Goal: Task Accomplishment & Management: Complete application form

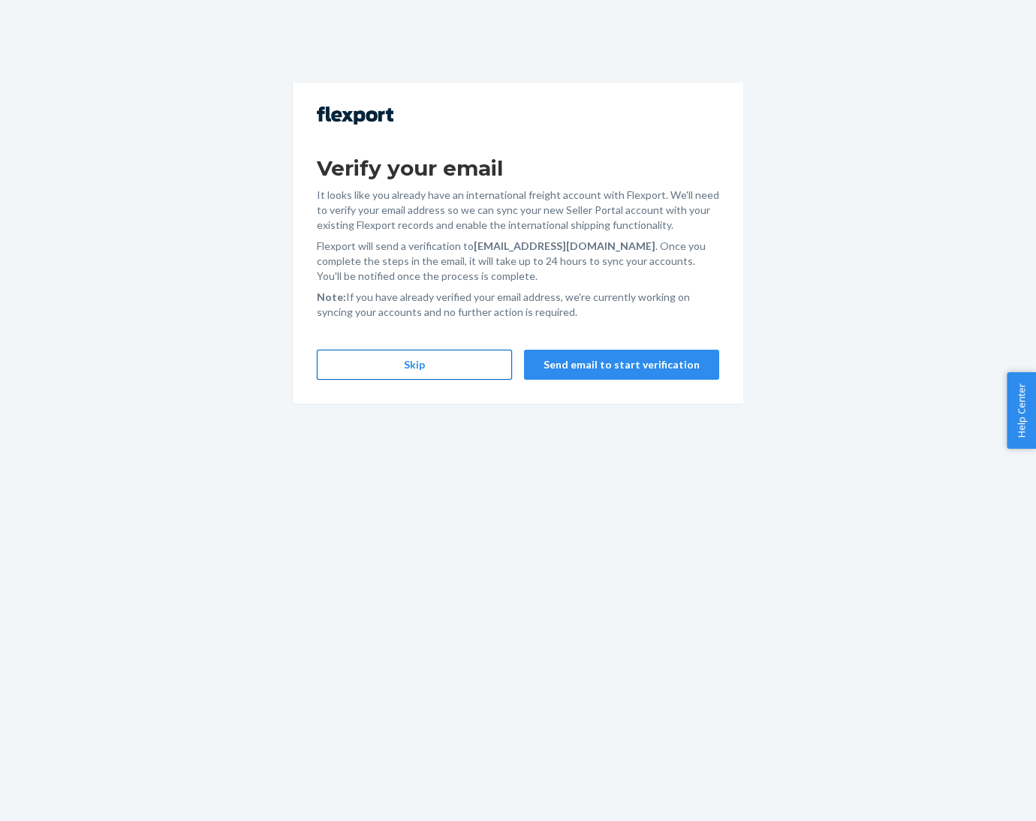
click at [443, 363] on button "Skip" at bounding box center [414, 365] width 195 height 30
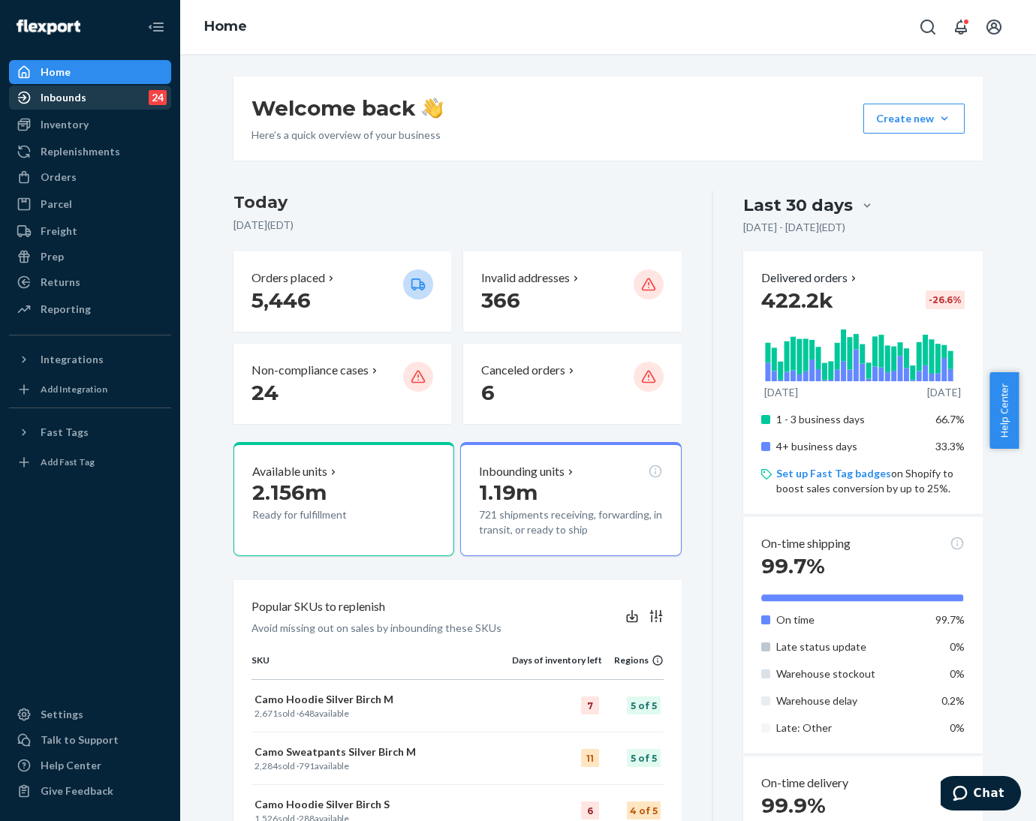
click at [44, 103] on div "Inbounds" at bounding box center [64, 97] width 46 height 15
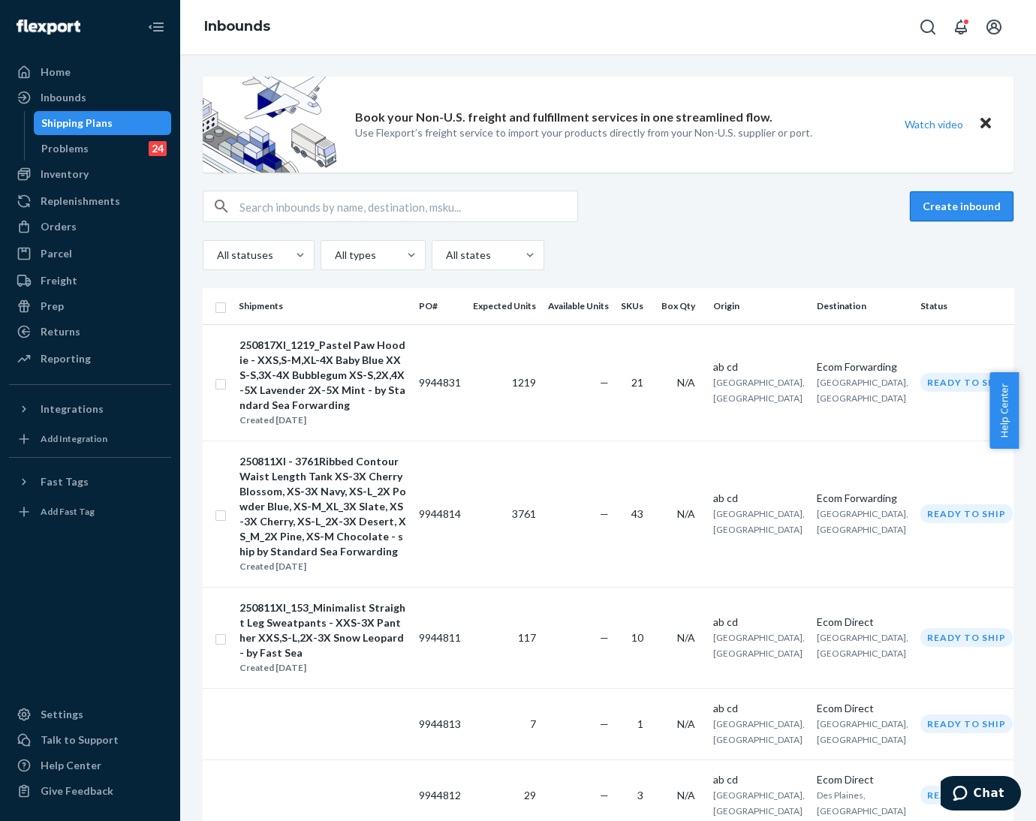
click at [936, 203] on button "Create inbound" at bounding box center [962, 206] width 104 height 30
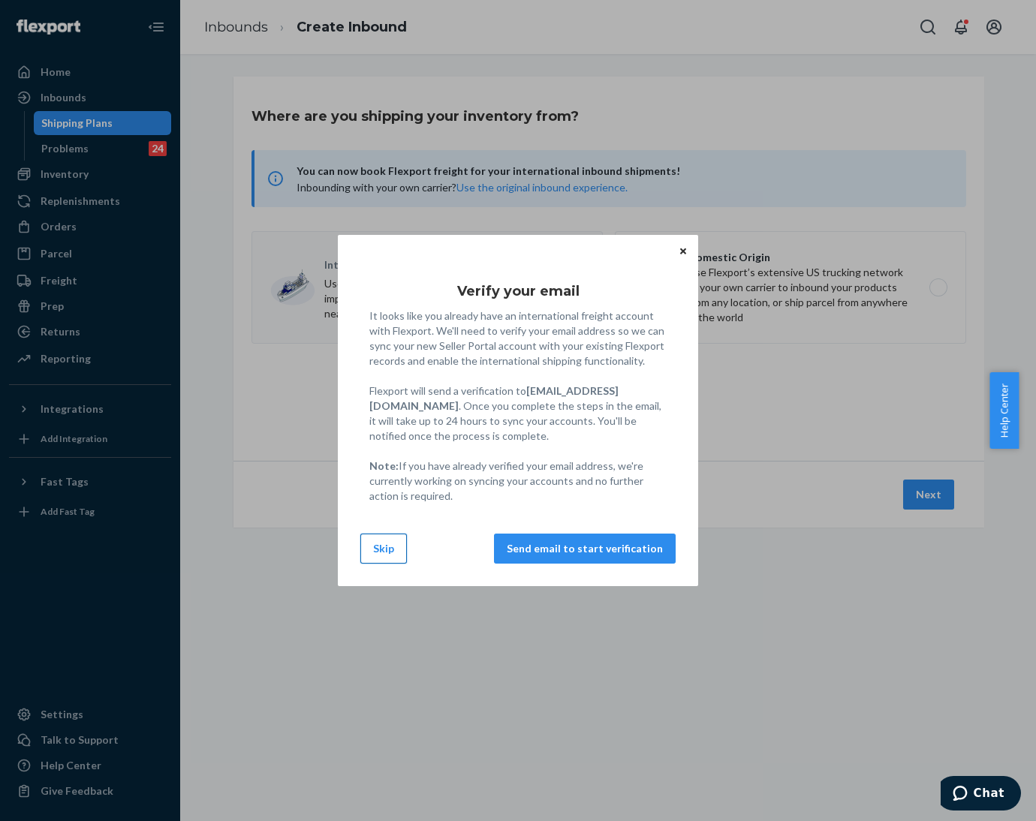
click at [386, 558] on button "Skip" at bounding box center [383, 549] width 47 height 30
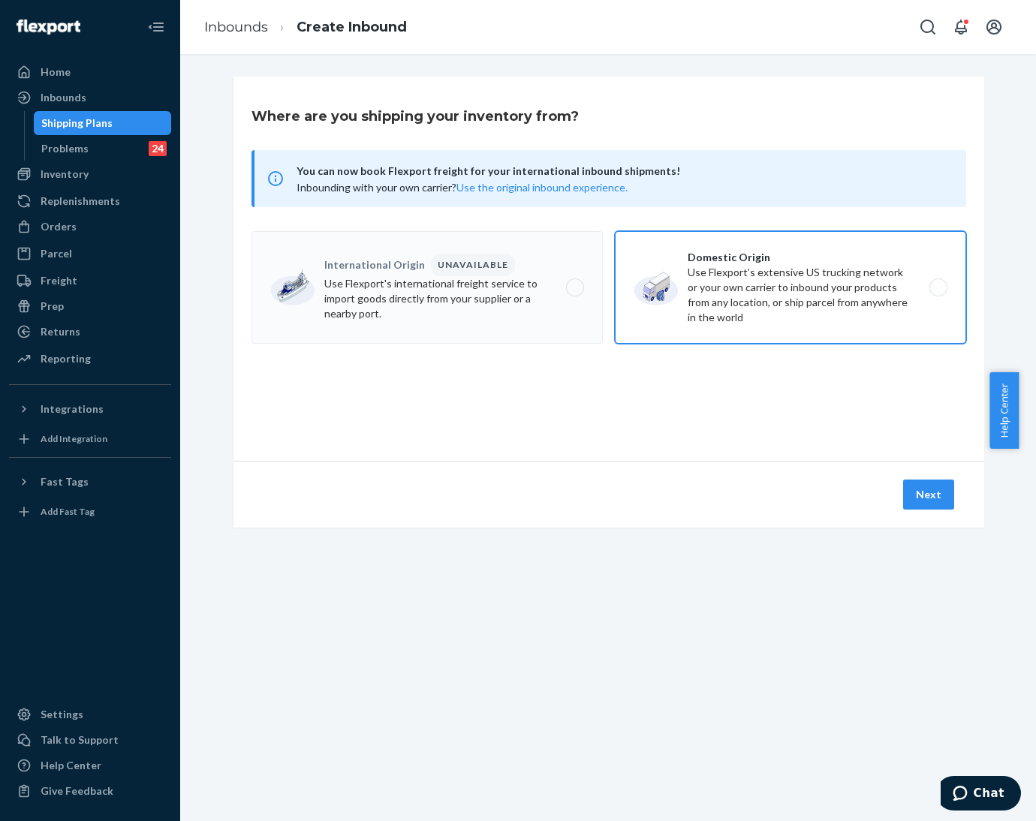
click at [724, 263] on label "Domestic Origin Use Flexport’s extensive US trucking network or your own carrie…" at bounding box center [790, 287] width 351 height 113
click at [938, 283] on input "Domestic Origin Use Flexport’s extensive US trucking network or your own carrie…" at bounding box center [943, 288] width 10 height 10
radio input "true"
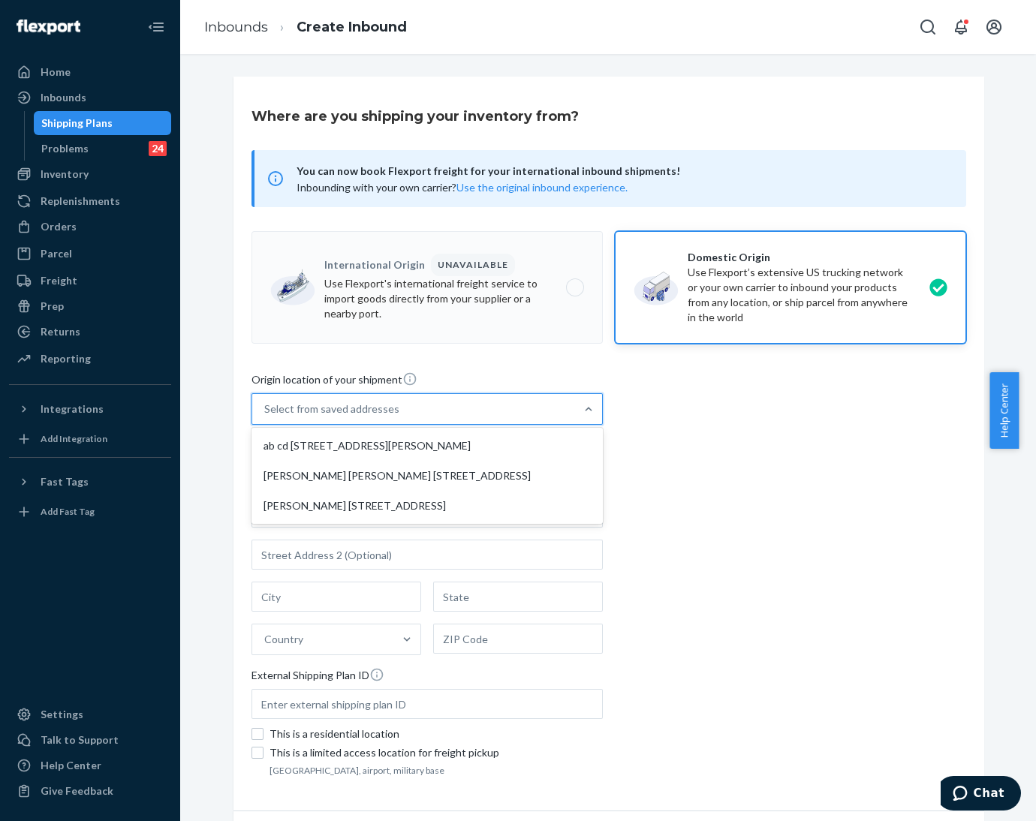
click at [493, 415] on div "Select from saved addresses" at bounding box center [413, 409] width 323 height 30
click at [266, 415] on input "option ab cd [STREET_ADDRESS][PERSON_NAME] focused, 1 of 3. 3 results available…" at bounding box center [265, 409] width 2 height 15
click at [481, 439] on div "ab cd [STREET_ADDRESS][PERSON_NAME]" at bounding box center [427, 446] width 345 height 30
click at [266, 417] on input "option ab cd [STREET_ADDRESS][PERSON_NAME] focused, 1 of 3. 3 results available…" at bounding box center [265, 409] width 2 height 15
type input "ab cd"
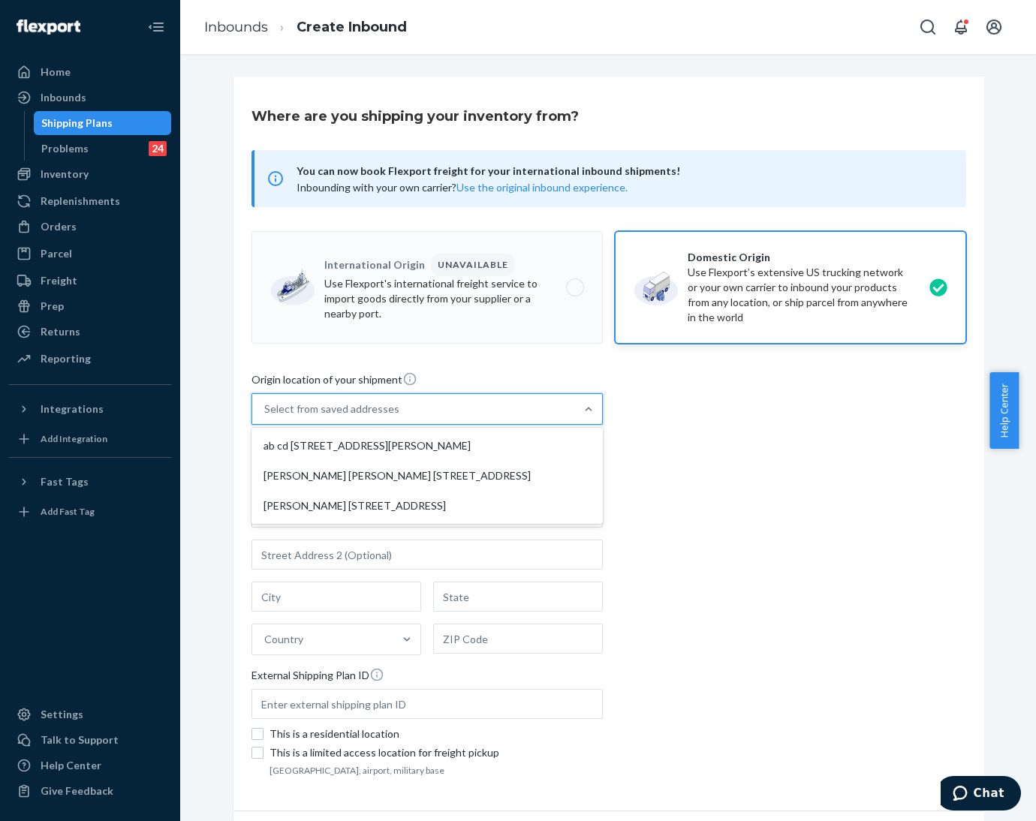
type input "[STREET_ADDRESS][PERSON_NAME]"
type input "[GEOGRAPHIC_DATA]"
type input "CA"
type input "94105"
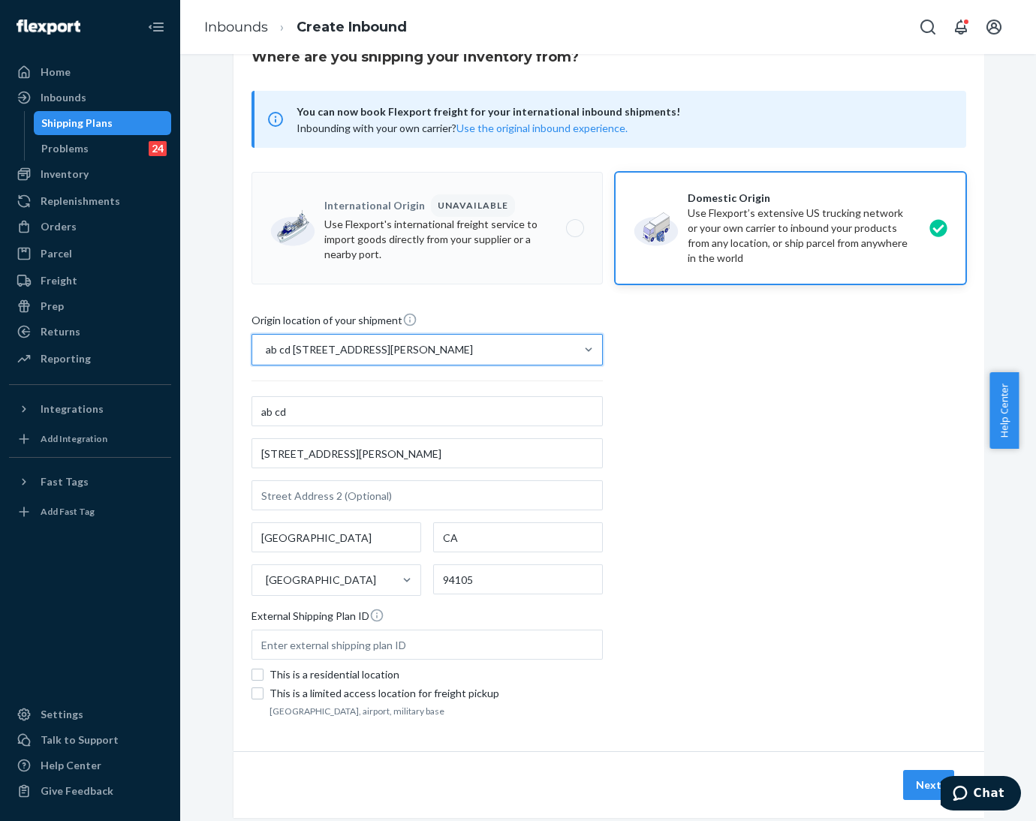
scroll to position [92, 0]
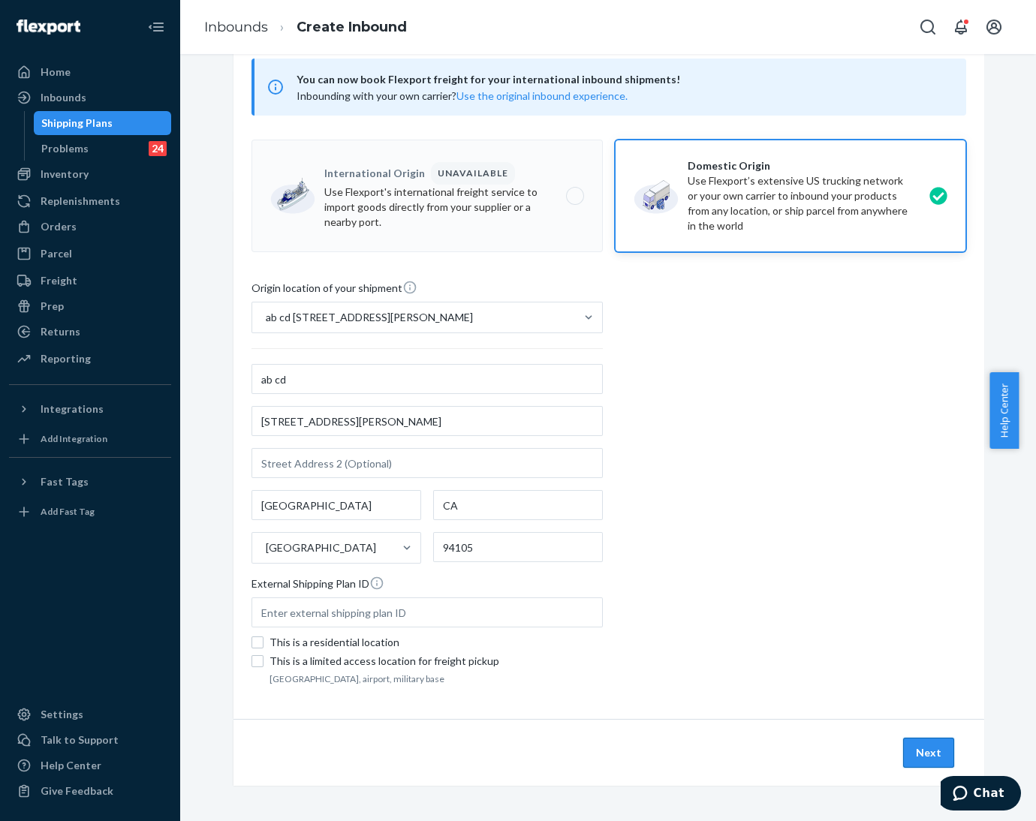
click at [913, 744] on button "Next" at bounding box center [928, 753] width 51 height 30
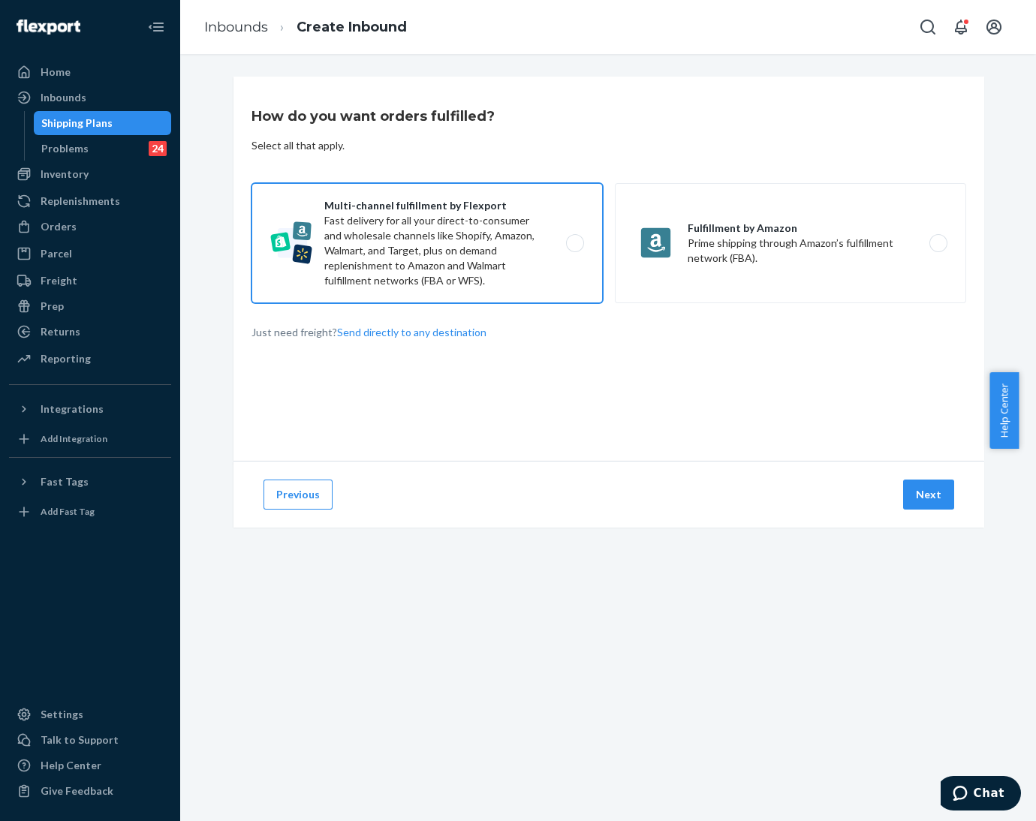
click at [431, 273] on label "Multi-channel fulfillment by Flexport Fast delivery for all your direct-to-cons…" at bounding box center [427, 243] width 351 height 120
click at [574, 249] on input "Multi-channel fulfillment by Flexport Fast delivery for all your direct-to-cons…" at bounding box center [579, 244] width 10 height 10
radio input "true"
click at [927, 511] on div "Previous Next" at bounding box center [609, 494] width 751 height 67
click at [922, 497] on button "Next" at bounding box center [928, 495] width 51 height 30
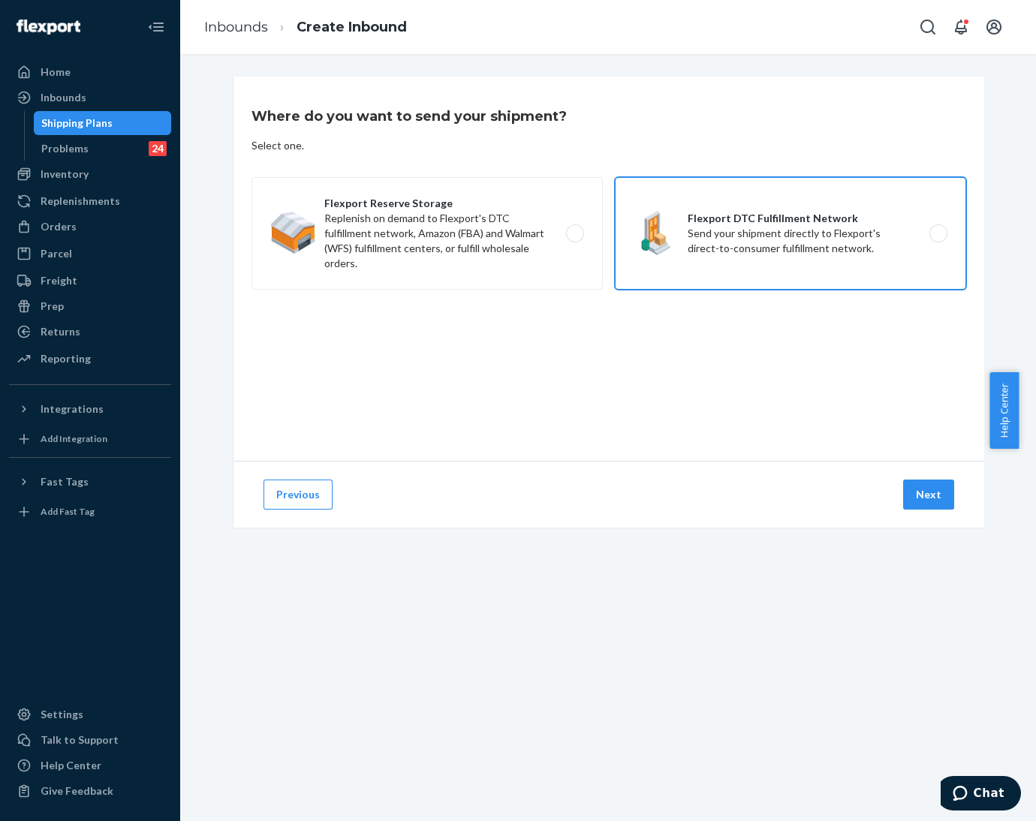
click at [743, 258] on label "Flexport DTC Fulfillment Network Send your shipment directly to Flexport's dire…" at bounding box center [790, 233] width 351 height 113
click at [938, 239] on input "Flexport DTC Fulfillment Network Send your shipment directly to Flexport's dire…" at bounding box center [943, 234] width 10 height 10
radio input "true"
click at [911, 497] on button "Next" at bounding box center [928, 495] width 51 height 30
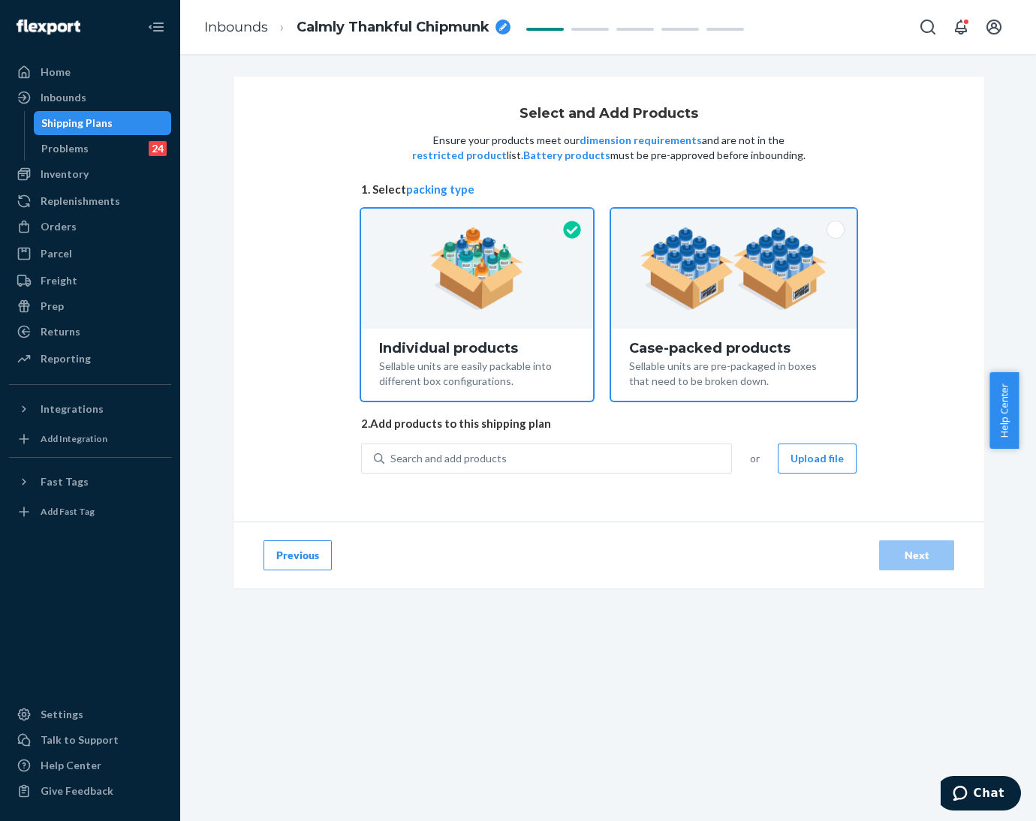
click at [611, 351] on div "Case-packed products Sellable units are pre-packaged in boxes that need to be b…" at bounding box center [734, 365] width 246 height 72
click at [729, 219] on input "Case-packed products Sellable units are pre-packaged in boxes that need to be b…" at bounding box center [734, 214] width 10 height 10
radio input "true"
radio input "false"
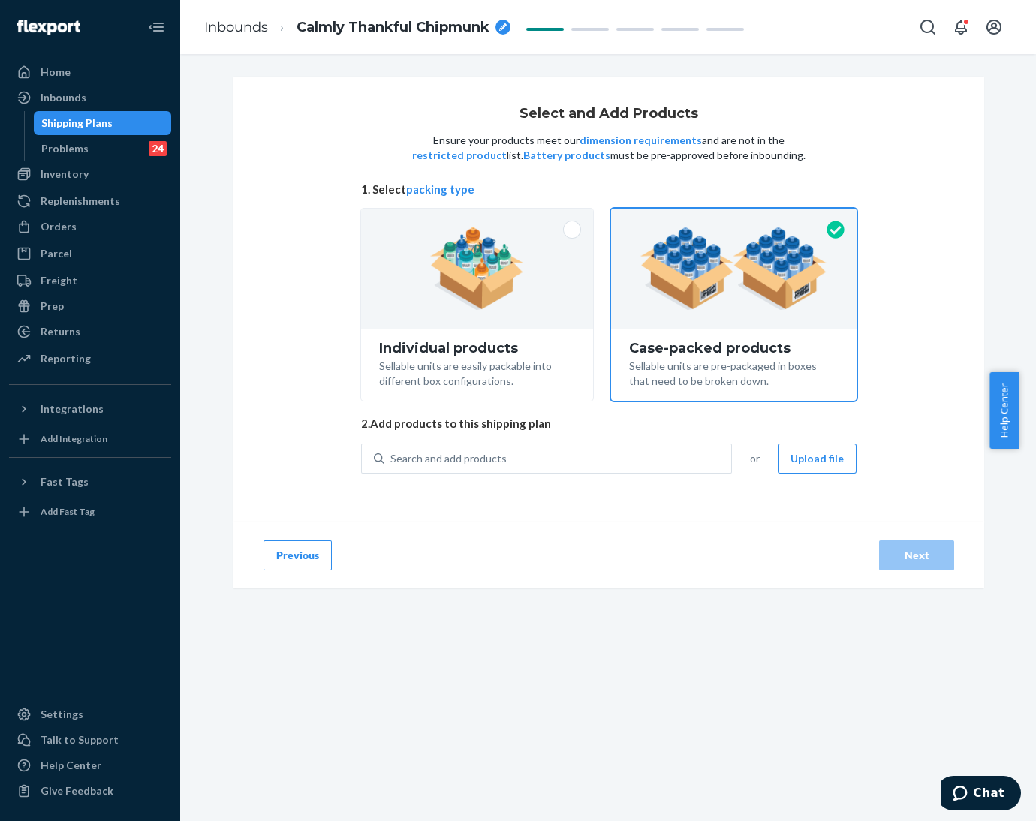
click at [697, 793] on div "Select and Add Products Ensure your products meet our dimension requirements an…" at bounding box center [608, 437] width 856 height 767
drag, startPoint x: 390, startPoint y: 595, endPoint x: 445, endPoint y: 461, distance: 144.5
click at [390, 594] on div at bounding box center [608, 598] width 755 height 18
click at [445, 459] on div "Search and add products" at bounding box center [448, 458] width 116 height 15
click at [392, 459] on input "Search and add products" at bounding box center [391, 458] width 2 height 15
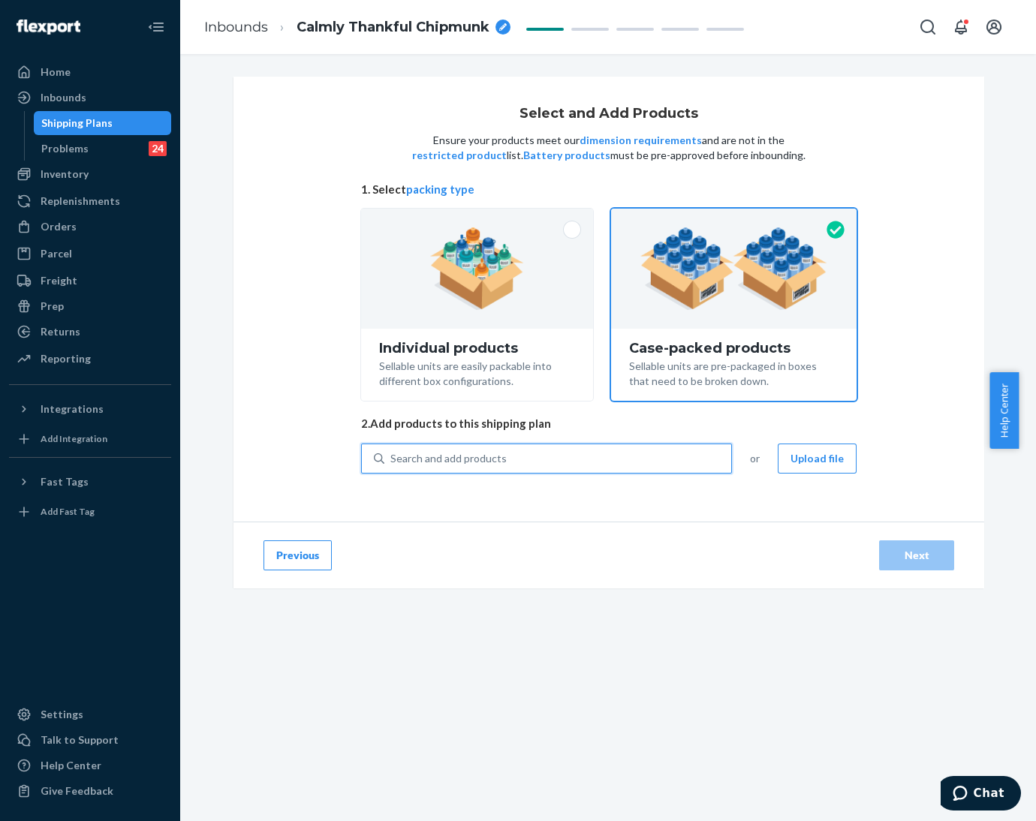
paste input "Pastel Kids Hoodie Lilac"
type input "Pastel Kids Hoodie Lilac"
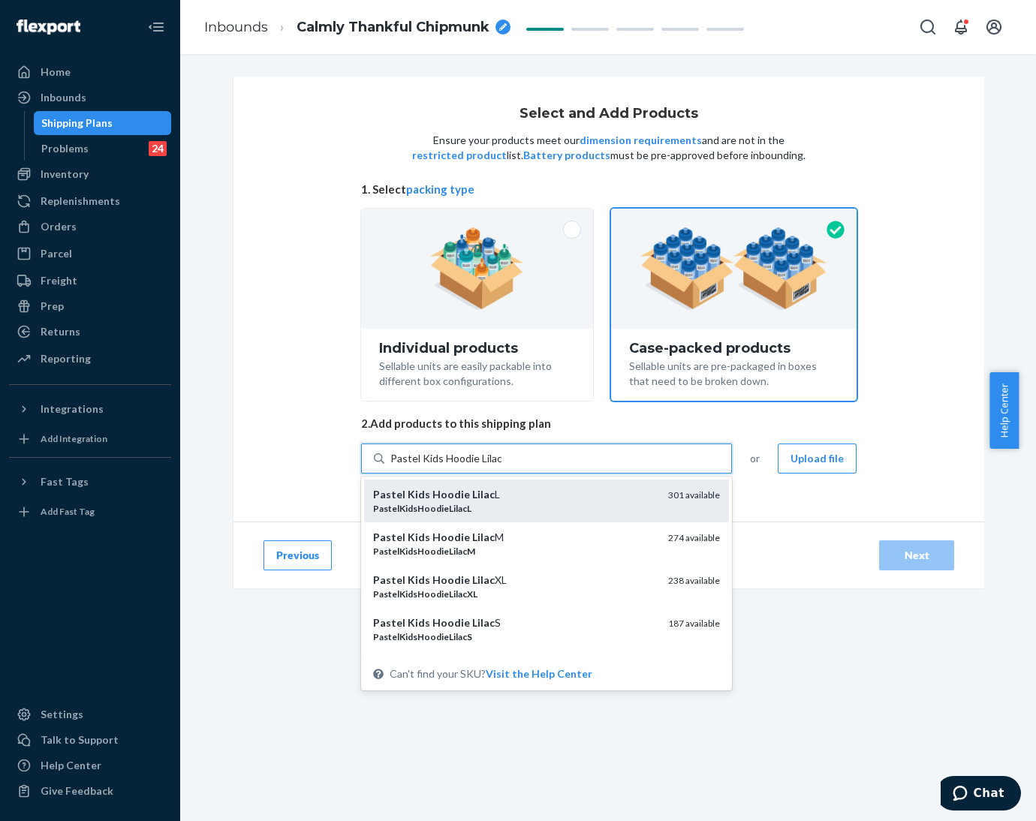
scroll to position [71, 0]
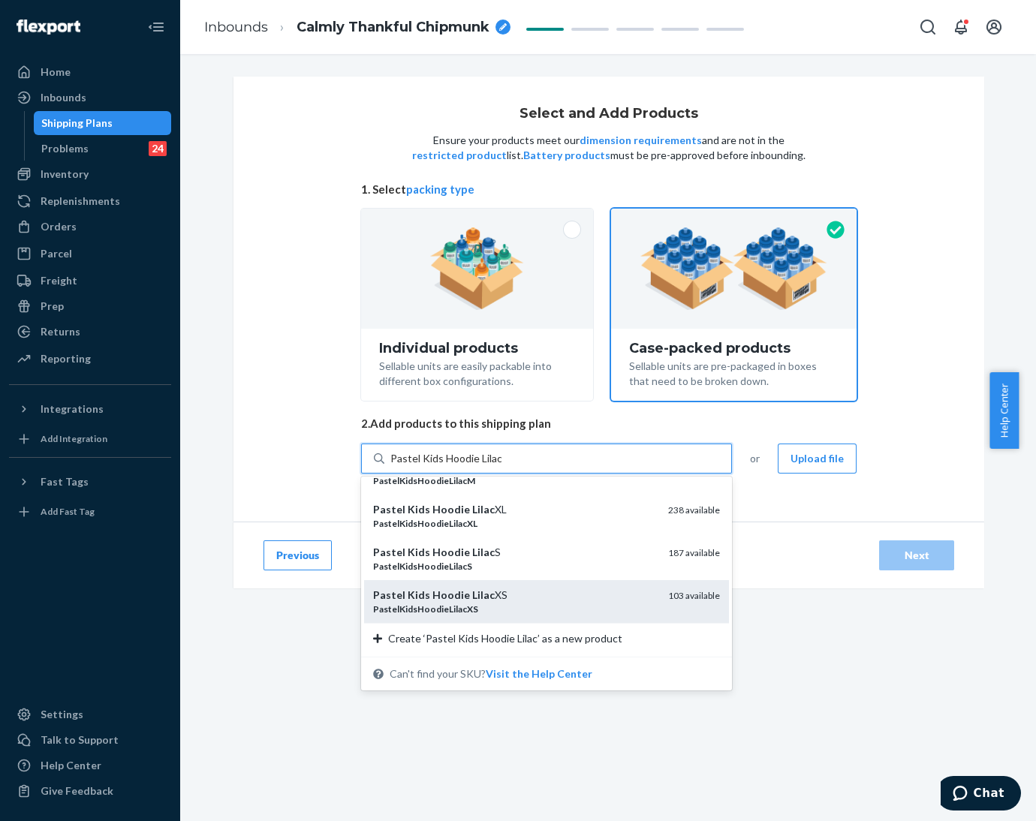
click at [475, 592] on em "Lilac" at bounding box center [483, 595] width 23 height 13
click at [475, 466] on input "Pastel Kids Hoodie Lilac" at bounding box center [445, 458] width 110 height 15
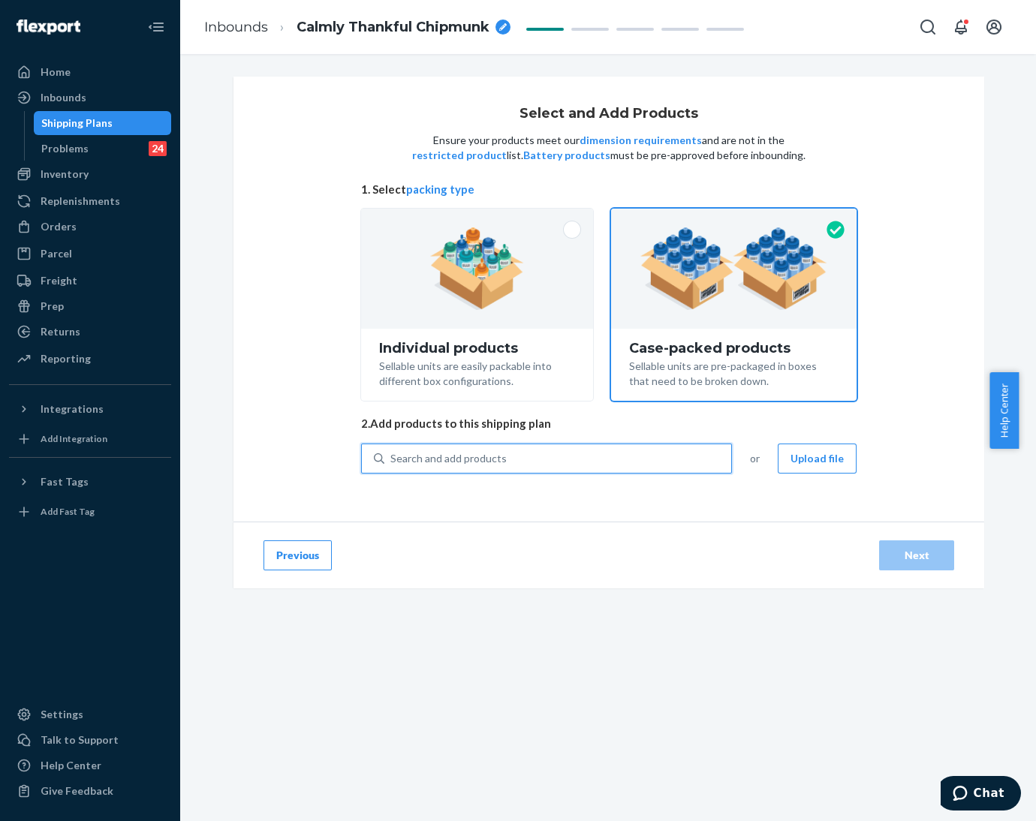
click at [508, 462] on div "Search and add products" at bounding box center [557, 458] width 347 height 27
click at [392, 462] on input "0 results available. Use Up and Down to choose options, press Enter to select t…" at bounding box center [391, 458] width 2 height 15
paste input "Pastel Kids Hoodie Lilac"
type input "Pastel Kids Hoodie Lilac"
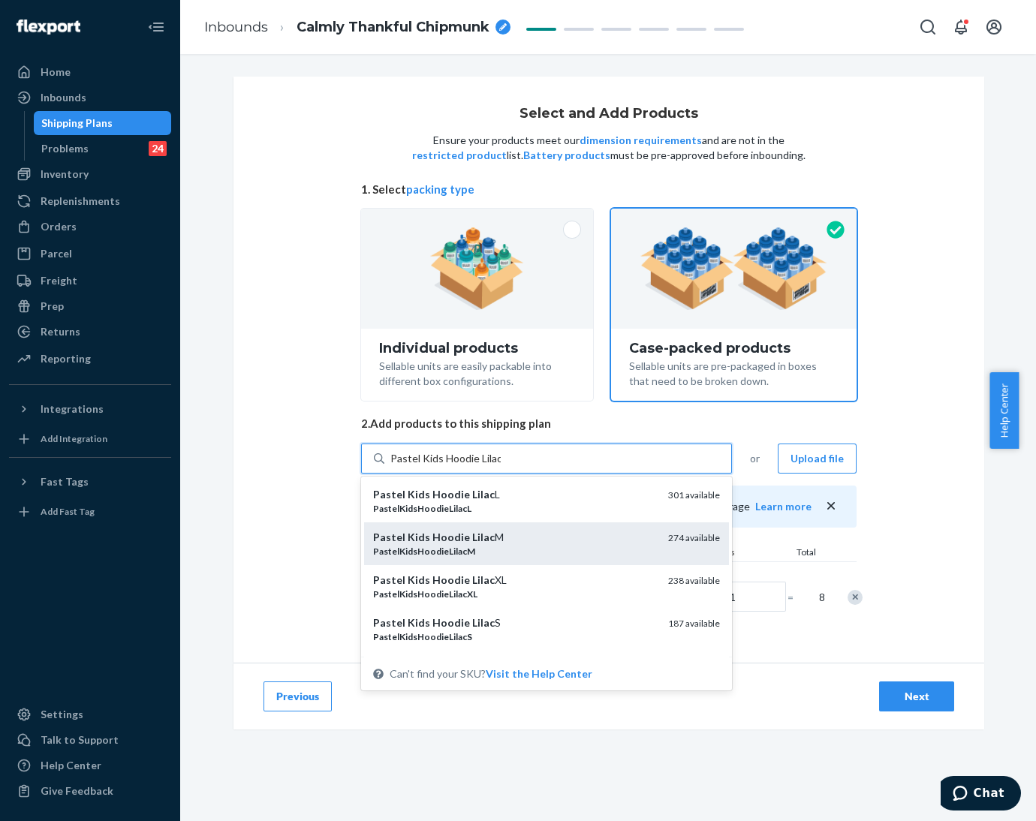
click at [508, 527] on div "Pastel Kids Hoodie Lilac M PastelKidsHoodieLilacM 274 available" at bounding box center [546, 544] width 365 height 43
click at [501, 466] on input "Pastel Kids Hoodie Lilac" at bounding box center [445, 458] width 110 height 15
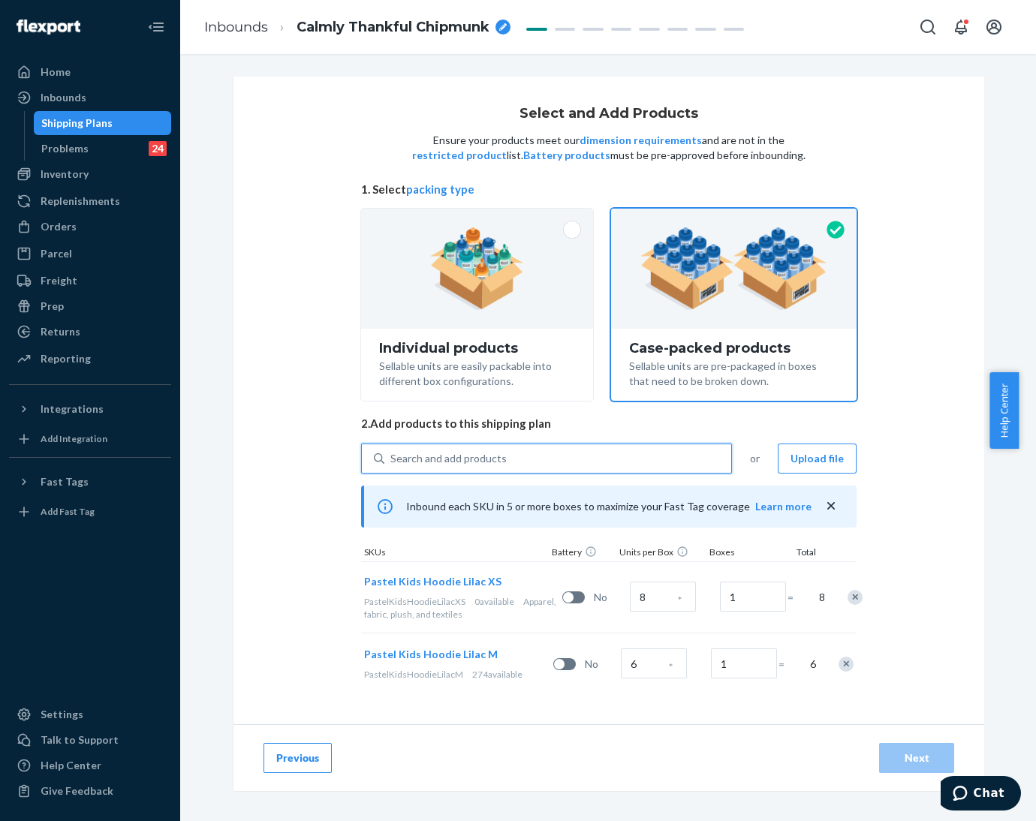
click at [510, 457] on div "Search and add products" at bounding box center [557, 458] width 347 height 27
click at [392, 457] on input "0 results available. Select is focused ,type to refine list, press Down to open…" at bounding box center [391, 458] width 2 height 15
paste input "Pastel Kids Hoodie Lilac"
type input "Pastel Kids Hoodie Lilac"
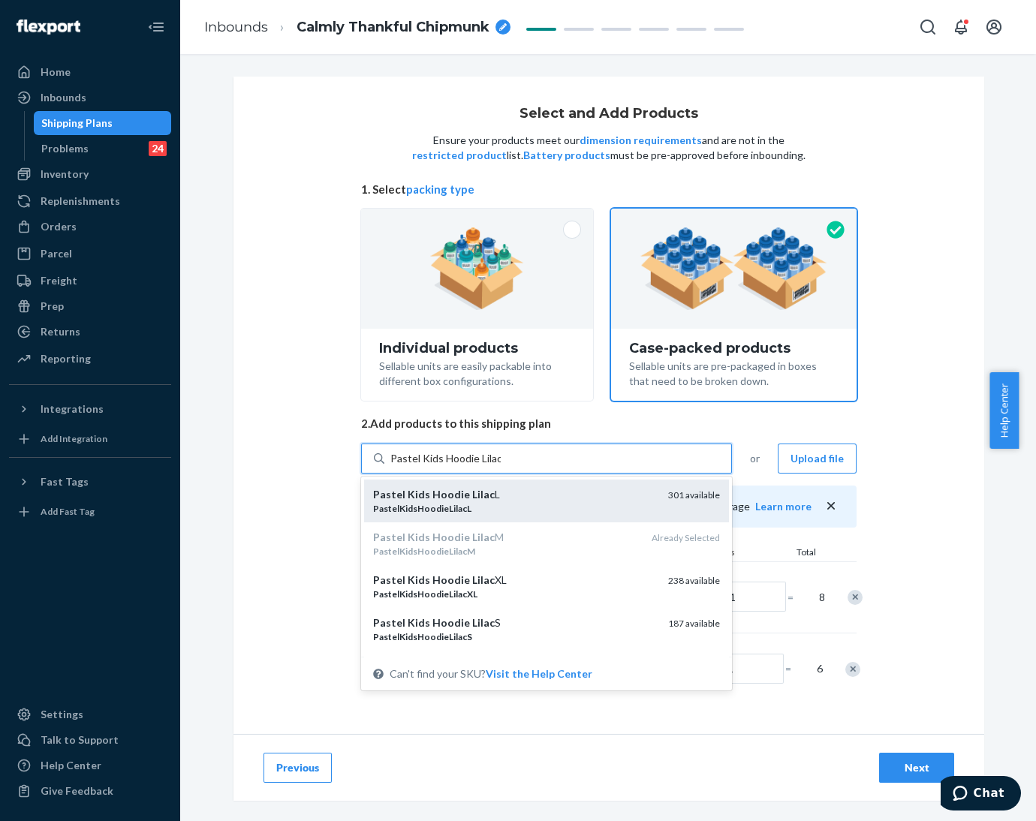
click at [546, 498] on div "Pastel Kids Hoodie Lilac L" at bounding box center [514, 494] width 283 height 15
click at [501, 466] on input "Pastel Kids Hoodie Lilac" at bounding box center [445, 458] width 110 height 15
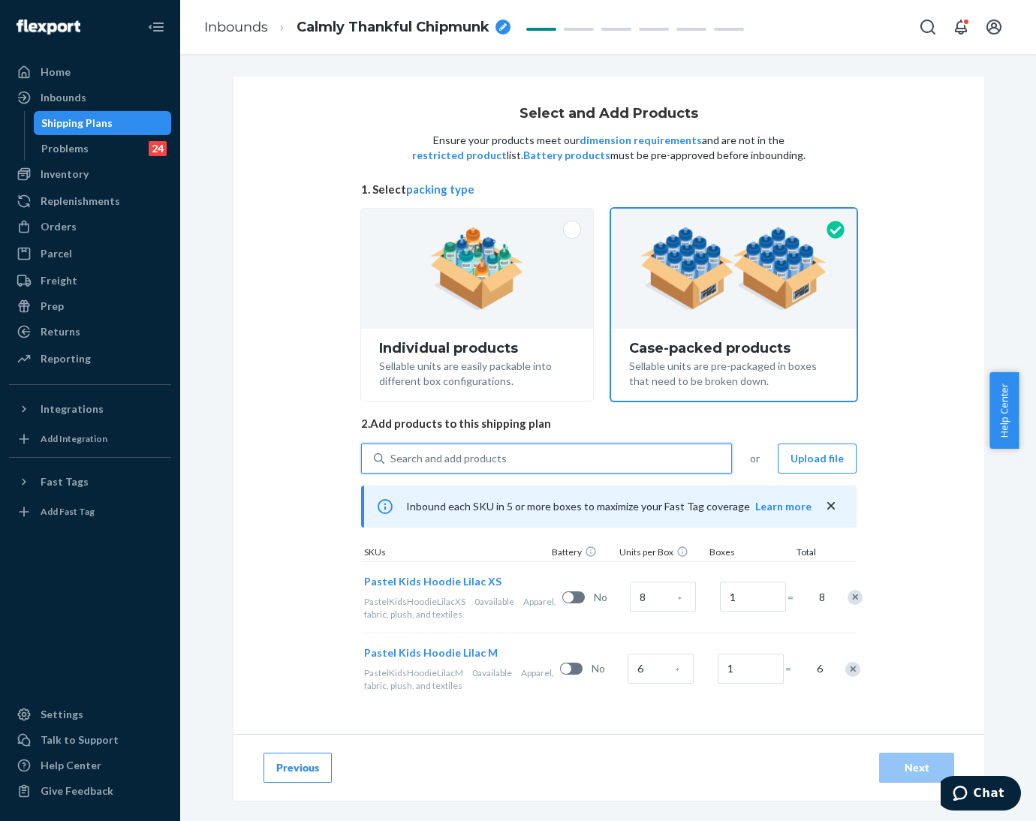
click at [541, 451] on div "Search and add products" at bounding box center [557, 458] width 347 height 27
click at [392, 451] on input "0 results available. Select is focused ,type to refine list, press Down to open…" at bounding box center [391, 458] width 2 height 15
paste input "Pastel Kids Hoodie Lilac"
type input "Pastel Kids Hoodie Lilac"
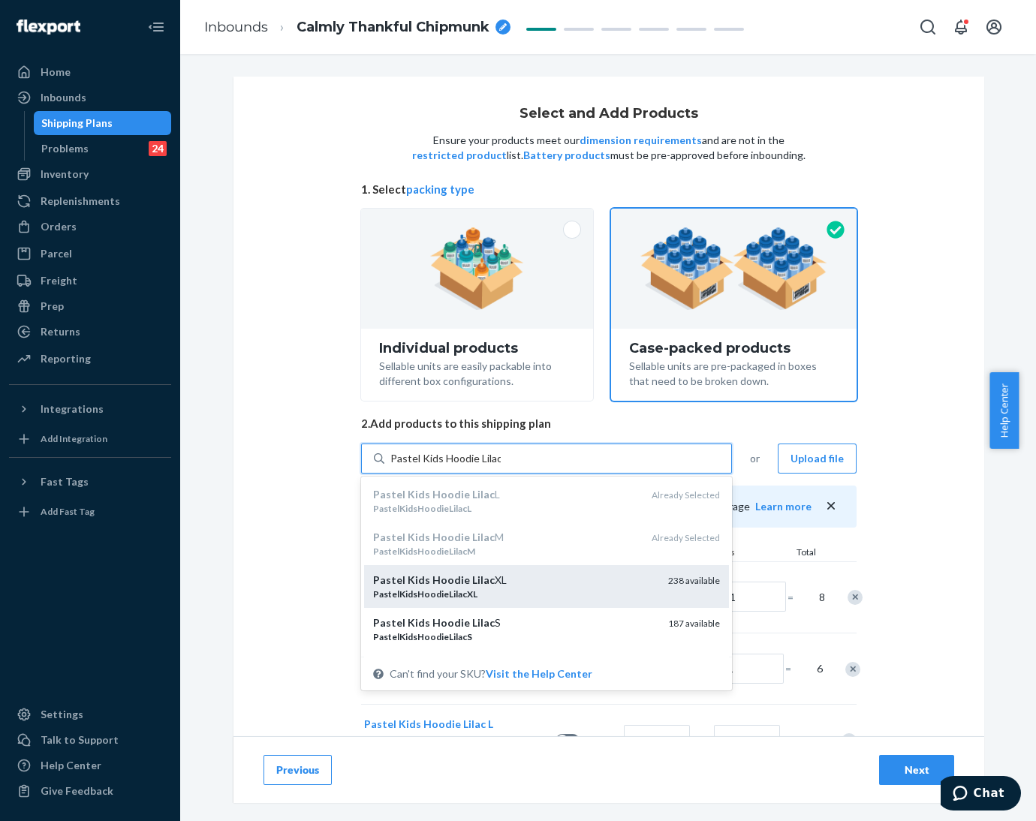
click at [538, 583] on div "Pastel Kids Hoodie Lilac XL" at bounding box center [514, 580] width 283 height 15
click at [501, 466] on input "Pastel Kids Hoodie Lilac" at bounding box center [445, 458] width 110 height 15
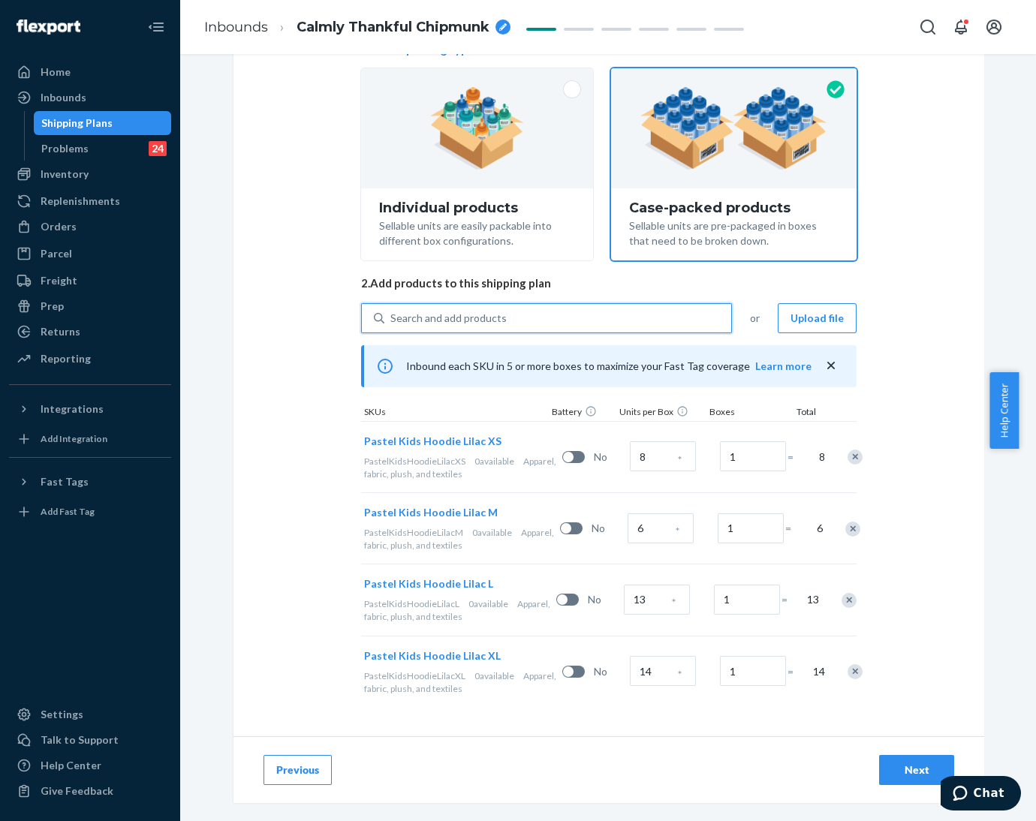
scroll to position [141, 0]
click at [651, 454] on input "8" at bounding box center [663, 456] width 66 height 30
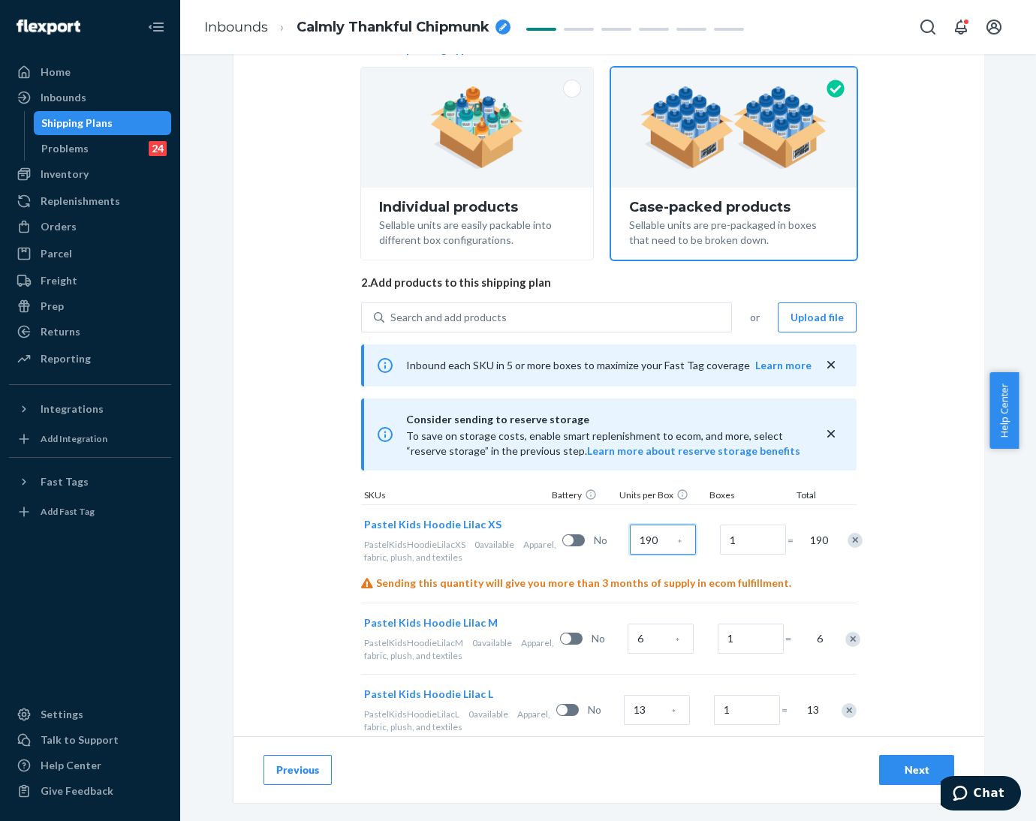
type input "190"
click at [647, 637] on input "6" at bounding box center [661, 639] width 66 height 30
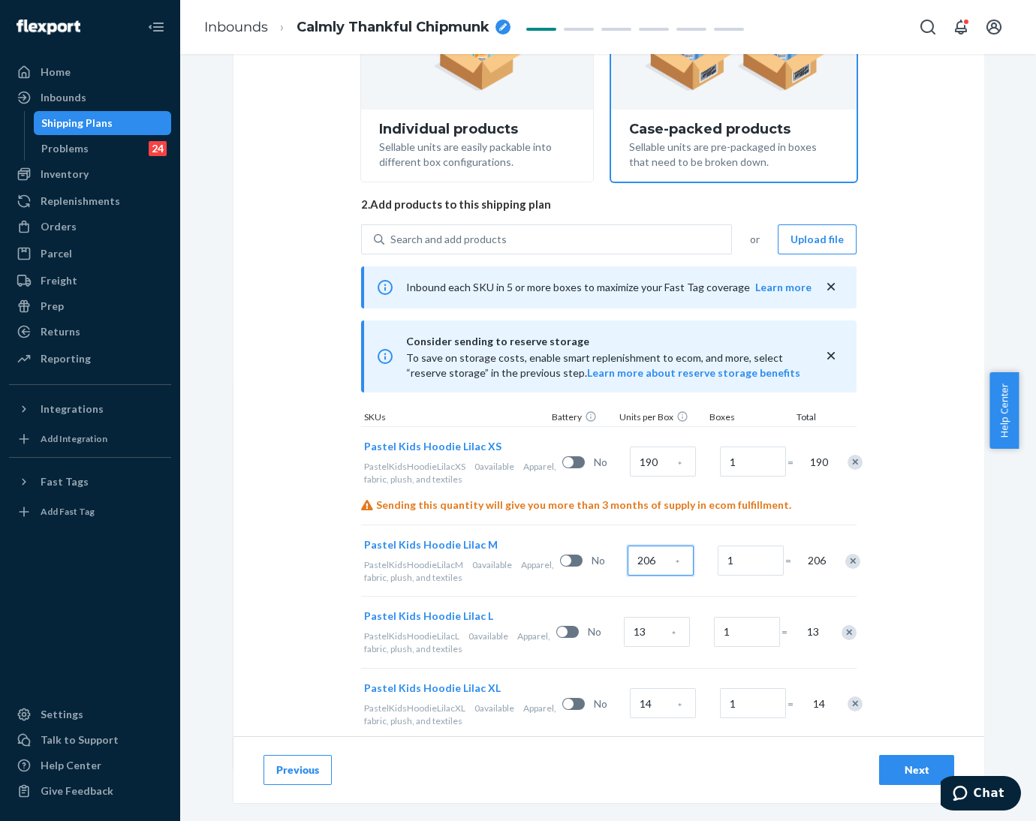
scroll to position [252, 0]
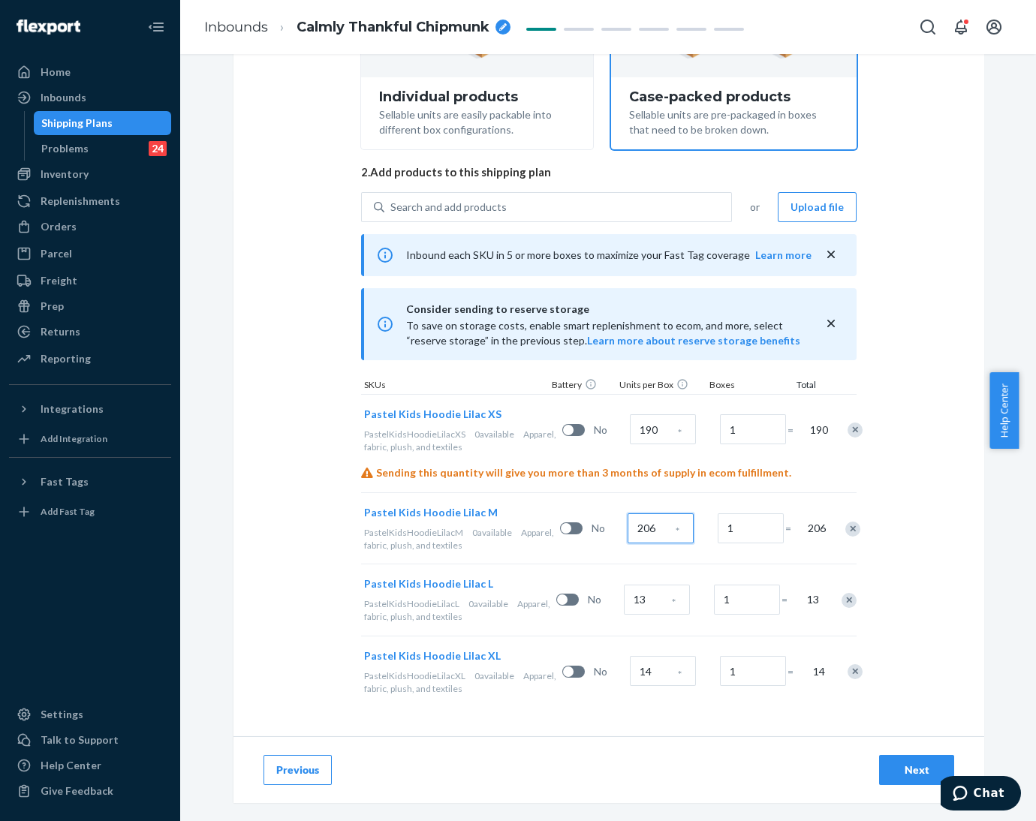
type input "206"
click at [645, 605] on input "13" at bounding box center [657, 600] width 66 height 30
type input "20"
type input "11"
click at [654, 672] on input "14" at bounding box center [663, 671] width 66 height 30
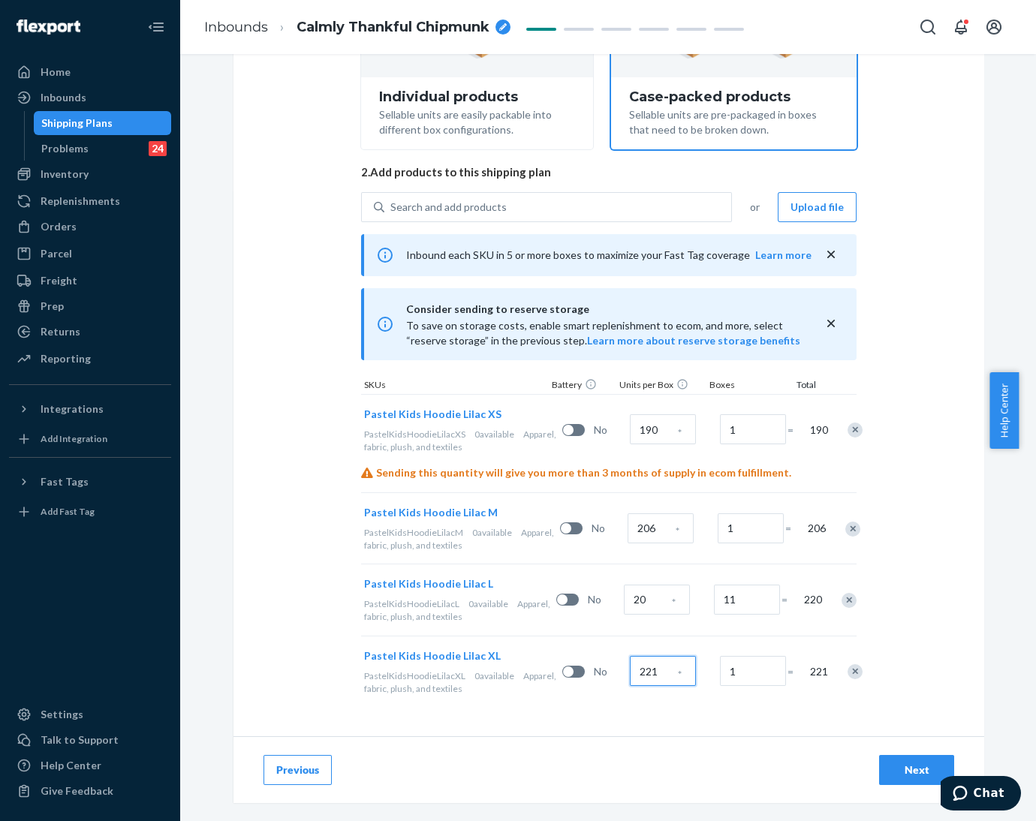
type input "221"
click at [957, 502] on div "Select and Add Products Ensure your products meet our dimension requirements an…" at bounding box center [609, 281] width 751 height 912
click at [537, 212] on div "Search and add products" at bounding box center [557, 207] width 347 height 27
click at [392, 212] on input "0 results available. Use Up and Down to choose options, press Enter to select t…" at bounding box center [391, 207] width 2 height 15
paste input "Pastel Kids Hoodie Opal"
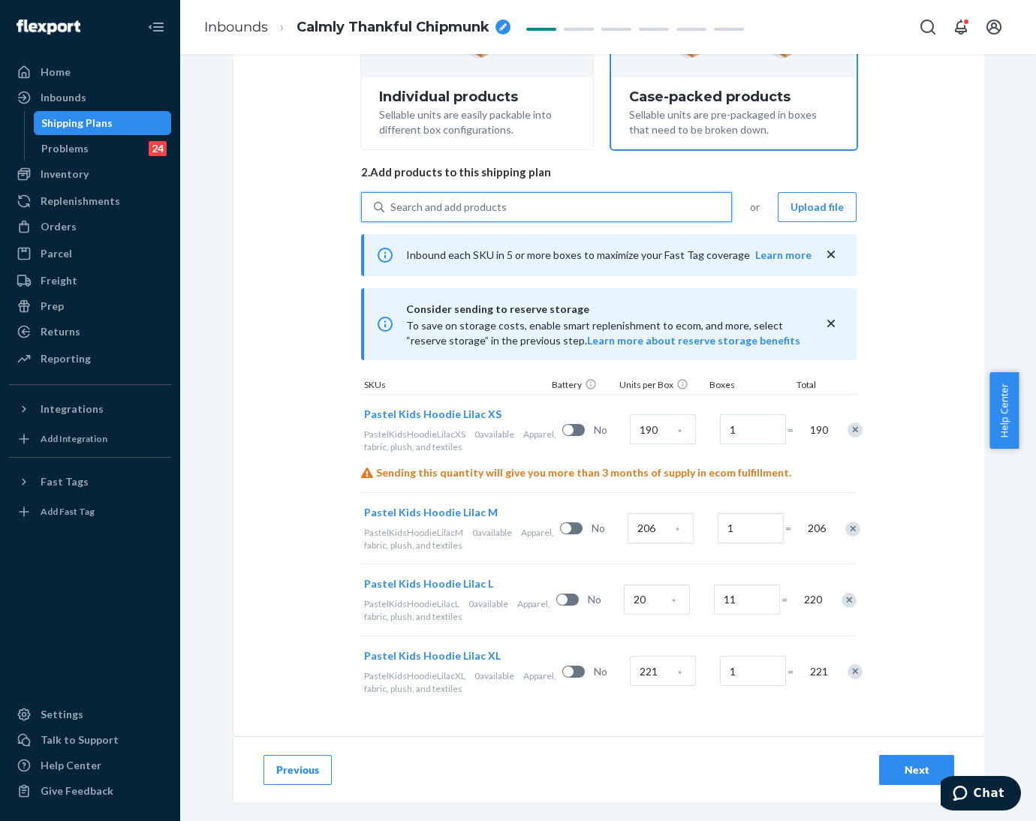
type input "Pastel Kids Hoodie Opal"
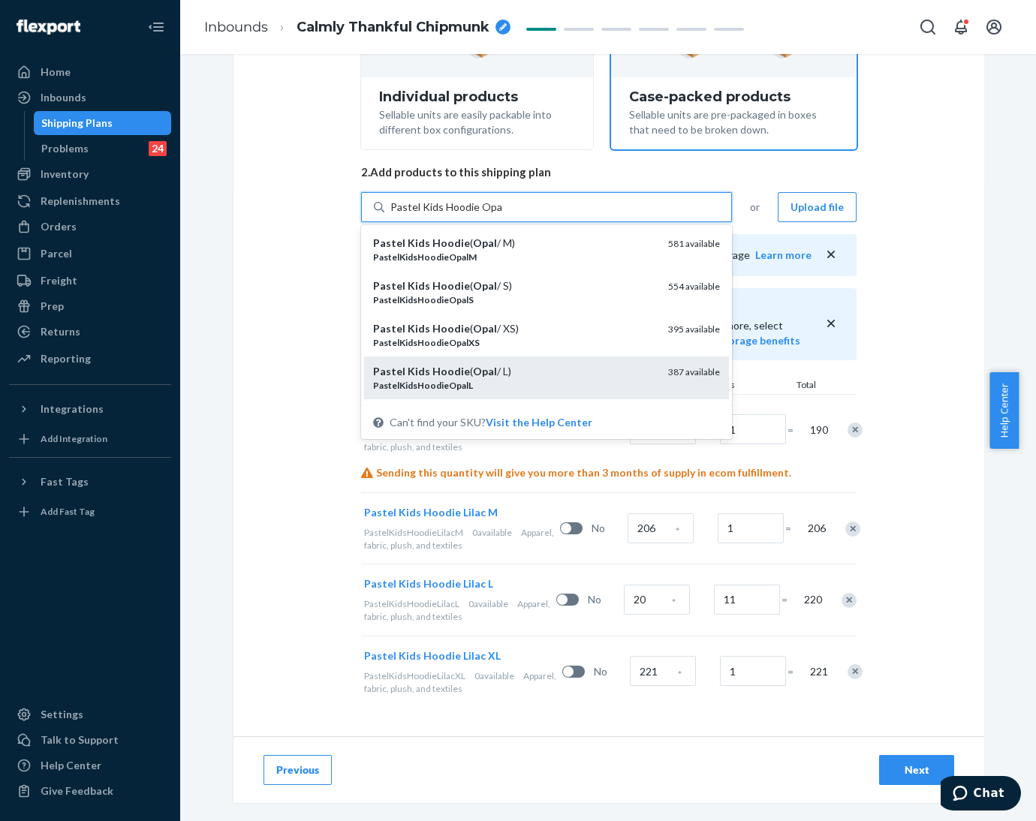
scroll to position [71, 0]
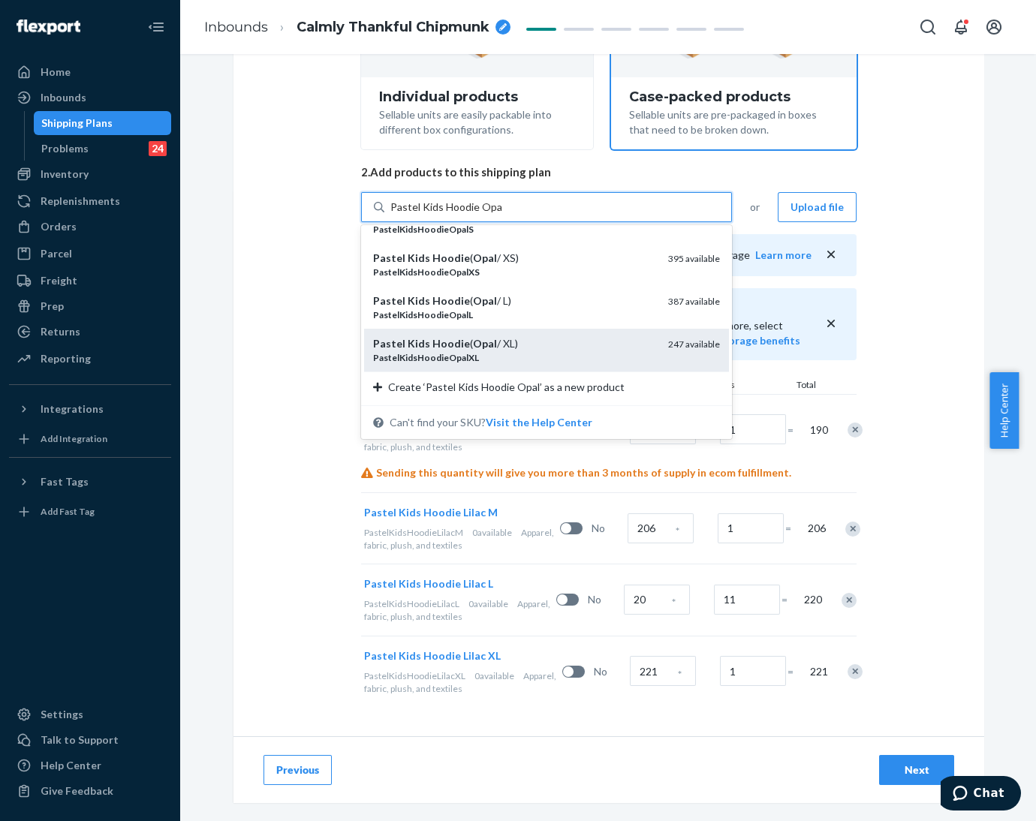
click at [515, 342] on div "Pastel Kids Hoodie ( Opal / XL)" at bounding box center [514, 343] width 283 height 15
click at [502, 215] on input "Pastel Kids Hoodie Opal" at bounding box center [446, 207] width 112 height 15
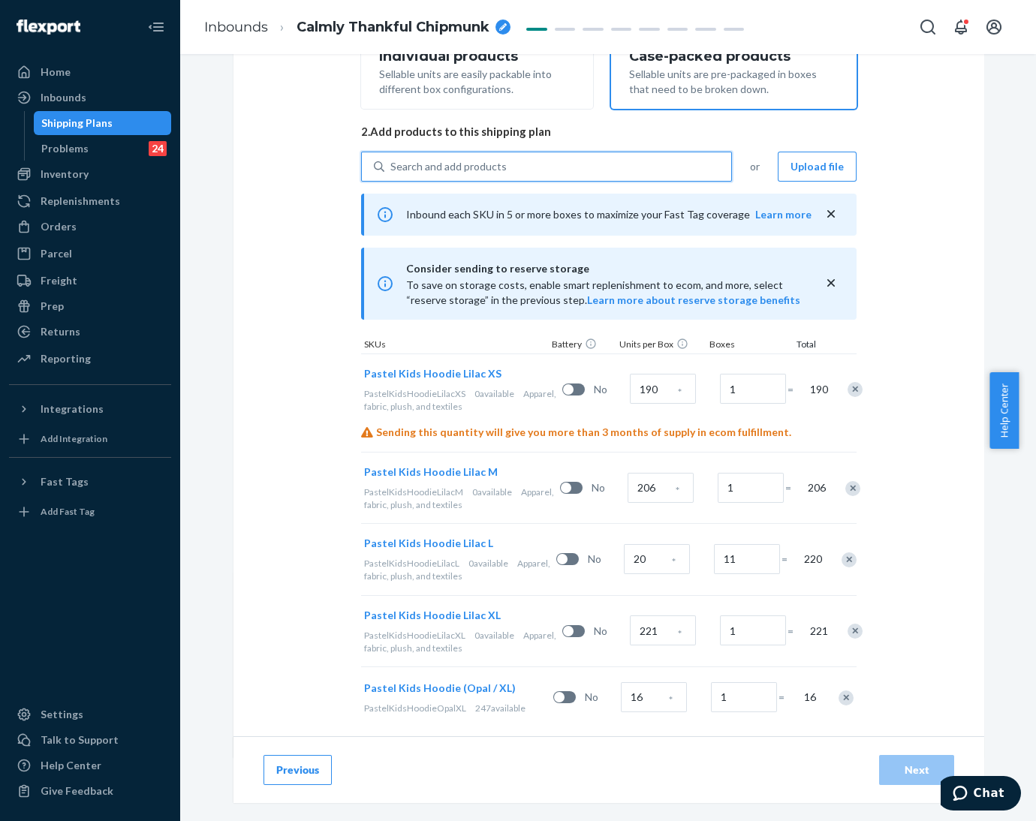
scroll to position [314, 0]
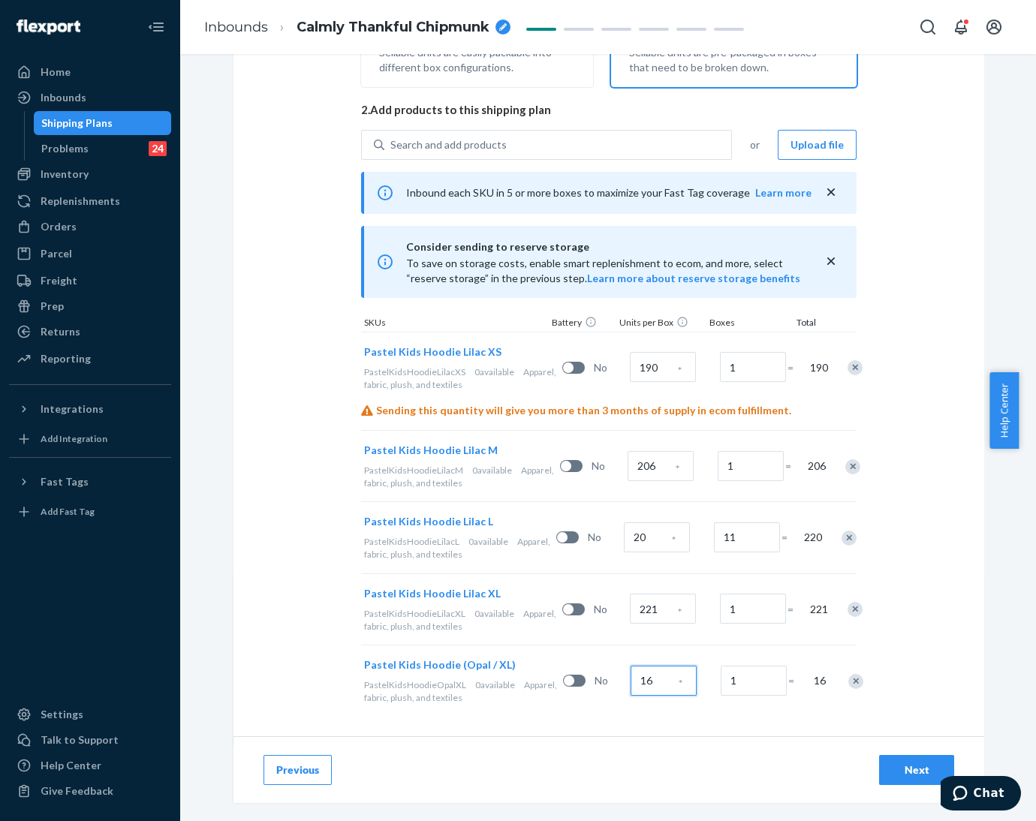
click at [639, 677] on input "16" at bounding box center [664, 681] width 66 height 30
type input "264"
click at [633, 718] on div "Select and Add Products Ensure your products meet our dimension requirements an…" at bounding box center [609, 255] width 751 height 984
click at [420, 144] on div "Search and add products" at bounding box center [448, 144] width 116 height 15
click at [392, 144] on input "Search and add products" at bounding box center [391, 144] width 2 height 15
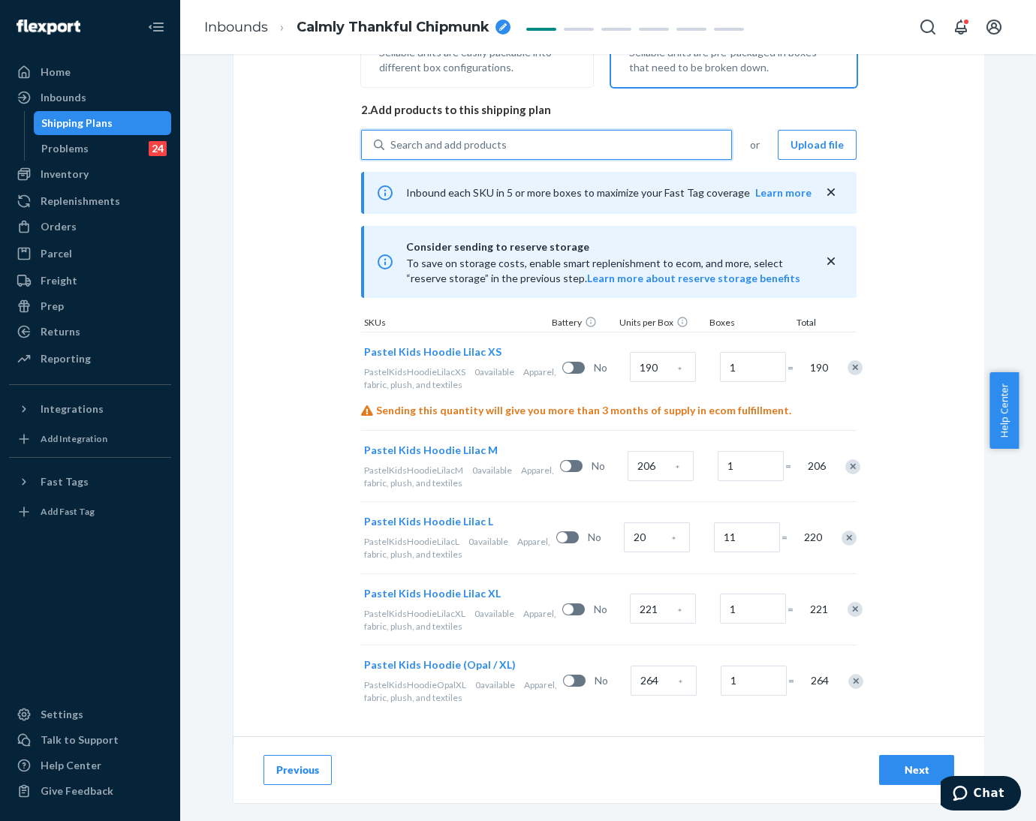
drag, startPoint x: 420, startPoint y: 144, endPoint x: 390, endPoint y: 144, distance: 30.0
click at [390, 144] on div "Search and add products" at bounding box center [448, 144] width 116 height 15
click at [390, 144] on input "0 results available. Use Up and Down to choose options, press Enter to select t…" at bounding box center [391, 144] width 2 height 15
paste input "Pastel Kids Hoodie Mint"
type input "Pastel Kids Hoodie Mint"
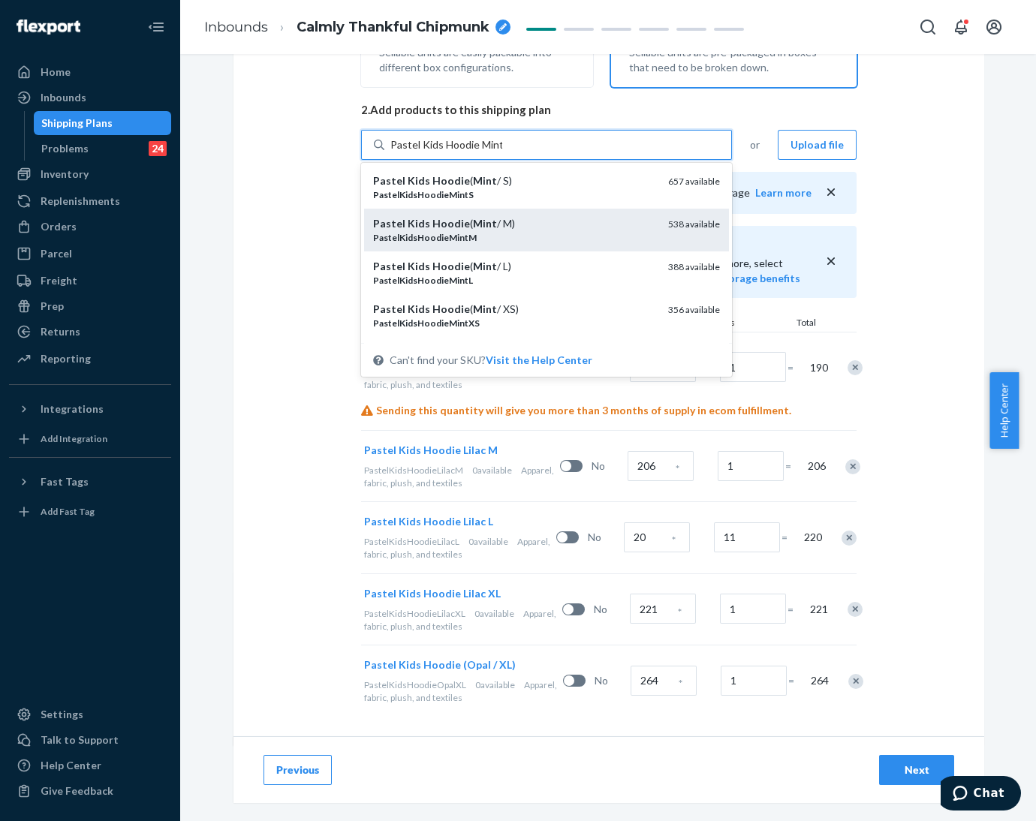
scroll to position [71, 0]
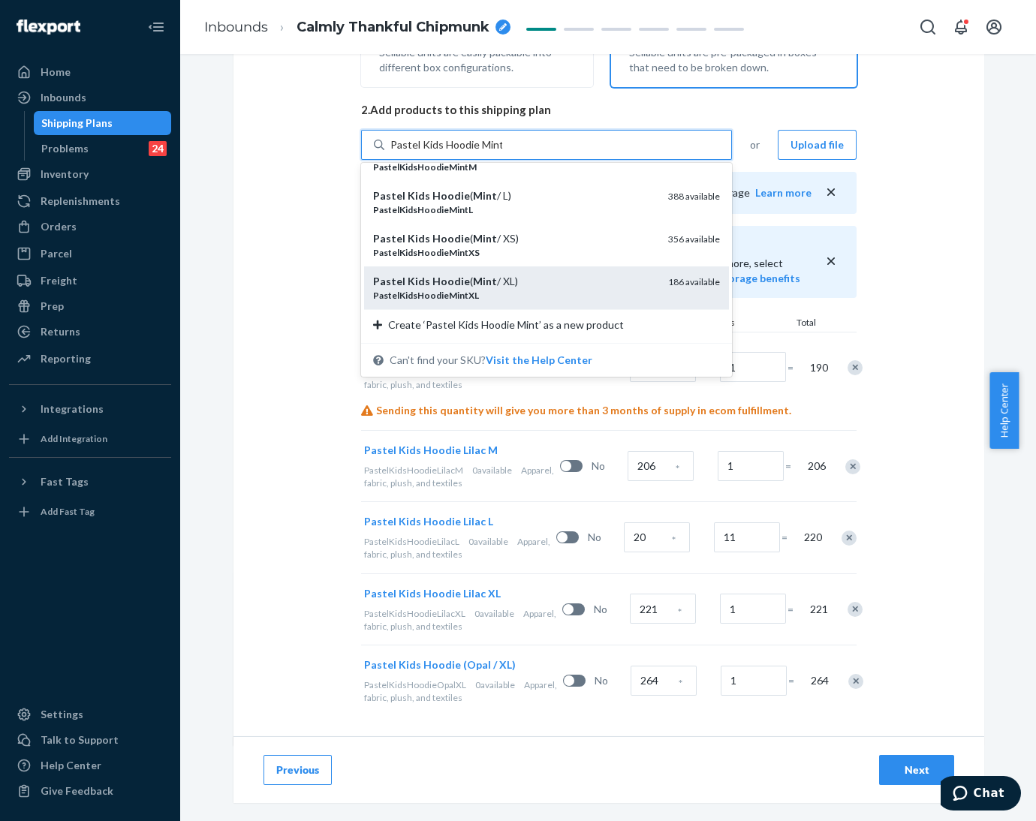
click at [432, 280] on em "Hoodie" at bounding box center [451, 281] width 38 height 13
click at [418, 152] on input "Pastel Kids Hoodie Mint" at bounding box center [446, 144] width 112 height 15
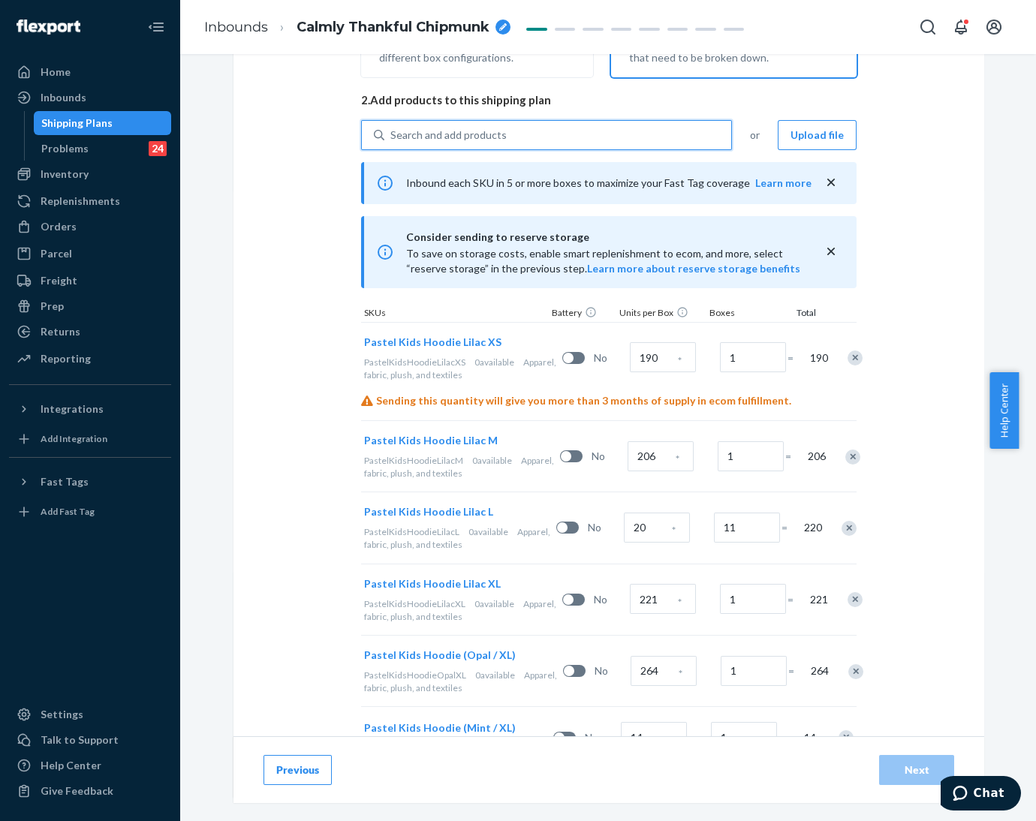
scroll to position [385, 0]
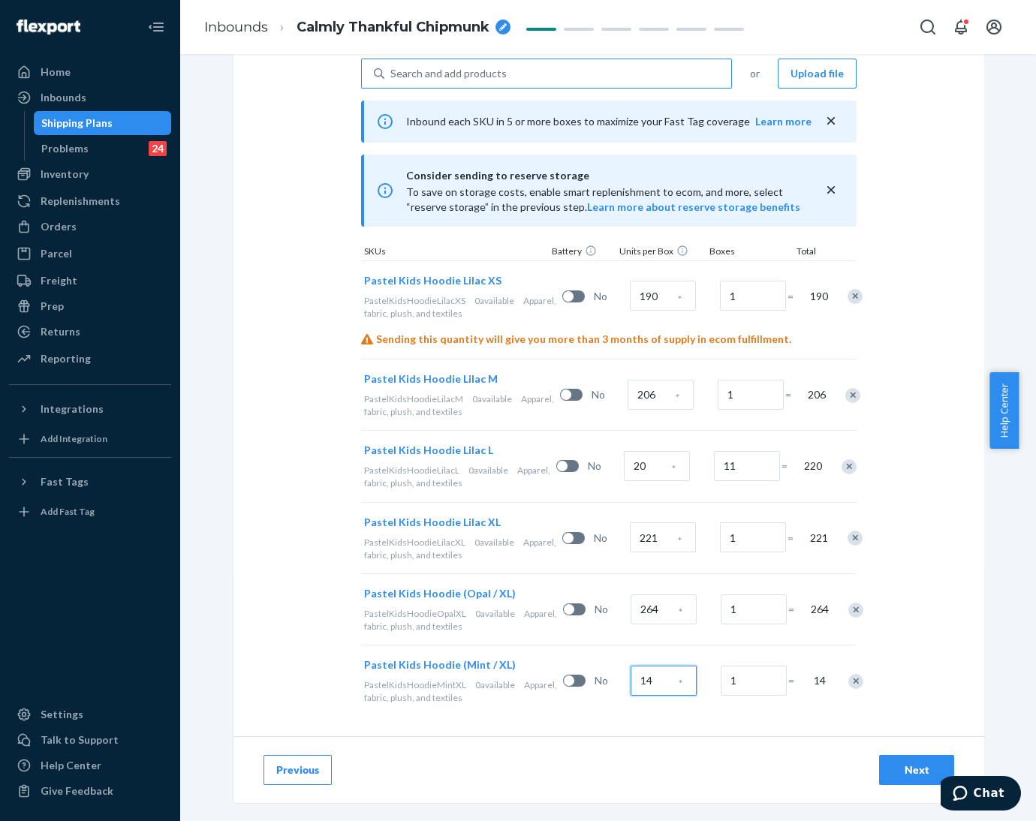
click at [650, 675] on input "14" at bounding box center [664, 681] width 66 height 30
type input "320"
drag, startPoint x: 927, startPoint y: 610, endPoint x: 931, endPoint y: 603, distance: 8.4
click at [929, 610] on div "Select and Add Products Ensure your products meet our dimension requirements an…" at bounding box center [609, 218] width 751 height 1055
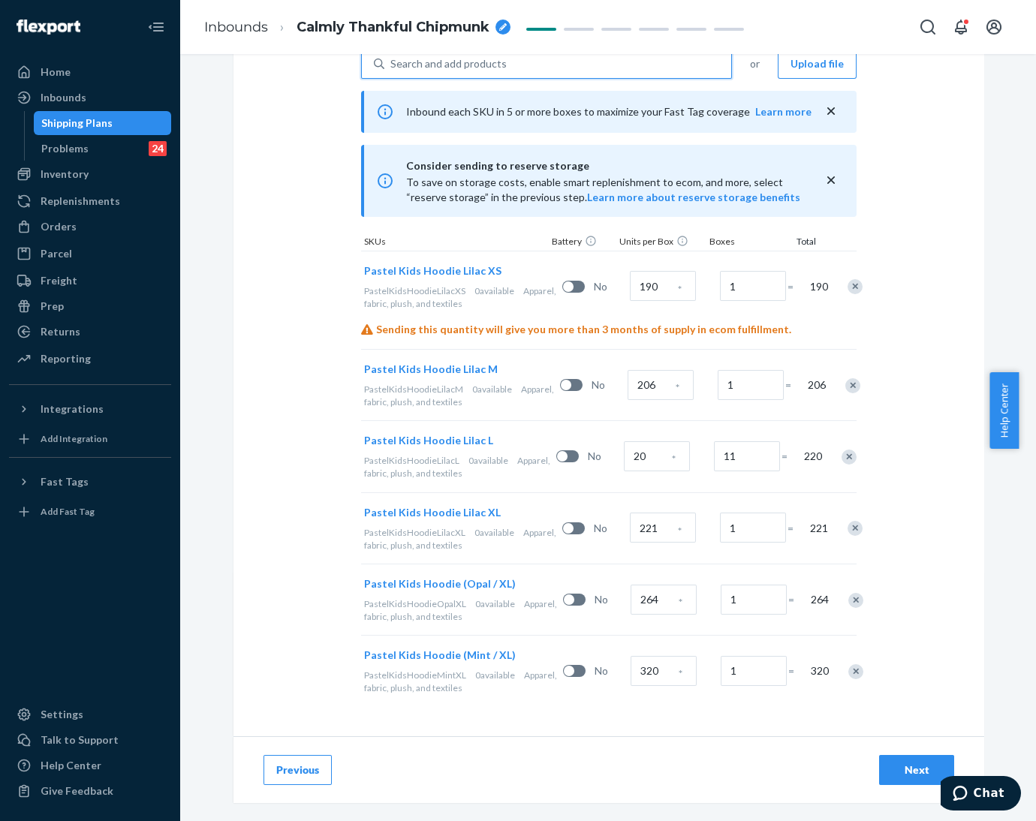
click at [511, 60] on div "Search and add products" at bounding box center [557, 63] width 347 height 27
click at [392, 60] on input "0 results available. Use Up and Down to choose options, press Enter to select t…" at bounding box center [391, 63] width 2 height 15
paste input "Pastel Kids Hoodie Lavender"
type input "Pastel Kids Hoodie Lavender"
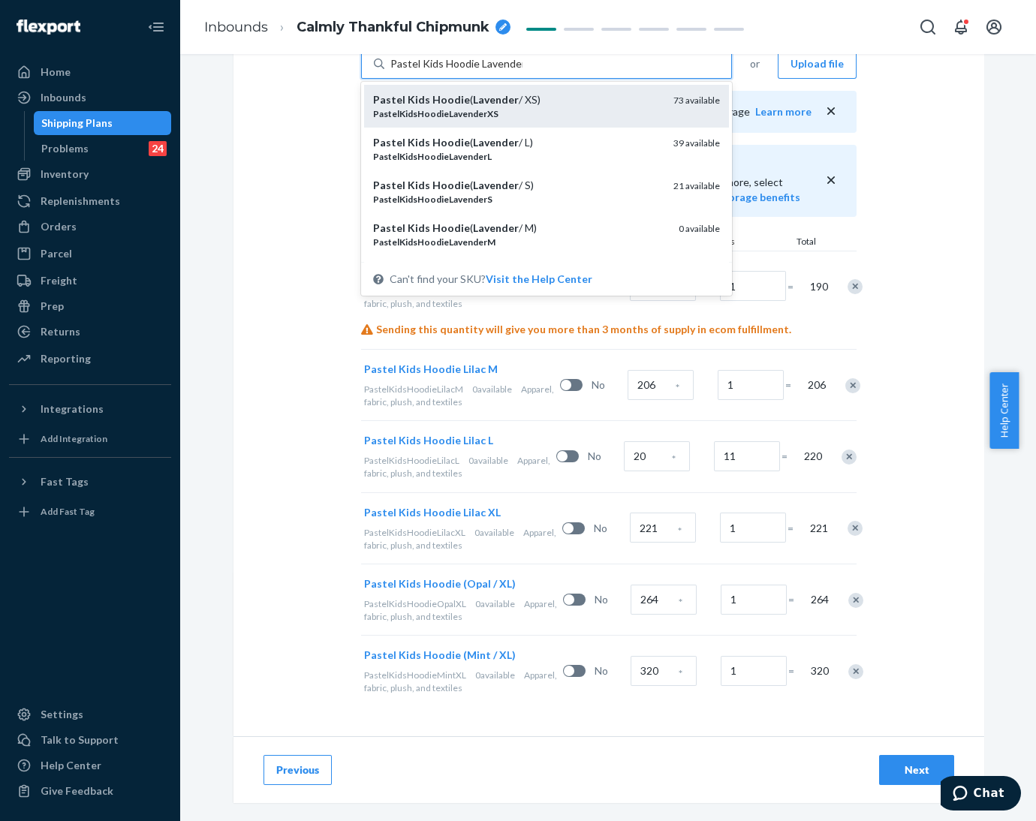
click at [508, 104] on div "Pastel Kids Hoodie ( Lavender / XS)" at bounding box center [517, 99] width 288 height 15
click at [508, 71] on input "Pastel Kids Hoodie Lavender" at bounding box center [456, 63] width 132 height 15
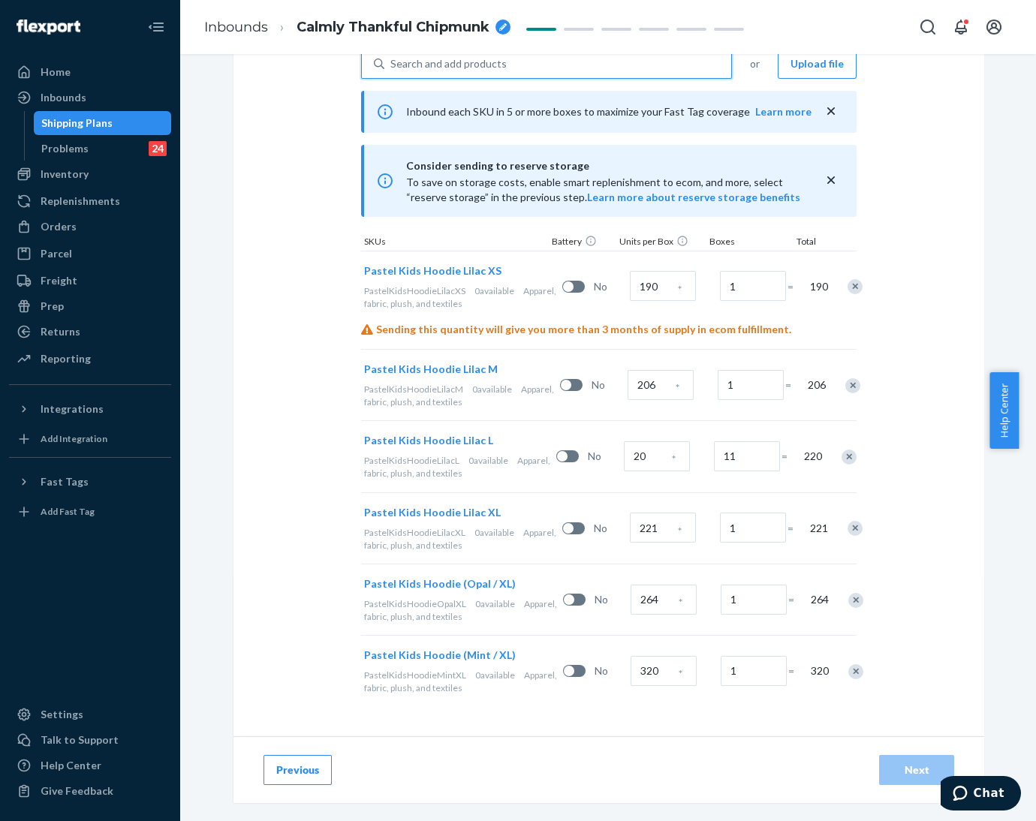
click at [508, 65] on div "Search and add products" at bounding box center [557, 63] width 347 height 27
click at [392, 65] on input "0 results available. Select is focused ,type to refine list, press Down to open…" at bounding box center [391, 63] width 2 height 15
paste input "Pastel Kids Hoodie Lavender"
type input "Pastel Kids Hoodie Lavender"
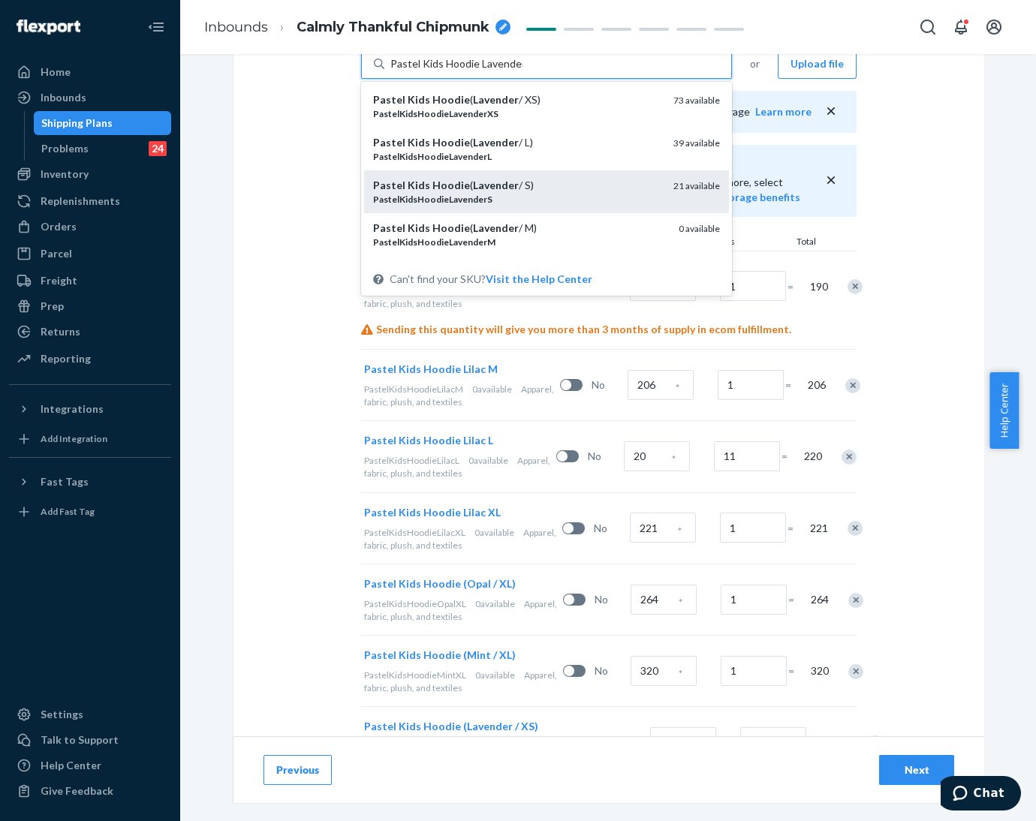
click at [526, 194] on div "PastelKidsHoodieLavenderS" at bounding box center [517, 199] width 288 height 13
click at [523, 71] on input "Pastel Kids Hoodie Lavender" at bounding box center [456, 63] width 132 height 15
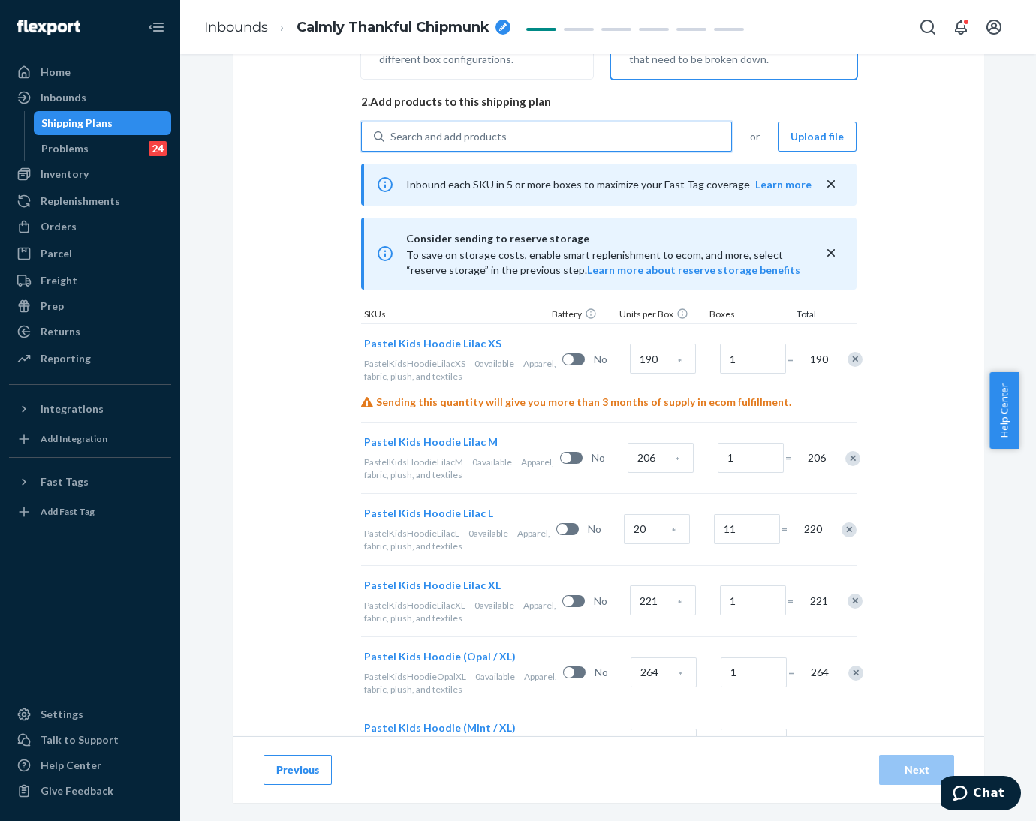
scroll to position [282, 0]
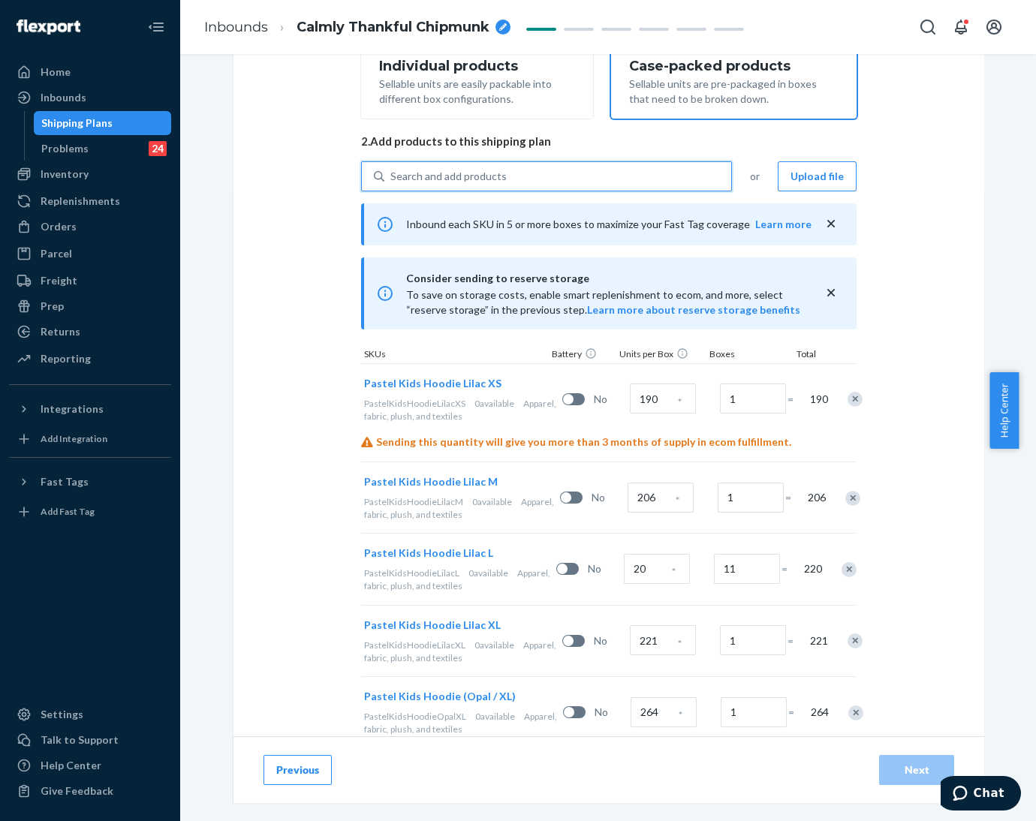
click at [506, 178] on div "Search and add products" at bounding box center [557, 176] width 347 height 27
click at [392, 178] on input "0 results available. Use Up and Down to choose options, press Enter to select t…" at bounding box center [391, 176] width 2 height 15
paste input "Pastel Kids Hoodie Lavender"
type input "Pastel Kids Hoodie Lavender"
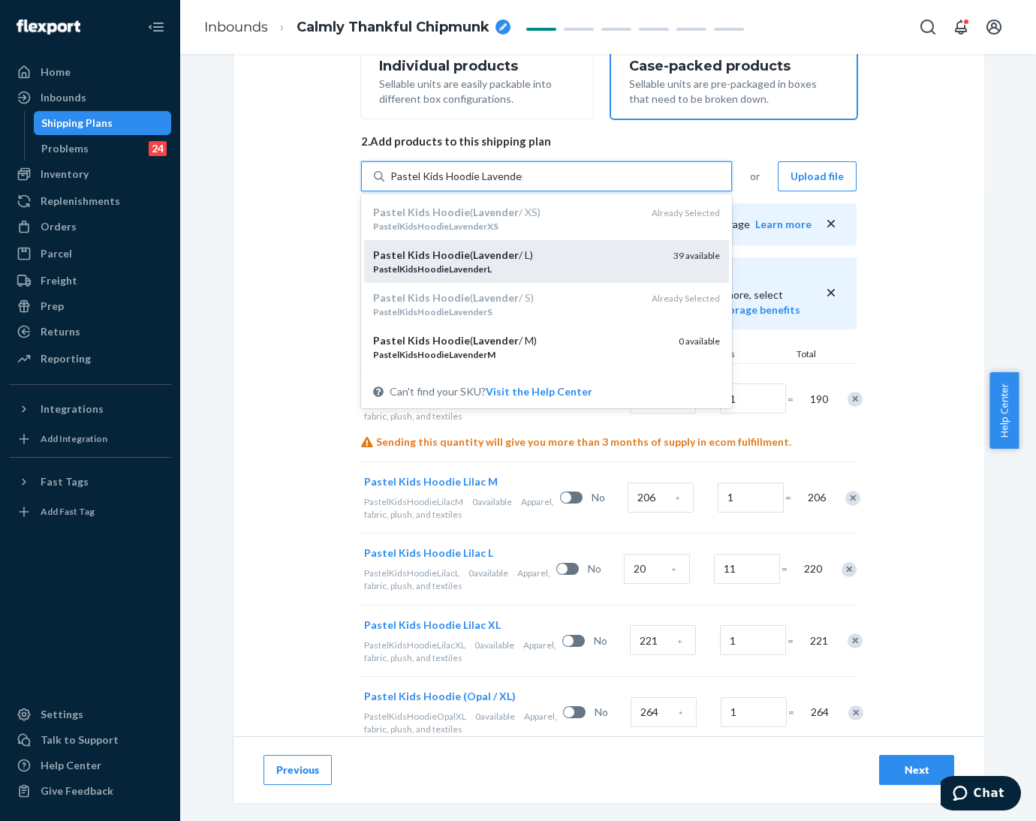
click at [512, 265] on div "PastelKidsHoodieLavenderL" at bounding box center [517, 269] width 288 height 13
click at [512, 184] on input "Pastel Kids Hoodie Lavender" at bounding box center [456, 176] width 132 height 15
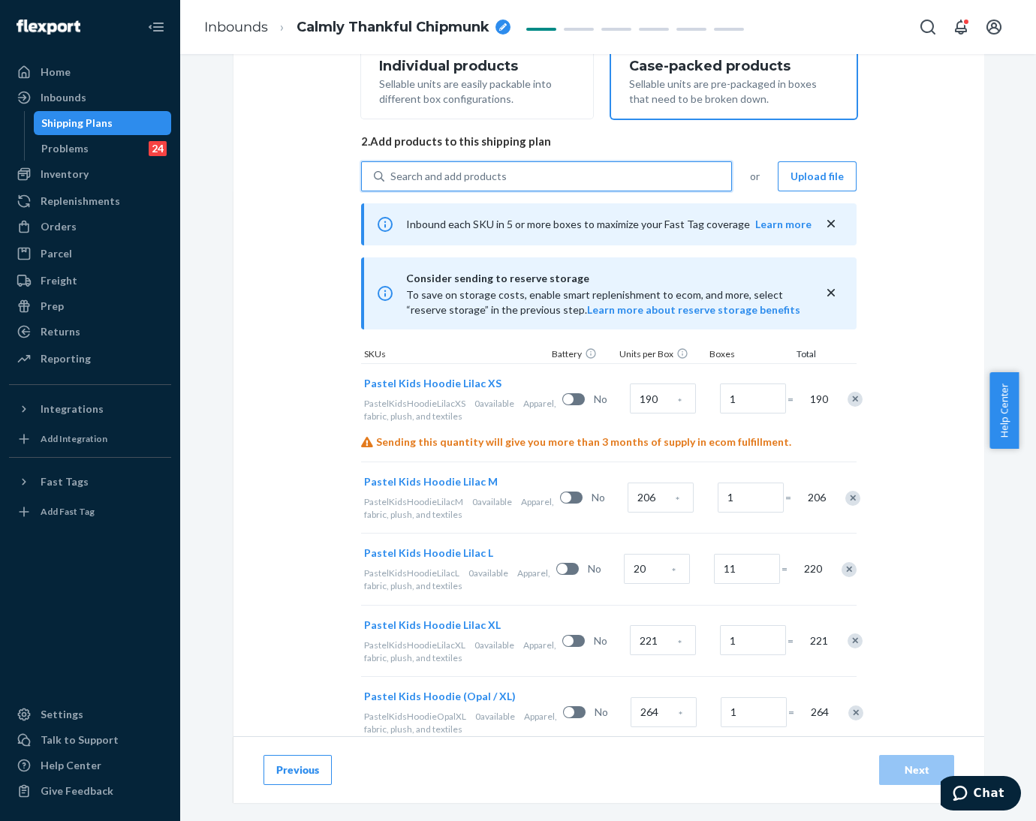
click at [494, 179] on div "Search and add products" at bounding box center [557, 176] width 347 height 27
click at [392, 179] on input "0 results available. Select is focused ,type to refine list, press Down to open…" at bounding box center [391, 176] width 2 height 15
paste input "Pastel Kids Hoodie Lavender"
type input "Pastel Kids Hoodie Lavender"
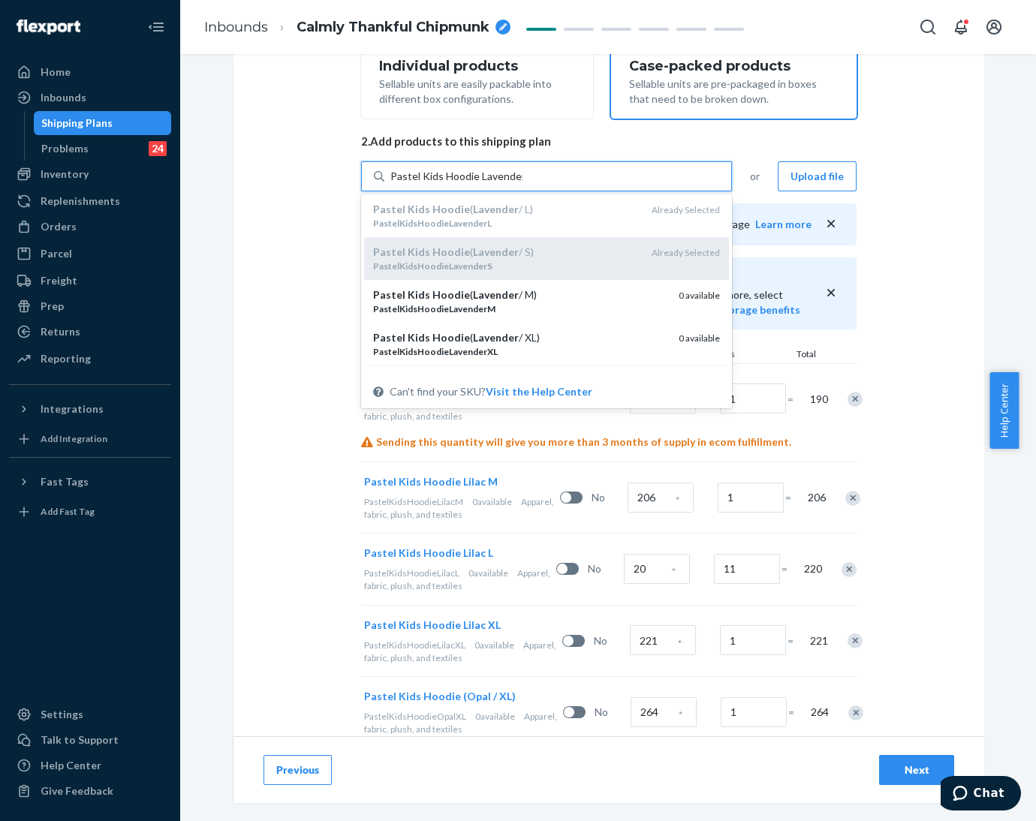
scroll to position [71, 0]
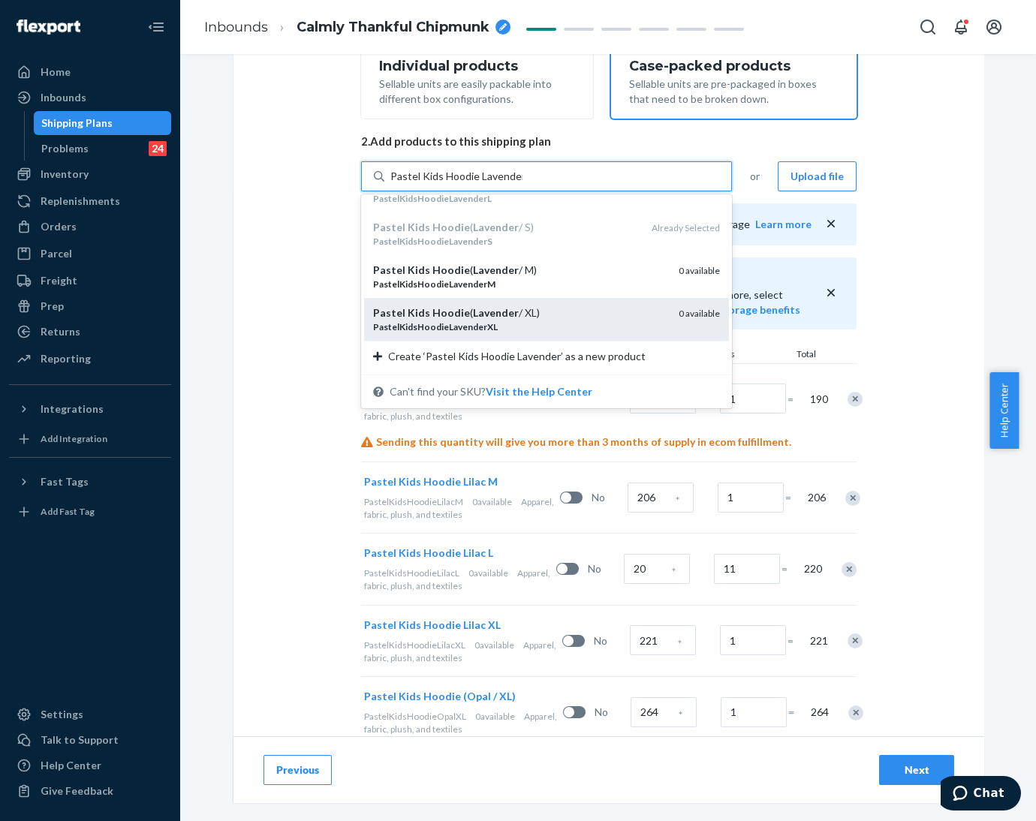
click at [542, 318] on div "Pastel Kids Hoodie ( Lavender / XL)" at bounding box center [520, 313] width 294 height 15
click at [523, 184] on input "Pastel Kids Hoodie Lavender" at bounding box center [456, 176] width 132 height 15
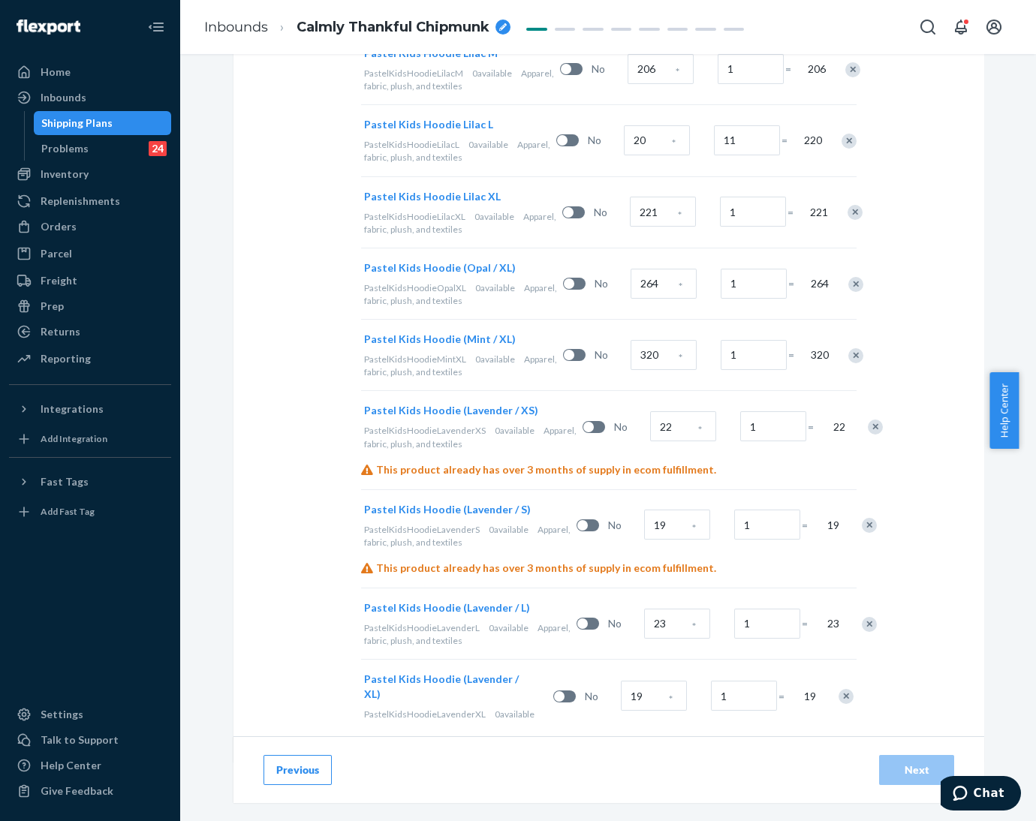
scroll to position [726, 0]
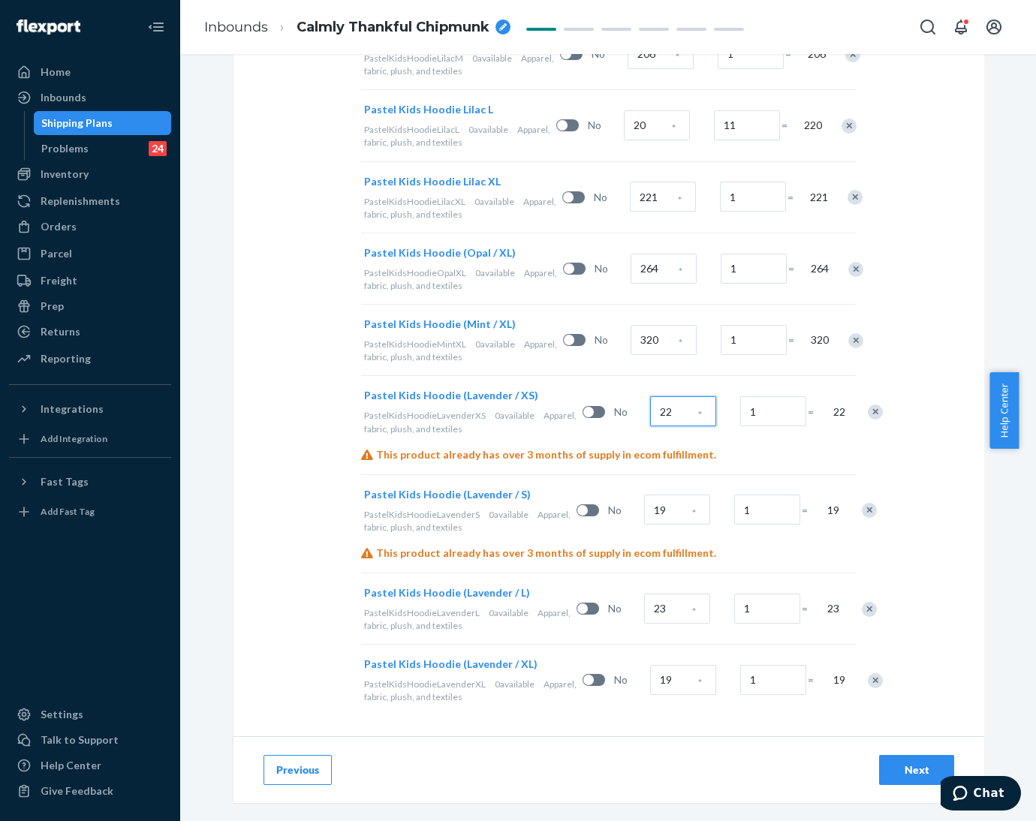
click at [650, 409] on input "22" at bounding box center [683, 411] width 66 height 30
type input "96"
click at [644, 515] on input "19" at bounding box center [677, 510] width 66 height 30
type input "202"
click at [692, 613] on span "*" at bounding box center [694, 611] width 4 height 15
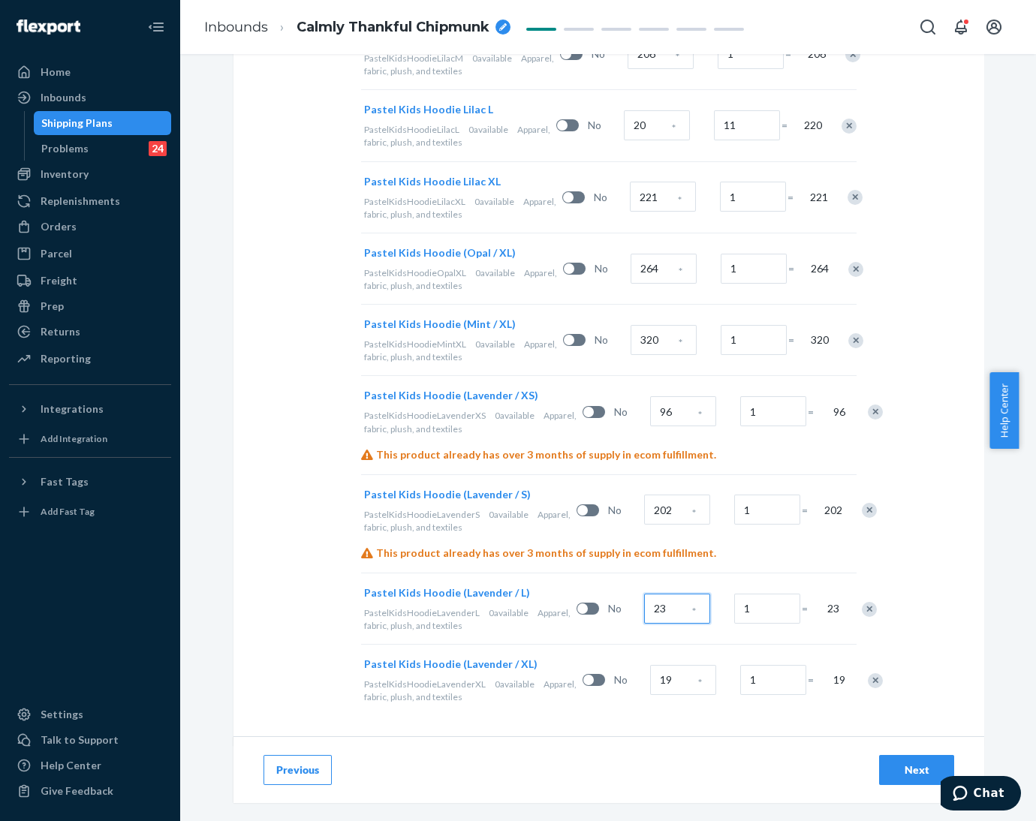
click at [645, 613] on input "23" at bounding box center [677, 609] width 66 height 30
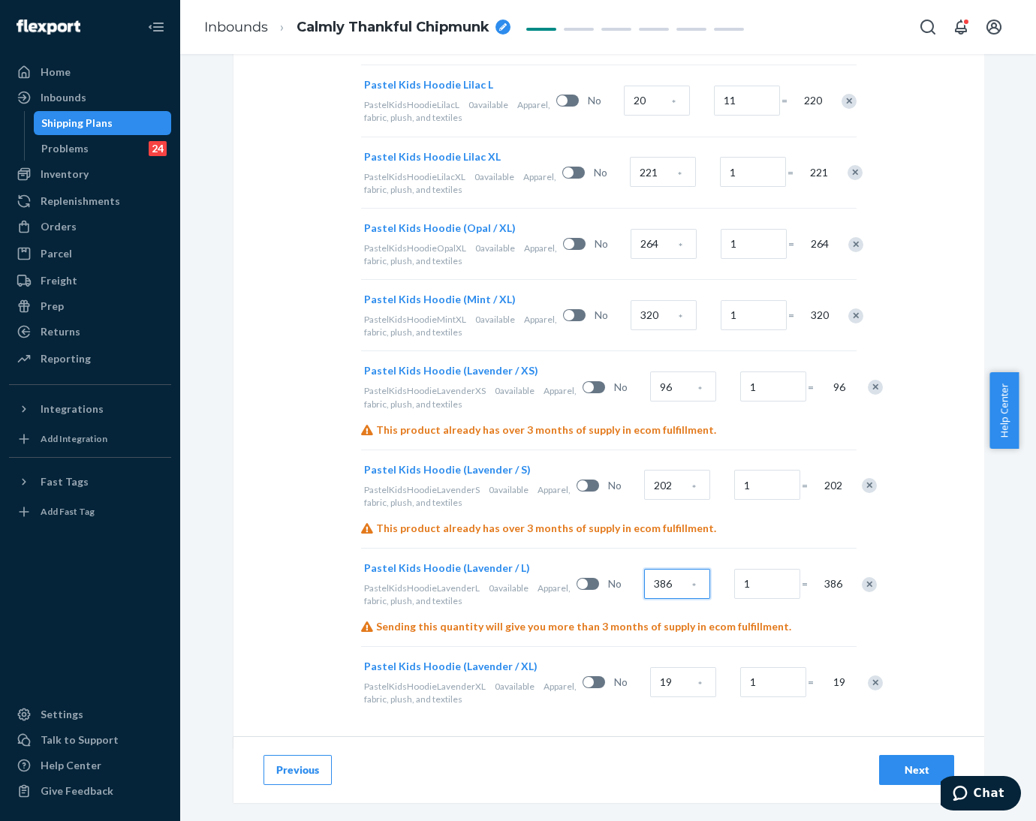
scroll to position [764, 0]
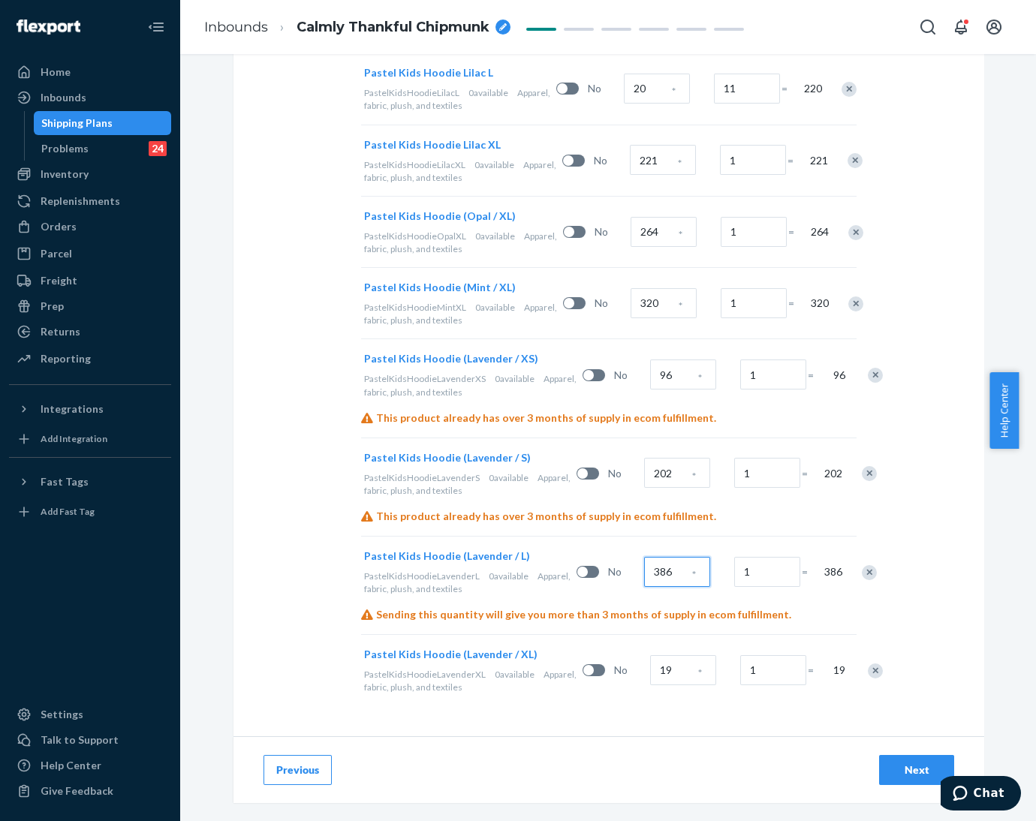
type input "386"
click at [650, 663] on input "19" at bounding box center [683, 671] width 66 height 30
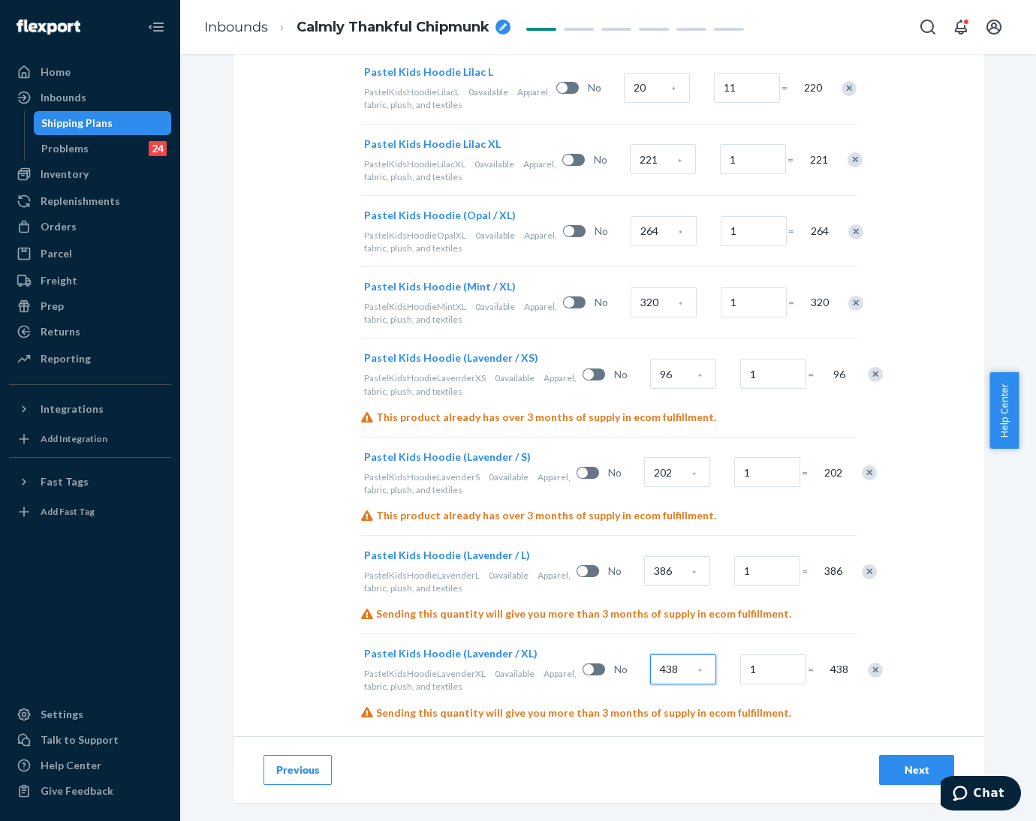
type input "438"
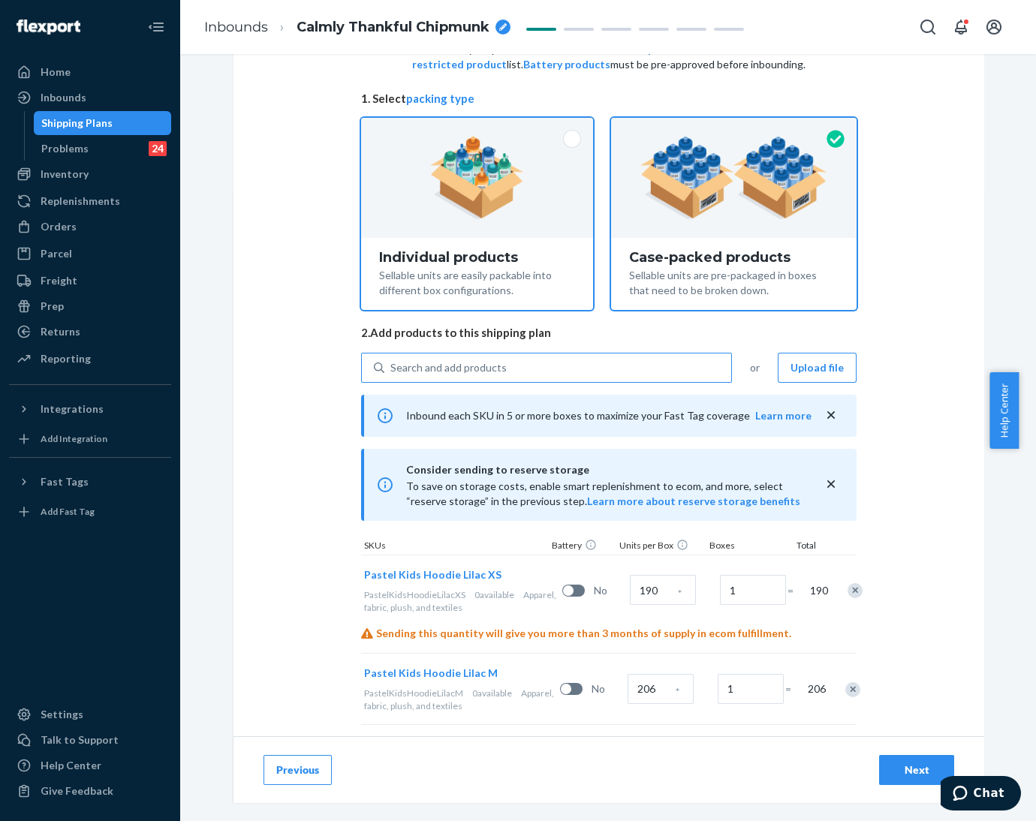
scroll to position [88, 0]
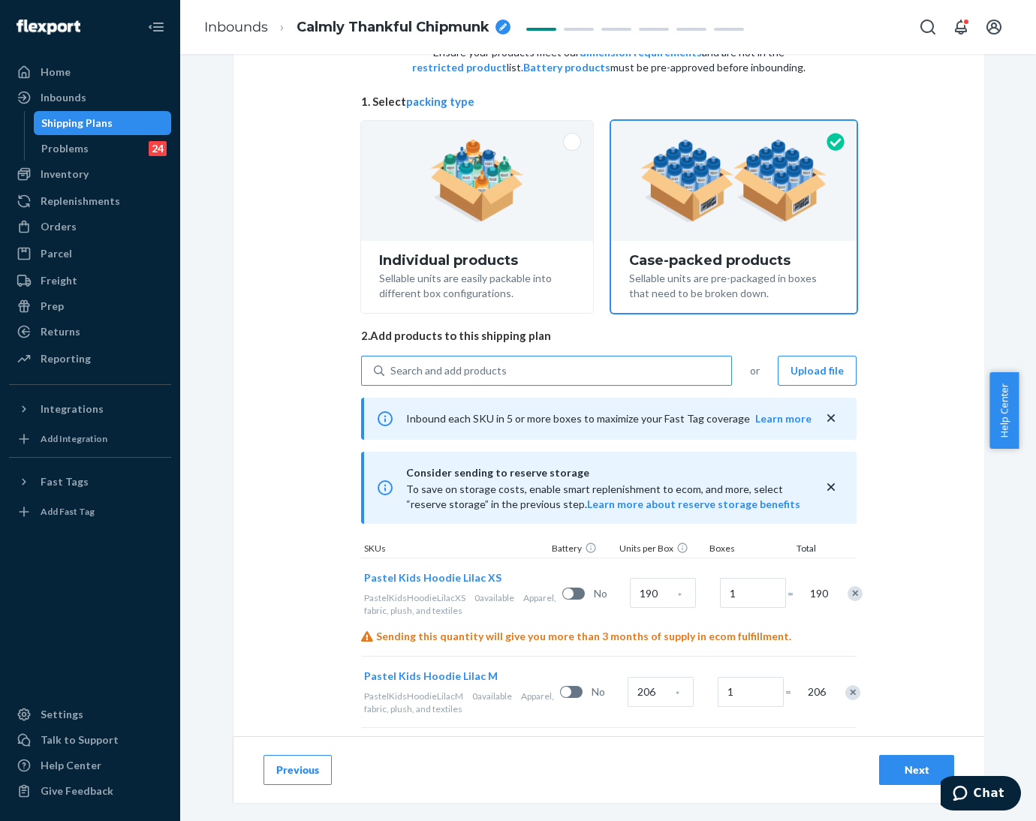
click at [452, 369] on div "Search and add products" at bounding box center [448, 370] width 116 height 15
click at [392, 369] on input "Search and add products" at bounding box center [391, 370] width 2 height 15
paste input "Pastel Kids Hoodie Baby Blue"
type input "Pastel Kids Hoodie Baby Blue"
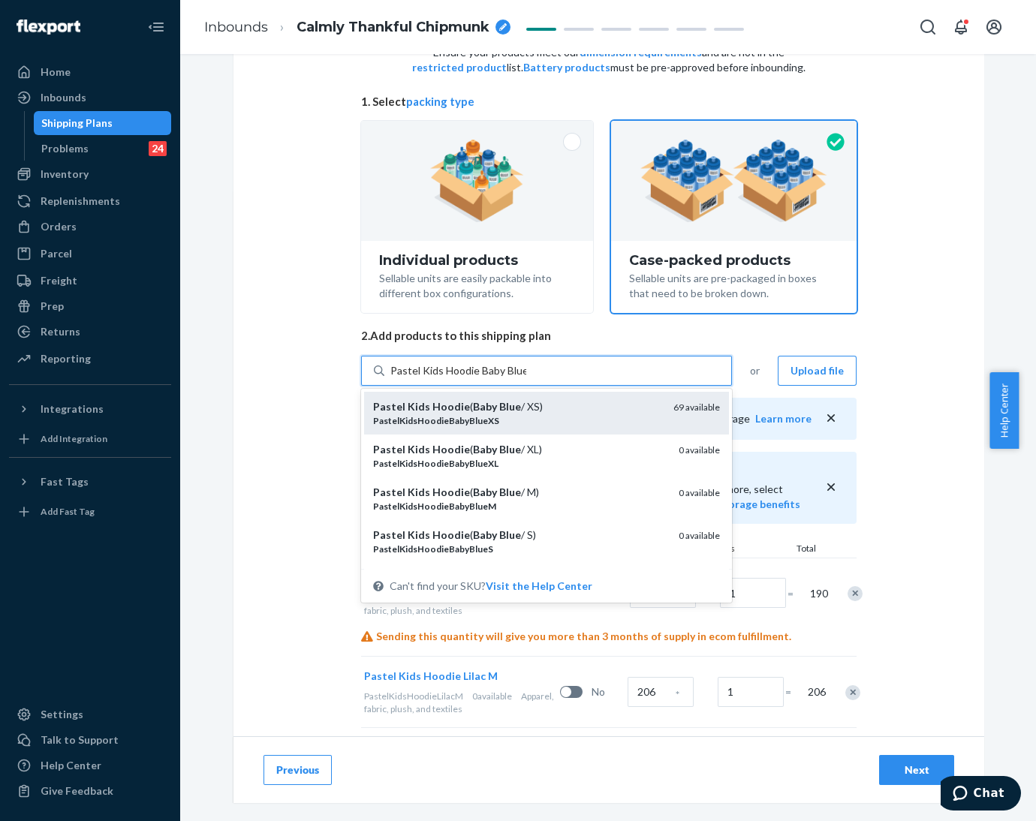
click at [454, 406] on div "Pastel Kids Hoodie ( Baby Blue / XS)" at bounding box center [517, 406] width 288 height 15
click at [454, 378] on input "Pastel Kids Hoodie Baby Blue" at bounding box center [458, 370] width 136 height 15
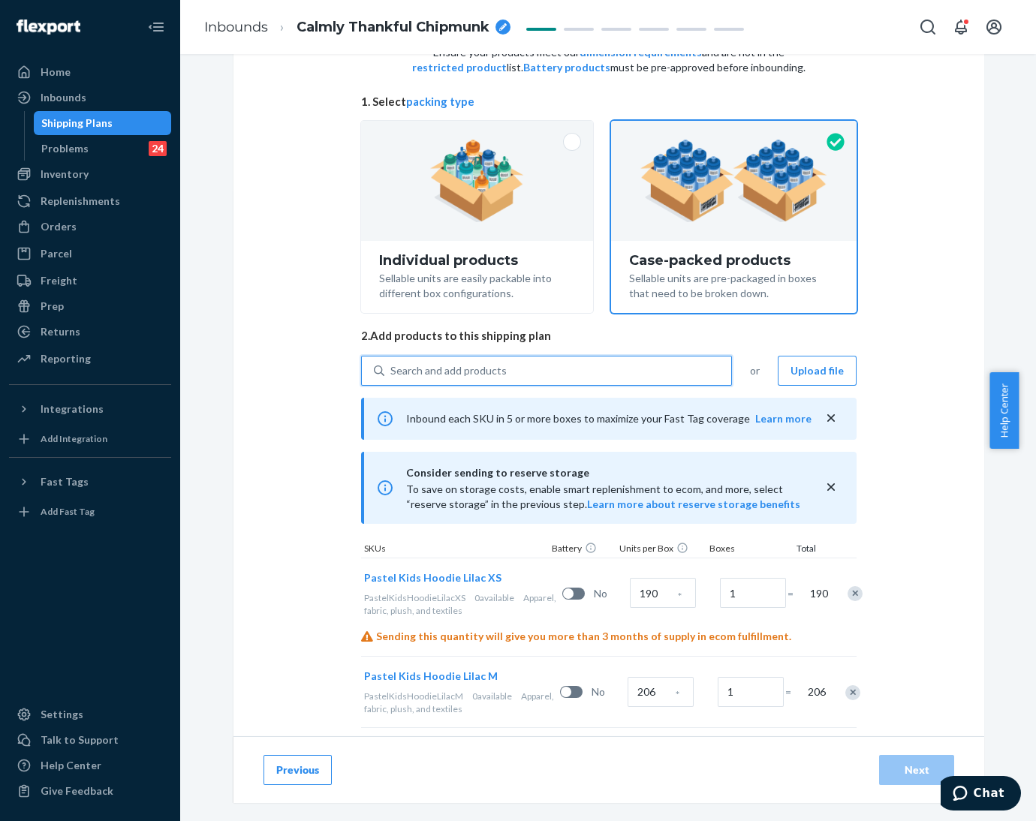
click at [458, 361] on div "Search and add products" at bounding box center [557, 370] width 347 height 27
click at [392, 363] on input "0 results available. Select is focused ,type to refine list, press Down to open…" at bounding box center [391, 370] width 2 height 15
paste input "Pastel Kids Hoodie Baby Blue"
type input "Pastel Kids Hoodie Baby Blue"
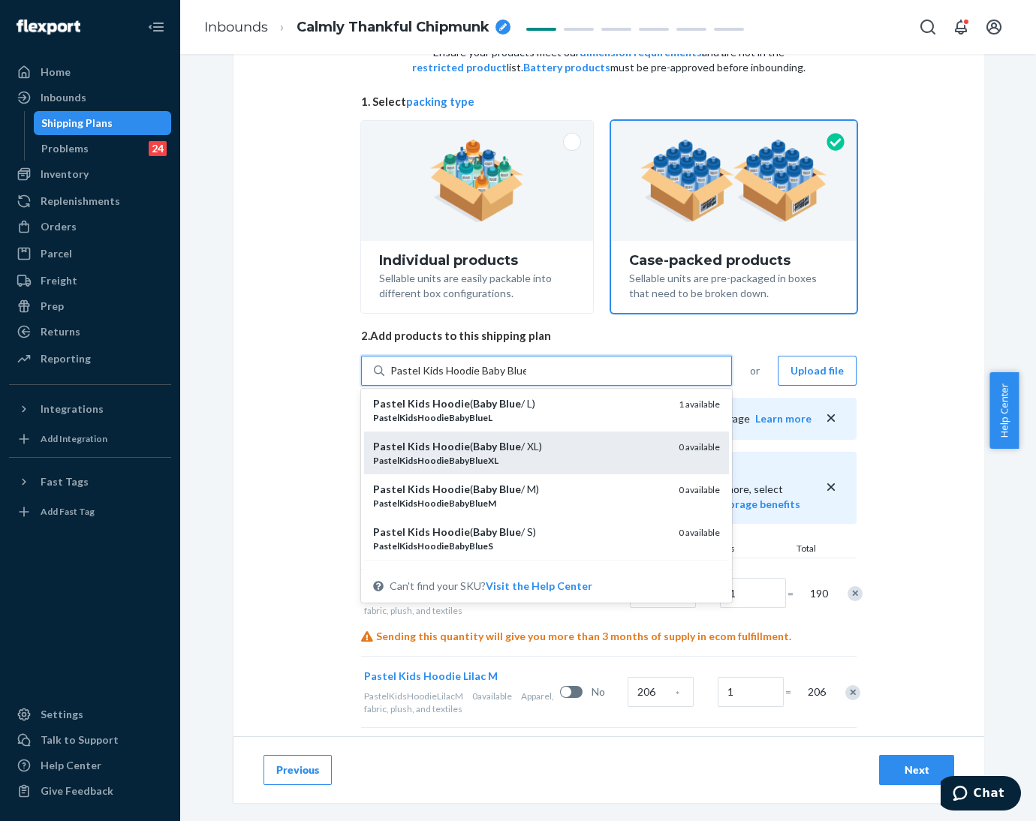
scroll to position [71, 0]
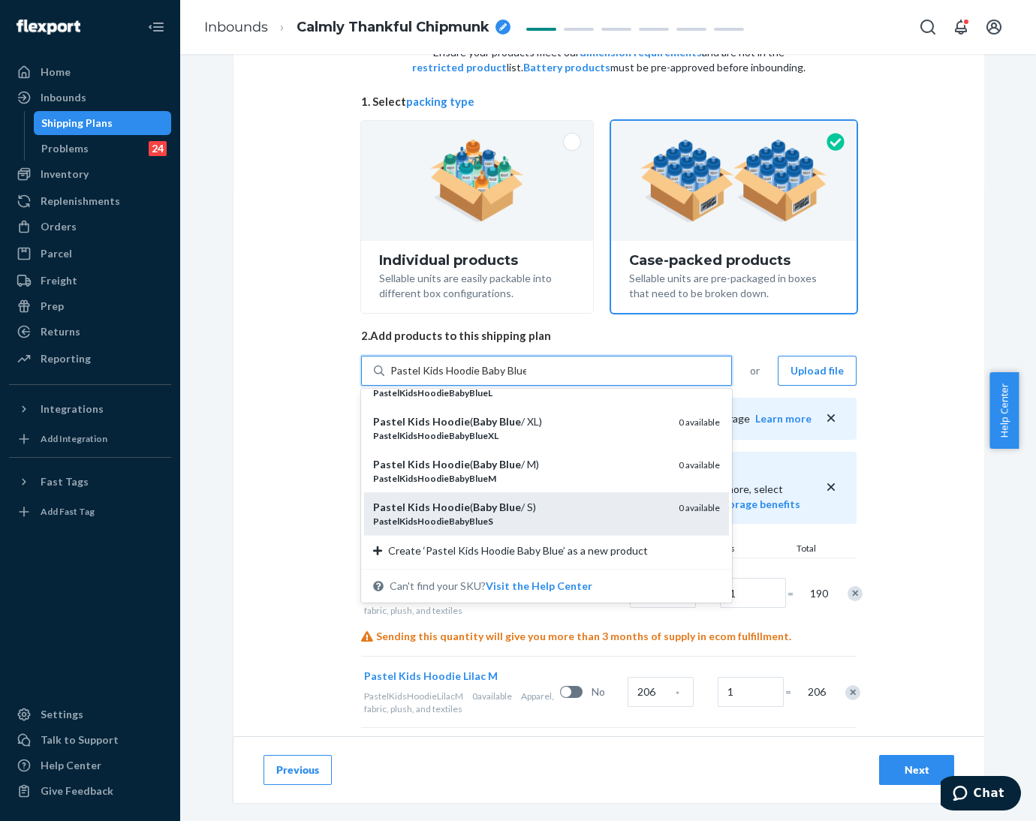
click at [456, 515] on div "PastelKidsHoodieBabyBlueS" at bounding box center [520, 521] width 294 height 13
click at [456, 378] on input "Pastel Kids Hoodie Baby Blue" at bounding box center [458, 370] width 136 height 15
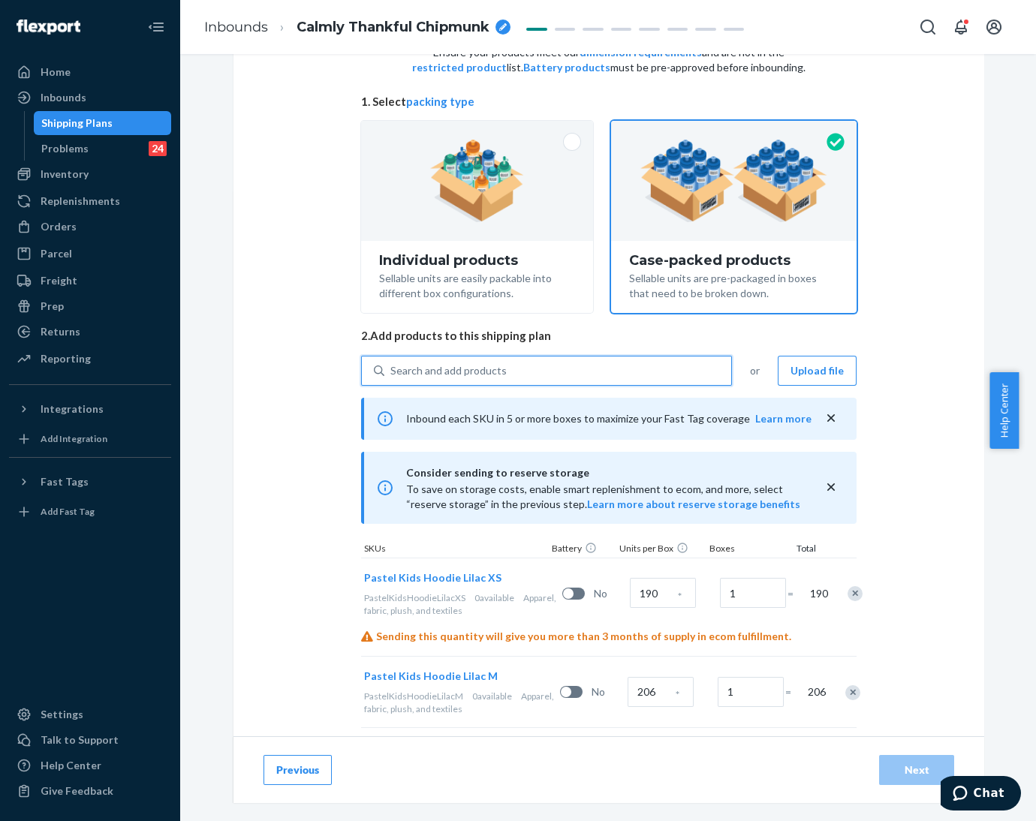
click at [466, 373] on div "Search and add products" at bounding box center [448, 370] width 116 height 15
click at [392, 373] on input "0 results available. Use Up and Down to choose options, press Enter to select t…" at bounding box center [391, 370] width 2 height 15
paste input "Pastel Kids Hoodie Baby Blue"
type input "Pastel Kids Hoodie Baby Blue"
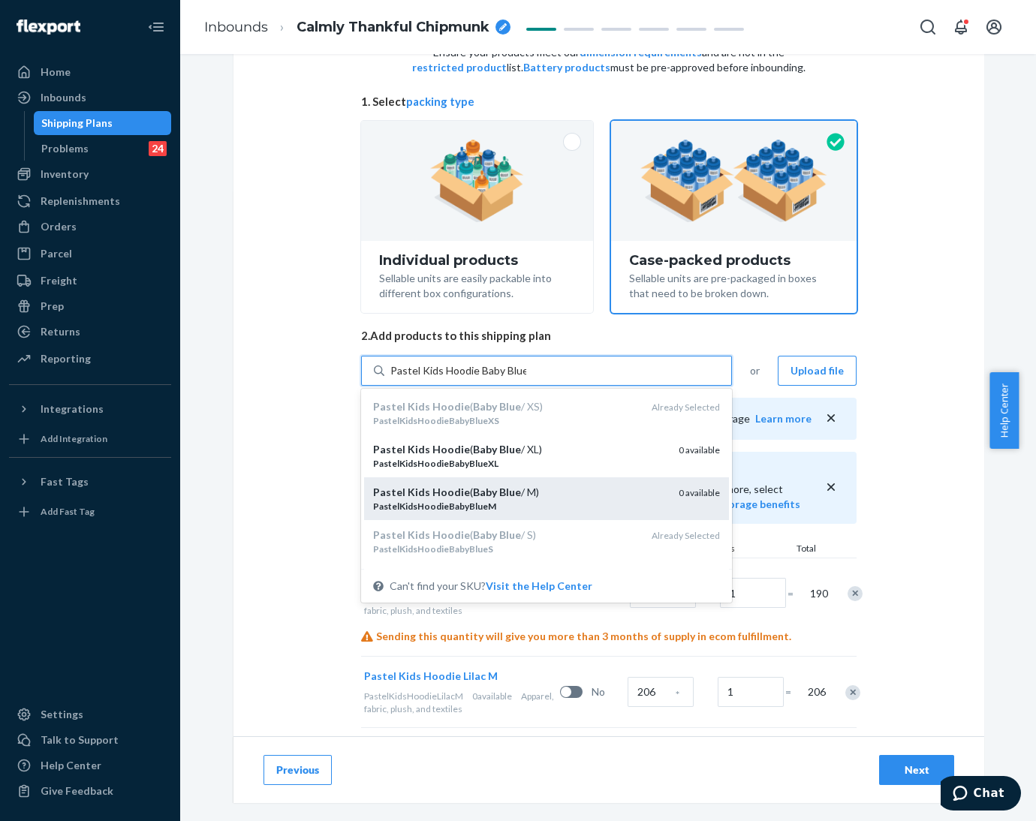
click at [521, 489] on div "Pastel Kids Hoodie ( Baby Blue / M)" at bounding box center [520, 492] width 294 height 15
click at [521, 378] on input "Pastel Kids Hoodie Baby Blue" at bounding box center [458, 370] width 136 height 15
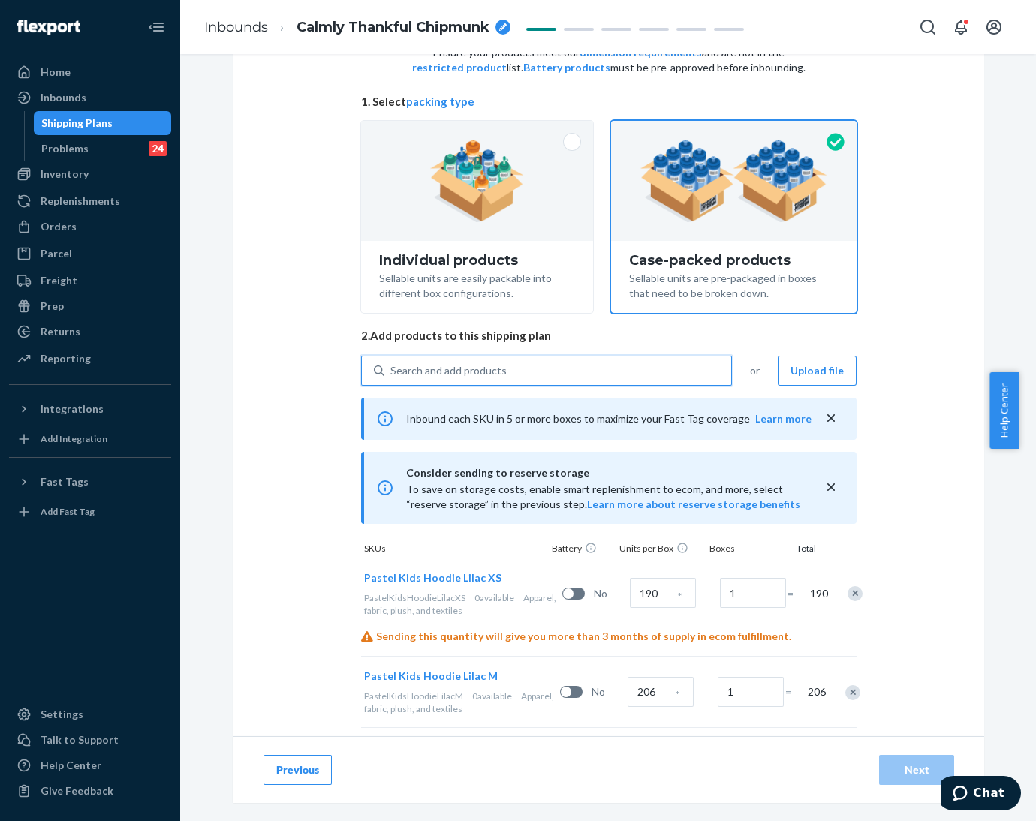
click at [508, 365] on div "Search and add products" at bounding box center [557, 370] width 347 height 27
click at [392, 365] on input "0 results available. Select is focused ,type to refine list, press Down to open…" at bounding box center [391, 370] width 2 height 15
paste input "Pastel Kids Hoodie Baby Blue"
type input "Pastel Kids Hoodie Baby Blue"
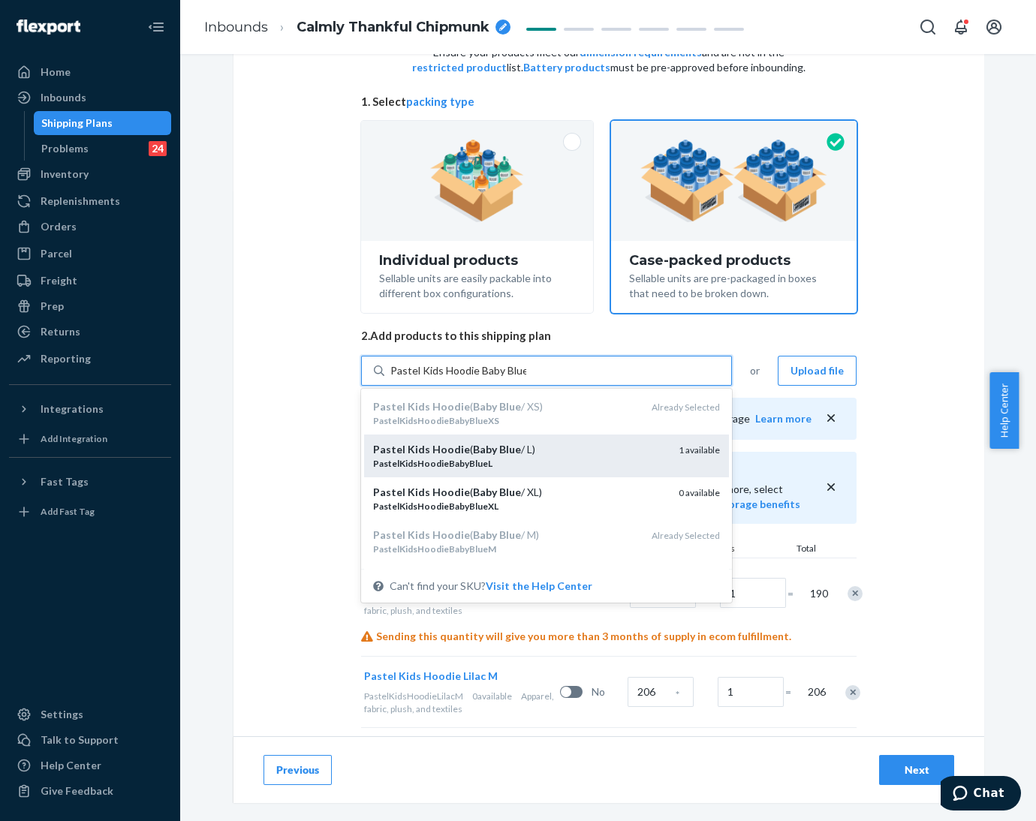
click at [520, 448] on div "Pastel Kids Hoodie ( Baby Blue / L)" at bounding box center [520, 449] width 294 height 15
click at [520, 378] on input "Pastel Kids Hoodie Baby Blue" at bounding box center [458, 370] width 136 height 15
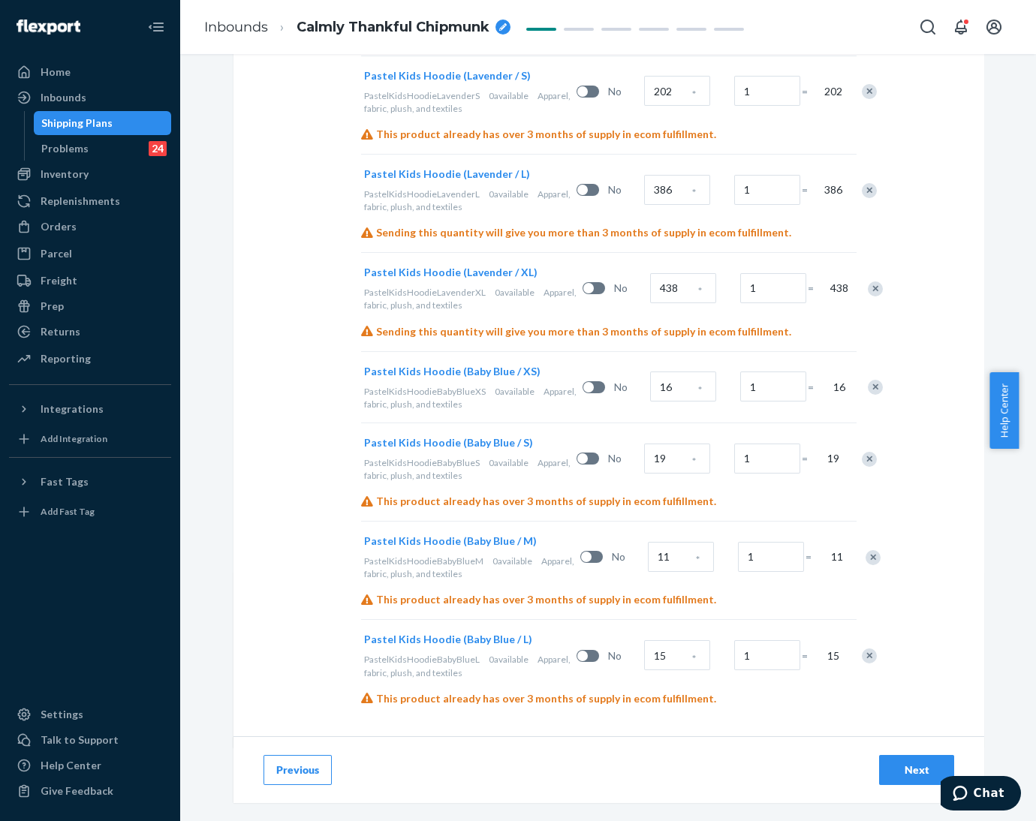
scroll to position [1159, 0]
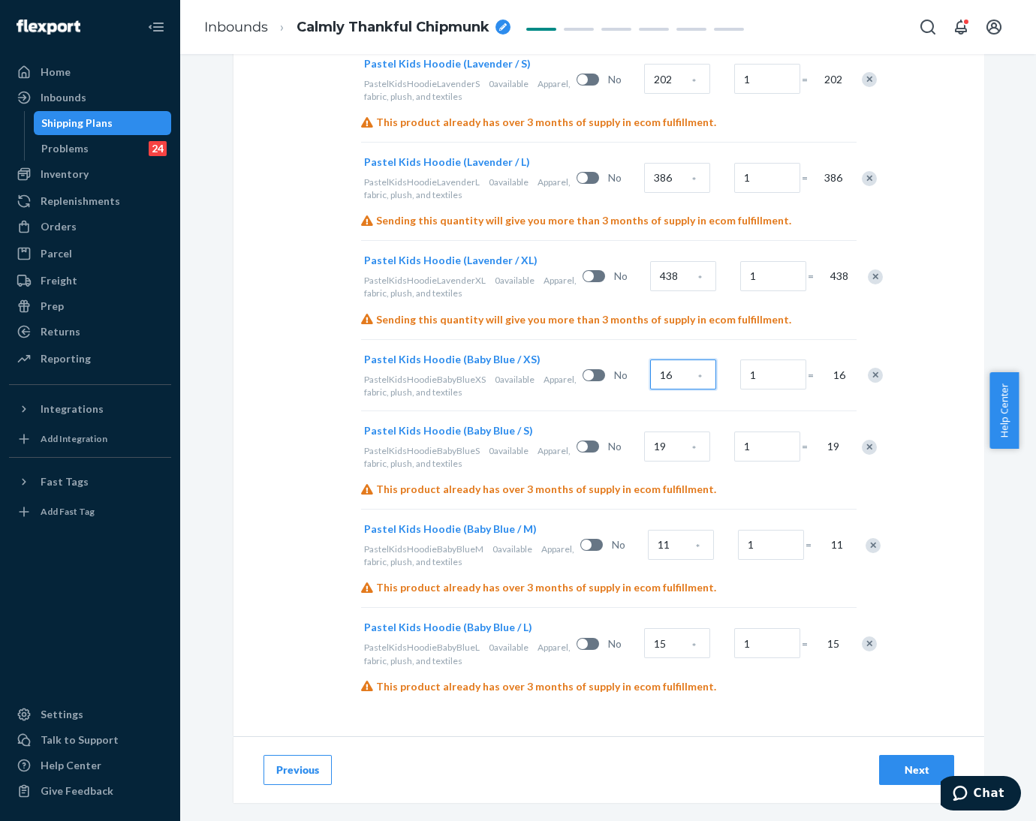
click at [659, 376] on input "16" at bounding box center [683, 375] width 66 height 30
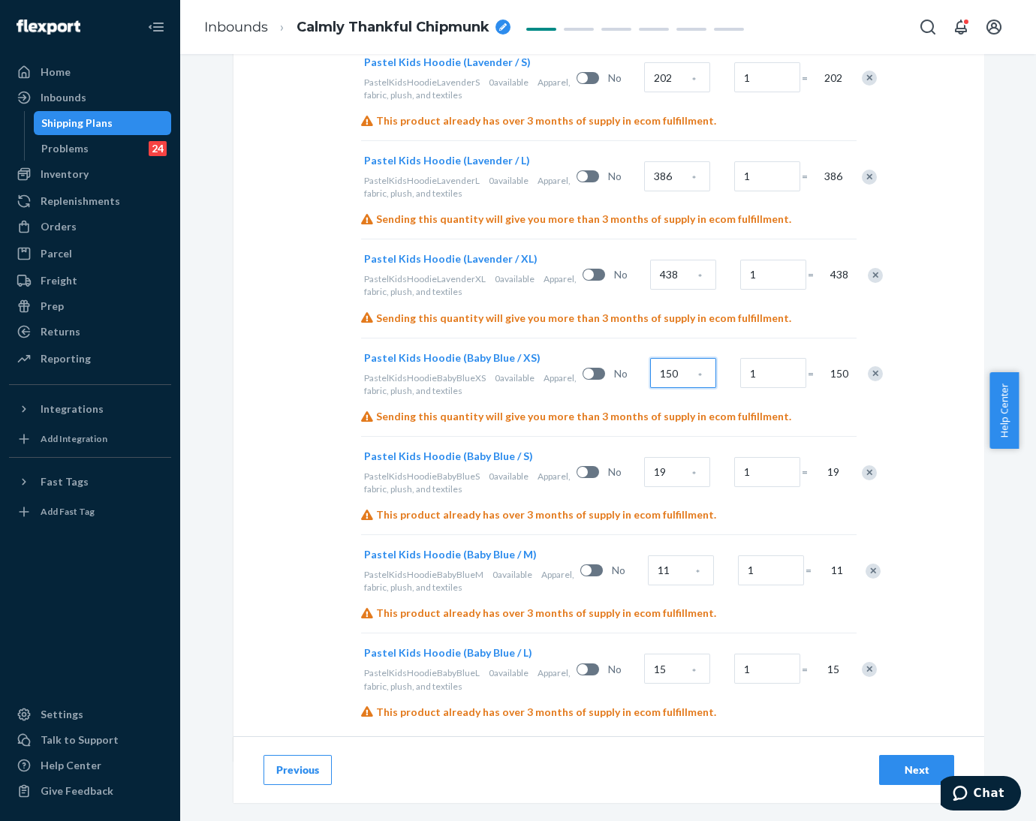
type input "150"
click at [659, 466] on input "19" at bounding box center [677, 472] width 66 height 30
type input "318"
click at [657, 567] on input "11" at bounding box center [681, 571] width 66 height 30
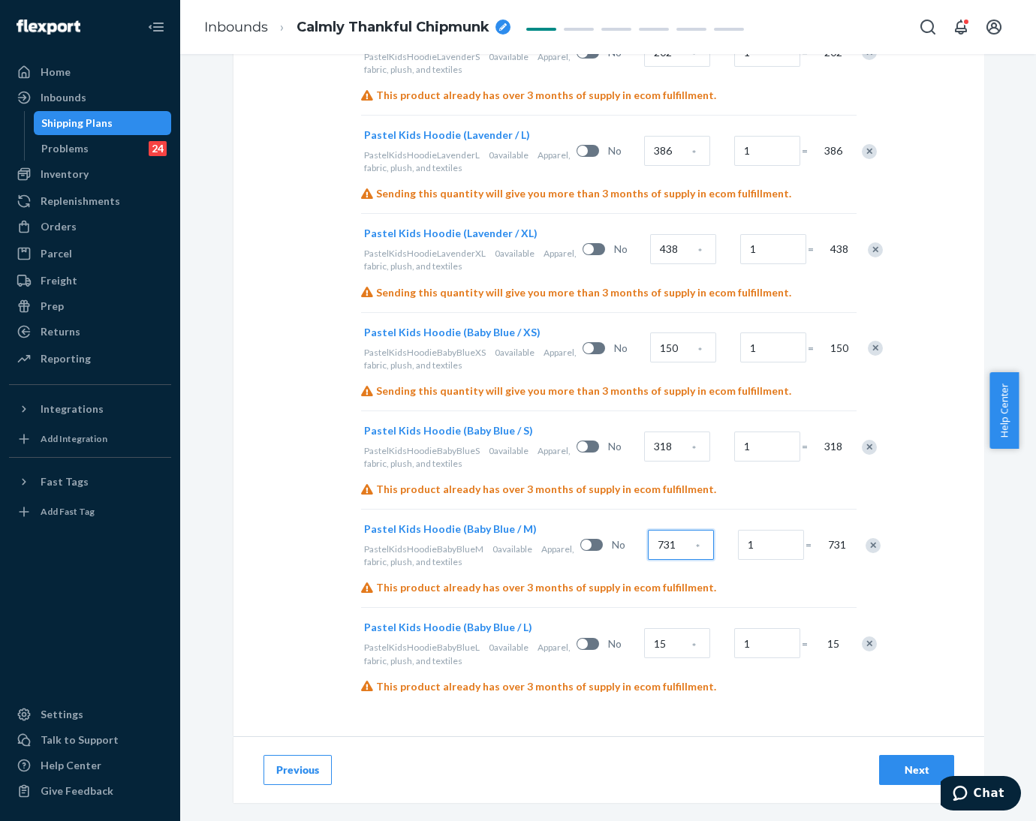
type input "731"
click at [866, 547] on div "Remove Item" at bounding box center [873, 545] width 15 height 15
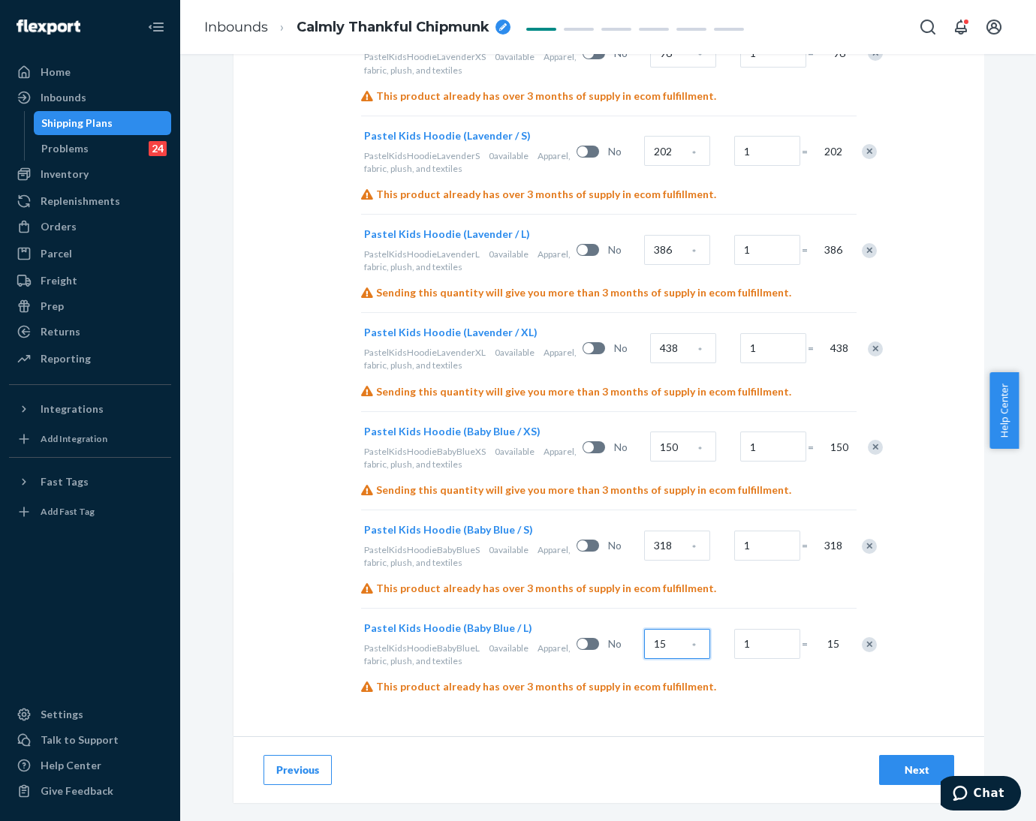
click at [646, 643] on input "15" at bounding box center [677, 644] width 66 height 30
type input "731"
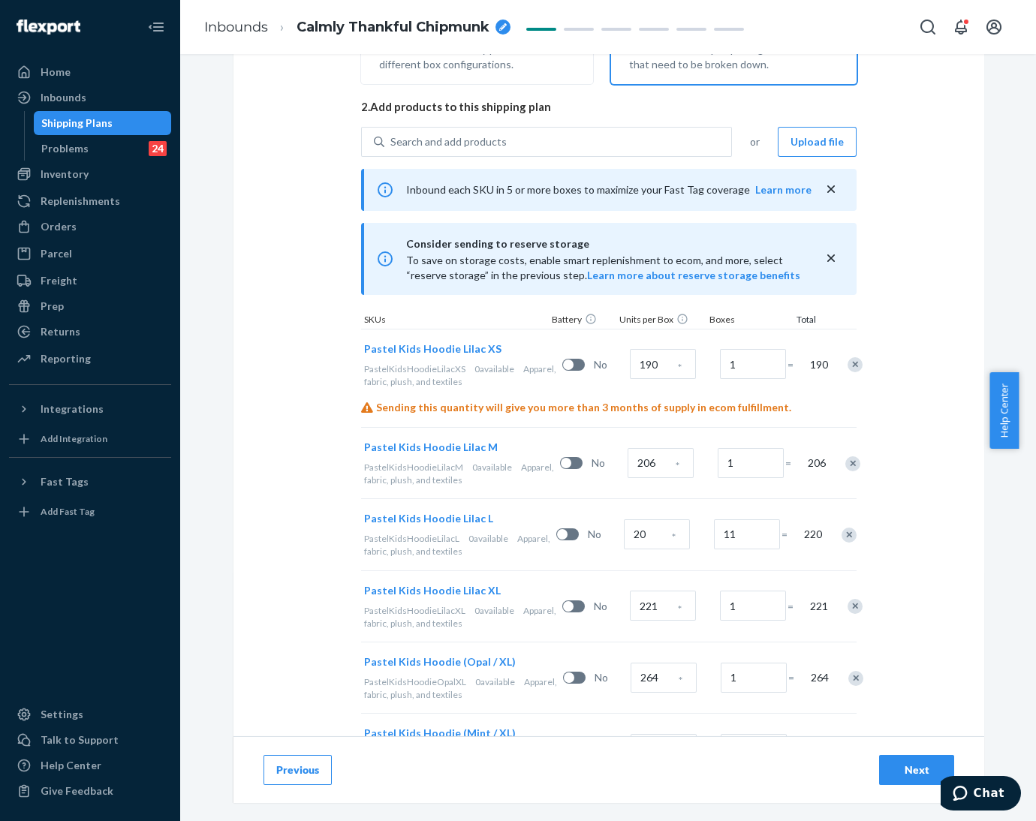
scroll to position [298, 0]
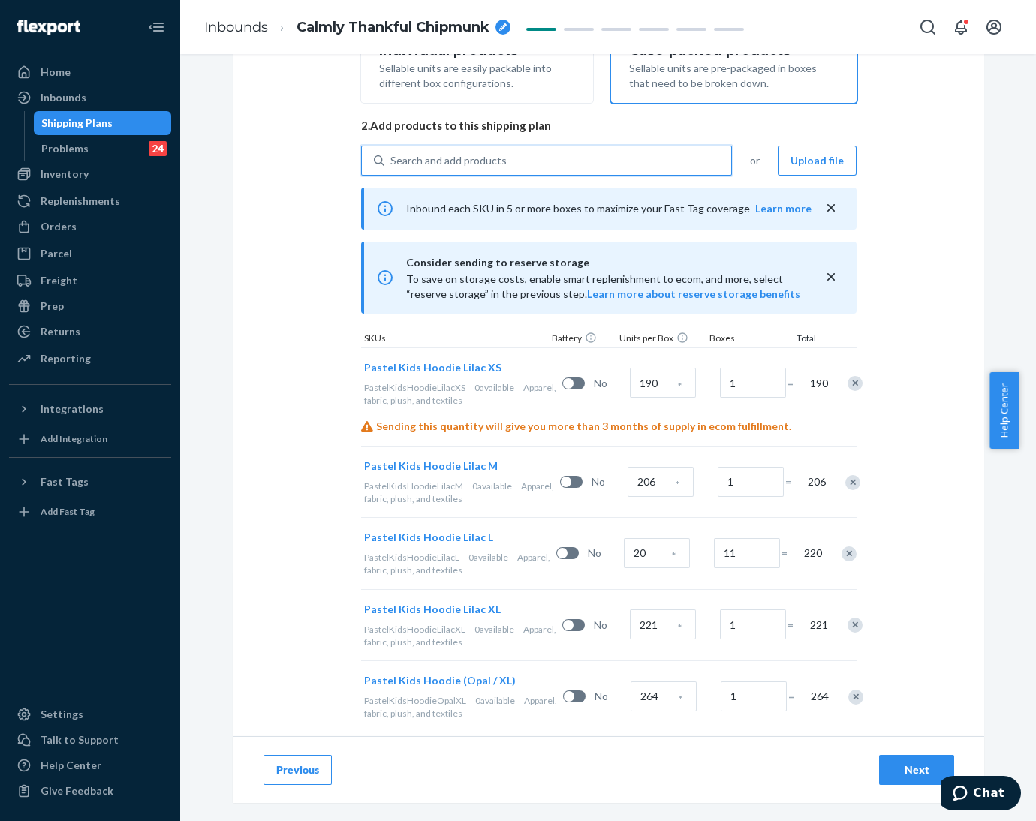
click at [427, 161] on div "Search and add products" at bounding box center [448, 160] width 116 height 15
click at [392, 161] on input "0 results available. Use Up and Down to choose options, press Enter to select t…" at bounding box center [391, 160] width 2 height 15
paste input "Pastel Kids Hoodie Bubb Legum"
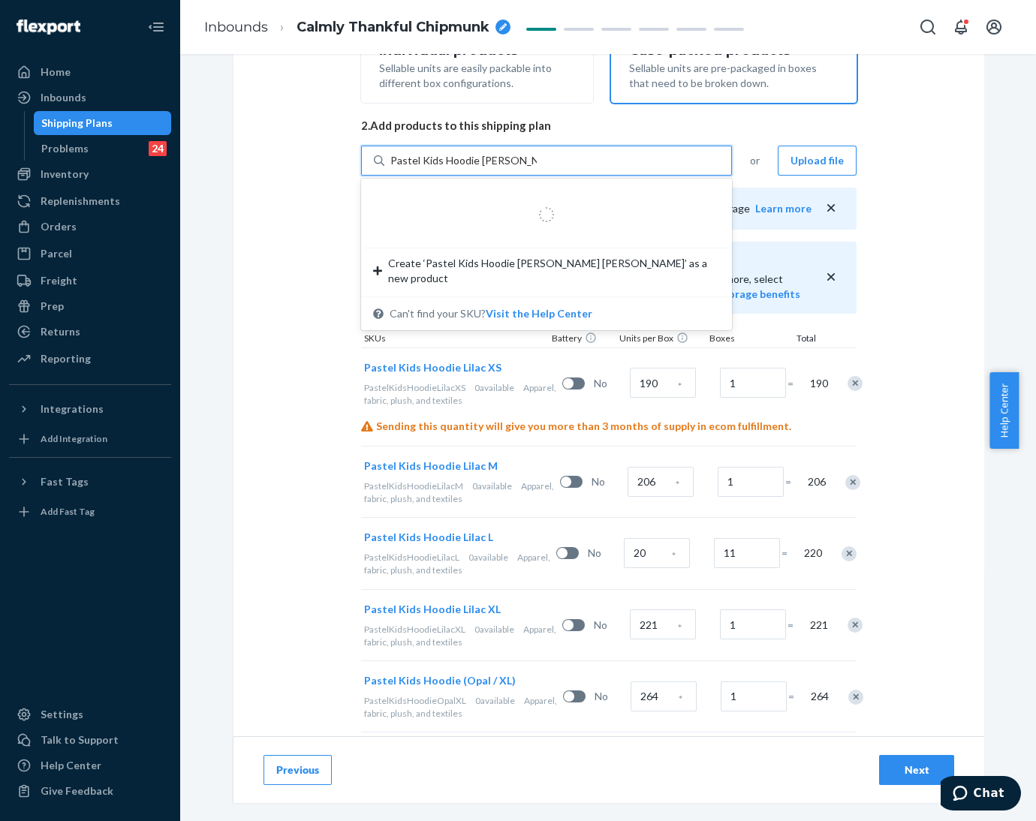
click at [497, 159] on input "Pastel Kids Hoodie Bubb Legum" at bounding box center [463, 160] width 146 height 15
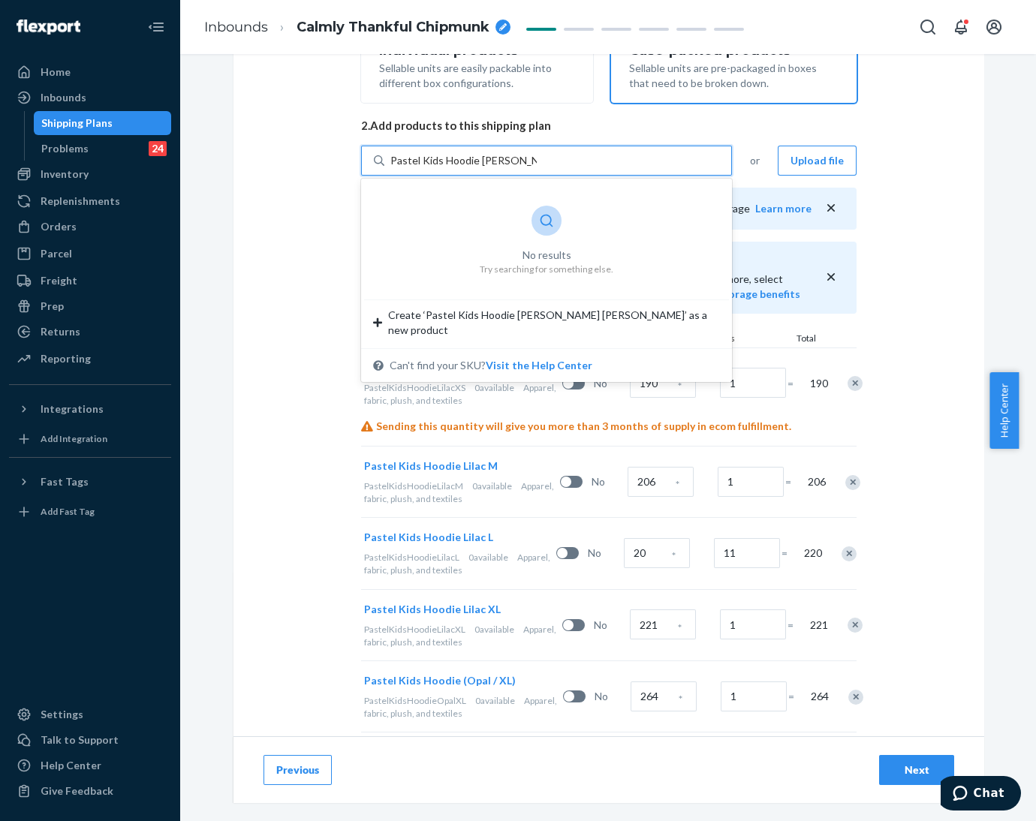
type input "Pastel Kids Hoodie BubbLegum"
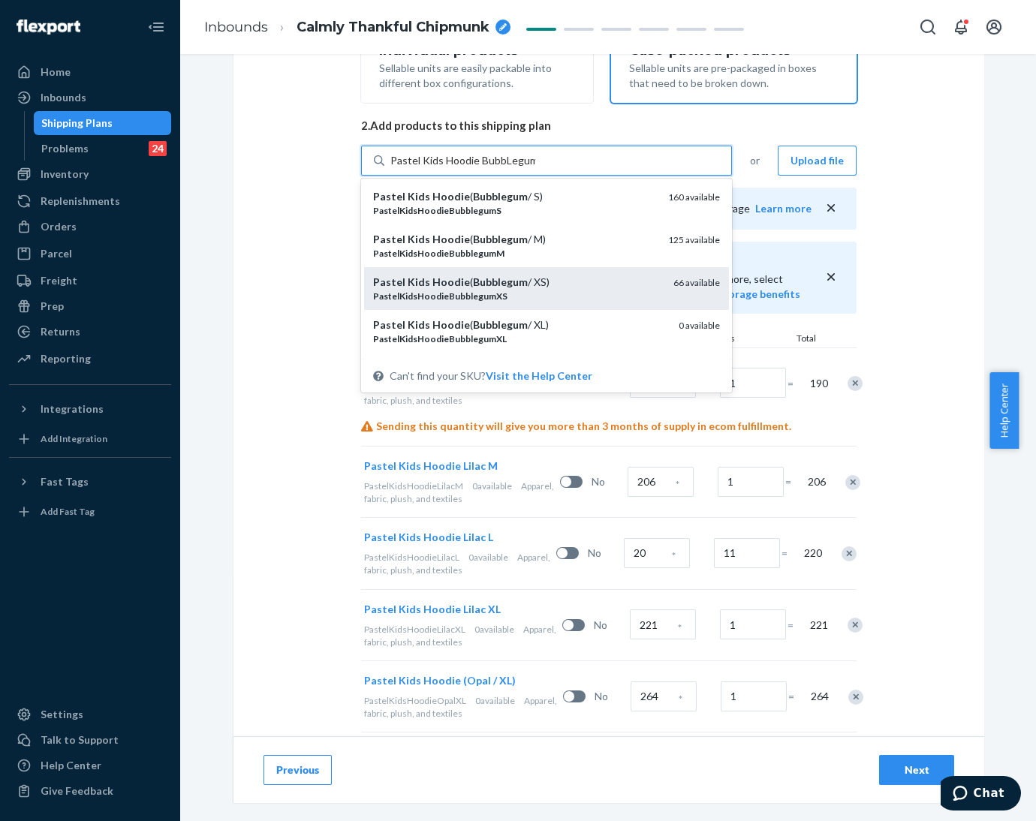
click at [495, 290] on div "PastelKidsHoodieBubblegumXS" at bounding box center [517, 296] width 288 height 13
click at [495, 168] on input "Pastel Kids Hoodie BubbLegum" at bounding box center [462, 160] width 145 height 15
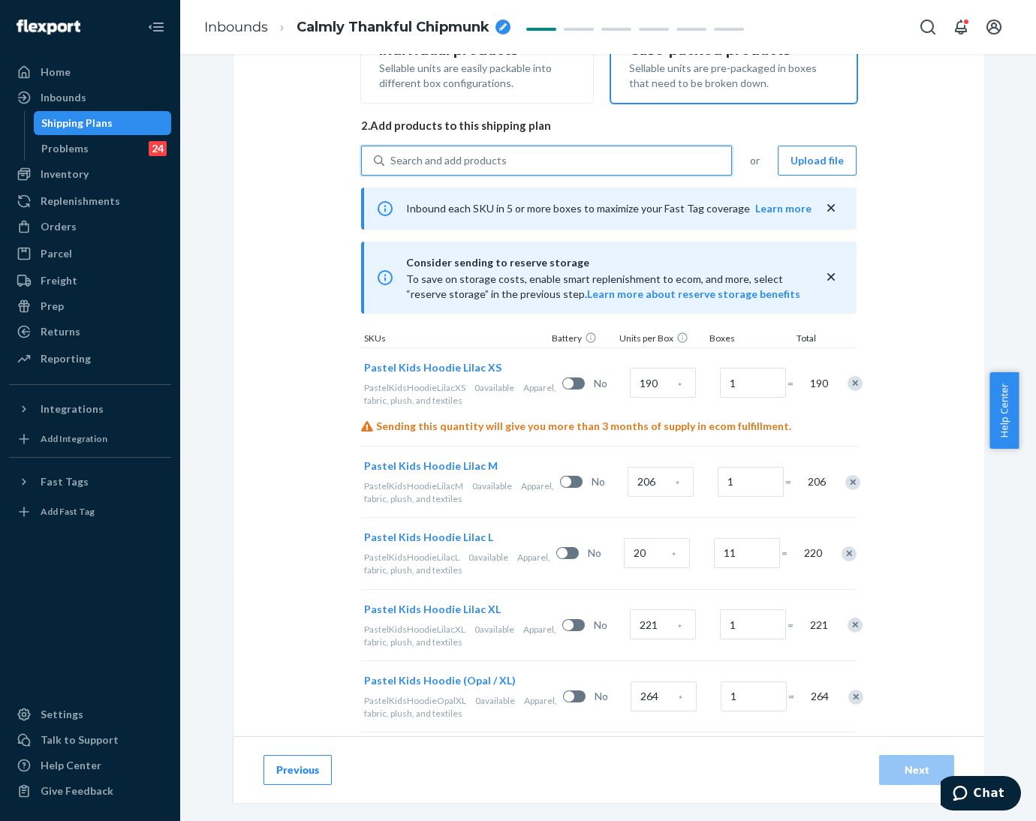
click at [512, 161] on div "Search and add products" at bounding box center [557, 160] width 347 height 27
click at [392, 161] on input "0 results available. Use Up and Down to choose options, press Enter to select t…" at bounding box center [391, 160] width 2 height 15
paste input "Pastel Kids Hoodie Bubb Legum"
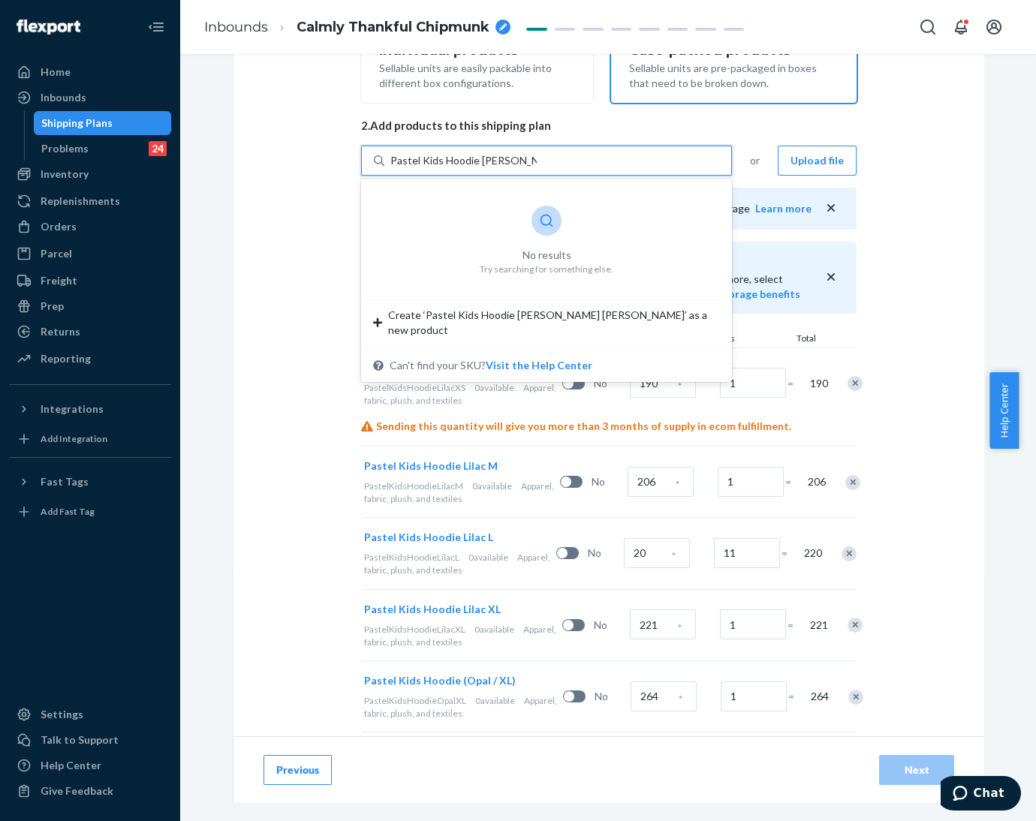
click at [498, 163] on input "Pastel Kids Hoodie Bubb Legum" at bounding box center [463, 160] width 146 height 15
type input "Pastel Kids Hoodie BubbLegum"
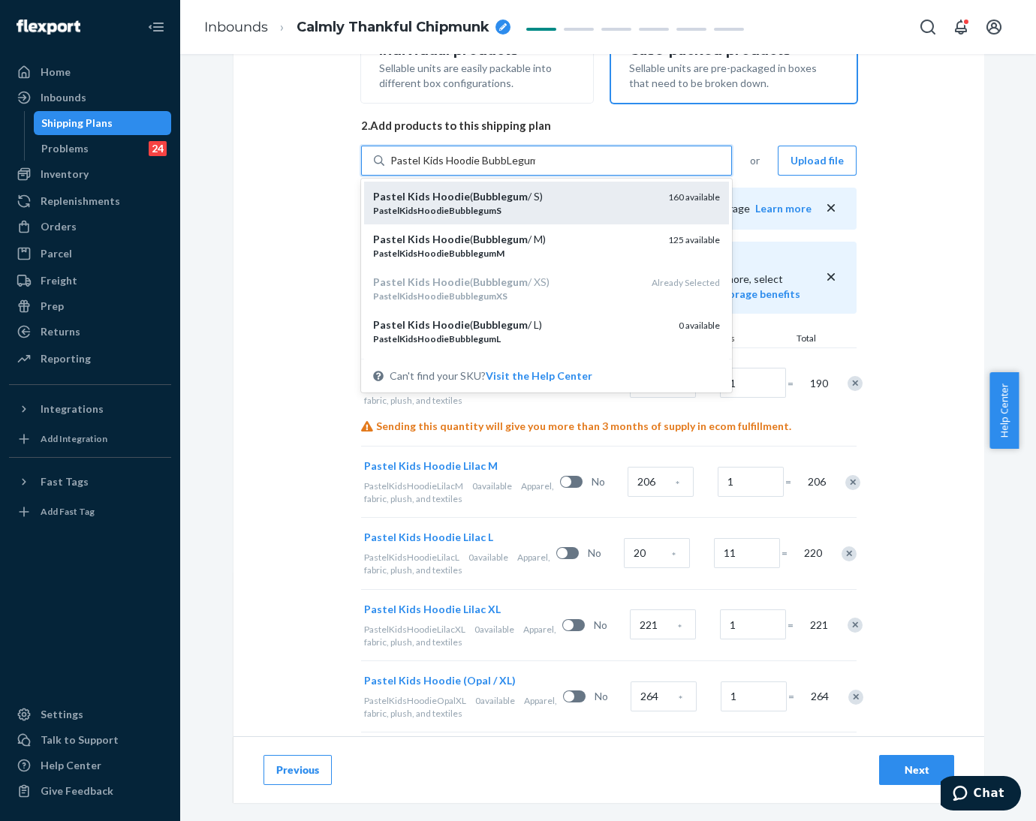
click at [499, 199] on em "Bubblegum" at bounding box center [500, 196] width 55 height 13
click at [499, 168] on input "Pastel Kids Hoodie BubbLegum" at bounding box center [462, 160] width 145 height 15
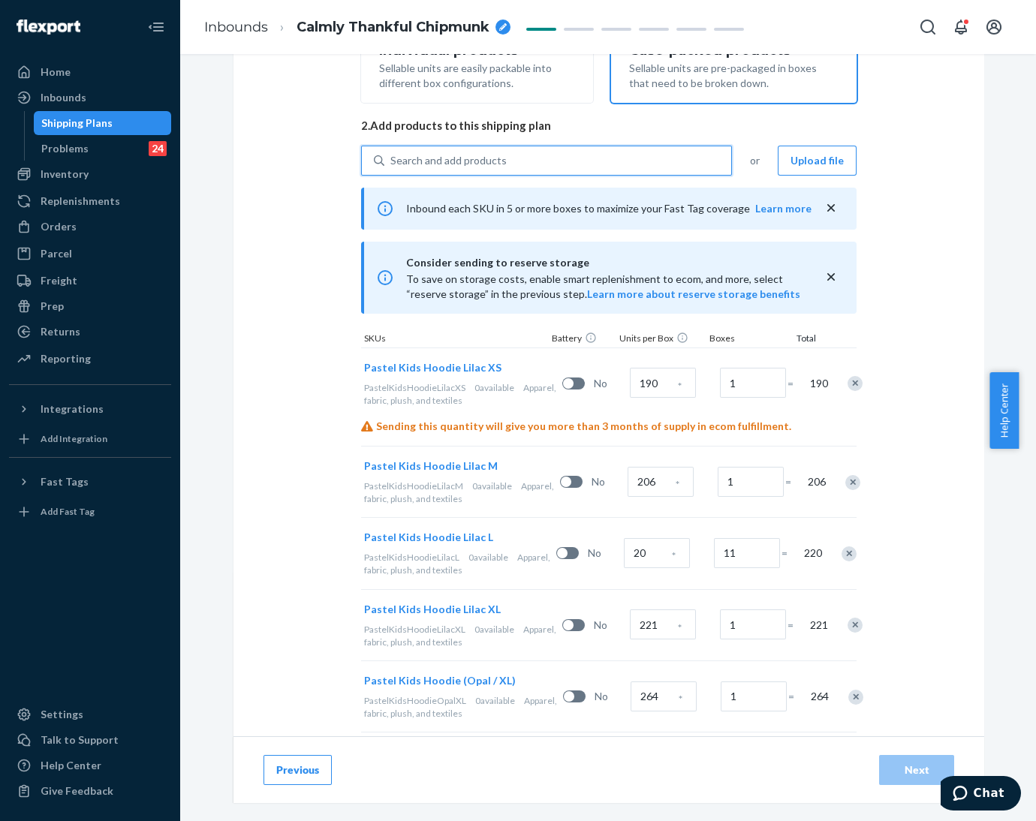
click at [502, 161] on div "Search and add products" at bounding box center [557, 160] width 347 height 27
click at [392, 161] on input "0 results available. Use Up and Down to choose options, press Enter to select t…" at bounding box center [391, 160] width 2 height 15
paste input "Pastel Kids Hoodie BubbLegum"
type input "Pastel Kids Hoodie BubbLegum"
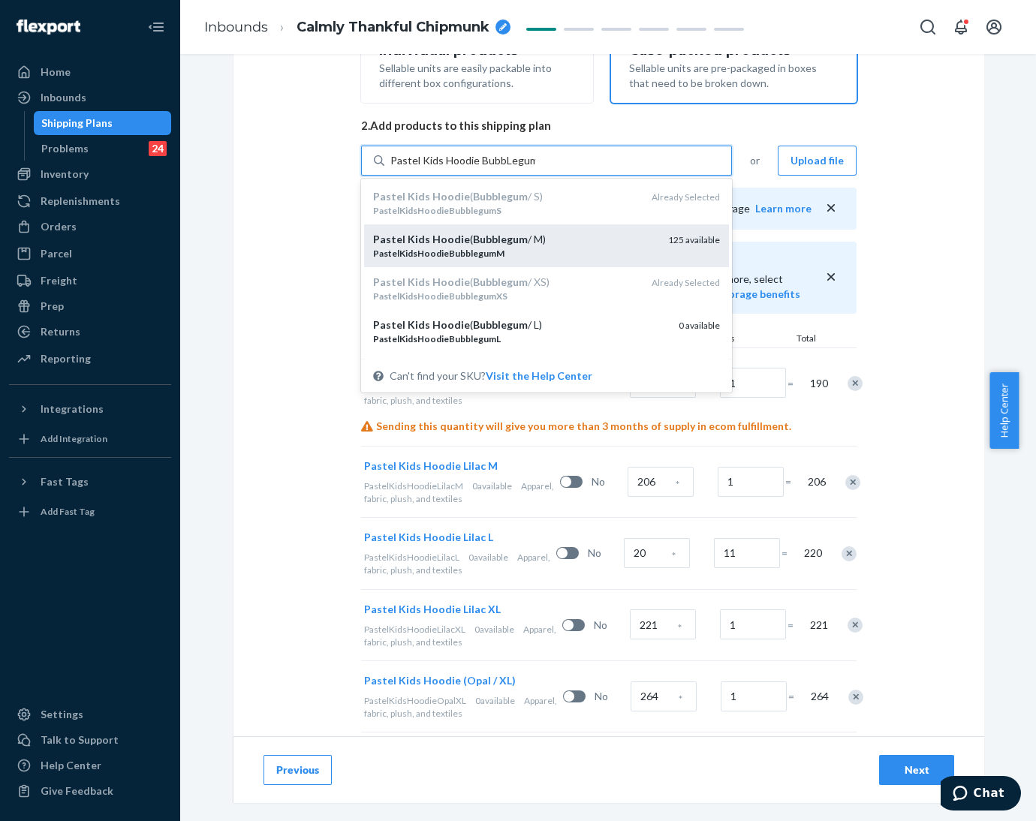
click at [511, 241] on em "Bubblegum" at bounding box center [500, 239] width 55 height 13
click at [511, 168] on input "Pastel Kids Hoodie BubbLegum" at bounding box center [462, 160] width 145 height 15
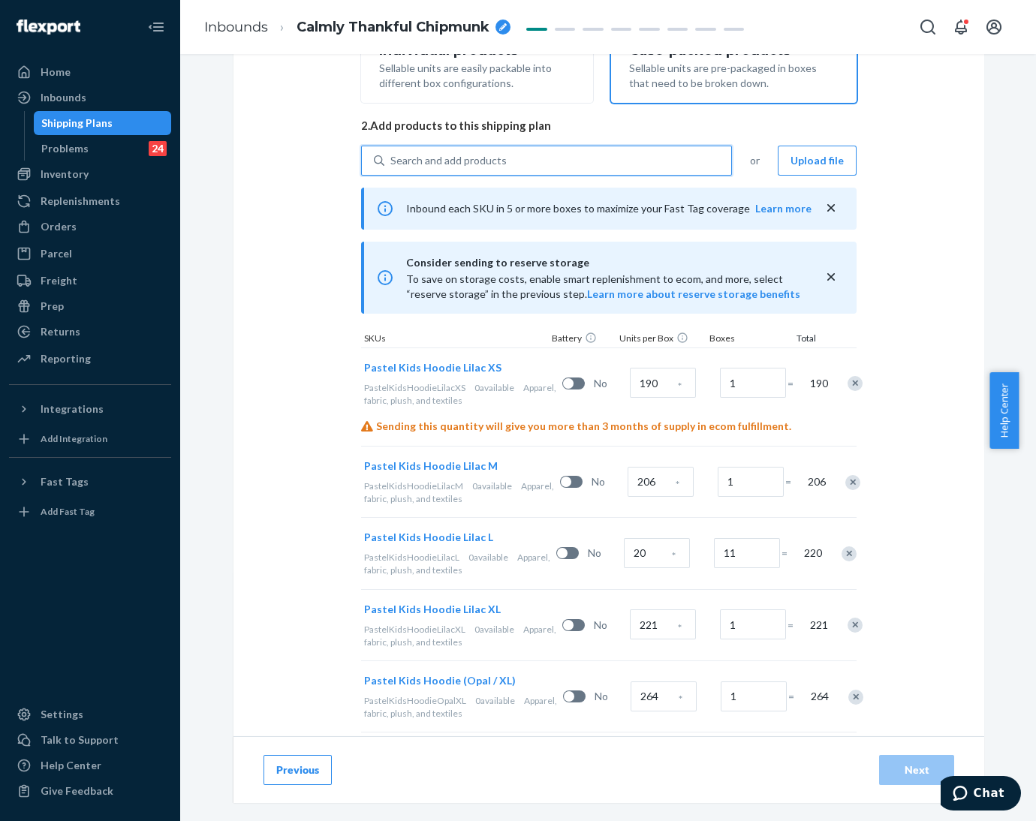
click at [517, 167] on div "Search and add products" at bounding box center [557, 160] width 347 height 27
click at [392, 167] on input "0 results available. Select is focused ,type to refine list, press Down to open…" at bounding box center [391, 160] width 2 height 15
paste input "Pastel Kids Hoodie BubbLegum"
type input "Pastel Kids Hoodie BubbLegum"
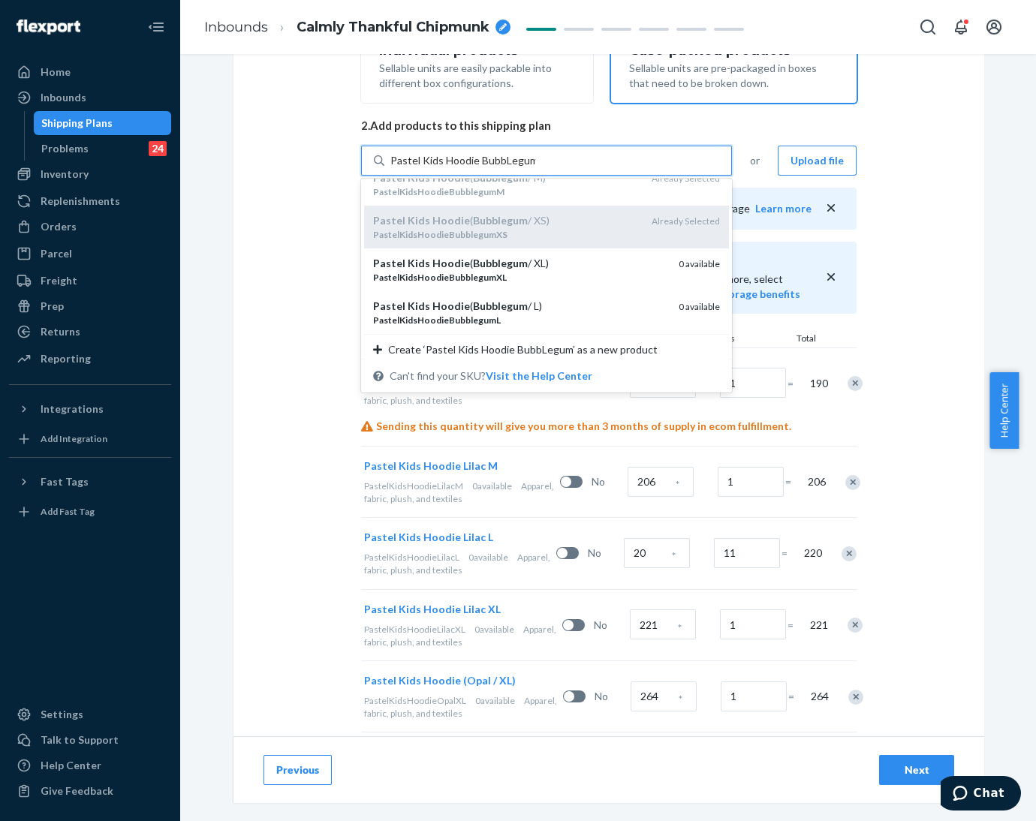
scroll to position [71, 0]
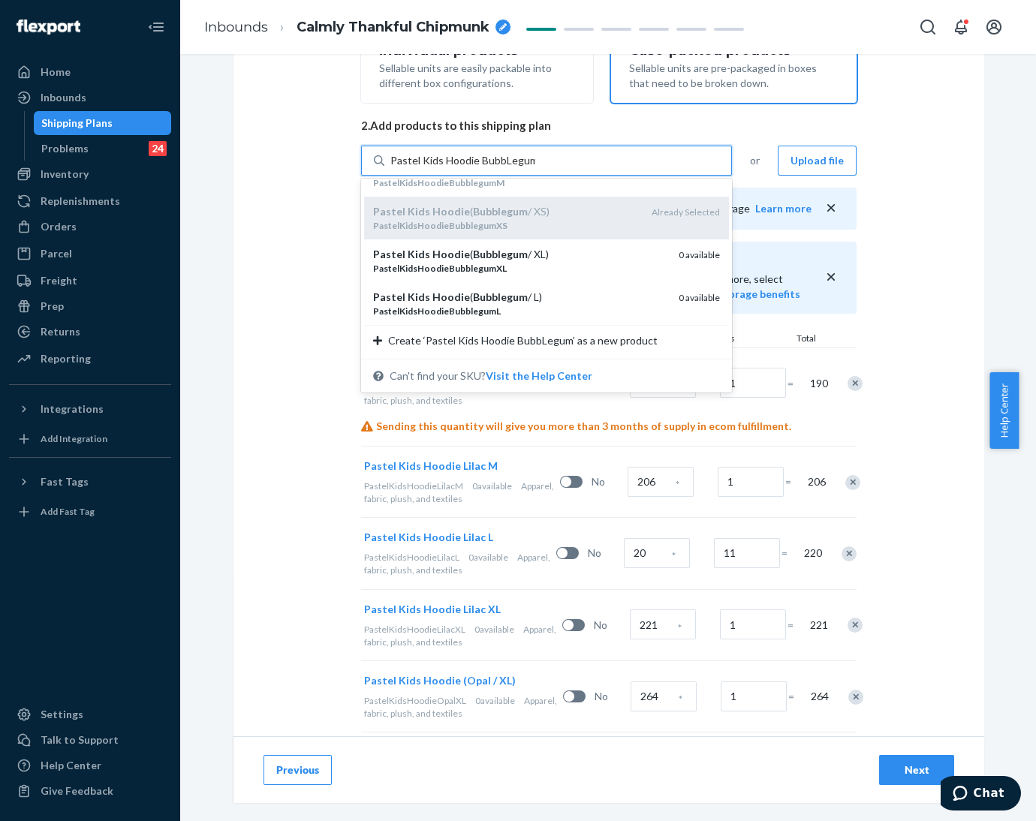
click at [517, 308] on div "PastelKidsHoodieBubblegumL" at bounding box center [520, 311] width 294 height 13
click at [517, 168] on input "Pastel Kids Hoodie BubbLegum" at bounding box center [462, 160] width 145 height 15
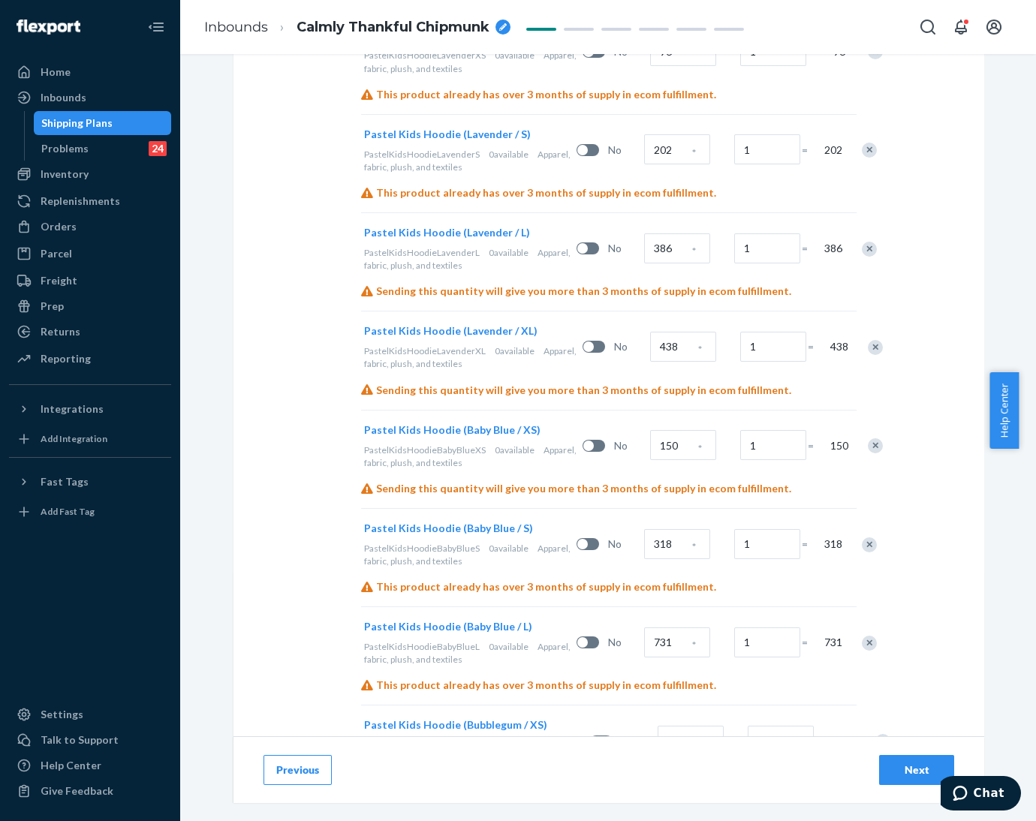
scroll to position [1373, 0]
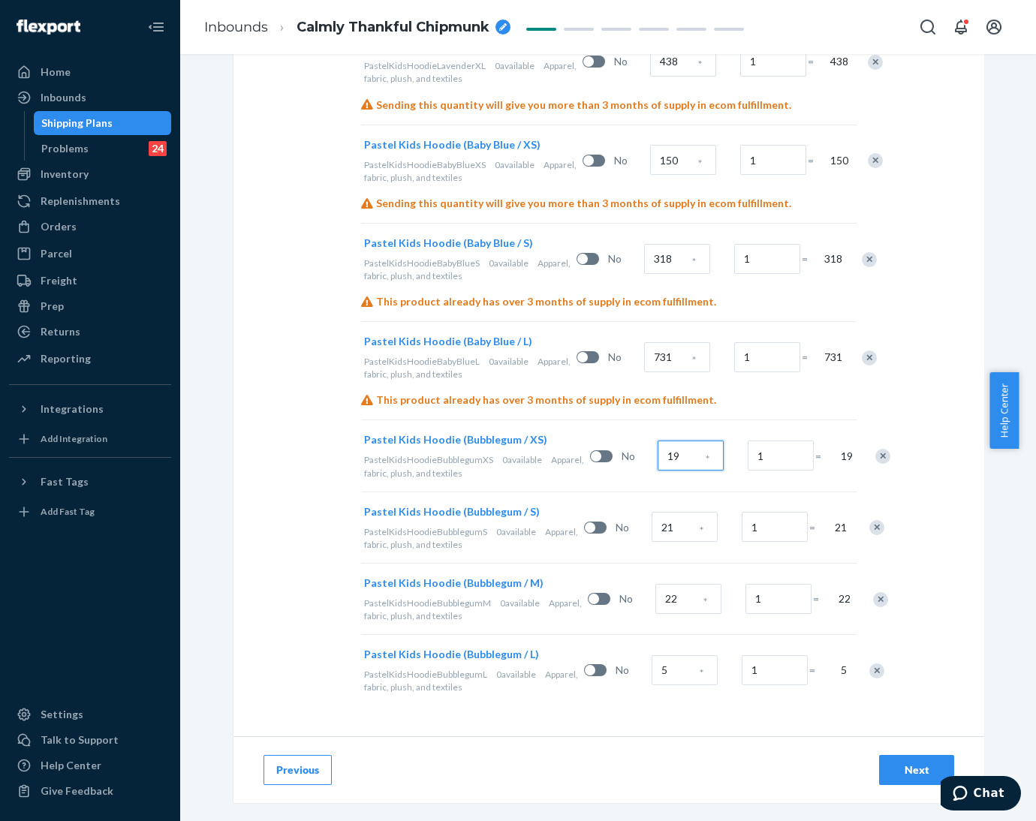
click at [658, 461] on input "19" at bounding box center [691, 456] width 66 height 30
type input "22"
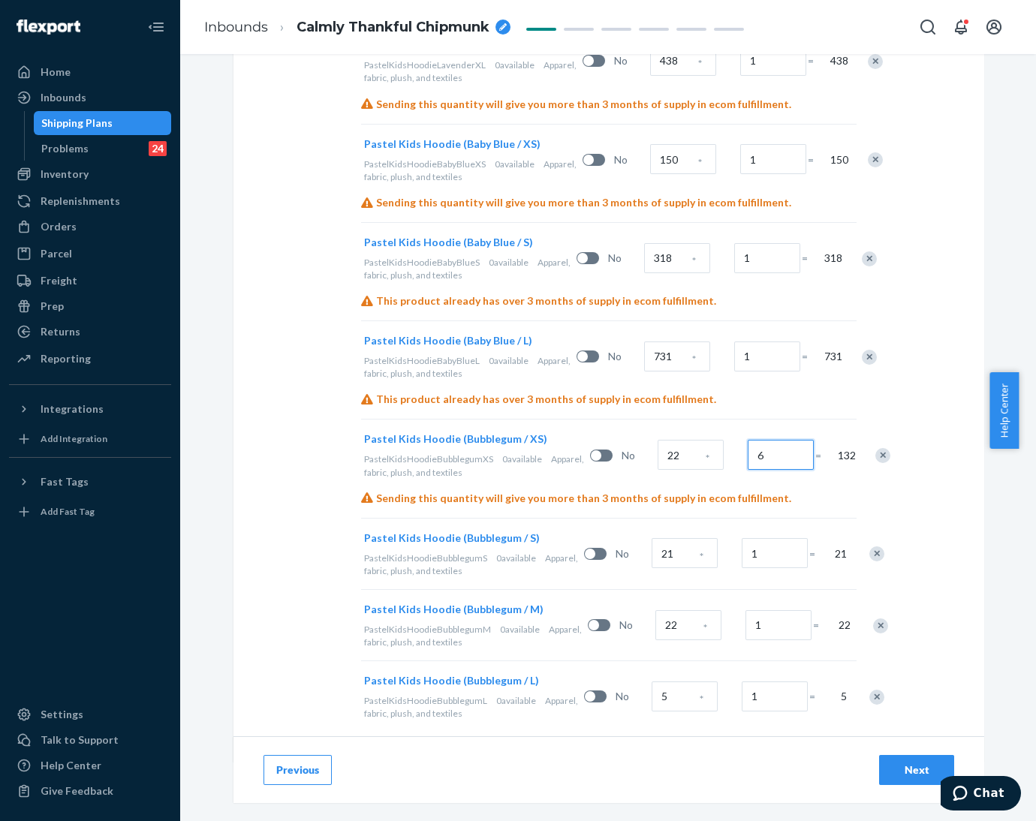
type input "6"
click at [652, 559] on input "21" at bounding box center [685, 553] width 66 height 30
type input "104"
click at [656, 619] on input "22" at bounding box center [689, 625] width 66 height 30
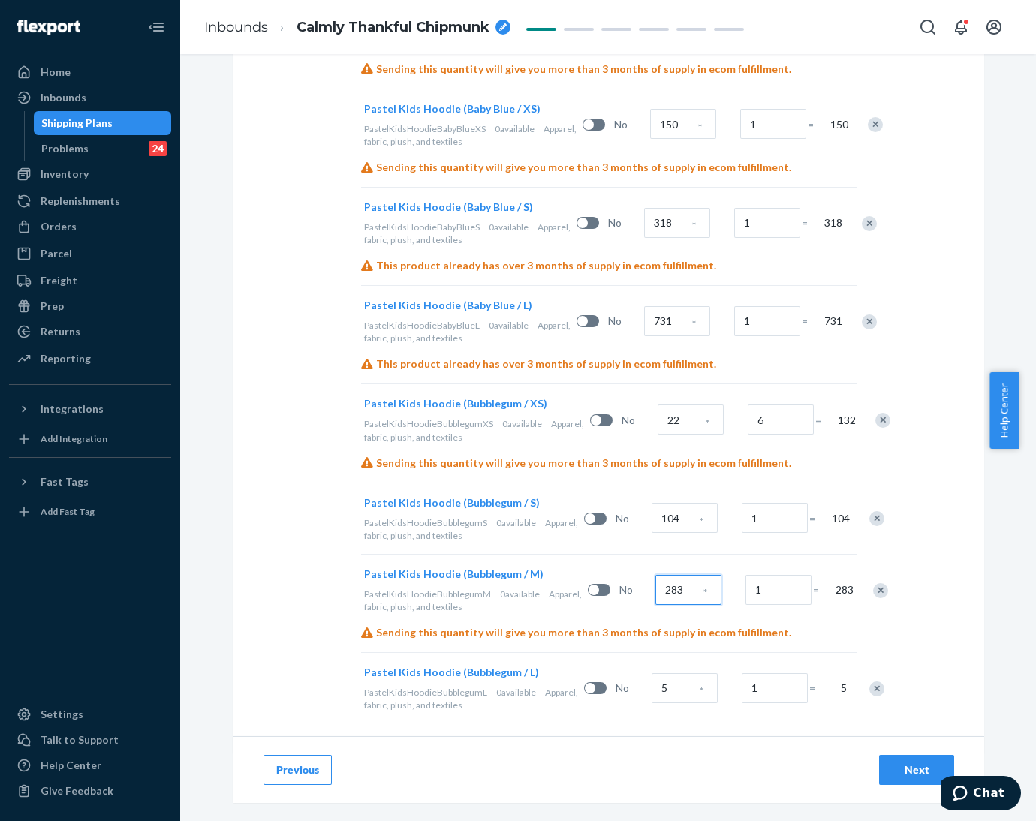
scroll to position [1427, 0]
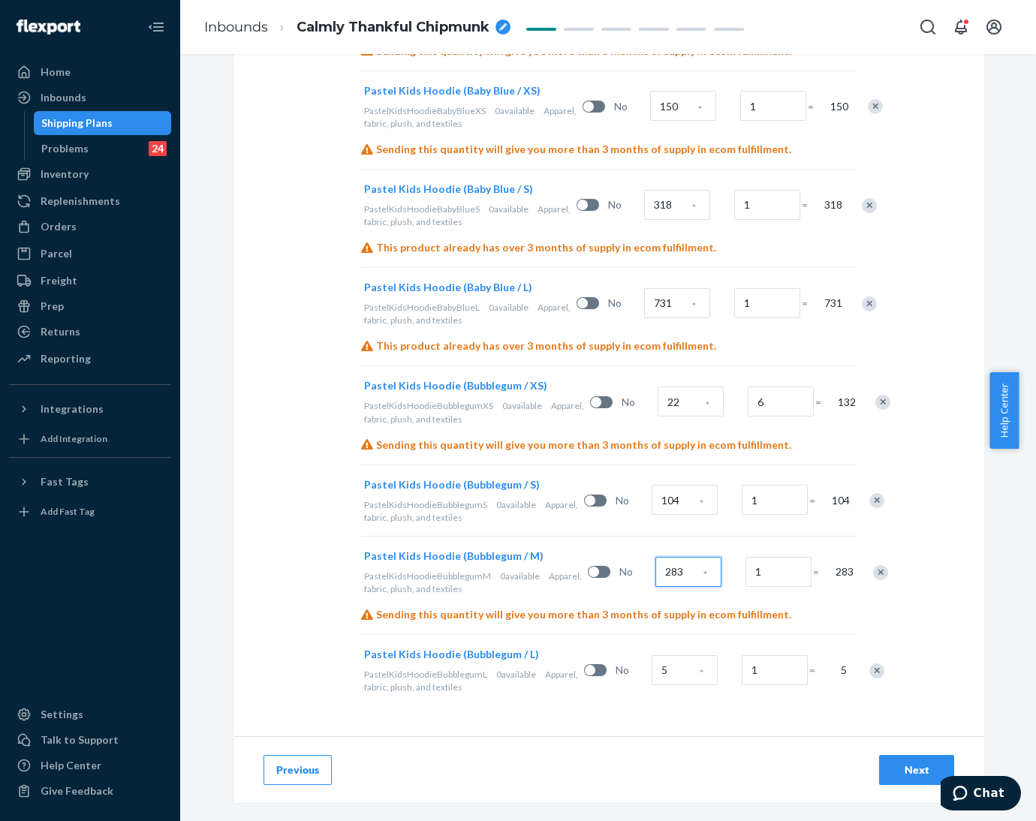
type input "283"
click at [652, 676] on input "5" at bounding box center [685, 671] width 66 height 30
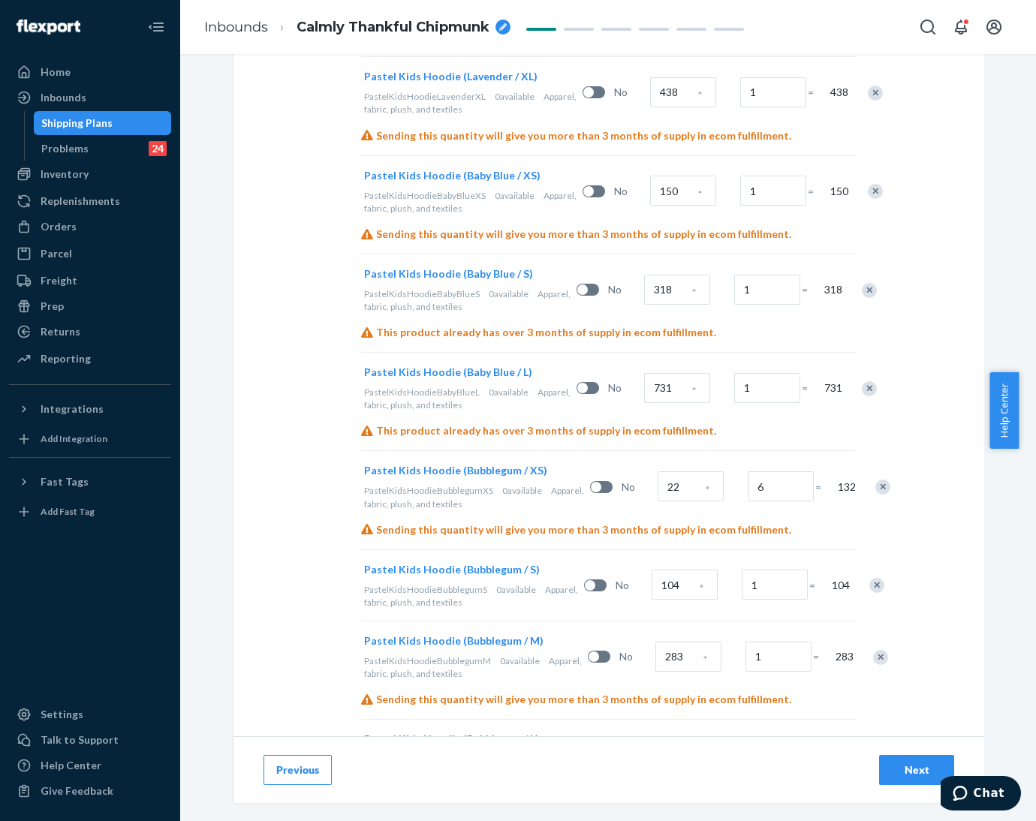
scroll to position [1454, 0]
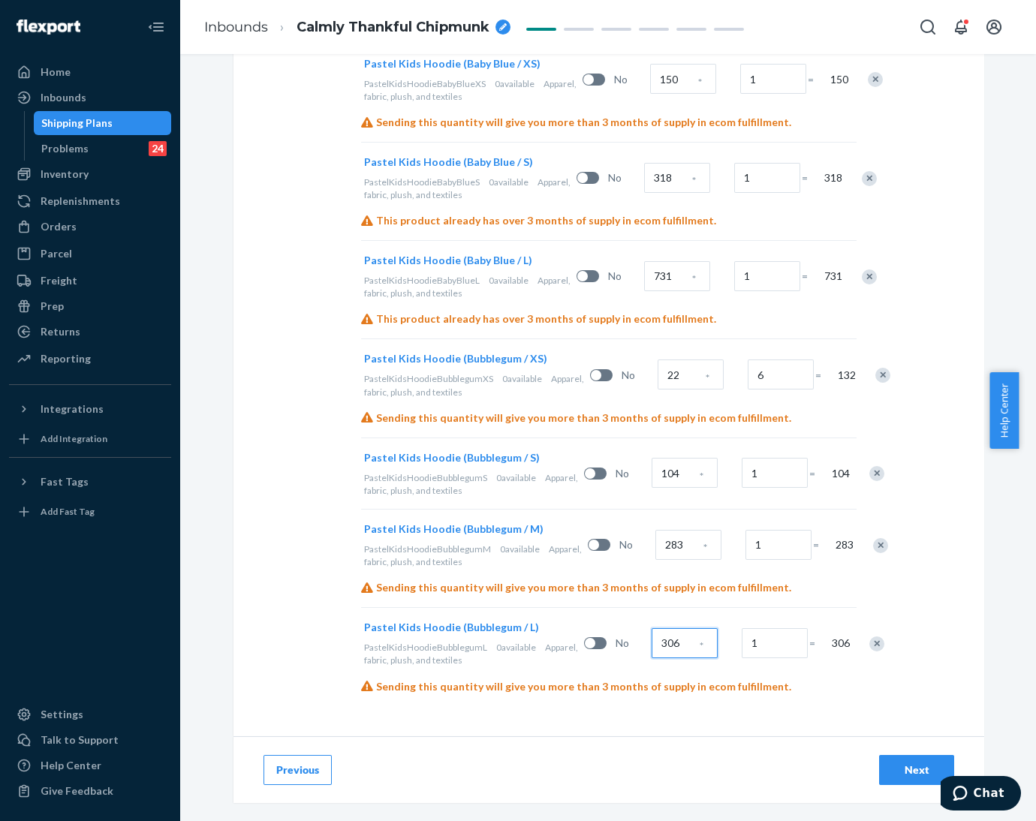
type input "306"
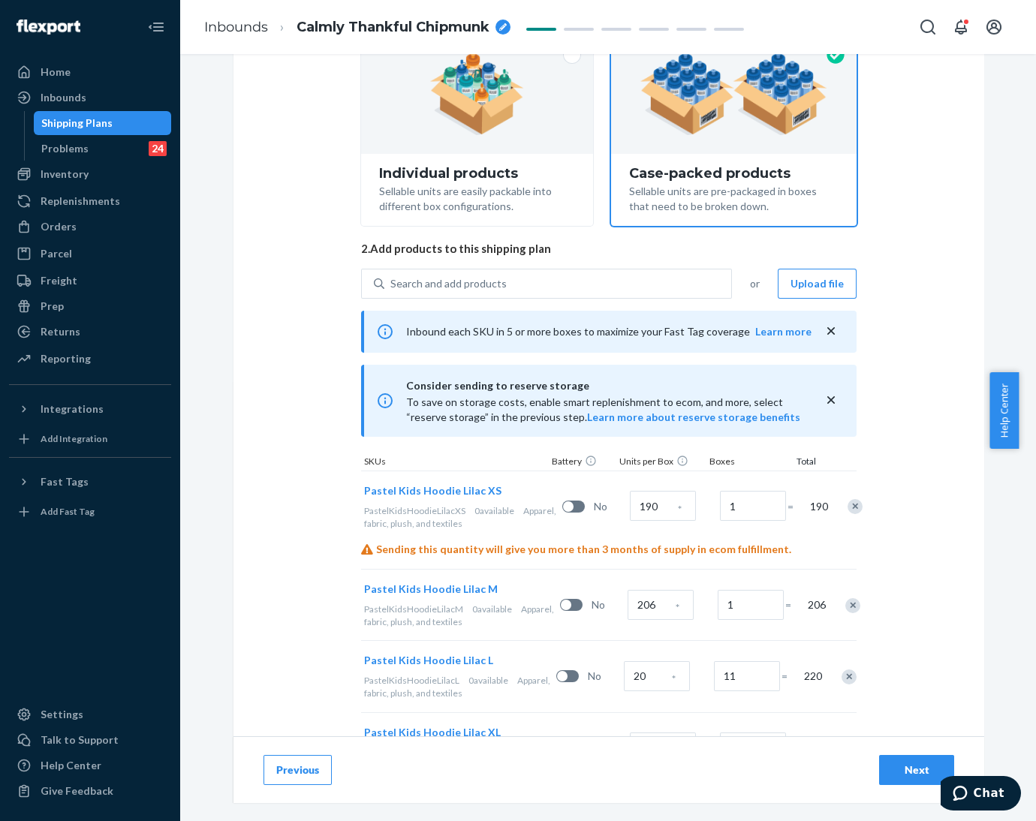
scroll to position [102, 0]
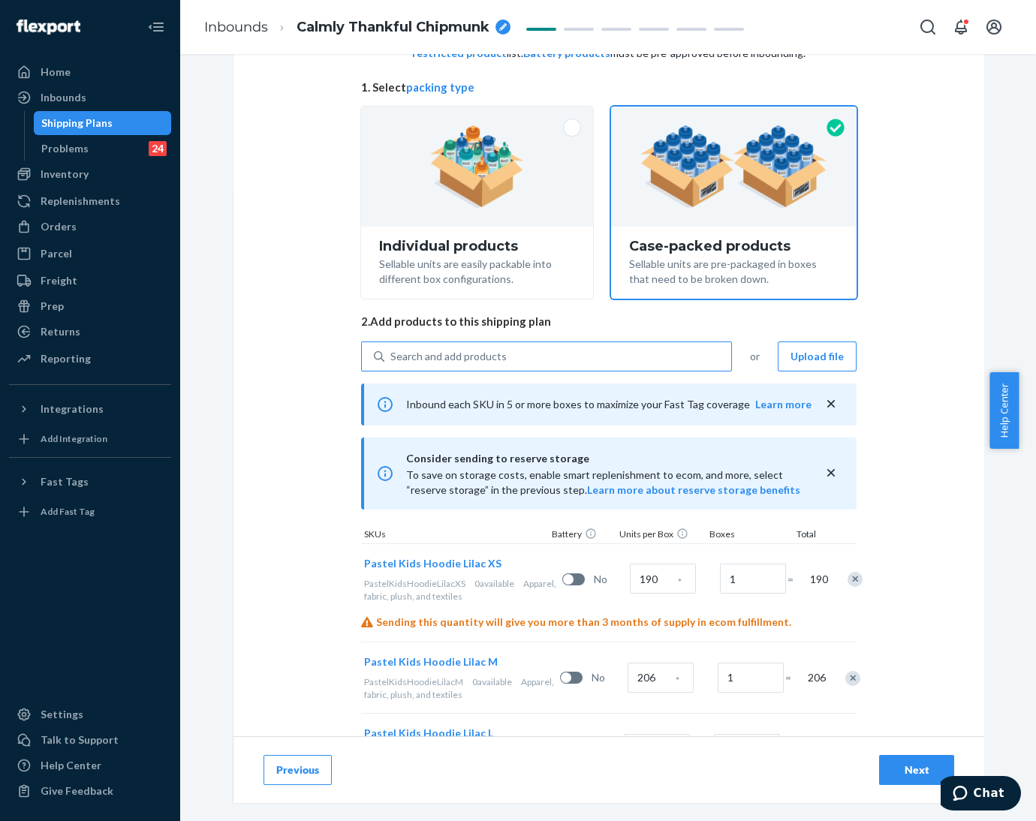
click at [469, 355] on div "Search and add products" at bounding box center [448, 356] width 116 height 15
click at [392, 355] on input "Search and add products" at bounding box center [391, 356] width 2 height 15
paste input "Pastel Kids Hoodie Periwinkle"
type input "Pastel Kids Hoodie Periwinkle"
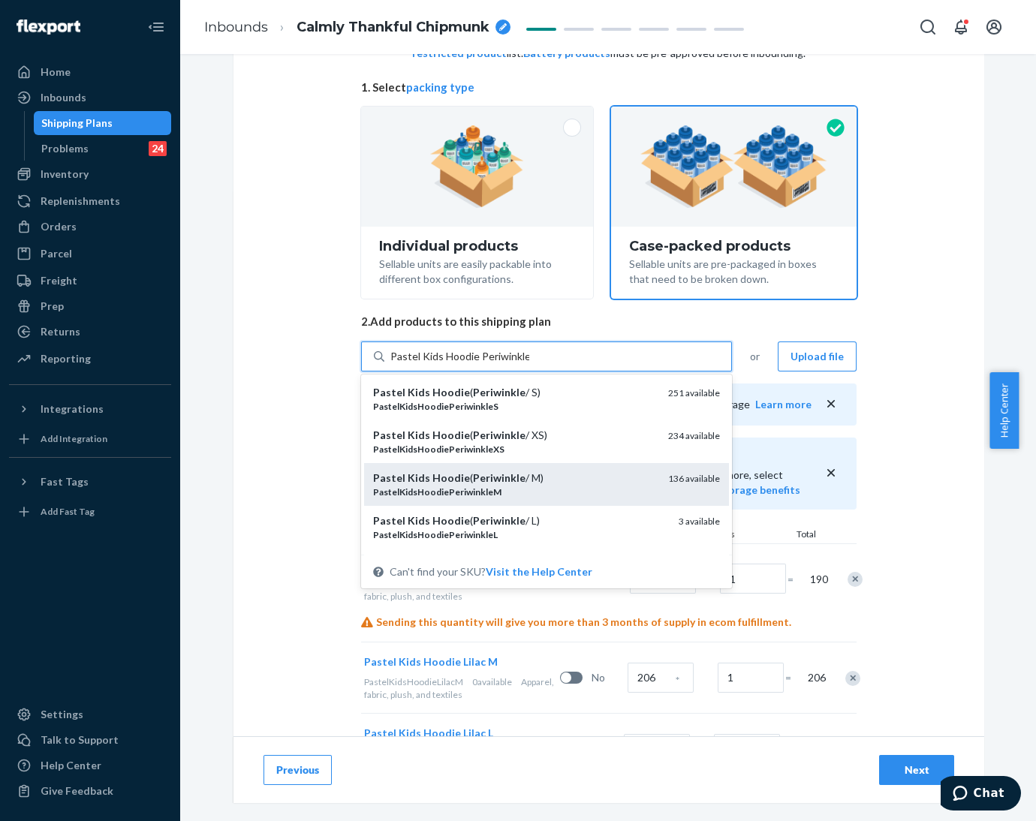
click at [486, 475] on em "Periwinkle" at bounding box center [499, 478] width 53 height 13
click at [486, 364] on input "Pastel Kids Hoodie Periwinkle" at bounding box center [459, 356] width 139 height 15
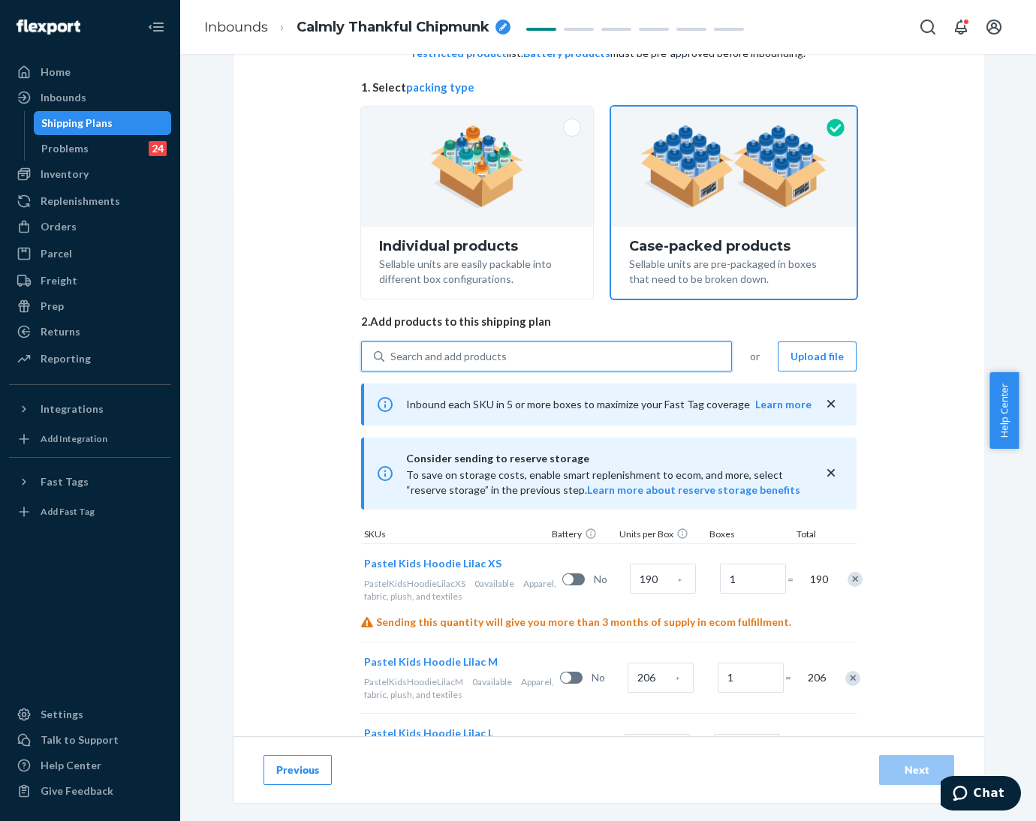
click at [489, 349] on div "Search and add products" at bounding box center [448, 356] width 116 height 15
click at [392, 349] on input "0 results available. Use Up and Down to choose options, press Enter to select t…" at bounding box center [391, 356] width 2 height 15
paste input "Pastel Kids Hoodie Periwinkle"
type input "Pastel Kids Hoodie Periwinkle"
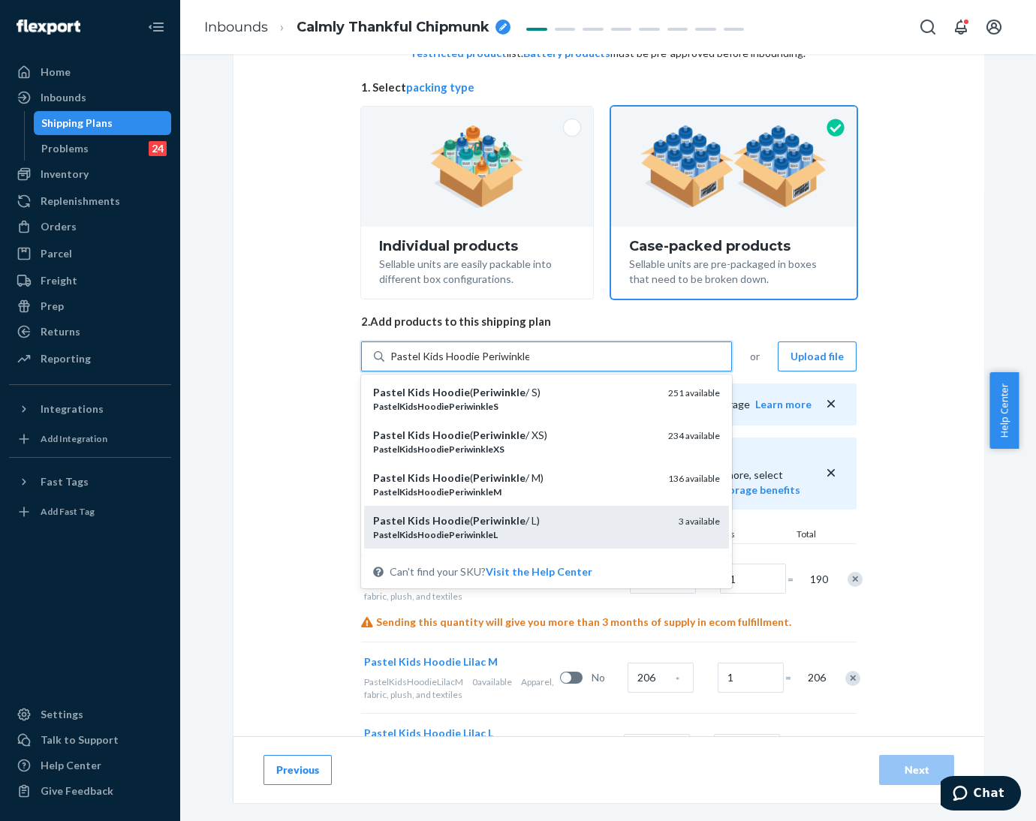
click at [499, 525] on em "Periwinkle" at bounding box center [499, 520] width 53 height 13
click at [499, 364] on input "Pastel Kids Hoodie Periwinkle" at bounding box center [459, 356] width 139 height 15
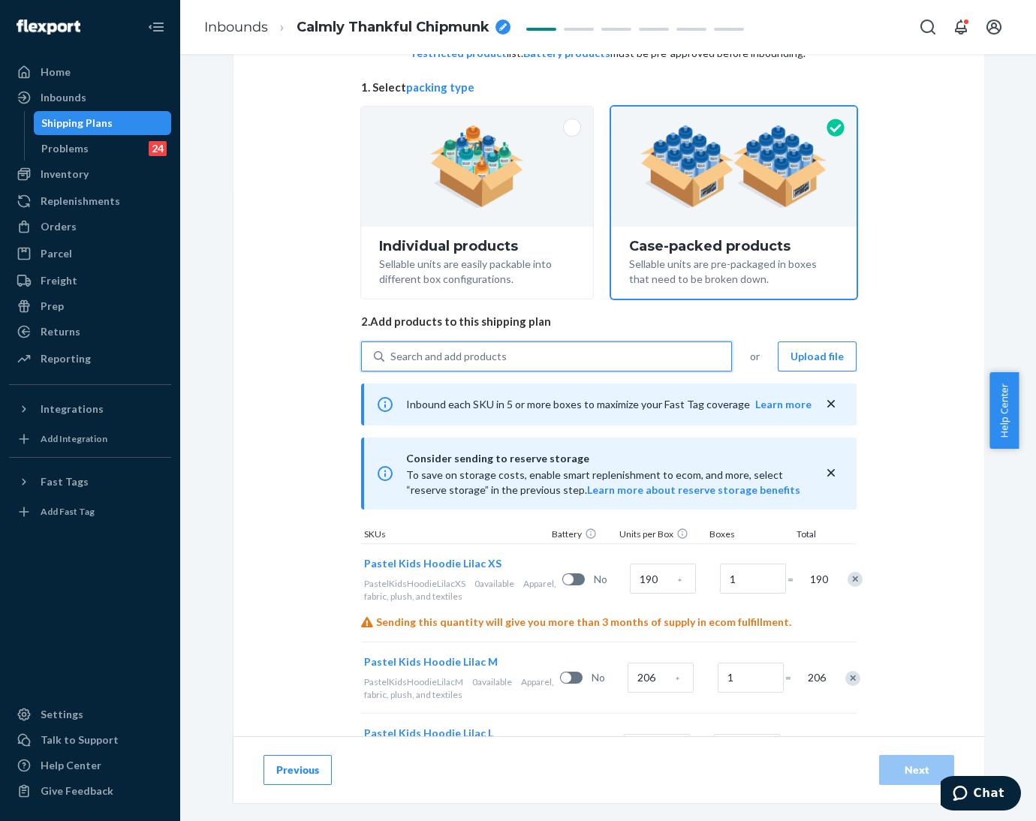
click at [483, 349] on div "Search and add products" at bounding box center [448, 356] width 116 height 15
click at [392, 349] on input "0 results available. Use Up and Down to choose options, press Enter to select t…" at bounding box center [391, 356] width 2 height 15
paste input "Pastel Kids Hoodie Periwinkle"
type input "Pastel Kids Hoodie Periwinkle"
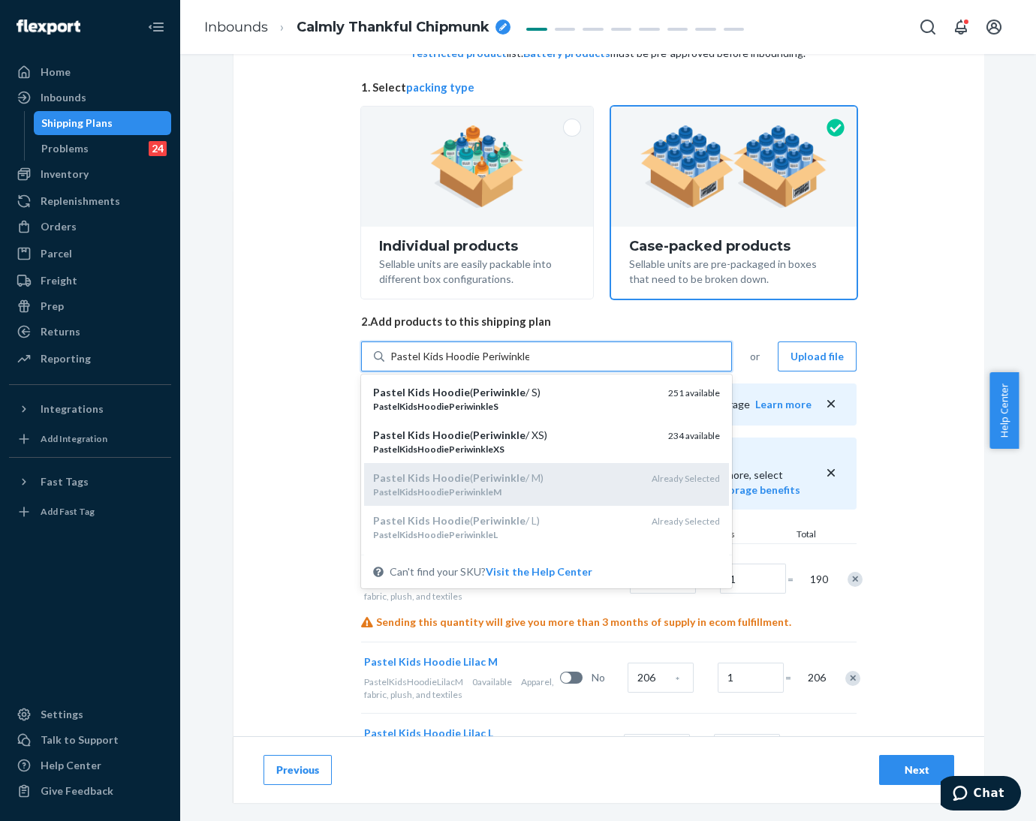
scroll to position [71, 0]
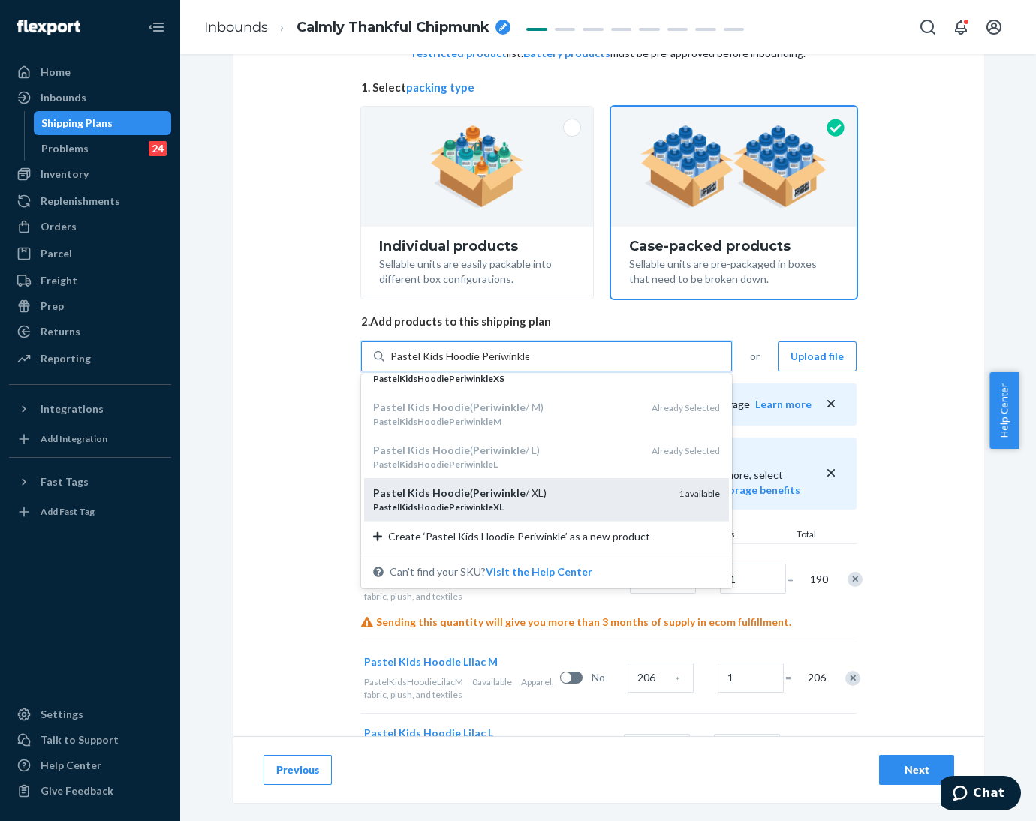
click at [485, 496] on em "Periwinkle" at bounding box center [499, 493] width 53 height 13
click at [485, 364] on input "Pastel Kids Hoodie Periwinkle" at bounding box center [459, 356] width 139 height 15
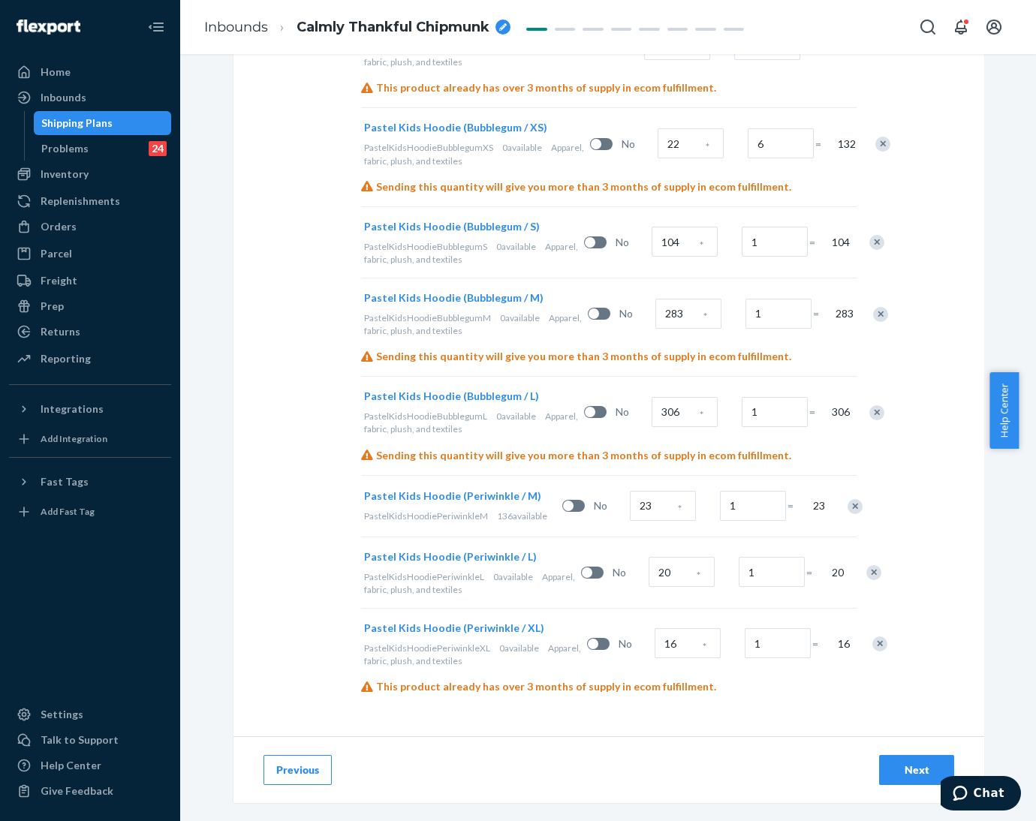
scroll to position [1696, 0]
click at [656, 506] on input "23" at bounding box center [663, 506] width 66 height 30
type input "396"
click at [649, 581] on input "20" at bounding box center [682, 572] width 66 height 30
type input "238"
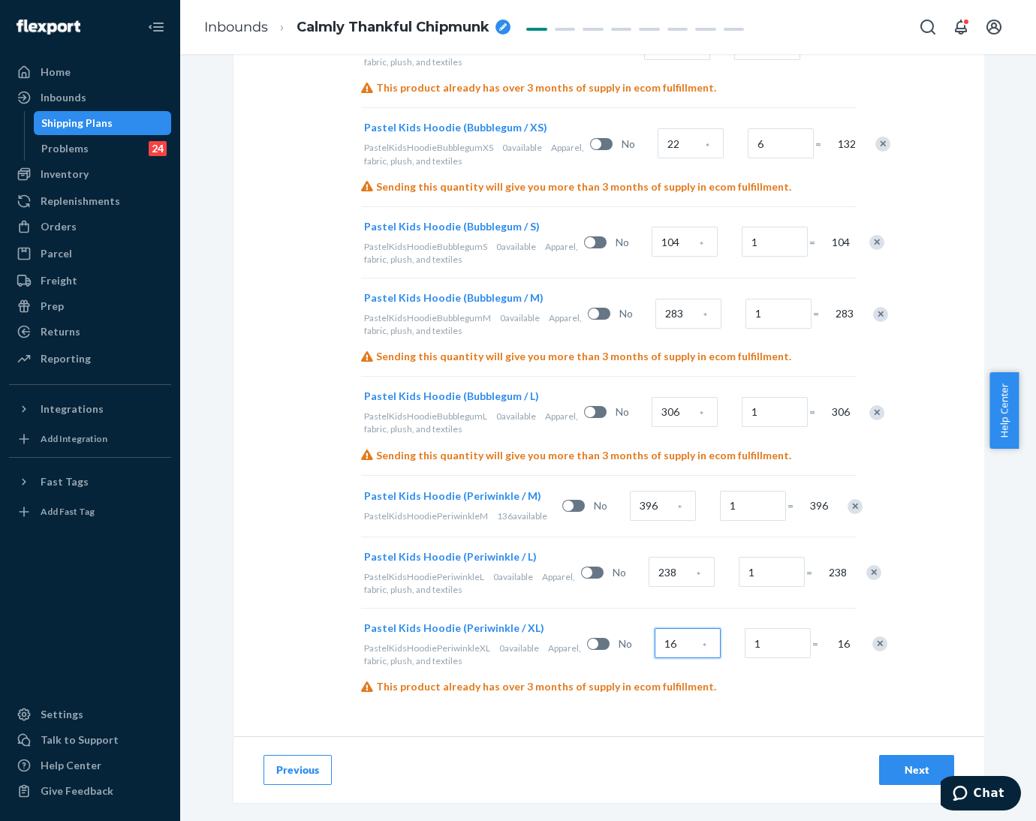
click at [655, 637] on input "16" at bounding box center [688, 643] width 66 height 30
type input "354"
click at [915, 761] on button "Next" at bounding box center [916, 770] width 75 height 30
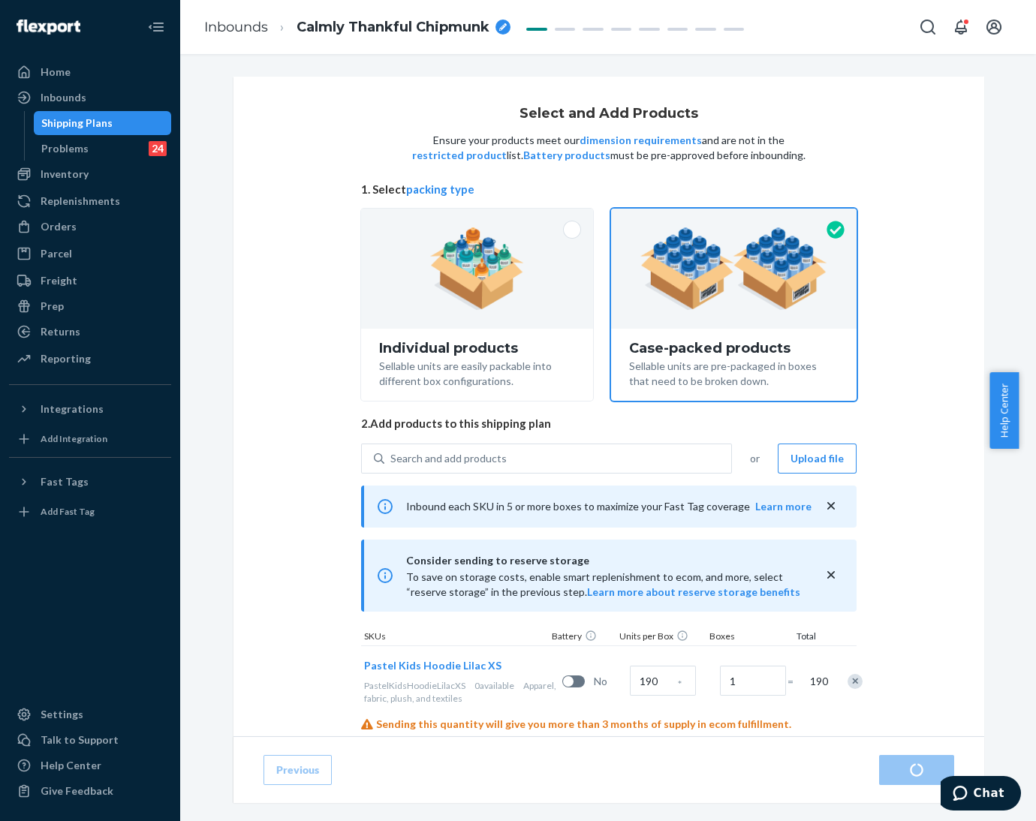
radio input "true"
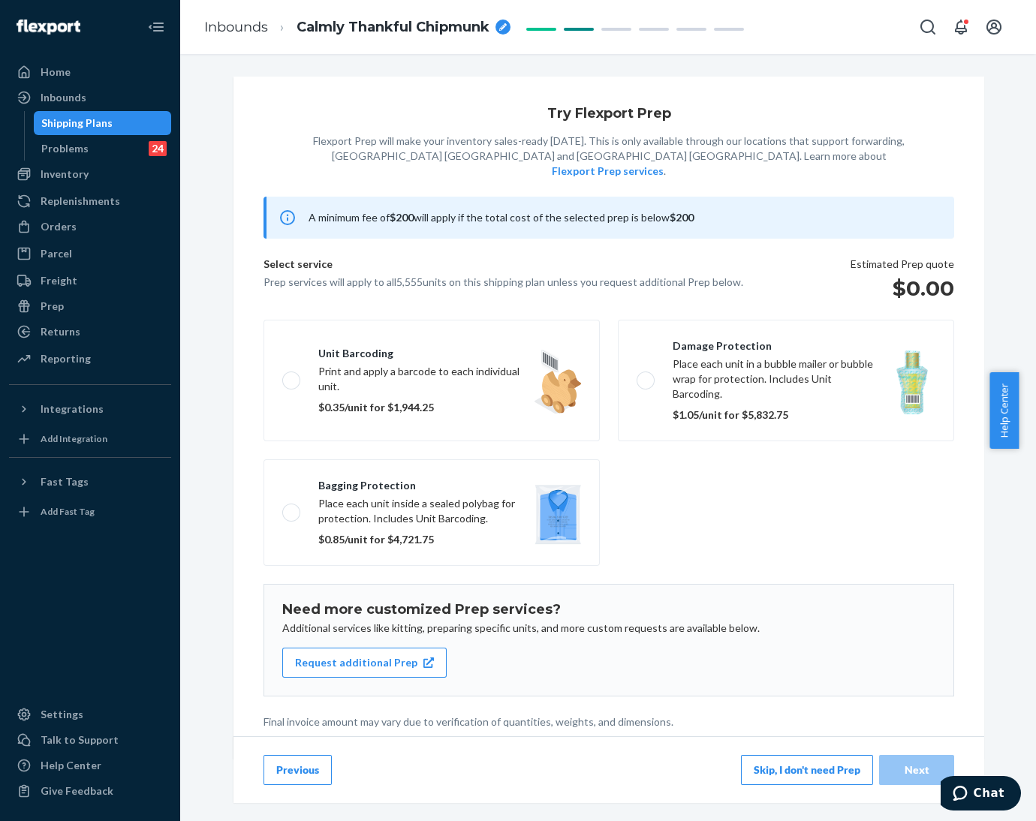
click at [788, 770] on button "Skip, I don't need Prep" at bounding box center [807, 770] width 132 height 30
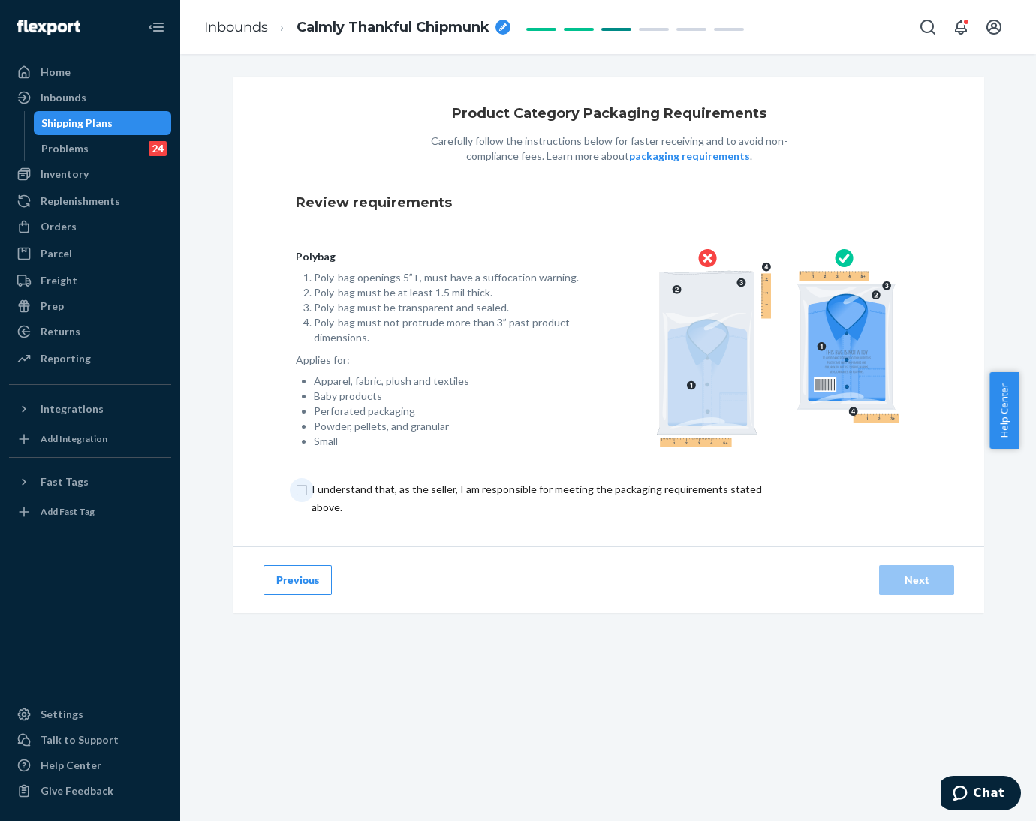
click at [296, 492] on input "checkbox" at bounding box center [545, 499] width 499 height 36
checkbox input "true"
click at [925, 579] on div "Next" at bounding box center [917, 580] width 50 height 15
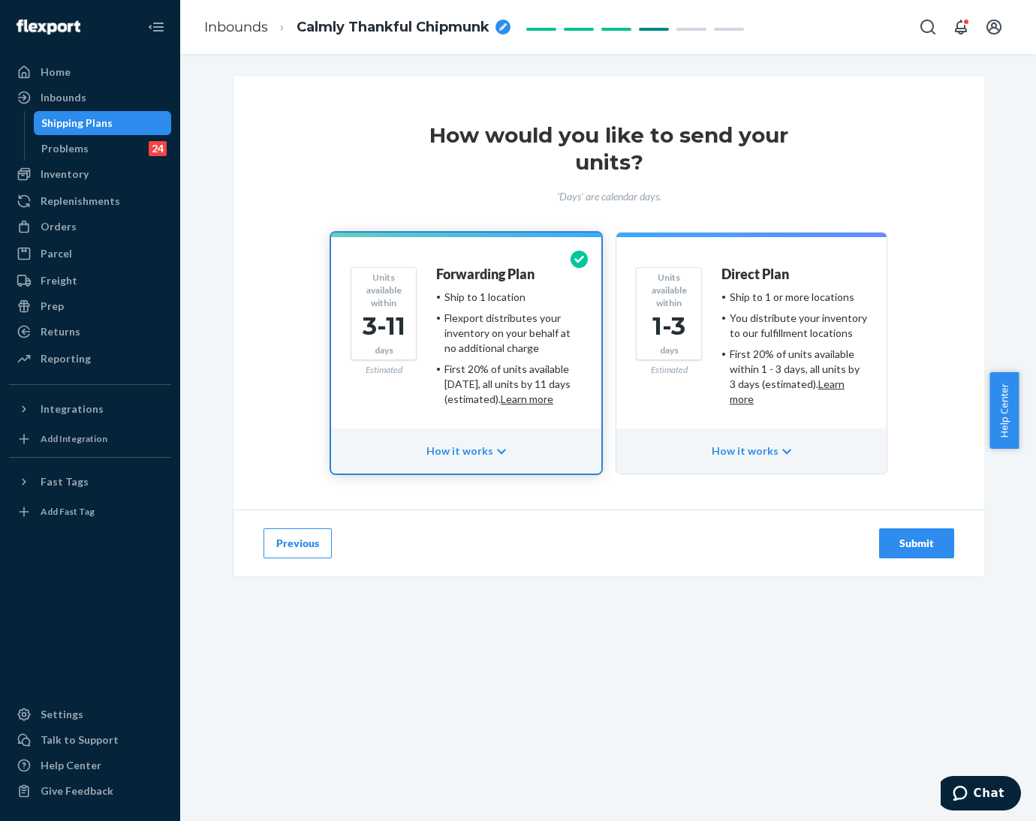
click at [903, 541] on div "Submit" at bounding box center [917, 543] width 50 height 15
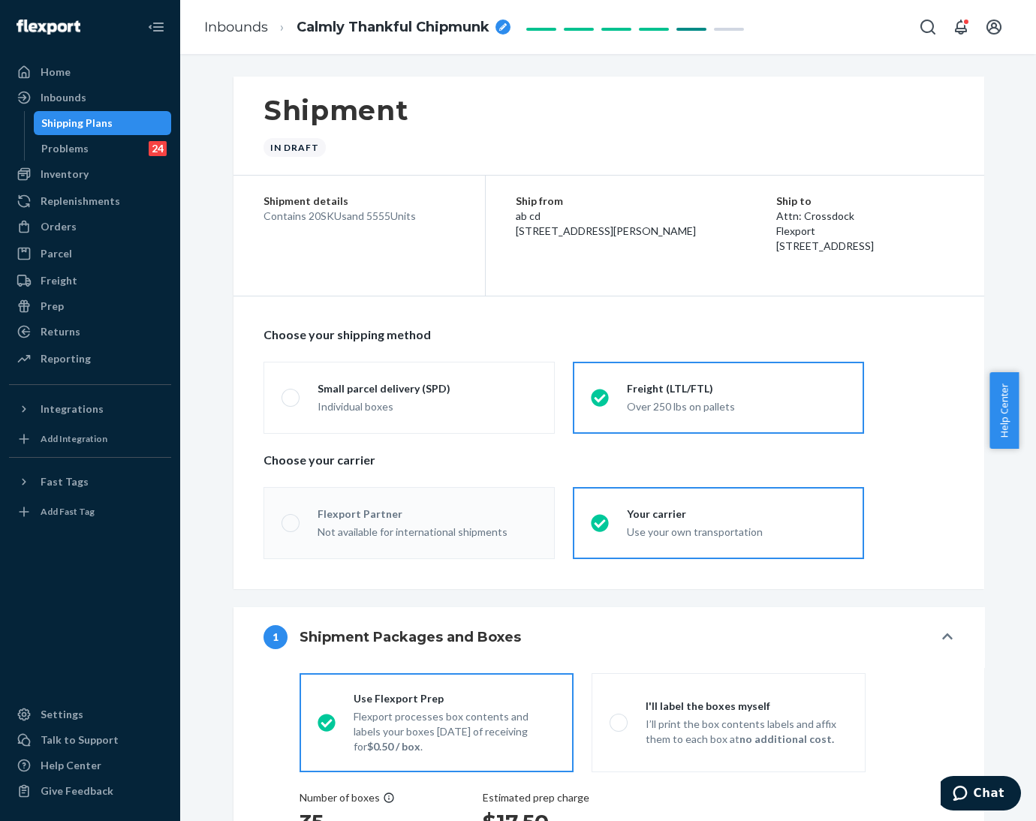
radio input "true"
radio input "false"
radio input "true"
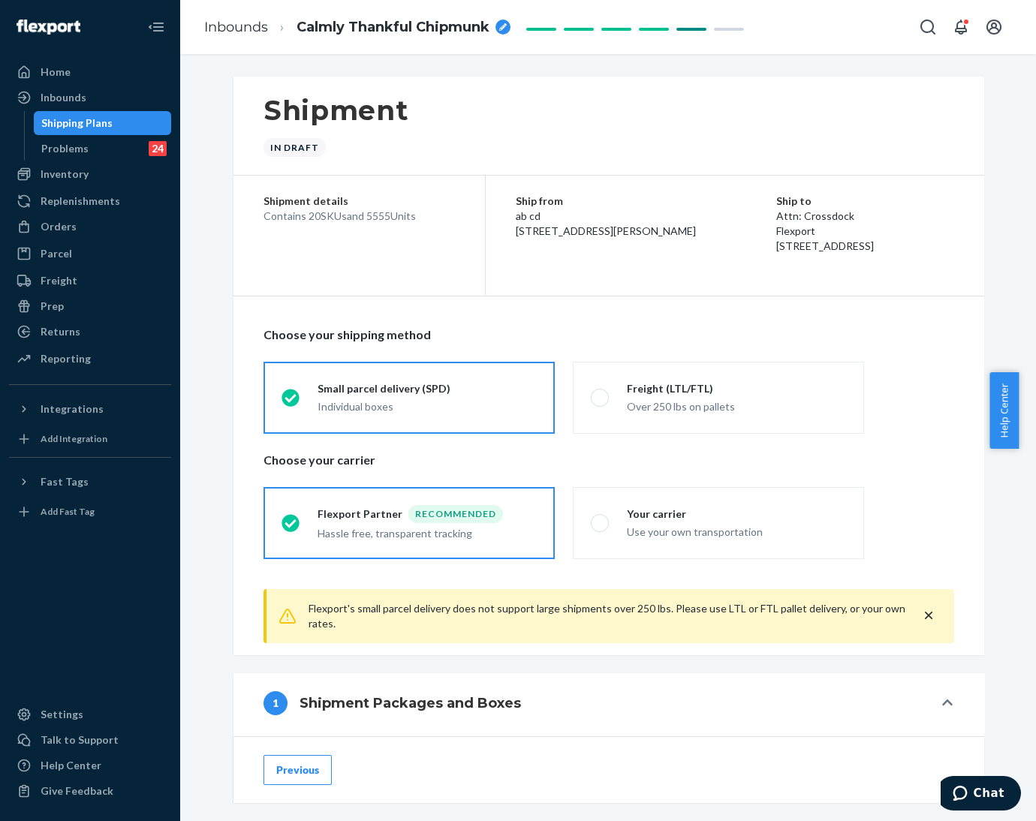
drag, startPoint x: 600, startPoint y: 528, endPoint x: 640, endPoint y: 561, distance: 52.3
click at [609, 528] on div "Your carrier Use your own transportation" at bounding box center [727, 523] width 237 height 33
click at [598, 528] on input "Your carrier Use your own transportation" at bounding box center [596, 523] width 10 height 10
radio input "true"
radio input "false"
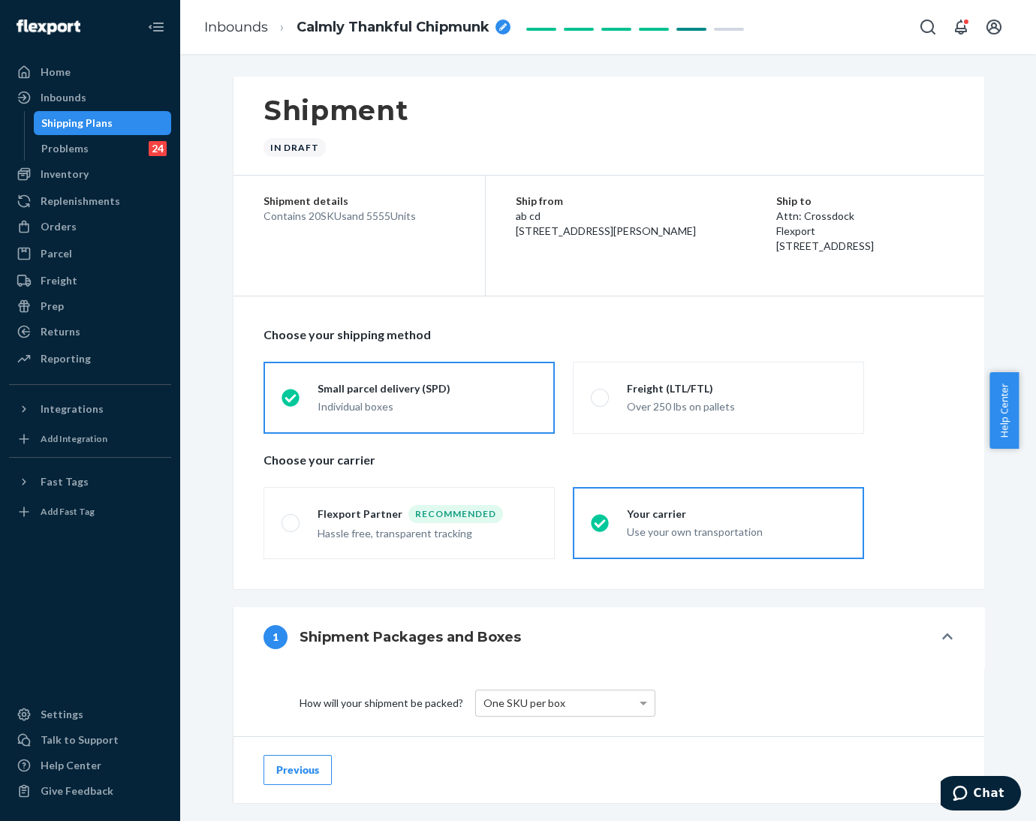
click at [298, 276] on div "Shipment details Contains 20 SKUs and 5555 Units Ship from ab cd 577 Howard St …" at bounding box center [609, 236] width 751 height 121
click at [504, 32] on div "breadcrumbs" at bounding box center [503, 27] width 15 height 15
type input "250817XI_5555_Pastel Kids Hoodie_XS_M-XL_Lilac, XL_Opal, XL_Mint, XS_S_L_XL_Lav…"
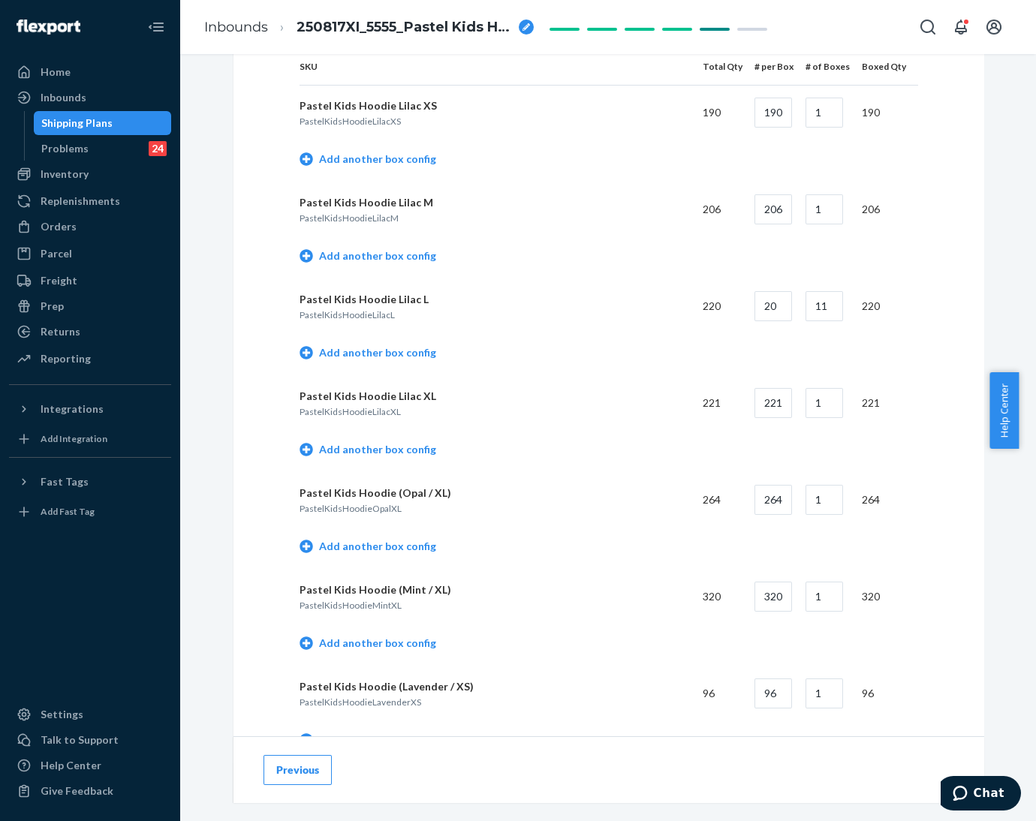
scroll to position [788, 0]
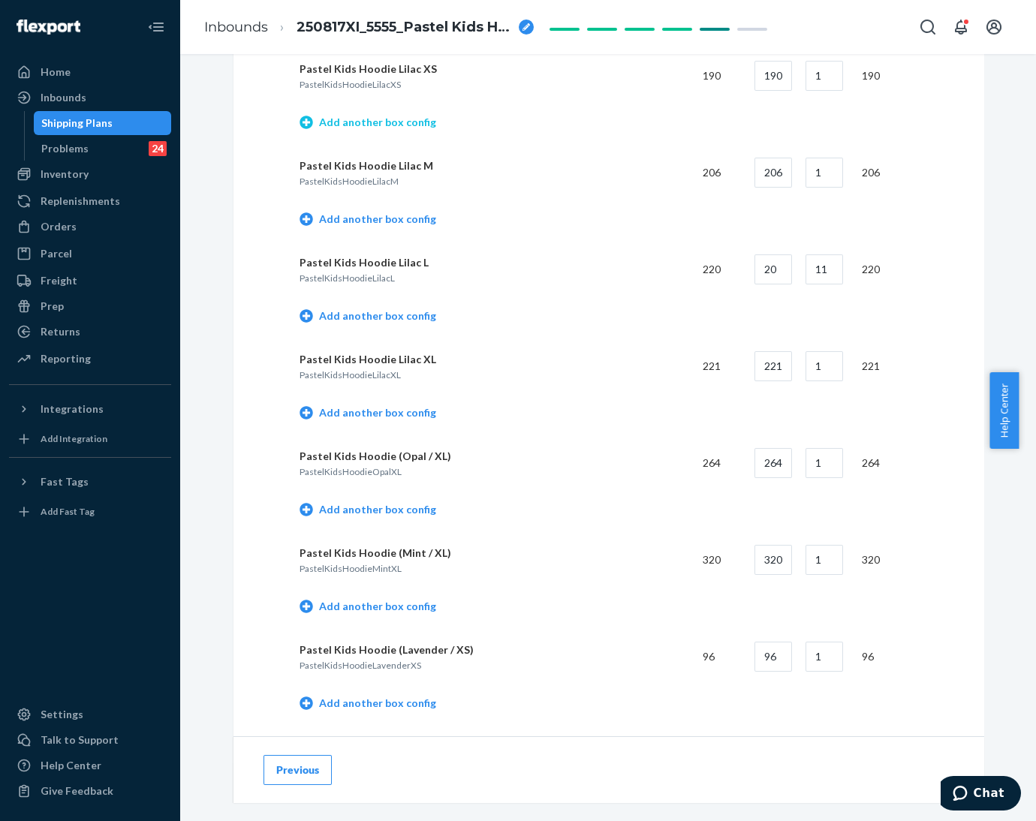
click at [375, 127] on link "Add another box config" at bounding box center [368, 122] width 137 height 15
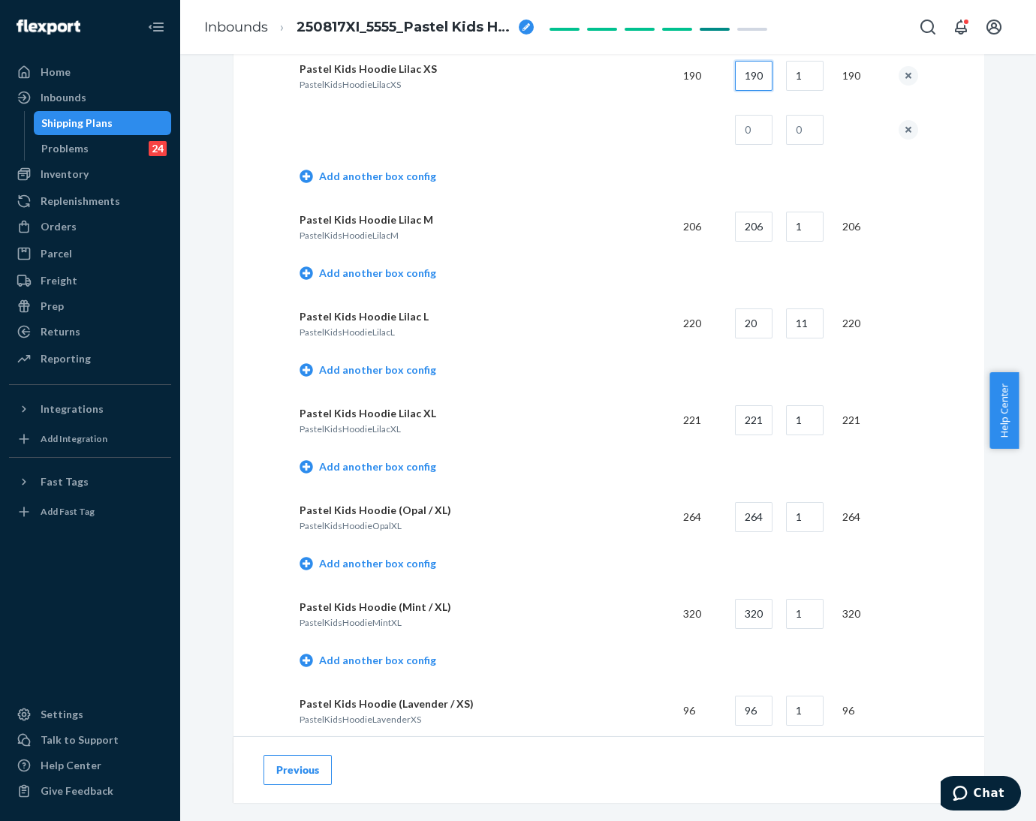
drag, startPoint x: 734, startPoint y: 72, endPoint x: 779, endPoint y: 76, distance: 45.2
click at [779, 76] on tr "Pastel Kids Hoodie Lilac XS PastelKidsHoodieLilacXS 190 190 1 190" at bounding box center [609, 75] width 619 height 55
type input "22"
type input "8"
click at [754, 134] on input "text" at bounding box center [754, 130] width 38 height 30
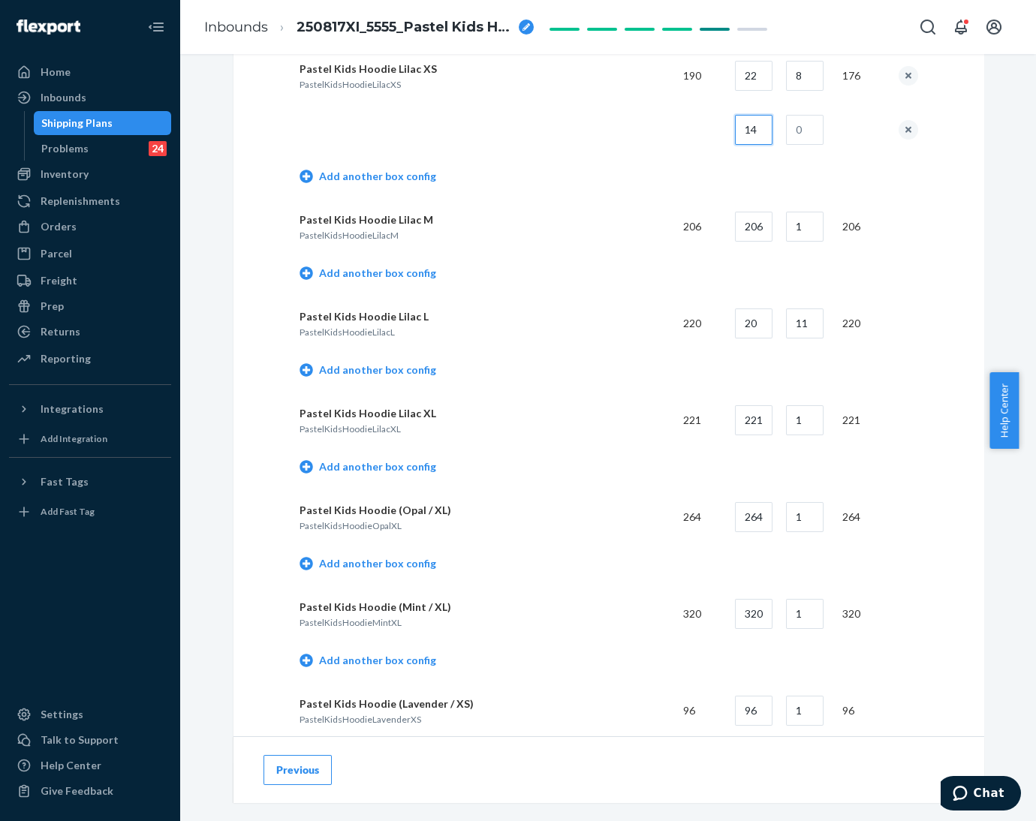
type input "14"
type input "1"
click at [701, 182] on td "Add another box config" at bounding box center [609, 178] width 619 height 43
click at [371, 279] on link "Add another box config" at bounding box center [368, 273] width 137 height 15
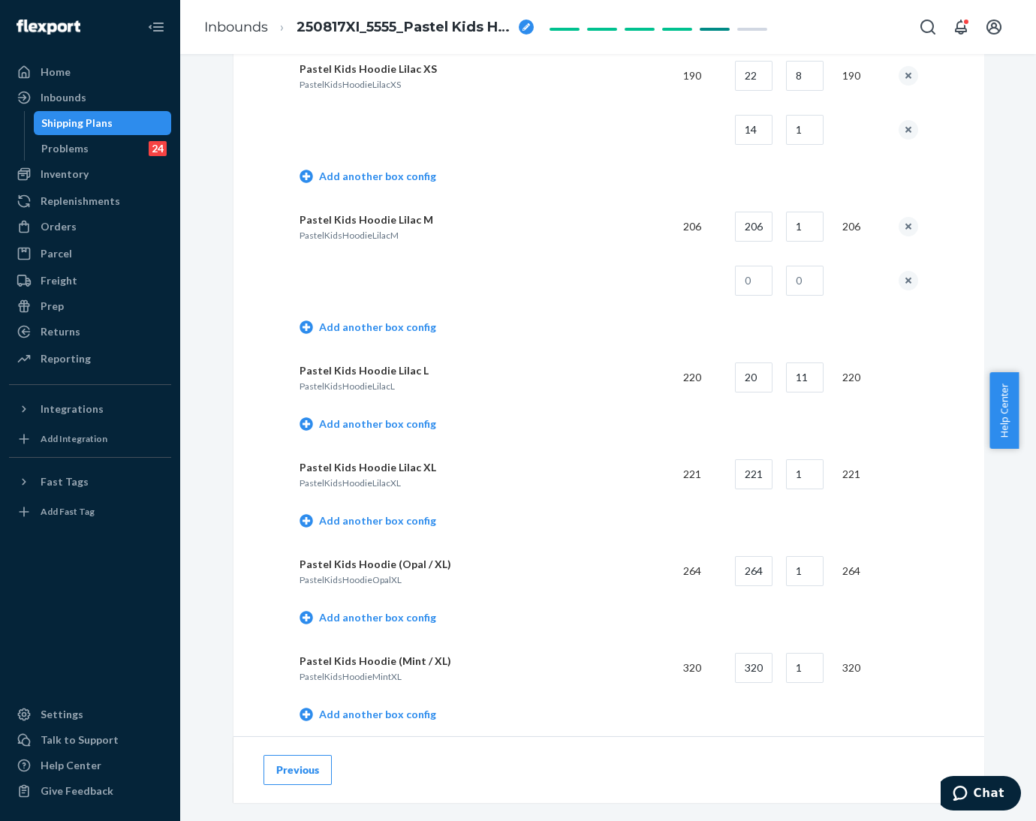
click at [732, 225] on td "206" at bounding box center [748, 227] width 51 height 54
drag, startPoint x: 733, startPoint y: 225, endPoint x: 773, endPoint y: 229, distance: 40.0
click at [773, 229] on tr "Pastel Kids Hoodie Lilac M PastelKidsHoodieLilacM 206 206 1 206" at bounding box center [609, 227] width 619 height 54
type input "22"
type input "9"
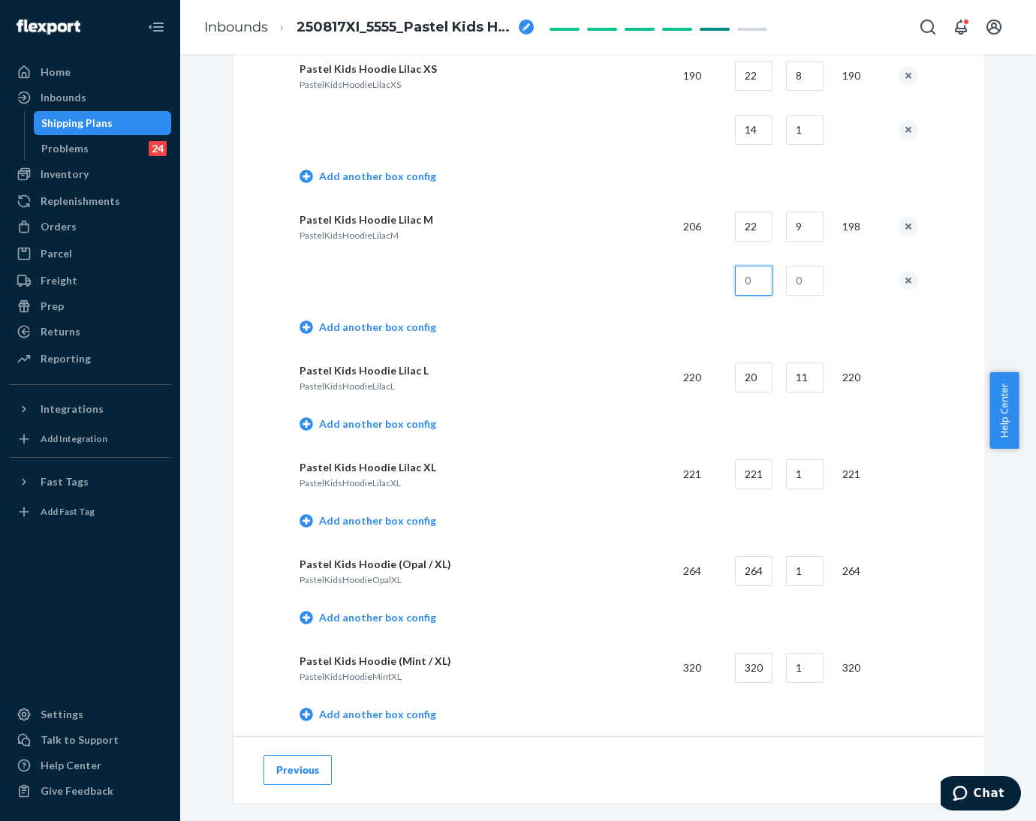
click at [752, 280] on input "text" at bounding box center [754, 281] width 38 height 30
type input "8"
type input "1"
click at [689, 312] on td "Add another box config" at bounding box center [609, 329] width 619 height 43
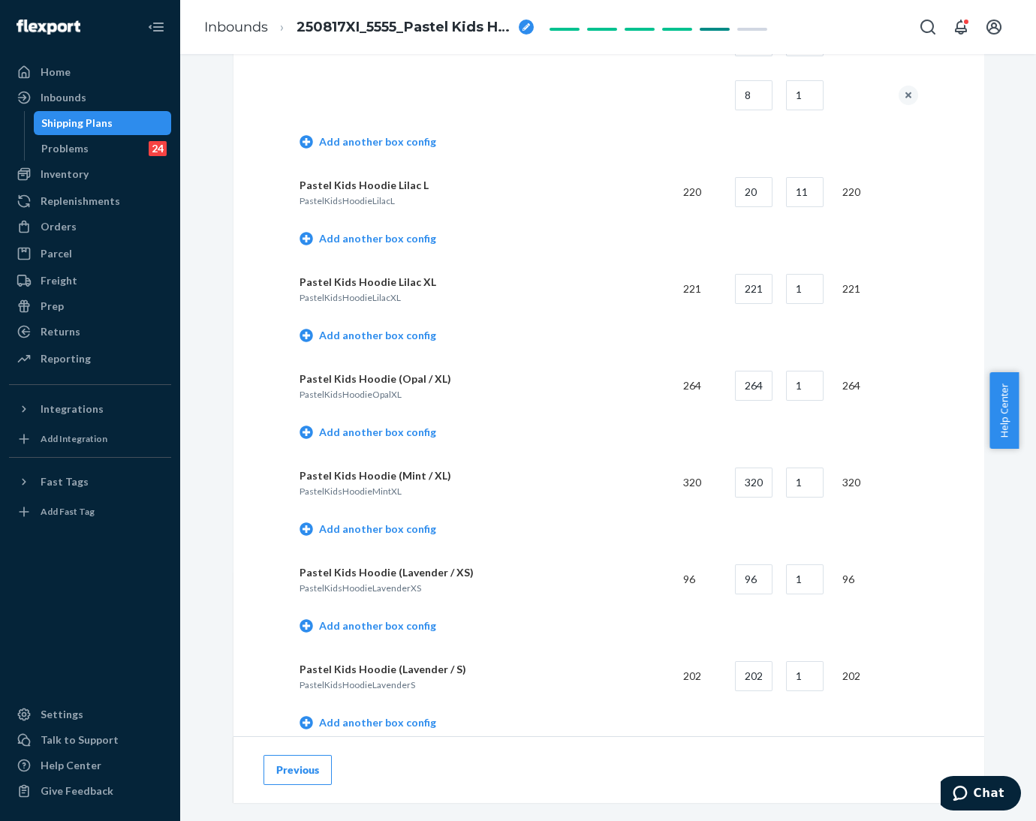
scroll to position [1013, 0]
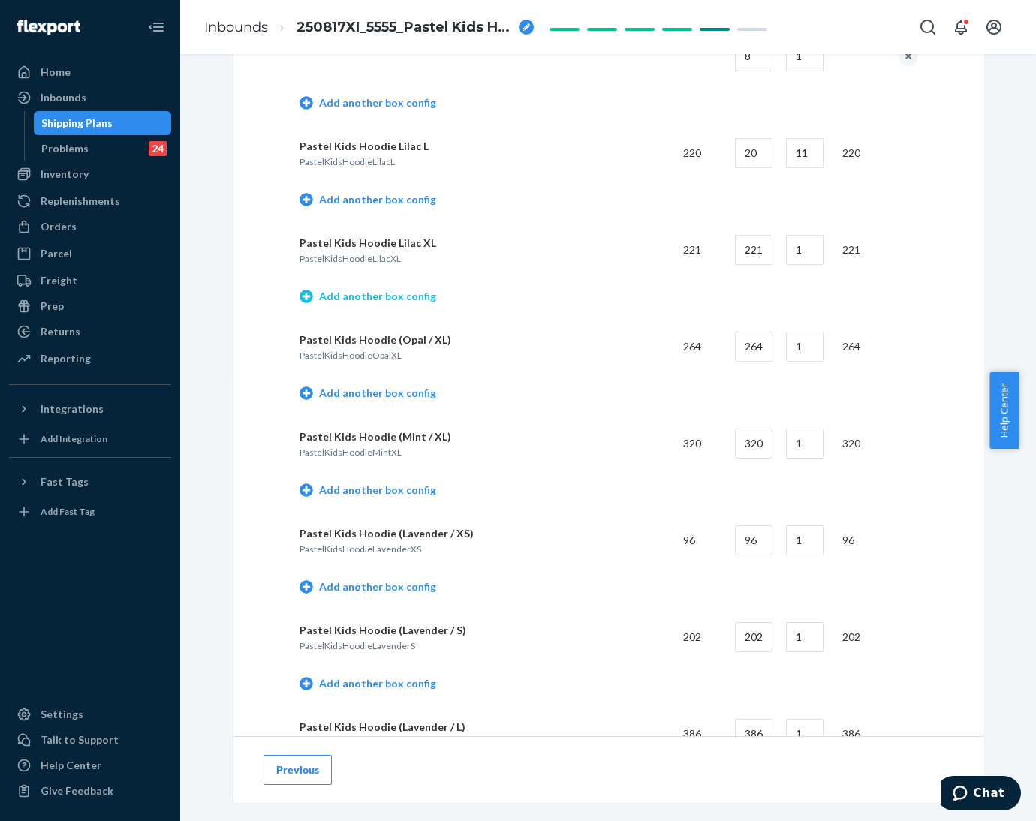
click at [358, 297] on link "Add another box config" at bounding box center [368, 296] width 137 height 15
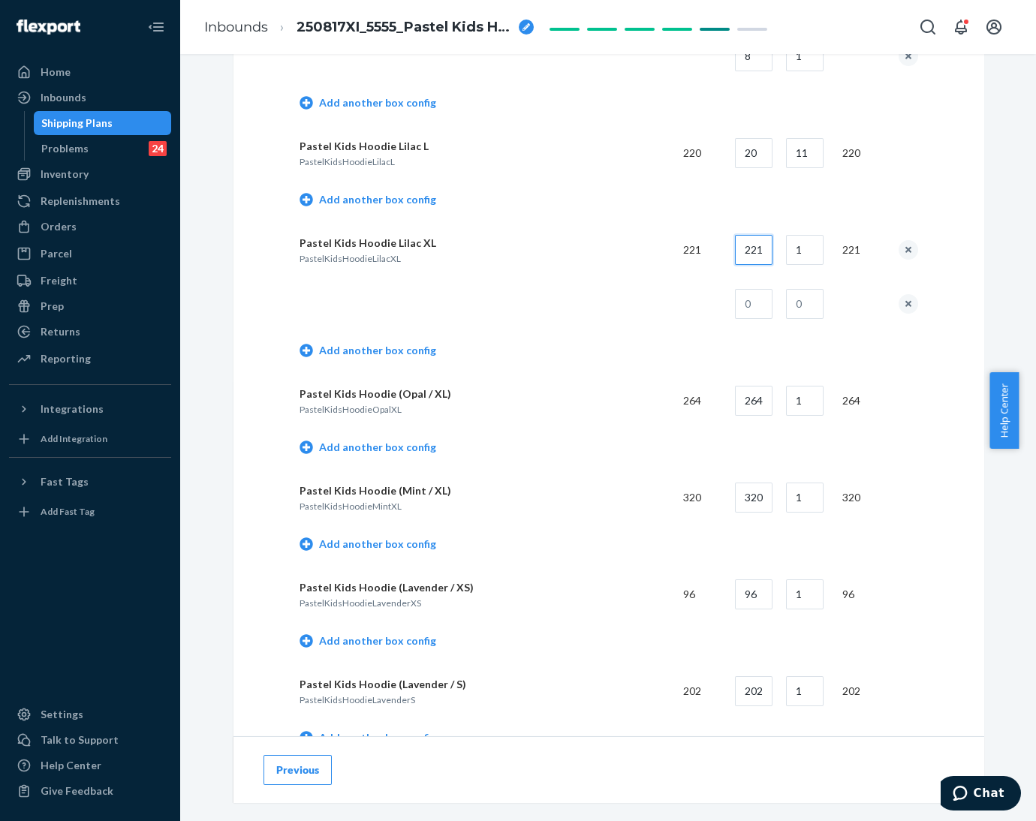
drag, startPoint x: 734, startPoint y: 249, endPoint x: 778, endPoint y: 252, distance: 44.4
click at [778, 252] on tr "Pastel Kids Hoodie Lilac XL PastelKidsHoodieLilacXL 221 221 1 221" at bounding box center [609, 250] width 619 height 54
type input "18"
type input "12"
click at [746, 304] on input "text" at bounding box center [754, 304] width 38 height 30
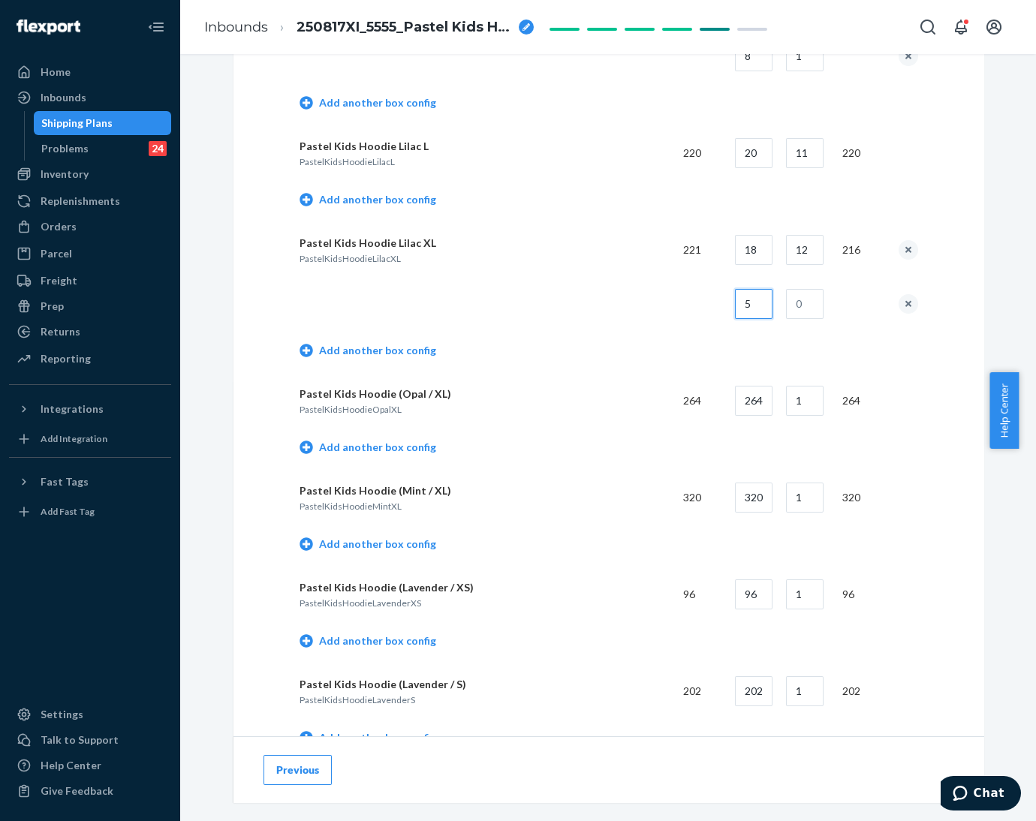
type input "5"
type input "1"
click at [646, 303] on td at bounding box center [486, 304] width 372 height 54
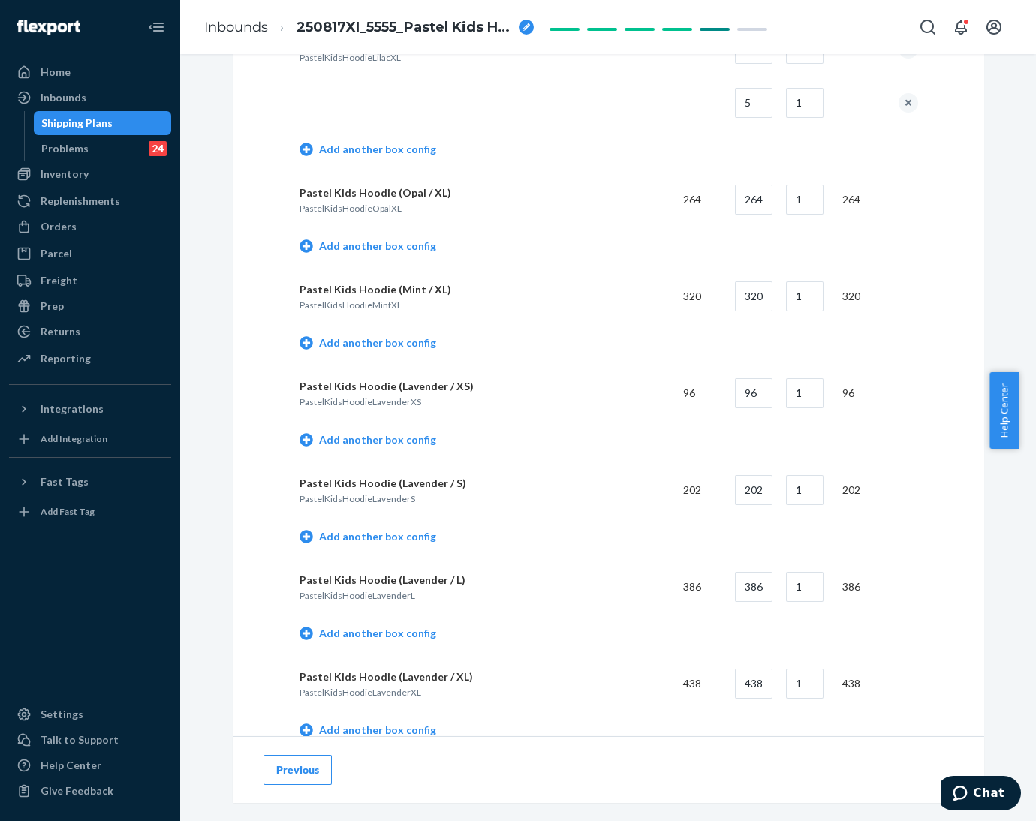
scroll to position [1238, 0]
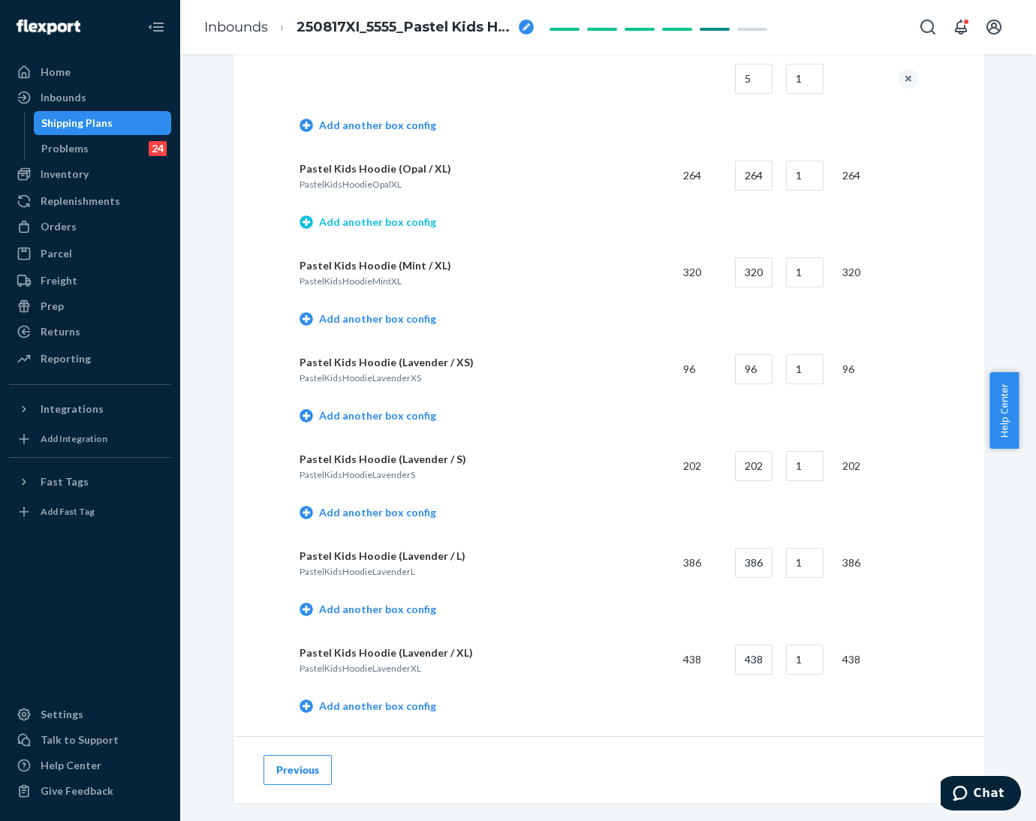
click at [367, 223] on link "Add another box config" at bounding box center [368, 222] width 137 height 15
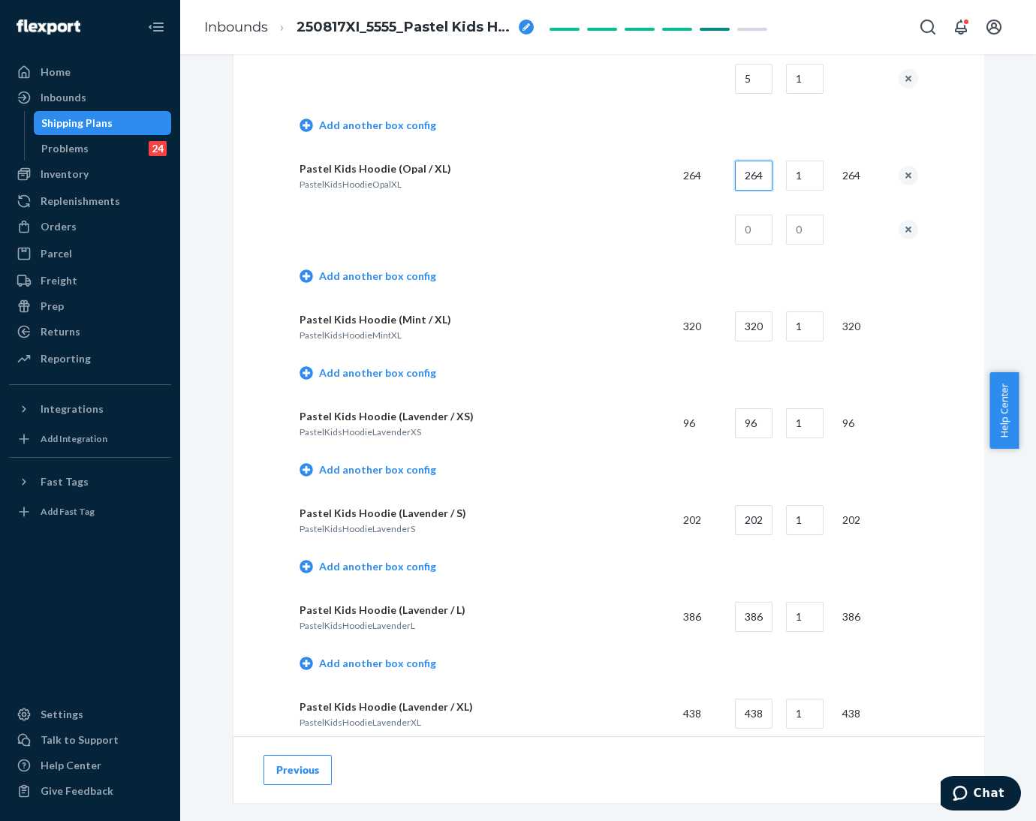
drag, startPoint x: 740, startPoint y: 182, endPoint x: 785, endPoint y: 184, distance: 45.1
click at [785, 184] on tr "Pastel Kids Hoodie (Opal / XL) PastelKidsHoodieOpalXL 264 264 1 264" at bounding box center [609, 176] width 619 height 54
type input "18"
type input "14"
click at [763, 229] on input "text" at bounding box center [754, 230] width 38 height 30
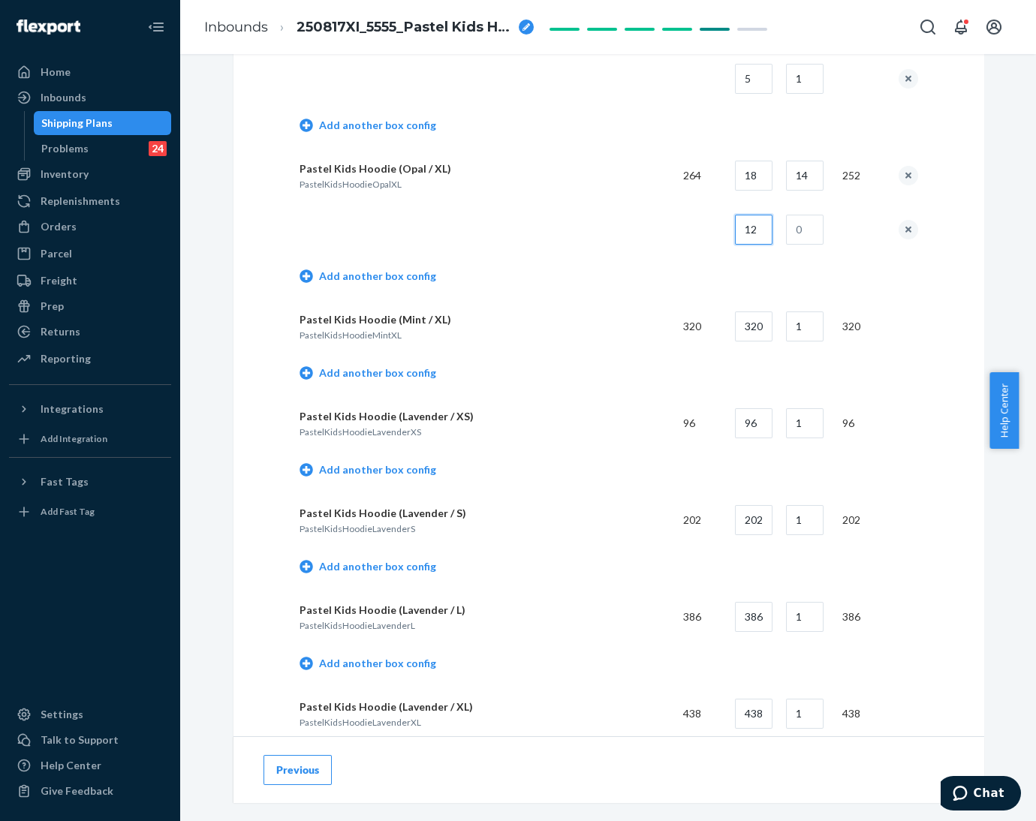
type input "12"
type input "1"
click at [586, 321] on p "Pastel Kids Hoodie (Mint / XL)" at bounding box center [486, 319] width 372 height 15
click at [388, 367] on link "Add another box config" at bounding box center [368, 373] width 137 height 15
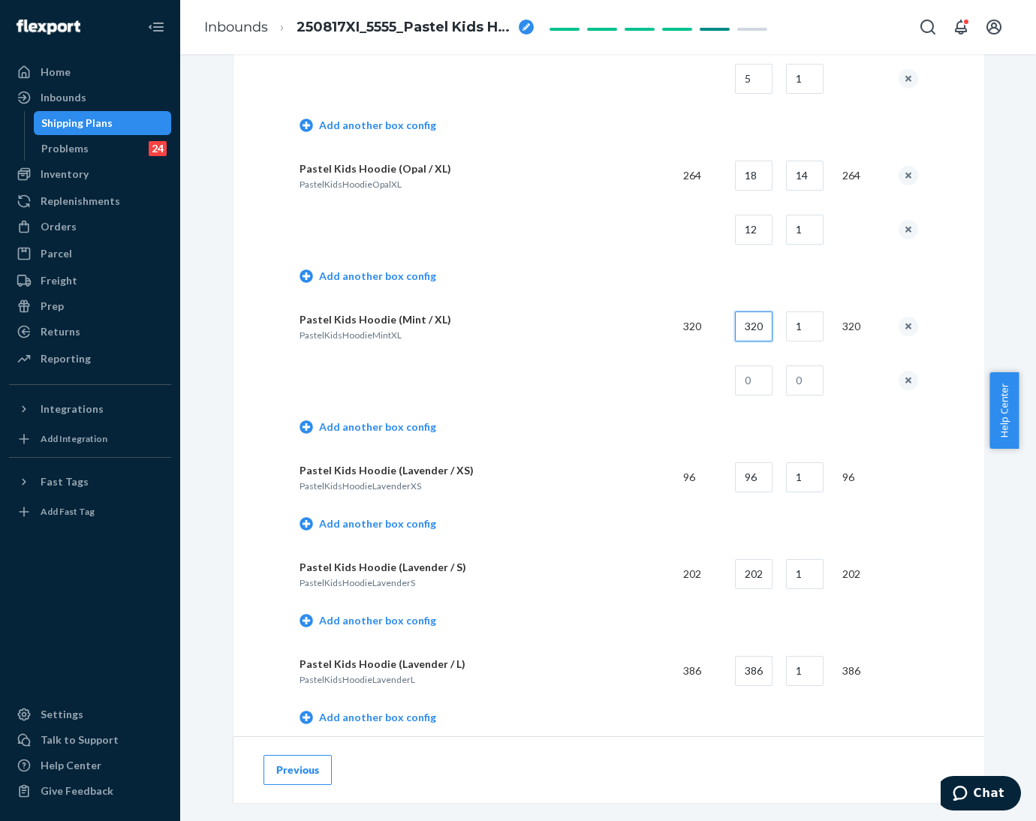
drag, startPoint x: 734, startPoint y: 324, endPoint x: 778, endPoint y: 330, distance: 44.7
click at [778, 330] on tr "Pastel Kids Hoodie (Mint / XL) PastelKidsHoodieMintXL 320 320 1 320" at bounding box center [609, 327] width 619 height 54
type input "18"
type input "17"
click at [751, 378] on input "text" at bounding box center [754, 381] width 38 height 30
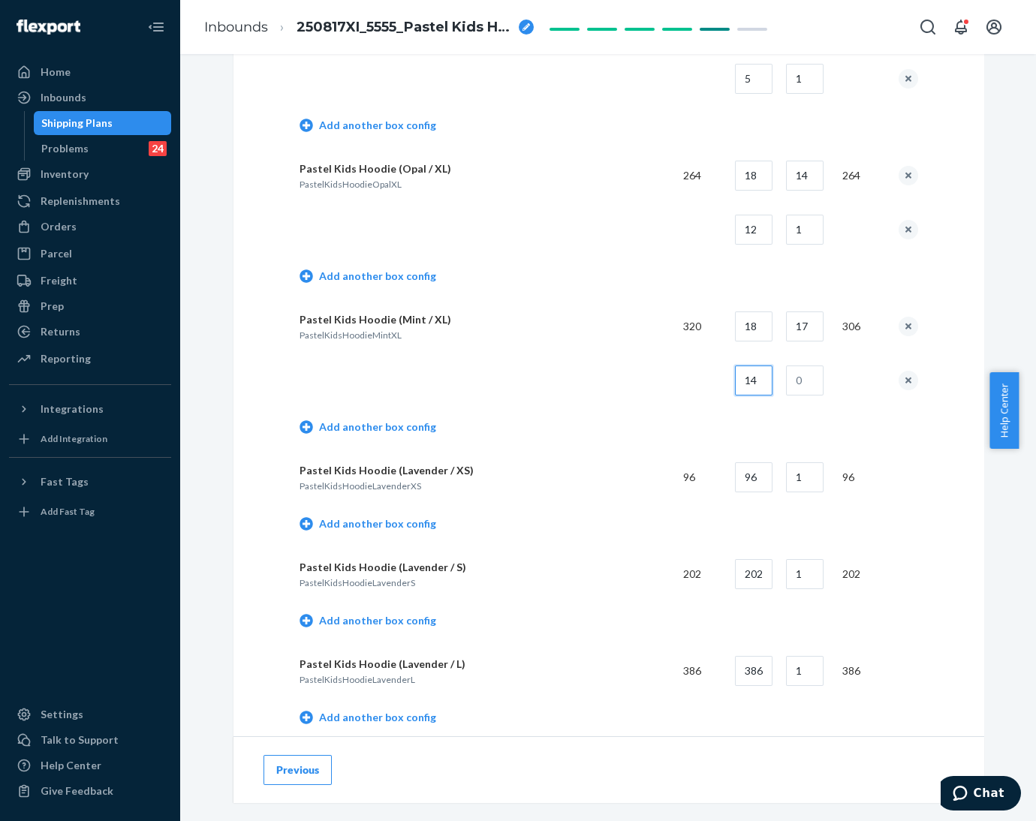
type input "14"
type input "1"
click at [645, 394] on td at bounding box center [486, 381] width 372 height 54
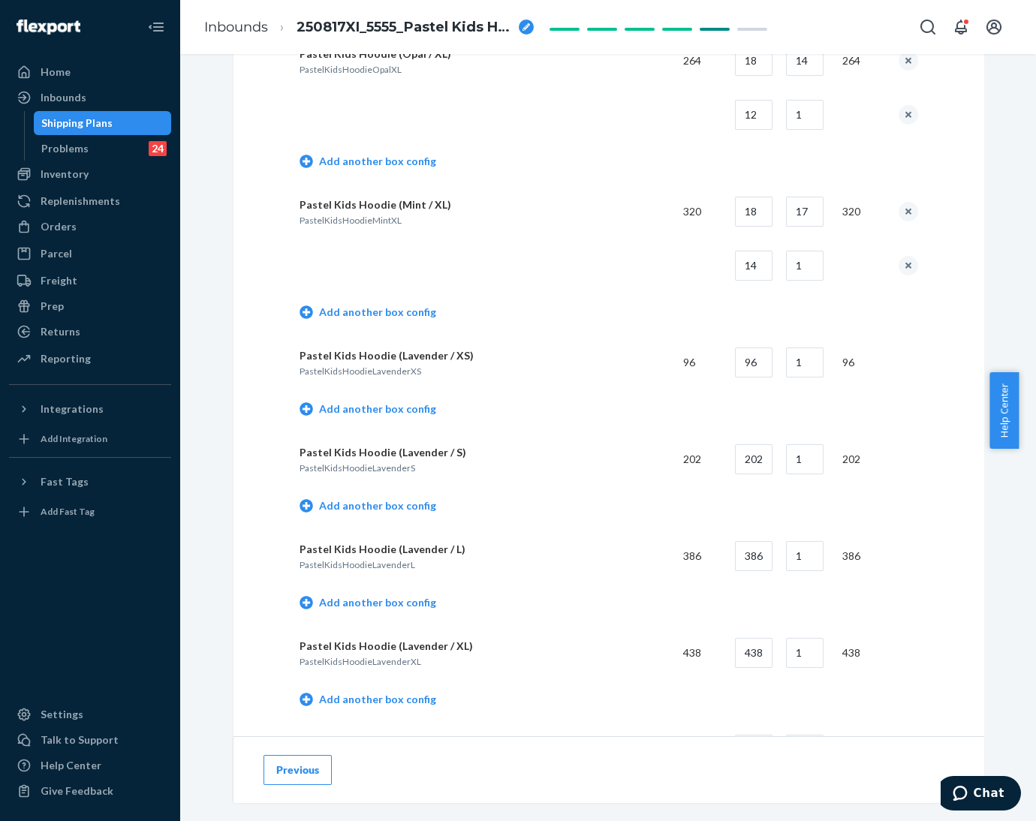
scroll to position [1463, 0]
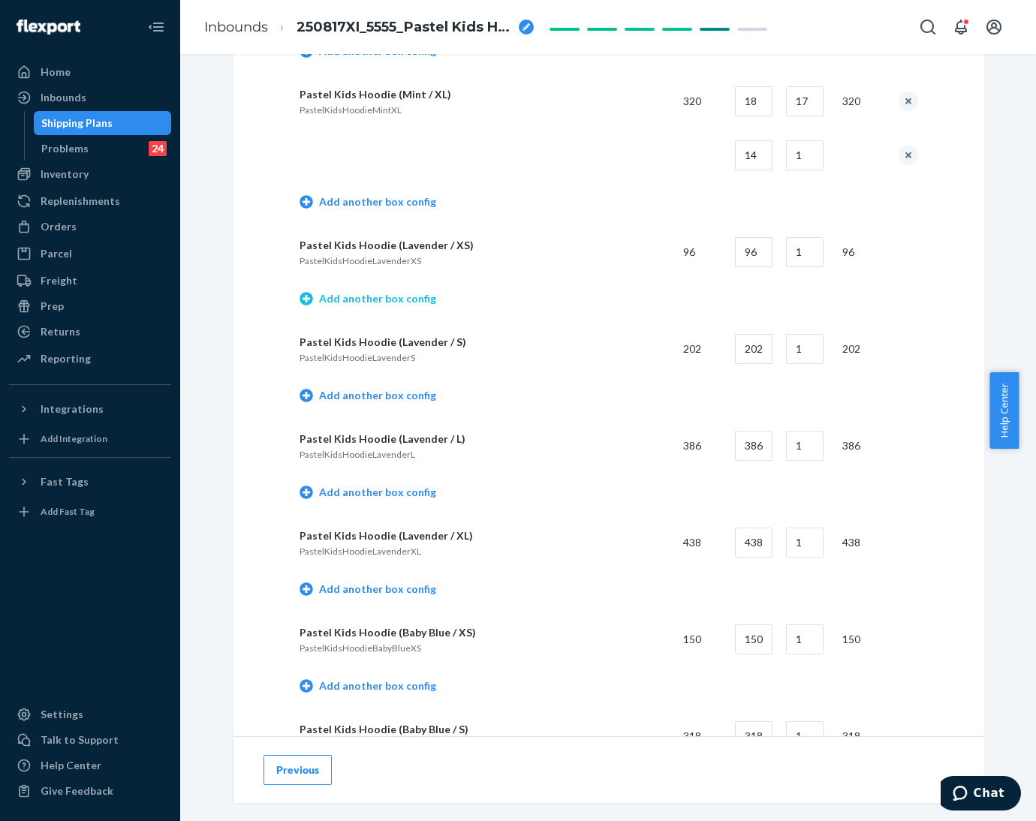
click at [407, 294] on link "Add another box config" at bounding box center [368, 298] width 137 height 15
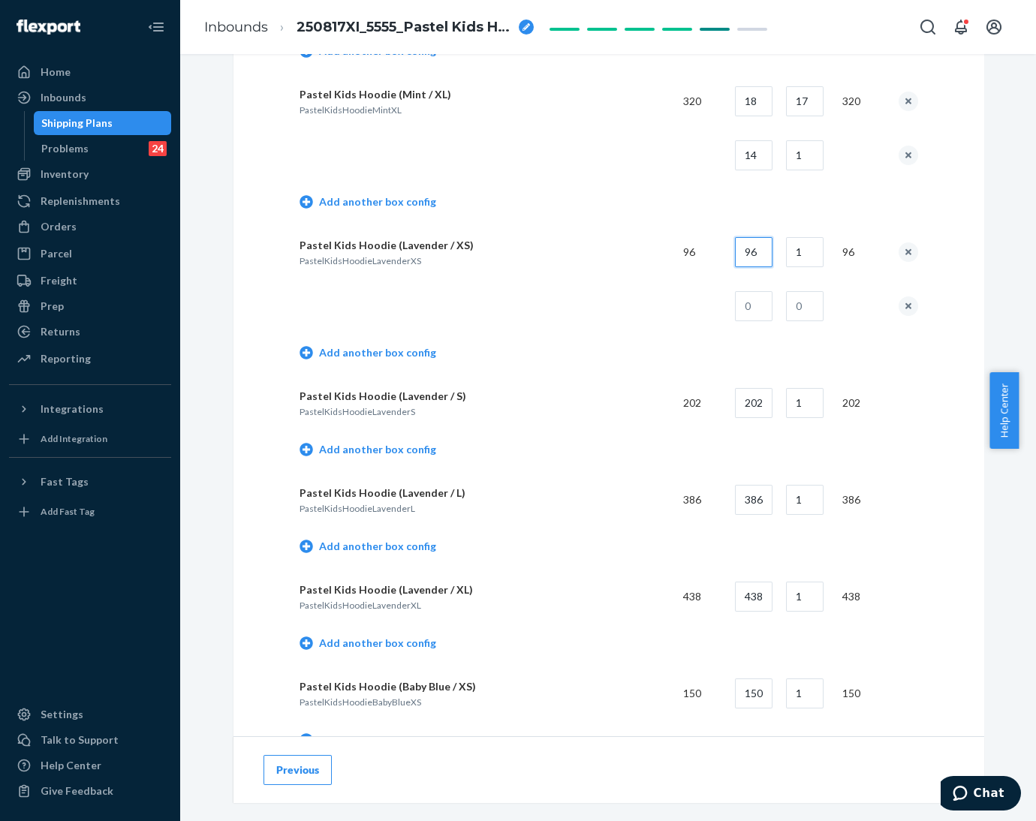
drag, startPoint x: 742, startPoint y: 252, endPoint x: 765, endPoint y: 252, distance: 23.3
click at [765, 252] on input "96" at bounding box center [754, 252] width 38 height 30
type input "22"
type input "4"
click at [751, 303] on input "text" at bounding box center [754, 306] width 38 height 30
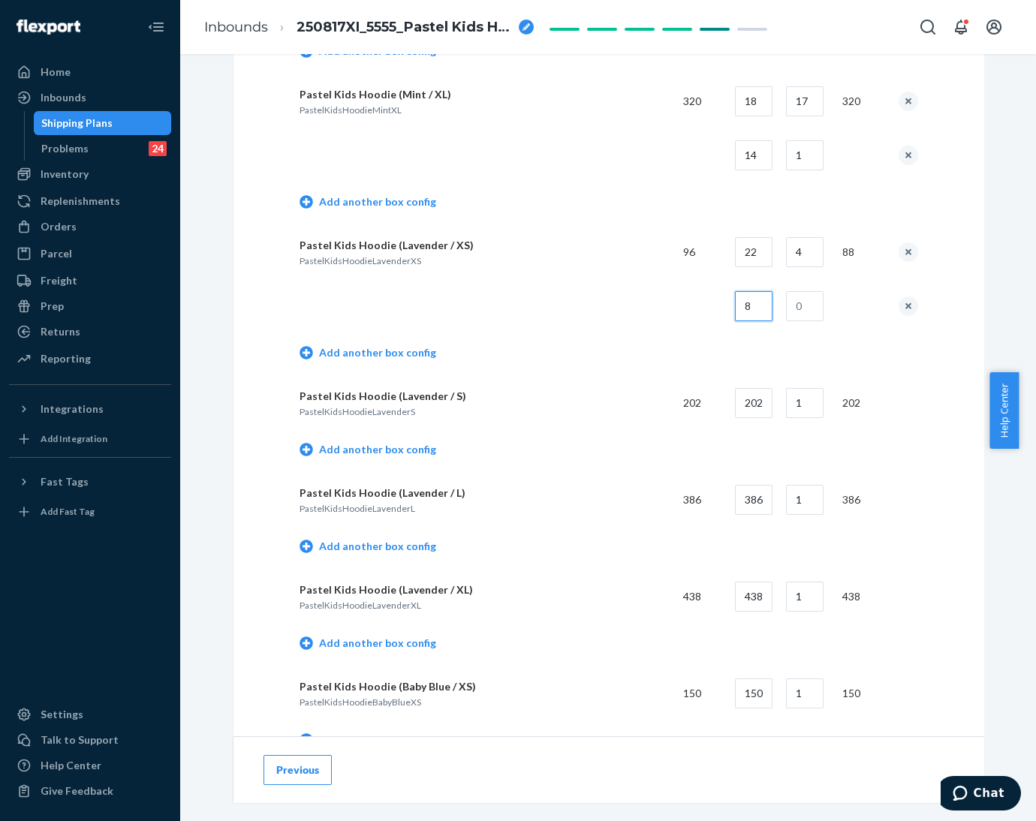
type input "8"
type input "1"
click at [686, 327] on td at bounding box center [697, 306] width 52 height 54
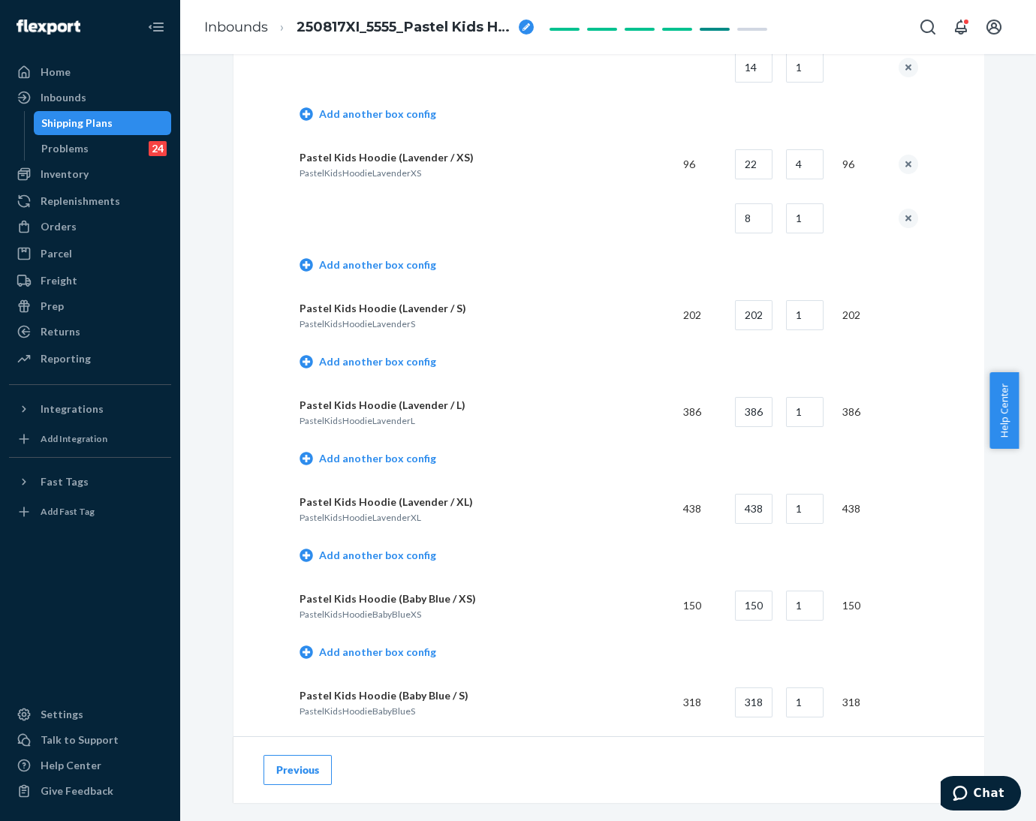
scroll to position [1577, 0]
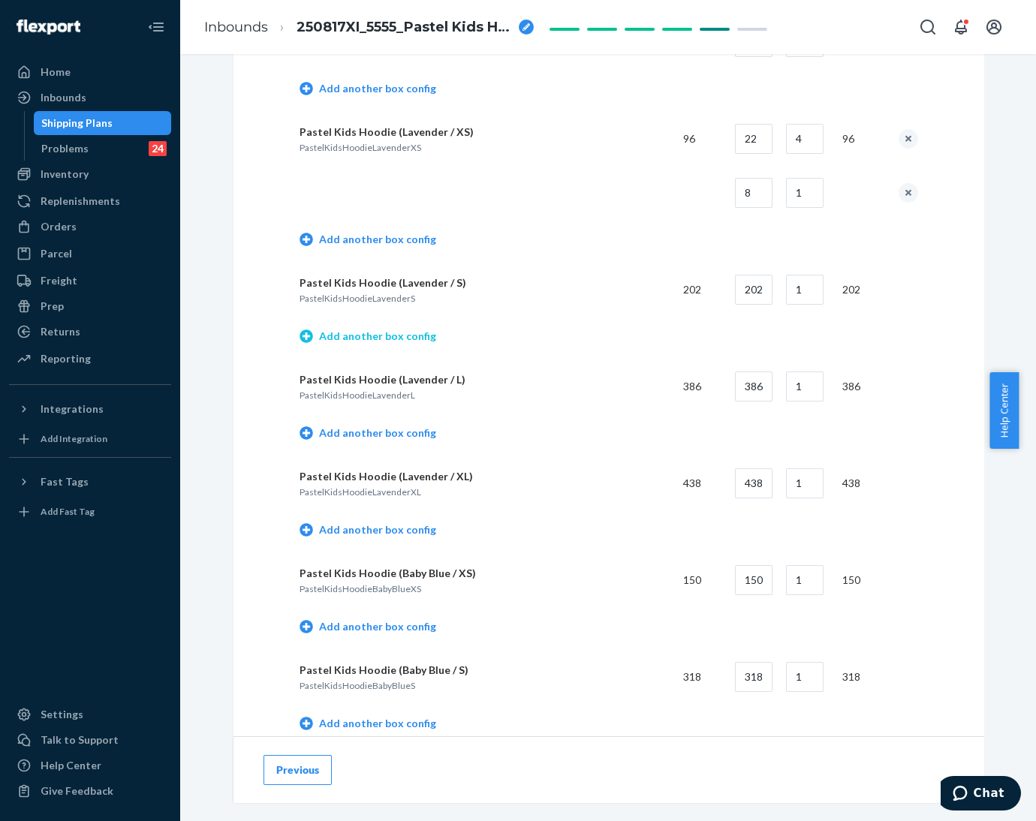
click at [403, 340] on link "Add another box config" at bounding box center [368, 336] width 137 height 15
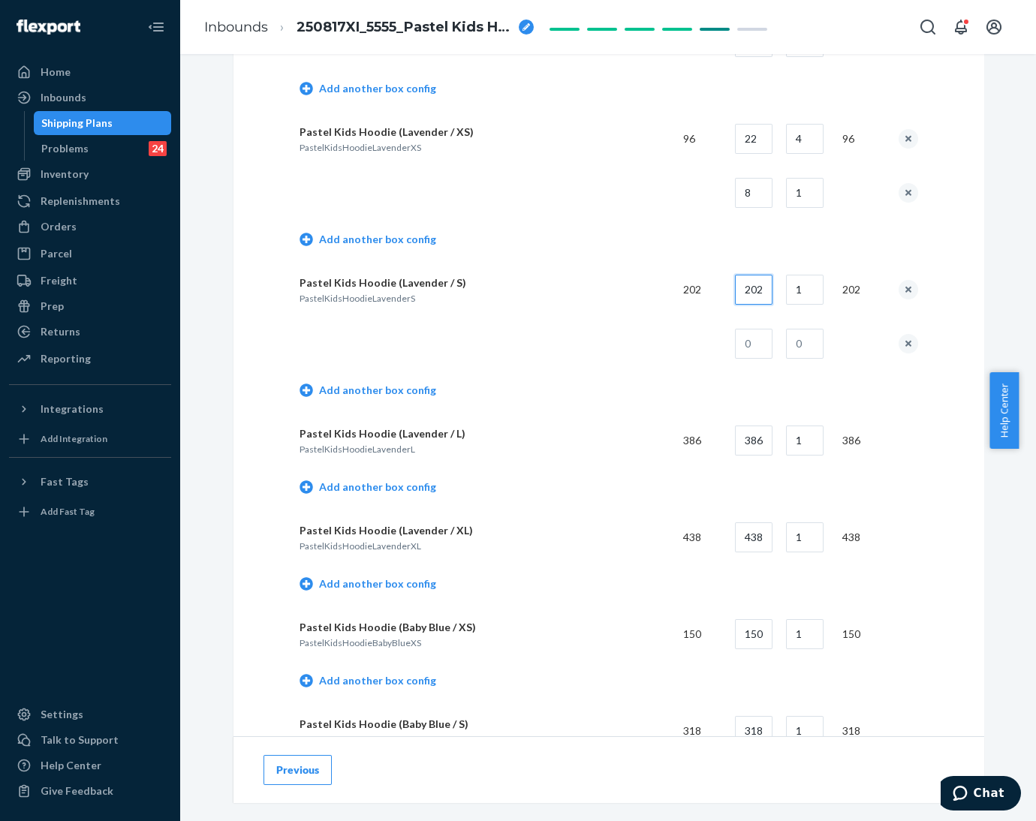
drag, startPoint x: 741, startPoint y: 294, endPoint x: 781, endPoint y: 294, distance: 39.8
click at [781, 294] on tr "Pastel Kids Hoodie (Lavender / S) PastelKidsHoodieLavenderS 202 202 1 202" at bounding box center [609, 290] width 619 height 54
type input "22"
type input "9"
click at [743, 342] on input "text" at bounding box center [754, 344] width 38 height 30
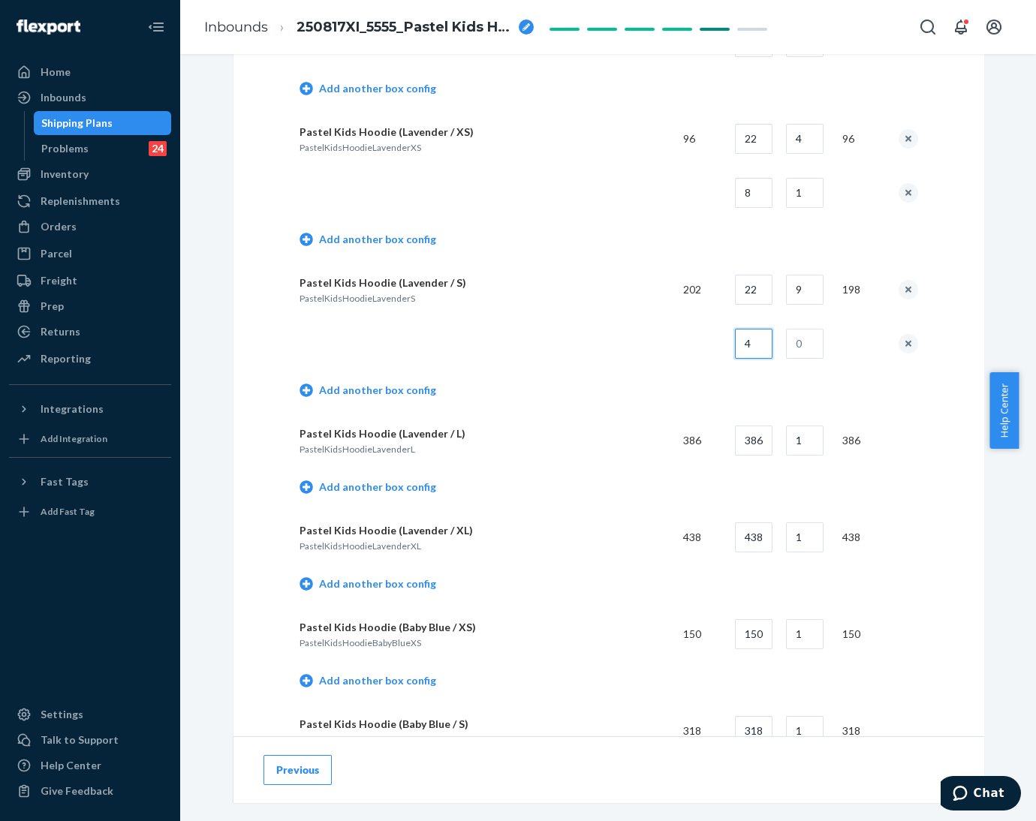
type input "4"
type input "1"
click at [632, 371] on td "Add another box config" at bounding box center [609, 392] width 619 height 43
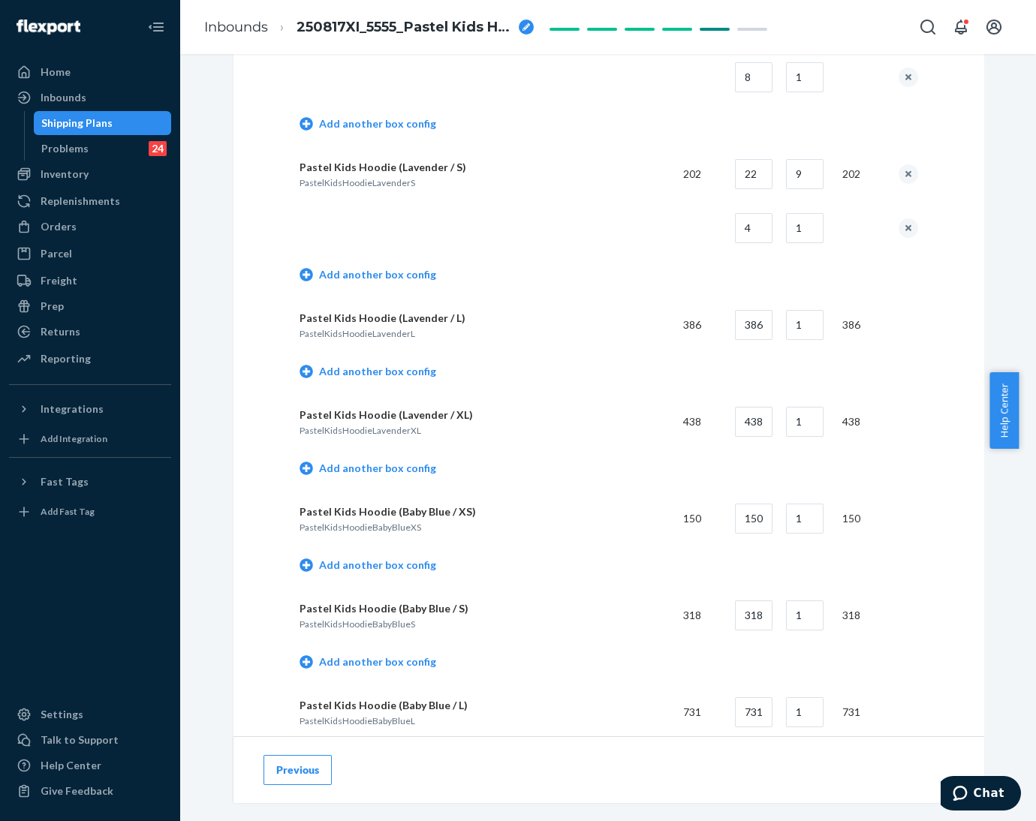
scroll to position [1802, 0]
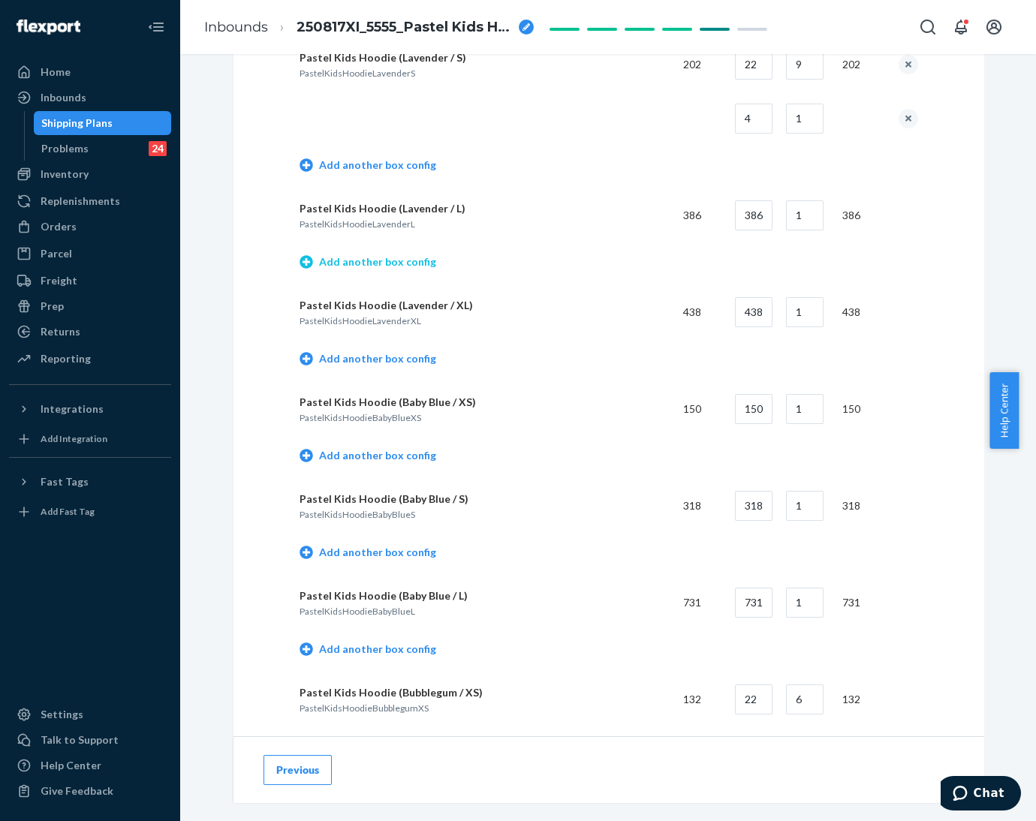
click at [353, 263] on link "Add another box config" at bounding box center [368, 262] width 137 height 15
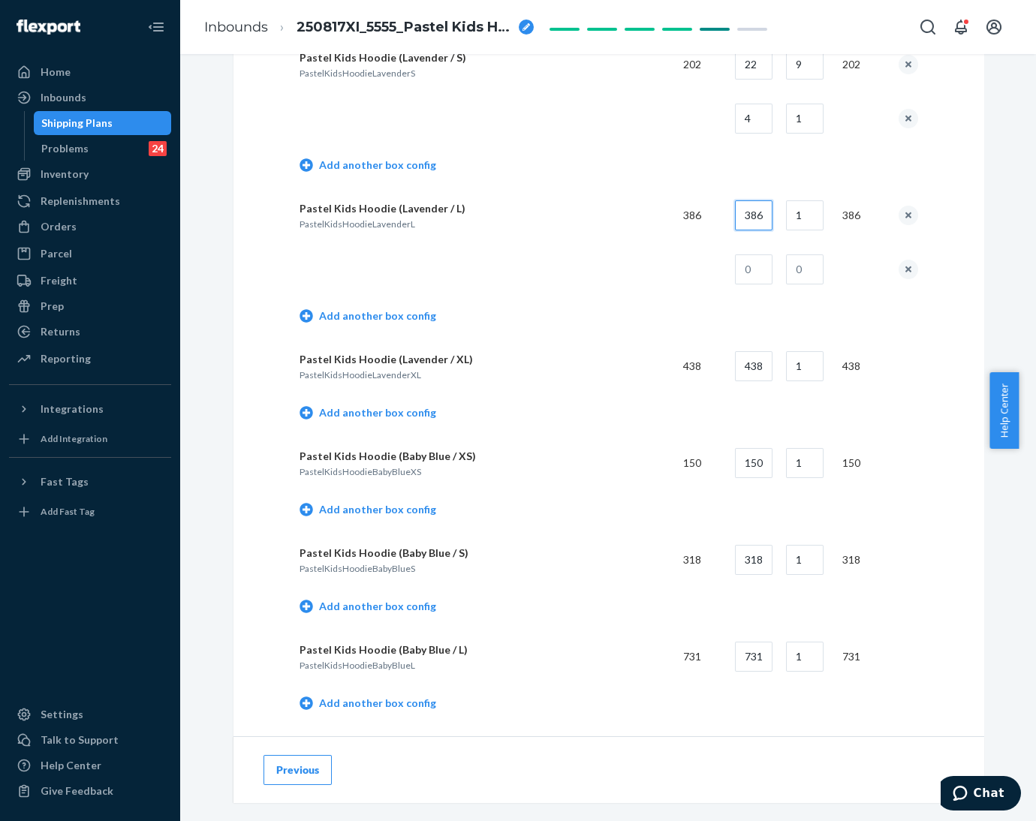
drag, startPoint x: 736, startPoint y: 212, endPoint x: 797, endPoint y: 216, distance: 60.9
click at [797, 216] on tr "Pastel Kids Hoodie (Lavender / L) PastelKidsHoodieLavenderL 386 386 1 386" at bounding box center [609, 215] width 619 height 54
type input "20"
type input "19"
click at [751, 265] on input "text" at bounding box center [754, 270] width 38 height 30
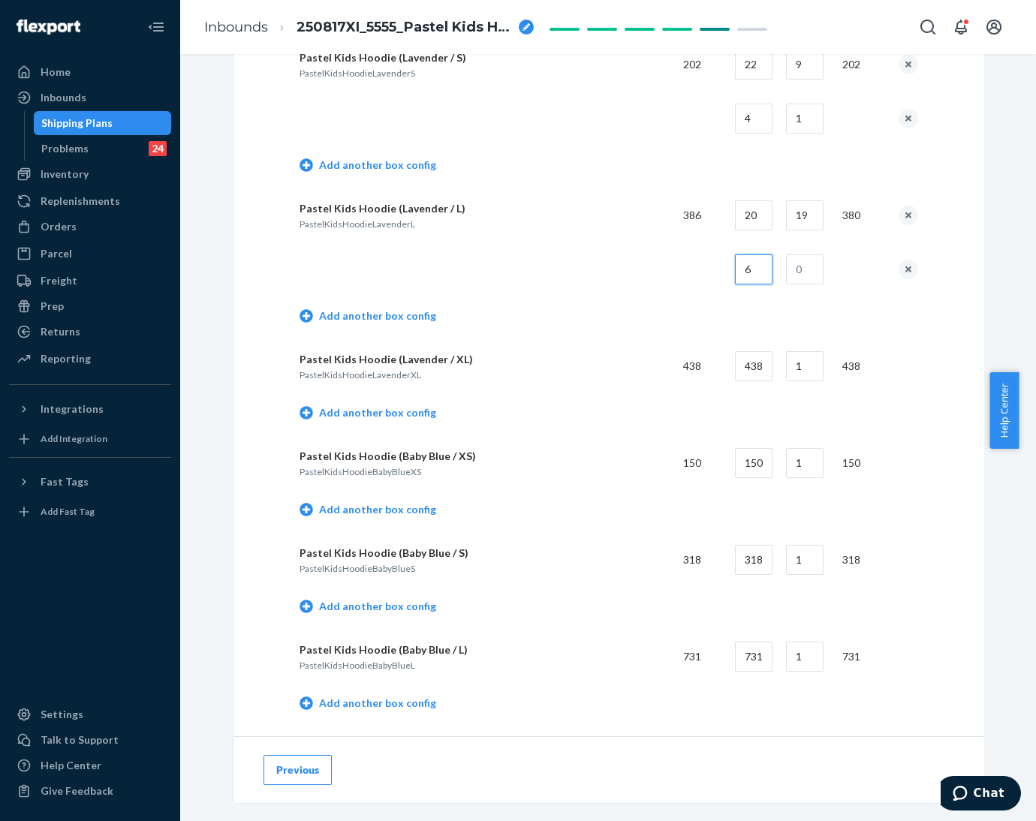
type input "6"
type input "1"
click at [679, 297] on td "Add another box config" at bounding box center [609, 318] width 619 height 43
click at [375, 410] on link "Add another box config" at bounding box center [368, 412] width 137 height 15
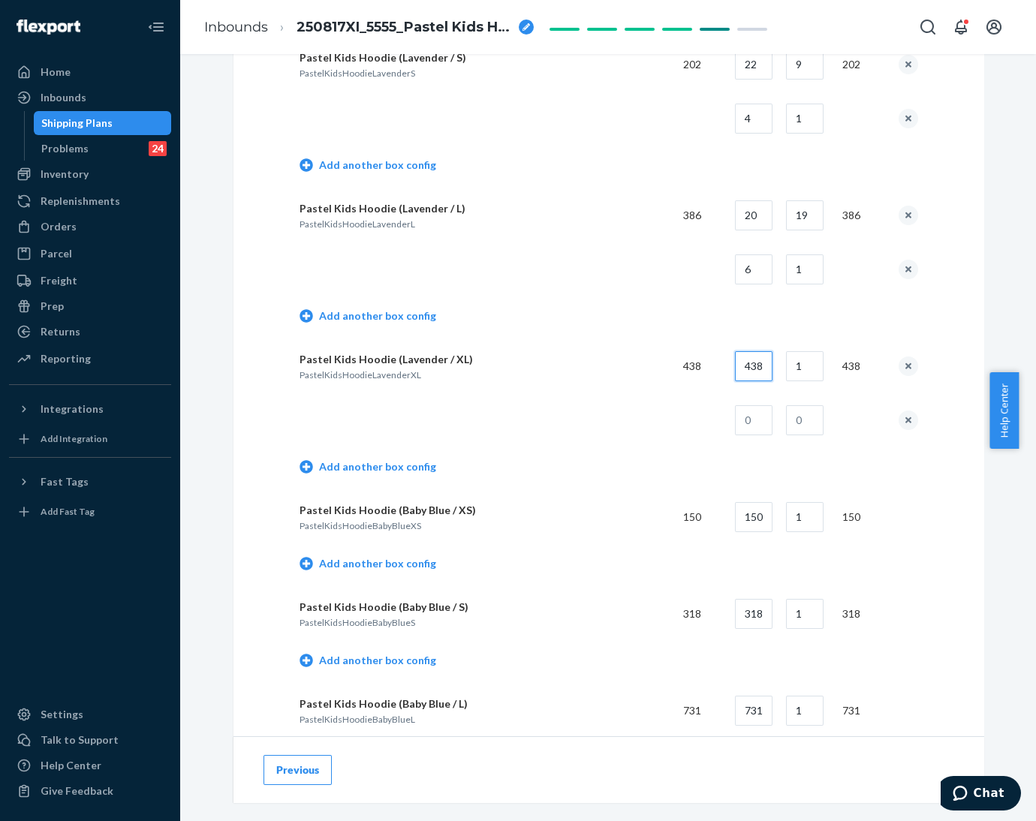
drag, startPoint x: 737, startPoint y: 369, endPoint x: 770, endPoint y: 366, distance: 33.1
click at [770, 366] on tr "Pastel Kids Hoodie (Lavender / XL) PastelKidsHoodieLavenderXL 438 438 1 438" at bounding box center [609, 366] width 619 height 54
type input "18"
type input "24"
click at [756, 415] on input "text" at bounding box center [754, 420] width 38 height 30
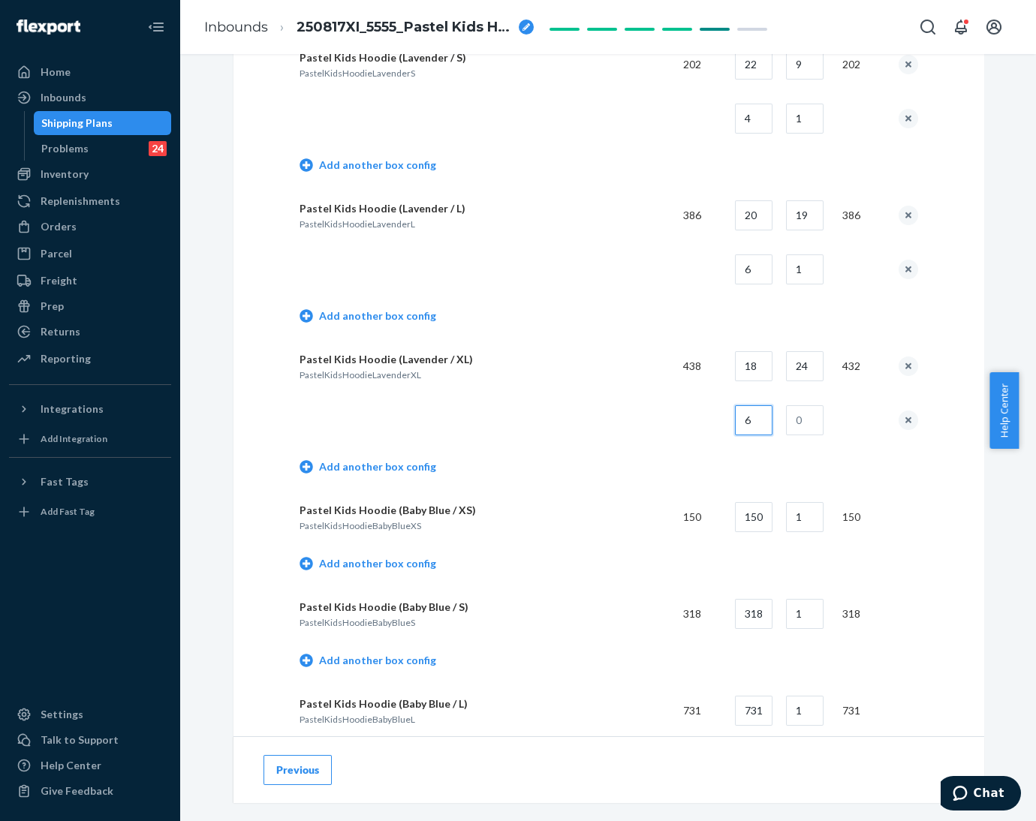
type input "6"
type input "1"
click at [668, 448] on td "Add another box config" at bounding box center [609, 469] width 619 height 43
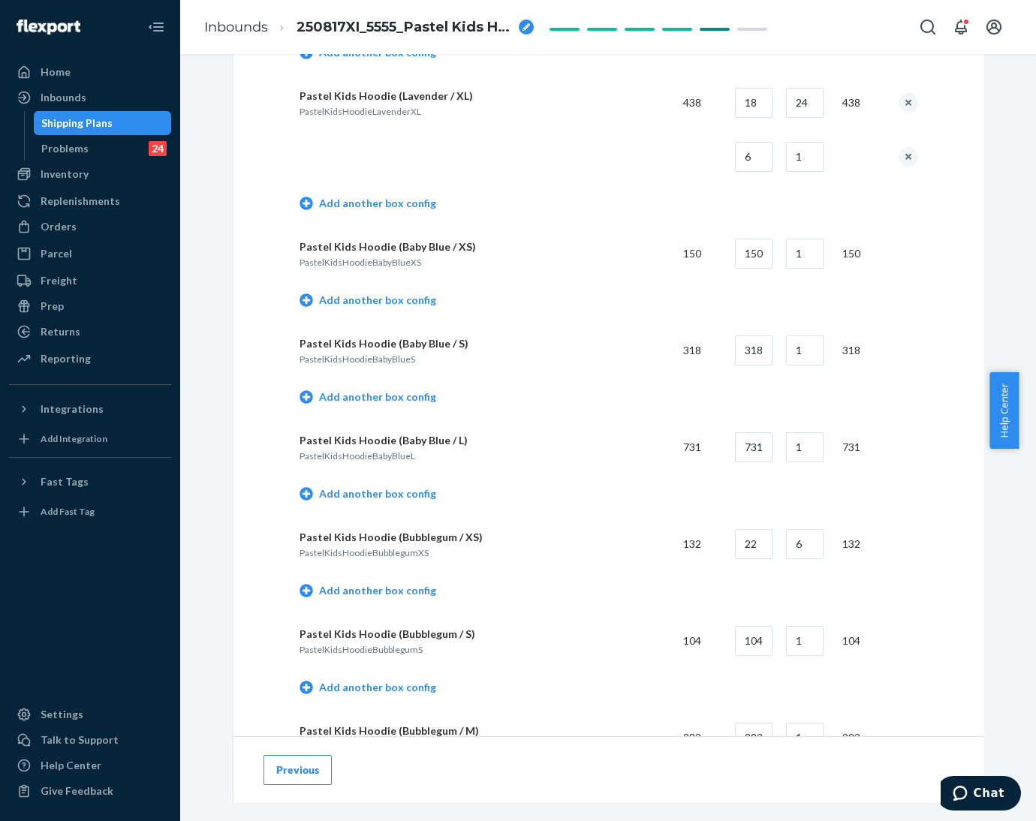
scroll to position [2027, 0]
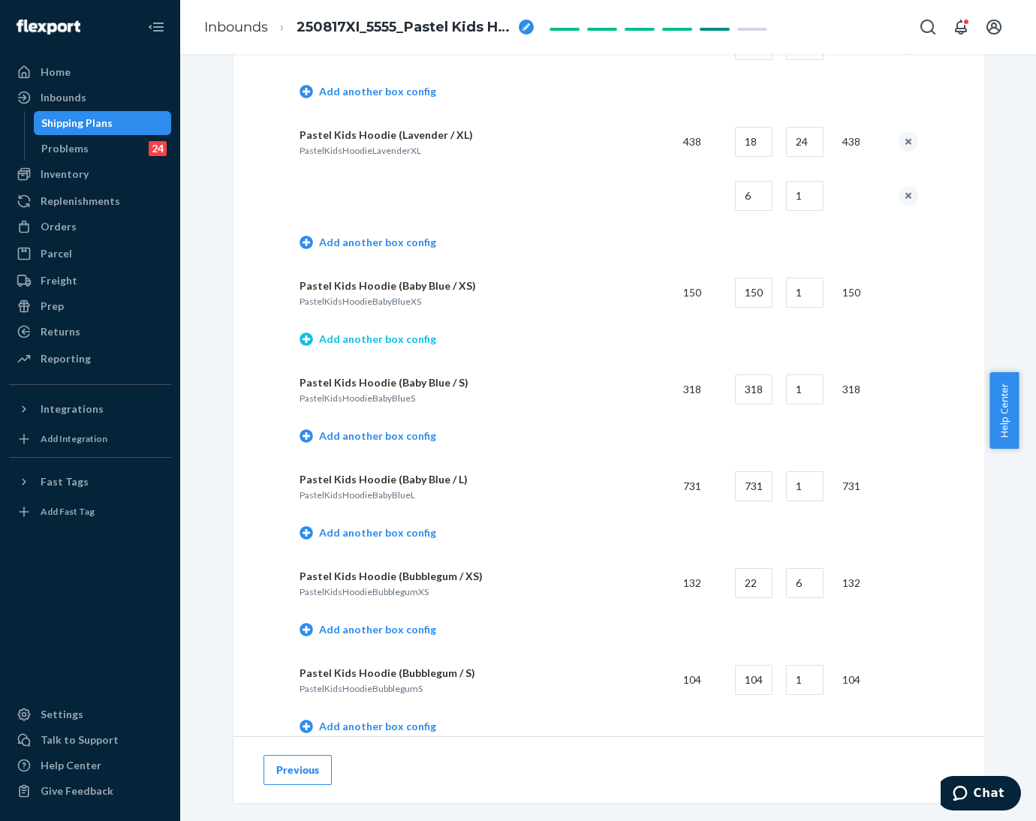
click at [357, 335] on link "Add another box config" at bounding box center [368, 339] width 137 height 15
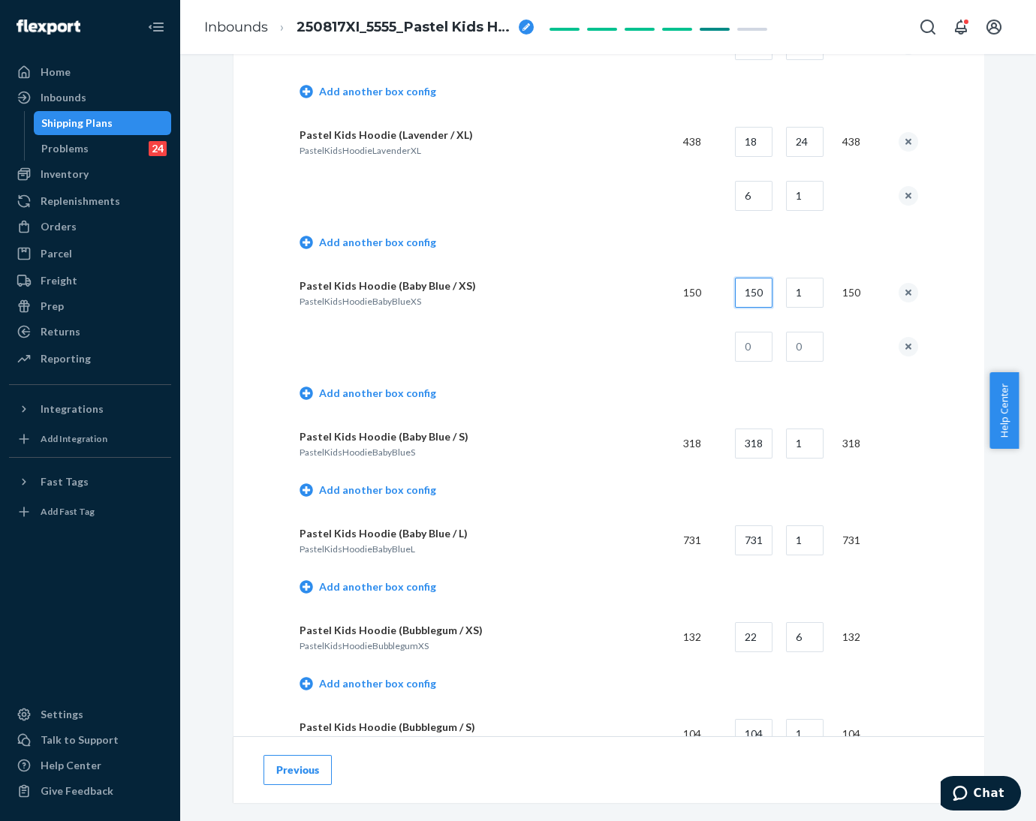
drag, startPoint x: 756, startPoint y: 285, endPoint x: 783, endPoint y: 285, distance: 27.0
click at [783, 285] on tr "Pastel Kids Hoodie (Baby Blue / XS) PastelKidsHoodieBabyBlueXS 150 150 1 150" at bounding box center [609, 293] width 619 height 54
type input "22"
type input "6"
click at [762, 332] on input "text" at bounding box center [754, 347] width 38 height 30
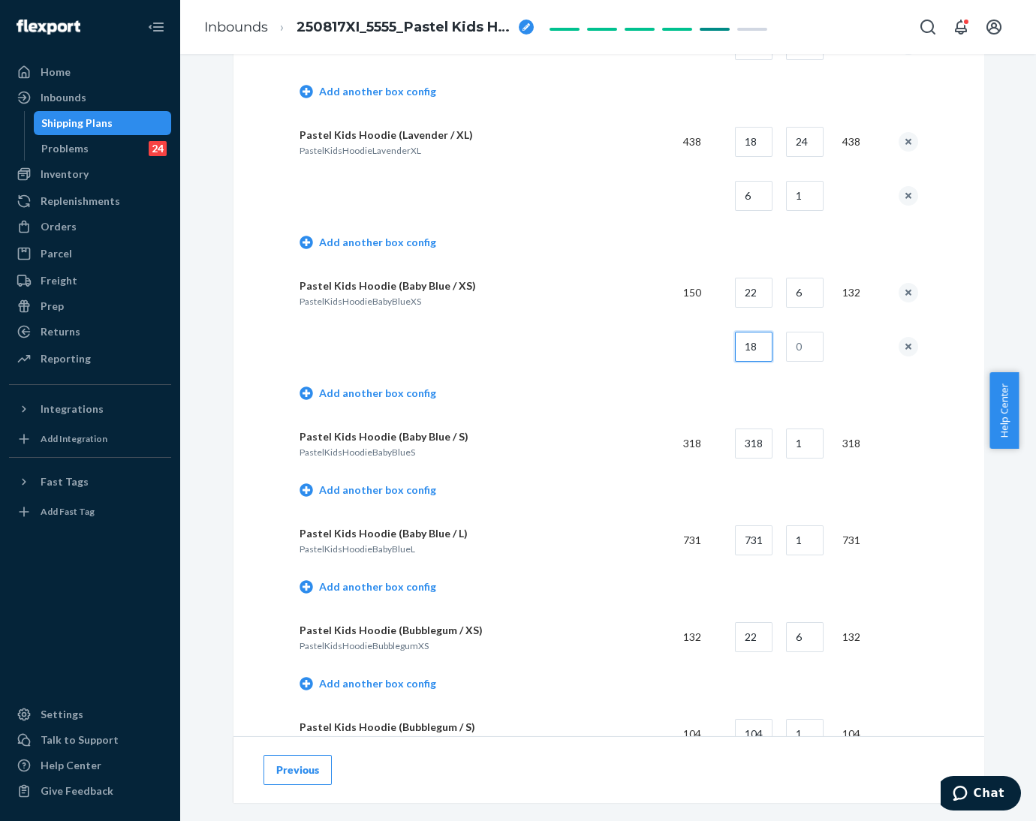
type input "18"
type input "1"
click at [669, 374] on td "Add another box config" at bounding box center [609, 395] width 619 height 43
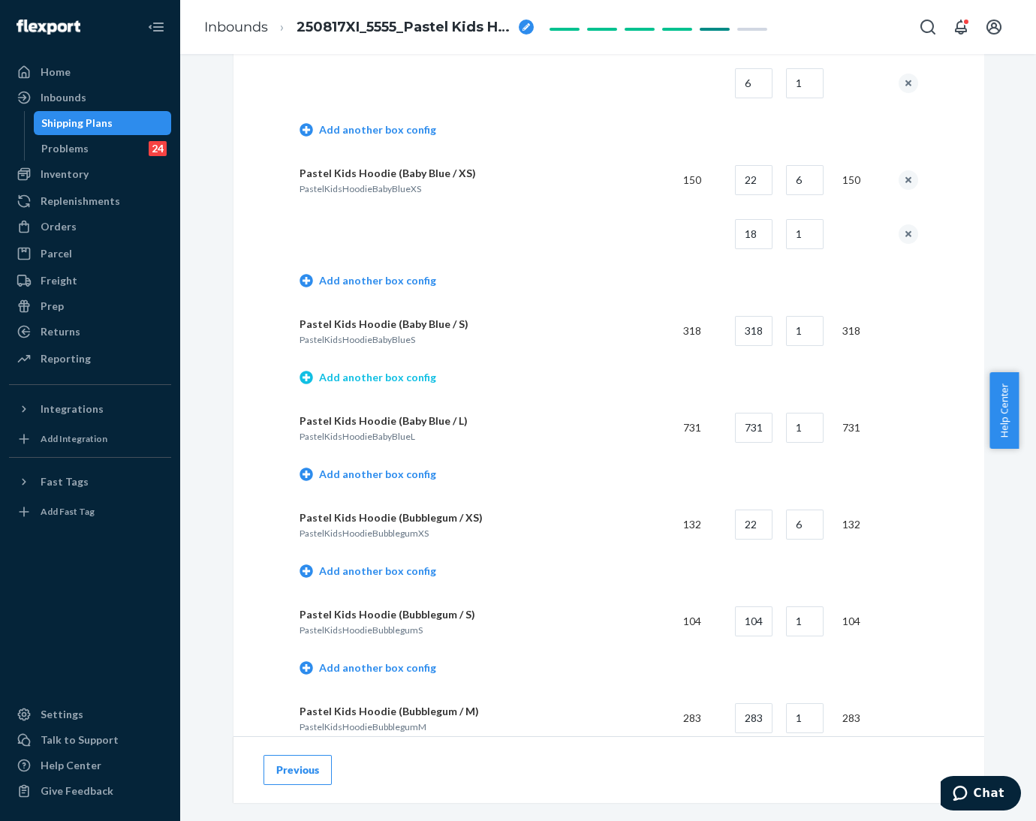
click at [363, 372] on link "Add another box config" at bounding box center [368, 377] width 137 height 15
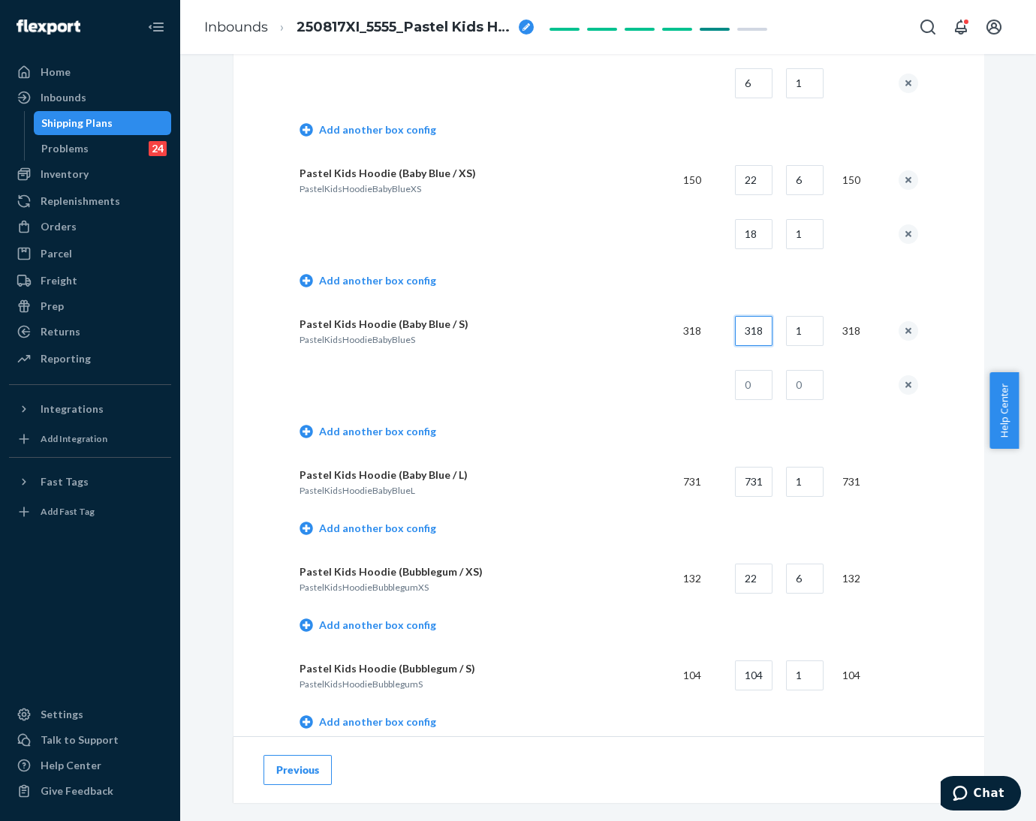
drag, startPoint x: 740, startPoint y: 331, endPoint x: 776, endPoint y: 330, distance: 36.0
click at [776, 330] on tr "Pastel Kids Hoodie (Baby Blue / S) PastelKidsHoodieBabyBlueS 318 318 1 318" at bounding box center [609, 331] width 619 height 54
type input "22"
type input "14"
click at [728, 384] on td at bounding box center [748, 385] width 51 height 54
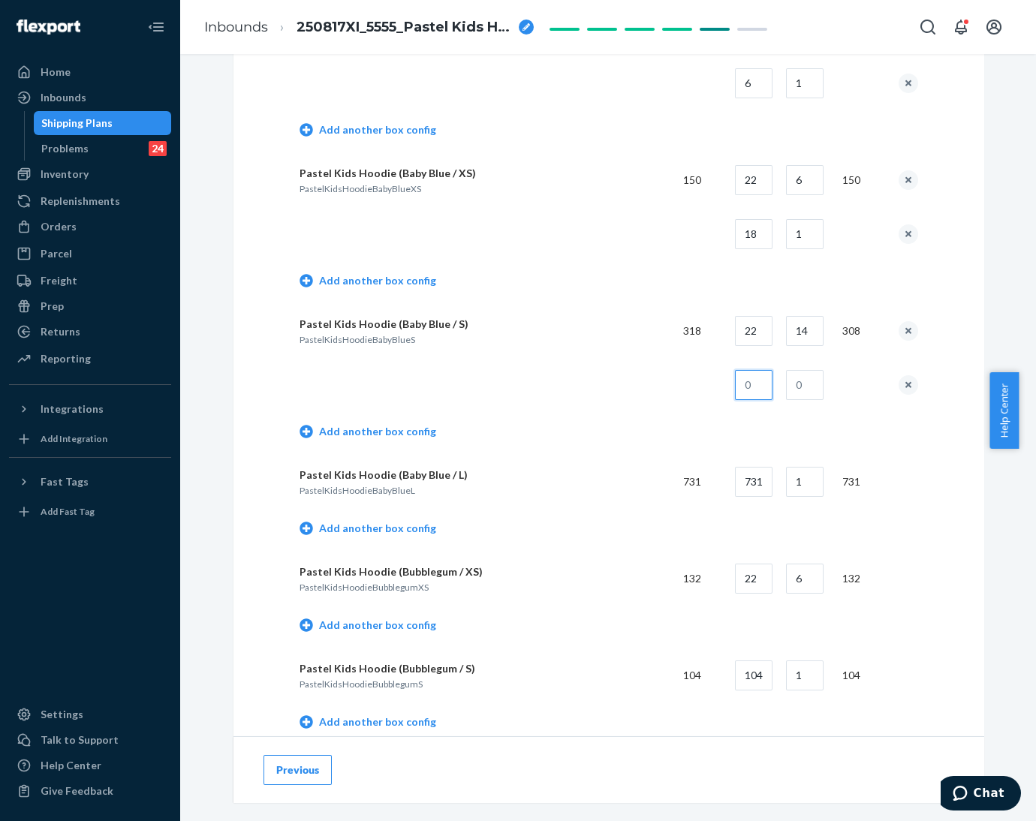
click at [759, 378] on input "text" at bounding box center [754, 385] width 38 height 30
type input "10"
type input "1"
click at [646, 391] on td at bounding box center [486, 385] width 372 height 54
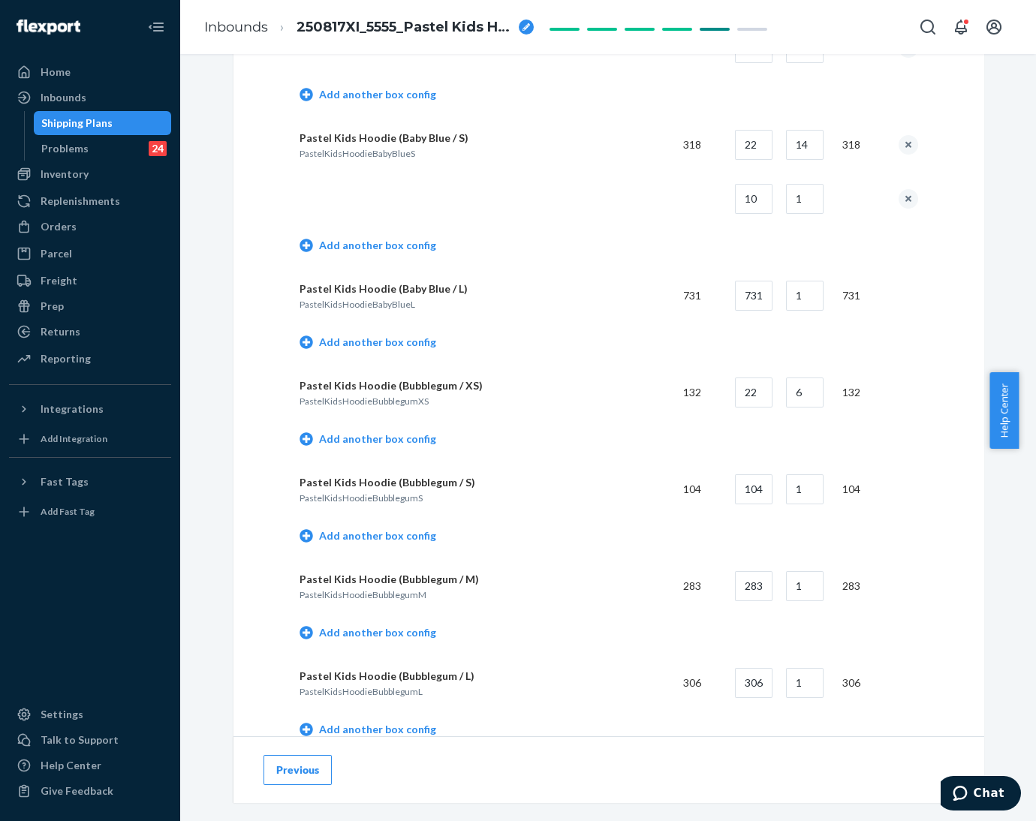
scroll to position [2364, 0]
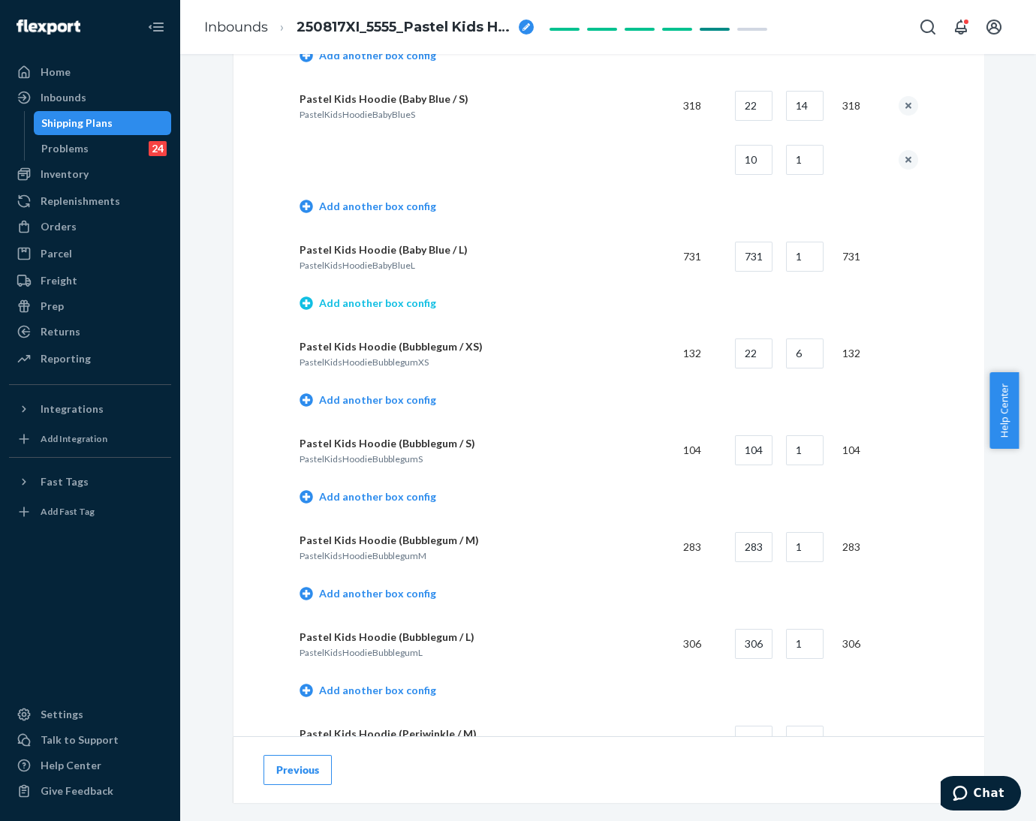
click at [395, 300] on link "Add another box config" at bounding box center [368, 303] width 137 height 15
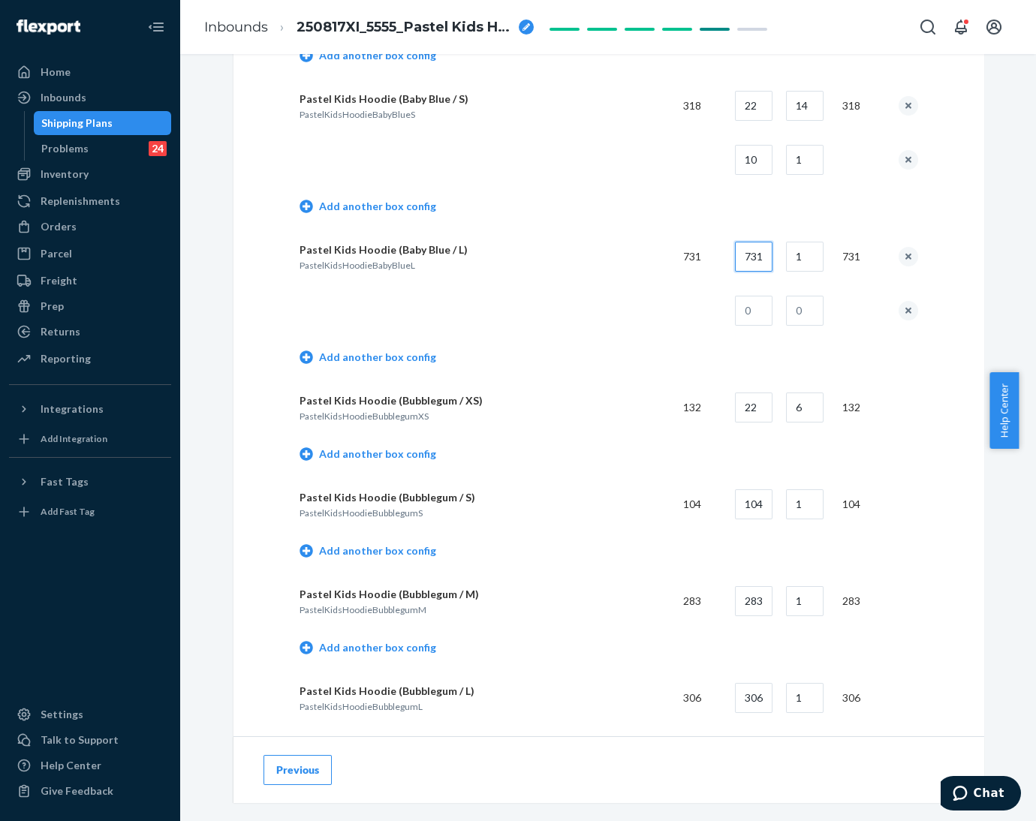
drag, startPoint x: 736, startPoint y: 256, endPoint x: 783, endPoint y: 254, distance: 47.4
click at [783, 254] on tr "Pastel Kids Hoodie (Baby Blue / L) PastelKidsHoodieBabyBlueL 731 731 1 731" at bounding box center [609, 257] width 619 height 54
type input "20"
type input "36"
click at [758, 300] on input "text" at bounding box center [754, 311] width 38 height 30
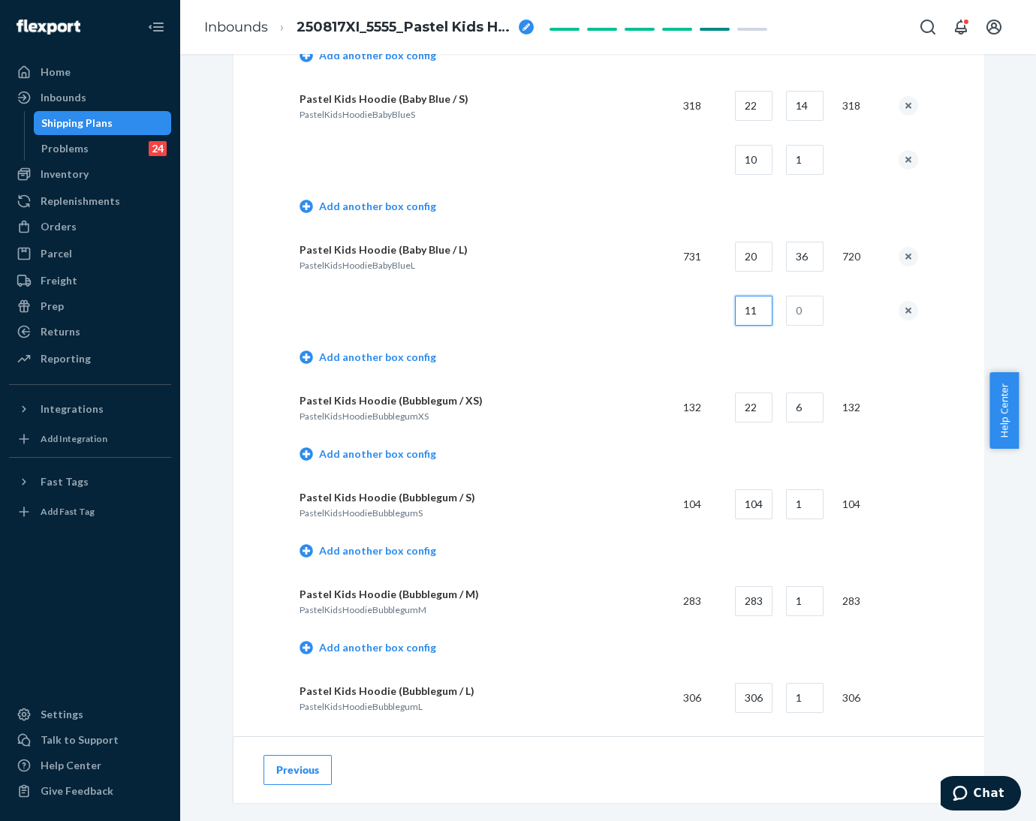
type input "11"
type input "1"
click at [668, 338] on td "Add another box config" at bounding box center [609, 359] width 619 height 43
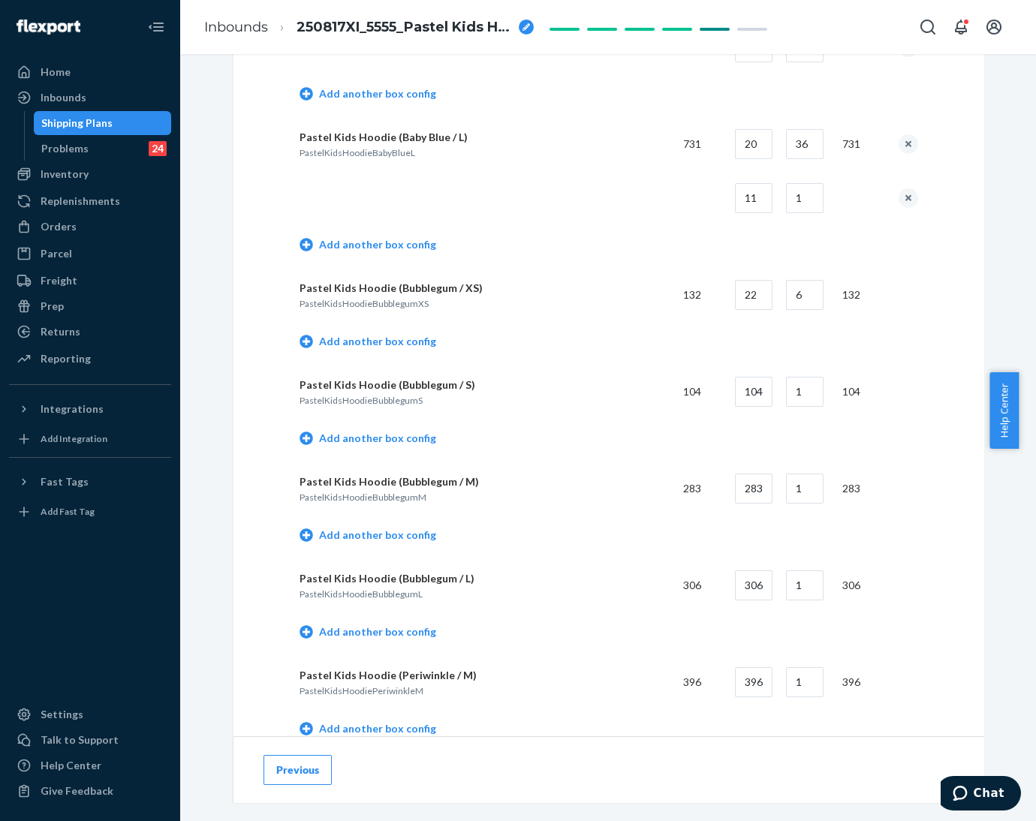
scroll to position [2590, 0]
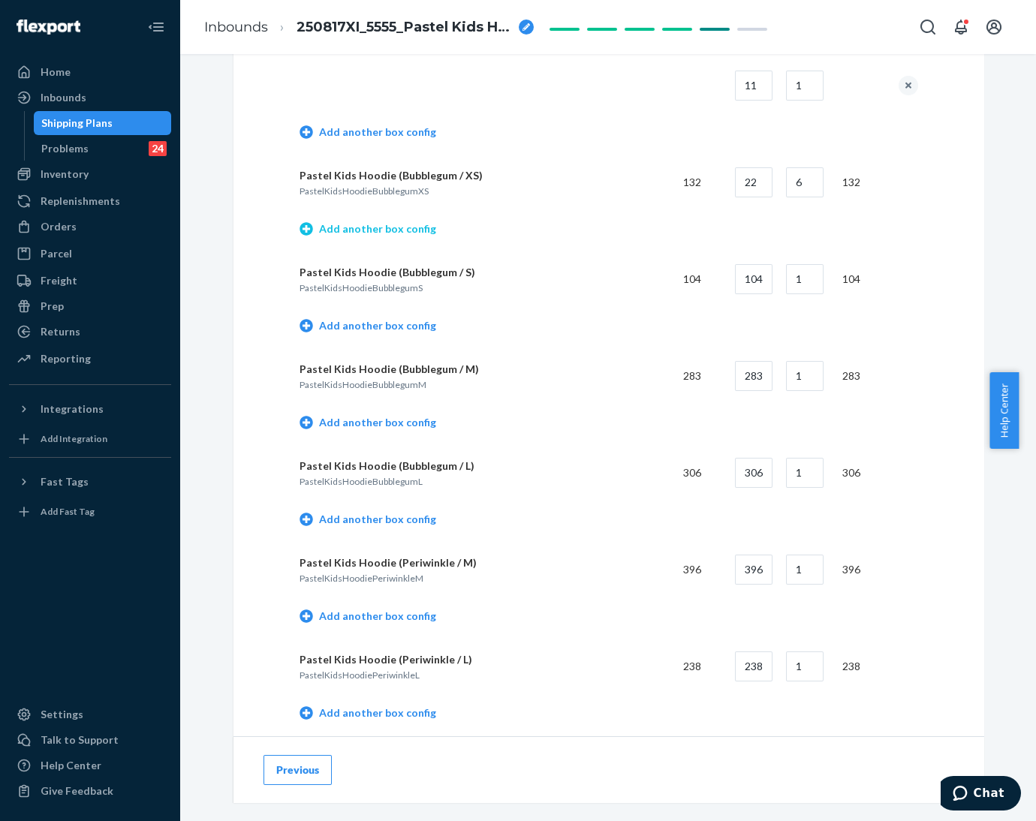
click at [378, 222] on link "Add another box config" at bounding box center [368, 229] width 137 height 15
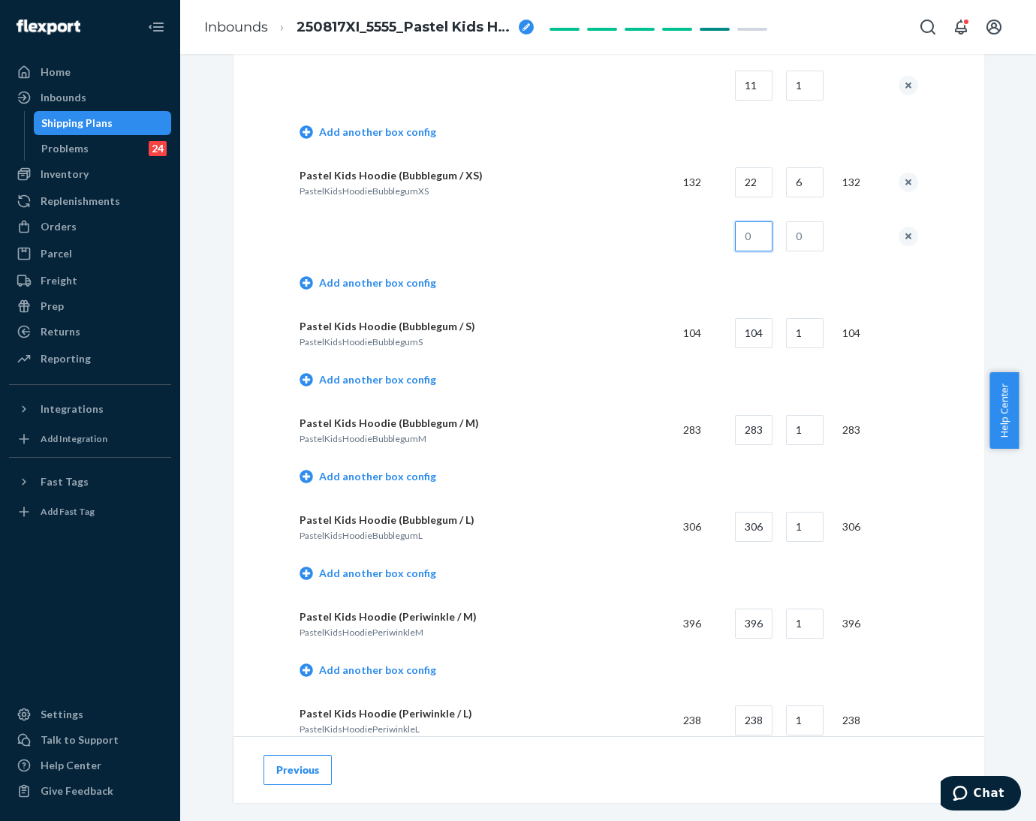
click at [744, 234] on input "text" at bounding box center [754, 237] width 38 height 30
type input "18"
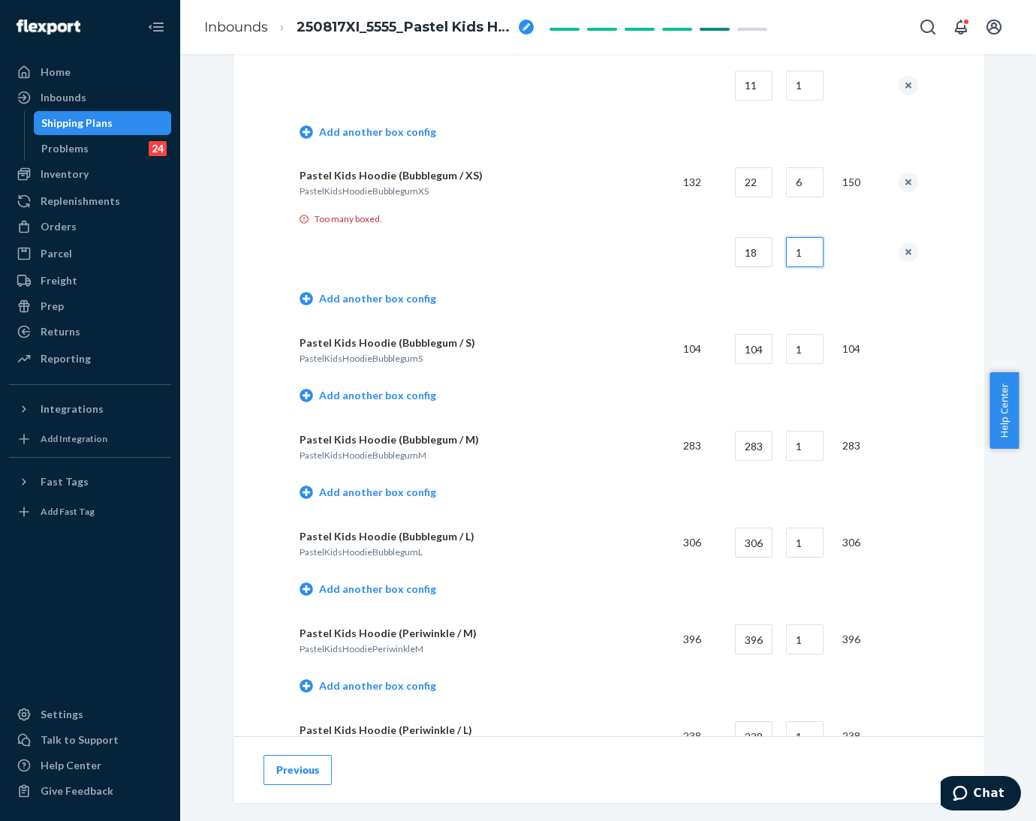
type input "1"
click at [663, 282] on td "Add another box config" at bounding box center [609, 300] width 619 height 43
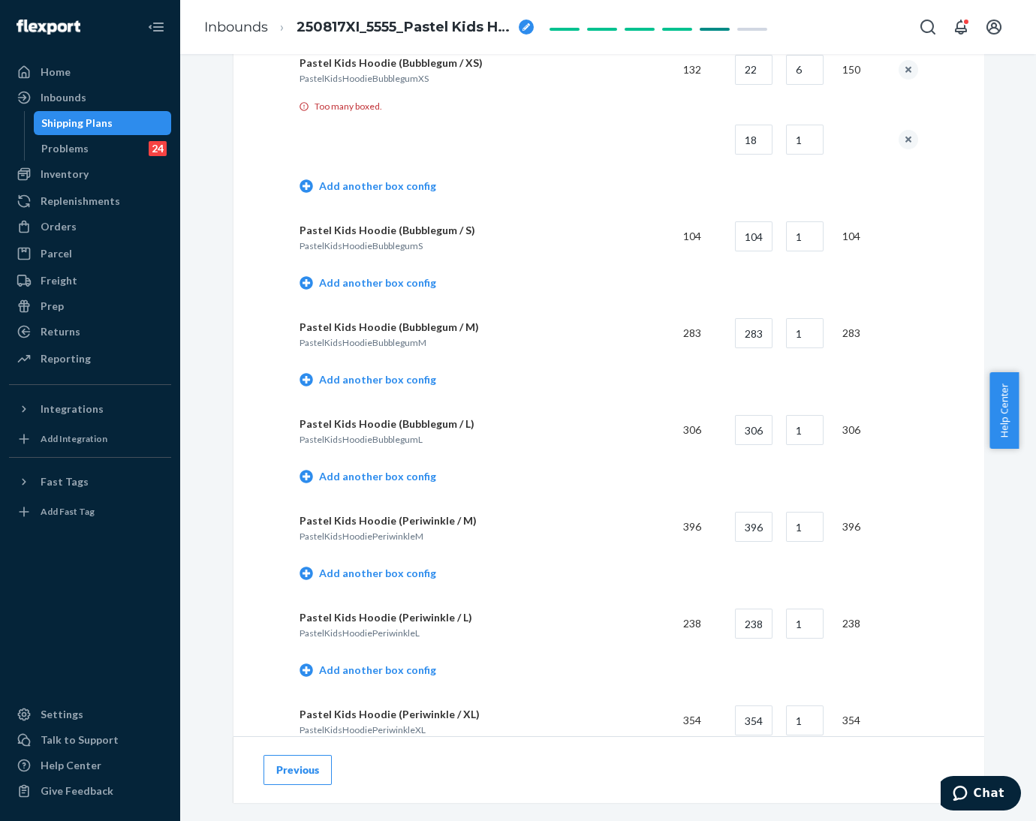
scroll to position [3218, 0]
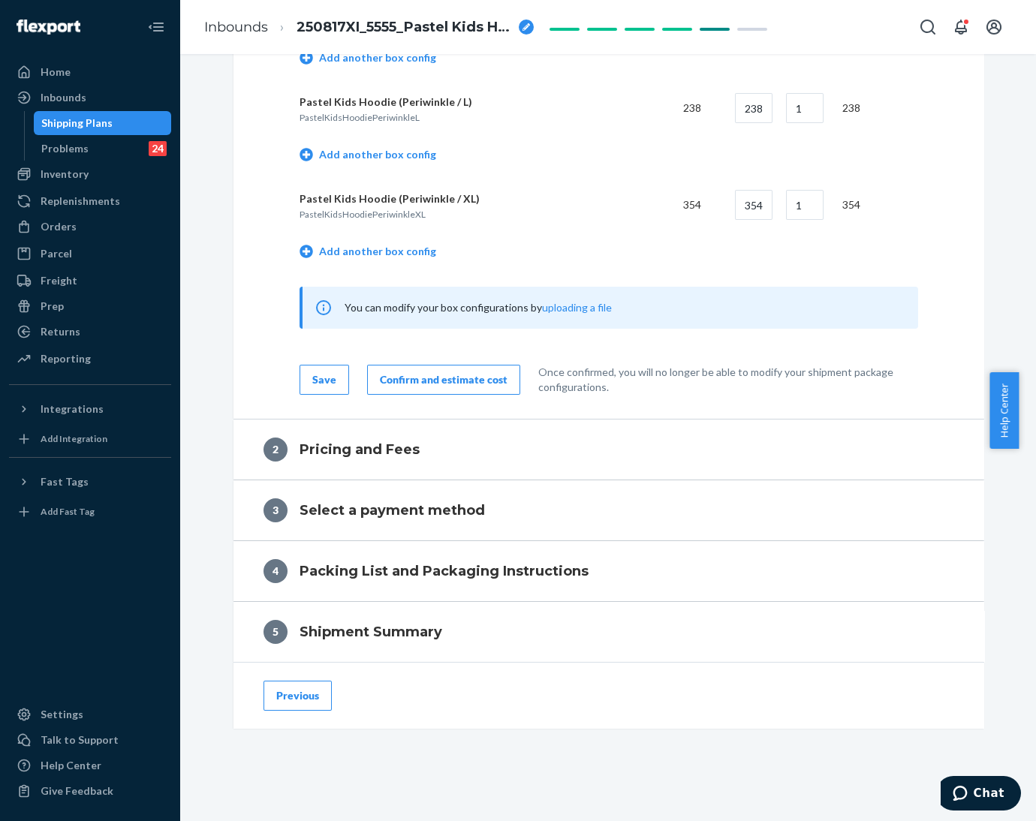
click at [288, 686] on button "Previous" at bounding box center [298, 696] width 68 height 30
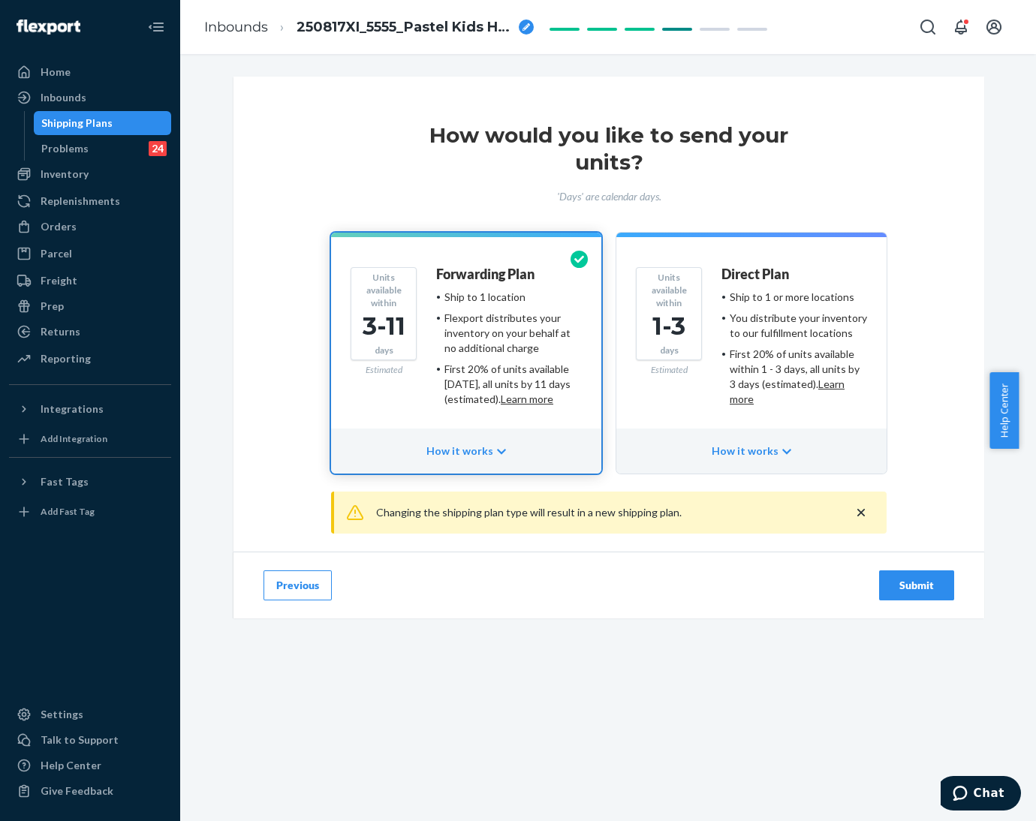
click at [292, 589] on button "Previous" at bounding box center [298, 586] width 68 height 30
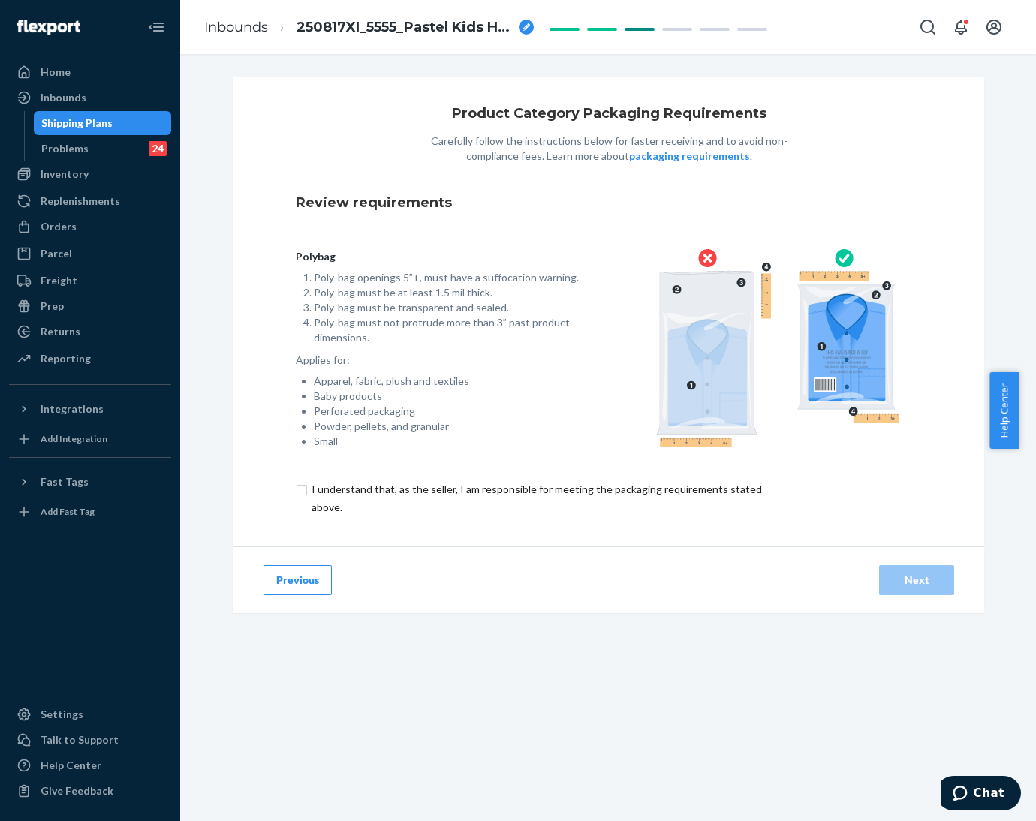
click at [305, 585] on button "Previous" at bounding box center [298, 580] width 68 height 30
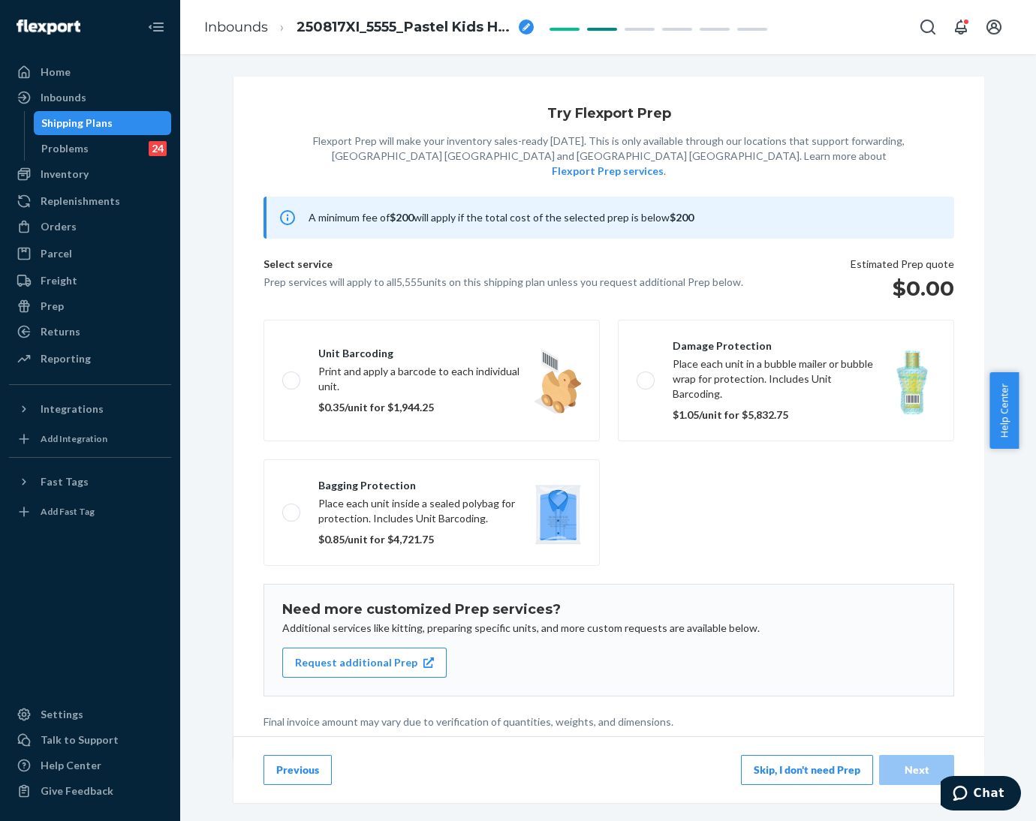
click at [291, 762] on button "Previous" at bounding box center [298, 770] width 68 height 30
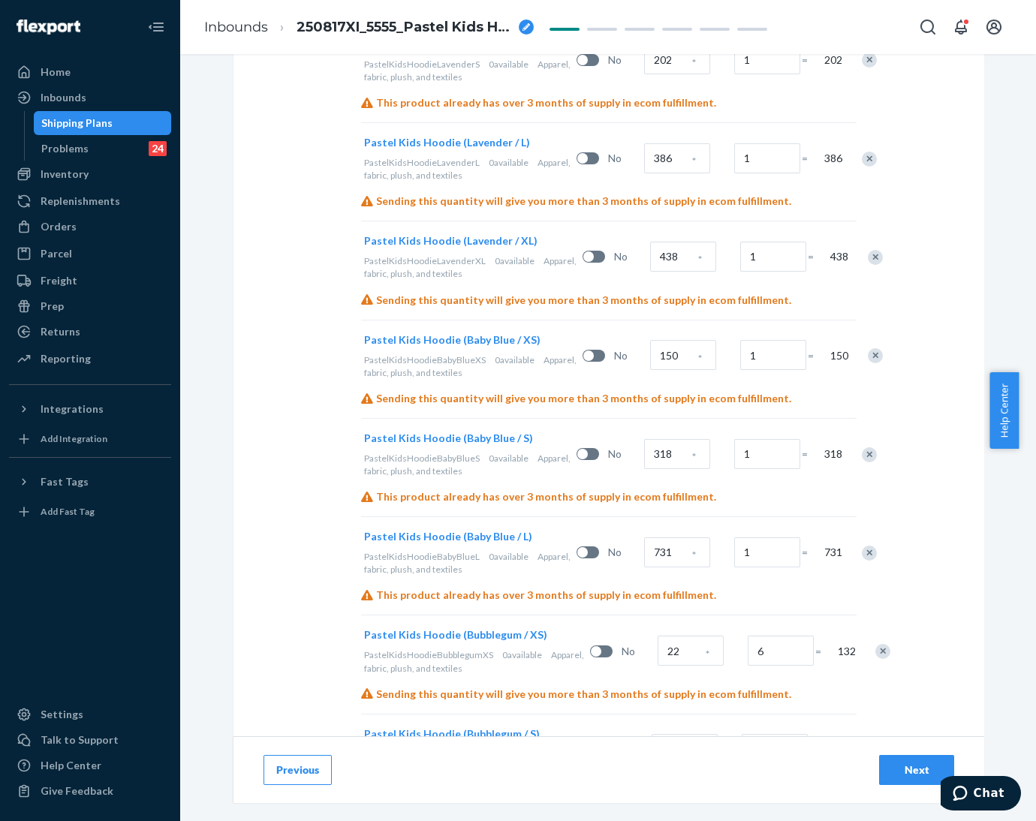
scroll to position [1210, 0]
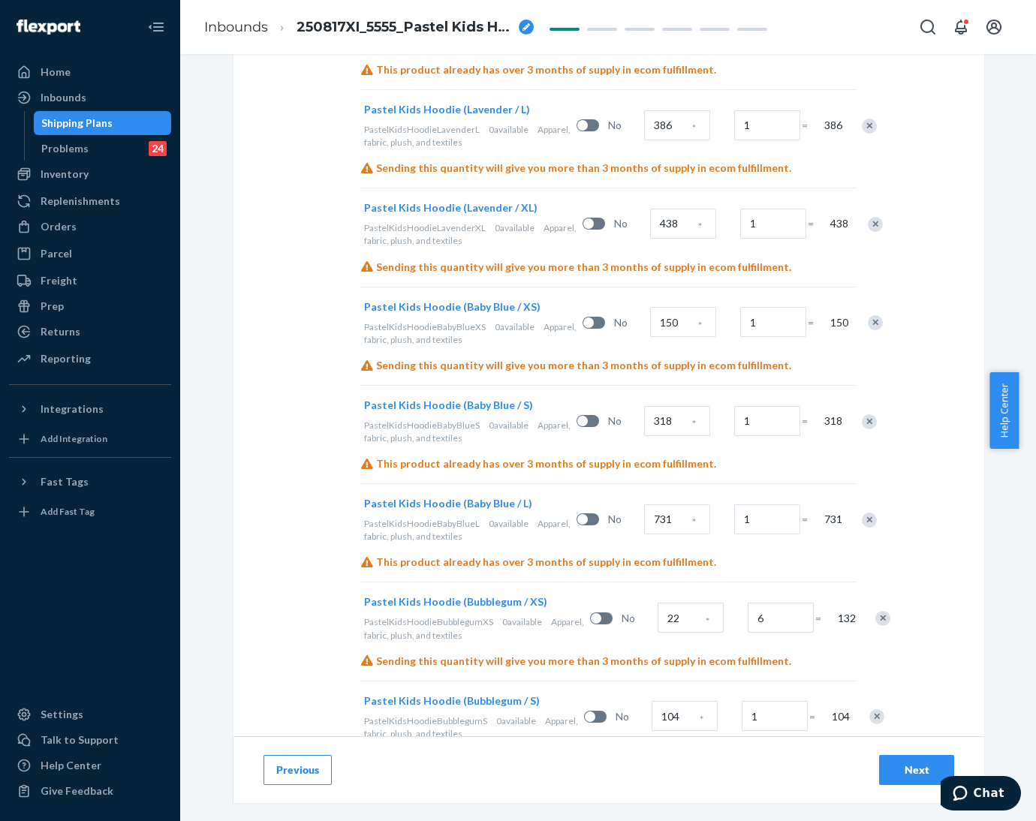
click at [895, 763] on div "Next" at bounding box center [917, 770] width 50 height 15
radio input "true"
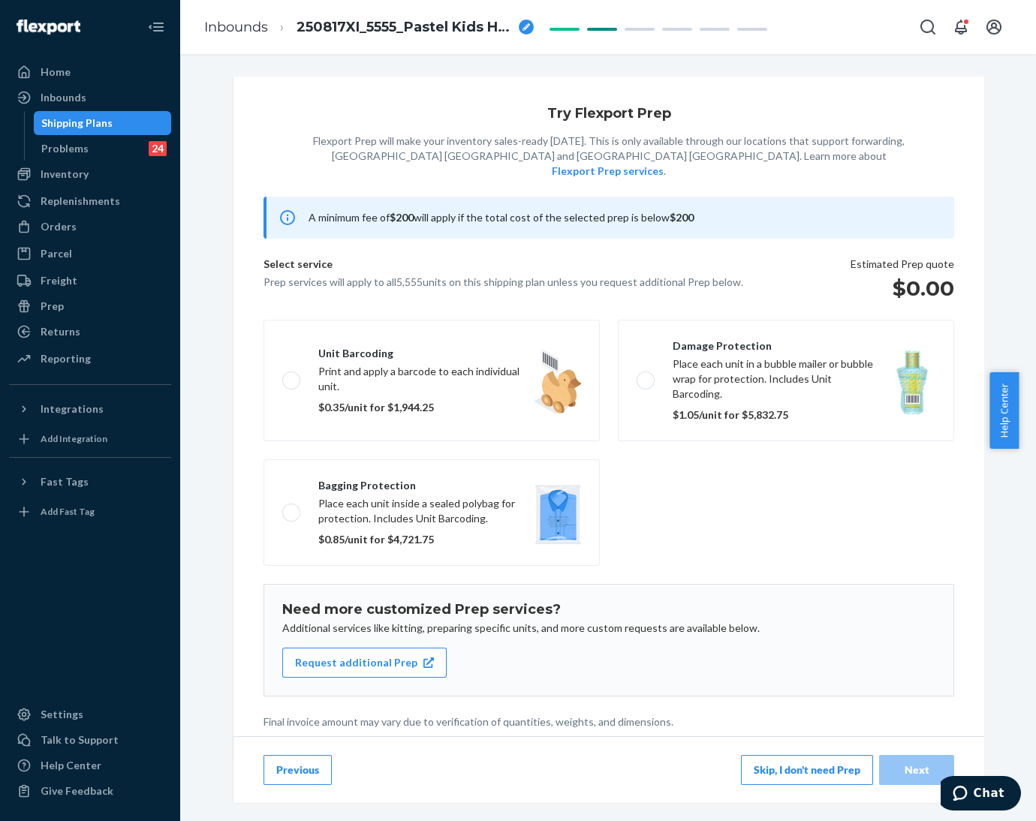
click at [764, 759] on button "Skip, I don't need Prep" at bounding box center [807, 770] width 132 height 30
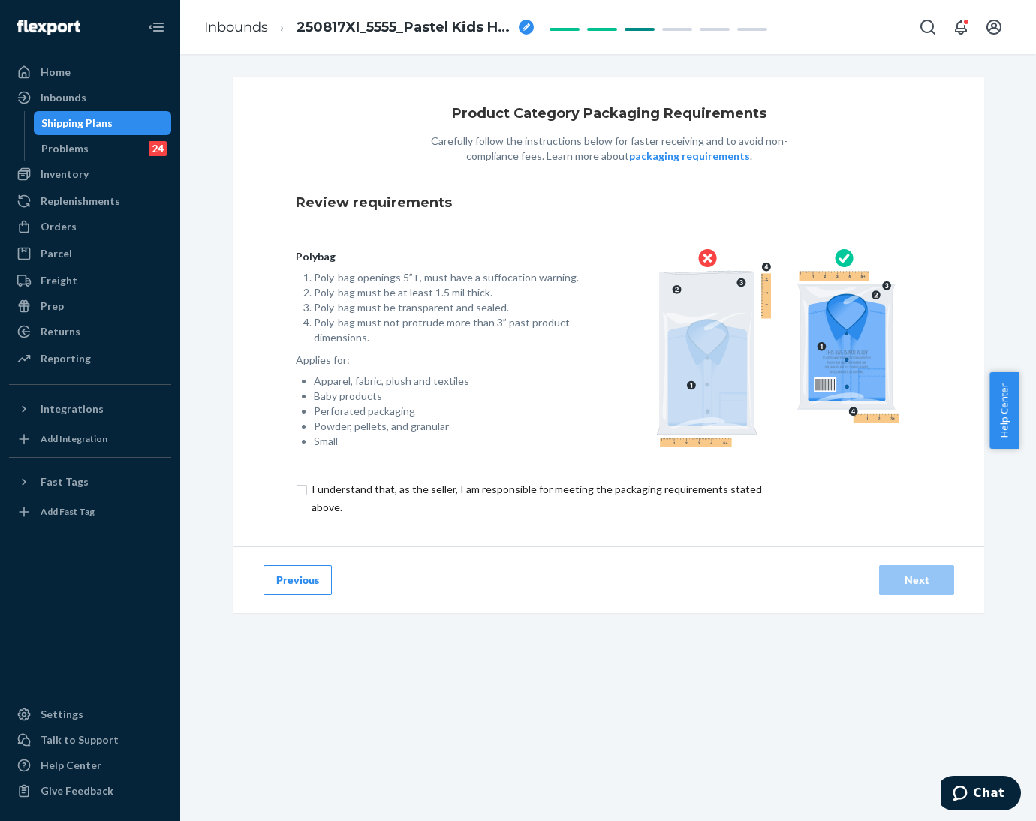
drag, startPoint x: 290, startPoint y: 491, endPoint x: 300, endPoint y: 493, distance: 9.9
click at [296, 491] on input "checkbox" at bounding box center [545, 499] width 499 height 36
checkbox input "true"
click at [906, 579] on div "Next" at bounding box center [917, 580] width 50 height 15
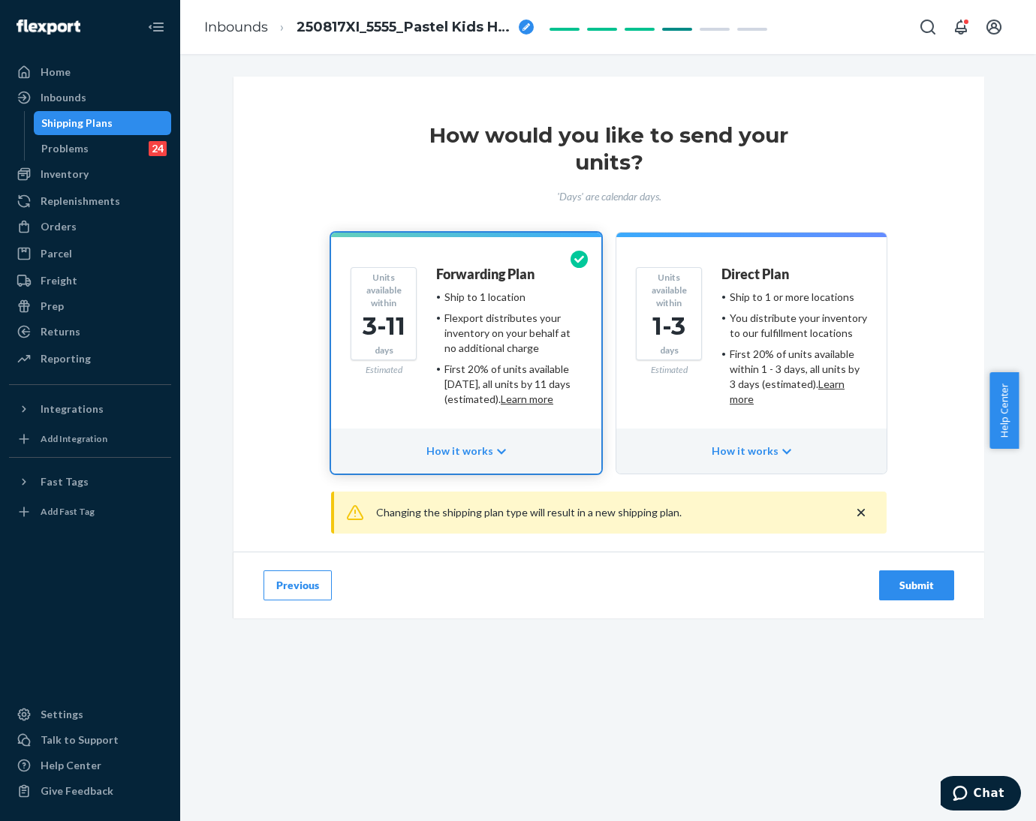
click at [896, 574] on button "Submit" at bounding box center [916, 586] width 75 height 30
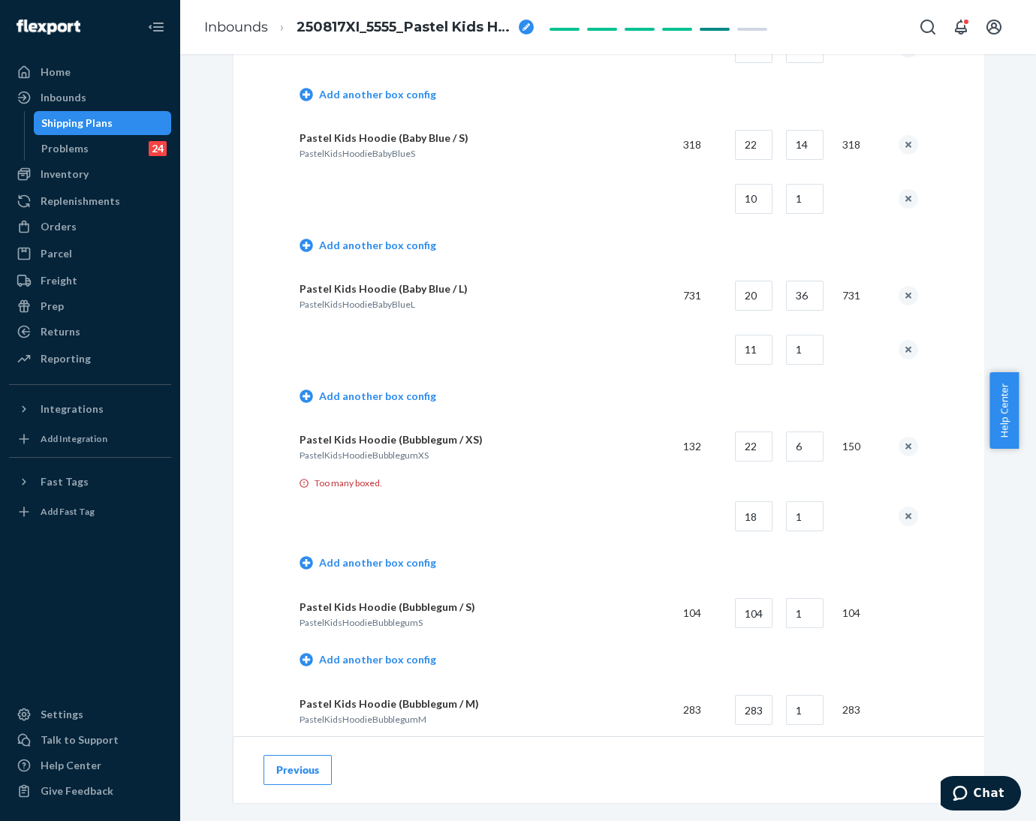
scroll to position [2364, 0]
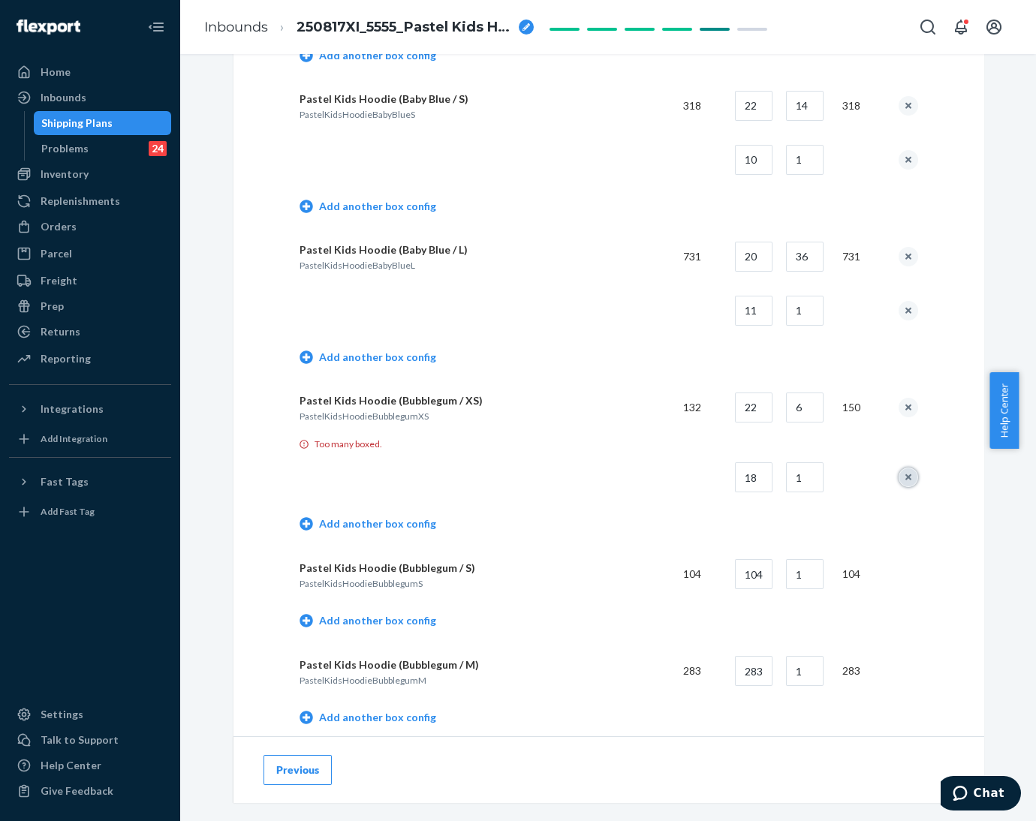
click at [903, 474] on button "remove box config" at bounding box center [909, 478] width 20 height 20
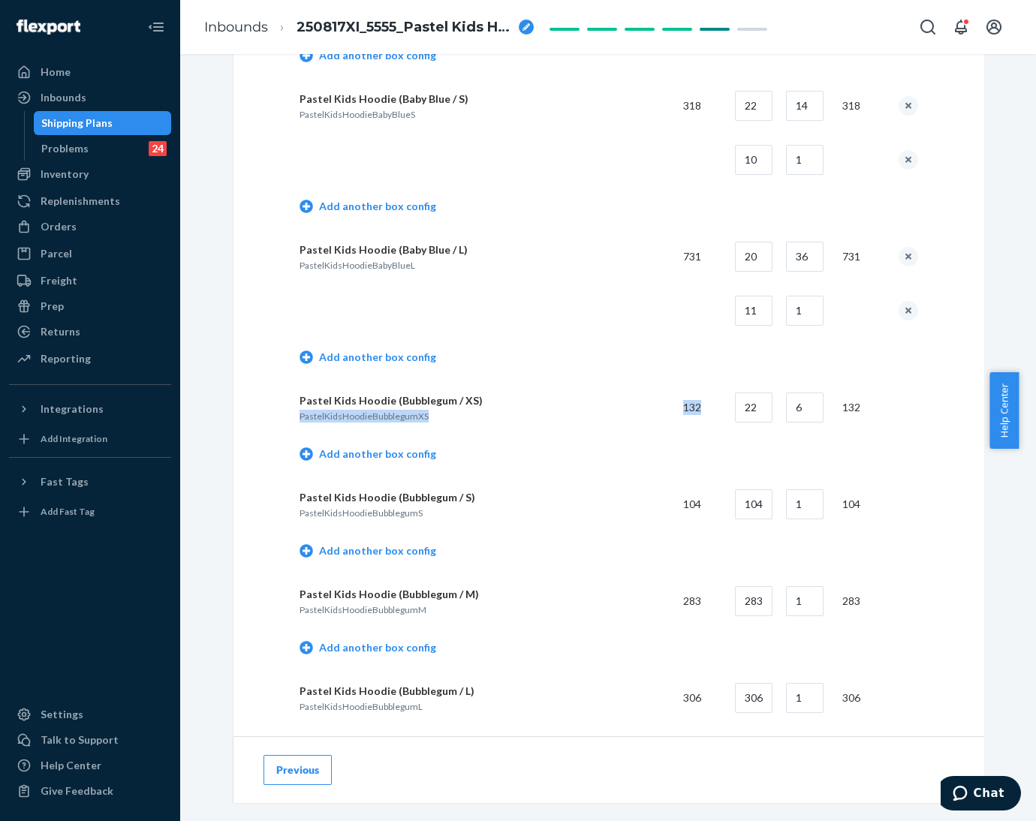
drag, startPoint x: 706, startPoint y: 398, endPoint x: 656, endPoint y: 396, distance: 50.3
click at [656, 396] on tr "Pastel Kids Hoodie (Bubblegum / XS) PastelKidsHoodieBubblegumXS 132 22 6 132" at bounding box center [609, 408] width 619 height 54
click at [618, 446] on td "Add another box config" at bounding box center [609, 456] width 619 height 43
click at [845, 405] on td "132" at bounding box center [858, 408] width 56 height 54
click at [399, 448] on link "Add another box config" at bounding box center [368, 454] width 137 height 15
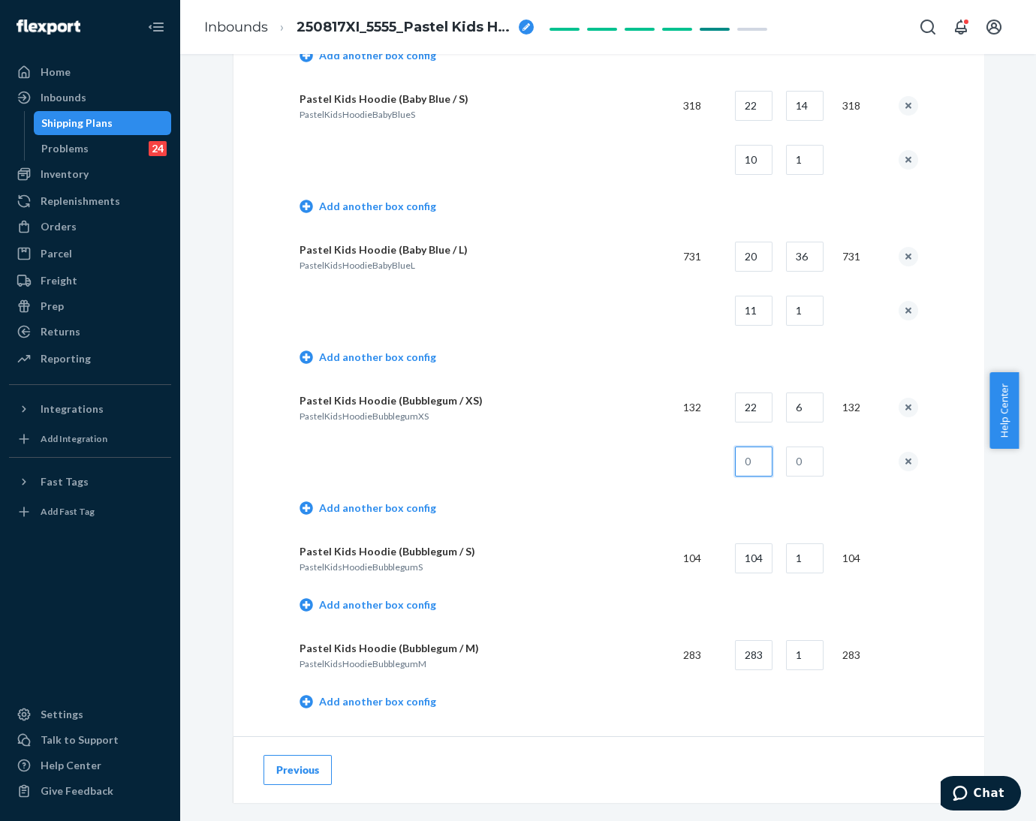
click at [735, 460] on input "text" at bounding box center [754, 462] width 38 height 30
click at [553, 460] on td at bounding box center [486, 462] width 372 height 54
click at [899, 452] on button "remove box config" at bounding box center [909, 462] width 20 height 20
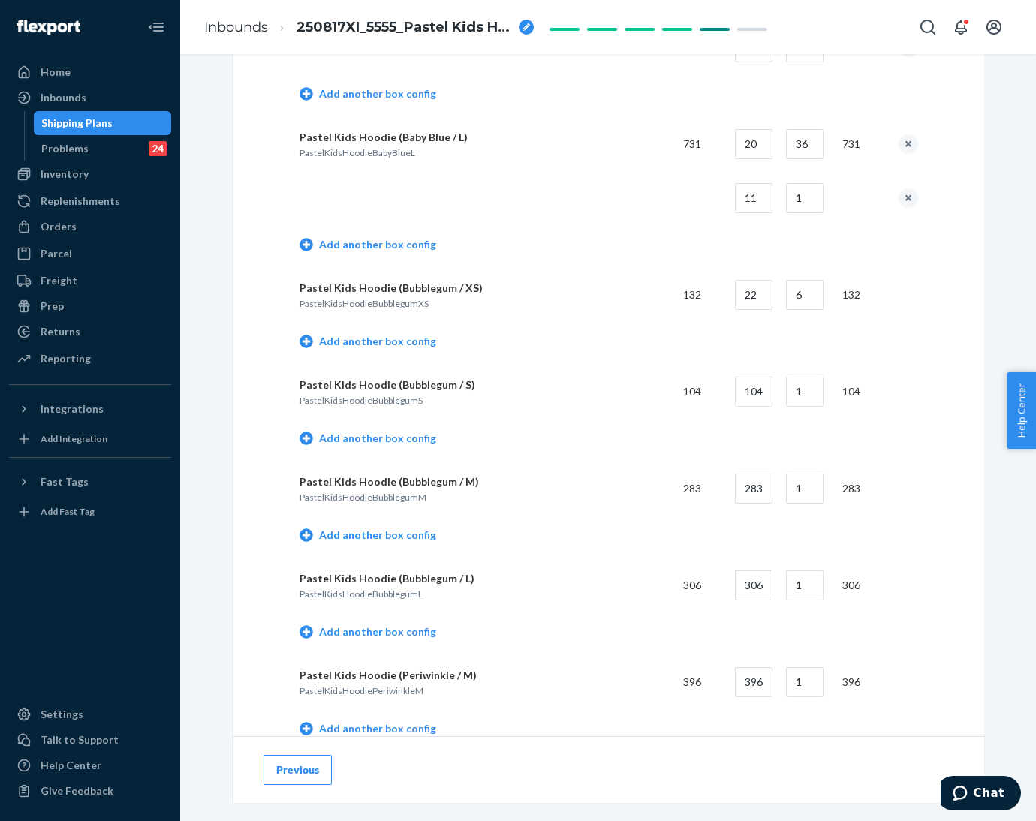
scroll to position [2590, 0]
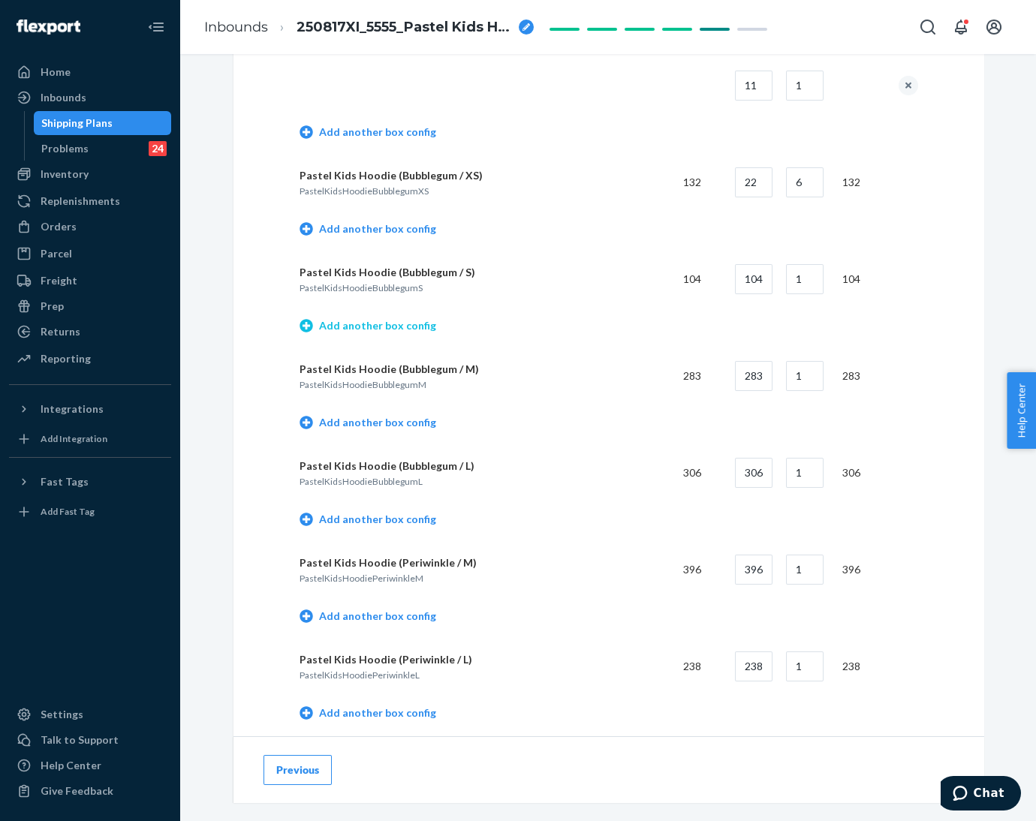
drag, startPoint x: 291, startPoint y: 321, endPoint x: 303, endPoint y: 321, distance: 12.8
click at [303, 321] on icon at bounding box center [307, 325] width 14 height 15
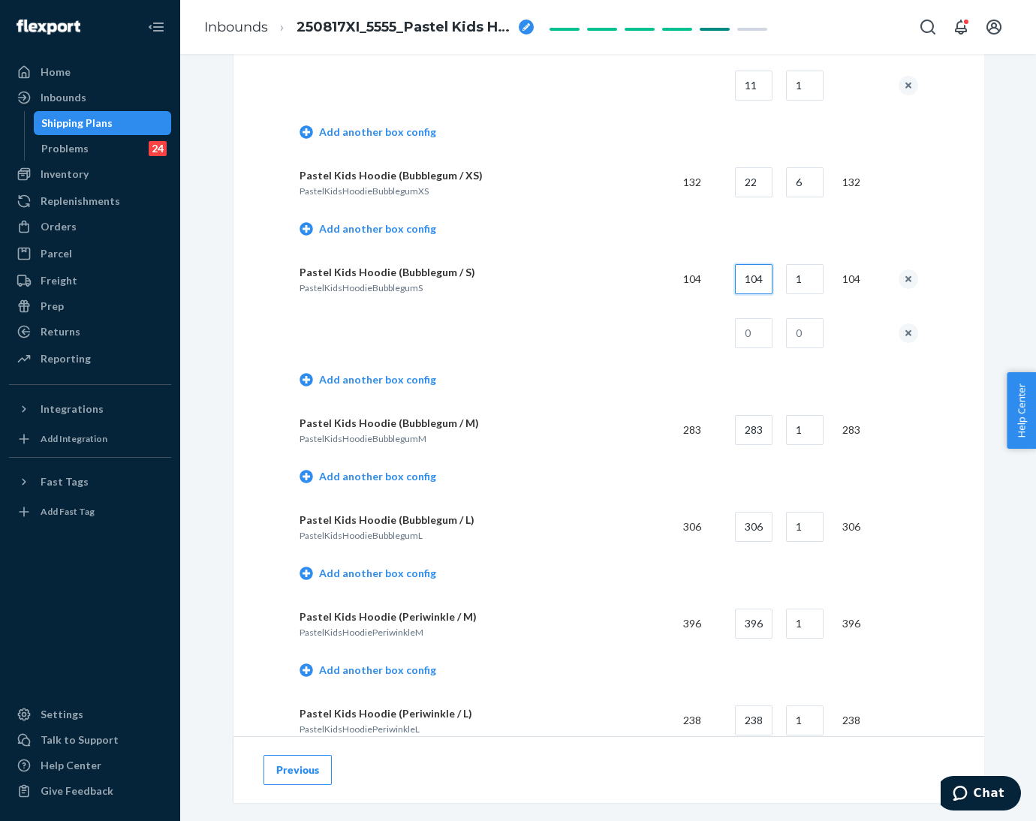
drag, startPoint x: 740, startPoint y: 281, endPoint x: 787, endPoint y: 276, distance: 46.8
click at [787, 276] on tr "Pastel Kids Hoodie (Bubblegum / S) PastelKidsHoodieBubblegumS 104 104 1 104" at bounding box center [609, 279] width 619 height 54
type input "22"
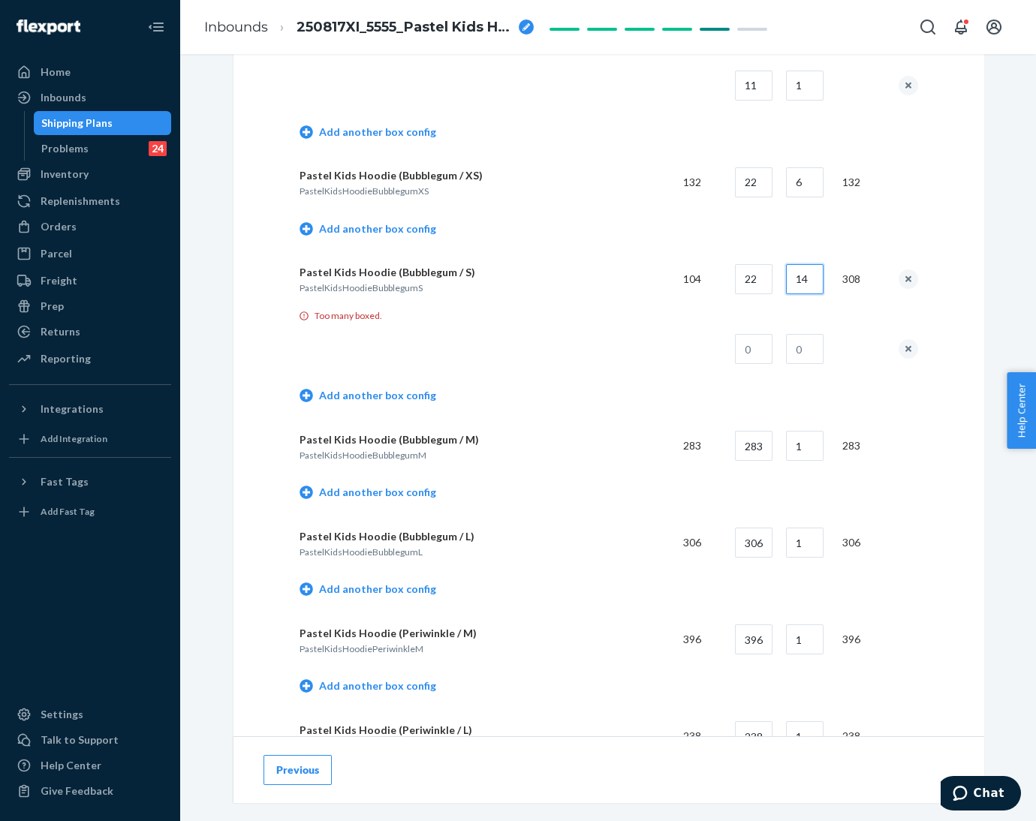
type input "14"
click at [737, 336] on input "text" at bounding box center [754, 349] width 38 height 30
type input "18"
type input "1"
click at [705, 376] on td "Add another box config" at bounding box center [609, 397] width 619 height 43
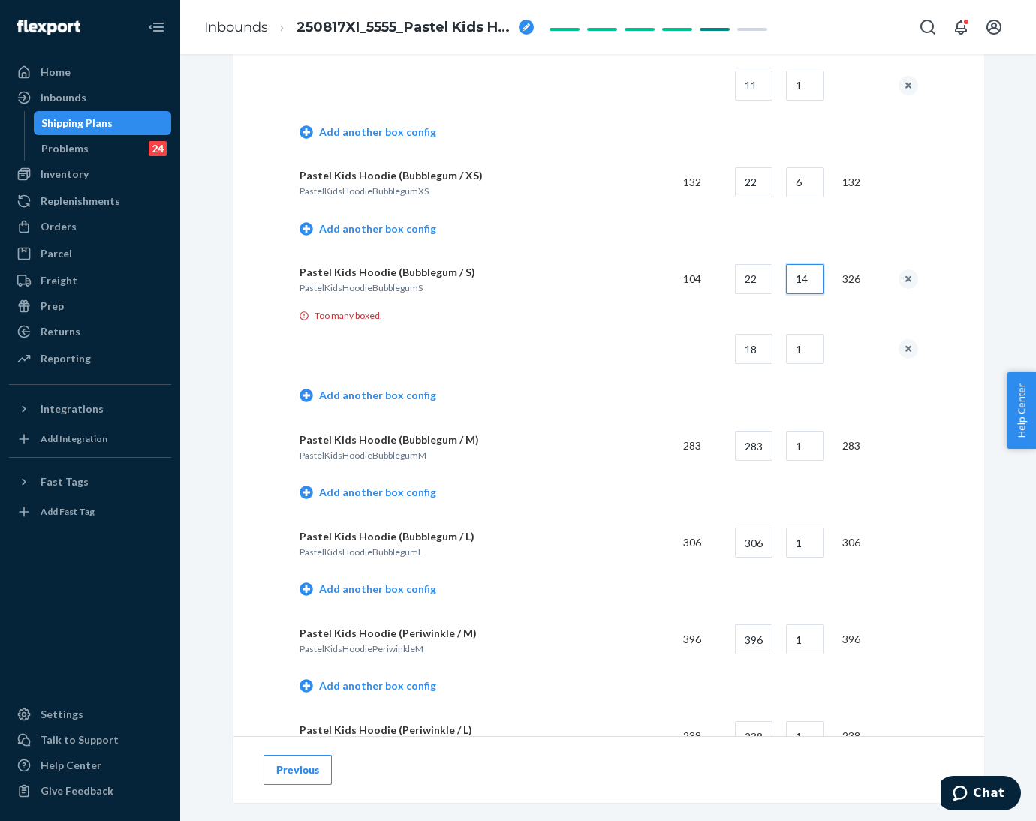
drag, startPoint x: 786, startPoint y: 276, endPoint x: 848, endPoint y: 276, distance: 61.6
click at [848, 276] on tr "Pastel Kids Hoodie (Bubblegum / S) PastelKidsHoodieBubblegumS 104 22 14 326" at bounding box center [609, 279] width 619 height 54
type input "4"
drag, startPoint x: 770, startPoint y: 339, endPoint x: 690, endPoint y: 342, distance: 79.7
click at [690, 342] on tr "18 1" at bounding box center [609, 349] width 619 height 54
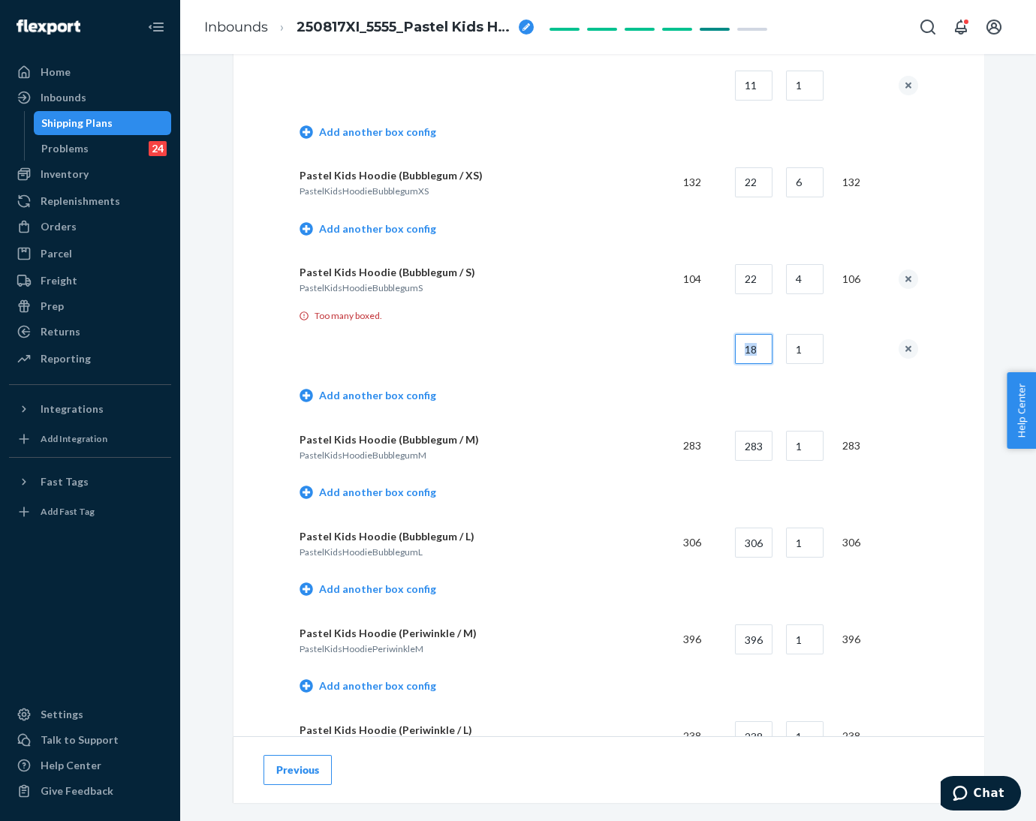
click at [756, 339] on input "18" at bounding box center [754, 349] width 38 height 30
drag, startPoint x: 756, startPoint y: 339, endPoint x: 707, endPoint y: 339, distance: 49.6
click at [707, 339] on tr "18 1" at bounding box center [609, 349] width 619 height 54
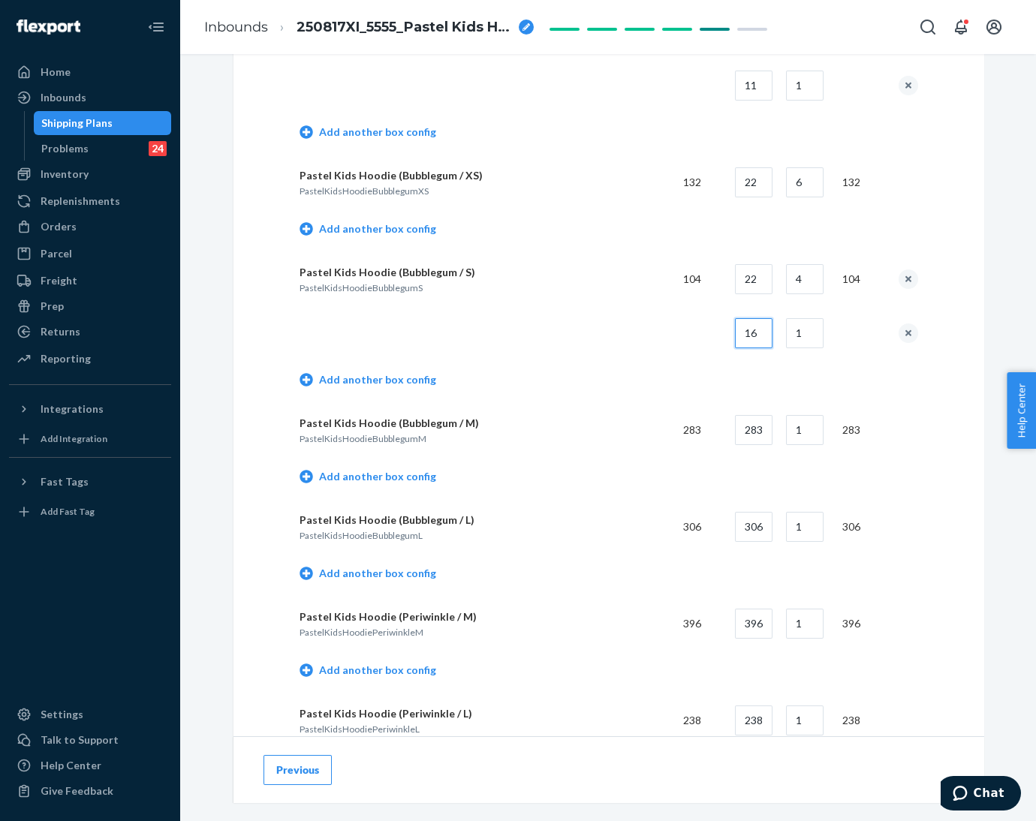
type input "16"
click at [648, 360] on td "Add another box config" at bounding box center [609, 381] width 619 height 43
click at [399, 469] on link "Add another box config" at bounding box center [368, 476] width 137 height 15
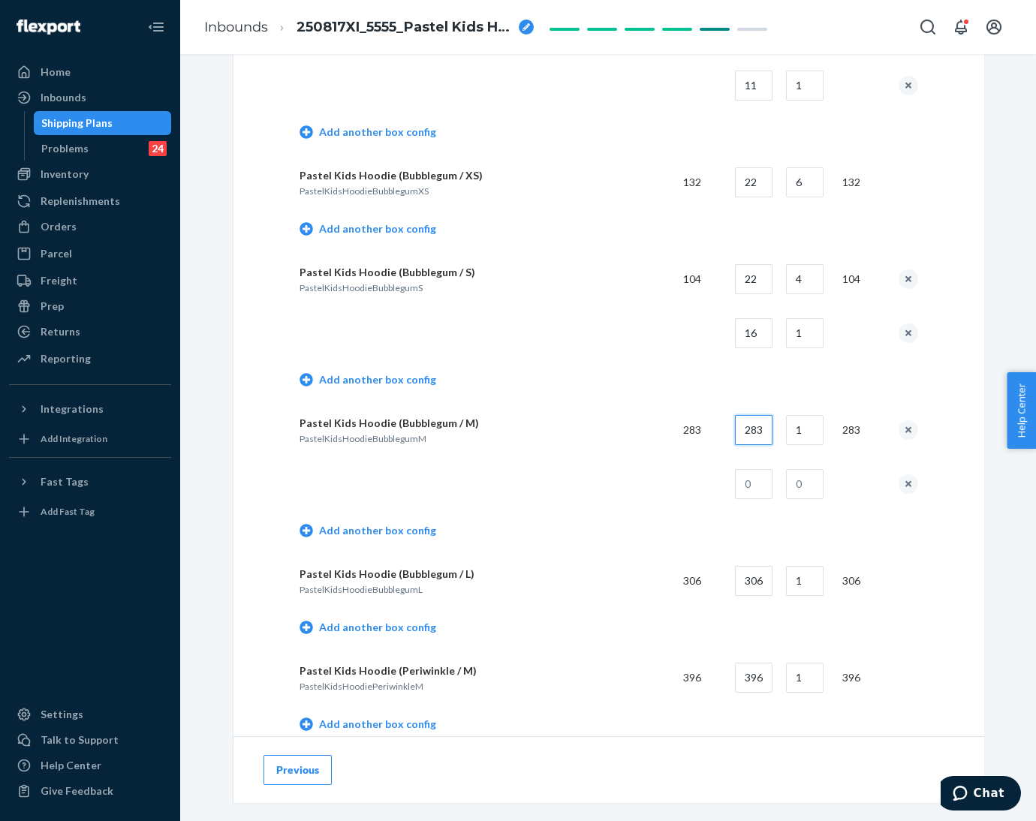
drag, startPoint x: 740, startPoint y: 425, endPoint x: 765, endPoint y: 423, distance: 25.6
click at [765, 423] on input "283" at bounding box center [754, 430] width 38 height 30
type input "22"
type input "12"
click at [677, 487] on td at bounding box center [697, 484] width 52 height 54
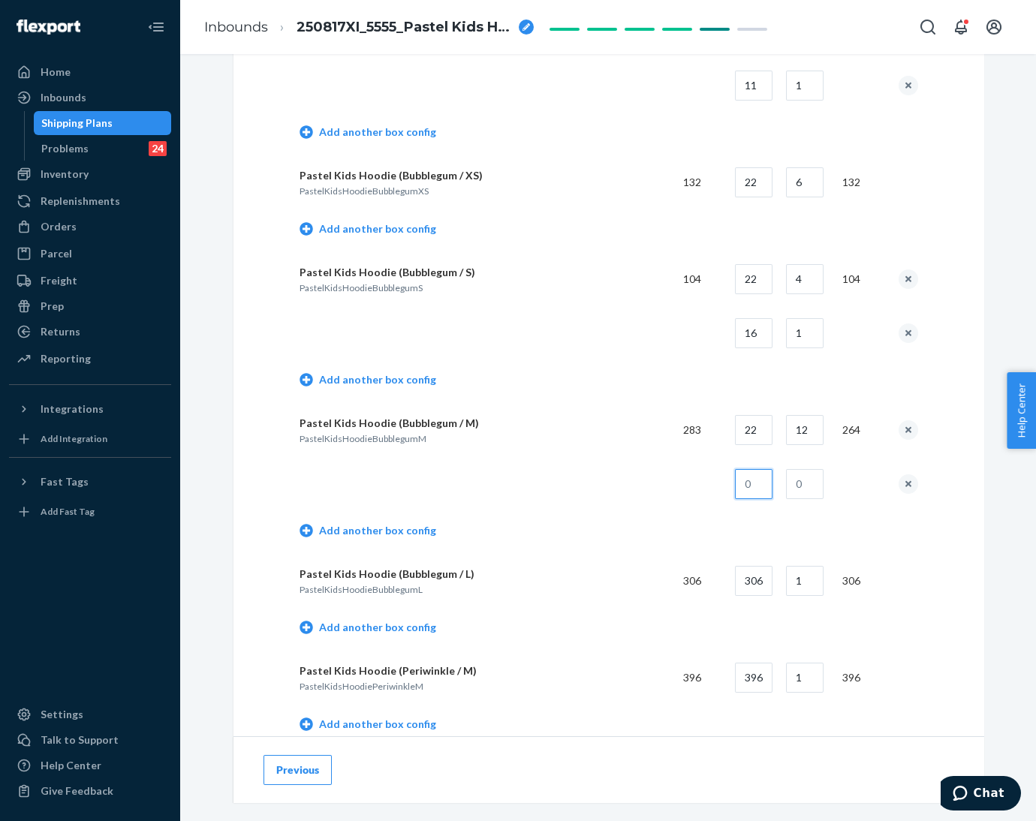
click at [744, 477] on input "text" at bounding box center [754, 484] width 38 height 30
type input "19"
type input "1"
click at [601, 538] on td "Add another box config" at bounding box center [609, 532] width 619 height 43
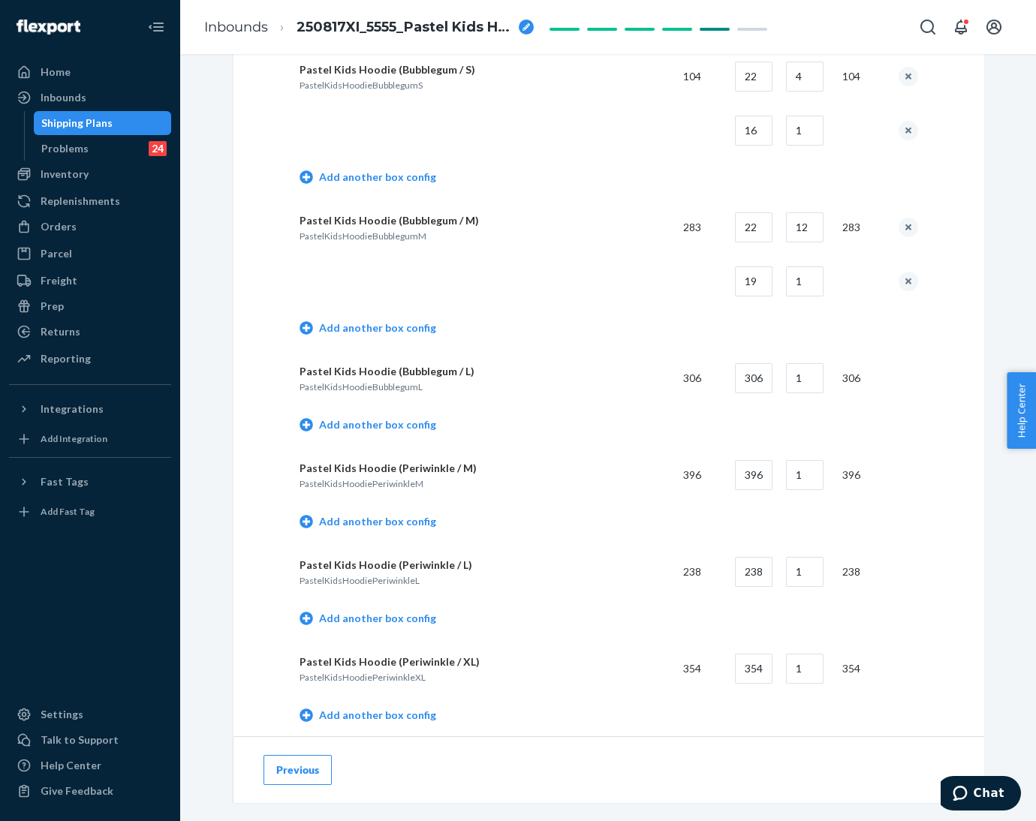
scroll to position [2815, 0]
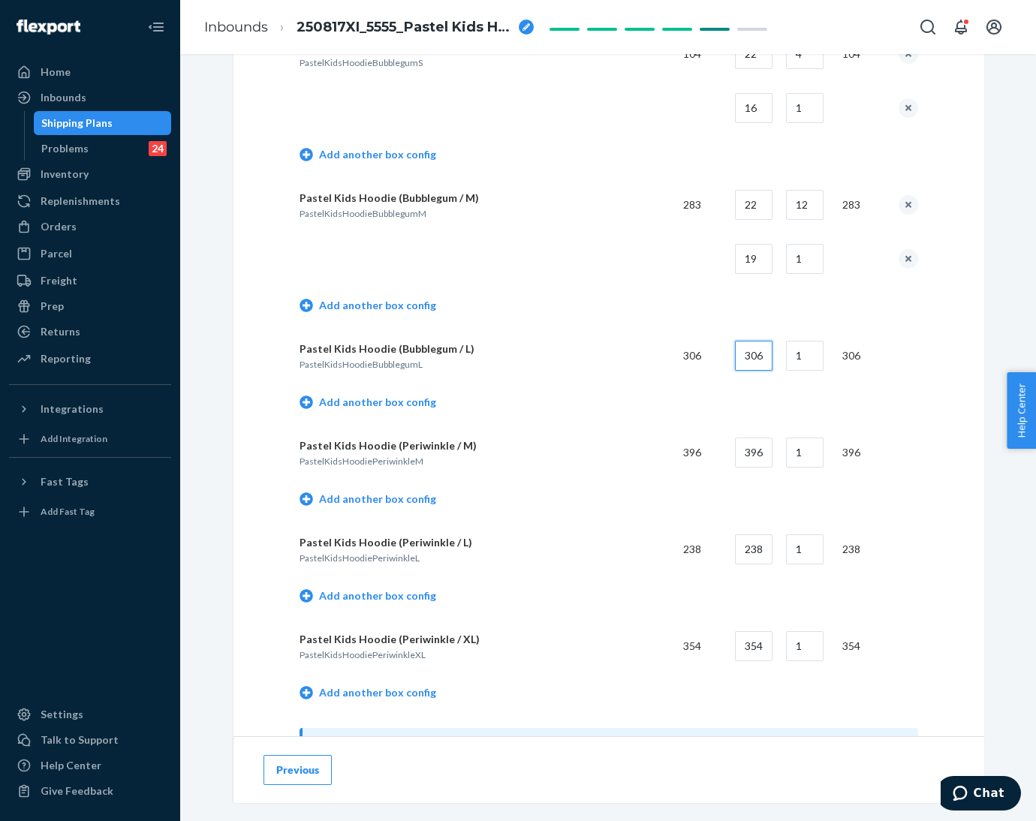
drag, startPoint x: 734, startPoint y: 351, endPoint x: 782, endPoint y: 349, distance: 48.1
click at [782, 349] on tr "Pastel Kids Hoodie (Bubblegum / L) PastelKidsHoodieBubblegumL 306 306 1 306" at bounding box center [609, 356] width 619 height 54
drag, startPoint x: 782, startPoint y: 349, endPoint x: 728, endPoint y: 354, distance: 53.5
click at [728, 354] on tr "Pastel Kids Hoodie (Bubblegum / L) PastelKidsHoodieBubblegumL 306 22 1 22" at bounding box center [609, 356] width 619 height 54
drag, startPoint x: 764, startPoint y: 351, endPoint x: 726, endPoint y: 351, distance: 37.5
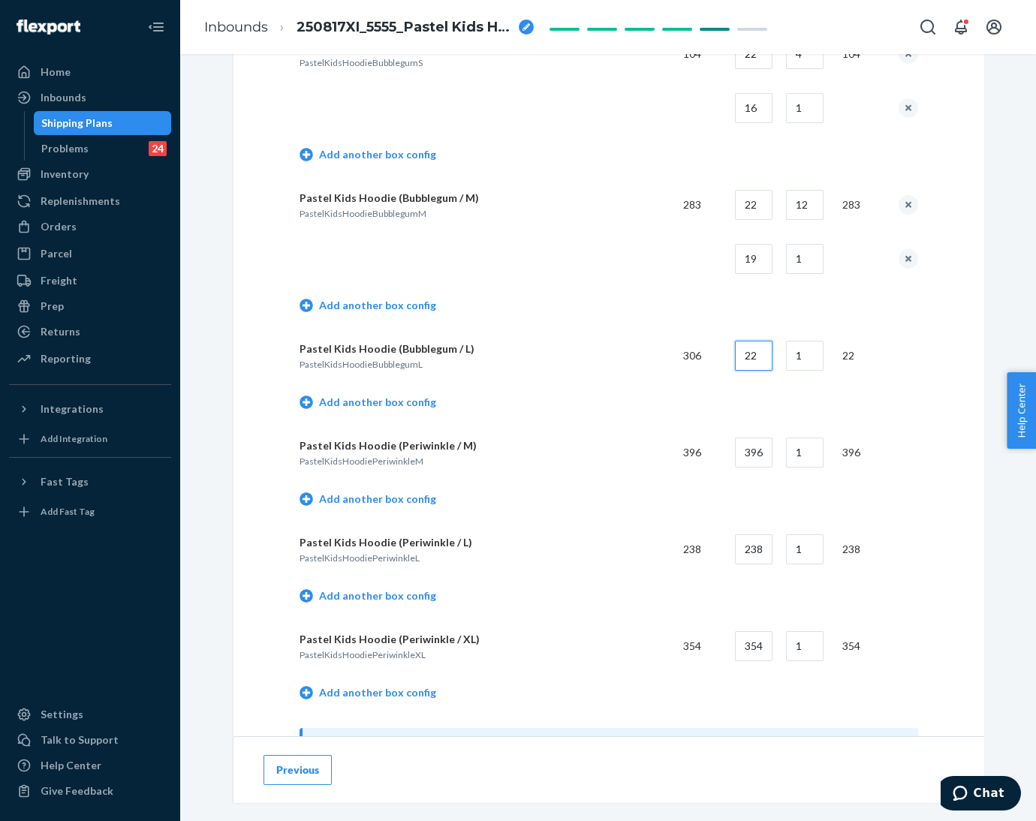
click at [726, 351] on td "22" at bounding box center [748, 356] width 51 height 54
type input "20"
type input "15"
click at [376, 399] on link "Add another box config" at bounding box center [368, 402] width 137 height 15
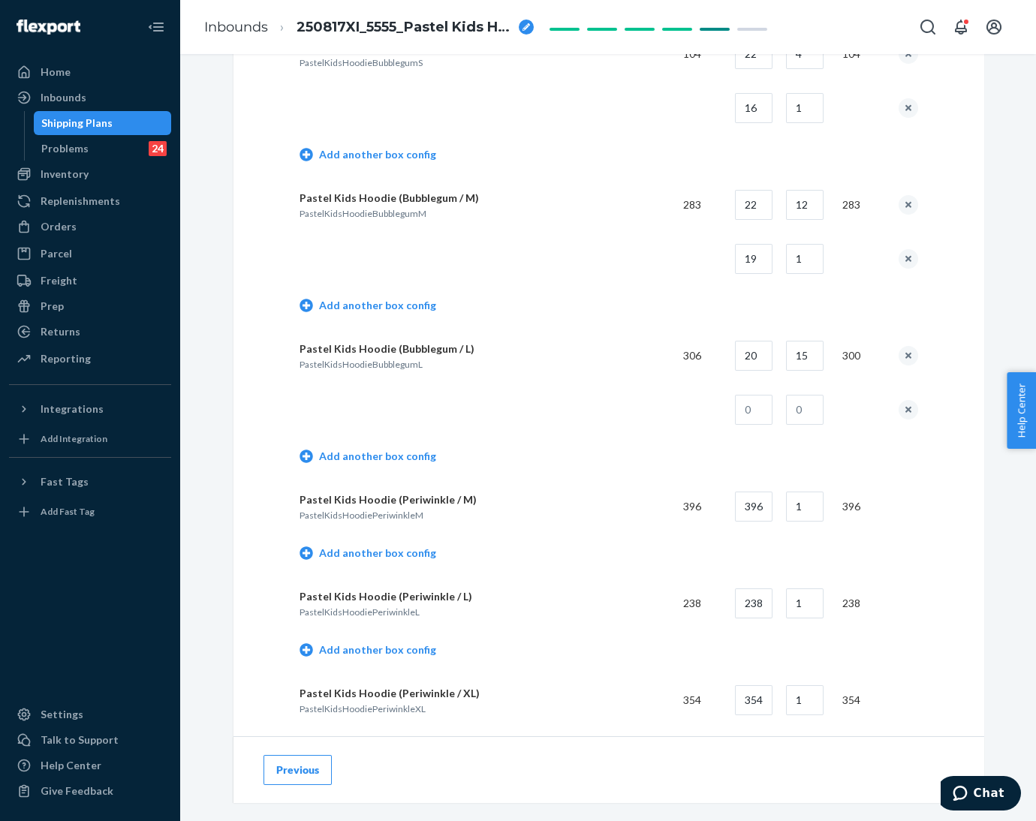
click at [774, 393] on td at bounding box center [802, 410] width 56 height 54
click at [750, 399] on input "text" at bounding box center [754, 410] width 38 height 30
type input "6"
type input "1"
click at [598, 457] on td "Add another box config" at bounding box center [609, 458] width 619 height 43
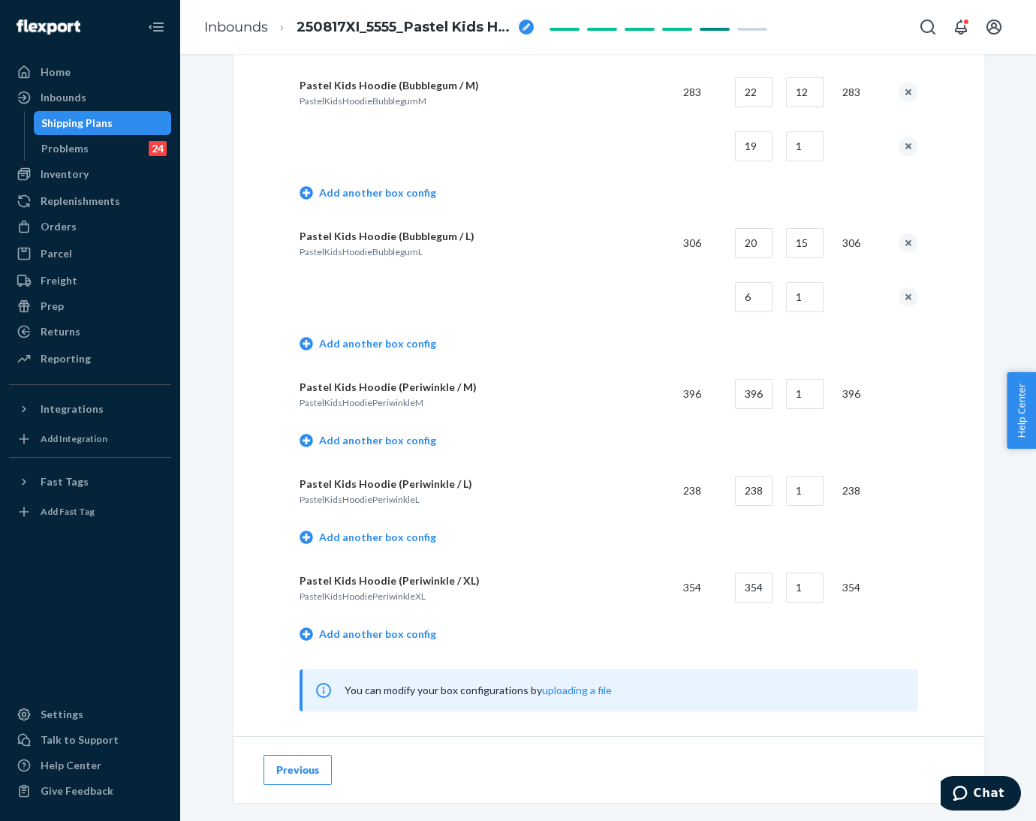
scroll to position [3040, 0]
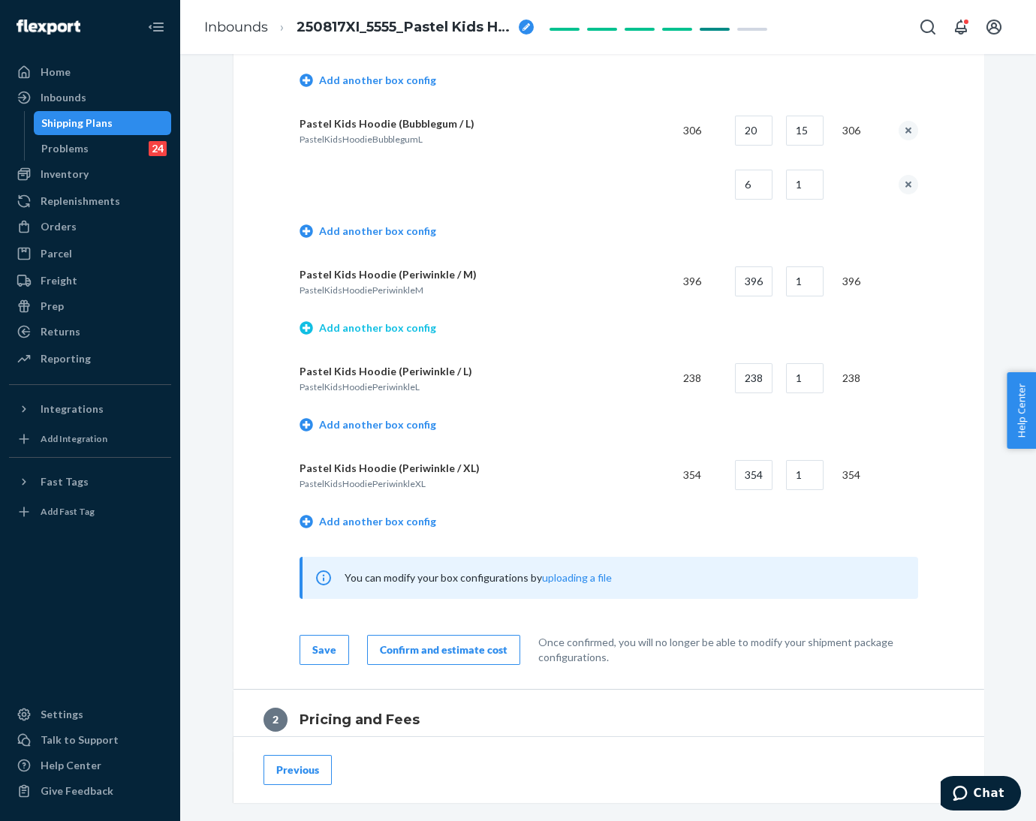
click at [372, 321] on link "Add another box config" at bounding box center [368, 328] width 137 height 15
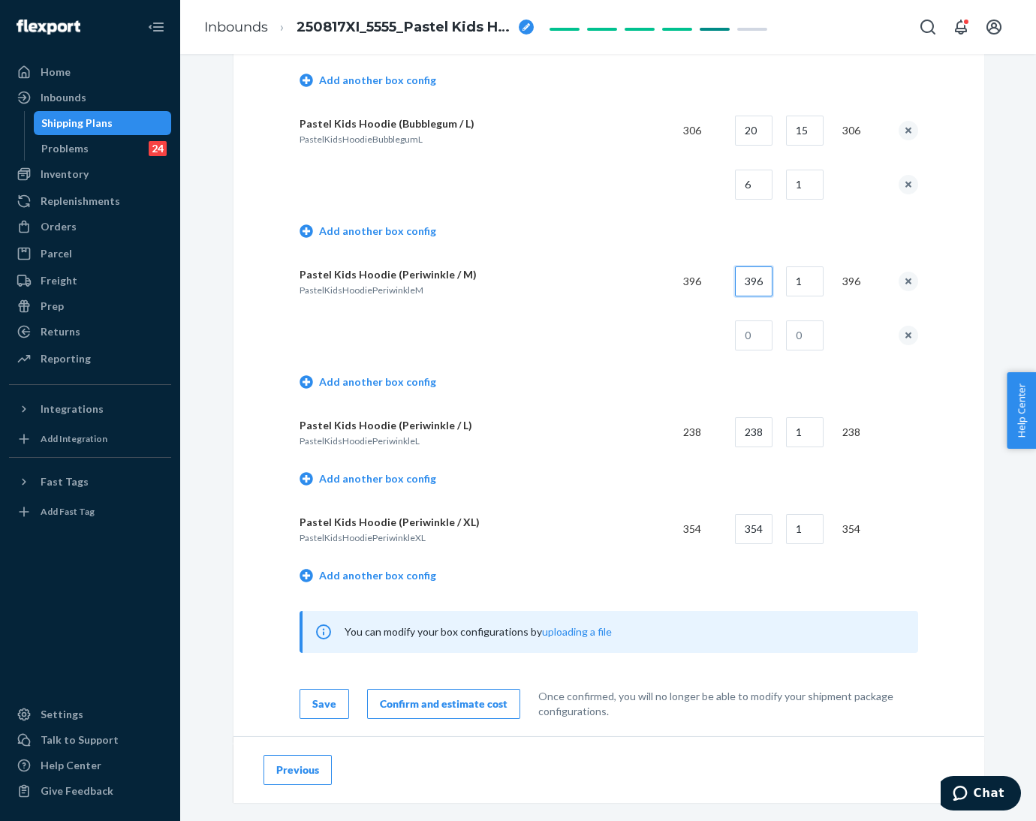
drag, startPoint x: 734, startPoint y: 276, endPoint x: 764, endPoint y: 275, distance: 30.8
click at [760, 275] on input "396" at bounding box center [754, 282] width 38 height 30
drag, startPoint x: 764, startPoint y: 275, endPoint x: 773, endPoint y: 275, distance: 9.0
click at [767, 275] on input "396" at bounding box center [754, 282] width 38 height 30
type input "22"
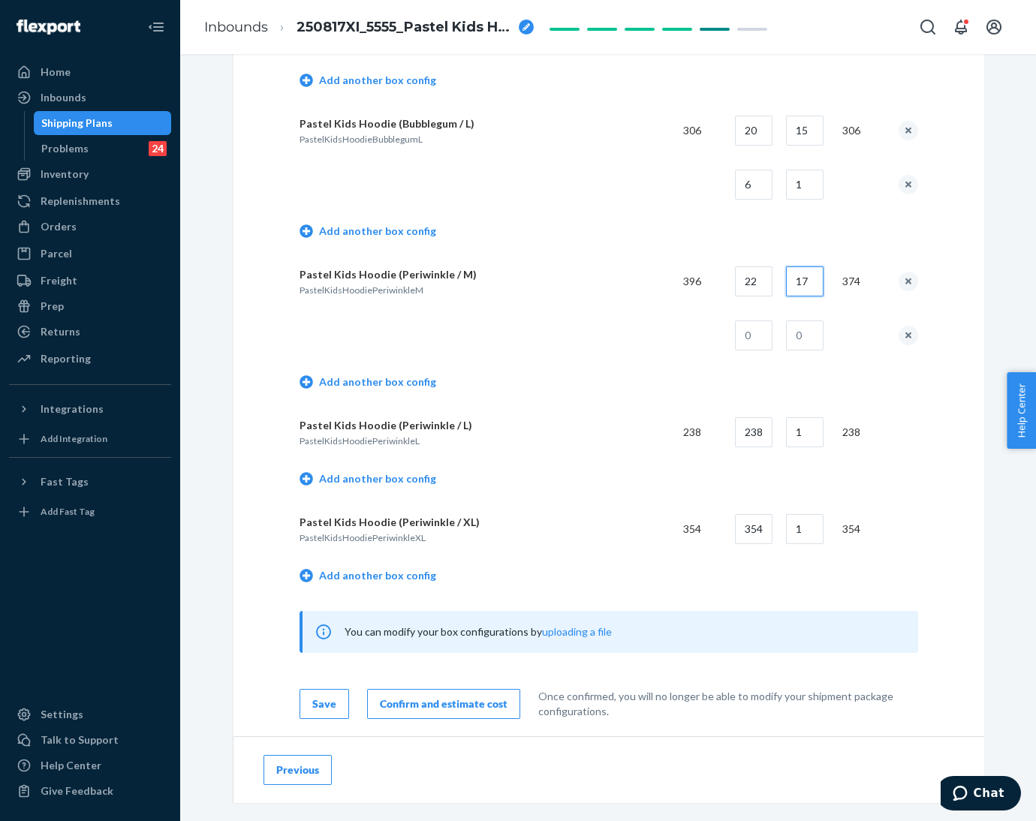
type input "17"
click at [745, 342] on td at bounding box center [748, 336] width 51 height 54
click at [749, 321] on input "text" at bounding box center [754, 336] width 38 height 30
type input "19"
type input "1"
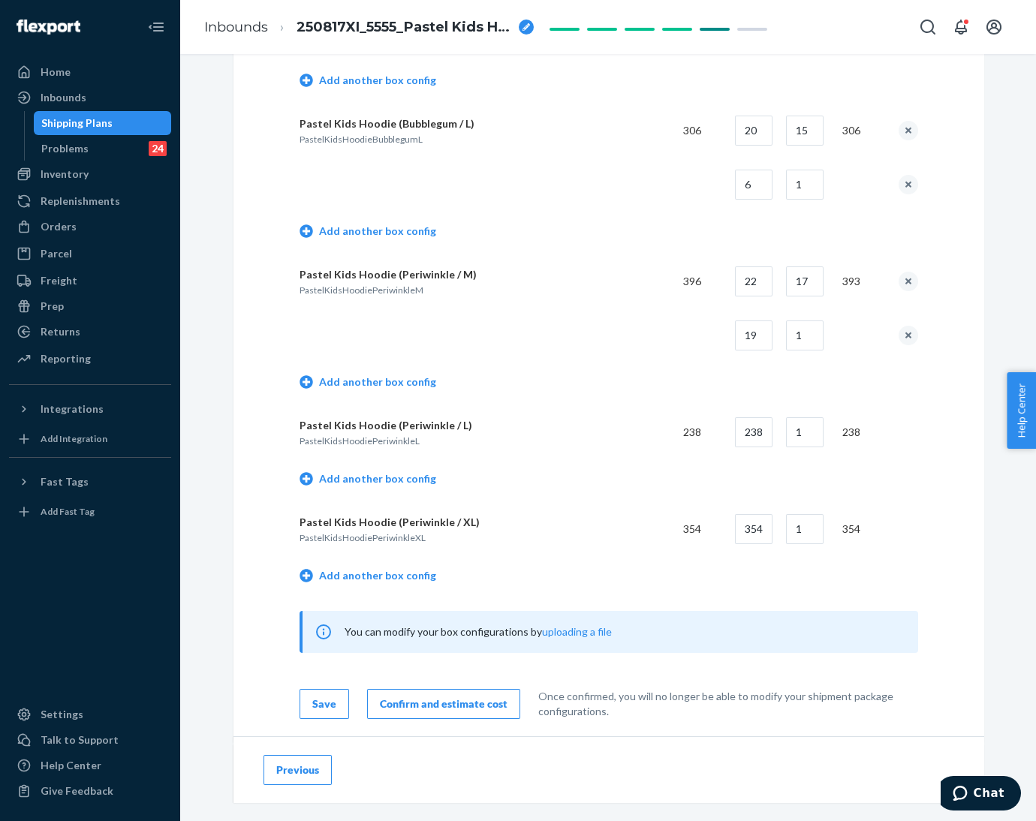
click at [619, 363] on td "Add another box config" at bounding box center [609, 384] width 619 height 43
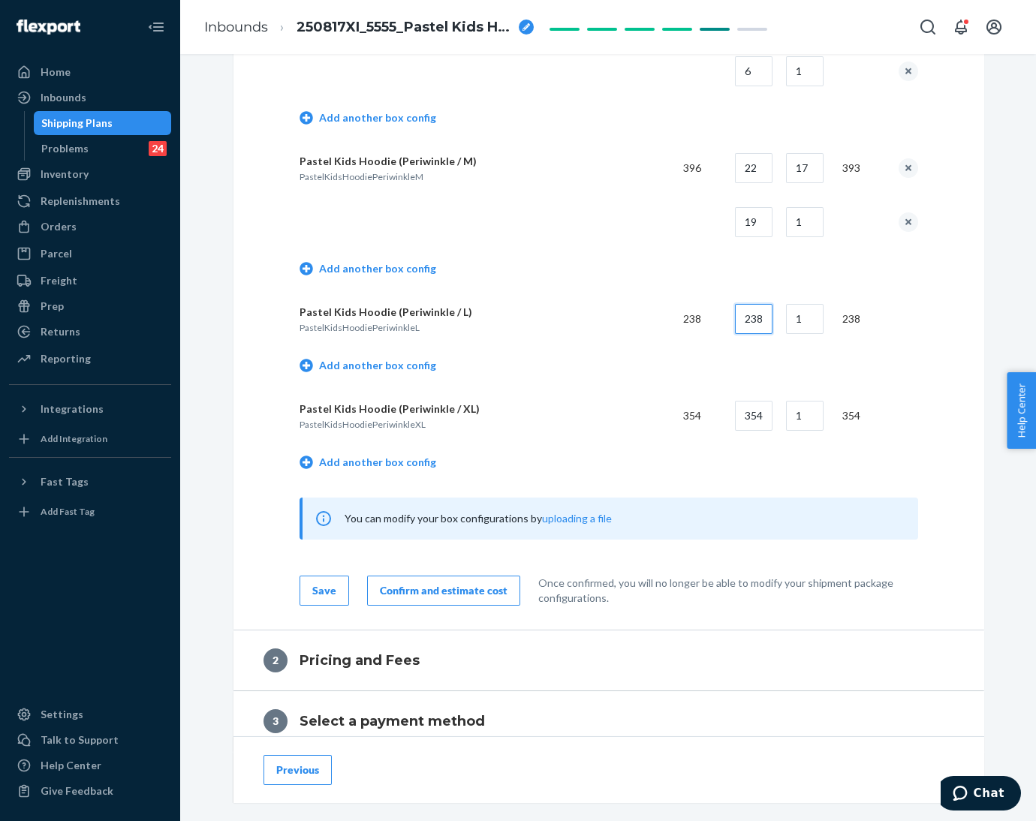
drag, startPoint x: 746, startPoint y: 315, endPoint x: 778, endPoint y: 315, distance: 32.3
click at [778, 315] on tr "Pastel Kids Hoodie (Periwinkle / L) PastelKidsHoodiePeriwinkleL 238 238 1 238" at bounding box center [609, 319] width 619 height 54
drag, startPoint x: 740, startPoint y: 310, endPoint x: 777, endPoint y: 312, distance: 36.9
click at [777, 312] on tr "Pastel Kids Hoodie (Periwinkle / L) PastelKidsHoodiePeriwinkleL 238 238 1 238" at bounding box center [609, 319] width 619 height 54
type input "20"
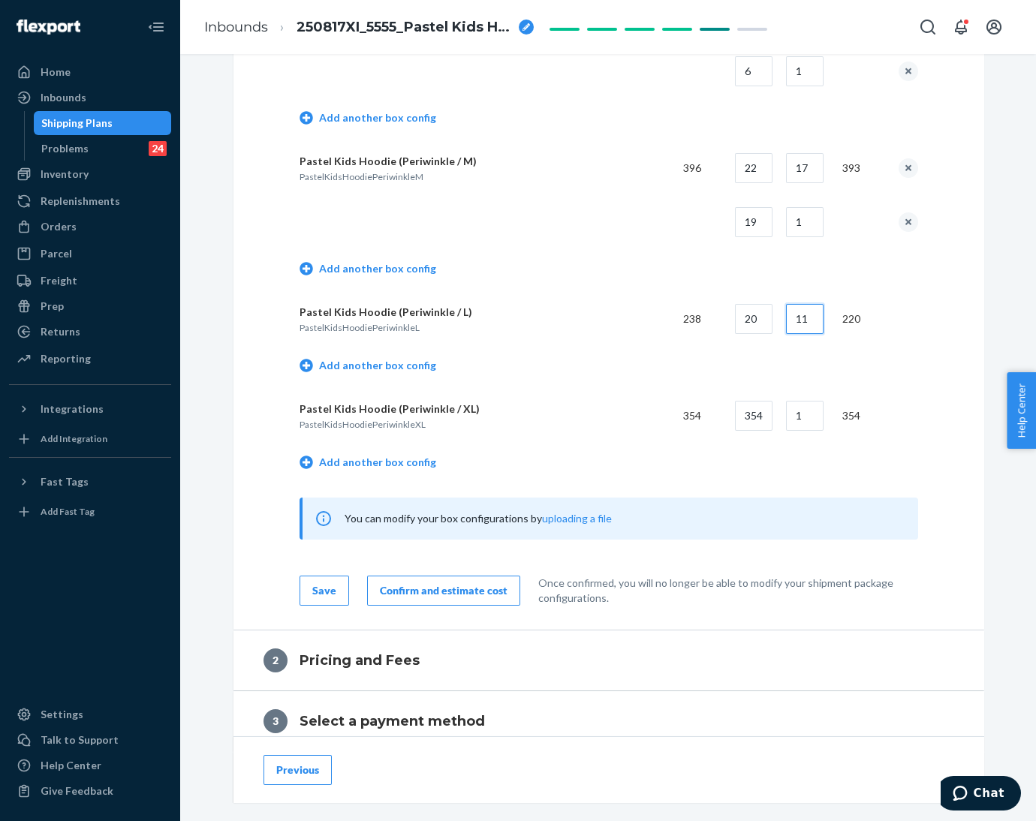
type input "11"
click at [726, 346] on td "Add another box config" at bounding box center [609, 367] width 619 height 43
click at [375, 360] on link "Add another box config" at bounding box center [368, 365] width 137 height 15
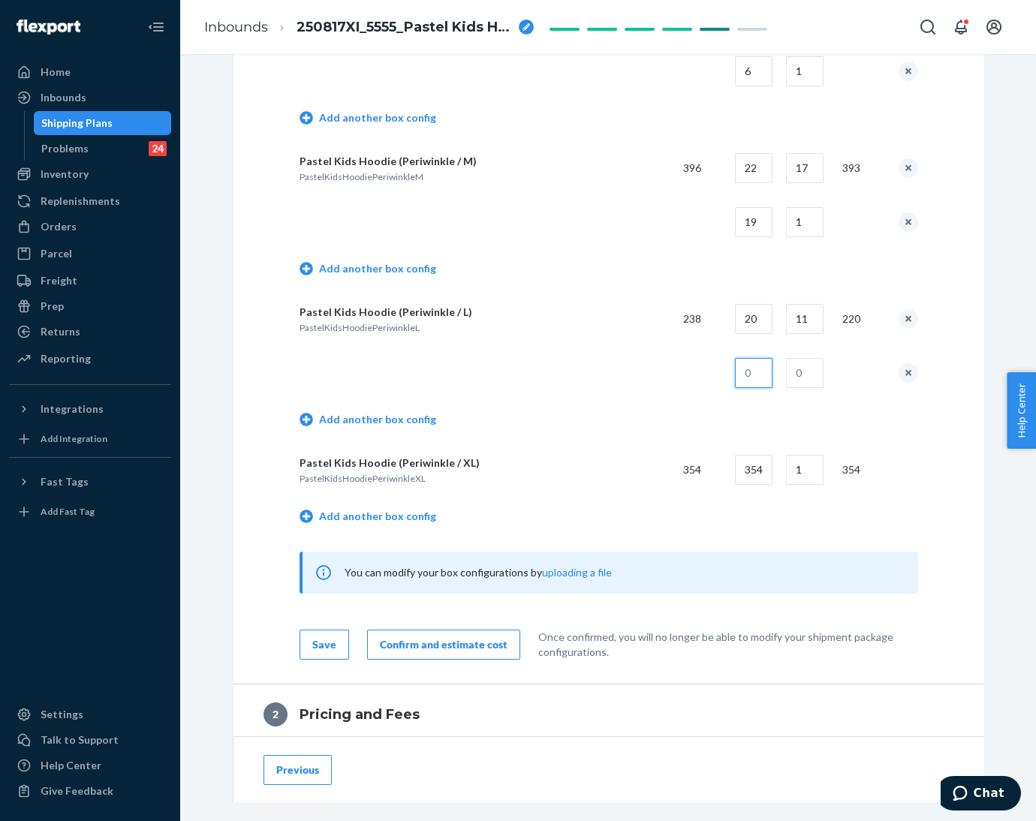
click at [761, 366] on input "text" at bounding box center [754, 373] width 38 height 30
type input "18"
type input "1"
click at [679, 411] on td "Add another box config" at bounding box center [609, 421] width 619 height 43
click at [385, 510] on link "Add another box config" at bounding box center [368, 516] width 137 height 15
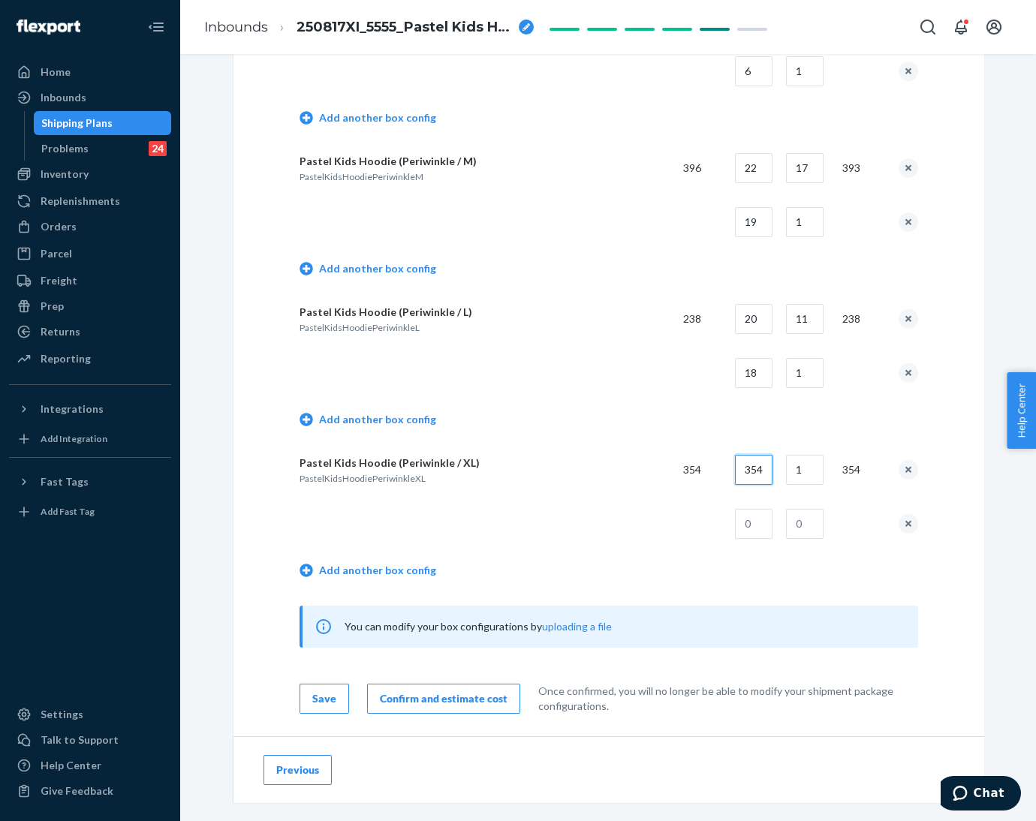
drag, startPoint x: 734, startPoint y: 460, endPoint x: 800, endPoint y: 469, distance: 66.7
click at [800, 469] on tr "Pastel Kids Hoodie (Periwinkle / XL) PastelKidsHoodiePeriwinkleXL 354 354 1 354" at bounding box center [609, 470] width 619 height 54
type input "18"
type input "19"
click at [749, 516] on input "text" at bounding box center [754, 524] width 38 height 30
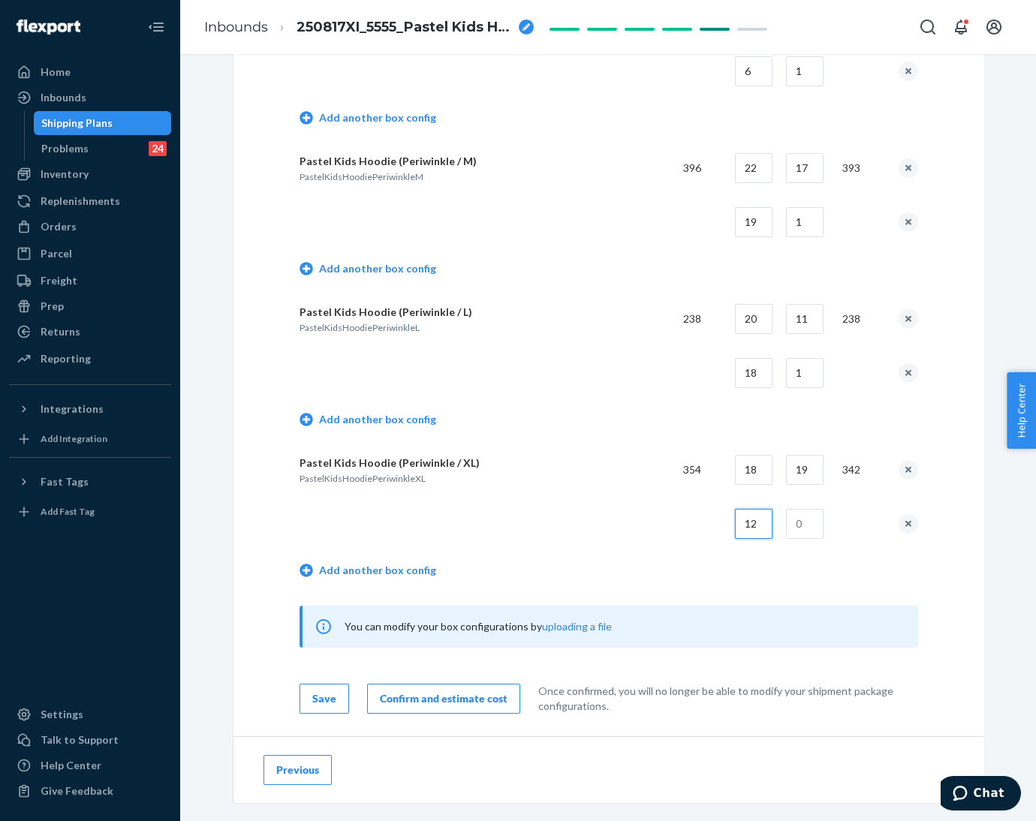
type input "12"
type input "1"
click at [592, 518] on td at bounding box center [486, 524] width 372 height 54
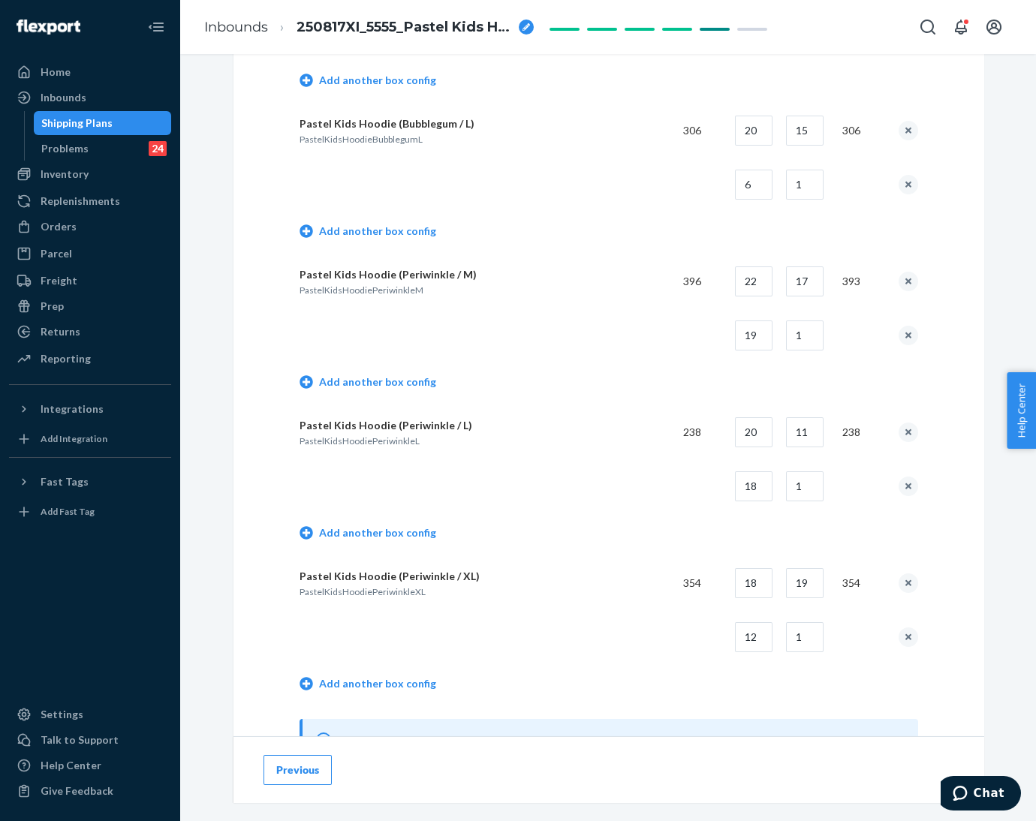
scroll to position [2928, 0]
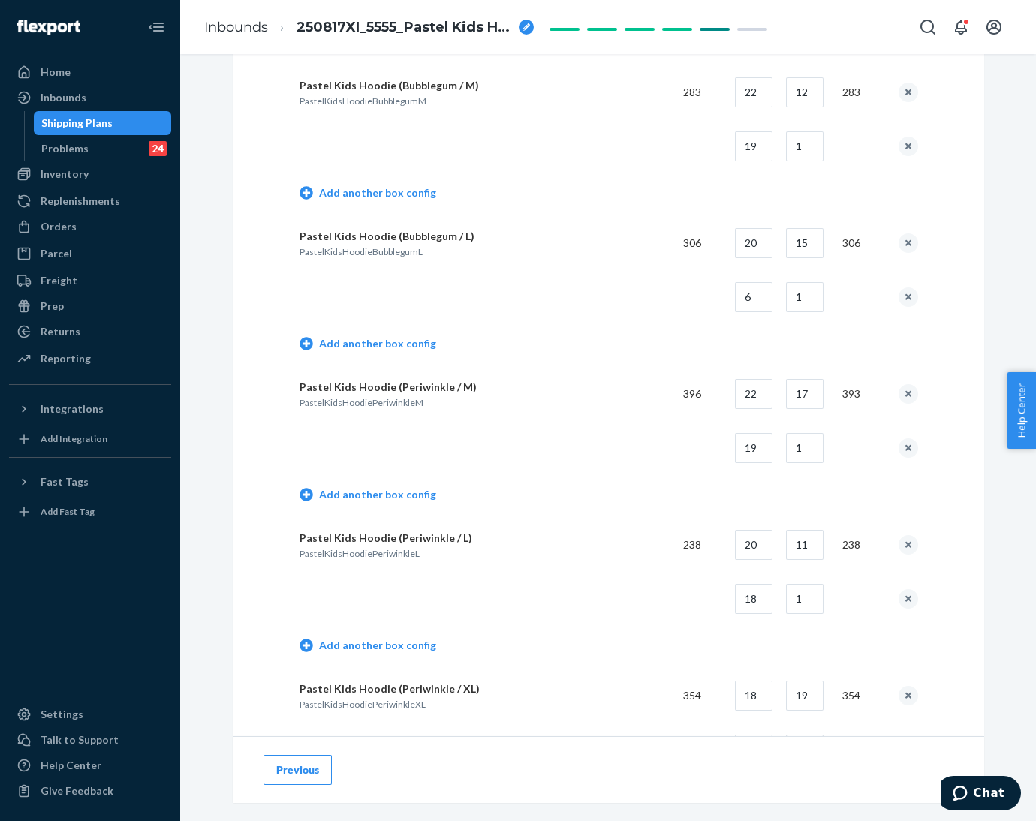
click at [267, 774] on button "Previous" at bounding box center [298, 770] width 68 height 30
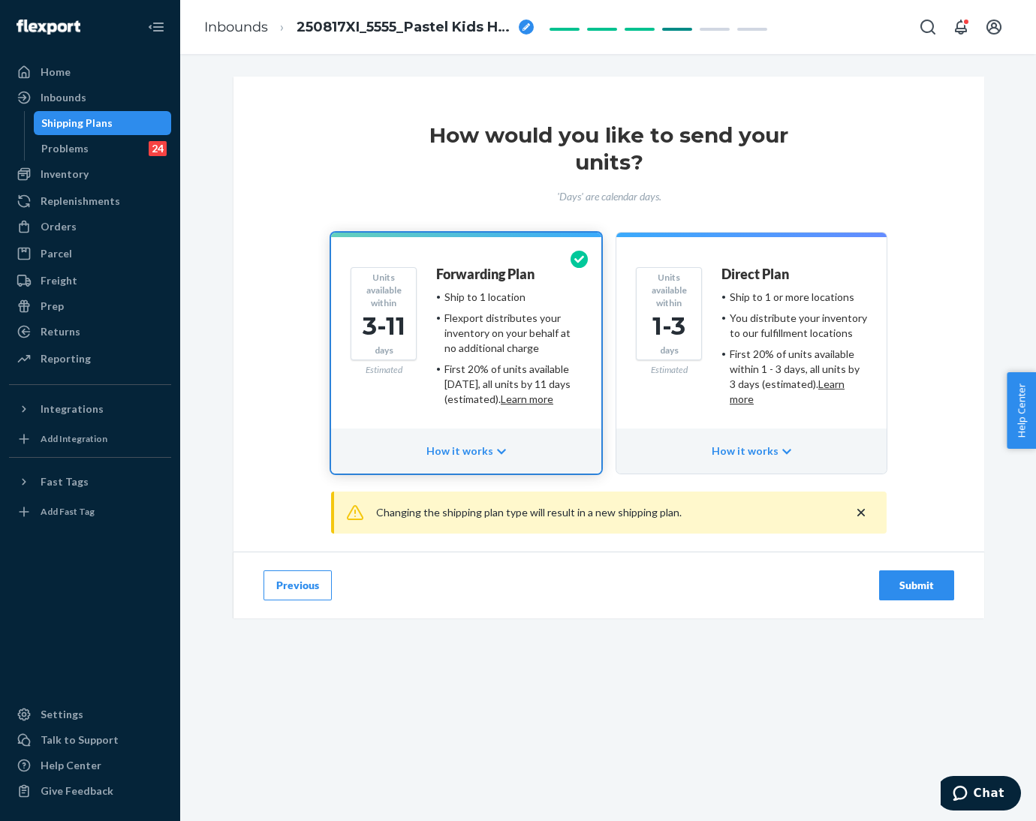
click at [281, 594] on button "Previous" at bounding box center [298, 586] width 68 height 30
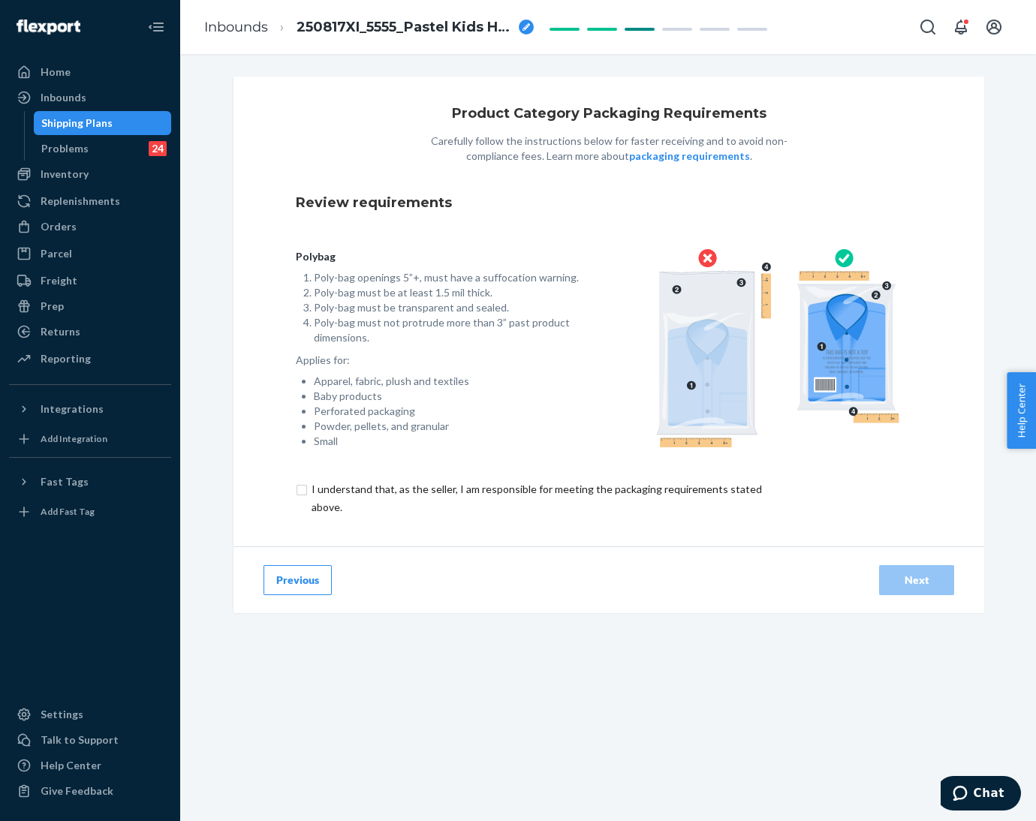
click at [281, 594] on button "Previous" at bounding box center [298, 580] width 68 height 30
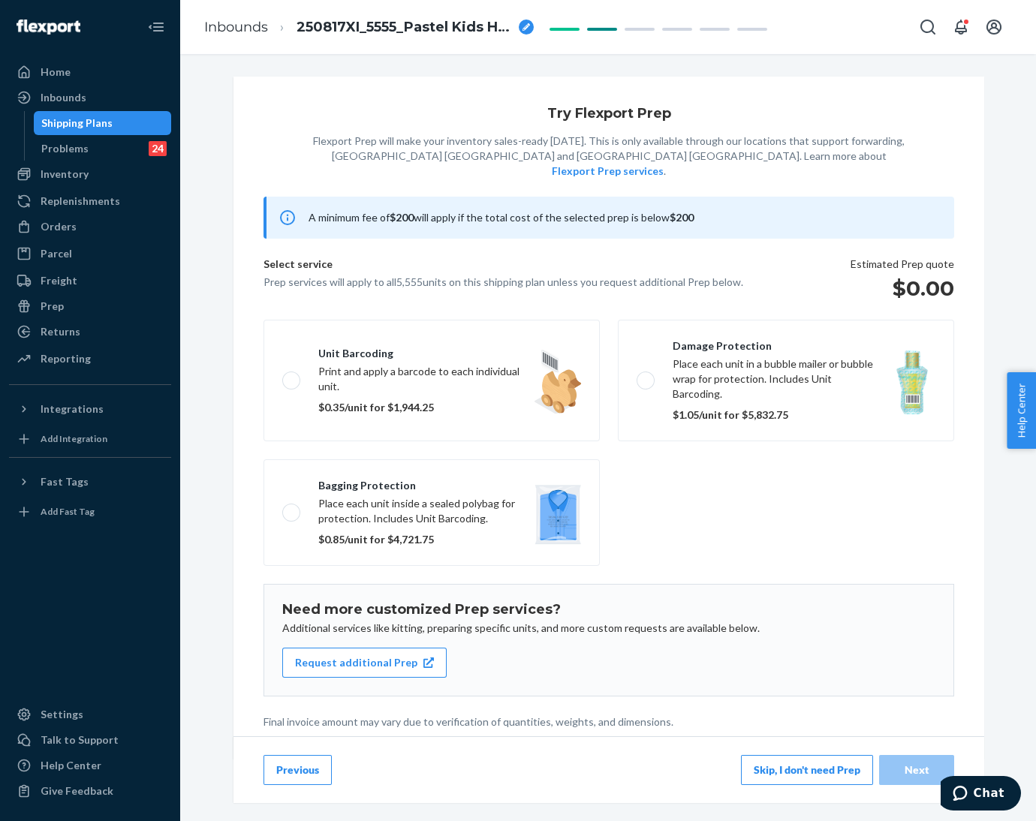
click at [264, 767] on button "Previous" at bounding box center [298, 770] width 68 height 30
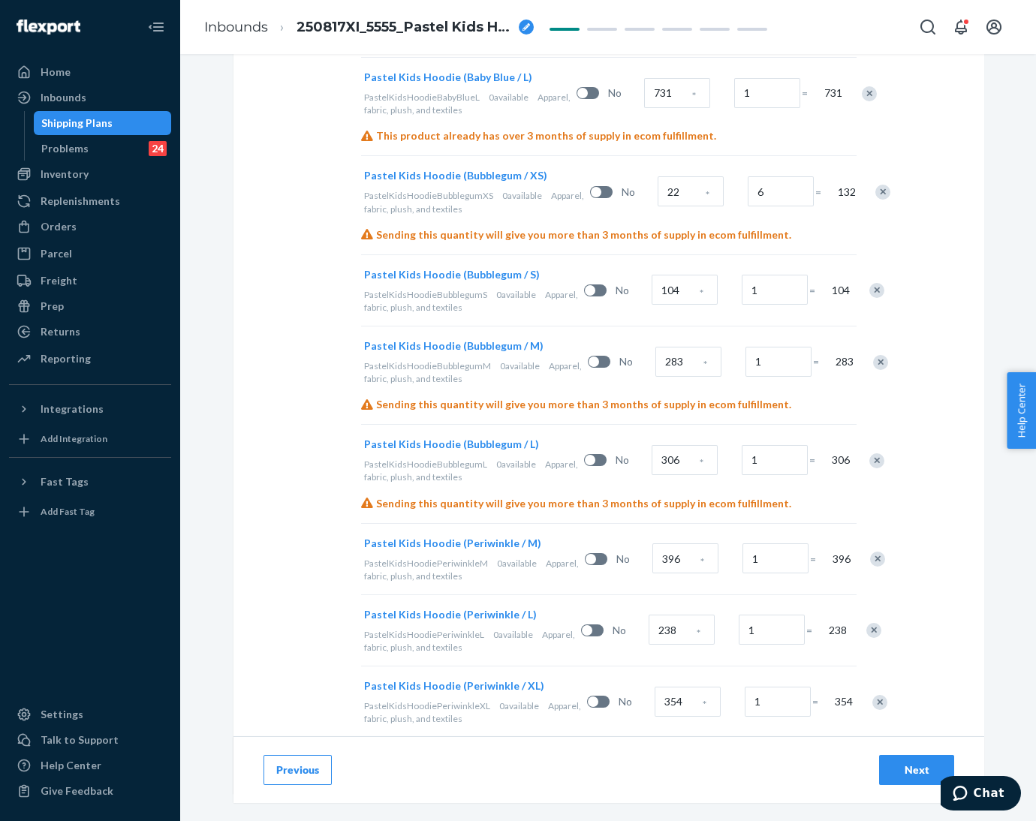
scroll to position [1696, 0]
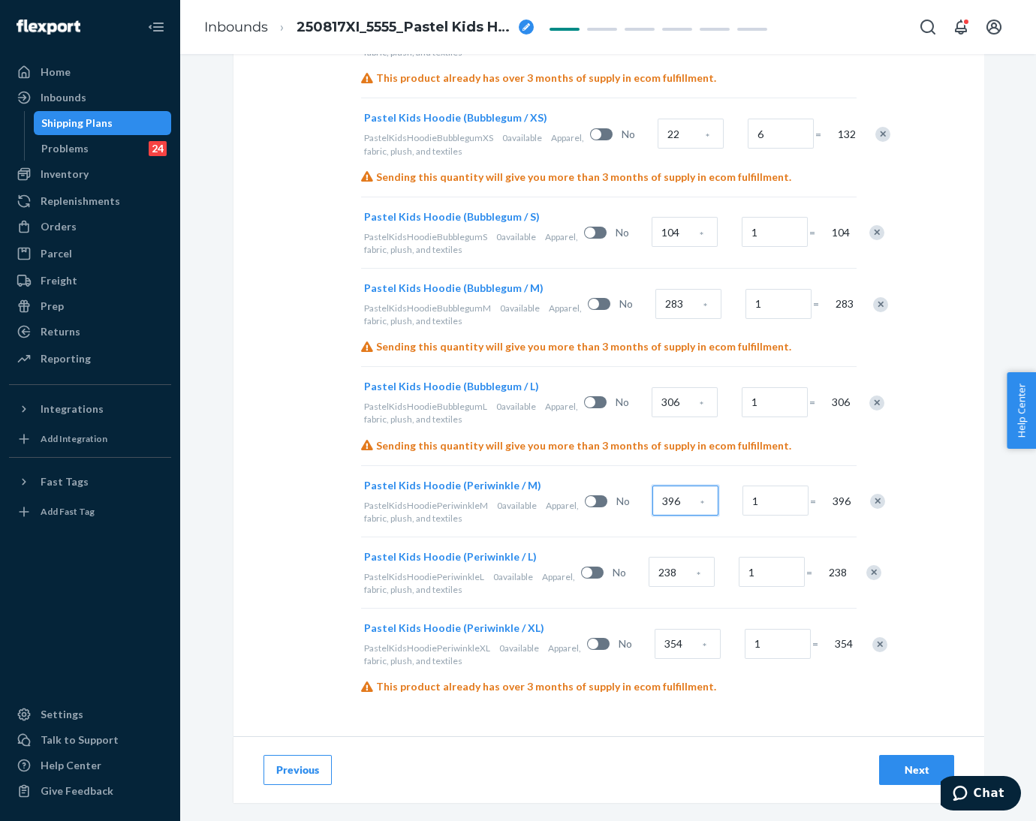
click at [653, 504] on input "396" at bounding box center [686, 501] width 66 height 30
click at [653, 498] on input "396" at bounding box center [686, 501] width 66 height 30
type input "393"
click at [903, 774] on div "Next" at bounding box center [917, 770] width 50 height 15
radio input "true"
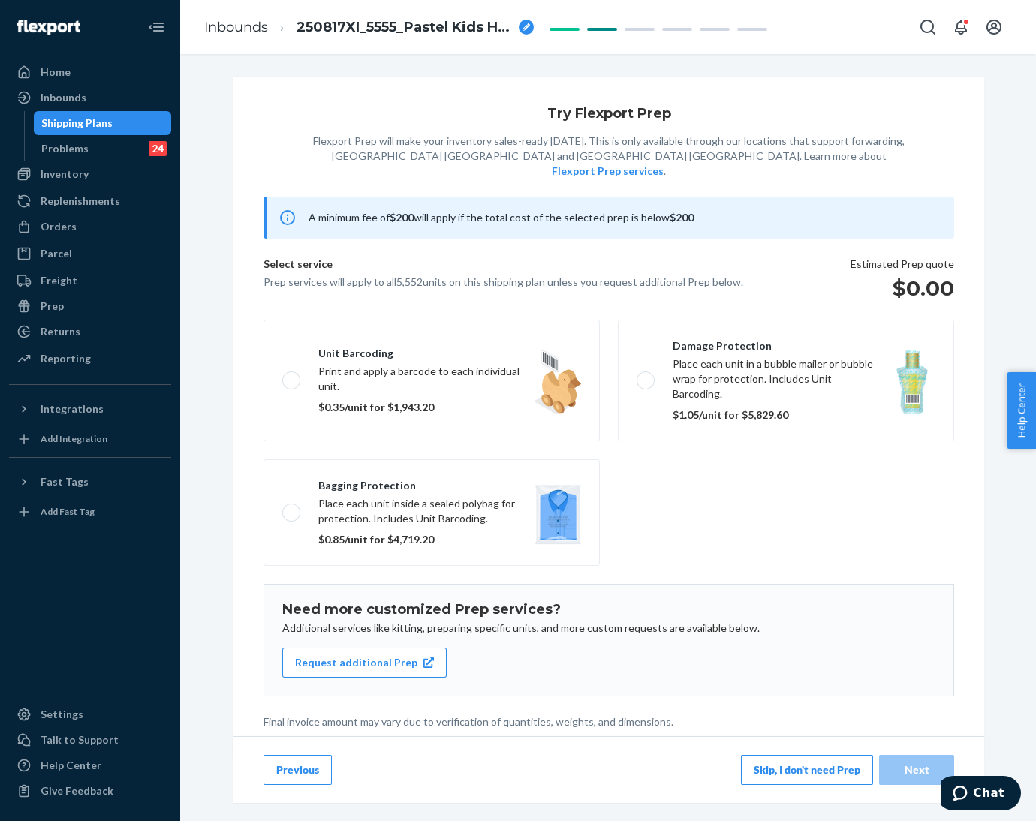
click at [815, 767] on button "Skip, I don't need Prep" at bounding box center [807, 770] width 132 height 30
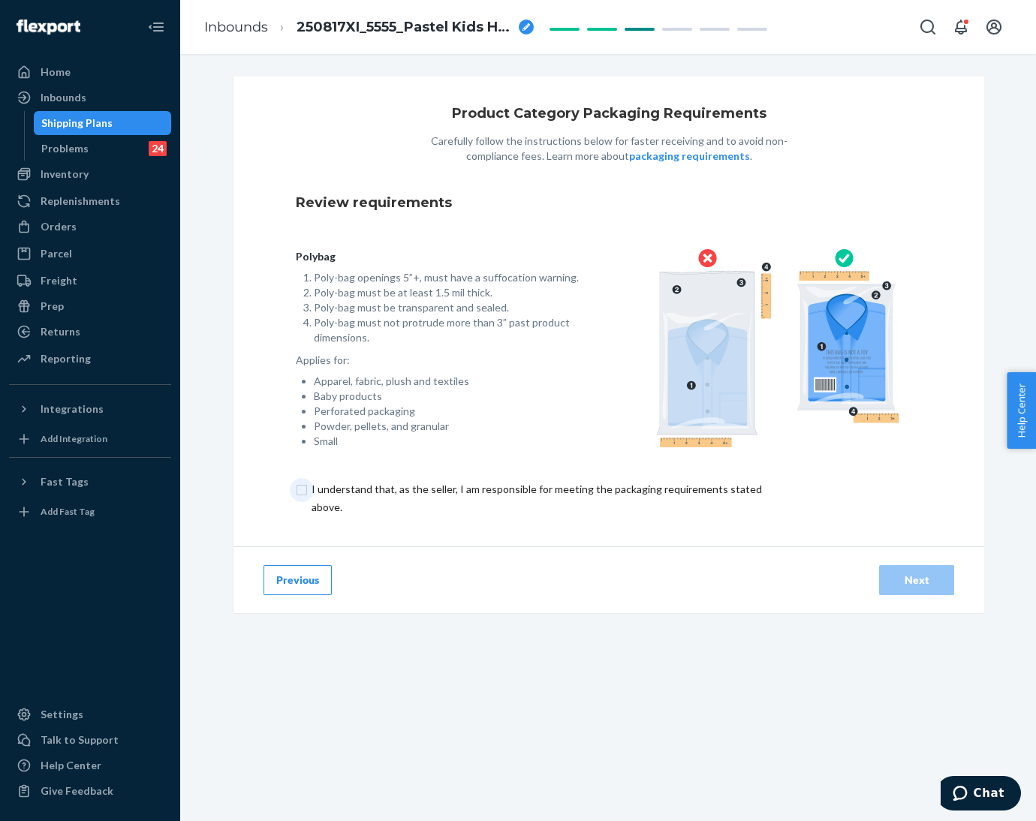
click at [300, 490] on input "checkbox" at bounding box center [545, 499] width 499 height 36
checkbox input "true"
click at [895, 586] on div "Next" at bounding box center [917, 580] width 50 height 15
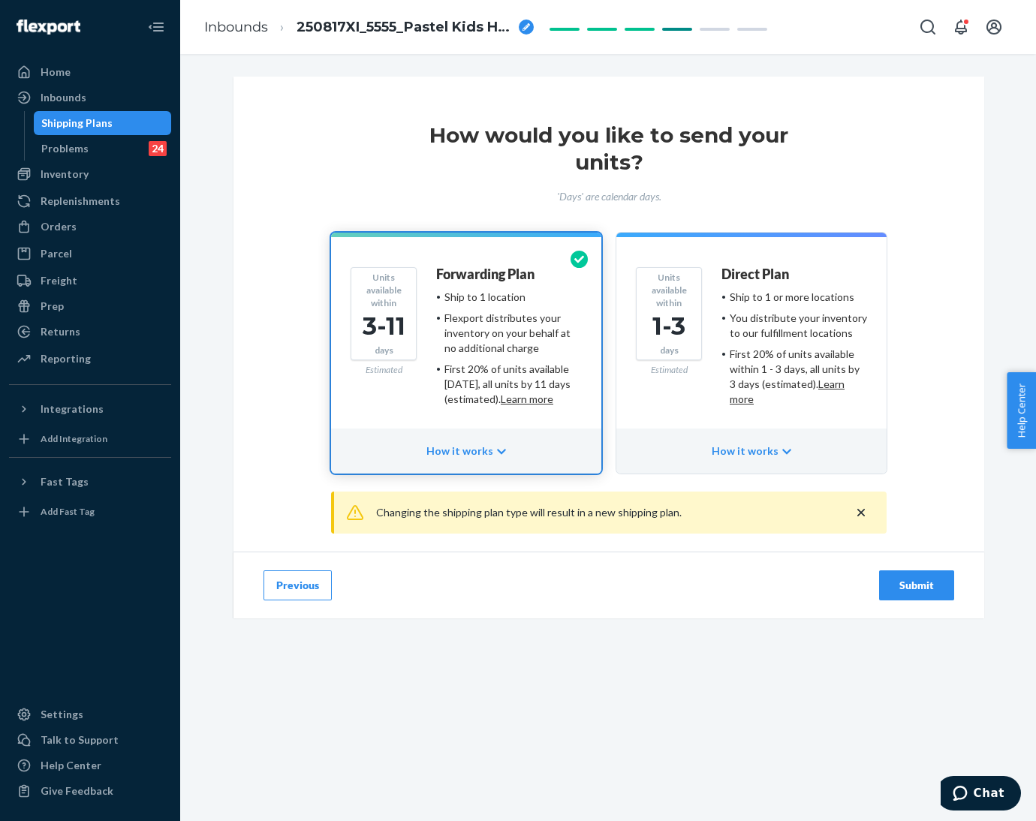
click at [892, 579] on div "Submit" at bounding box center [917, 585] width 50 height 15
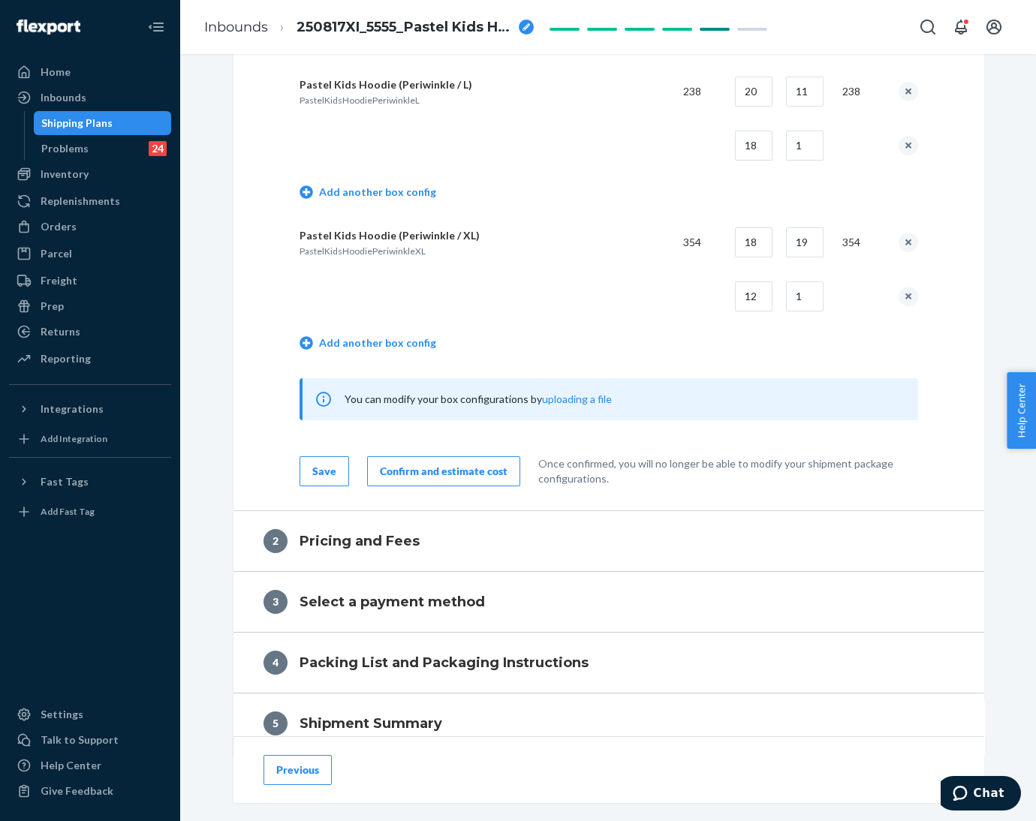
scroll to position [3472, 0]
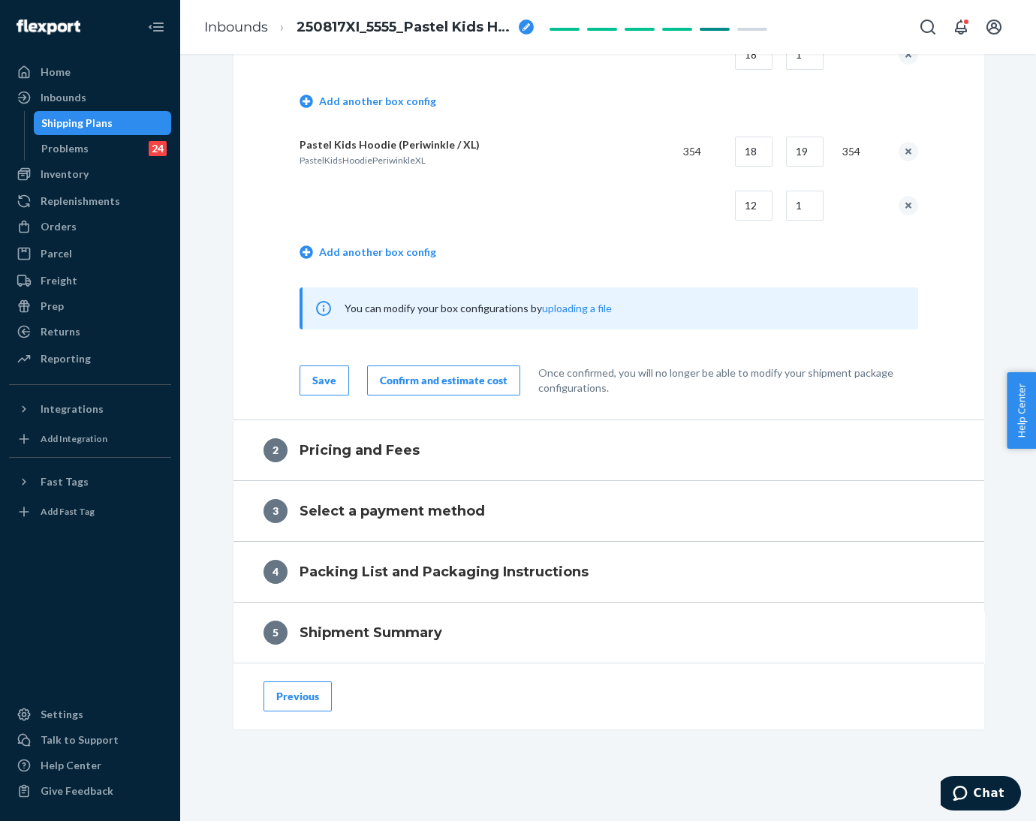
click at [489, 374] on div "Confirm and estimate cost" at bounding box center [444, 380] width 128 height 15
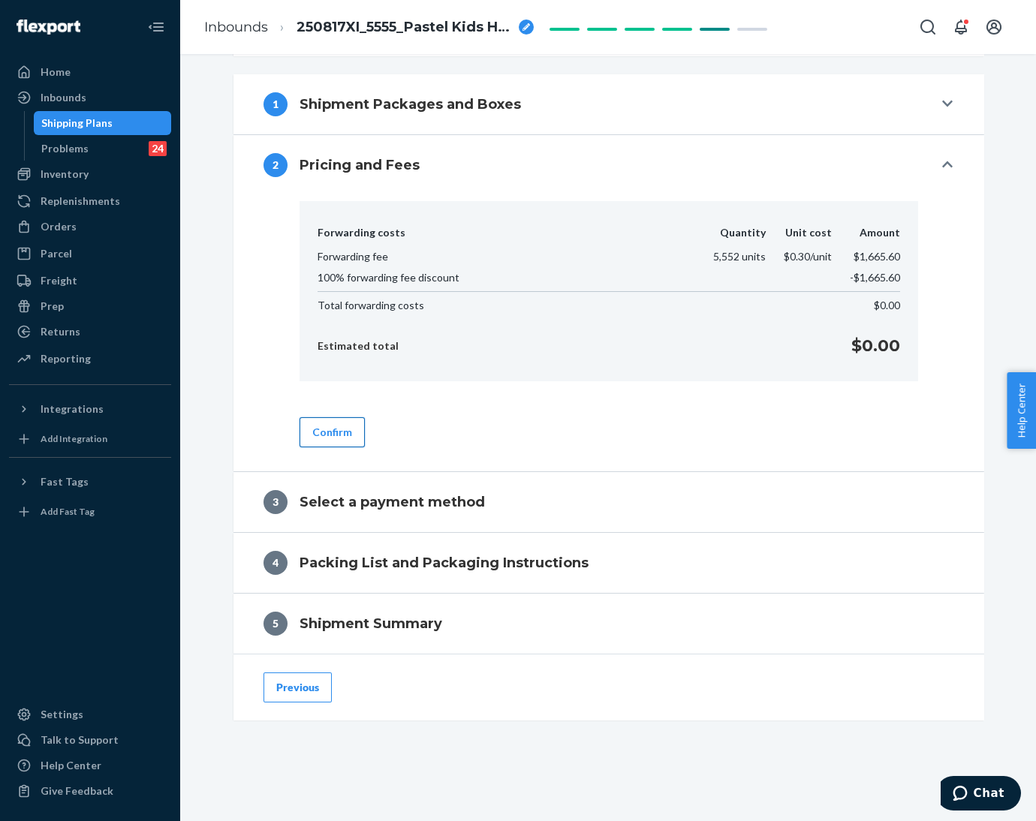
click at [331, 435] on button "Confirm" at bounding box center [332, 432] width 65 height 30
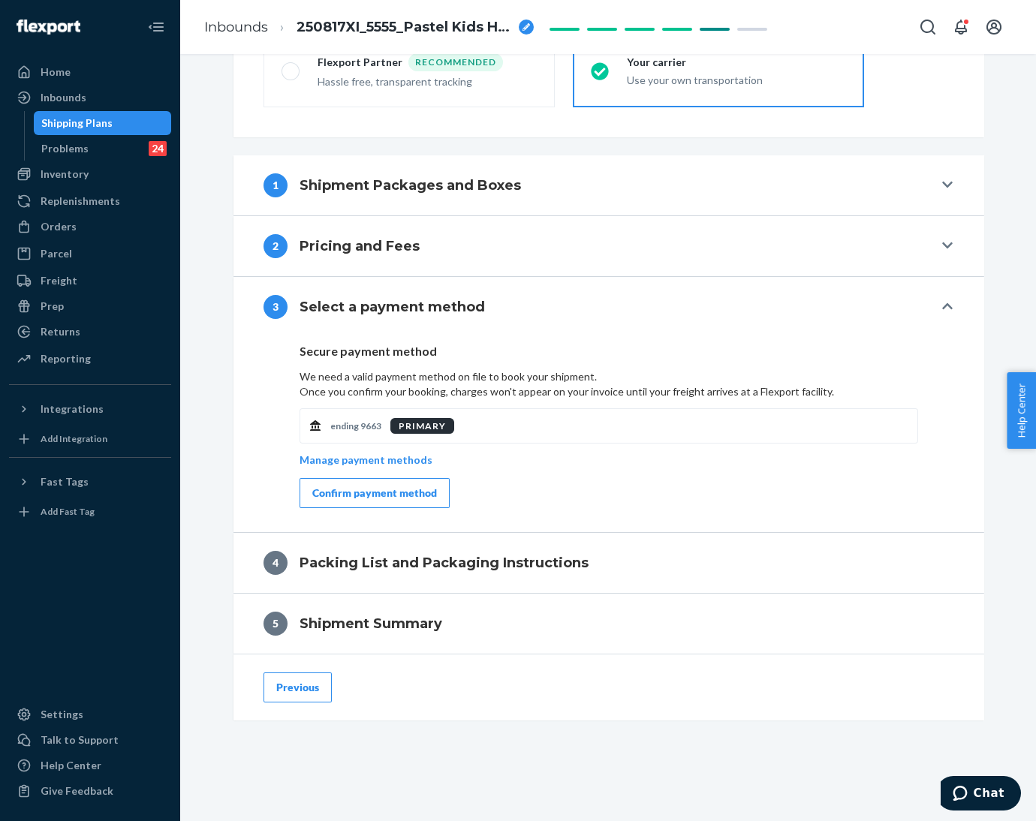
click at [372, 491] on div "Confirm payment method" at bounding box center [374, 493] width 125 height 15
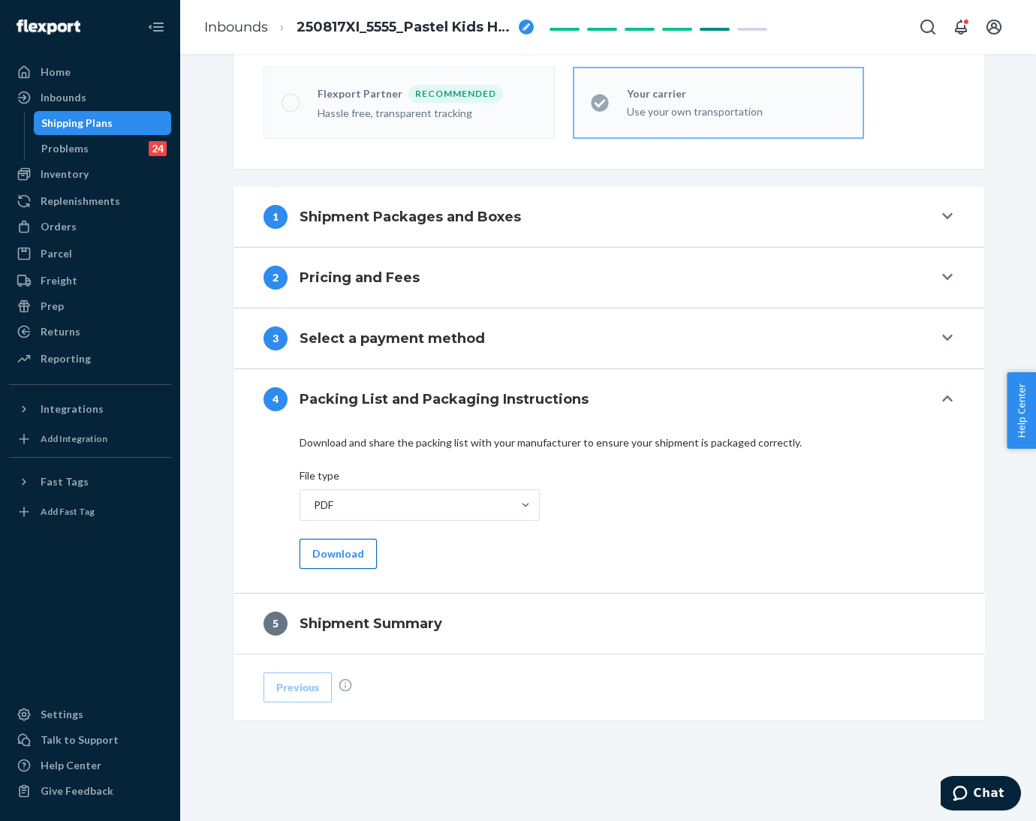
click at [318, 539] on button "Download" at bounding box center [338, 554] width 77 height 30
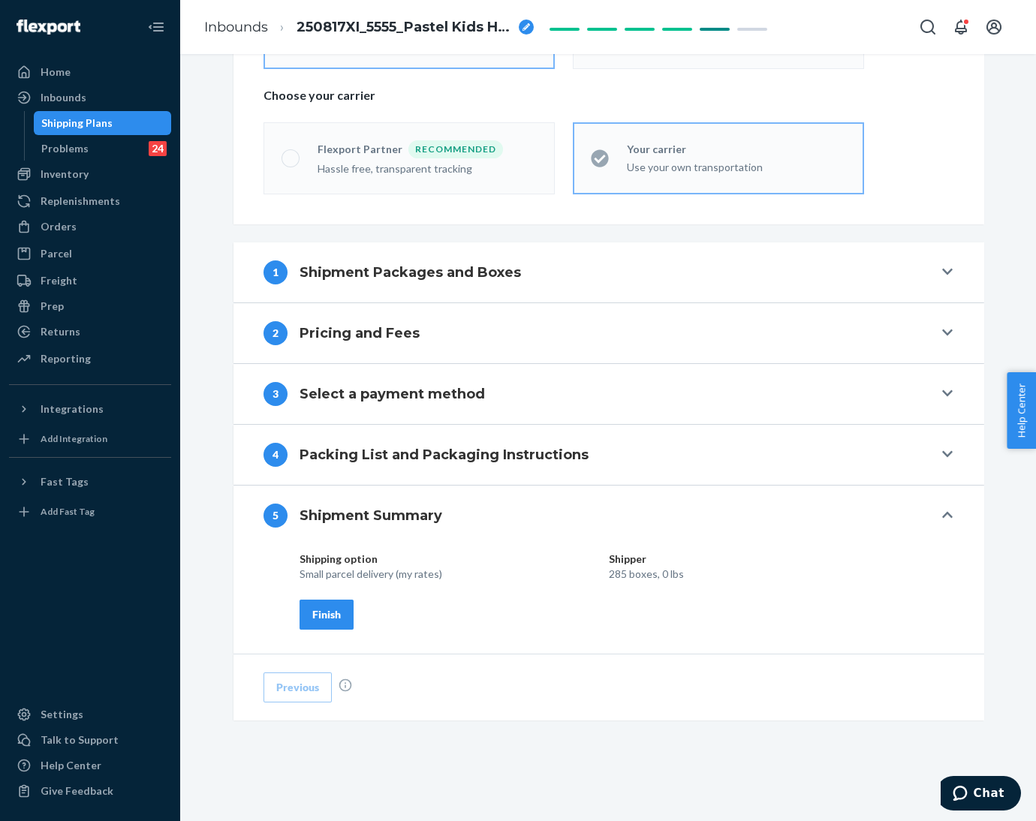
click at [330, 619] on div "Finish" at bounding box center [326, 614] width 29 height 15
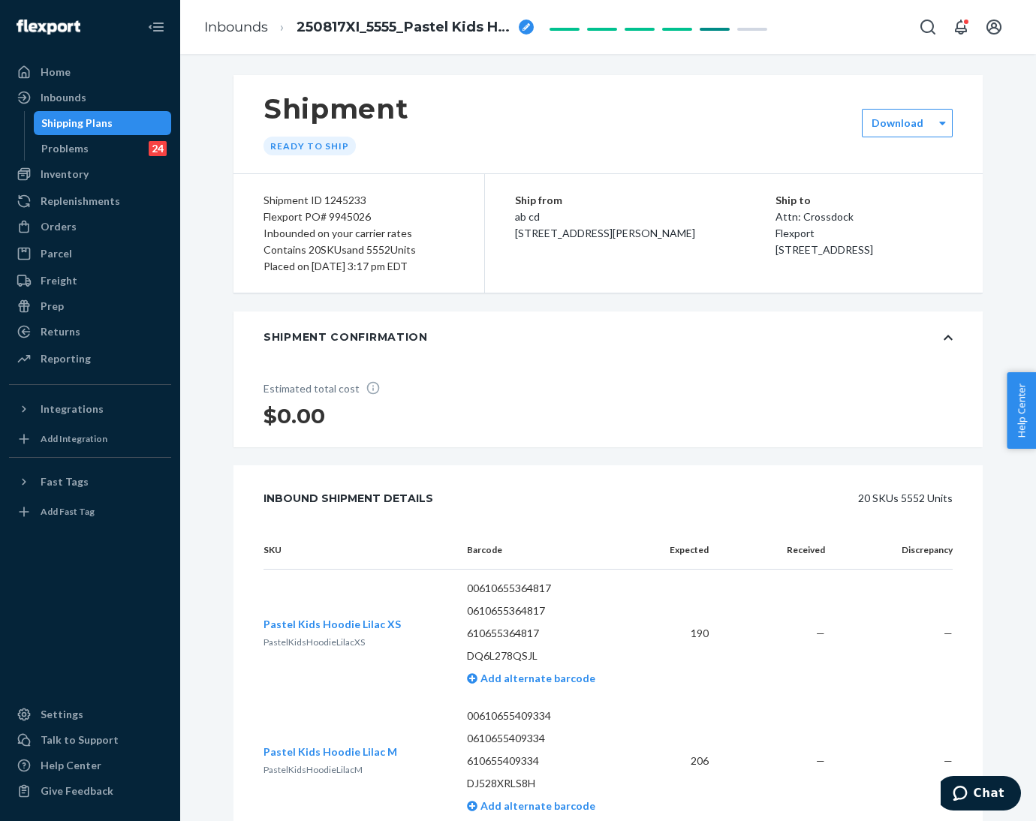
scroll to position [0, 0]
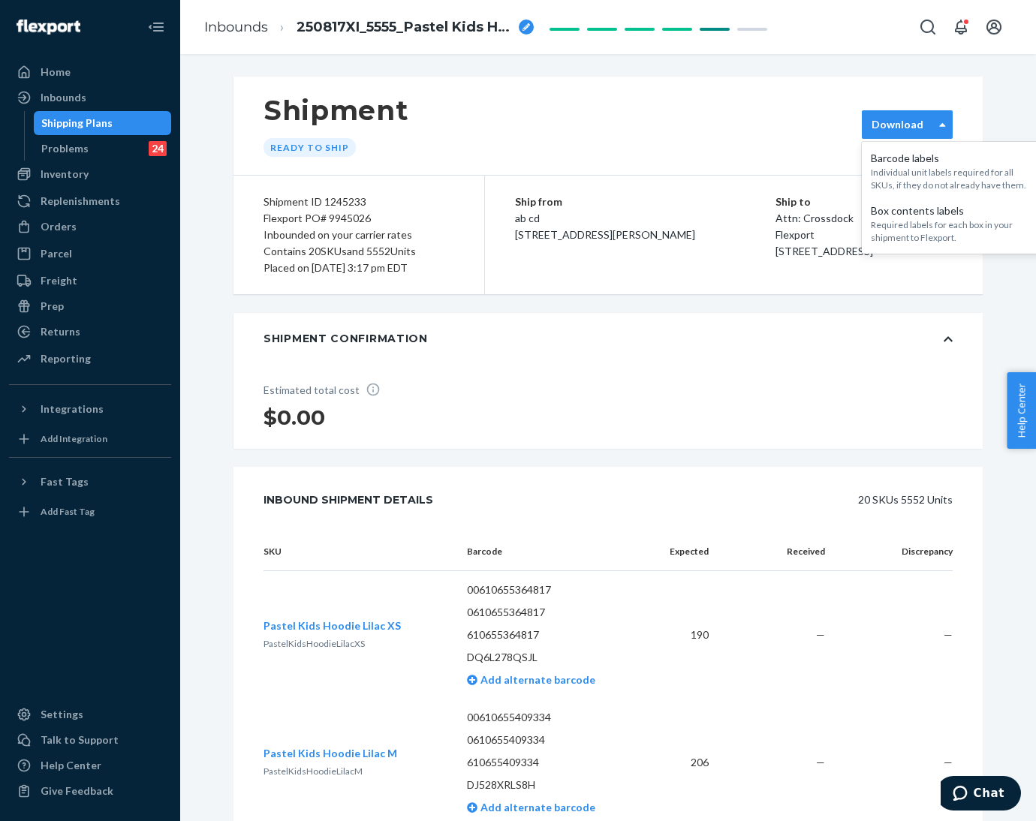
click at [900, 118] on label "Download" at bounding box center [898, 124] width 52 height 15
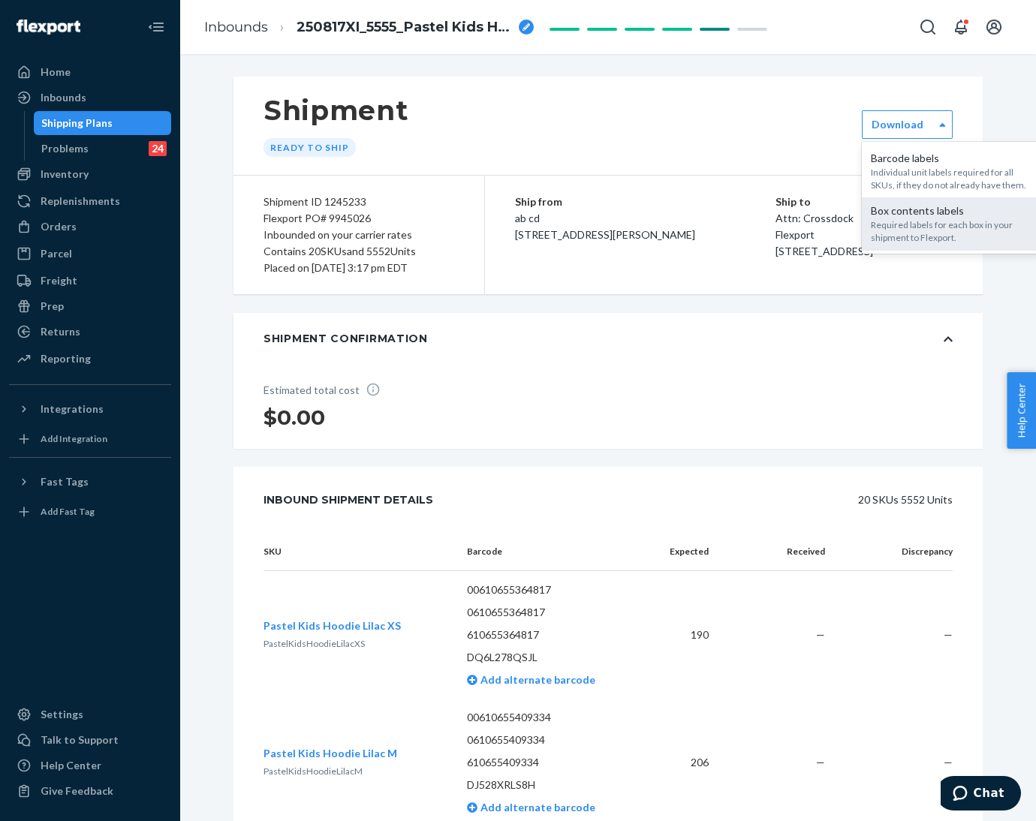
click at [920, 219] on div "Required labels for each box in your shipment to Flexport." at bounding box center [952, 232] width 162 height 26
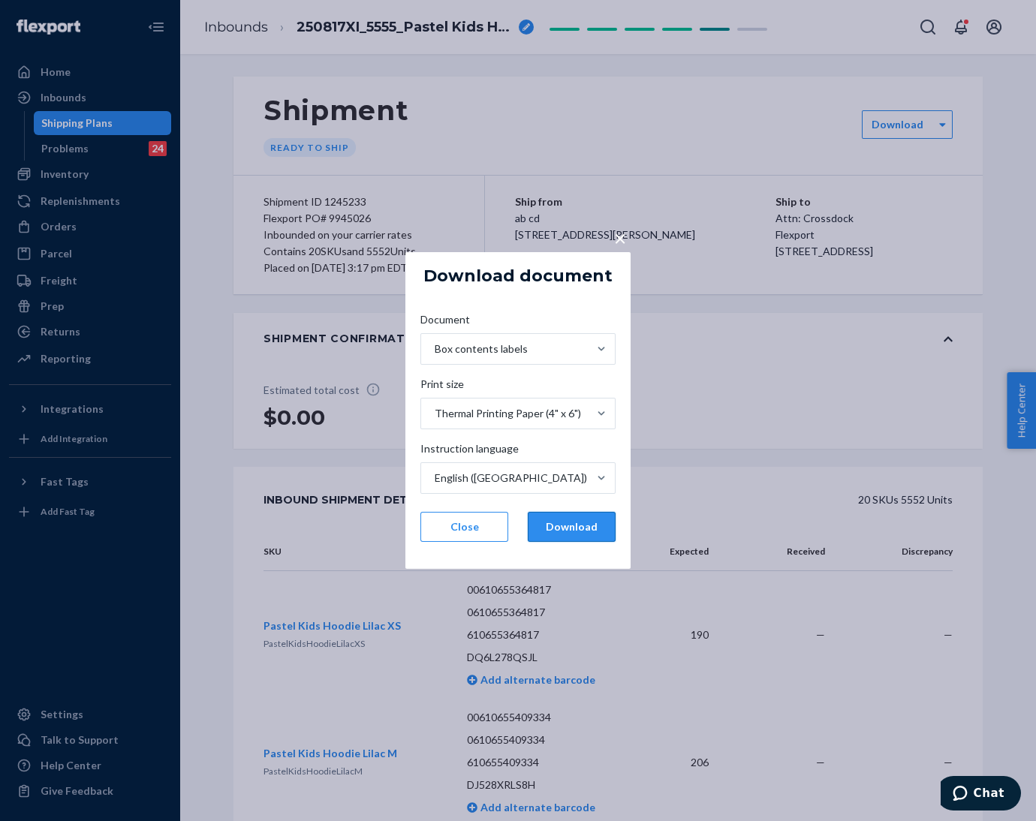
click at [553, 527] on button "Download" at bounding box center [572, 527] width 88 height 30
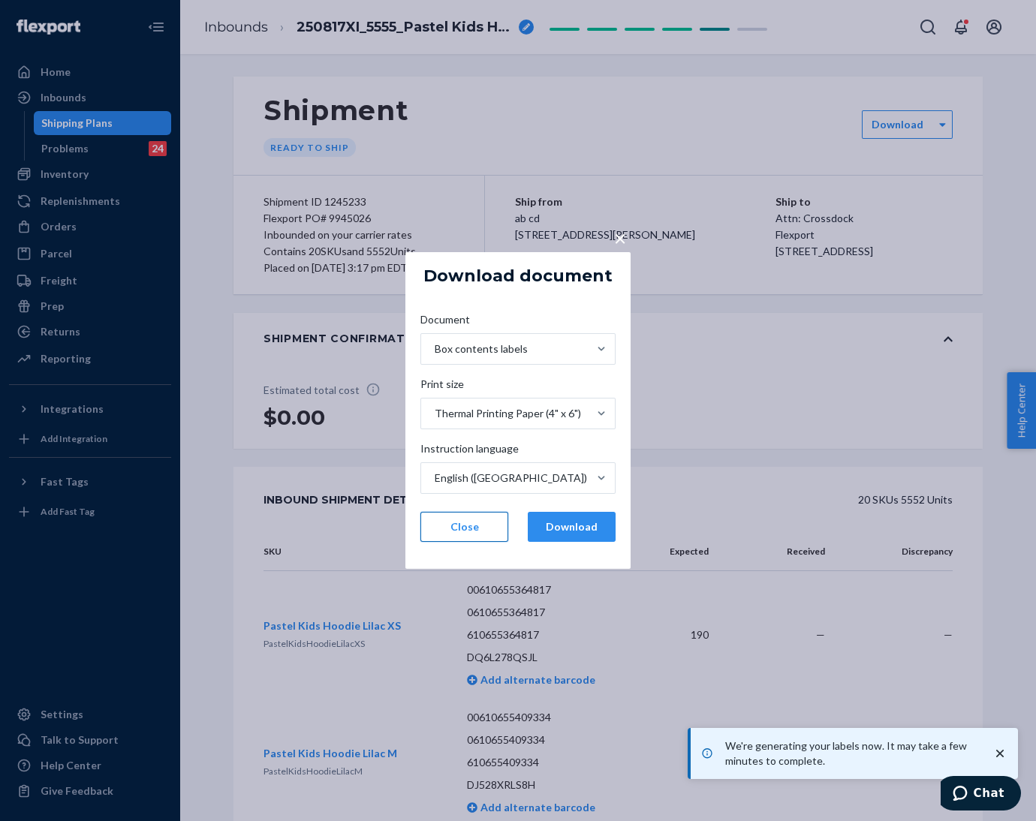
click at [457, 538] on button "Close" at bounding box center [464, 527] width 88 height 30
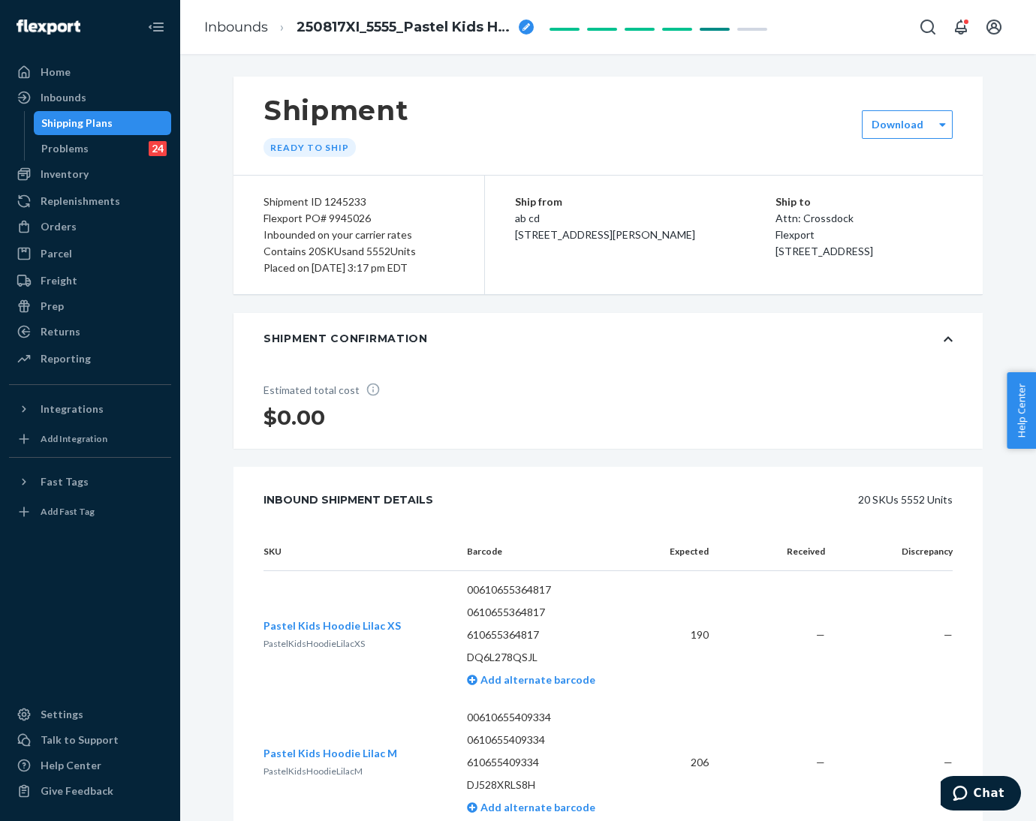
click at [422, 71] on div "Shipment Ready to ship option [object Object], selected. 0 results available. S…" at bounding box center [608, 437] width 856 height 767
click at [232, 24] on link "Inbounds" at bounding box center [236, 27] width 64 height 17
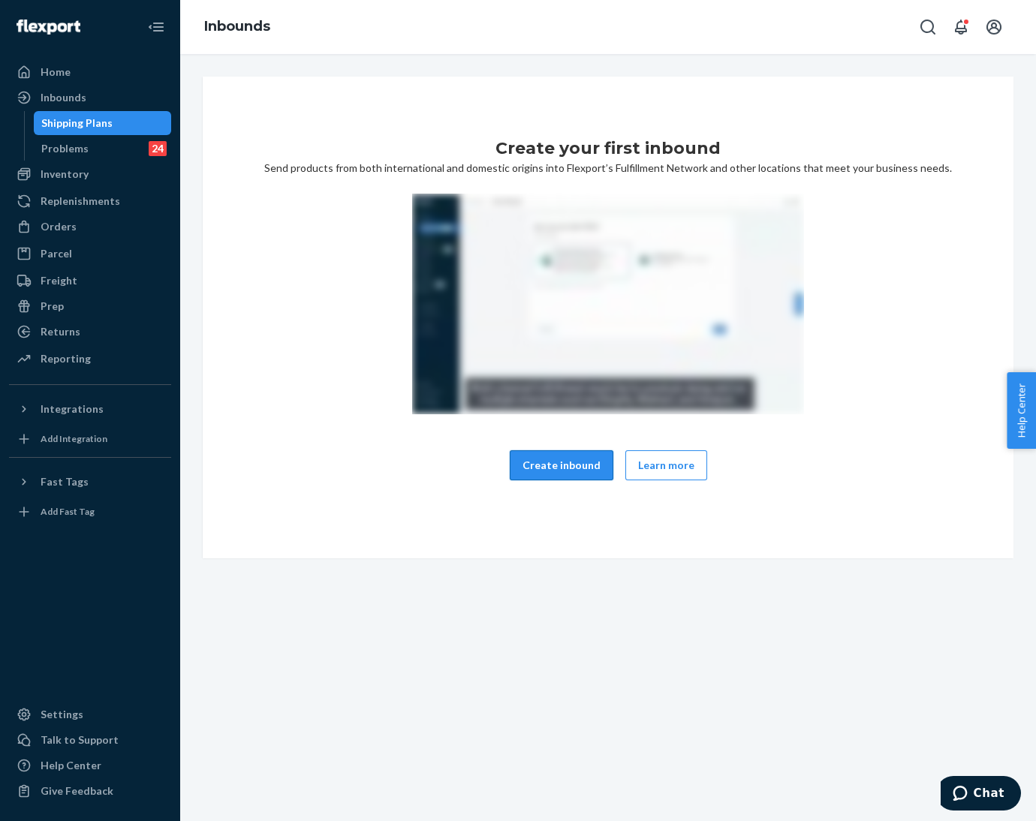
click at [544, 468] on button "Create inbound" at bounding box center [562, 466] width 104 height 30
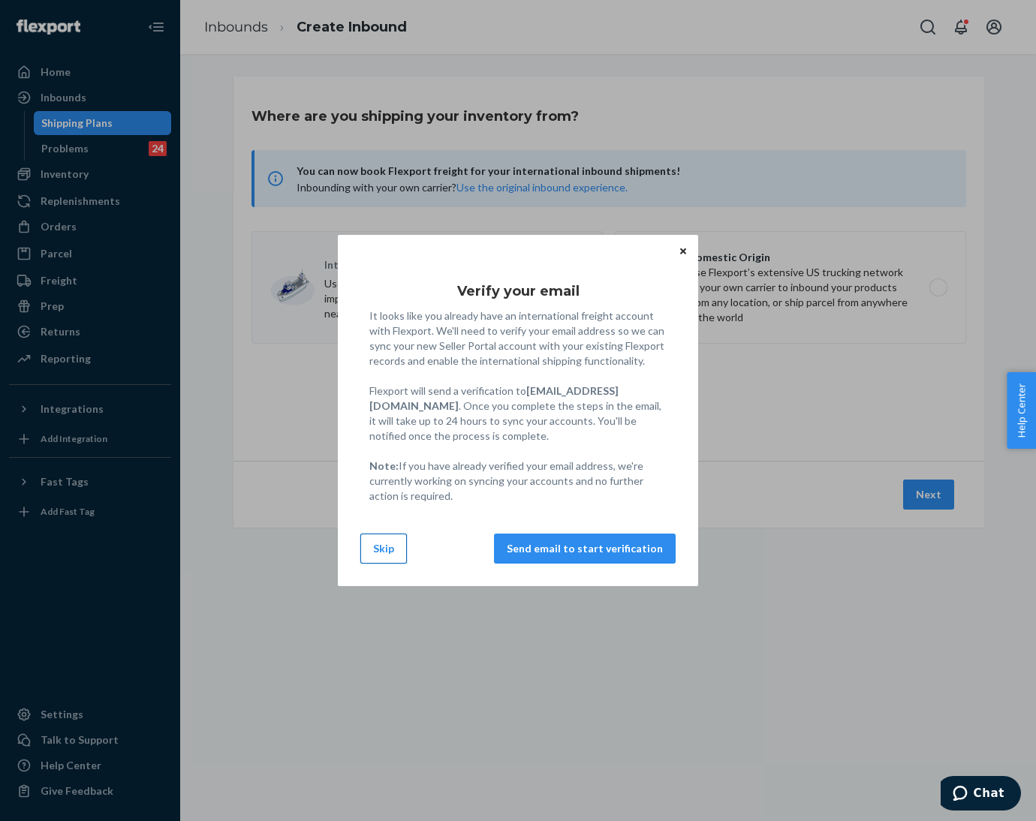
click at [370, 554] on button "Skip" at bounding box center [383, 549] width 47 height 30
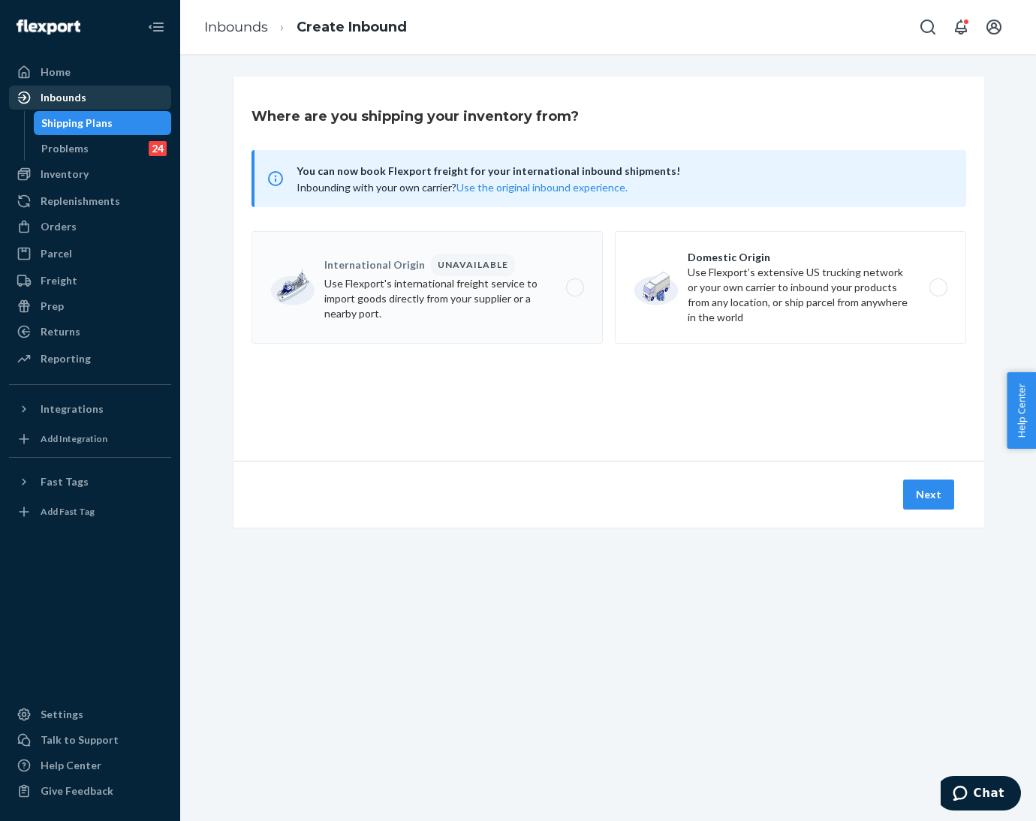
click at [53, 100] on div "Inbounds" at bounding box center [64, 97] width 46 height 15
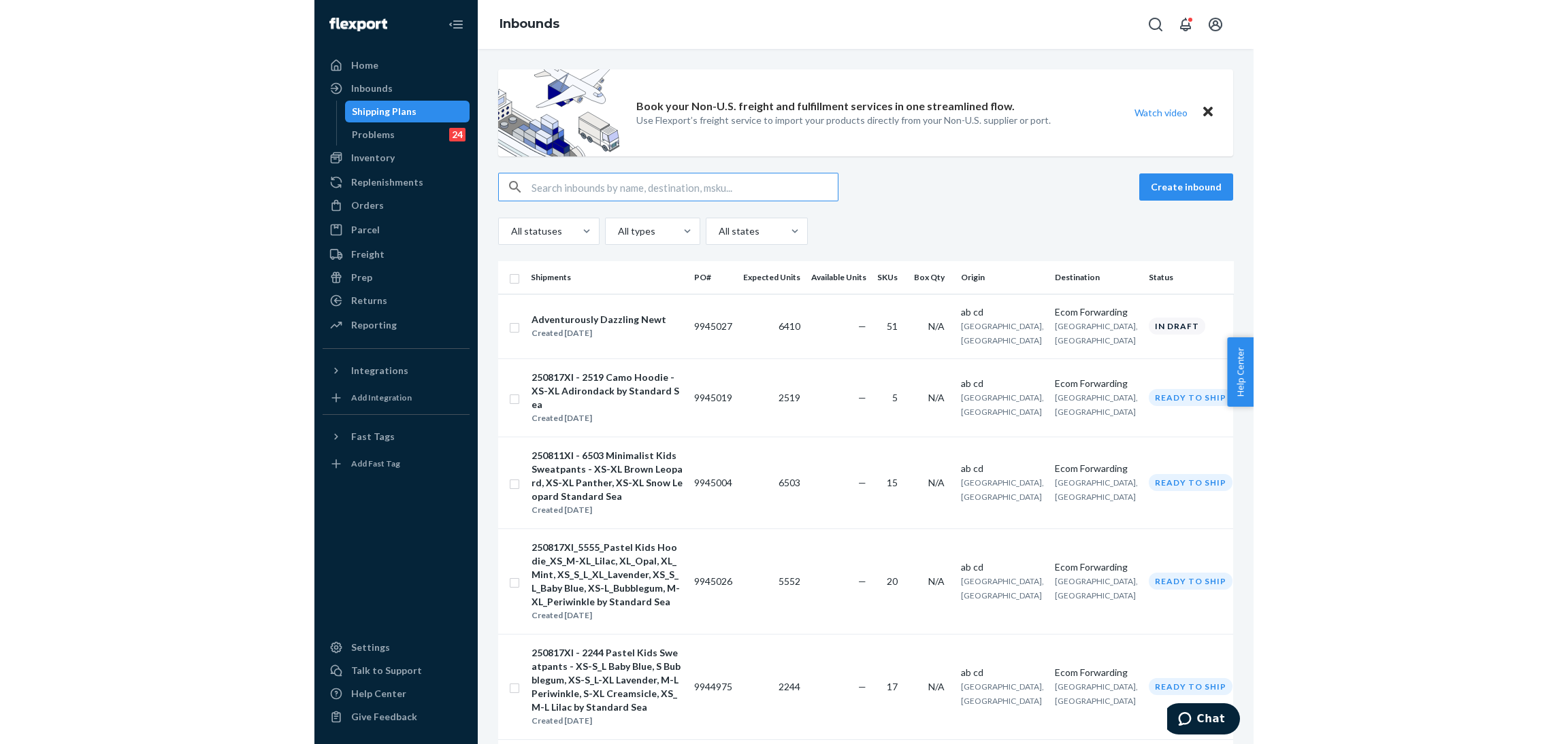
scroll to position [102, 0]
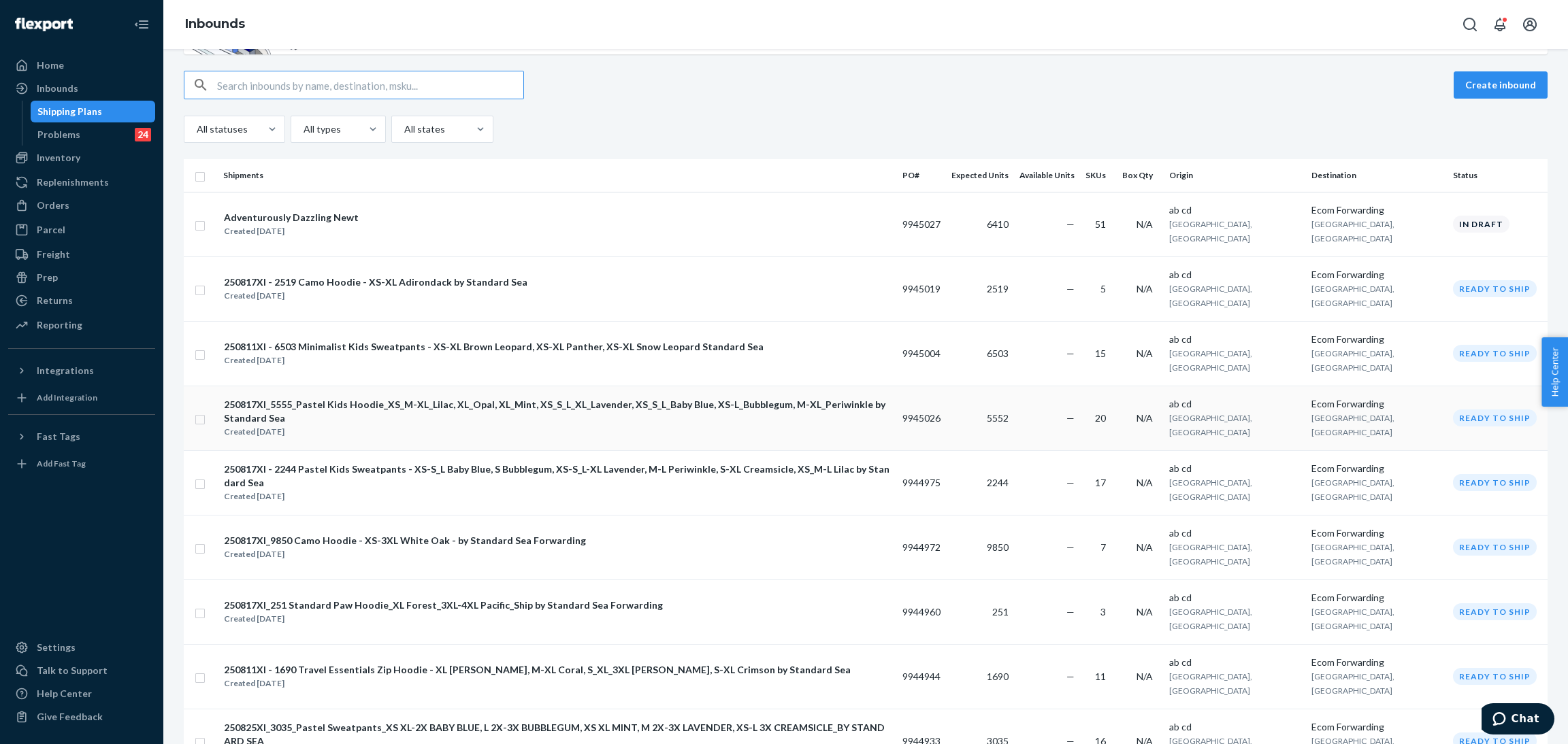
click at [560, 425] on div "Created [DATE]" at bounding box center [557, 431] width 667 height 14
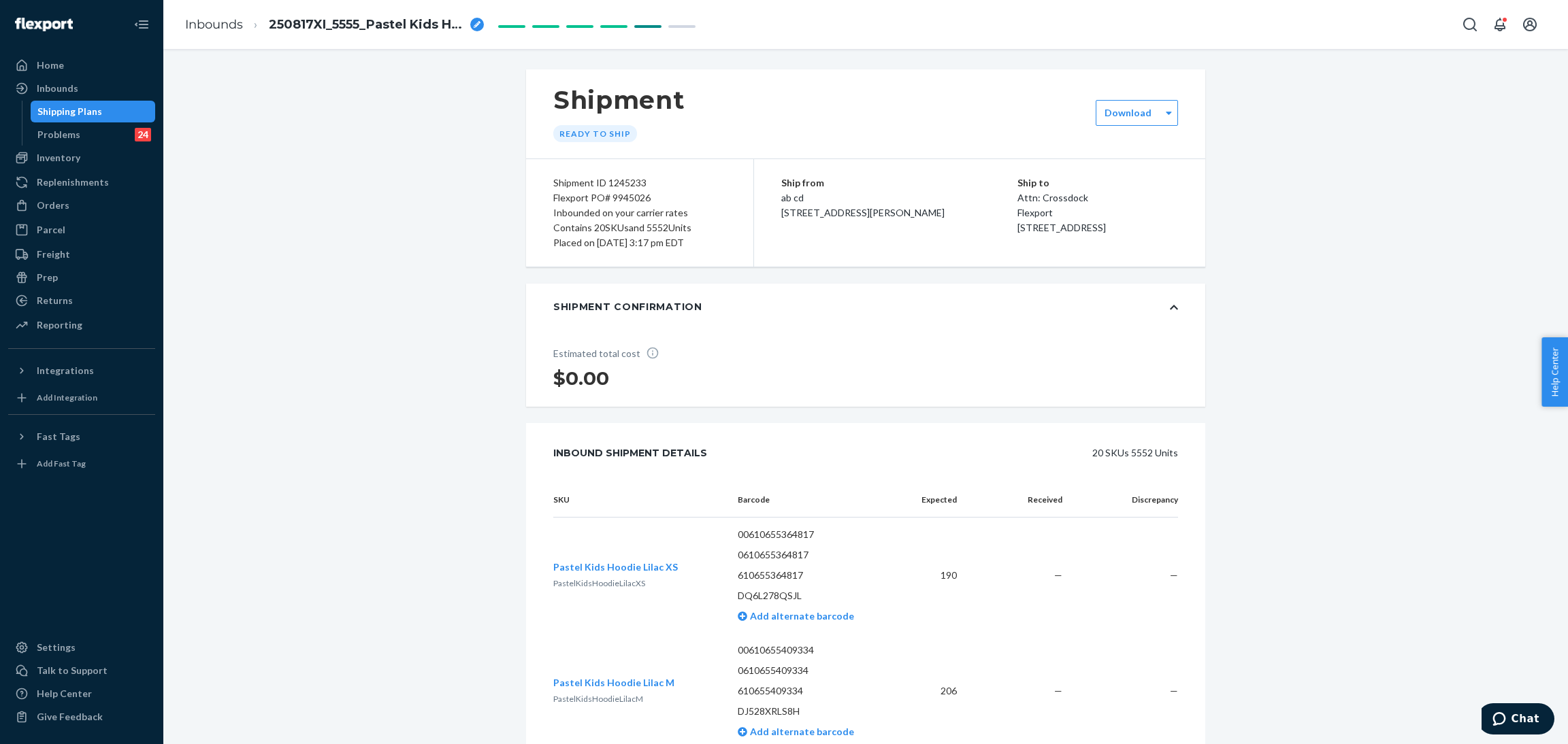
click at [472, 24] on div "breadcrumbs" at bounding box center [477, 24] width 14 height 14
click at [344, 24] on input "250817XI_5555_Pastel Kids Hoodie_XS_M-XL_Lilac, XL_Opal, XL_Mint, XS_S_L_XL_Lav…" at bounding box center [337, 24] width 136 height 22
type input "250817XI_5552_Pastel Kids Hoodie_XS_M-XL_Lilac, XL_Opal, XL_Mint, XS_S_L_XL_Lav…"
click at [201, 20] on link "Inbounds" at bounding box center [214, 24] width 58 height 15
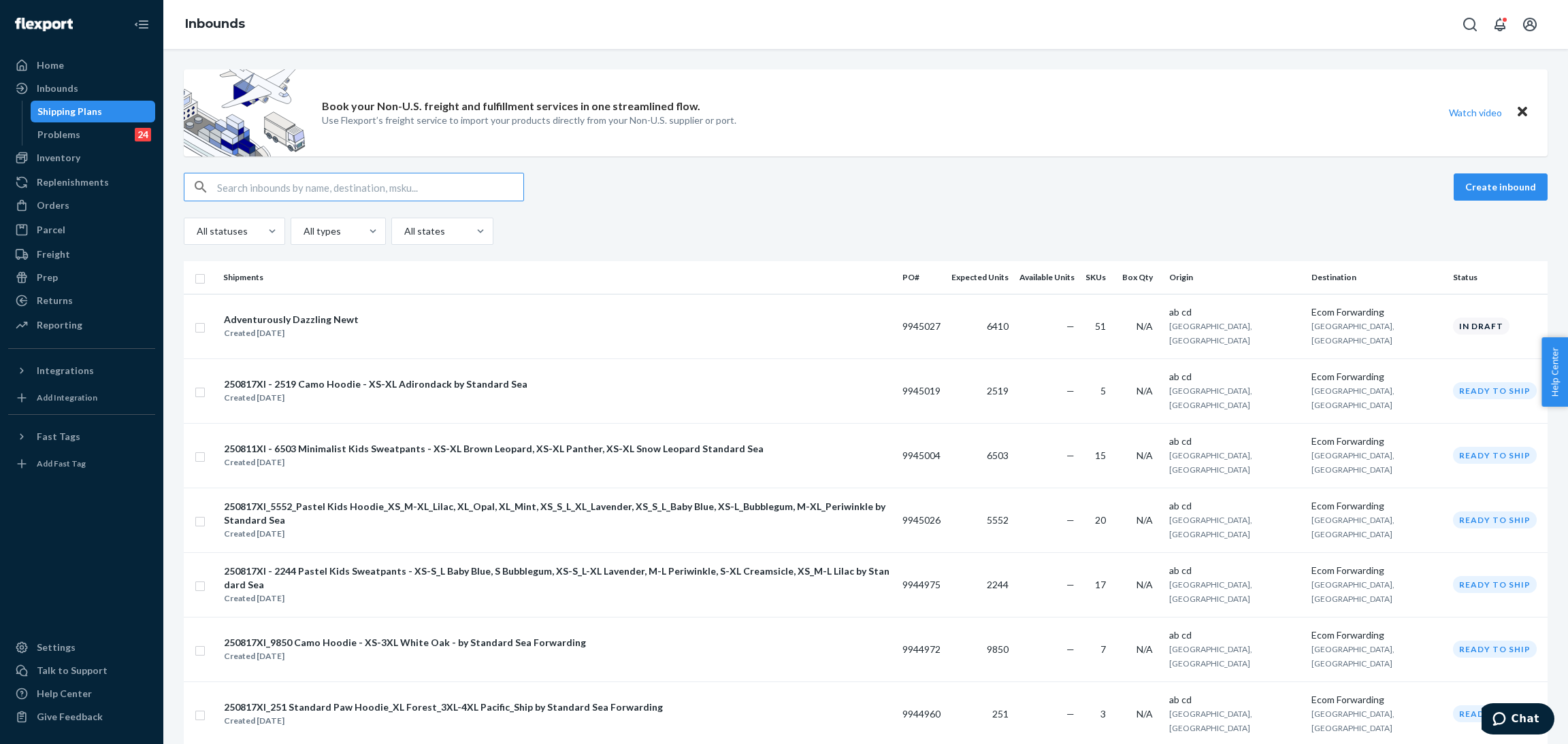
drag, startPoint x: 469, startPoint y: 523, endPoint x: 736, endPoint y: 584, distance: 273.9
click at [469, 527] on div "Created [DATE]" at bounding box center [557, 534] width 667 height 14
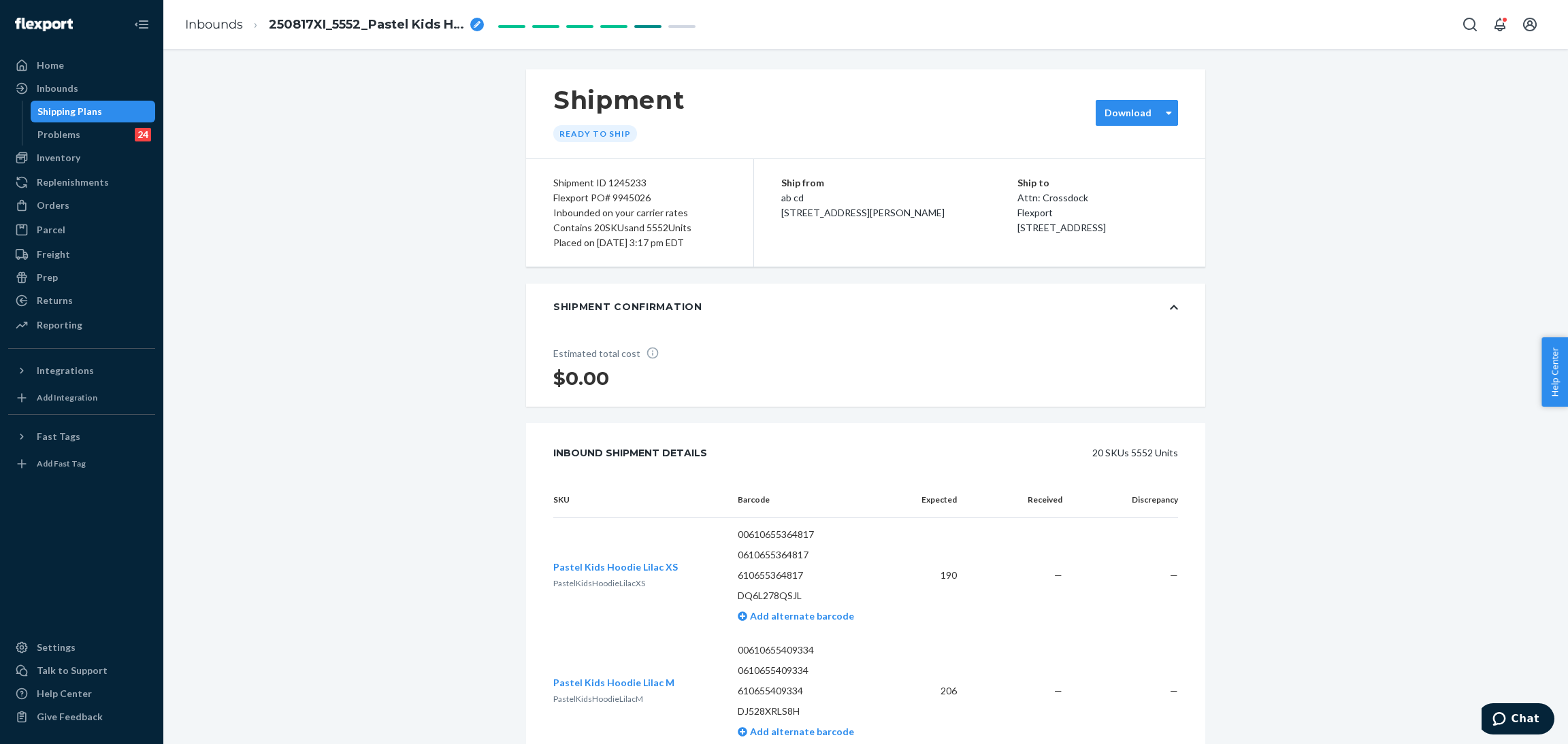
click at [938, 112] on div "Download" at bounding box center [1128, 112] width 64 height 14
click at [938, 151] on div "Individual unit labels required for all SKUs, if they do not already have them." at bounding box center [1177, 162] width 147 height 24
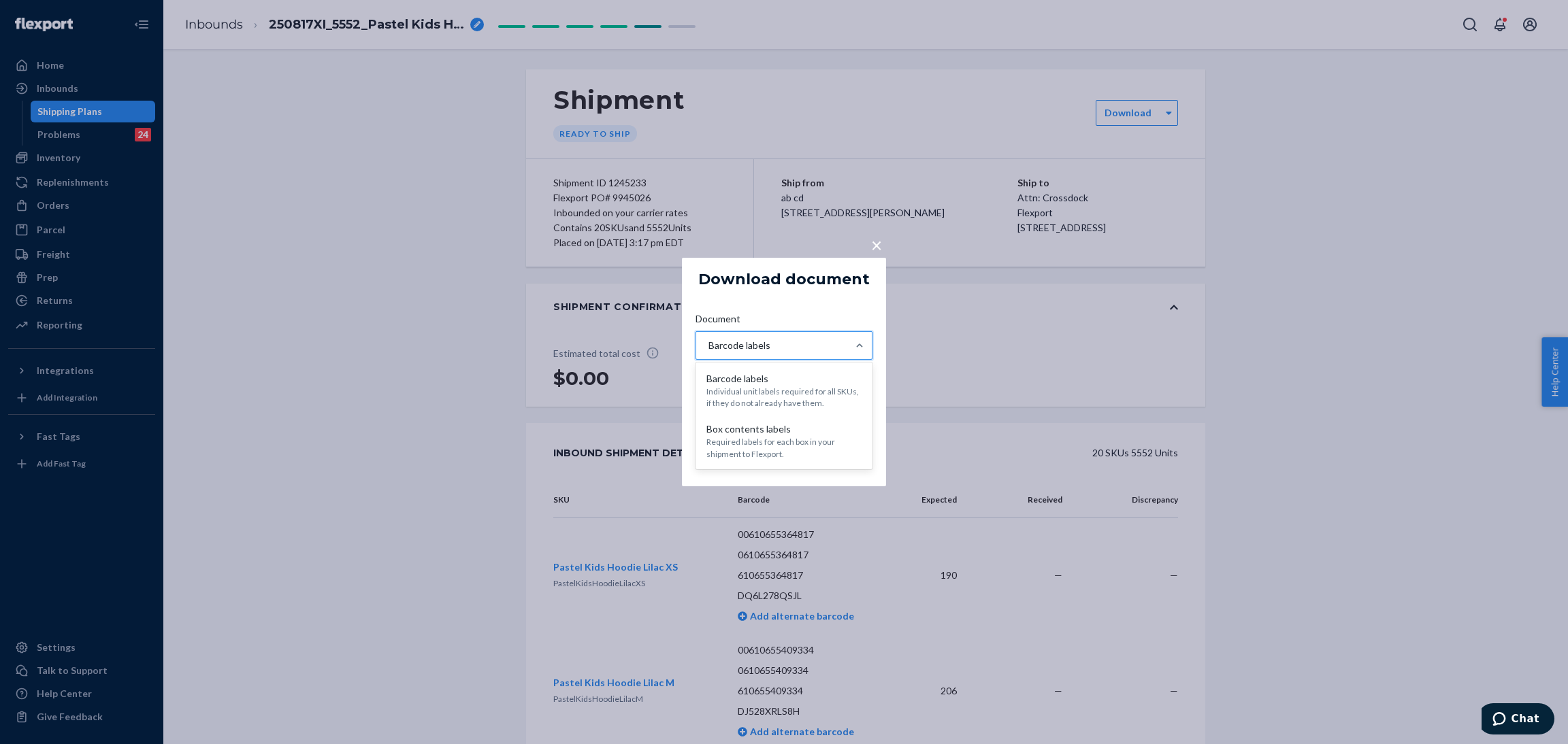
click at [829, 345] on div "Barcode labels" at bounding box center [771, 345] width 151 height 27
click at [709, 345] on input "Document option [object Object] focused, 1 of 2. 2 results available. Use Up an…" at bounding box center [708, 345] width 2 height 14
click at [806, 429] on div "Box contents labels" at bounding box center [783, 429] width 155 height 14
click at [709, 353] on input "Document option [object Object] focused, 2 of 2. 2 results available. Use Up an…" at bounding box center [708, 345] width 2 height 14
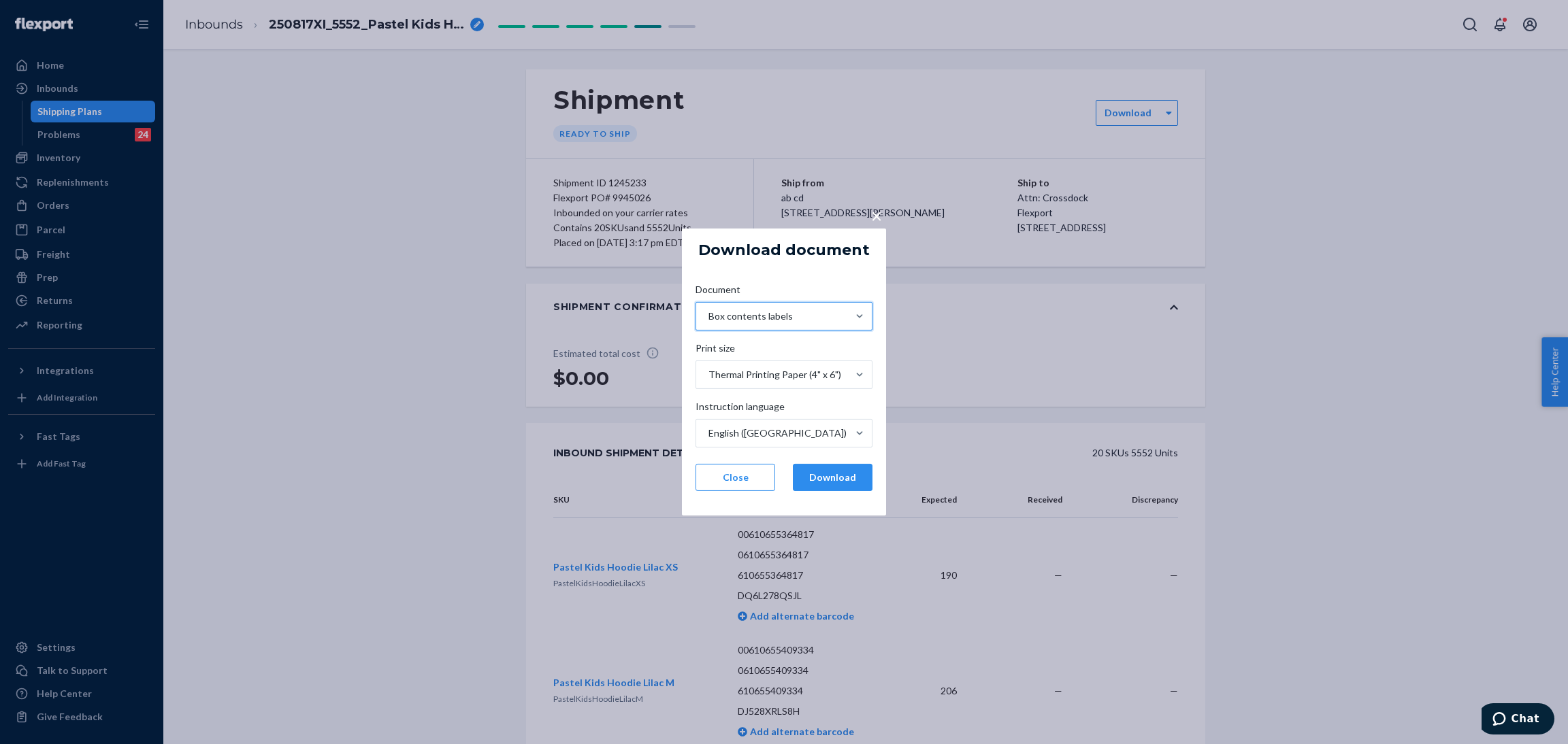
click at [876, 218] on span "×" at bounding box center [876, 216] width 11 height 24
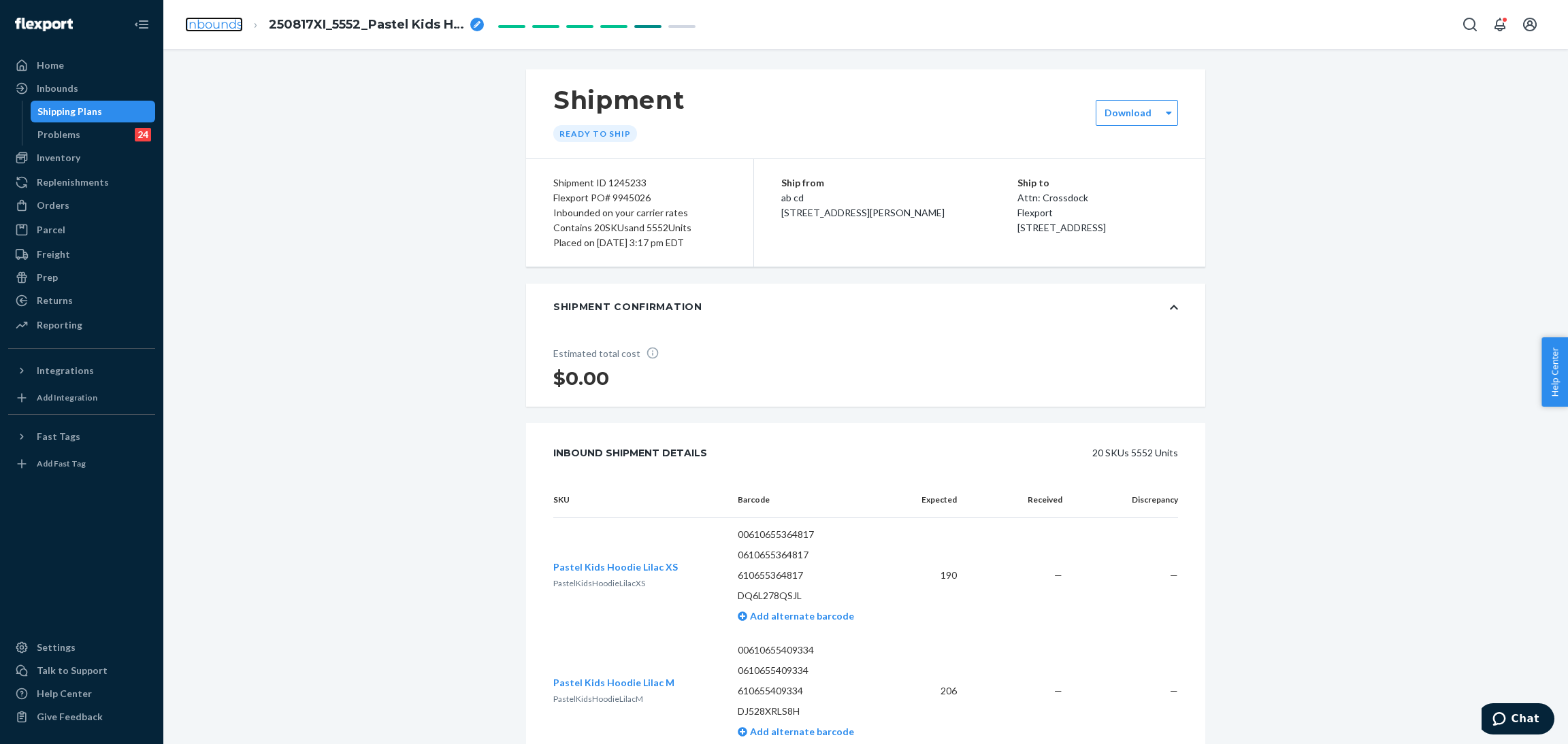
click at [211, 18] on link "Inbounds" at bounding box center [214, 24] width 58 height 15
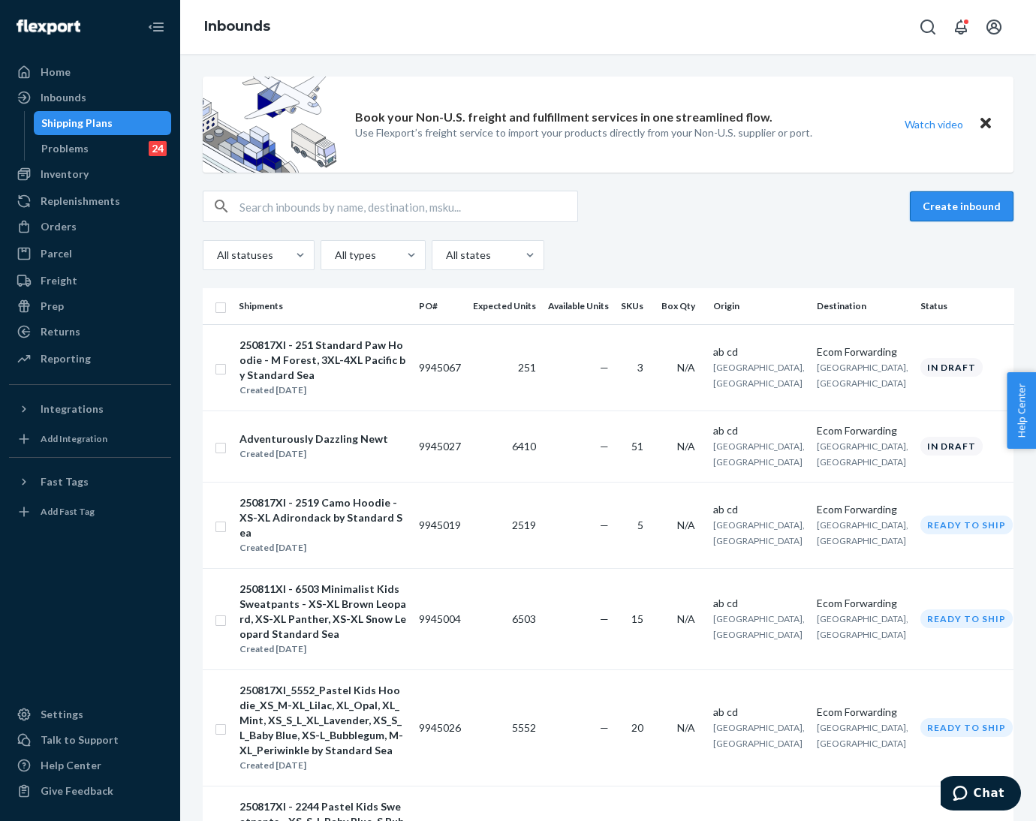
click at [921, 209] on button "Create inbound" at bounding box center [962, 206] width 104 height 30
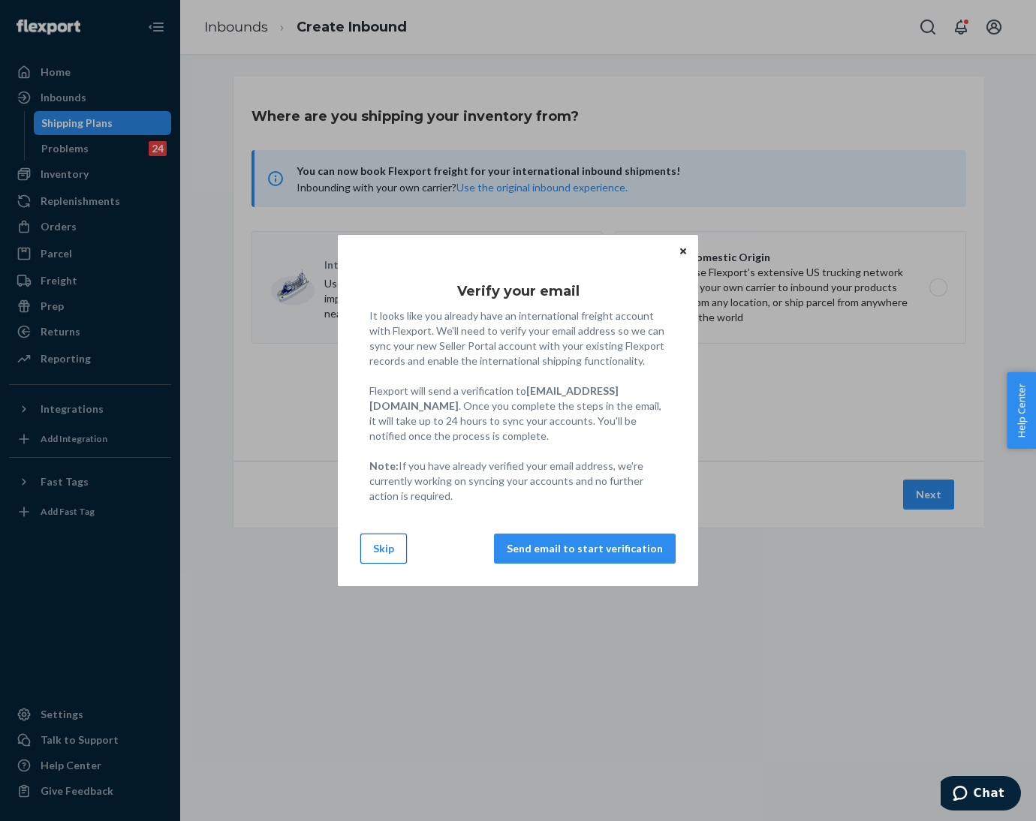
click at [372, 555] on button "Skip" at bounding box center [383, 549] width 47 height 30
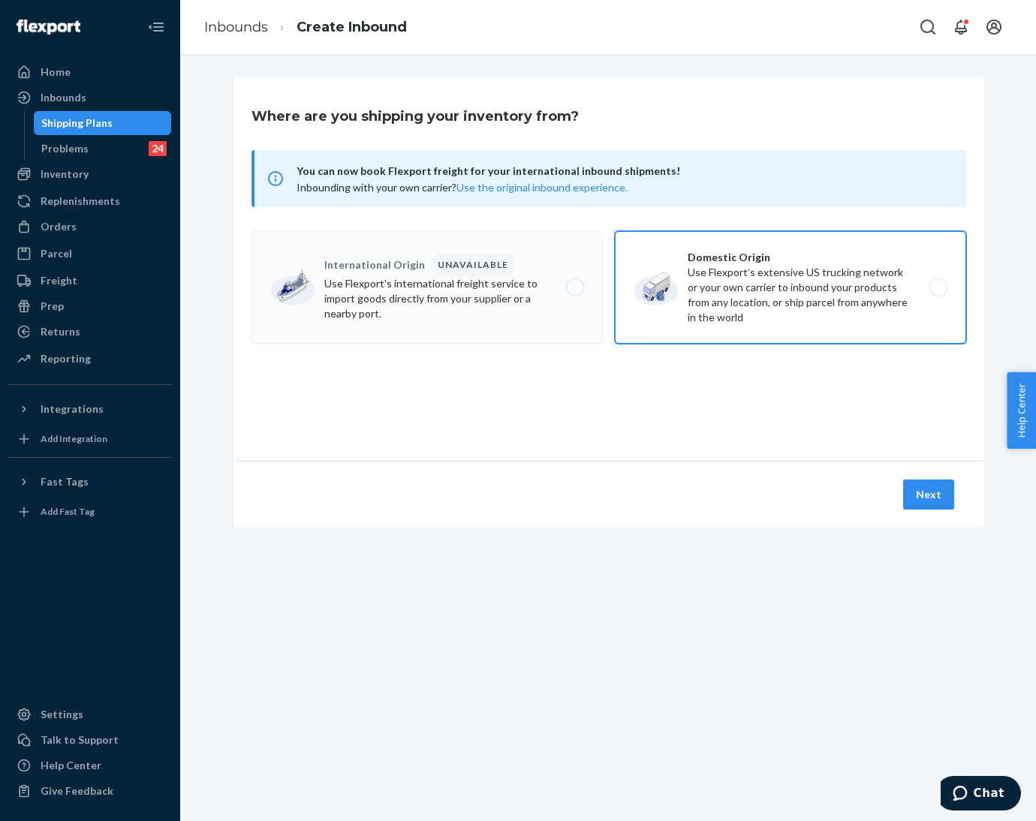
click at [701, 303] on label "Domestic Origin Use Flexport’s extensive US trucking network or your own carrie…" at bounding box center [790, 287] width 351 height 113
click at [938, 293] on input "Domestic Origin Use Flexport’s extensive US trucking network or your own carrie…" at bounding box center [943, 288] width 10 height 10
radio input "true"
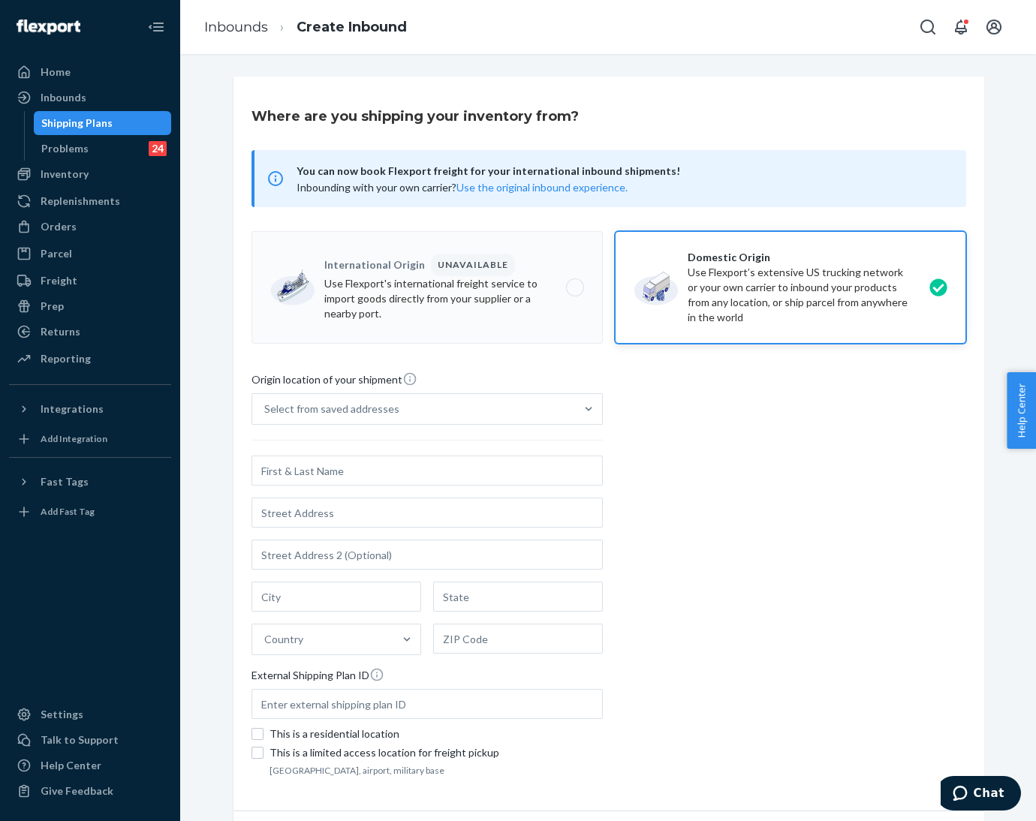
click at [514, 416] on div "Select from saved addresses" at bounding box center [413, 409] width 323 height 30
click at [266, 416] on input "Select from saved addresses" at bounding box center [265, 409] width 2 height 15
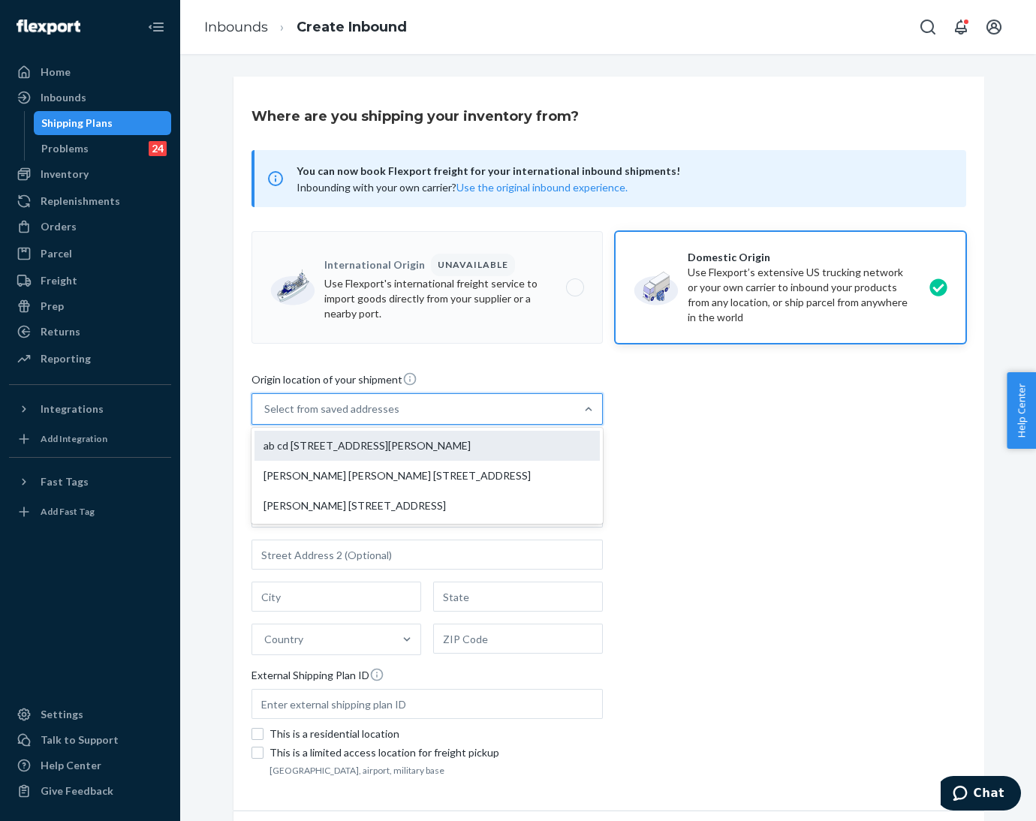
click at [504, 443] on div "ab cd [STREET_ADDRESS][PERSON_NAME]" at bounding box center [427, 446] width 345 height 30
click at [266, 417] on input "option ab cd [STREET_ADDRESS][PERSON_NAME] focused, 1 of 3. 3 results available…" at bounding box center [265, 409] width 2 height 15
type input "ab cd"
type input "[GEOGRAPHIC_DATA]"
type input "CA"
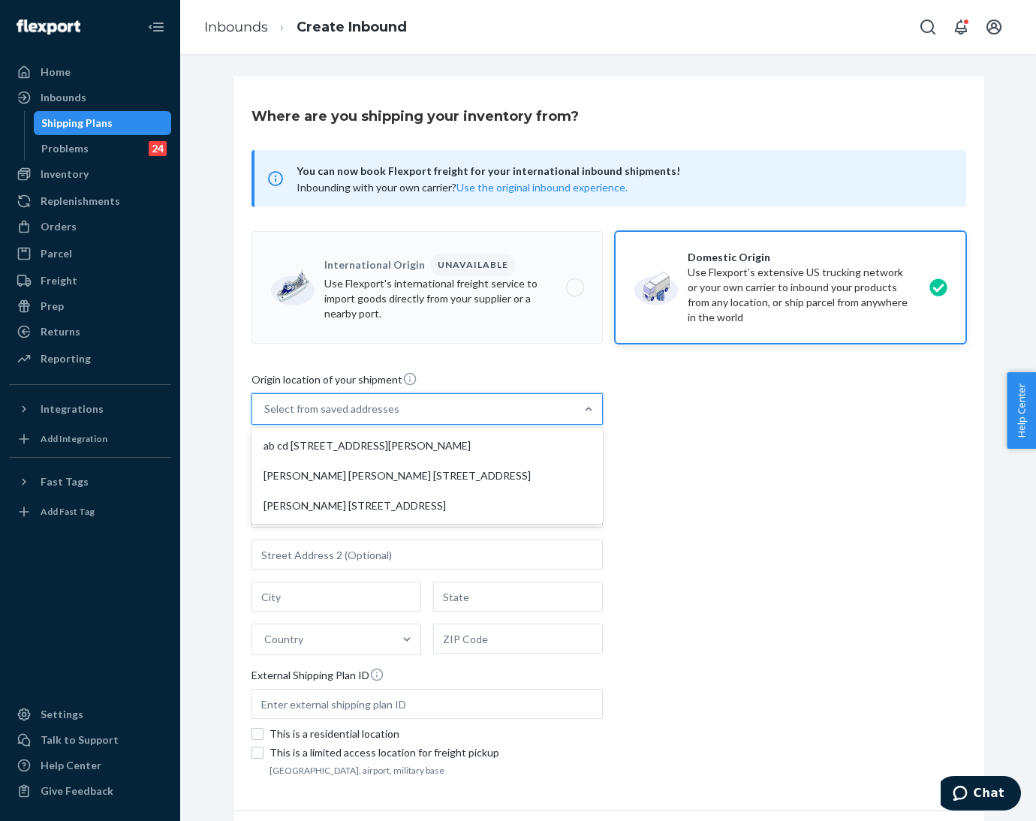
type input "94105"
type input "[STREET_ADDRESS][PERSON_NAME]"
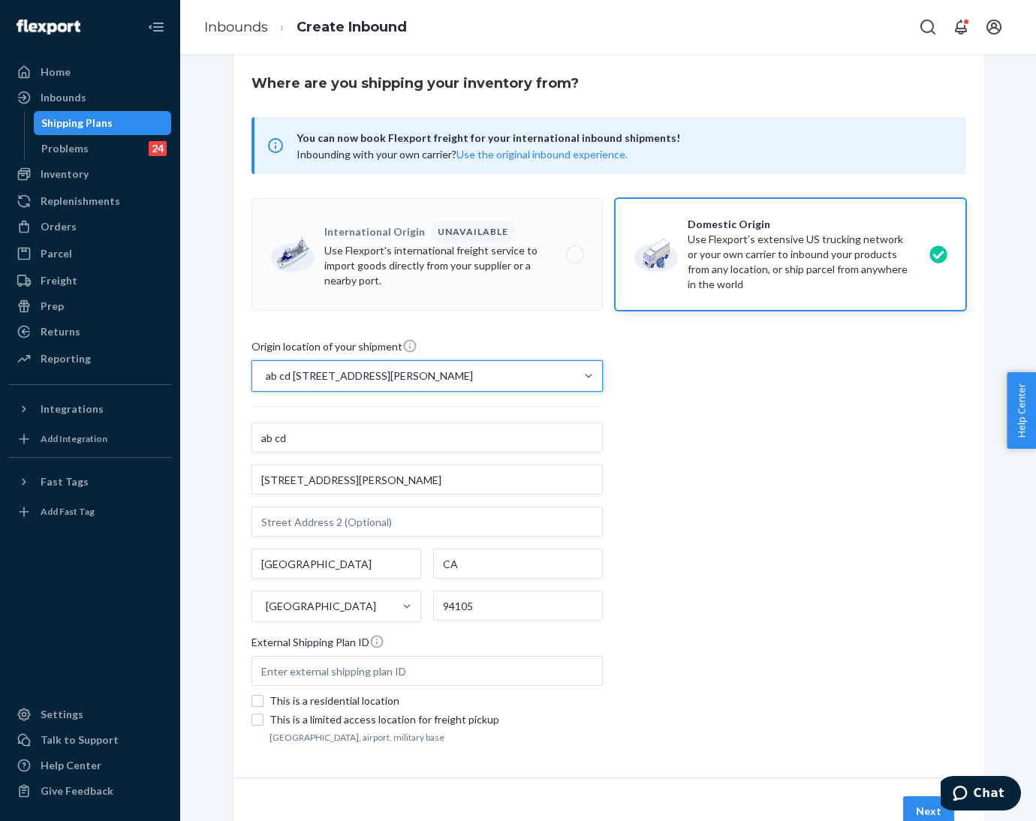
scroll to position [92, 0]
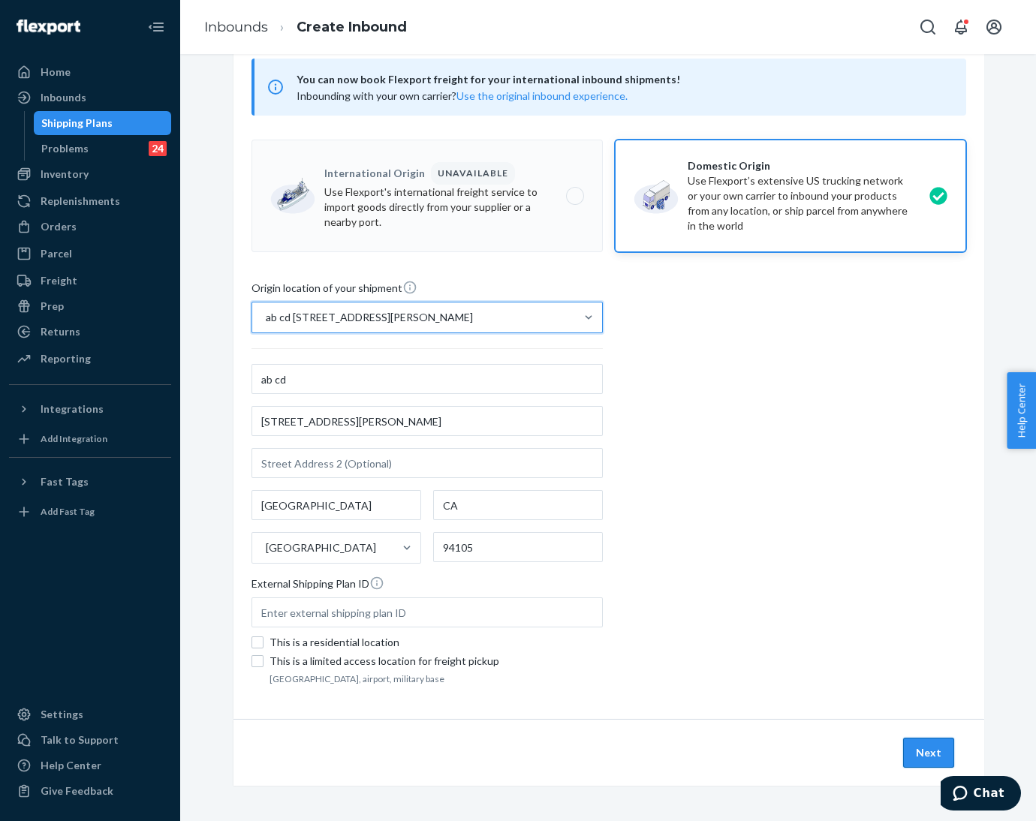
click at [908, 758] on button "Next" at bounding box center [928, 753] width 51 height 30
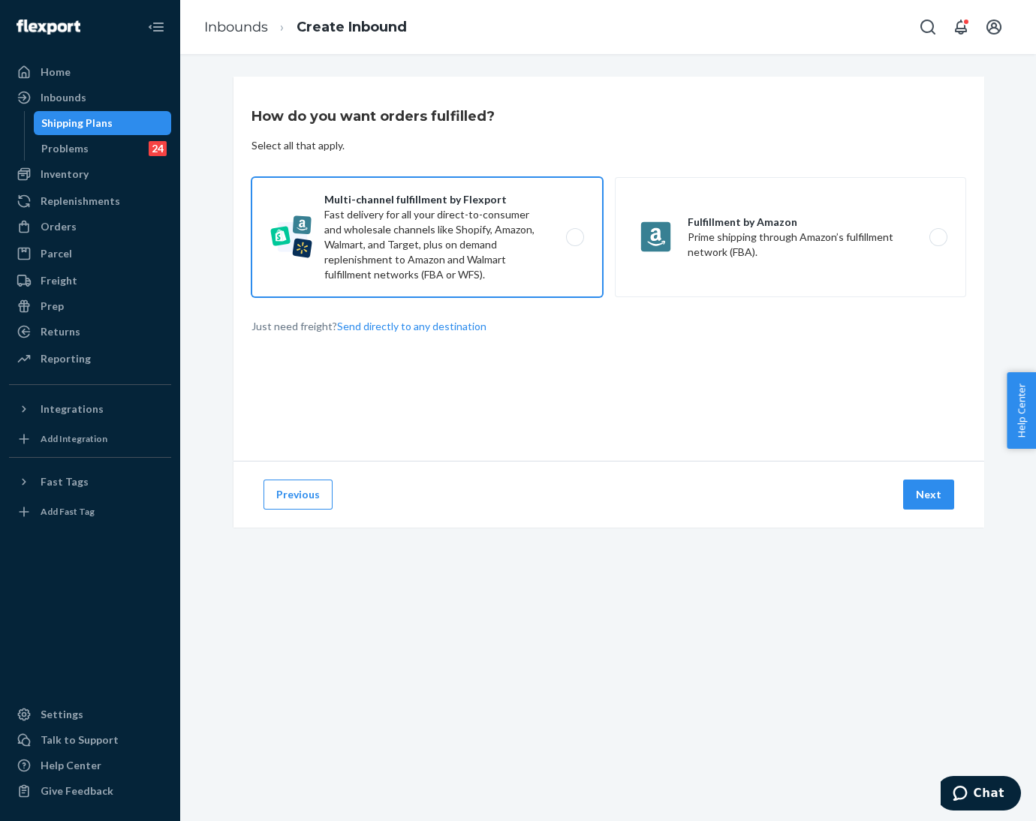
click at [484, 240] on label "Multi-channel fulfillment by Flexport Fast delivery for all your direct-to-cons…" at bounding box center [427, 237] width 351 height 120
click at [574, 240] on input "Multi-channel fulfillment by Flexport Fast delivery for all your direct-to-cons…" at bounding box center [579, 238] width 10 height 10
radio input "true"
click at [915, 483] on button "Next" at bounding box center [928, 495] width 51 height 30
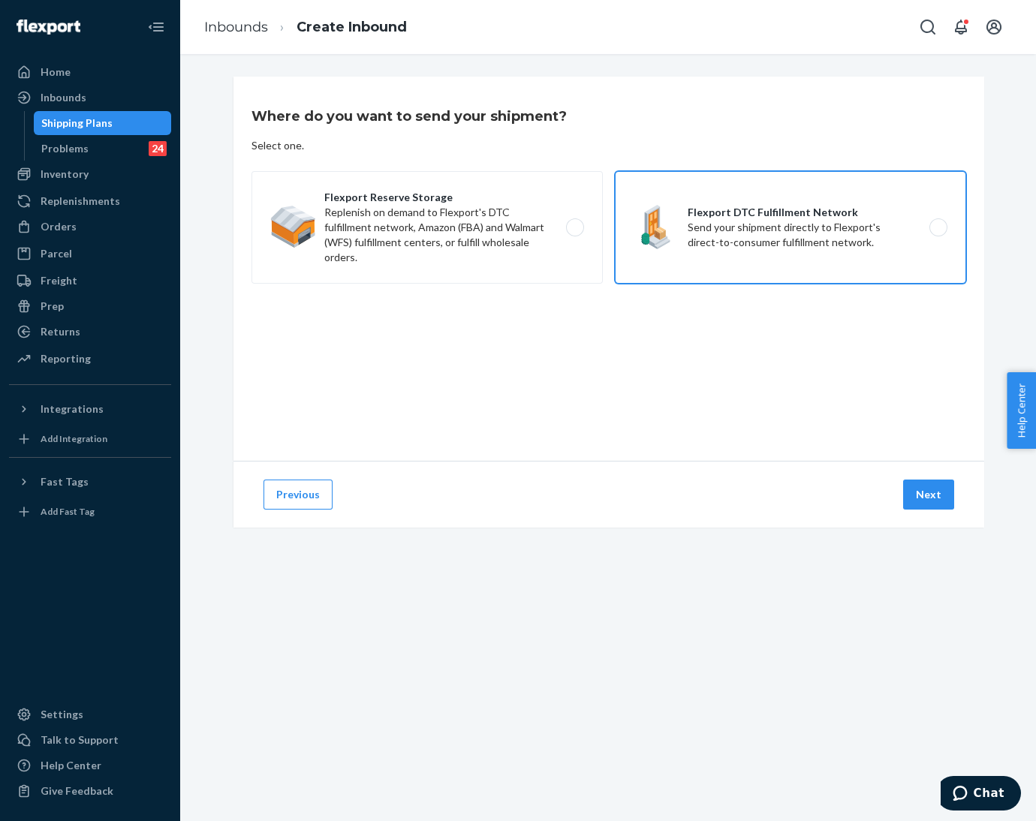
click at [728, 248] on label "Flexport DTC Fulfillment Network Send your shipment directly to Flexport's dire…" at bounding box center [790, 227] width 351 height 113
click at [938, 233] on input "Flexport DTC Fulfillment Network Send your shipment directly to Flexport's dire…" at bounding box center [943, 228] width 10 height 10
radio input "true"
click at [922, 499] on button "Next" at bounding box center [928, 495] width 51 height 30
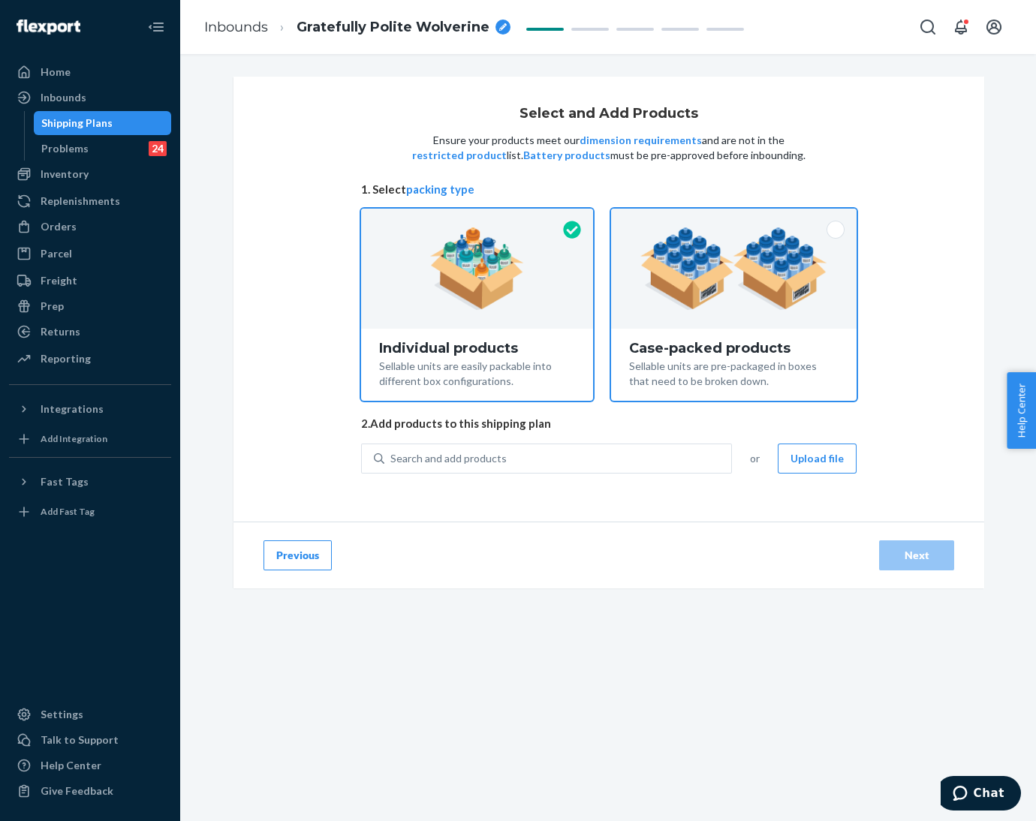
click at [691, 349] on div "Case-packed products" at bounding box center [733, 348] width 209 height 15
click at [729, 219] on input "Case-packed products Sellable units are pre-packaged in boxes that need to be b…" at bounding box center [734, 214] width 10 height 10
radio input "true"
radio input "false"
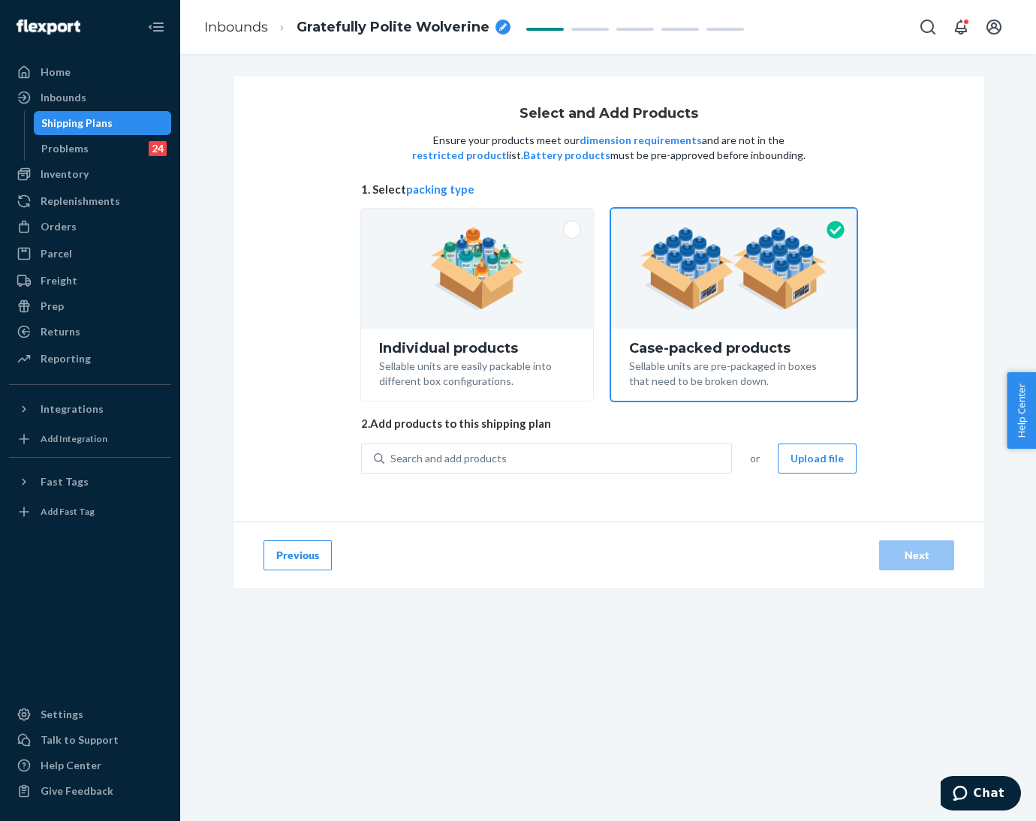
click at [340, 675] on div "Select and Add Products Ensure your products meet our dimension requirements an…" at bounding box center [608, 437] width 856 height 767
click at [514, 460] on div "Search and add products" at bounding box center [557, 458] width 347 height 27
click at [392, 460] on input "0 results available. Use Up and Down to choose options, press Enter to select t…" at bounding box center [391, 458] width 2 height 15
paste input "Camo Sweatpants Adirondack"
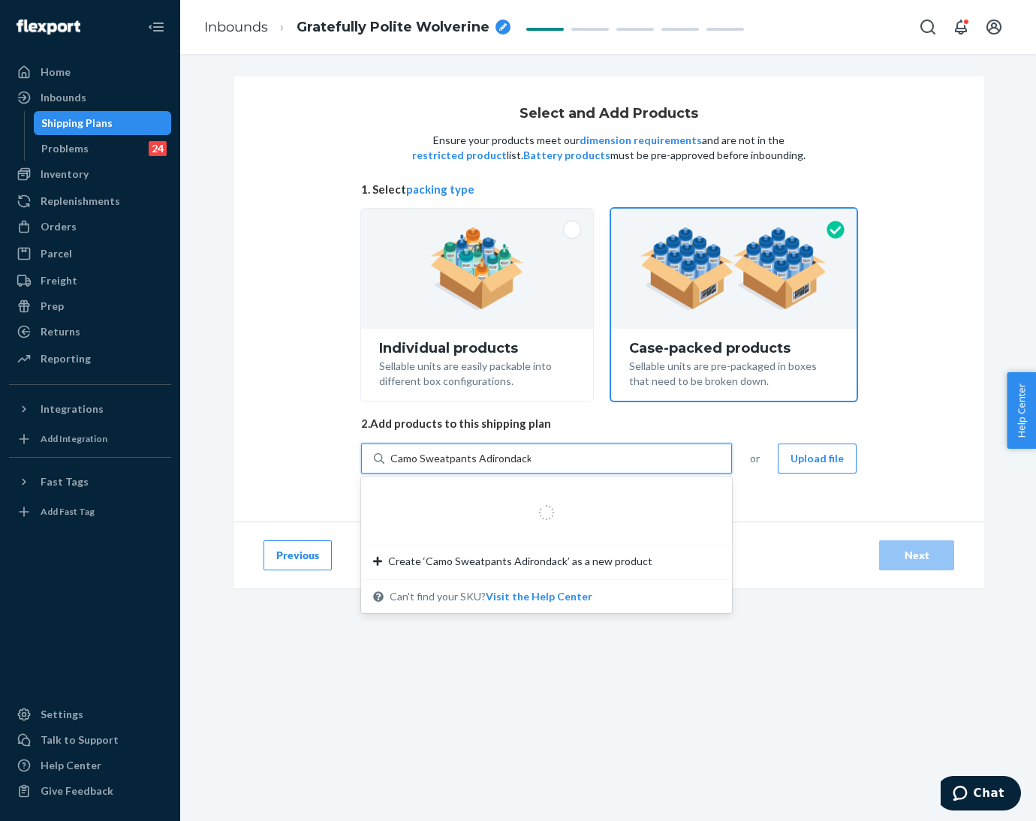
type input "Camo Sweatpants Adirondack"
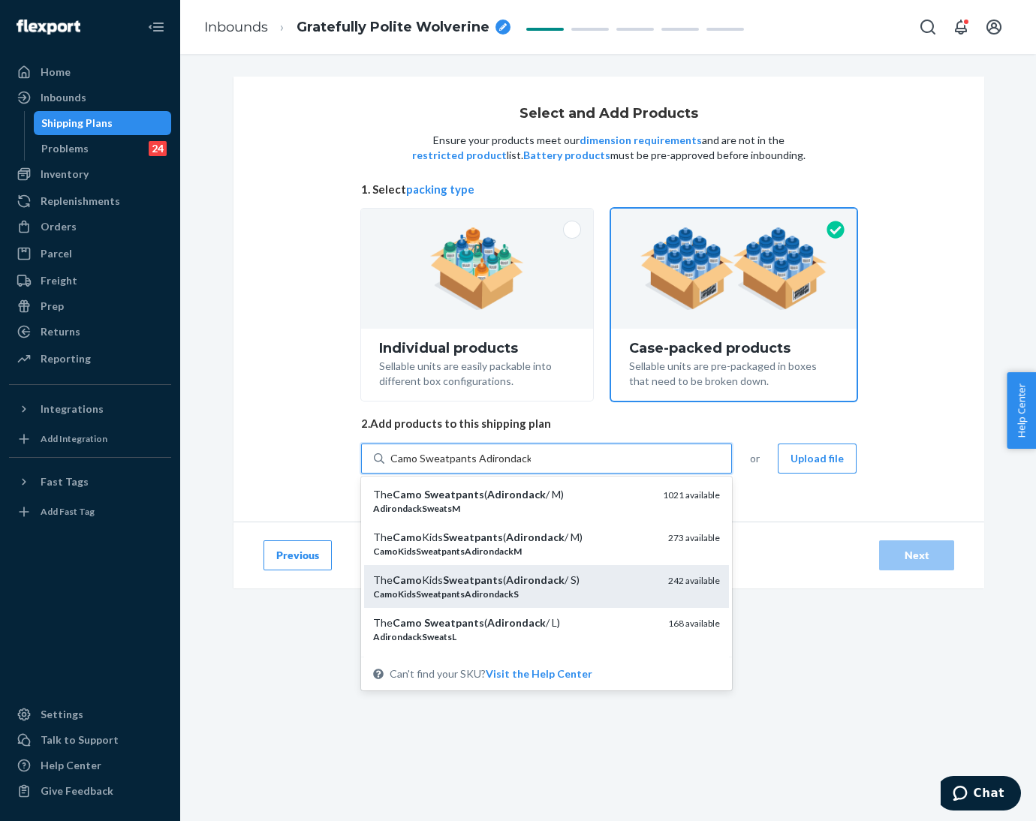
scroll to position [113, 0]
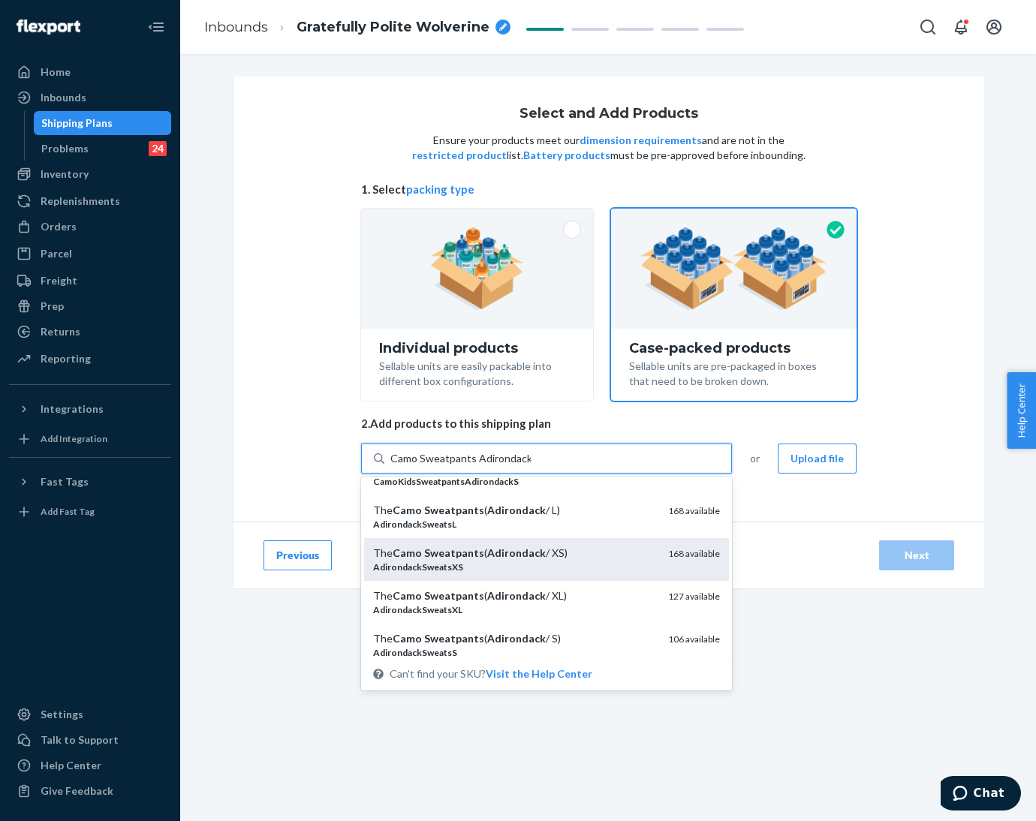
click at [597, 556] on div "The Camo Sweatpants ( Adirondack / XS)" at bounding box center [514, 553] width 283 height 15
click at [530, 466] on input "Camo Sweatpants Adirondack" at bounding box center [460, 458] width 140 height 15
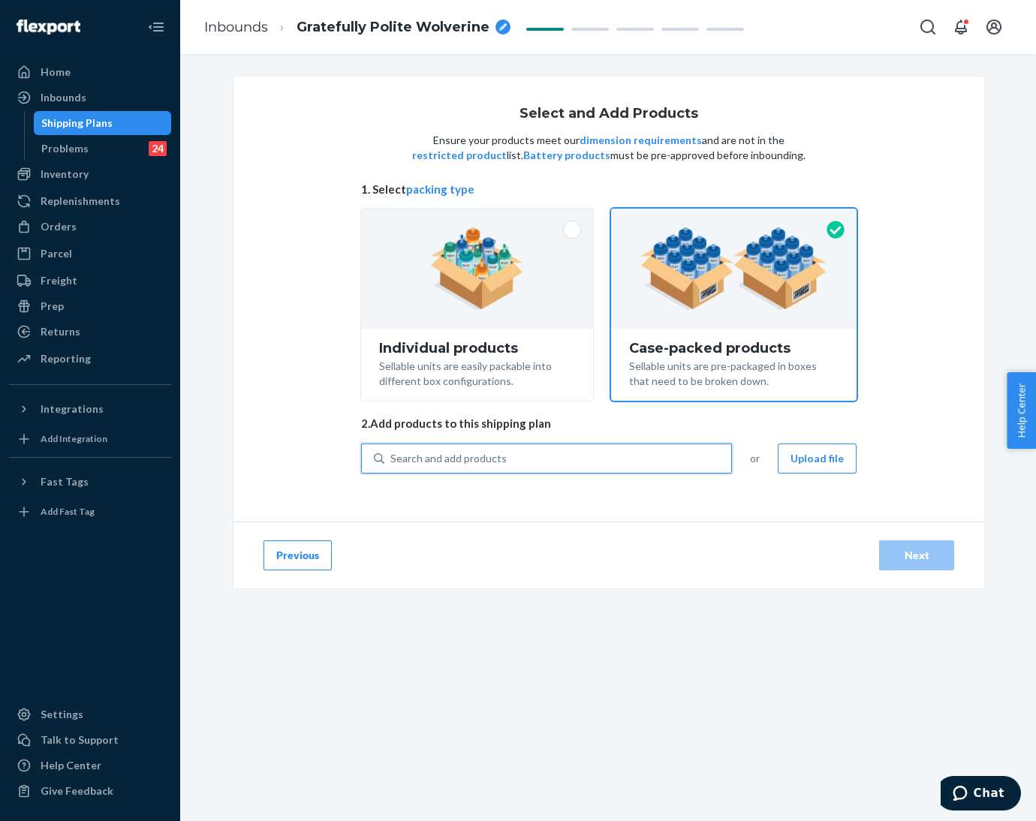
click at [535, 453] on div "Search and add products" at bounding box center [557, 458] width 347 height 27
click at [392, 453] on input "0 results available. Use Up and Down to choose options, press Enter to select t…" at bounding box center [391, 458] width 2 height 15
paste input "Camo Sweatpants Adirondack"
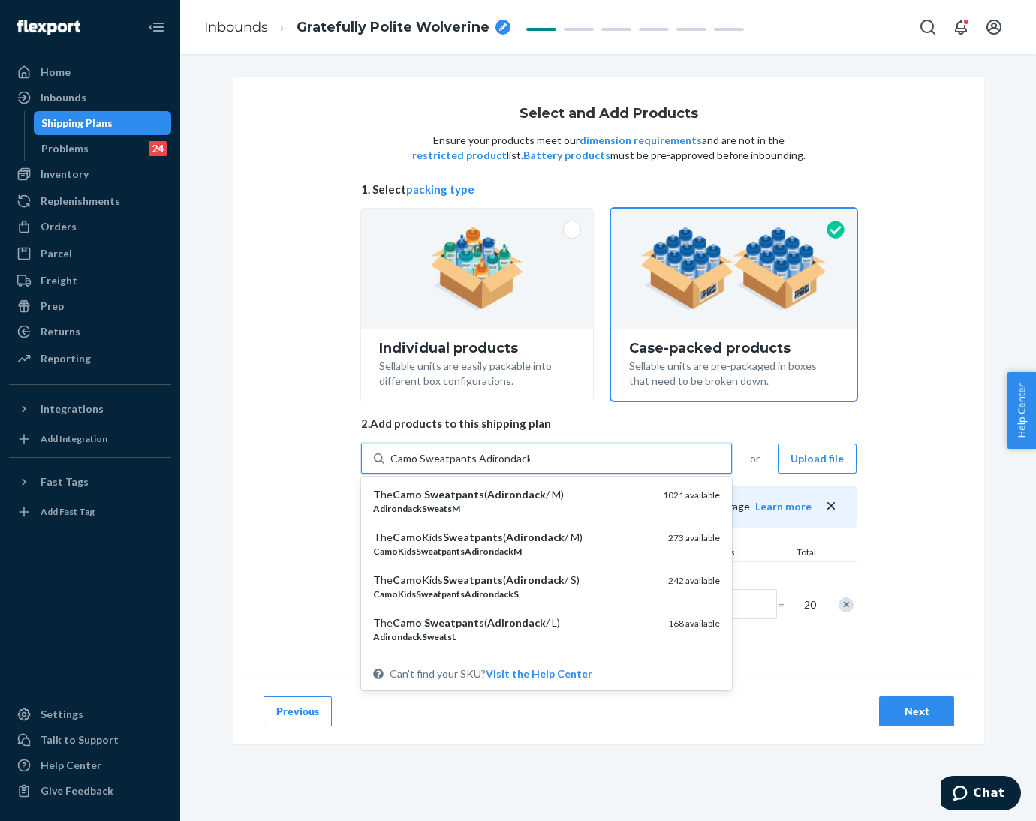
type input "Camo Sweatpants Adirondack"
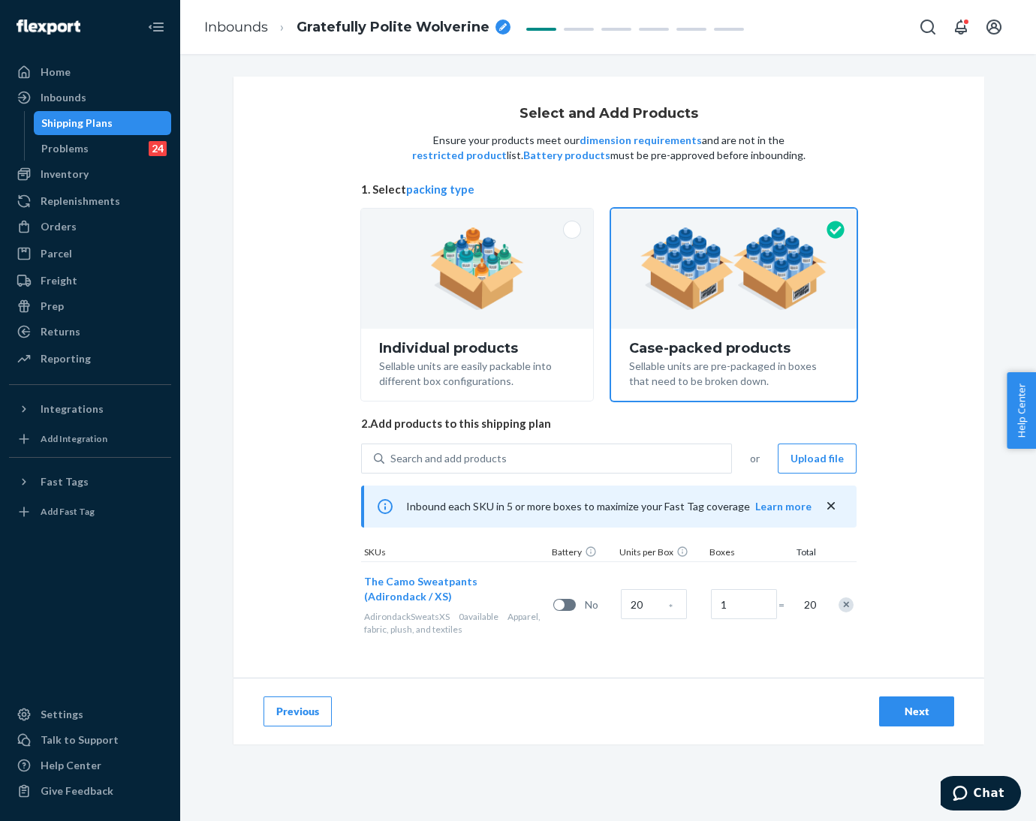
click at [920, 552] on div "Select and Add Products Ensure your products meet our dimension requirements an…" at bounding box center [609, 377] width 751 height 601
click at [553, 460] on div "Search and add products" at bounding box center [557, 458] width 347 height 27
click at [392, 460] on input "0 results available. Use Up and Down to choose options, press Enter to select t…" at bounding box center [391, 458] width 2 height 15
paste input "Camo Sweatpants Adirondack"
type input "Camo Sweatpants Adirondack"
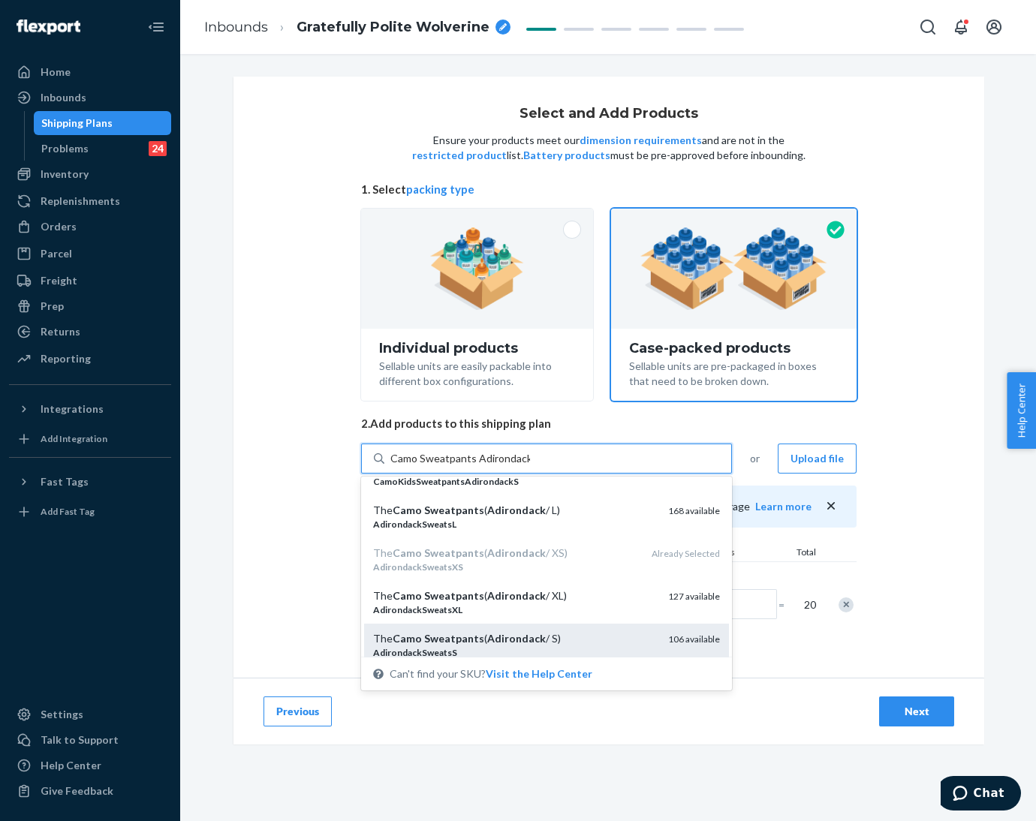
click at [564, 642] on div "The Camo Sweatpants ( Adirondack / S)" at bounding box center [514, 638] width 283 height 15
click at [530, 466] on input "Camo Sweatpants Adirondack" at bounding box center [460, 458] width 140 height 15
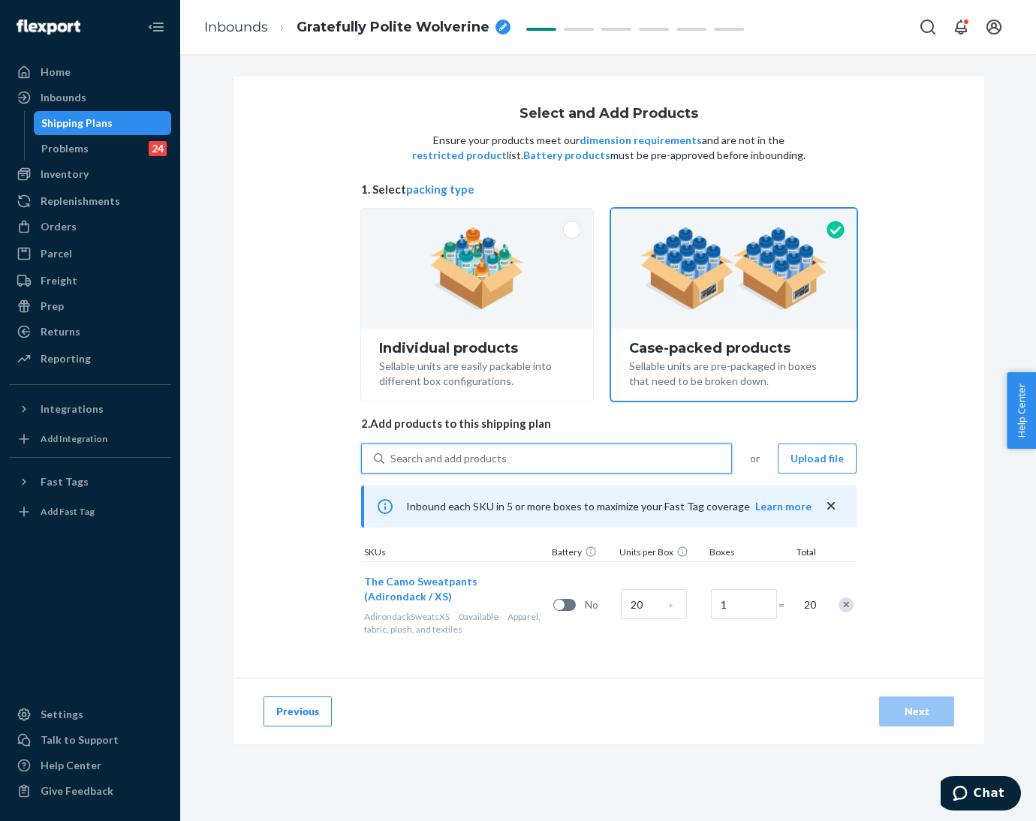
click at [550, 462] on div "Search and add products" at bounding box center [557, 458] width 347 height 27
click at [392, 462] on input "0 results available. Select is focused ,type to refine list, press Down to open…" at bounding box center [391, 458] width 2 height 15
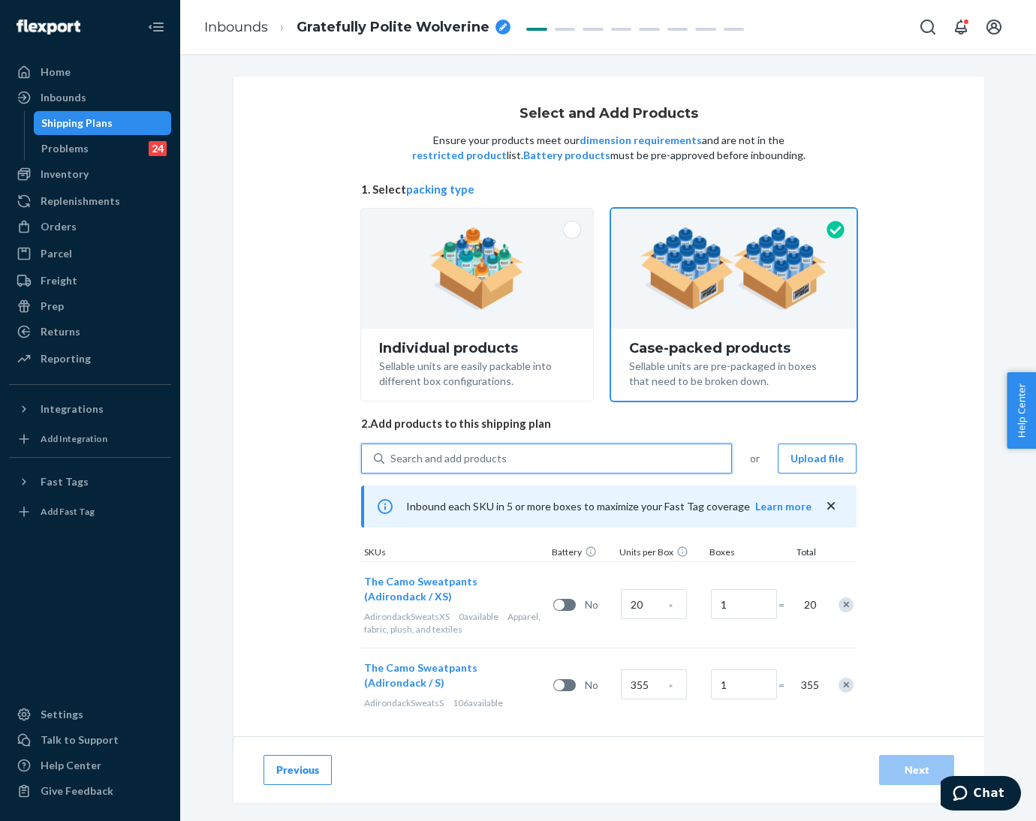
paste input "Camo Sweatpants Adirondack"
type input "Camo Sweatpants Adirondack"
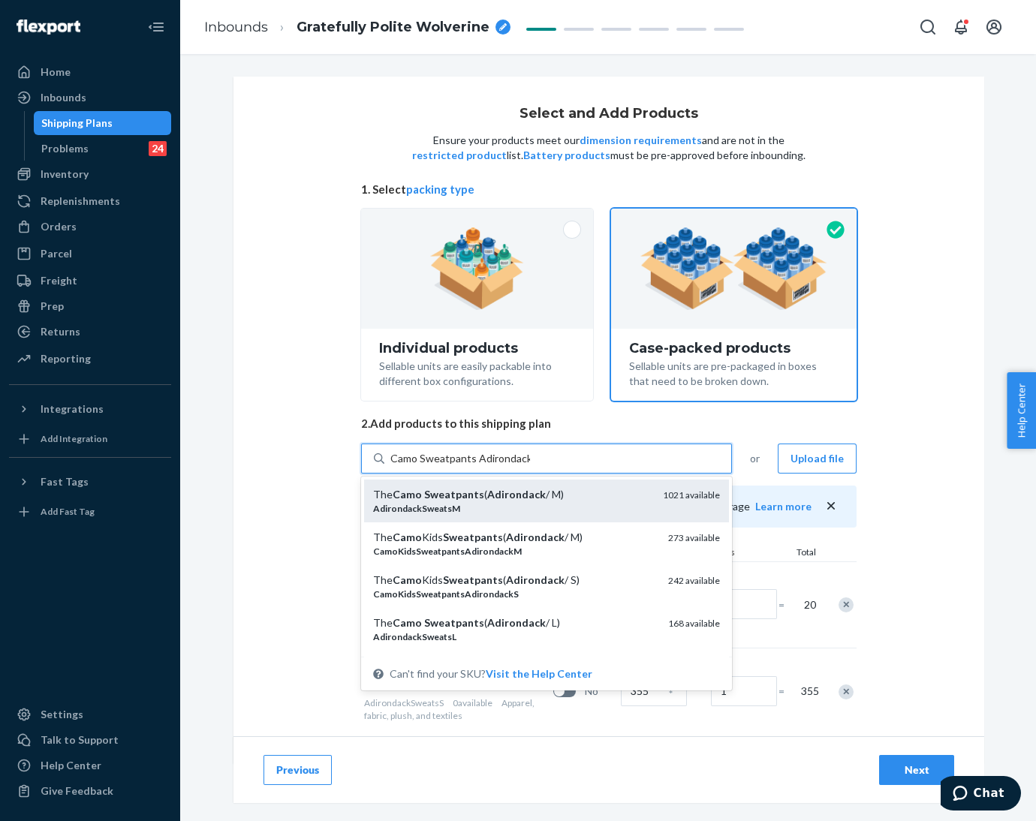
click at [567, 511] on div "AdirondackSweatsM" at bounding box center [512, 508] width 278 height 13
click at [530, 466] on input "Camo Sweatpants Adirondack" at bounding box center [460, 458] width 140 height 15
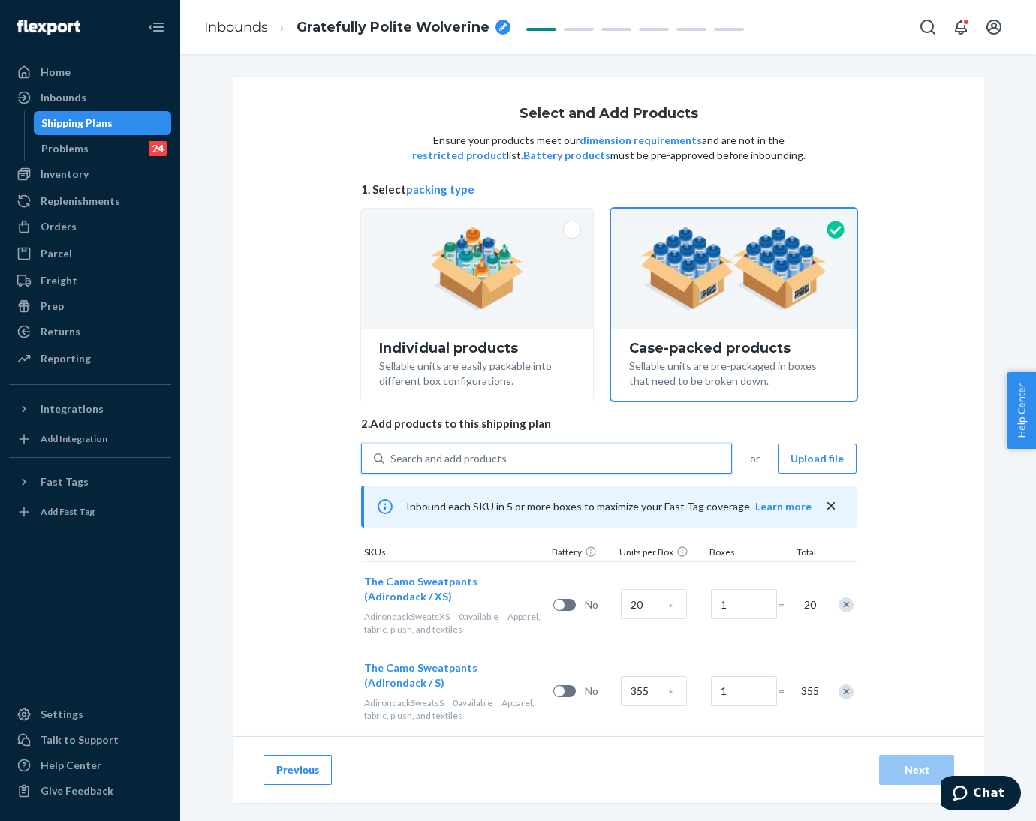
click at [556, 448] on div "Search and add products" at bounding box center [557, 458] width 347 height 27
click at [392, 451] on input "0 results available. Use Up and Down to choose options, press Enter to select t…" at bounding box center [391, 458] width 2 height 15
paste input "Camo Sweatpants Adirondack"
type input "Camo Sweatpants Adirondack"
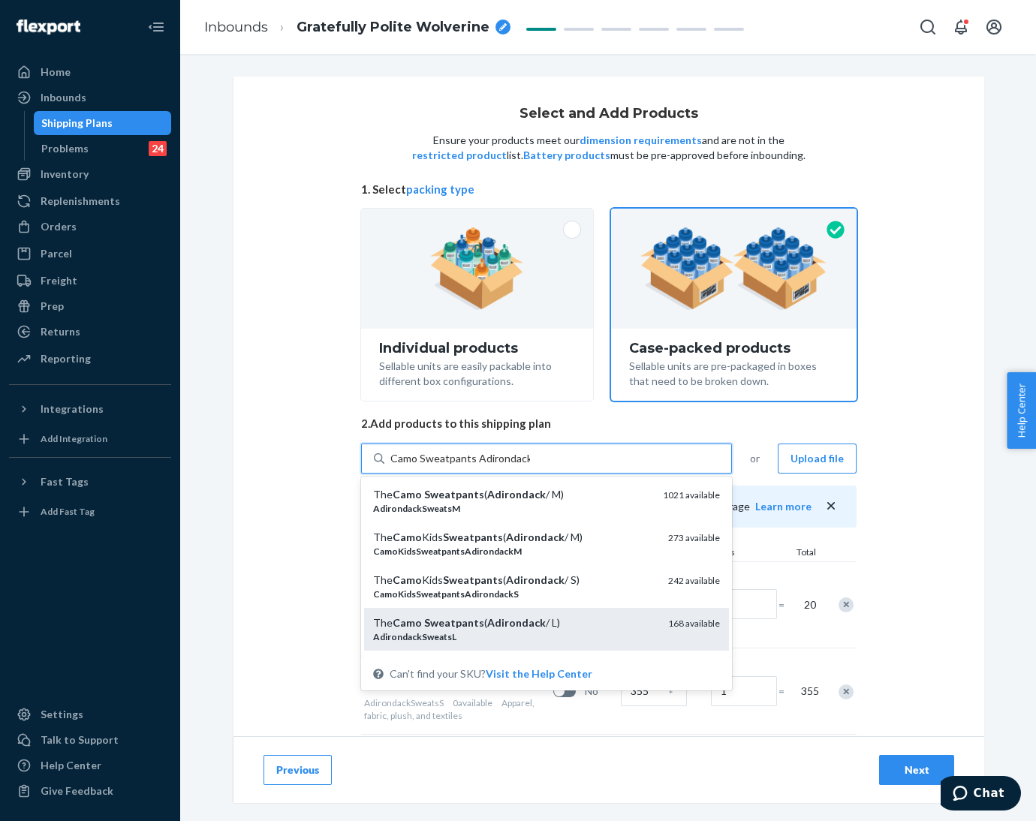
click at [586, 617] on div "The Camo Sweatpants ( Adirondack / L)" at bounding box center [514, 623] width 283 height 15
click at [530, 466] on input "Camo Sweatpants Adirondack" at bounding box center [460, 458] width 140 height 15
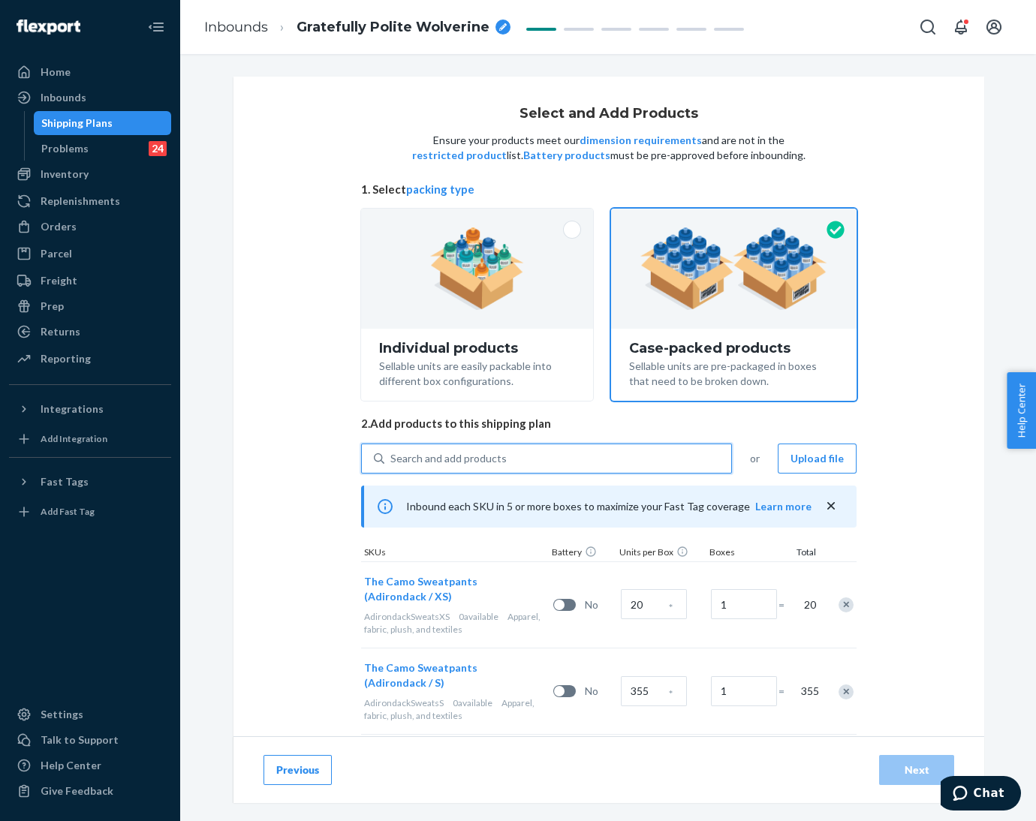
click at [562, 465] on div "Search and add products" at bounding box center [557, 458] width 347 height 27
click at [392, 465] on input "0 results available. Use Up and Down to choose options, press Enter to select t…" at bounding box center [391, 458] width 2 height 15
paste input "Camo Sweatpants Adirondack"
type input "Camo Sweatpants Adirondack"
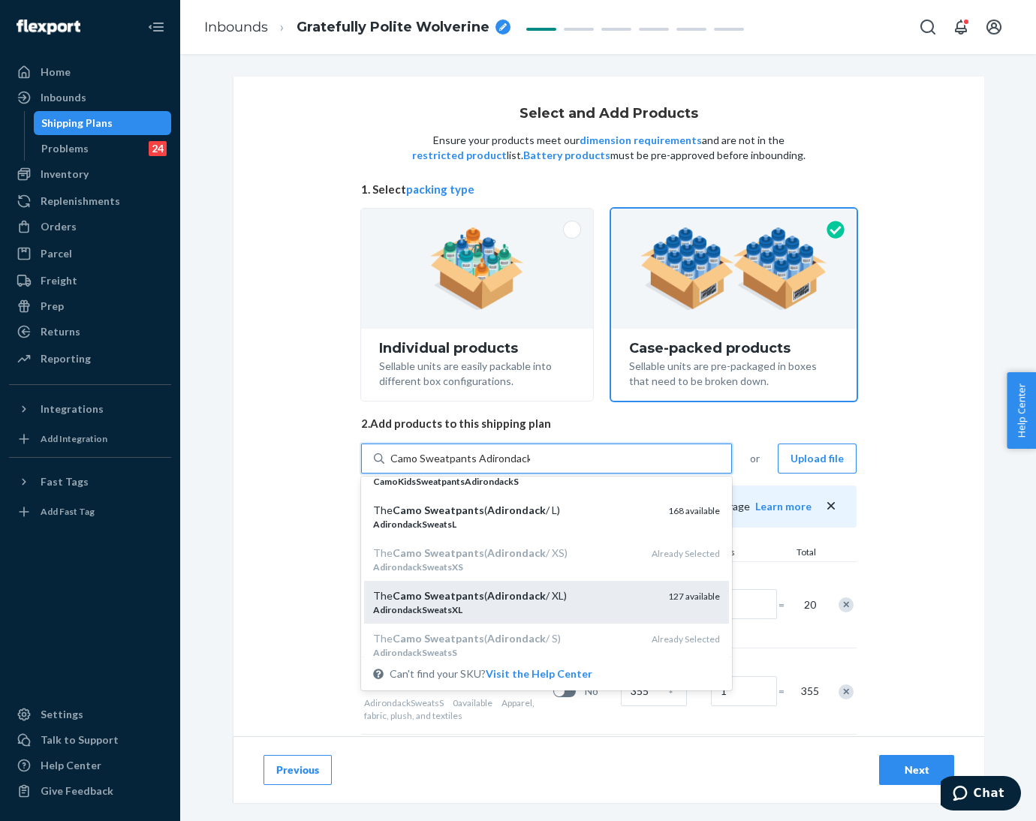
click at [571, 598] on div "The Camo Sweatpants ( Adirondack / XL)" at bounding box center [514, 596] width 283 height 15
click at [530, 466] on input "Camo Sweatpants Adirondack" at bounding box center [460, 458] width 140 height 15
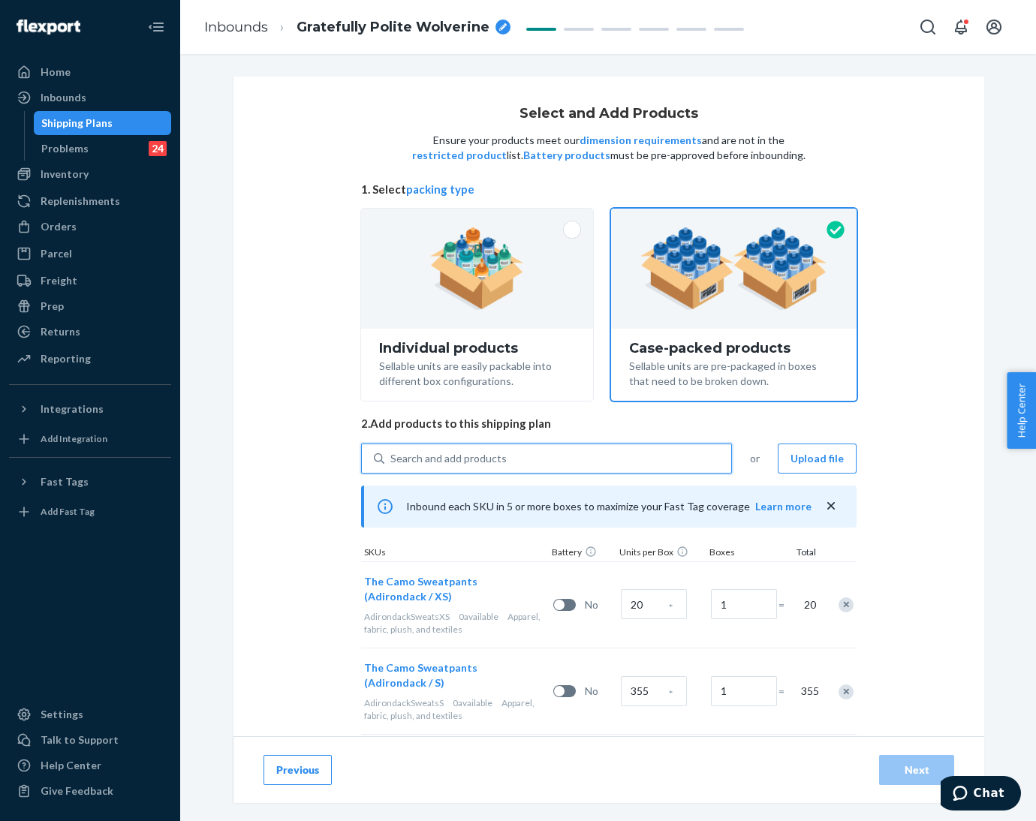
click at [552, 445] on div "Search and add products" at bounding box center [557, 458] width 347 height 27
click at [392, 451] on input "0 results available. Select is focused ,type to refine list, press Down to open…" at bounding box center [391, 458] width 2 height 15
paste input "Camo Sweatpants Adirondack"
type input "Camo Sweatpants Adirondack"
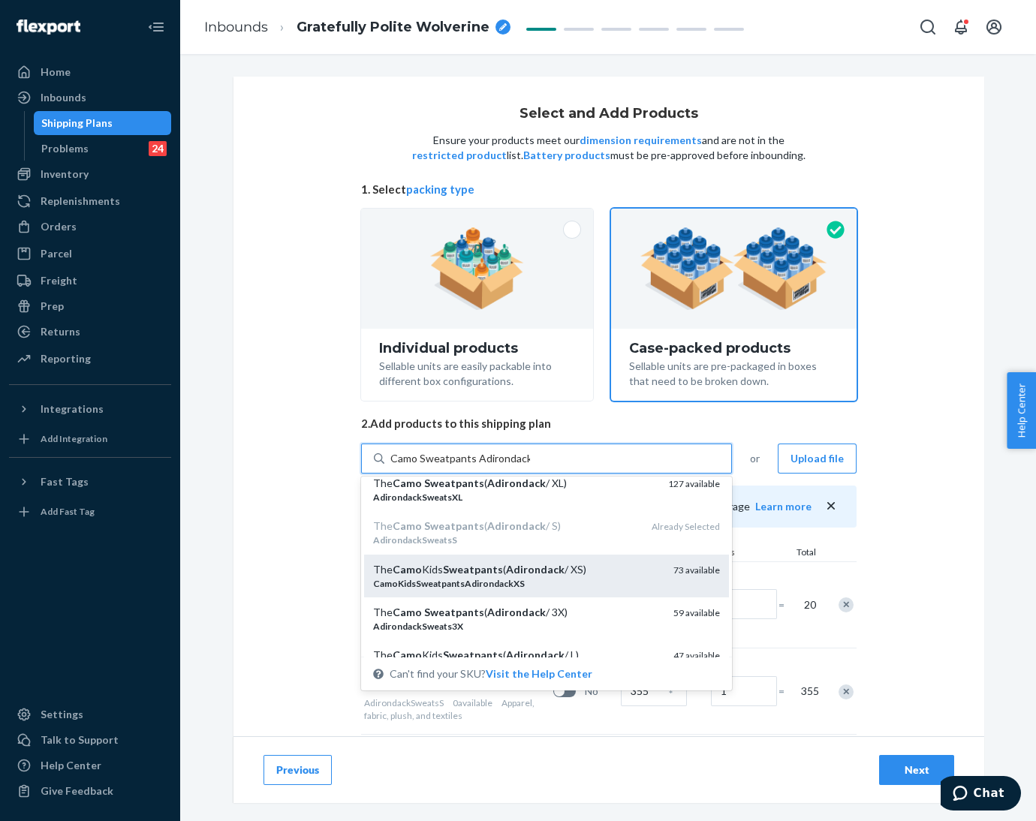
scroll to position [337, 0]
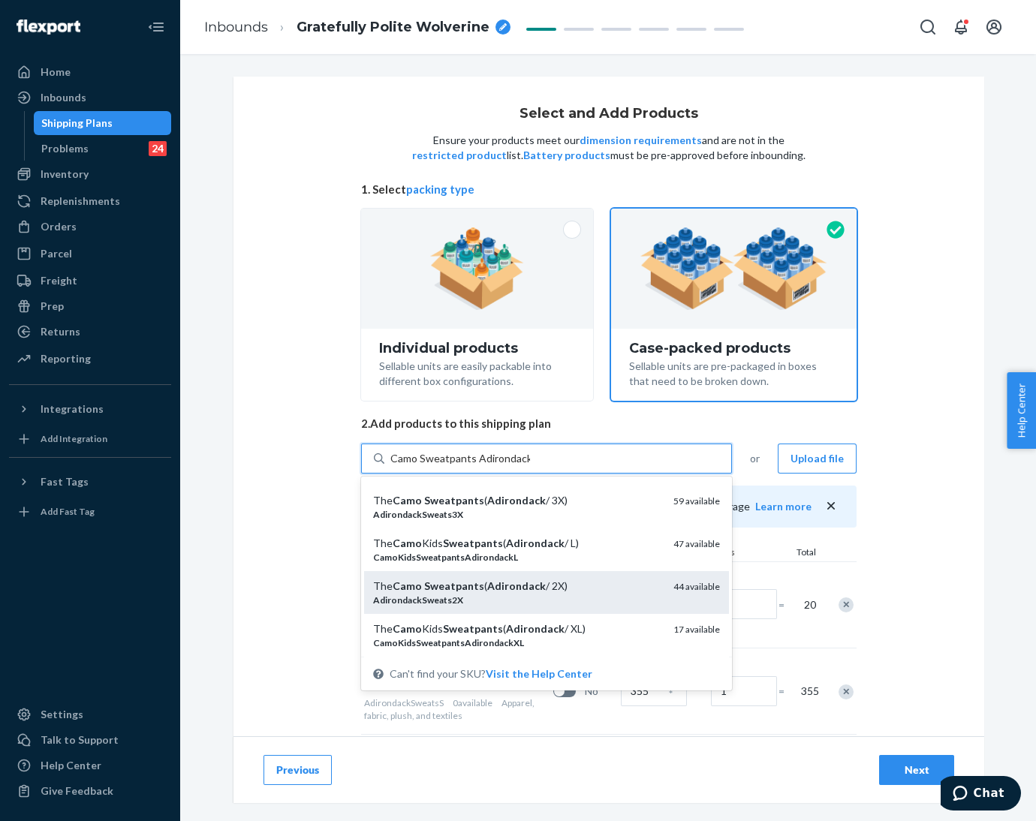
click at [571, 591] on div "The Camo Sweatpants ( Adirondack / 2X)" at bounding box center [517, 586] width 288 height 15
click at [530, 466] on input "Camo Sweatpants Adirondack" at bounding box center [460, 458] width 140 height 15
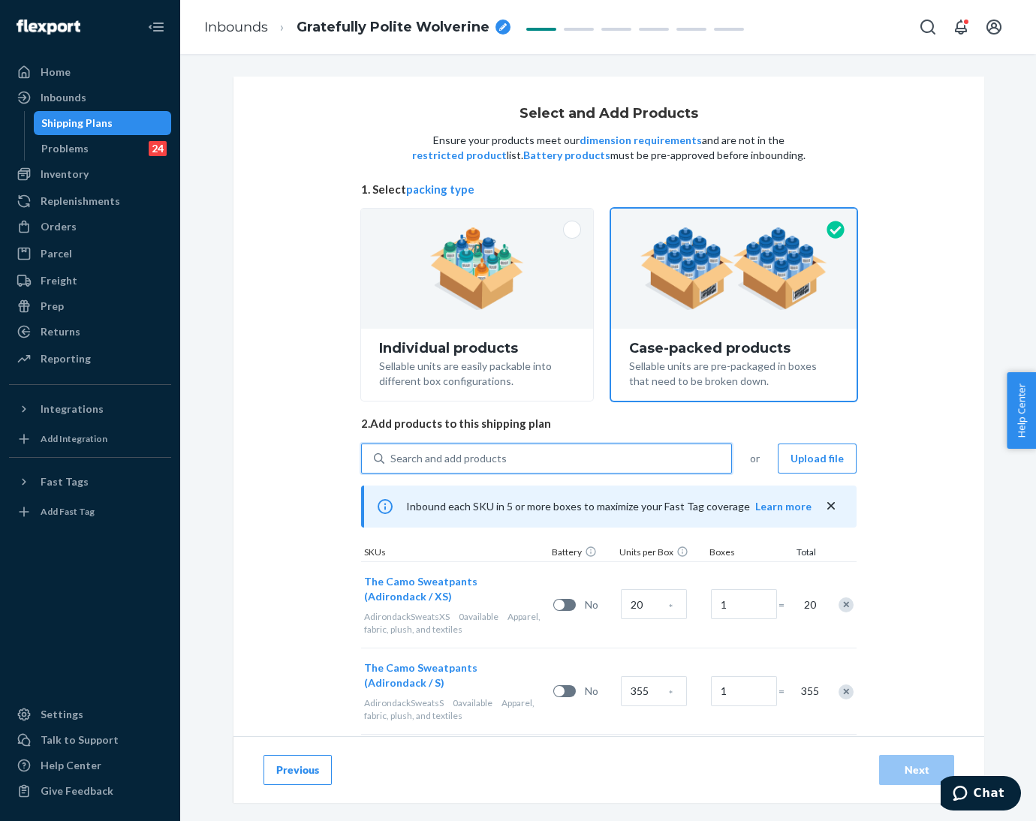
click at [548, 454] on div "Search and add products" at bounding box center [557, 458] width 347 height 27
click at [392, 454] on input "0 results available. Use Up and Down to choose options, press Enter to select t…" at bounding box center [391, 458] width 2 height 15
paste input "Camo Sweatpants Adirondack"
type input "Camo Sweatpants Adirondack"
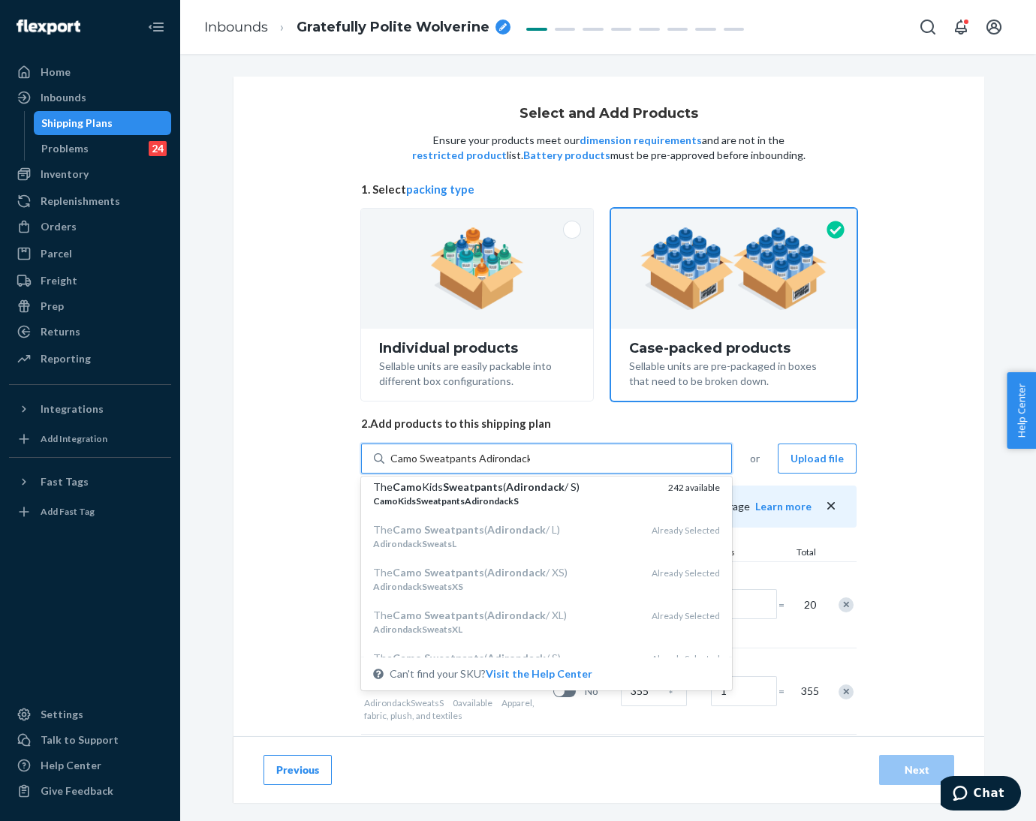
scroll to position [225, 0]
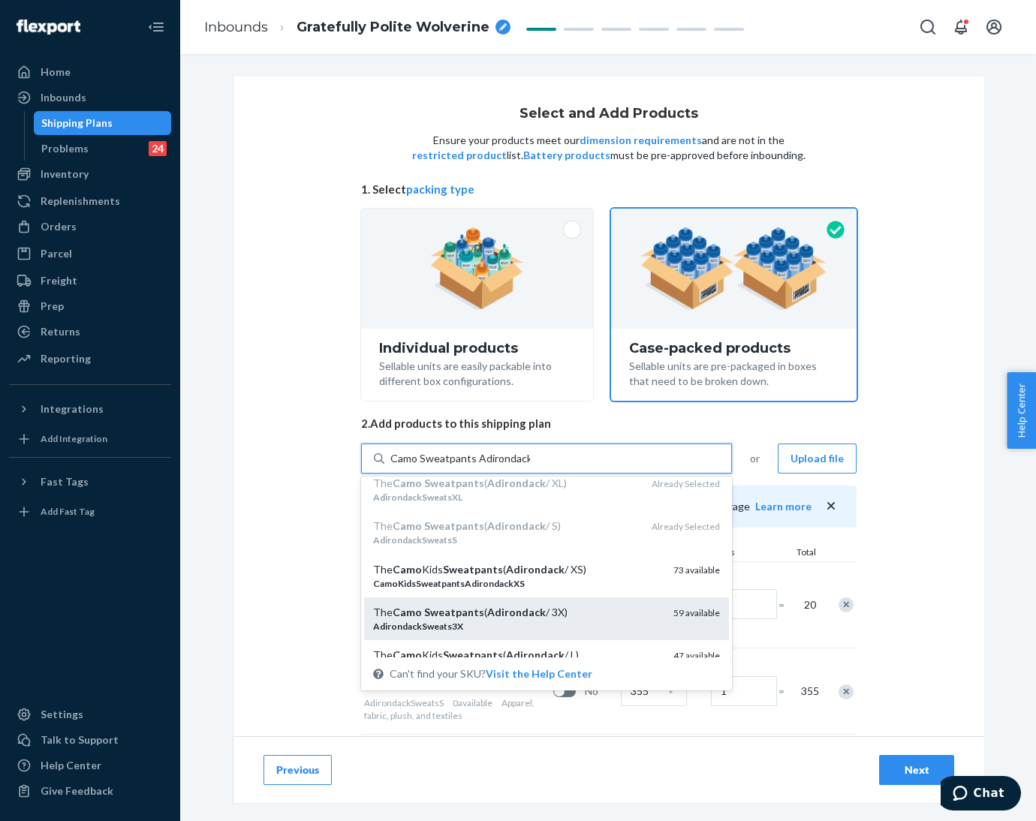
click at [556, 603] on div "The Camo Sweatpants ( Adirondack / 3X) AdirondackSweats3X 59 available" at bounding box center [546, 619] width 365 height 43
click at [530, 466] on input "Camo Sweatpants Adirondack" at bounding box center [460, 458] width 140 height 15
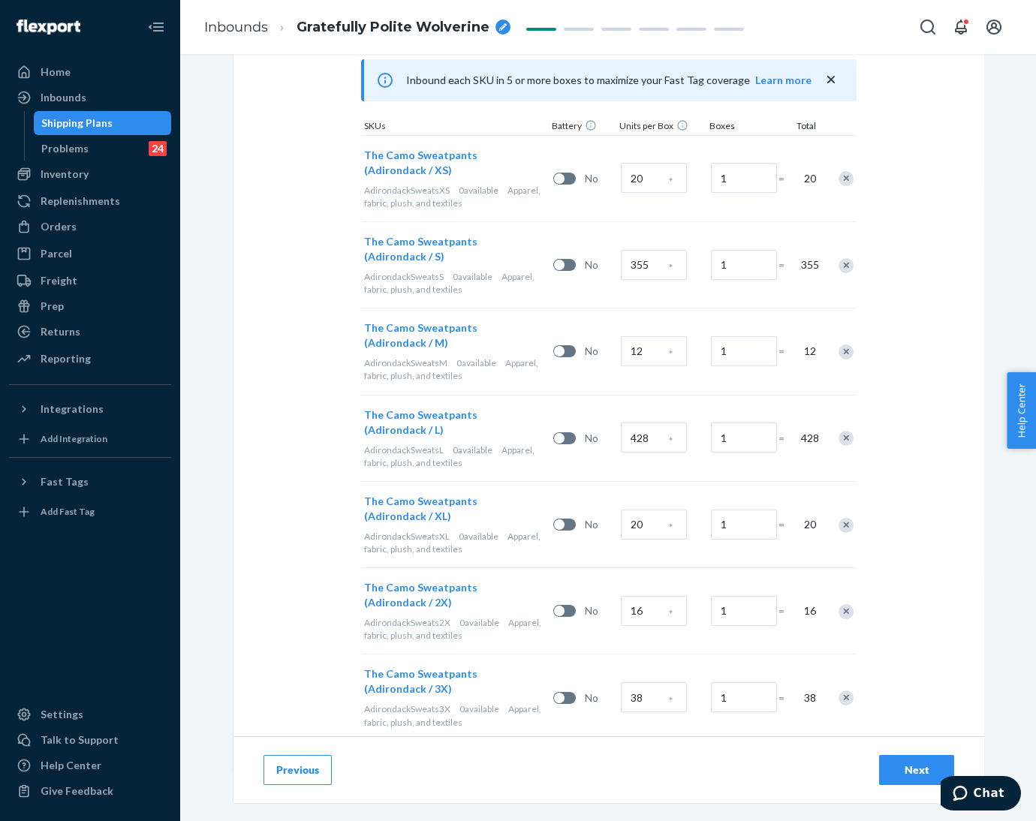
scroll to position [461, 0]
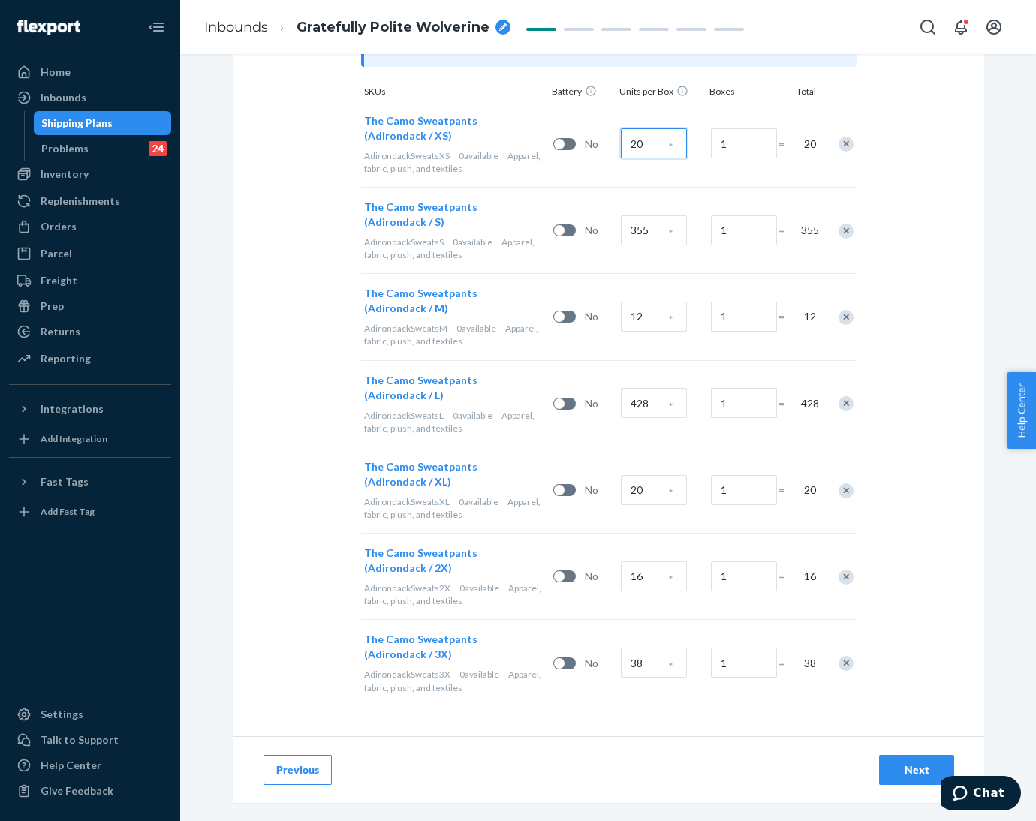
click at [637, 140] on input "20" at bounding box center [654, 143] width 66 height 30
type input "113"
click at [651, 237] on input "355" at bounding box center [654, 230] width 66 height 30
type input "369"
click at [645, 324] on input "12" at bounding box center [654, 317] width 66 height 30
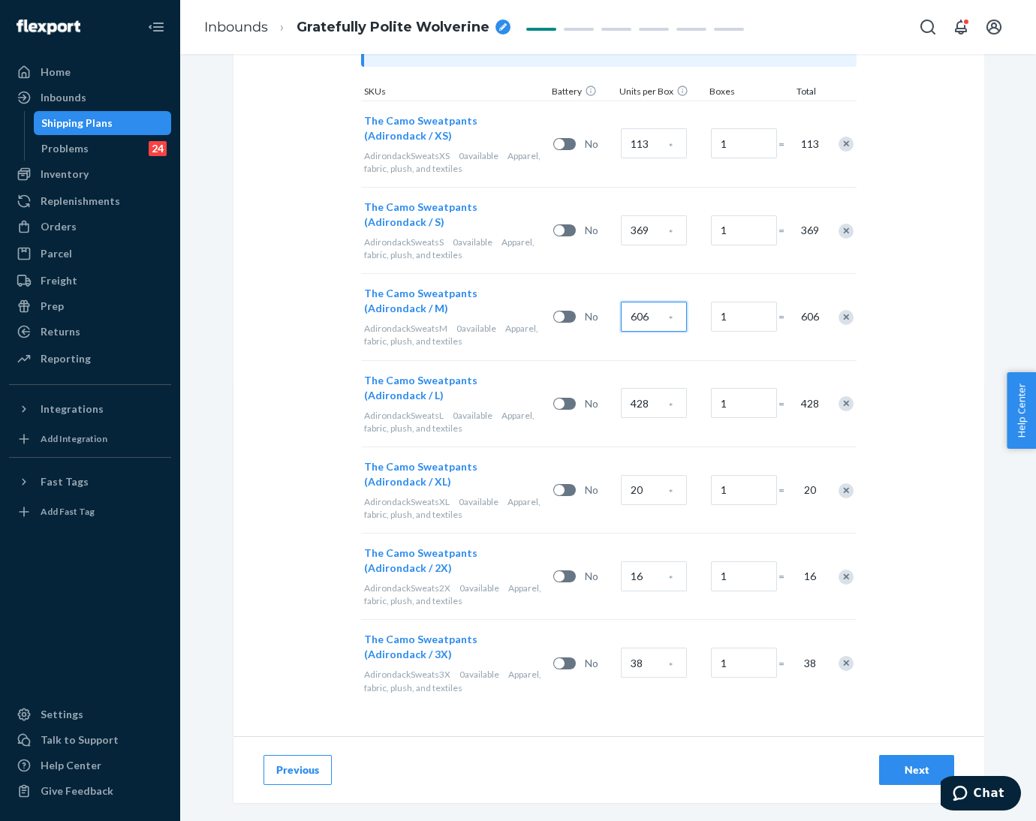
type input "606"
click at [654, 394] on input "428" at bounding box center [654, 403] width 66 height 30
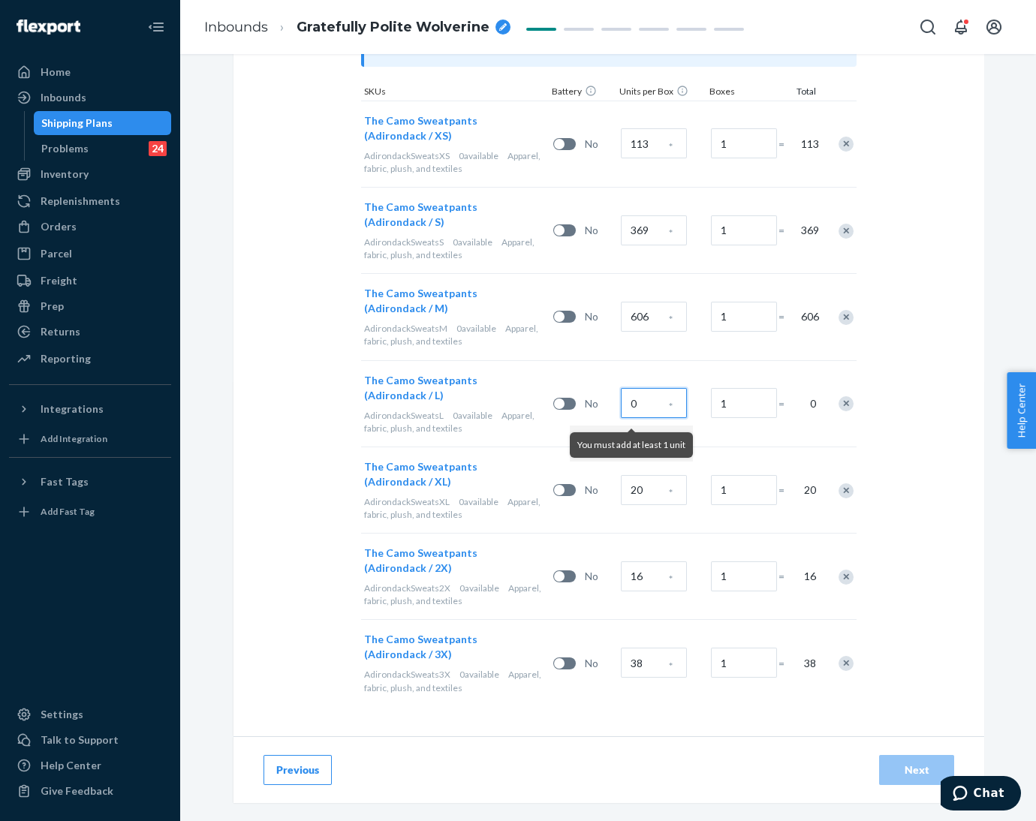
click at [651, 400] on input "0" at bounding box center [654, 403] width 66 height 30
drag, startPoint x: 651, startPoint y: 400, endPoint x: 569, endPoint y: 402, distance: 81.9
click at [569, 402] on div "The Camo Sweatpants (Adirondack / L) AdirondackSweatsL 0 available Apparel, fab…" at bounding box center [609, 403] width 496 height 86
type input "412"
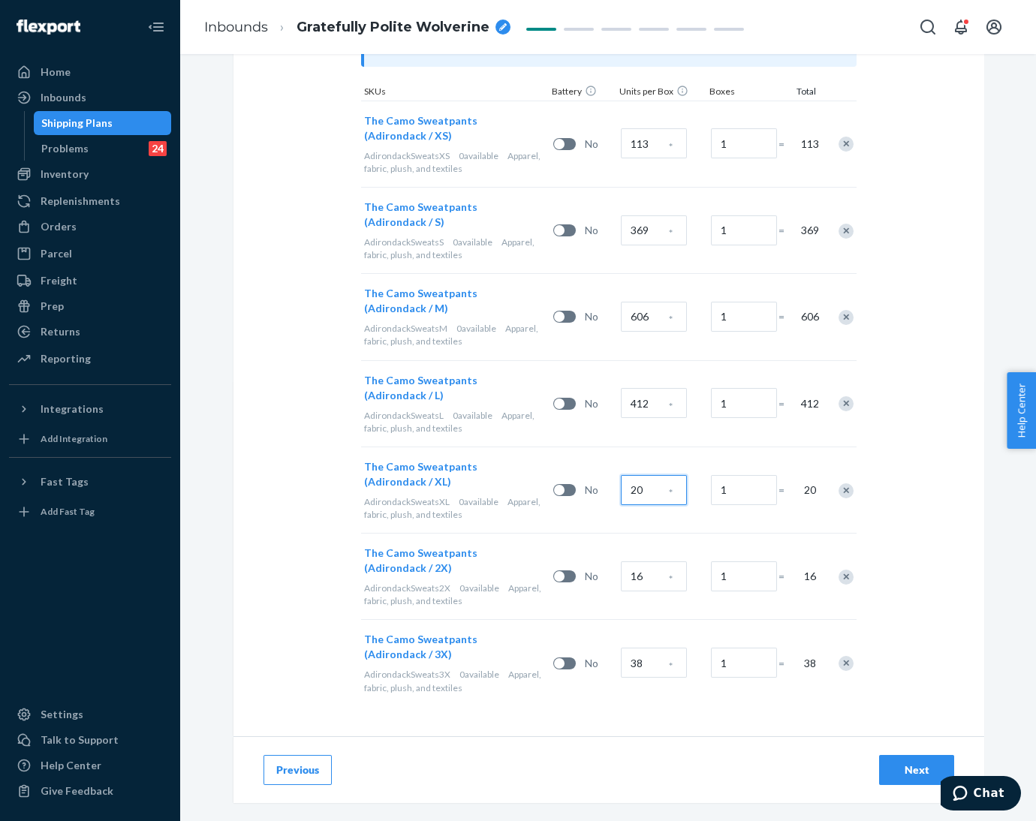
click at [651, 484] on input "20" at bounding box center [654, 490] width 66 height 30
type input "275"
drag, startPoint x: 652, startPoint y: 572, endPoint x: 629, endPoint y: 571, distance: 22.5
click at [652, 572] on input "16" at bounding box center [654, 577] width 66 height 30
type input "218"
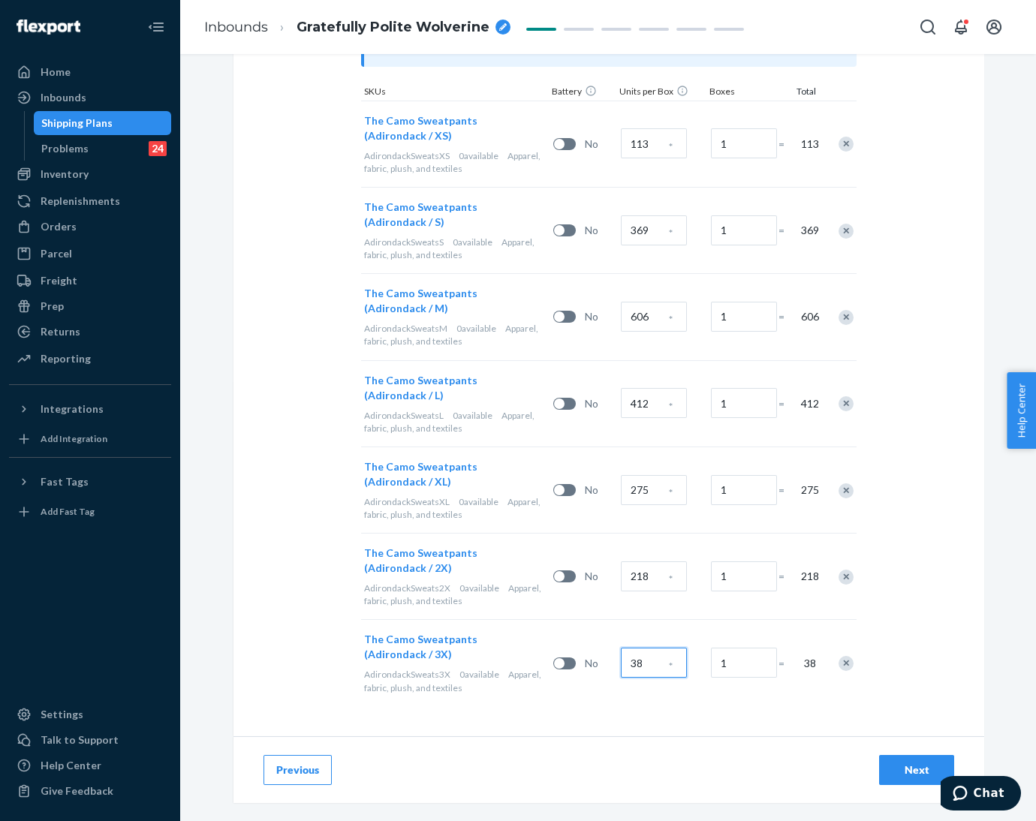
click at [643, 659] on input "38" at bounding box center [654, 663] width 66 height 30
type input "53"
drag, startPoint x: 929, startPoint y: 771, endPoint x: 844, endPoint y: 442, distance: 340.4
click at [927, 772] on div "Next" at bounding box center [917, 770] width 50 height 15
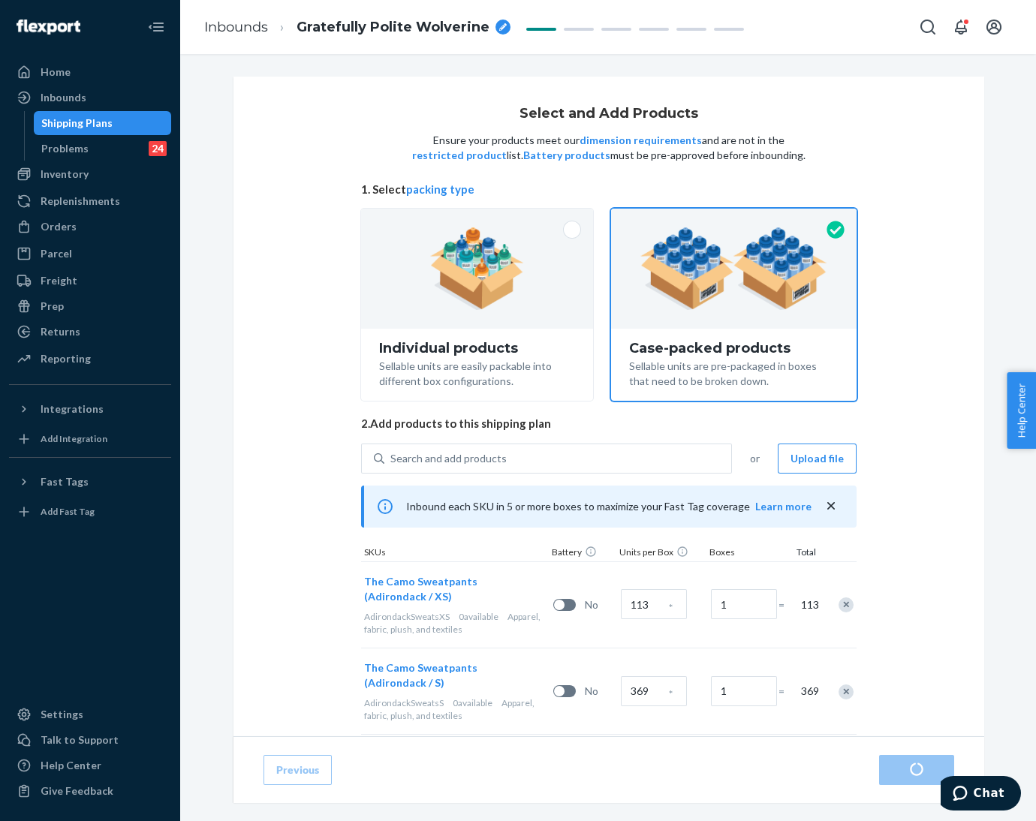
radio input "true"
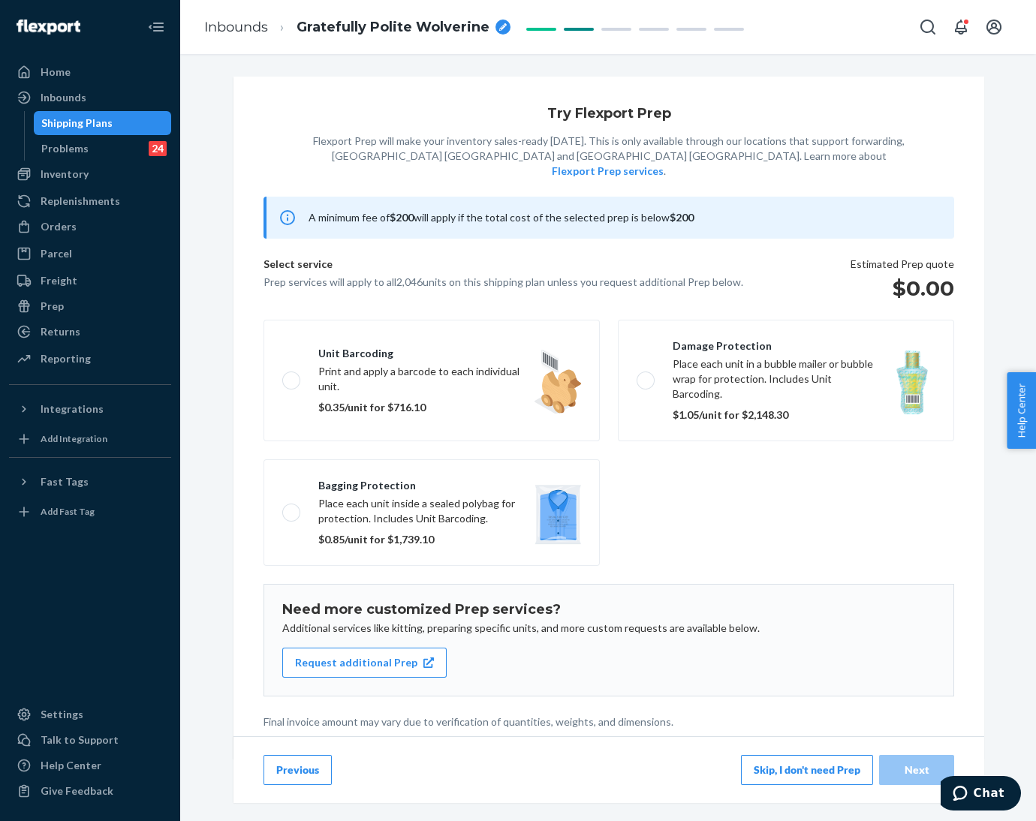
click at [806, 767] on button "Skip, I don't need Prep" at bounding box center [807, 770] width 132 height 30
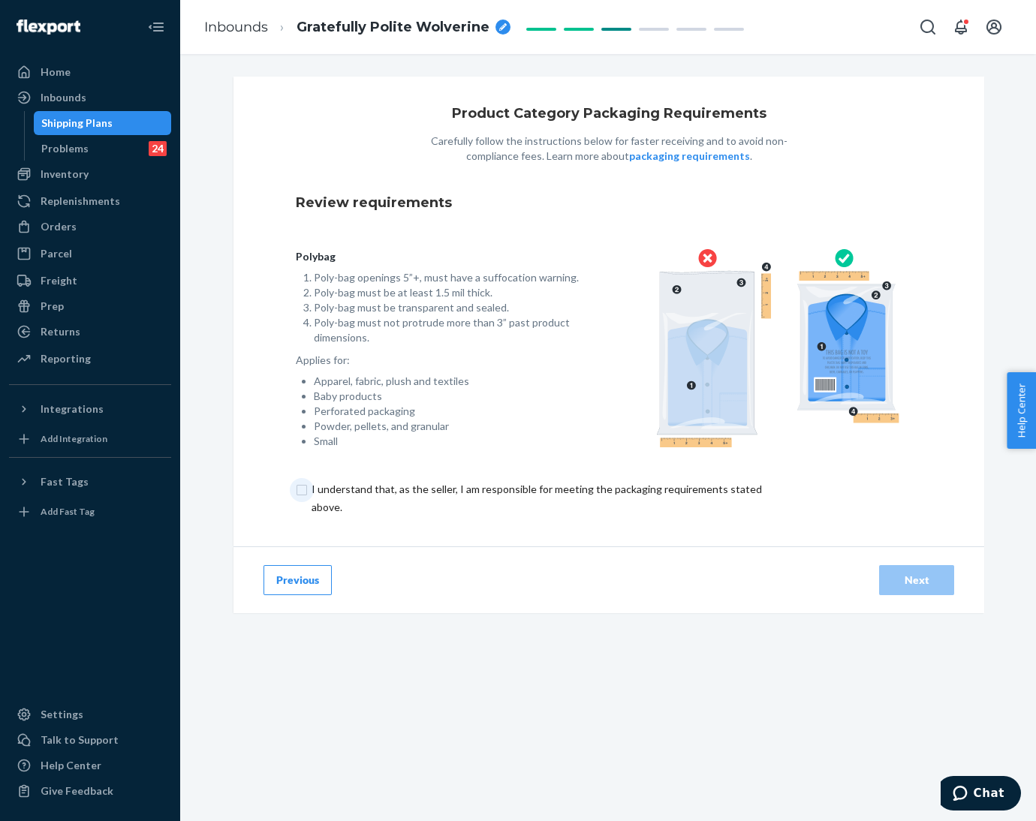
click at [296, 484] on input "checkbox" at bounding box center [545, 499] width 499 height 36
checkbox input "true"
click at [907, 582] on div "Next" at bounding box center [917, 580] width 50 height 15
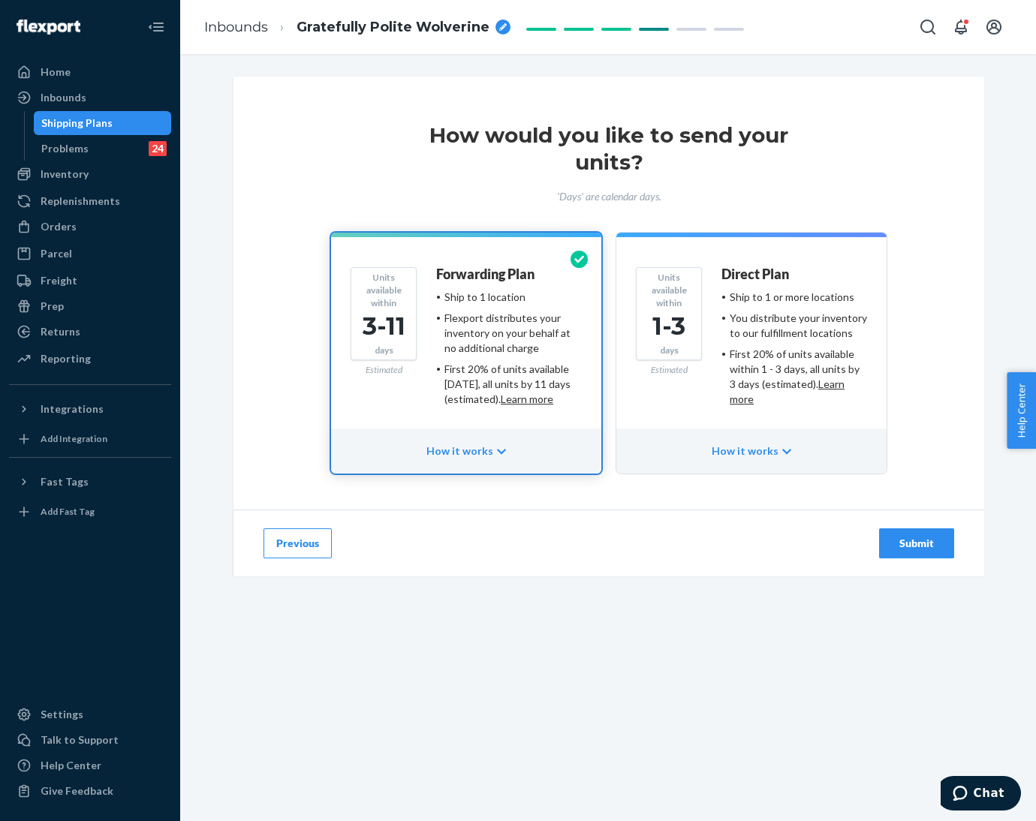
click at [914, 542] on div "Submit" at bounding box center [917, 543] width 50 height 15
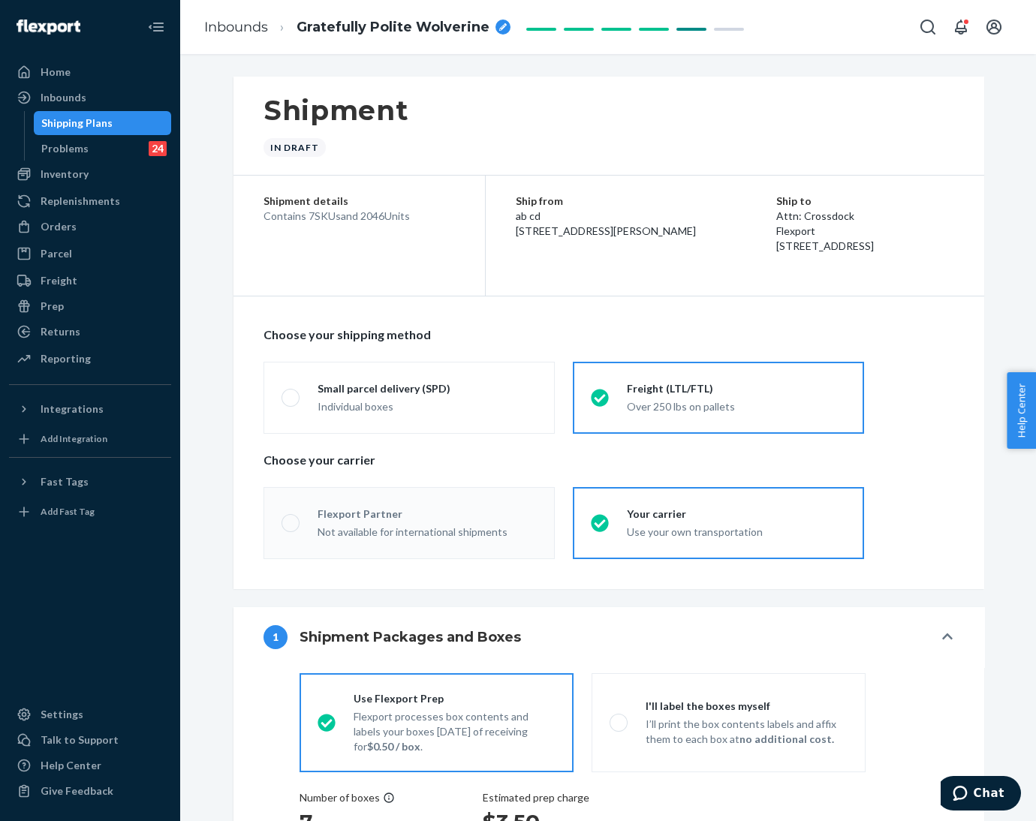
radio input "true"
radio input "false"
radio input "true"
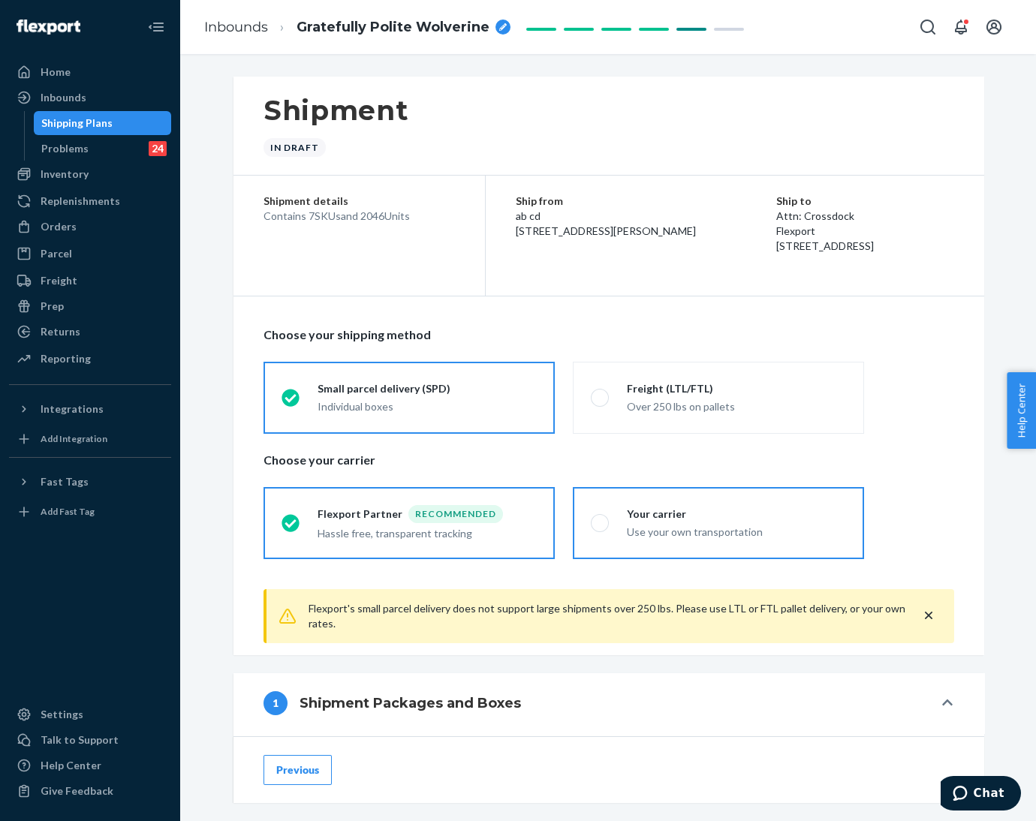
click at [591, 525] on span at bounding box center [600, 523] width 18 height 18
click at [591, 525] on input "Your carrier Use your own transportation" at bounding box center [596, 523] width 10 height 10
radio input "true"
radio input "false"
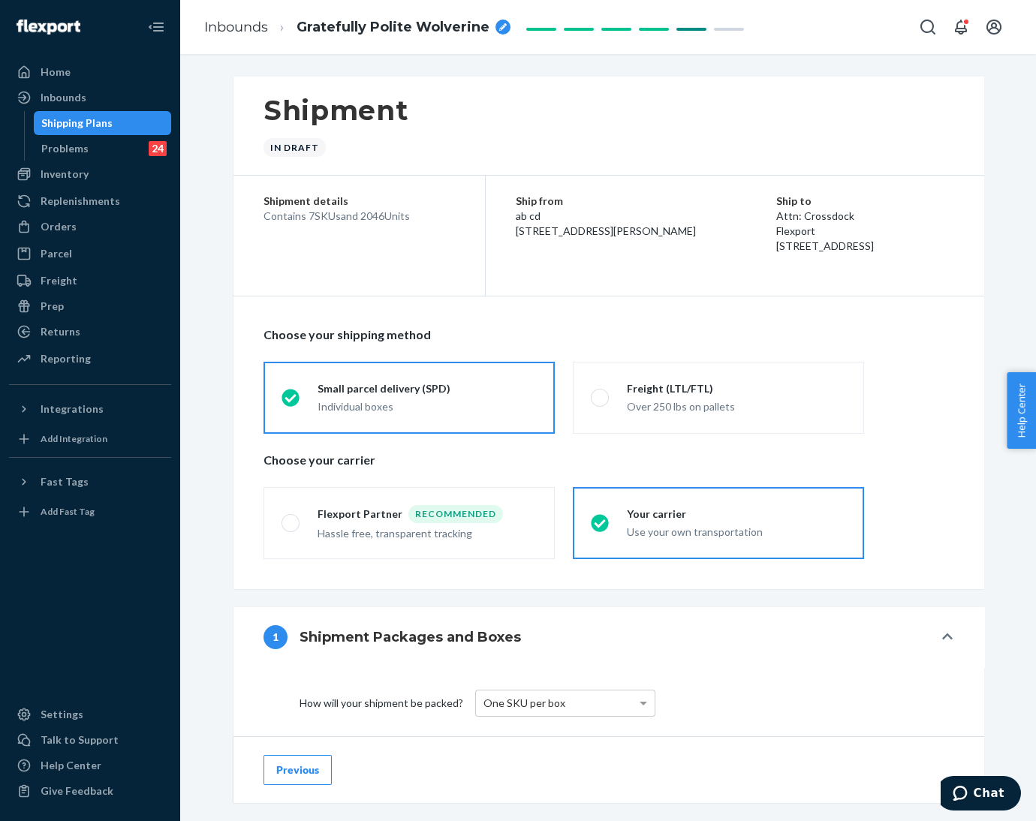
click at [499, 23] on icon "breadcrumbs" at bounding box center [503, 27] width 8 height 8
type input "250811XI_2046_Camo Sweatpants_XS-3XL_Adirondack by Standard Sea"
click at [882, 406] on fieldset "Small parcel delivery (SPD) Individual boxes Freight (LTL/FTL) Over 250 lbs on …" at bounding box center [609, 398] width 709 height 84
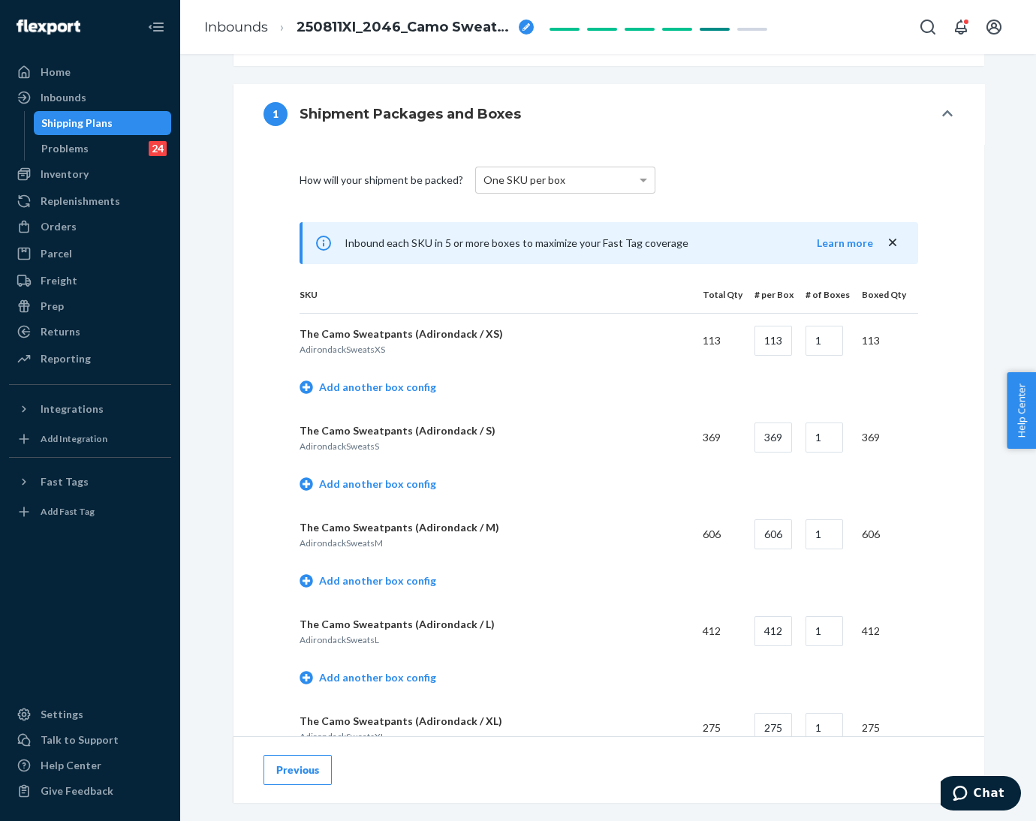
scroll to position [562, 0]
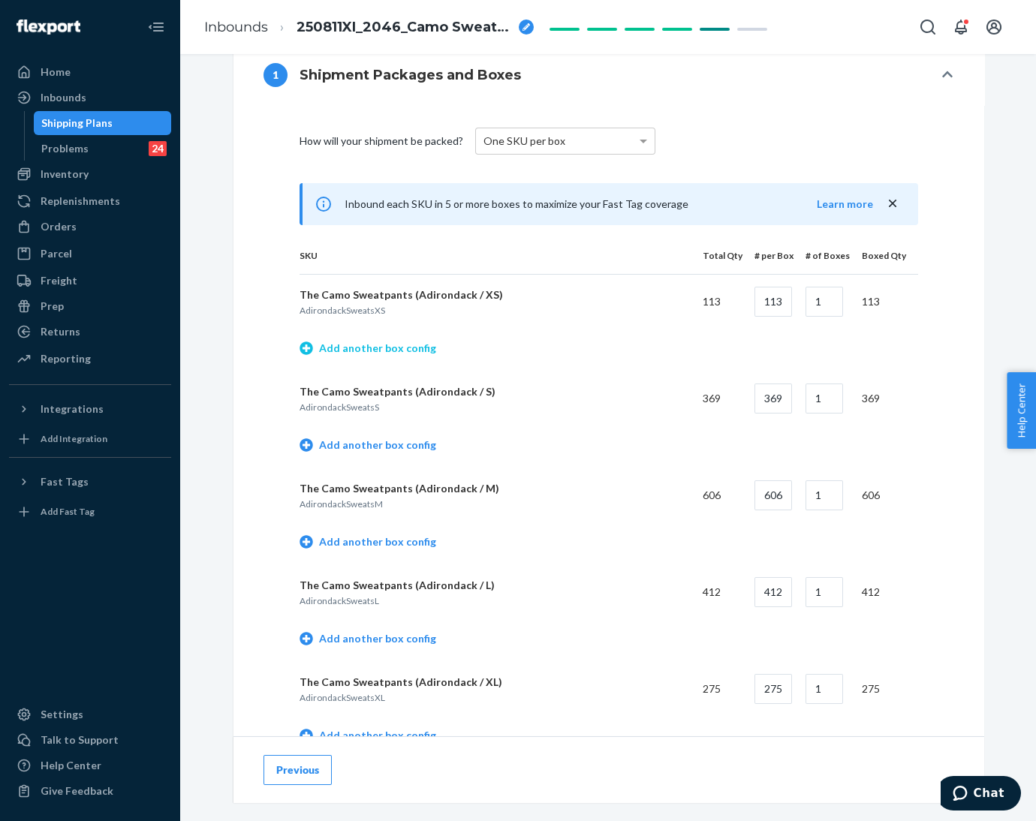
click at [372, 351] on link "Add another box config" at bounding box center [368, 348] width 137 height 15
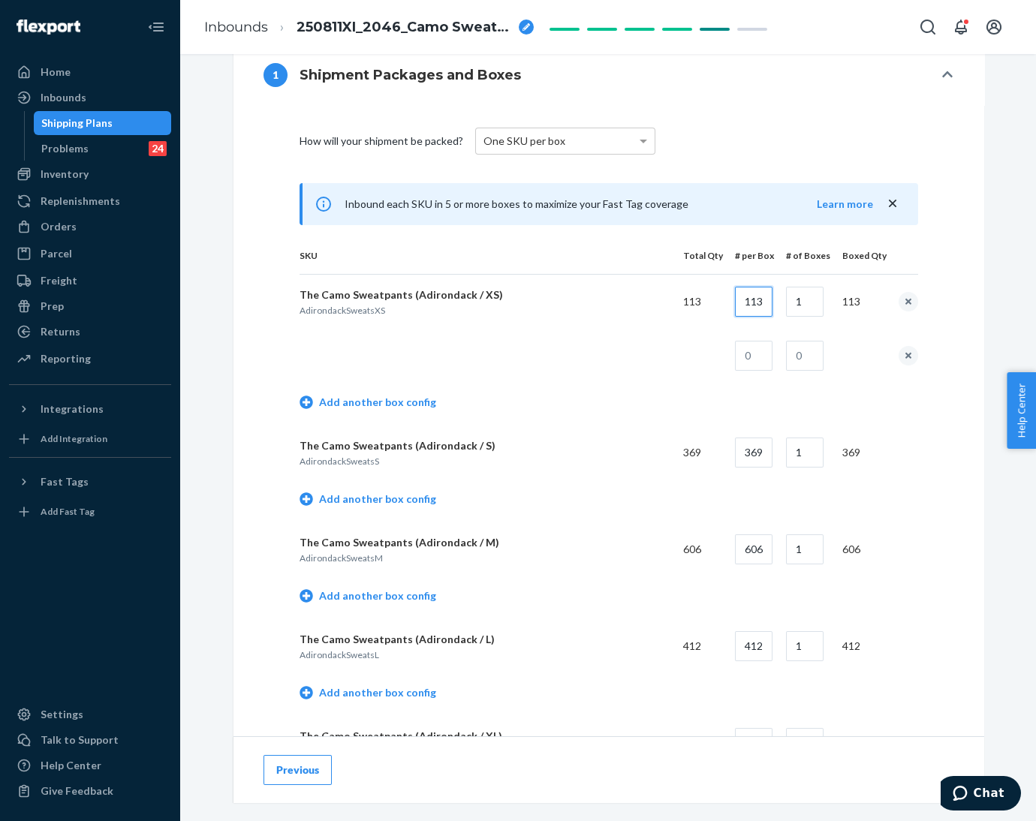
drag, startPoint x: 743, startPoint y: 304, endPoint x: 771, endPoint y: 304, distance: 28.5
click at [771, 304] on tr "The Camo Sweatpants (Adirondack / XS) AdirondackSweatsXS 113 113 1 113" at bounding box center [609, 301] width 619 height 55
type input "20"
type input "5"
click at [750, 361] on input "text" at bounding box center [754, 356] width 38 height 30
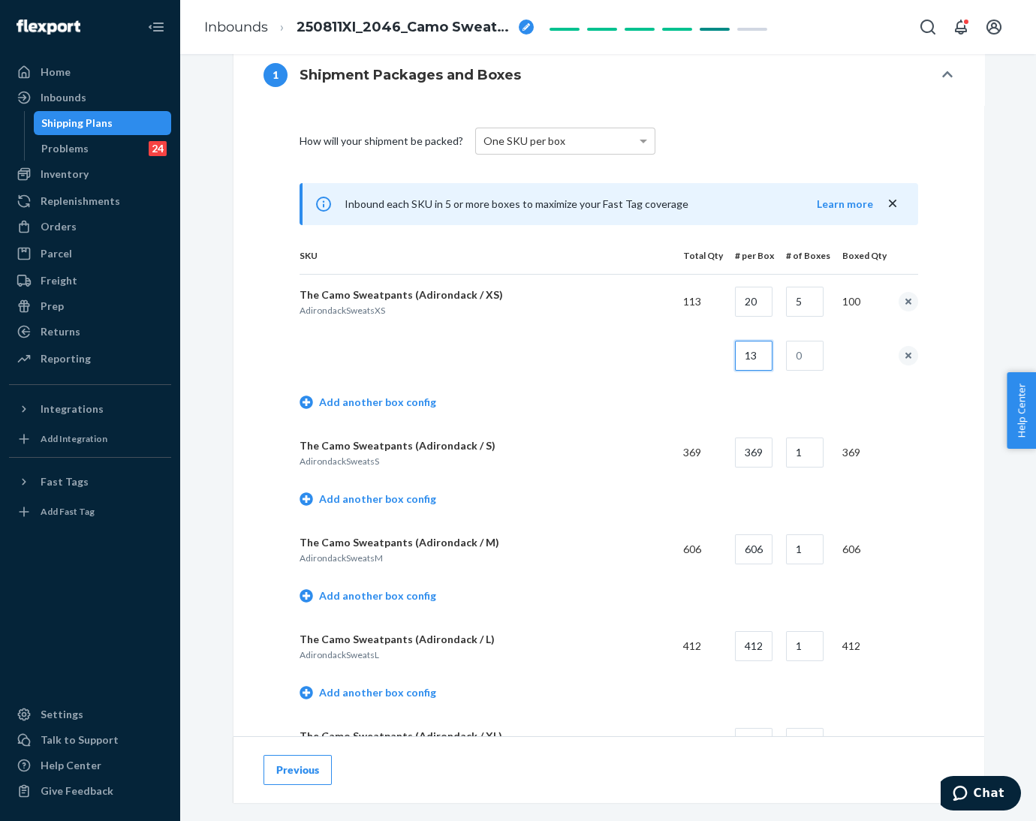
type input "13"
type input "1"
click at [624, 396] on td "Add another box config" at bounding box center [609, 404] width 619 height 43
click at [371, 496] on link "Add another box config" at bounding box center [368, 499] width 137 height 15
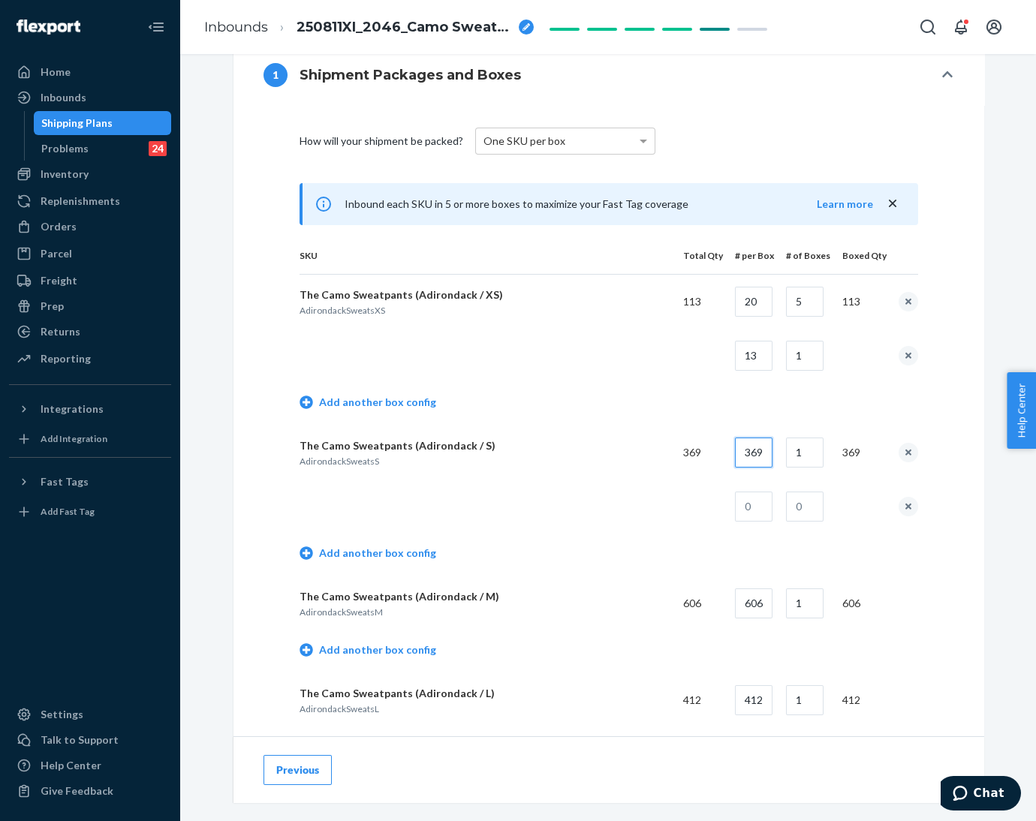
drag, startPoint x: 737, startPoint y: 453, endPoint x: 779, endPoint y: 457, distance: 42.3
click at [779, 457] on tr "The Camo Sweatpants (Adirondack / S) AdirondackSweatsS 369 369 1 369" at bounding box center [609, 453] width 619 height 54
type input "20"
type input "18"
click at [749, 506] on input "text" at bounding box center [754, 507] width 38 height 30
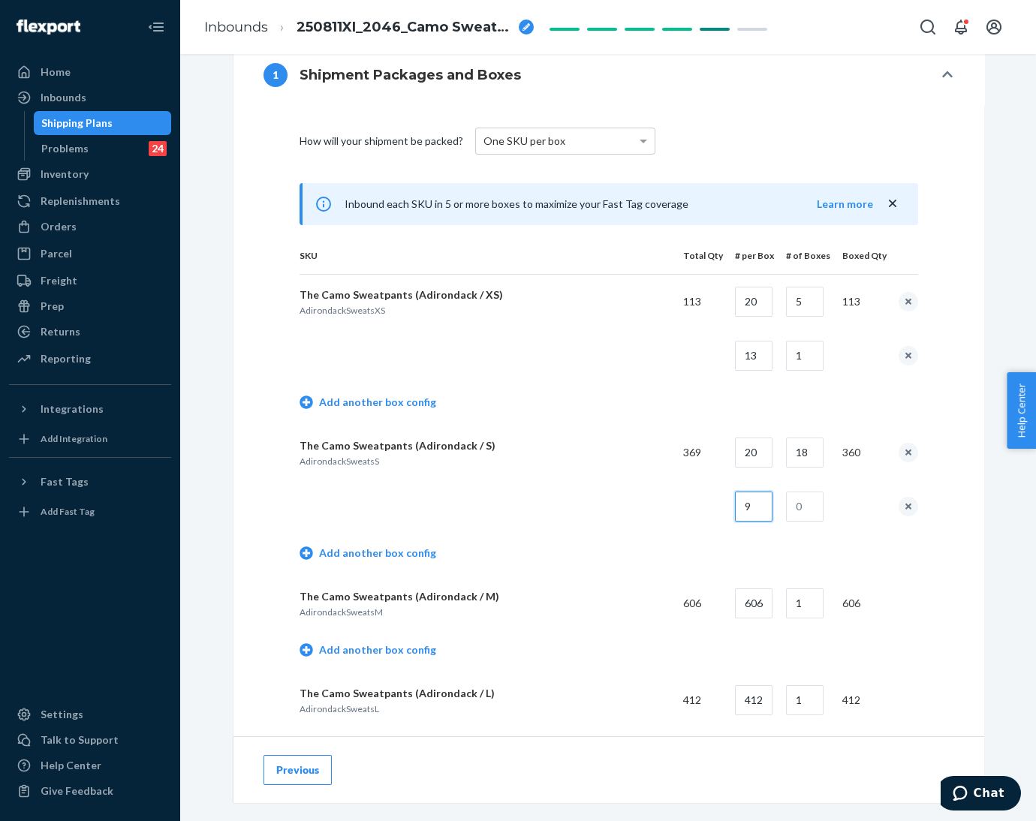
type input "9"
type input "1"
click at [619, 522] on td at bounding box center [486, 507] width 372 height 54
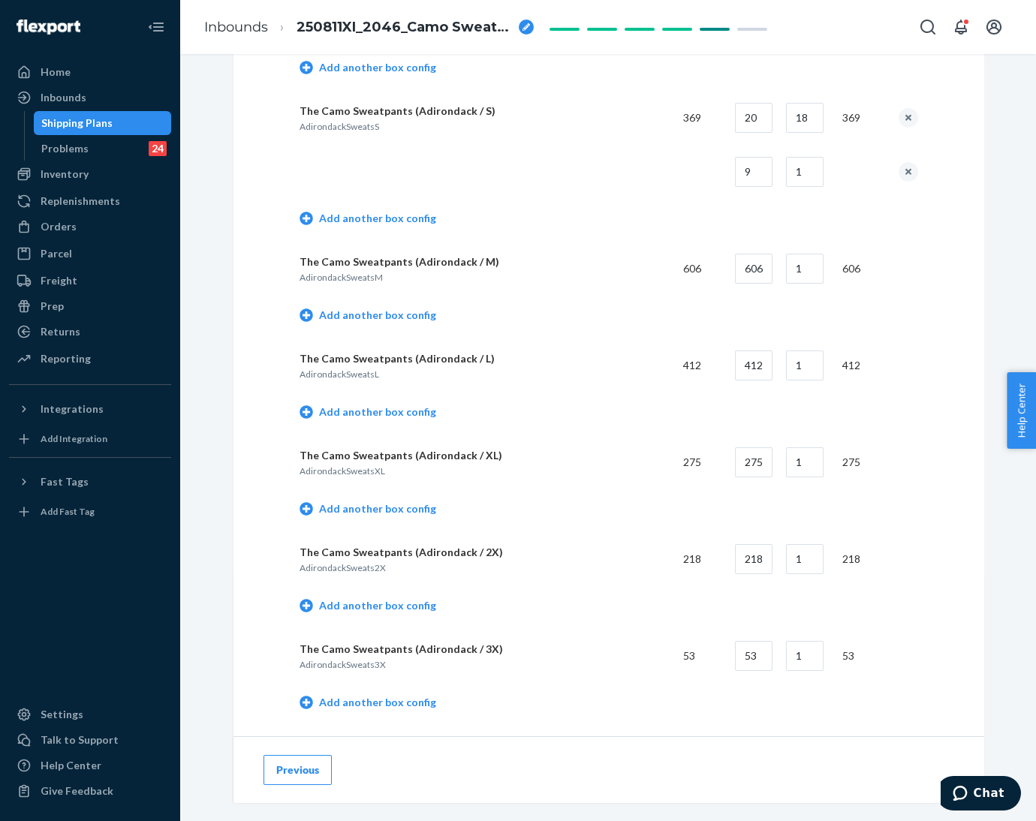
scroll to position [901, 0]
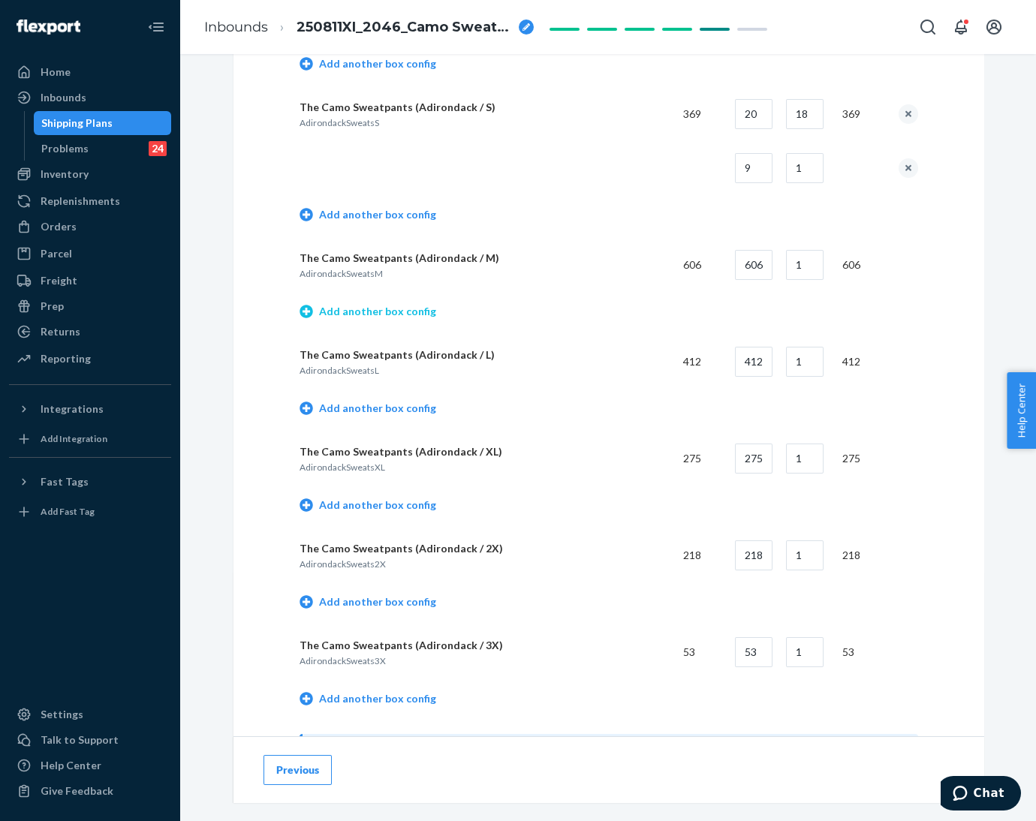
click at [375, 312] on link "Add another box config" at bounding box center [368, 311] width 137 height 15
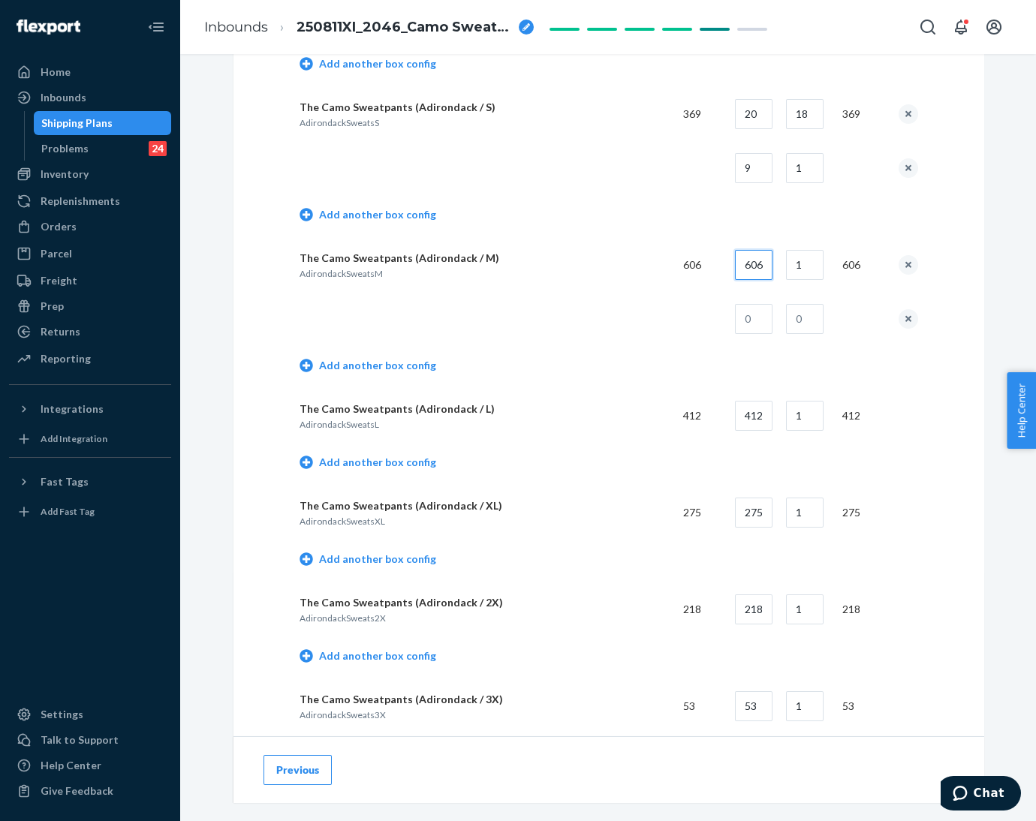
drag, startPoint x: 735, startPoint y: 270, endPoint x: 794, endPoint y: 266, distance: 59.4
click at [794, 266] on tr "The Camo Sweatpants (Adirondack / M) AdirondackSweatsM 606 606 1 606" at bounding box center [609, 265] width 619 height 54
type input "20"
type input "30"
click at [758, 327] on input "text" at bounding box center [754, 319] width 38 height 30
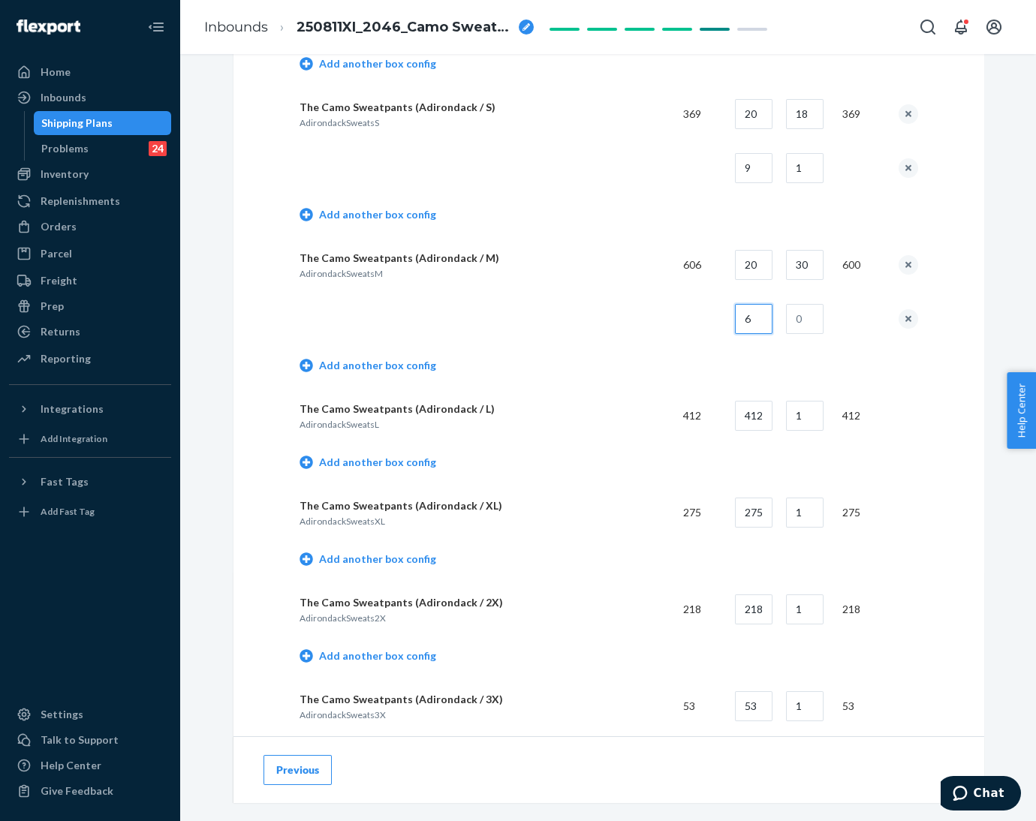
type input "6"
type input "1"
click at [583, 374] on td "Add another box config" at bounding box center [609, 367] width 619 height 43
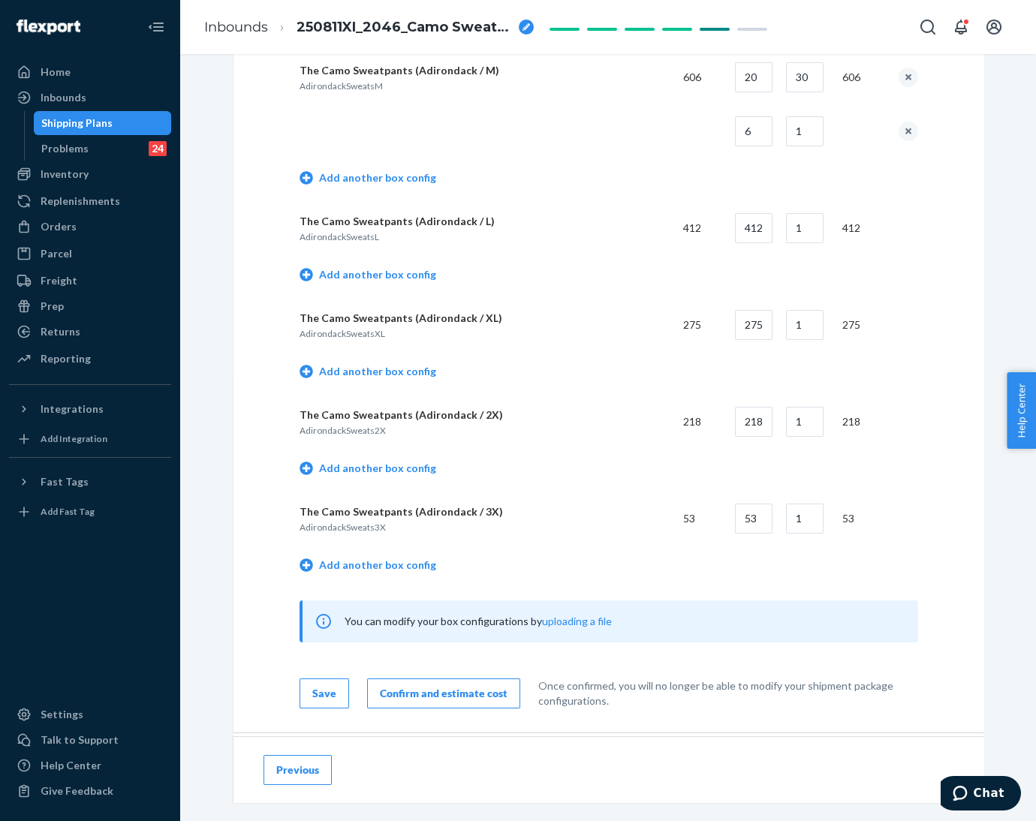
scroll to position [1126, 0]
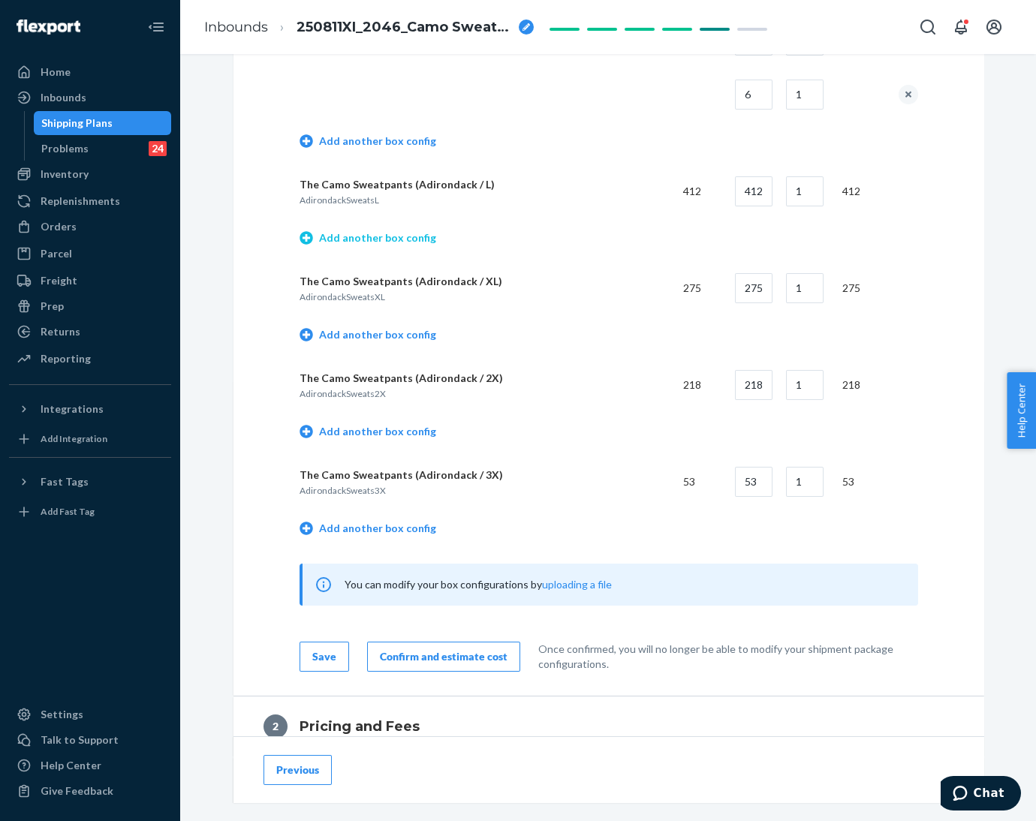
click at [388, 236] on link "Add another box config" at bounding box center [368, 238] width 137 height 15
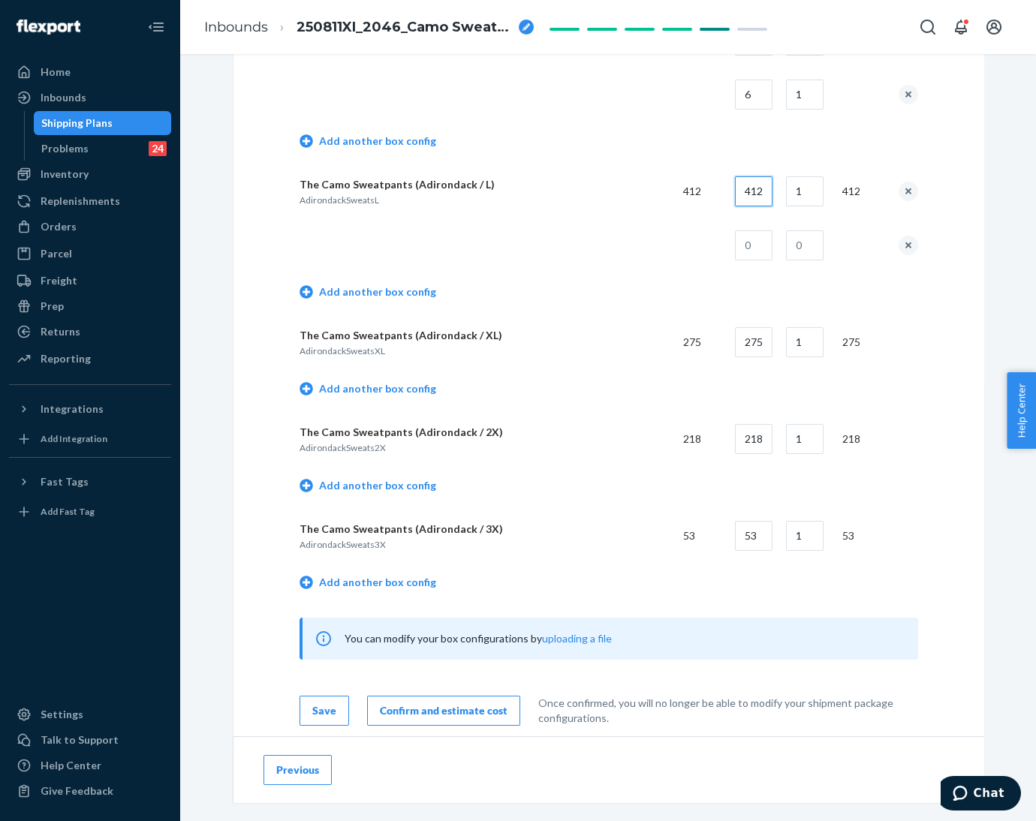
drag, startPoint x: 732, startPoint y: 197, endPoint x: 786, endPoint y: 196, distance: 54.1
click at [786, 196] on tr "The Camo Sweatpants (Adirondack / L) AdirondackSweatsL 412 412 1 412" at bounding box center [609, 191] width 619 height 54
type input "20"
click at [755, 236] on input "text" at bounding box center [754, 246] width 38 height 30
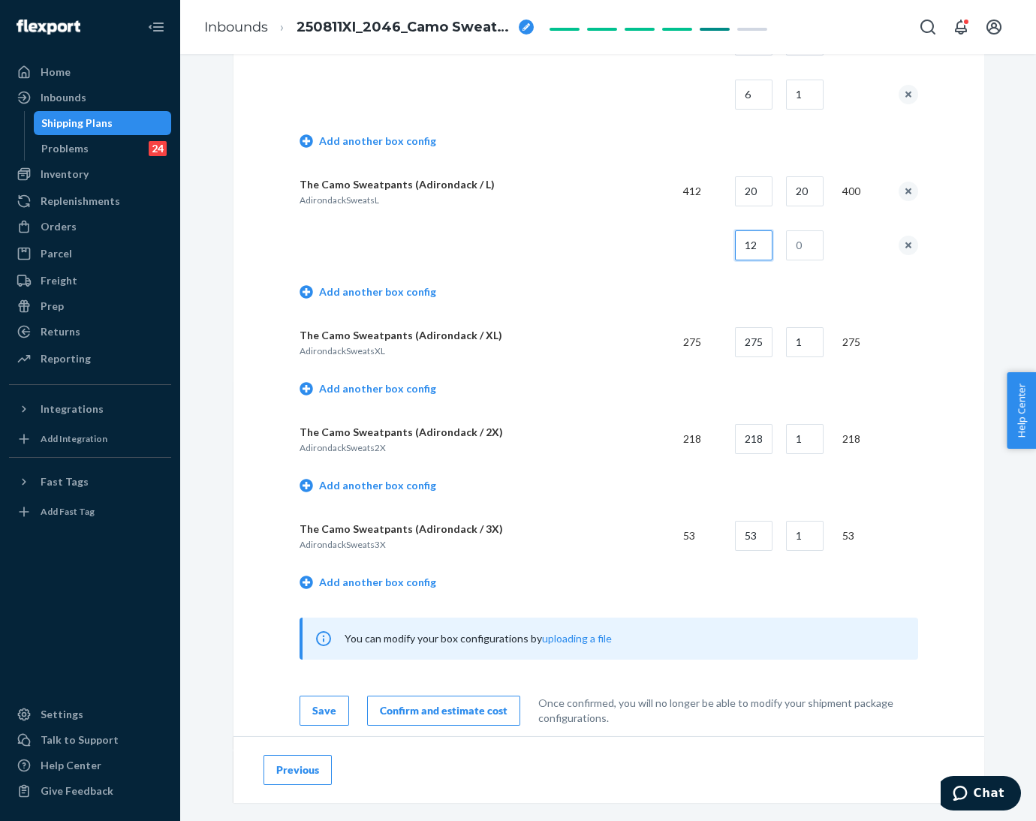
type input "12"
type input "1"
click at [707, 268] on td at bounding box center [697, 246] width 52 height 54
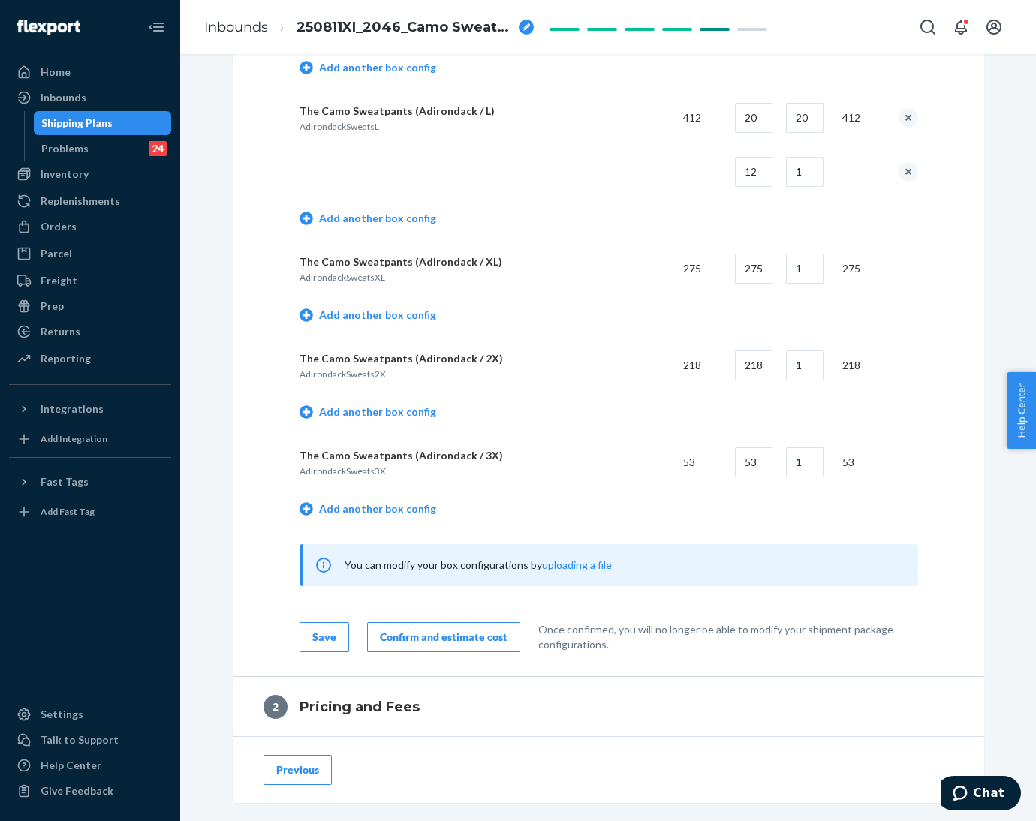
scroll to position [1238, 0]
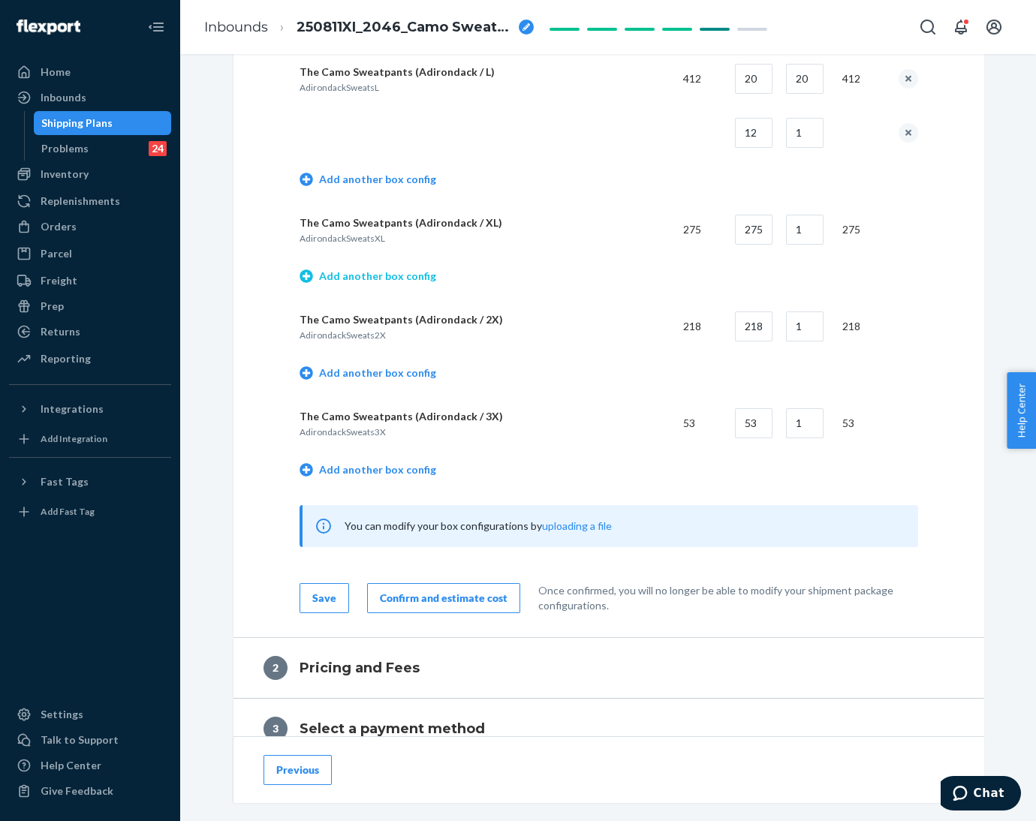
click at [397, 276] on link "Add another box config" at bounding box center [368, 276] width 137 height 15
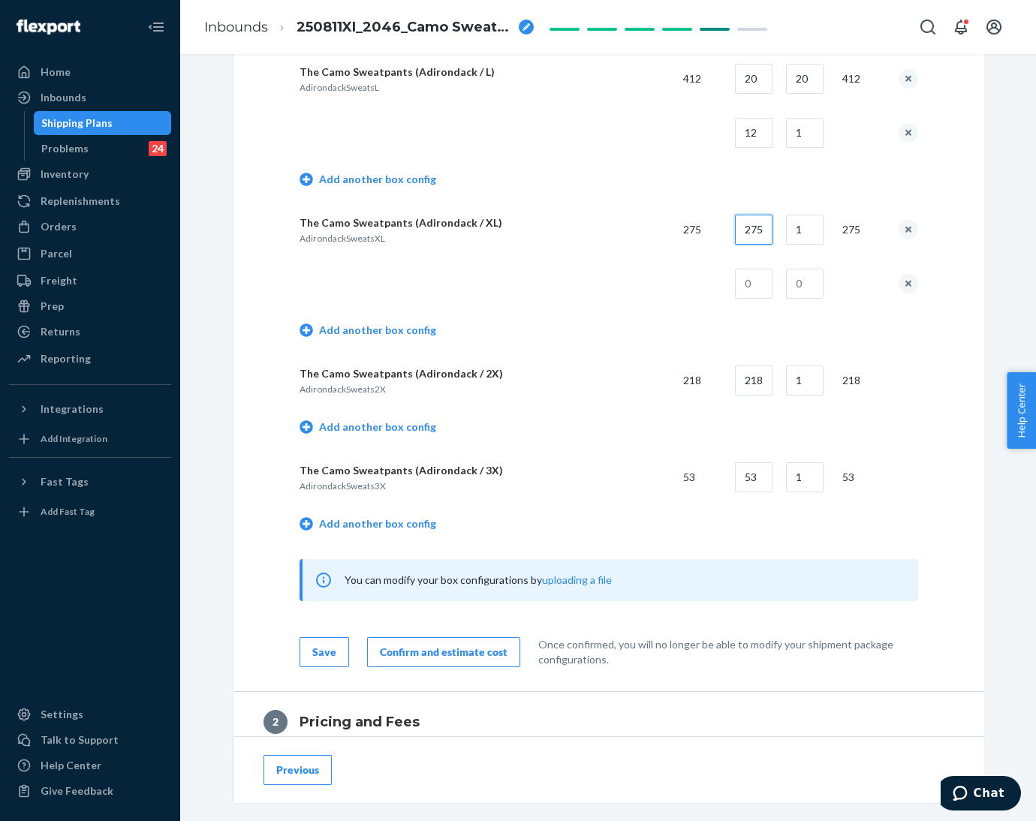
drag, startPoint x: 733, startPoint y: 227, endPoint x: 804, endPoint y: 234, distance: 71.7
click at [804, 234] on tr "The Camo Sweatpants (Adirondack / XL) AdirondackSweatsXL 275 275 1 275" at bounding box center [609, 230] width 619 height 54
type input "20"
type input "13"
click at [755, 288] on input "text" at bounding box center [754, 284] width 38 height 30
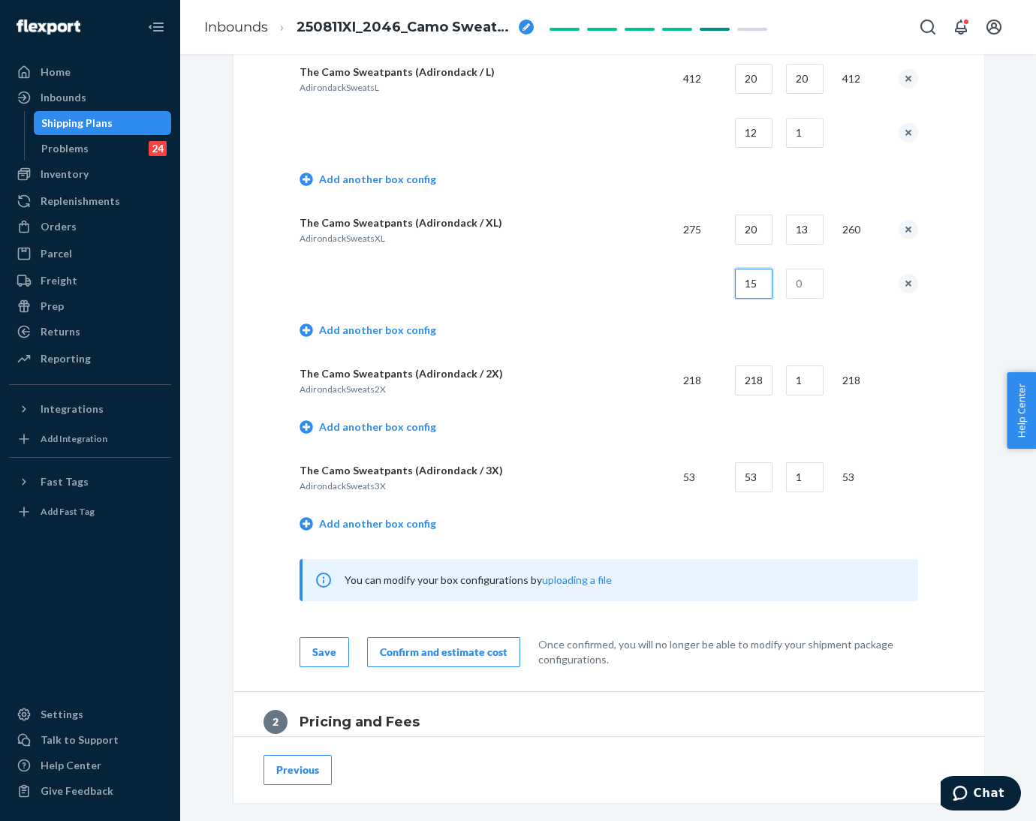
type input "15"
type input "1"
click at [675, 321] on td "Add another box config" at bounding box center [609, 332] width 619 height 43
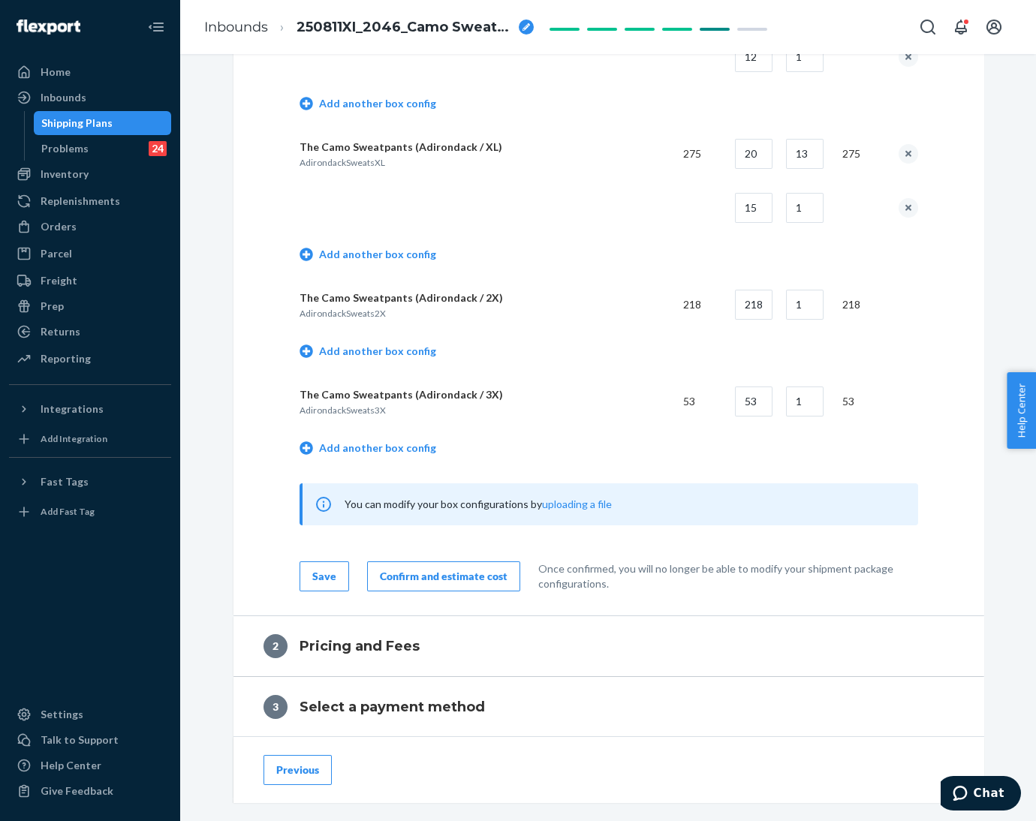
scroll to position [1463, 0]
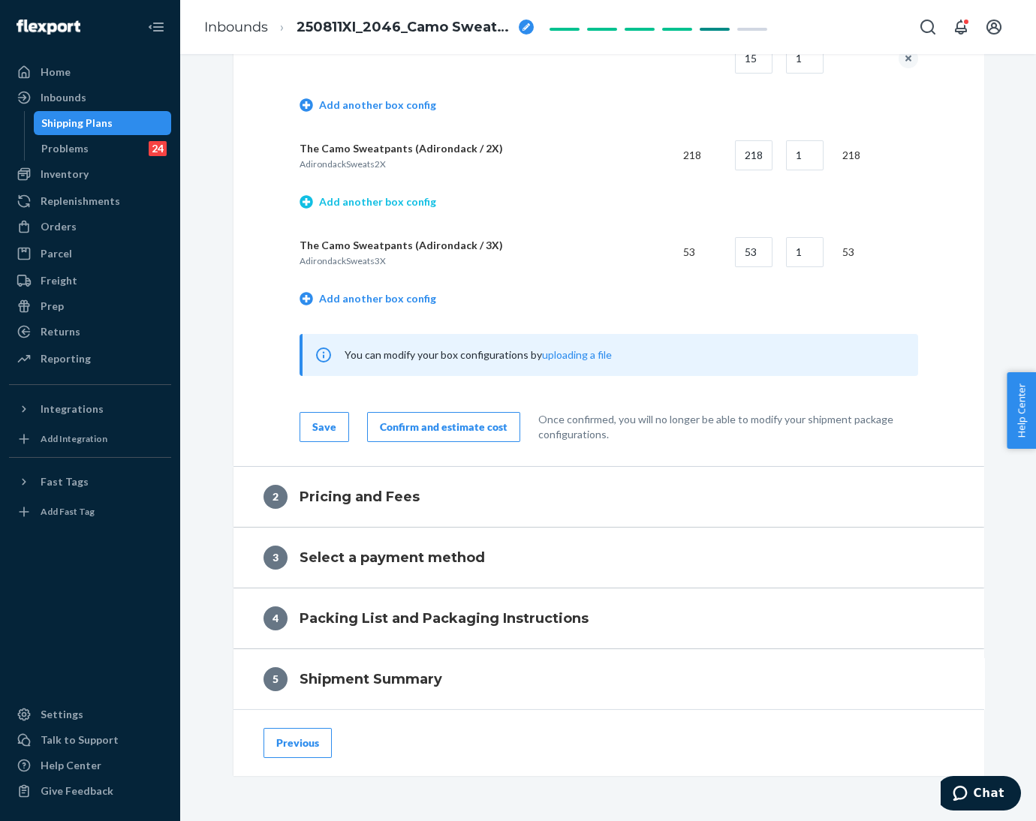
click at [340, 200] on link "Add another box config" at bounding box center [368, 201] width 137 height 15
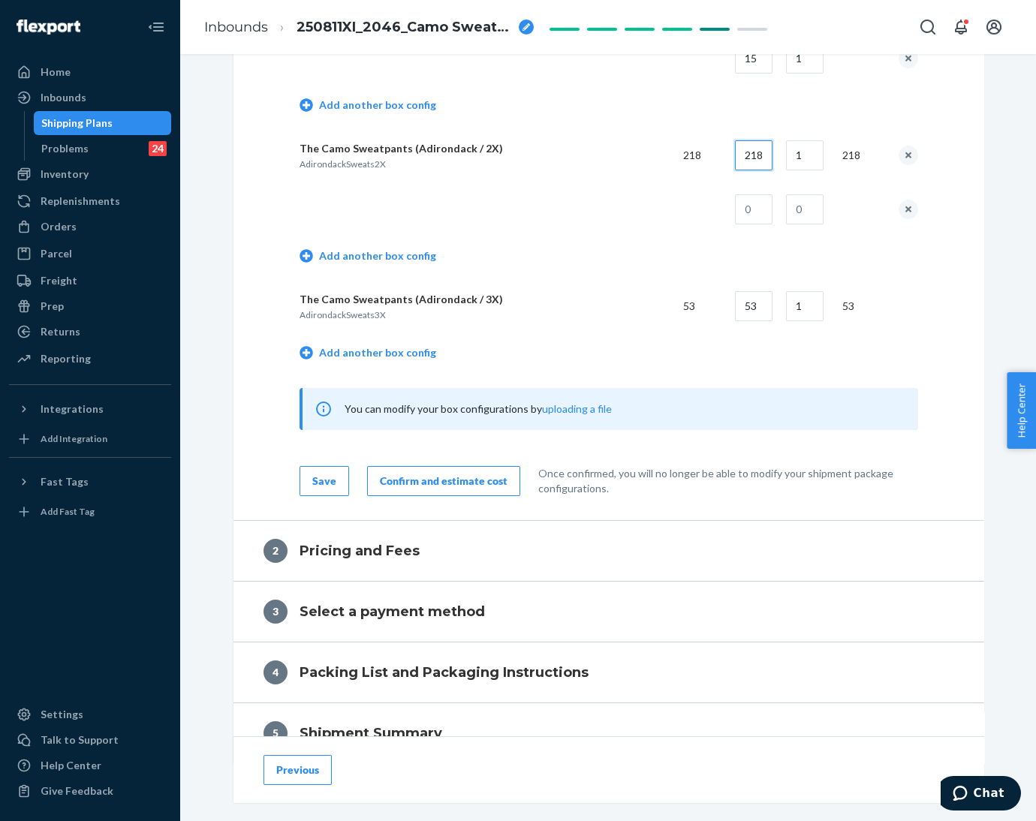
drag, startPoint x: 735, startPoint y: 155, endPoint x: 782, endPoint y: 158, distance: 46.7
click at [782, 158] on tr "The Camo Sweatpants (Adirondack / 2X) AdirondackSweats2X 218 218 1 218" at bounding box center [609, 155] width 619 height 54
type input "18"
type input "12"
click at [747, 198] on input "text" at bounding box center [754, 209] width 38 height 30
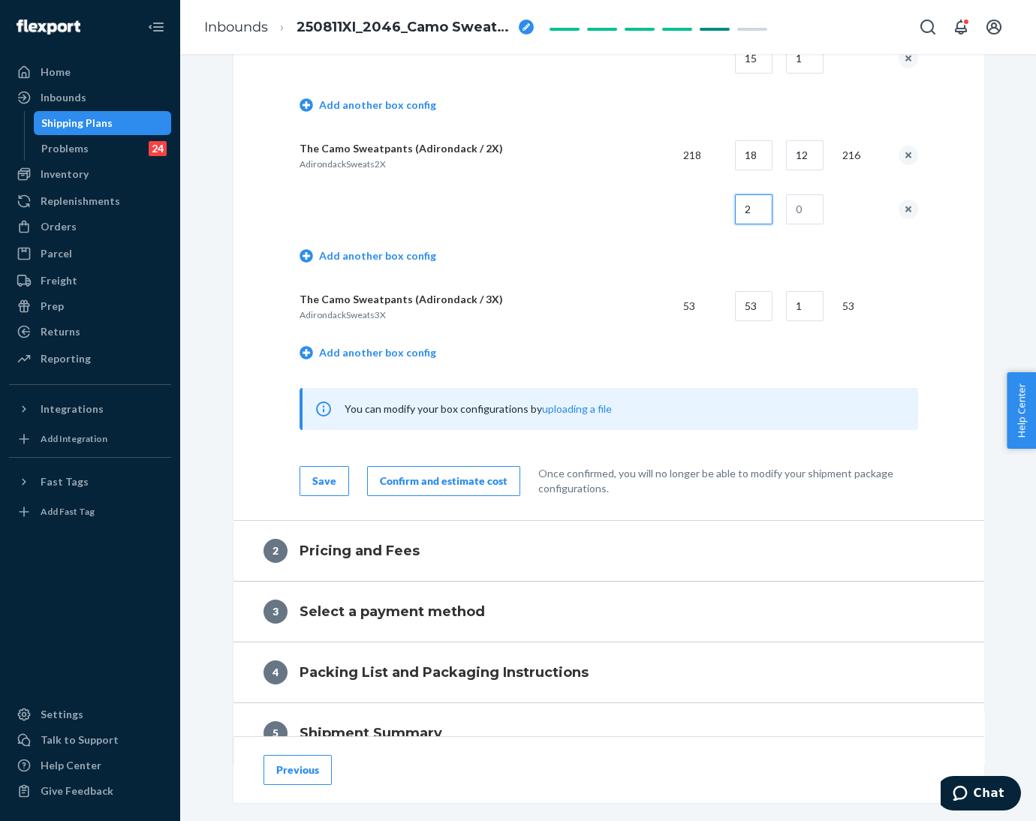
type input "2"
type input "1"
click at [654, 226] on td at bounding box center [486, 209] width 372 height 54
click at [345, 351] on link "Add another box config" at bounding box center [368, 352] width 137 height 15
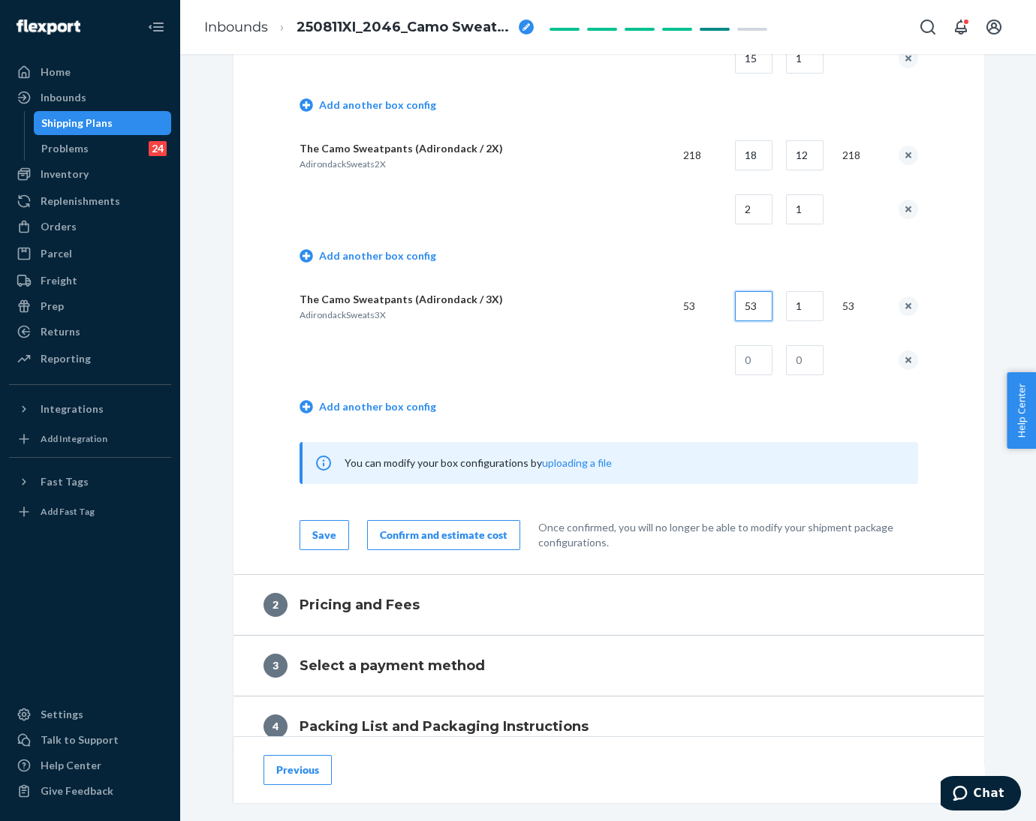
drag, startPoint x: 737, startPoint y: 312, endPoint x: 782, endPoint y: 310, distance: 45.1
click at [782, 310] on tr "The Camo Sweatpants (Adirondack / 3X) AdirondackSweats3X 53 53 1 53" at bounding box center [609, 306] width 619 height 54
type input "18"
type input "2"
click at [763, 351] on input "text" at bounding box center [754, 360] width 38 height 30
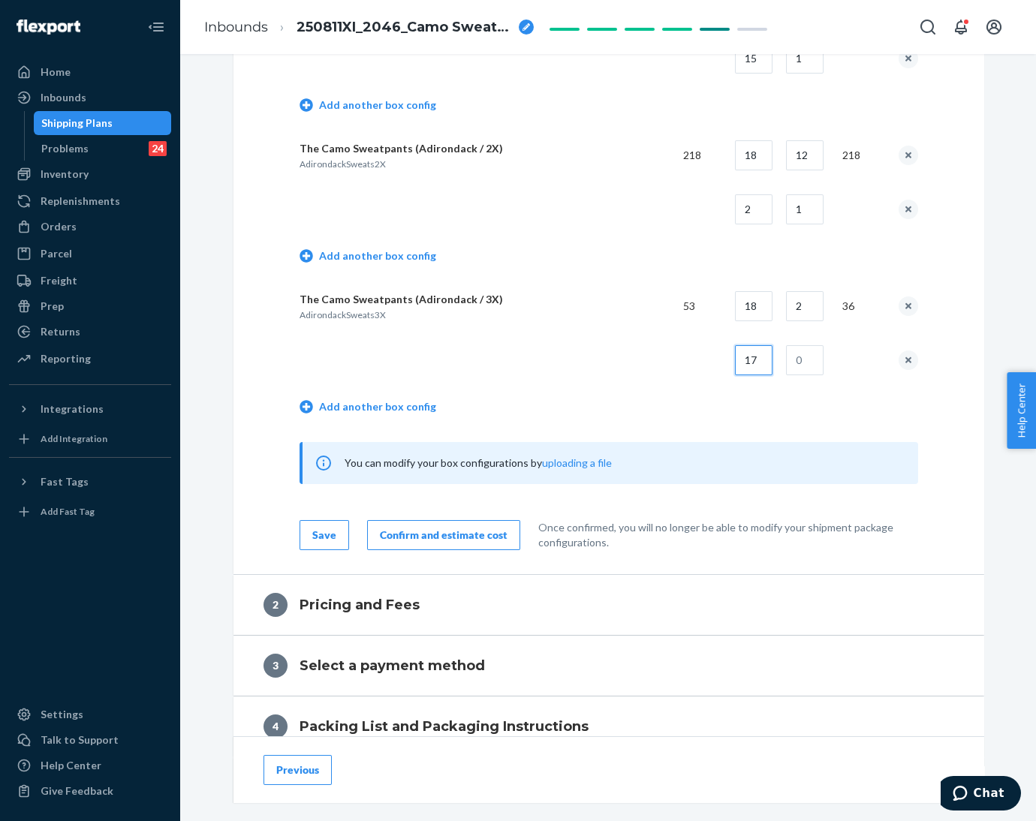
type input "17"
type input "1"
click at [680, 360] on td at bounding box center [697, 360] width 52 height 54
click at [449, 534] on div "Confirm and estimate cost" at bounding box center [444, 535] width 128 height 15
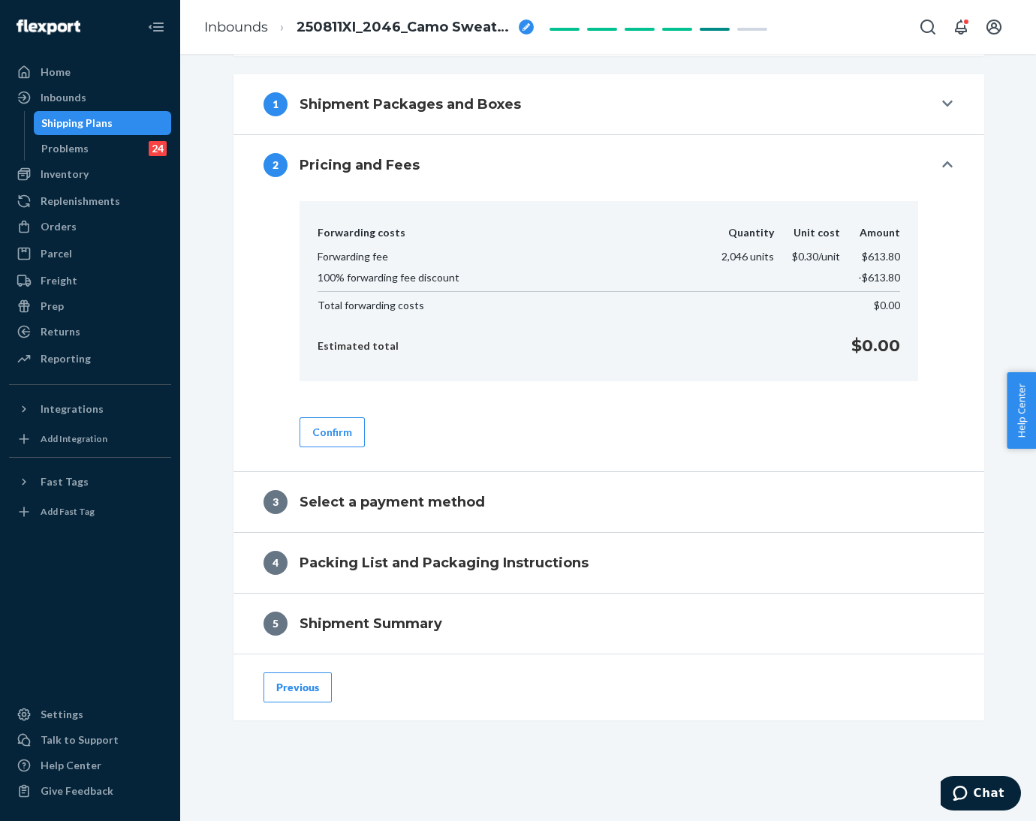
scroll to position [534, 0]
click at [309, 689] on button "Previous" at bounding box center [298, 688] width 68 height 30
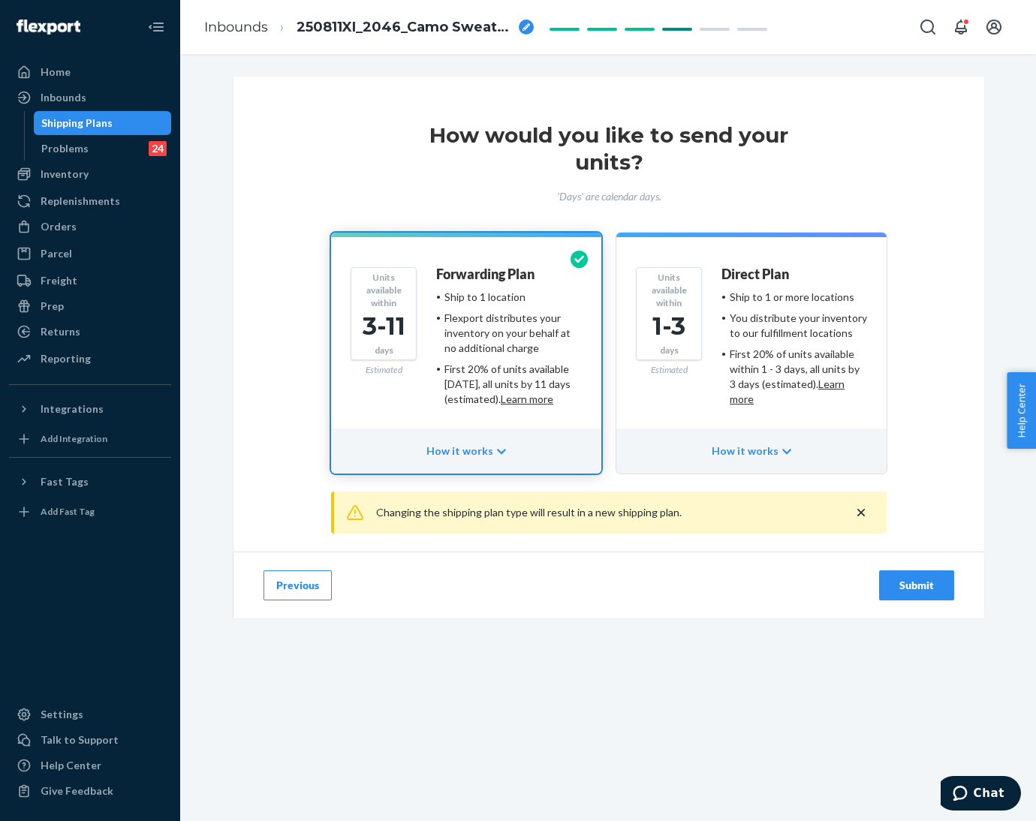
click at [911, 590] on div "Submit" at bounding box center [917, 585] width 50 height 15
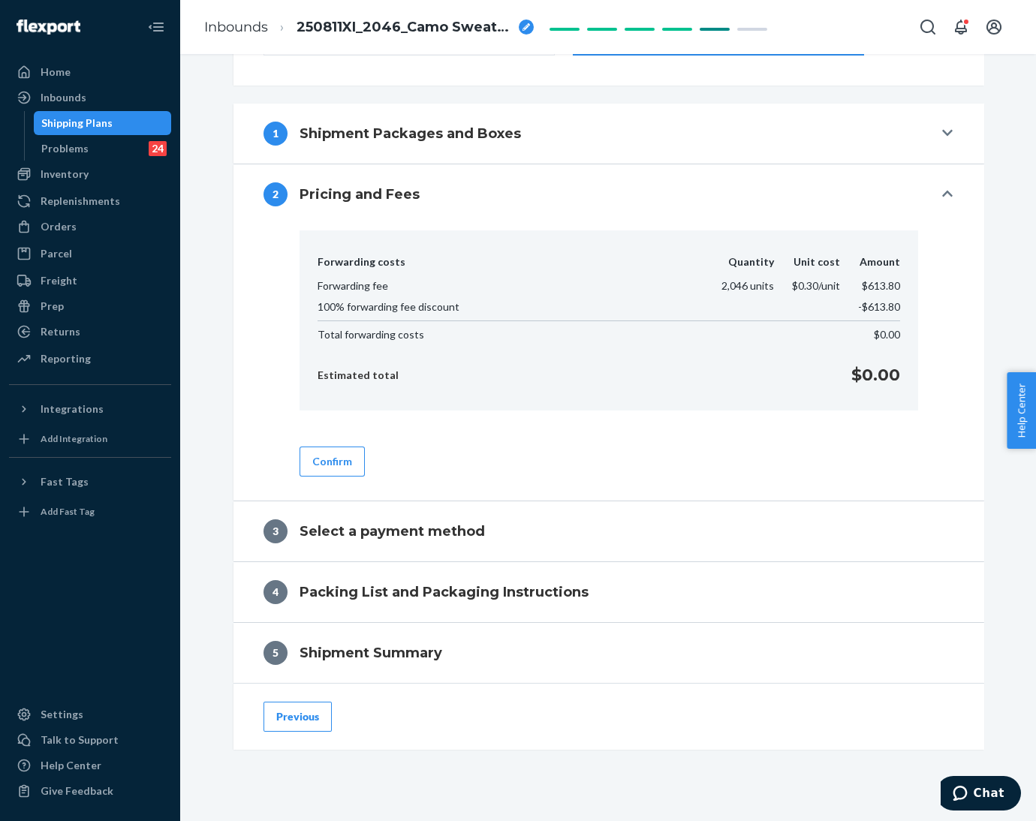
scroll to position [534, 0]
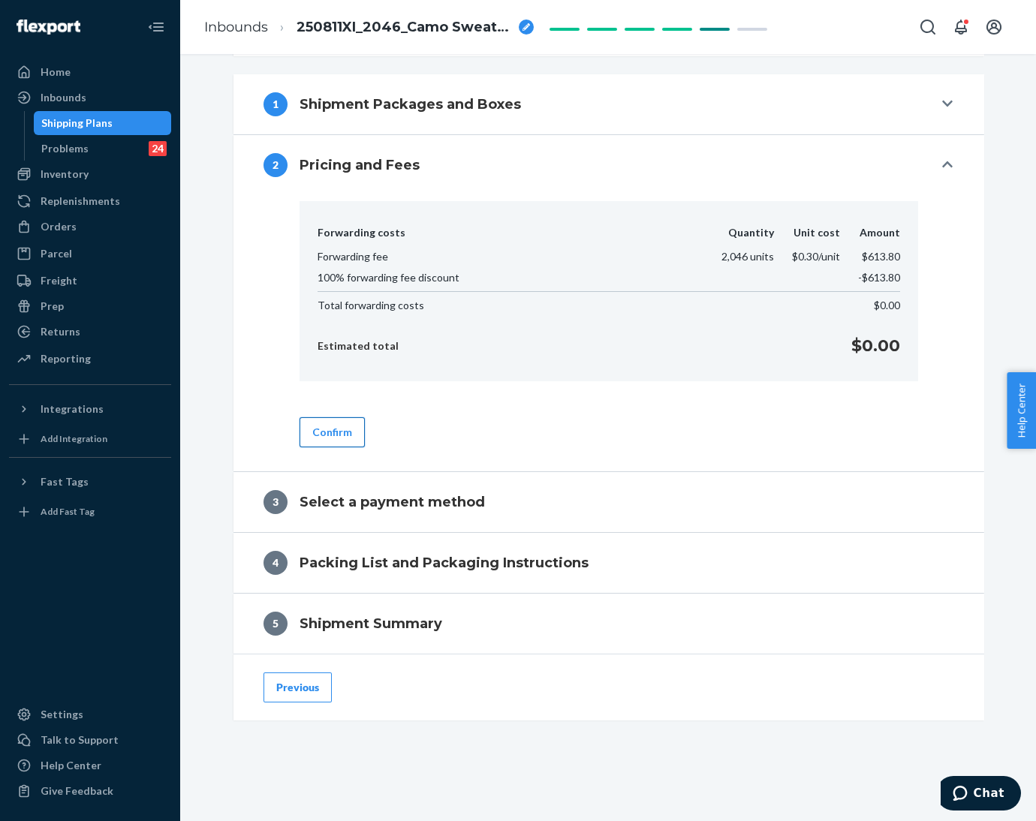
click at [318, 433] on button "Confirm" at bounding box center [332, 432] width 65 height 30
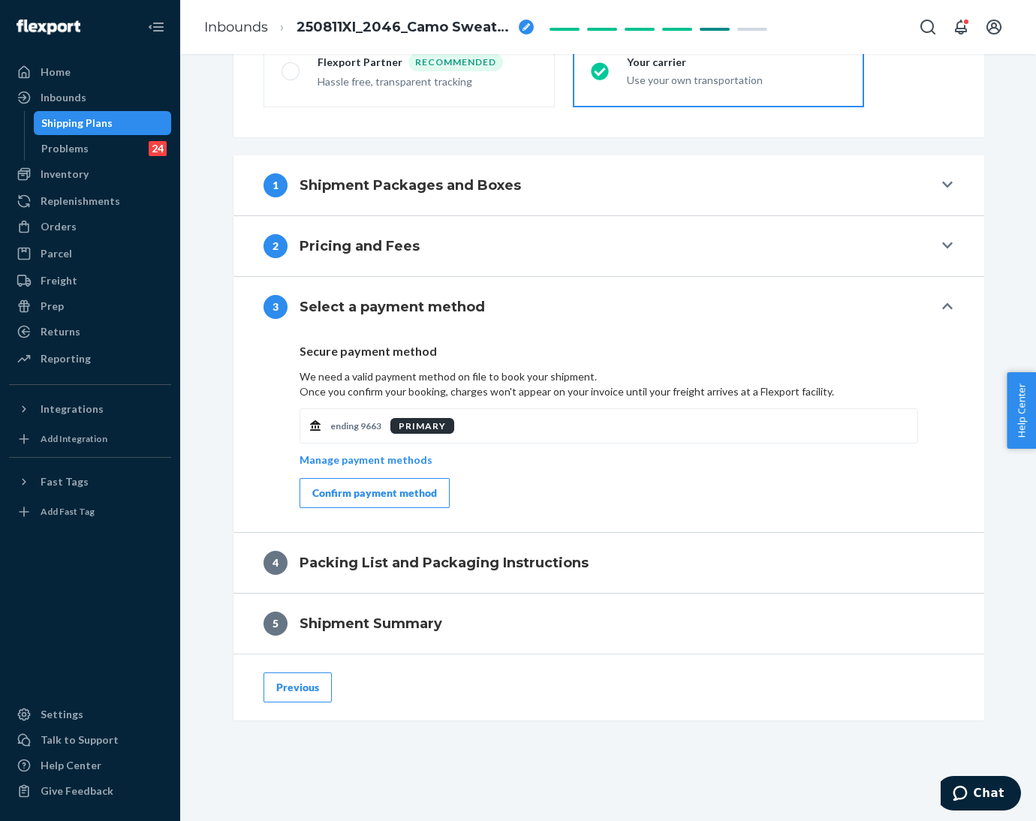
click at [358, 483] on button "Confirm payment method" at bounding box center [375, 493] width 150 height 30
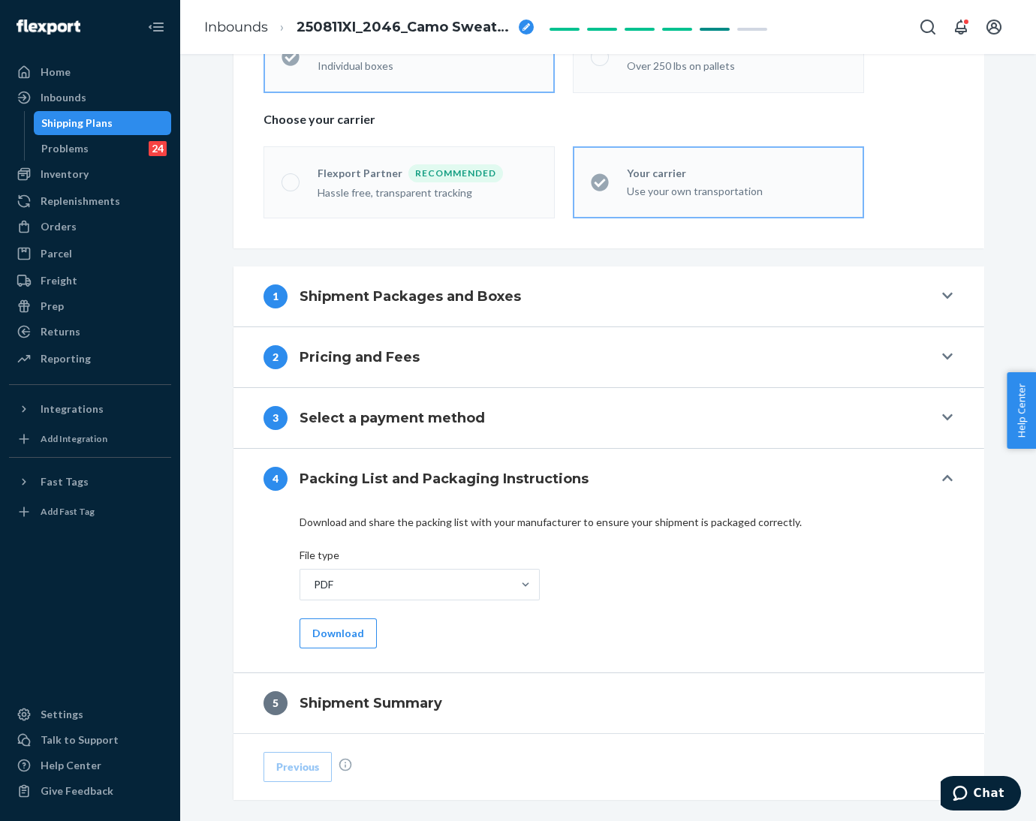
scroll to position [421, 0]
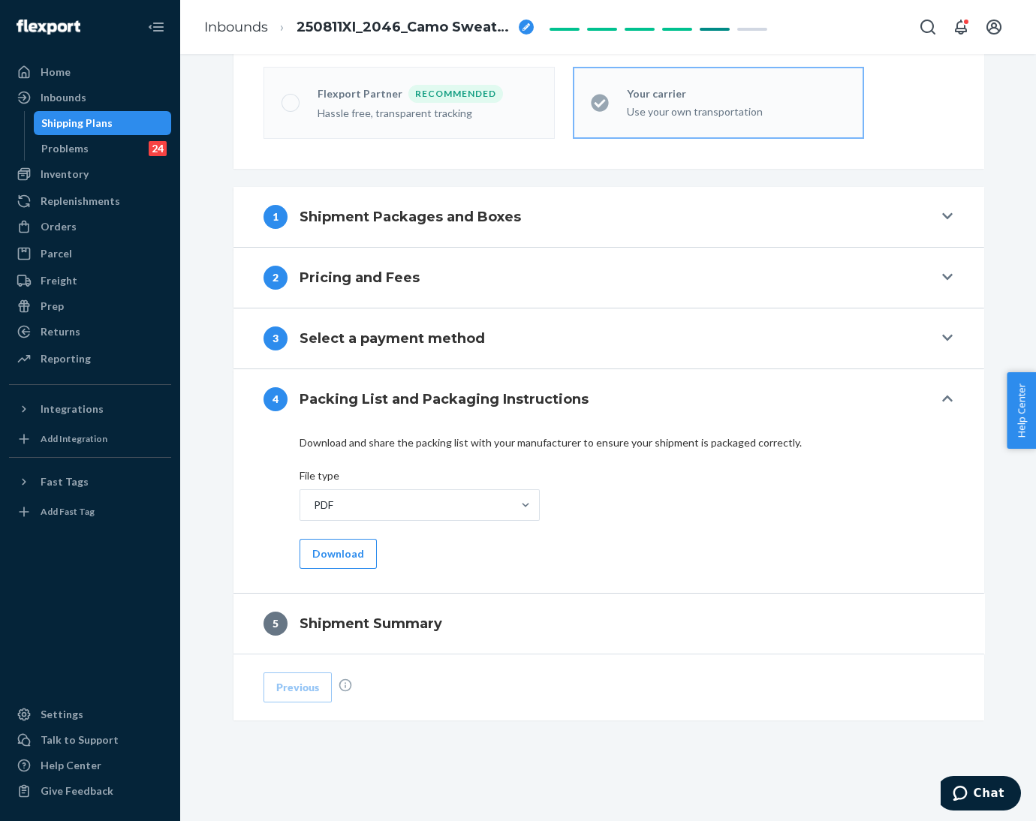
drag, startPoint x: 325, startPoint y: 558, endPoint x: 402, endPoint y: 572, distance: 77.9
click at [327, 558] on button "Download" at bounding box center [338, 554] width 77 height 30
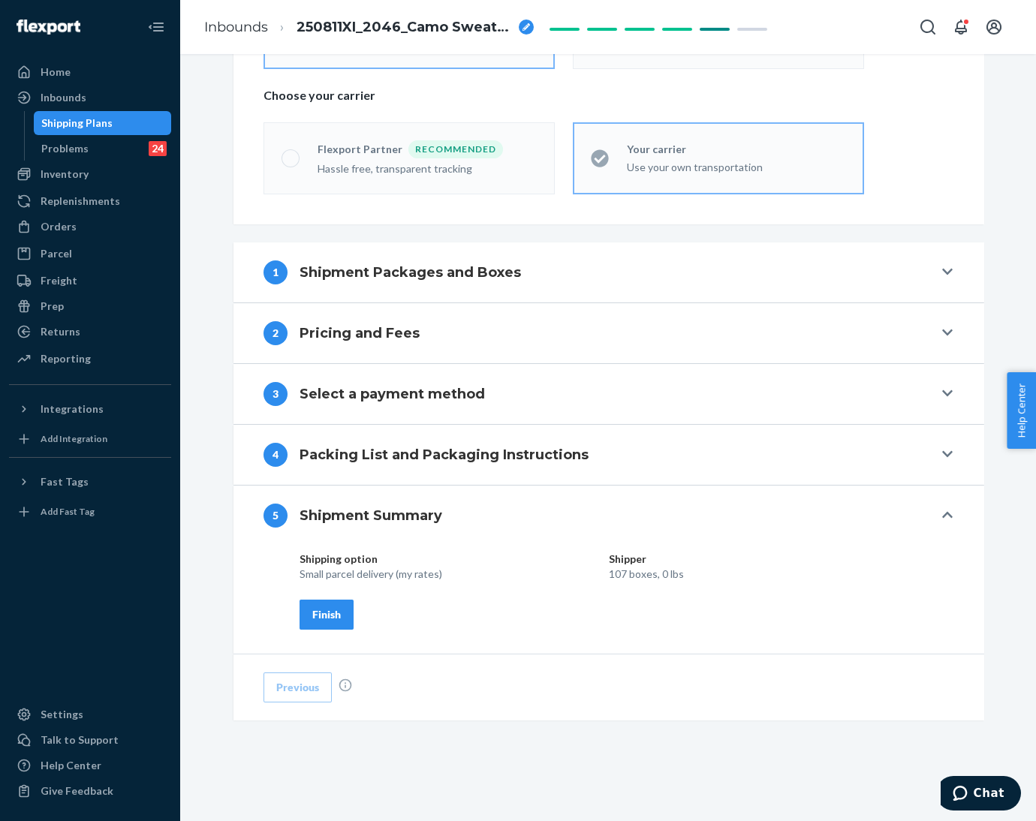
scroll to position [366, 0]
click at [323, 604] on button "Finish" at bounding box center [327, 615] width 54 height 30
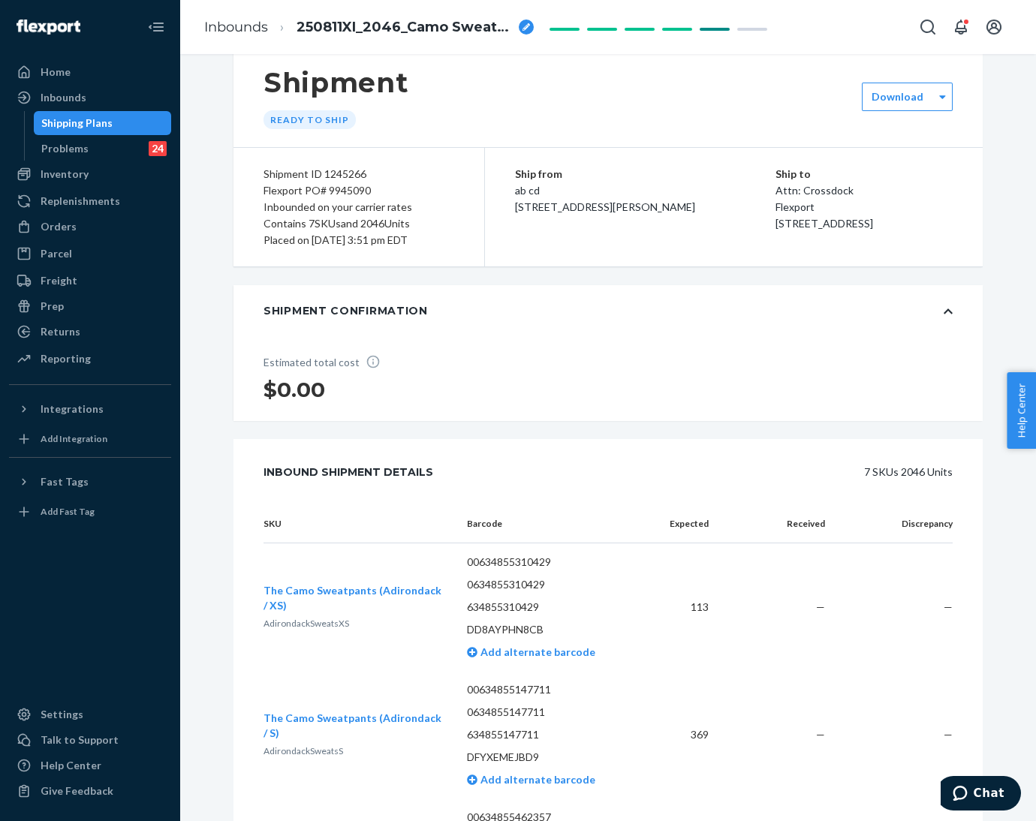
scroll to position [0, 0]
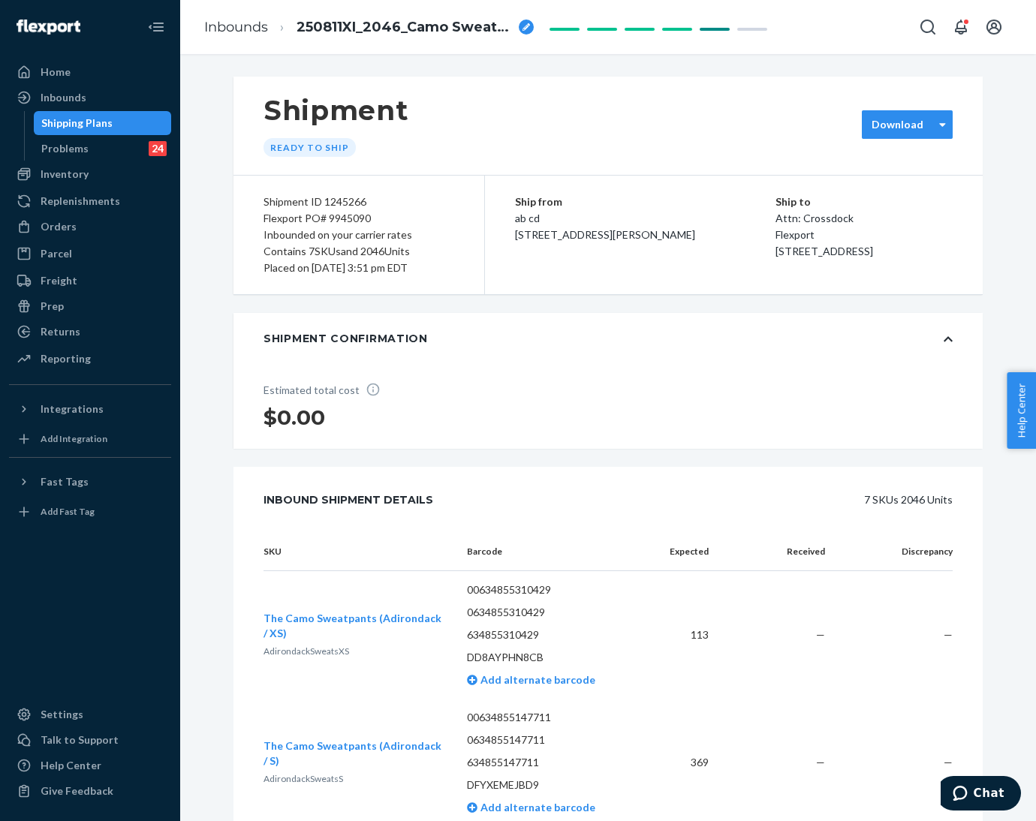
click at [890, 127] on label "Download" at bounding box center [898, 124] width 52 height 15
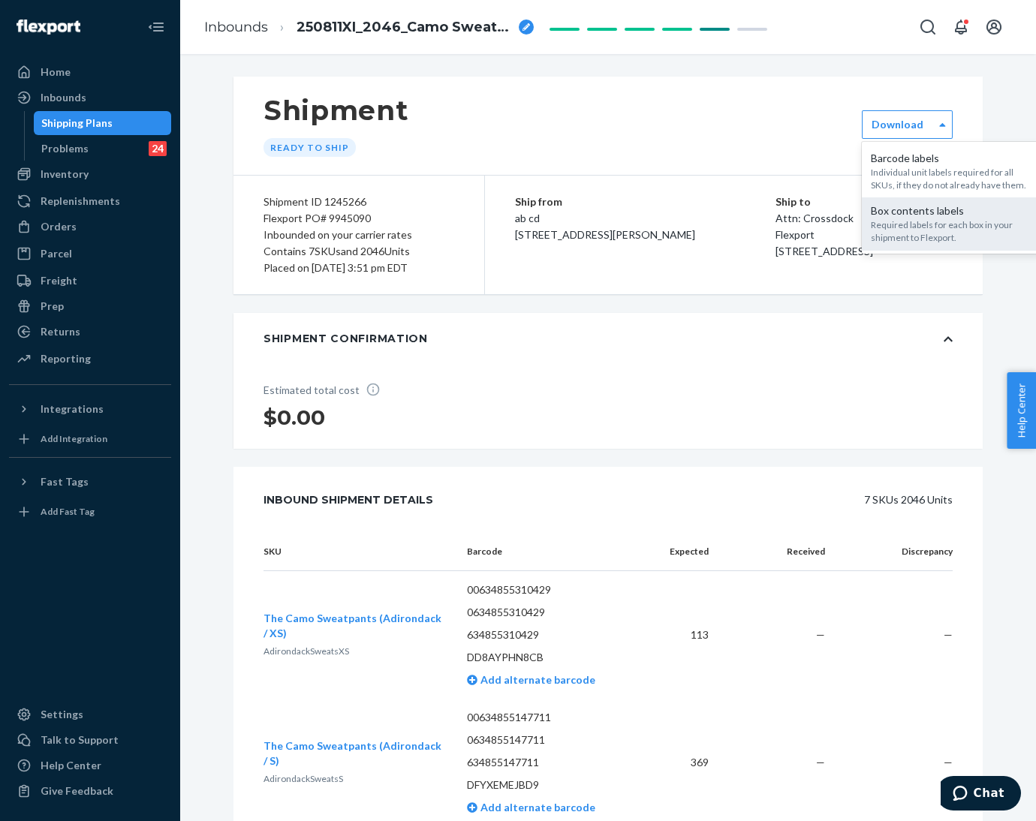
click at [876, 229] on div "Required labels for each box in your shipment to Flexport." at bounding box center [952, 232] width 162 height 26
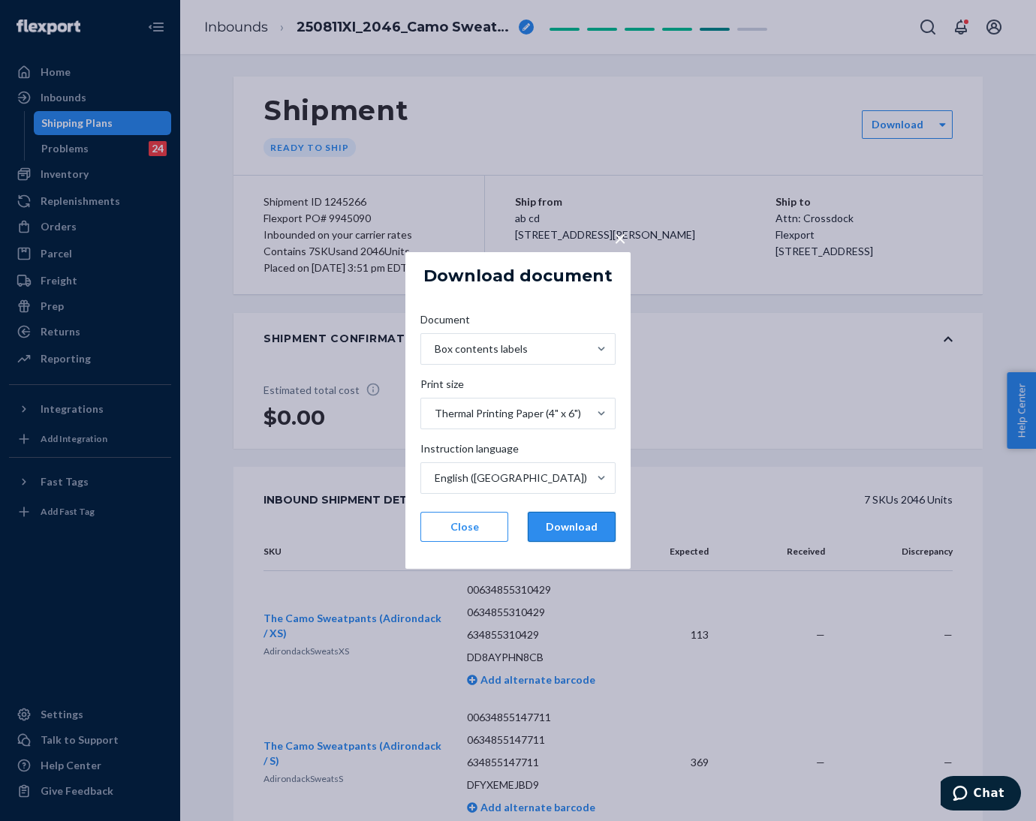
click at [573, 529] on button "Download" at bounding box center [572, 527] width 88 height 30
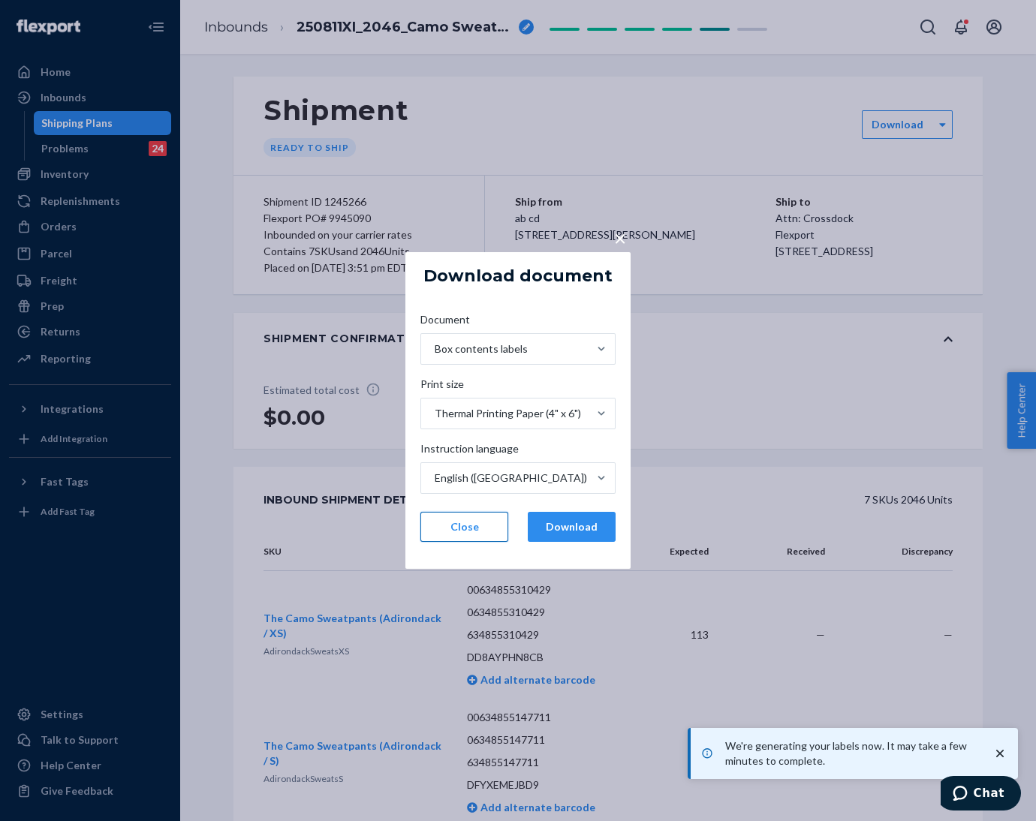
click at [467, 526] on button "Close" at bounding box center [464, 527] width 88 height 30
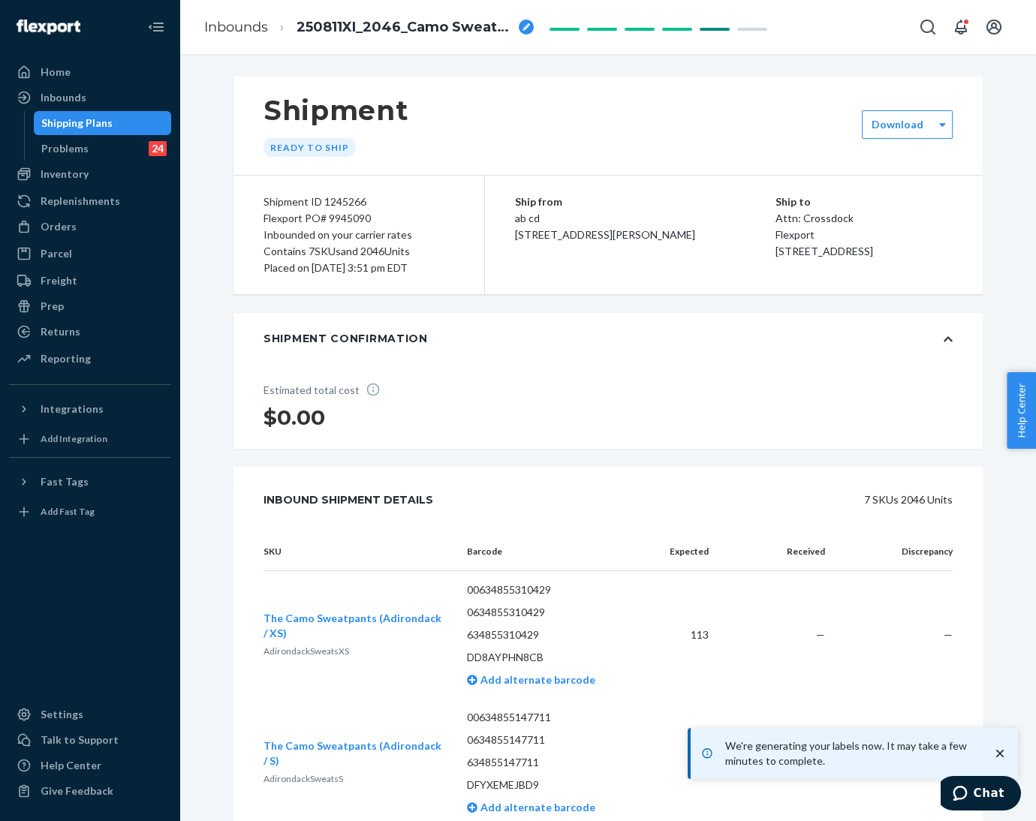
drag, startPoint x: 458, startPoint y: 113, endPoint x: 520, endPoint y: 101, distance: 62.7
click at [459, 113] on div "Shipment Ready to ship" at bounding box center [608, 126] width 749 height 98
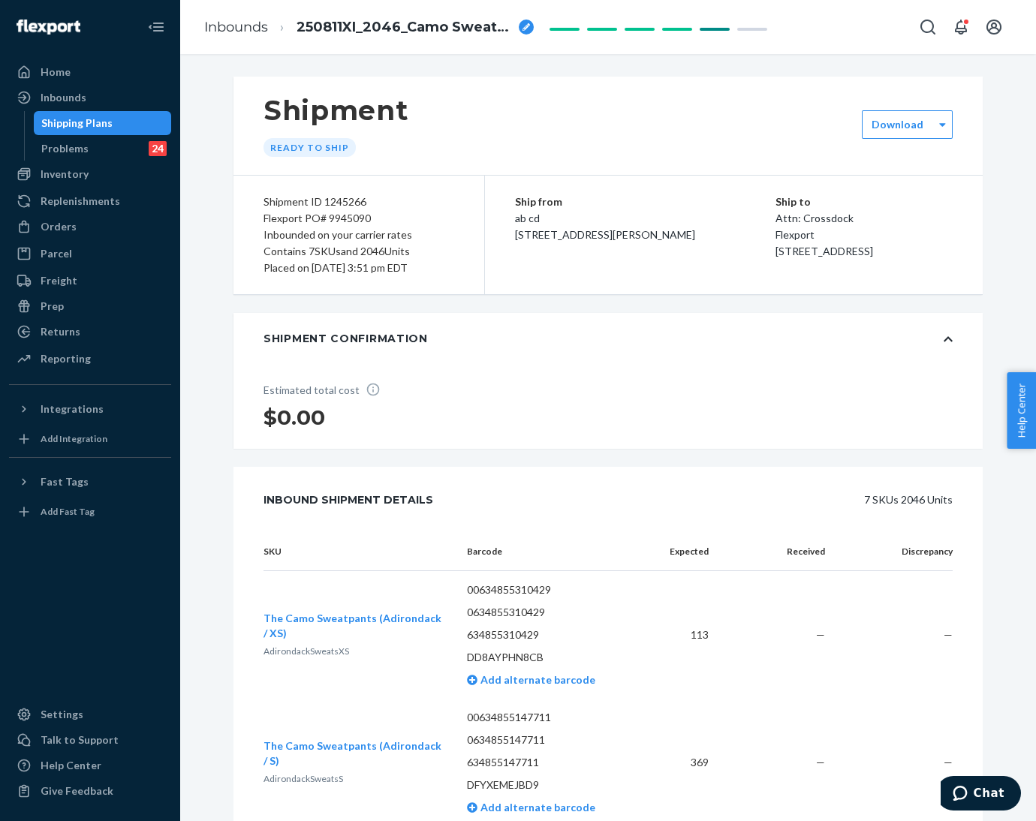
click at [505, 123] on div "Shipment Ready to ship" at bounding box center [608, 126] width 749 height 98
click at [51, 106] on div "Inbounds" at bounding box center [90, 97] width 159 height 21
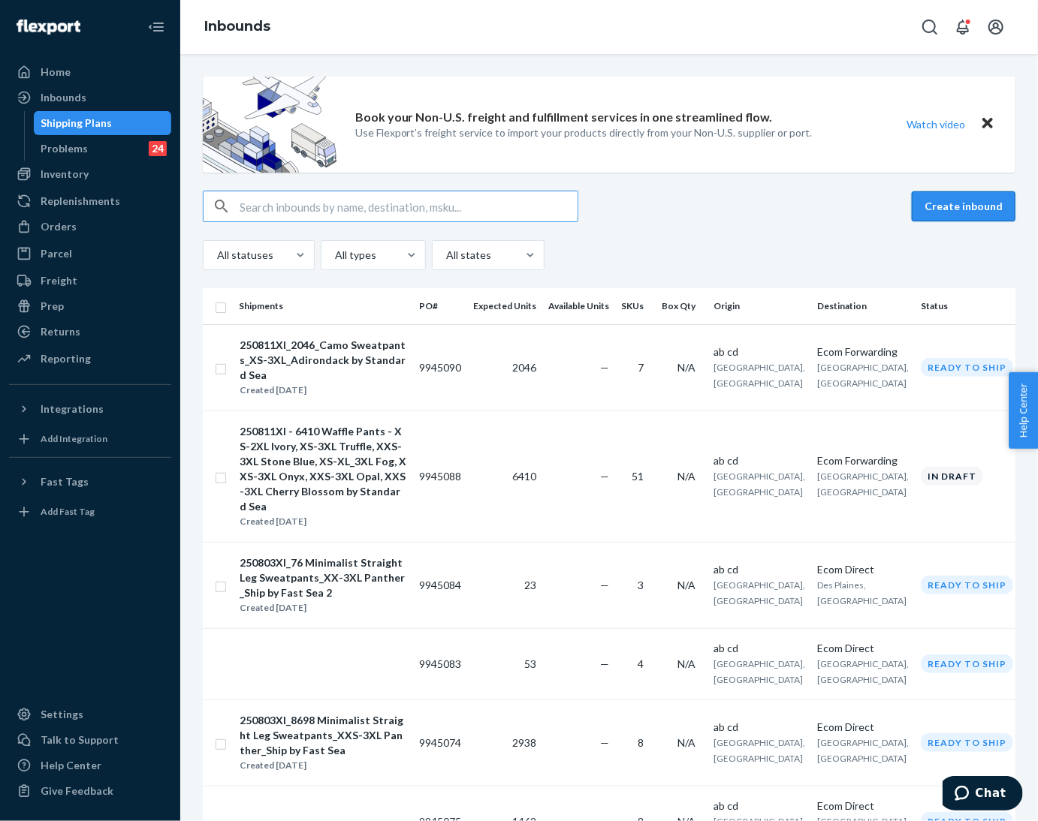
click at [936, 203] on button "Create inbound" at bounding box center [964, 206] width 104 height 30
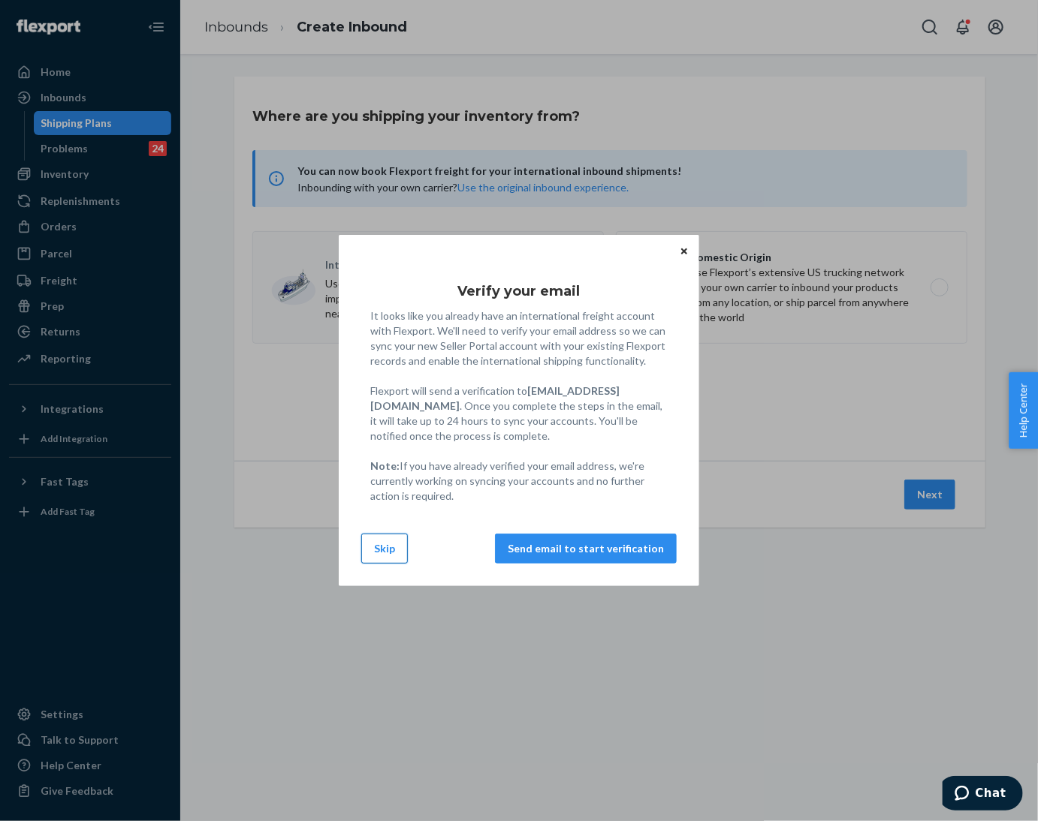
click at [398, 554] on button "Skip" at bounding box center [384, 549] width 47 height 30
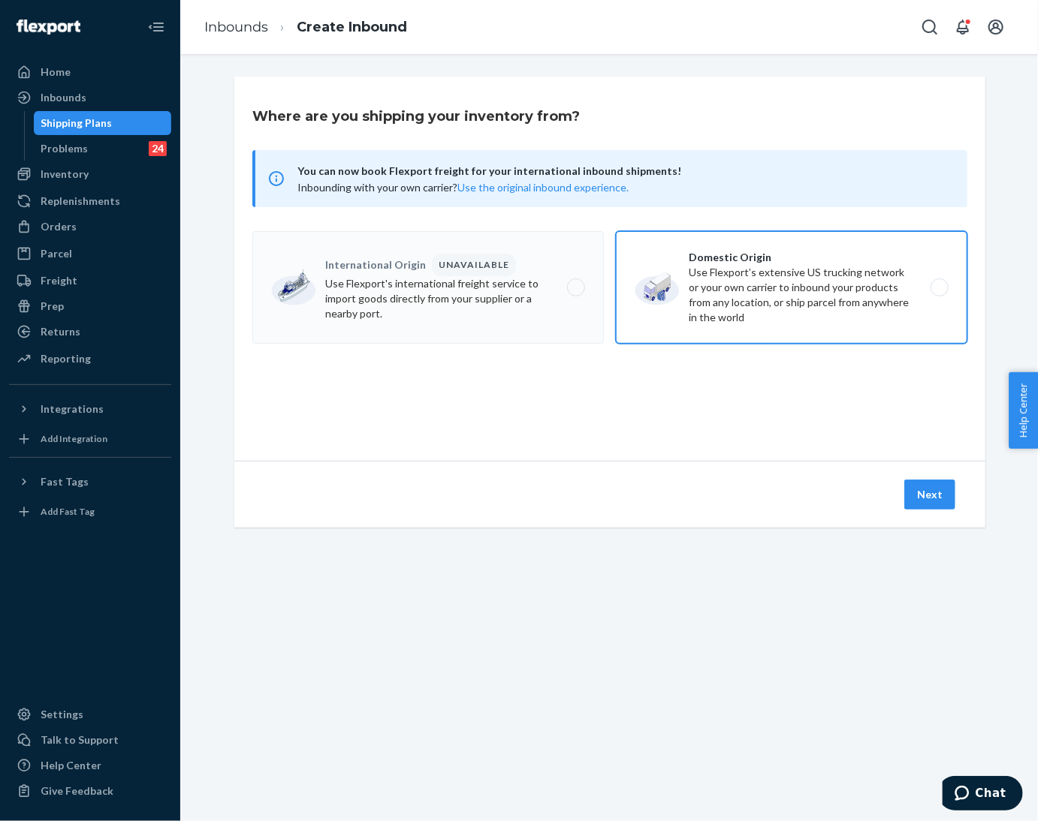
click at [921, 283] on label "Domestic Origin Use Flexport’s extensive US trucking network or your own carrie…" at bounding box center [791, 287] width 351 height 113
click at [939, 283] on input "Domestic Origin Use Flexport’s extensive US trucking network or your own carrie…" at bounding box center [944, 288] width 10 height 10
radio input "true"
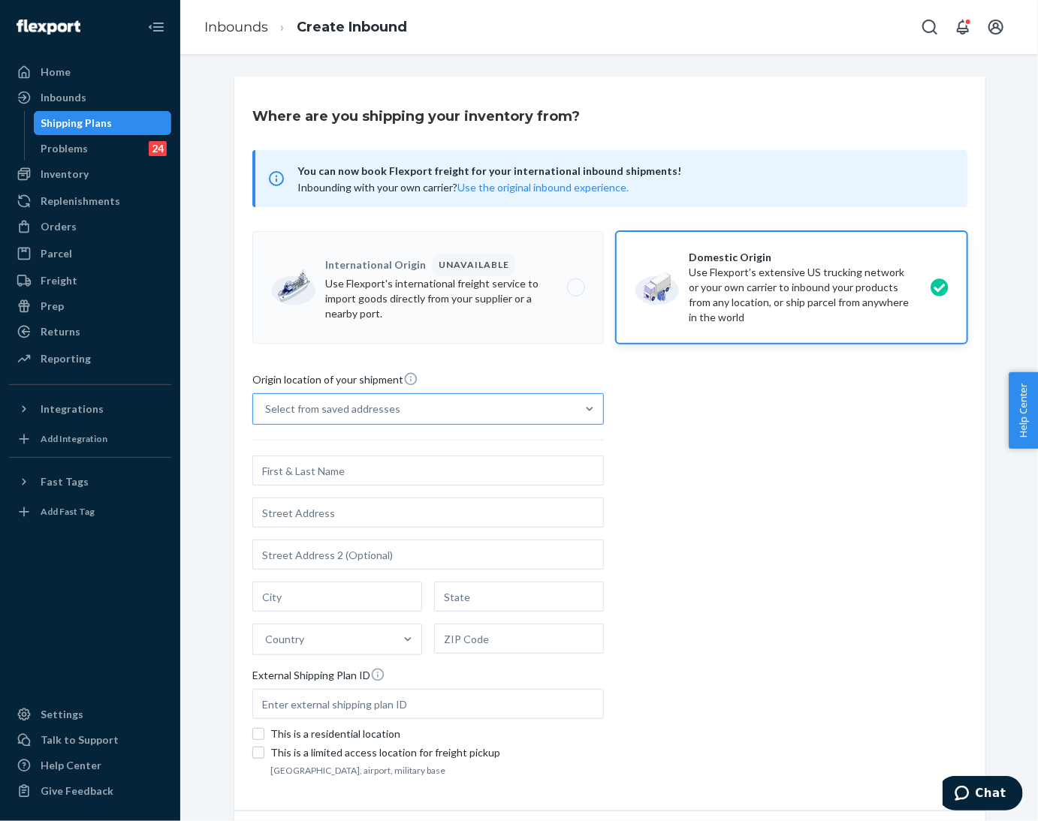
click at [562, 400] on div "Select from saved addresses" at bounding box center [414, 409] width 323 height 30
click at [267, 402] on input "Select from saved addresses" at bounding box center [266, 409] width 2 height 15
drag, startPoint x: 540, startPoint y: 442, endPoint x: 776, endPoint y: 551, distance: 259.7
click at [540, 443] on div "ab cd [STREET_ADDRESS][PERSON_NAME]" at bounding box center [427, 446] width 345 height 30
click at [267, 417] on input "option ab cd [STREET_ADDRESS][PERSON_NAME] focused, 1 of 3. 3 results available…" at bounding box center [266, 409] width 2 height 15
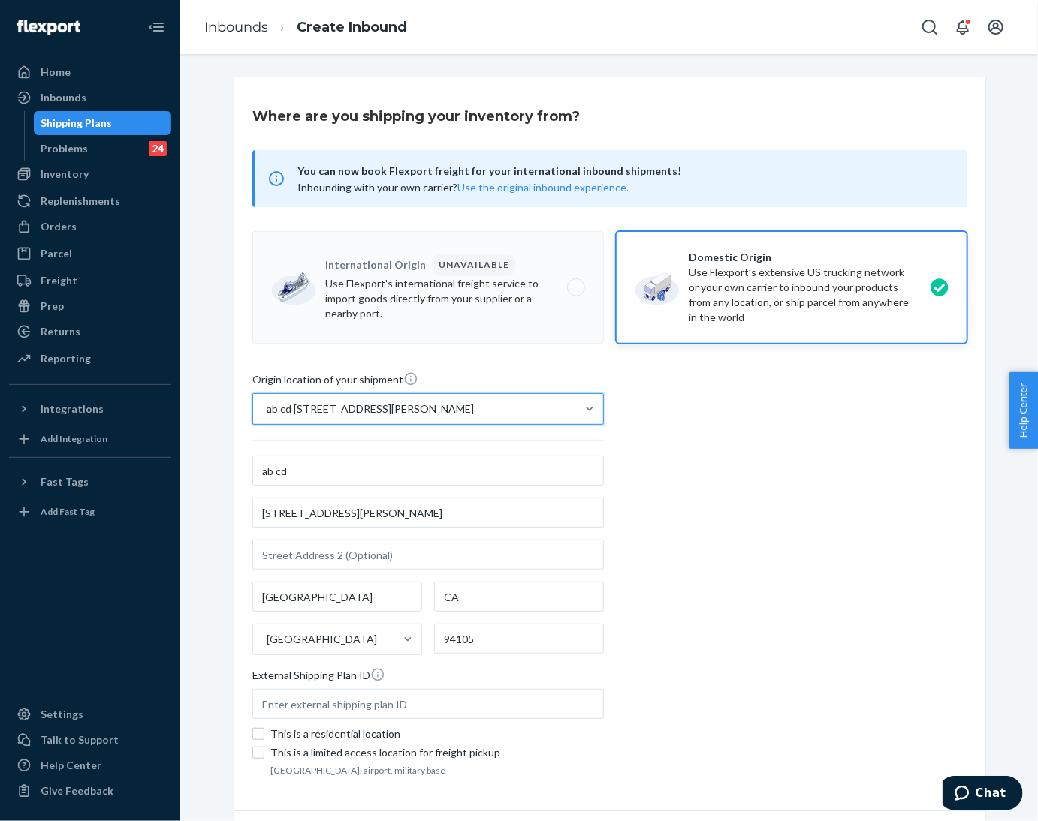
type input "ab cd"
type input "[STREET_ADDRESS][PERSON_NAME]"
type input "[GEOGRAPHIC_DATA]"
type input "CA"
type input "94105"
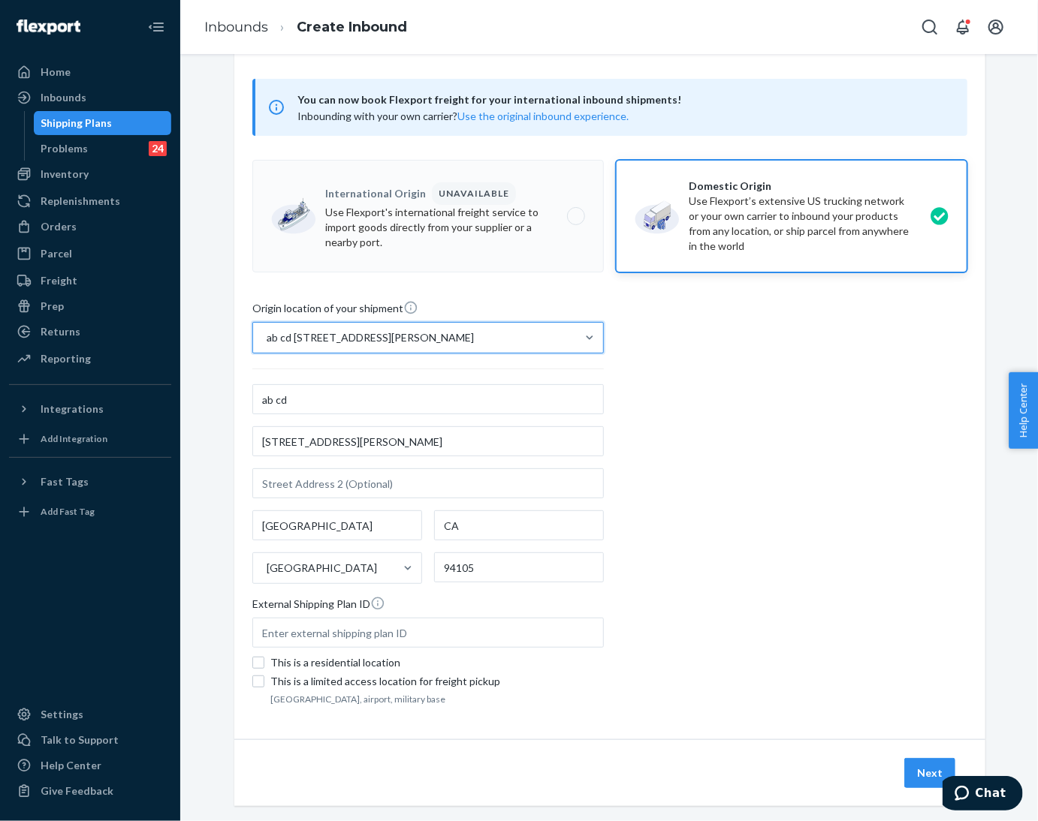
scroll to position [92, 0]
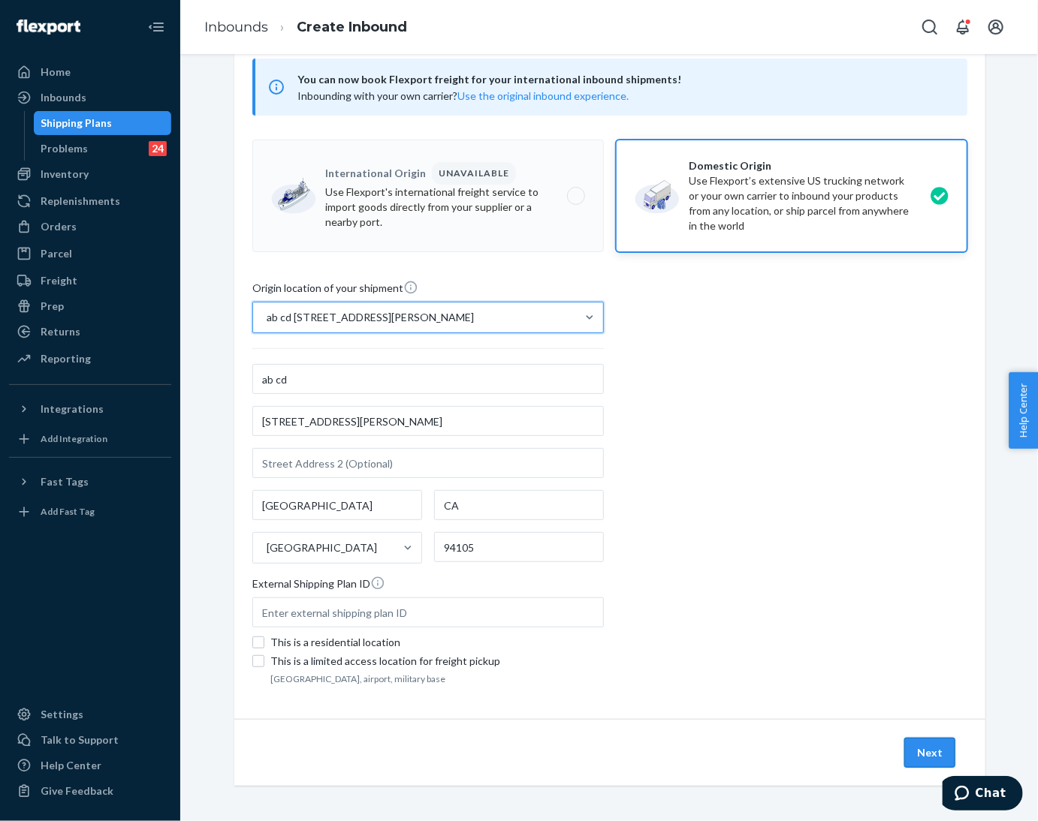
click at [913, 750] on button "Next" at bounding box center [929, 753] width 51 height 30
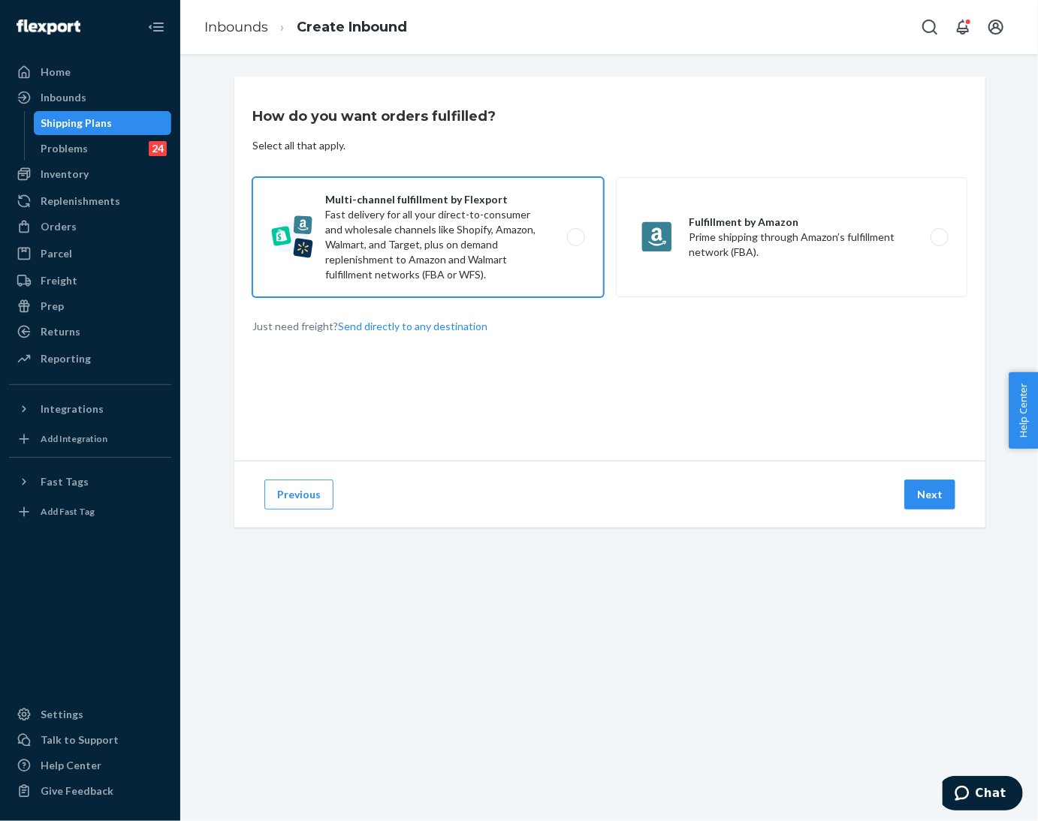
click at [454, 244] on label "Multi-channel fulfillment by Flexport Fast delivery for all your direct-to-cons…" at bounding box center [427, 237] width 351 height 120
click at [575, 243] on input "Multi-channel fulfillment by Flexport Fast delivery for all your direct-to-cons…" at bounding box center [580, 238] width 10 height 10
radio input "true"
click at [935, 507] on button "Next" at bounding box center [929, 495] width 51 height 30
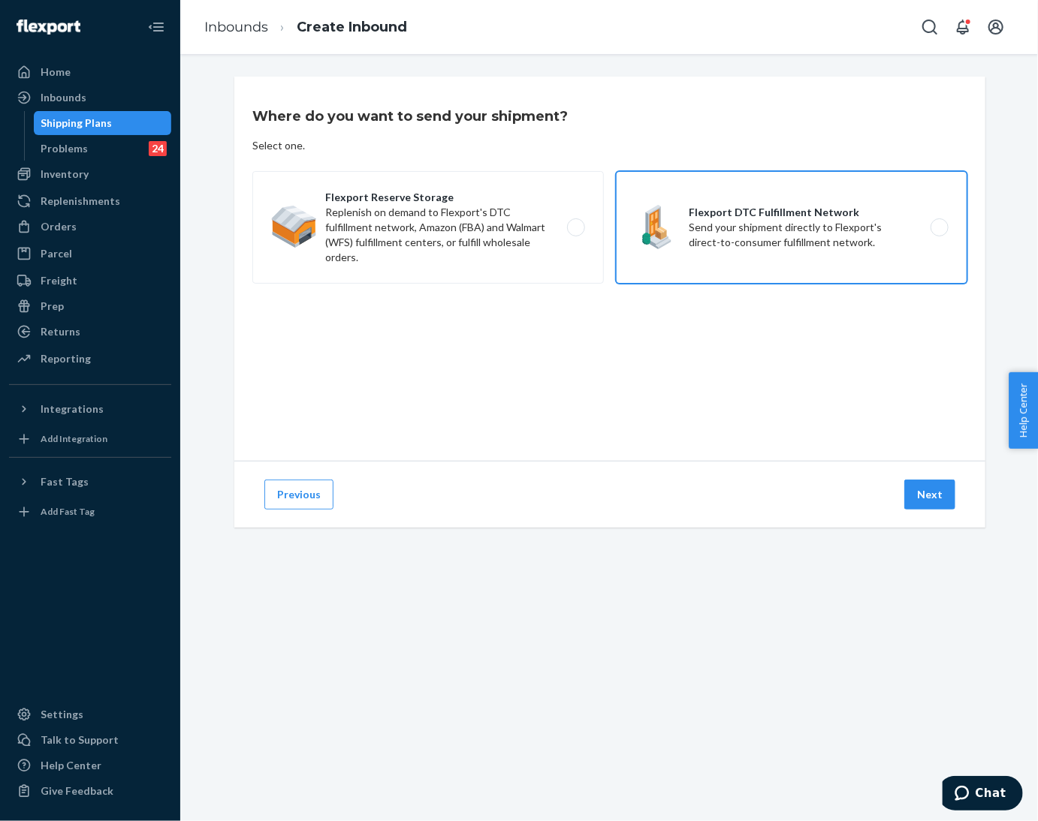
click at [803, 243] on label "Flexport DTC Fulfillment Network Send your shipment directly to Flexport's dire…" at bounding box center [791, 227] width 351 height 113
click at [939, 233] on input "Flexport DTC Fulfillment Network Send your shipment directly to Flexport's dire…" at bounding box center [944, 228] width 10 height 10
radio input "true"
click at [920, 511] on div "Previous Next" at bounding box center [609, 494] width 751 height 67
click at [916, 475] on div "Previous Next" at bounding box center [609, 494] width 751 height 67
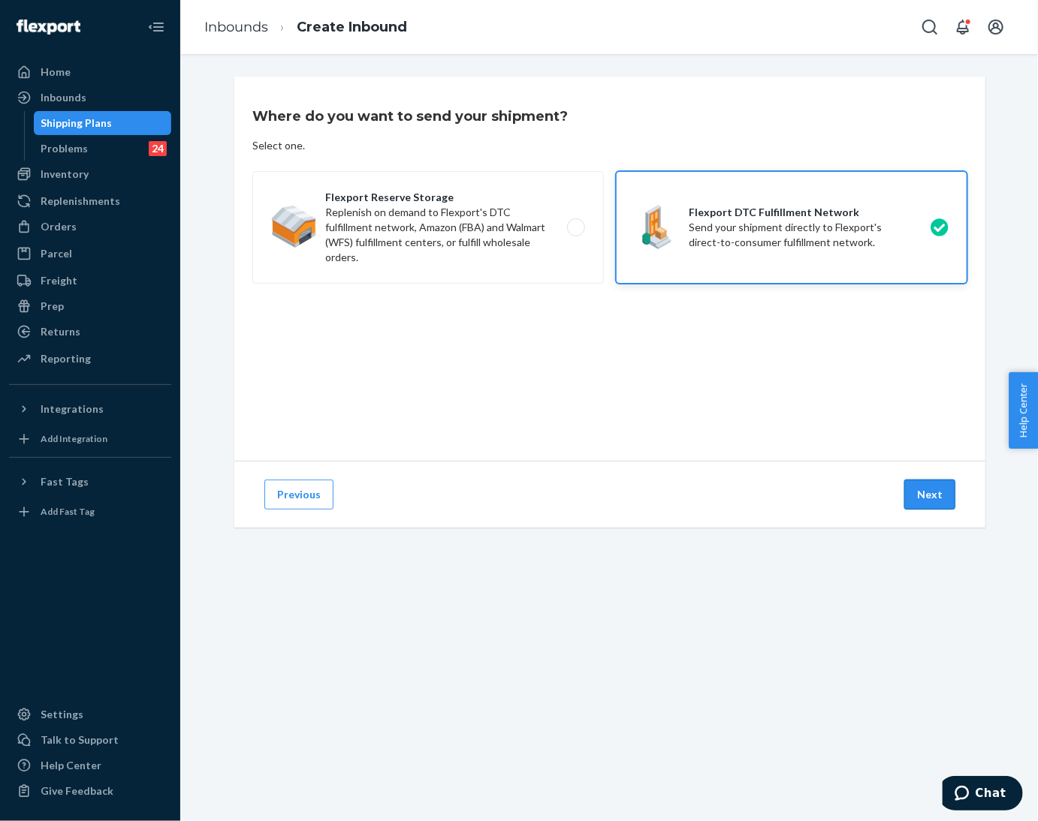
click at [914, 493] on button "Next" at bounding box center [929, 495] width 51 height 30
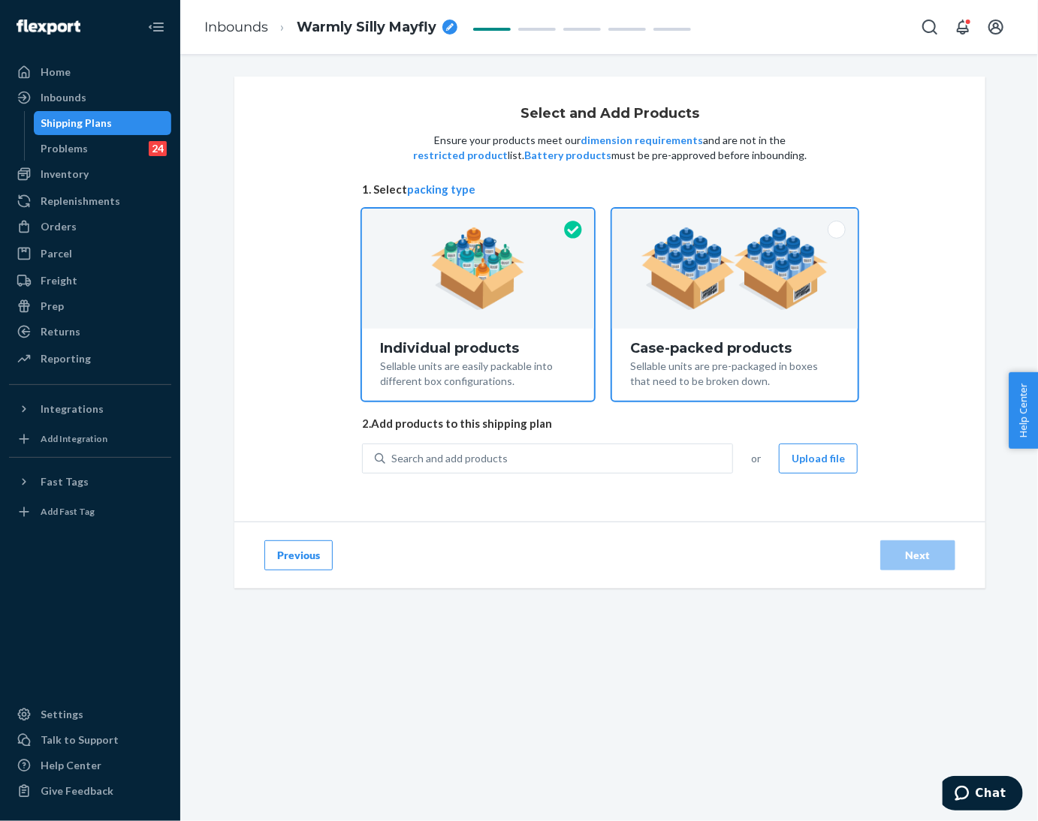
click at [792, 384] on div "Sellable units are pre-packaged in boxes that need to be broken down." at bounding box center [734, 372] width 209 height 33
click at [740, 219] on input "Case-packed products Sellable units are pre-packaged in boxes that need to be b…" at bounding box center [735, 214] width 10 height 10
radio input "true"
radio input "false"
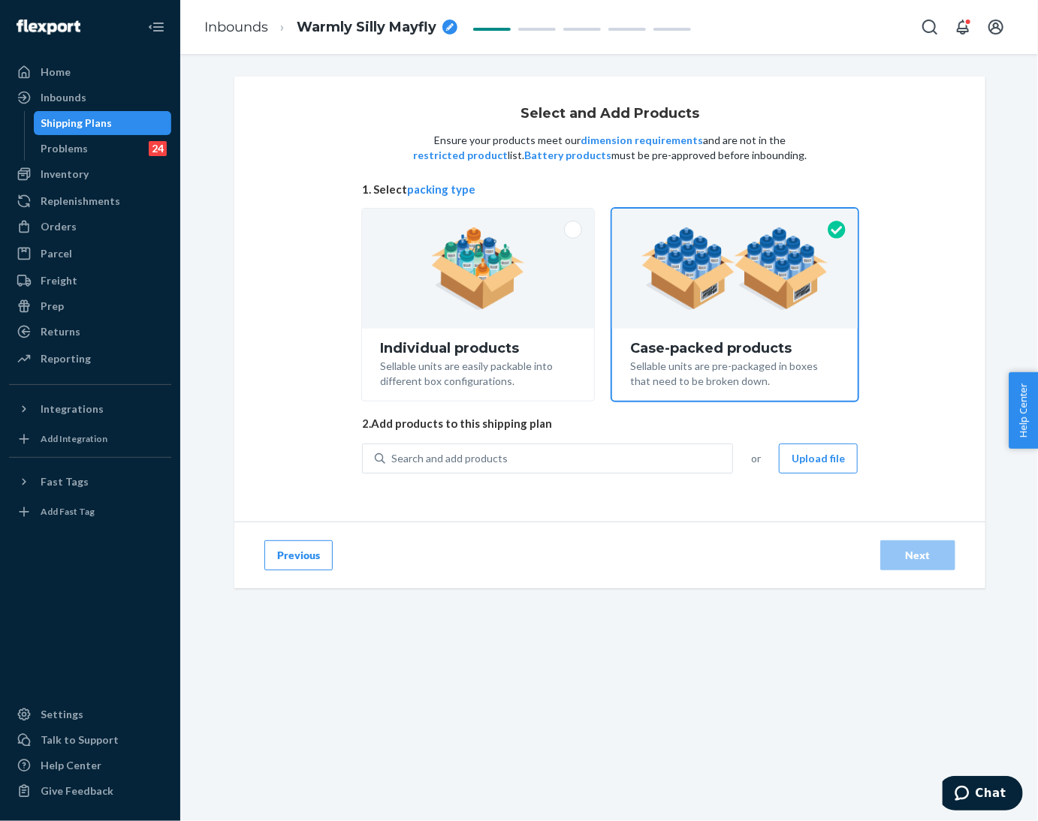
drag, startPoint x: 366, startPoint y: 721, endPoint x: 719, endPoint y: 658, distance: 358.5
click at [366, 721] on div "Select and Add Products Ensure your products meet our dimension requirements an…" at bounding box center [608, 437] width 857 height 767
drag, startPoint x: 460, startPoint y: 654, endPoint x: 471, endPoint y: 622, distance: 34.0
click at [459, 654] on div "Select and Add Products Ensure your products meet our dimension requirements an…" at bounding box center [608, 437] width 857 height 767
click at [537, 460] on div "Search and add products" at bounding box center [558, 458] width 347 height 27
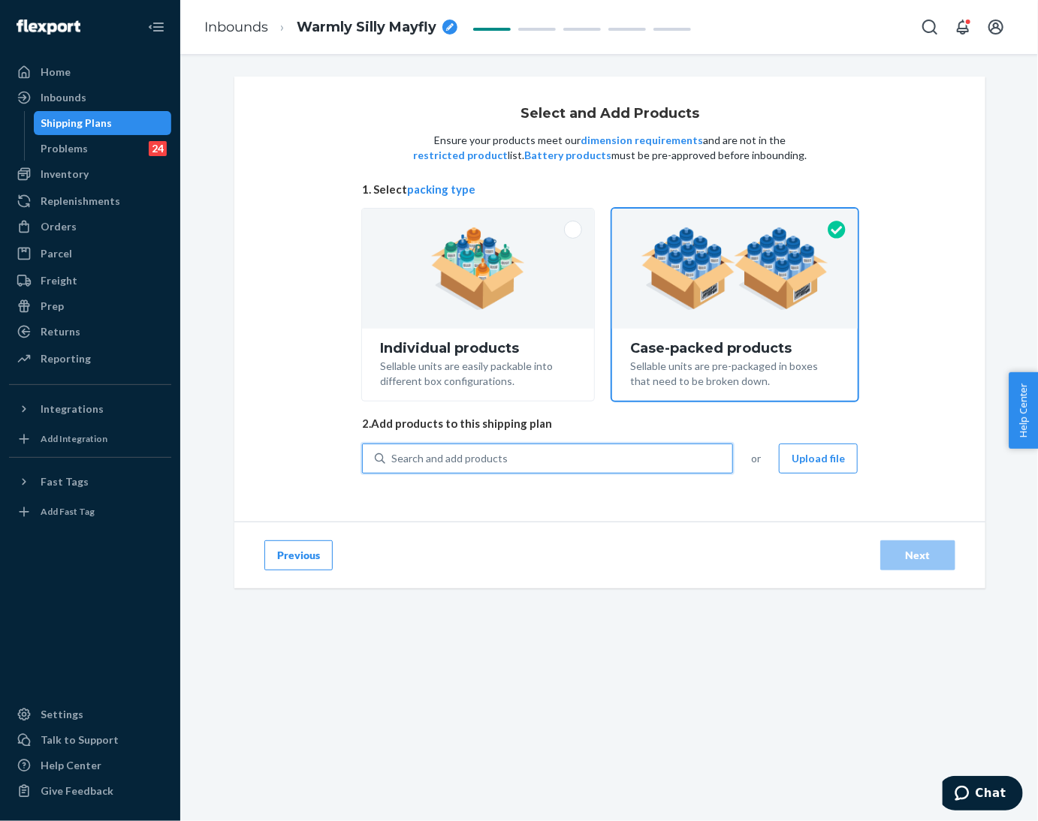
click at [393, 460] on input "0 results available. Use Up and Down to choose options, press Enter to select t…" at bounding box center [392, 458] width 2 height 15
paste input "Kids Cloud Sweatpants Midnight"
type input "Kids Cloud Sweatpants Midnight"
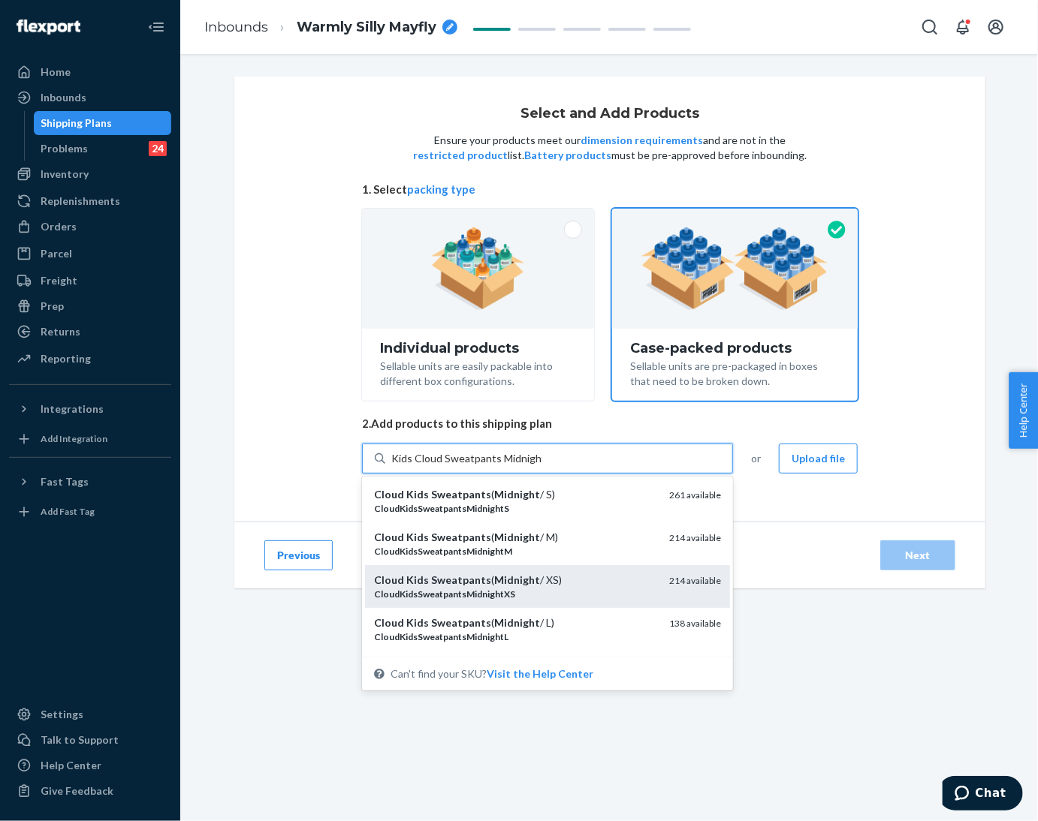
click at [556, 573] on div "Cloud Kids Sweatpants ( Midnight / XS)" at bounding box center [515, 580] width 283 height 15
click at [542, 466] on input "Kids Cloud Sweatpants Midnight" at bounding box center [466, 458] width 151 height 15
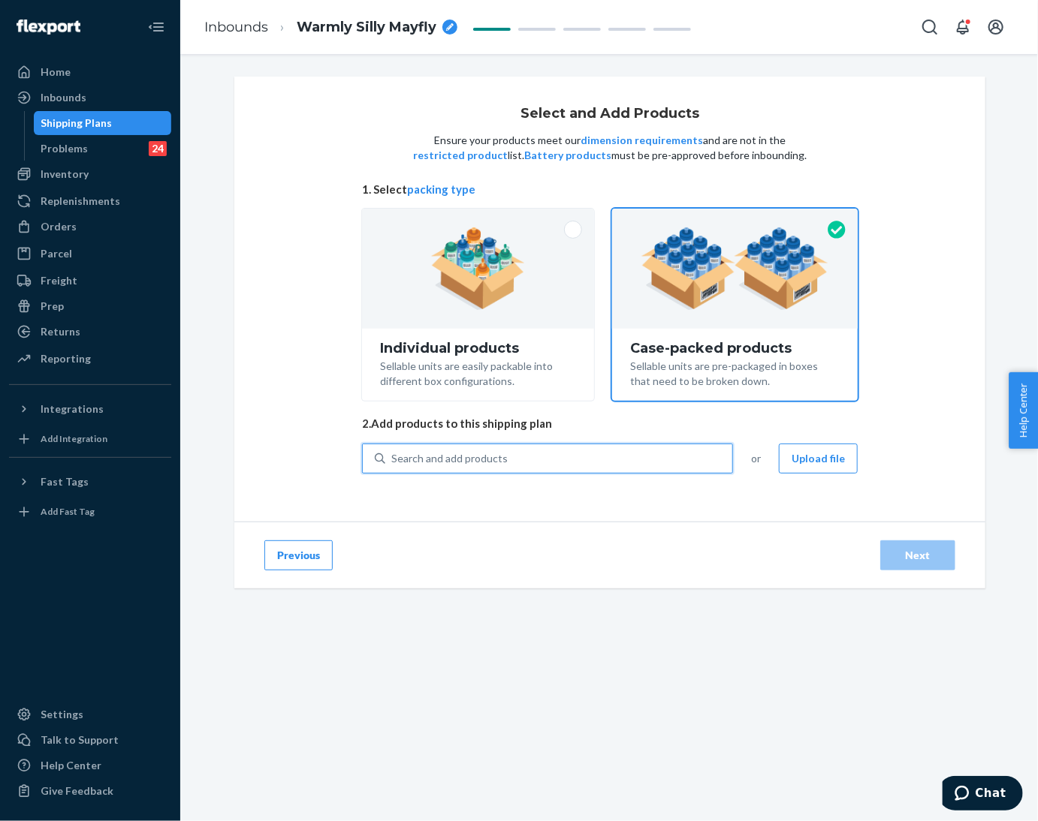
click at [564, 459] on div "Search and add products" at bounding box center [558, 458] width 347 height 27
click at [393, 459] on input "0 results available. Select is focused ,type to refine list, press Down to open…" at bounding box center [392, 458] width 2 height 15
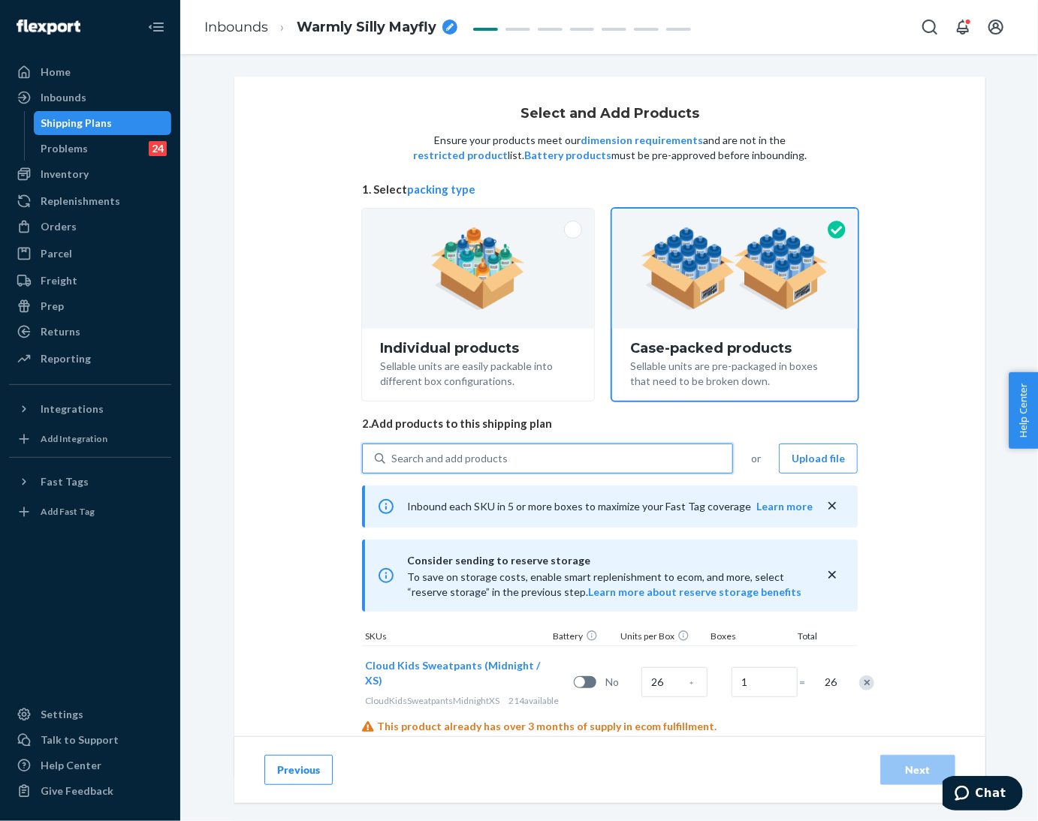
paste input "Kids Cloud Sweatpants Midnight"
type input "Kids Cloud Sweatpants Midnight"
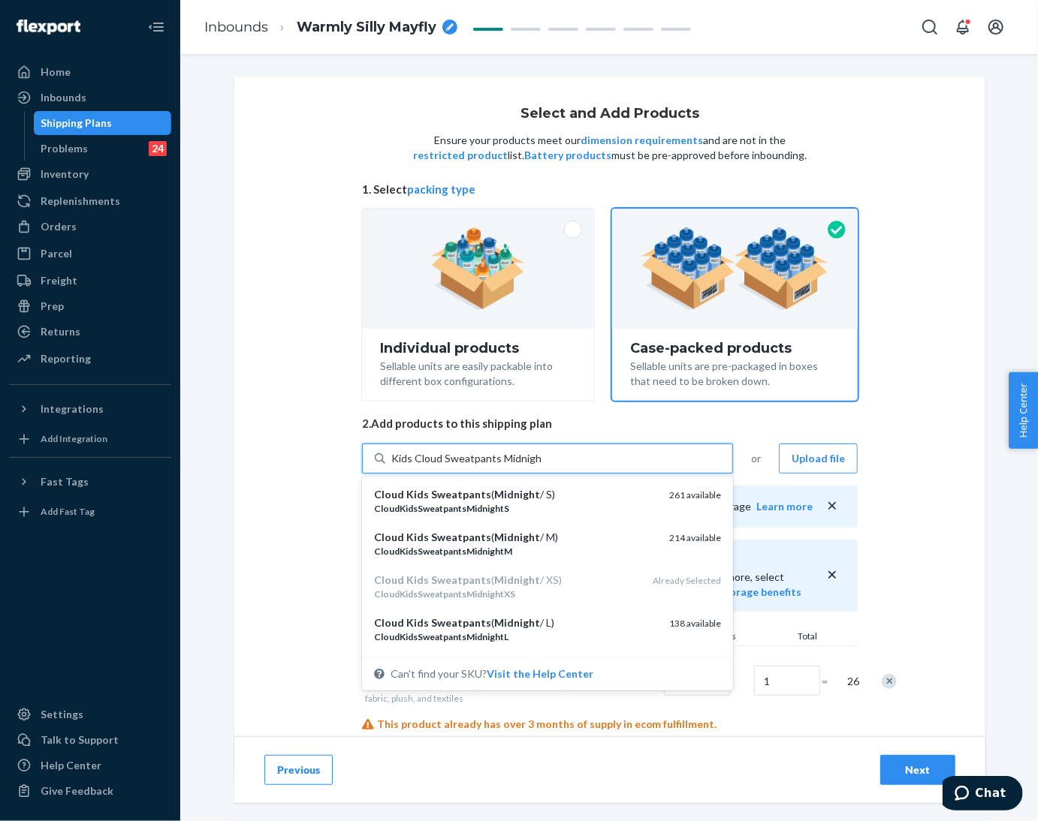
click at [575, 542] on div "Cloud Kids Sweatpants ( Midnight / M)" at bounding box center [515, 537] width 283 height 15
click at [542, 466] on input "Kids Cloud Sweatpants Midnight" at bounding box center [466, 458] width 151 height 15
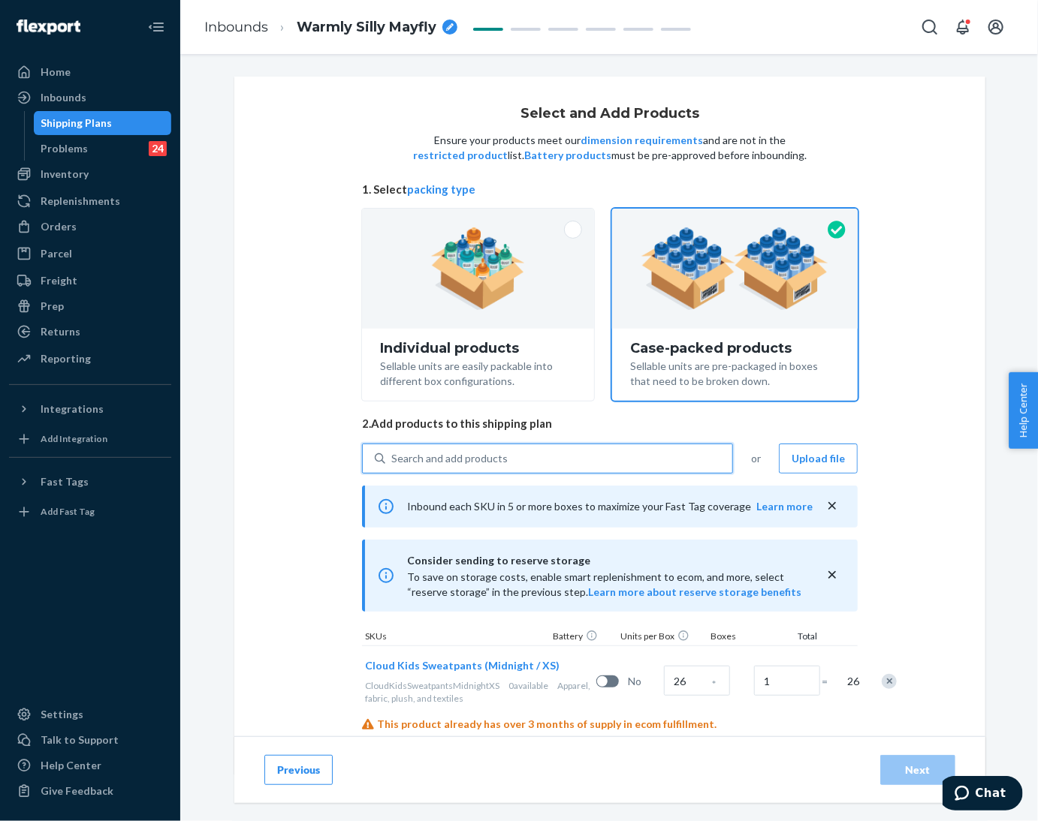
click at [571, 465] on div "Search and add products" at bounding box center [558, 458] width 347 height 27
click at [393, 465] on input "0 results available. Use Up and Down to choose options, press Enter to select t…" at bounding box center [392, 458] width 2 height 15
click at [574, 454] on div "Search and add products" at bounding box center [558, 458] width 347 height 27
click at [393, 454] on input "0 results available. Use Up and Down to choose options, press Enter to select t…" at bounding box center [392, 458] width 2 height 15
paste input "Kids Cloud Sweatpants Midnight"
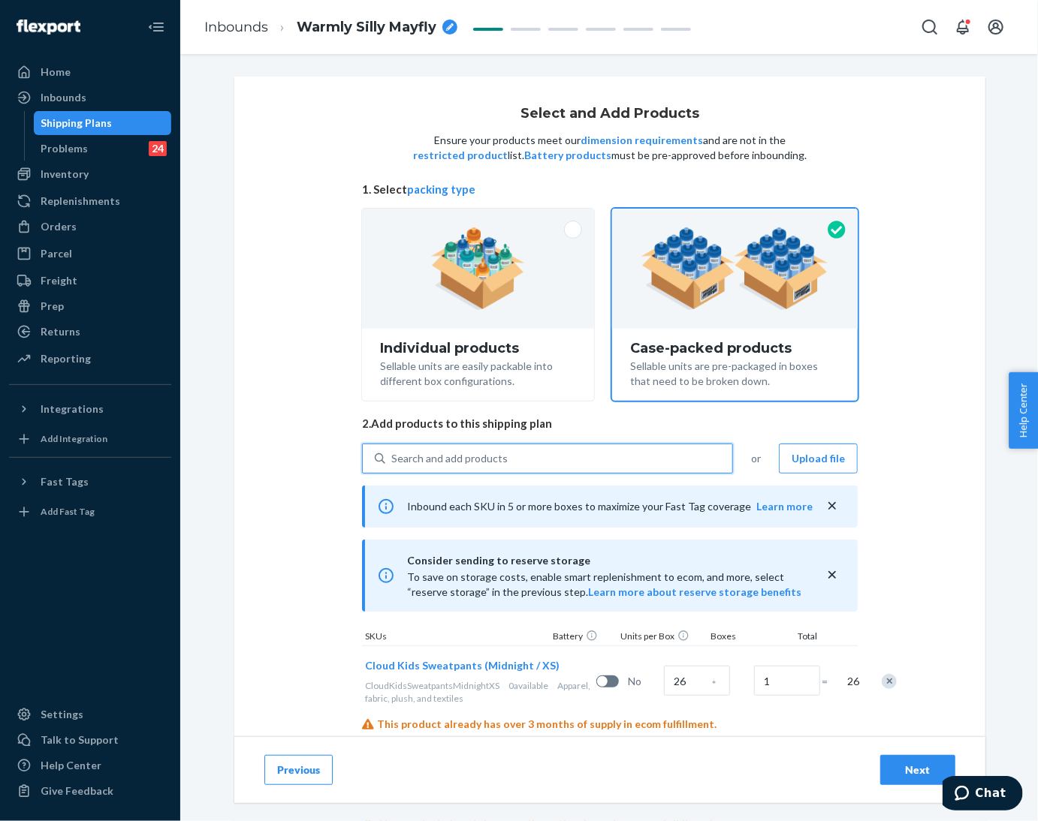
type input "Kids Cloud Sweatpants Midnight"
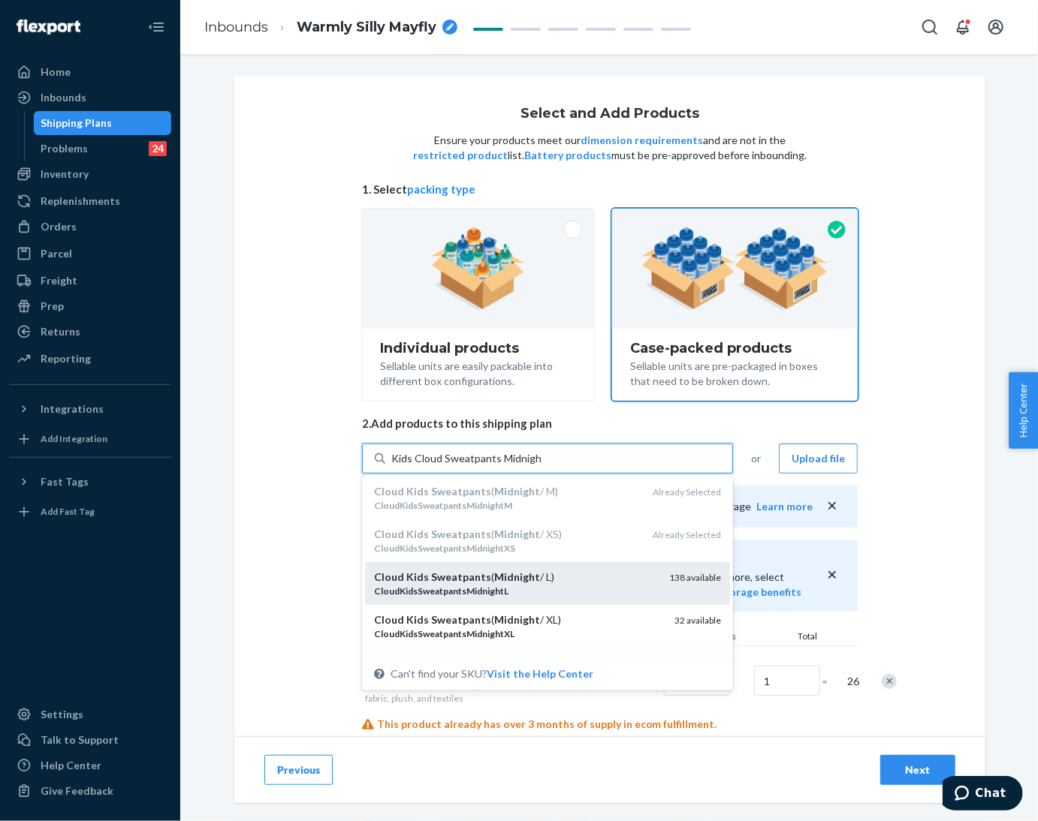
scroll to position [71, 0]
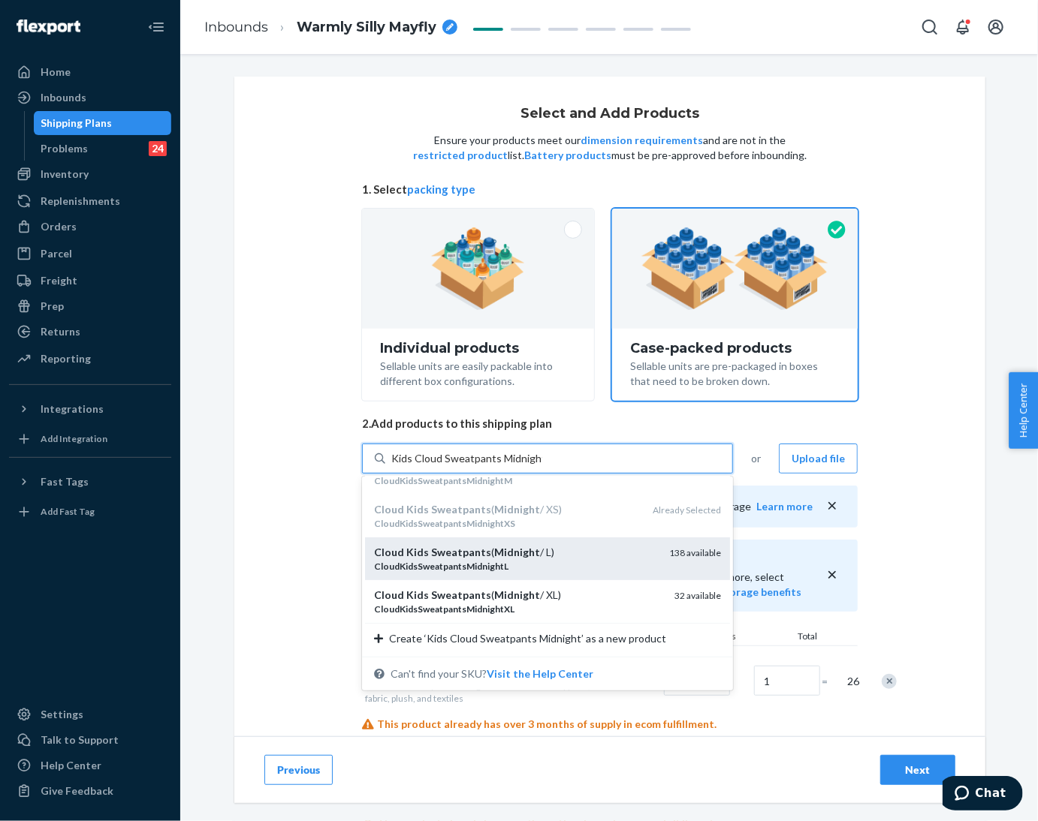
click at [561, 550] on div "Cloud Kids Sweatpants ( Midnight / L)" at bounding box center [515, 552] width 283 height 15
click at [542, 466] on input "Kids Cloud Sweatpants Midnight" at bounding box center [466, 458] width 151 height 15
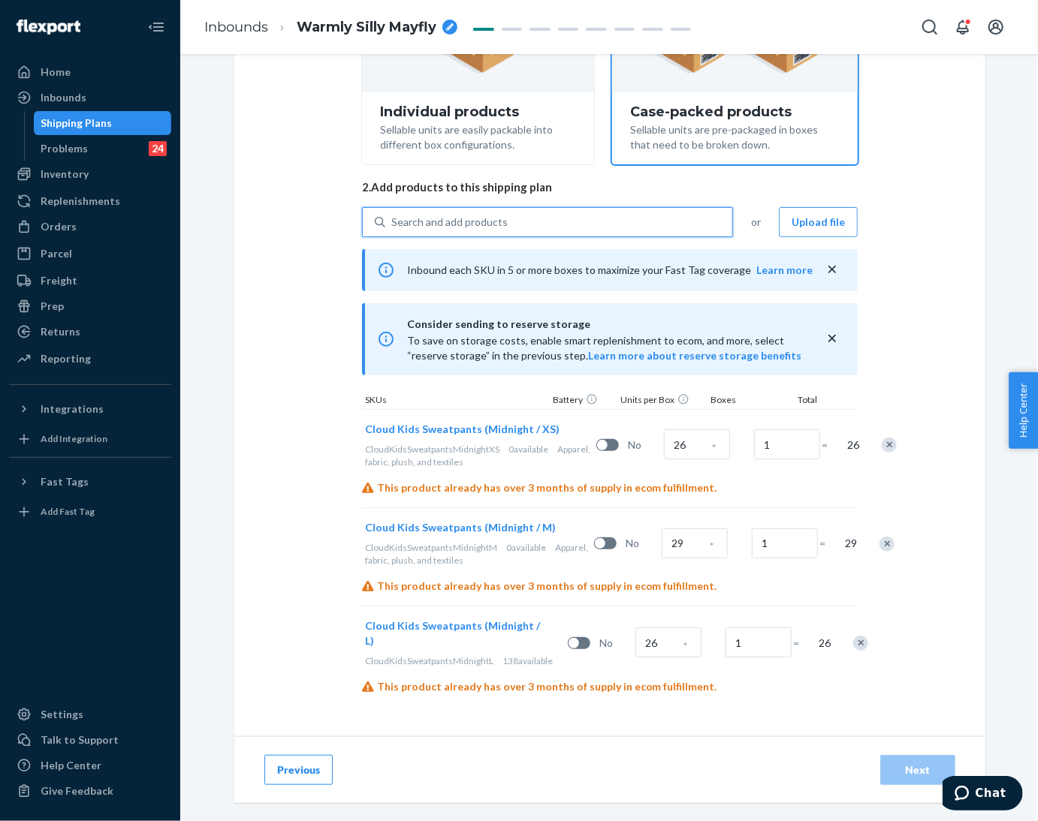
scroll to position [280, 0]
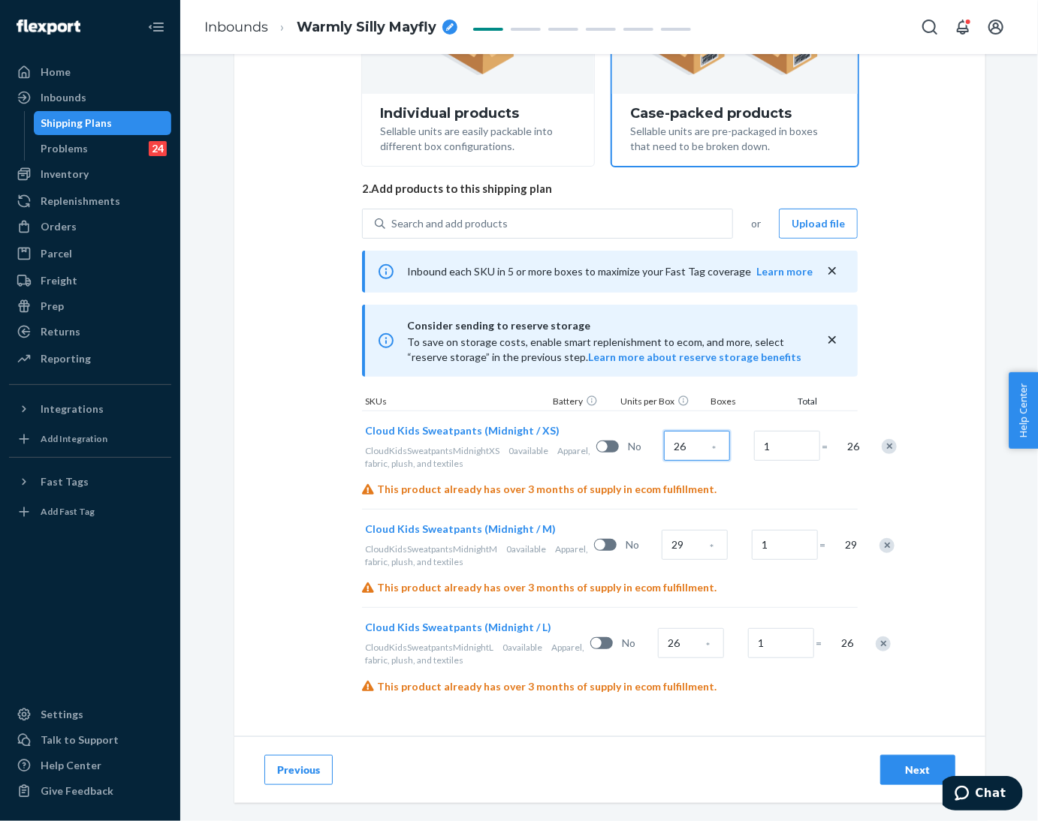
click at [664, 431] on input "26" at bounding box center [697, 446] width 66 height 30
type input "110"
click at [662, 530] on input "29" at bounding box center [695, 545] width 66 height 30
type input "127"
click at [659, 630] on input "26" at bounding box center [691, 643] width 66 height 30
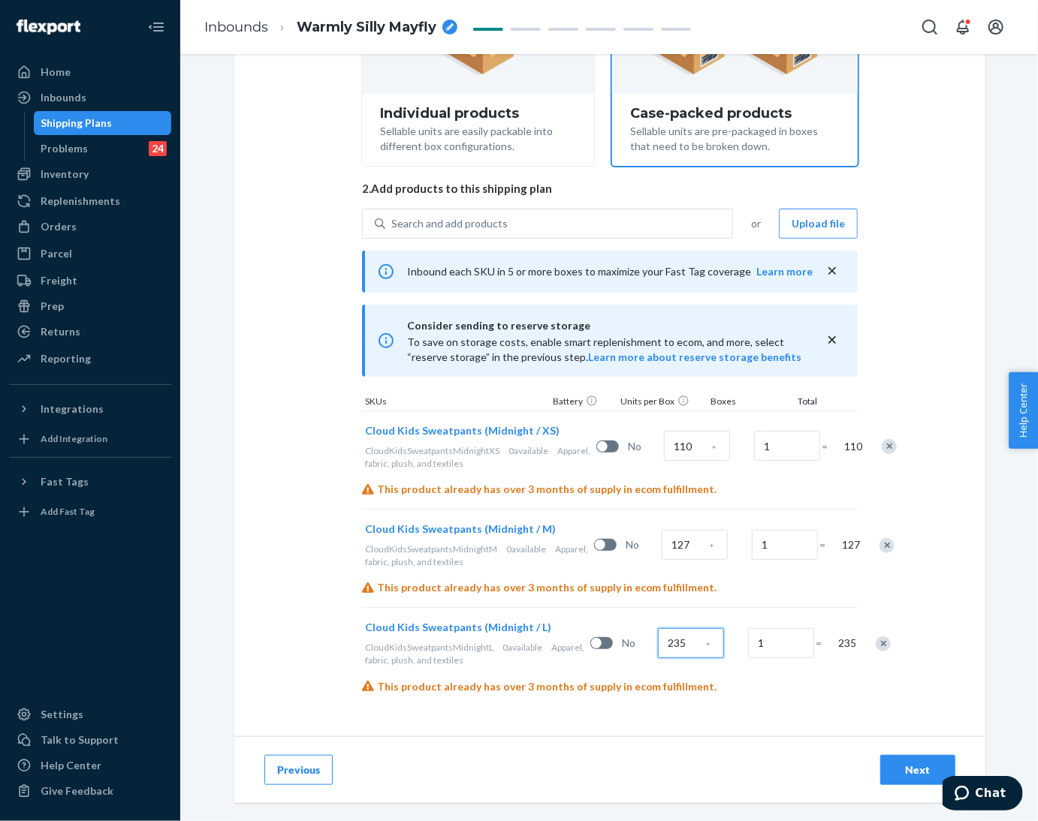
type input "235"
click at [487, 216] on div "Search and add products" at bounding box center [449, 223] width 116 height 15
click at [393, 216] on input "0 results available. Use Up and Down to choose options, press Enter to select t…" at bounding box center [392, 223] width 2 height 15
paste input "Kids Cloud Sweatpants Snow"
type input "Kids Cloud Sweatpants Snow"
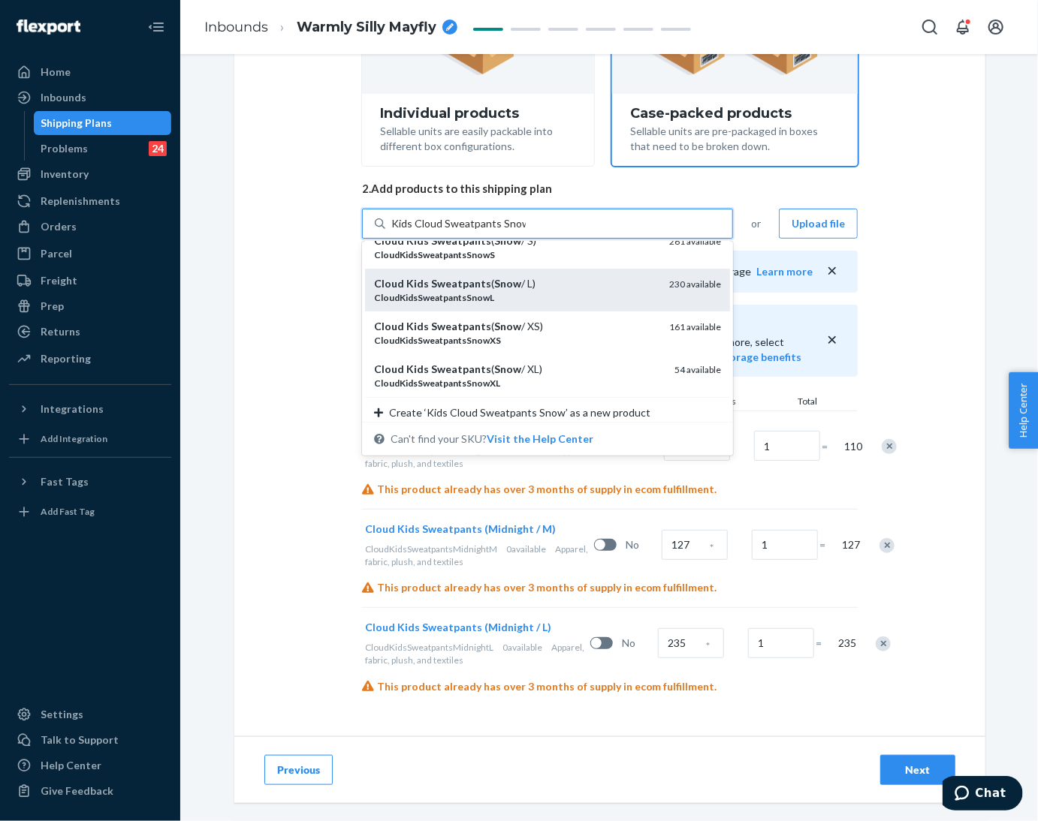
scroll to position [71, 0]
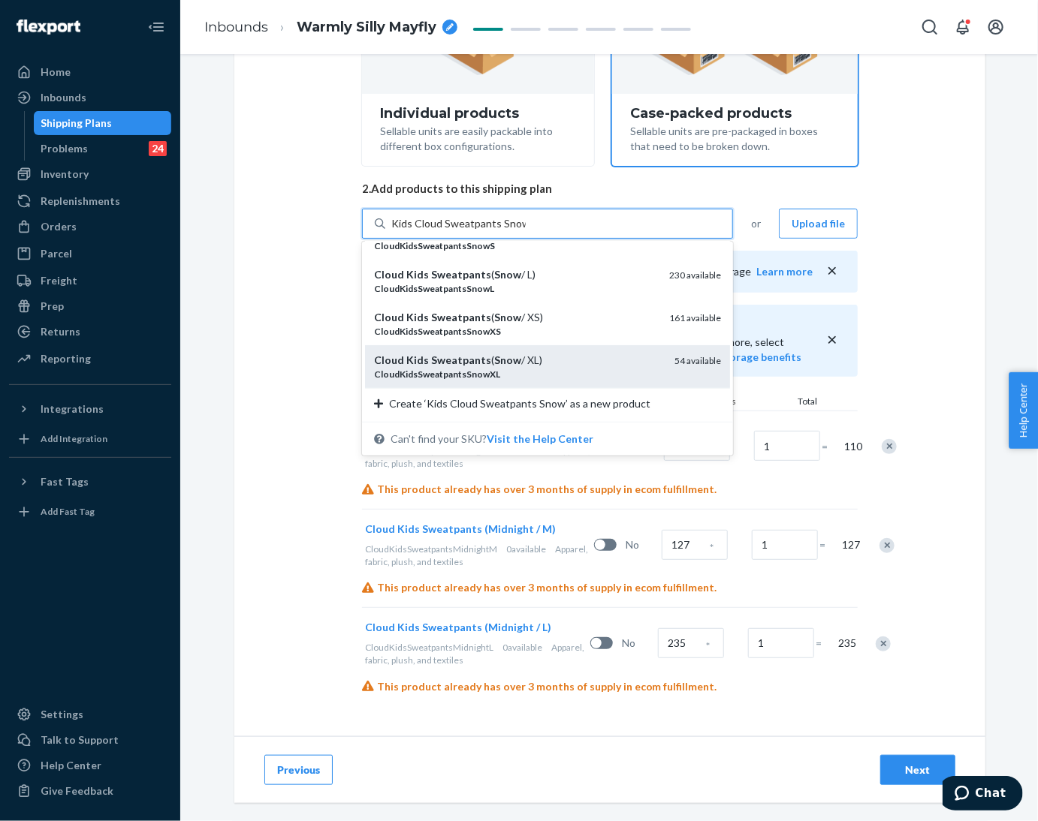
click at [559, 353] on div "Cloud Kids Sweatpants ( Snow / XL)" at bounding box center [518, 360] width 288 height 15
click at [526, 231] on input "Kids Cloud Sweatpants Snow" at bounding box center [458, 223] width 134 height 15
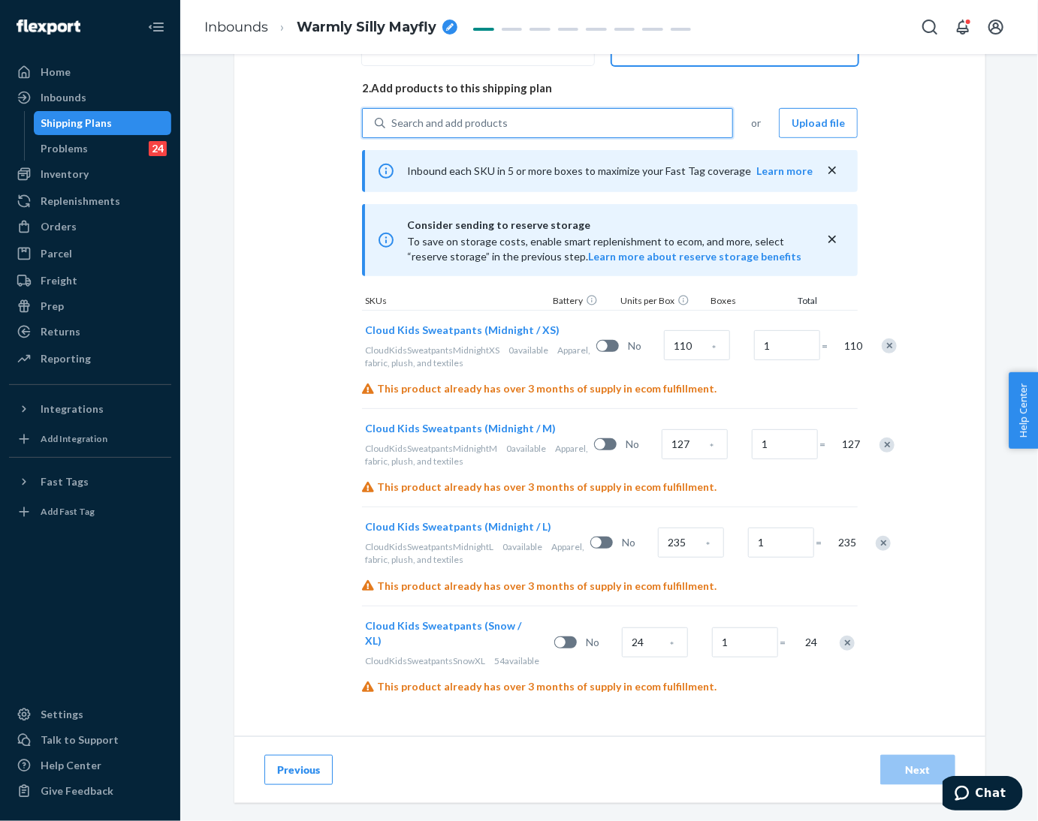
scroll to position [378, 0]
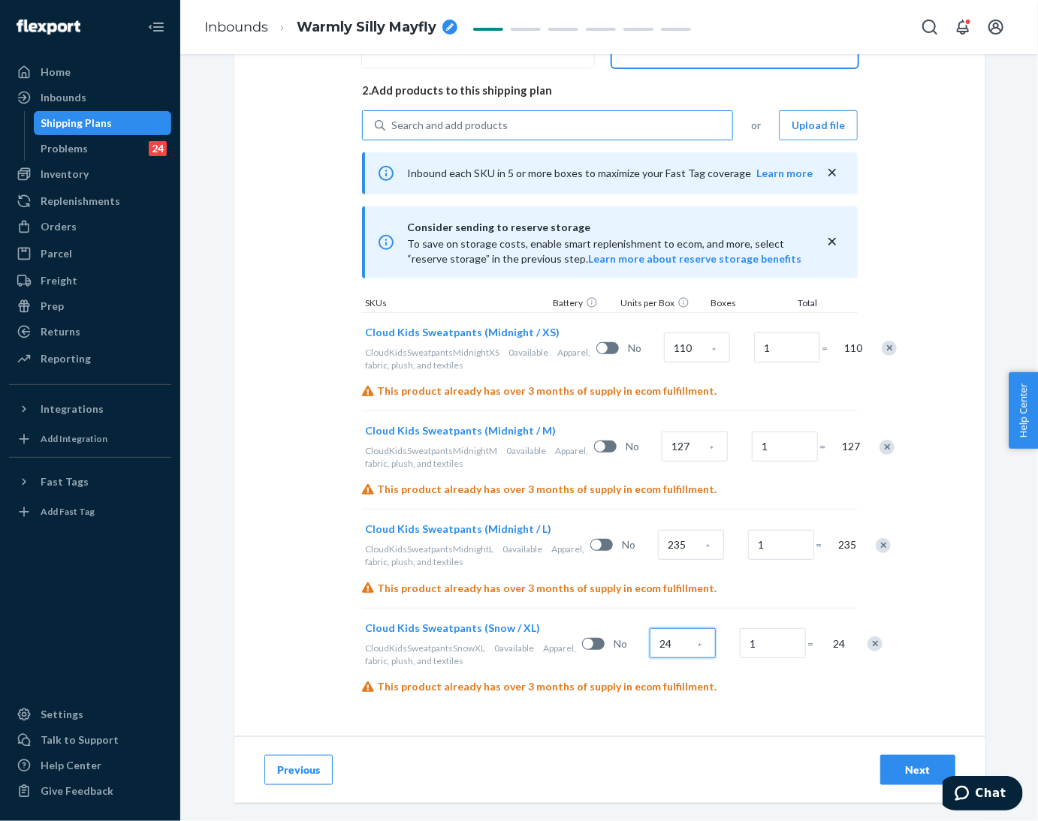
click at [649, 642] on input "24" at bounding box center [682, 643] width 66 height 30
type input "286"
click at [490, 118] on div "Search and add products" at bounding box center [449, 125] width 116 height 15
click at [393, 118] on input "0 results available. Use Up and Down to choose options, press Enter to select t…" at bounding box center [392, 125] width 2 height 15
paste input "Kids Cloud Sweatpants Storm"
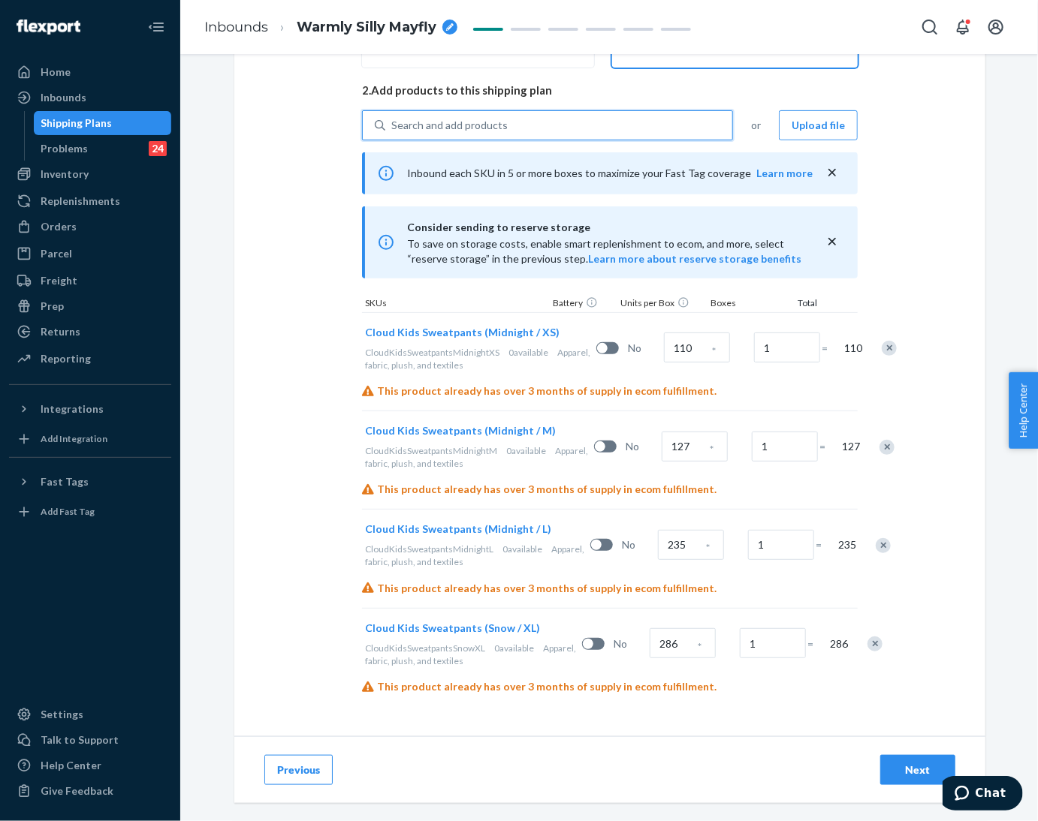
type input "Kids Cloud Sweatpants Storm"
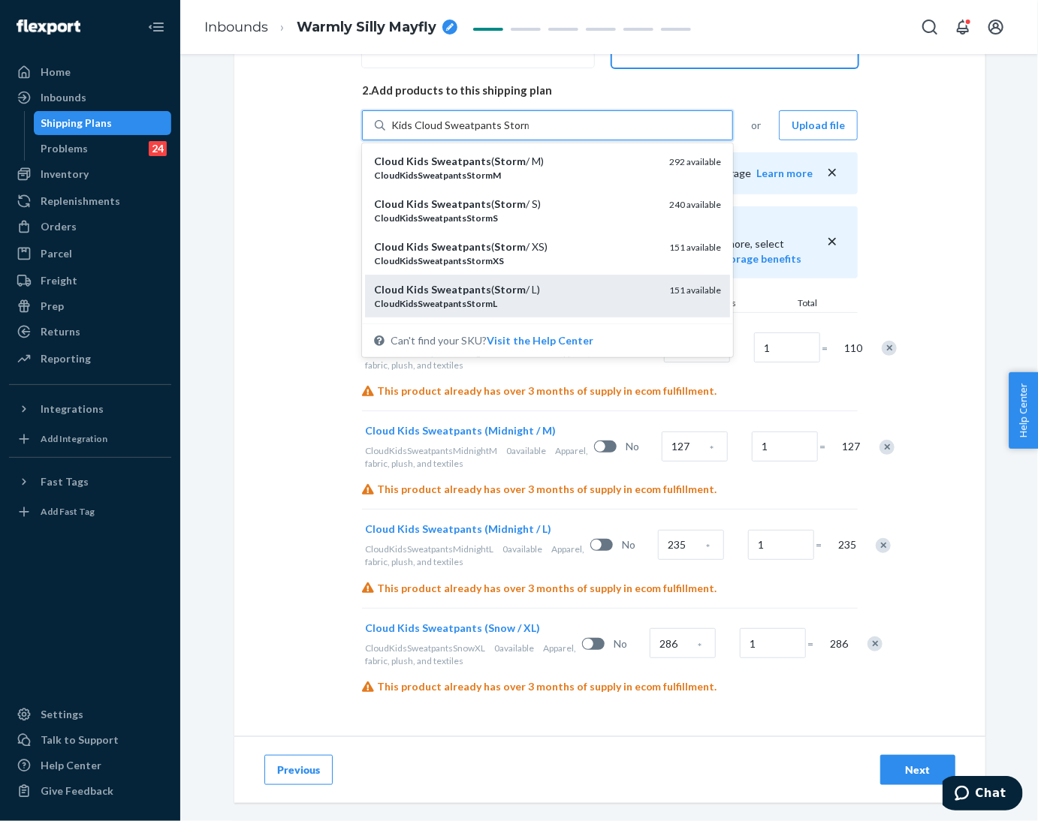
click at [524, 282] on div "Cloud Kids Sweatpants ( Storm / L)" at bounding box center [515, 289] width 283 height 15
click at [524, 133] on input "Kids Cloud Sweatpants Storm" at bounding box center [459, 125] width 137 height 15
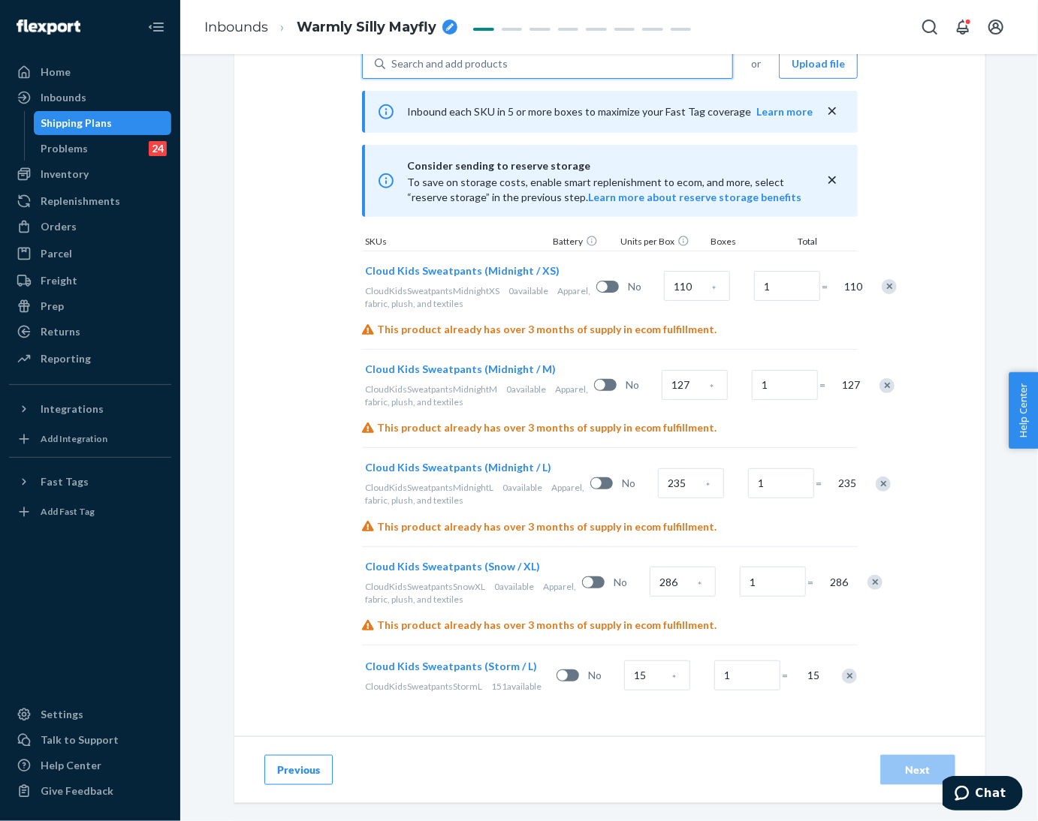
scroll to position [451, 0]
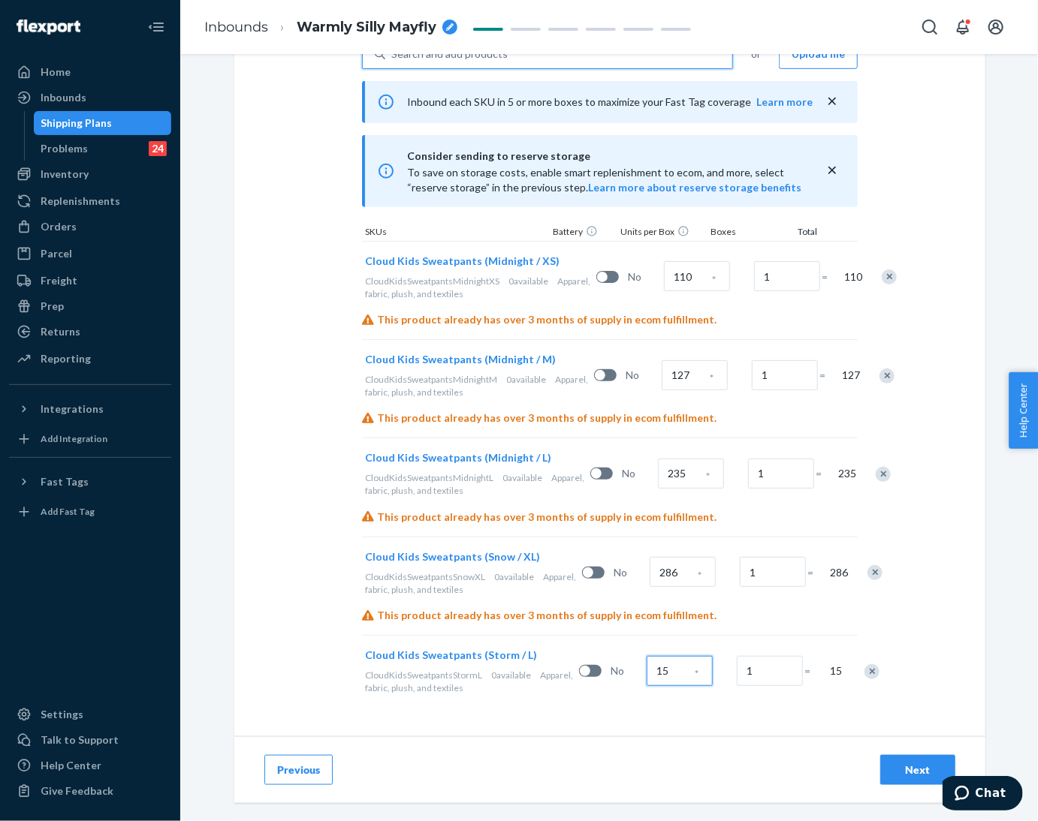
click at [646, 677] on input "15" at bounding box center [679, 671] width 66 height 30
type input "143"
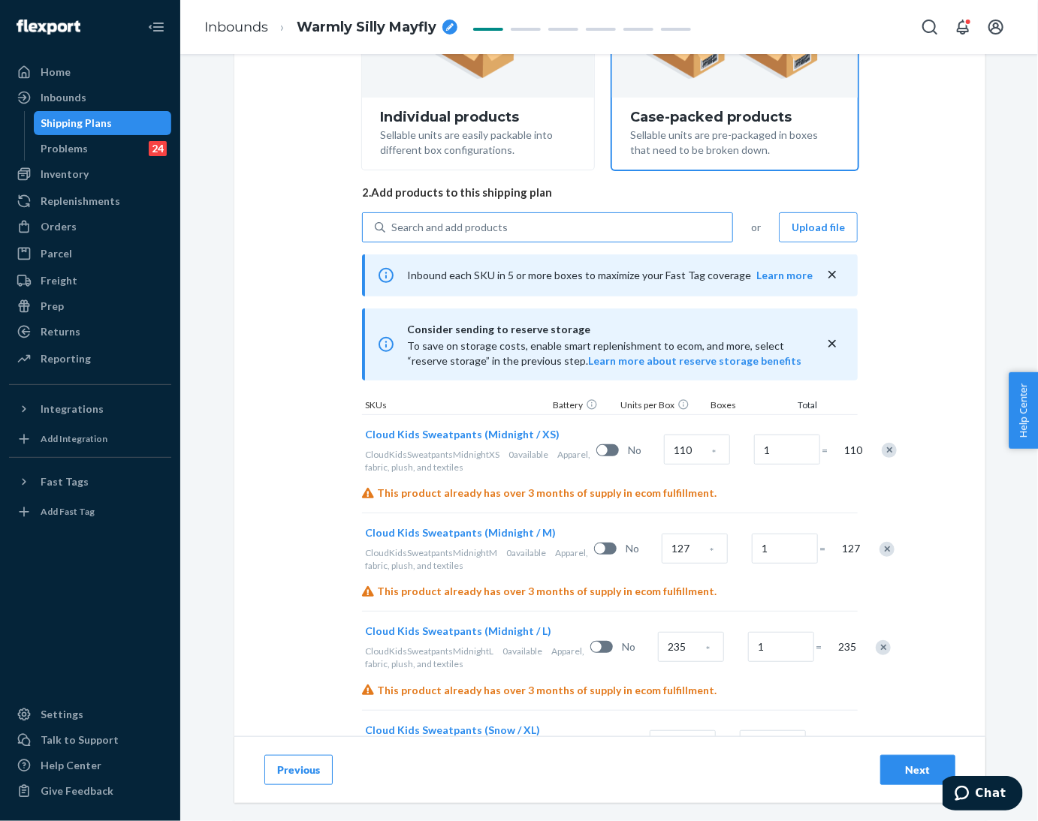
scroll to position [225, 0]
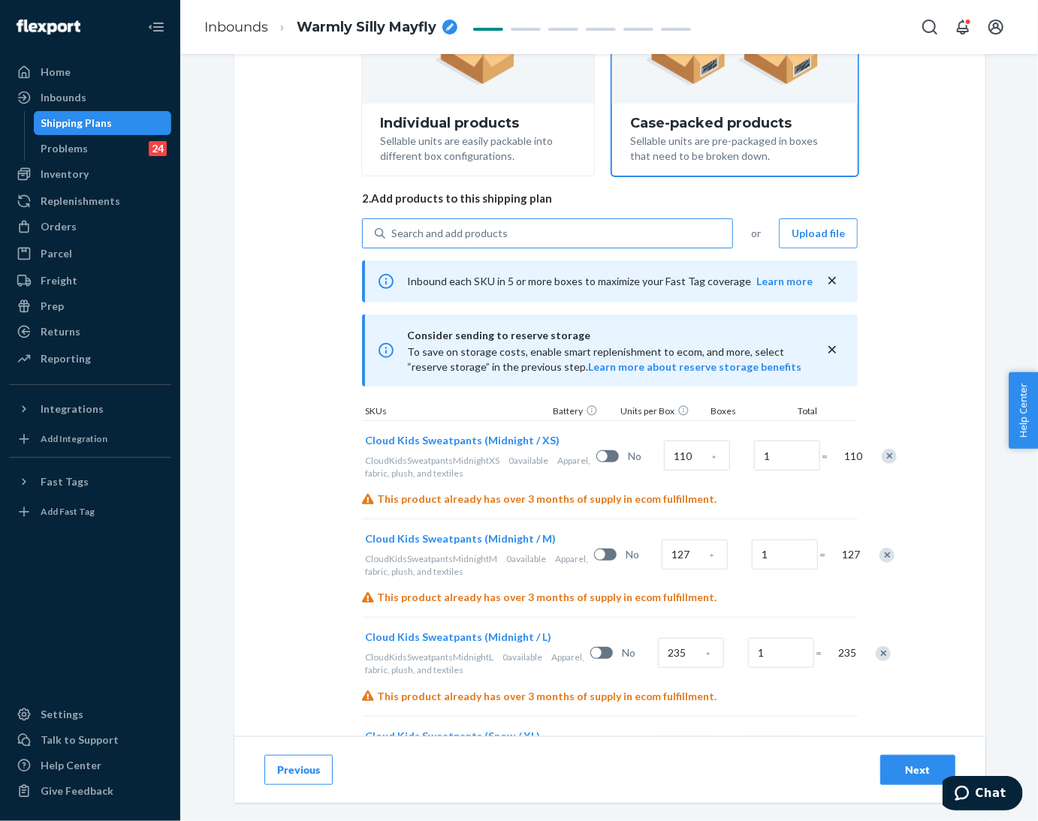
click at [443, 219] on div "Search and add products" at bounding box center [547, 234] width 371 height 30
click at [393, 226] on input "Search and add products" at bounding box center [392, 233] width 2 height 15
paste input "Kids Cloud Sweatpants Blue Willow"
type input "Kids Cloud Sweatpants Blue Willow"
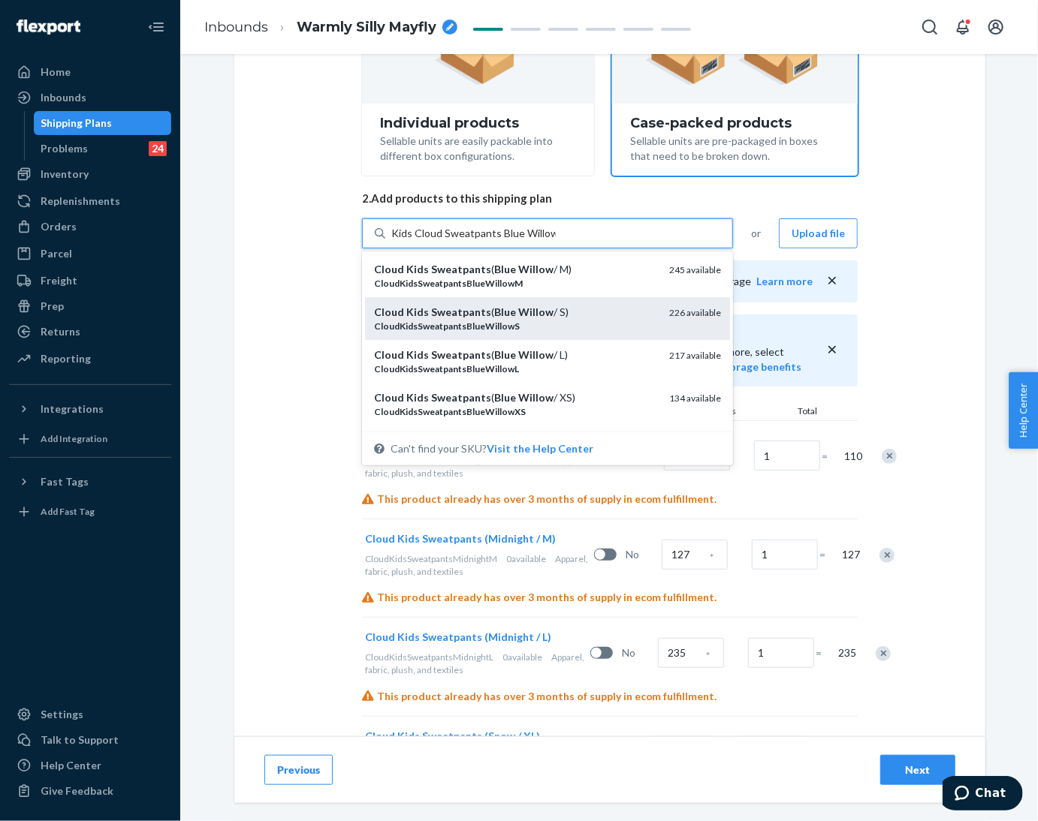
click at [457, 321] on em "CloudKidsSweatpantsBlueWillowS" at bounding box center [447, 326] width 146 height 11
click at [457, 241] on input "Kids Cloud Sweatpants Blue Willow" at bounding box center [473, 233] width 164 height 15
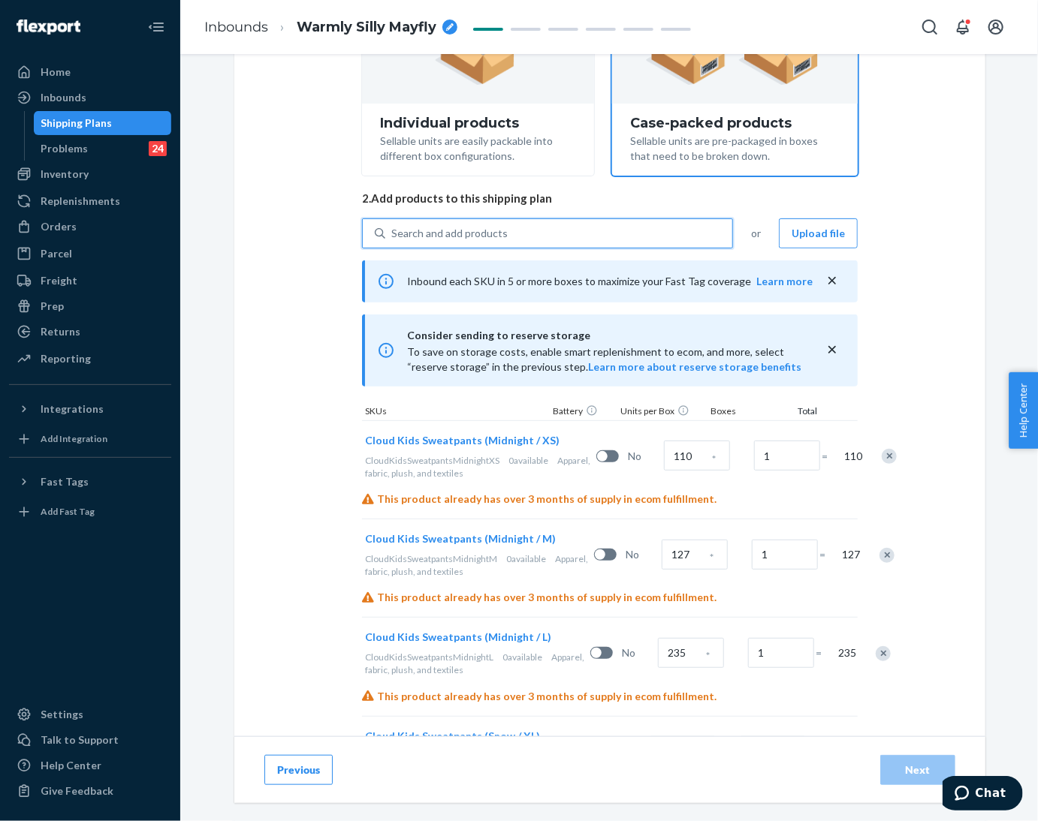
click at [466, 222] on div "Search and add products" at bounding box center [558, 233] width 347 height 27
click at [393, 226] on input "0 results available. Use Up and Down to choose options, press Enter to select t…" at bounding box center [392, 233] width 2 height 15
paste input "Kids Cloud Sweatpants Blue Willow"
type input "Kids Cloud Sweatpants Blue Willow"
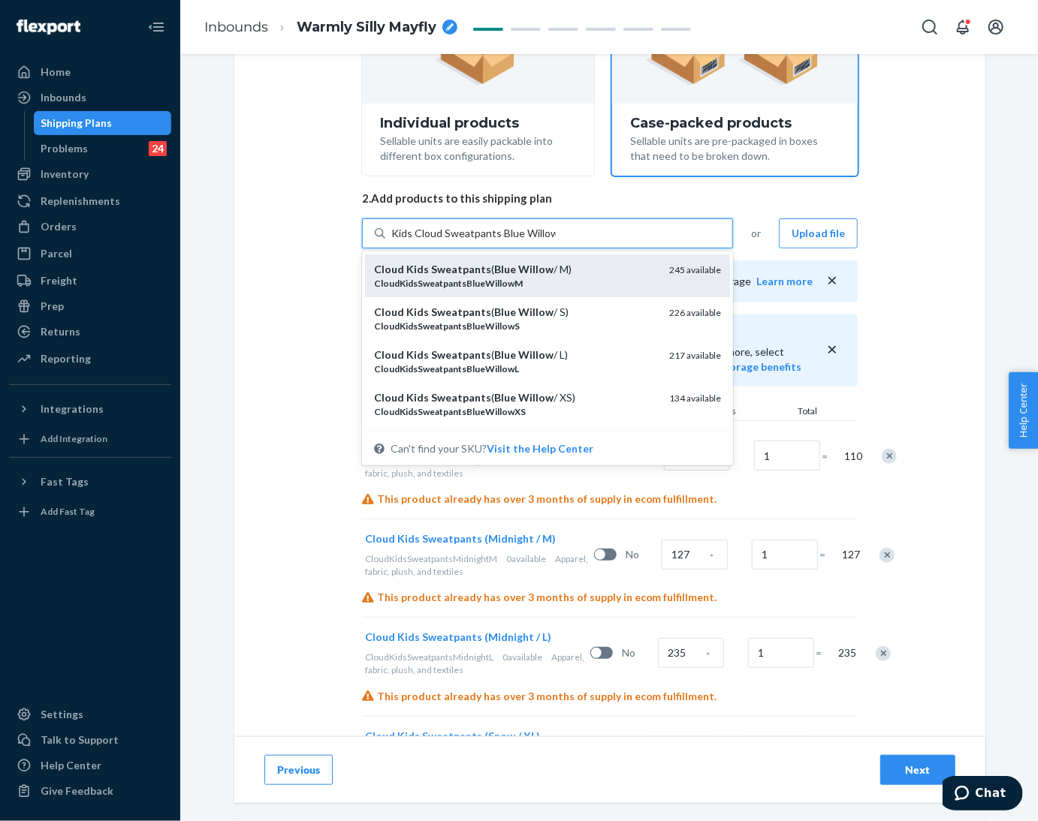
click at [470, 271] on em "Sweatpants" at bounding box center [461, 269] width 60 height 13
click at [470, 241] on input "Kids Cloud Sweatpants Blue Willow" at bounding box center [473, 233] width 164 height 15
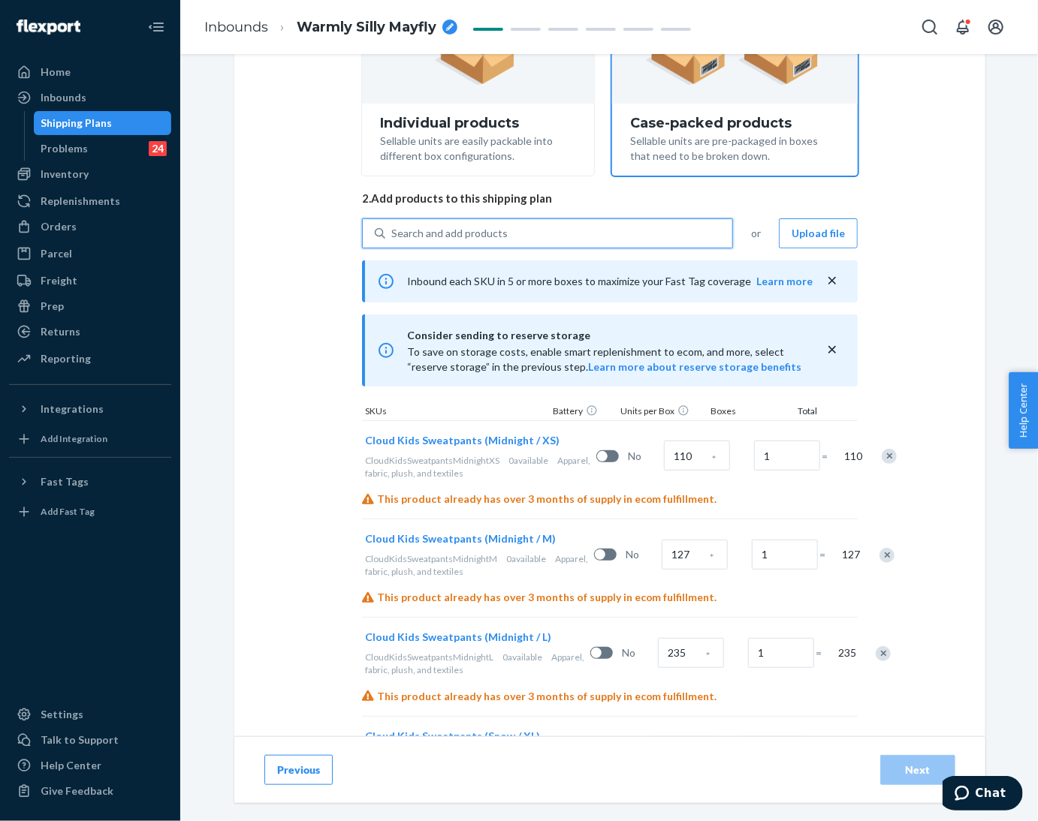
click at [476, 235] on div "Search and add products" at bounding box center [449, 233] width 116 height 15
click at [393, 235] on input "0 results available. Use Up and Down to choose options, press Enter to select t…" at bounding box center [392, 233] width 2 height 15
paste input "Kids Cloud Sweatpants Blue Willow"
type input "Kids Cloud Sweatpants Blue Willow"
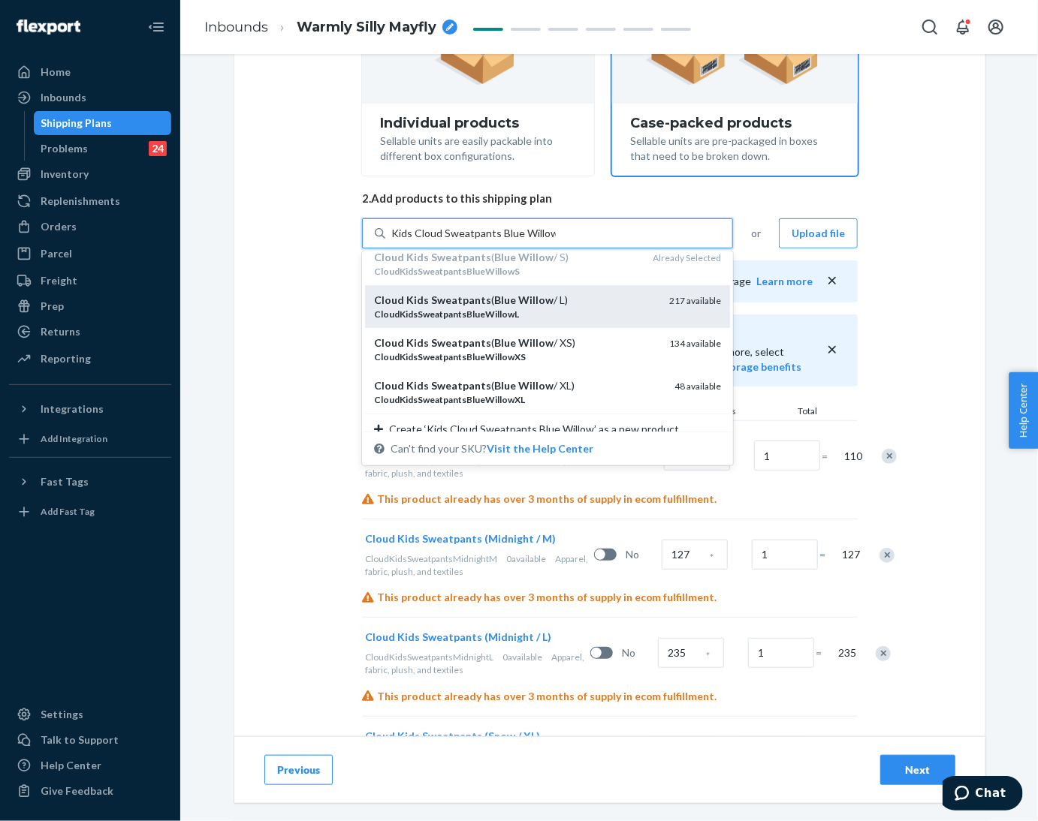
scroll to position [71, 0]
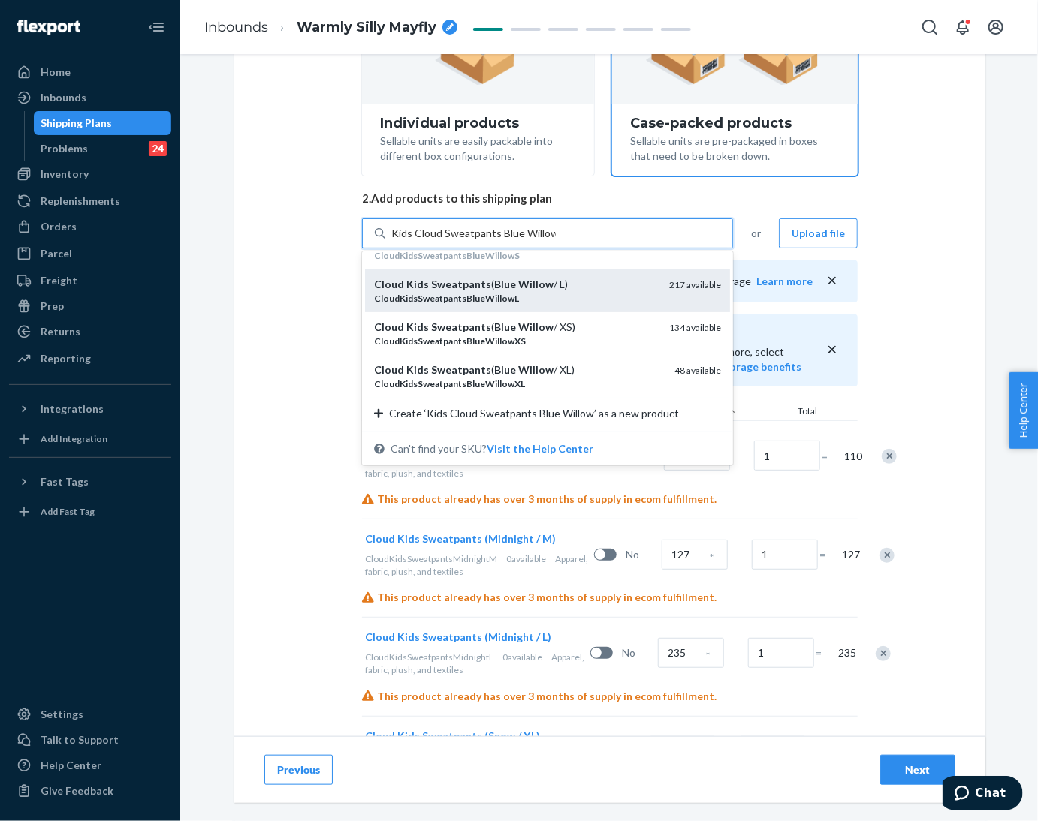
click at [502, 357] on div "Cloud Kids Sweatpants ( Blue Willow / XL) CloudKidsSweatpantsBlueWillowXL 48 av…" at bounding box center [547, 376] width 365 height 43
click at [502, 241] on input "Kids Cloud Sweatpants Blue Willow" at bounding box center [473, 233] width 164 height 15
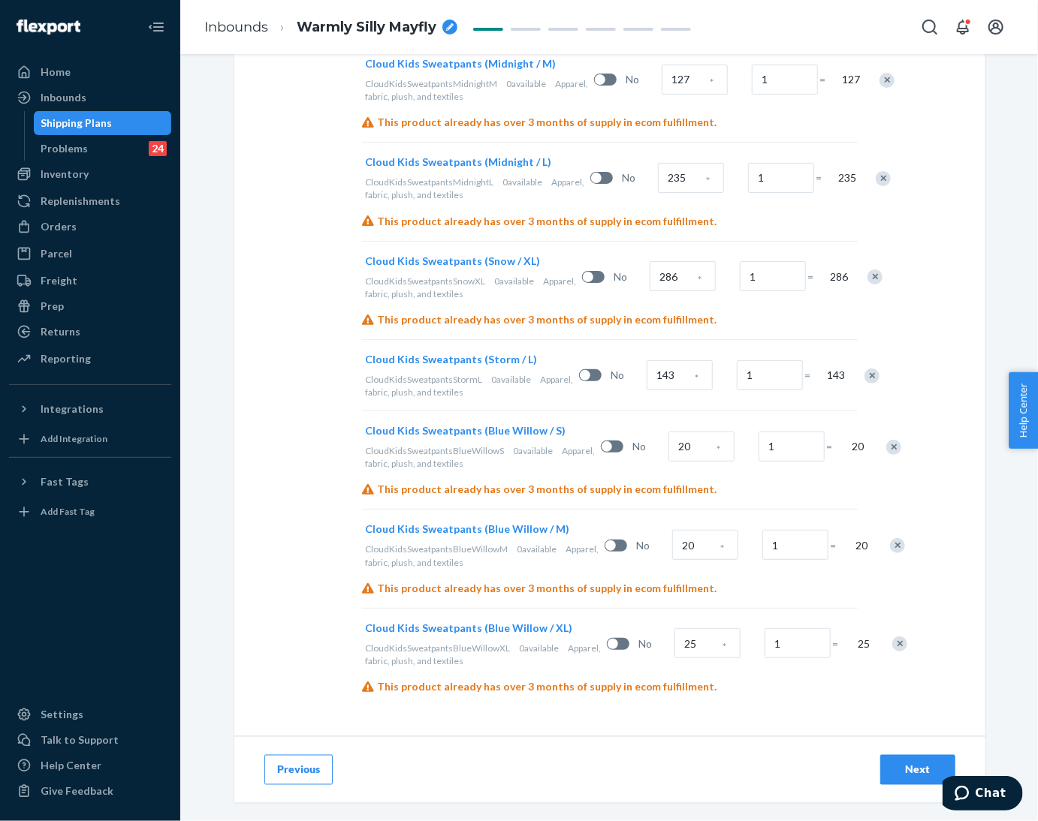
scroll to position [791, 0]
click at [668, 432] on input "20" at bounding box center [701, 447] width 66 height 30
type input "92"
click at [672, 530] on input "20" at bounding box center [705, 545] width 66 height 30
type input "144"
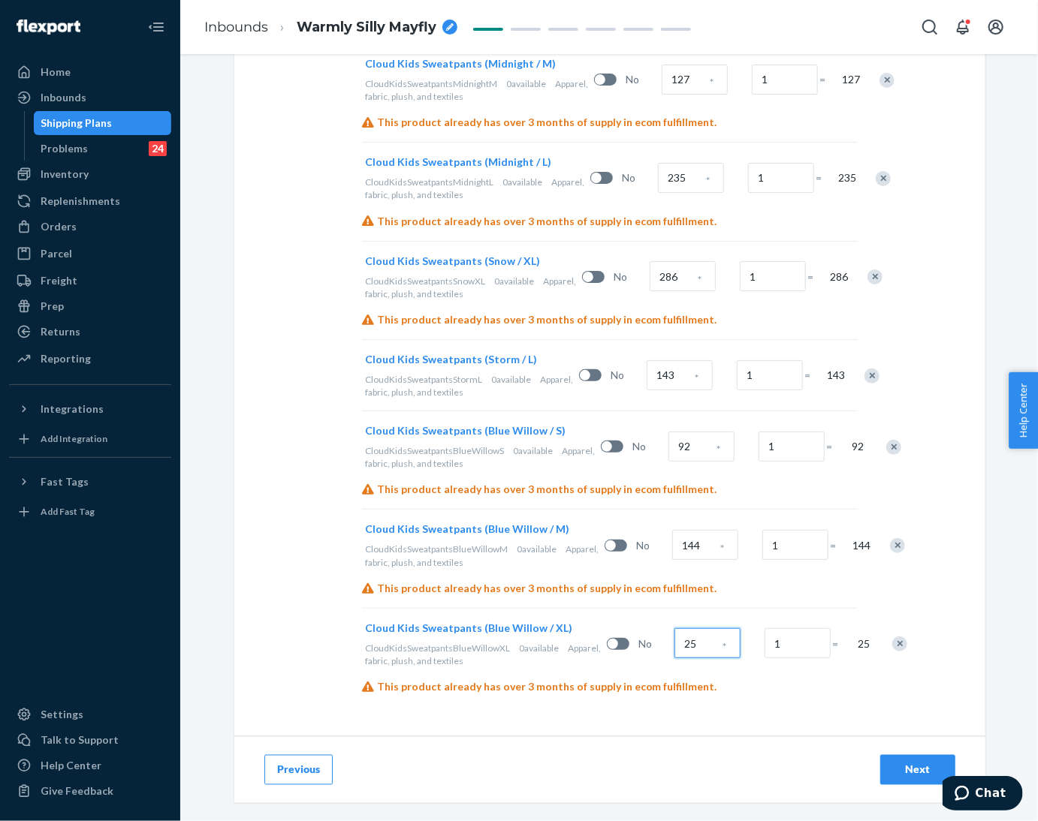
click at [674, 640] on input "25" at bounding box center [707, 643] width 66 height 30
type input "333"
click at [756, 692] on div "This product already has over 3 months of supply in ecom fulfillment." at bounding box center [610, 687] width 496 height 15
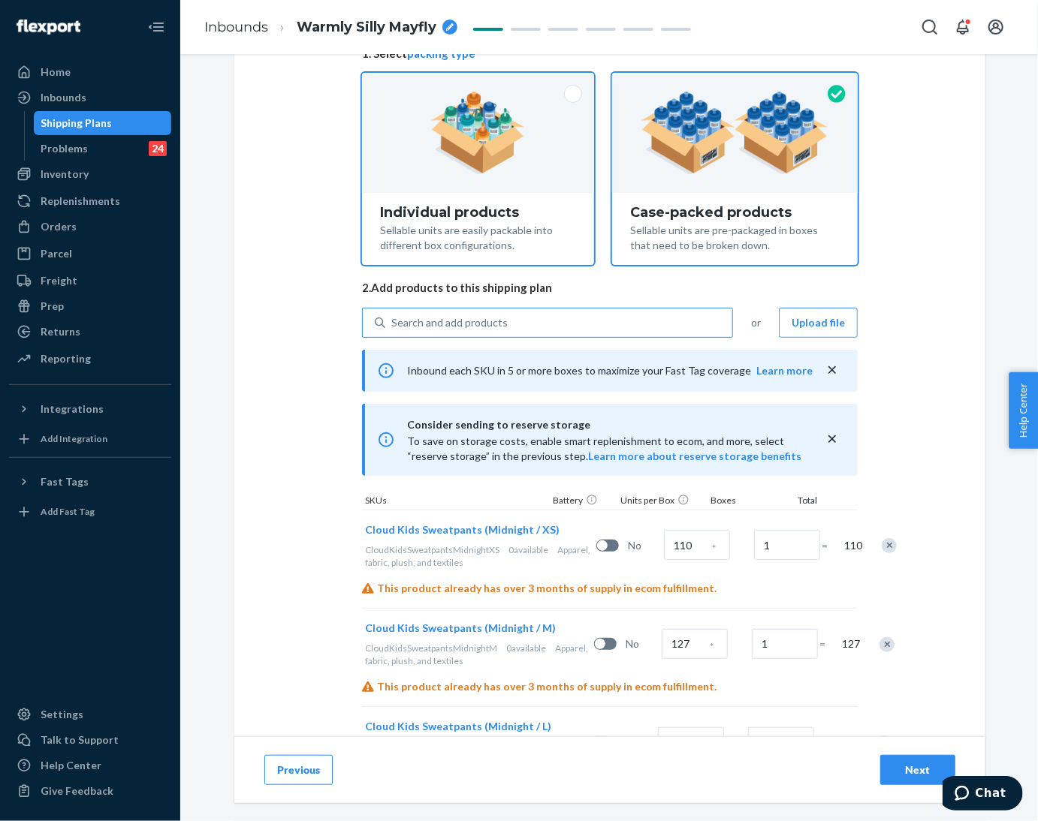
scroll to position [2, 0]
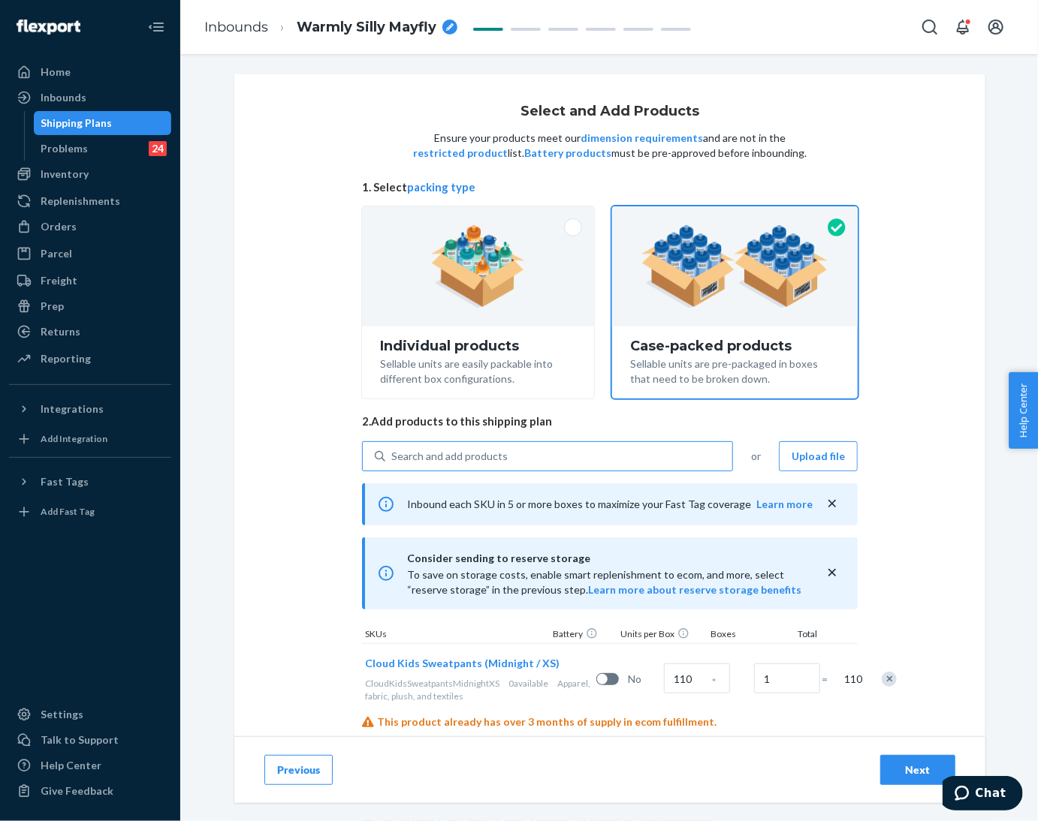
click at [458, 460] on div "Search and add products" at bounding box center [449, 456] width 116 height 15
click at [393, 460] on input "Search and add products" at bounding box center [392, 456] width 2 height 15
paste input "Kids Cloud Sweatpants Wolf Grey"
type input "Kids Cloud Sweatpants Wolf Grey"
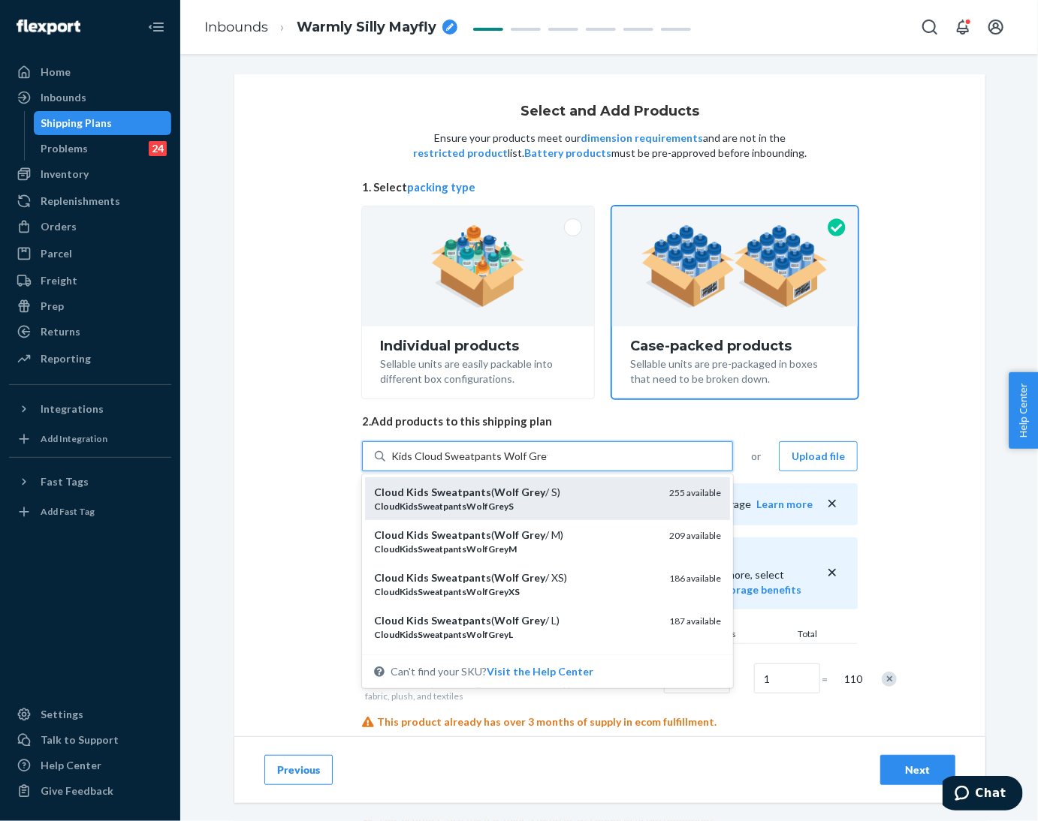
click at [460, 505] on em "CloudKidsSweatpantsWolfGreyS" at bounding box center [444, 506] width 140 height 11
click at [460, 464] on input "Kids Cloud Sweatpants Wolf Grey" at bounding box center [469, 456] width 156 height 15
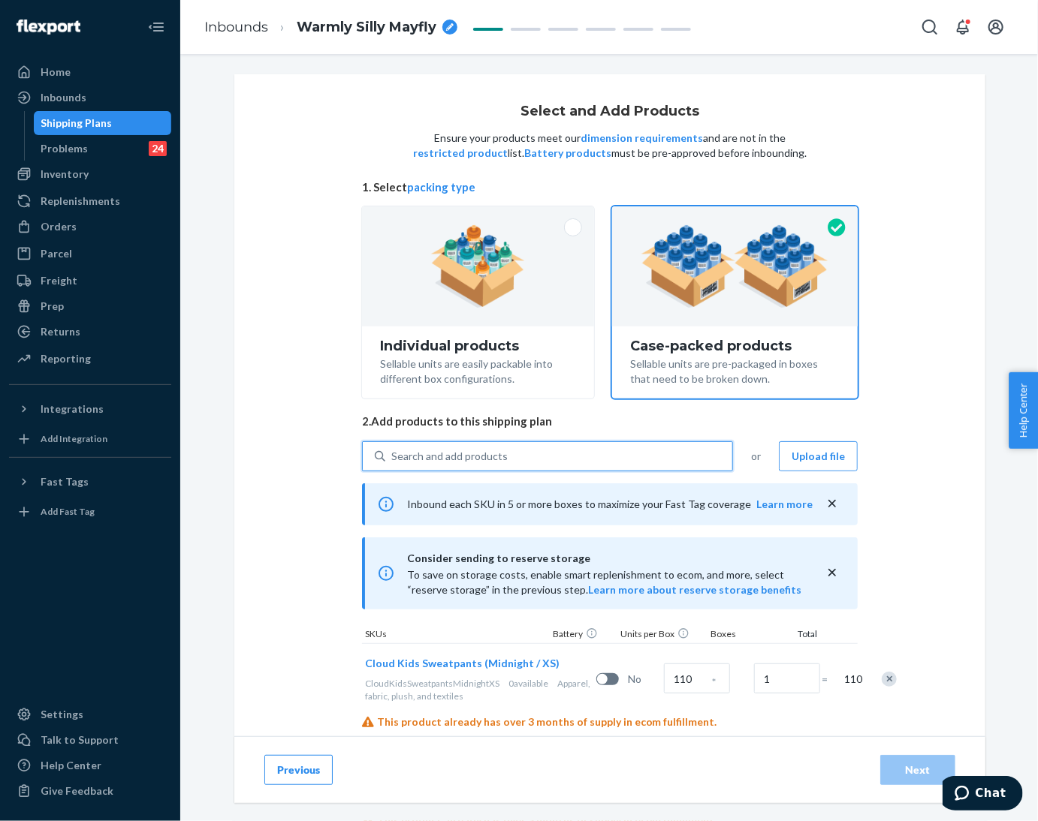
click at [471, 452] on div "Search and add products" at bounding box center [449, 456] width 116 height 15
click at [393, 452] on input "0 results available. Use Up and Down to choose options, press Enter to select t…" at bounding box center [392, 456] width 2 height 15
paste input "Kids Cloud Sweatpants Wolf Grey"
type input "Kids Cloud Sweatpants Wolf Grey"
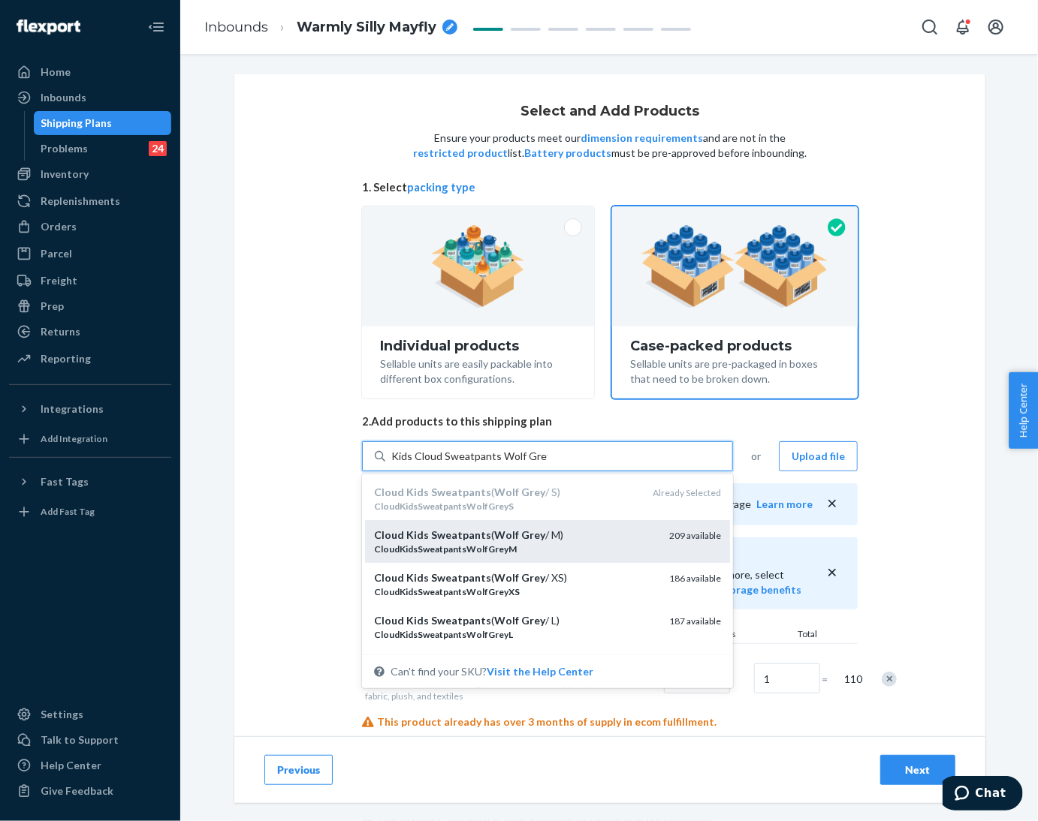
click at [474, 547] on em "CloudKidsSweatpantsWolfGreyM" at bounding box center [445, 549] width 143 height 11
click at [474, 464] on input "Kids Cloud Sweatpants Wolf Grey" at bounding box center [469, 456] width 156 height 15
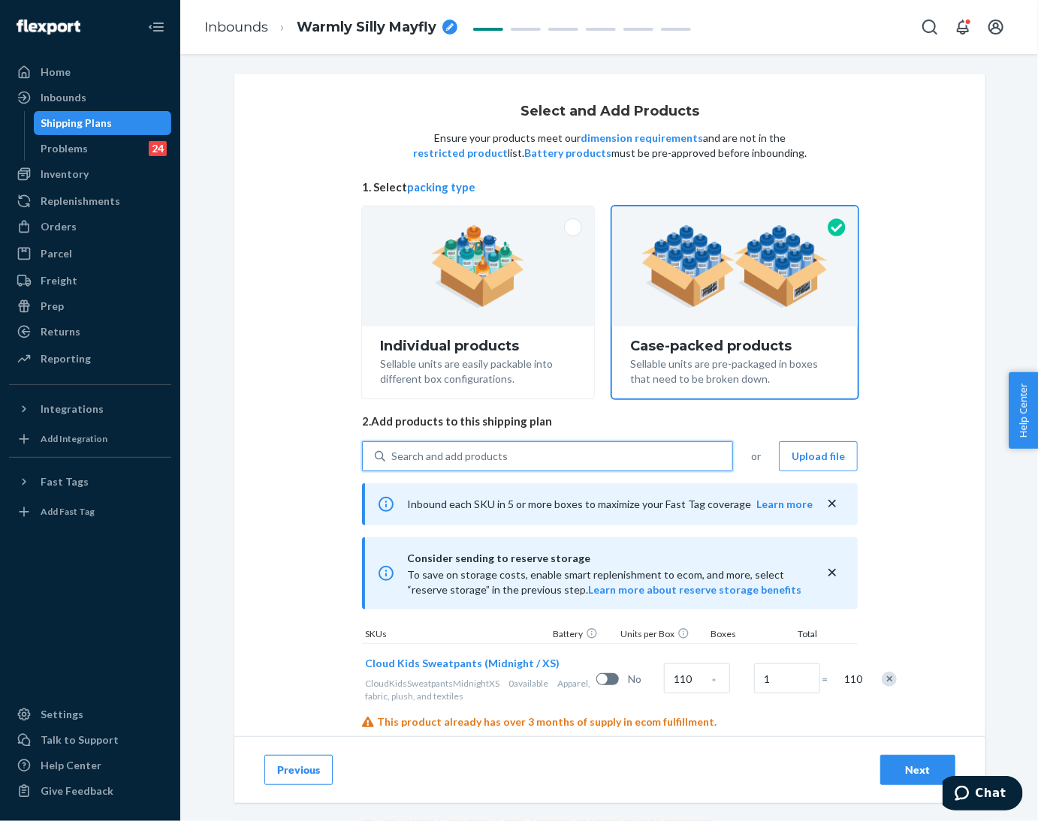
click at [477, 456] on div "Search and add products" at bounding box center [449, 456] width 116 height 15
click at [393, 456] on input "0 results available. Use Up and Down to choose options, press Enter to select t…" at bounding box center [392, 456] width 2 height 15
paste input "Kids Cloud Sweatpants Wolf Grey"
type input "Kids Cloud Sweatpants Wolf Grey"
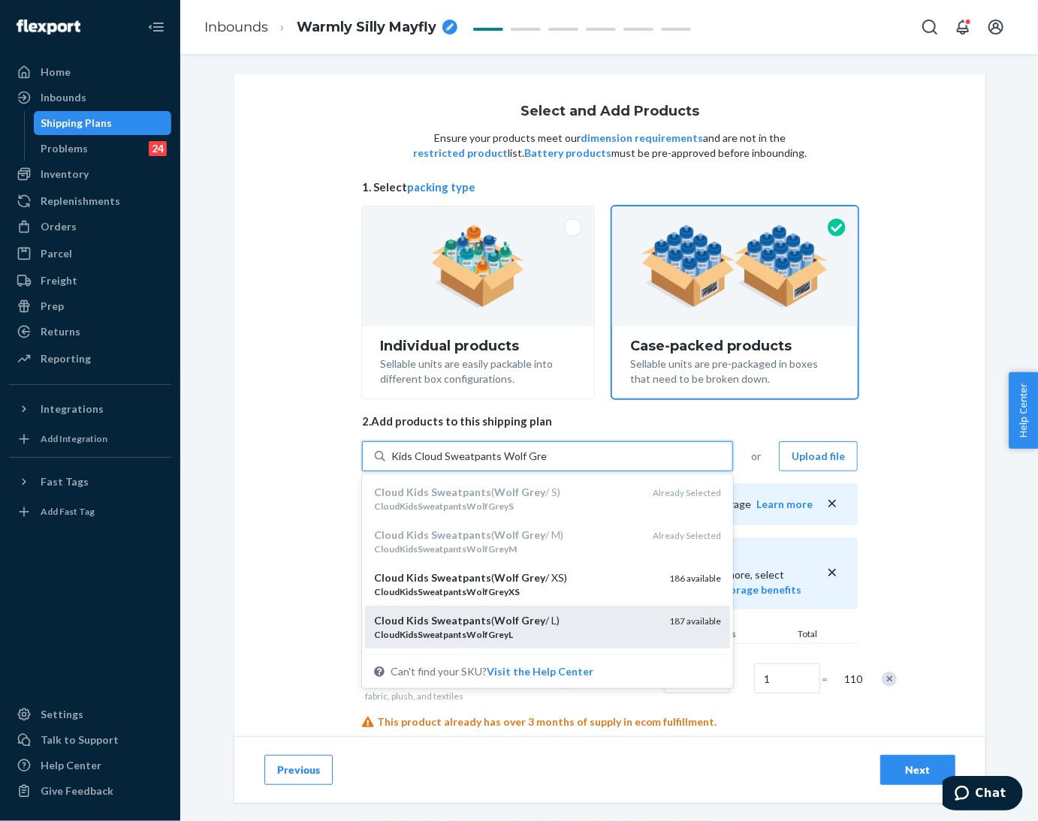
click at [486, 610] on div "Cloud Kids Sweatpants ( Wolf Grey / L) CloudKidsSweatpantsWolfGreyL 187 availab…" at bounding box center [547, 627] width 365 height 43
click at [486, 464] on input "Kids Cloud Sweatpants Wolf Grey" at bounding box center [469, 456] width 156 height 15
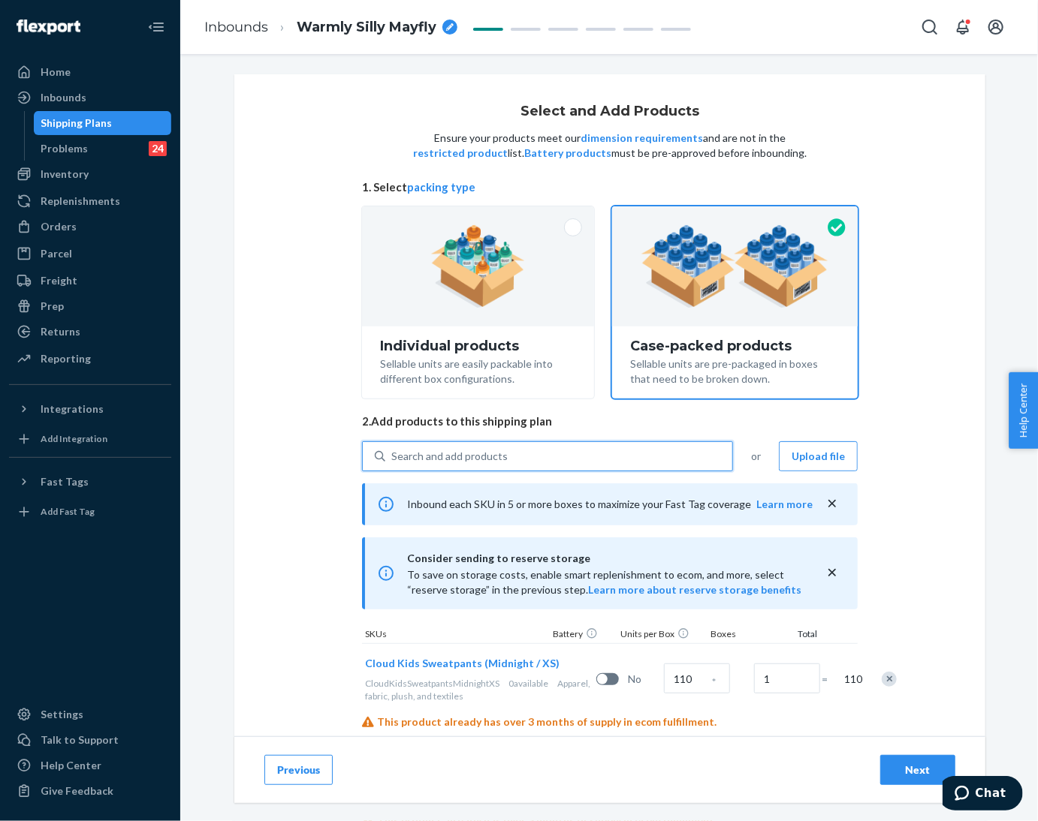
click at [474, 460] on div "Search and add products" at bounding box center [449, 456] width 116 height 15
click at [393, 460] on input "0 results available. Use Up and Down to choose options, press Enter to select t…" at bounding box center [392, 456] width 2 height 15
paste input "Kids Cloud Sweatpants Wolf Grey"
type input "Kids Cloud Sweatpants Wolf Grey"
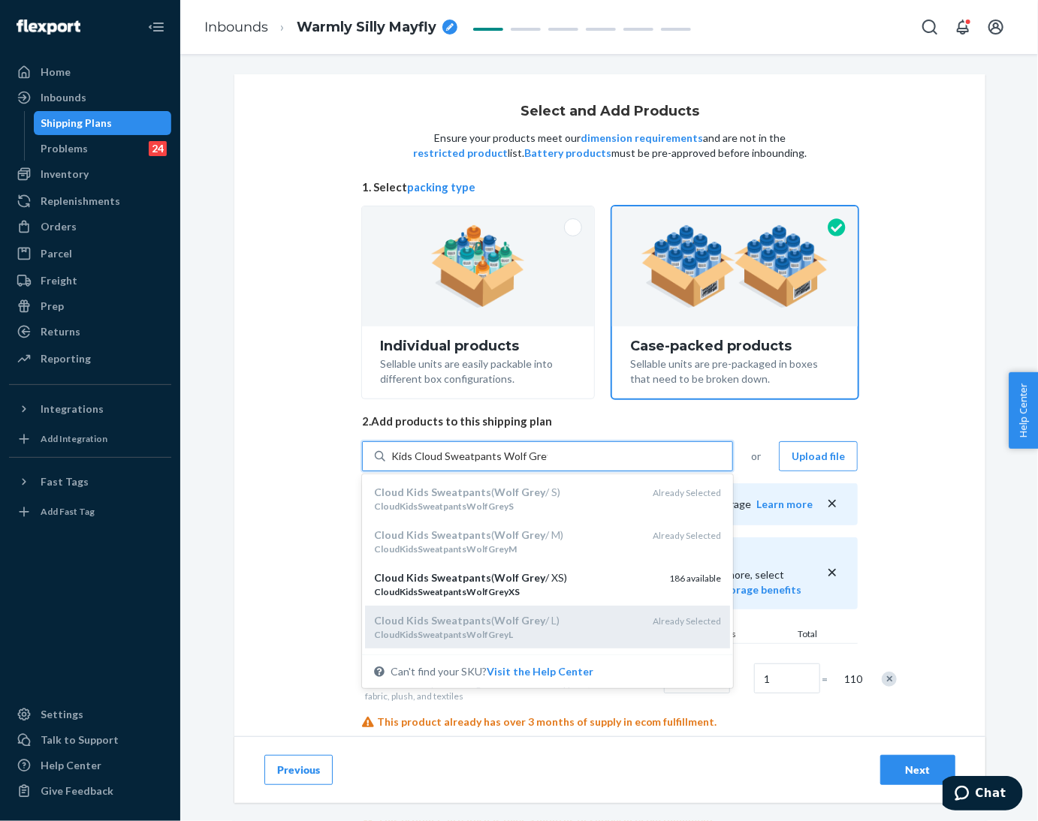
scroll to position [71, 0]
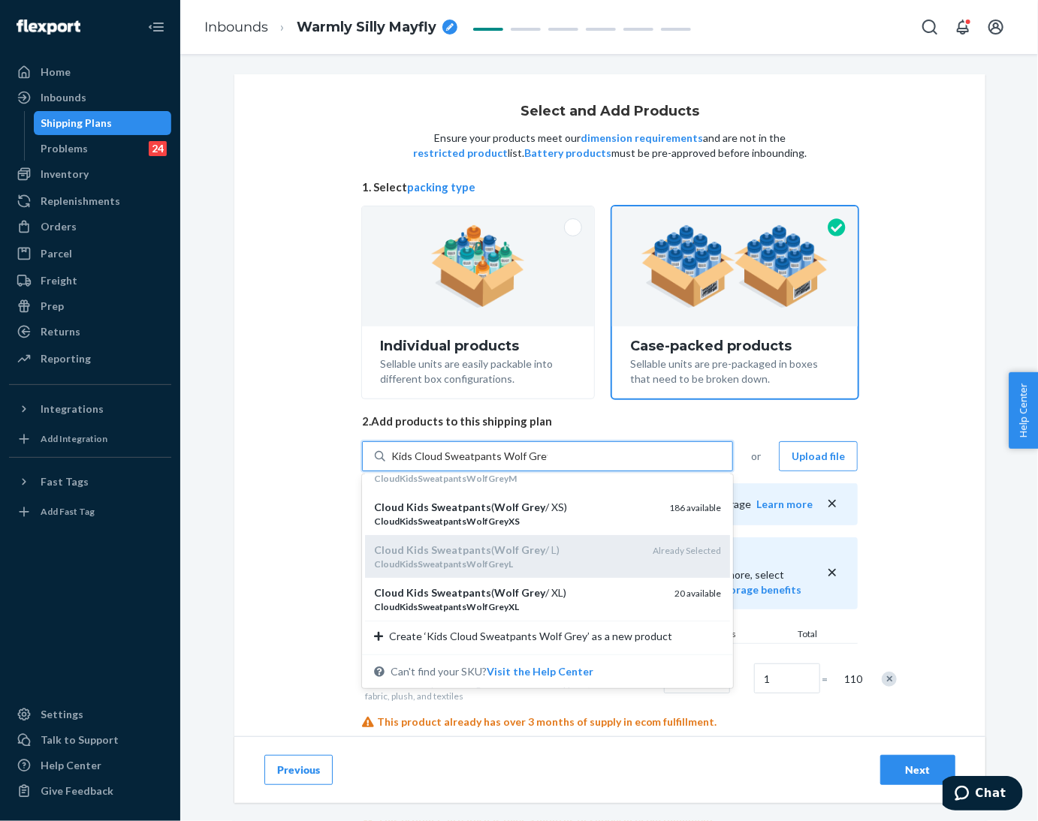
click at [484, 610] on em "CloudKidsSweatpantsWolfGreyXL" at bounding box center [446, 606] width 145 height 11
click at [484, 464] on input "Kids Cloud Sweatpants Wolf Grey" at bounding box center [469, 456] width 156 height 15
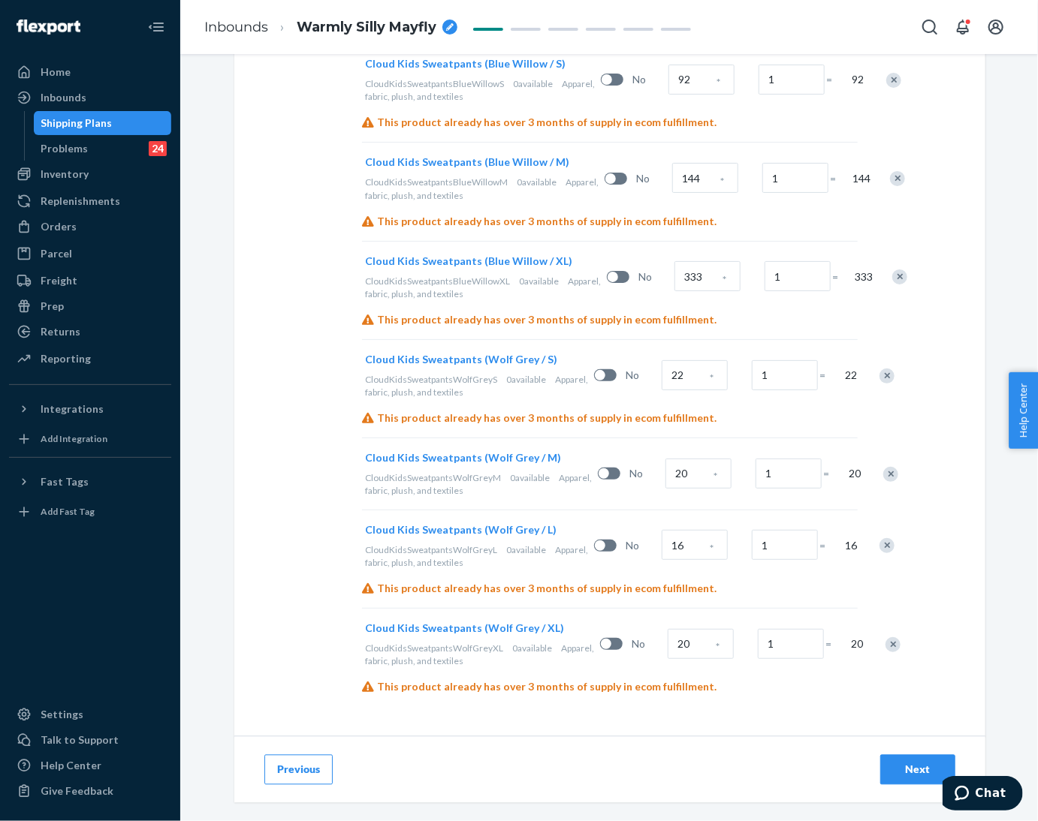
scroll to position [1219, 0]
click at [662, 360] on input "22" at bounding box center [695, 375] width 66 height 30
type input "95"
click at [665, 459] on input "20" at bounding box center [698, 474] width 66 height 30
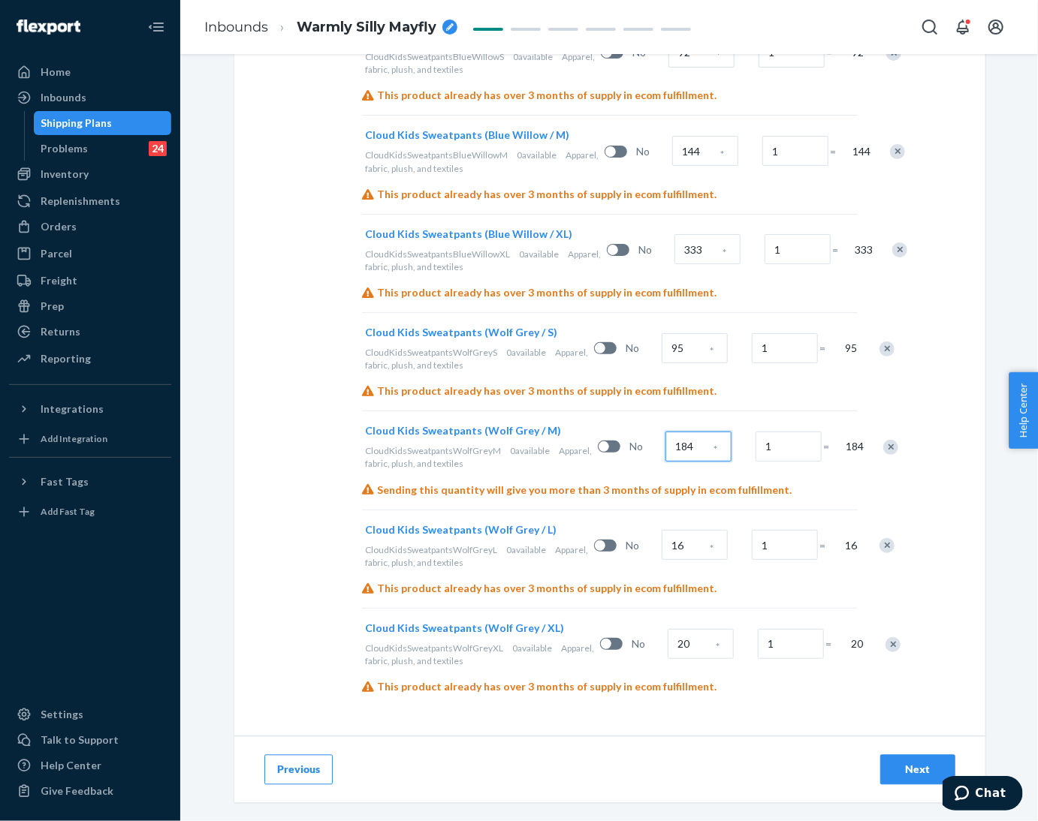
type input "184"
click at [662, 551] on input "16" at bounding box center [695, 545] width 66 height 30
type input "119"
click at [668, 659] on input "20" at bounding box center [701, 644] width 66 height 30
type input "160"
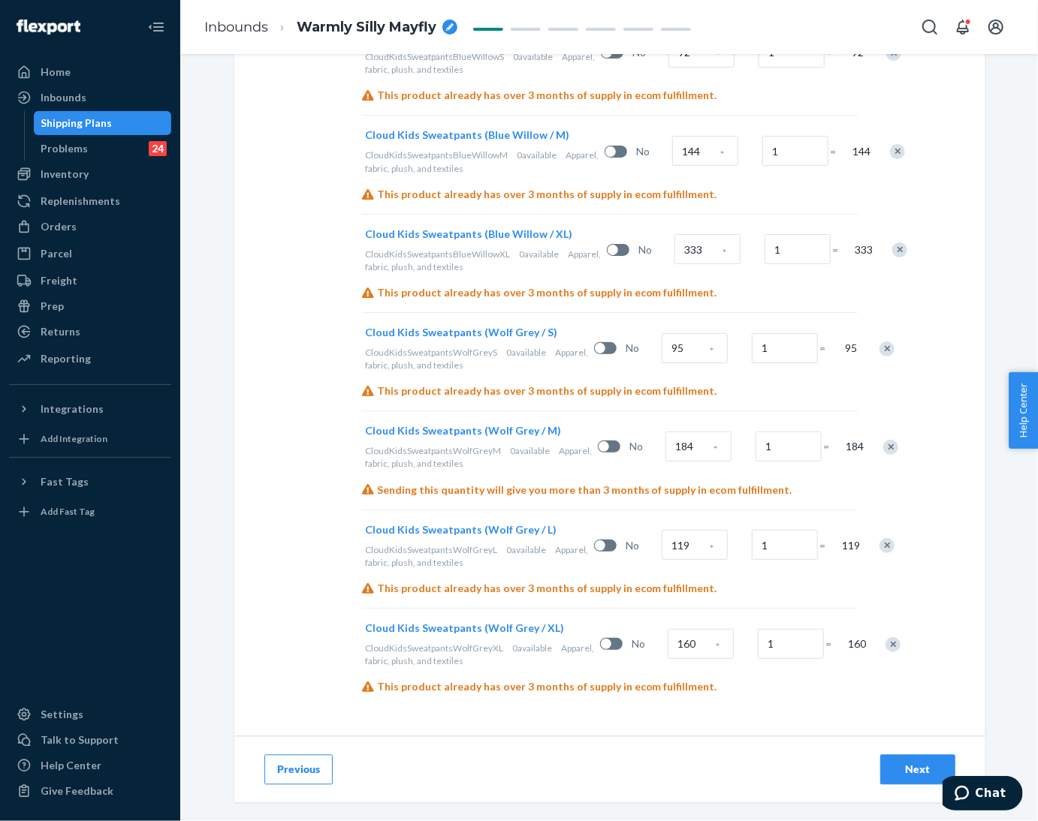
click at [893, 767] on div "Next" at bounding box center [918, 770] width 50 height 15
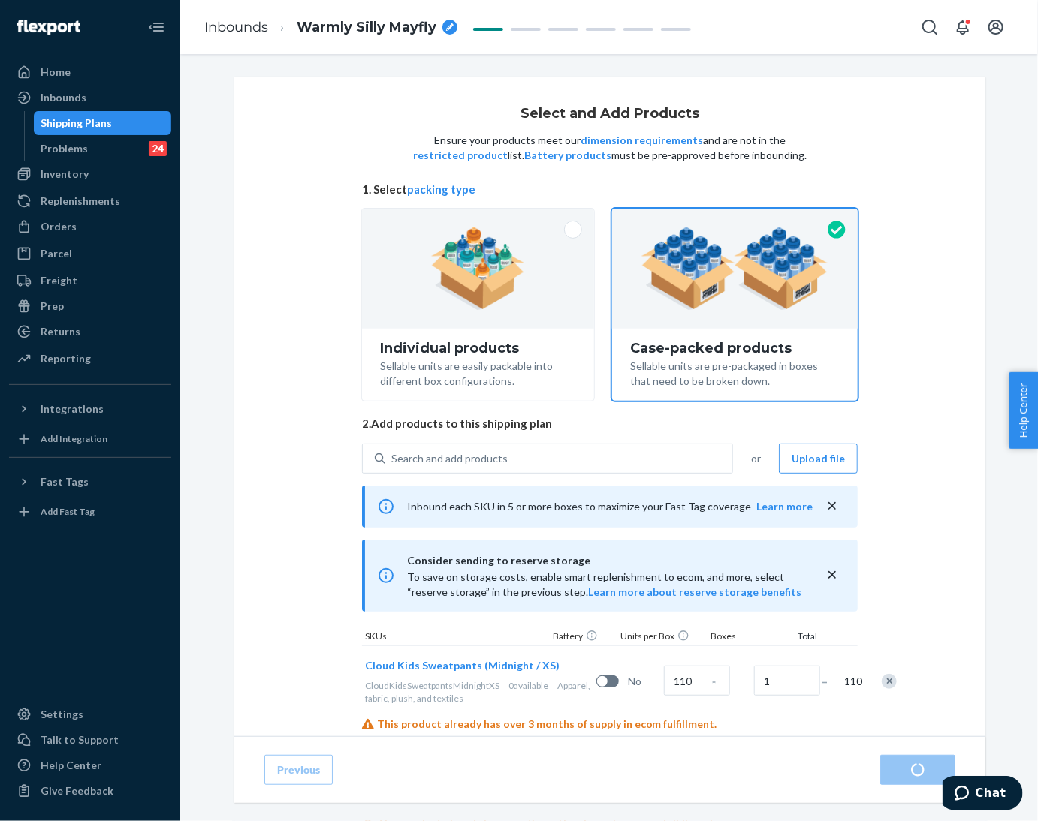
radio input "true"
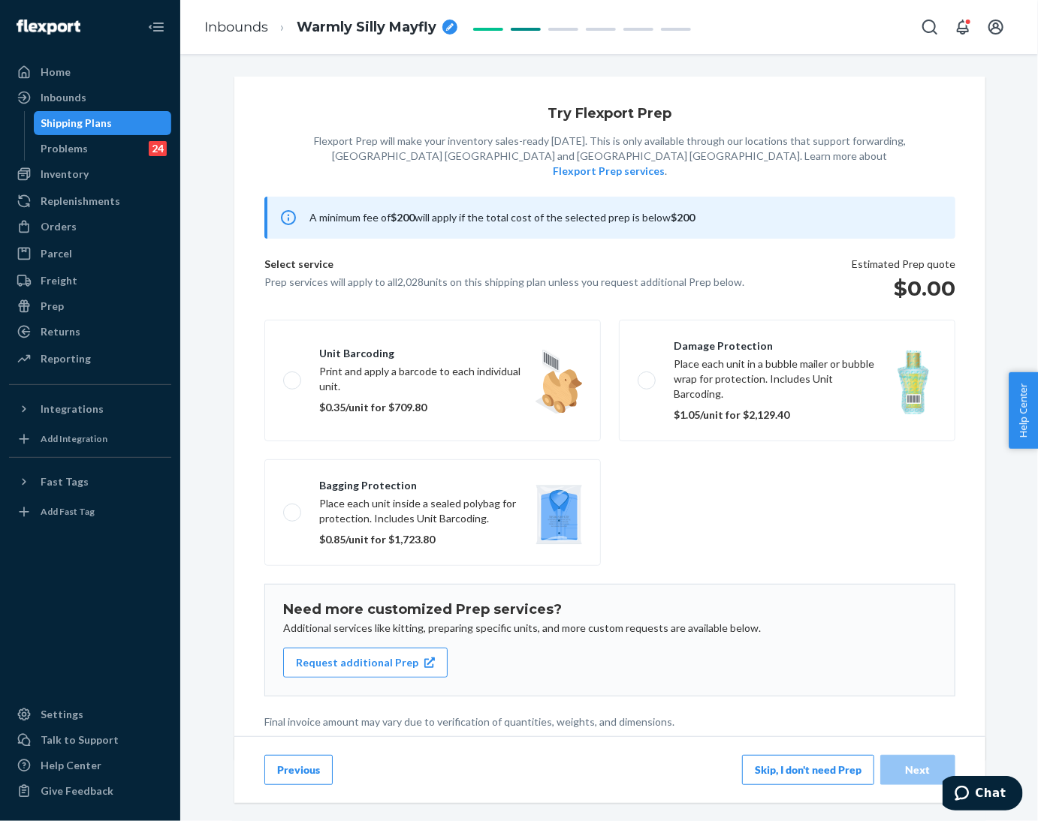
click at [782, 763] on button "Skip, I don't need Prep" at bounding box center [808, 770] width 132 height 30
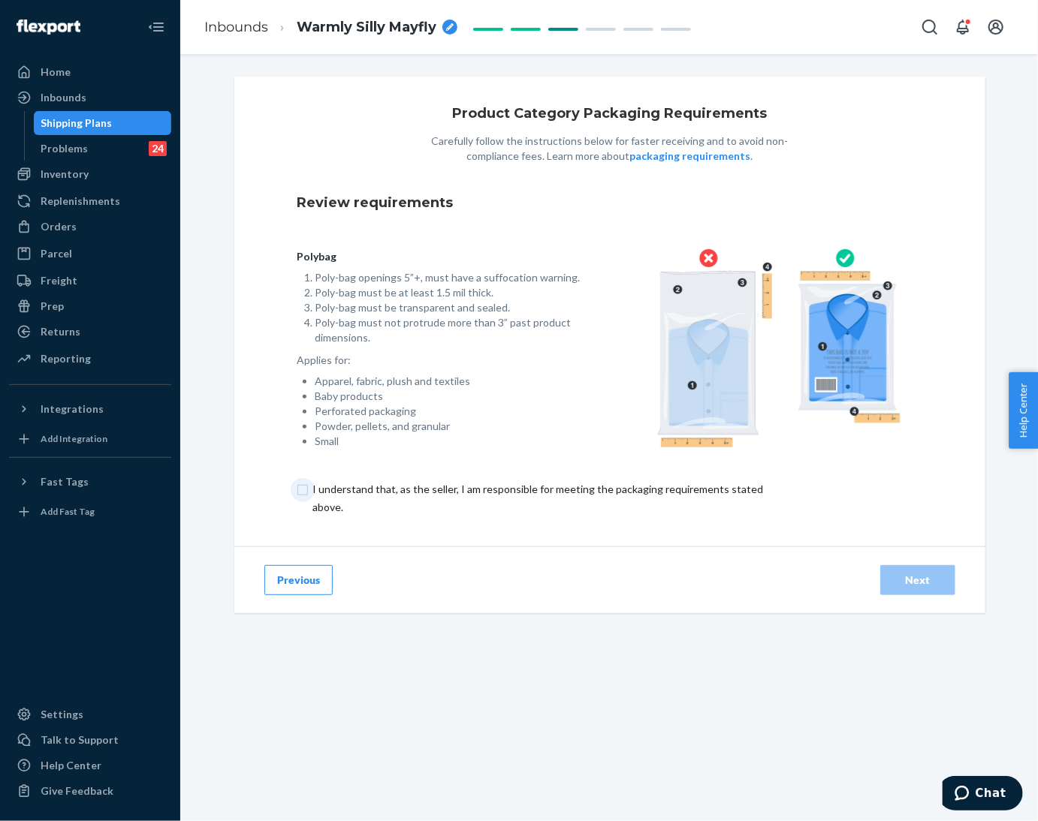
click at [297, 505] on input "checkbox" at bounding box center [546, 499] width 499 height 36
checkbox input "true"
click at [895, 580] on div "Next" at bounding box center [918, 580] width 50 height 15
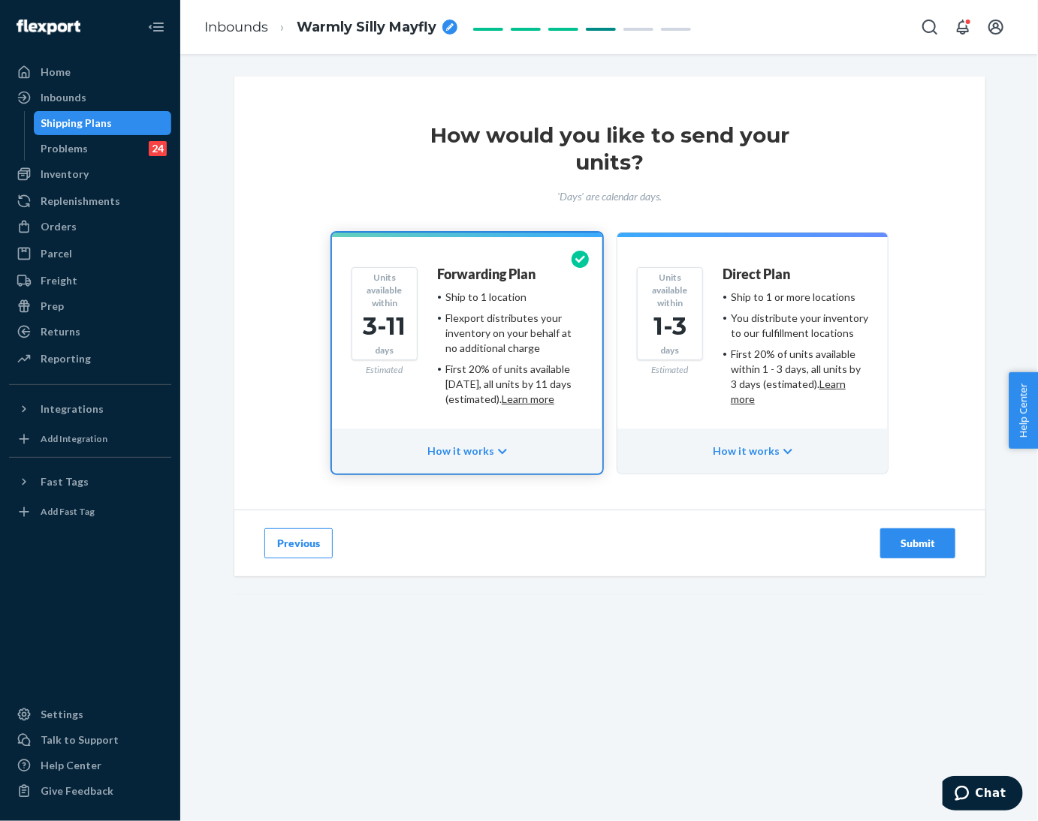
click at [924, 538] on div "Submit" at bounding box center [918, 543] width 50 height 15
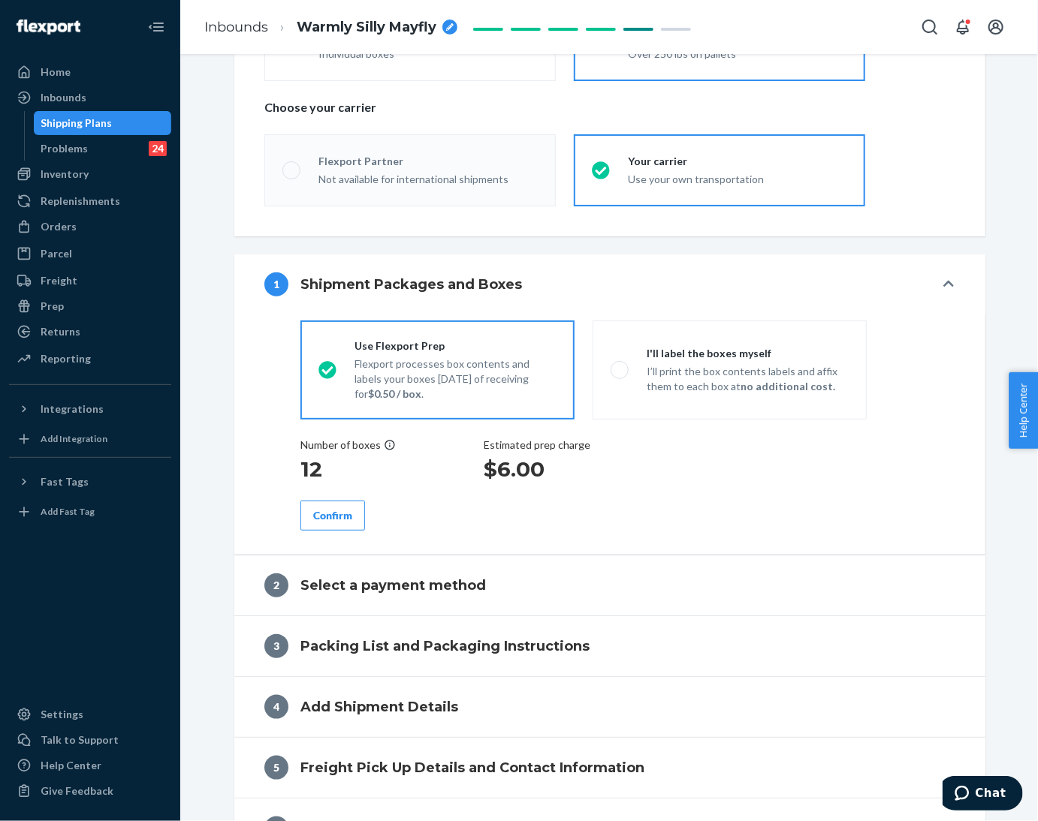
radio input "true"
radio input "false"
radio input "true"
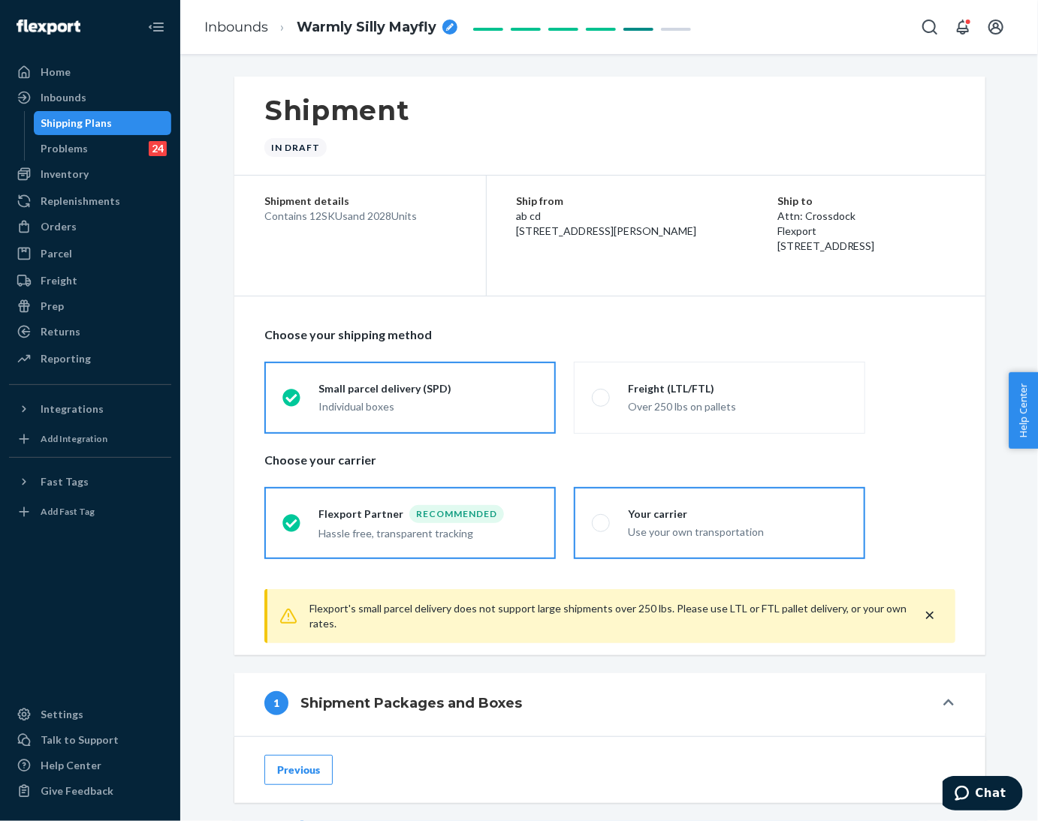
click at [598, 529] on label "Your carrier Use your own transportation" at bounding box center [719, 523] width 291 height 72
click at [598, 528] on input "Your carrier Use your own transportation" at bounding box center [597, 523] width 10 height 10
radio input "true"
radio input "false"
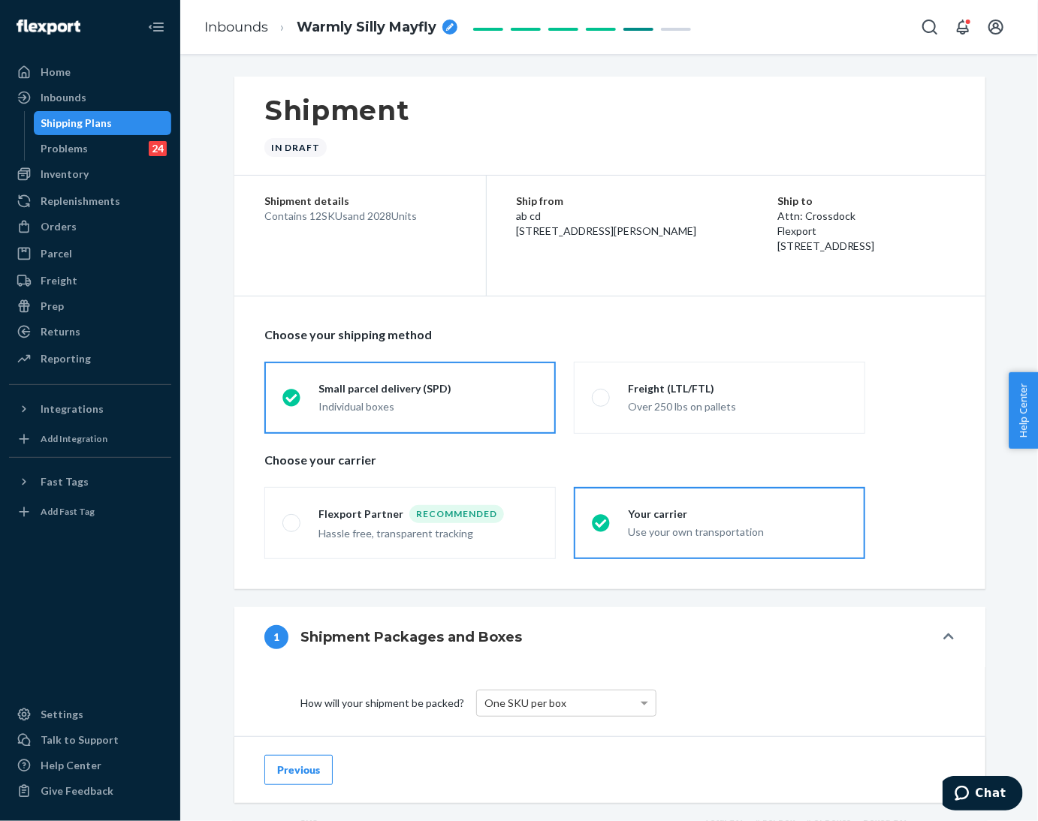
click at [448, 32] on div "breadcrumbs" at bounding box center [449, 27] width 15 height 15
type input "250817XI_2028_Kids Cloud Sweatpants_XS_M_L_Midnight, XL_Snow, L_Storm, S_M_XL_B…"
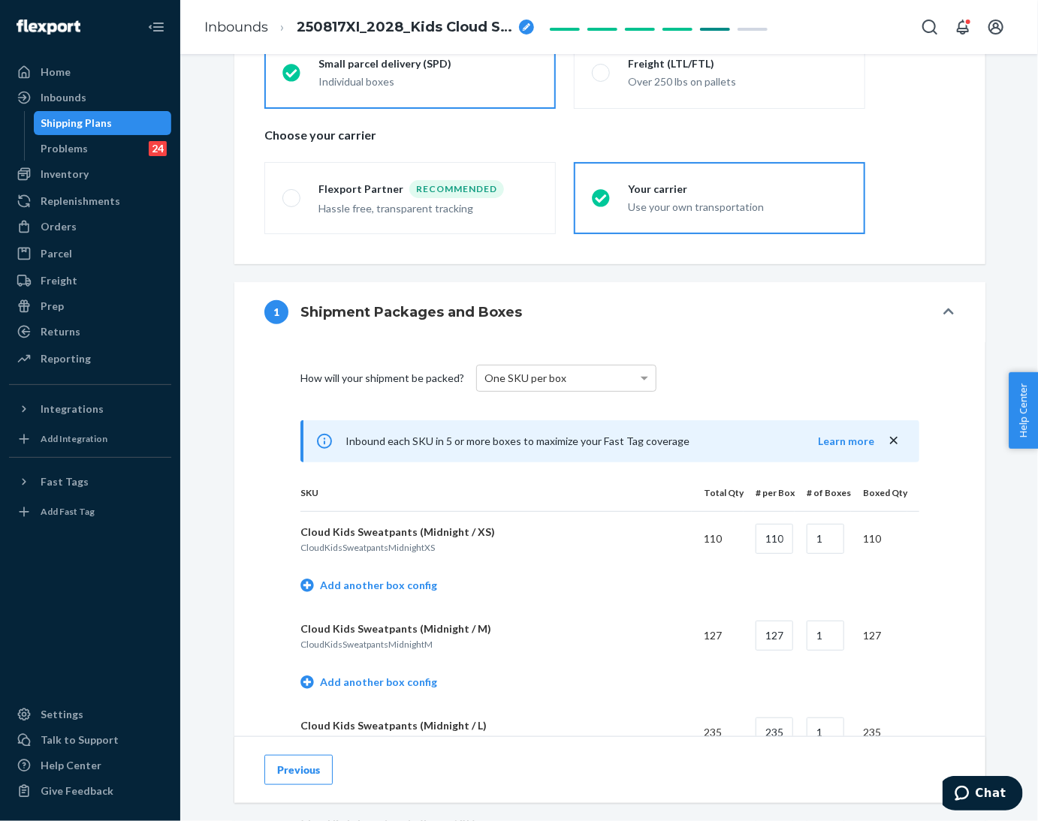
scroll to position [562, 0]
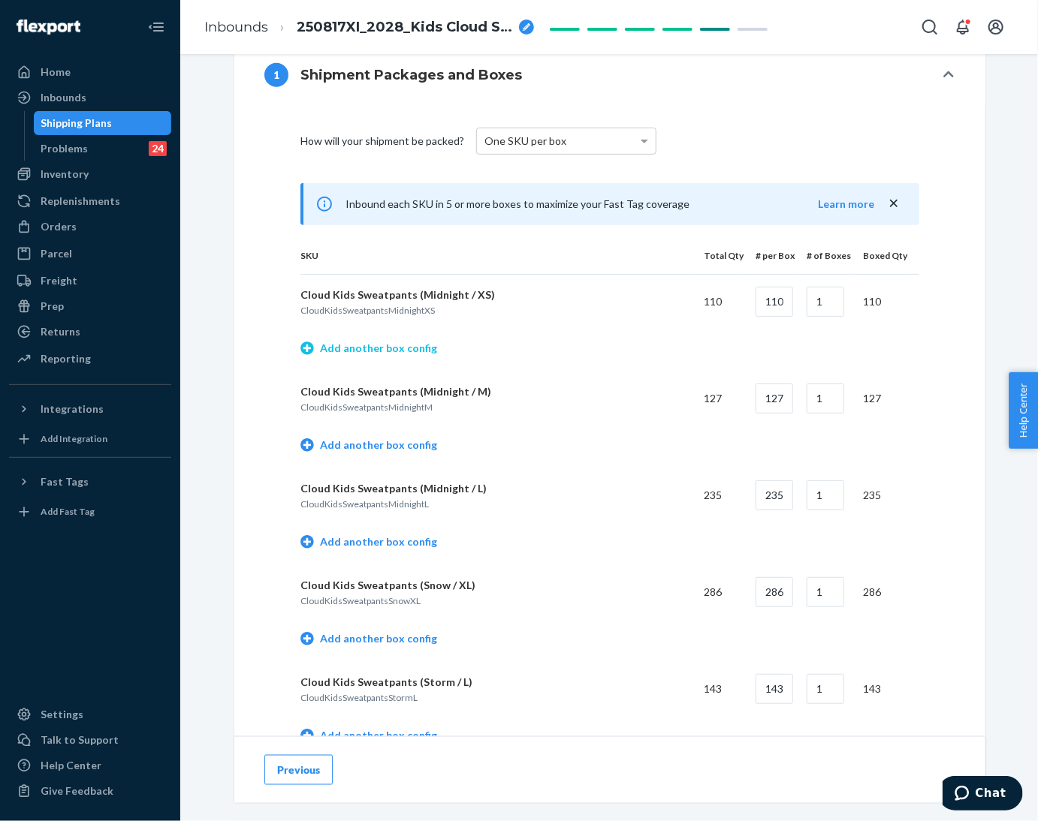
click at [386, 354] on link "Add another box config" at bounding box center [368, 348] width 137 height 15
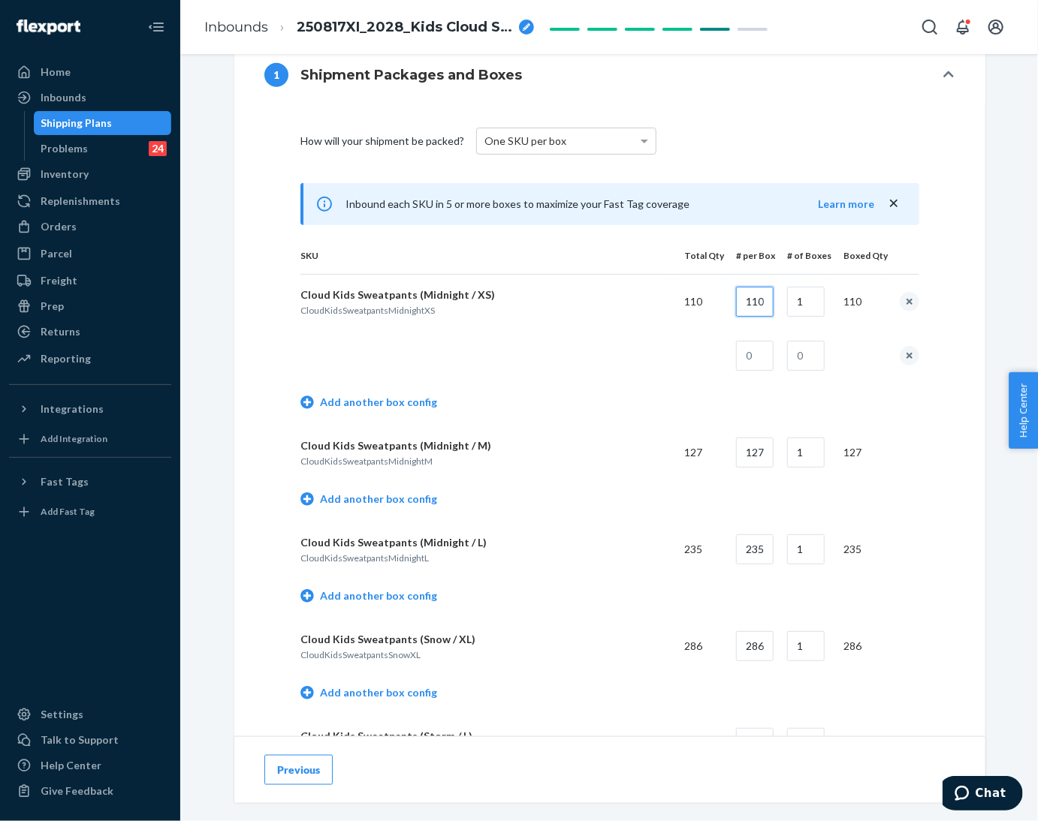
drag, startPoint x: 740, startPoint y: 308, endPoint x: 777, endPoint y: 309, distance: 36.8
click at [777, 309] on tr "Cloud Kids Sweatpants (Midnight / XS) CloudKidsSweatpantsMidnightXS 110 110 1 1…" at bounding box center [609, 301] width 619 height 55
type input "28"
type input "3"
click at [755, 348] on input "text" at bounding box center [755, 356] width 38 height 30
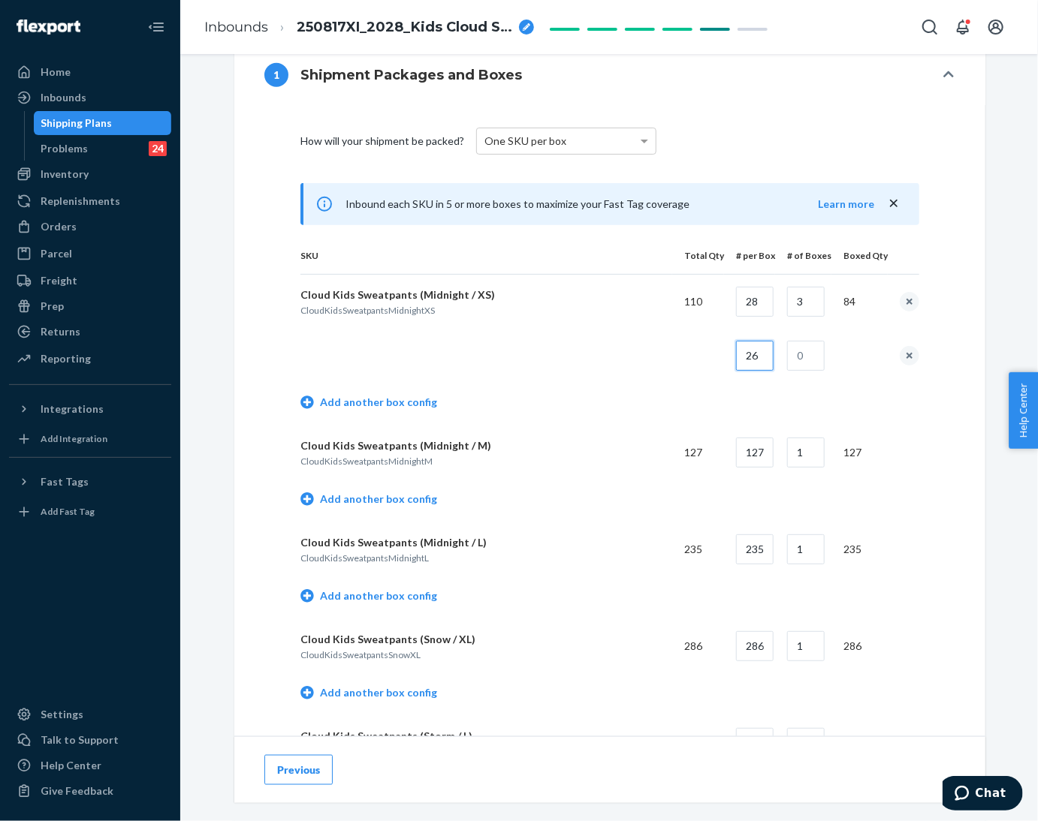
type input "26"
type input "1"
click at [609, 420] on td "Add another box config" at bounding box center [609, 404] width 619 height 43
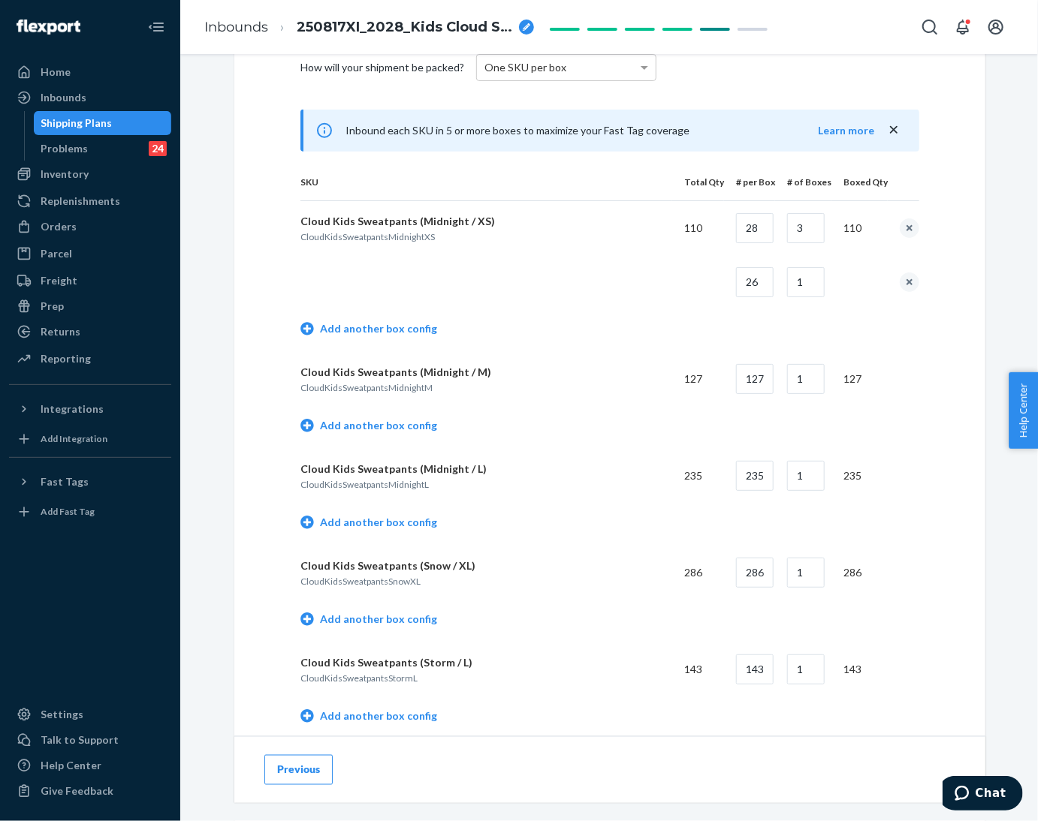
scroll to position [675, 0]
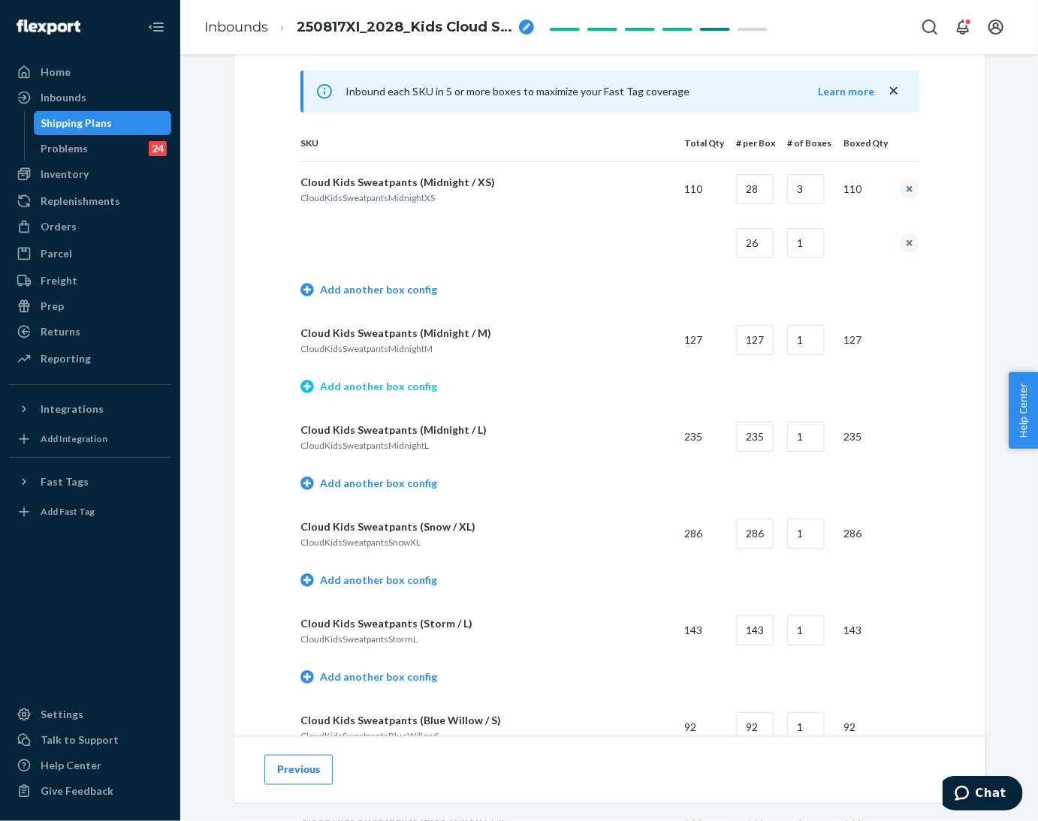
click at [404, 387] on link "Add another box config" at bounding box center [368, 386] width 137 height 15
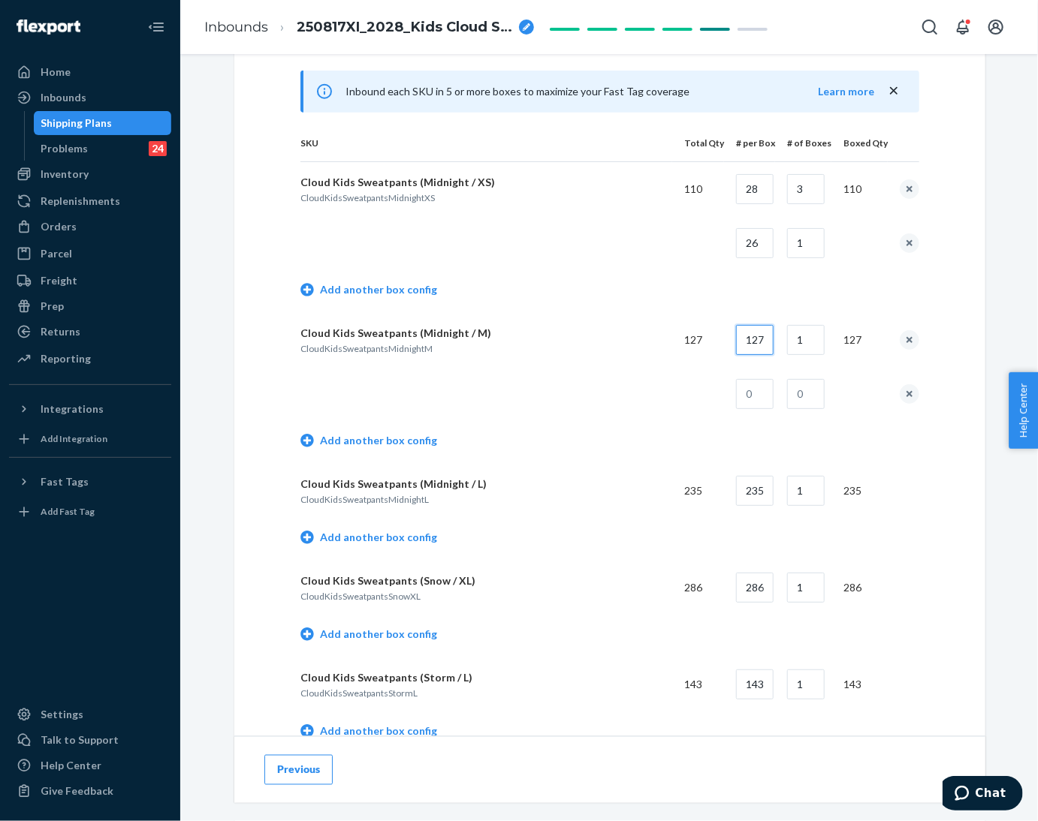
drag, startPoint x: 743, startPoint y: 336, endPoint x: 801, endPoint y: 342, distance: 58.9
click at [801, 342] on tr "Cloud Kids Sweatpants (Midnight / M) CloudKidsSweatpantsMidnightM 127 127 1 127" at bounding box center [609, 340] width 619 height 54
type input "28"
type input "4"
click at [753, 393] on input "text" at bounding box center [755, 394] width 38 height 30
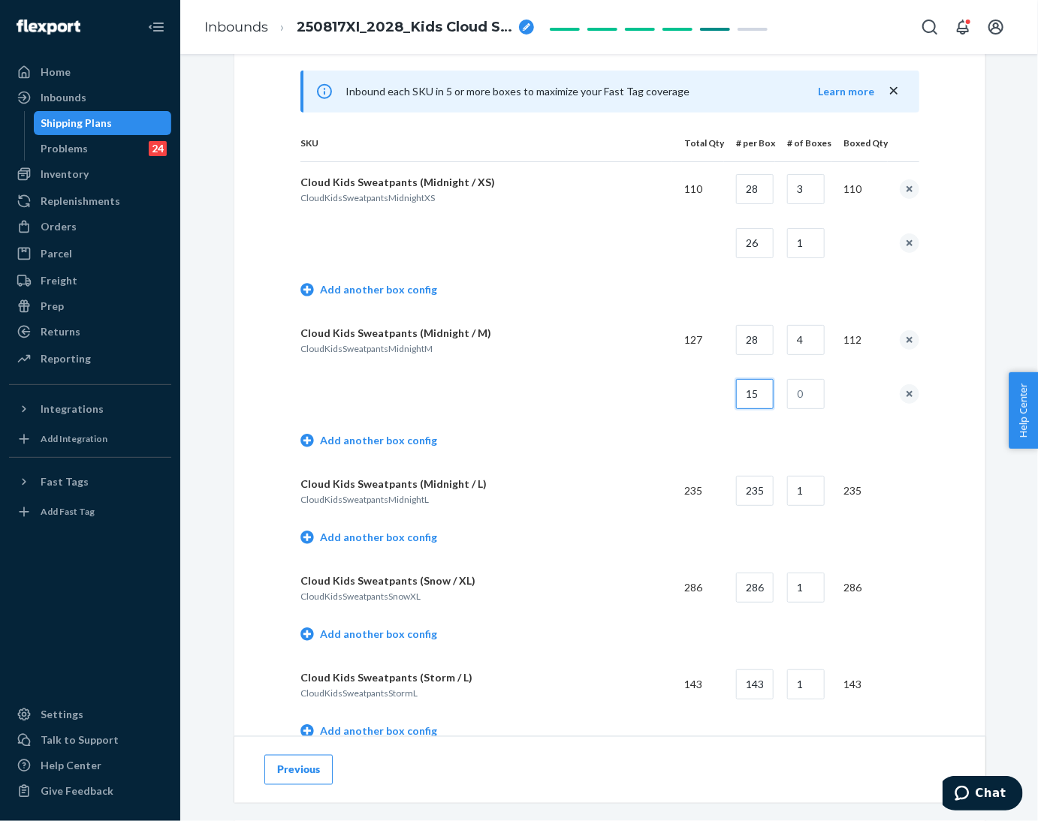
type input "15"
type input "1"
click at [618, 434] on td "Add another box config" at bounding box center [609, 442] width 619 height 43
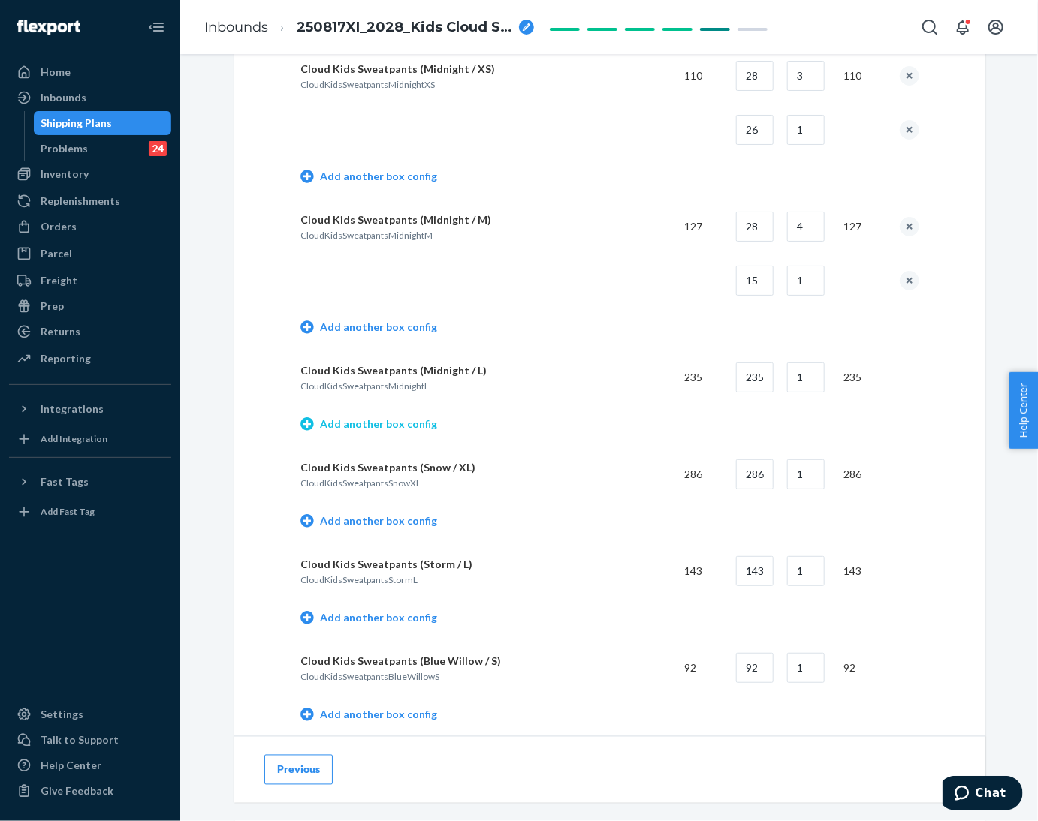
click at [398, 421] on link "Add another box config" at bounding box center [368, 424] width 137 height 15
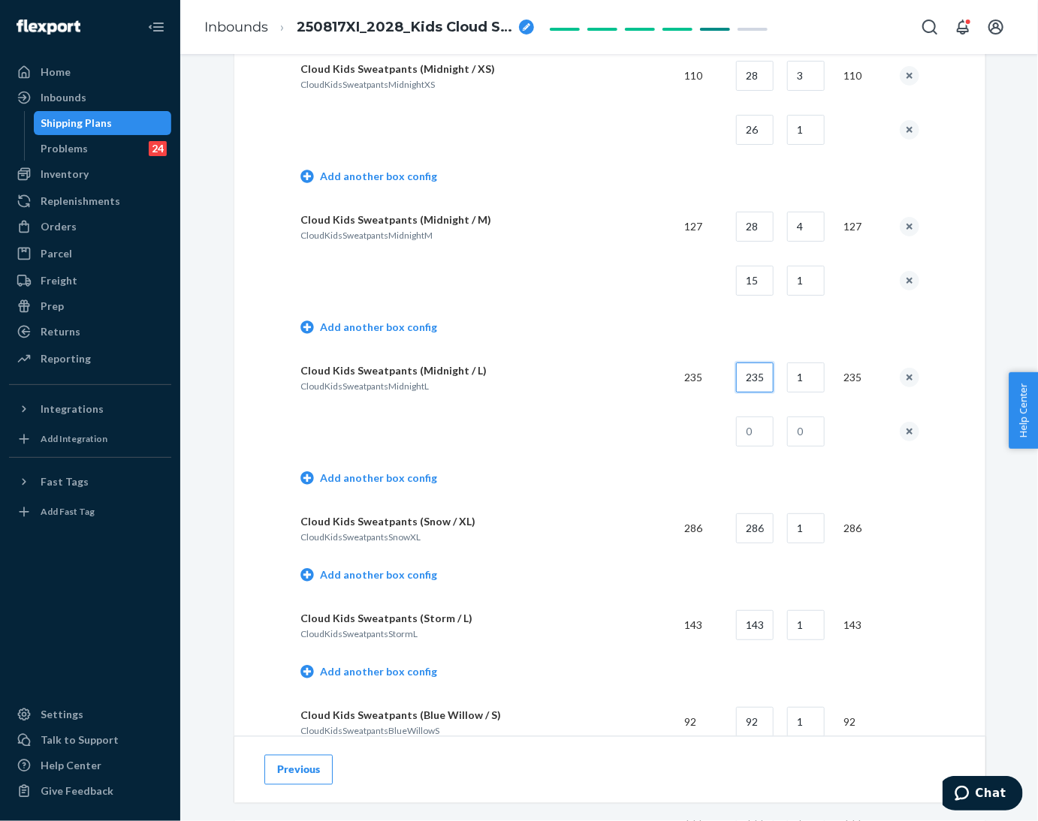
drag, startPoint x: 738, startPoint y: 383, endPoint x: 778, endPoint y: 384, distance: 39.8
click at [778, 384] on tr "Cloud Kids Sweatpants (Midnight / L) CloudKidsSweatpantsMidnightL 235 235 1 235" at bounding box center [609, 378] width 619 height 54
type input "26"
type input "8"
click at [746, 433] on input "text" at bounding box center [755, 432] width 38 height 30
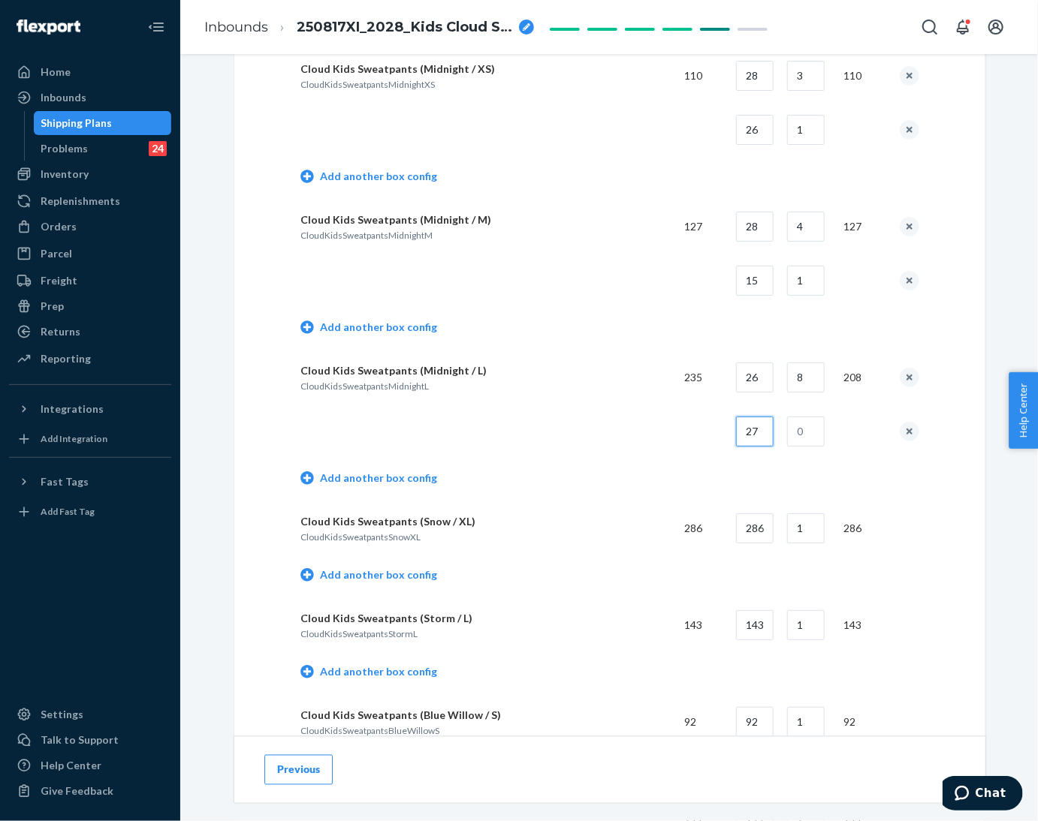
type input "27"
type input "1"
click at [677, 468] on td "Add another box config" at bounding box center [609, 480] width 619 height 43
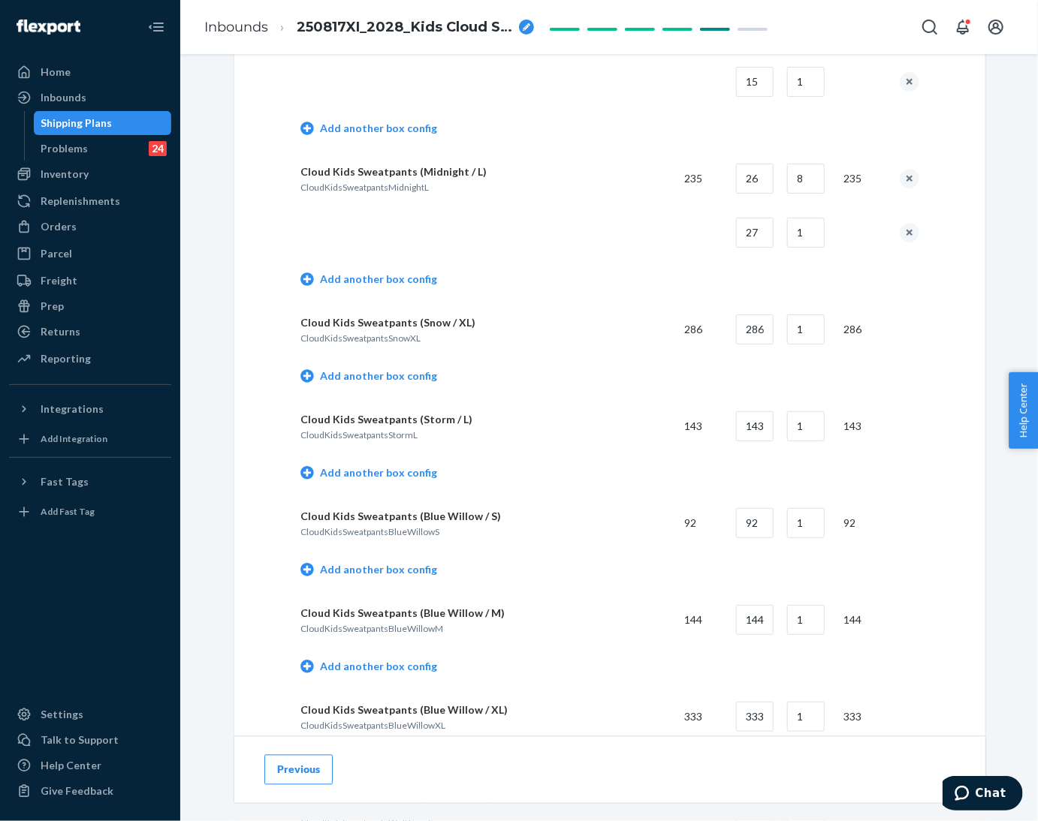
scroll to position [1013, 0]
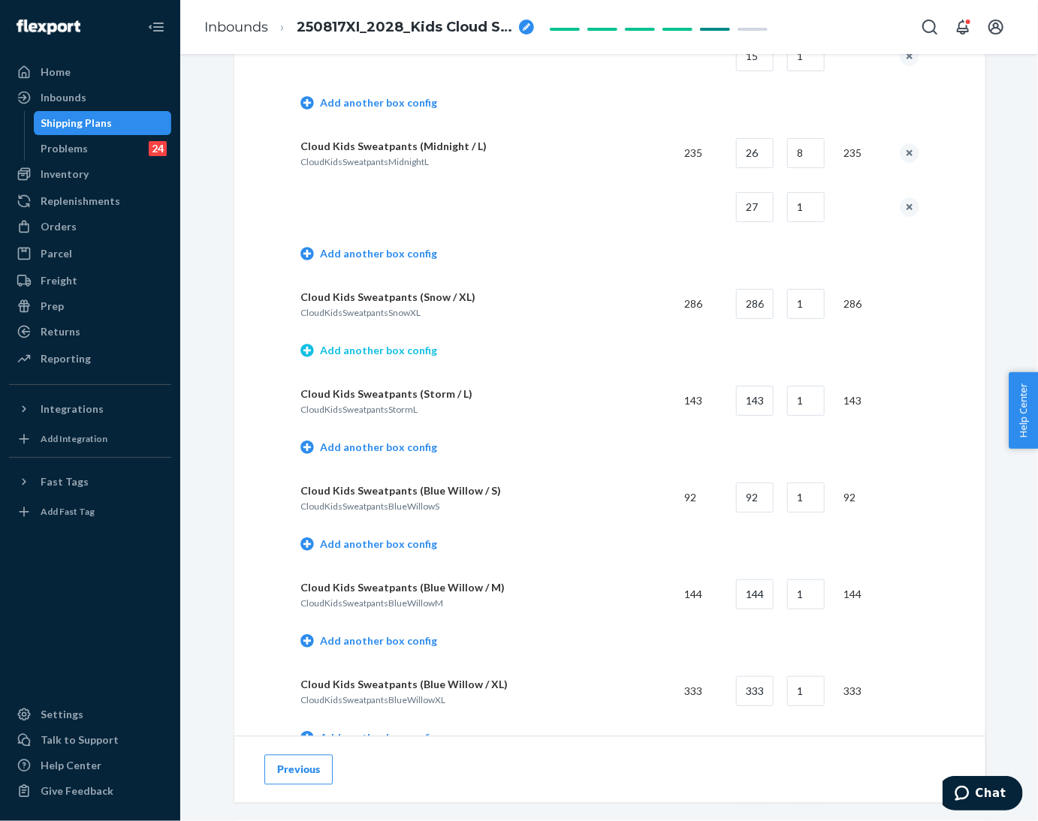
click at [405, 351] on link "Add another box config" at bounding box center [368, 350] width 137 height 15
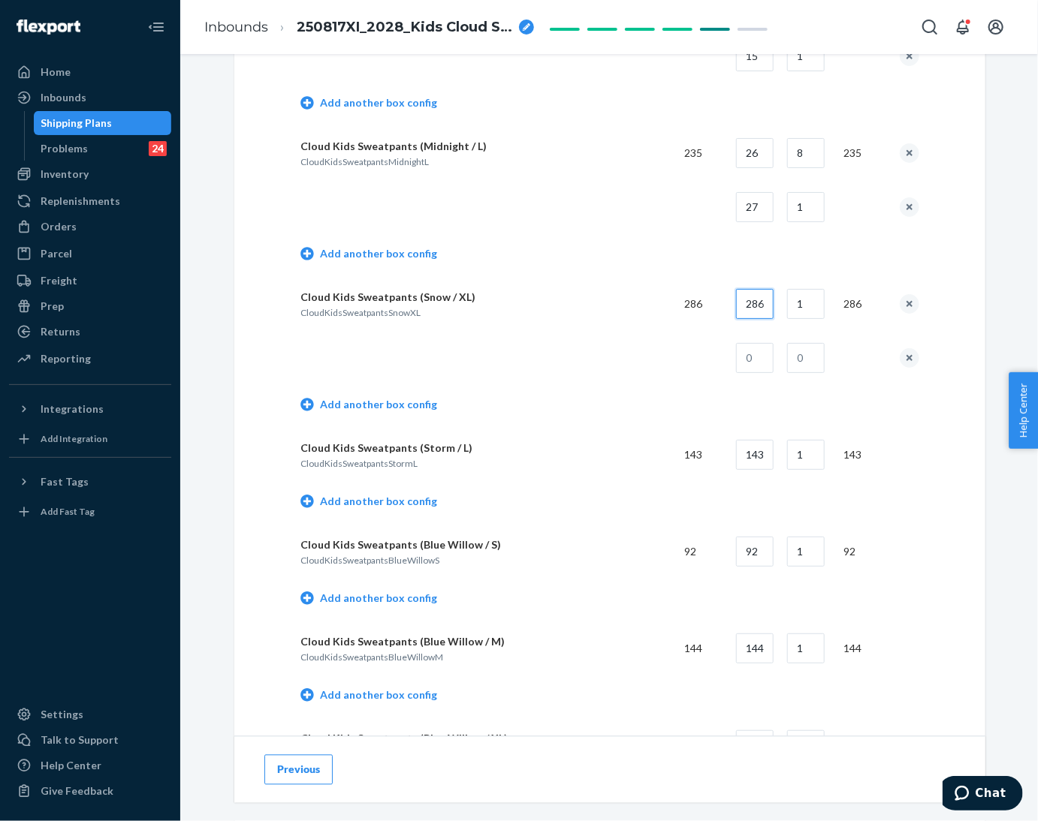
drag, startPoint x: 744, startPoint y: 298, endPoint x: 768, endPoint y: 299, distance: 24.0
click at [768, 299] on input "286" at bounding box center [755, 304] width 38 height 30
type input "24"
type input "11"
click at [668, 345] on td at bounding box center [486, 358] width 372 height 54
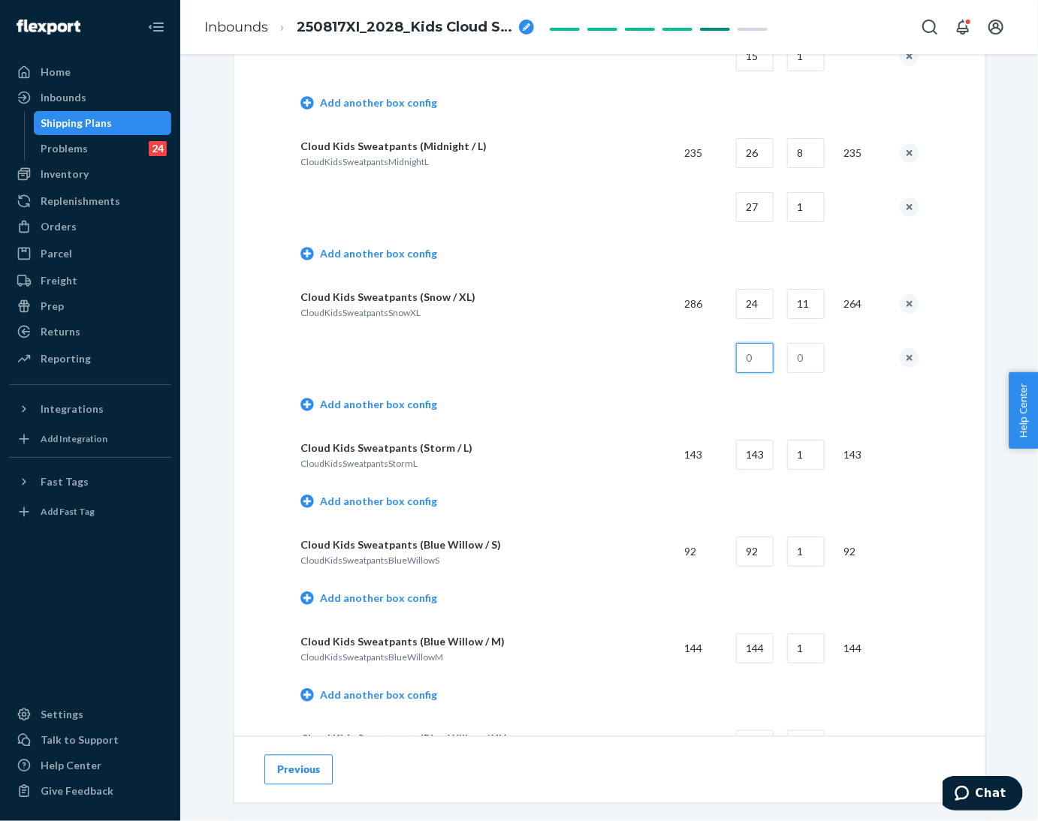
click at [747, 351] on input "text" at bounding box center [755, 358] width 38 height 30
type input "22"
type input "1"
click at [683, 387] on td "Add another box config" at bounding box center [609, 406] width 619 height 43
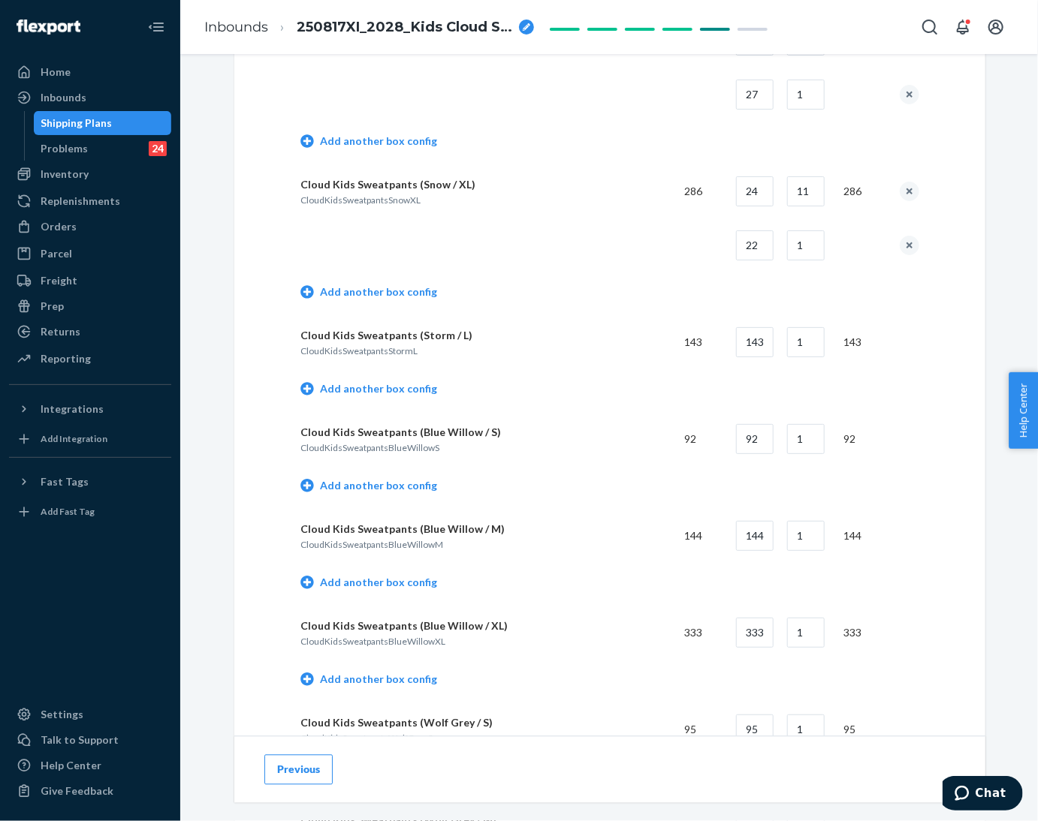
scroll to position [1238, 0]
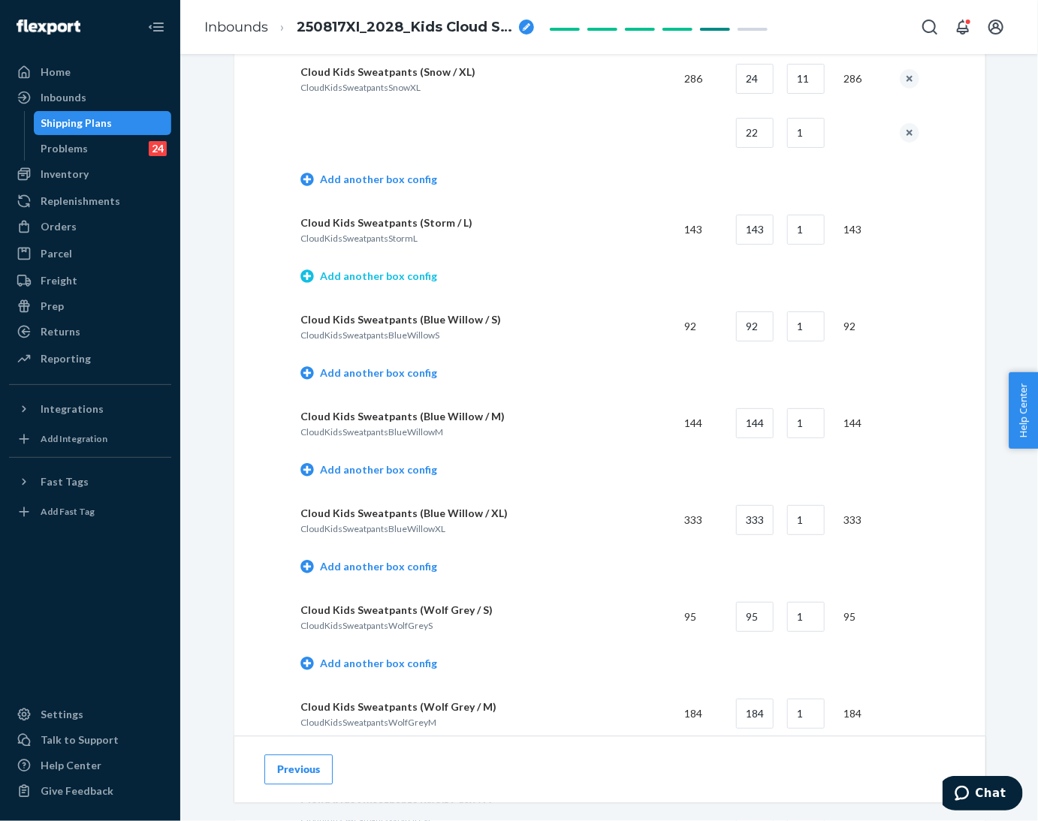
click at [361, 272] on link "Add another box config" at bounding box center [368, 276] width 137 height 15
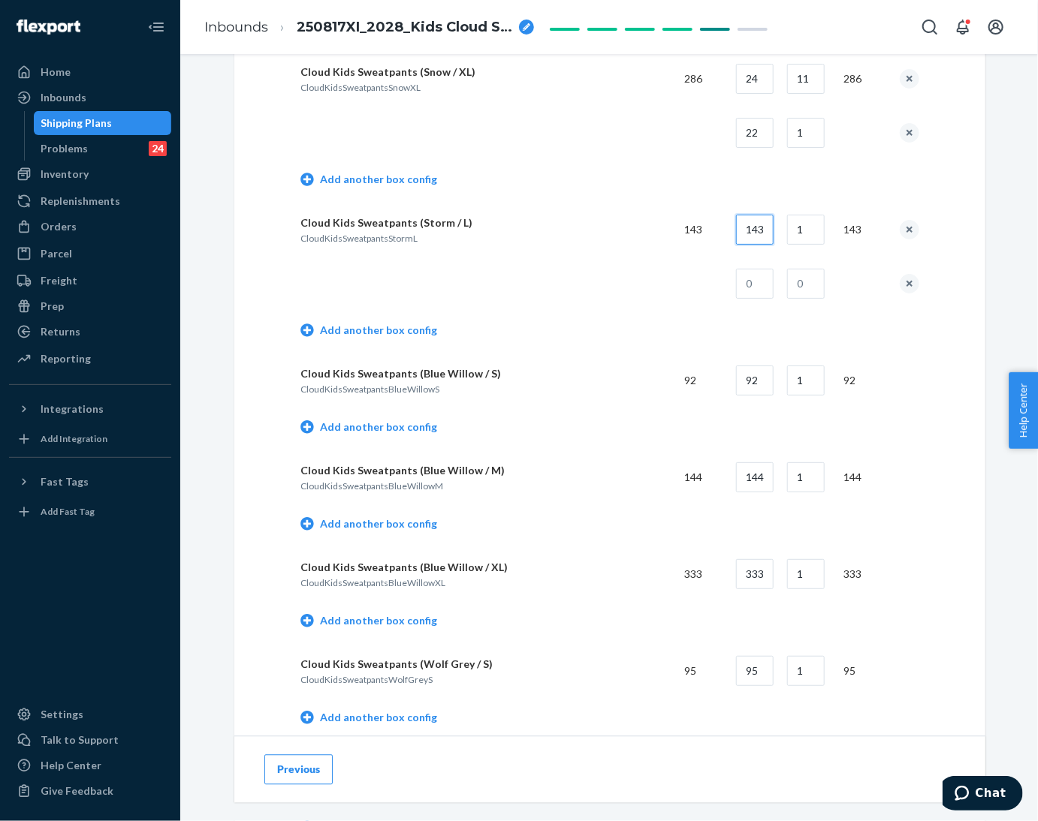
drag, startPoint x: 740, startPoint y: 228, endPoint x: 769, endPoint y: 231, distance: 29.4
click at [769, 231] on input "143" at bounding box center [755, 230] width 38 height 30
type input "26"
type input "5"
click at [759, 284] on input "text" at bounding box center [755, 284] width 38 height 30
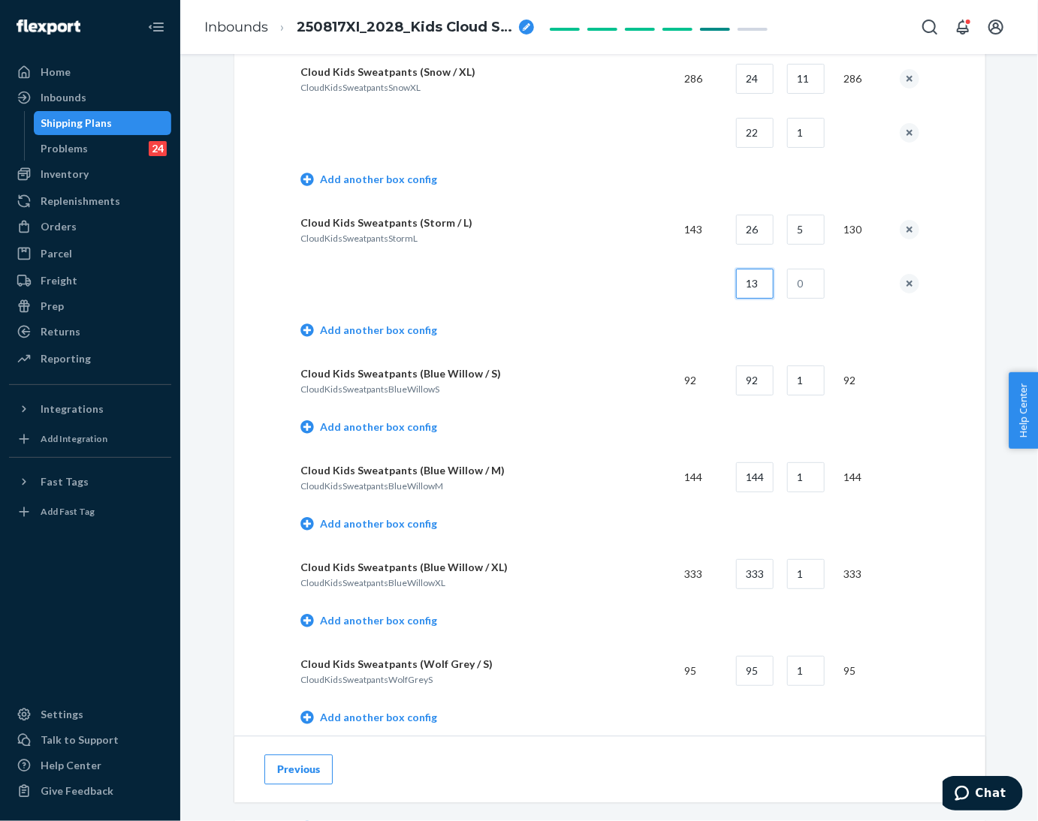
type input "13"
type input "1"
click at [677, 297] on td at bounding box center [698, 284] width 52 height 54
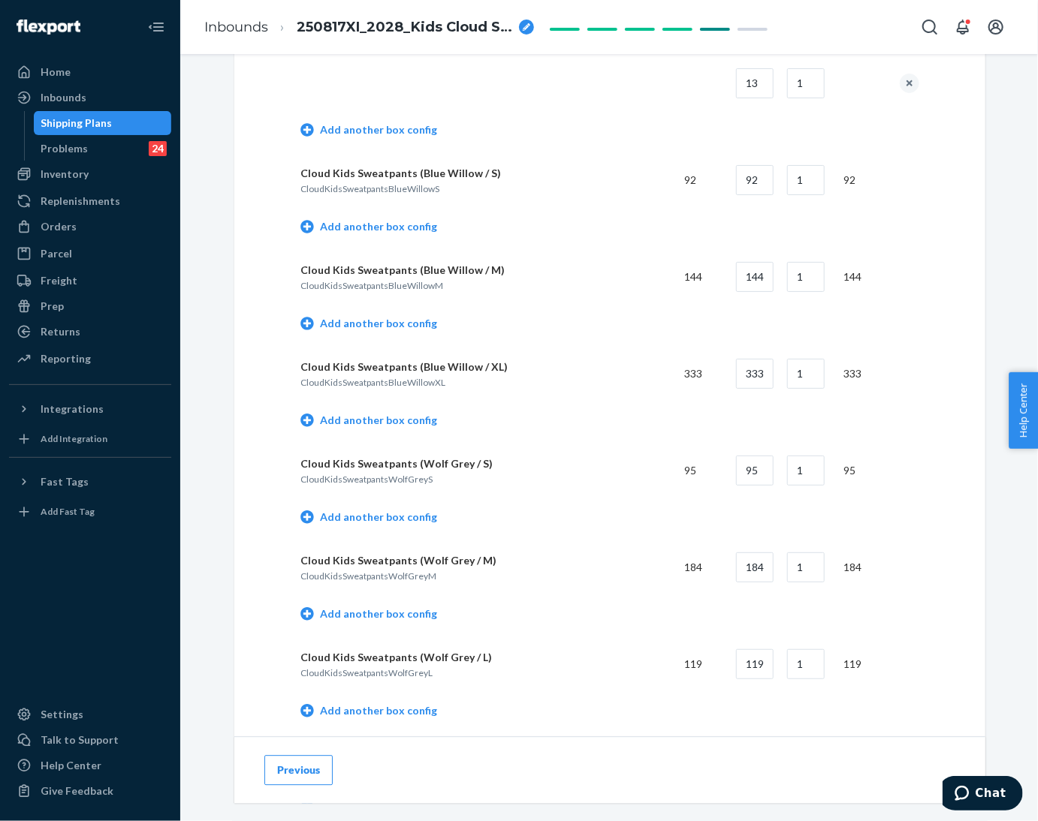
scroll to position [1463, 0]
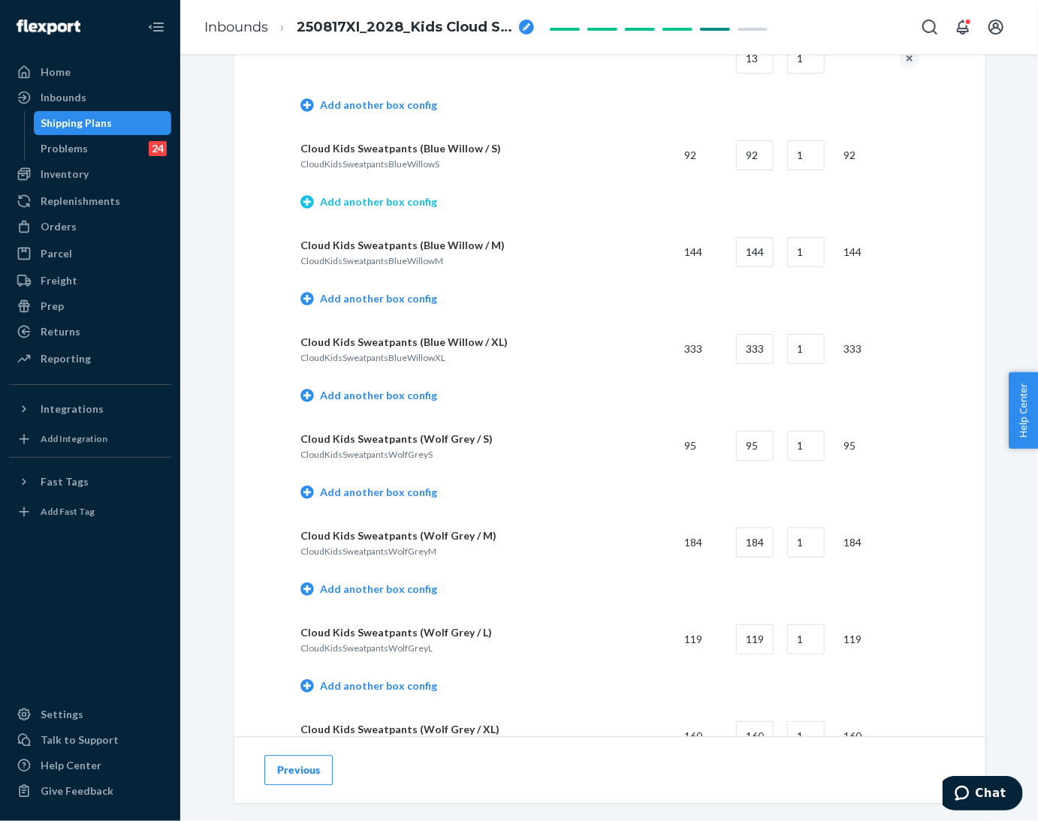
click at [385, 202] on link "Add another box config" at bounding box center [368, 201] width 137 height 15
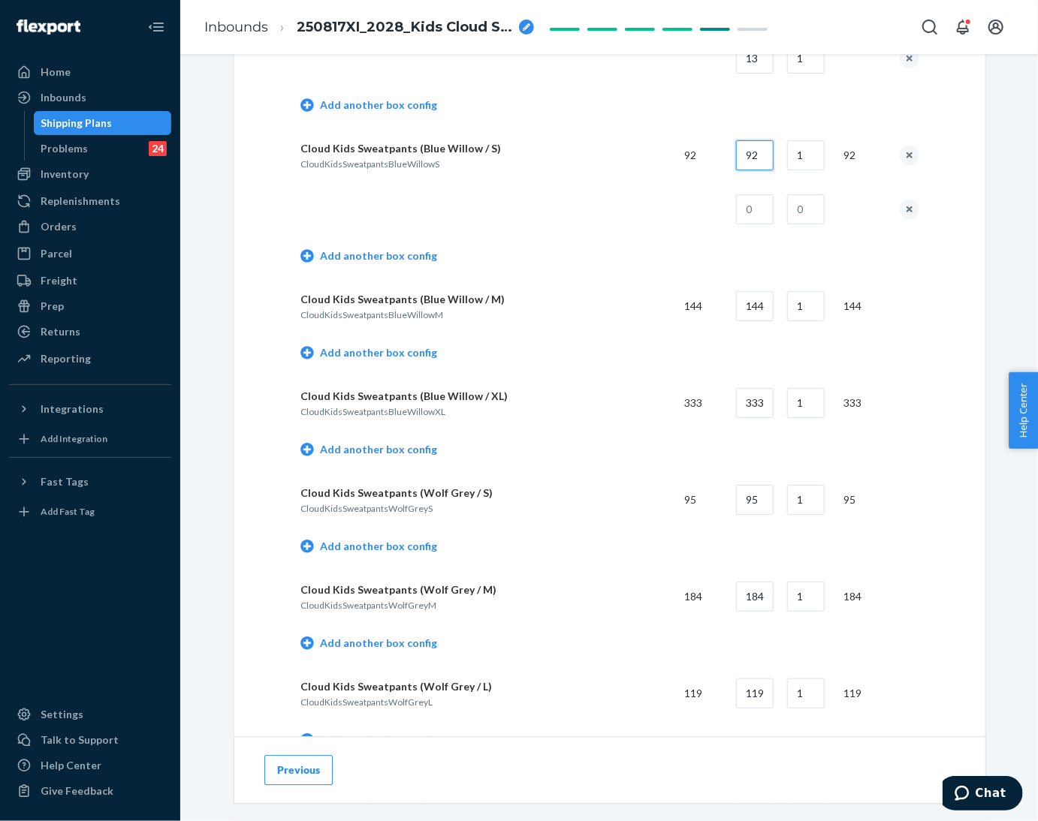
drag, startPoint x: 736, startPoint y: 148, endPoint x: 770, endPoint y: 152, distance: 34.1
click at [770, 152] on input "92" at bounding box center [755, 155] width 38 height 30
type input "28"
type input "3"
click at [742, 214] on input "text" at bounding box center [755, 209] width 38 height 30
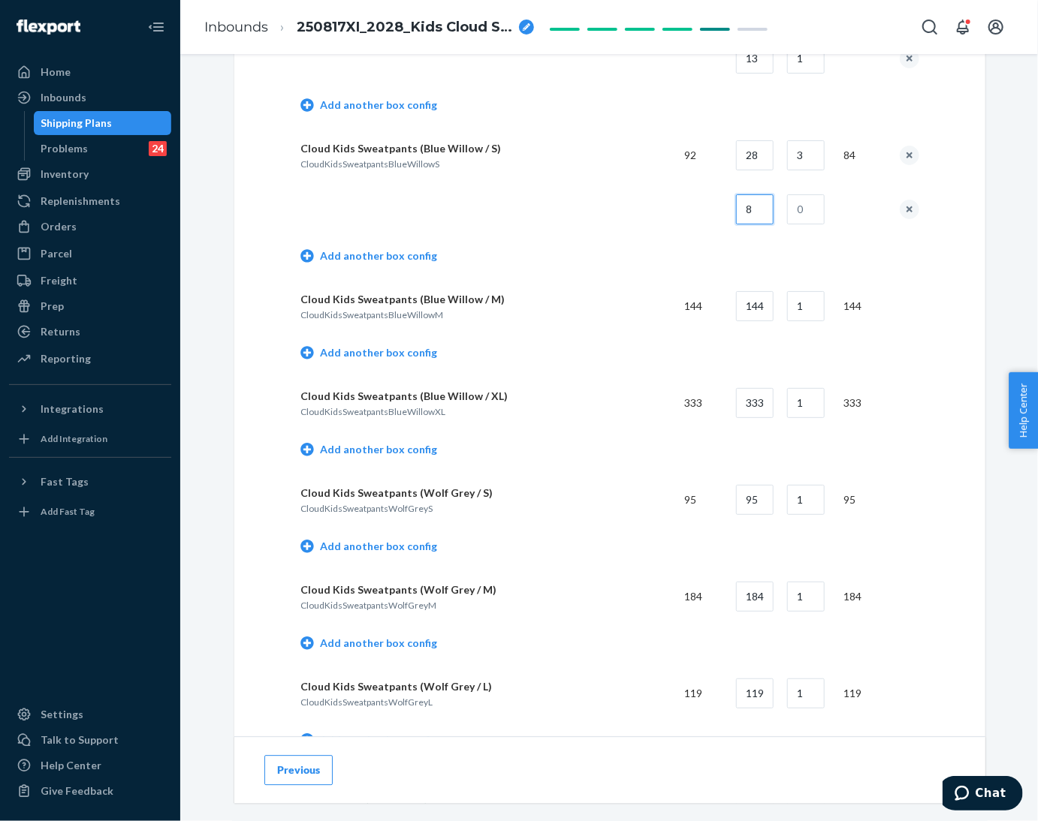
type input "8"
type input "1"
click at [665, 259] on td "Add another box config" at bounding box center [609, 258] width 619 height 43
click at [398, 346] on link "Add another box config" at bounding box center [368, 352] width 137 height 15
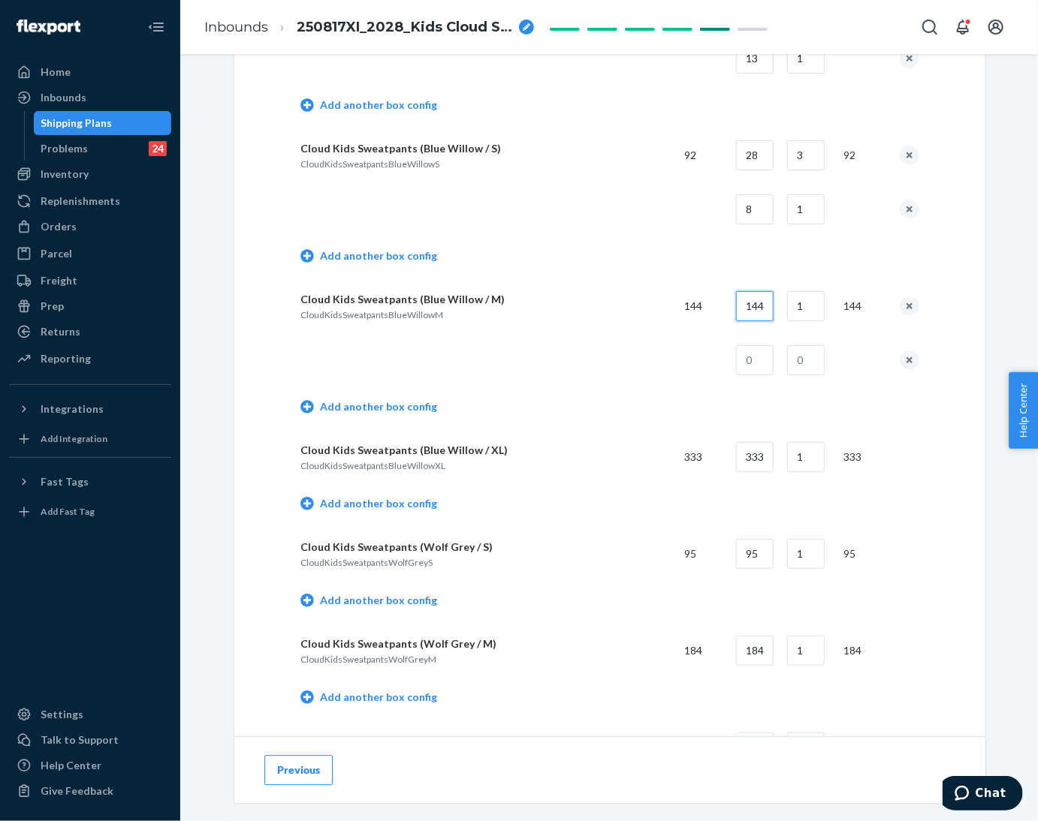
drag, startPoint x: 737, startPoint y: 304, endPoint x: 778, endPoint y: 304, distance: 40.5
click at [778, 304] on tr "Cloud Kids Sweatpants (Blue Willow / M) CloudKidsSweatpantsBlueWillowM 144 144 …" at bounding box center [609, 306] width 619 height 54
type input "28"
type input "5"
click at [751, 360] on input "text" at bounding box center [755, 360] width 38 height 30
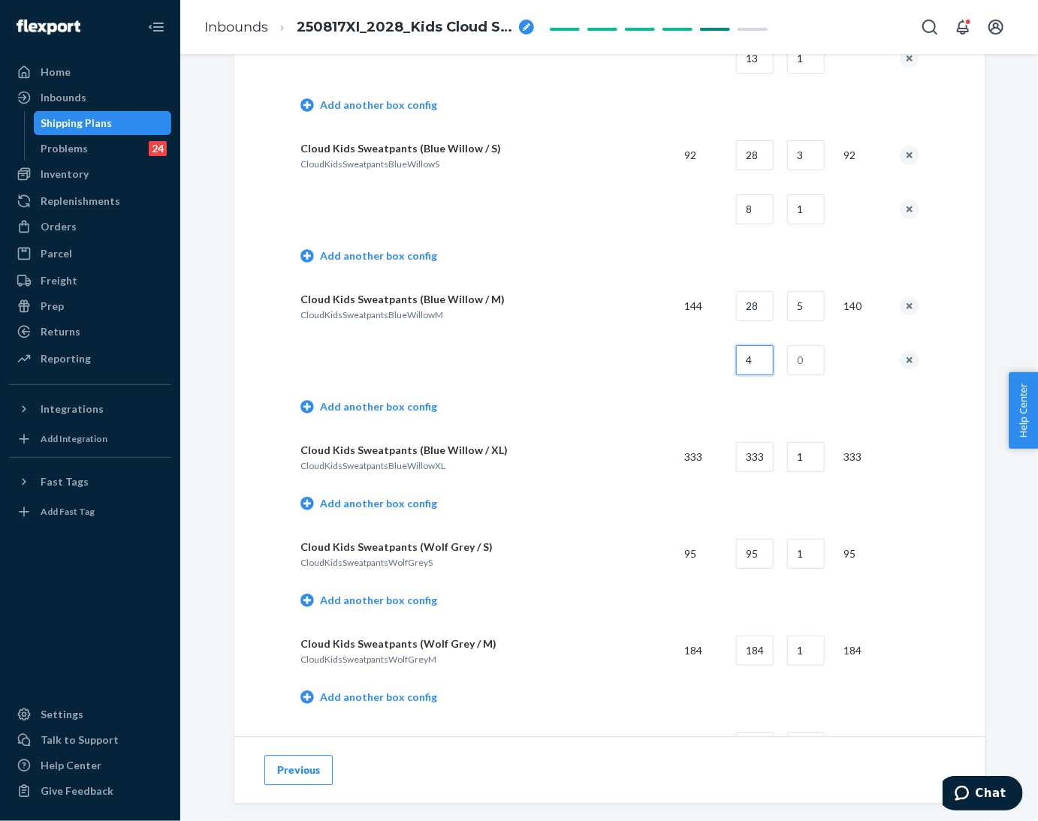
type input "4"
type input "1"
click at [662, 380] on td at bounding box center [486, 360] width 372 height 54
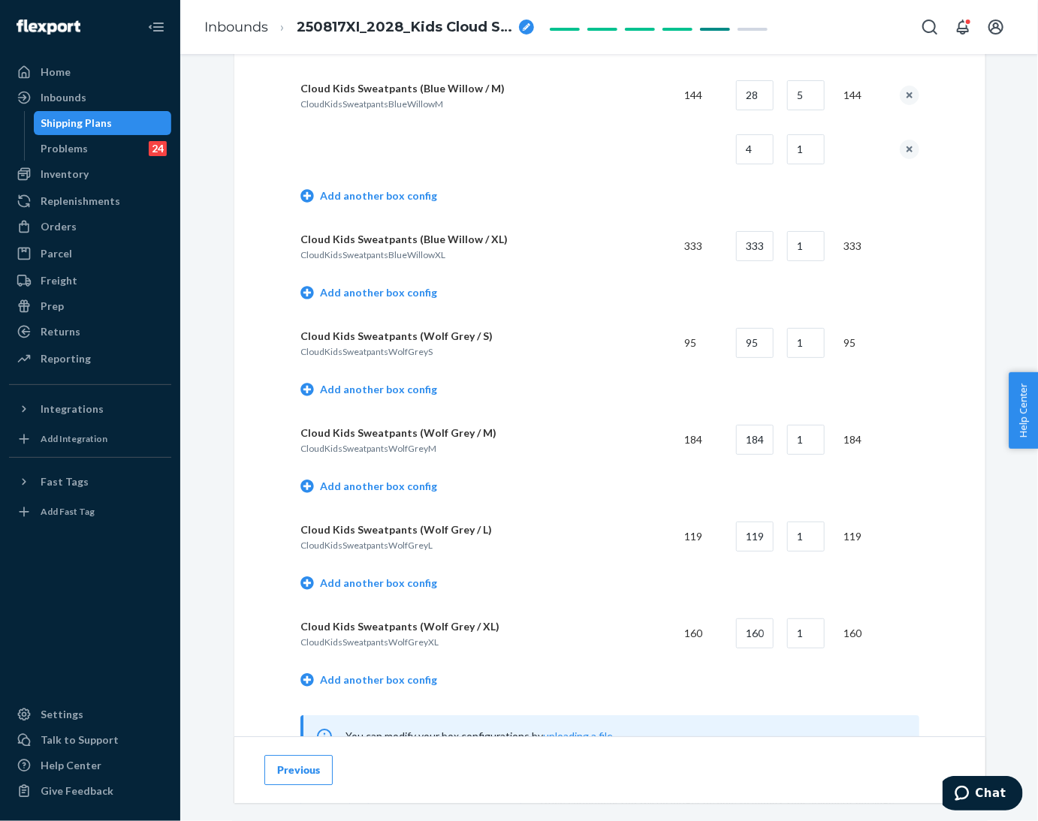
scroll to position [1689, 0]
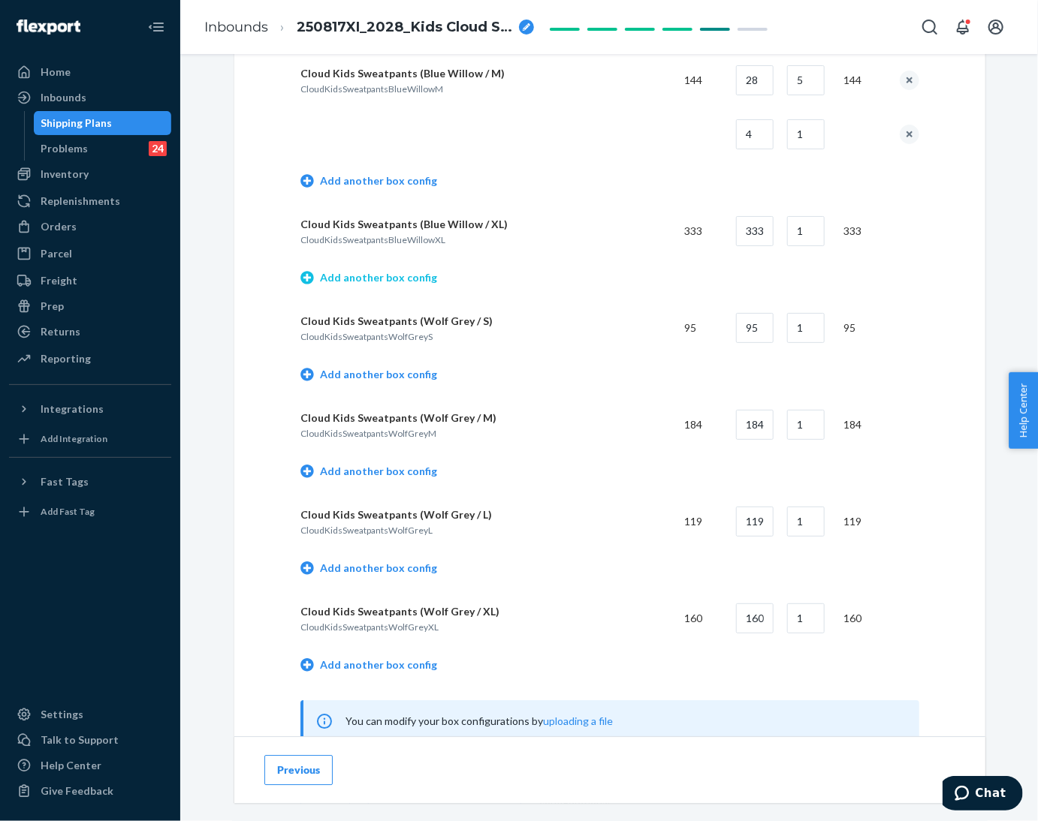
click at [394, 279] on link "Add another box config" at bounding box center [368, 277] width 137 height 15
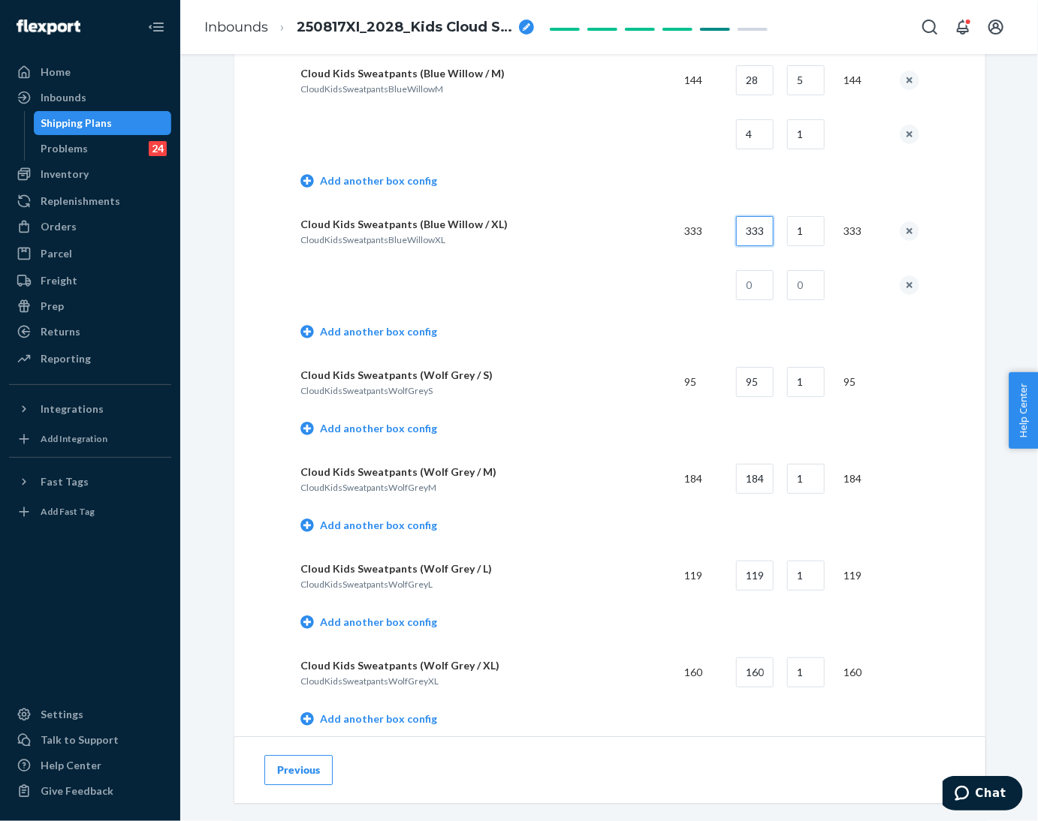
drag, startPoint x: 742, startPoint y: 232, endPoint x: 776, endPoint y: 237, distance: 34.1
click at [776, 237] on tr "Cloud Kids Sweatpants (Blue Willow / XL) CloudKidsSweatpantsBlueWillowXL 333 33…" at bounding box center [609, 231] width 619 height 54
type input "24"
type input "13"
click at [743, 284] on input "text" at bounding box center [755, 285] width 38 height 30
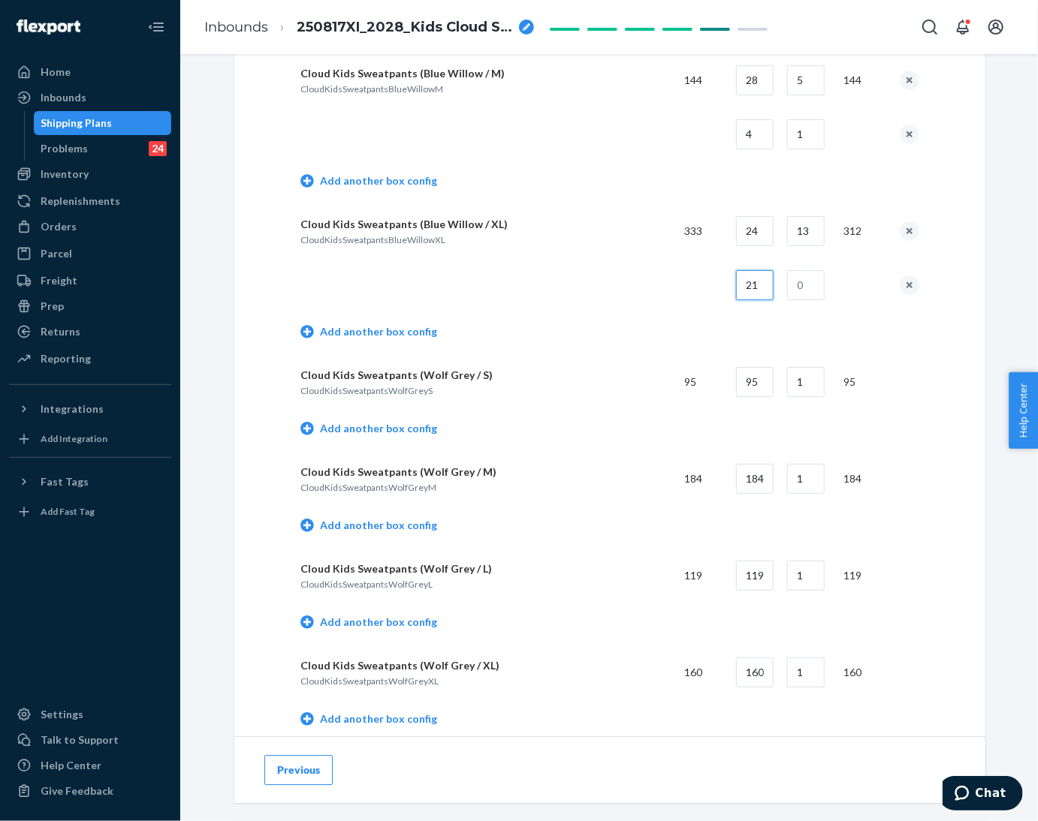
type input "21"
type input "1"
click at [645, 290] on td at bounding box center [486, 285] width 372 height 54
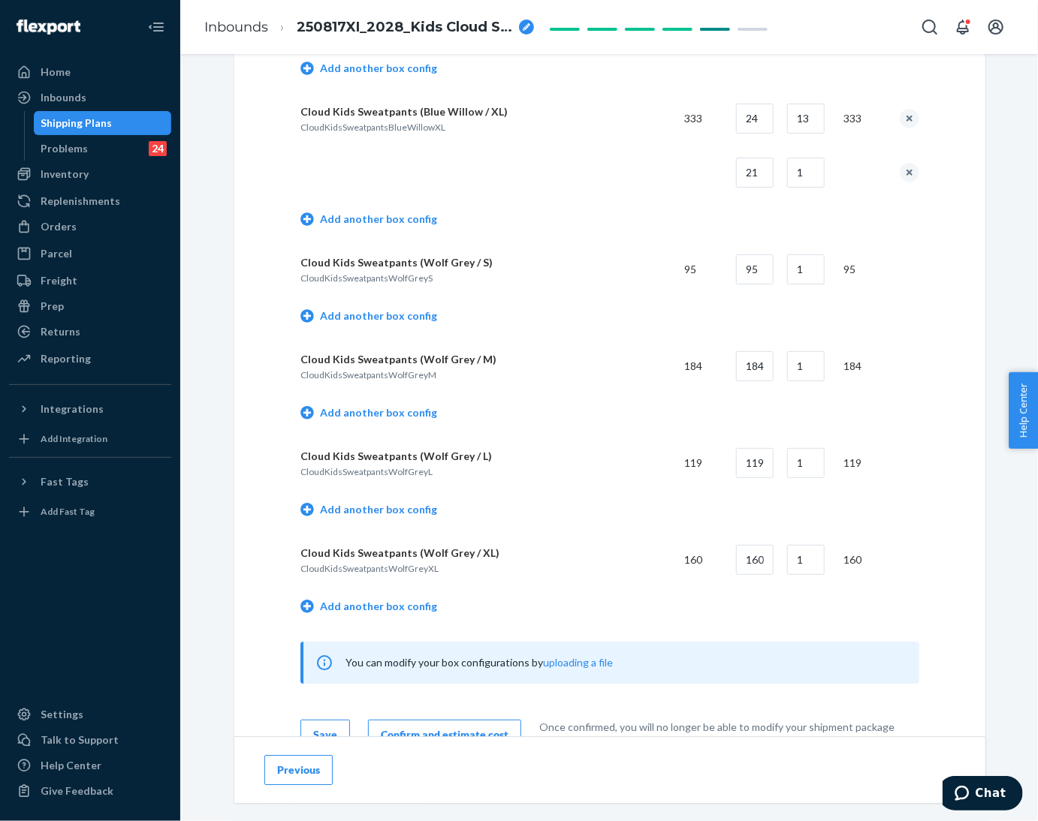
scroll to position [1915, 0]
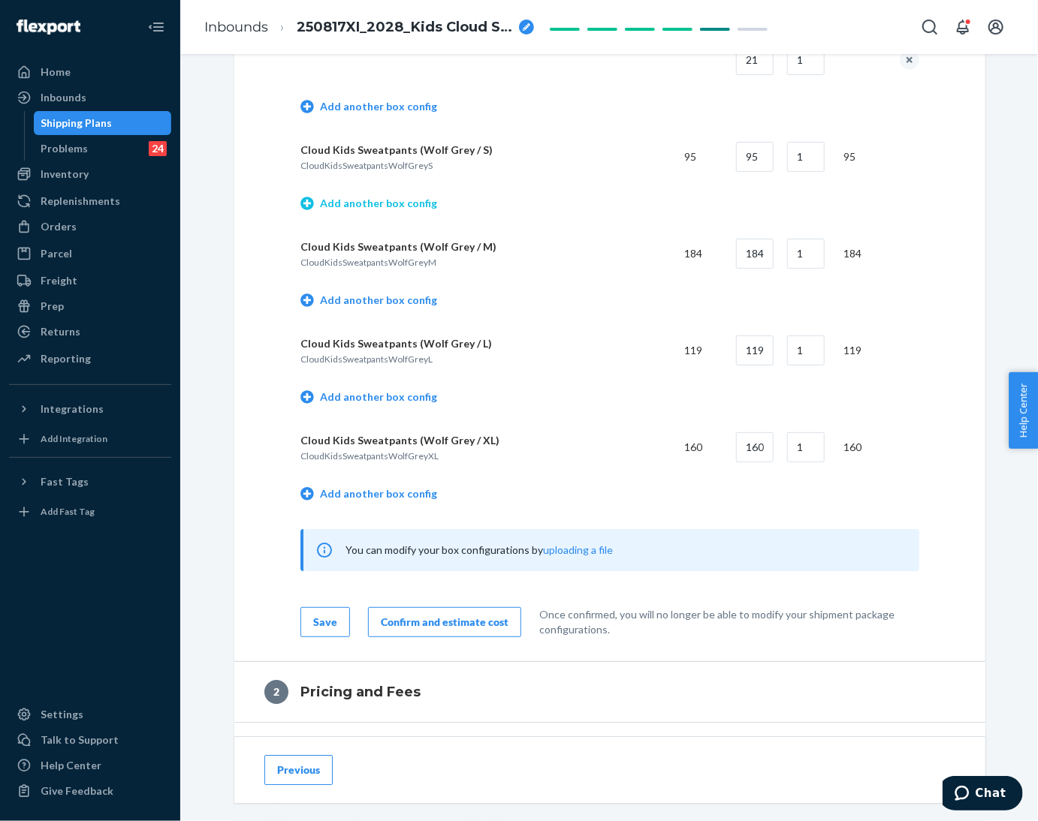
click at [396, 205] on link "Add another box config" at bounding box center [368, 203] width 137 height 15
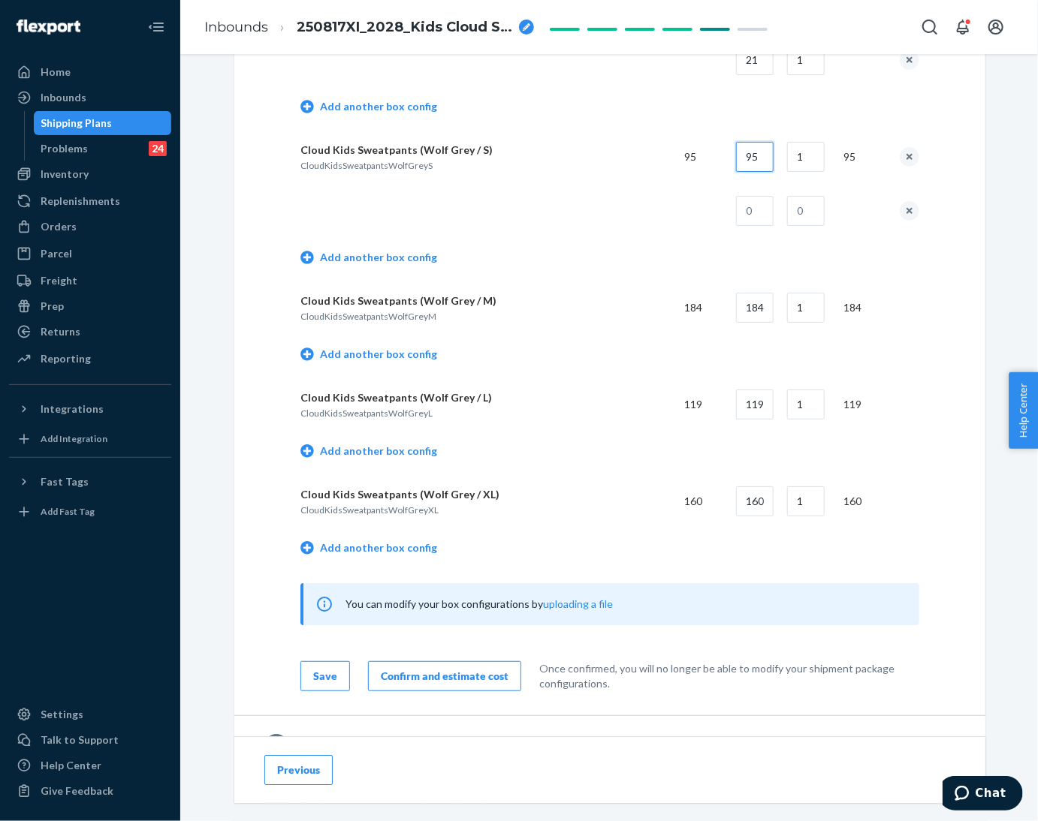
drag, startPoint x: 734, startPoint y: 151, endPoint x: 767, endPoint y: 154, distance: 33.2
click at [767, 154] on input "95" at bounding box center [755, 157] width 38 height 30
type input "28"
type input "3"
click at [753, 208] on input "text" at bounding box center [755, 211] width 38 height 30
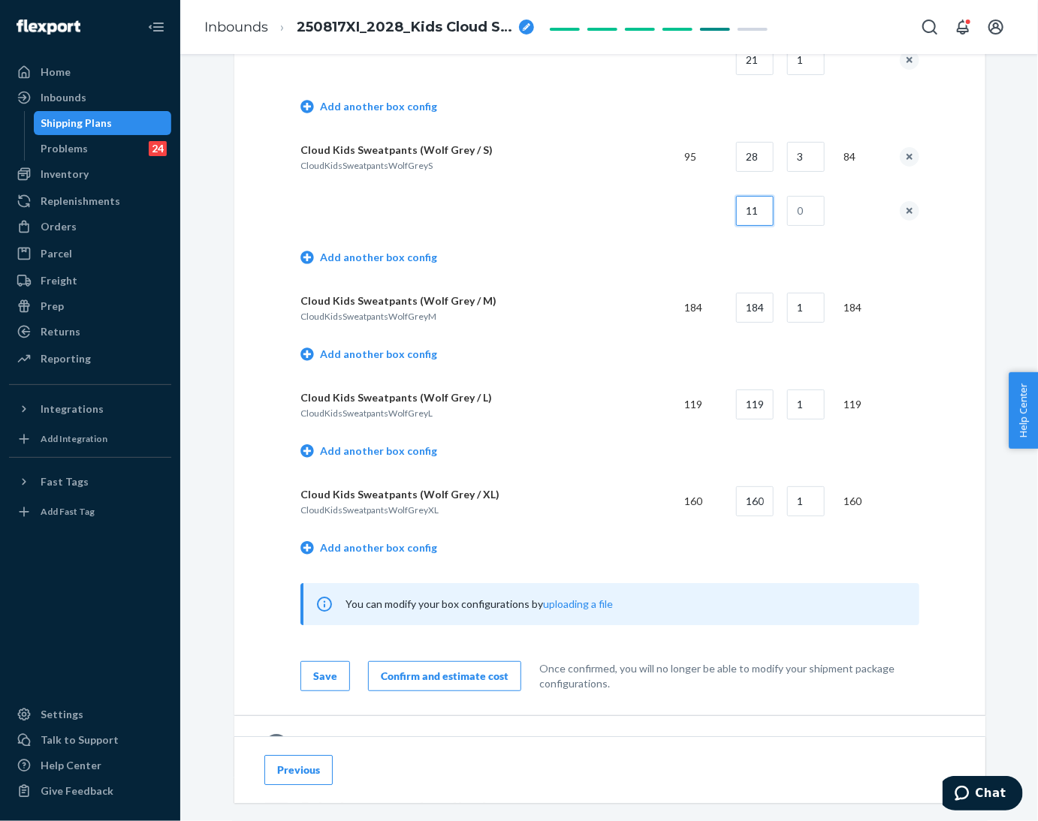
type input "11"
type input "1"
click at [598, 258] on td "Add another box config" at bounding box center [609, 259] width 619 height 43
click at [405, 347] on link "Add another box config" at bounding box center [368, 354] width 137 height 15
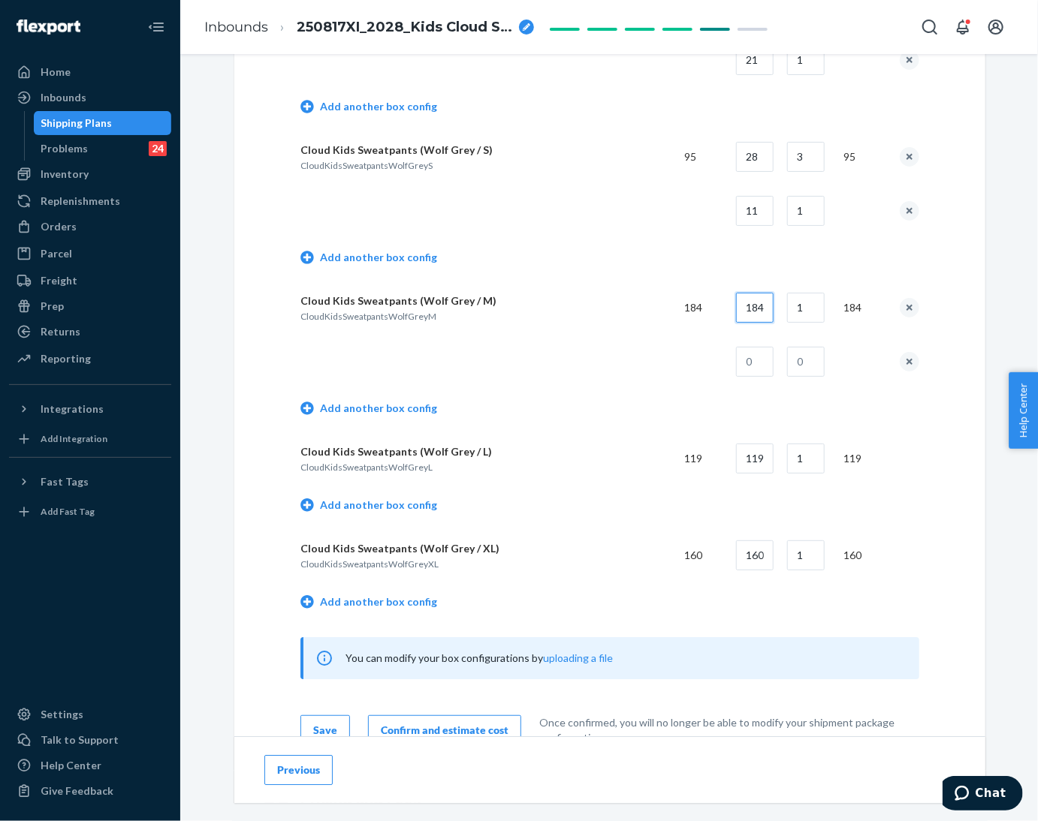
drag, startPoint x: 741, startPoint y: 304, endPoint x: 779, endPoint y: 304, distance: 37.5
click at [779, 304] on tr "Cloud Kids Sweatpants (Wolf Grey / M) CloudKidsSweatpantsWolfGreyM 184 184 1 184" at bounding box center [609, 308] width 619 height 54
type input "28"
type input "6"
click at [747, 360] on input "text" at bounding box center [755, 362] width 38 height 30
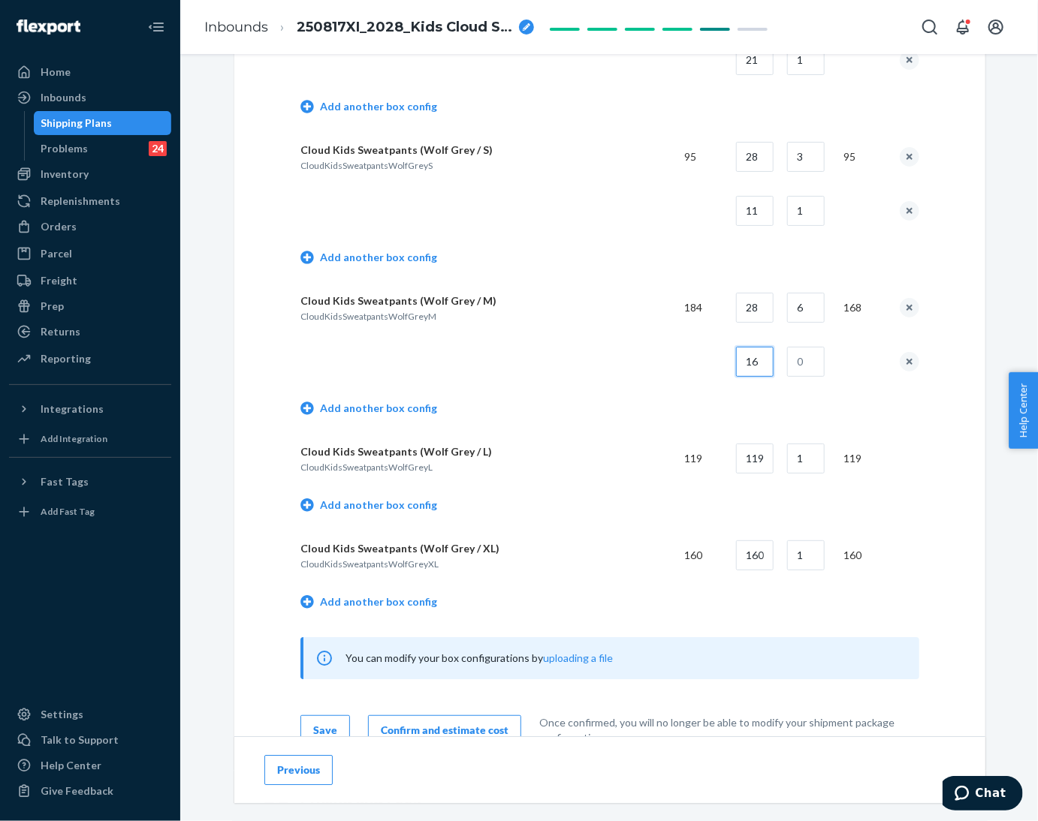
type input "16"
type input "1"
click at [656, 378] on td at bounding box center [486, 362] width 372 height 54
click at [385, 498] on link "Add another box config" at bounding box center [368, 505] width 137 height 15
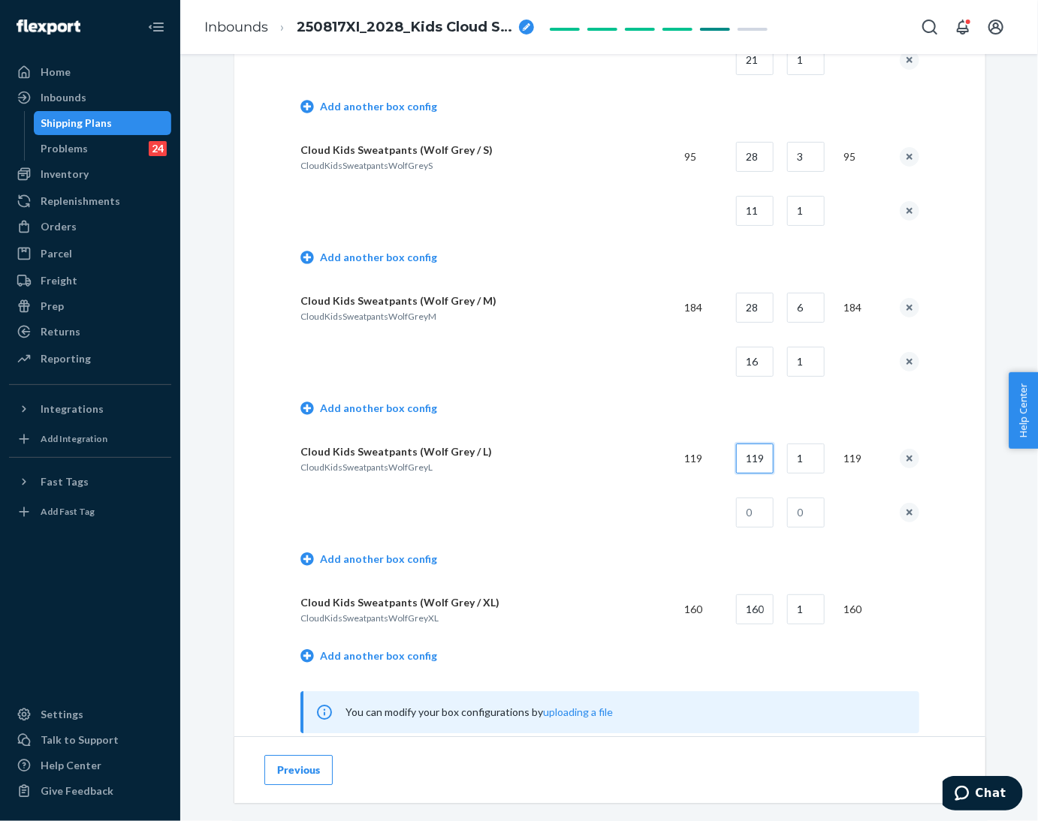
drag, startPoint x: 740, startPoint y: 460, endPoint x: 778, endPoint y: 455, distance: 37.9
click at [778, 455] on tr "Cloud Kids Sweatpants (Wolf Grey / L) CloudKidsSweatpantsWolfGreyL 119 119 1 119" at bounding box center [609, 459] width 619 height 54
type input "26"
type input "4"
click at [750, 509] on input "text" at bounding box center [755, 513] width 38 height 30
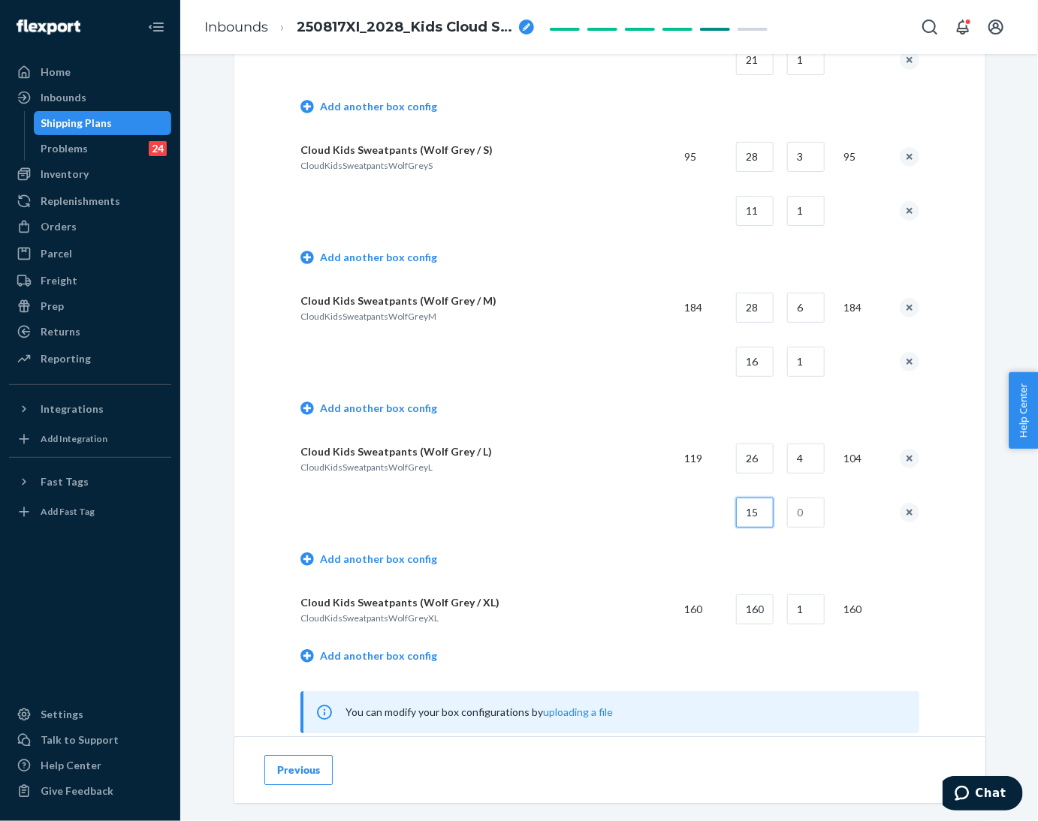
type input "15"
type input "1"
click at [641, 527] on td at bounding box center [486, 513] width 372 height 54
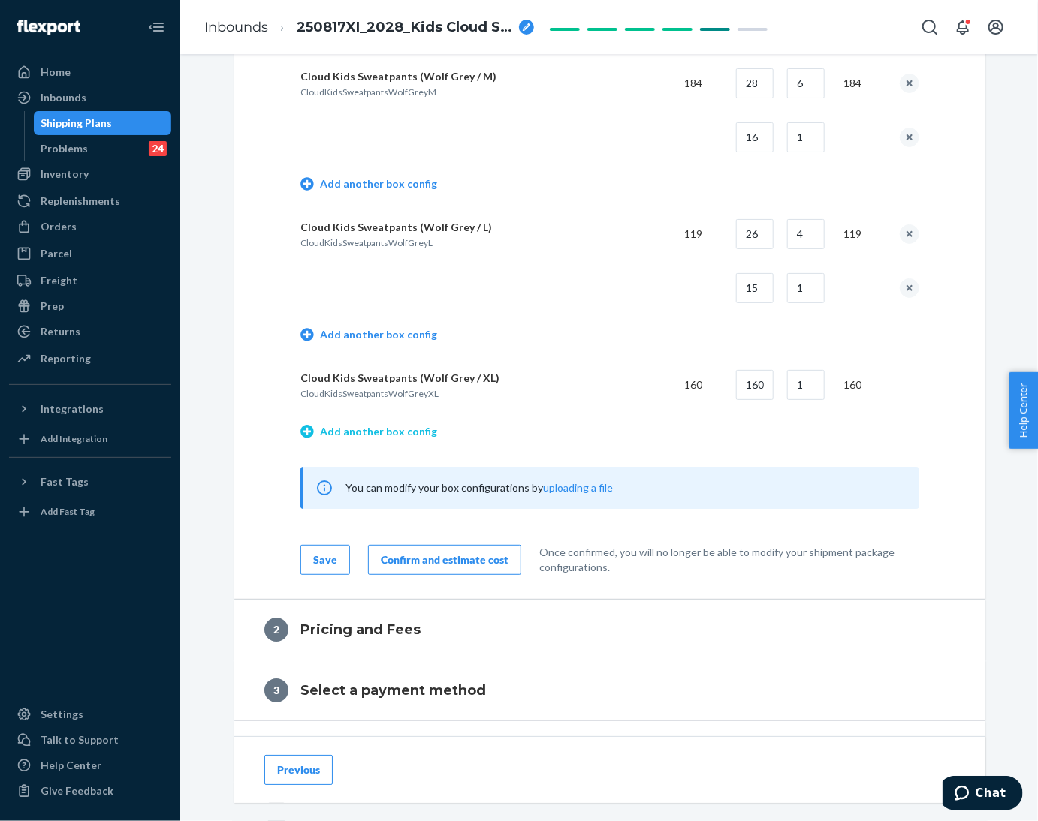
click at [361, 424] on link "Add another box config" at bounding box center [368, 431] width 137 height 15
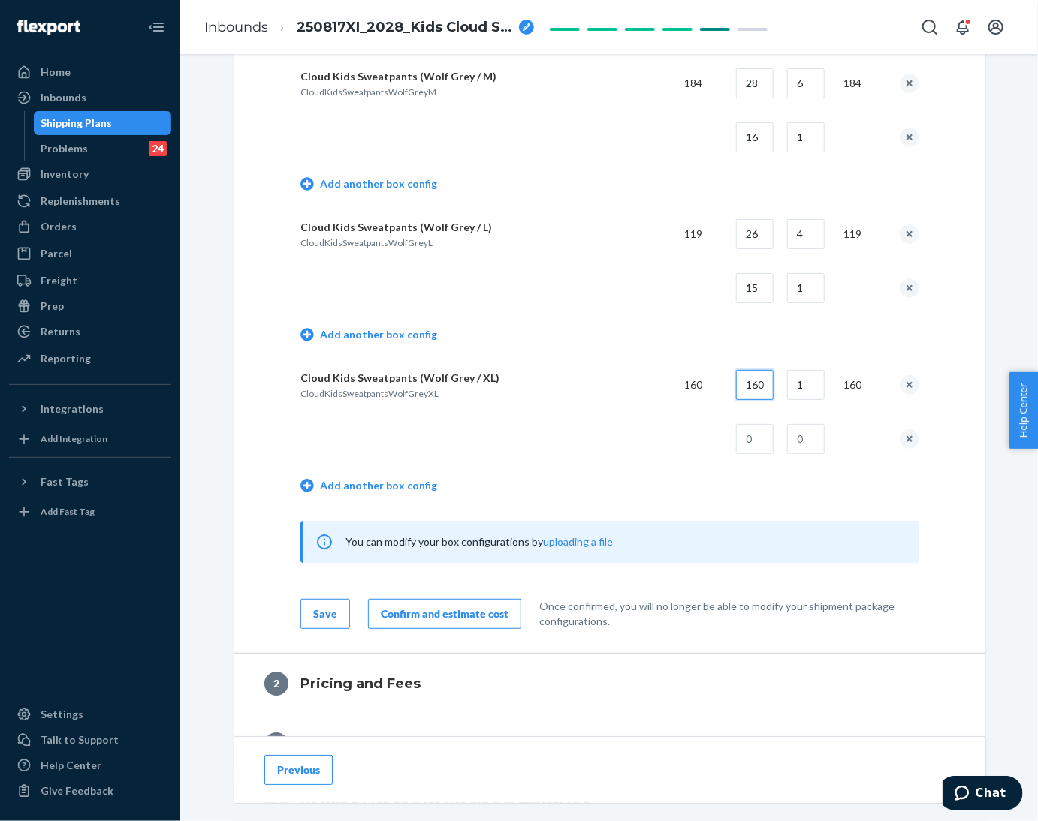
drag, startPoint x: 735, startPoint y: 384, endPoint x: 780, endPoint y: 384, distance: 45.1
click at [780, 384] on tr "Cloud Kids Sweatpants (Wolf Grey / XL) CloudKidsSweatpantsWolfGreyXL 160 160 1 …" at bounding box center [609, 385] width 619 height 54
type input "24"
type input "6"
click at [755, 442] on input "text" at bounding box center [755, 439] width 38 height 30
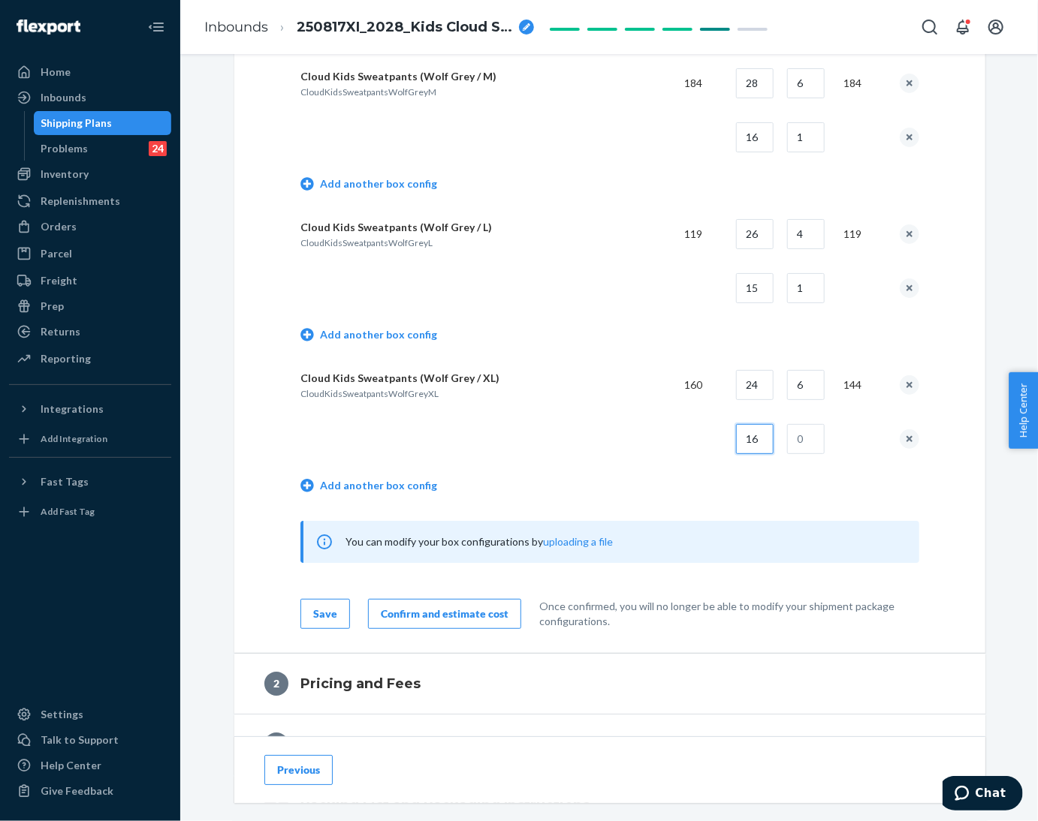
type input "16"
type input "1"
click at [633, 457] on td at bounding box center [486, 439] width 372 height 54
click at [484, 613] on div "Confirm and estimate cost" at bounding box center [445, 614] width 128 height 15
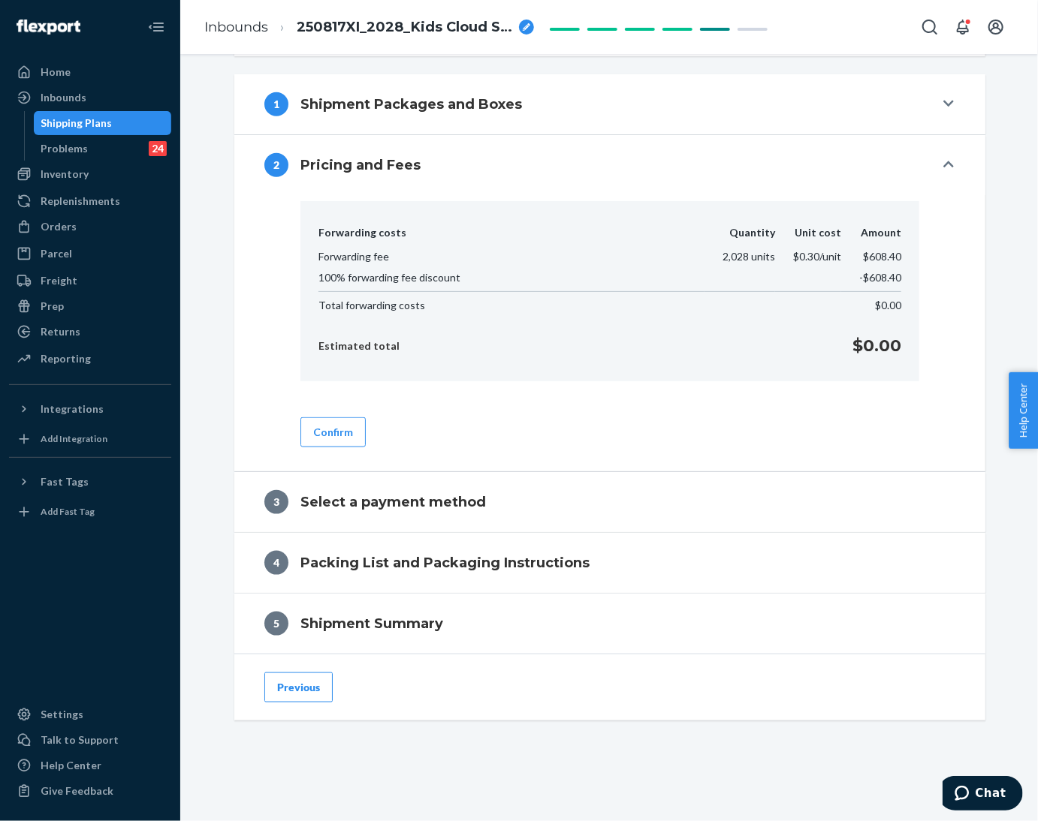
scroll to position [534, 0]
click at [333, 442] on button "Confirm" at bounding box center [332, 432] width 65 height 30
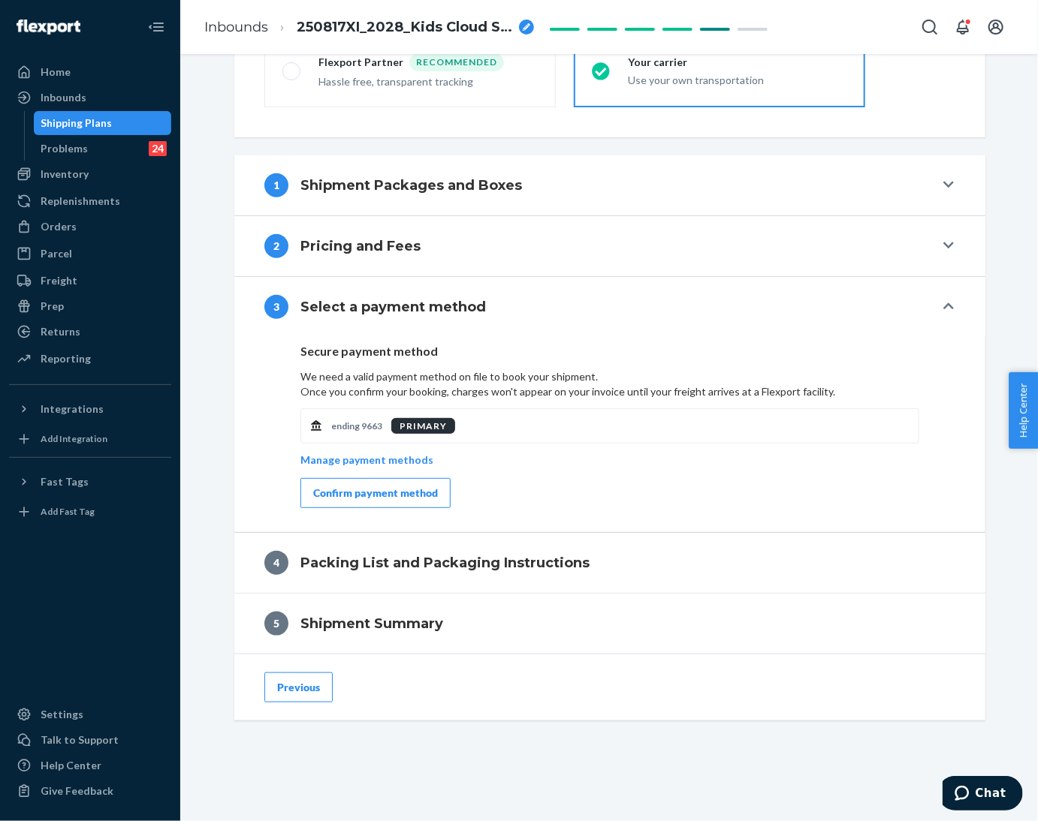
scroll to position [454, 0]
click at [313, 490] on div "Confirm payment method" at bounding box center [375, 493] width 125 height 15
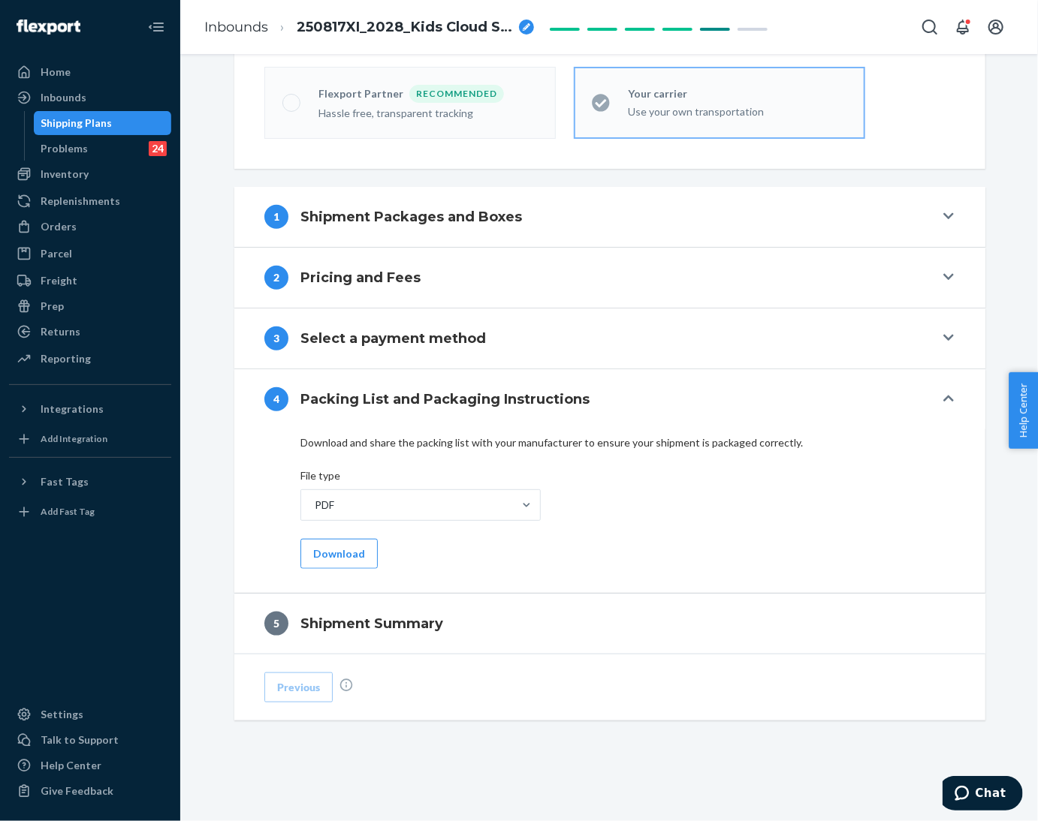
scroll to position [421, 0]
drag, startPoint x: 324, startPoint y: 560, endPoint x: 463, endPoint y: 601, distance: 144.7
click at [324, 560] on button "Download" at bounding box center [338, 554] width 77 height 30
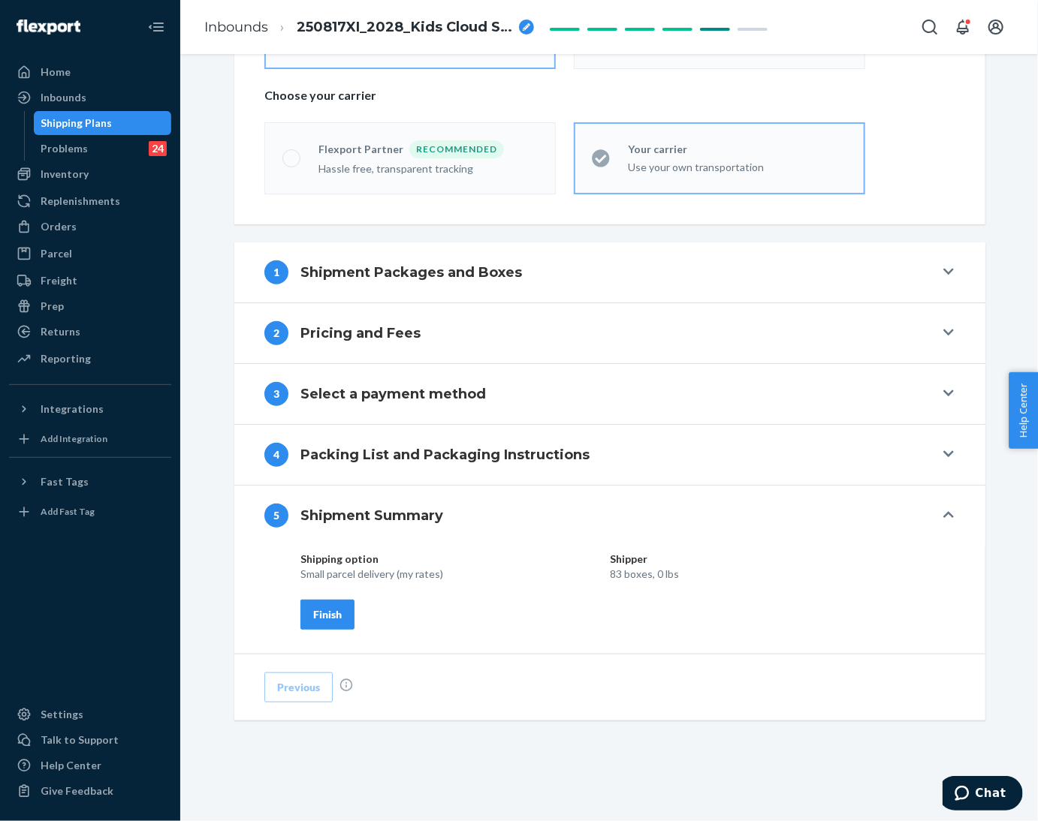
scroll to position [366, 0]
click at [315, 617] on div "Finish" at bounding box center [327, 614] width 29 height 15
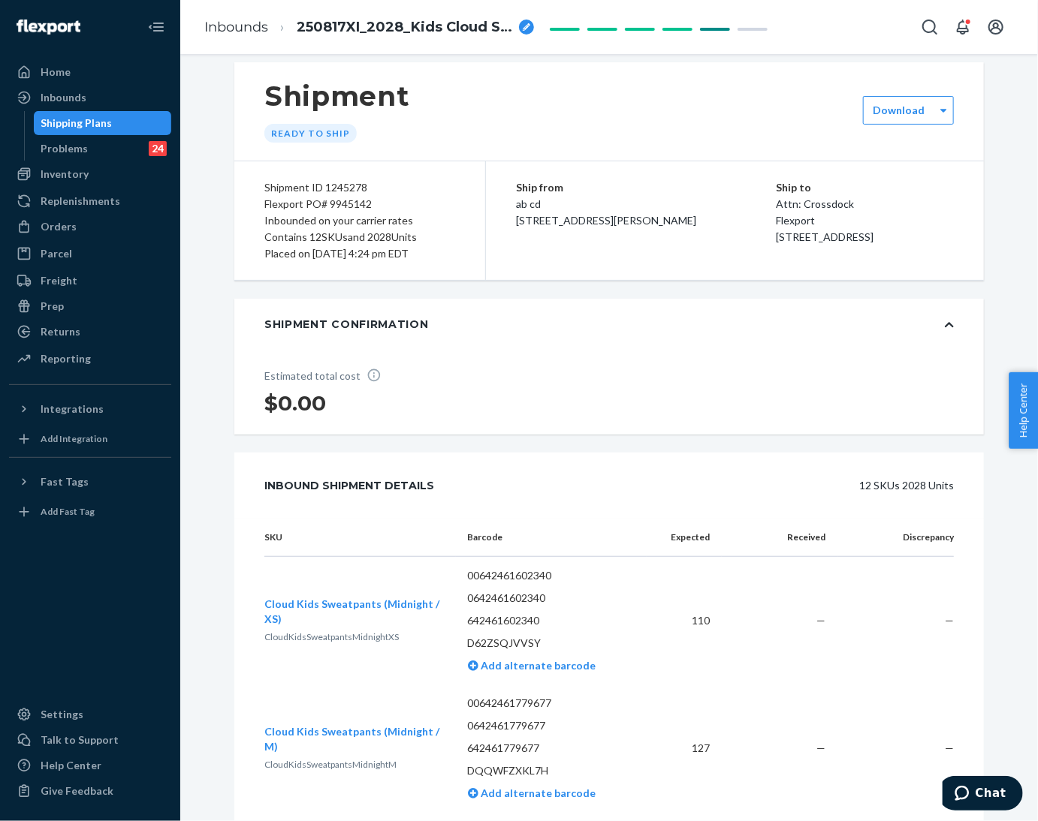
scroll to position [0, 0]
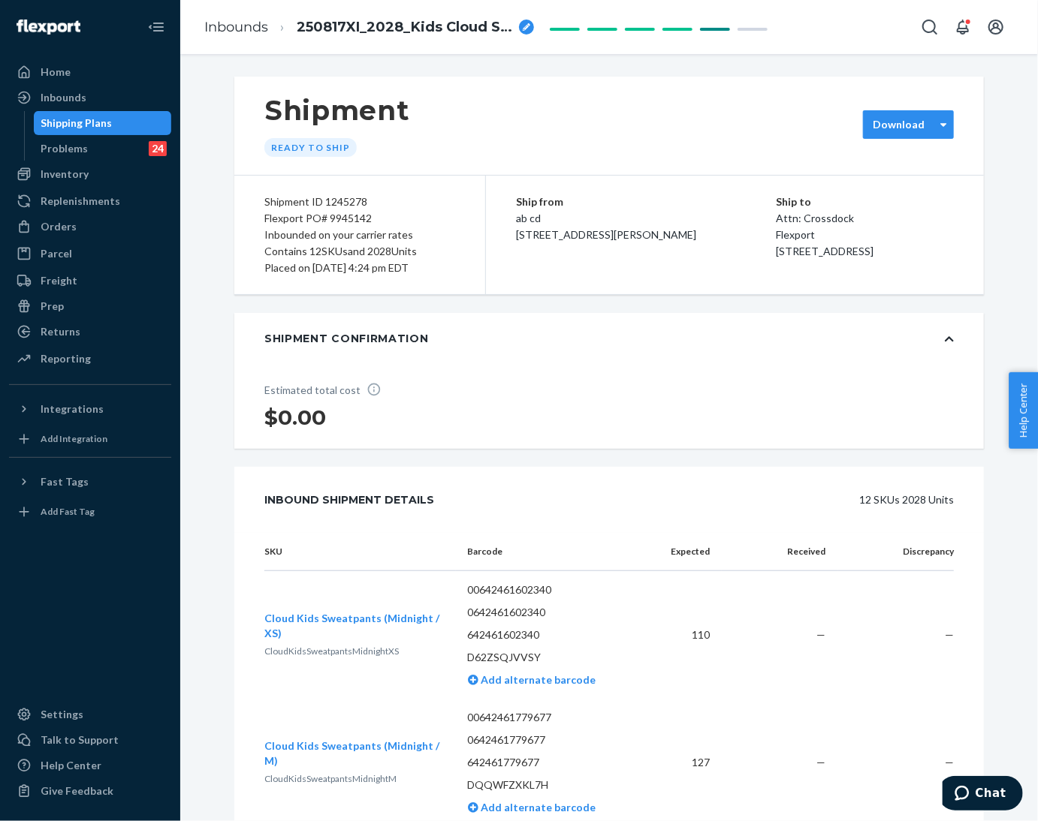
click at [903, 125] on label "Download" at bounding box center [899, 124] width 52 height 15
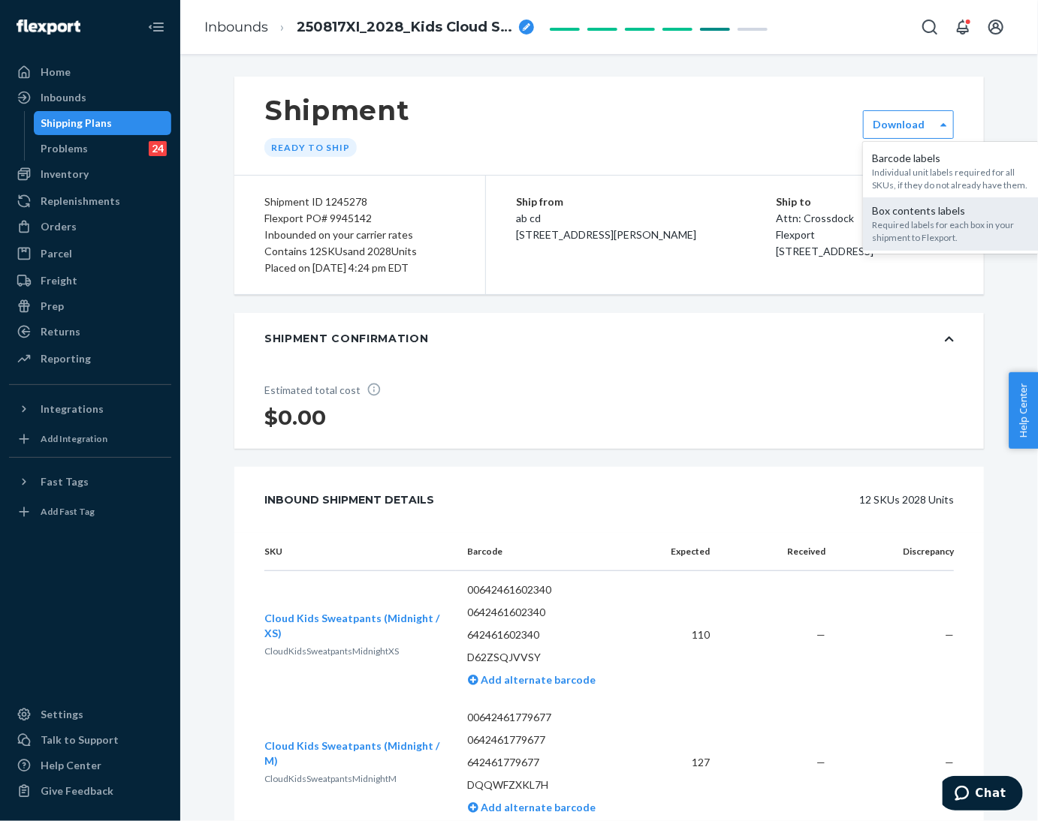
click at [899, 220] on div "Required labels for each box in your shipment to Flexport." at bounding box center [953, 232] width 162 height 26
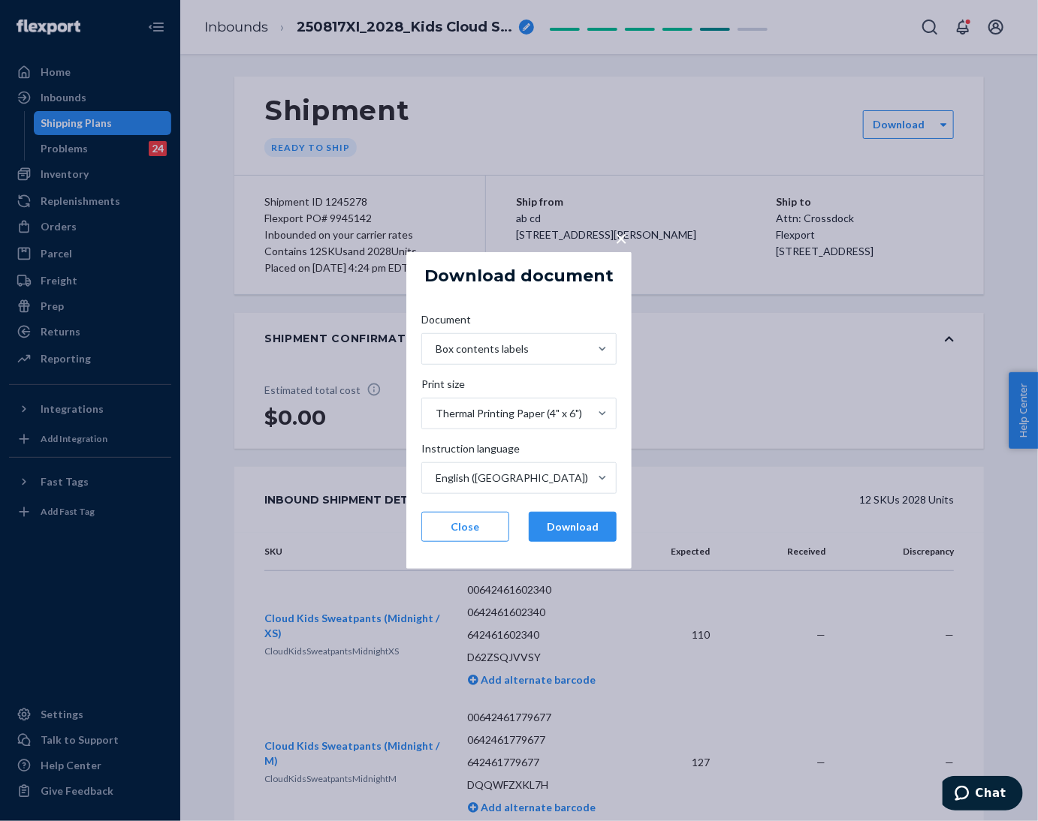
drag, startPoint x: 566, startPoint y: 529, endPoint x: 585, endPoint y: 555, distance: 32.3
click at [565, 529] on button "Download" at bounding box center [573, 527] width 88 height 30
click at [485, 535] on button "Close" at bounding box center [465, 527] width 88 height 30
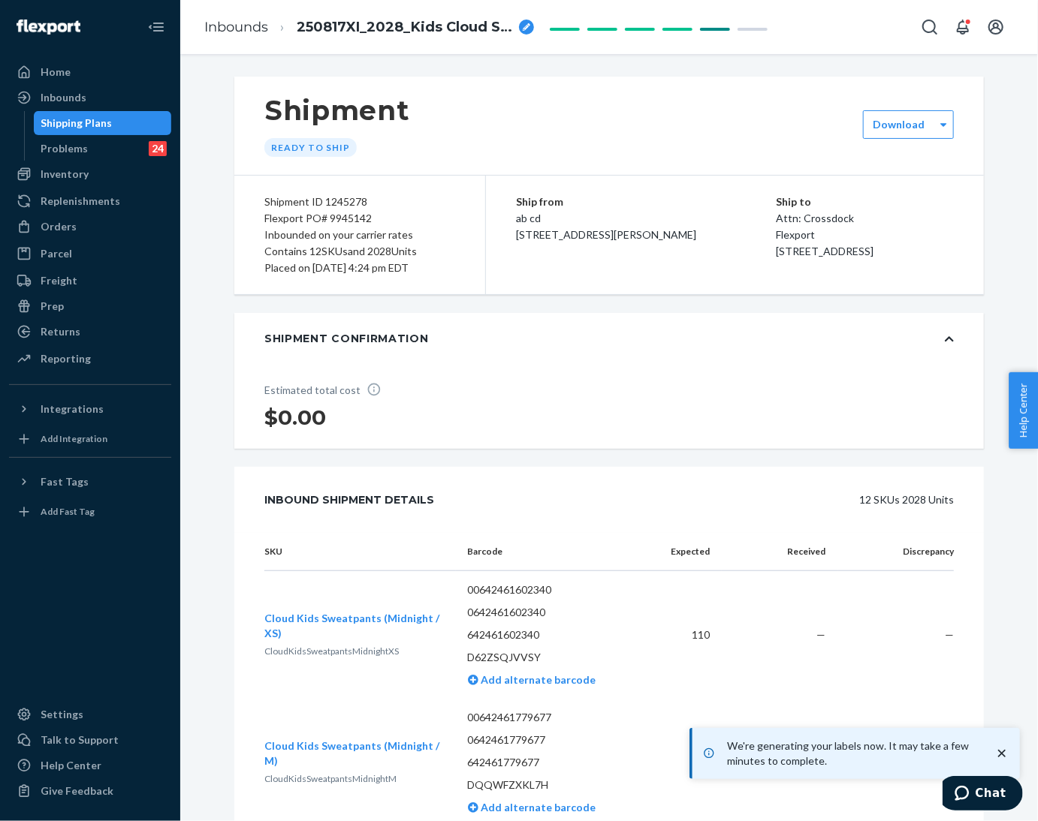
drag, startPoint x: 647, startPoint y: 402, endPoint x: 659, endPoint y: 390, distance: 17.0
click at [647, 402] on div "Estimated total cost $0.00" at bounding box center [608, 406] width 749 height 85
click at [70, 99] on div "Inbounds" at bounding box center [64, 97] width 46 height 15
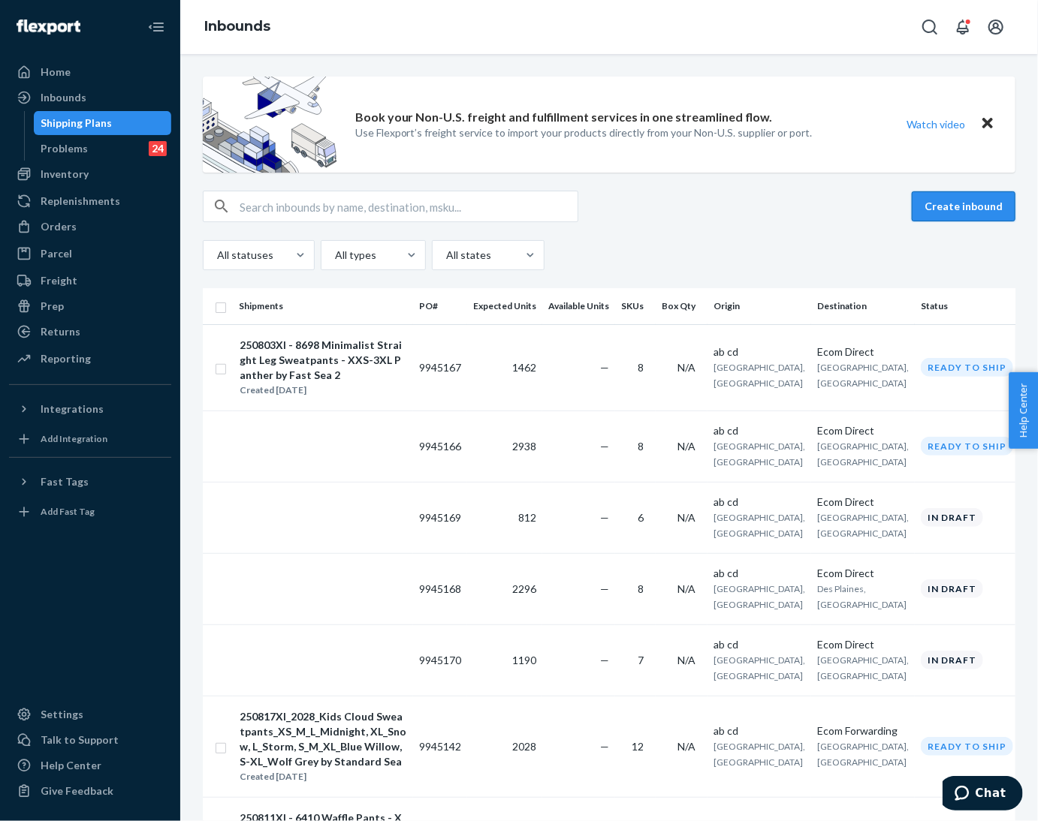
click at [952, 202] on button "Create inbound" at bounding box center [964, 206] width 104 height 30
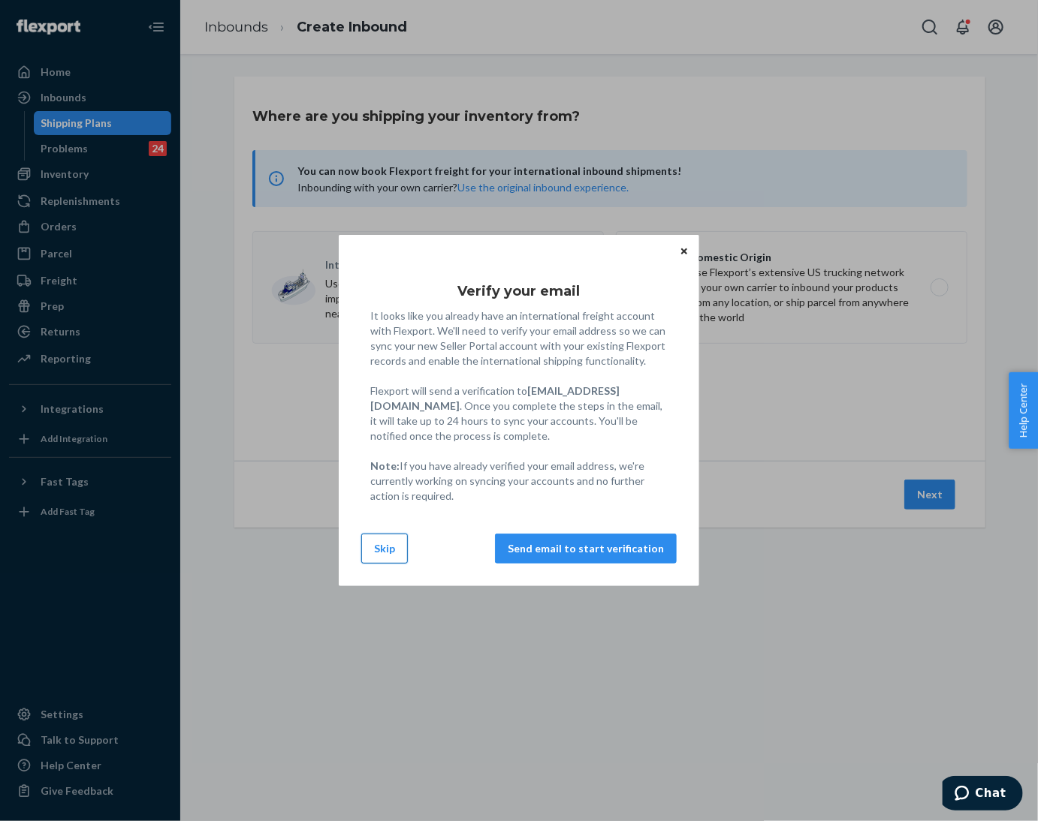
click at [378, 556] on button "Skip" at bounding box center [384, 549] width 47 height 30
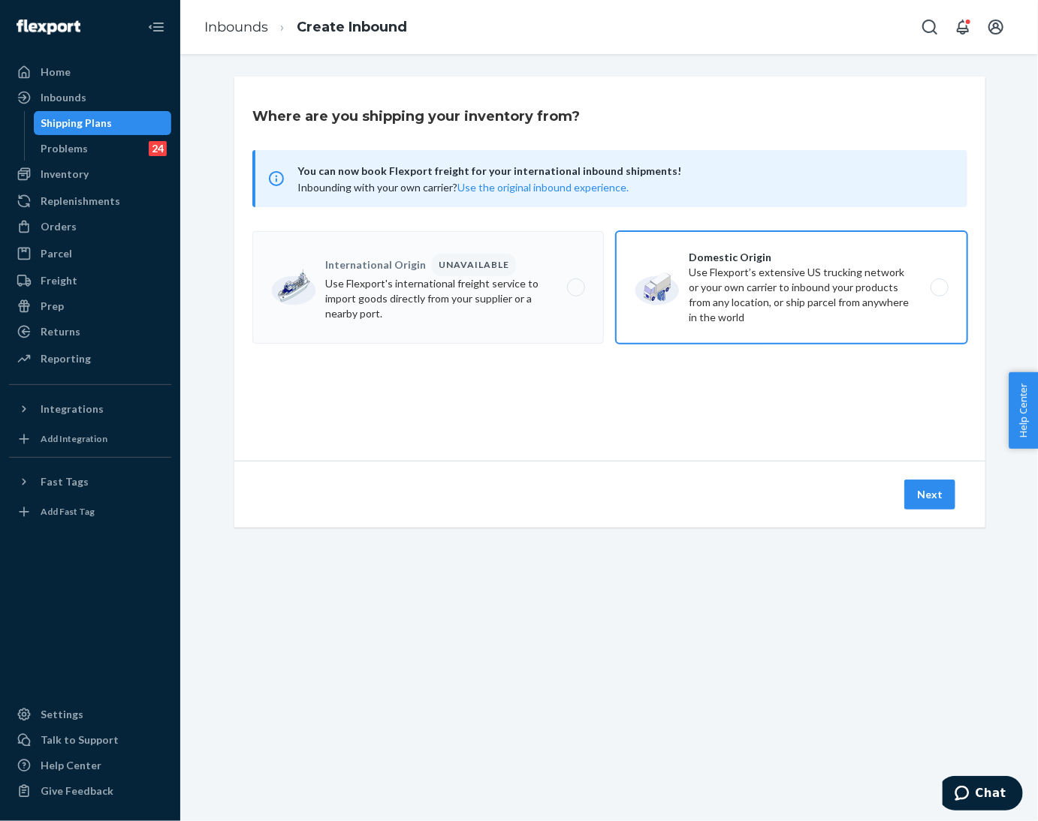
click at [709, 309] on label "Domestic Origin Use Flexport’s extensive US trucking network or your own carrie…" at bounding box center [791, 287] width 351 height 113
click at [939, 293] on input "Domestic Origin Use Flexport’s extensive US trucking network or your own carrie…" at bounding box center [944, 288] width 10 height 10
radio input "true"
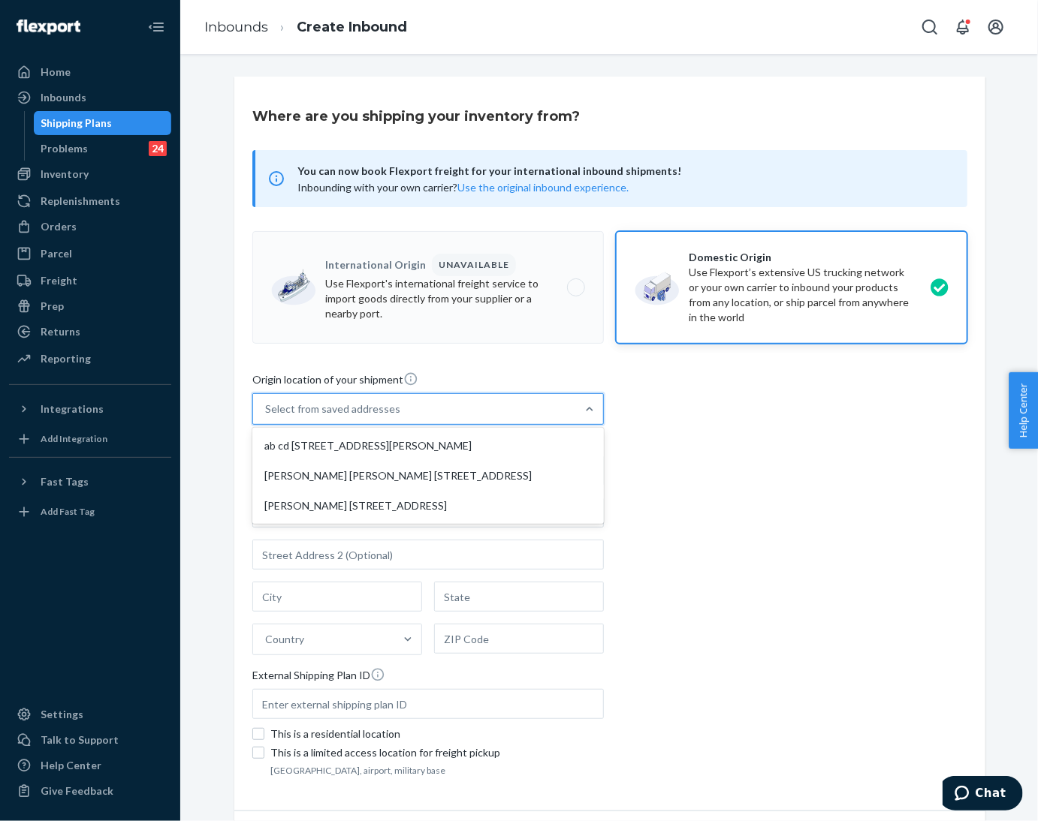
click at [519, 411] on div "Select from saved addresses" at bounding box center [414, 409] width 323 height 30
click at [267, 411] on input "option ab cd [STREET_ADDRESS][PERSON_NAME] focused, 1 of 3. 3 results available…" at bounding box center [266, 409] width 2 height 15
click at [508, 447] on div "ab cd [STREET_ADDRESS][PERSON_NAME]" at bounding box center [427, 446] width 345 height 30
click at [267, 417] on input "option ab cd [STREET_ADDRESS][PERSON_NAME] focused, 1 of 3. 3 results available…" at bounding box center [266, 409] width 2 height 15
type input "ab cd"
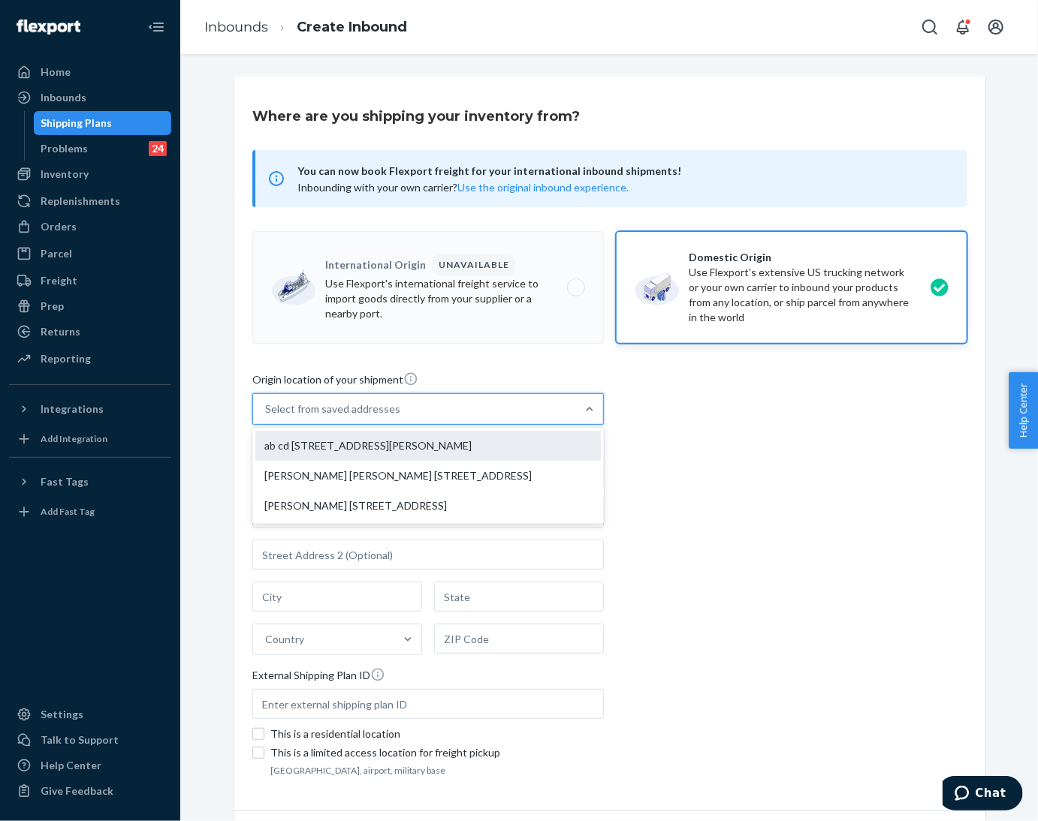
type input "[STREET_ADDRESS][PERSON_NAME]"
type input "[GEOGRAPHIC_DATA]"
type input "CA"
type input "94105"
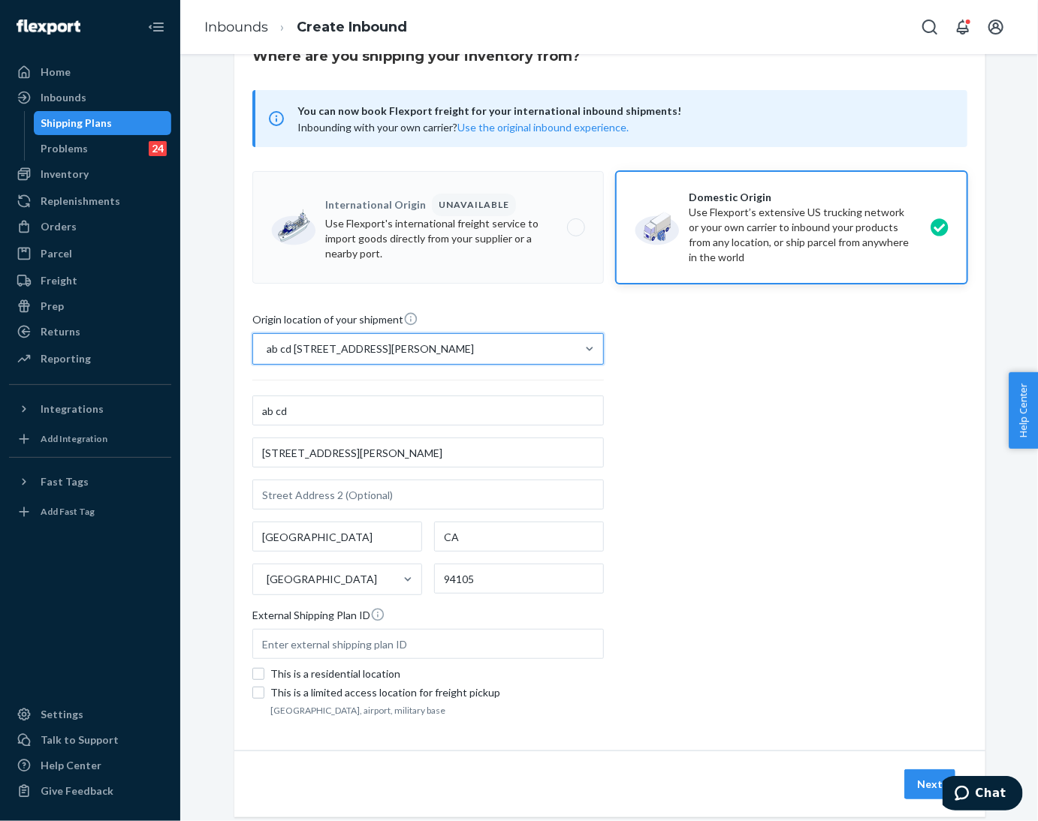
scroll to position [92, 0]
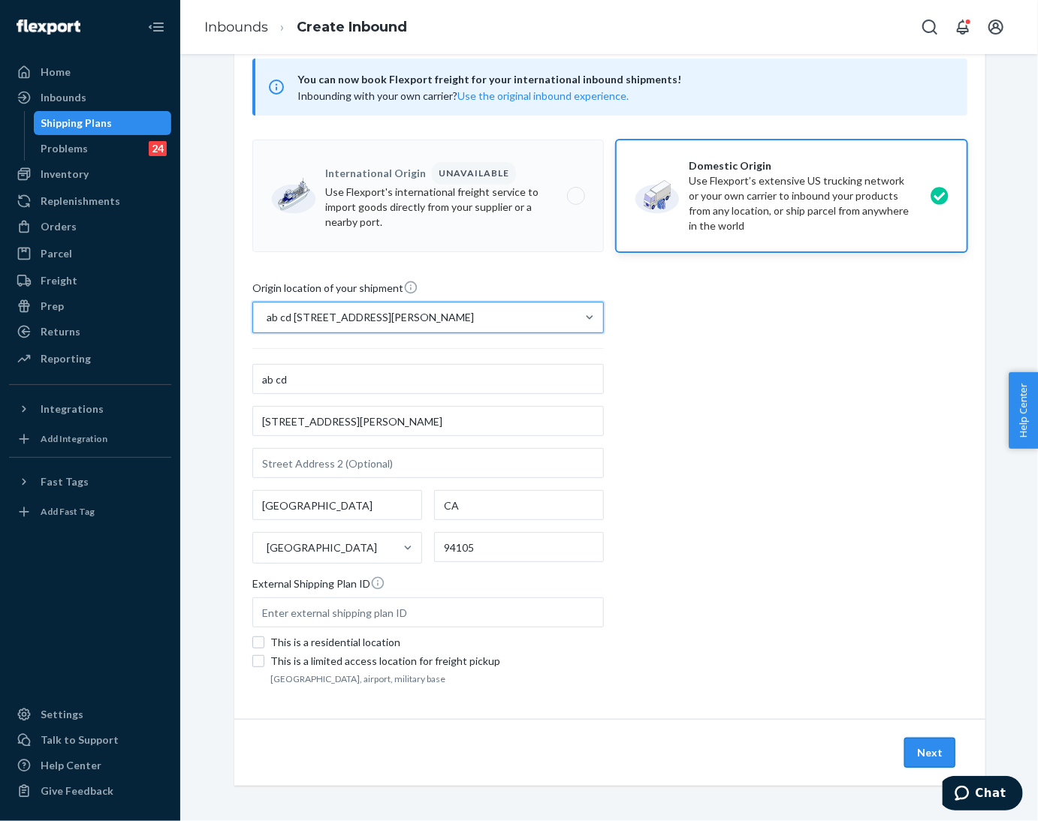
click at [916, 757] on button "Next" at bounding box center [929, 753] width 51 height 30
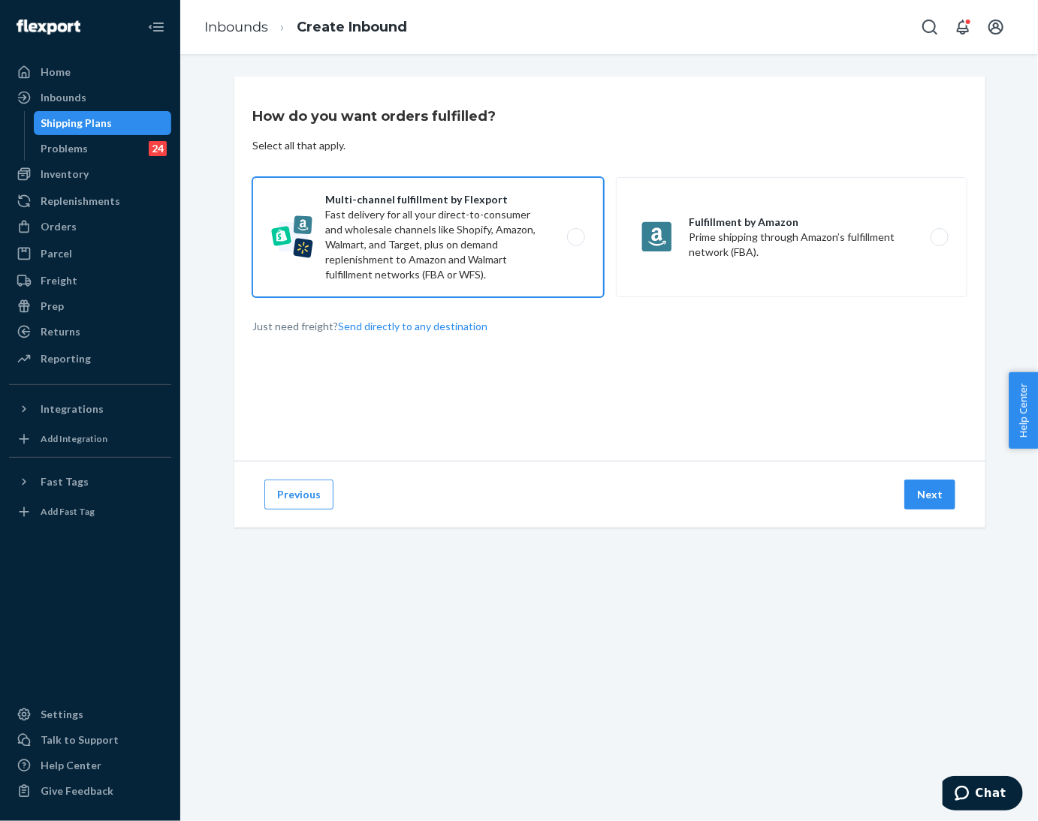
click at [457, 258] on label "Multi-channel fulfillment by Flexport Fast delivery for all your direct-to-cons…" at bounding box center [427, 237] width 351 height 120
click at [575, 243] on input "Multi-channel fulfillment by Flexport Fast delivery for all your direct-to-cons…" at bounding box center [580, 238] width 10 height 10
radio input "true"
click at [918, 496] on button "Next" at bounding box center [929, 495] width 51 height 30
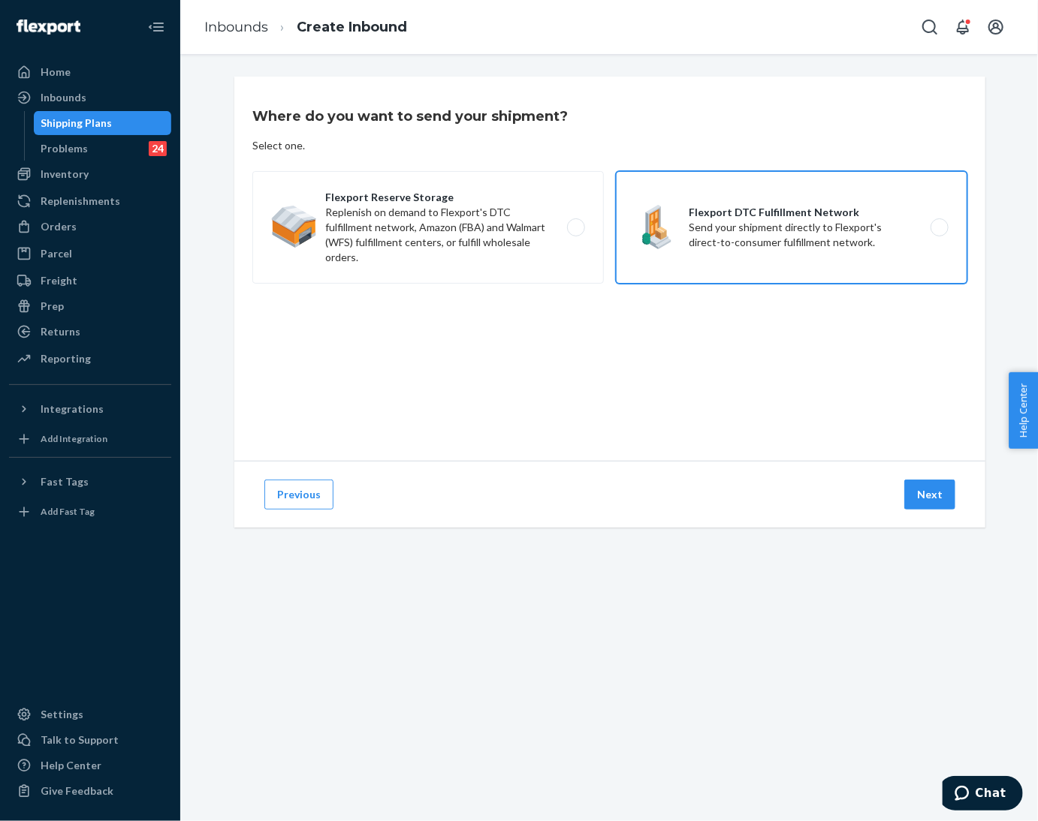
click at [727, 236] on label "Flexport DTC Fulfillment Network Send your shipment directly to Flexport's dire…" at bounding box center [791, 227] width 351 height 113
click at [939, 233] on input "Flexport DTC Fulfillment Network Send your shipment directly to Flexport's dire…" at bounding box center [944, 228] width 10 height 10
radio input "true"
click at [926, 493] on button "Next" at bounding box center [929, 495] width 51 height 30
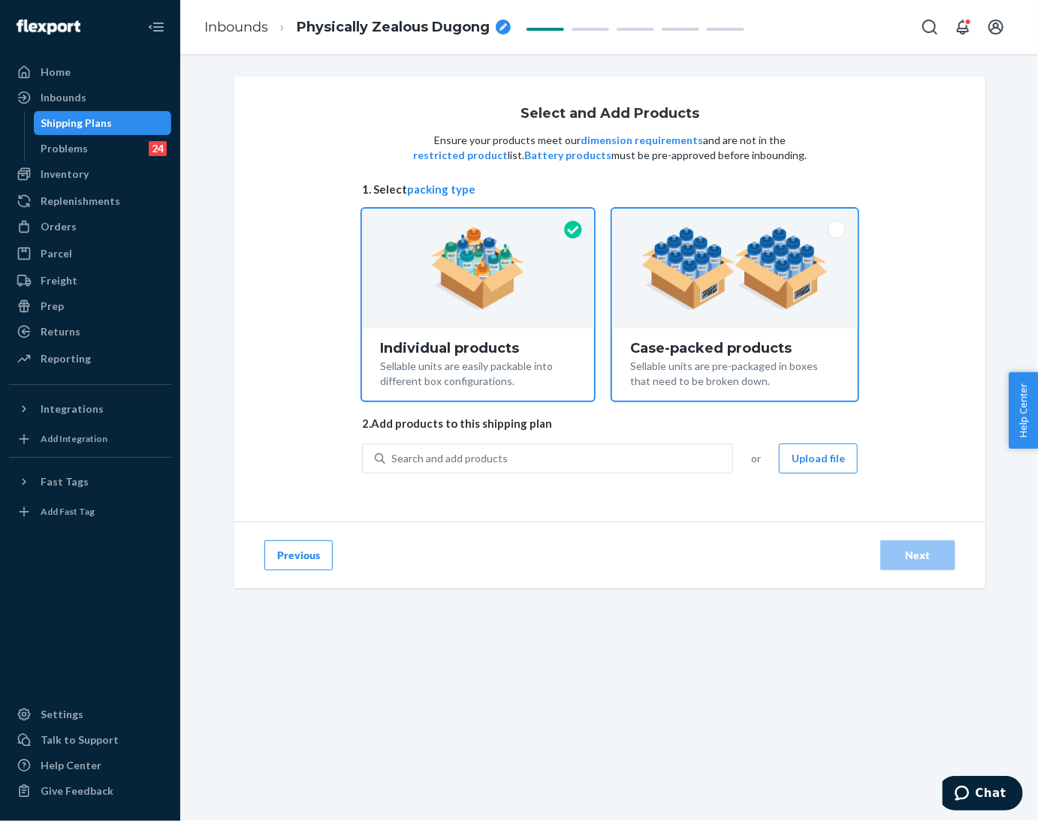
click at [683, 348] on div "Case-packed products" at bounding box center [734, 348] width 209 height 15
click at [730, 219] on input "Case-packed products Sellable units are pre-packaged in boxes that need to be b…" at bounding box center [735, 214] width 10 height 10
radio input "true"
radio input "false"
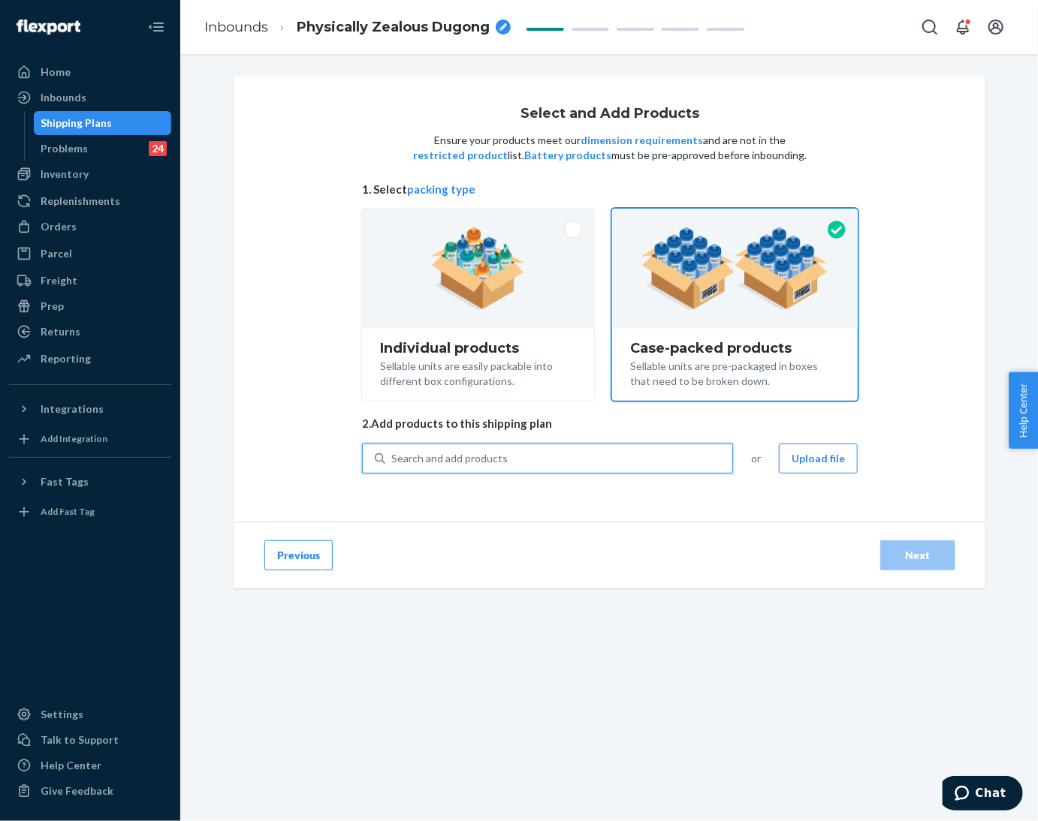
click at [638, 451] on div "Search and add products" at bounding box center [558, 458] width 347 height 27
click at [393, 451] on input "0 results available. Use Up and Down to choose options, press Enter to select t…" at bounding box center [392, 458] width 2 height 15
paste input "Camo Shorts White Oak"
type input "Camo Shorts White Oak"
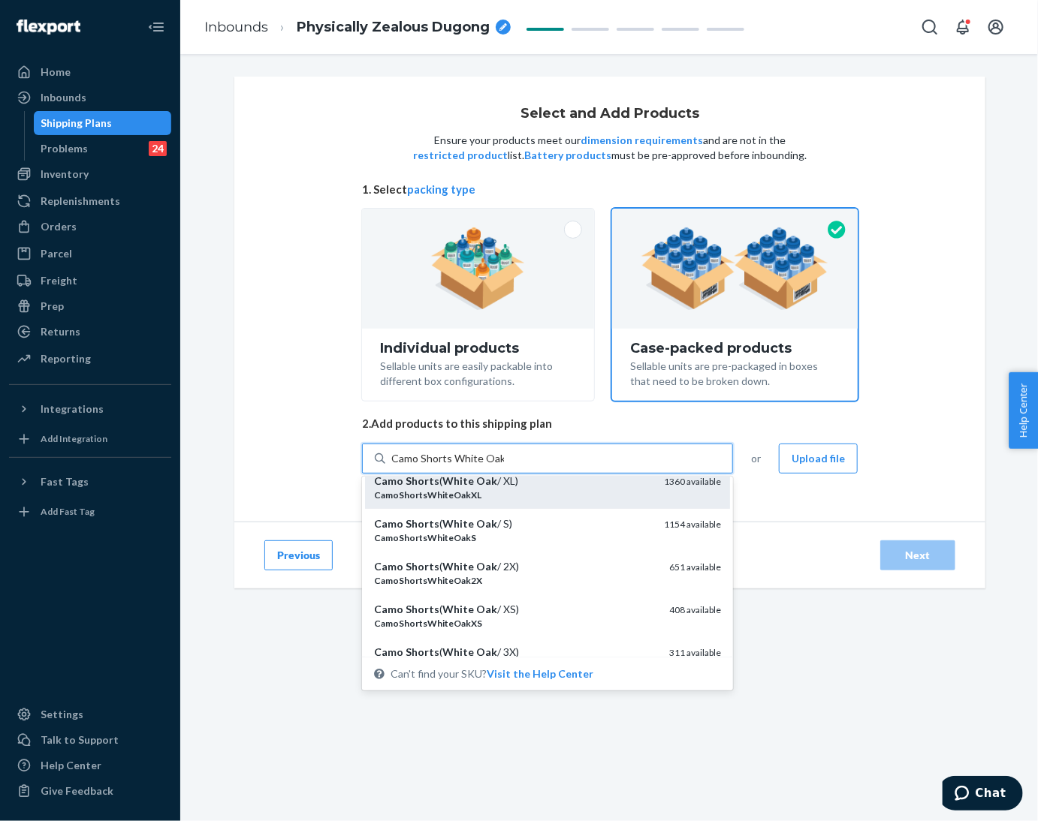
scroll to position [113, 0]
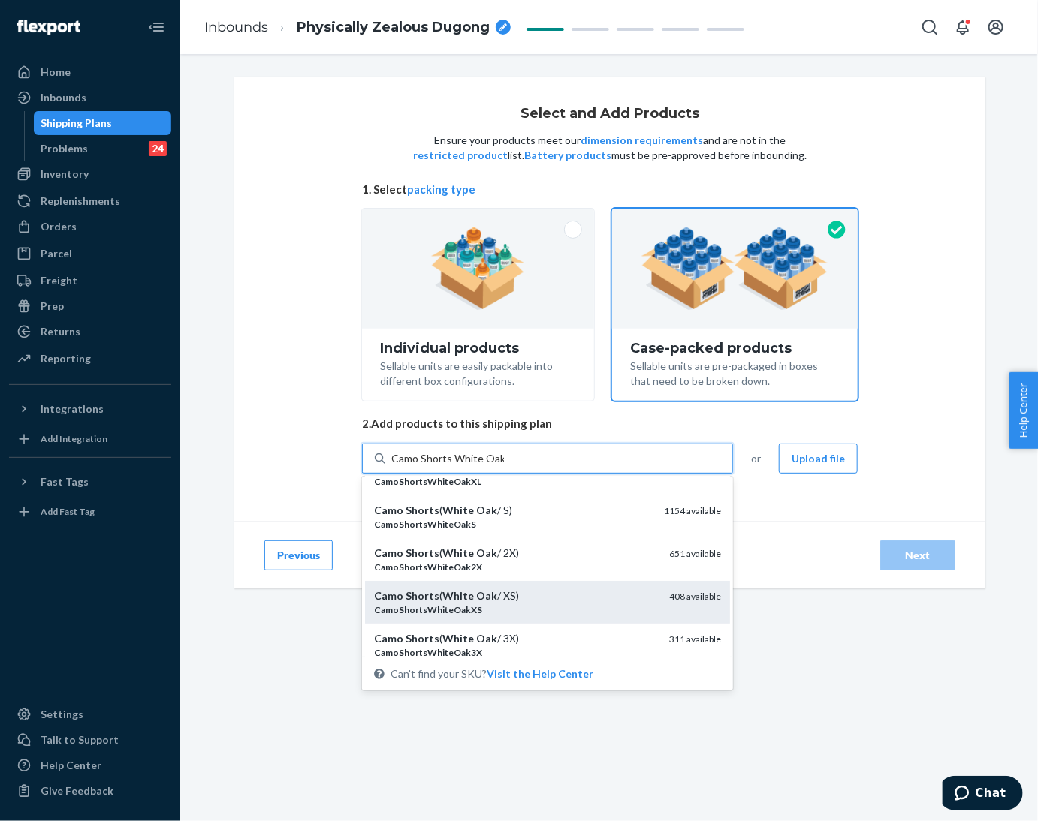
click at [567, 590] on div "Camo Shorts ( White Oak / XS)" at bounding box center [515, 596] width 283 height 15
click at [504, 466] on input "Camo Shorts White Oak" at bounding box center [447, 458] width 113 height 15
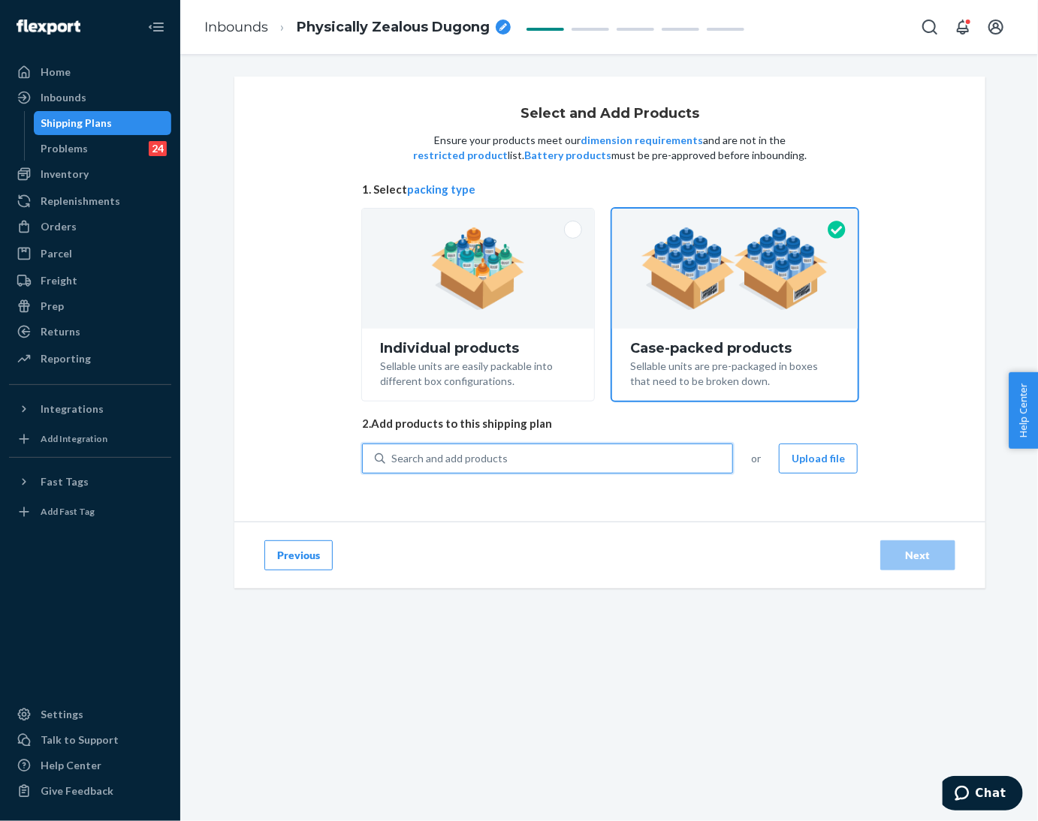
click at [553, 460] on div "Search and add products" at bounding box center [558, 458] width 347 height 27
click at [393, 460] on input "0 results available. Use Up and Down to choose options, press Enter to select t…" at bounding box center [392, 458] width 2 height 15
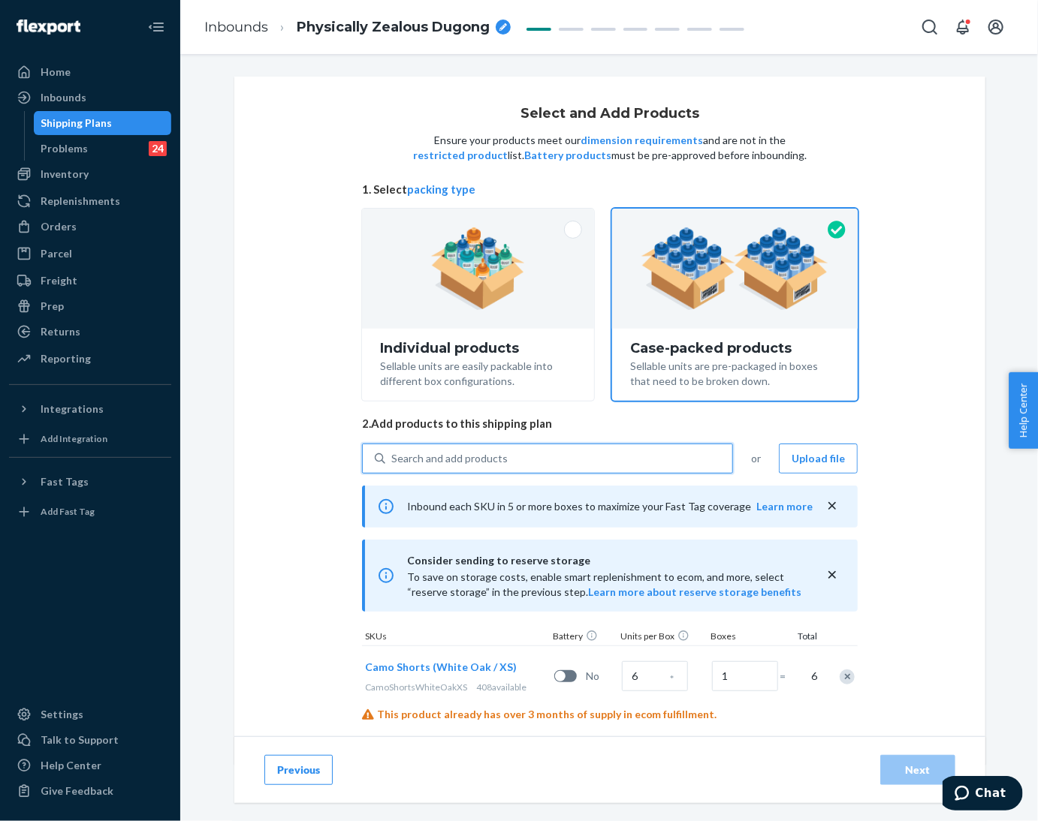
paste input "Camo Shorts White Oak"
type input "Camo Shorts White Oak"
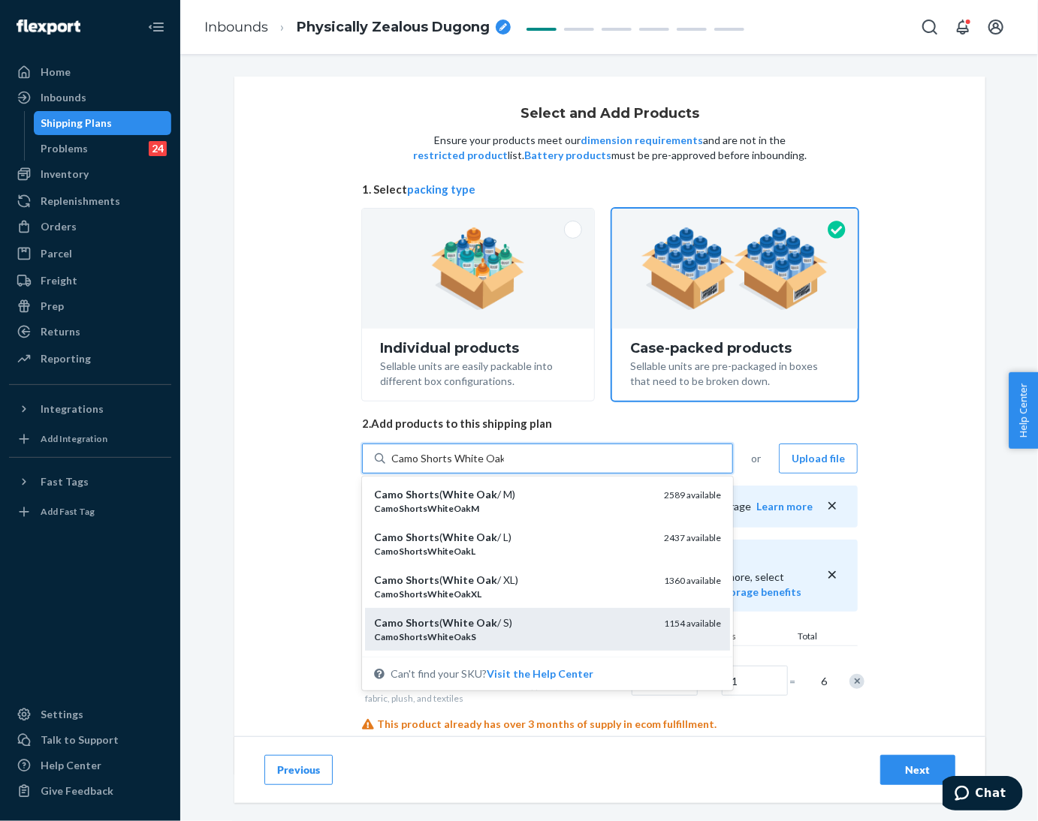
click at [546, 623] on div "Camo Shorts ( White Oak / S)" at bounding box center [513, 623] width 278 height 15
click at [504, 466] on input "Camo Shorts White Oak" at bounding box center [447, 458] width 113 height 15
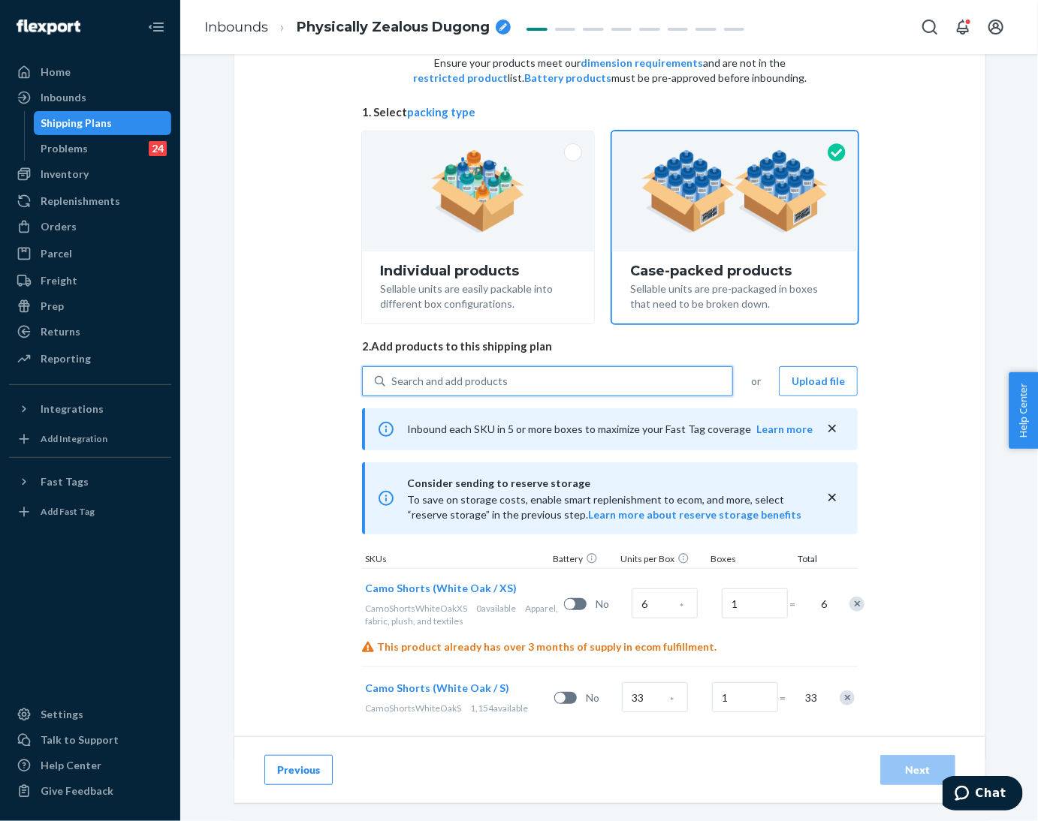
scroll to position [99, 0]
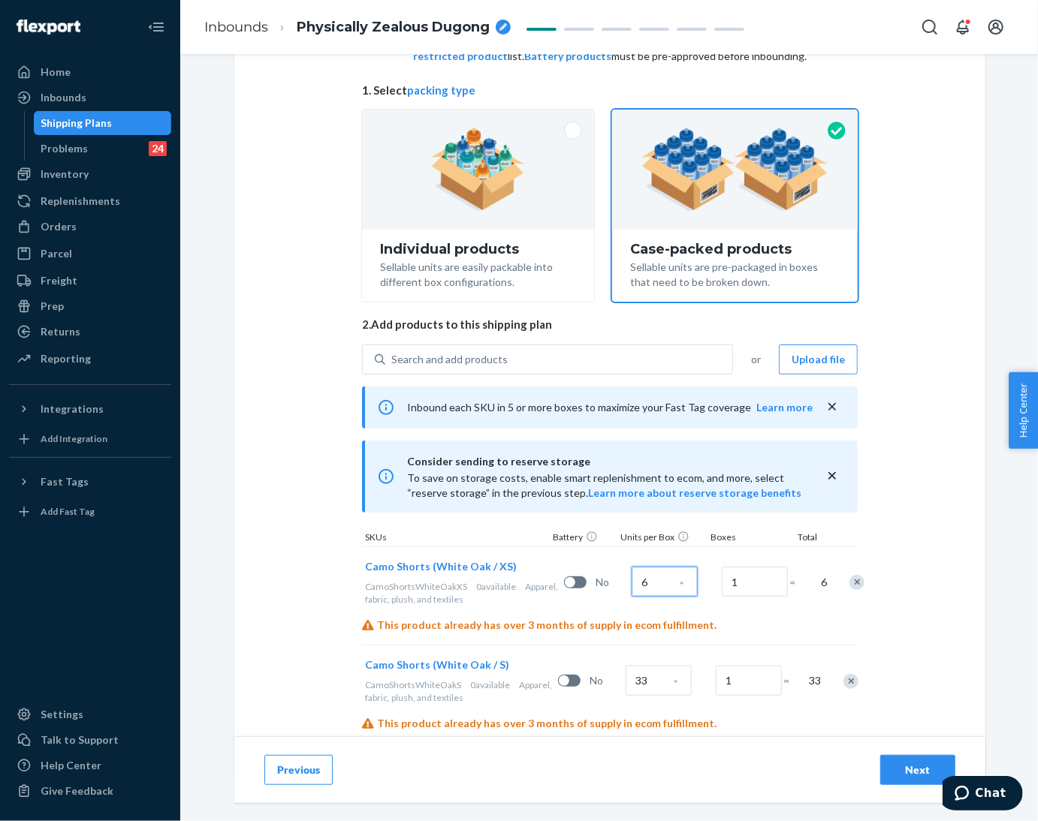
click at [643, 582] on input "6" at bounding box center [664, 582] width 66 height 30
click at [645, 689] on input "33" at bounding box center [658, 681] width 66 height 30
click at [900, 627] on div "Select and Add Products Ensure your products meet our dimension requirements an…" at bounding box center [609, 375] width 751 height 796
click at [670, 356] on div "Search and add products" at bounding box center [558, 359] width 347 height 27
click at [393, 356] on input "0 results available. Use Up and Down to choose options, press Enter to select t…" at bounding box center [392, 359] width 2 height 15
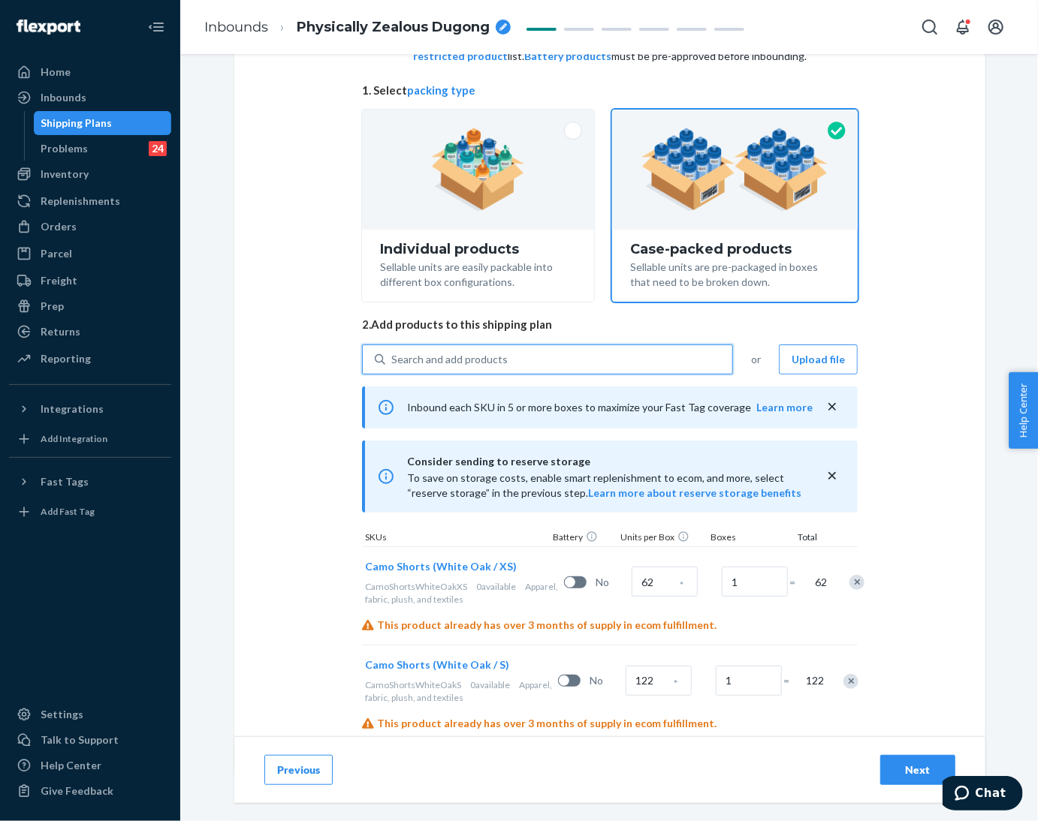
paste input "Camo Shorts High Sierra"
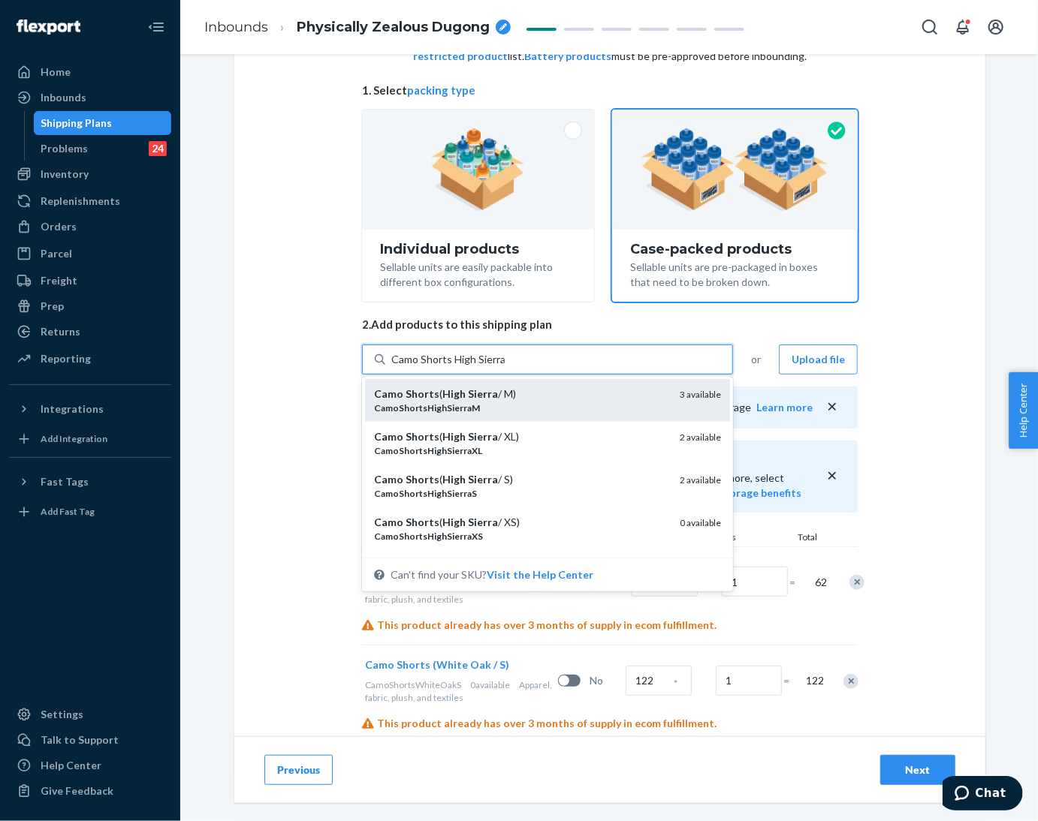
scroll to position [113, 0]
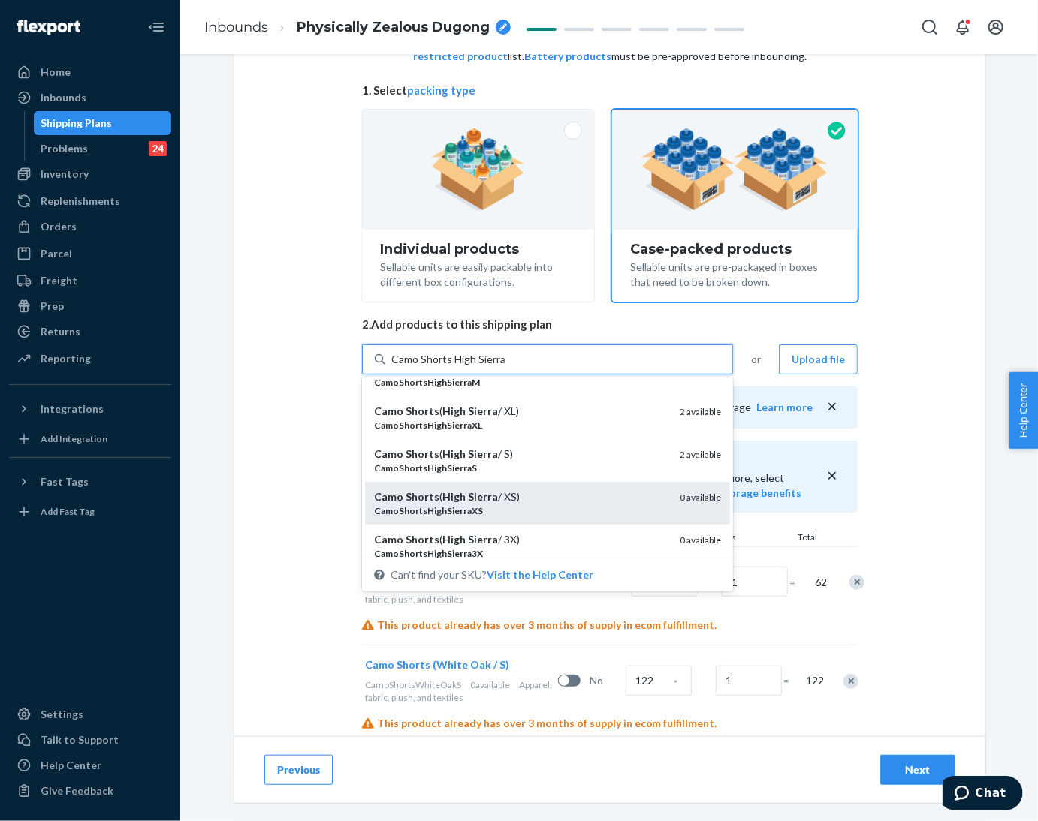
click at [602, 488] on div "Camo Shorts ( High Sierra / XS) CamoShortsHighSierraXS 0 available" at bounding box center [547, 503] width 365 height 43
click at [505, 367] on input "Camo Shorts High Sierra" at bounding box center [447, 359] width 113 height 15
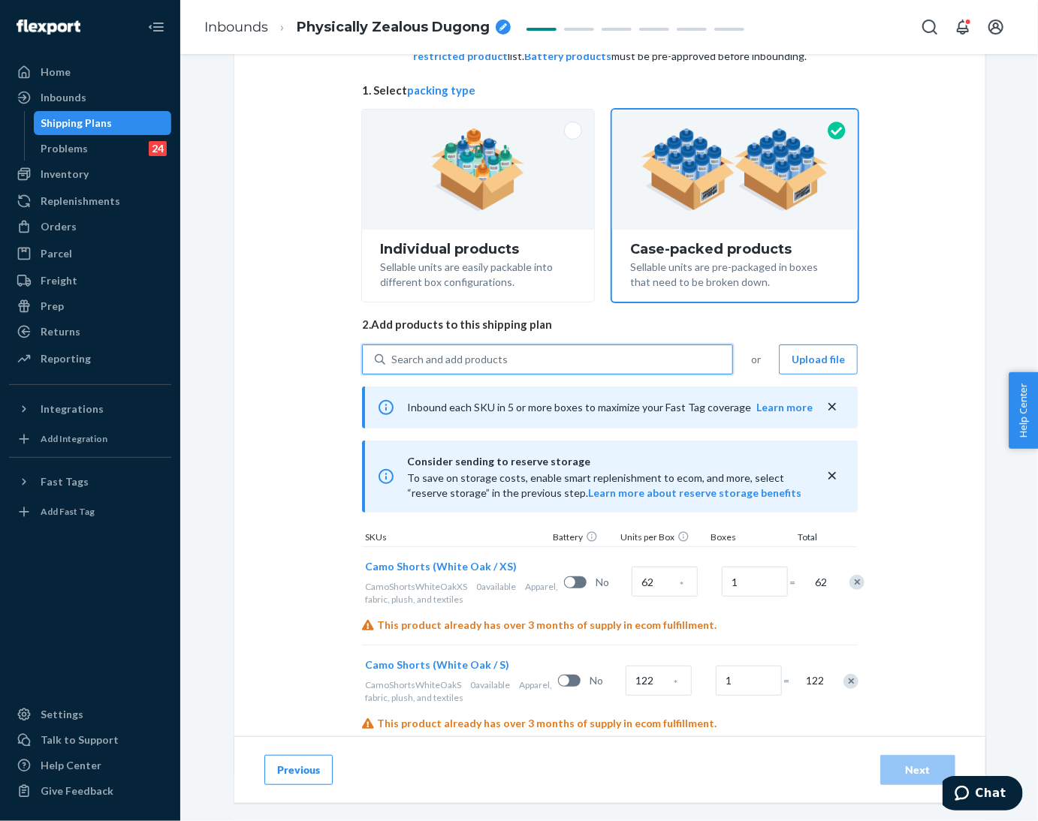
click at [586, 356] on div "Search and add products" at bounding box center [558, 359] width 347 height 27
click at [393, 356] on input "0 results available. Use Up and Down to choose options, press Enter to select t…" at bounding box center [392, 359] width 2 height 15
paste input "Camo Shorts High Sierra"
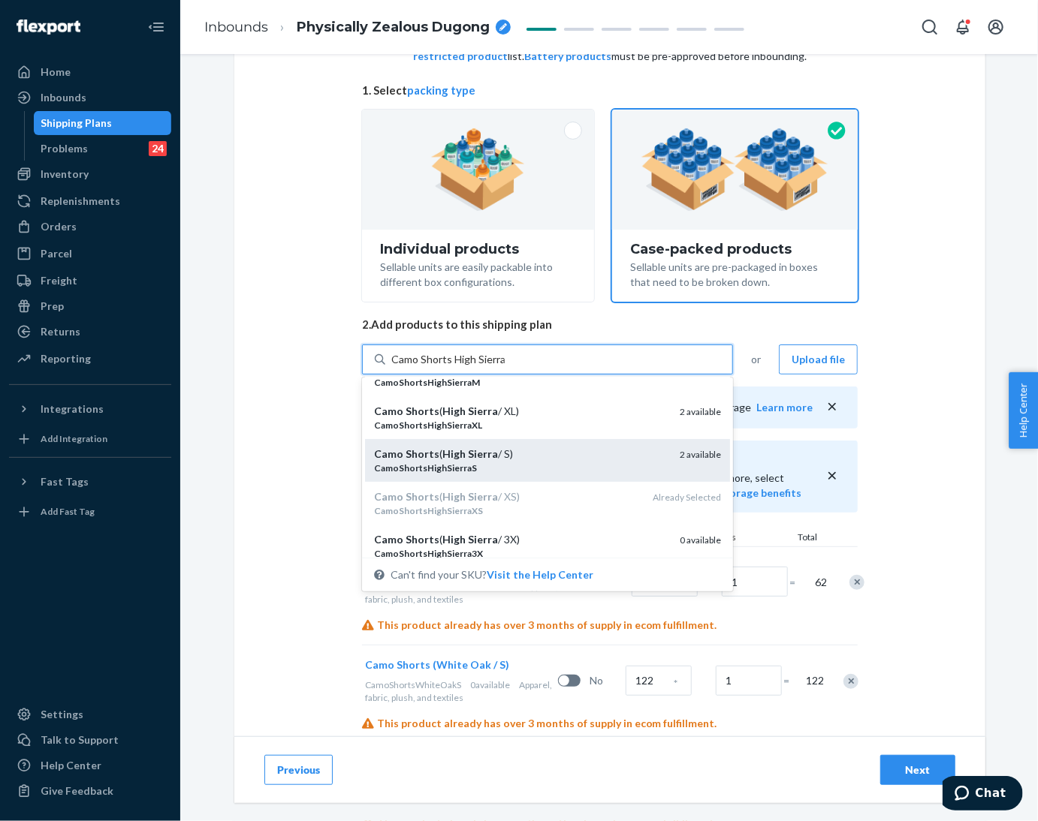
click at [543, 459] on div "Camo Shorts ( High Sierra / S)" at bounding box center [521, 454] width 294 height 15
click at [505, 367] on input "Camo Shorts High Sierra" at bounding box center [447, 359] width 113 height 15
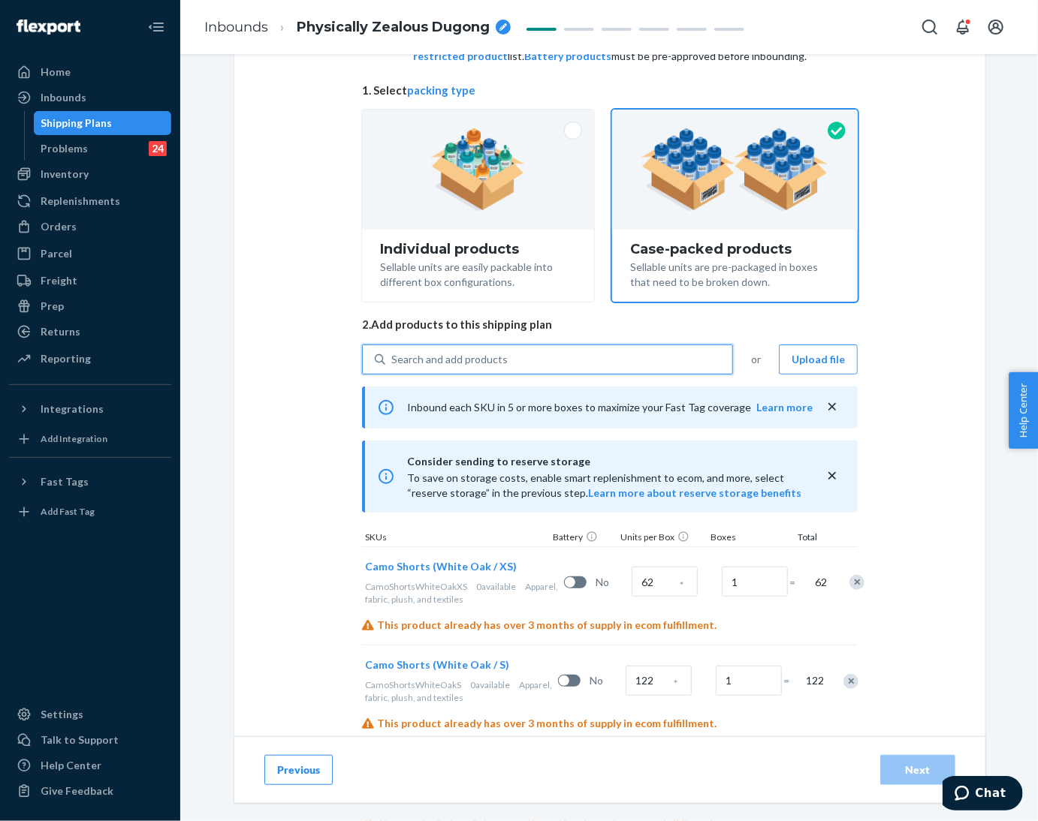
click at [535, 360] on div "Search and add products" at bounding box center [558, 359] width 347 height 27
click at [393, 360] on input "0 results available. Select is focused ,type to refine list, press Down to open…" at bounding box center [392, 359] width 2 height 15
paste input "Camo Shorts High Sierra"
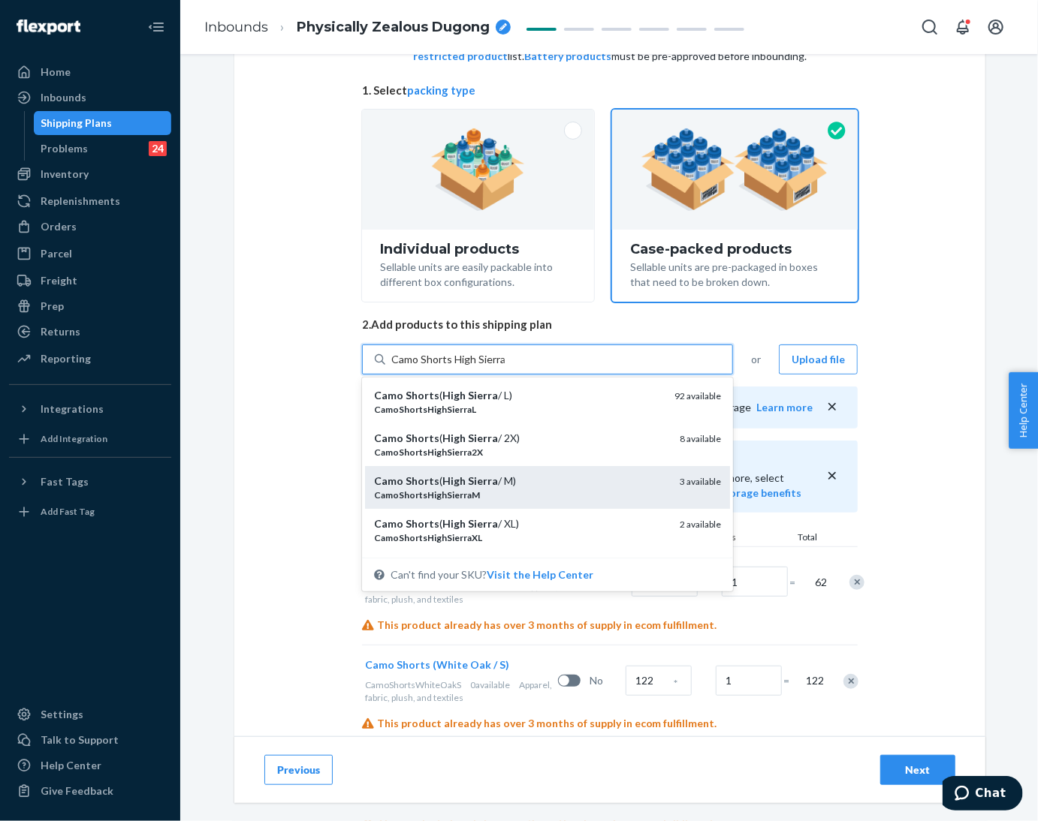
click at [544, 474] on div "Camo Shorts ( High Sierra / M)" at bounding box center [521, 481] width 294 height 15
click at [505, 367] on input "Camo Shorts High Sierra" at bounding box center [447, 359] width 113 height 15
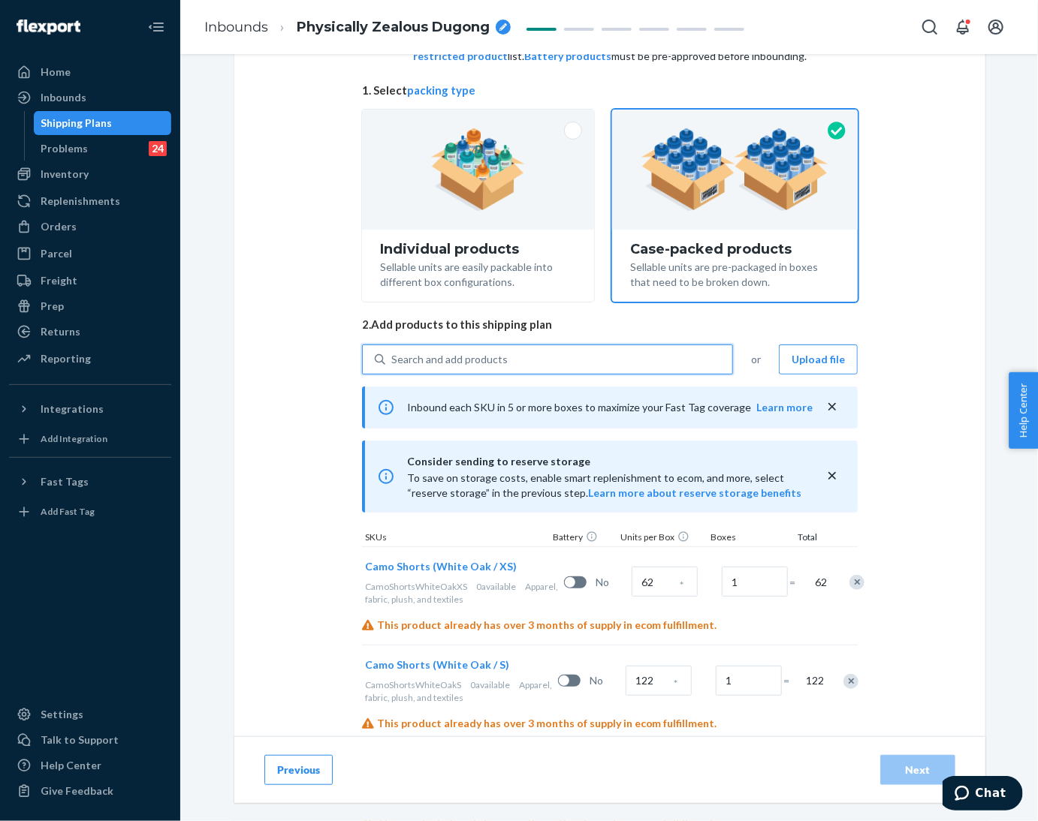
click at [531, 348] on div "Search and add products" at bounding box center [558, 359] width 347 height 27
click at [393, 352] on input "0 results available. Use Up and Down to choose options, press Enter to select t…" at bounding box center [392, 359] width 2 height 15
paste input "Camo Shorts High Sierra"
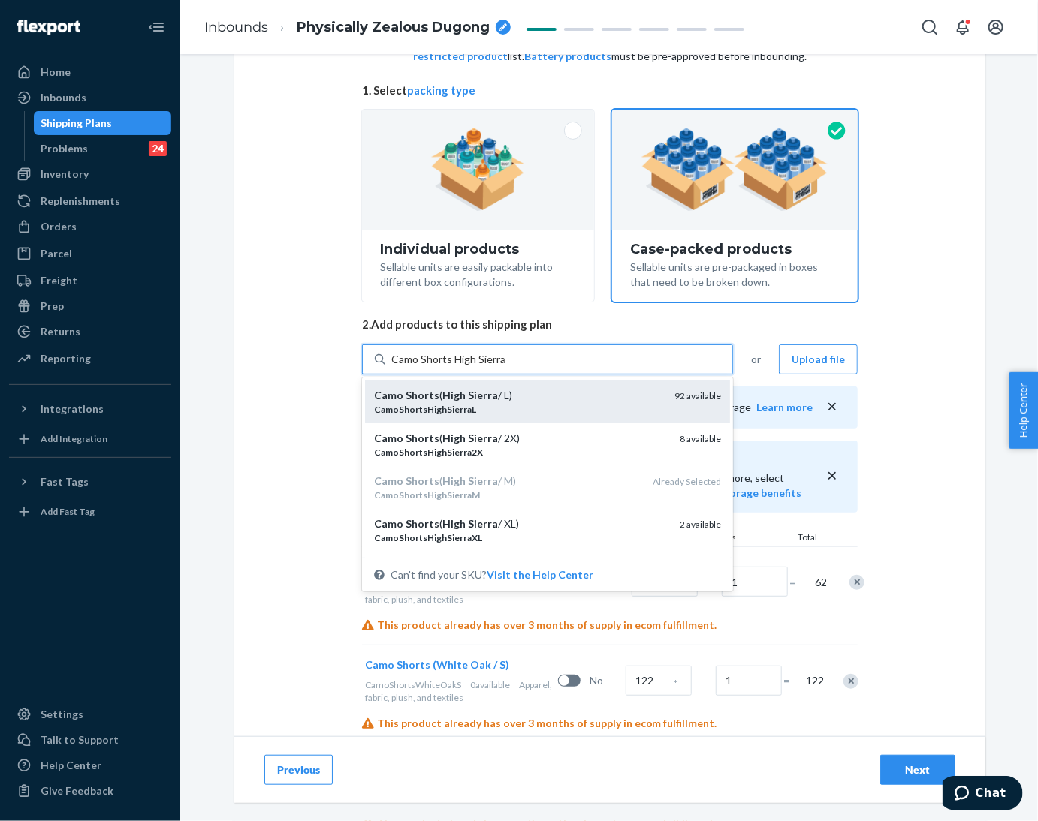
click at [549, 403] on div "CamoShortsHighSierraL" at bounding box center [518, 409] width 288 height 13
click at [505, 367] on input "Camo Shorts High Sierra" at bounding box center [447, 359] width 113 height 15
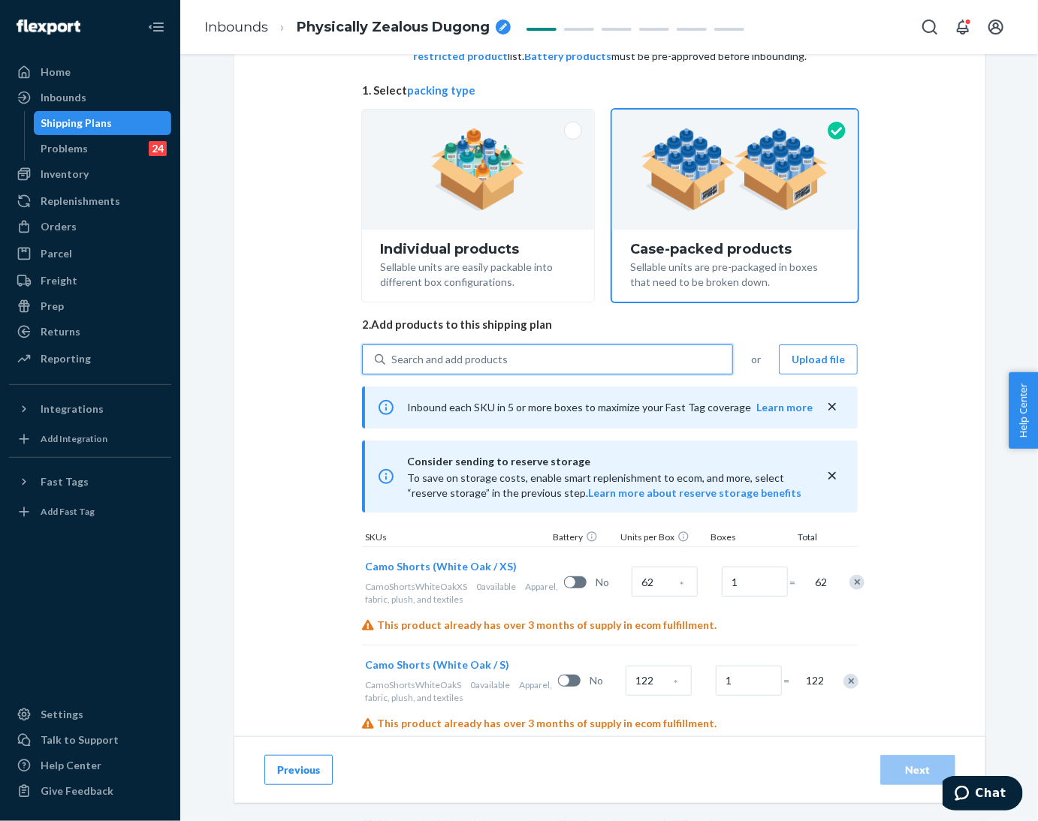
click at [542, 363] on div "Search and add products" at bounding box center [558, 359] width 347 height 27
click at [393, 363] on input "0 results available. Select is focused ,type to refine list, press Down to open…" at bounding box center [392, 359] width 2 height 15
paste input "Camo Shorts High Sierra"
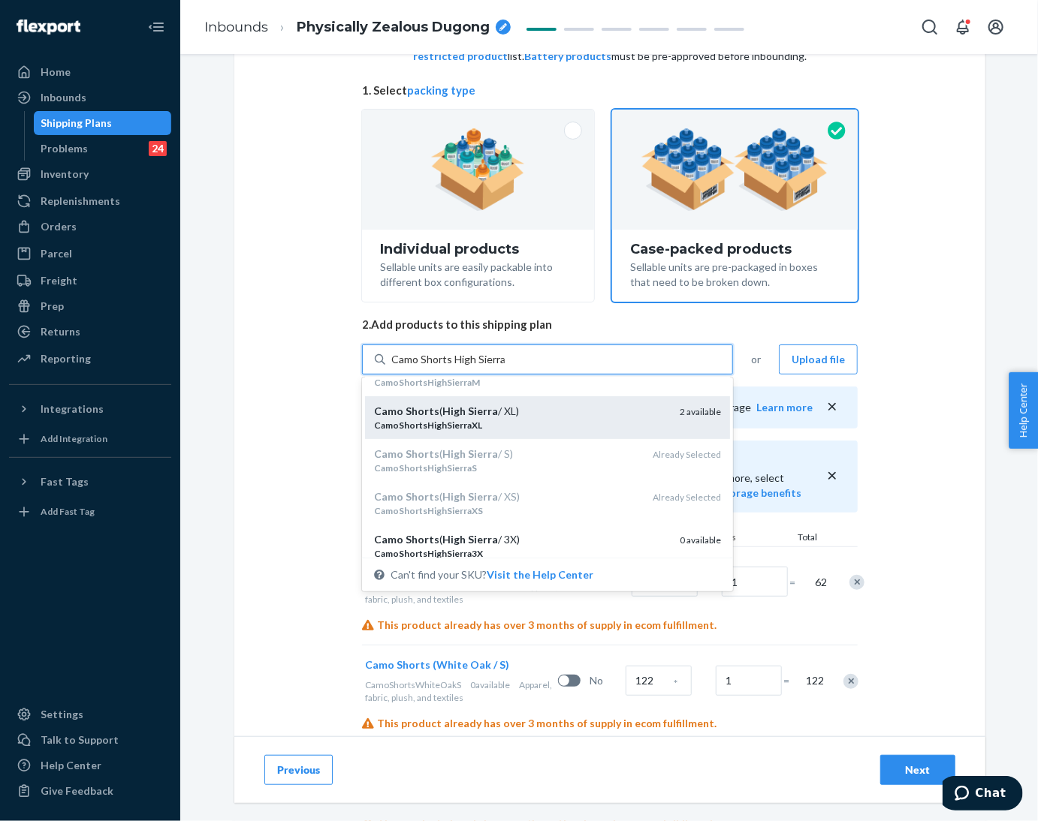
click at [542, 405] on div "Camo Shorts ( High Sierra / XL)" at bounding box center [521, 411] width 294 height 15
click at [505, 367] on input "Camo Shorts High Sierra" at bounding box center [447, 359] width 113 height 15
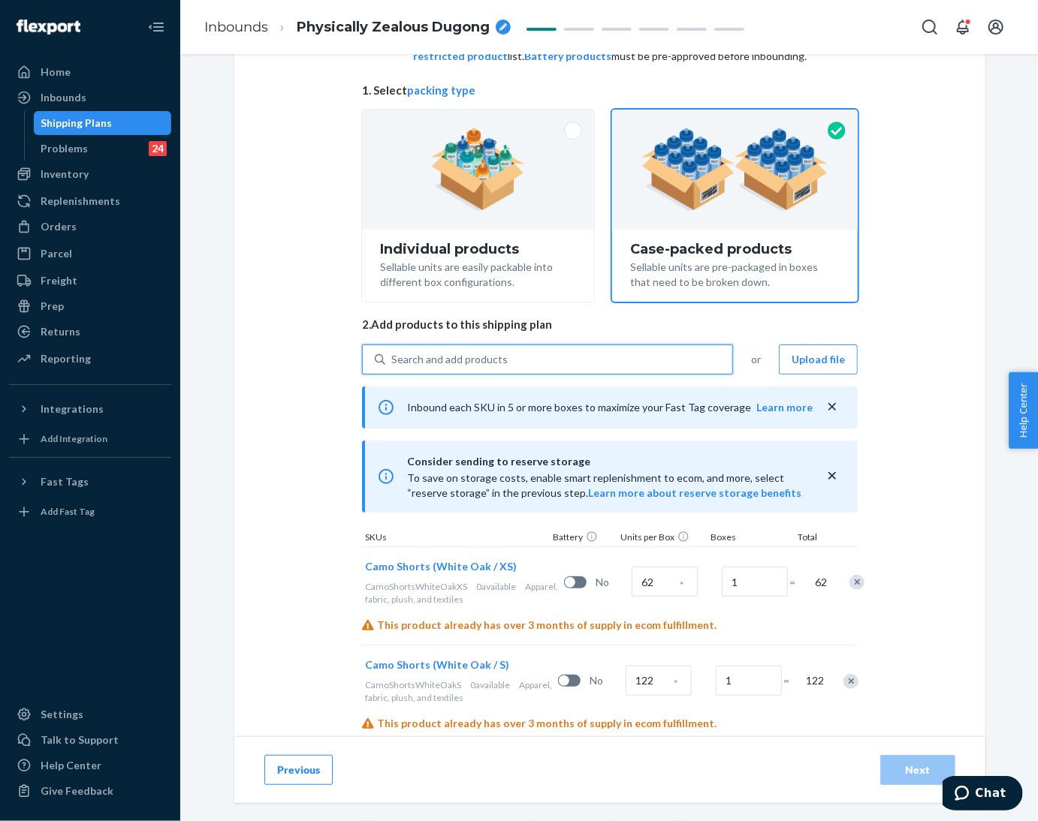
click at [541, 360] on div "Search and add products" at bounding box center [558, 359] width 347 height 27
click at [393, 360] on input "0 results available. Use Up and Down to choose options, press Enter to select t…" at bounding box center [392, 359] width 2 height 15
paste input "Camo Shorts High Sierra"
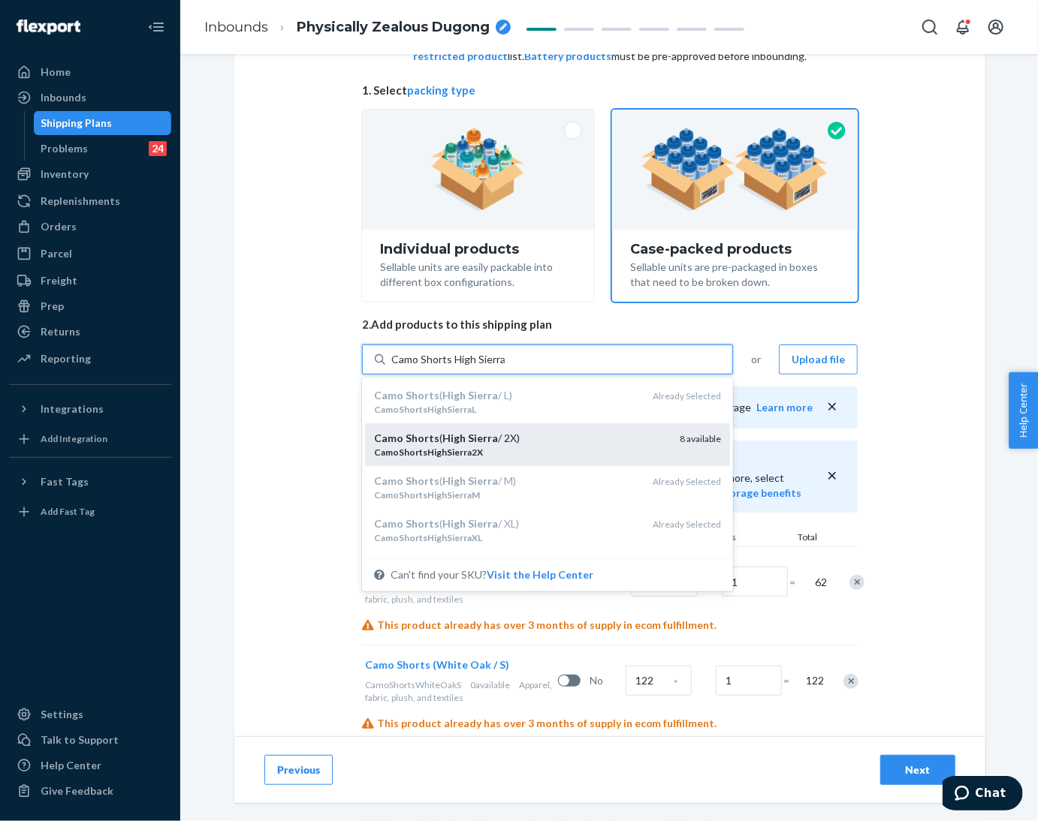
click at [548, 442] on div "Camo Shorts ( High Sierra / 2X)" at bounding box center [521, 438] width 294 height 15
click at [505, 367] on input "Camo Shorts High Sierra" at bounding box center [447, 359] width 113 height 15
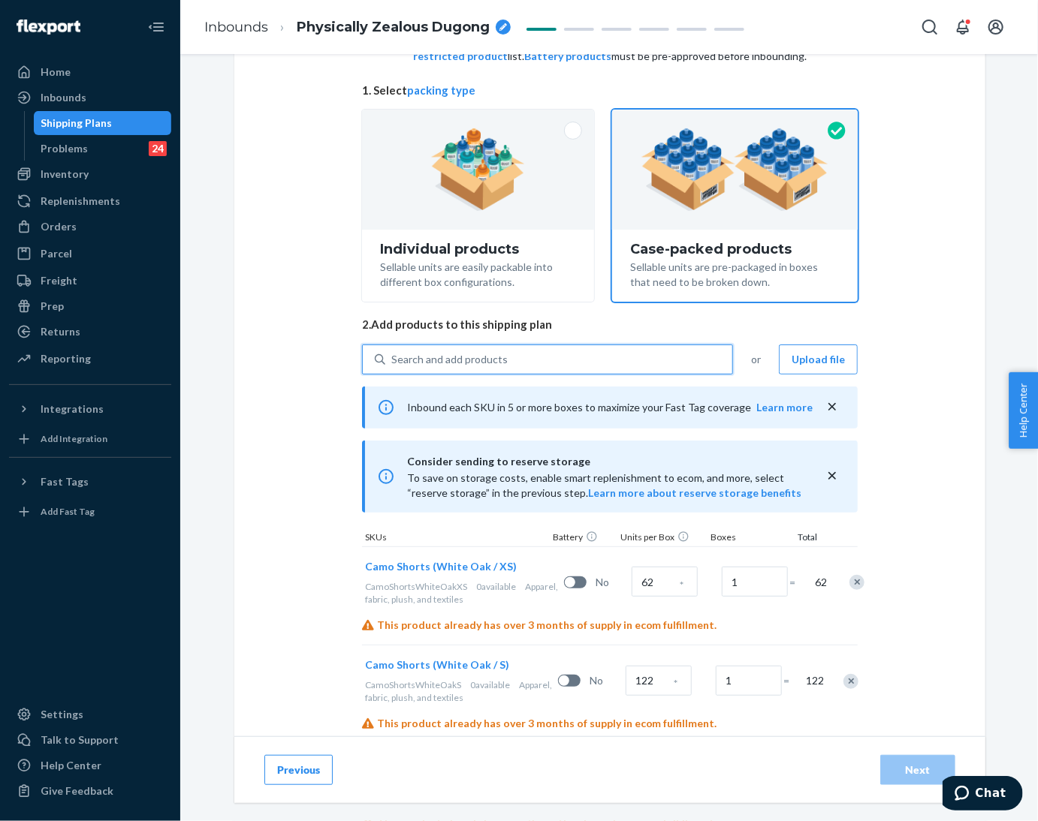
click at [539, 358] on div "Search and add products" at bounding box center [558, 359] width 347 height 27
click at [393, 358] on input "0 results available. Select is focused ,type to refine list, press Down to open…" at bounding box center [392, 359] width 2 height 15
paste input "Camo Shorts High Sierra"
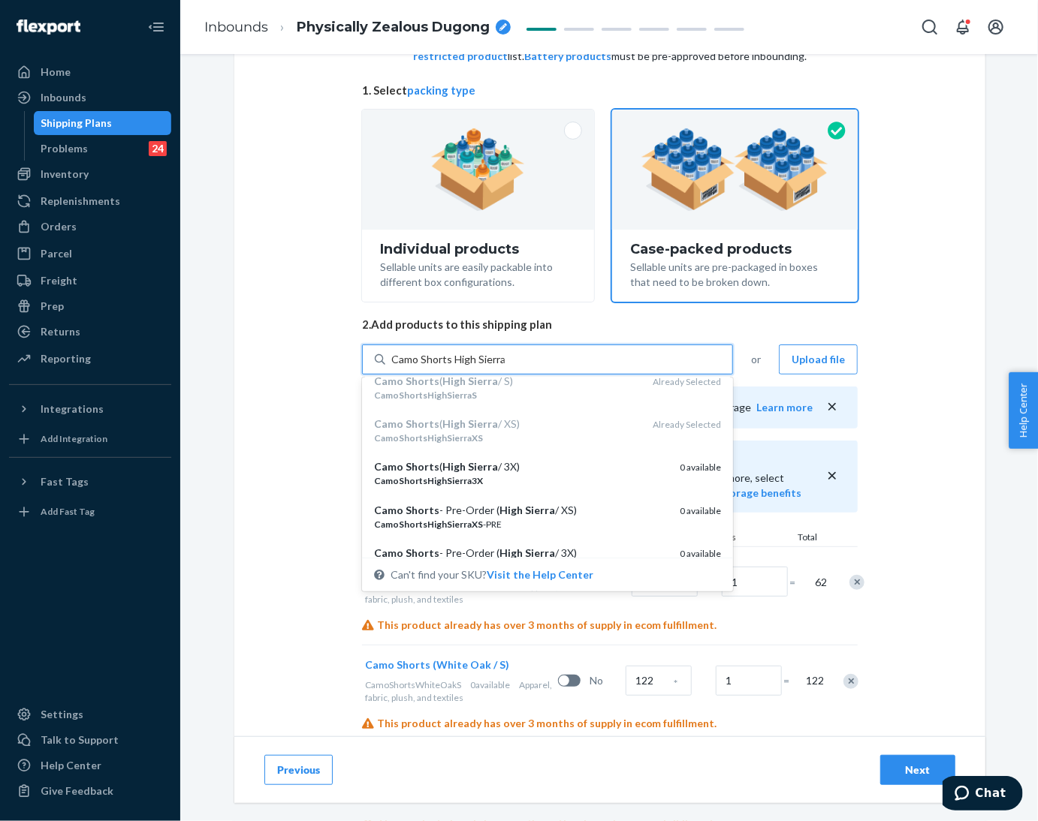
scroll to position [225, 0]
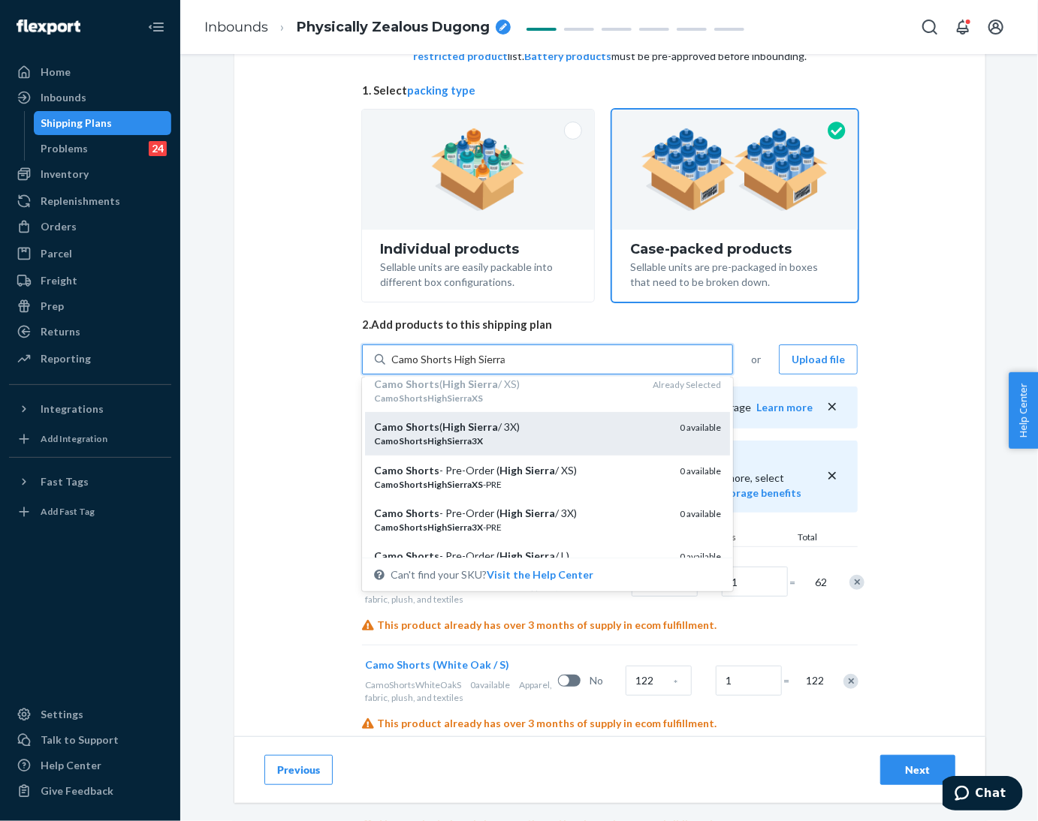
click at [539, 425] on div "Camo Shorts ( High Sierra / 3X)" at bounding box center [521, 427] width 294 height 15
click at [505, 367] on input "Camo Shorts High Sierra" at bounding box center [447, 359] width 113 height 15
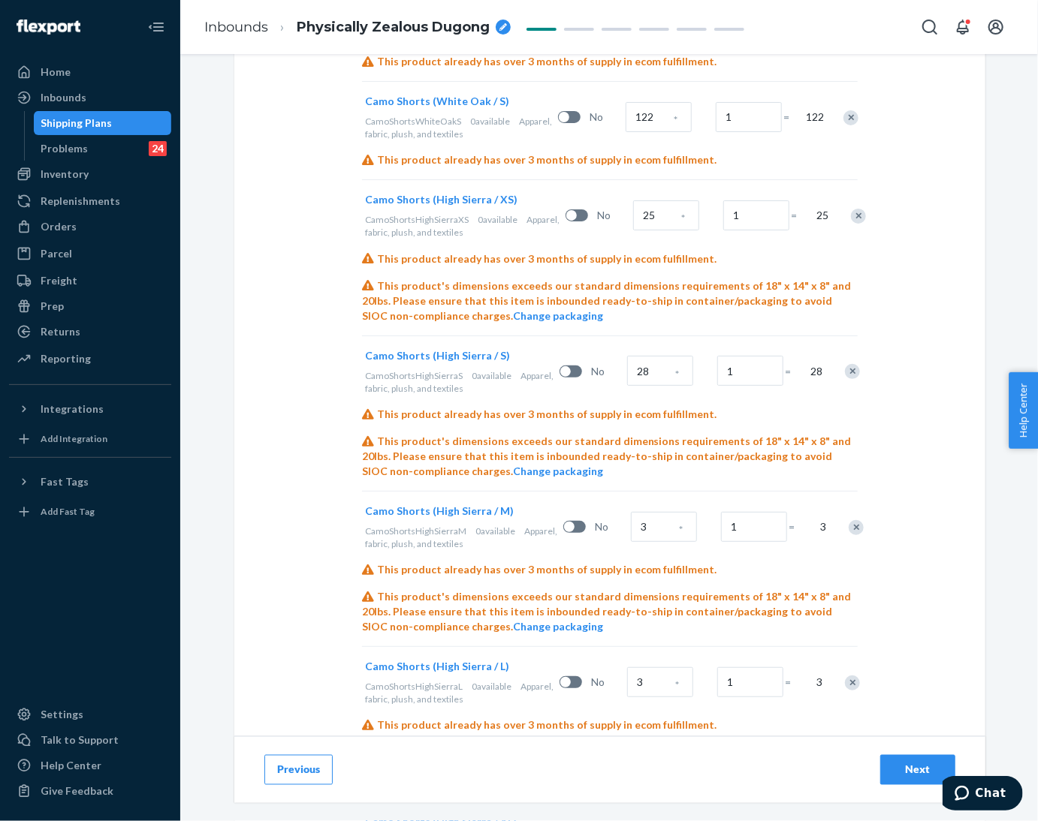
scroll to position [550, 0]
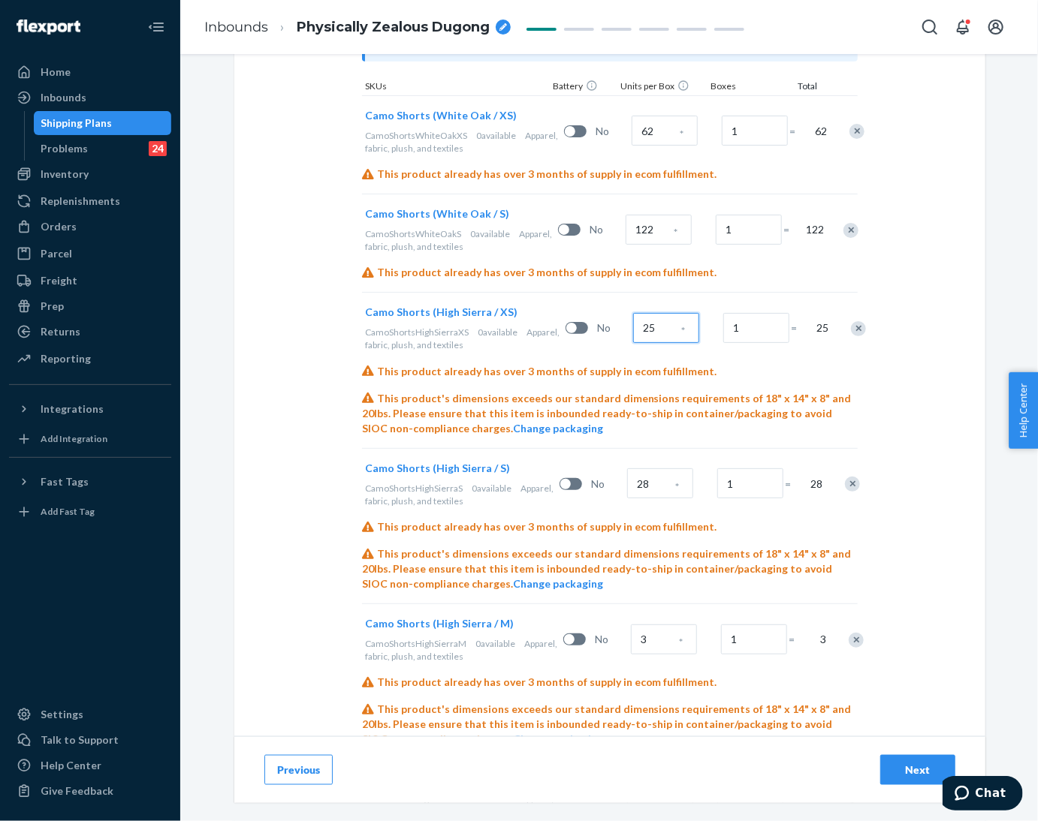
click at [646, 330] on input "25" at bounding box center [666, 328] width 66 height 30
click at [646, 487] on input "28" at bounding box center [660, 484] width 66 height 30
click at [666, 484] on input "28" at bounding box center [660, 484] width 66 height 30
drag, startPoint x: 666, startPoint y: 484, endPoint x: 574, endPoint y: 486, distance: 91.6
click at [574, 486] on div "Camo Shorts (High Sierra / S) CamoShortsHighSierraS 0 available Apparel, fabric…" at bounding box center [610, 483] width 496 height 71
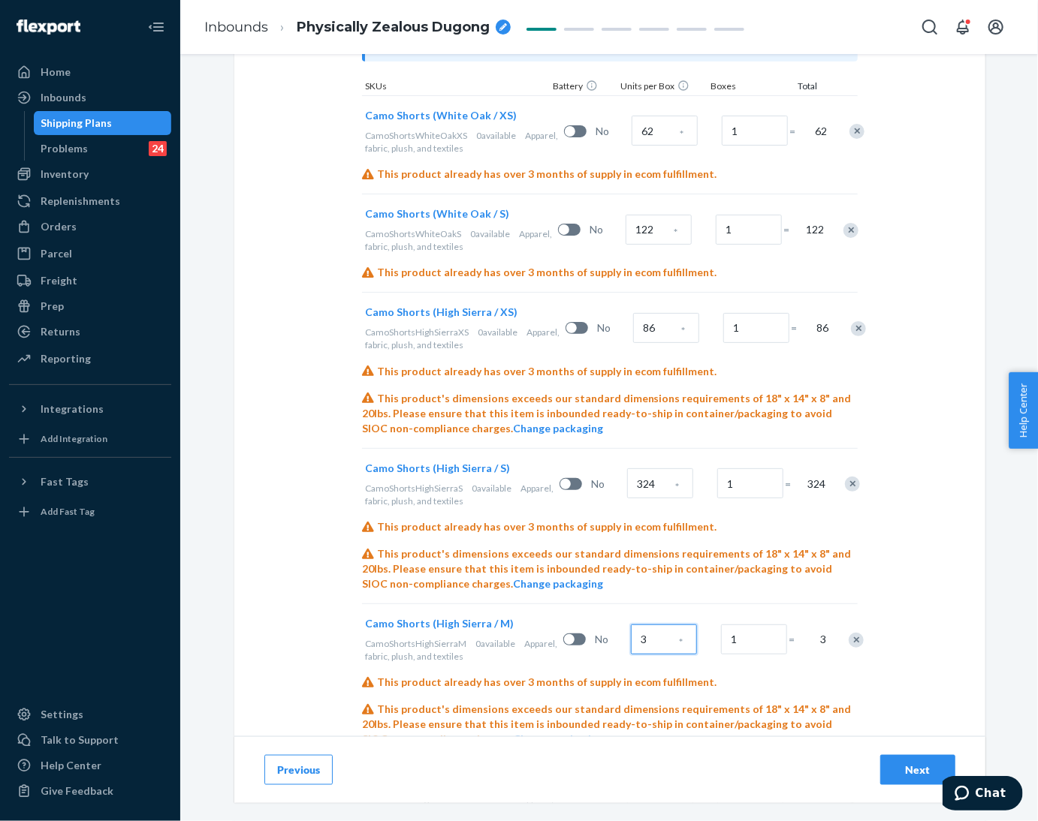
click at [653, 637] on input "3" at bounding box center [664, 640] width 66 height 30
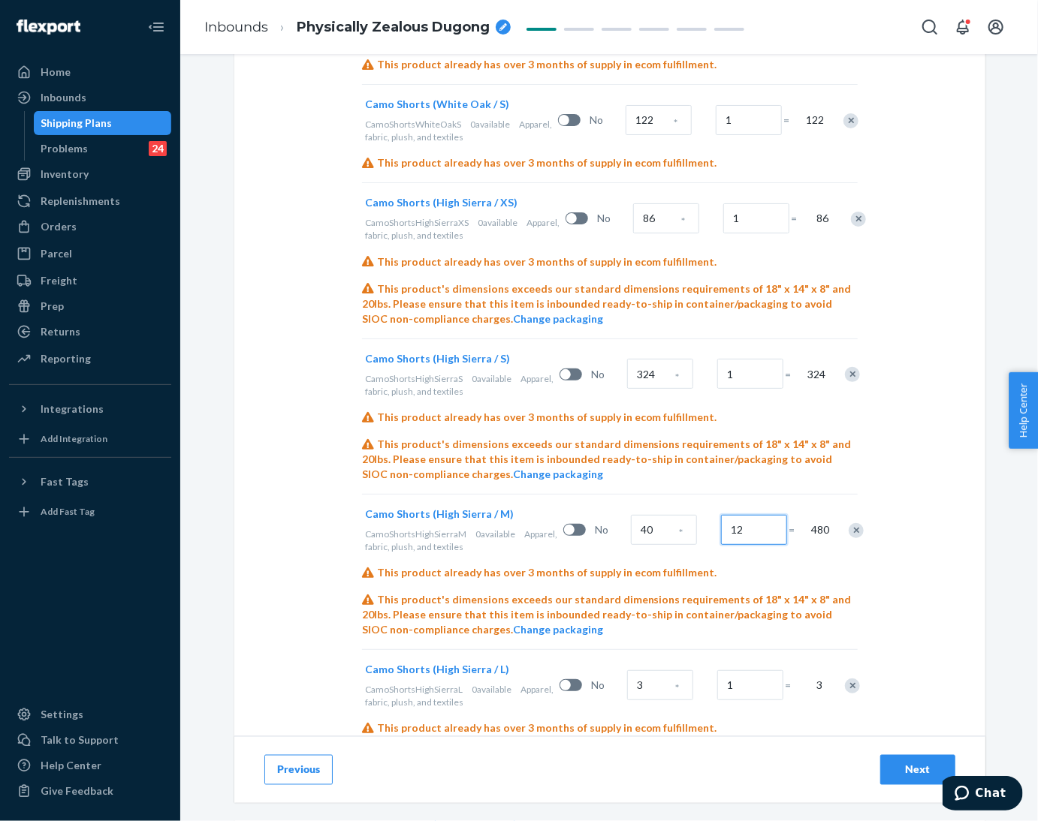
scroll to position [776, 0]
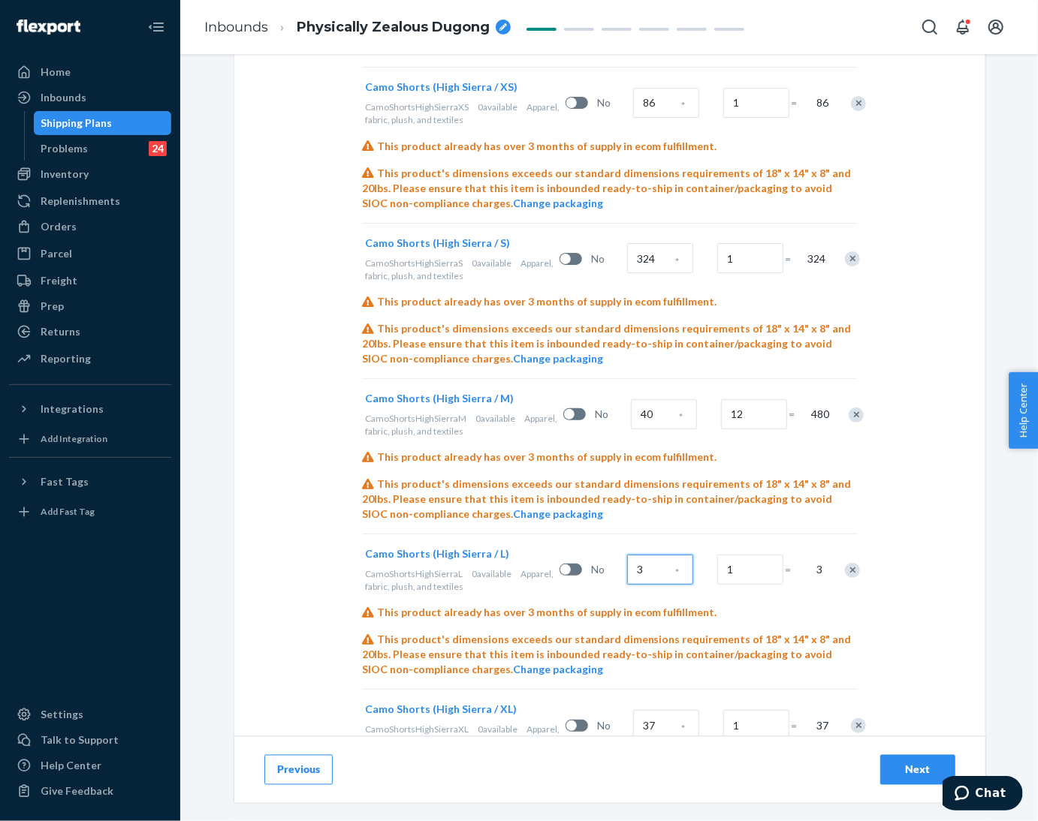
click at [646, 569] on input "3" at bounding box center [660, 570] width 66 height 30
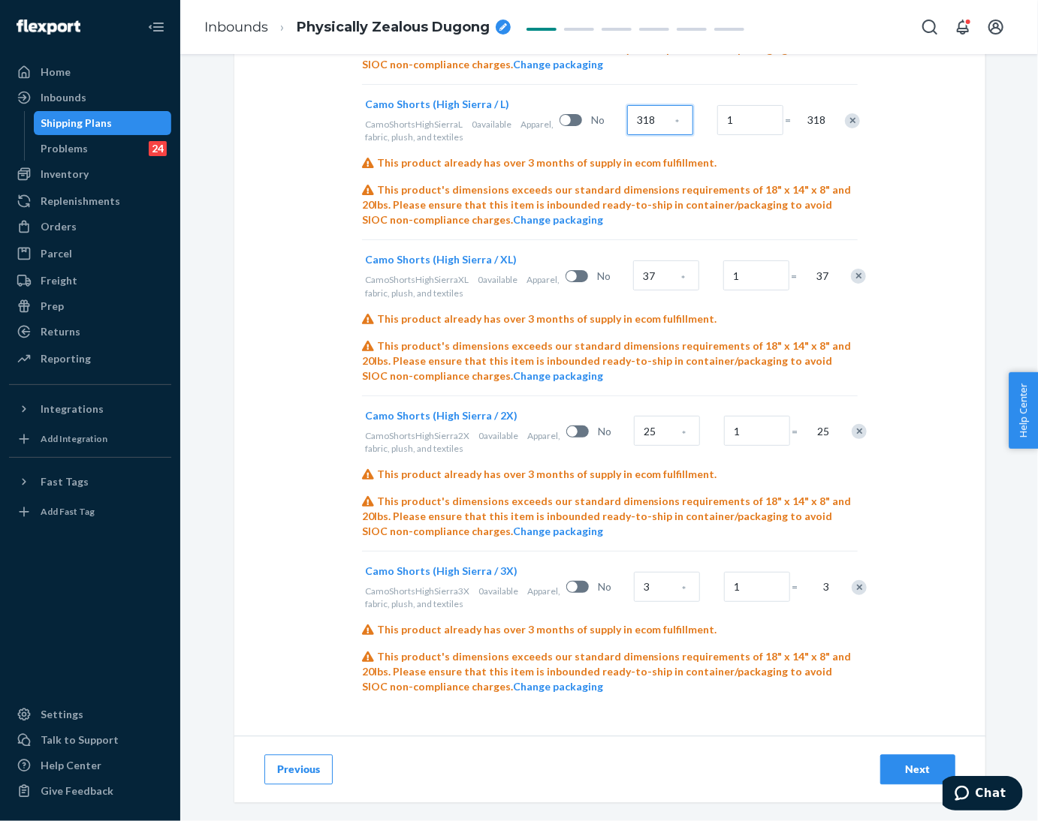
scroll to position [1114, 0]
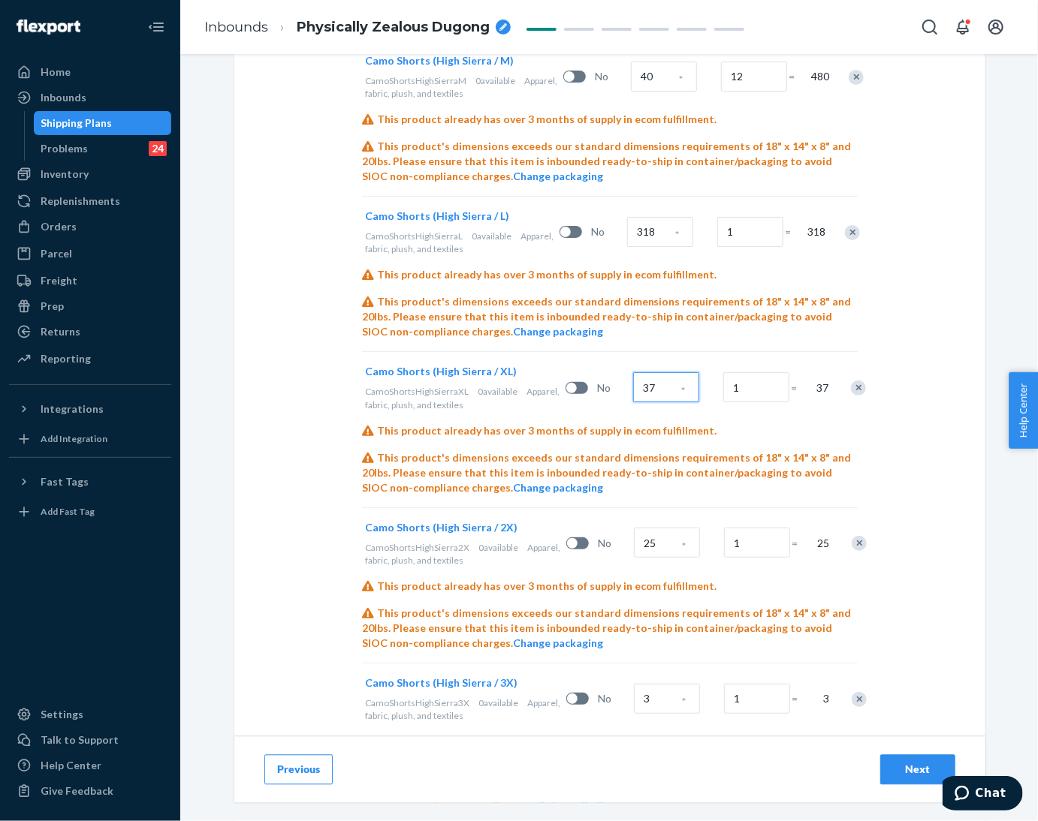
click at [633, 396] on input "37" at bounding box center [666, 387] width 66 height 30
click at [640, 379] on input "270" at bounding box center [666, 387] width 66 height 30
click at [656, 550] on input "25" at bounding box center [667, 543] width 66 height 30
click at [654, 543] on input "25" at bounding box center [667, 543] width 66 height 30
drag, startPoint x: 654, startPoint y: 543, endPoint x: 592, endPoint y: 547, distance: 61.7
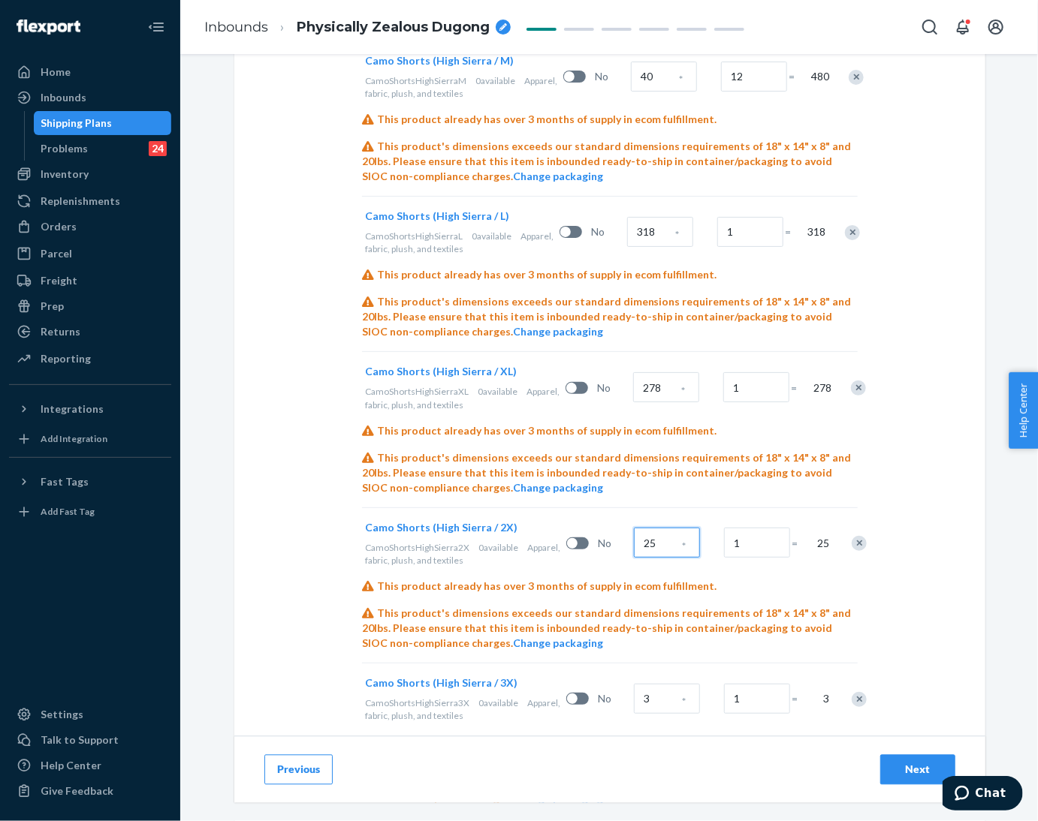
click at [592, 547] on div "Camo Shorts (High Sierra / 2X) CamoShortsHighSierra2X 0 available Apparel, fabr…" at bounding box center [610, 543] width 496 height 71
click at [639, 694] on input "3" at bounding box center [667, 699] width 66 height 30
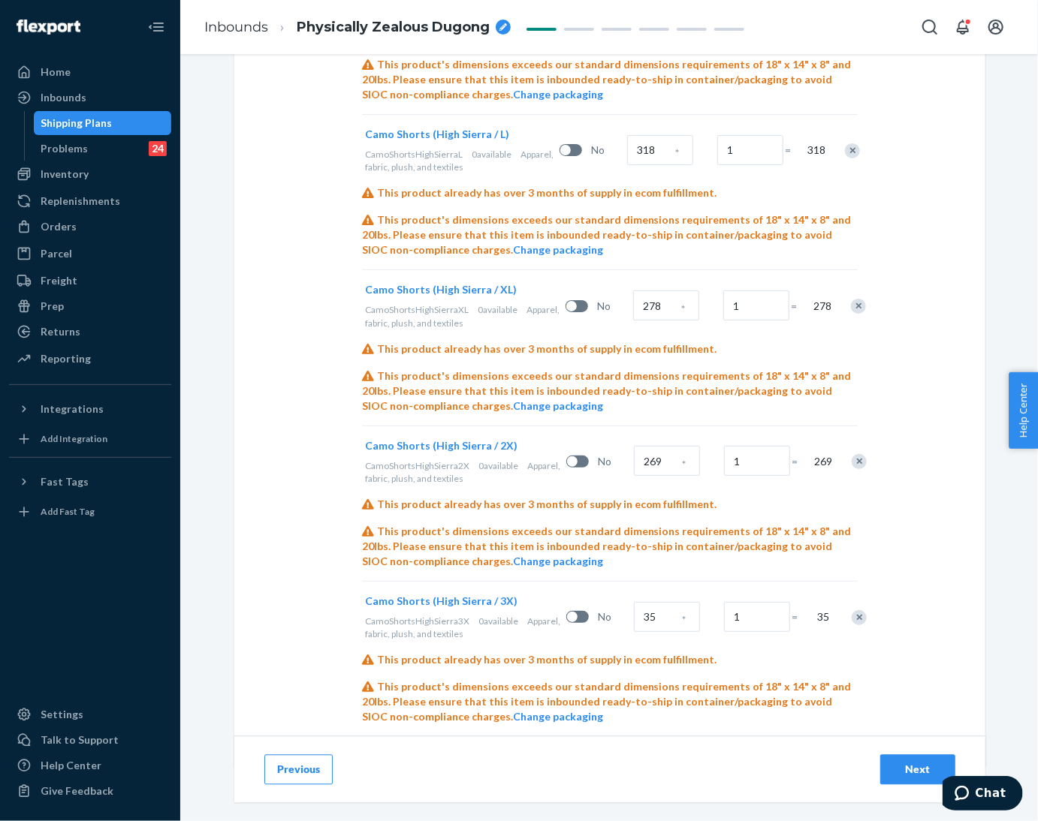
scroll to position [1226, 0]
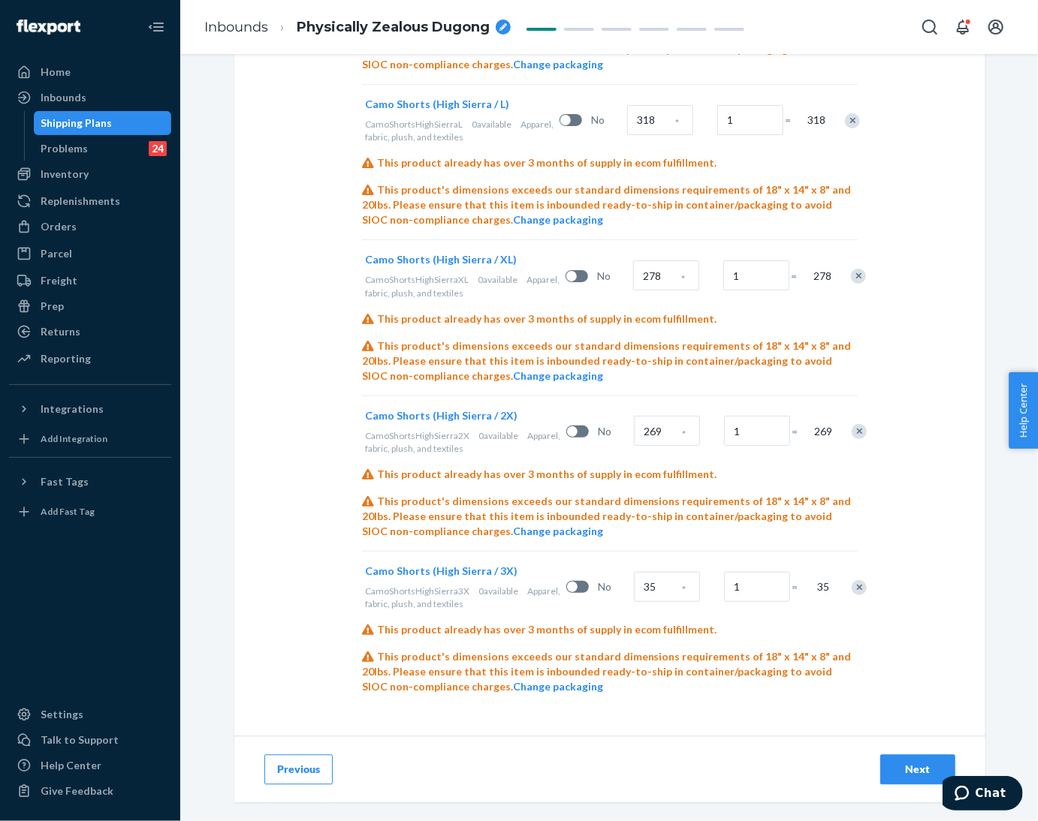
click at [912, 770] on div "Next" at bounding box center [918, 770] width 50 height 15
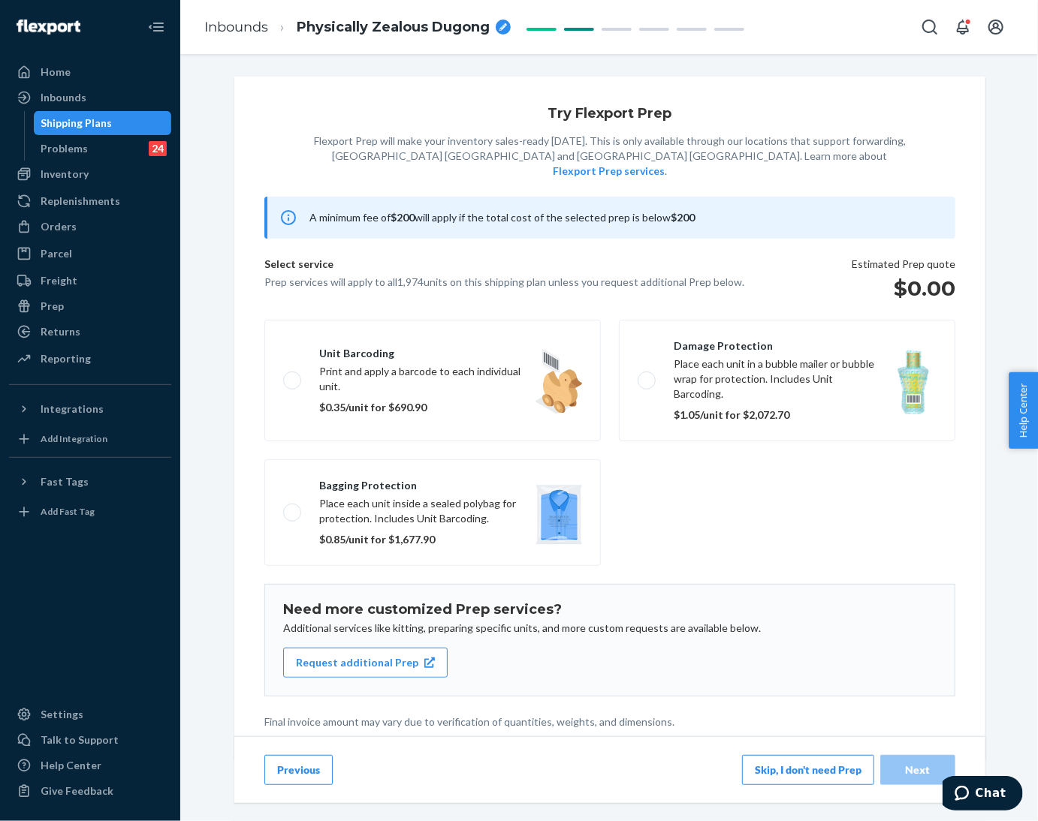
click at [828, 770] on button "Skip, I don't need Prep" at bounding box center [808, 770] width 132 height 30
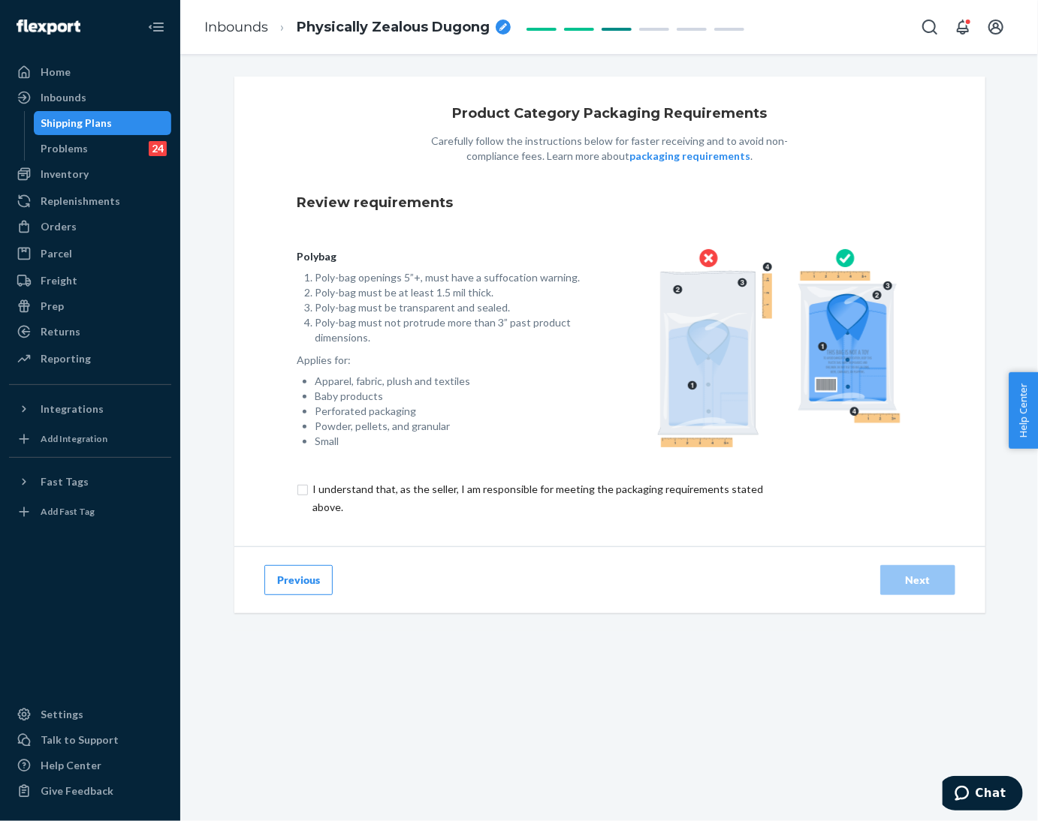
click at [297, 502] on input "checkbox" at bounding box center [546, 499] width 499 height 36
click at [934, 589] on button "Next" at bounding box center [917, 580] width 75 height 30
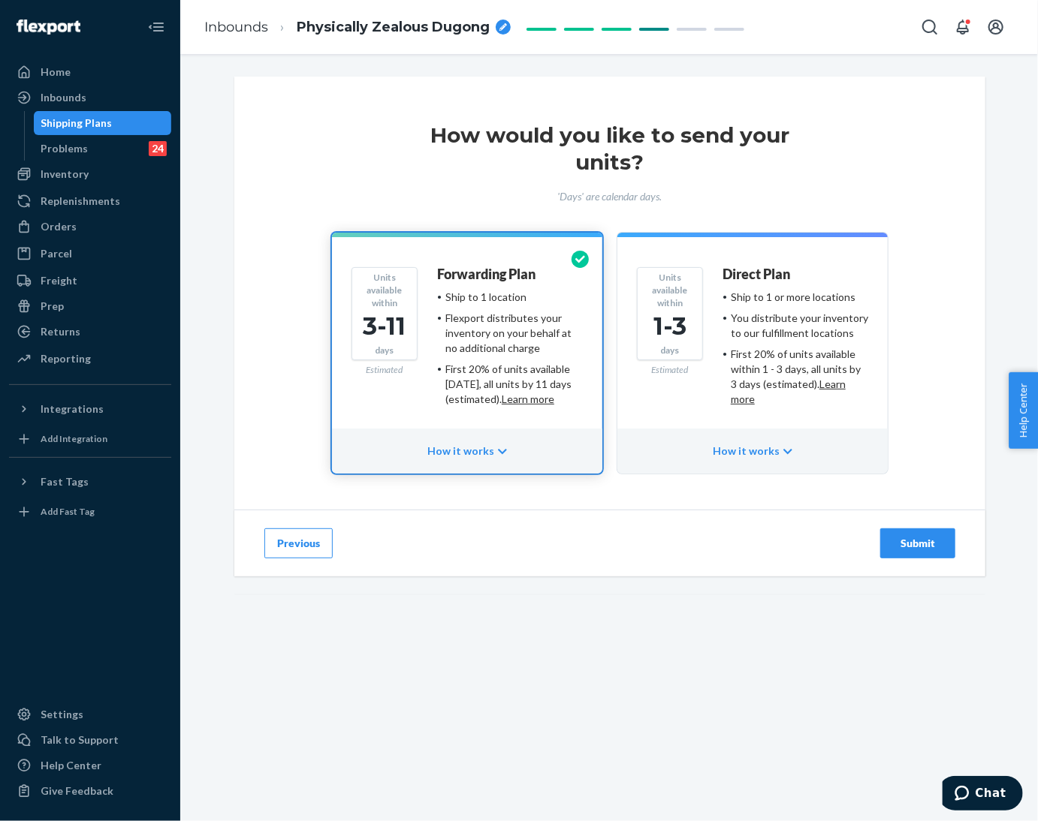
click at [907, 547] on div "Submit" at bounding box center [918, 543] width 50 height 15
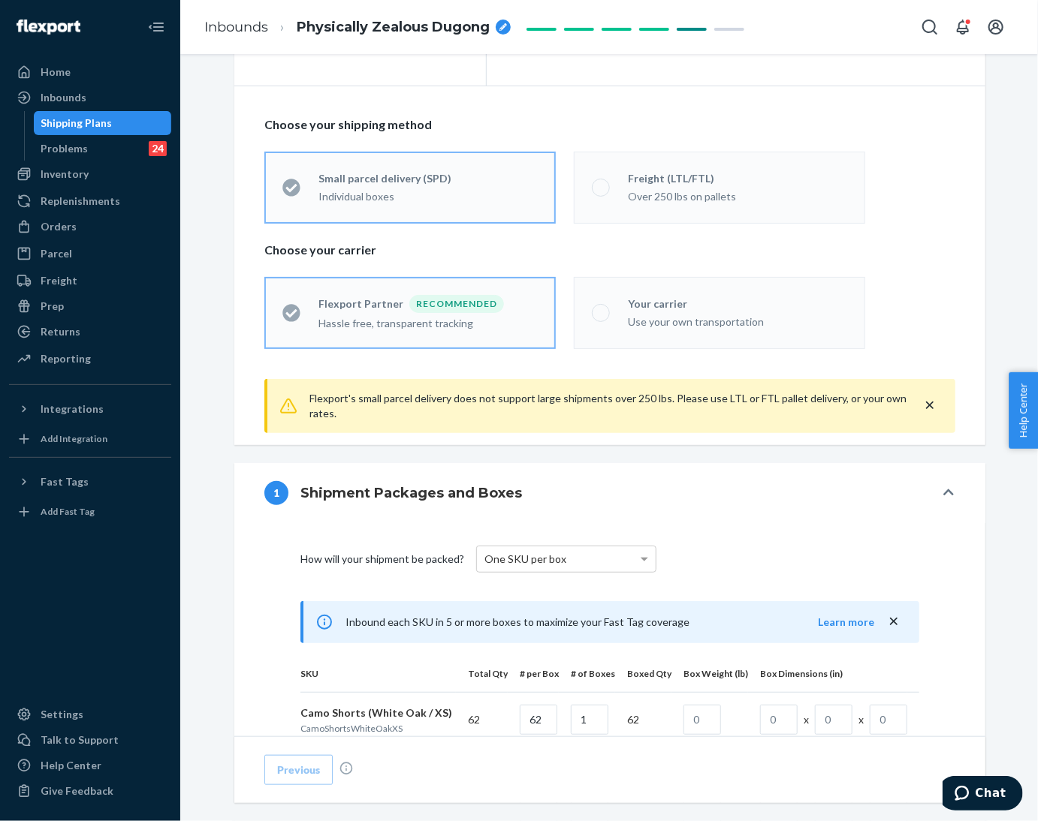
scroll to position [225, 0]
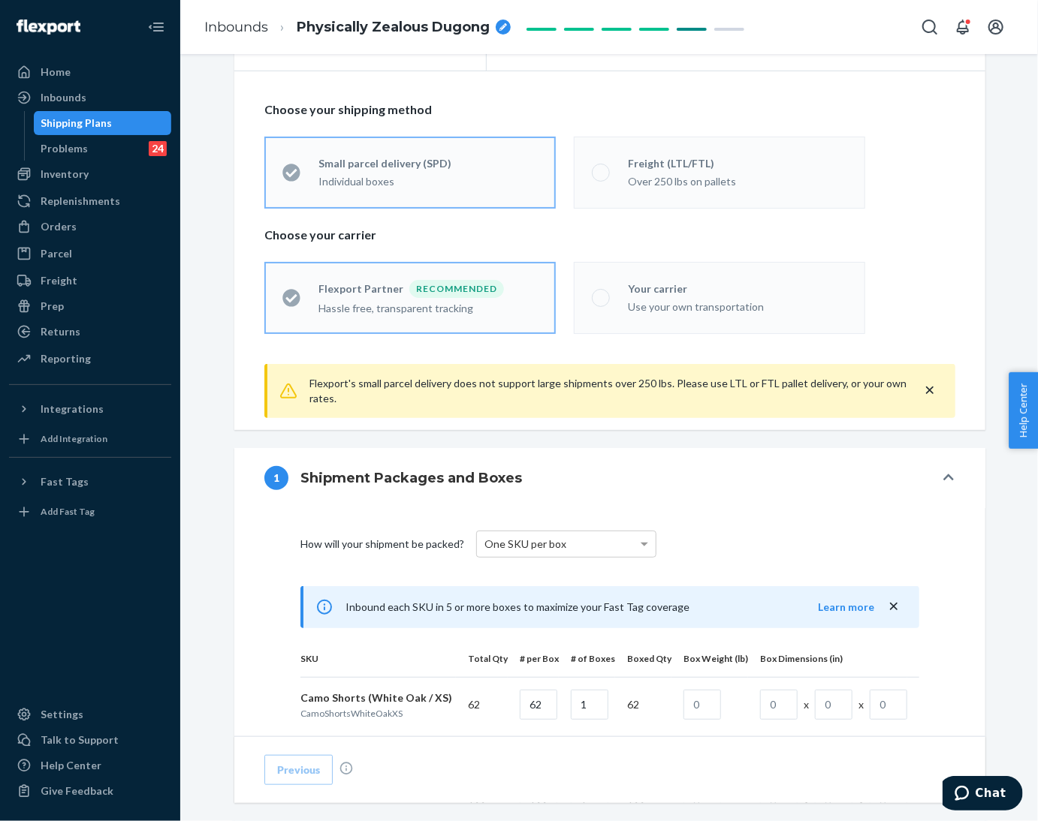
click at [596, 309] on label "Your carrier Use your own transportation" at bounding box center [719, 298] width 291 height 72
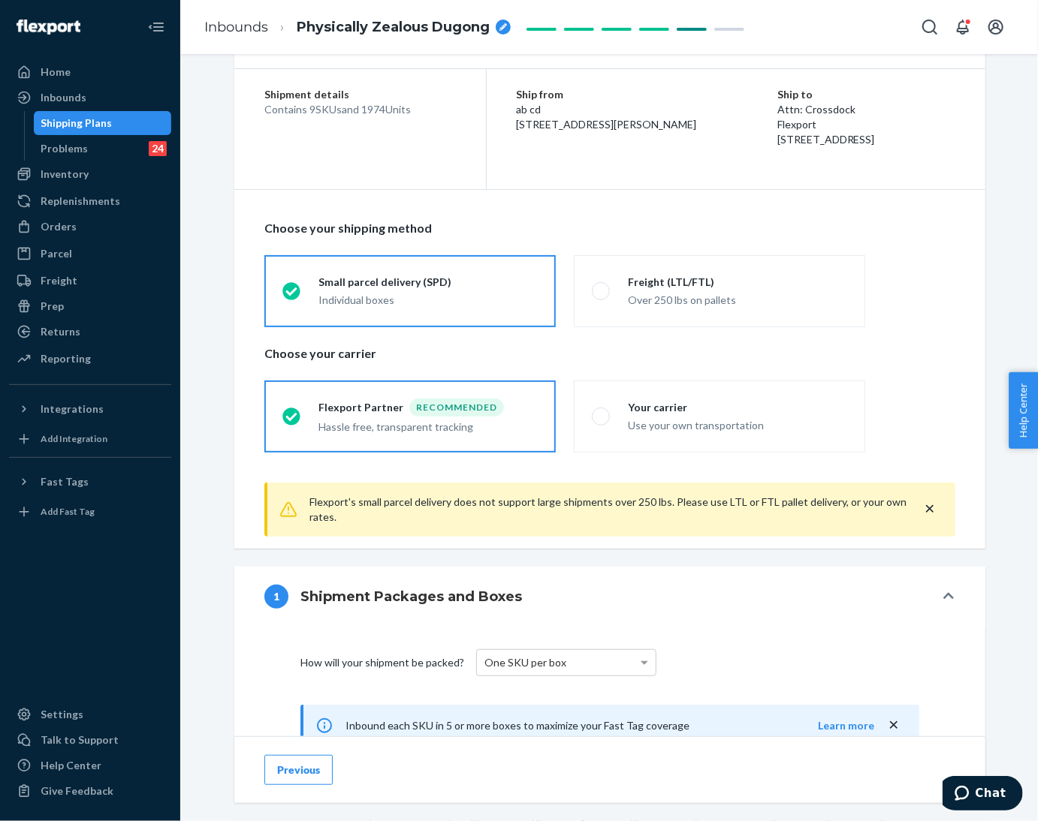
scroll to position [0, 0]
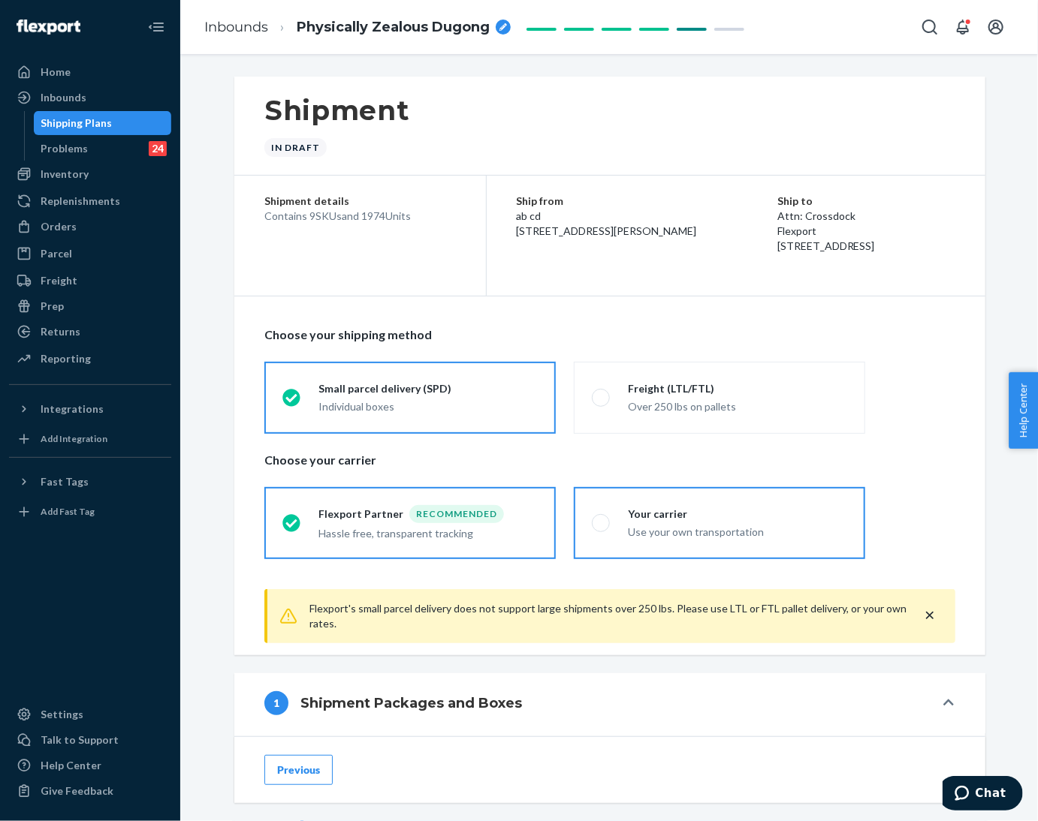
click at [592, 515] on span at bounding box center [601, 523] width 18 height 18
click at [592, 518] on input "Your carrier Use your own transportation" at bounding box center [597, 523] width 10 height 10
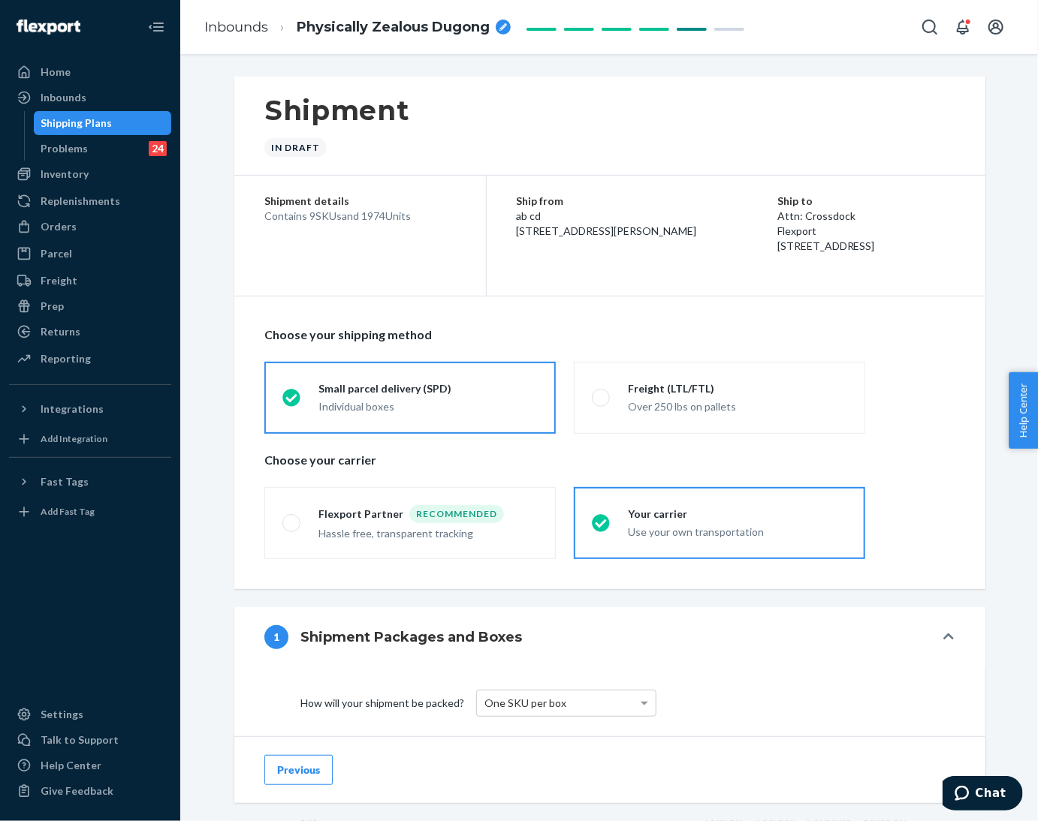
click at [443, 110] on div "Shipment In draft" at bounding box center [609, 126] width 751 height 99
click at [496, 31] on div "breadcrumbs" at bounding box center [503, 27] width 15 height 15
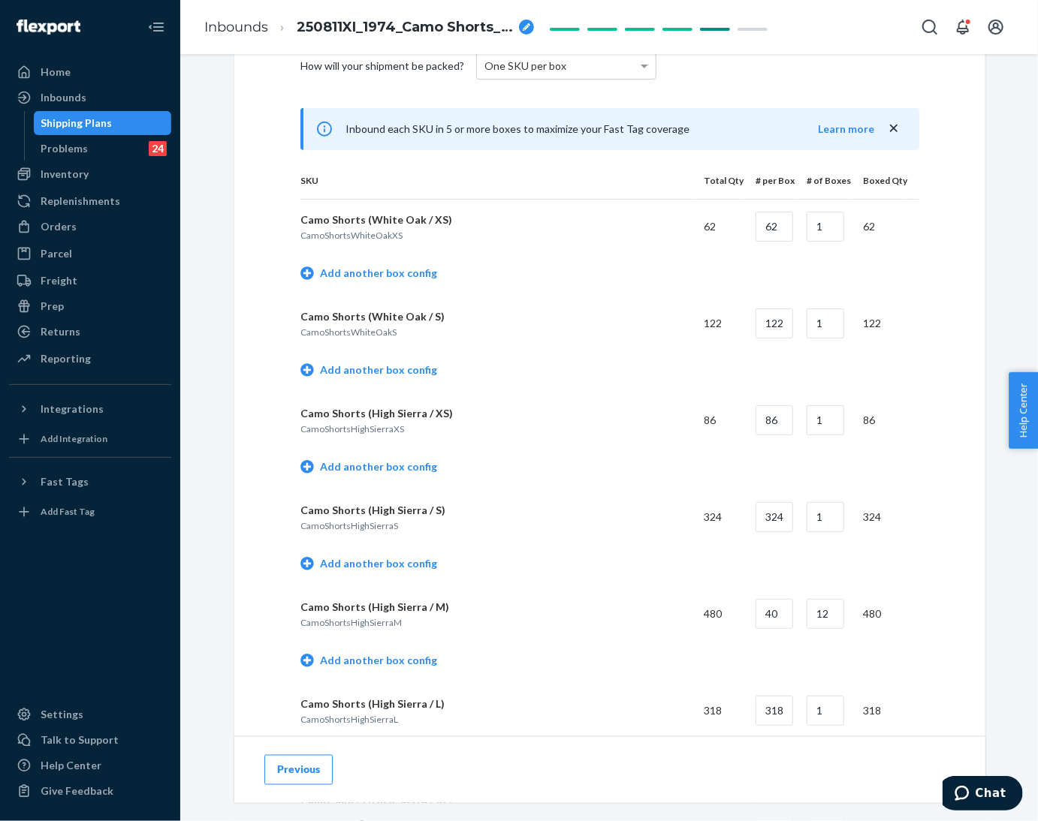
scroll to position [675, 0]
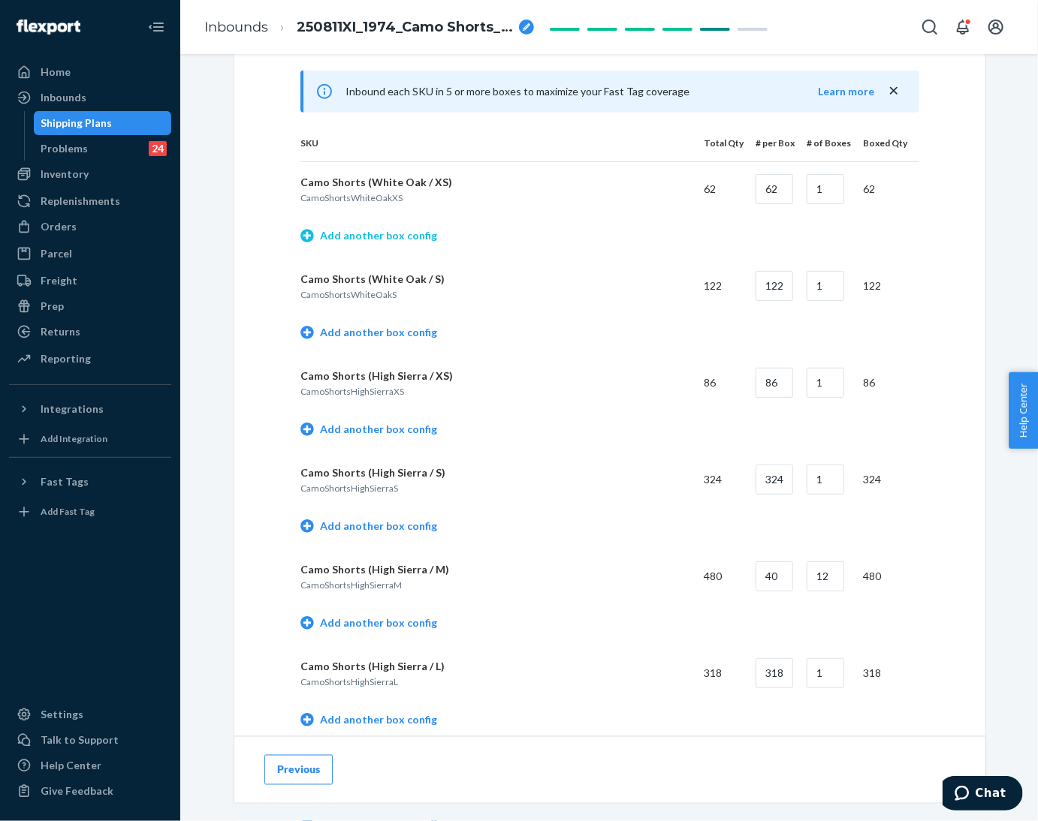
click at [407, 241] on link "Add another box config" at bounding box center [368, 235] width 137 height 15
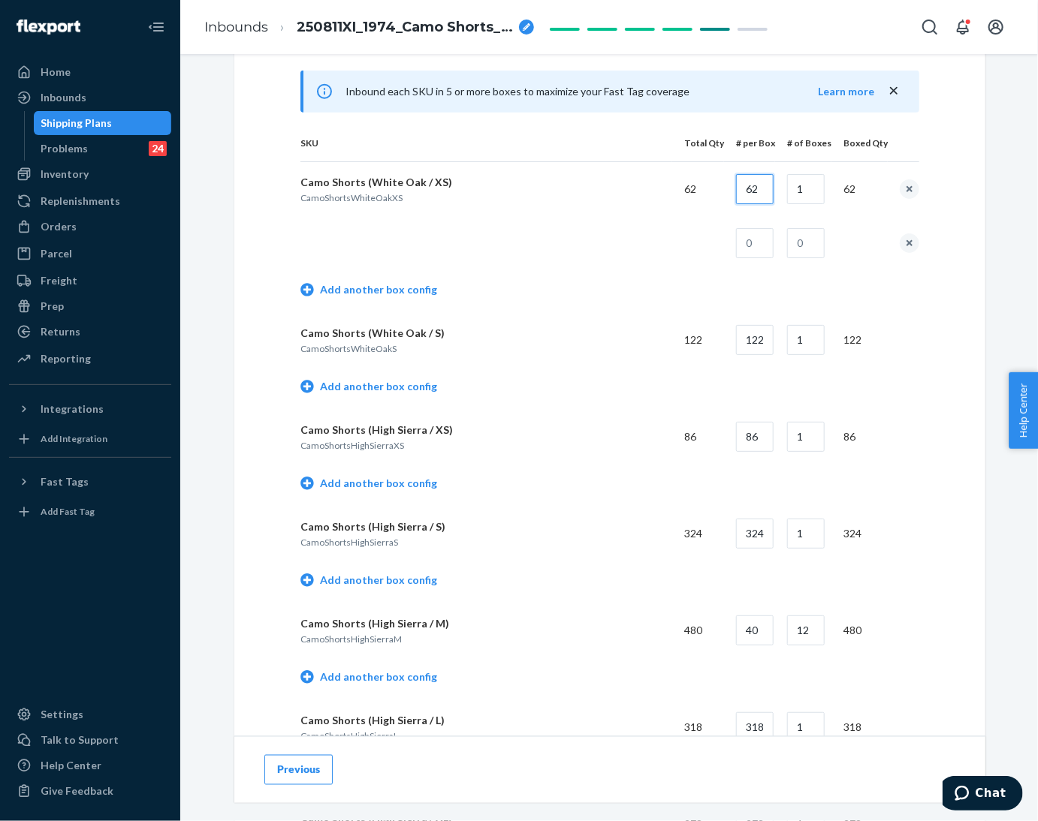
drag, startPoint x: 736, startPoint y: 191, endPoint x: 797, endPoint y: 196, distance: 61.0
click at [797, 196] on tr "Camo Shorts (White Oak / XS) CamoShortsWhiteOakXS 62 62 1 62" at bounding box center [609, 188] width 619 height 55
click at [767, 244] on input "text" at bounding box center [755, 243] width 38 height 30
click at [601, 309] on td "Add another box config" at bounding box center [609, 291] width 619 height 43
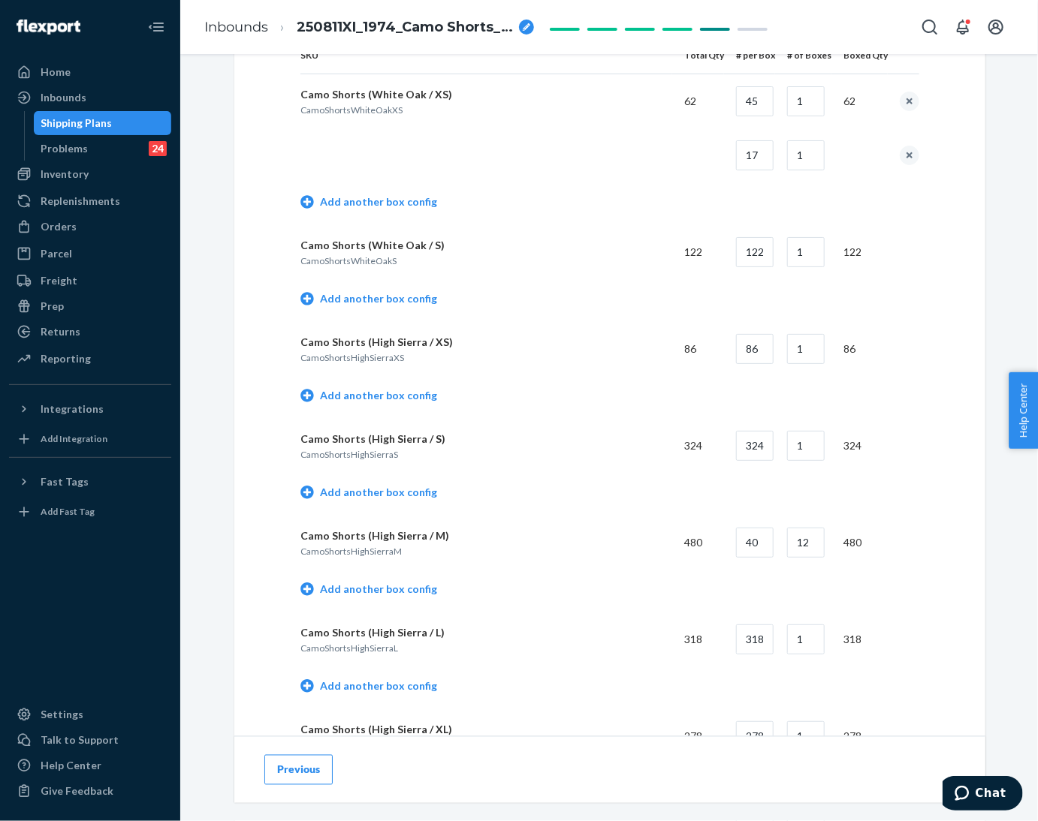
scroll to position [788, 0]
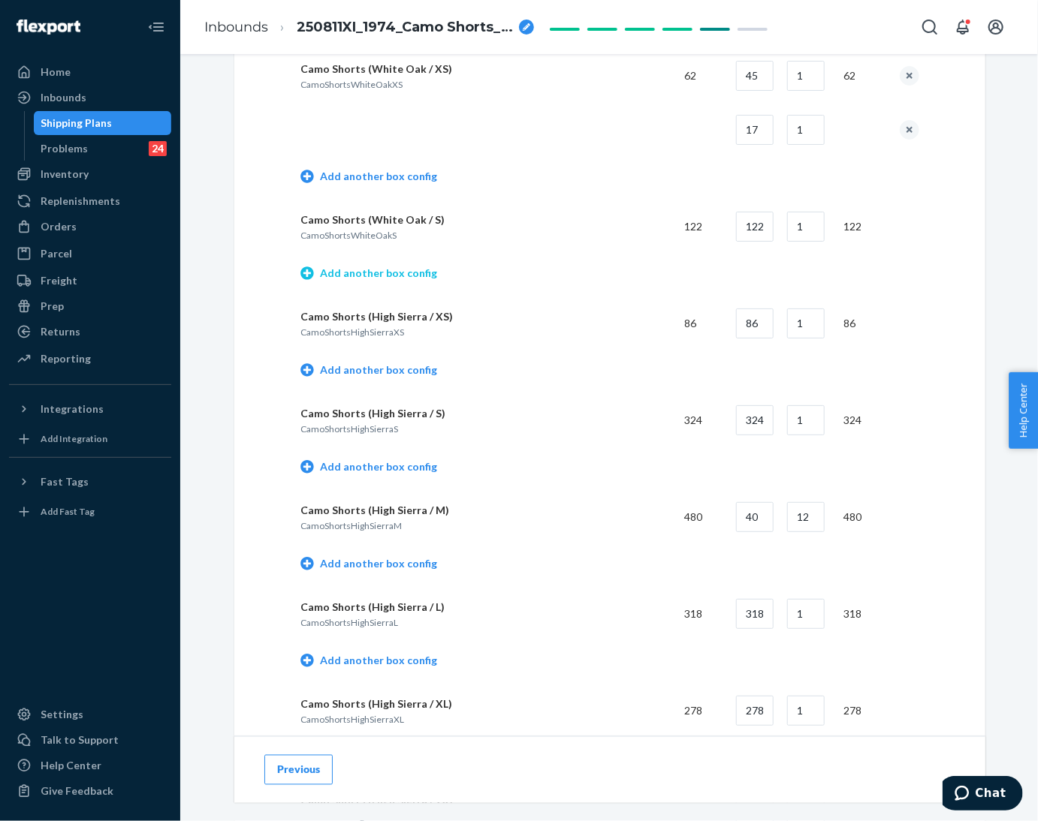
click at [400, 270] on link "Add another box config" at bounding box center [368, 273] width 137 height 15
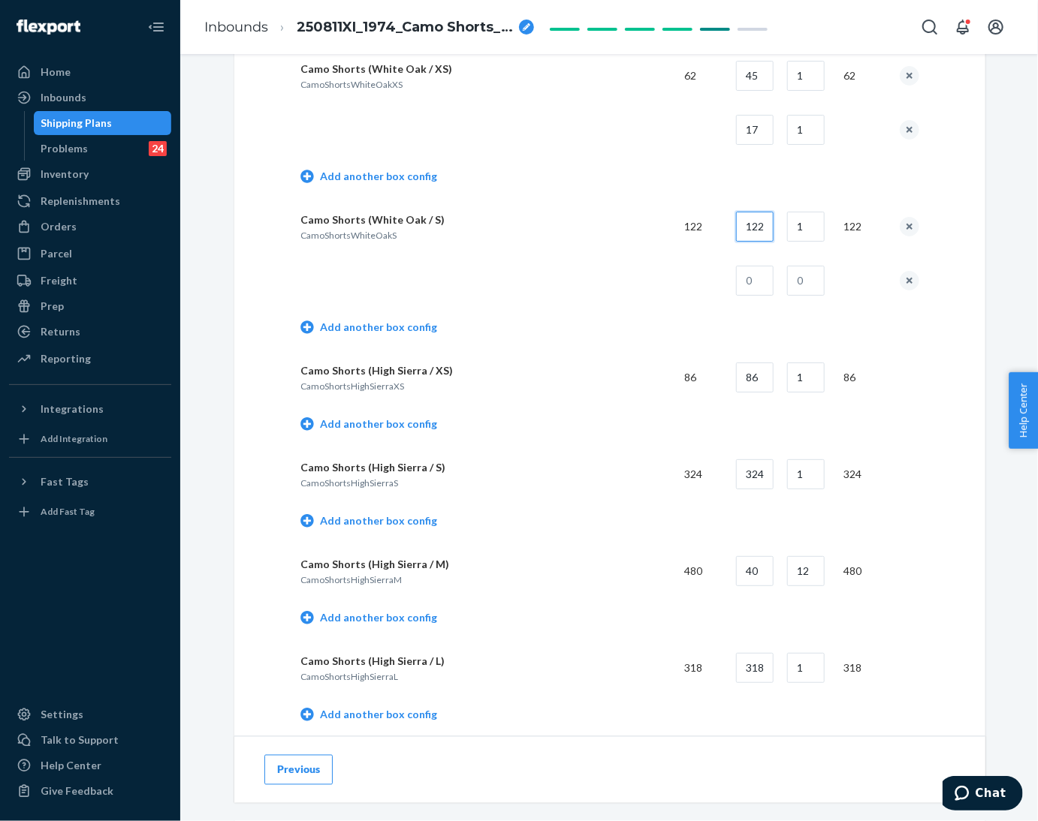
drag, startPoint x: 744, startPoint y: 229, endPoint x: 778, endPoint y: 227, distance: 33.9
click at [778, 227] on tr "Camo Shorts (White Oak / S) CamoShortsWhiteOakS 122 122 1 122" at bounding box center [609, 227] width 619 height 54
click at [753, 282] on input "text" at bounding box center [755, 281] width 38 height 30
click at [630, 325] on td "Add another box config" at bounding box center [609, 329] width 619 height 43
click at [389, 429] on link "Add another box config" at bounding box center [368, 424] width 137 height 15
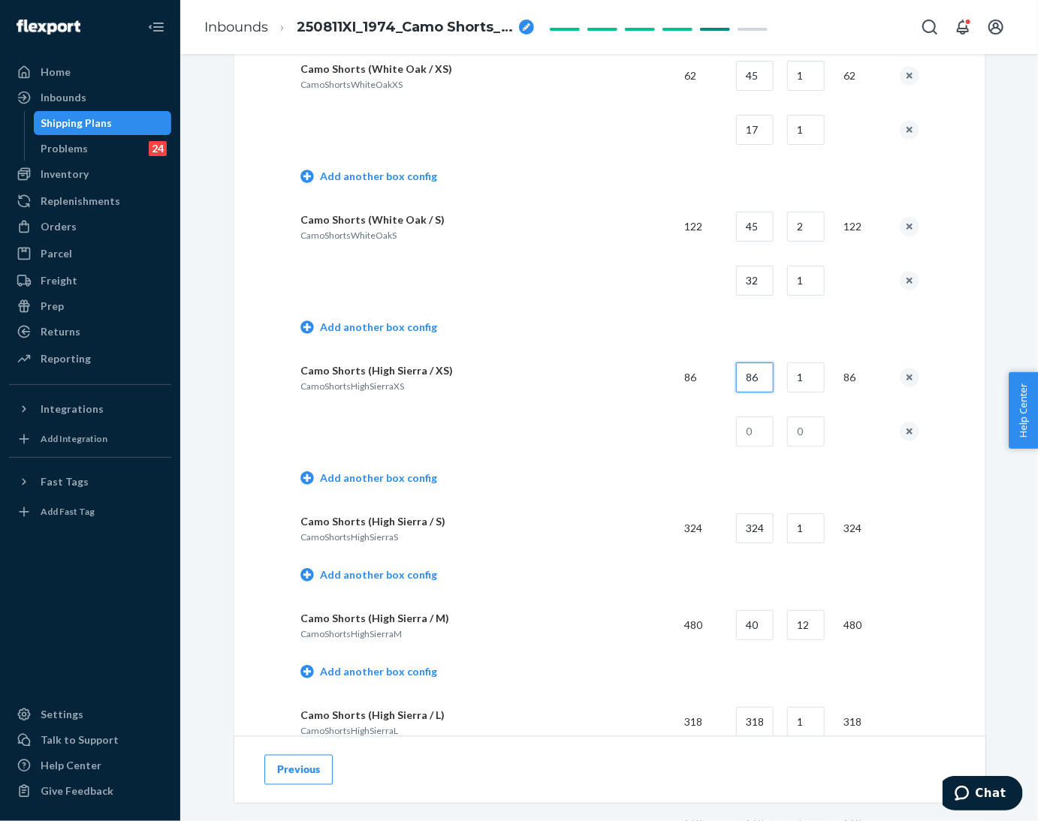
drag, startPoint x: 736, startPoint y: 376, endPoint x: 780, endPoint y: 378, distance: 44.4
click at [780, 378] on tr "Camo Shorts (High Sierra / XS) CamoShortsHighSierraXS 86 86 1 86" at bounding box center [609, 378] width 619 height 54
click at [758, 433] on input "text" at bounding box center [755, 432] width 38 height 30
click at [659, 469] on td "Add another box config" at bounding box center [609, 480] width 619 height 43
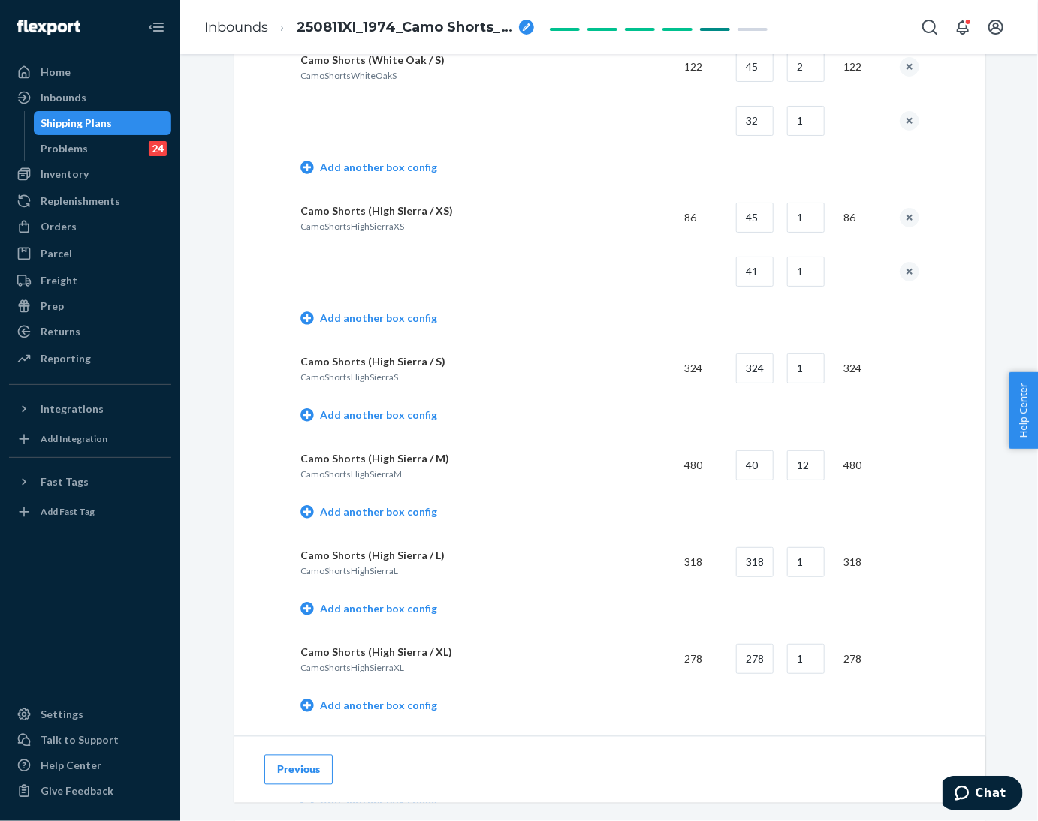
scroll to position [1013, 0]
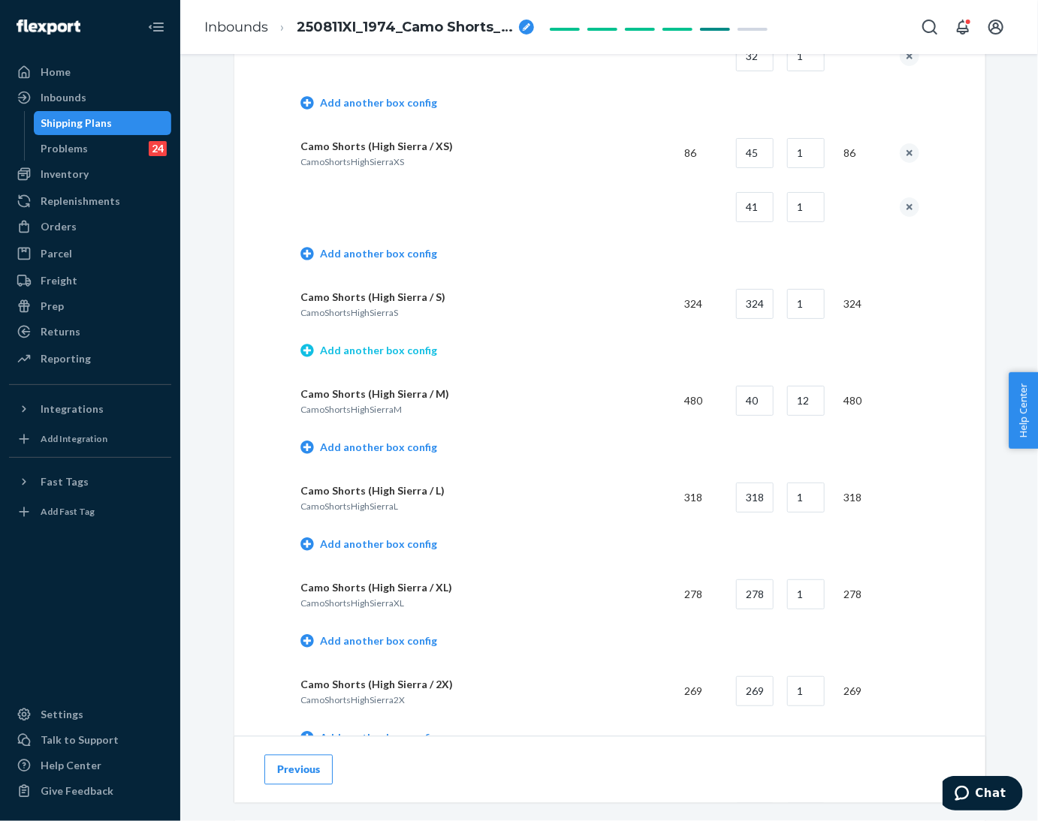
click at [376, 356] on link "Add another box config" at bounding box center [368, 350] width 137 height 15
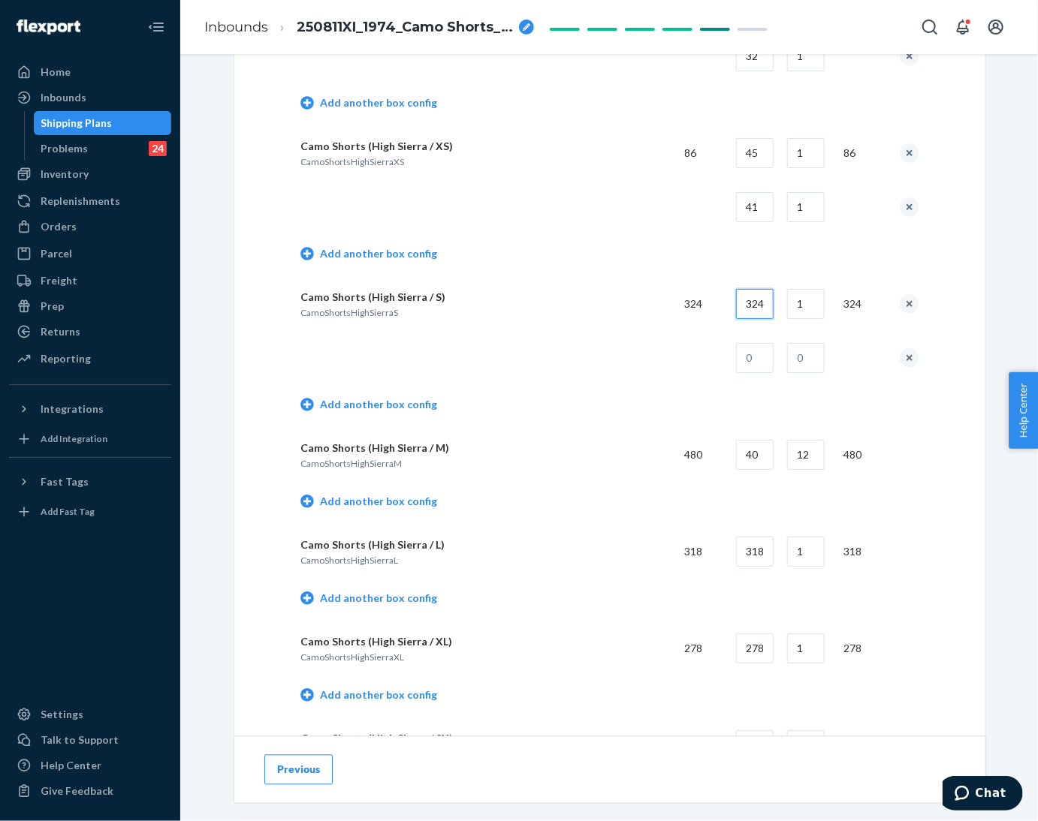
drag, startPoint x: 734, startPoint y: 308, endPoint x: 769, endPoint y: 307, distance: 35.3
click at [769, 307] on input "324" at bounding box center [755, 304] width 38 height 30
click at [738, 357] on input "text" at bounding box center [755, 358] width 38 height 30
click at [647, 420] on td "Add another box config" at bounding box center [609, 406] width 619 height 43
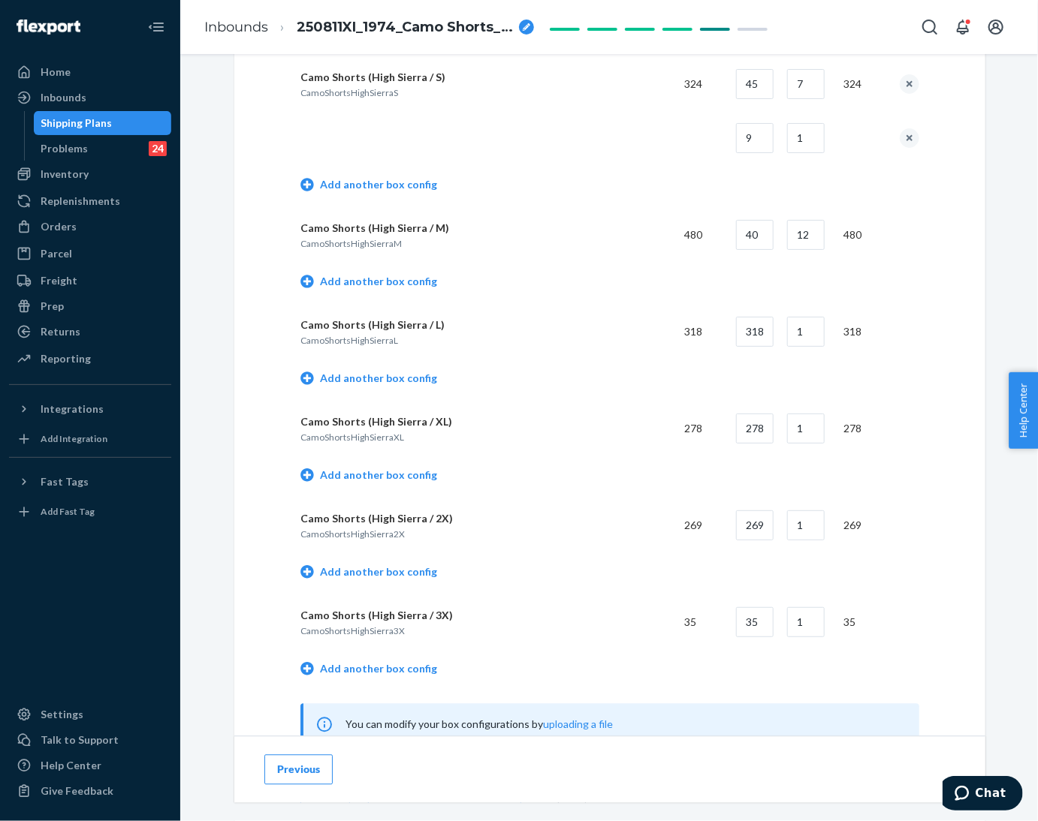
scroll to position [1238, 0]
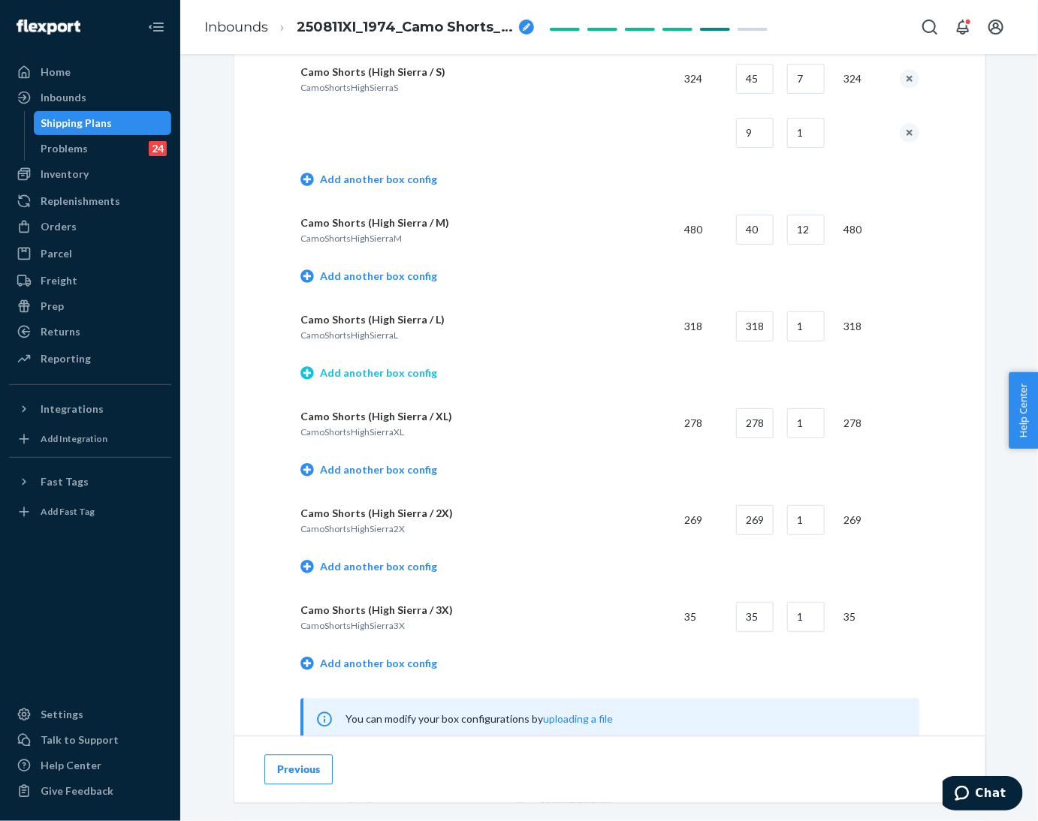
click at [388, 366] on link "Add another box config" at bounding box center [368, 373] width 137 height 15
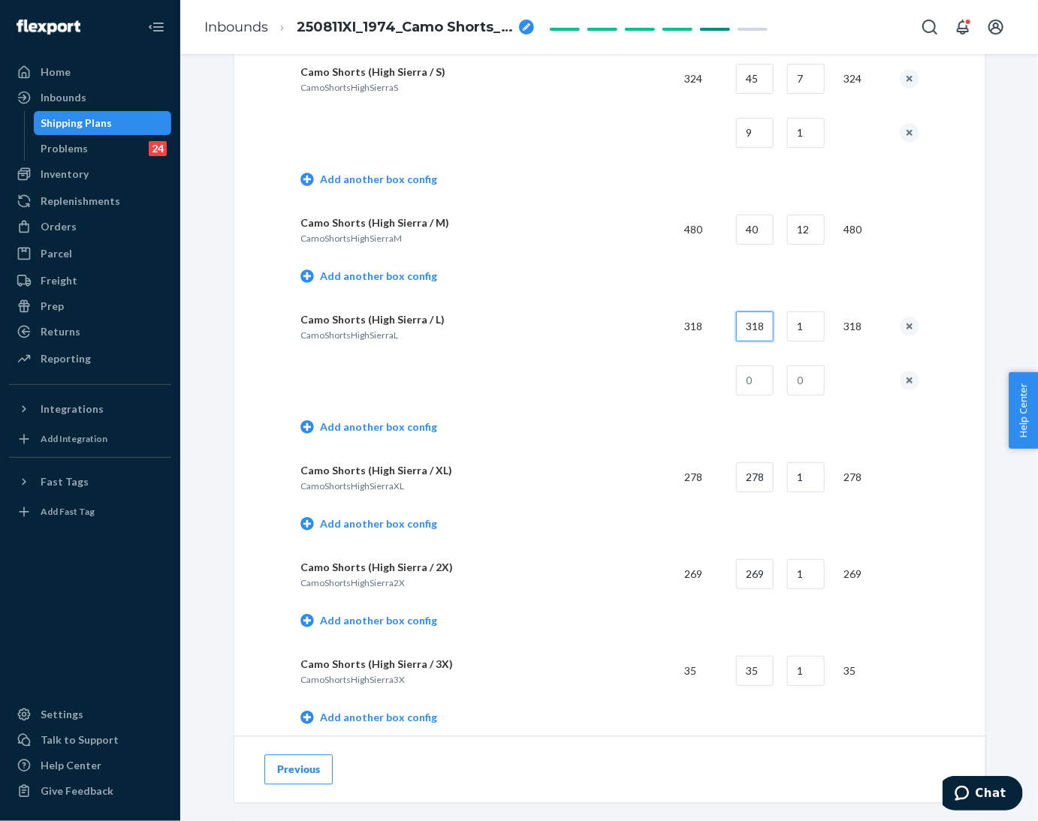
drag, startPoint x: 736, startPoint y: 315, endPoint x: 804, endPoint y: 327, distance: 69.4
click at [804, 327] on tr "Camo Shorts (High Sierra / L) CamoShortsHighSierraL 318 318 1 318" at bounding box center [609, 327] width 619 height 54
click at [754, 380] on input "text" at bounding box center [755, 381] width 38 height 30
click at [688, 408] on td "Add another box config" at bounding box center [609, 429] width 619 height 43
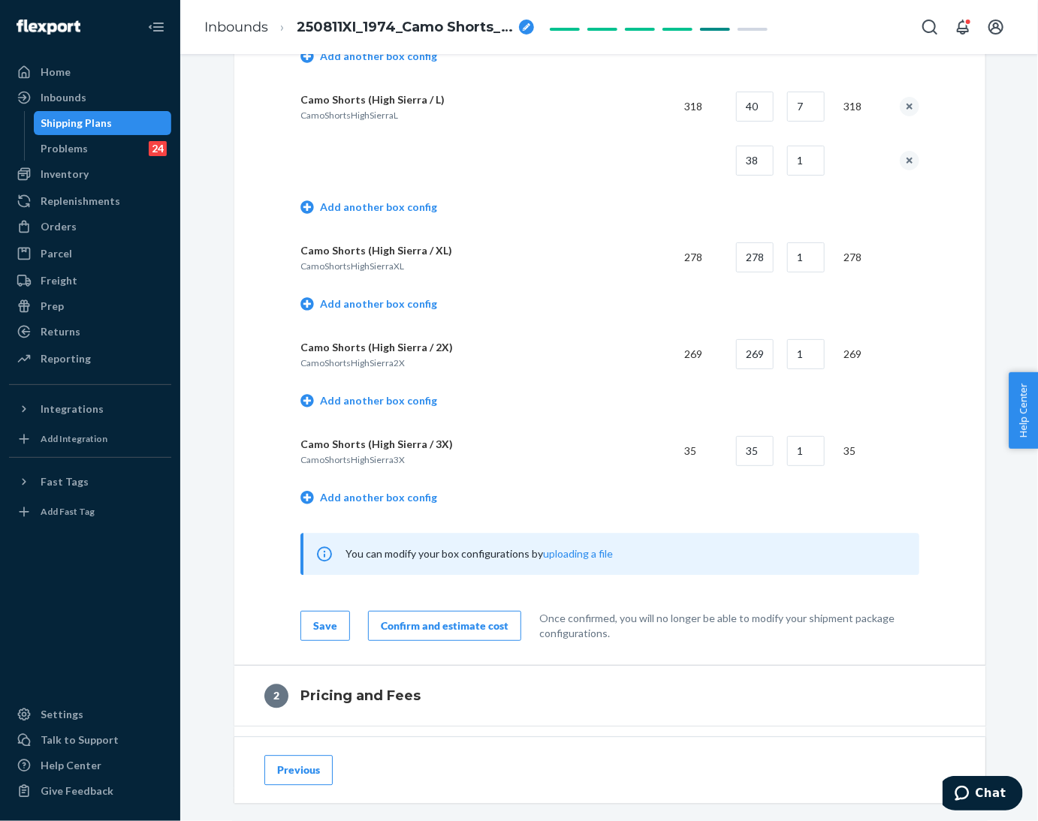
scroll to position [1463, 0]
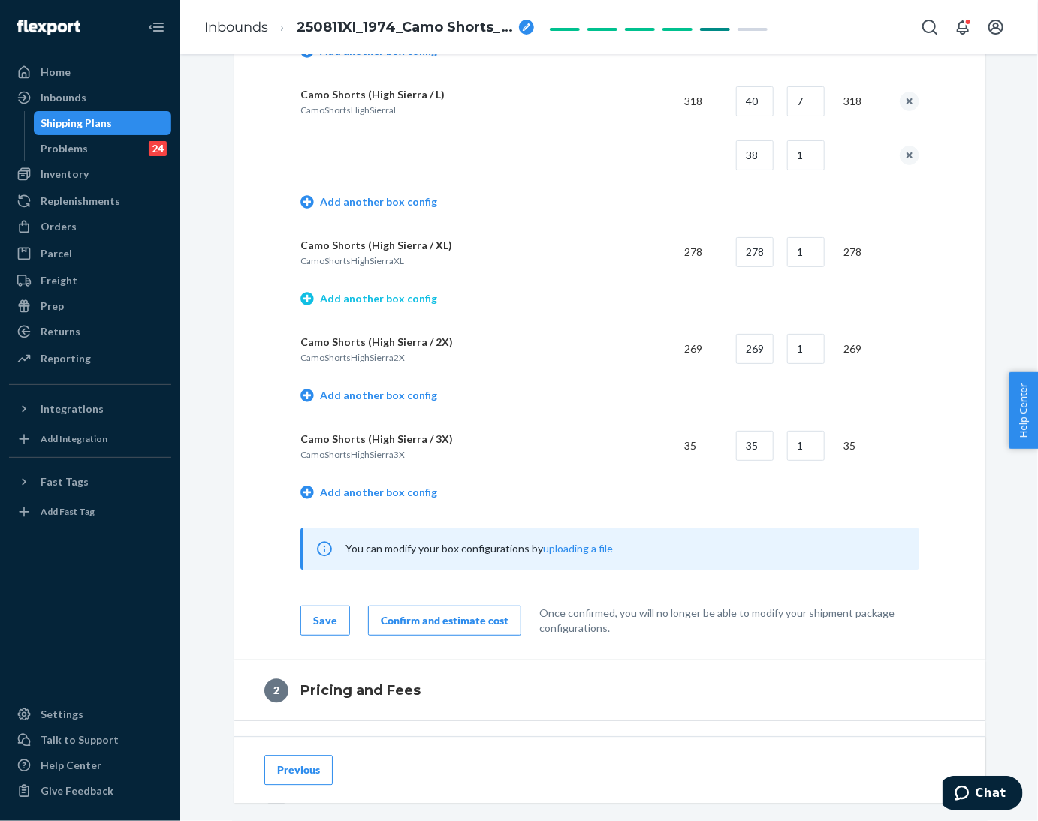
click at [407, 299] on link "Add another box config" at bounding box center [368, 298] width 137 height 15
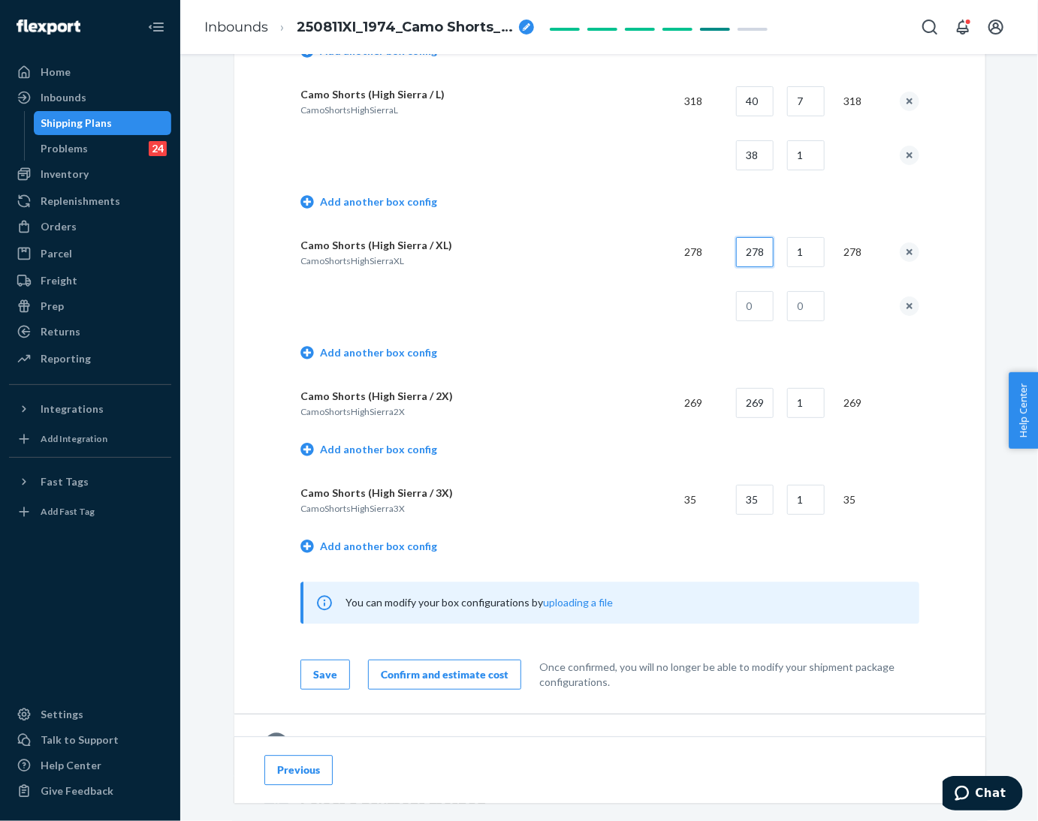
drag, startPoint x: 740, startPoint y: 256, endPoint x: 780, endPoint y: 258, distance: 39.9
click at [780, 258] on tr "Camo Shorts (High Sierra / XL) CamoShortsHighSierraXL 278 278 1 278" at bounding box center [609, 252] width 619 height 54
click at [747, 304] on input "text" at bounding box center [755, 306] width 38 height 30
click at [688, 322] on td at bounding box center [698, 306] width 52 height 54
click at [351, 447] on link "Add another box config" at bounding box center [368, 449] width 137 height 15
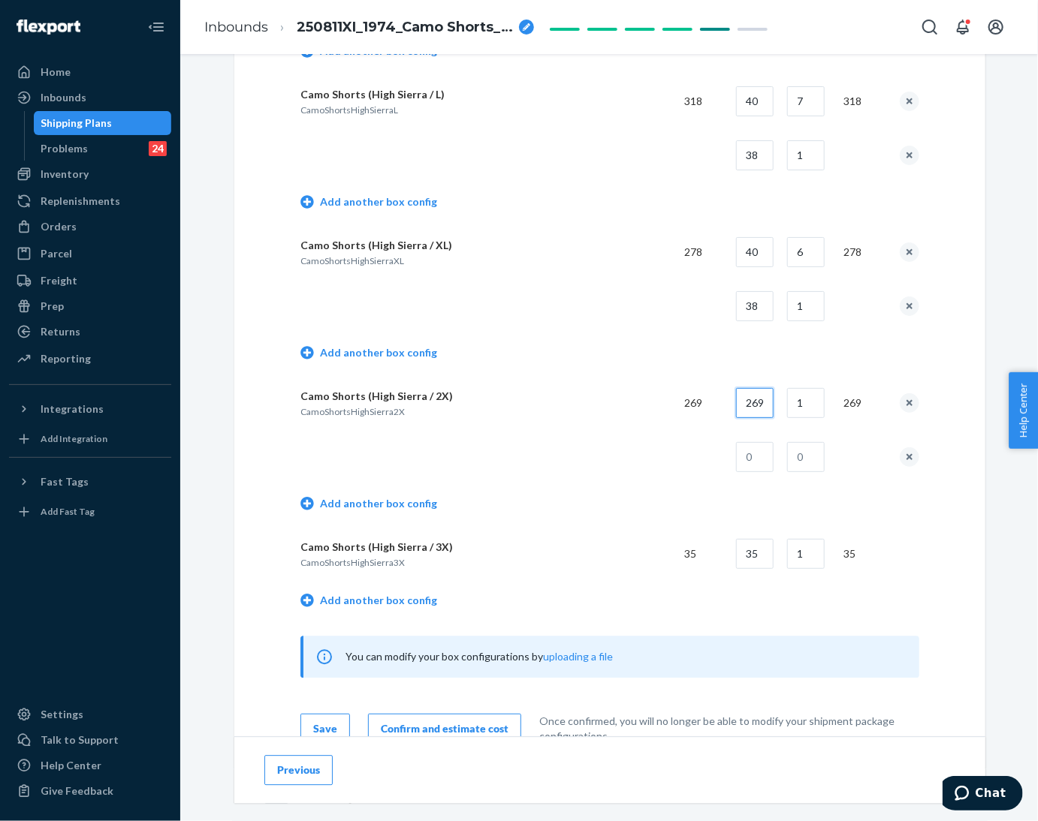
drag, startPoint x: 735, startPoint y: 407, endPoint x: 800, endPoint y: 405, distance: 64.6
click at [800, 405] on tr "Camo Shorts (High Sierra / 2X) CamoShortsHighSierra2X 269 269 1 269" at bounding box center [609, 403] width 619 height 54
click at [746, 459] on input "text" at bounding box center [755, 457] width 38 height 30
click at [677, 498] on td "Add another box config" at bounding box center [609, 505] width 619 height 43
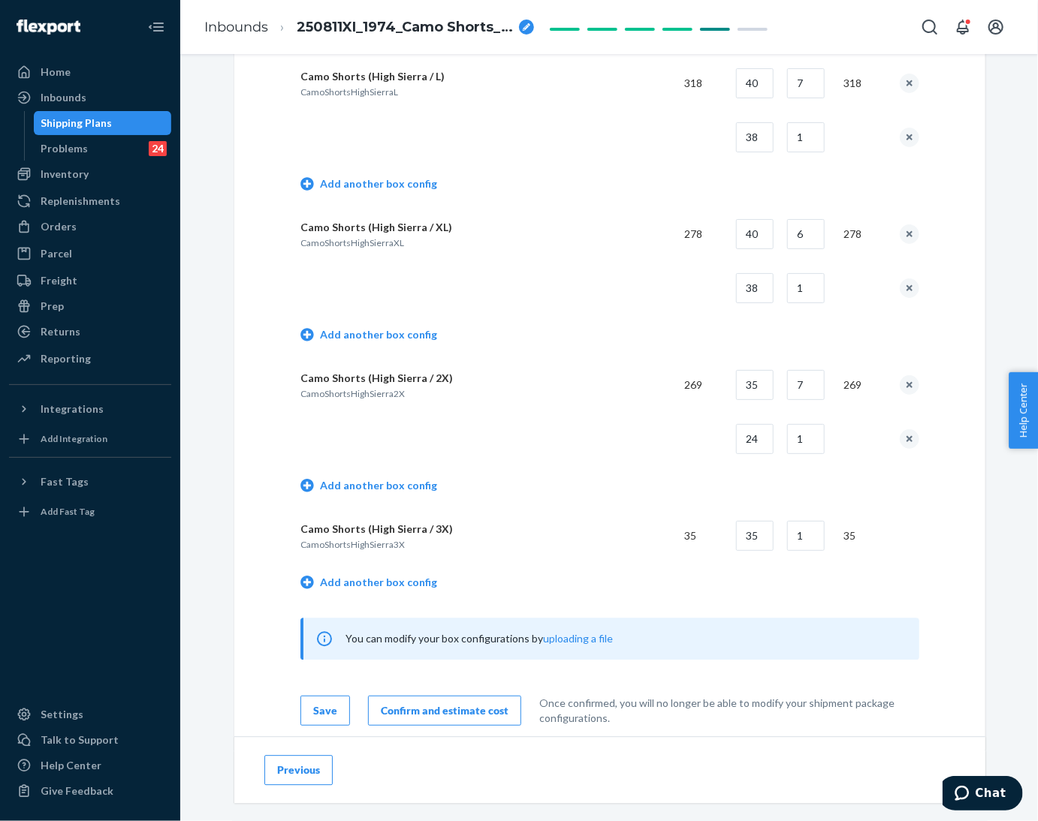
scroll to position [1689, 0]
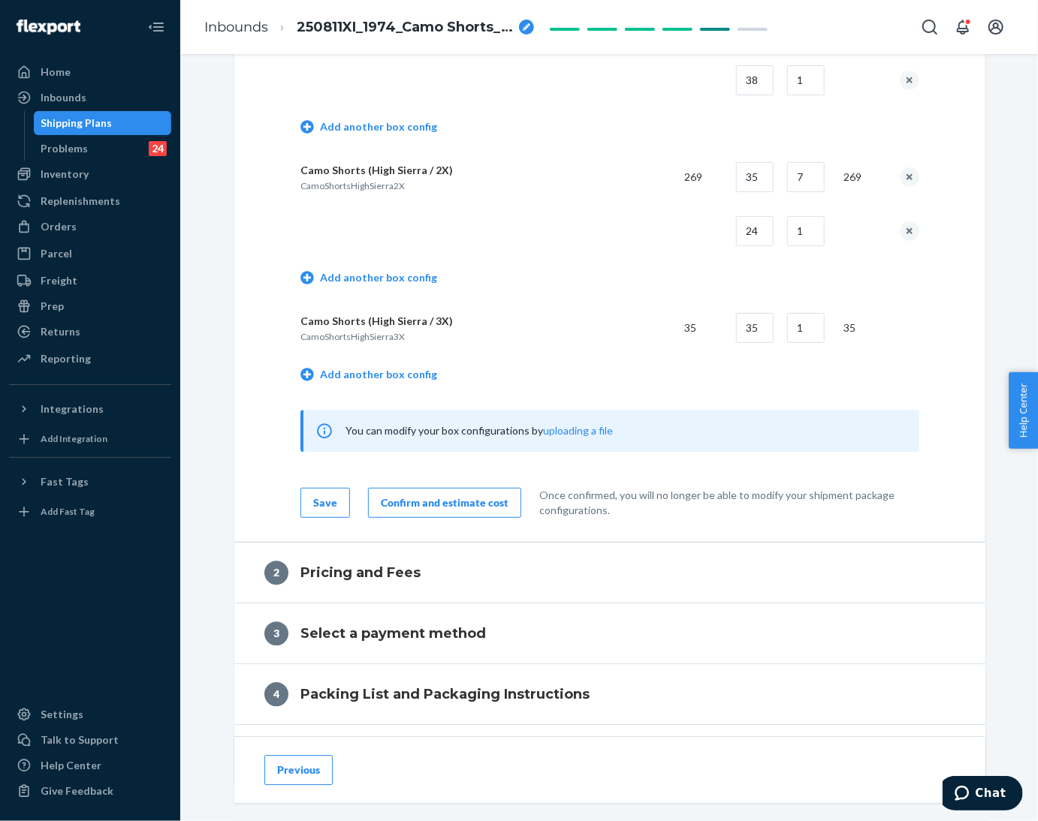
drag, startPoint x: 460, startPoint y: 498, endPoint x: 845, endPoint y: 529, distance: 385.7
click at [460, 498] on div "Confirm and estimate cost" at bounding box center [445, 503] width 128 height 15
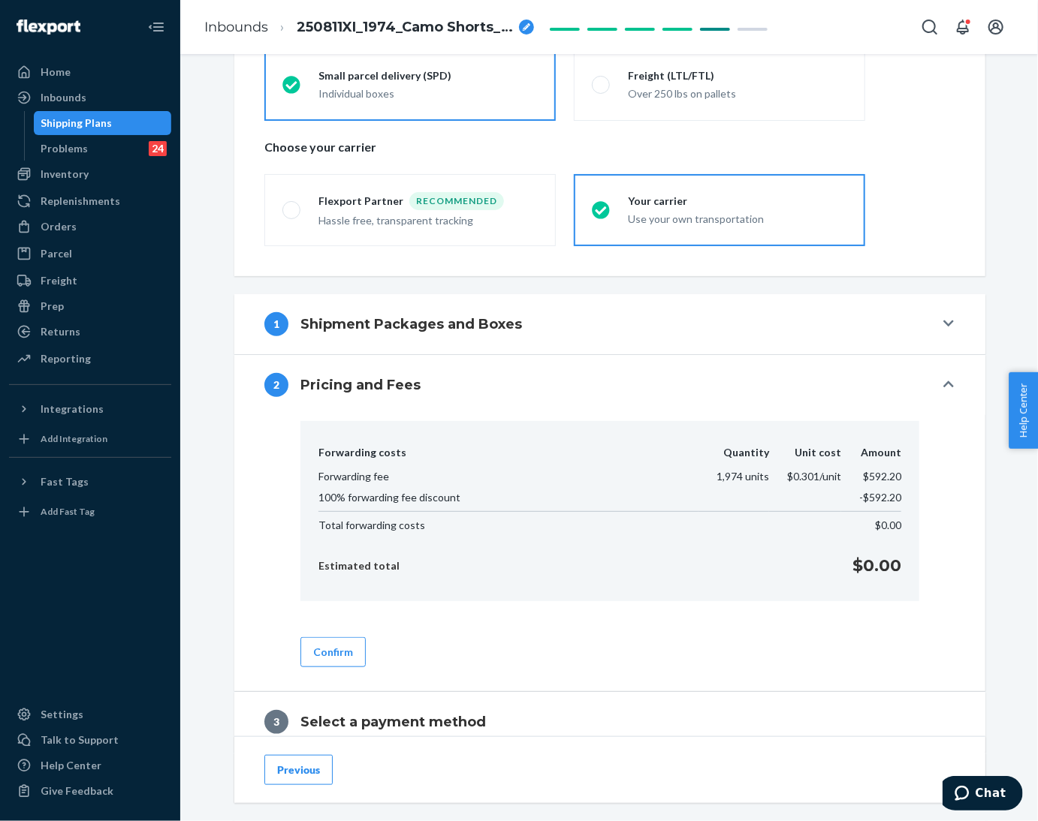
scroll to position [309, 0]
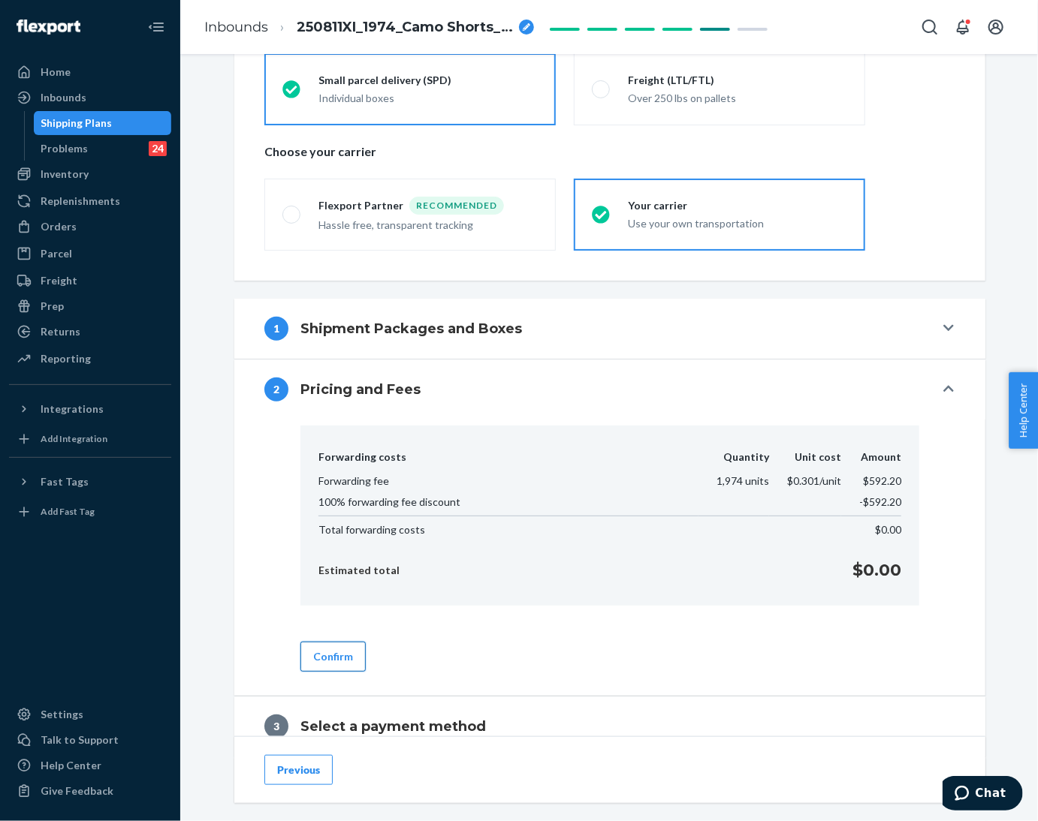
click at [313, 650] on button "Confirm" at bounding box center [332, 657] width 65 height 30
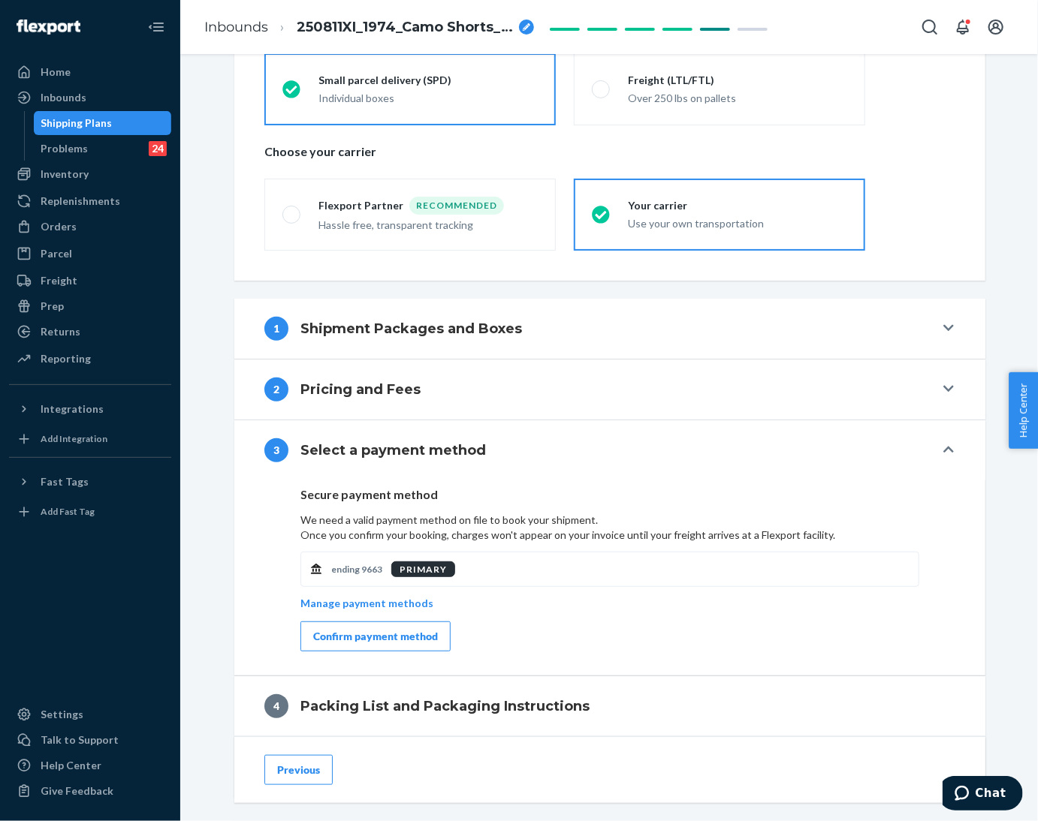
click at [418, 623] on button "Confirm payment method" at bounding box center [375, 637] width 150 height 30
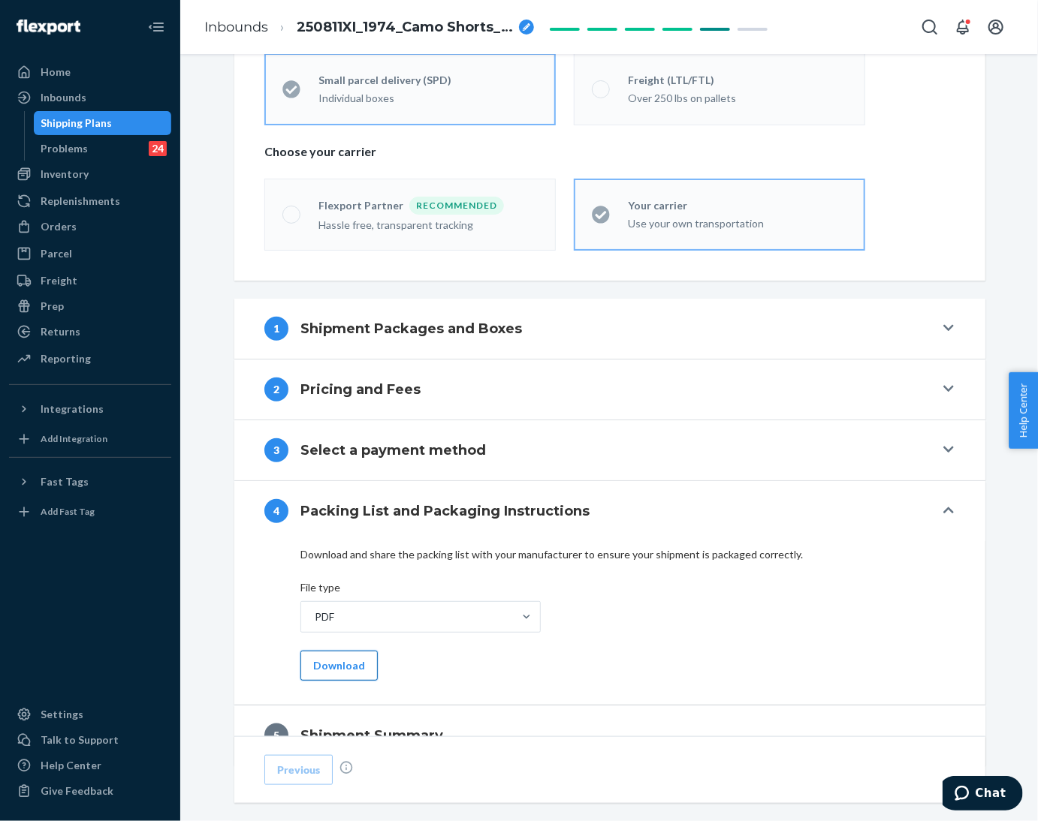
click at [333, 662] on button "Download" at bounding box center [338, 666] width 77 height 30
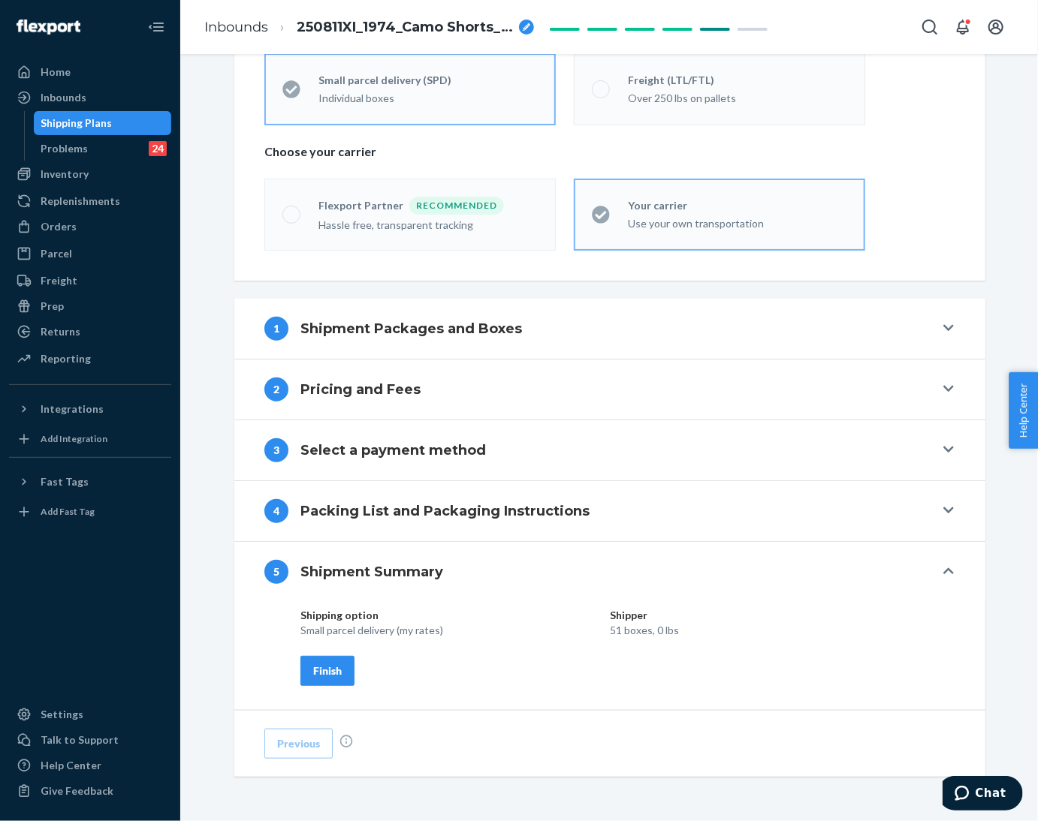
click at [336, 667] on button "Finish" at bounding box center [327, 671] width 54 height 30
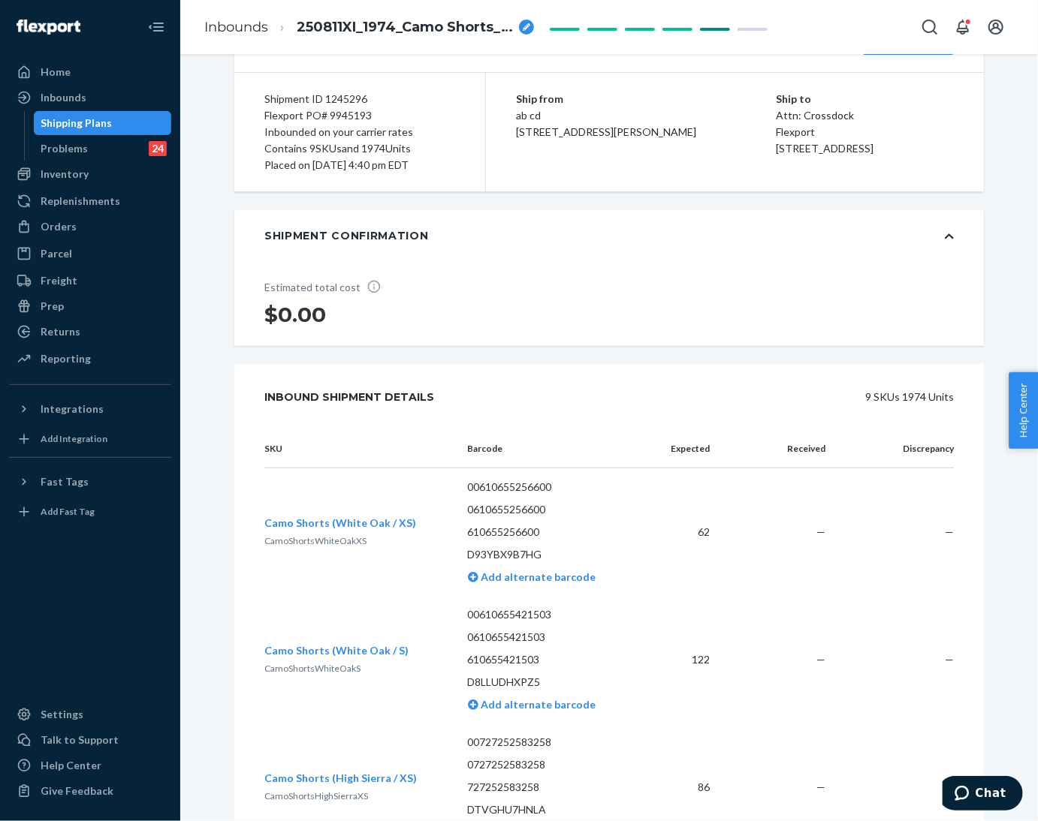
scroll to position [0, 0]
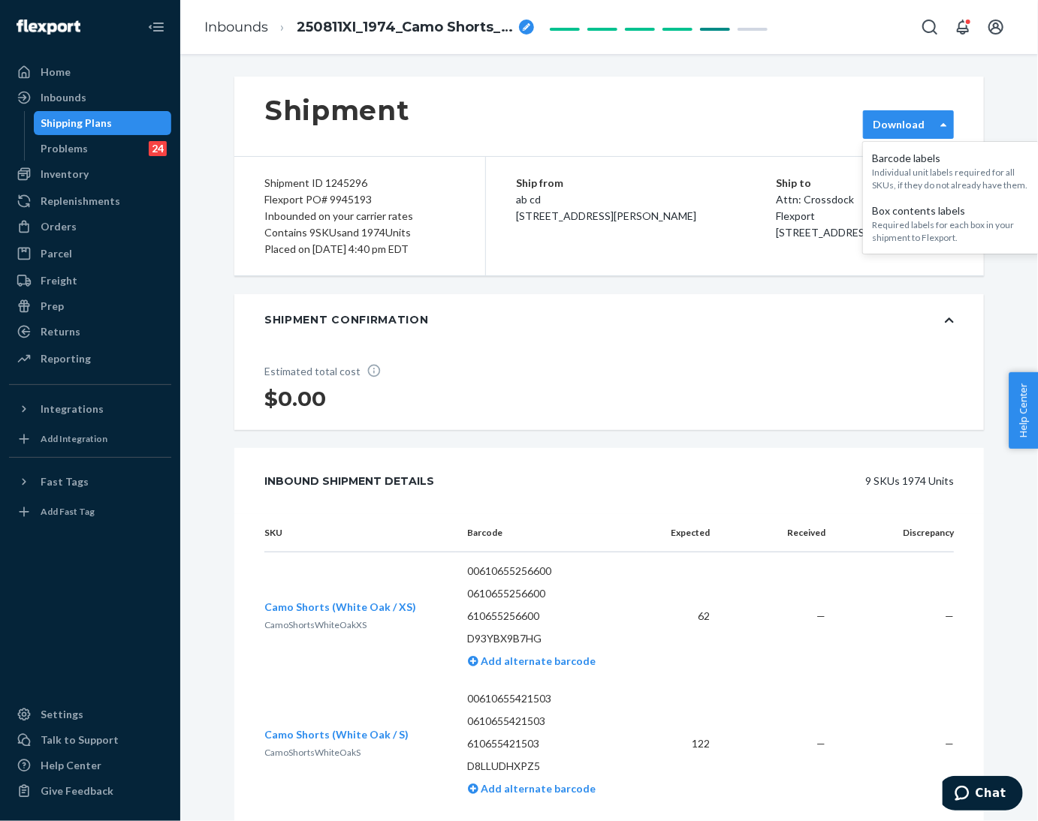
click at [906, 119] on label "Download" at bounding box center [899, 124] width 52 height 15
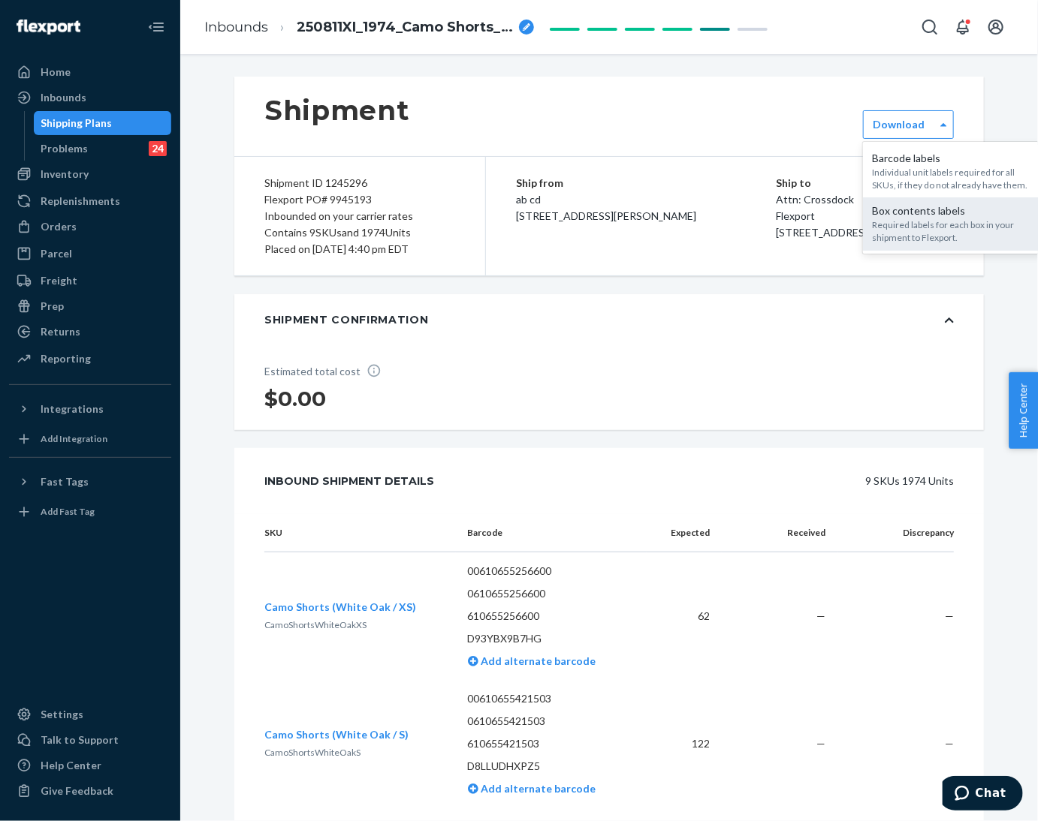
click at [908, 209] on div "Box contents labels" at bounding box center [953, 210] width 162 height 15
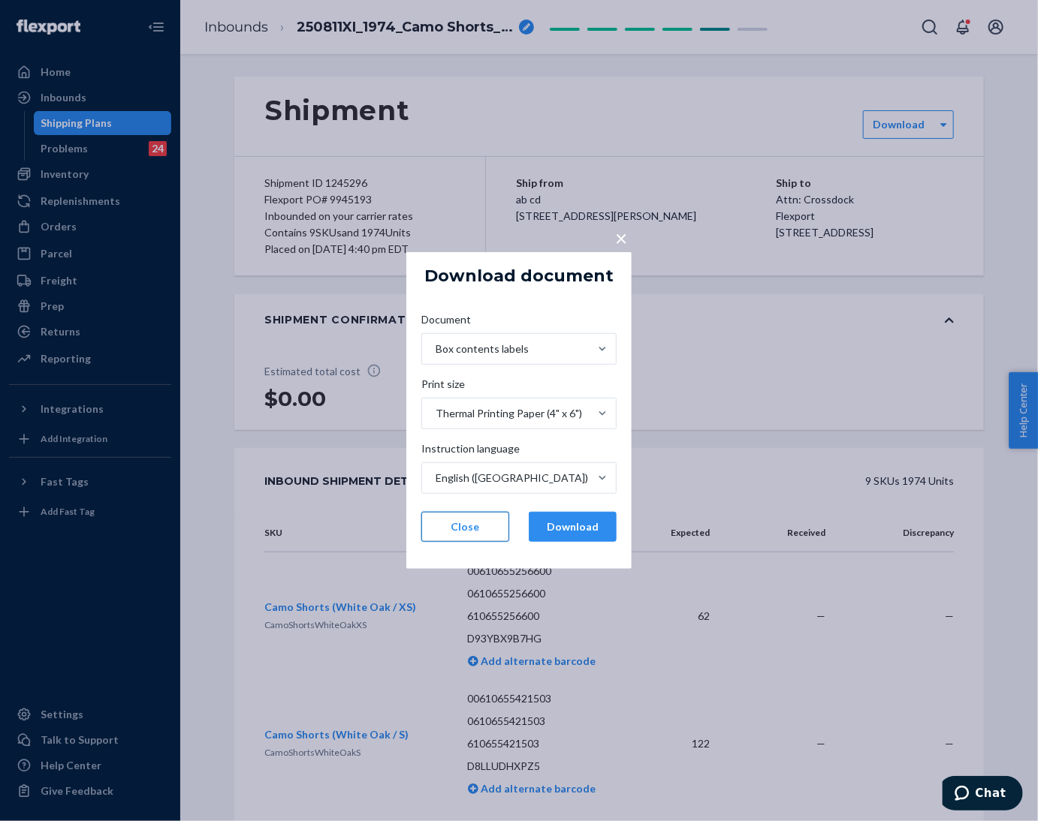
drag, startPoint x: 592, startPoint y: 525, endPoint x: 497, endPoint y: 531, distance: 94.8
click at [591, 525] on button "Download" at bounding box center [573, 527] width 88 height 30
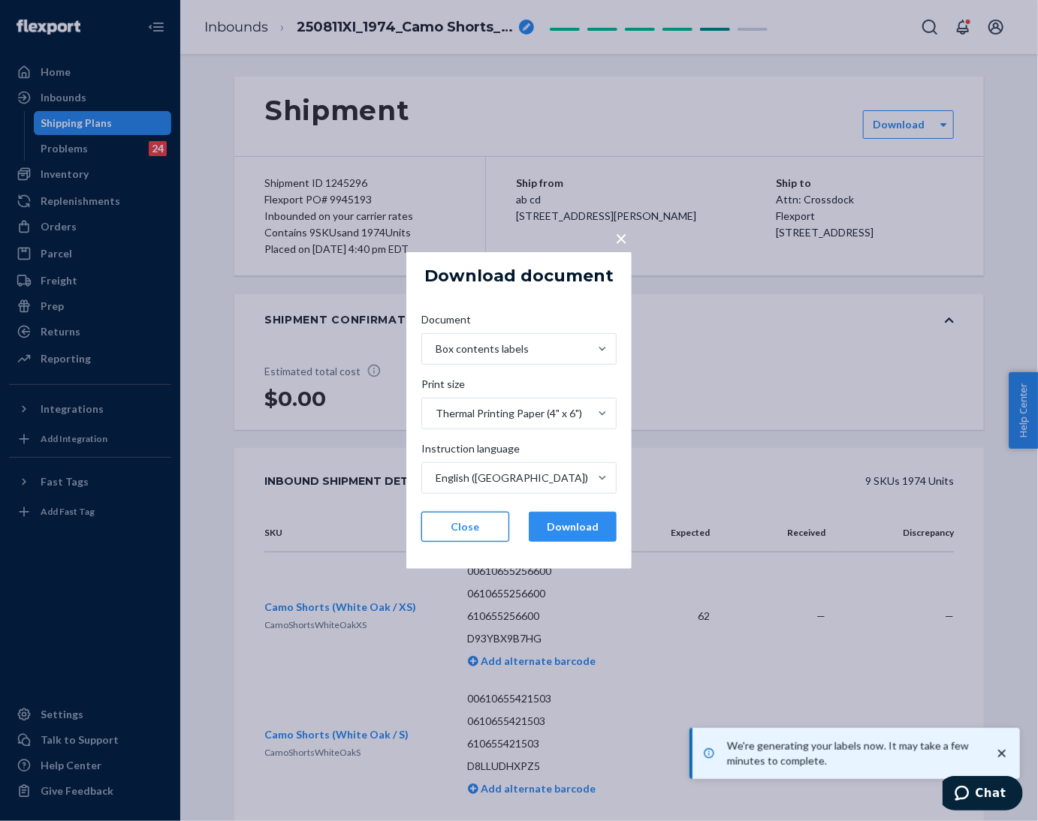
click at [463, 529] on button "Close" at bounding box center [465, 527] width 88 height 30
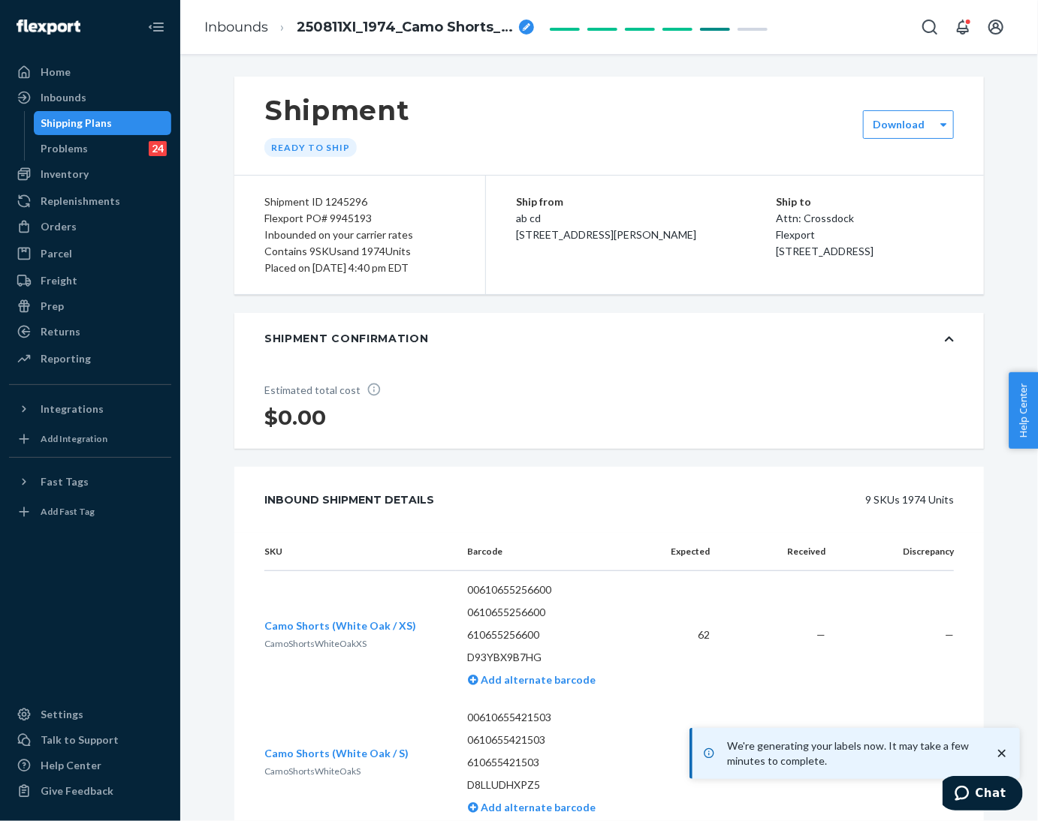
drag, startPoint x: 432, startPoint y: 342, endPoint x: 670, endPoint y: 375, distance: 240.4
click at [432, 342] on div "Shipment Confirmation" at bounding box center [608, 338] width 749 height 51
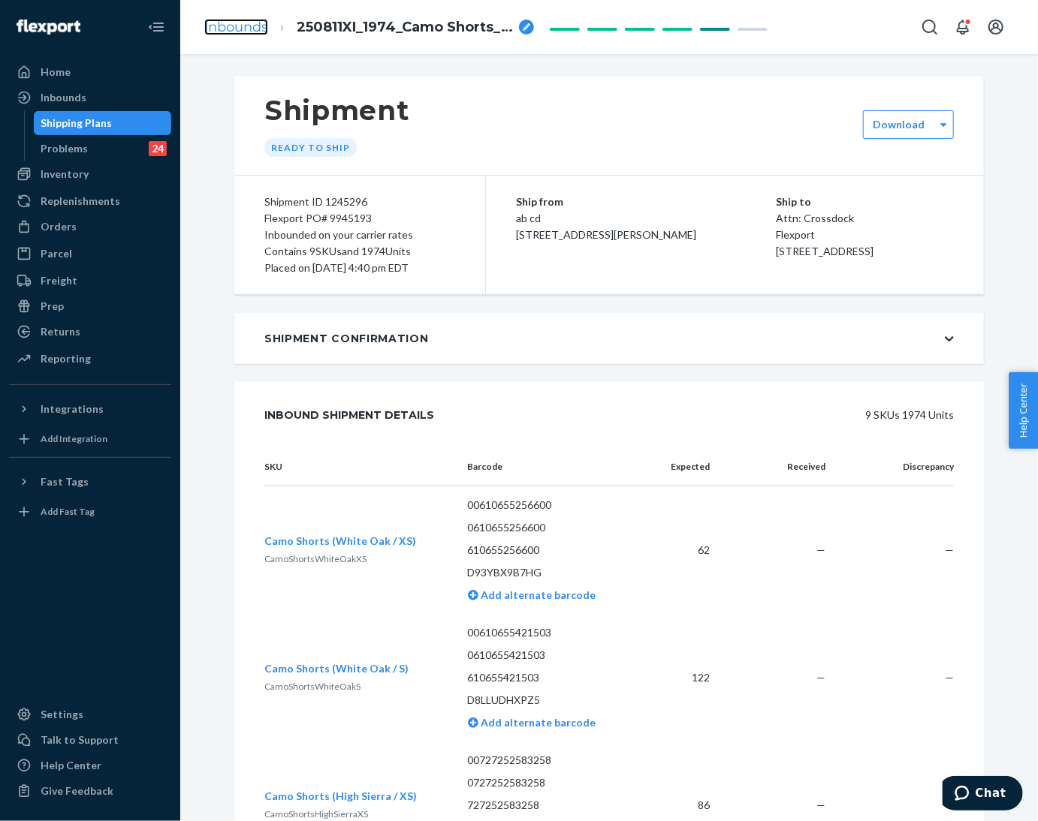
click at [241, 29] on link "Inbounds" at bounding box center [236, 27] width 64 height 17
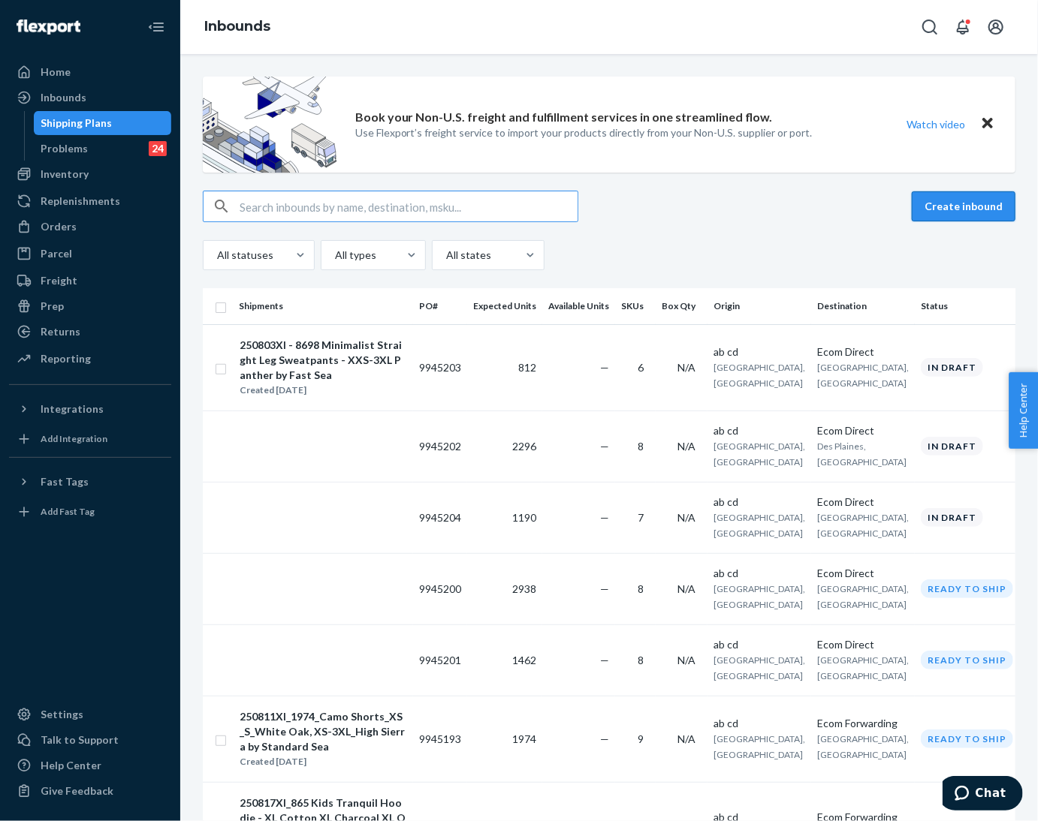
click at [922, 209] on button "Create inbound" at bounding box center [964, 206] width 104 height 30
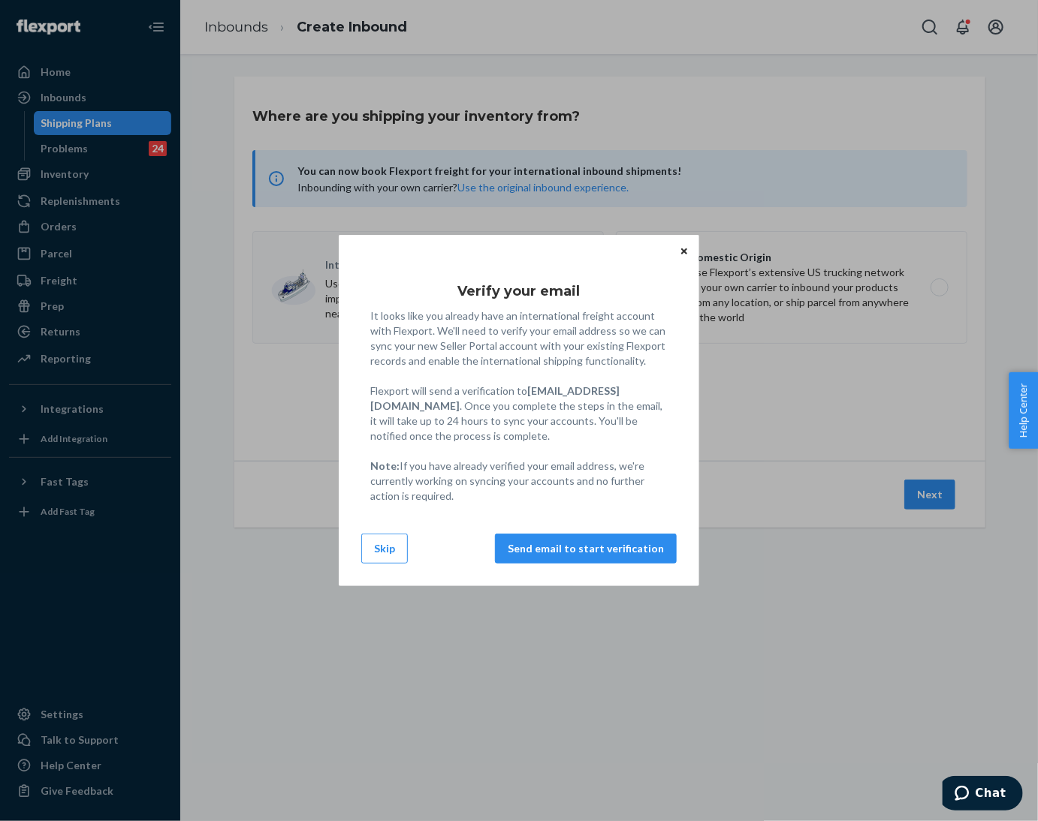
click at [363, 564] on div "Verify your email It looks like you already have an international freight accou…" at bounding box center [518, 411] width 315 height 324
click at [375, 552] on button "Skip" at bounding box center [384, 549] width 47 height 30
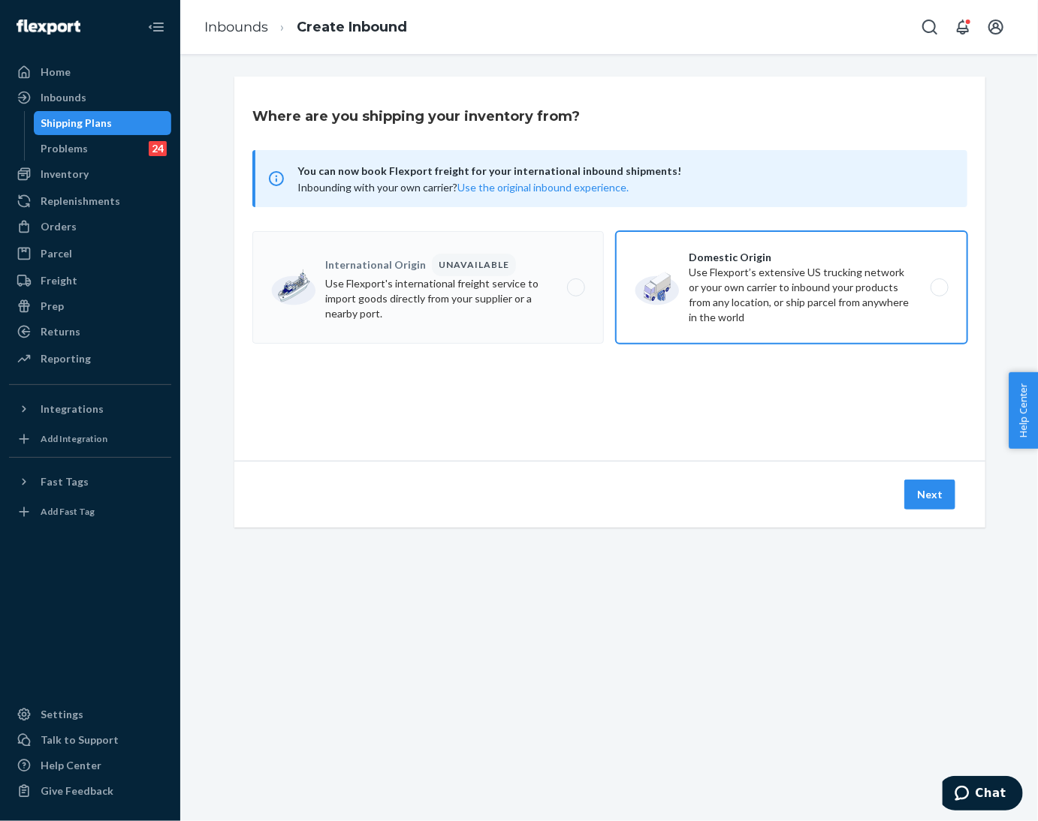
click at [704, 292] on label "Domestic Origin Use Flexport’s extensive US trucking network or your own carrie…" at bounding box center [791, 287] width 351 height 113
click at [939, 292] on input "Domestic Origin Use Flexport’s extensive US trucking network or your own carrie…" at bounding box center [944, 288] width 10 height 10
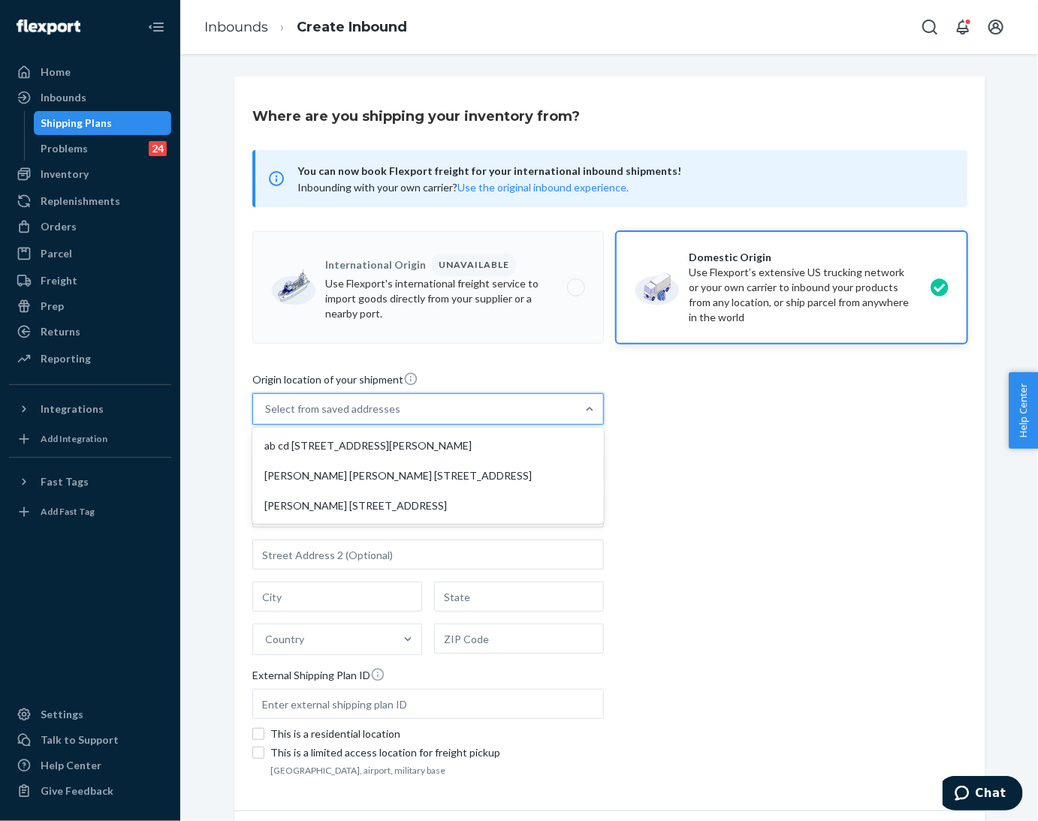
click at [523, 411] on div "Select from saved addresses" at bounding box center [414, 409] width 323 height 30
click at [267, 411] on input "option ab cd [STREET_ADDRESS][PERSON_NAME] focused, 1 of 3. 3 results available…" at bounding box center [266, 409] width 2 height 15
click at [508, 444] on div "ab cd [STREET_ADDRESS][PERSON_NAME]" at bounding box center [427, 446] width 345 height 30
click at [267, 417] on input "option ab cd [STREET_ADDRESS][PERSON_NAME] focused, 1 of 3. 3 results available…" at bounding box center [266, 409] width 2 height 15
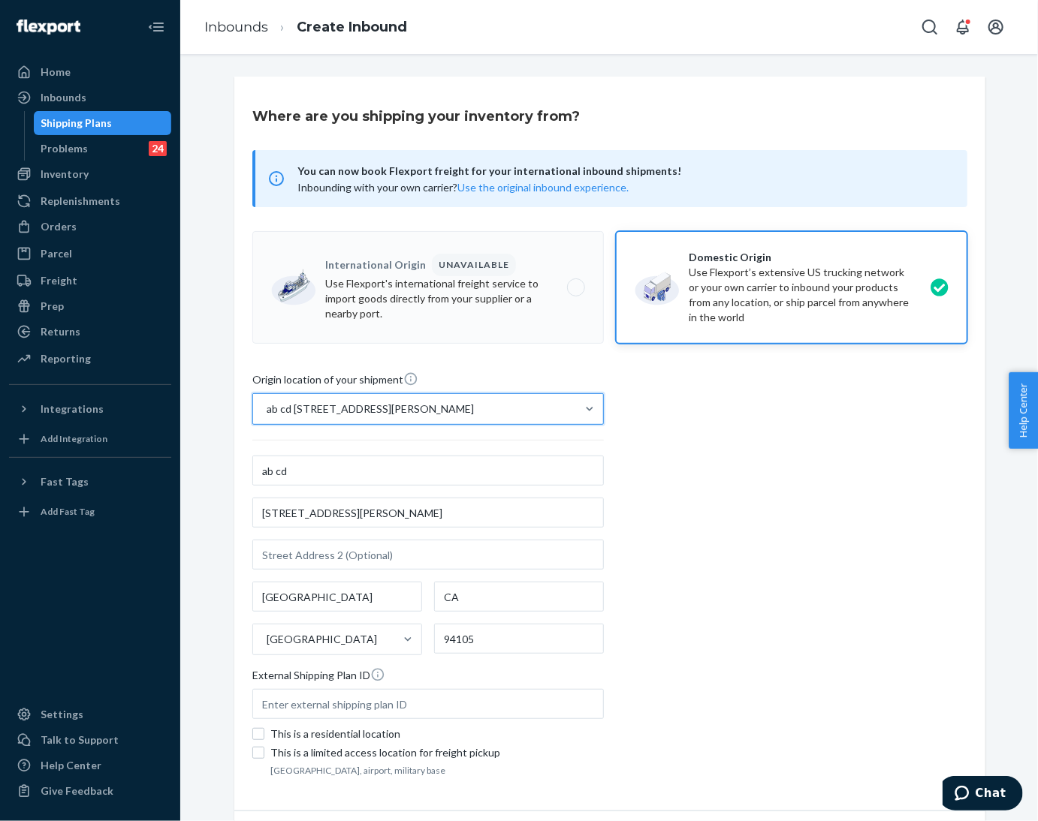
scroll to position [92, 0]
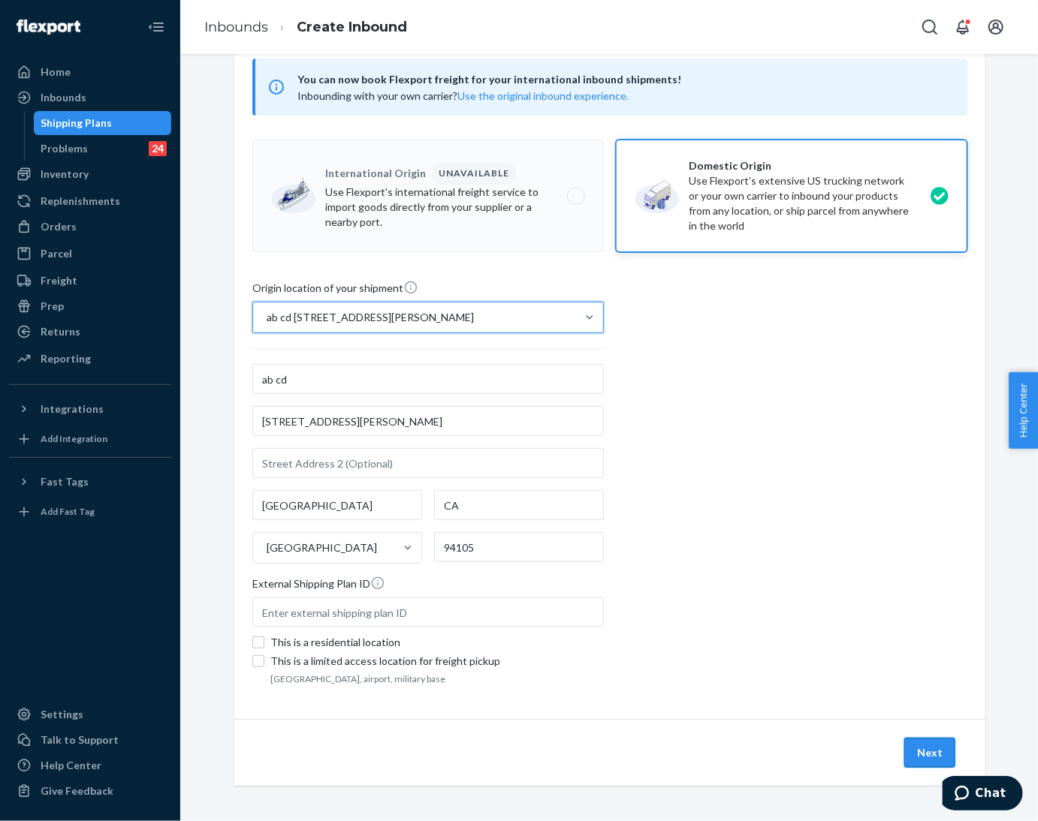
click at [918, 756] on button "Next" at bounding box center [929, 753] width 51 height 30
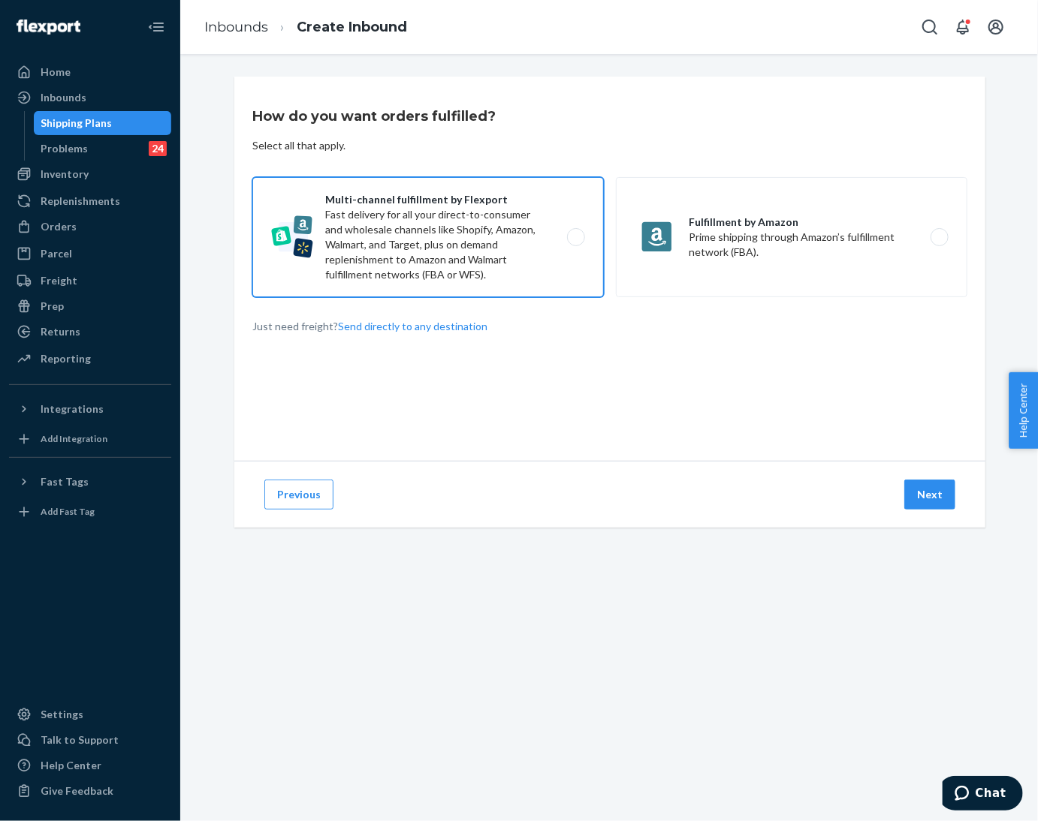
click at [471, 227] on label "Multi-channel fulfillment by Flexport Fast delivery for all your direct-to-cons…" at bounding box center [427, 237] width 351 height 120
click at [575, 233] on input "Multi-channel fulfillment by Flexport Fast delivery for all your direct-to-cons…" at bounding box center [580, 238] width 10 height 10
click at [905, 491] on button "Next" at bounding box center [929, 495] width 51 height 30
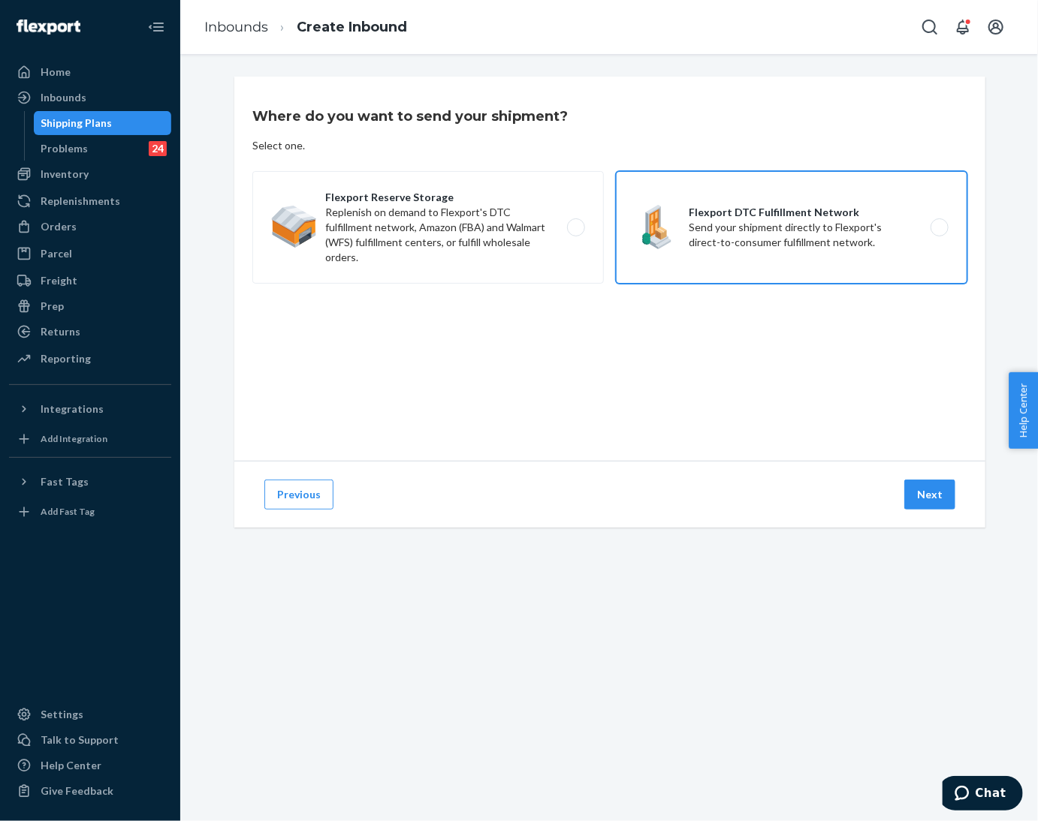
click at [768, 188] on label "Flexport DTC Fulfillment Network Send your shipment directly to Flexport's dire…" at bounding box center [791, 227] width 351 height 113
click at [939, 223] on input "Flexport DTC Fulfillment Network Send your shipment directly to Flexport's dire…" at bounding box center [944, 228] width 10 height 10
click at [930, 496] on button "Next" at bounding box center [929, 495] width 51 height 30
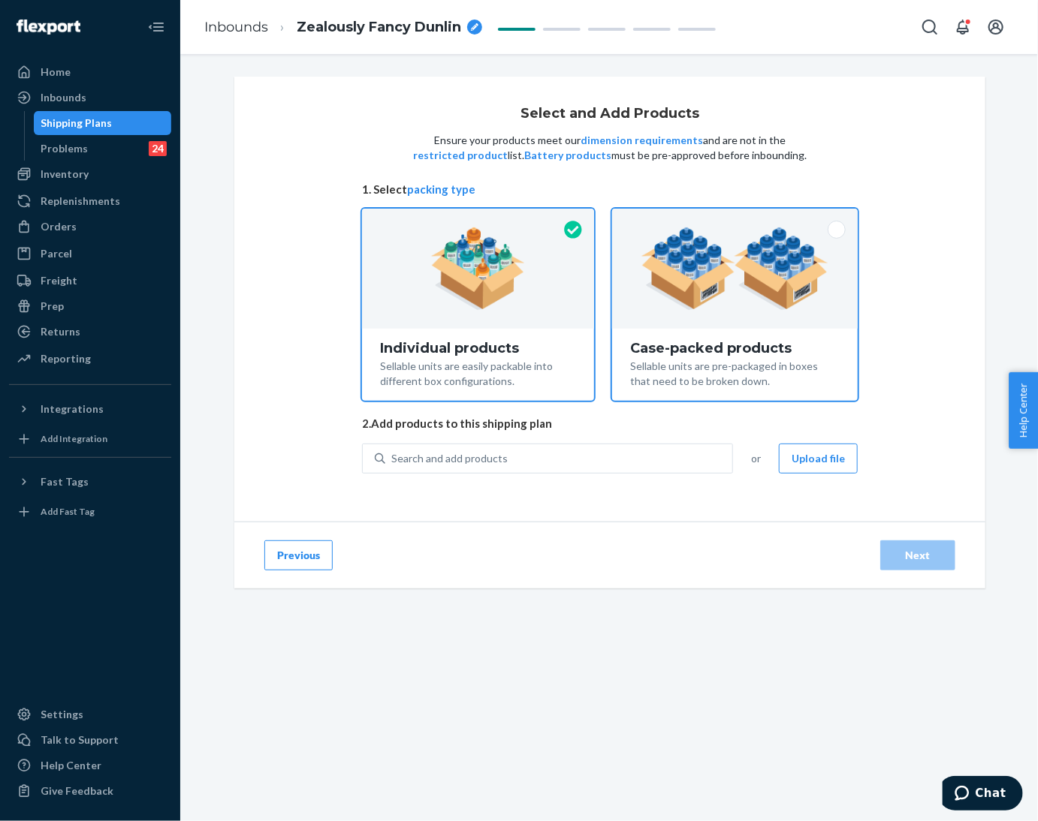
drag, startPoint x: 683, startPoint y: 337, endPoint x: 716, endPoint y: 399, distance: 69.5
click at [683, 338] on div "Case-packed products Sellable units are pre-packaged in boxes that need to be b…" at bounding box center [735, 365] width 246 height 72
click at [730, 219] on input "Case-packed products Sellable units are pre-packaged in boxes that need to be b…" at bounding box center [735, 214] width 10 height 10
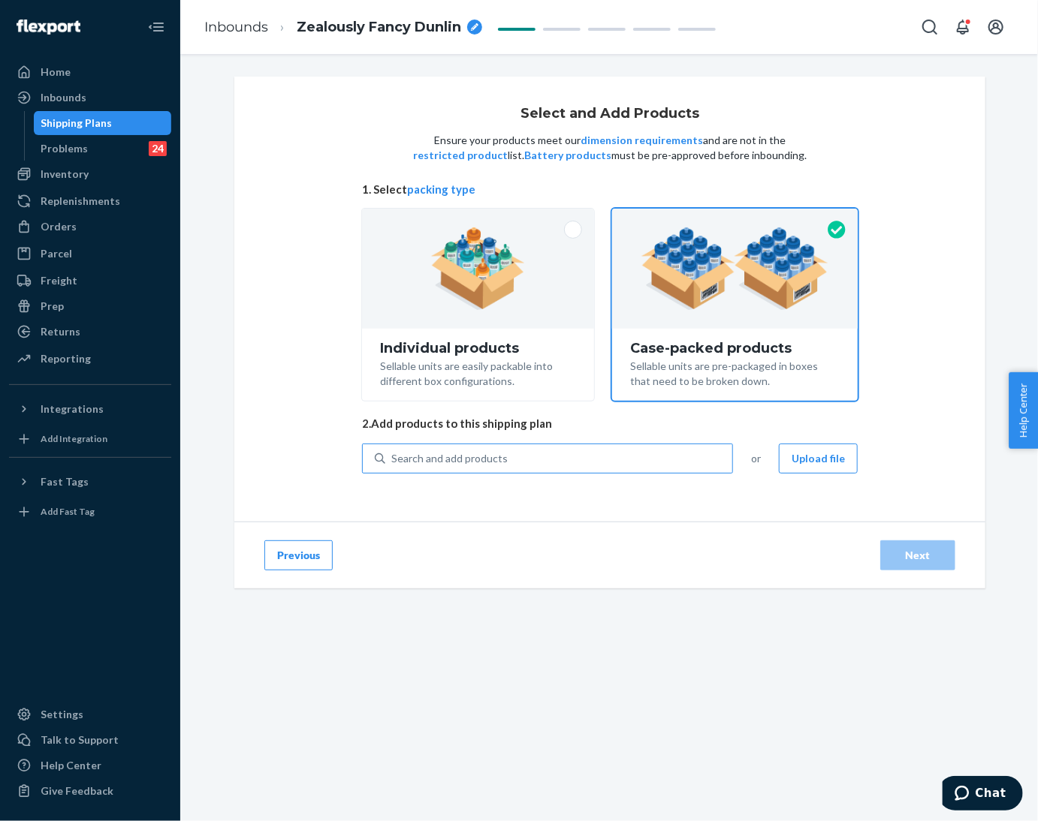
click at [568, 447] on div "Search and add products" at bounding box center [558, 458] width 347 height 27
click at [393, 451] on input "Search and add products" at bounding box center [392, 458] width 2 height 15
paste input "Camo hoodie High Sierra"
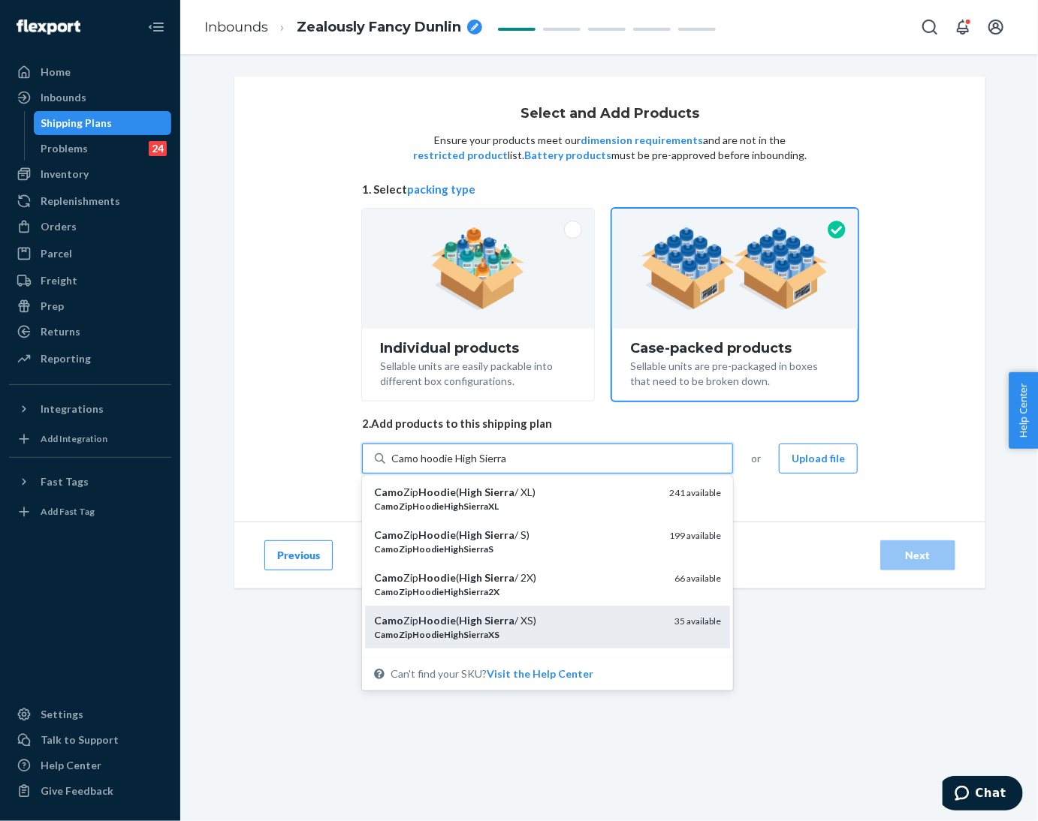
scroll to position [113, 0]
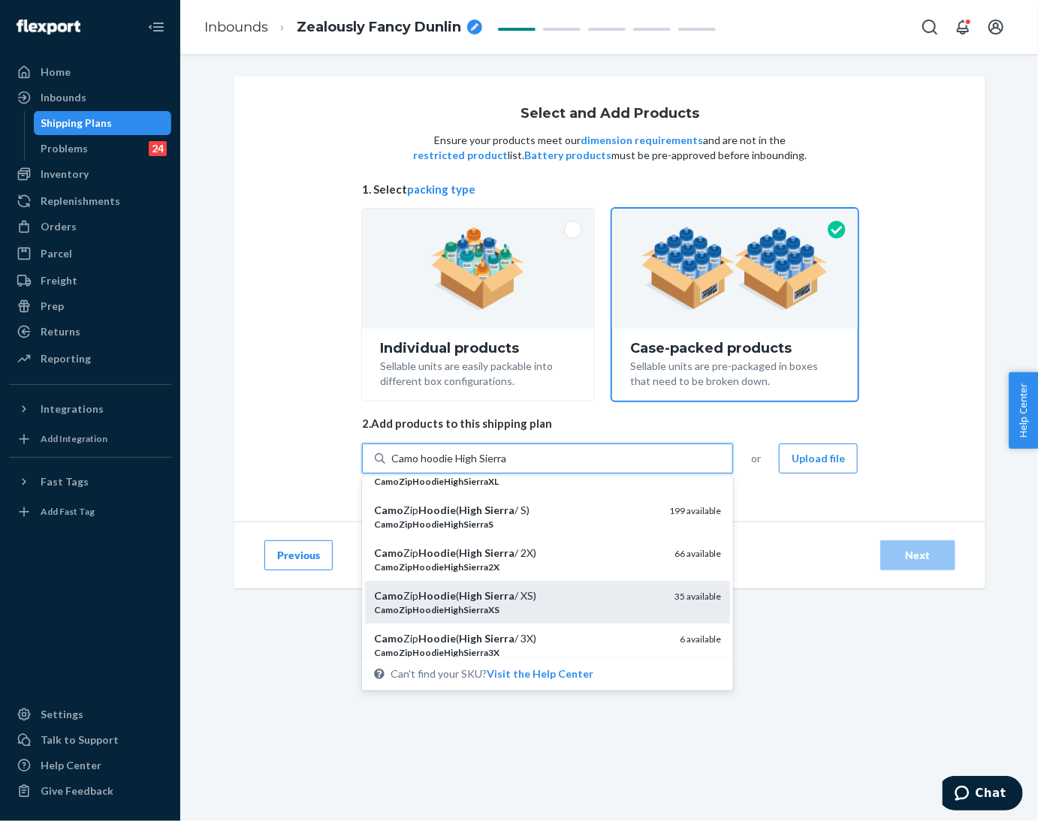
click at [546, 600] on div "Camo Zip Hoodie ( High Sierra / XS)" at bounding box center [518, 596] width 288 height 15
click at [507, 466] on input "Camo hoodie High Sierra" at bounding box center [449, 458] width 116 height 15
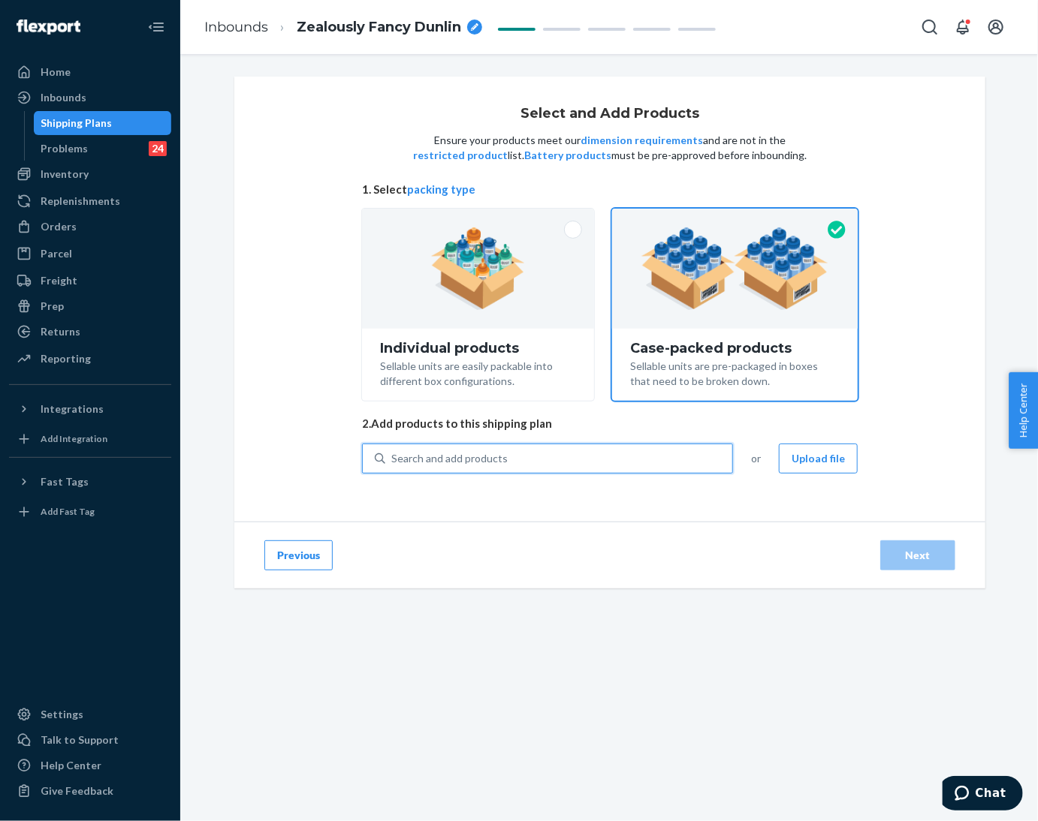
click at [528, 445] on div "Search and add products" at bounding box center [558, 458] width 347 height 27
click at [393, 451] on input "0 results available. Use Up and Down to choose options, press Enter to select t…" at bounding box center [392, 458] width 2 height 15
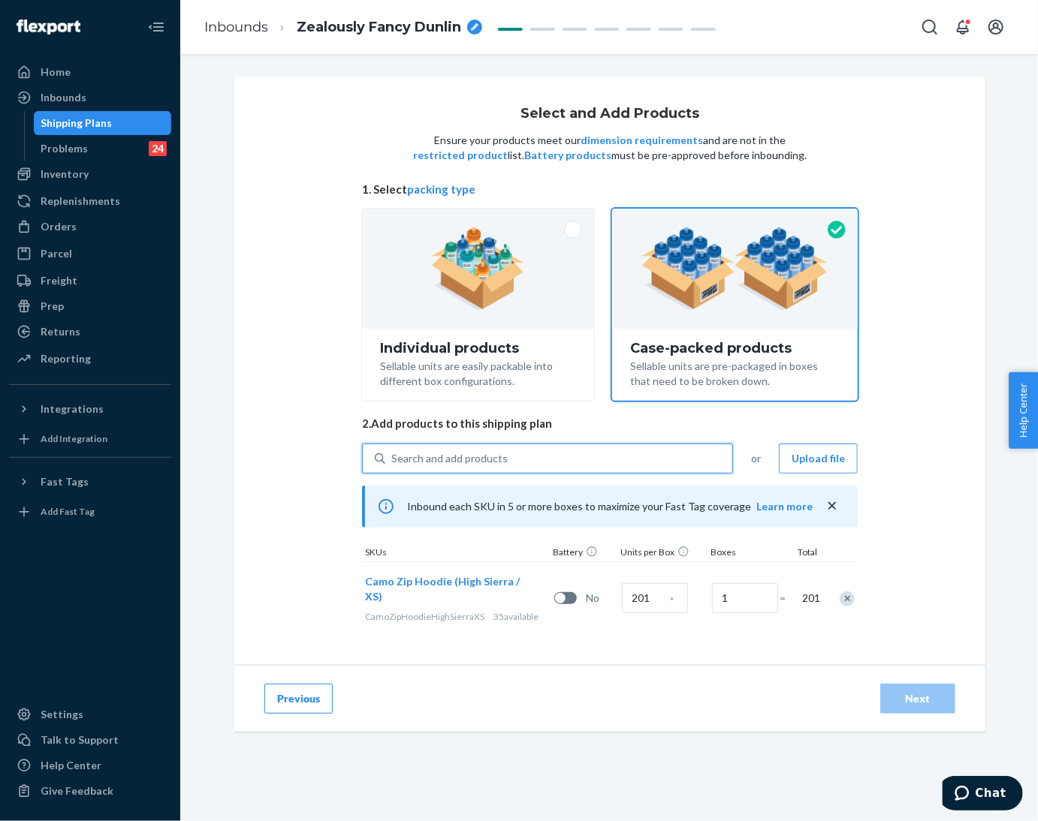
paste input "Camo hoodie High Sierra"
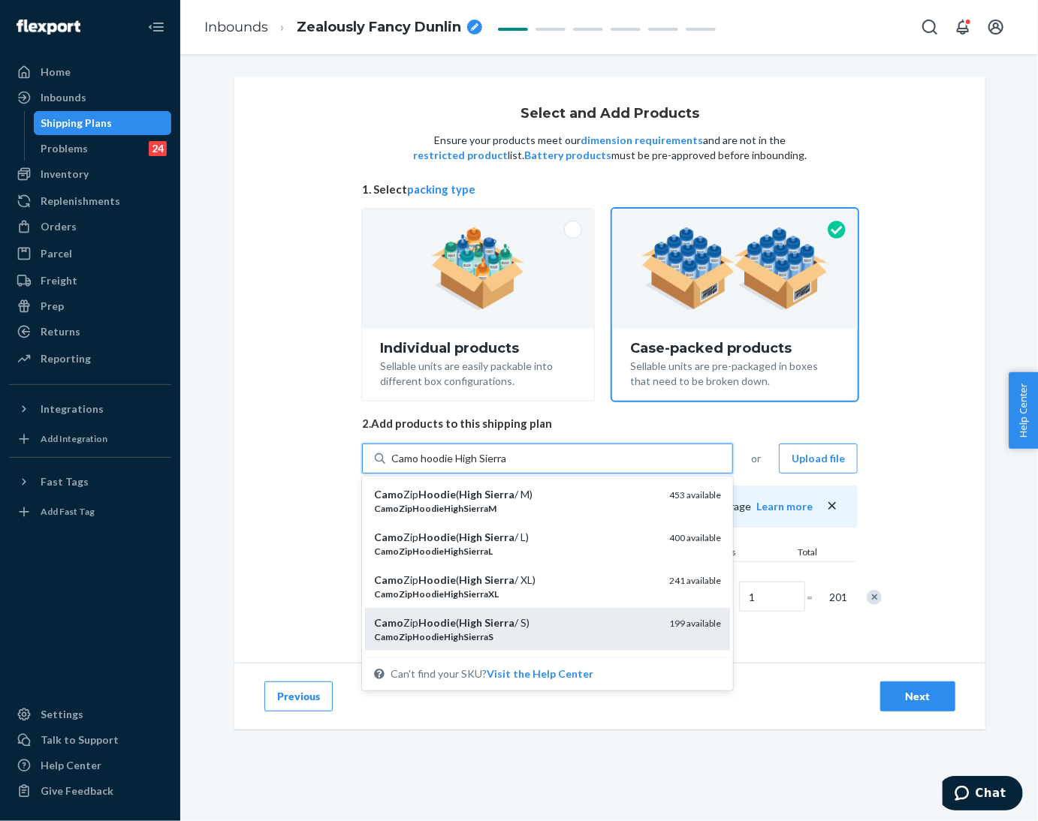
click at [544, 616] on div "Camo Zip Hoodie ( High Sierra / S)" at bounding box center [515, 623] width 283 height 15
click at [507, 466] on input "Camo hoodie High Sierra" at bounding box center [449, 458] width 116 height 15
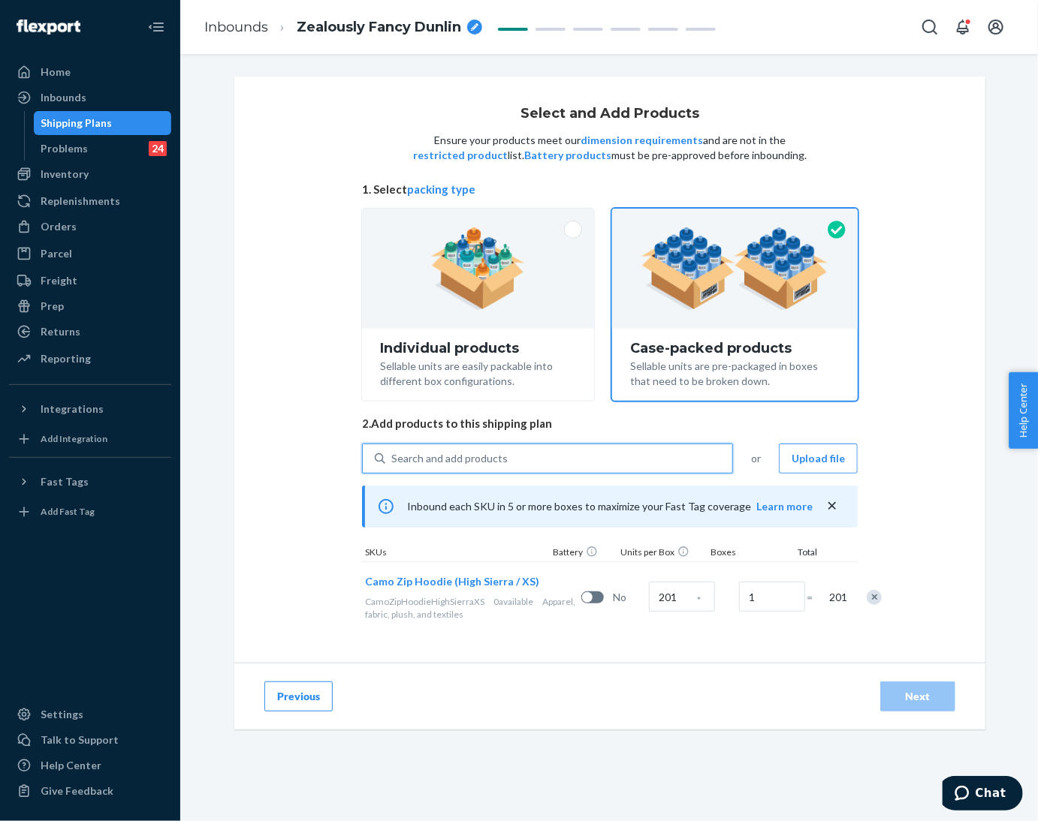
click at [534, 457] on div "Search and add products" at bounding box center [558, 458] width 347 height 27
click at [393, 457] on input "0 results available. Use Up and Down to choose options, press Enter to select t…" at bounding box center [392, 458] width 2 height 15
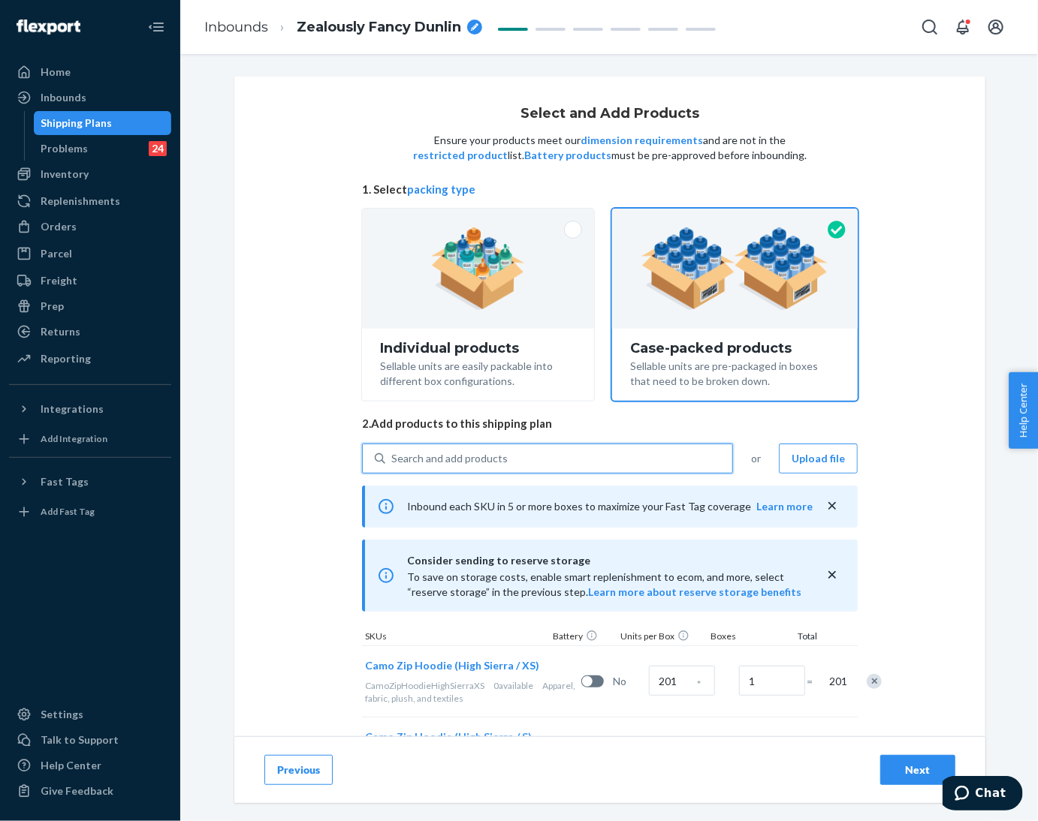
paste input "Camo hoodie High Sierra"
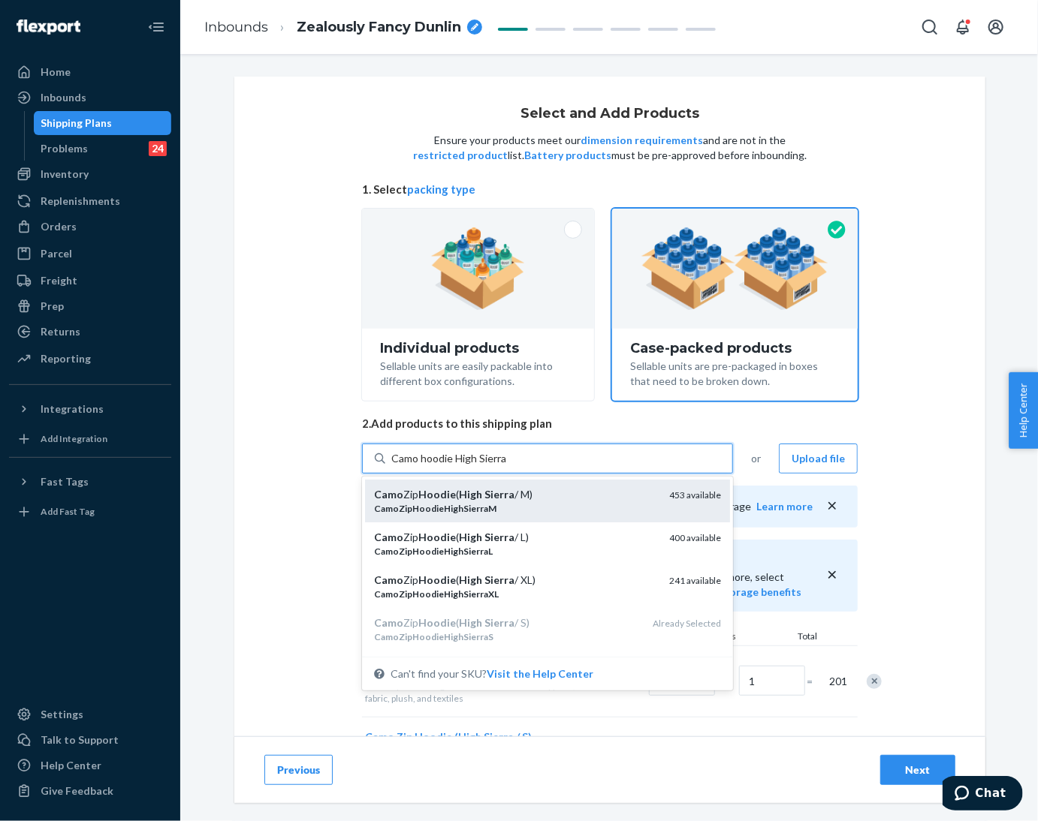
click at [533, 487] on div "Camo Zip Hoodie ( High Sierra / M)" at bounding box center [515, 494] width 283 height 15
click at [507, 466] on input "Camo hoodie High Sierra" at bounding box center [449, 458] width 116 height 15
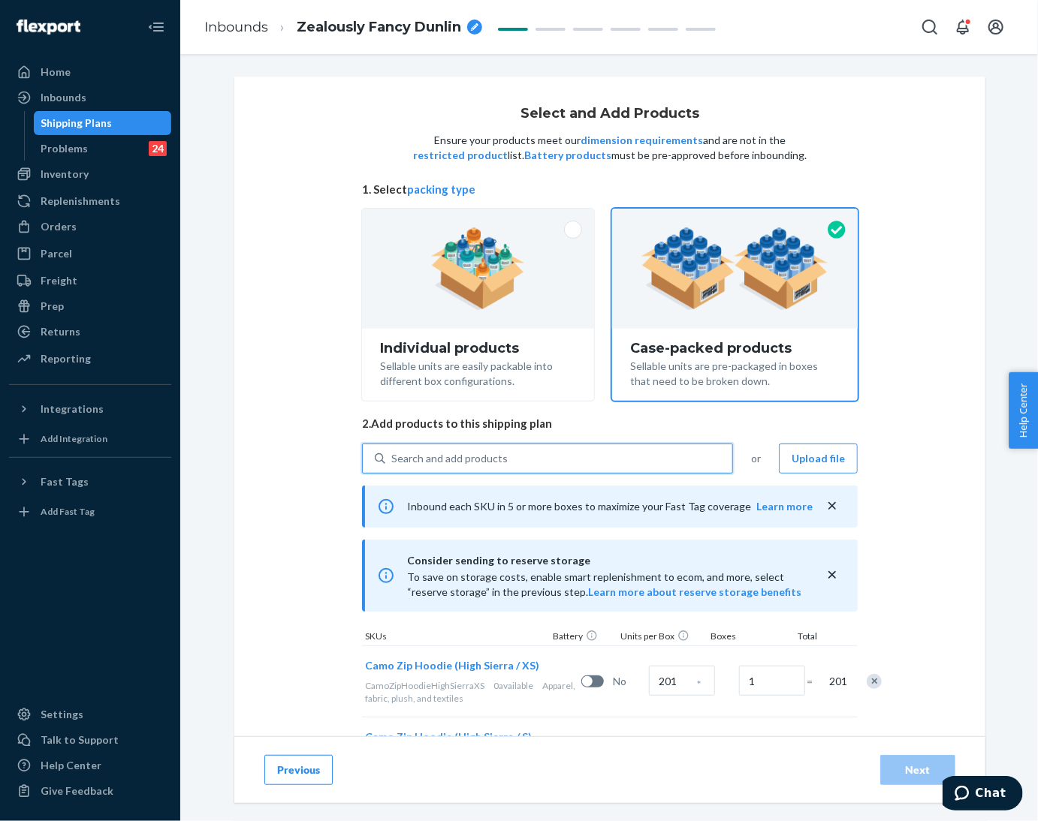
click at [535, 452] on div "Search and add products" at bounding box center [558, 458] width 347 height 27
click at [393, 452] on input "0 results available. Use Up and Down to choose options, press Enter to select t…" at bounding box center [392, 458] width 2 height 15
paste input "Camo hoodie High Sierra"
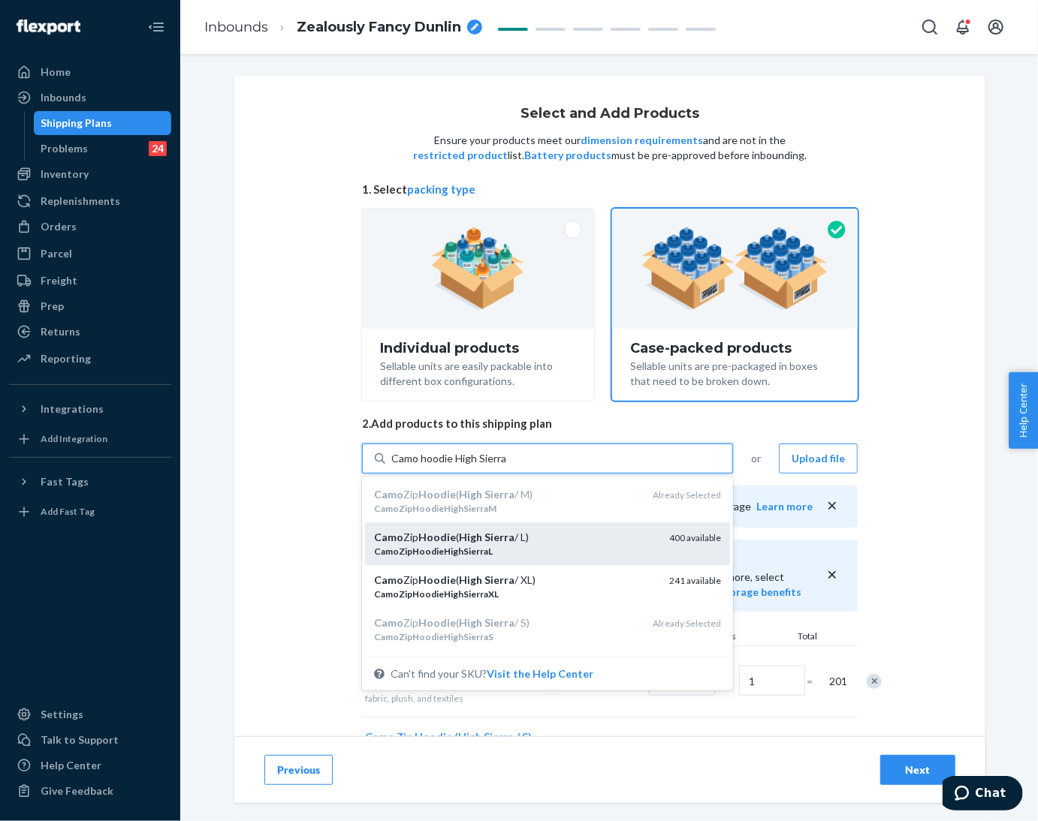
click at [531, 540] on div "Camo Zip Hoodie ( High Sierra / L)" at bounding box center [515, 537] width 283 height 15
click at [507, 466] on input "Camo hoodie High Sierra" at bounding box center [449, 458] width 116 height 15
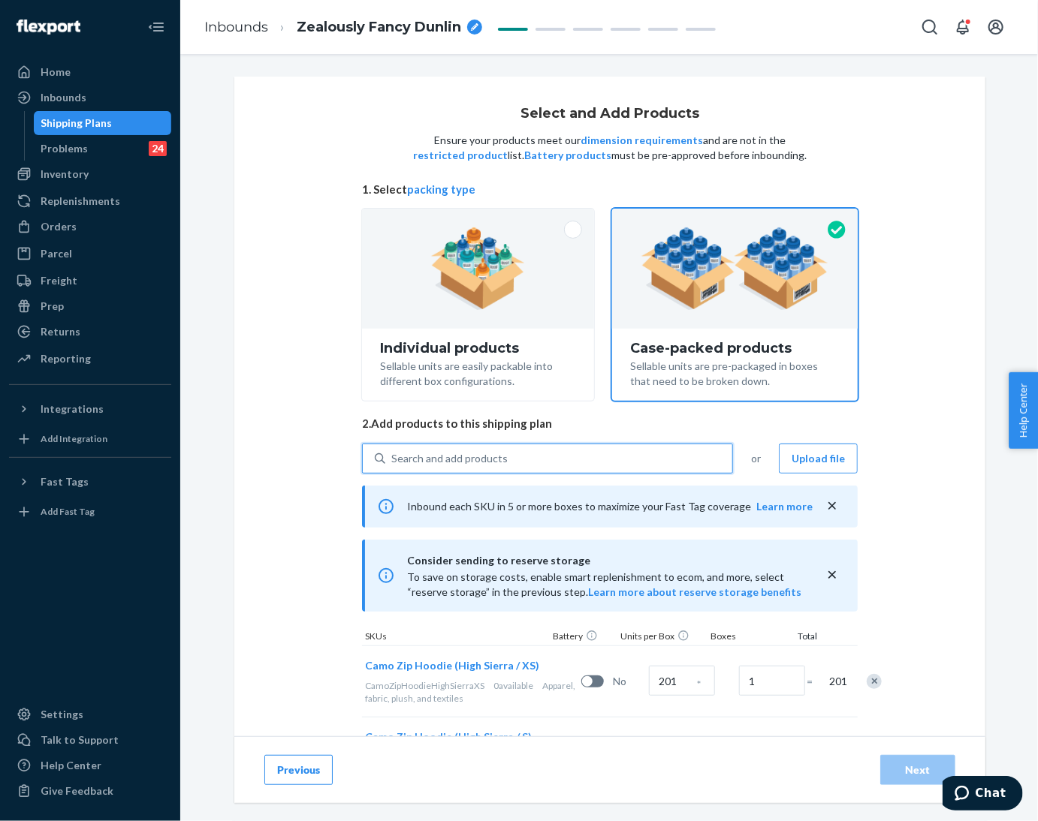
click at [529, 455] on div "Search and add products" at bounding box center [558, 458] width 347 height 27
click at [393, 455] on input "0 results available. Select is focused ,type to refine list, press Down to open…" at bounding box center [392, 458] width 2 height 15
paste input "Camo hoodie High Sierra"
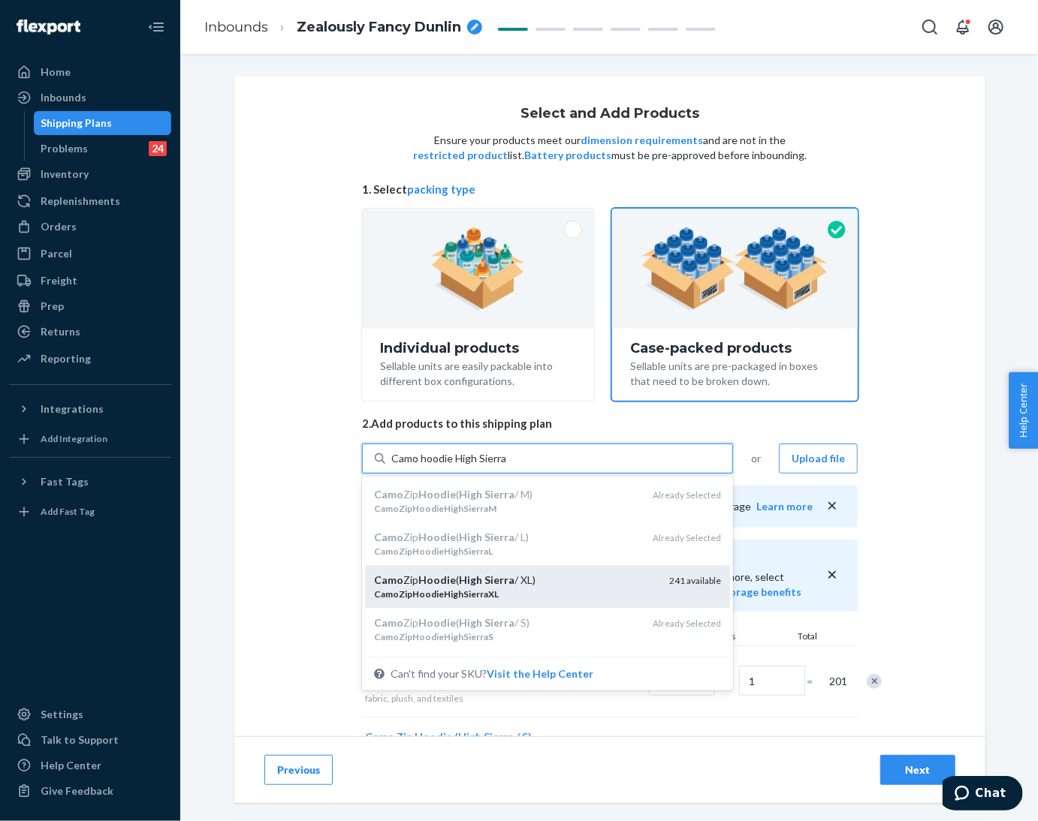
click at [544, 583] on div "Camo Zip Hoodie ( High Sierra / XL)" at bounding box center [515, 580] width 283 height 15
click at [507, 466] on input "Camo hoodie High Sierra" at bounding box center [449, 458] width 116 height 15
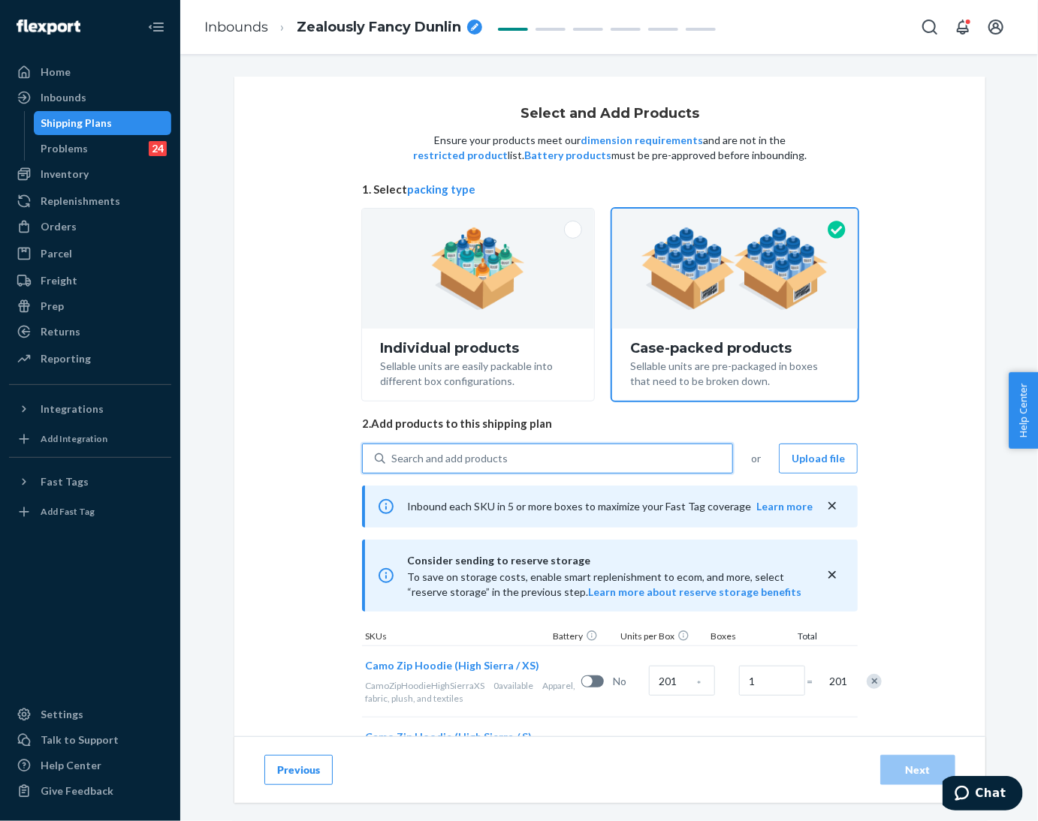
click at [543, 448] on div "Search and add products" at bounding box center [558, 458] width 347 height 27
click at [393, 451] on input "0 results available. Use Up and Down to choose options, press Enter to select t…" at bounding box center [392, 458] width 2 height 15
paste input "Camo hoodie High Sierra"
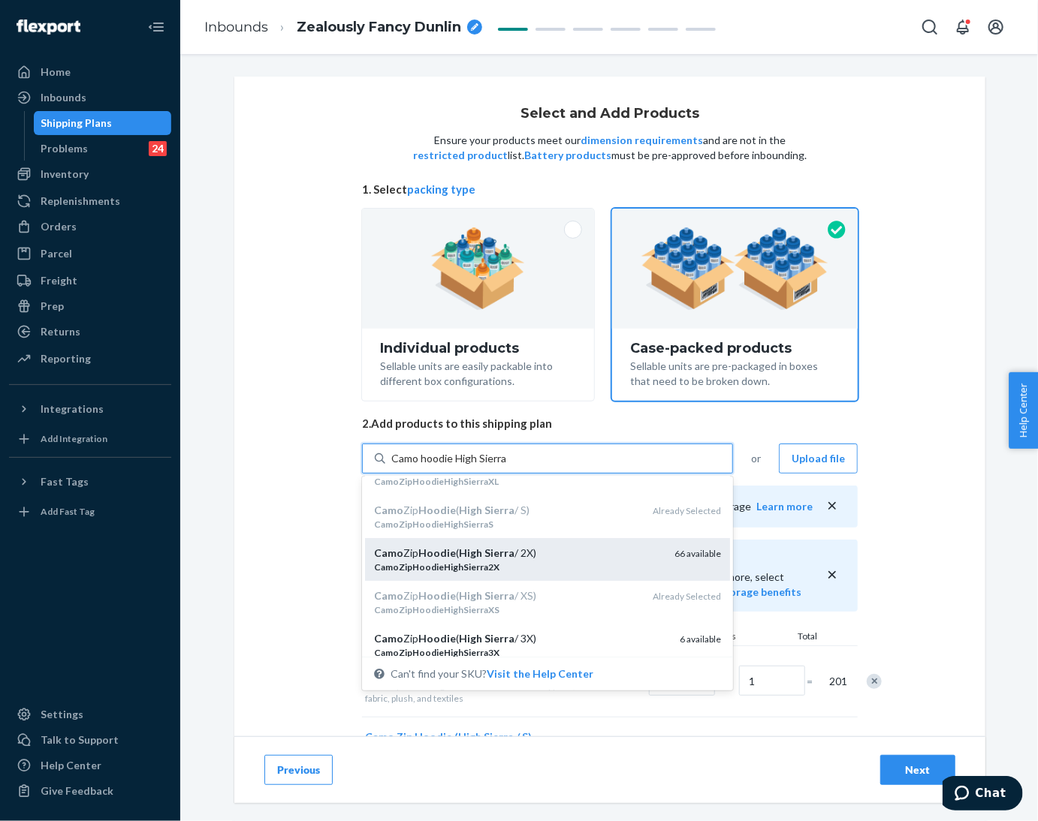
click at [543, 550] on div "Camo Zip Hoodie ( High Sierra / 2X)" at bounding box center [518, 553] width 288 height 15
click at [507, 466] on input "Camo hoodie High Sierra" at bounding box center [449, 458] width 116 height 15
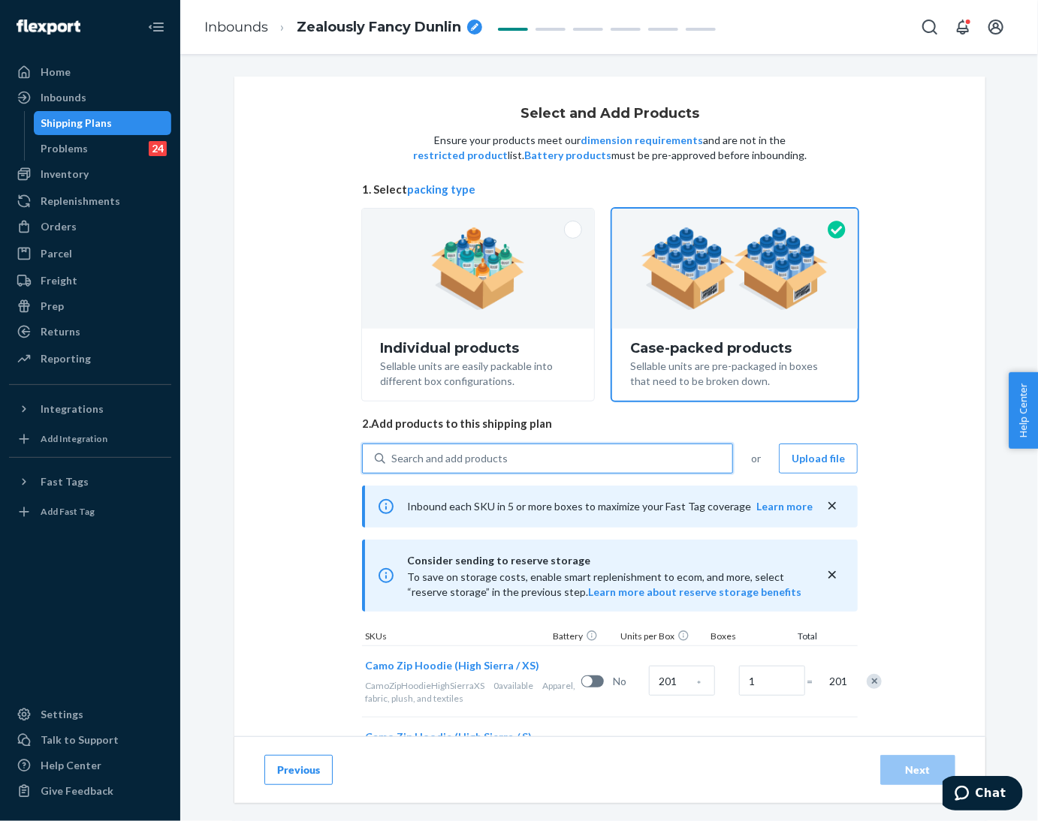
click at [533, 446] on div "Search and add products" at bounding box center [558, 458] width 347 height 27
click at [393, 451] on input "0 results available. Use Up and Down to choose options, press Enter to select t…" at bounding box center [392, 458] width 2 height 15
paste input "Camo hoodie High Sierra"
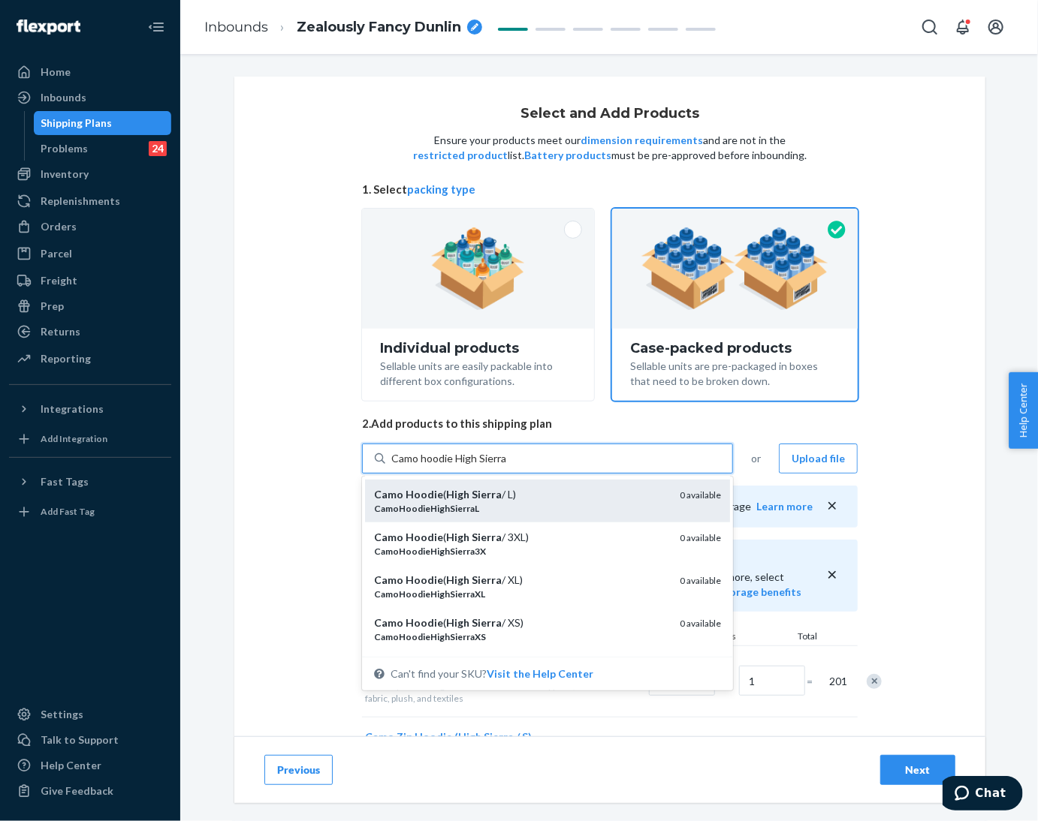
scroll to position [451, 0]
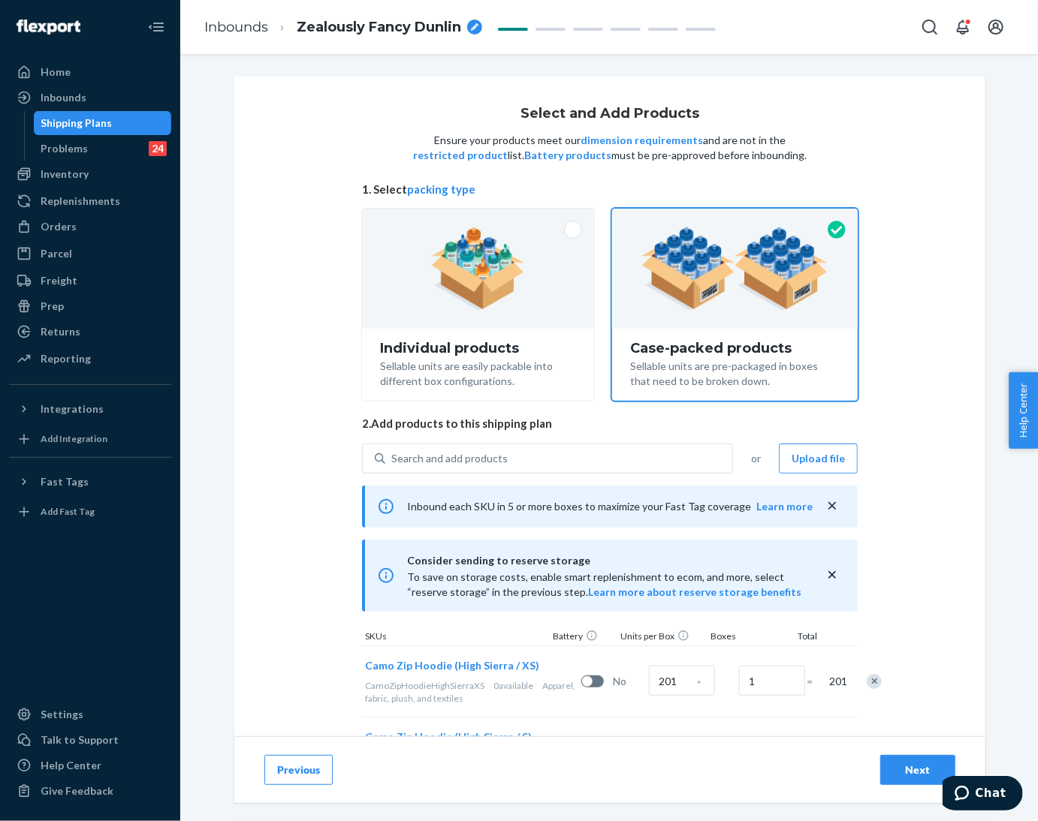
click at [891, 582] on div "Select and Add Products Ensure your products meet our dimension requirements an…" at bounding box center [609, 645] width 751 height 1136
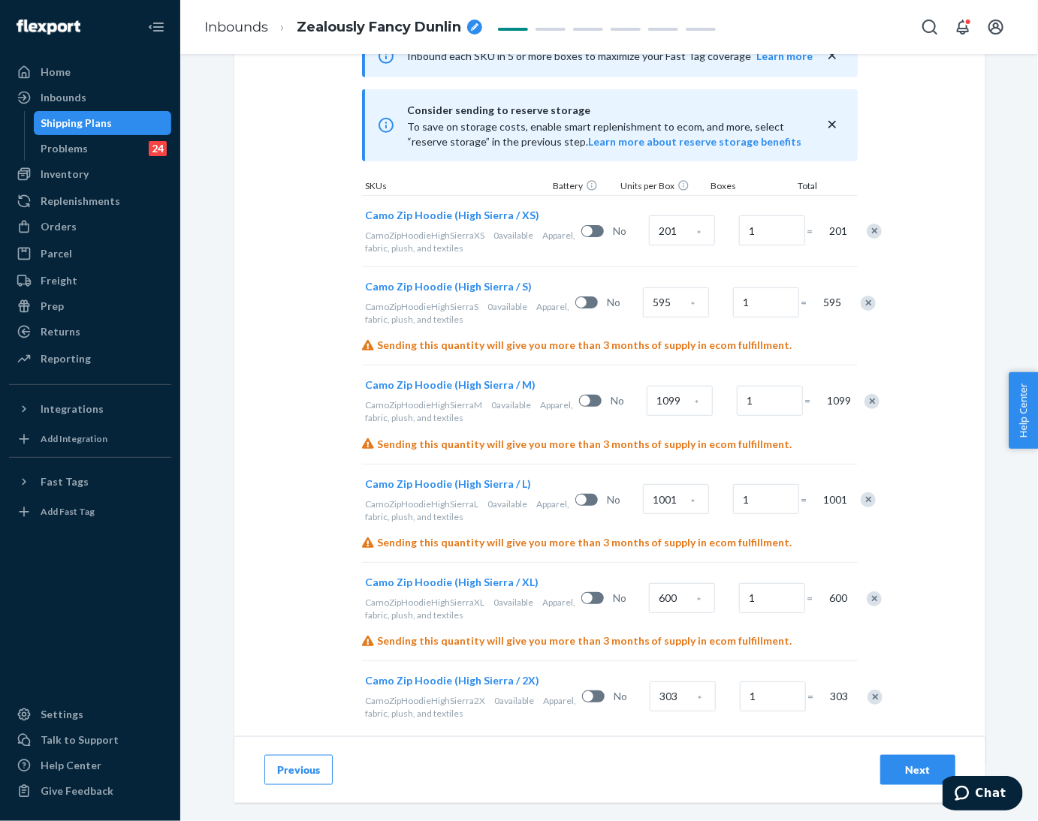
scroll to position [476, 0]
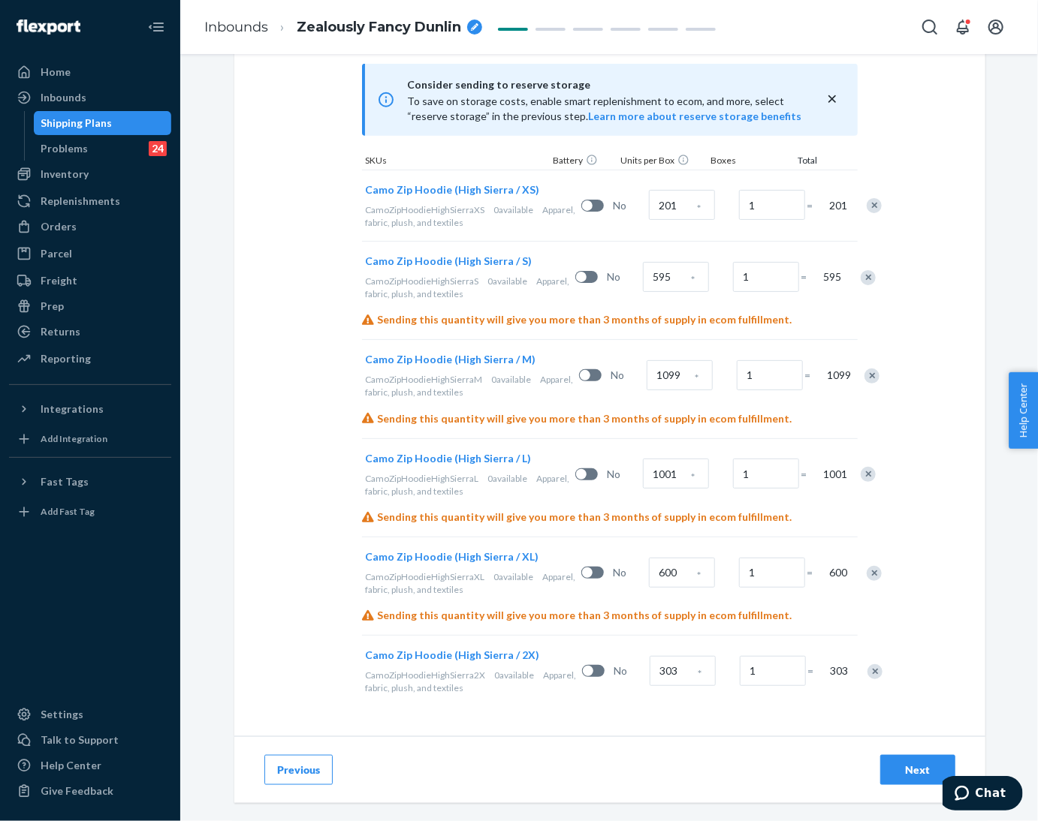
click at [867, 668] on div "Remove Item" at bounding box center [874, 672] width 15 height 15
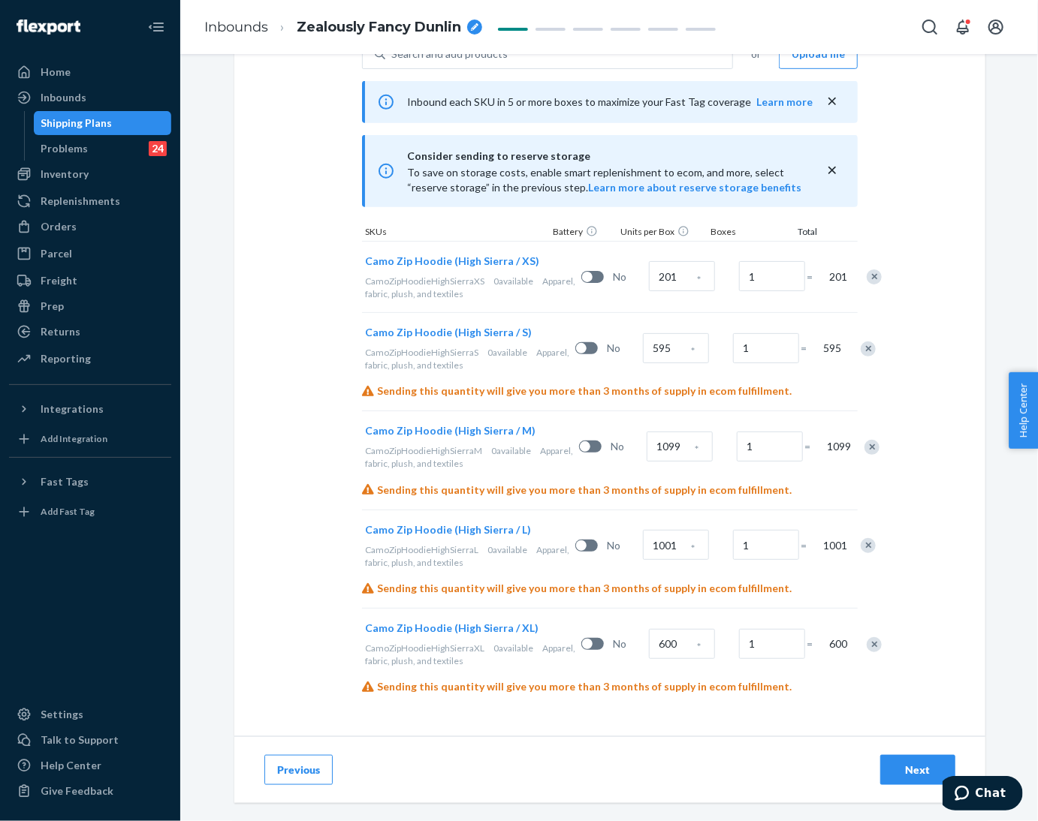
click at [866, 649] on div "Remove Item" at bounding box center [873, 644] width 15 height 15
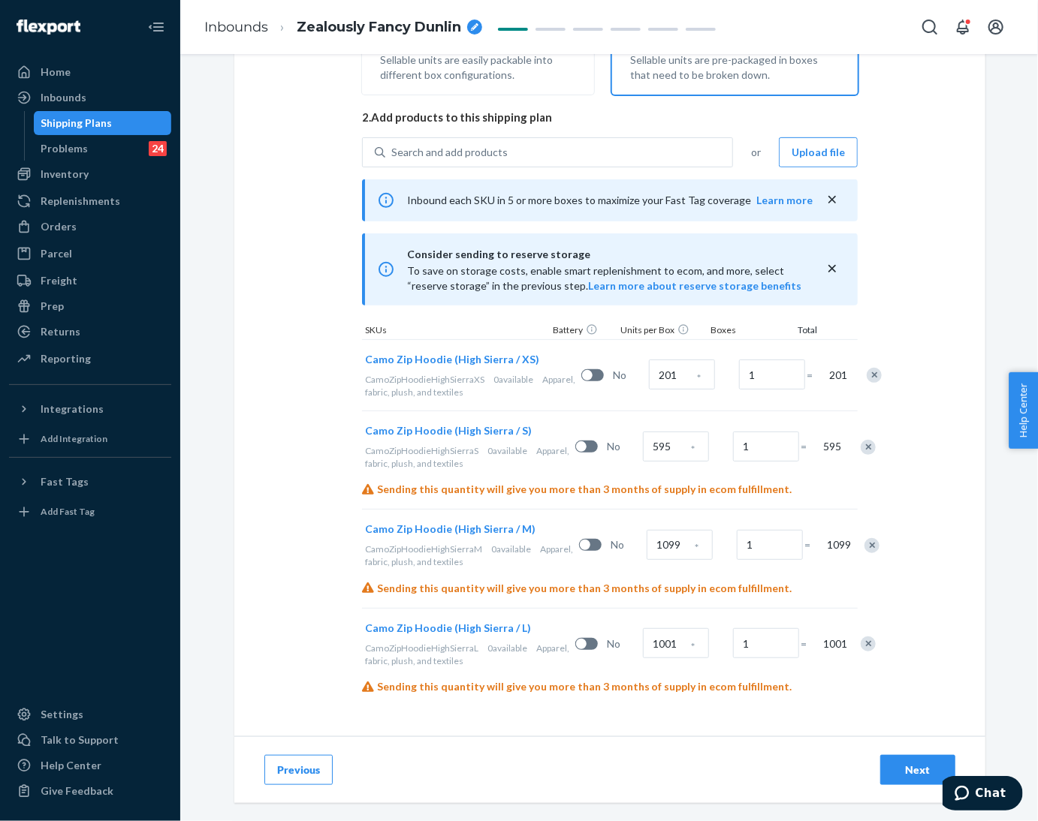
scroll to position [306, 0]
click at [841, 636] on div at bounding box center [860, 645] width 38 height 40
click at [841, 657] on div at bounding box center [860, 645] width 38 height 40
click at [860, 648] on div "Remove Item" at bounding box center [867, 644] width 15 height 15
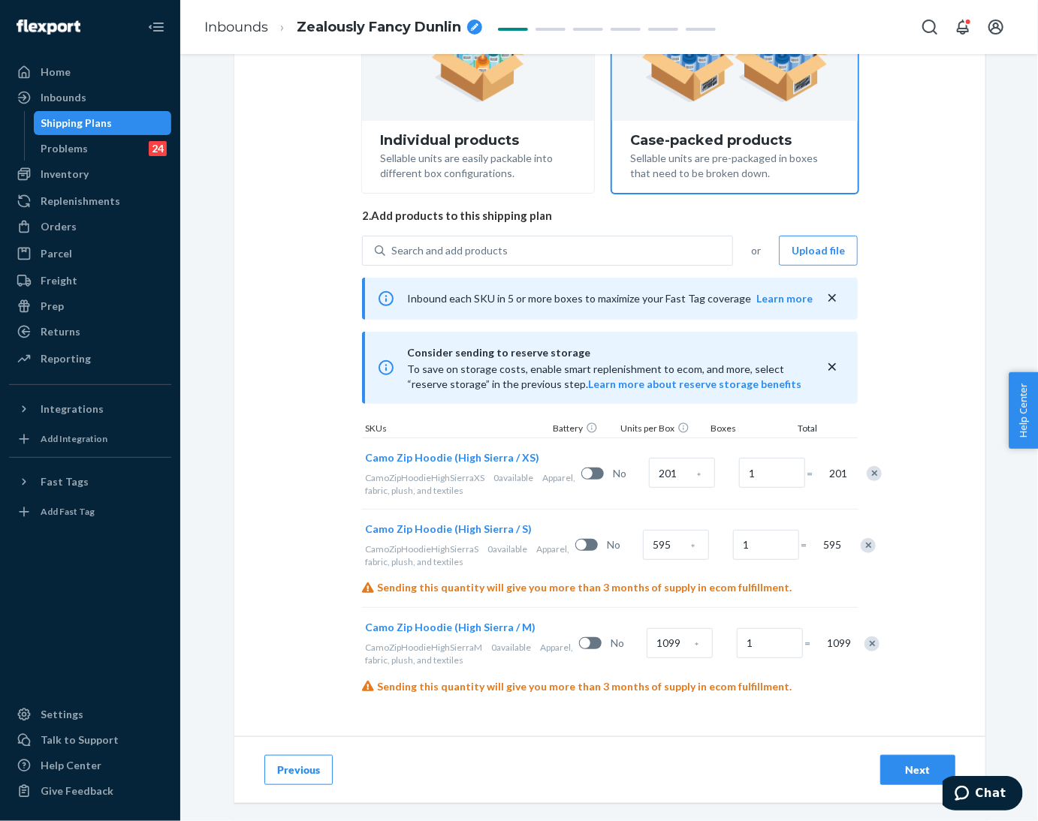
click at [864, 646] on div "Remove Item" at bounding box center [871, 644] width 15 height 15
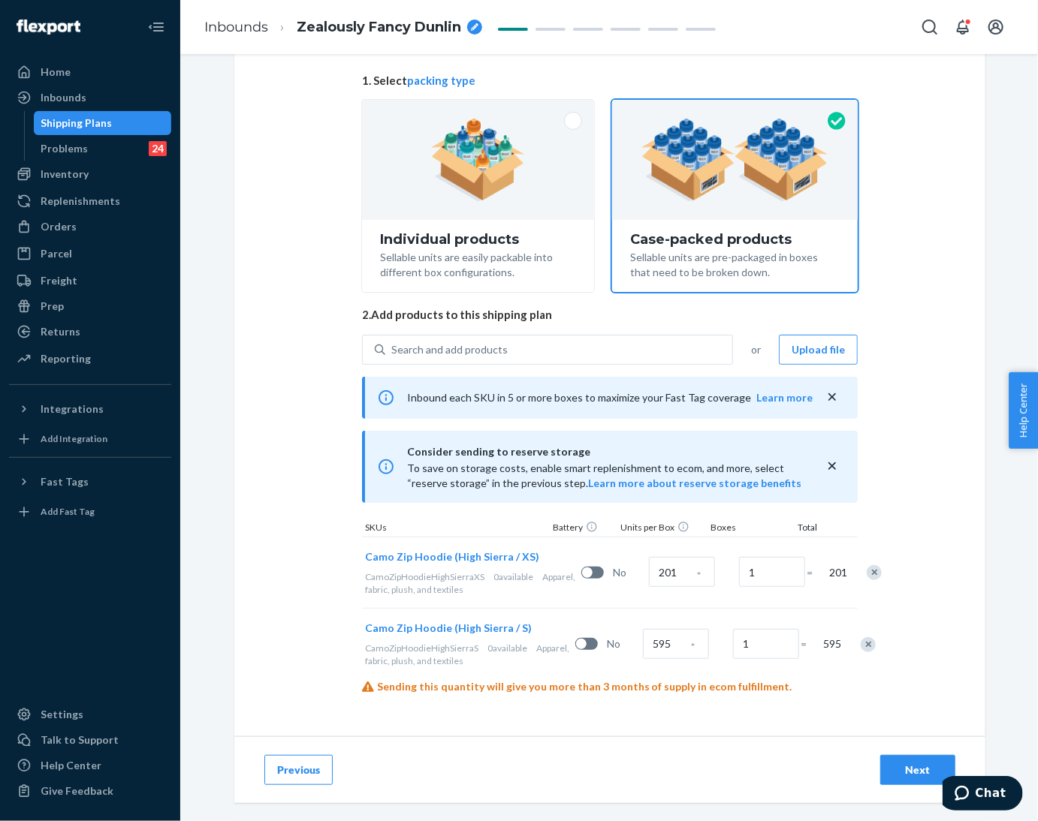
scroll to position [109, 0]
click at [860, 639] on div "Remove Item" at bounding box center [867, 644] width 15 height 15
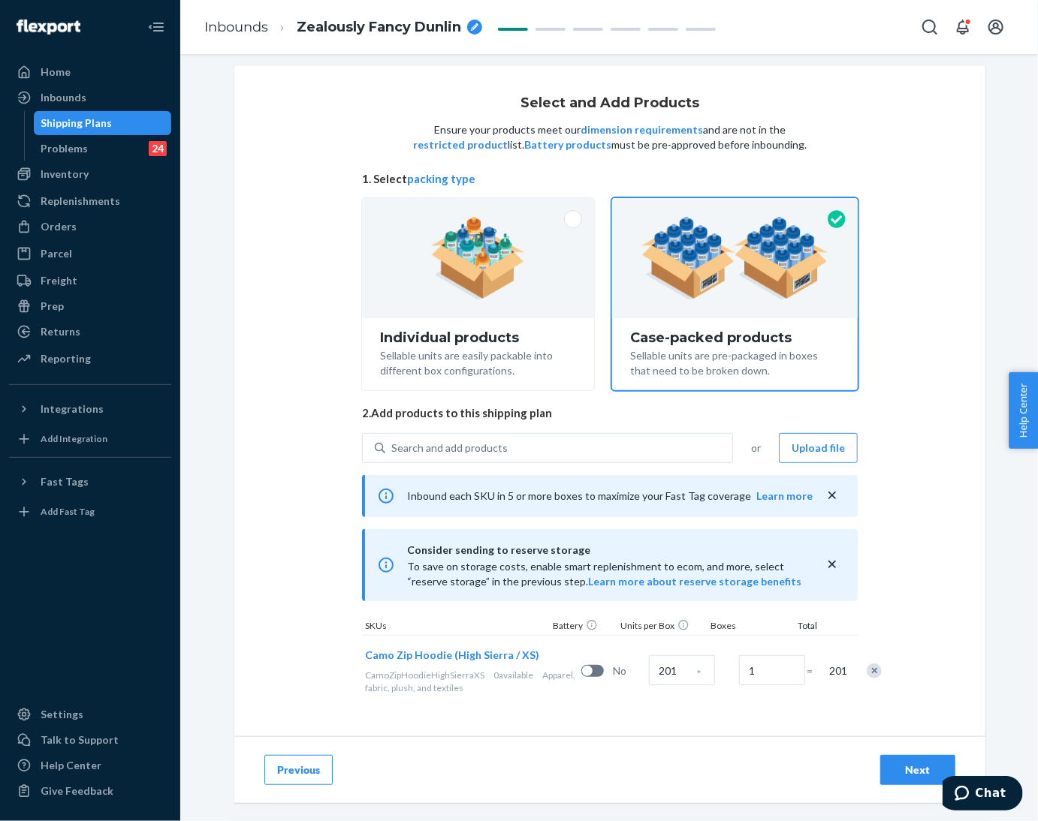
scroll to position [11, 0]
click at [866, 666] on div "Remove Item" at bounding box center [873, 671] width 15 height 15
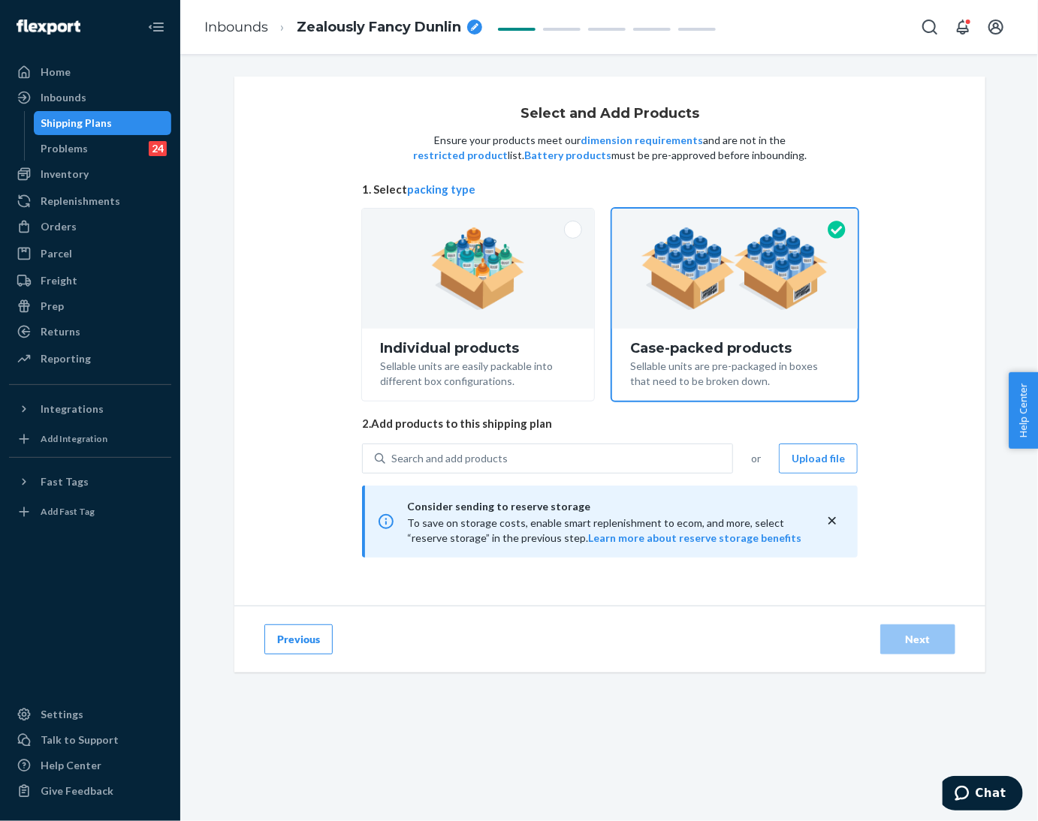
scroll to position [0, 0]
click at [584, 457] on div "Search and add products" at bounding box center [558, 458] width 347 height 27
click at [393, 457] on input "0 results available. Use Up and Down to choose options, press Enter to select t…" at bounding box center [392, 458] width 2 height 15
paste input "Camo hoodie High Sierra"
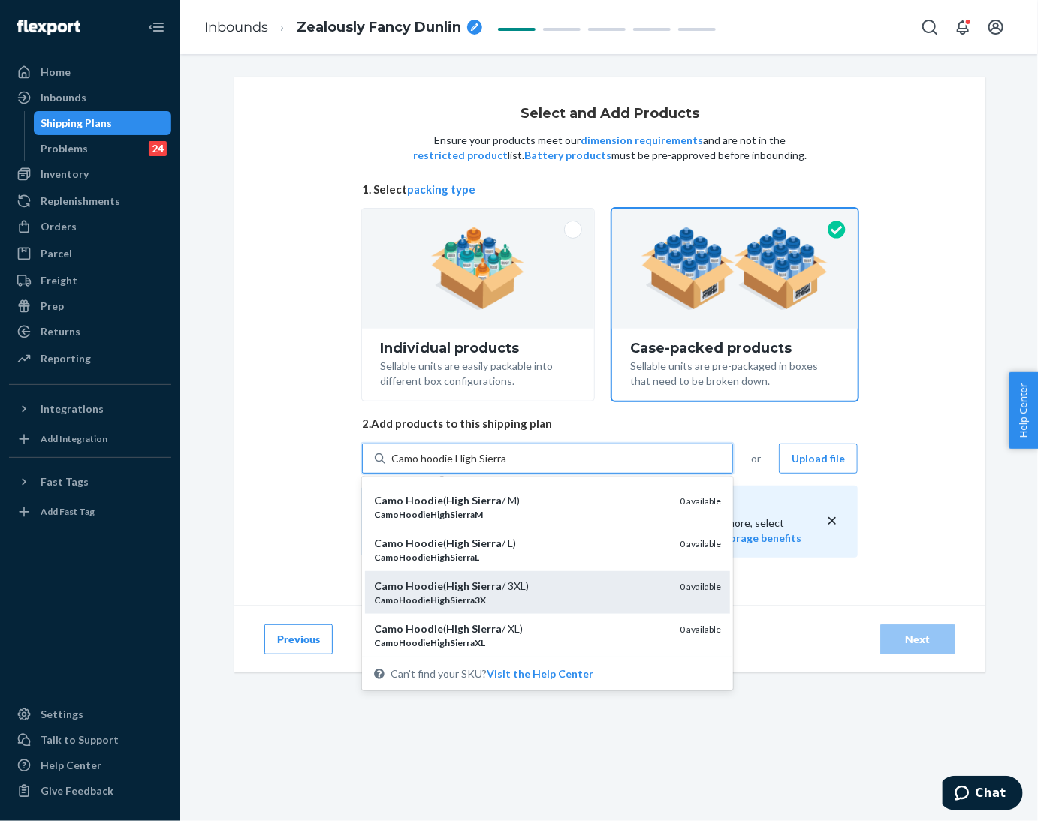
scroll to position [451, 0]
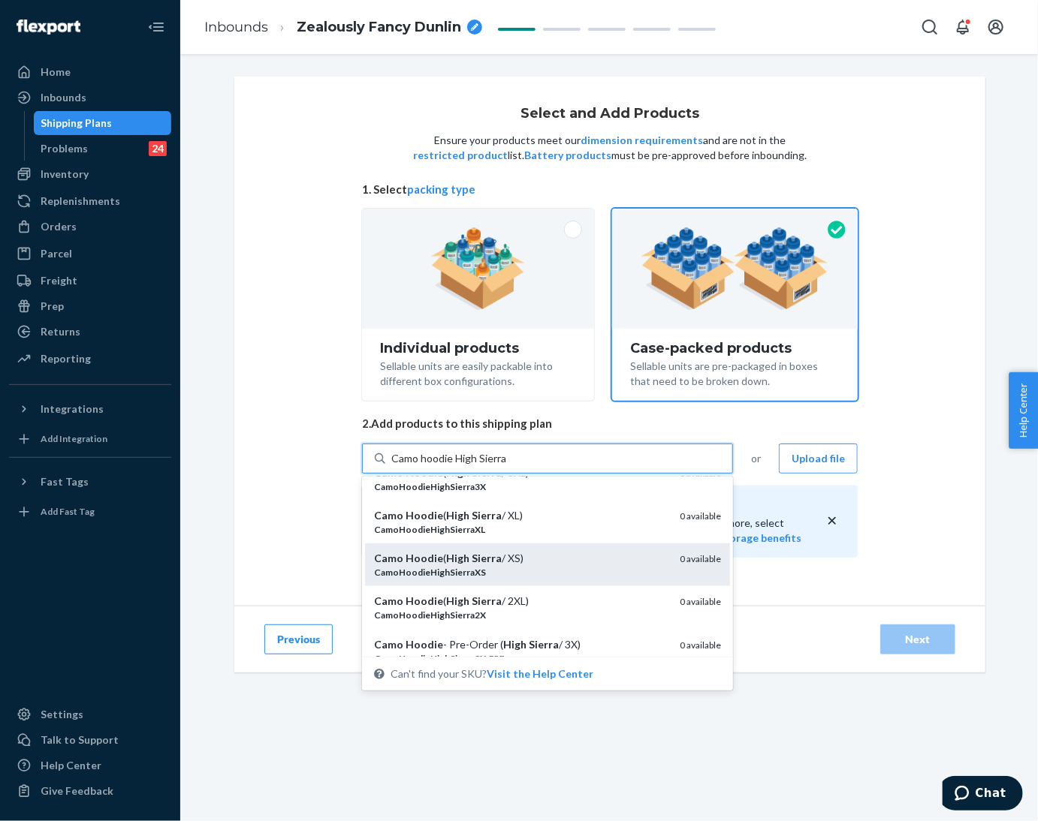
click at [583, 558] on div "Camo Hoodie ( High Sierra / XS)" at bounding box center [521, 558] width 294 height 15
click at [507, 466] on input "Camo hoodie High Sierra" at bounding box center [449, 458] width 116 height 15
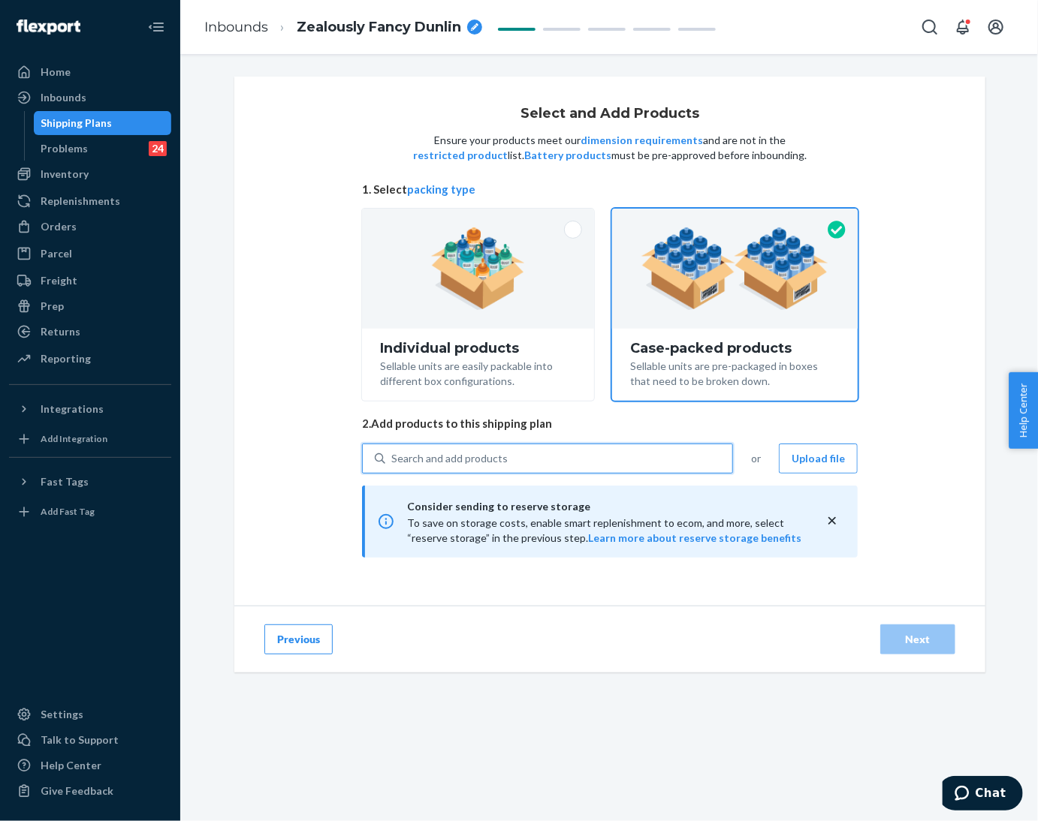
click at [537, 454] on div "Search and add products" at bounding box center [558, 458] width 347 height 27
click at [393, 454] on input "0 results available. Use Up and Down to choose options, press Enter to select t…" at bounding box center [392, 458] width 2 height 15
paste input "Camo hoodie High Sierra"
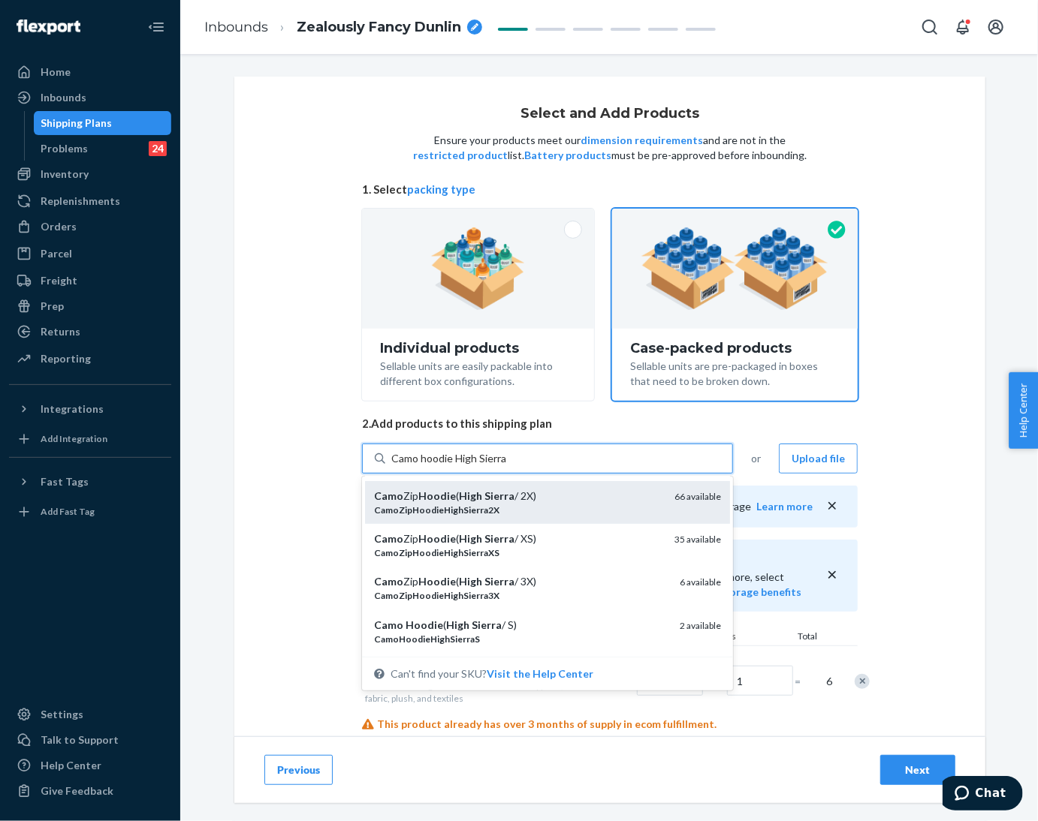
scroll to position [225, 0]
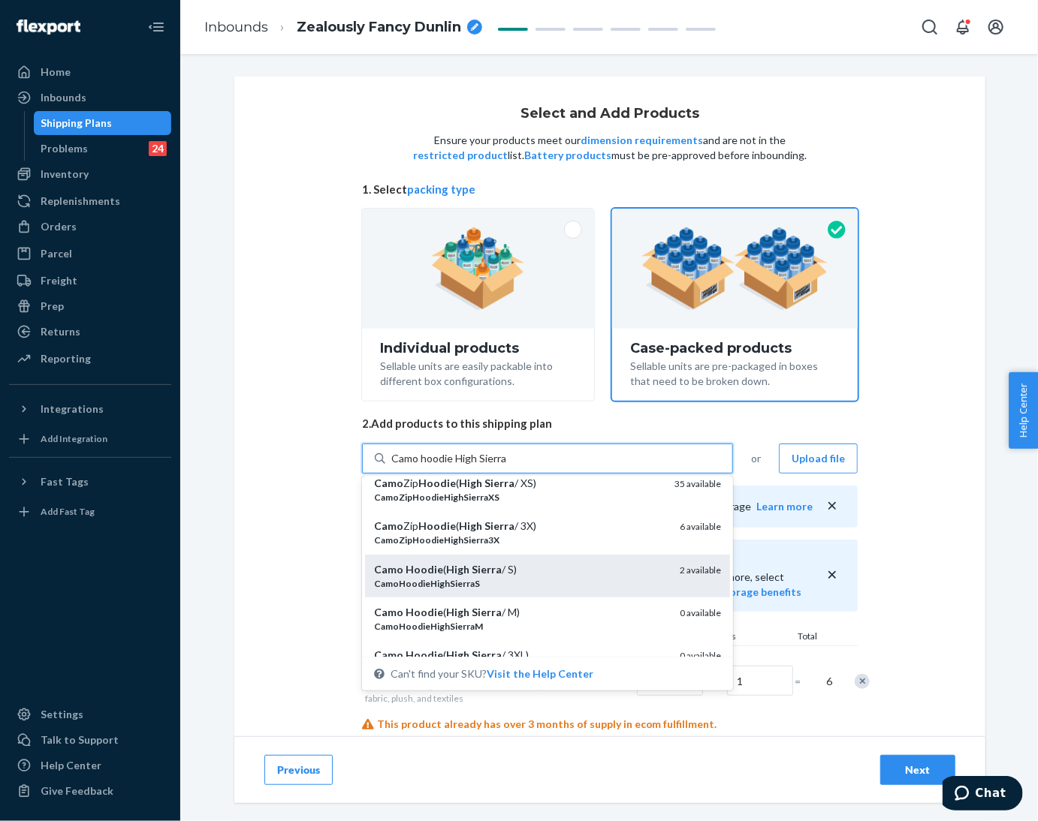
click at [526, 578] on div "CamoHoodieHighSierraS" at bounding box center [521, 583] width 294 height 13
click at [507, 466] on input "Camo hoodie High Sierra" at bounding box center [449, 458] width 116 height 15
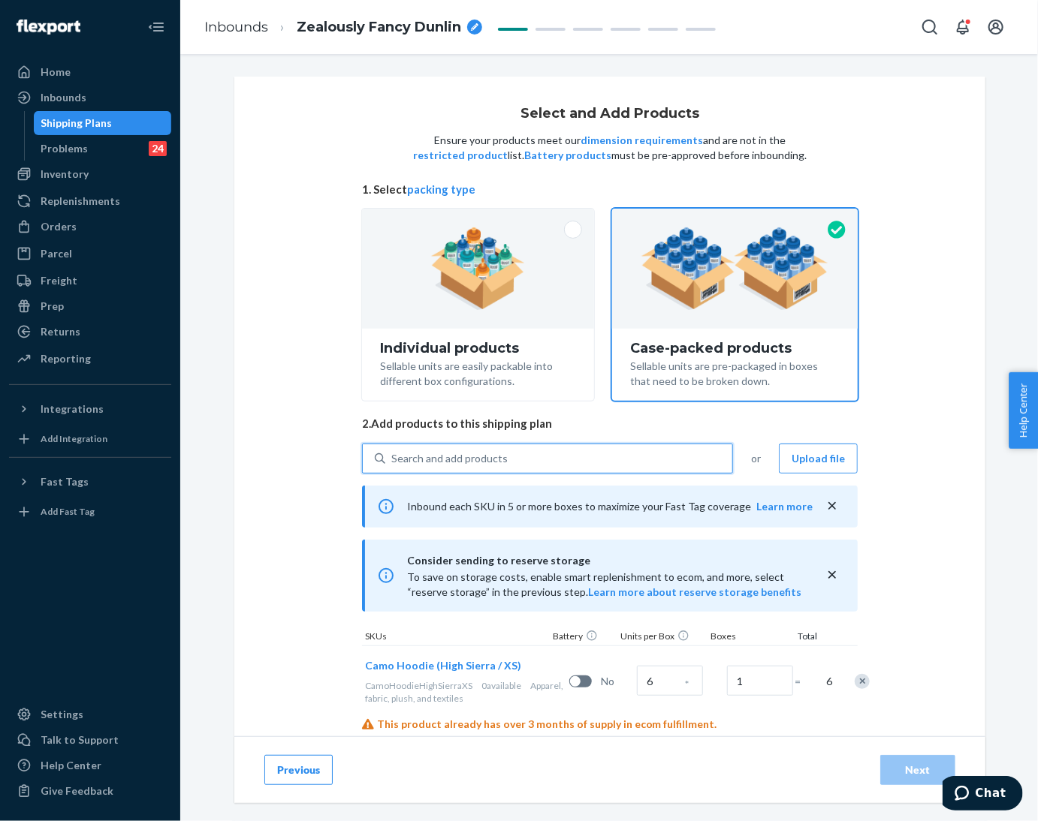
click at [528, 455] on div "Search and add products" at bounding box center [558, 458] width 347 height 27
click at [393, 455] on input "0 results available. Select is focused ,type to refine list, press Down to open…" at bounding box center [392, 458] width 2 height 15
paste input "Camo hoodie High Sierra"
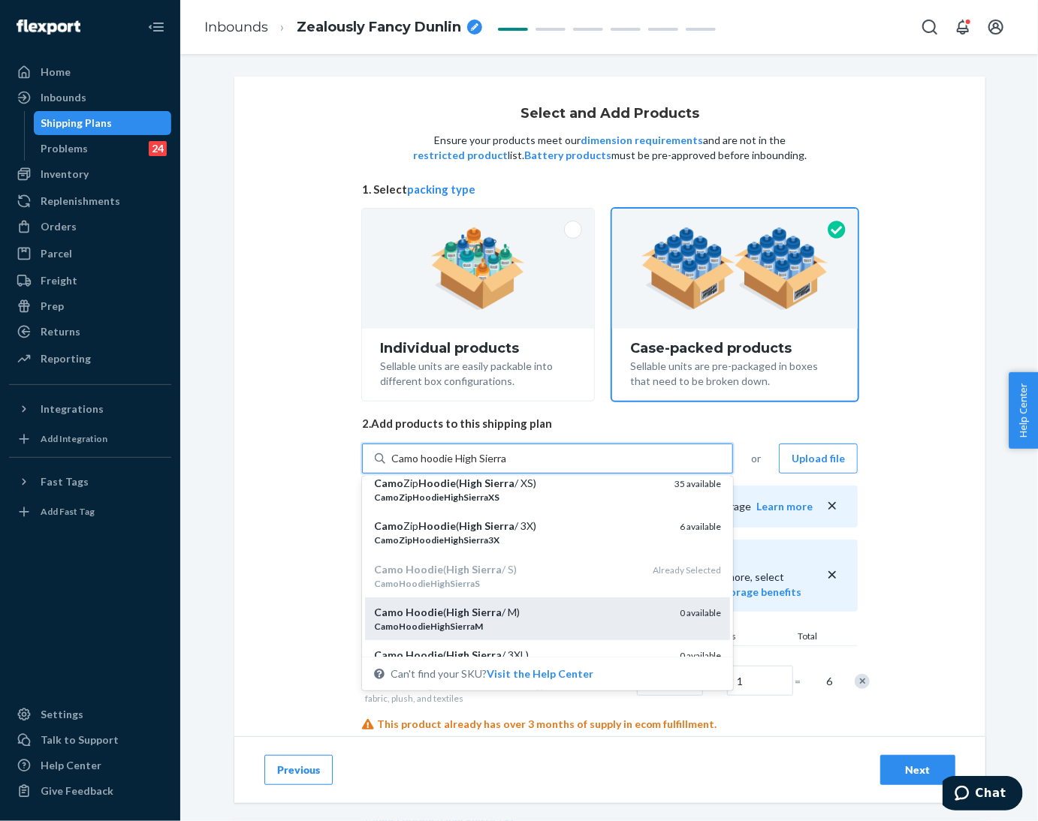
click at [541, 622] on div "CamoHoodieHighSierraM" at bounding box center [521, 626] width 294 height 13
click at [507, 466] on input "Camo hoodie High Sierra" at bounding box center [449, 458] width 116 height 15
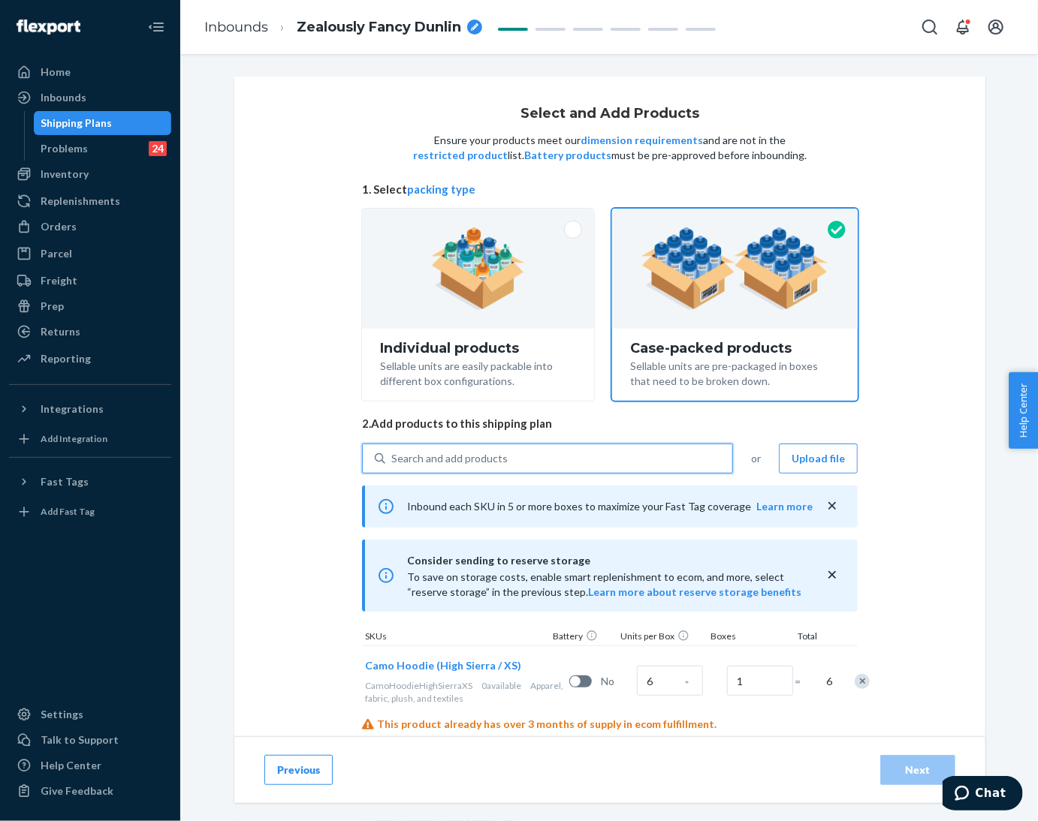
click at [541, 457] on div "Search and add products" at bounding box center [558, 458] width 347 height 27
click at [393, 457] on input "0 results available. Use Up and Down to choose options, press Enter to select t…" at bounding box center [392, 458] width 2 height 15
paste input "Camo hoodie High Sierra"
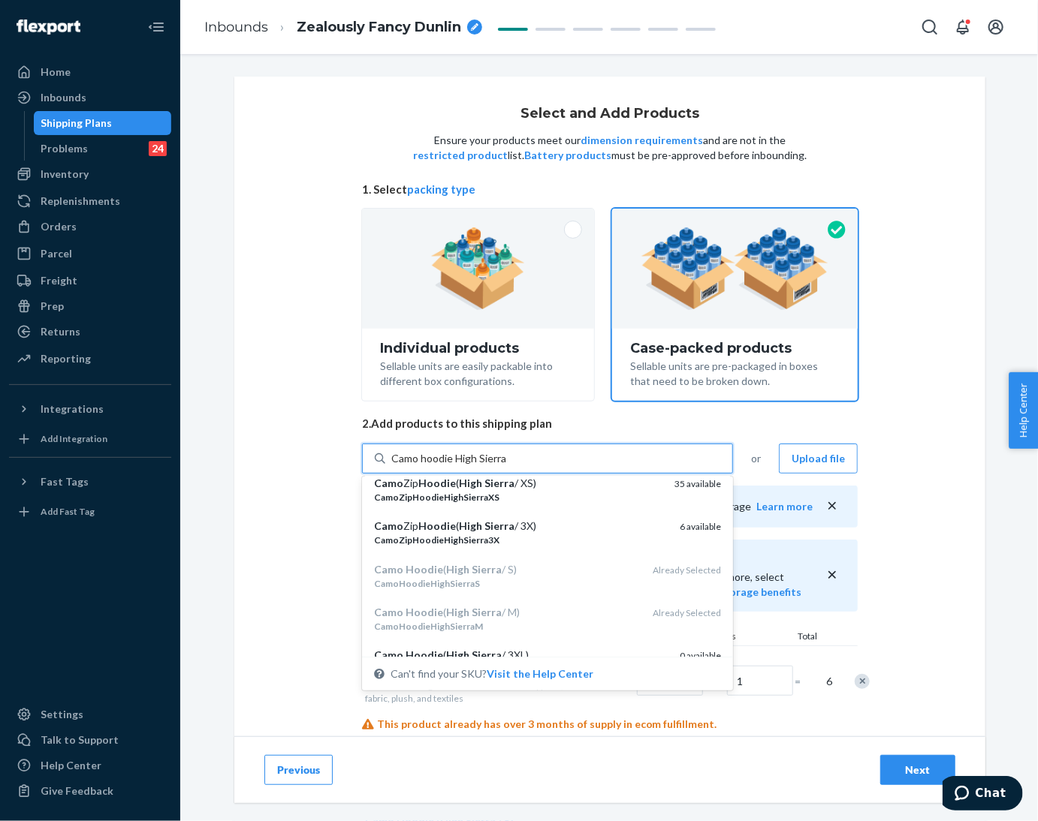
scroll to position [337, 0]
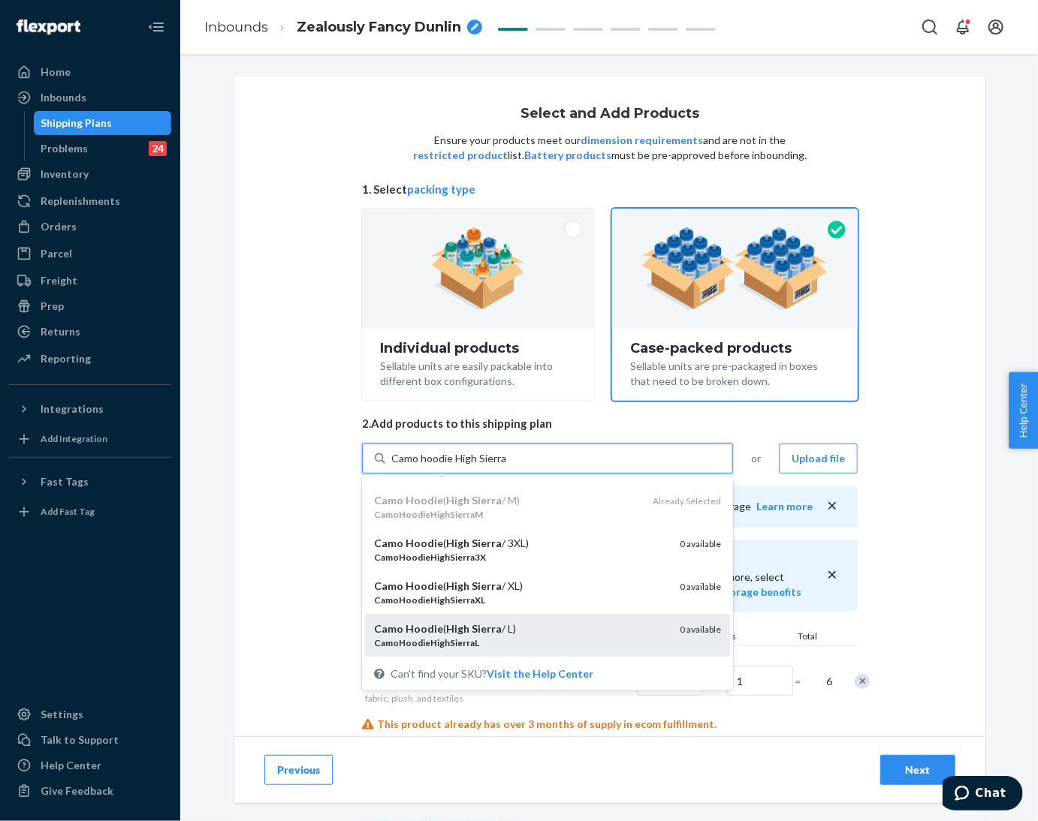
click at [549, 630] on div "Camo Hoodie ( High Sierra / L)" at bounding box center [521, 629] width 294 height 15
click at [507, 466] on input "Camo hoodie High Sierra" at bounding box center [449, 458] width 116 height 15
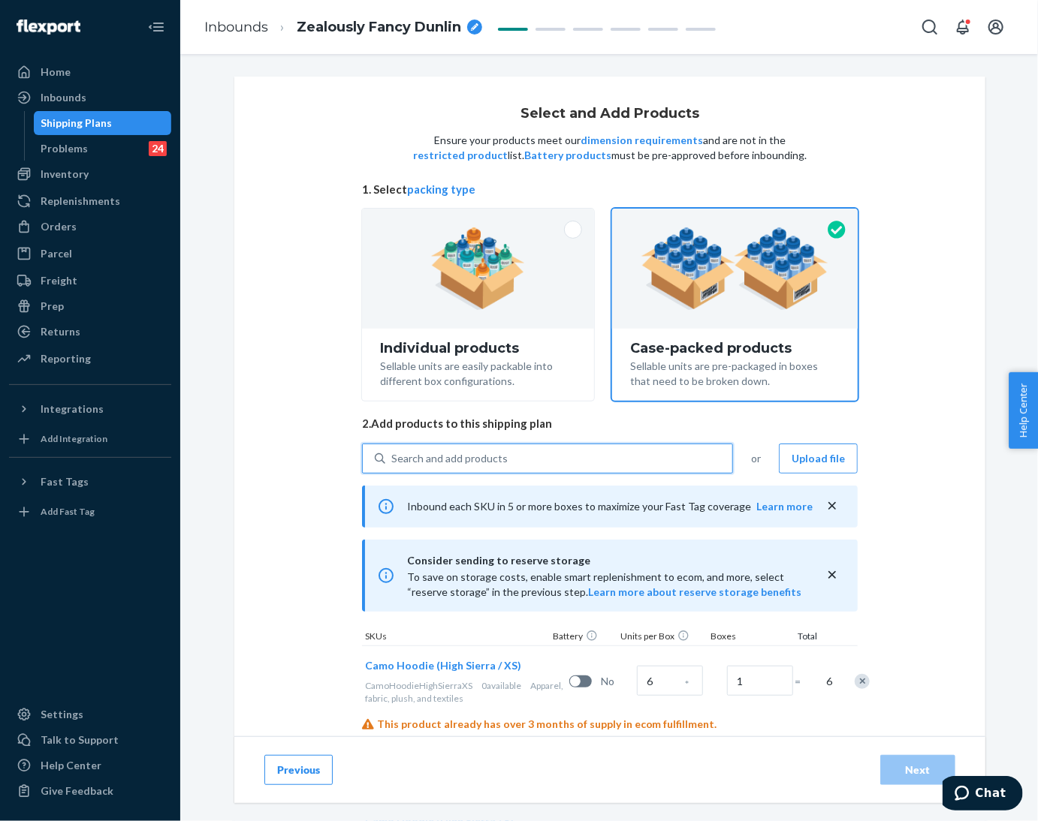
click at [538, 464] on div "Search and add products" at bounding box center [558, 458] width 347 height 27
click at [393, 464] on input "0 results available. Use Up and Down to choose options, press Enter to select t…" at bounding box center [392, 458] width 2 height 15
paste input "Camo hoodie High Sierra"
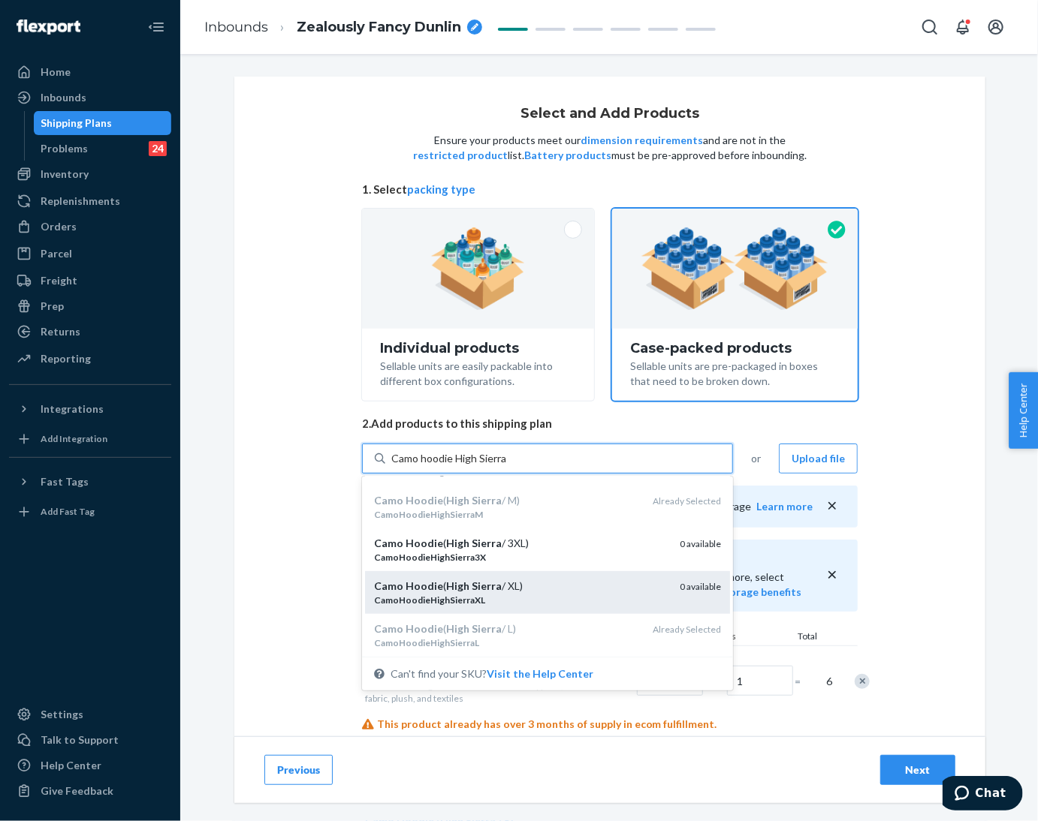
click at [547, 592] on div "Camo Hoodie ( High Sierra / XL)" at bounding box center [521, 586] width 294 height 15
click at [507, 466] on input "Camo hoodie High Sierra" at bounding box center [449, 458] width 116 height 15
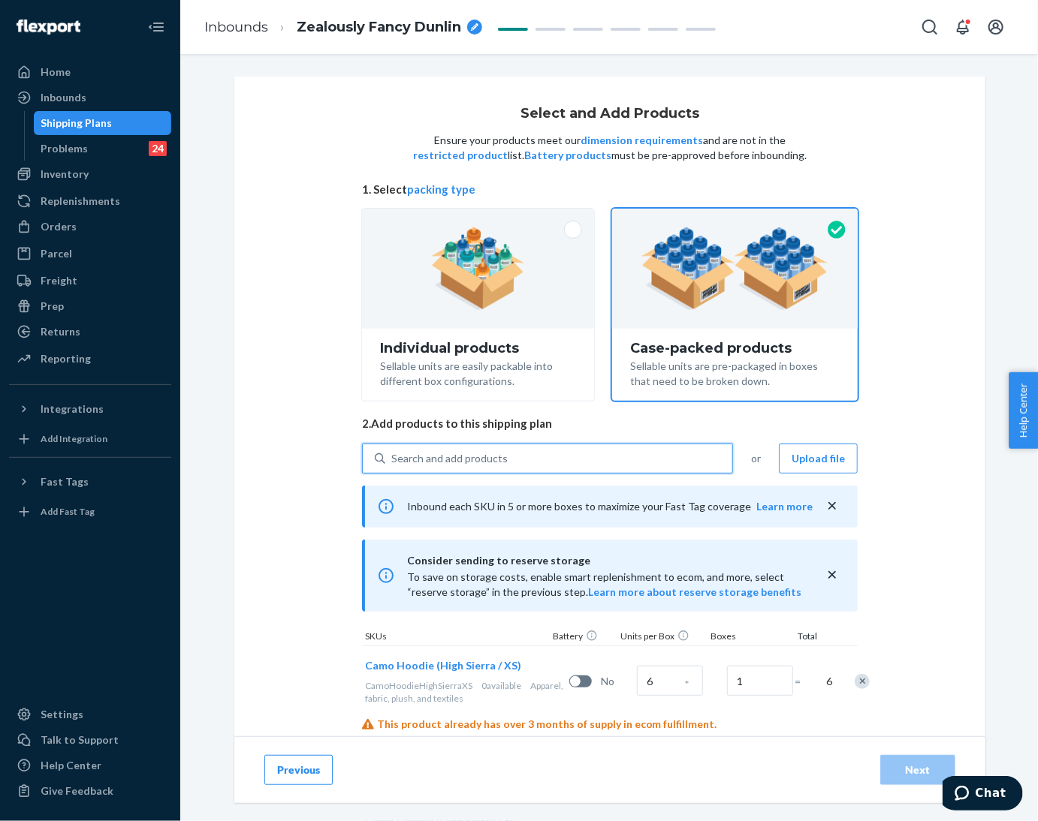
click at [533, 456] on div "Search and add products" at bounding box center [558, 458] width 347 height 27
click at [393, 456] on input "0 results available. Use Up and Down to choose options, press Enter to select t…" at bounding box center [392, 458] width 2 height 15
paste input "Camo hoodie High Sierra"
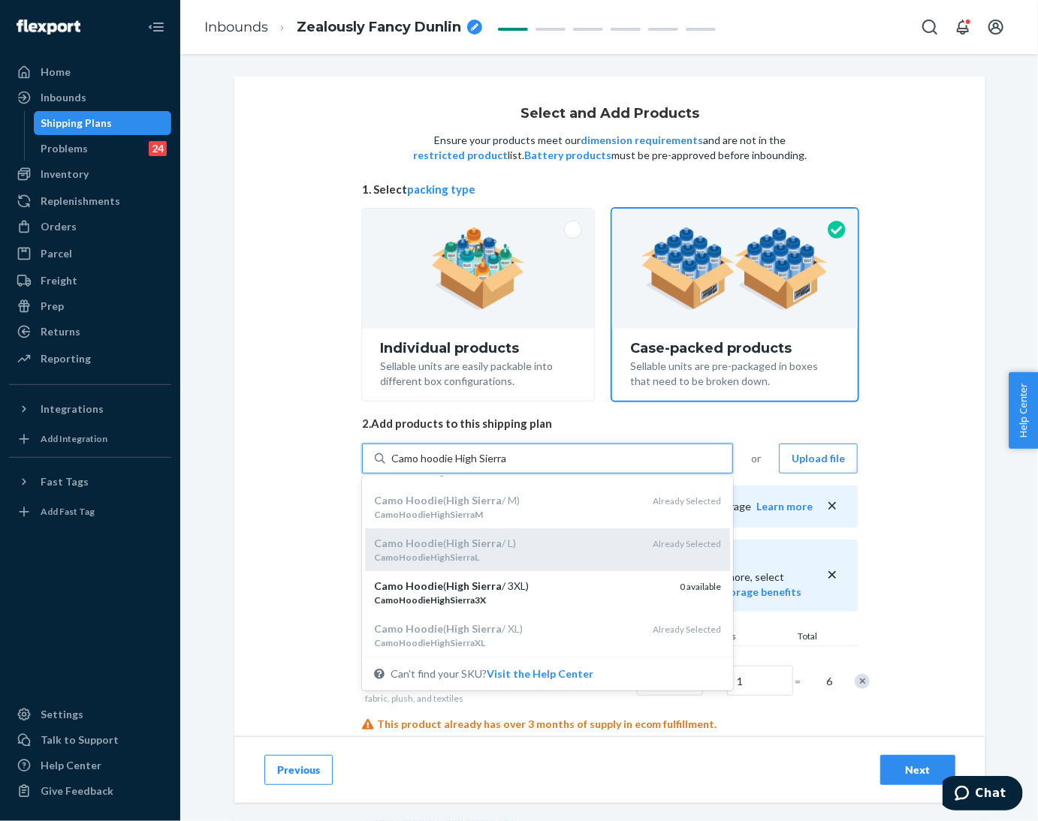
scroll to position [451, 0]
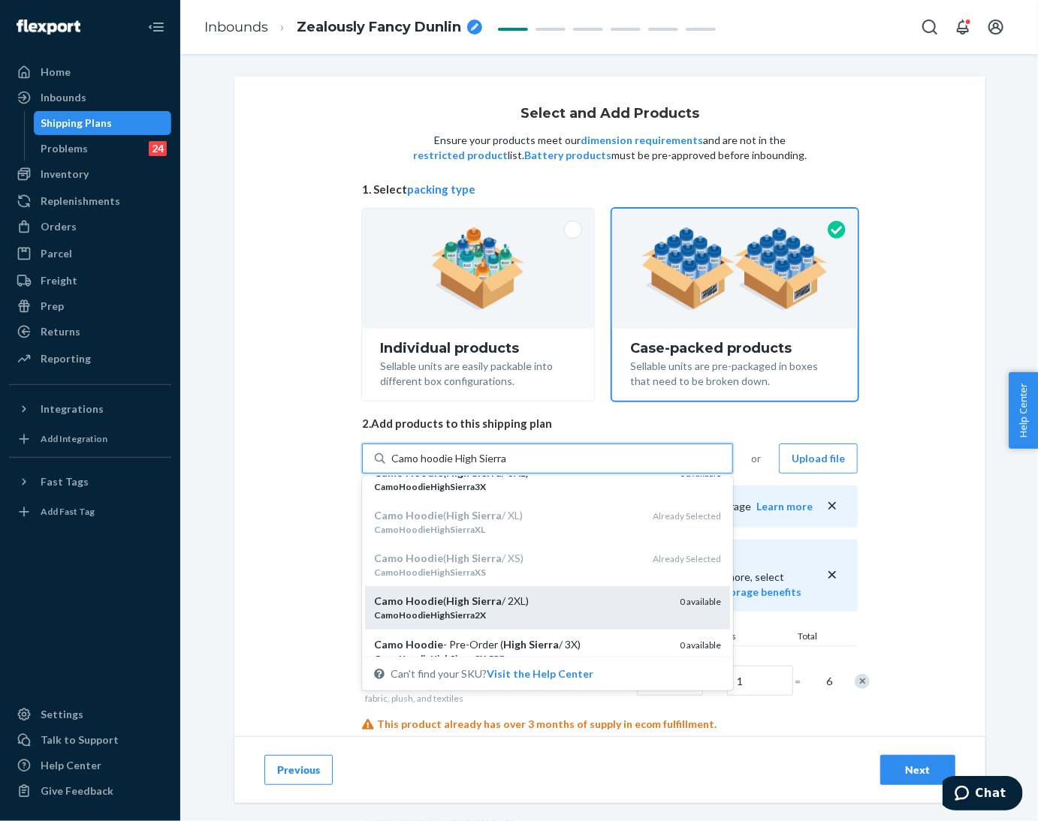
click at [547, 607] on div "Camo Hoodie ( High Sierra / 2XL)" at bounding box center [521, 601] width 294 height 15
click at [507, 466] on input "Camo hoodie High Sierra" at bounding box center [449, 458] width 116 height 15
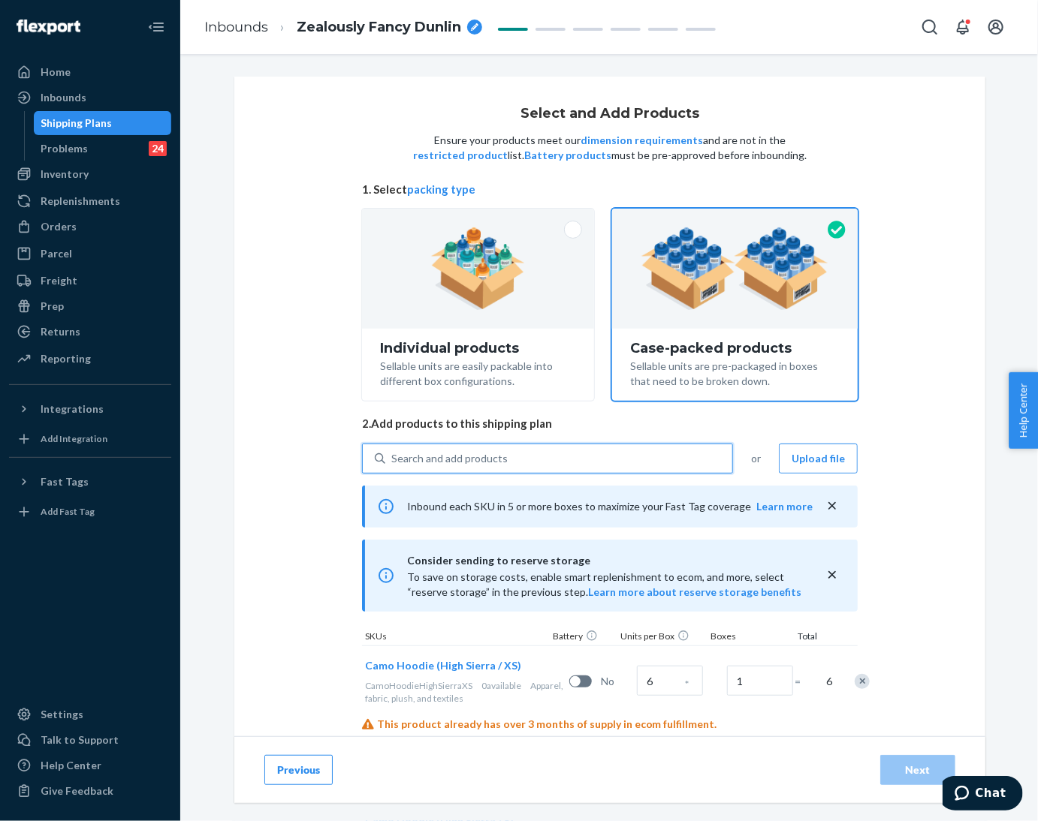
click at [539, 461] on div "Search and add products" at bounding box center [558, 458] width 347 height 27
click at [393, 461] on input "0 results available. Select is focused ,type to refine list, press Down to open…" at bounding box center [392, 458] width 2 height 15
paste input "Camo hoodie High Sierra"
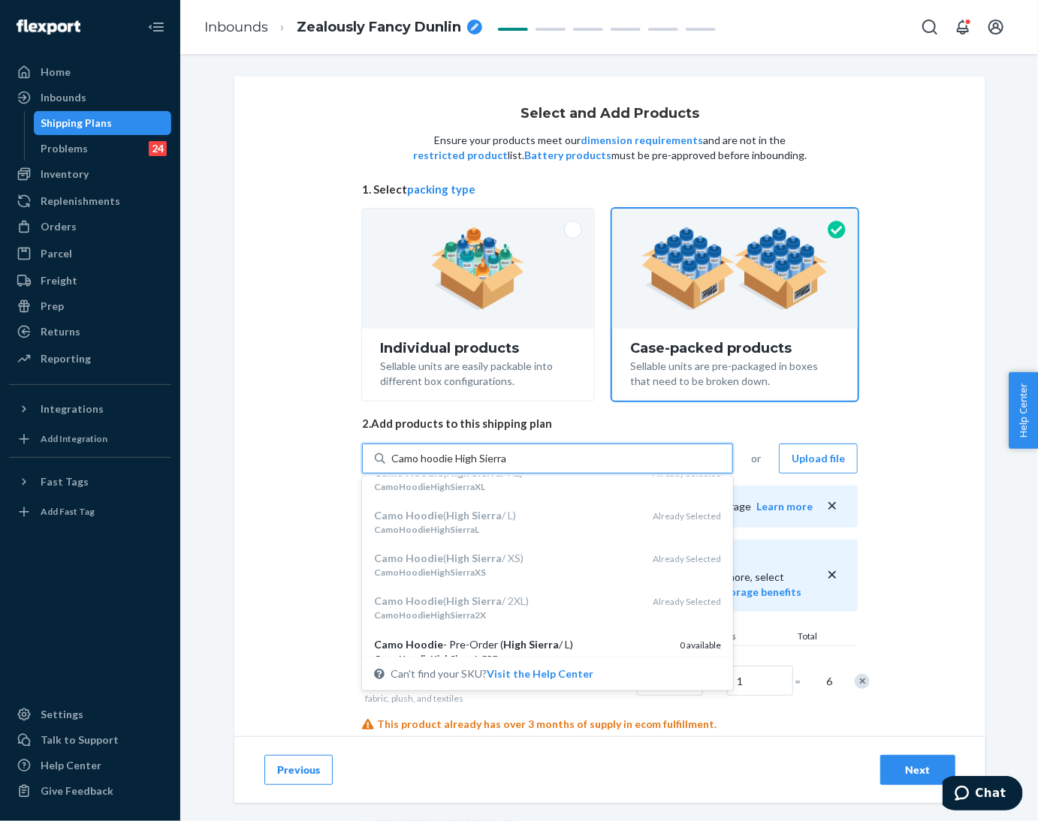
scroll to position [337, 0]
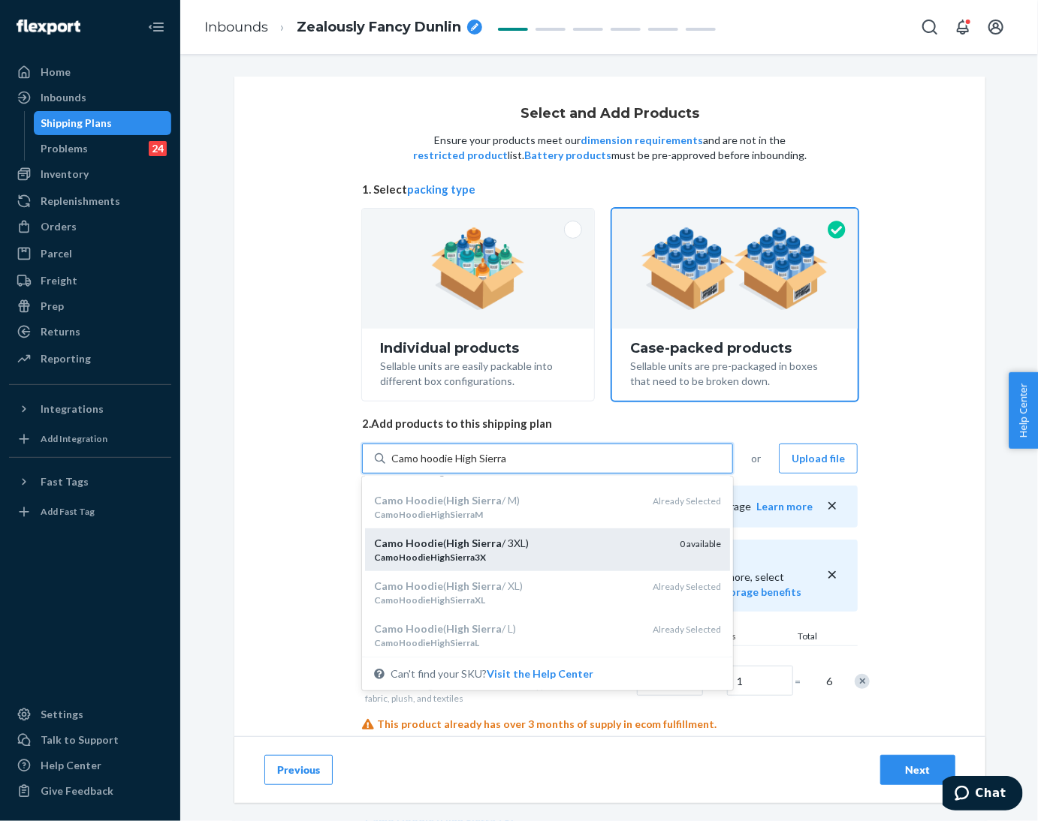
click at [538, 540] on div "Camo Hoodie ( High Sierra / 3XL)" at bounding box center [521, 543] width 294 height 15
click at [507, 466] on input "Camo hoodie High Sierra" at bounding box center [449, 458] width 116 height 15
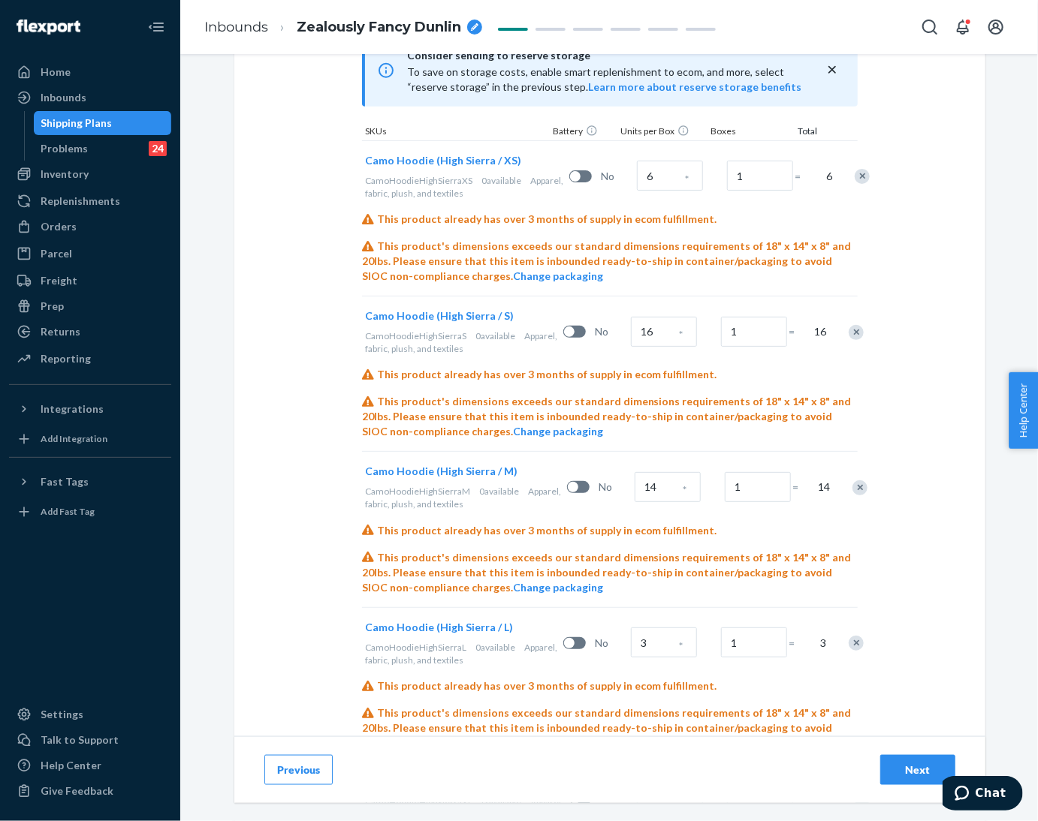
scroll to position [466, 0]
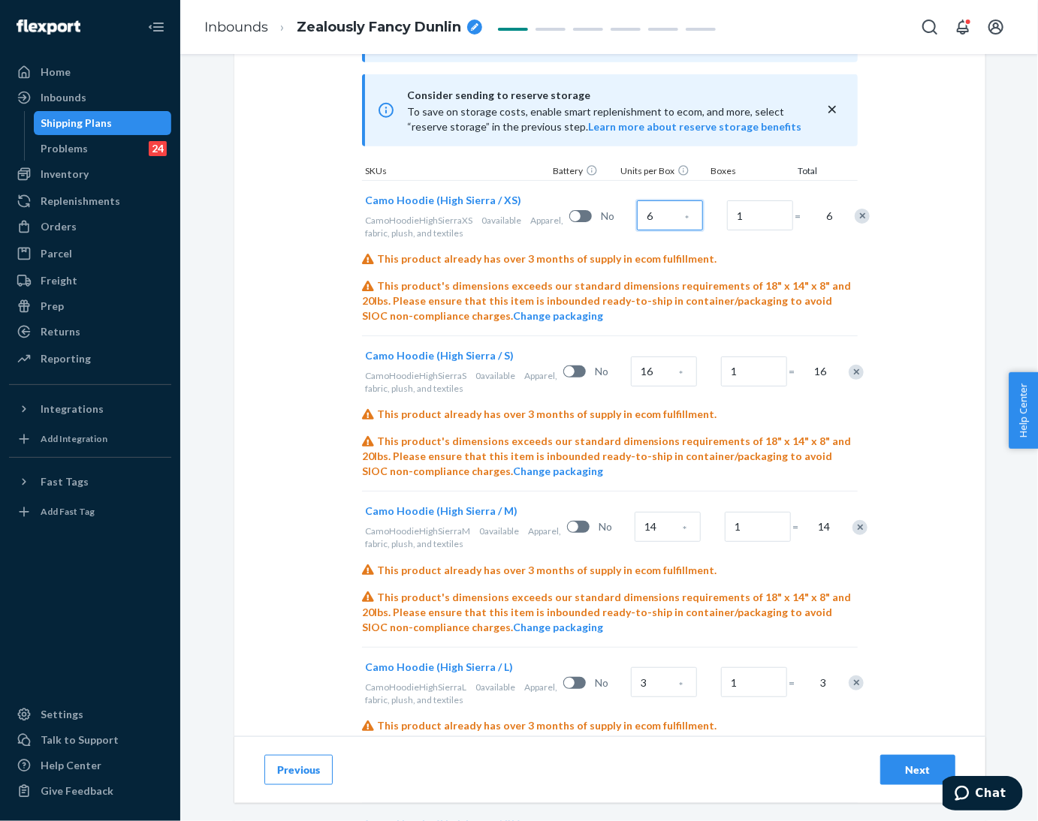
click at [637, 221] on input "6" at bounding box center [670, 215] width 66 height 30
click at [653, 371] on input "16" at bounding box center [664, 372] width 66 height 30
drag, startPoint x: 615, startPoint y: 211, endPoint x: 672, endPoint y: 213, distance: 57.1
click at [672, 213] on input "512" at bounding box center [670, 215] width 66 height 30
click at [643, 520] on input "14" at bounding box center [667, 527] width 66 height 30
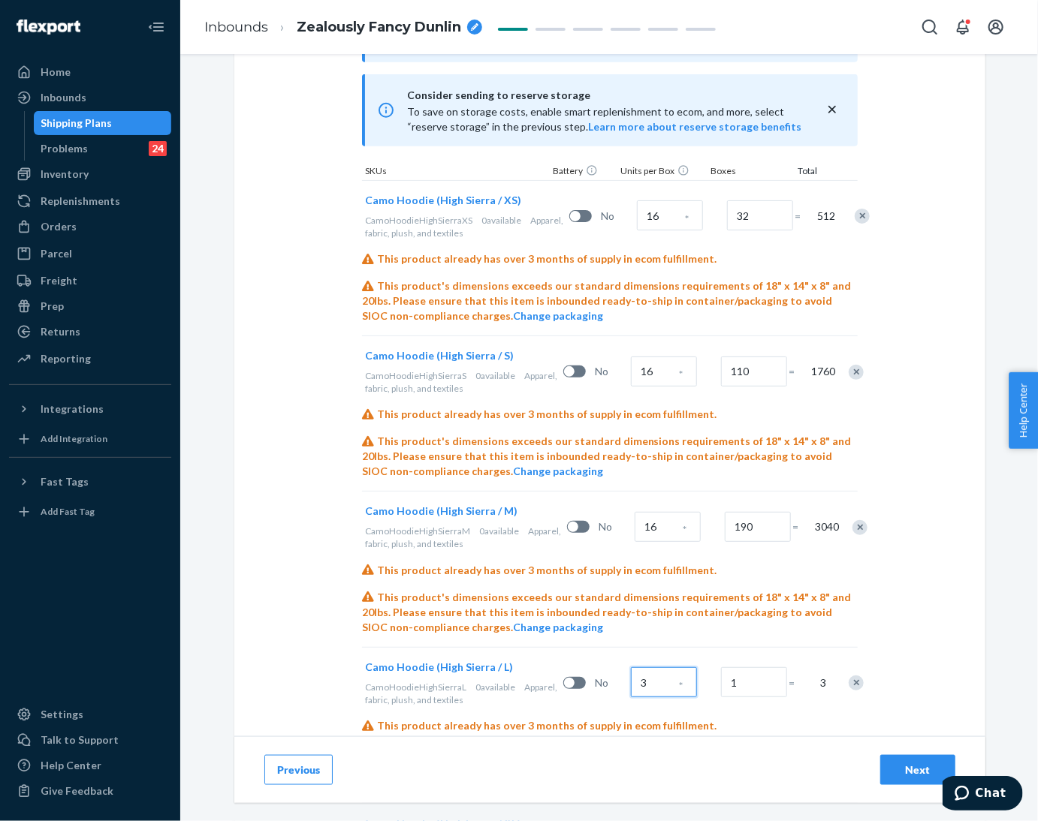
click at [648, 691] on input "3" at bounding box center [664, 683] width 66 height 30
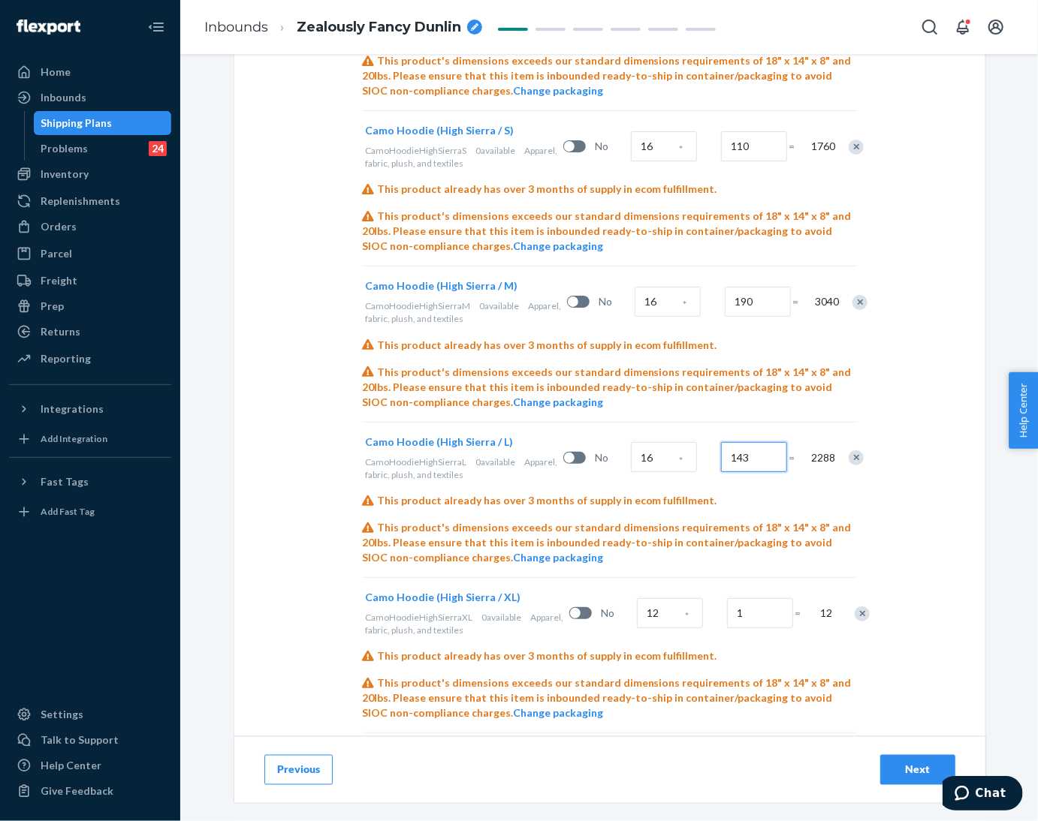
scroll to position [916, 0]
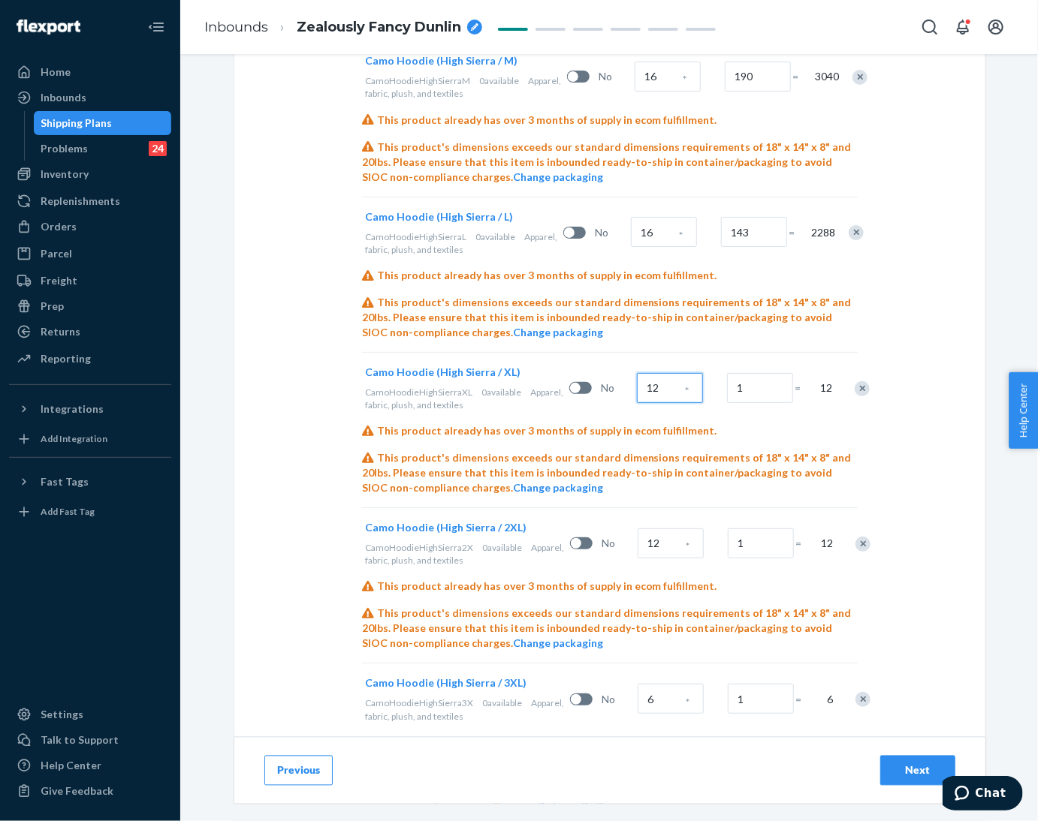
click at [640, 392] on input "12" at bounding box center [670, 388] width 66 height 30
click at [648, 541] on input "12" at bounding box center [670, 544] width 66 height 30
click at [649, 698] on input "6" at bounding box center [670, 699] width 66 height 30
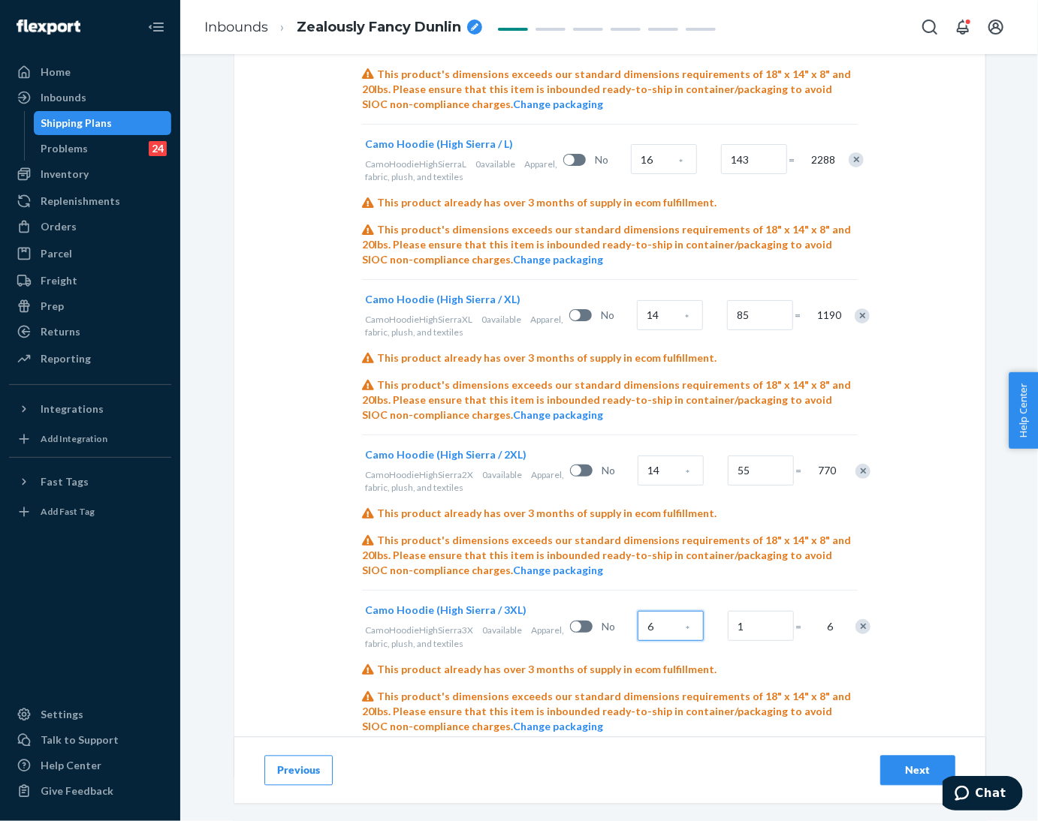
scroll to position [1029, 0]
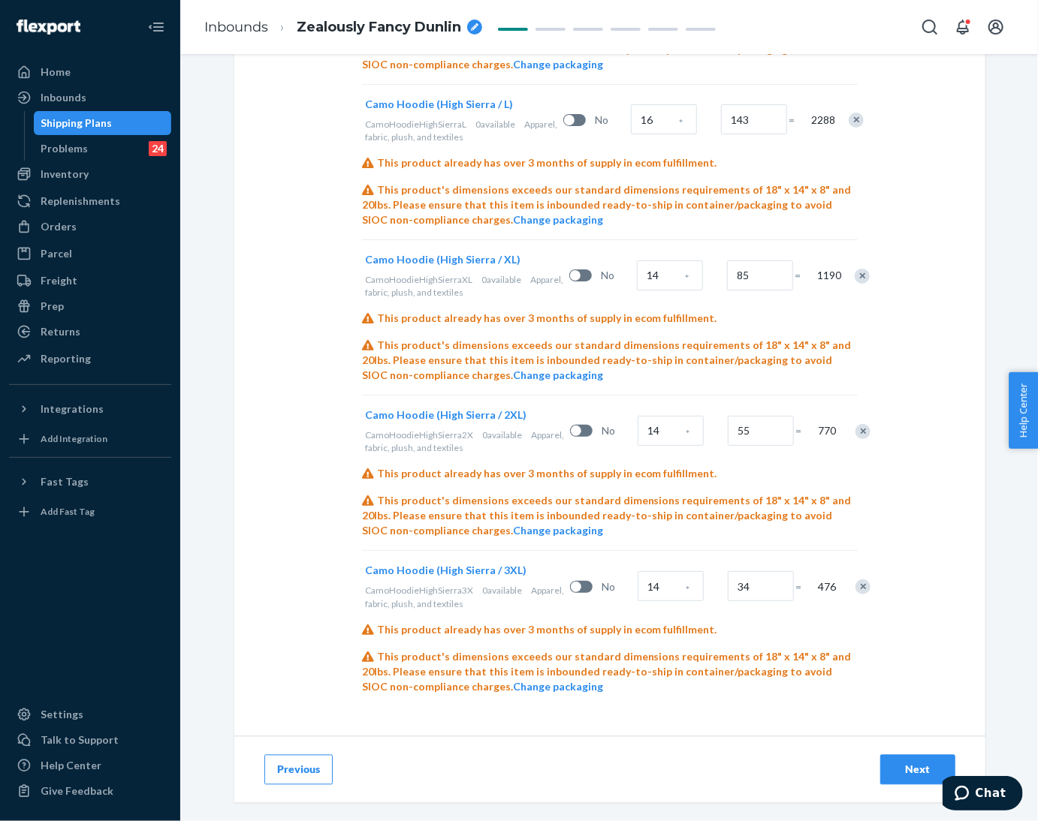
click at [893, 763] on div "Next" at bounding box center [918, 770] width 50 height 15
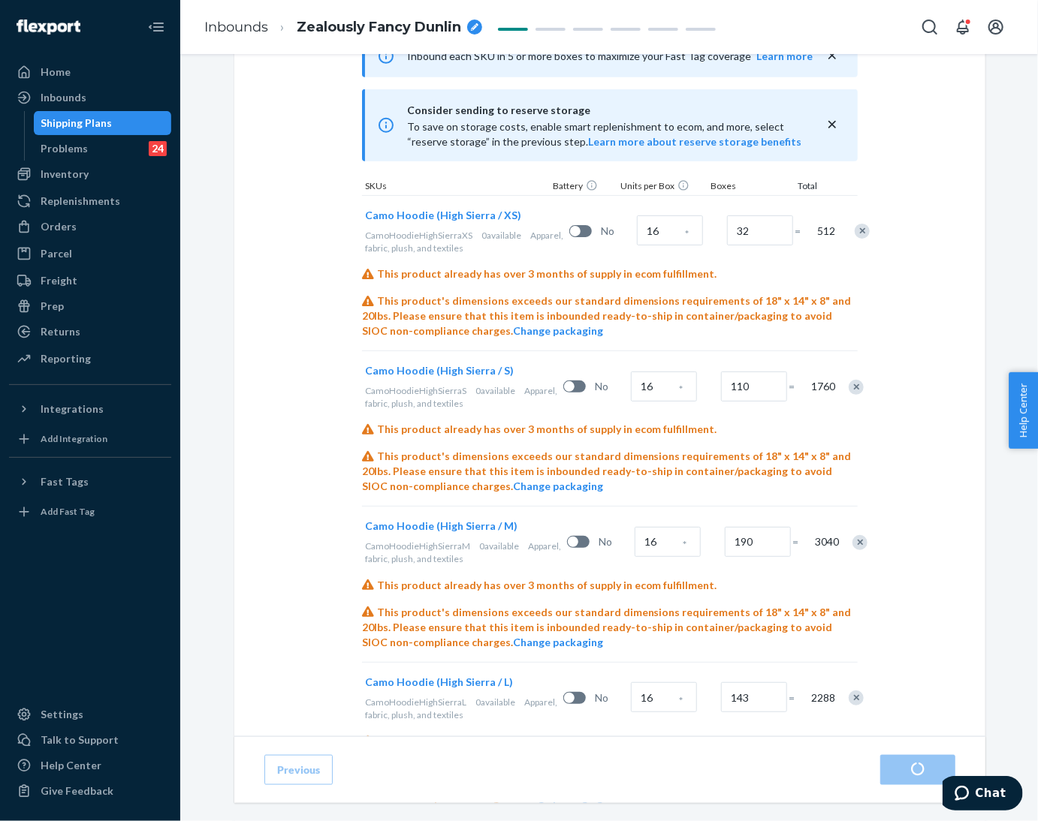
scroll to position [570, 0]
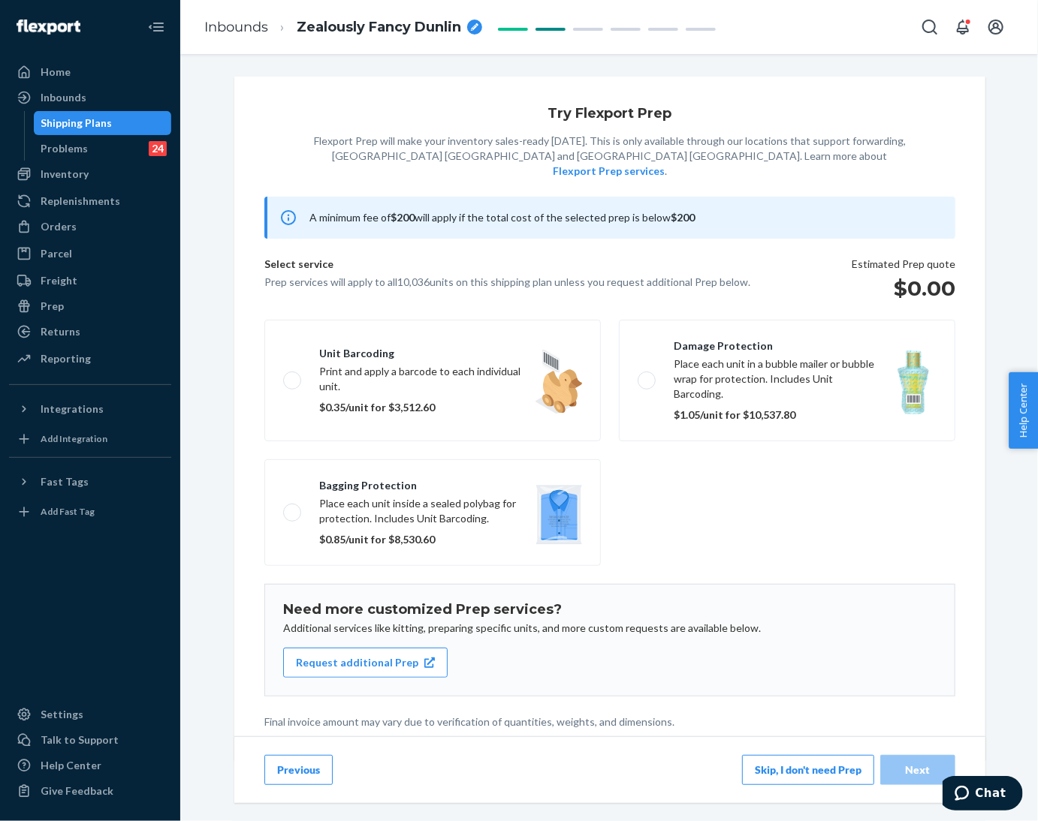
click at [794, 770] on button "Skip, I don't need Prep" at bounding box center [808, 770] width 132 height 30
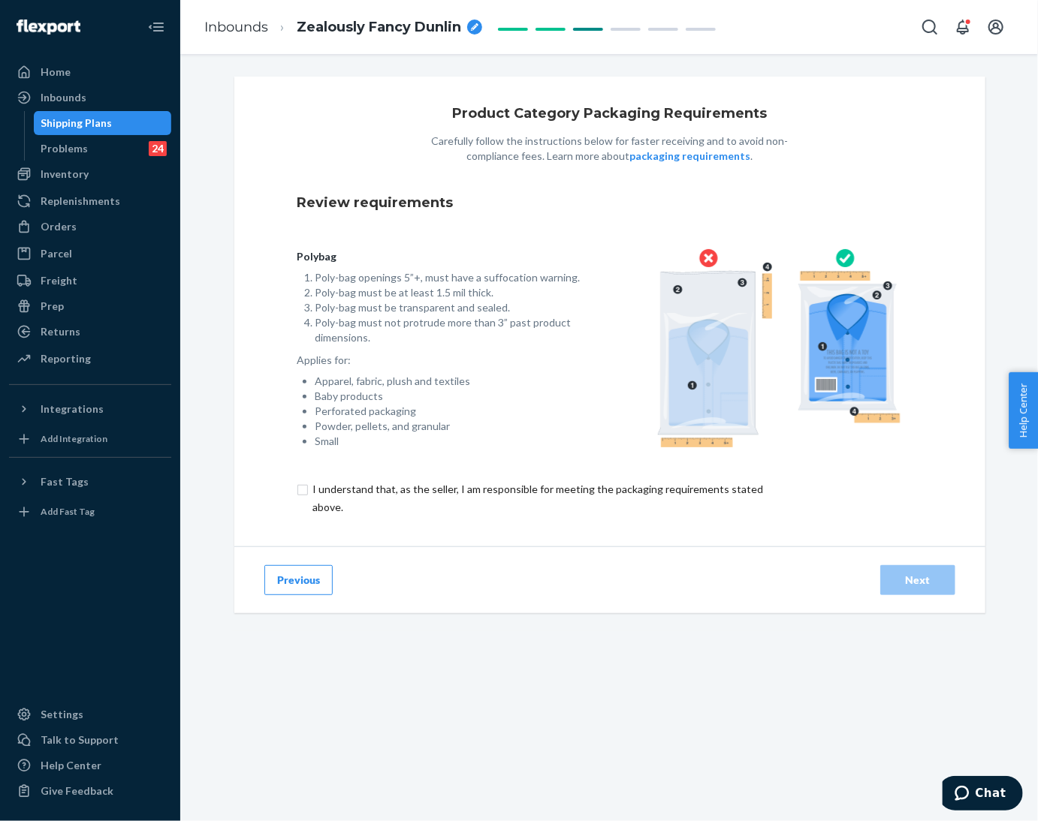
click at [303, 495] on input "checkbox" at bounding box center [546, 499] width 499 height 36
click at [905, 585] on div "Next" at bounding box center [918, 580] width 50 height 15
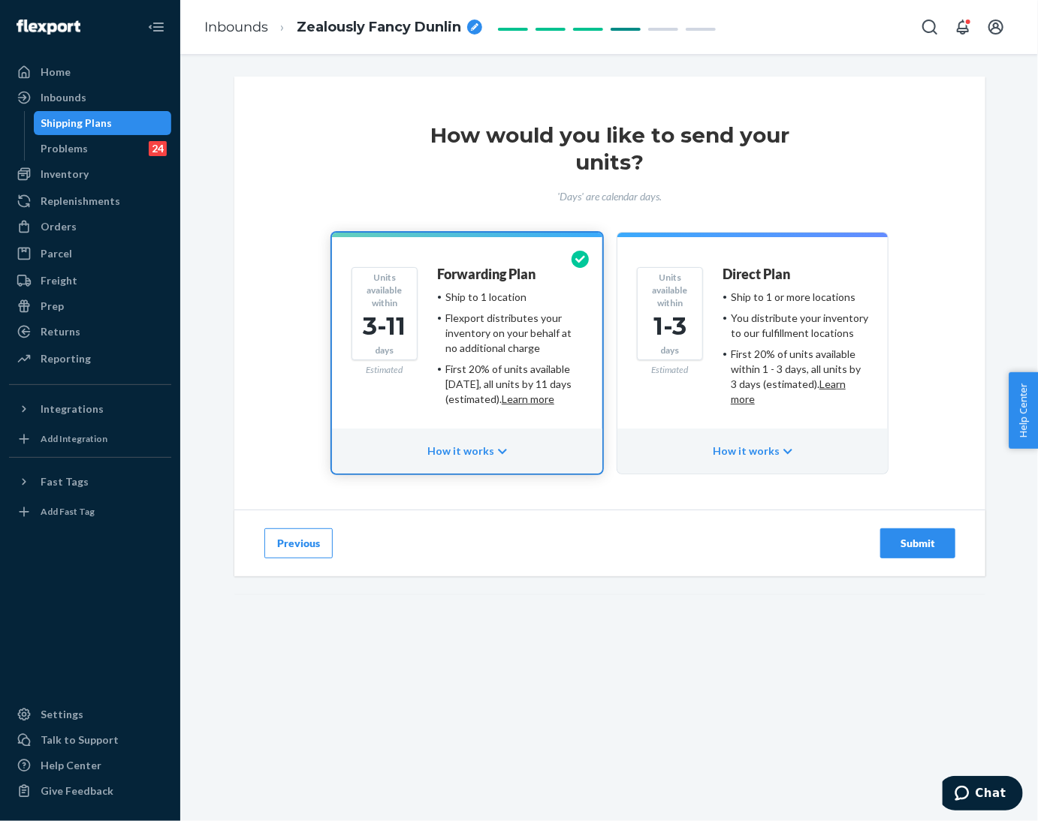
click at [735, 288] on div "Direct Plan" at bounding box center [795, 278] width 146 height 23
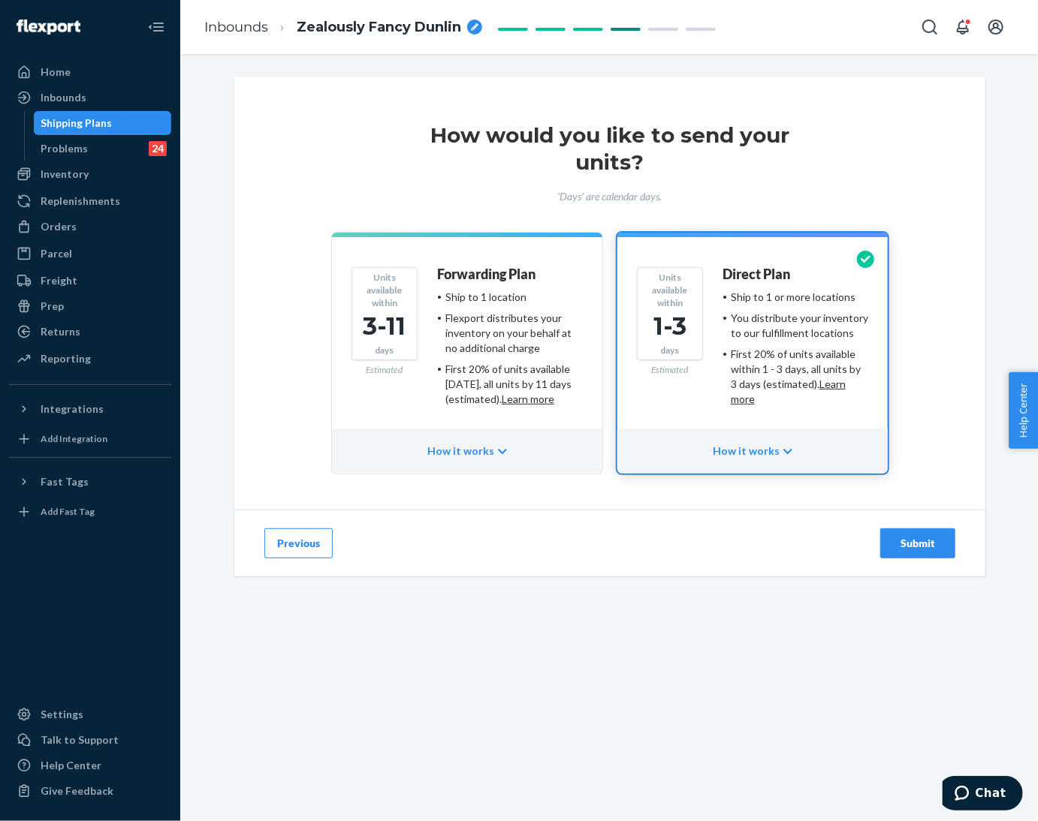
click at [900, 544] on div "Submit" at bounding box center [918, 543] width 50 height 15
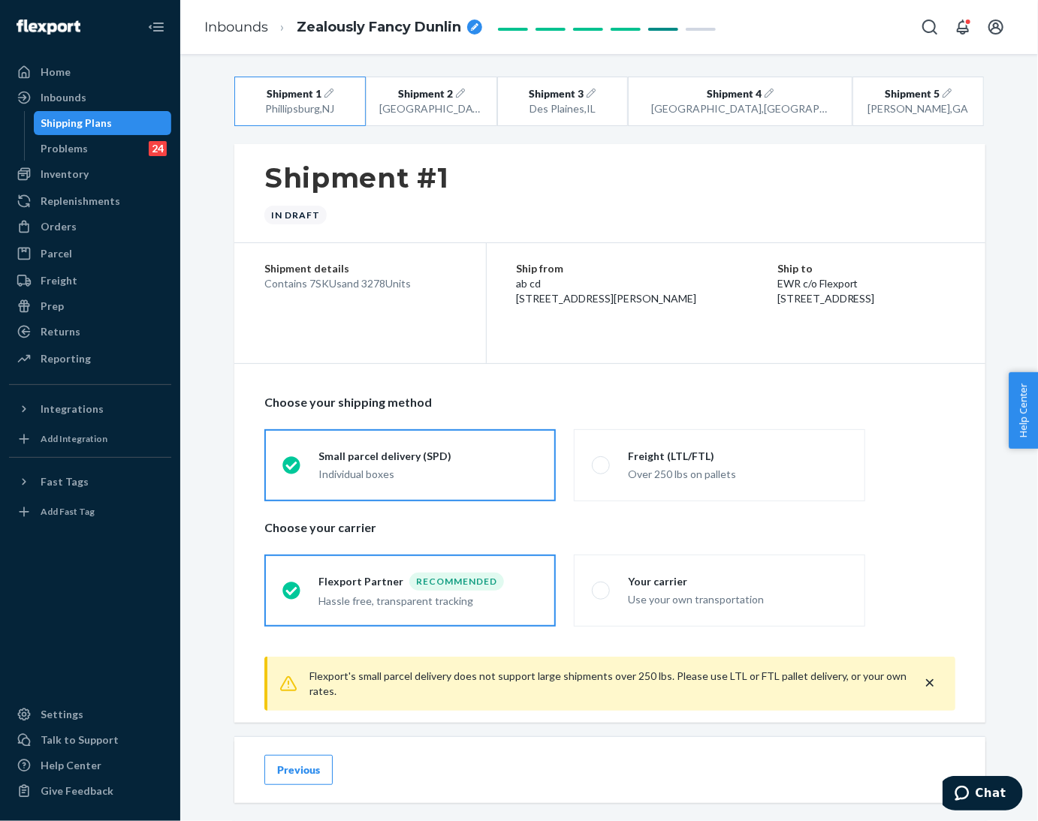
click at [448, 237] on div "Shipment #1 In draft" at bounding box center [609, 193] width 751 height 99
click at [598, 586] on label "Your carrier Use your own transportation" at bounding box center [719, 591] width 291 height 72
click at [598, 586] on input "Your carrier Use your own transportation" at bounding box center [597, 591] width 10 height 10
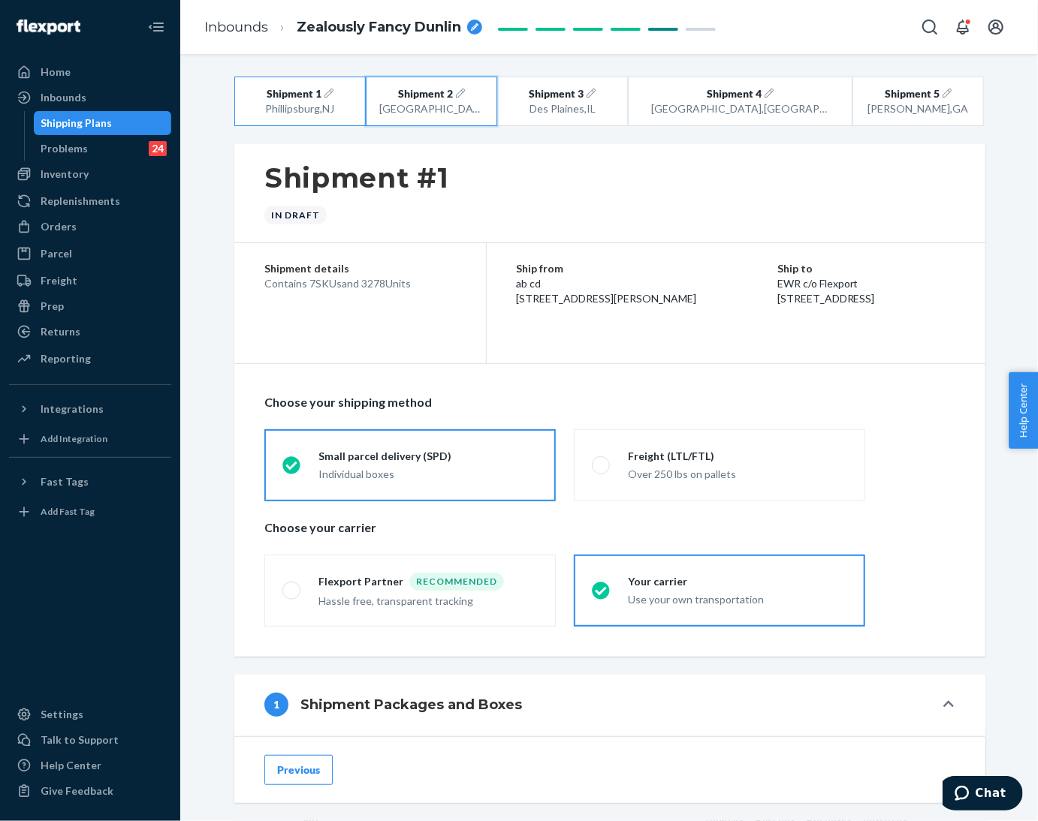
click at [449, 104] on div "[GEOGRAPHIC_DATA] , [GEOGRAPHIC_DATA]" at bounding box center [431, 108] width 104 height 15
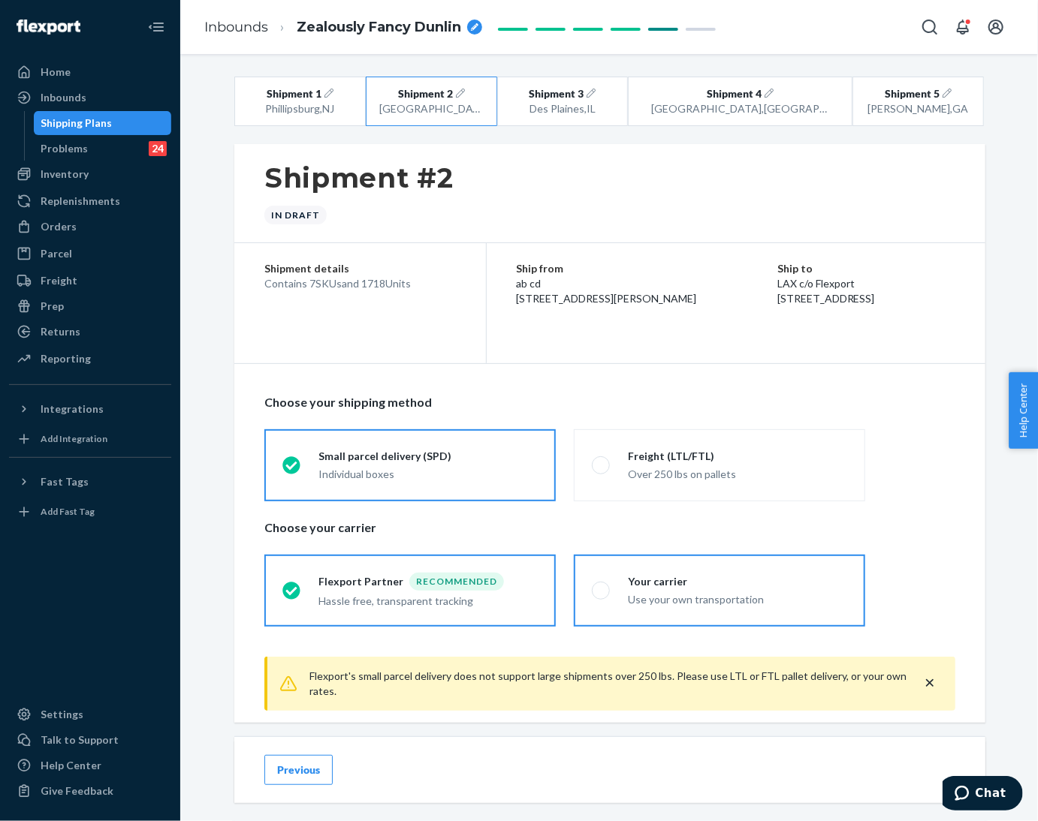
click at [592, 589] on span at bounding box center [601, 591] width 18 height 18
click at [592, 589] on input "Your carrier Use your own transportation" at bounding box center [597, 591] width 10 height 10
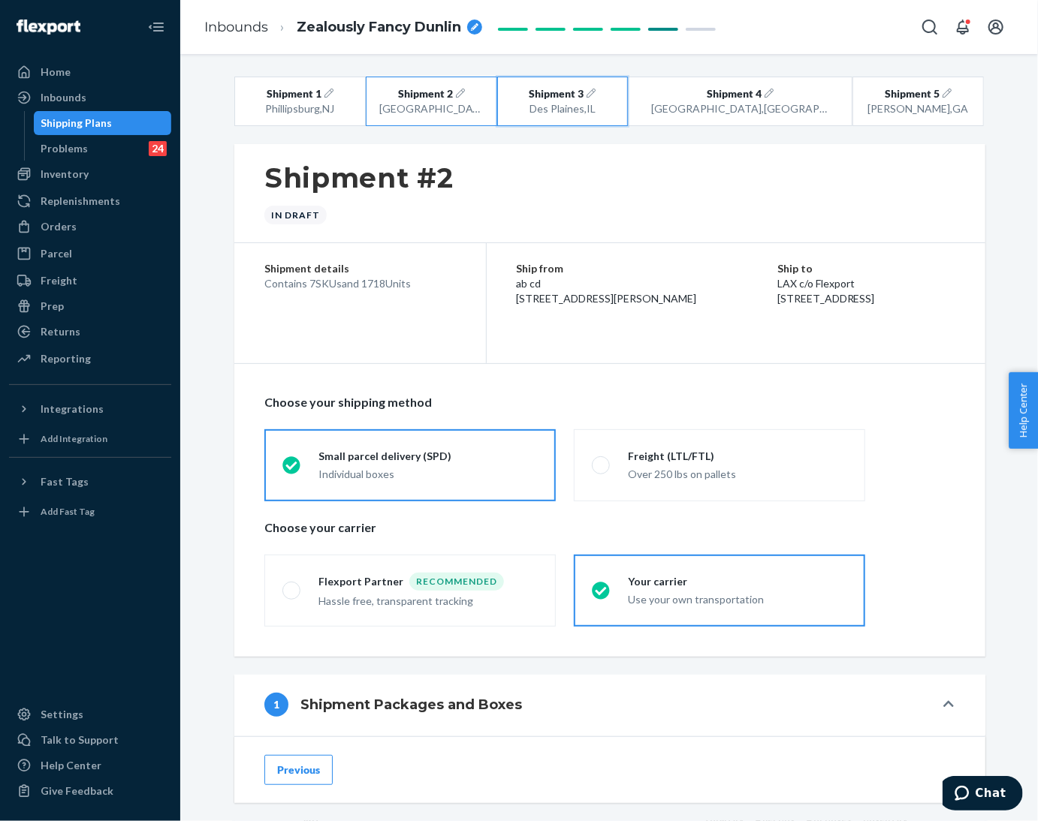
click at [610, 104] on div "Des Plaines , [GEOGRAPHIC_DATA]" at bounding box center [563, 108] width 104 height 15
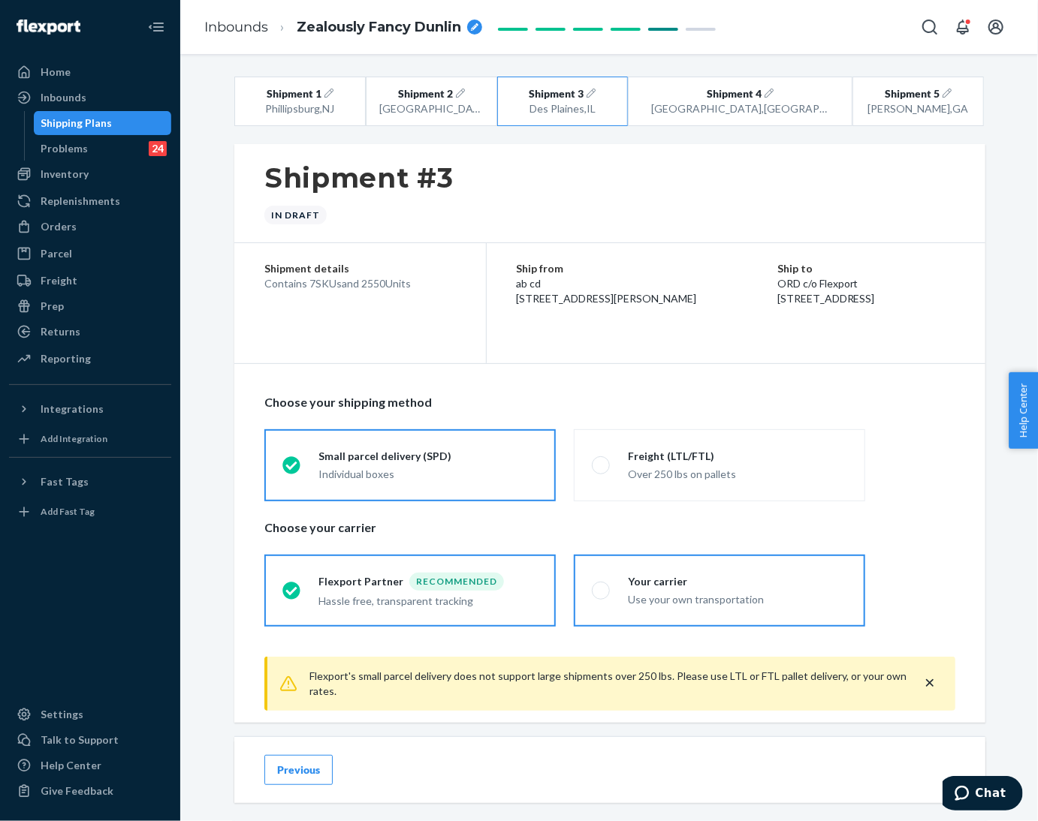
click at [597, 594] on span at bounding box center [601, 591] width 18 height 18
click at [597, 594] on input "Your carrier Use your own transportation" at bounding box center [597, 591] width 10 height 10
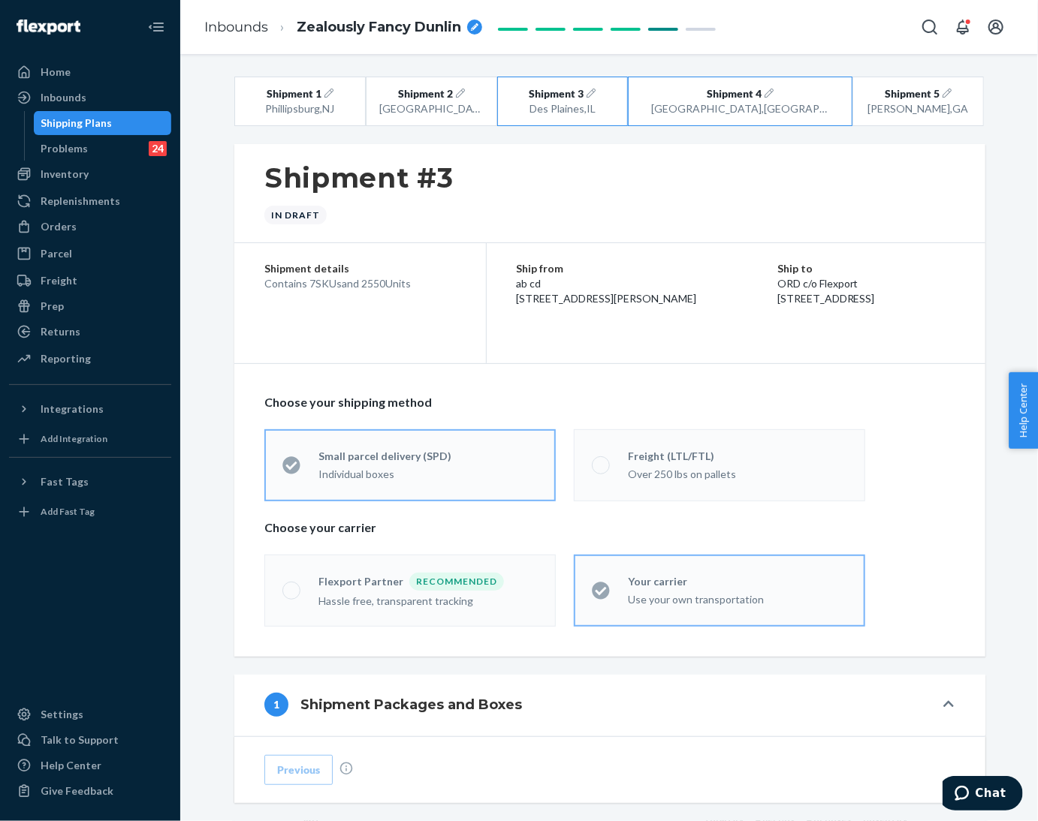
click at [745, 110] on div "[GEOGRAPHIC_DATA] , [GEOGRAPHIC_DATA]" at bounding box center [740, 108] width 179 height 15
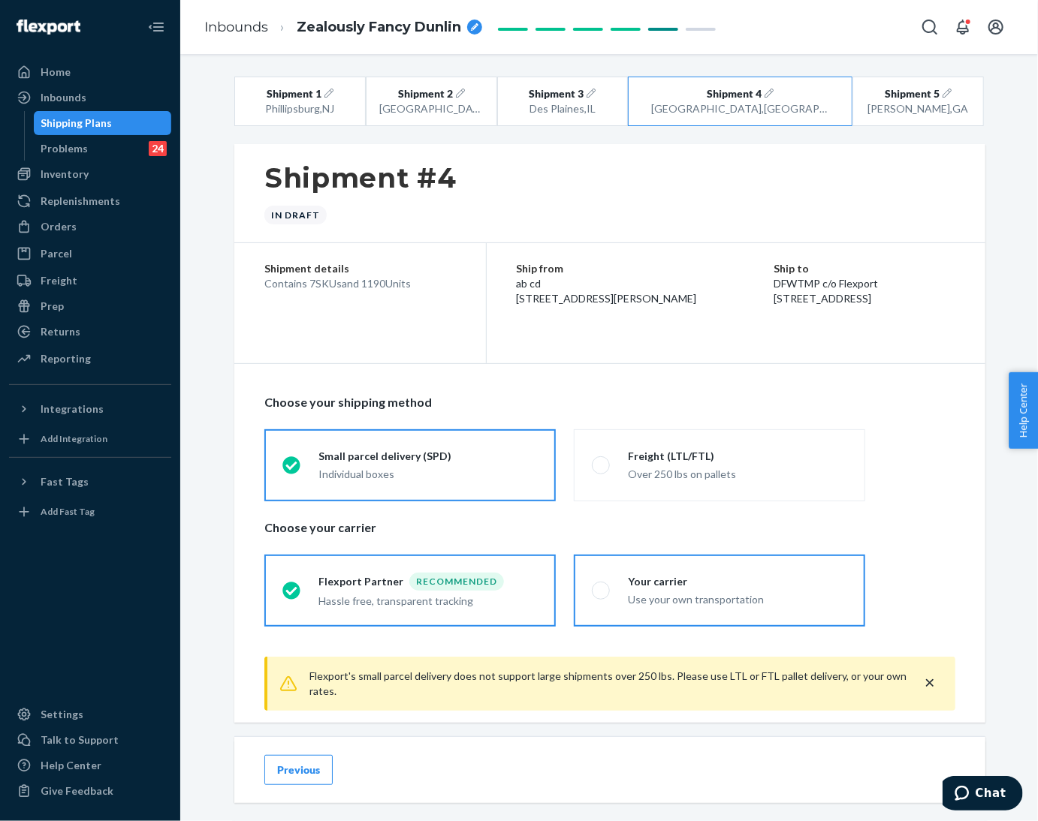
drag, startPoint x: 582, startPoint y: 592, endPoint x: 589, endPoint y: 572, distance: 20.7
click at [592, 591] on span at bounding box center [601, 591] width 18 height 18
click at [592, 591] on input "Your carrier Use your own transportation" at bounding box center [597, 591] width 10 height 10
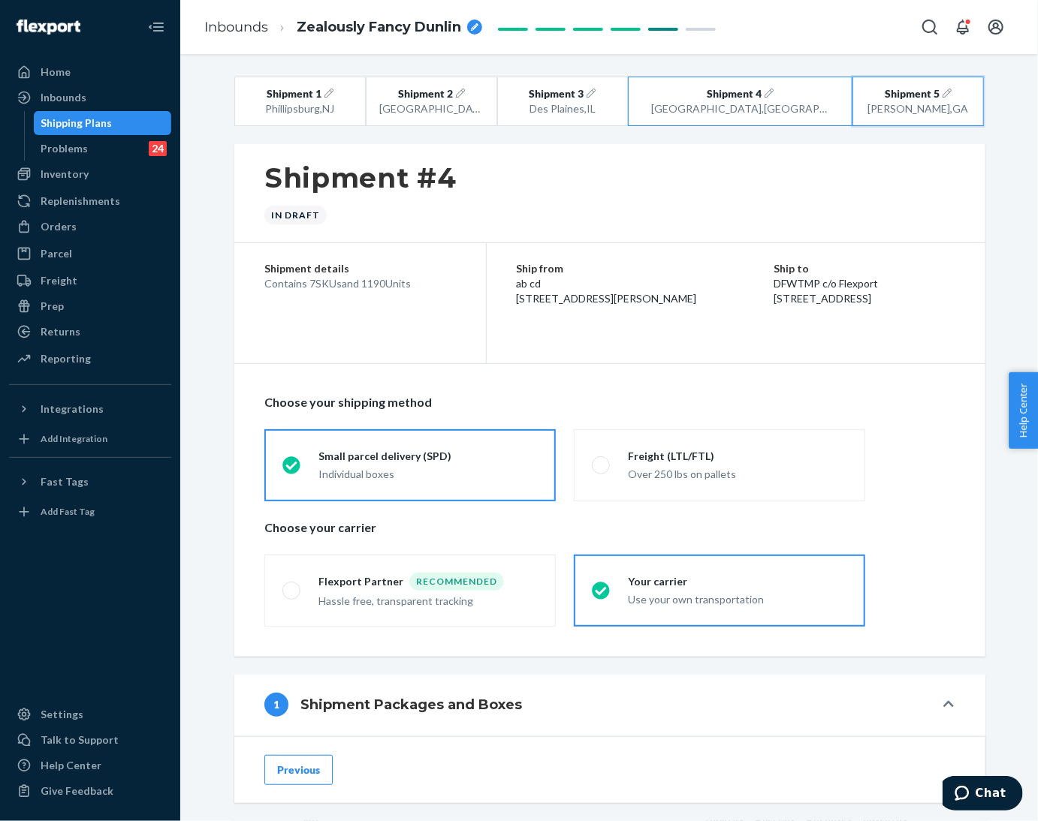
click at [894, 104] on div "[GEOGRAPHIC_DATA] , [GEOGRAPHIC_DATA]" at bounding box center [918, 108] width 104 height 15
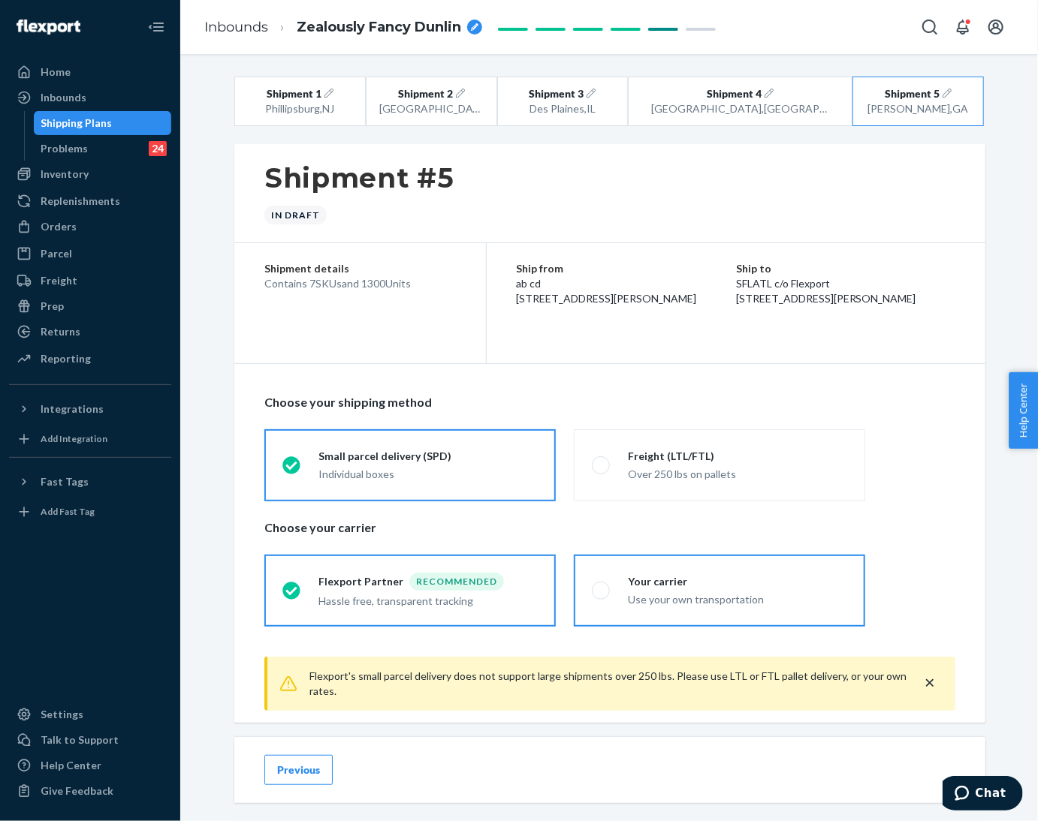
click at [596, 595] on span at bounding box center [601, 591] width 18 height 18
click at [596, 595] on input "Your carrier Use your own transportation" at bounding box center [597, 591] width 10 height 10
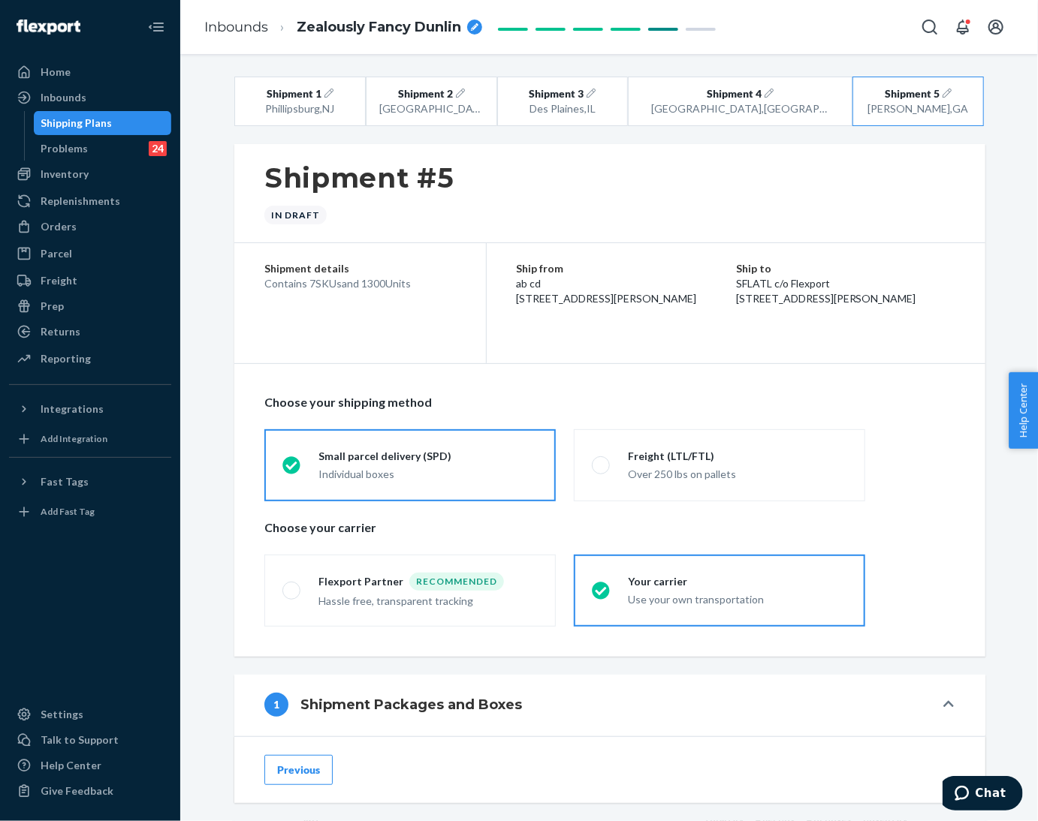
click at [393, 231] on div "Shipment #5 In draft" at bounding box center [609, 193] width 751 height 99
click at [476, 29] on icon "breadcrumbs" at bounding box center [475, 27] width 8 height 8
drag, startPoint x: 526, startPoint y: 20, endPoint x: 520, endPoint y: 96, distance: 76.8
click at [526, 20] on div "breadcrumbs" at bounding box center [526, 27] width 15 height 15
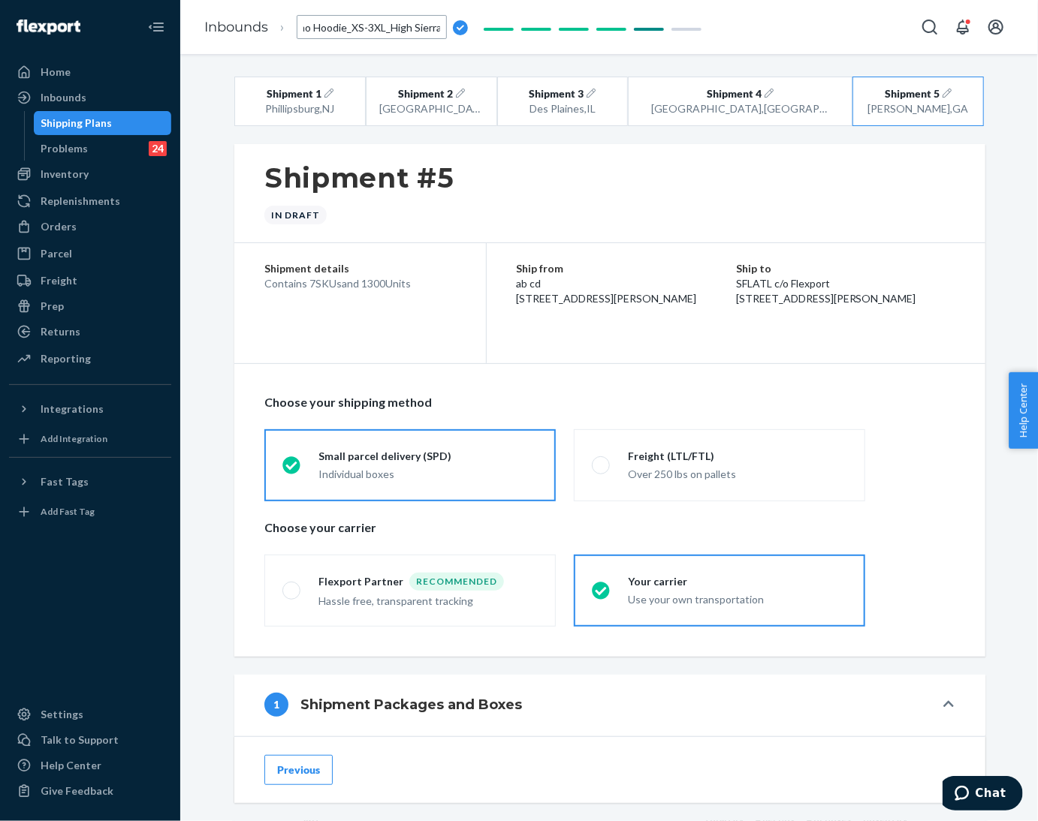
scroll to position [0, 158]
click at [900, 626] on fieldset "Flexport Partner Recommended Hassle free, transparent tracking Your carrier Use…" at bounding box center [609, 591] width 709 height 84
click at [749, 109] on div "[GEOGRAPHIC_DATA] , [GEOGRAPHIC_DATA]" at bounding box center [740, 108] width 179 height 15
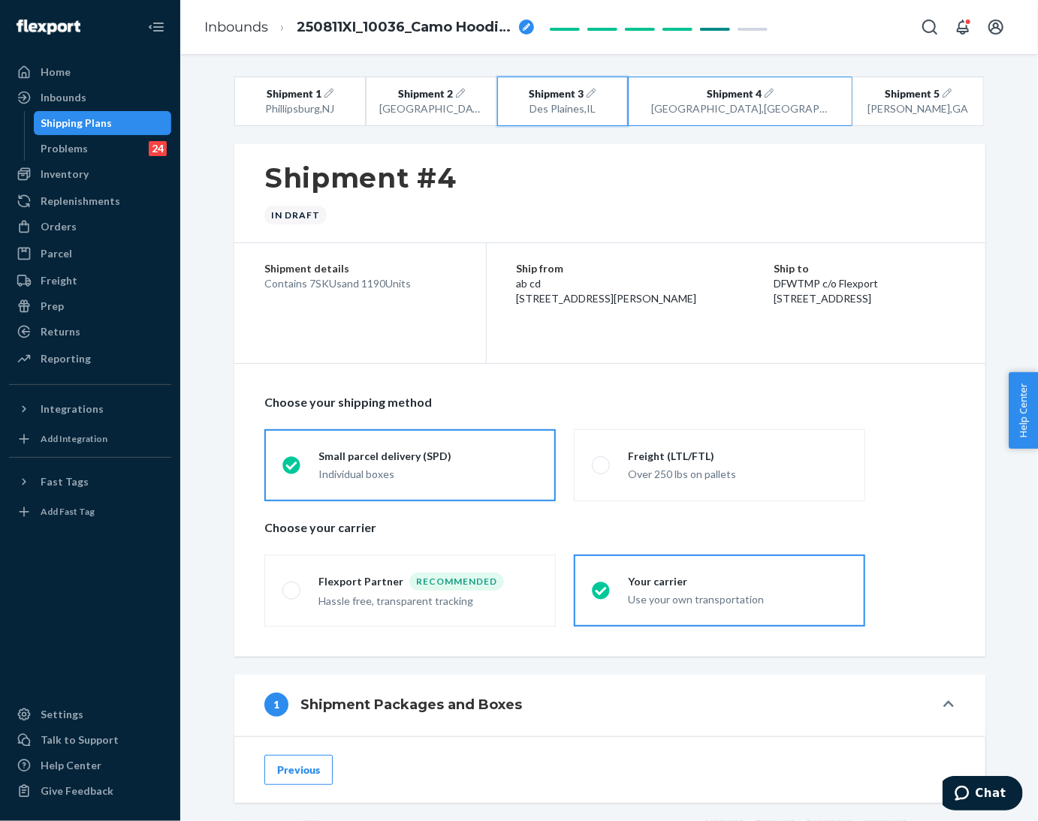
click at [583, 99] on span "Shipment 3" at bounding box center [556, 93] width 55 height 15
click at [453, 97] on span "Shipment 2" at bounding box center [425, 93] width 55 height 15
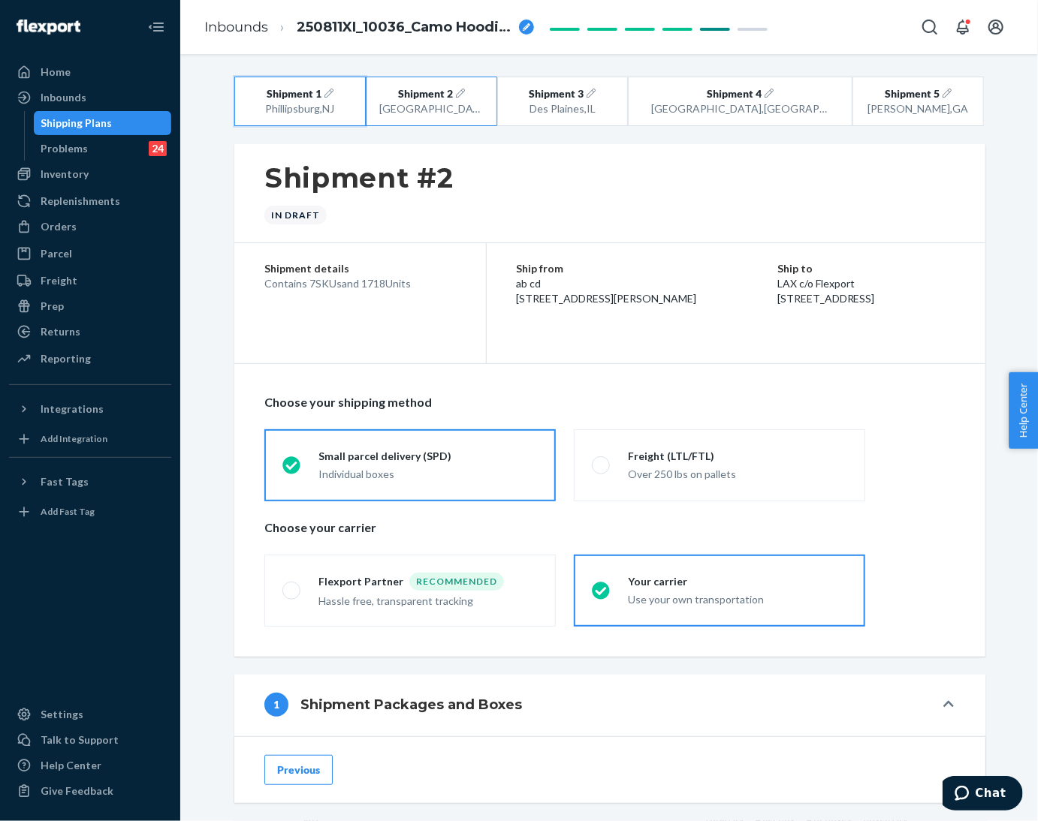
click at [282, 103] on div "[GEOGRAPHIC_DATA] , [GEOGRAPHIC_DATA]" at bounding box center [300, 108] width 104 height 15
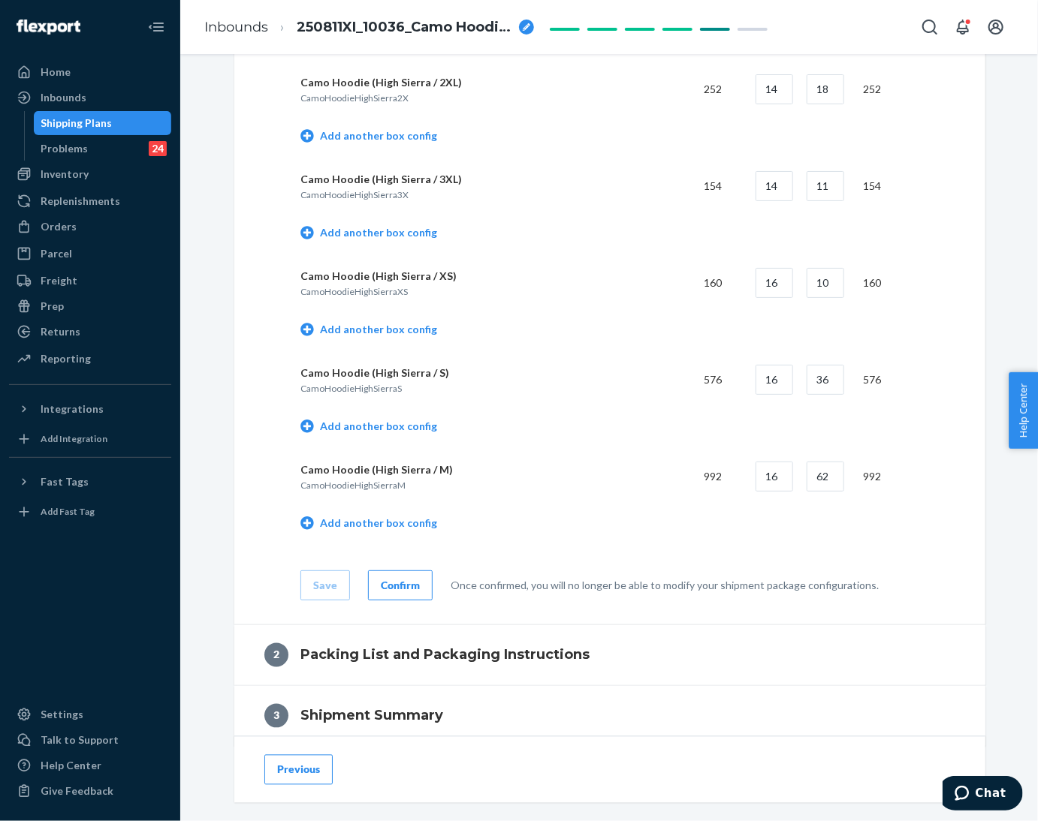
scroll to position [1060, 0]
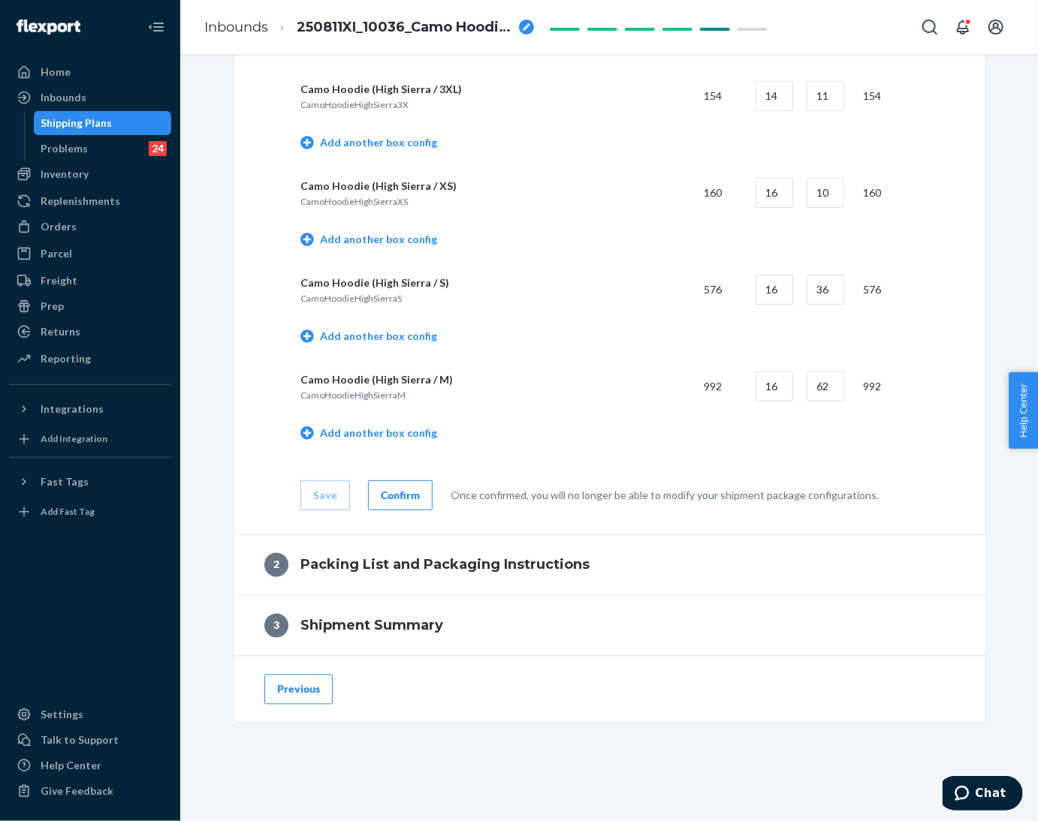
click at [391, 488] on div "Confirm" at bounding box center [400, 495] width 39 height 15
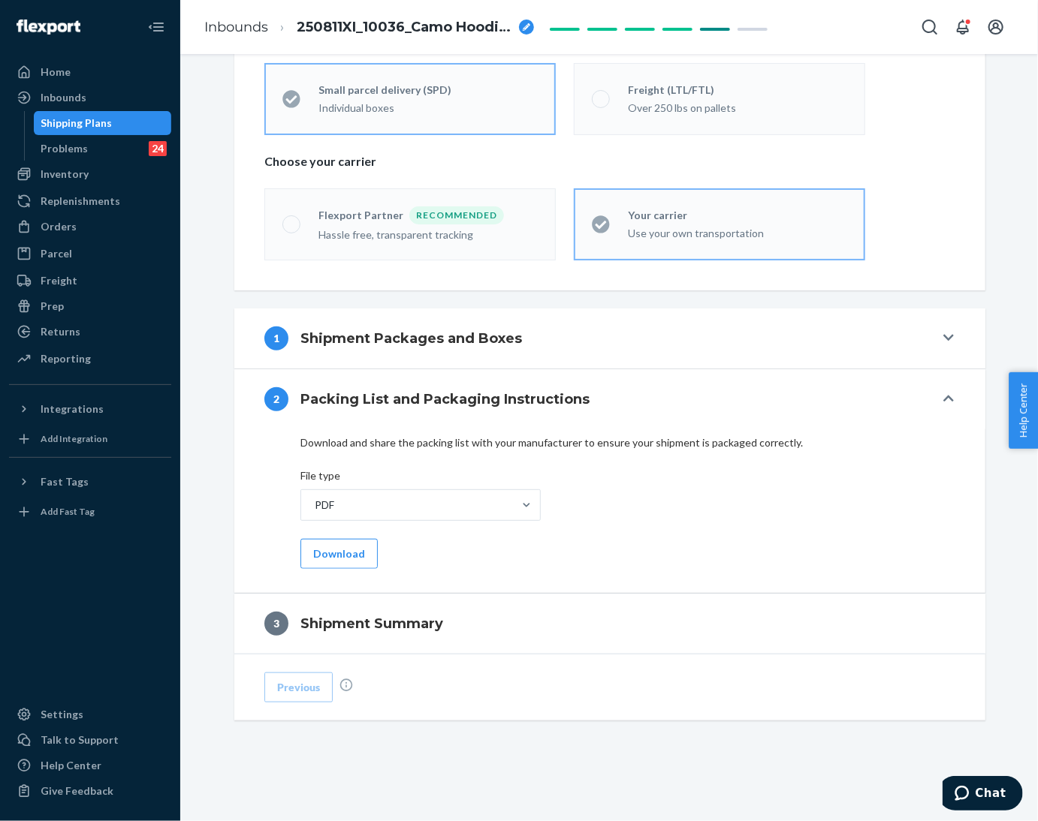
scroll to position [367, 0]
click at [316, 560] on button "Download" at bounding box center [338, 554] width 77 height 30
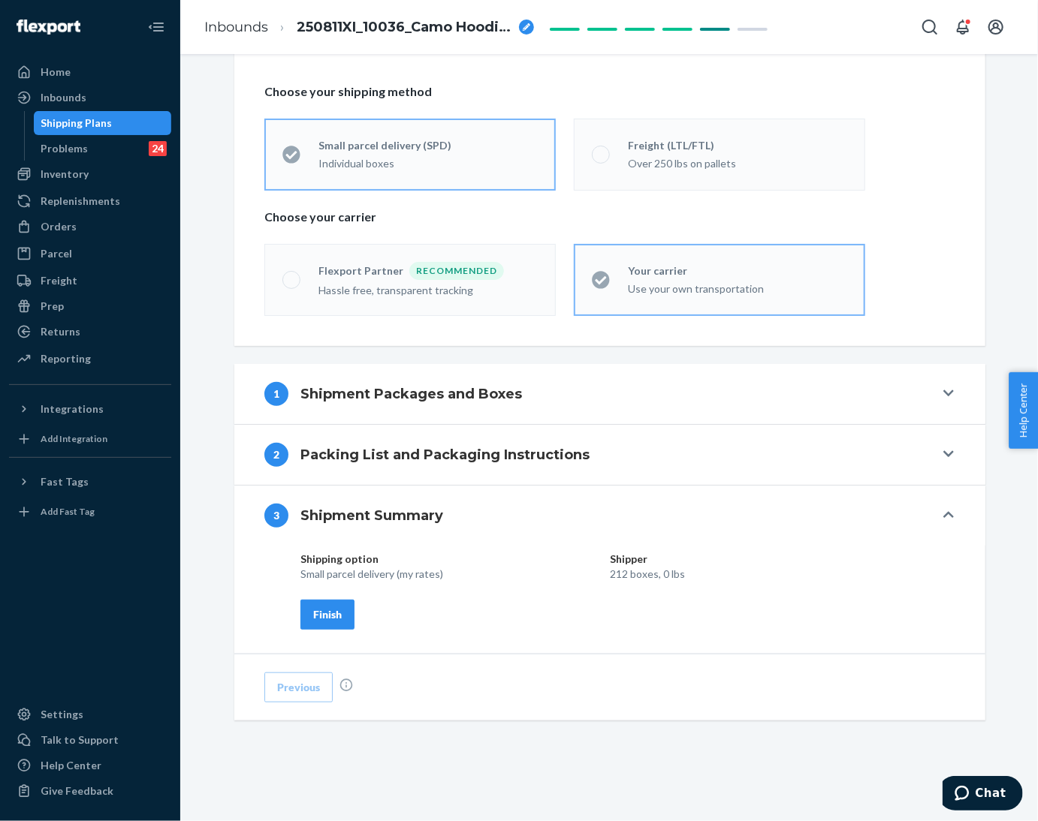
scroll to position [312, 0]
click at [306, 606] on button "Finish" at bounding box center [327, 615] width 54 height 30
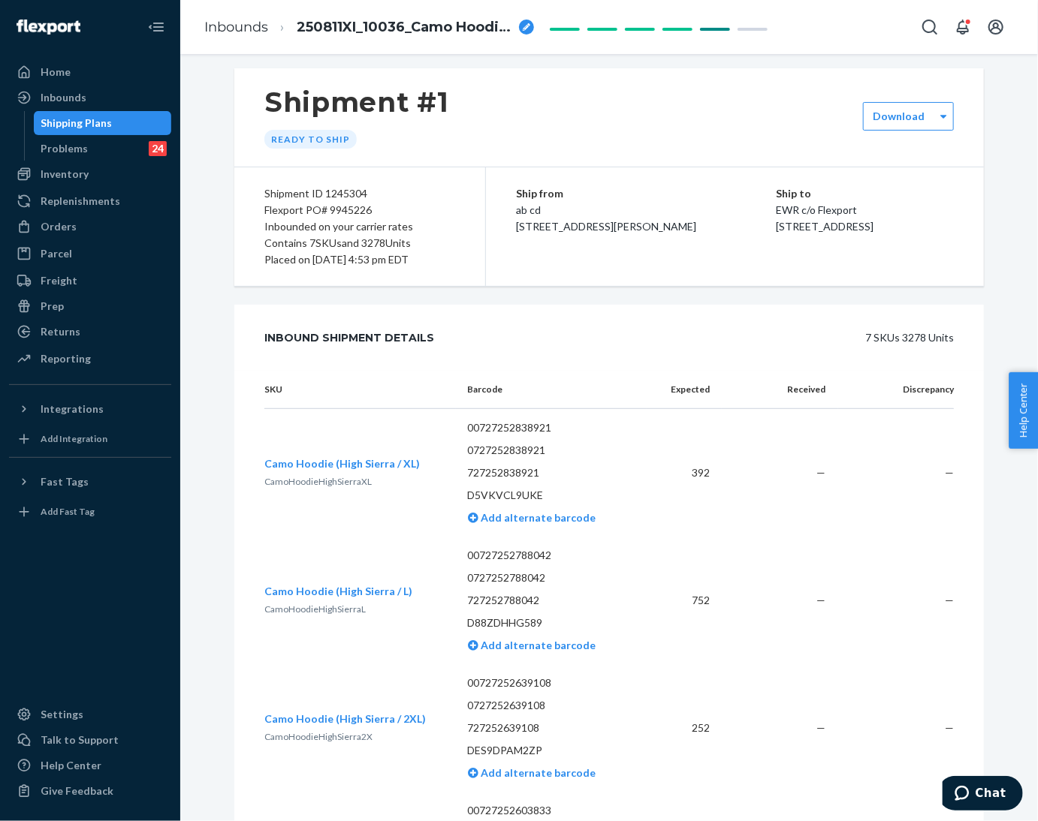
scroll to position [0, 0]
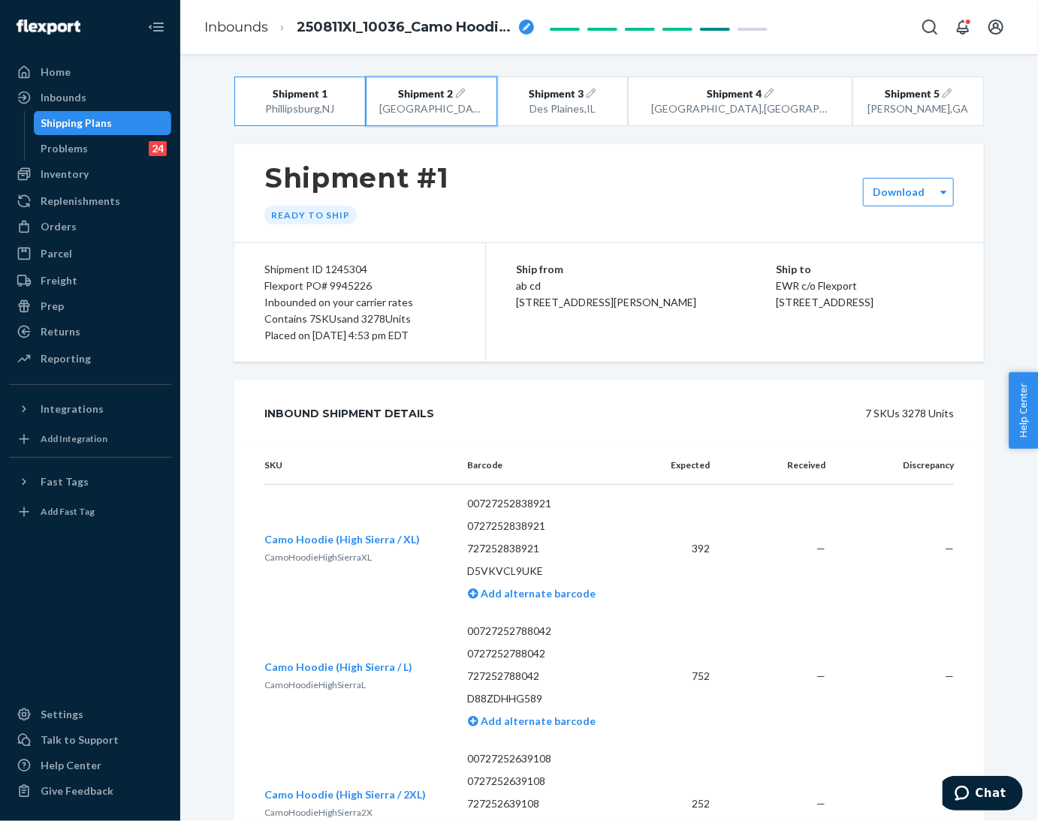
click at [418, 92] on span "Shipment 2" at bounding box center [425, 93] width 55 height 15
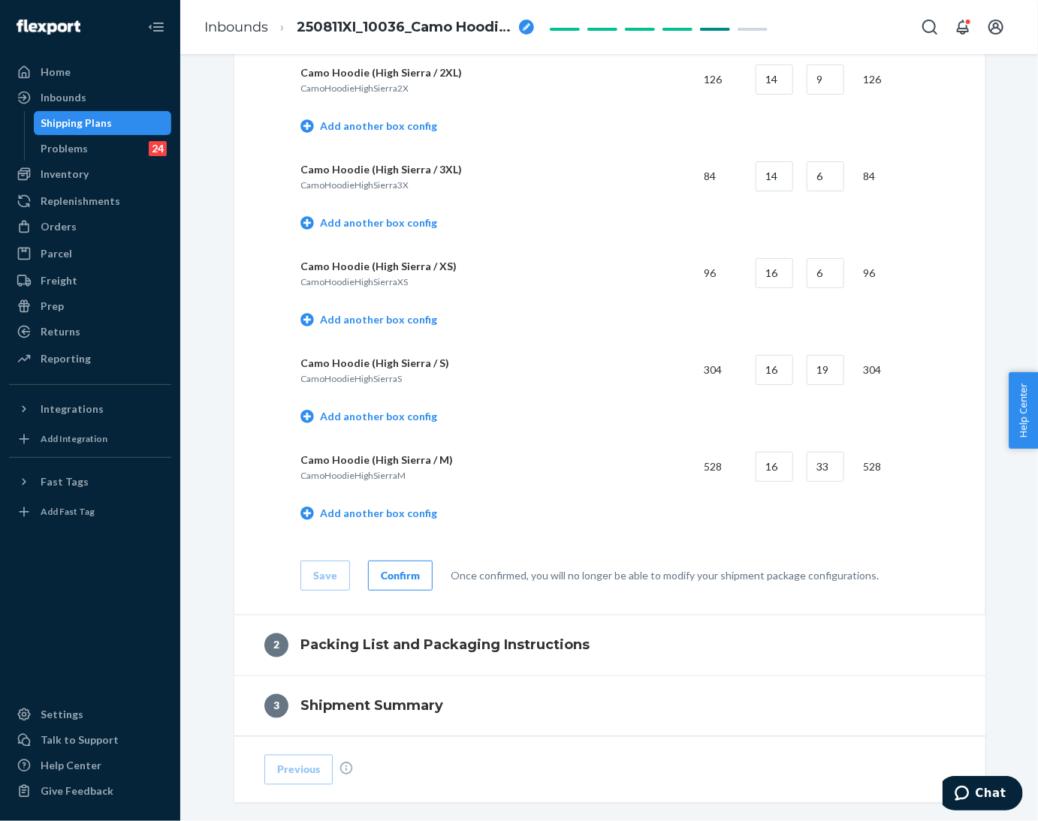
scroll to position [1060, 0]
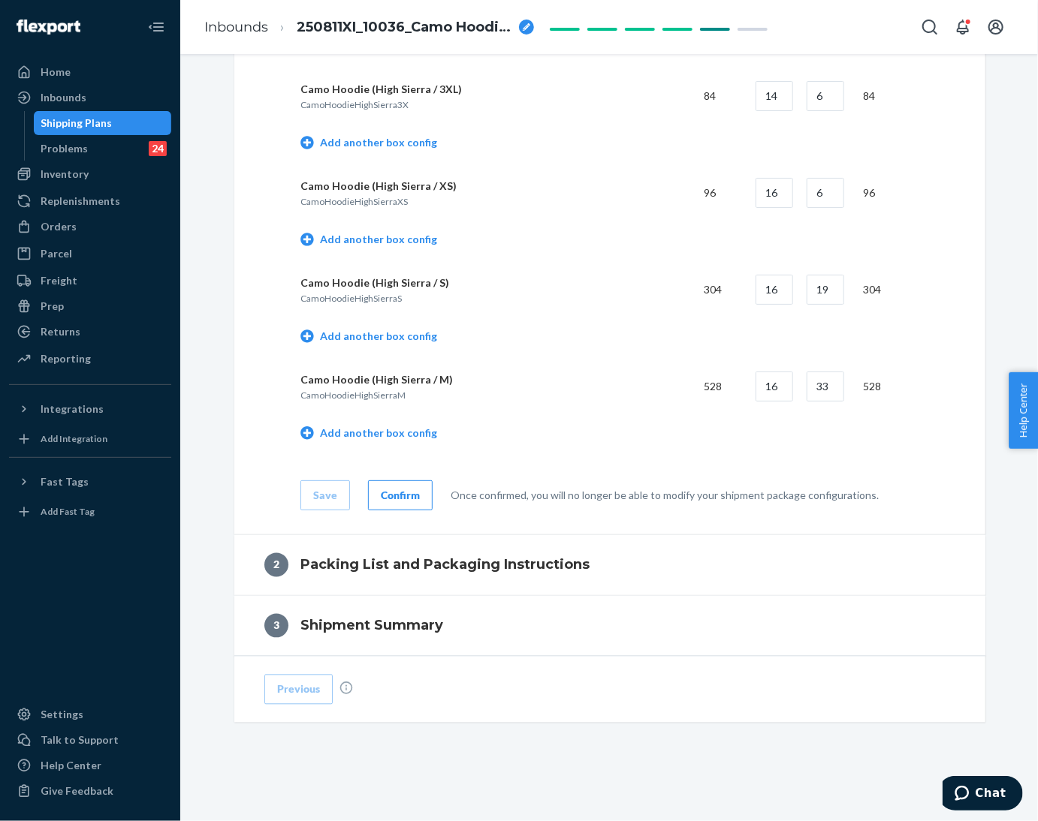
click at [384, 495] on div "Confirm" at bounding box center [400, 495] width 39 height 15
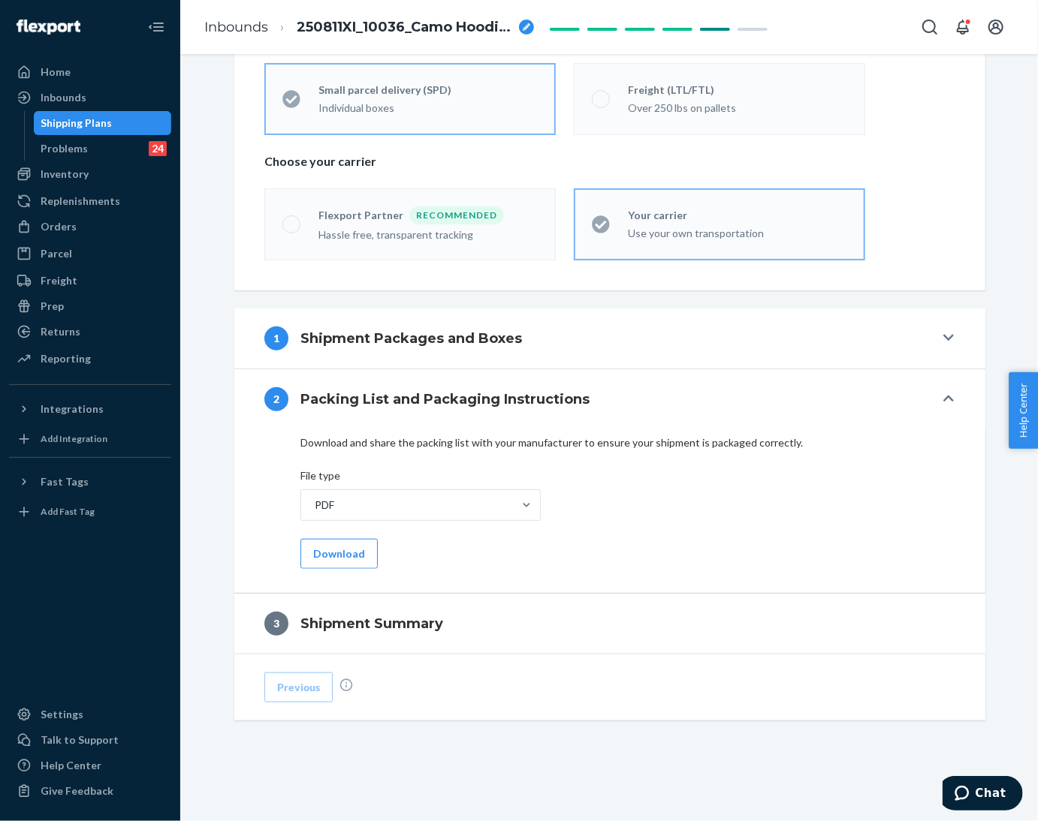
scroll to position [367, 0]
click at [321, 555] on button "Download" at bounding box center [338, 554] width 77 height 30
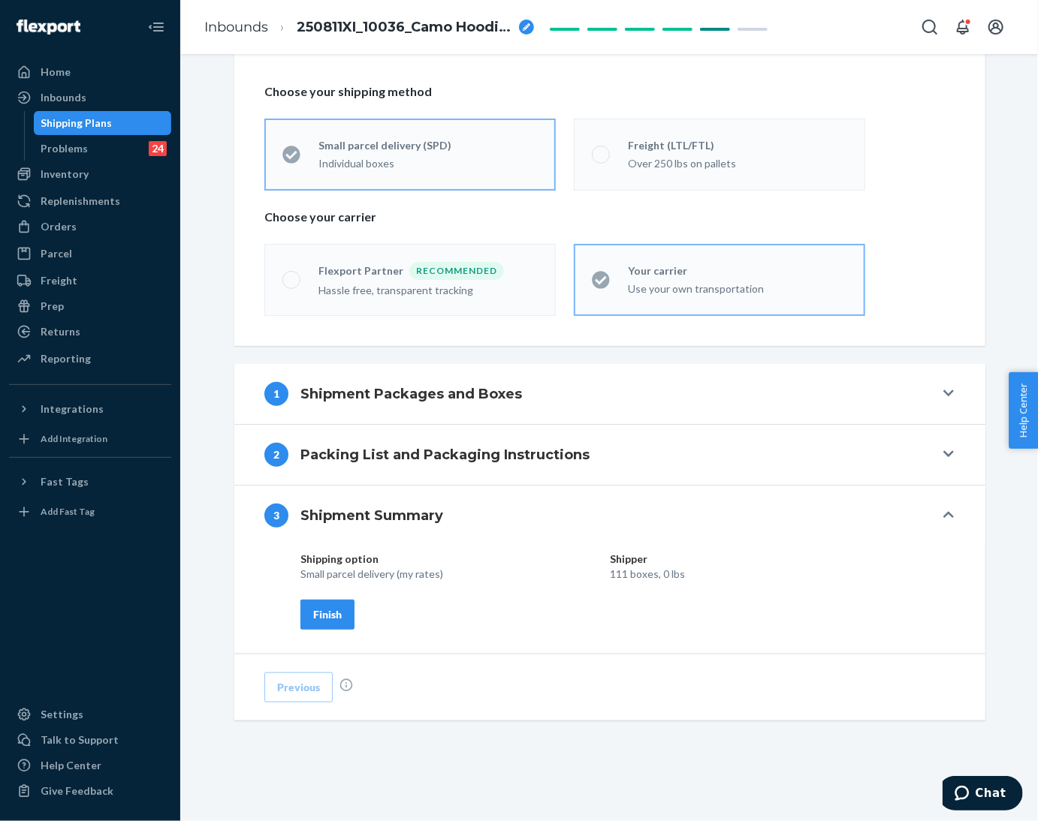
scroll to position [312, 0]
drag, startPoint x: 308, startPoint y: 614, endPoint x: 526, endPoint y: 597, distance: 218.4
click at [313, 613] on div "Finish" at bounding box center [327, 614] width 29 height 15
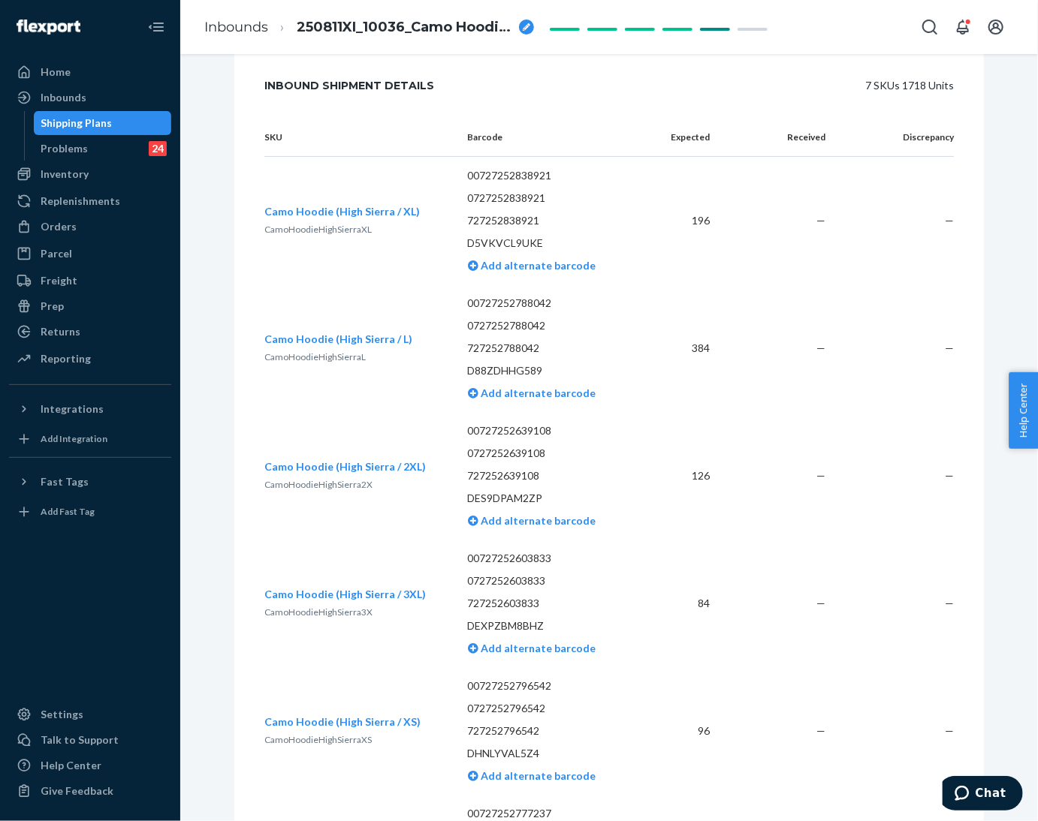
scroll to position [0, 0]
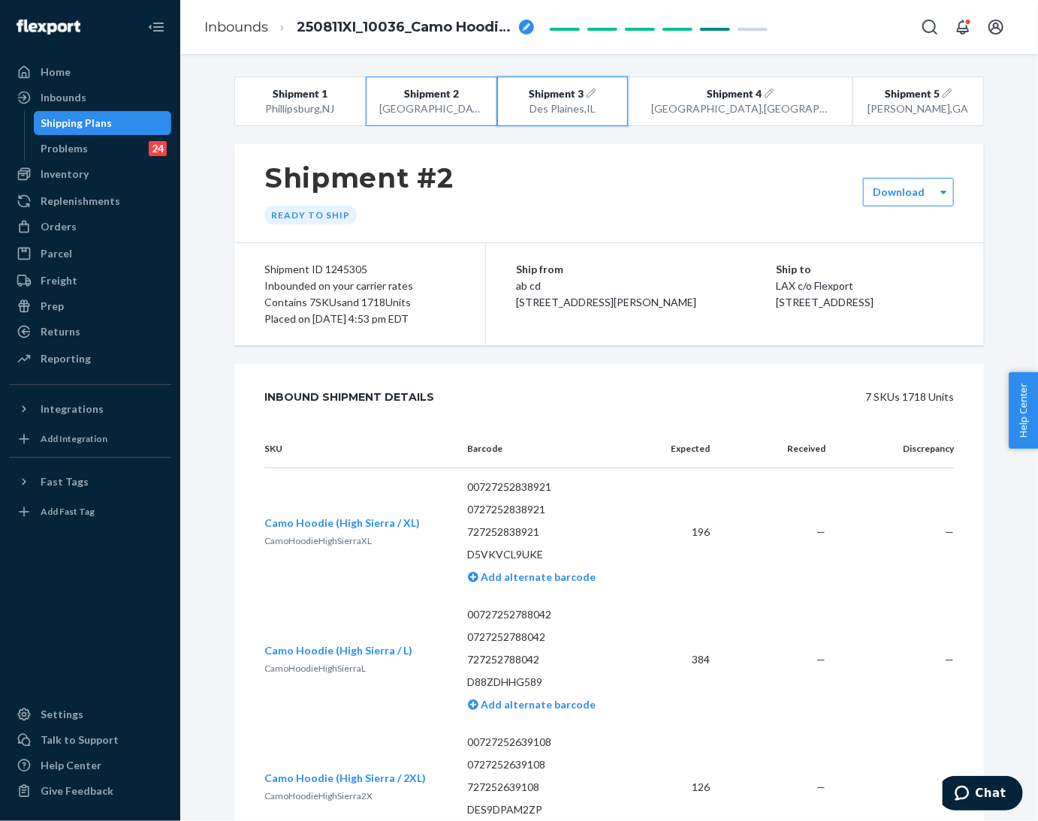
click at [565, 101] on div "Des Plaines , [GEOGRAPHIC_DATA]" at bounding box center [563, 108] width 104 height 15
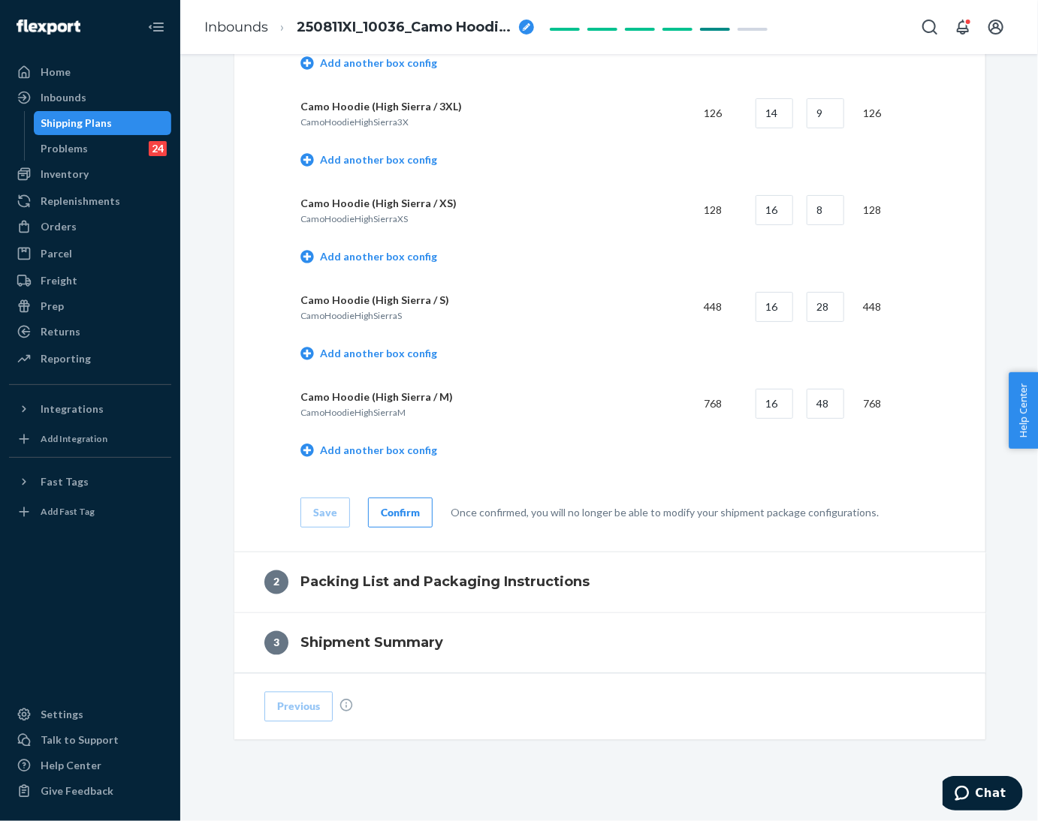
scroll to position [1060, 0]
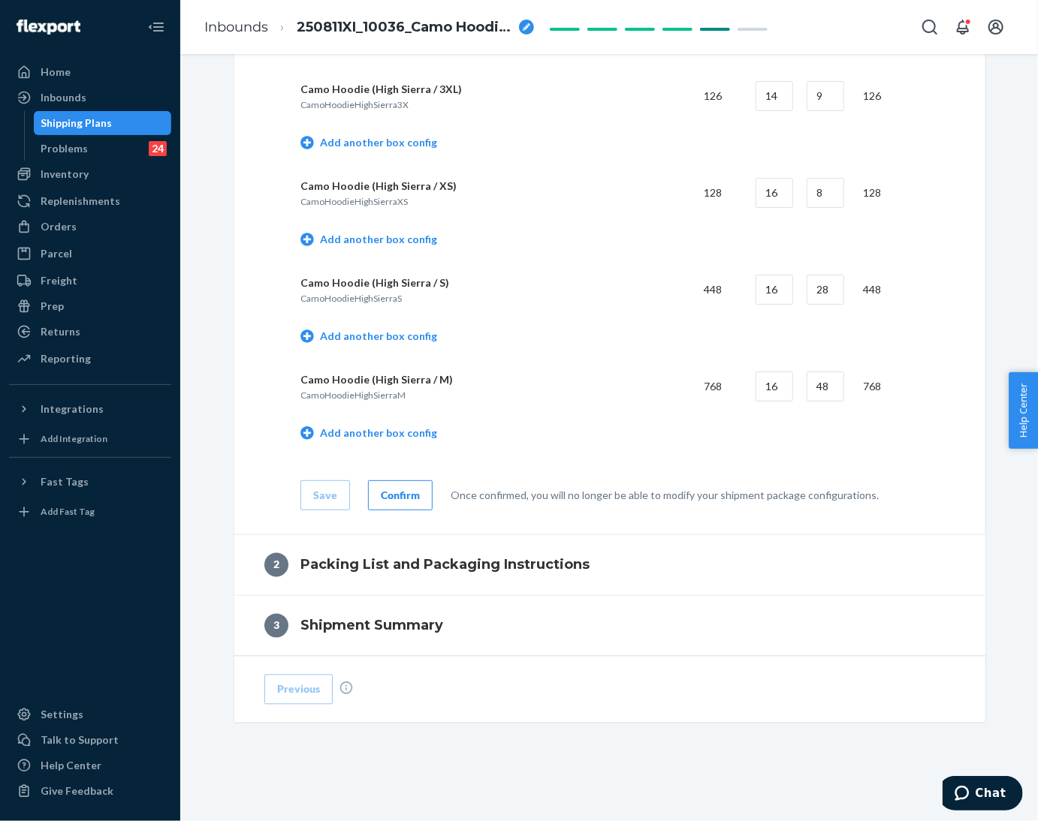
click at [388, 489] on div "Confirm" at bounding box center [400, 495] width 39 height 15
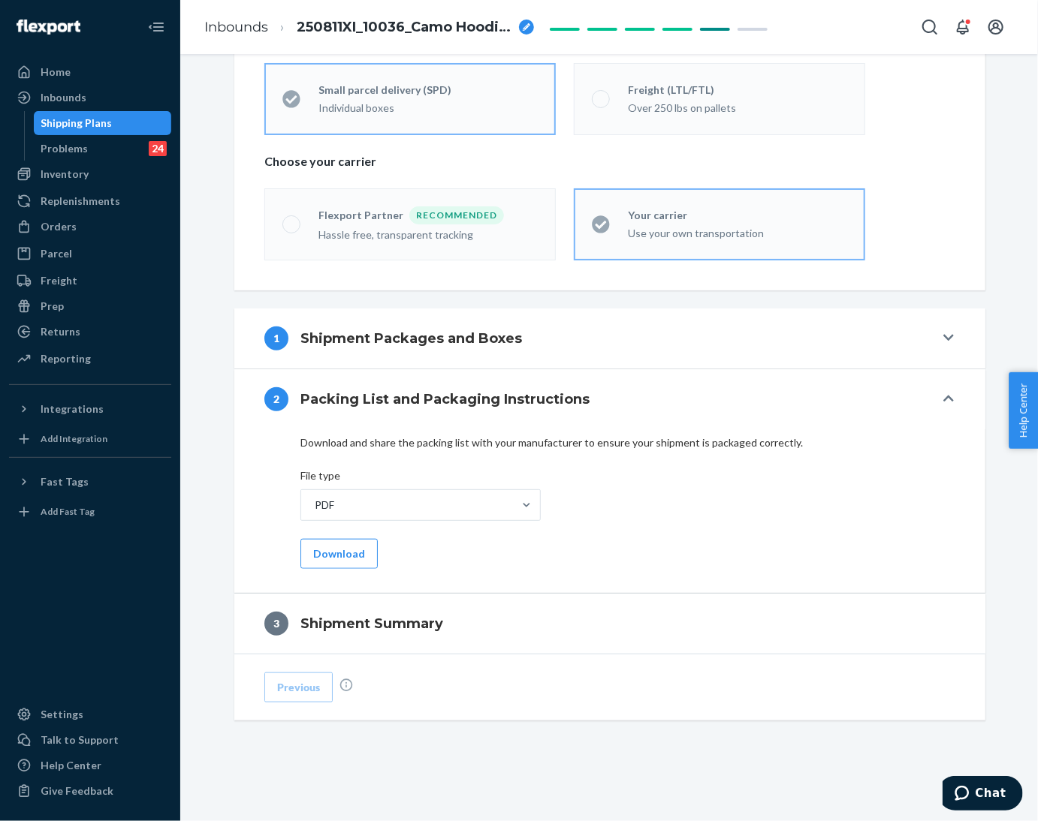
scroll to position [367, 0]
click at [325, 559] on button "Download" at bounding box center [338, 554] width 77 height 30
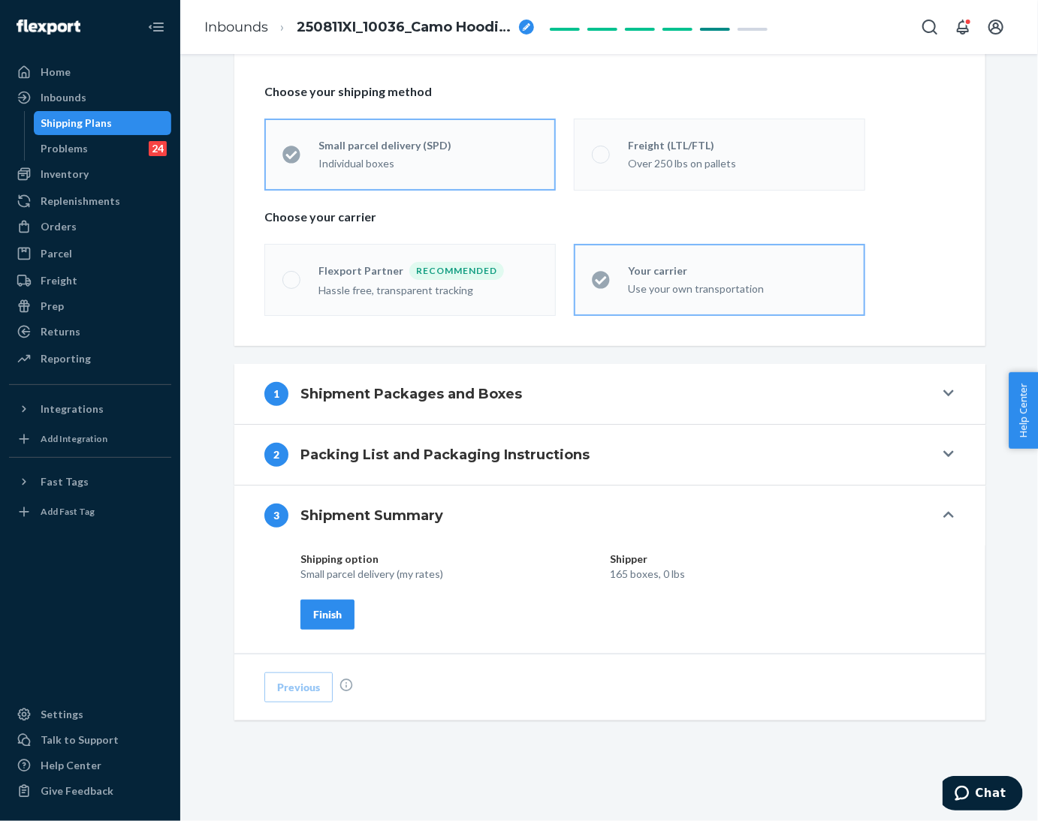
scroll to position [312, 0]
drag, startPoint x: 330, startPoint y: 623, endPoint x: 395, endPoint y: 622, distance: 65.3
click at [330, 623] on button "Finish" at bounding box center [327, 615] width 54 height 30
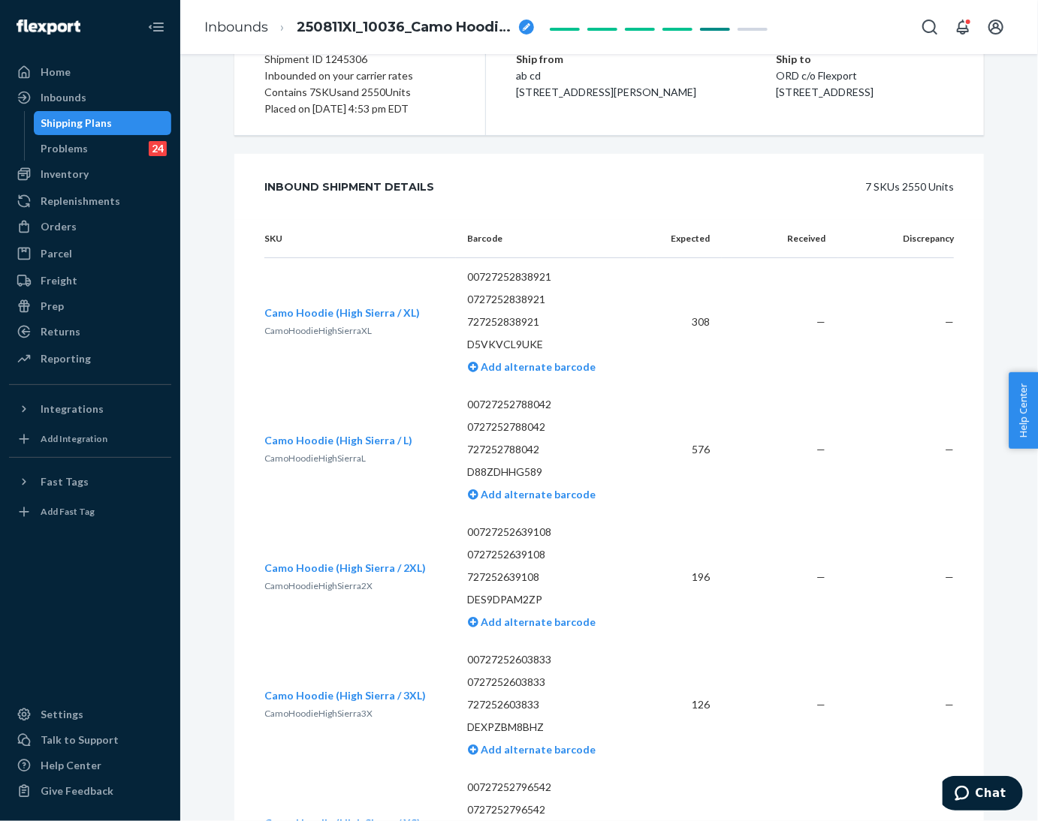
scroll to position [0, 0]
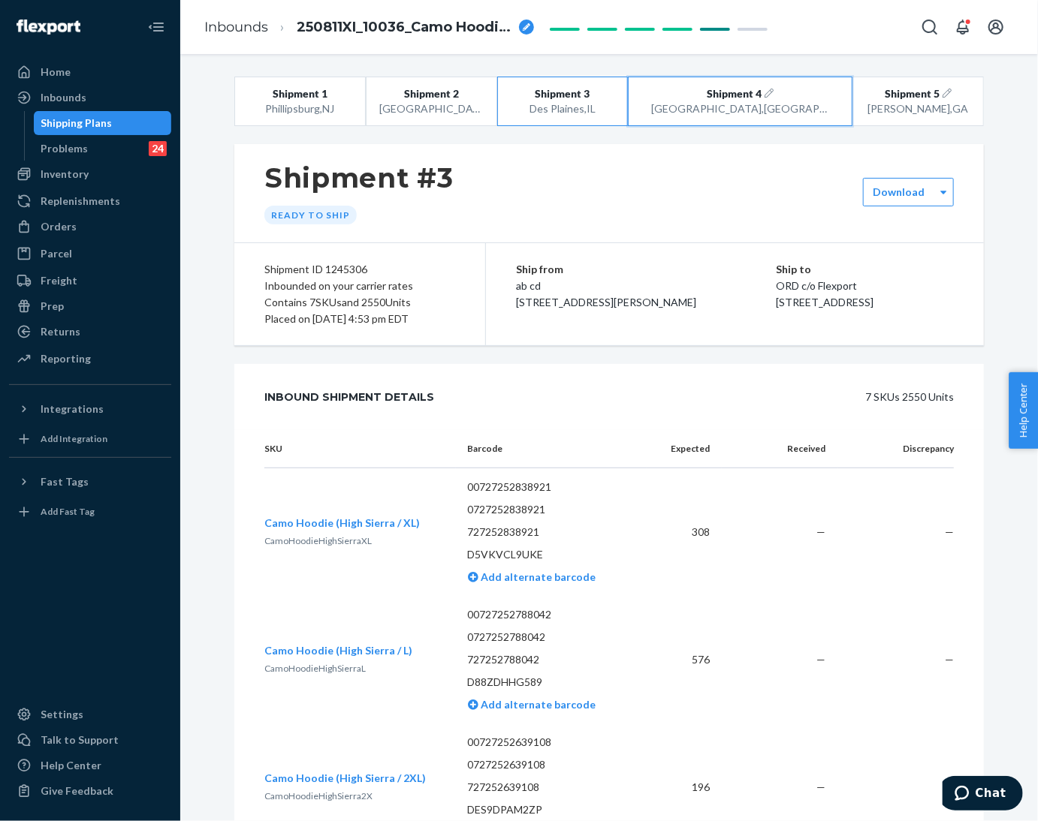
click at [725, 104] on div "[GEOGRAPHIC_DATA] , [GEOGRAPHIC_DATA]" at bounding box center [740, 108] width 179 height 15
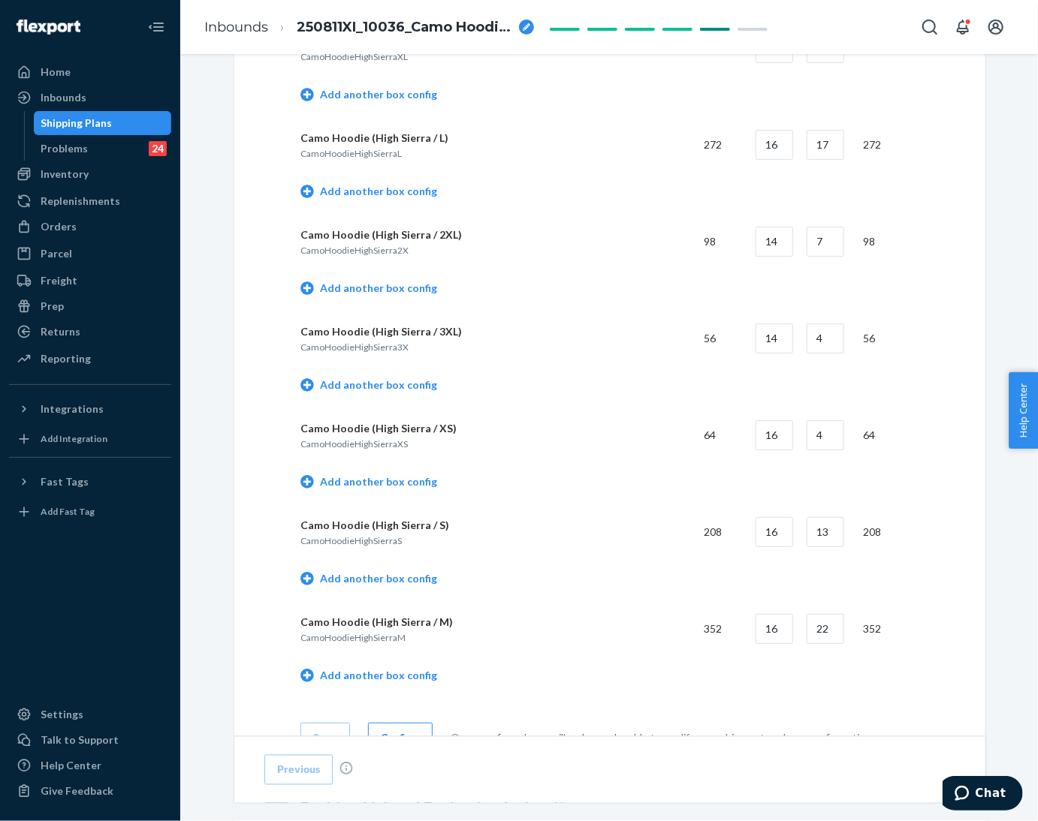
scroll to position [1060, 0]
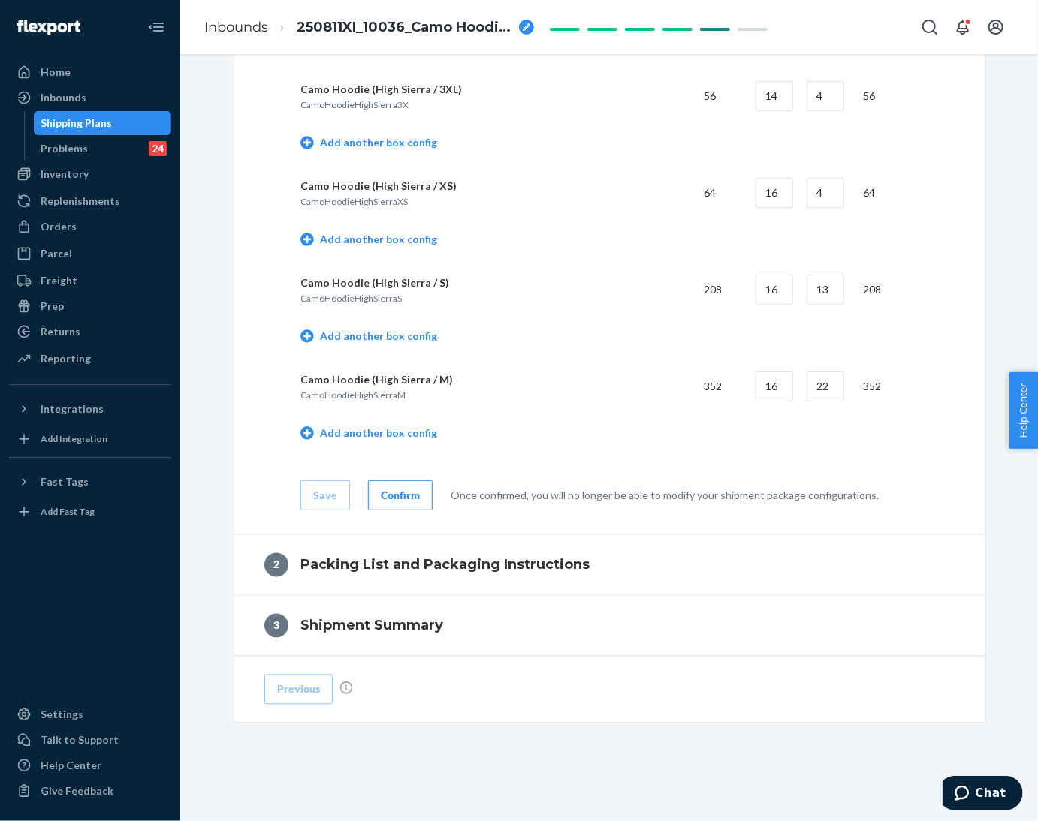
click at [384, 507] on button "Confirm" at bounding box center [400, 496] width 65 height 30
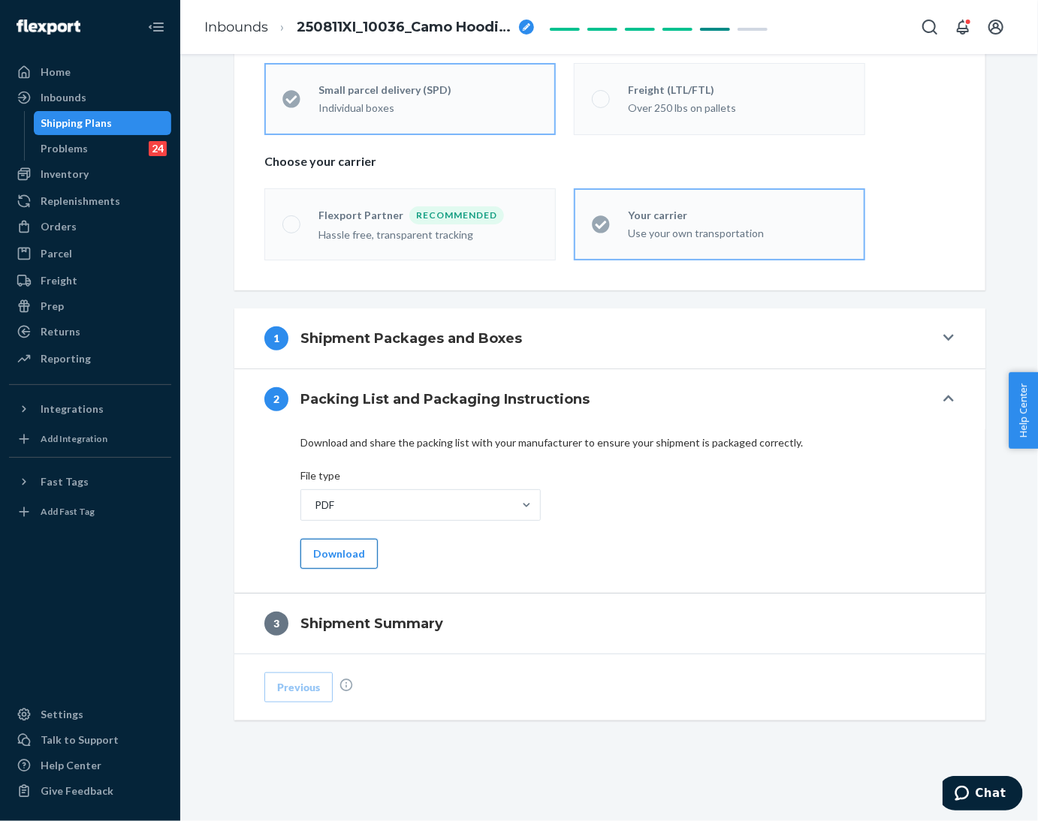
click at [319, 556] on button "Download" at bounding box center [338, 554] width 77 height 30
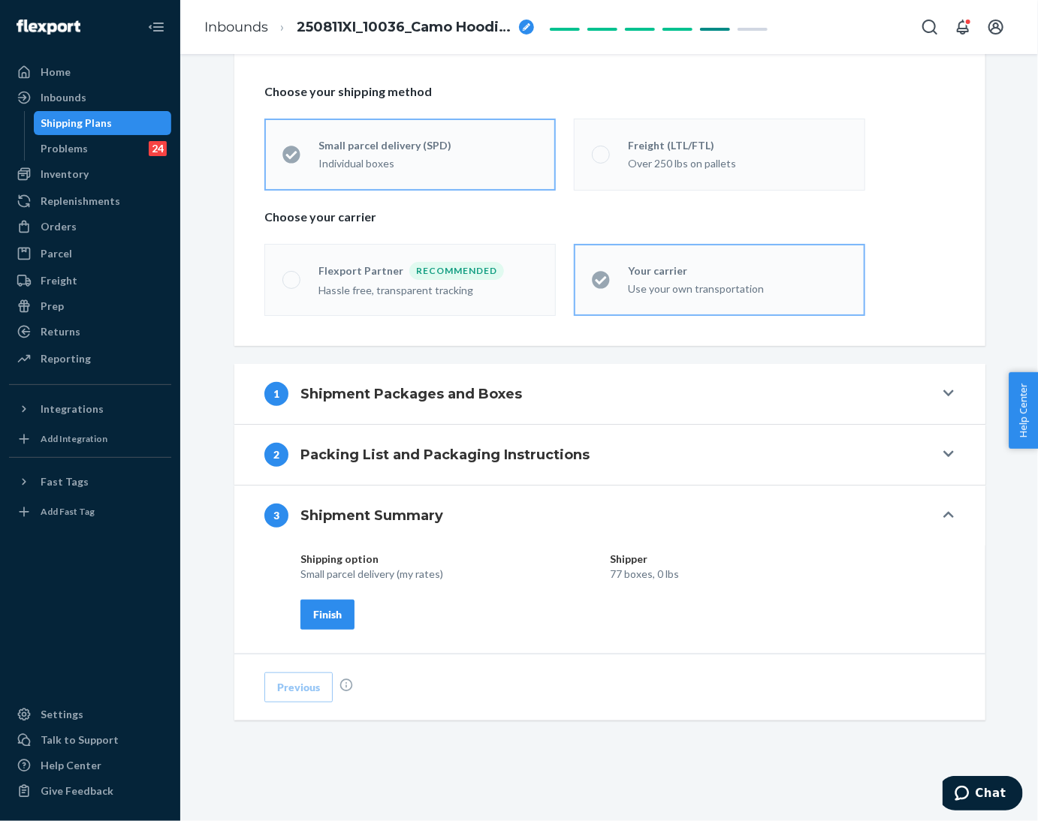
scroll to position [312, 0]
drag, startPoint x: 316, startPoint y: 604, endPoint x: 370, endPoint y: 619, distance: 56.1
click at [314, 604] on button "Finish" at bounding box center [327, 615] width 54 height 30
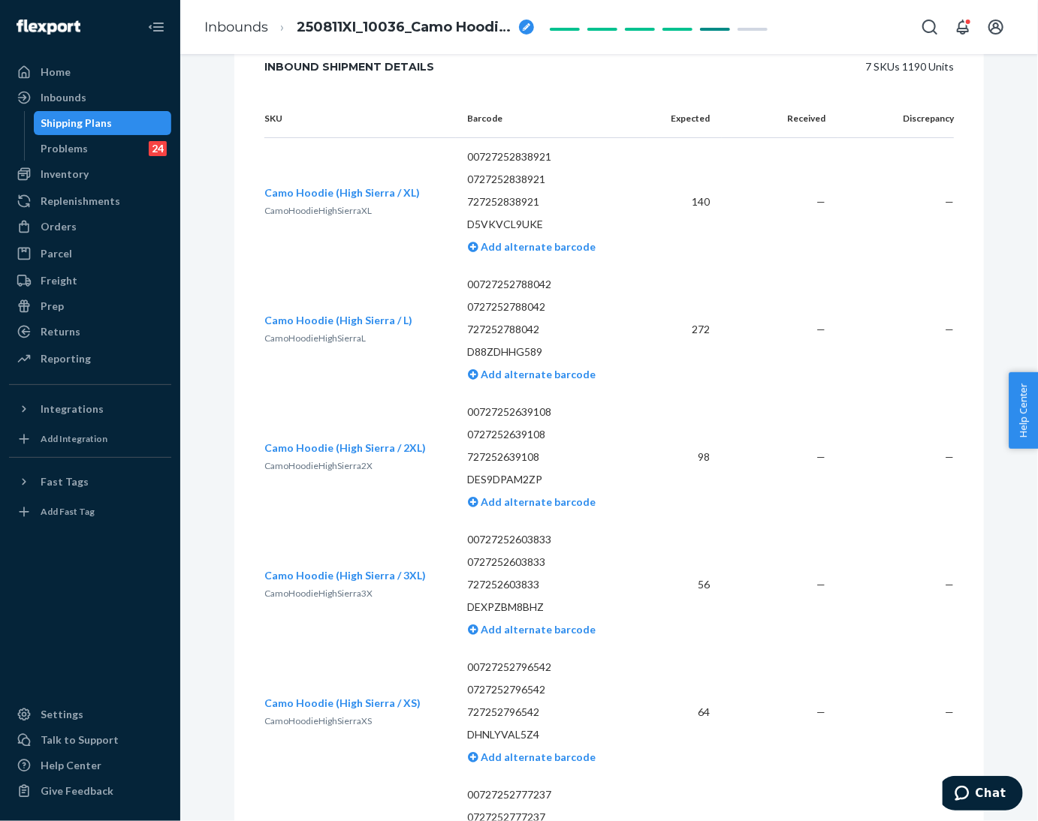
scroll to position [0, 0]
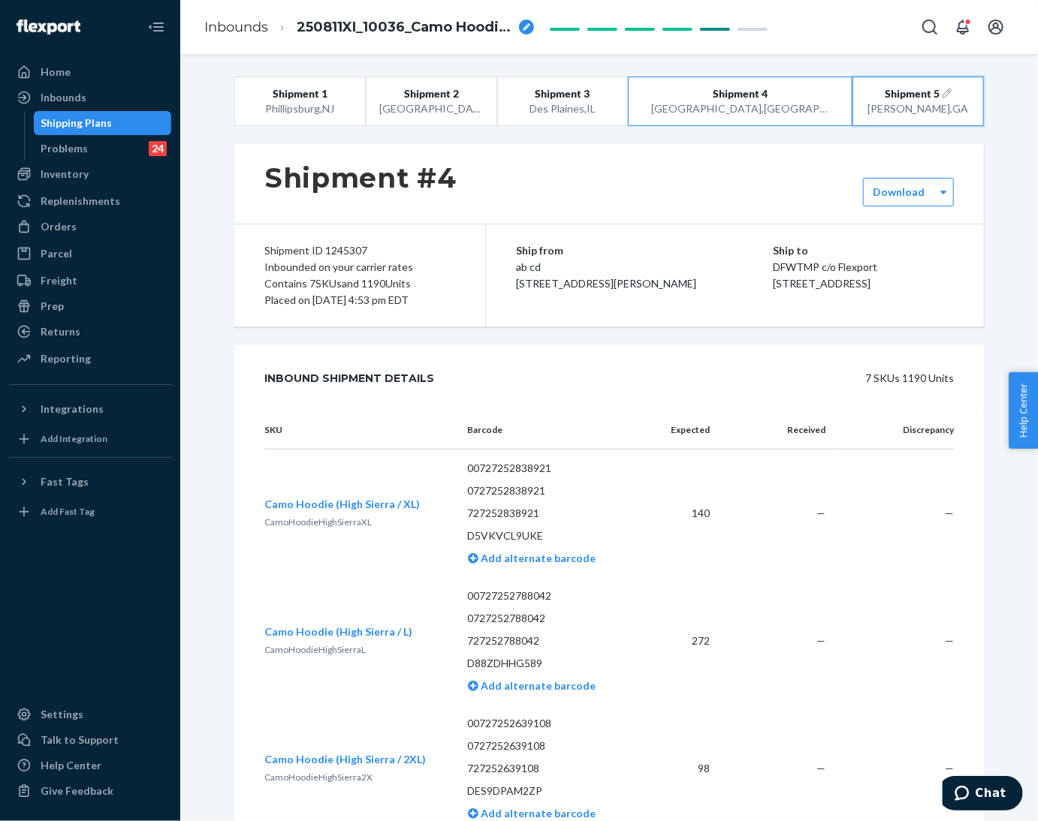
click at [886, 87] on span "Shipment 5" at bounding box center [912, 93] width 55 height 15
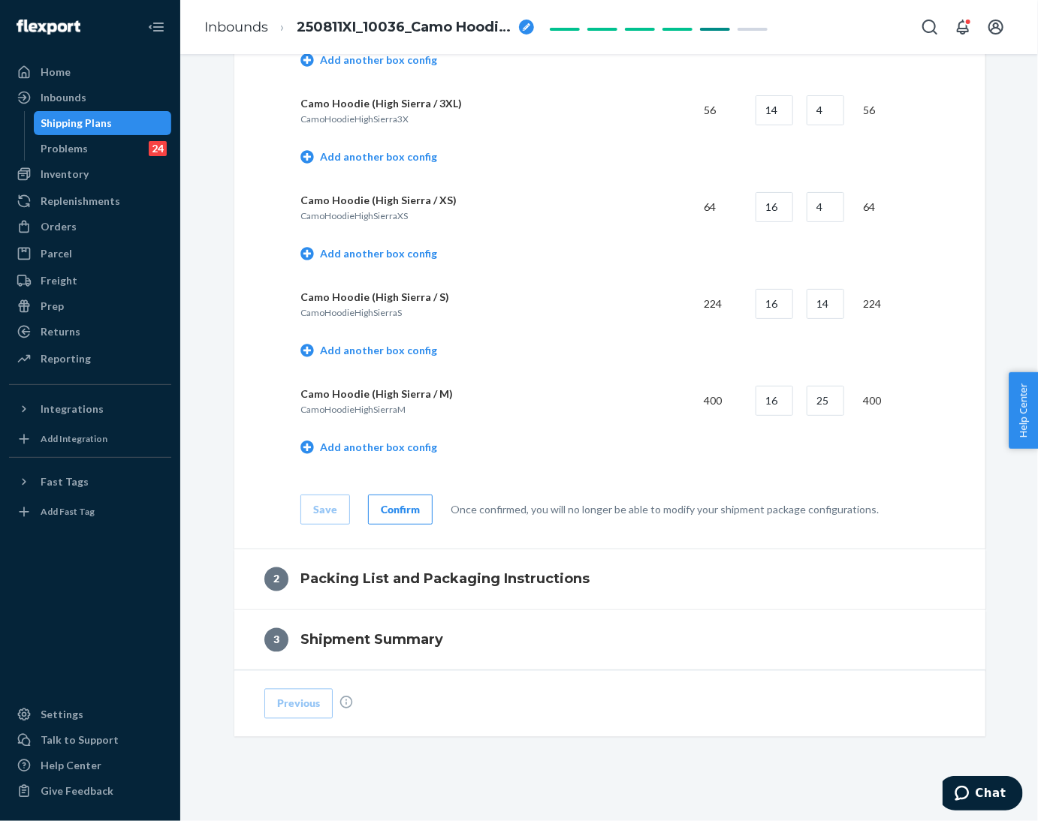
scroll to position [1060, 0]
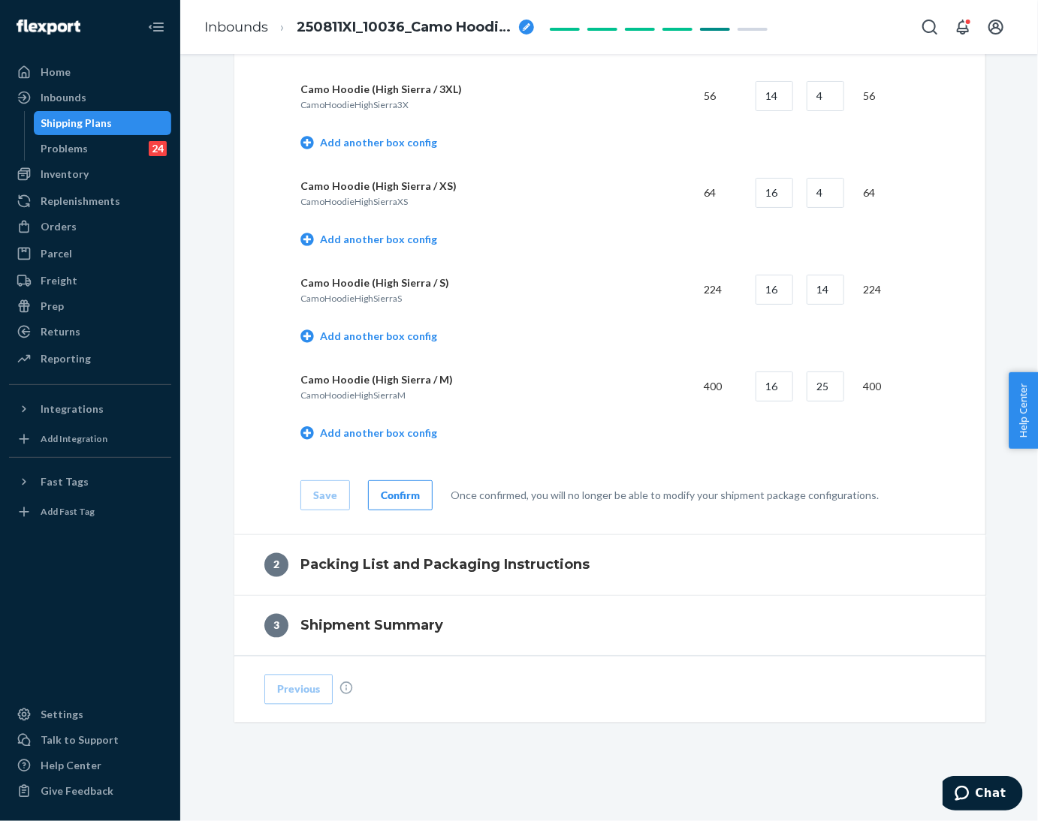
click at [400, 496] on div "Confirm" at bounding box center [400, 495] width 39 height 15
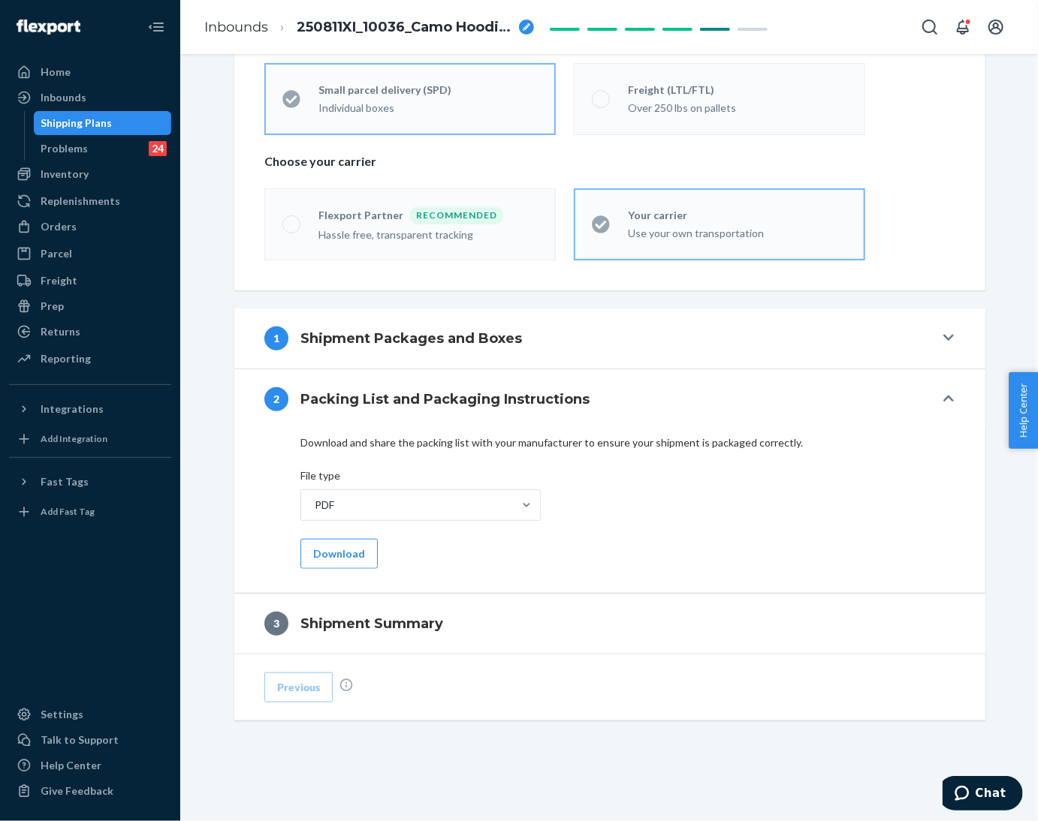
scroll to position [367, 0]
click at [357, 550] on button "Download" at bounding box center [338, 554] width 77 height 30
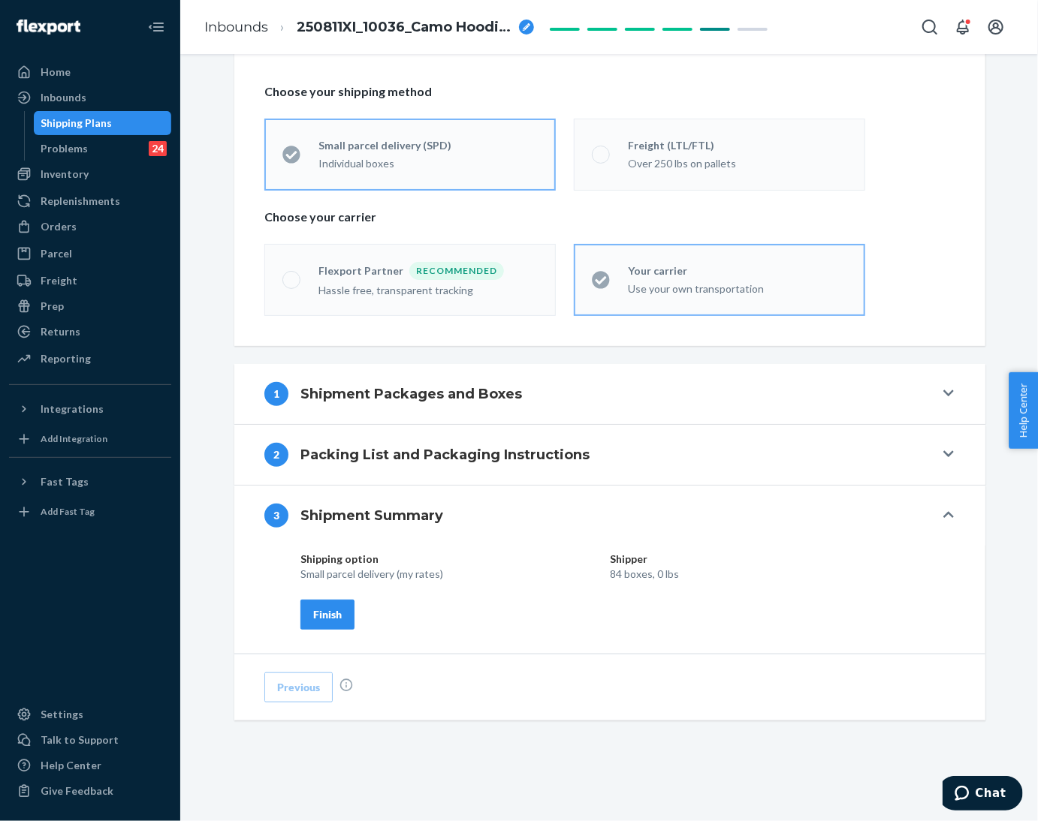
scroll to position [312, 0]
click at [326, 610] on div "Finish" at bounding box center [327, 614] width 29 height 15
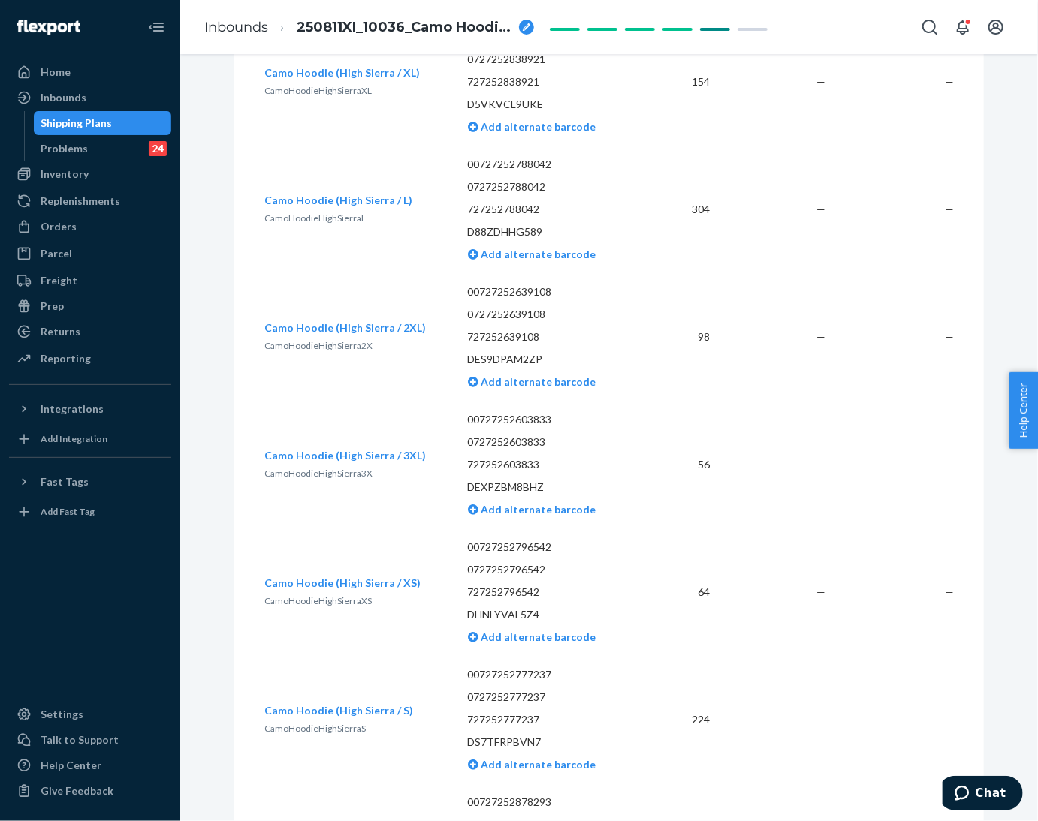
scroll to position [0, 0]
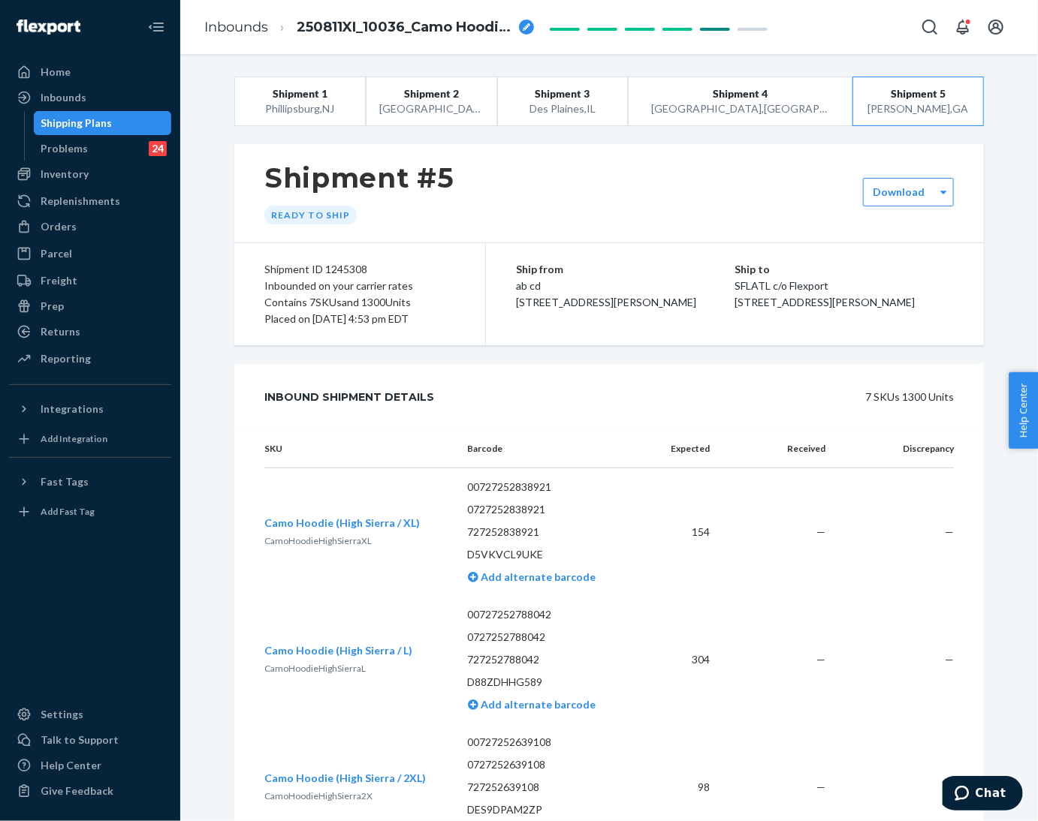
click at [475, 398] on div "7 SKUs 1300 Units" at bounding box center [711, 397] width 486 height 30
click at [898, 198] on label "Download" at bounding box center [899, 192] width 52 height 15
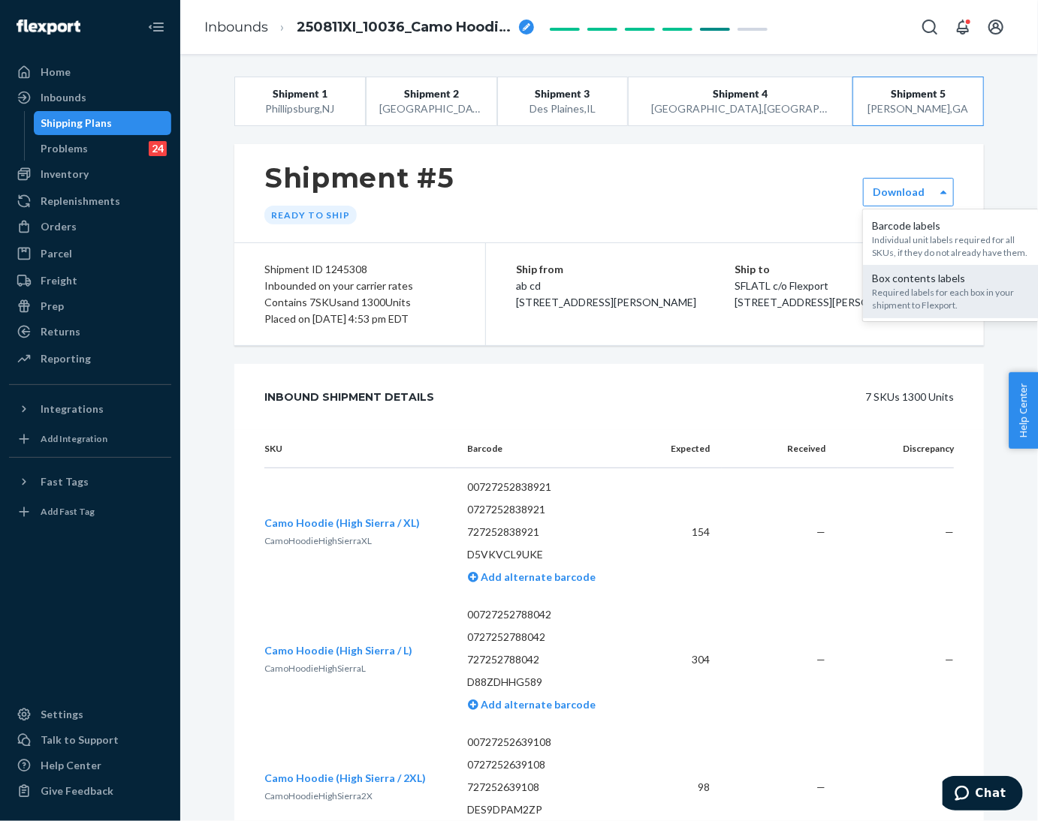
click at [893, 280] on div "Box contents labels" at bounding box center [953, 278] width 162 height 15
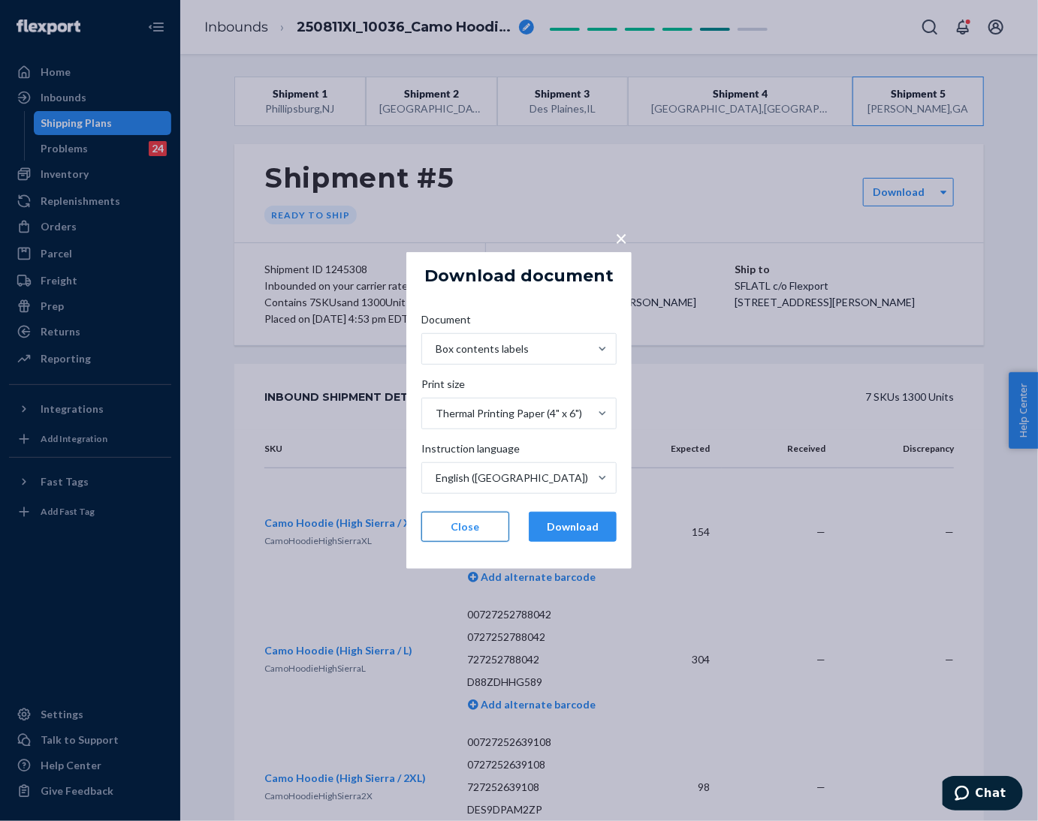
drag, startPoint x: 568, startPoint y: 529, endPoint x: 471, endPoint y: 523, distance: 97.8
click at [567, 528] on button "Download" at bounding box center [573, 527] width 88 height 30
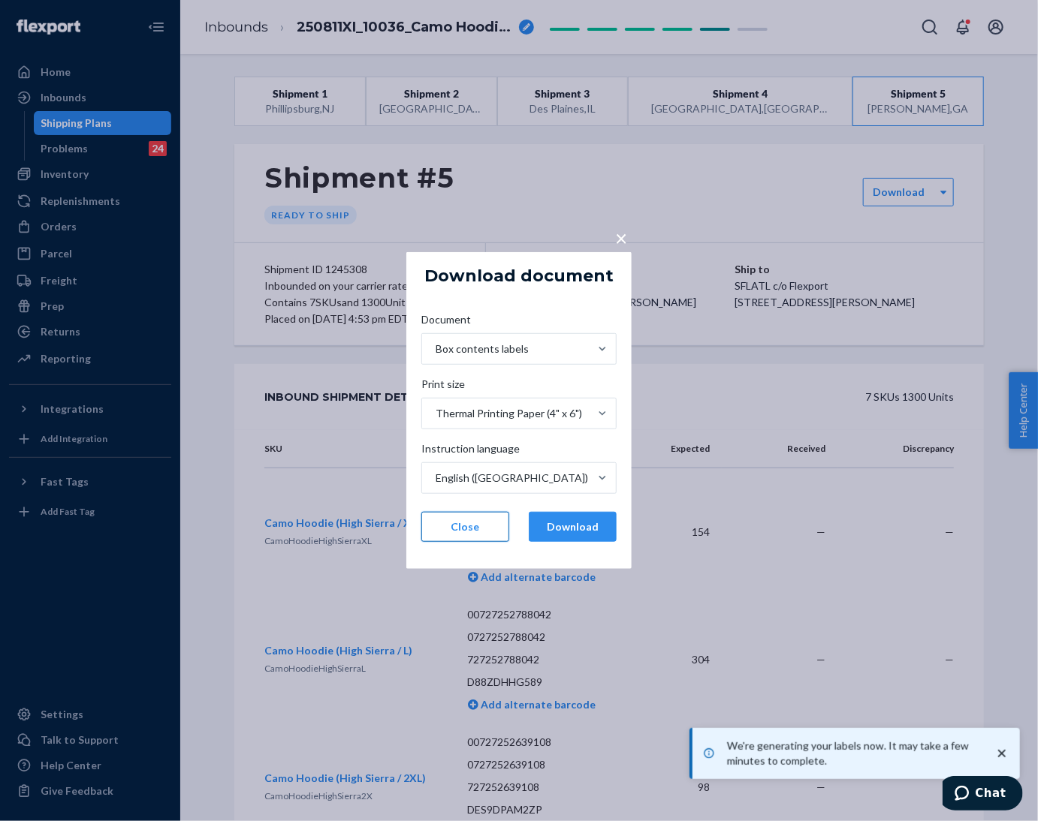
click at [470, 523] on button "Close" at bounding box center [465, 527] width 88 height 30
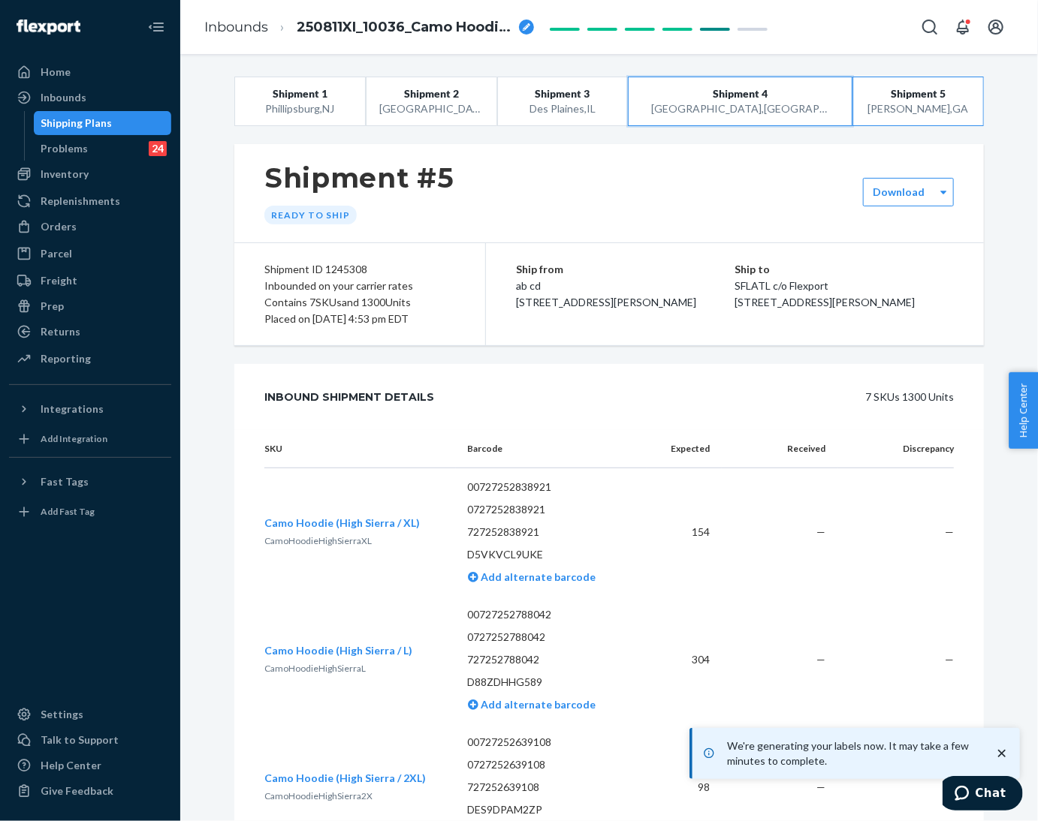
click at [744, 112] on div "[GEOGRAPHIC_DATA] , [GEOGRAPHIC_DATA]" at bounding box center [740, 108] width 179 height 15
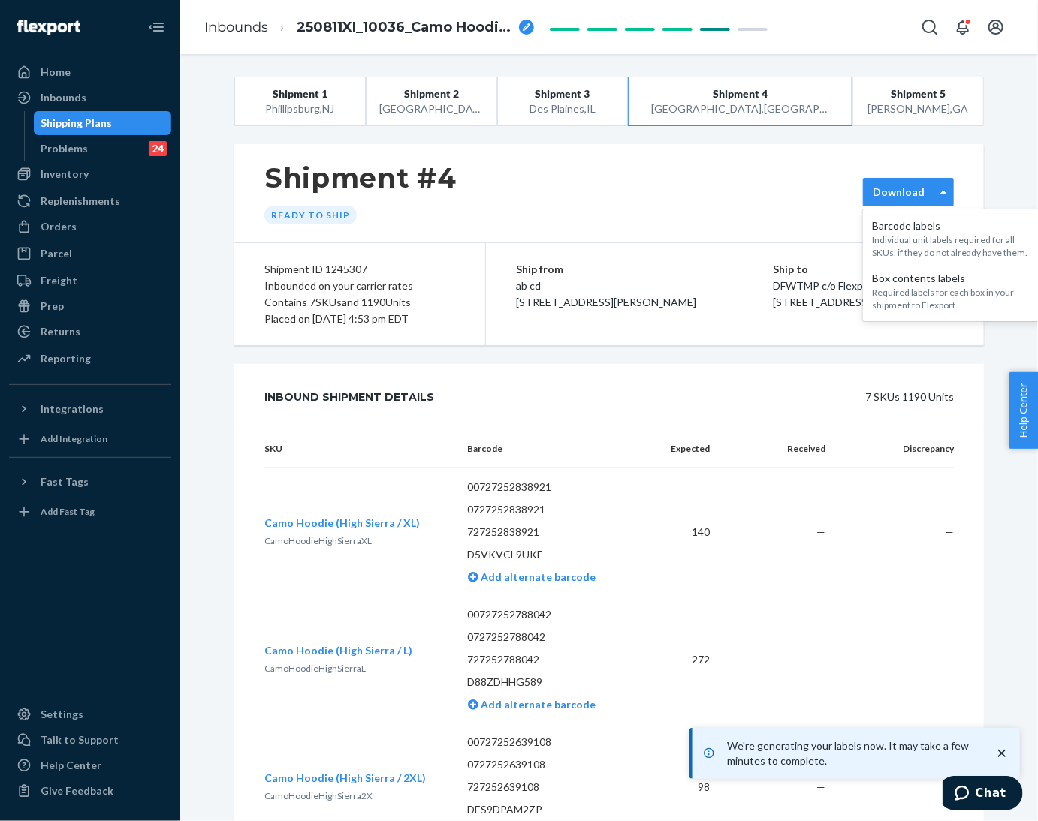
click at [912, 198] on label "Download" at bounding box center [899, 192] width 52 height 15
click at [914, 274] on div "Box contents labels" at bounding box center [953, 278] width 162 height 15
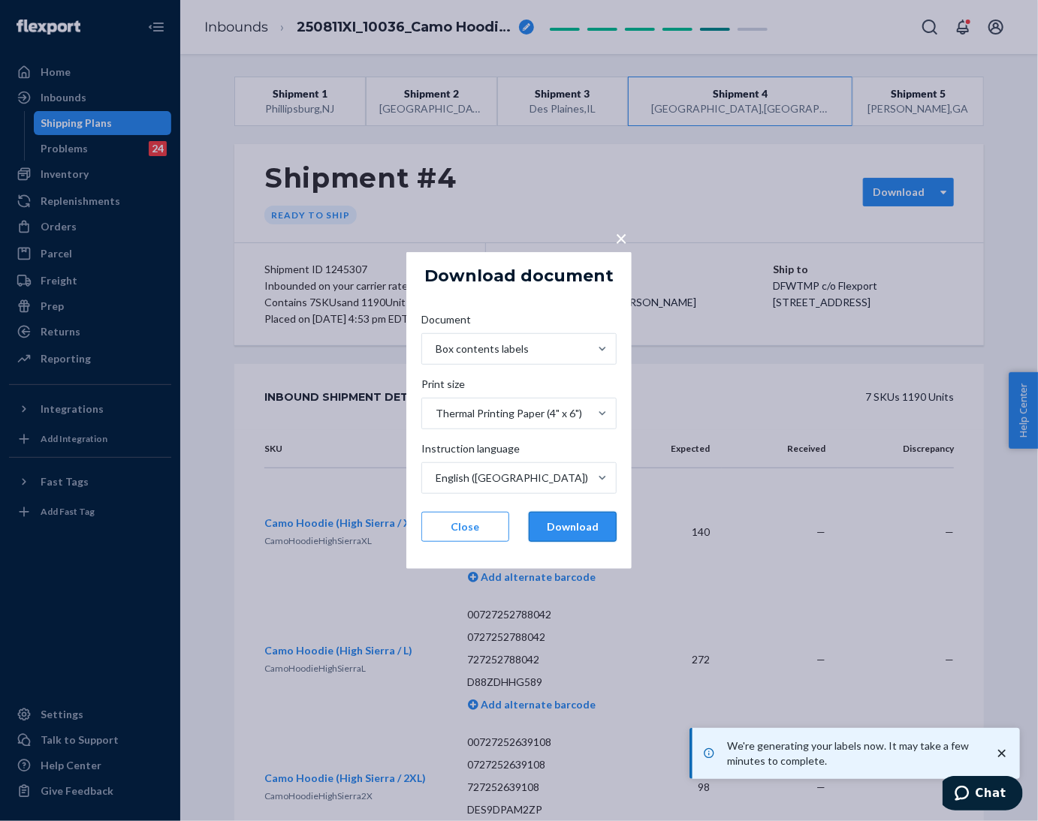
click at [568, 520] on button "Download" at bounding box center [573, 527] width 88 height 30
click at [454, 523] on button "Close" at bounding box center [465, 527] width 88 height 30
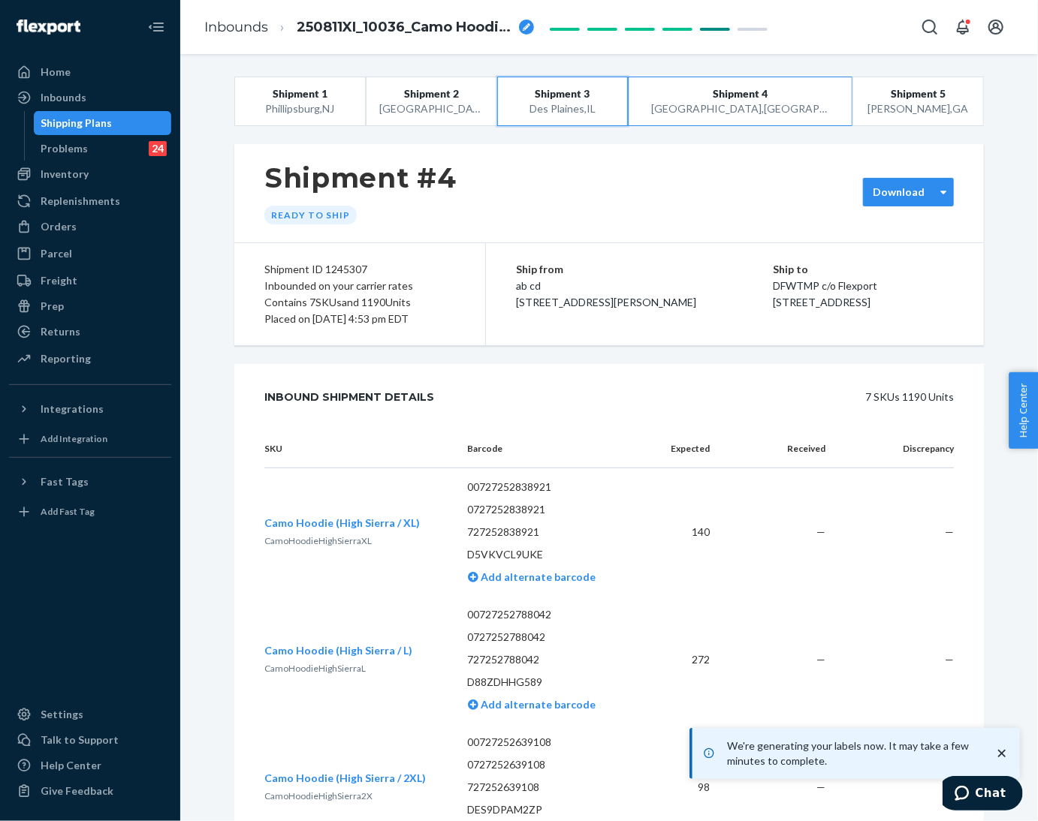
click at [592, 104] on div "Des Plaines , [GEOGRAPHIC_DATA]" at bounding box center [563, 108] width 104 height 15
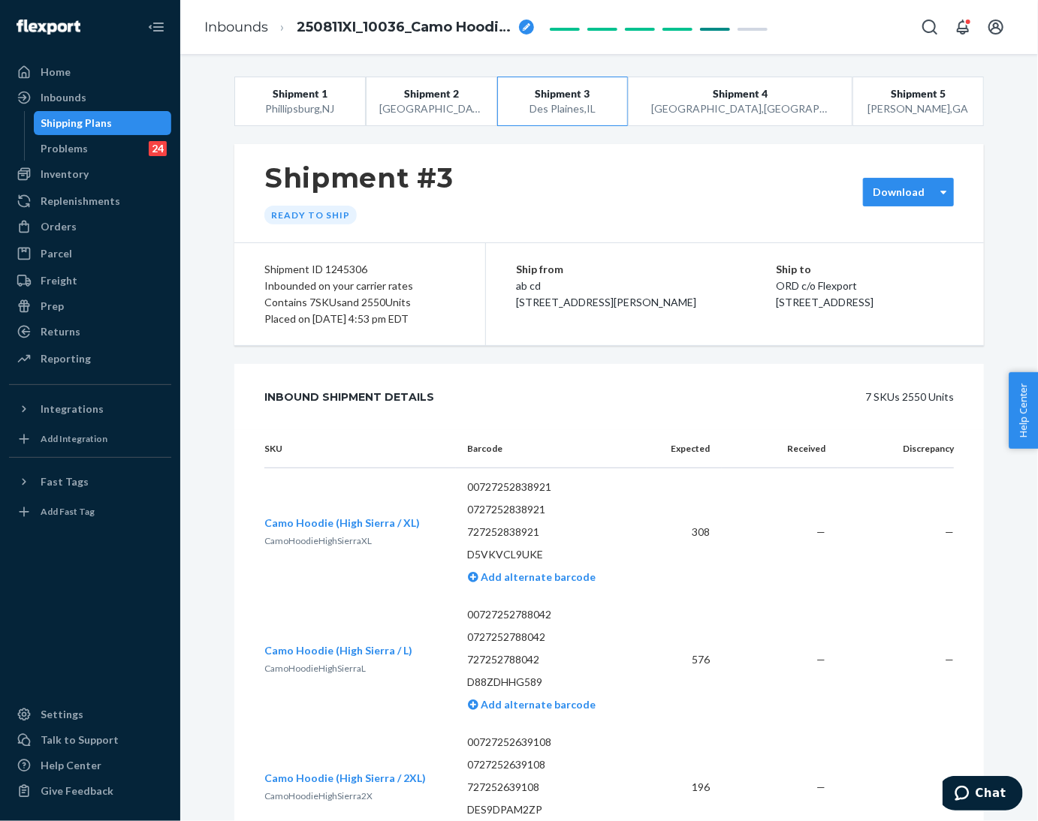
click at [903, 189] on label "Download" at bounding box center [899, 192] width 52 height 15
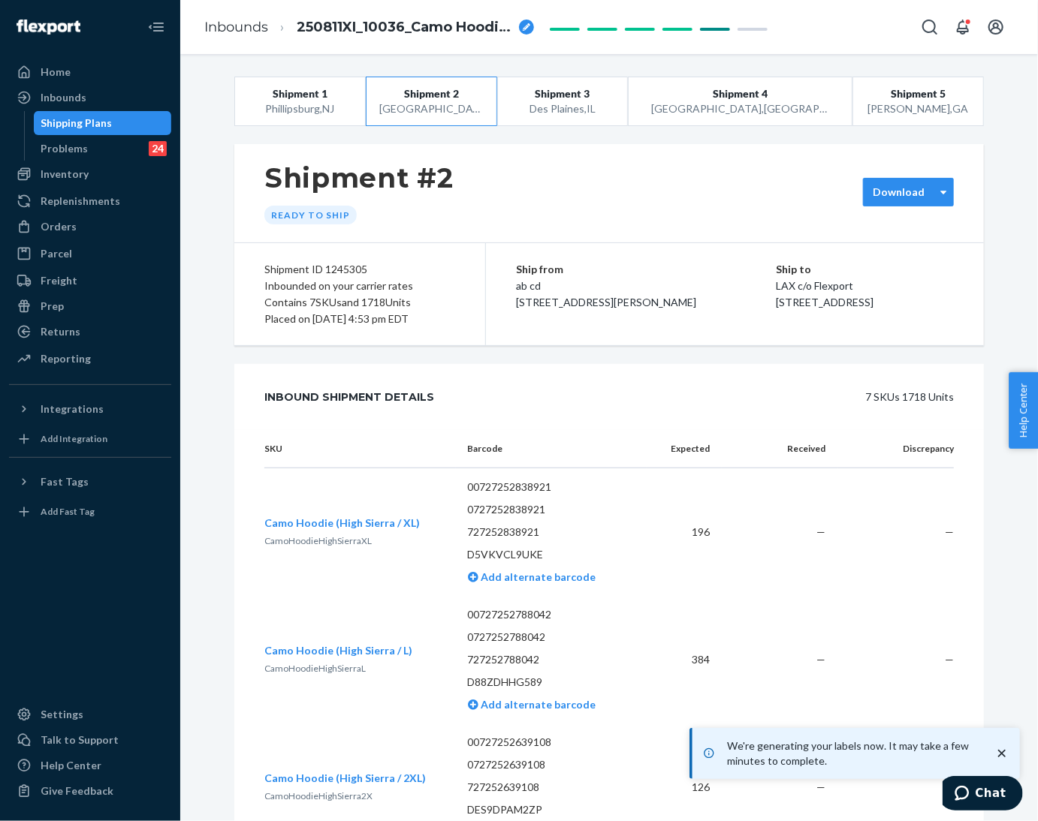
click at [888, 182] on div "Download" at bounding box center [908, 192] width 91 height 29
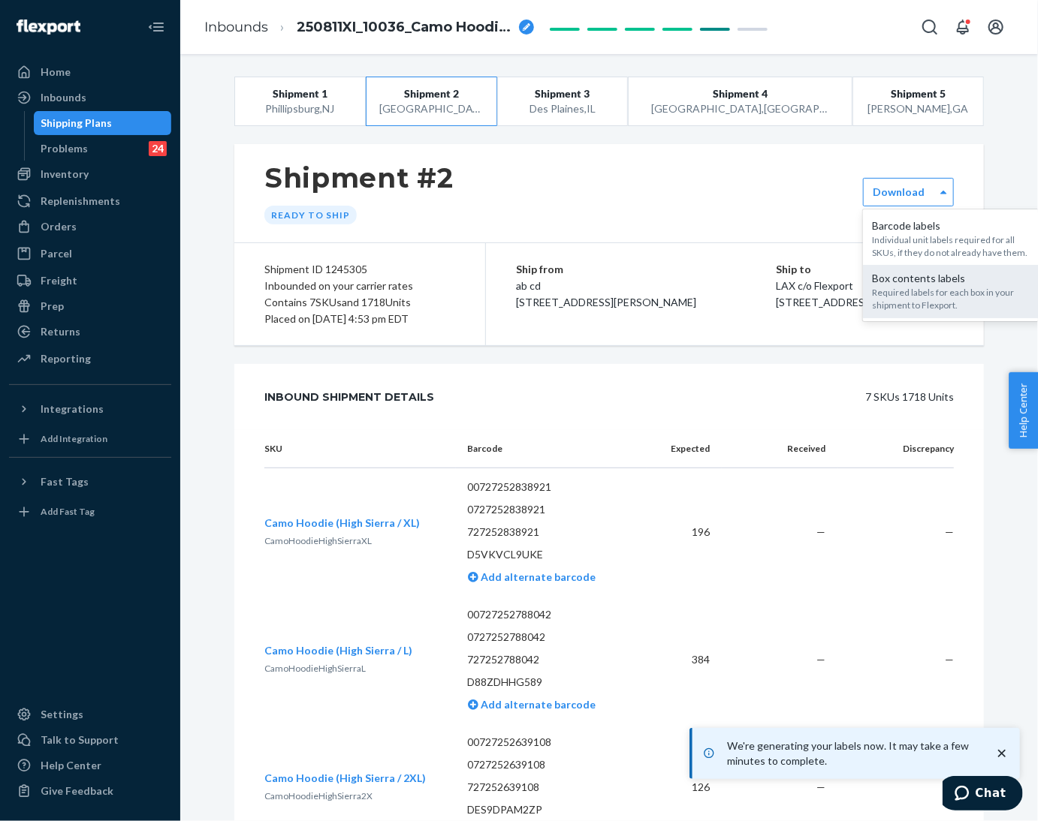
click at [888, 286] on div "Required labels for each box in your shipment to Flexport." at bounding box center [953, 299] width 162 height 26
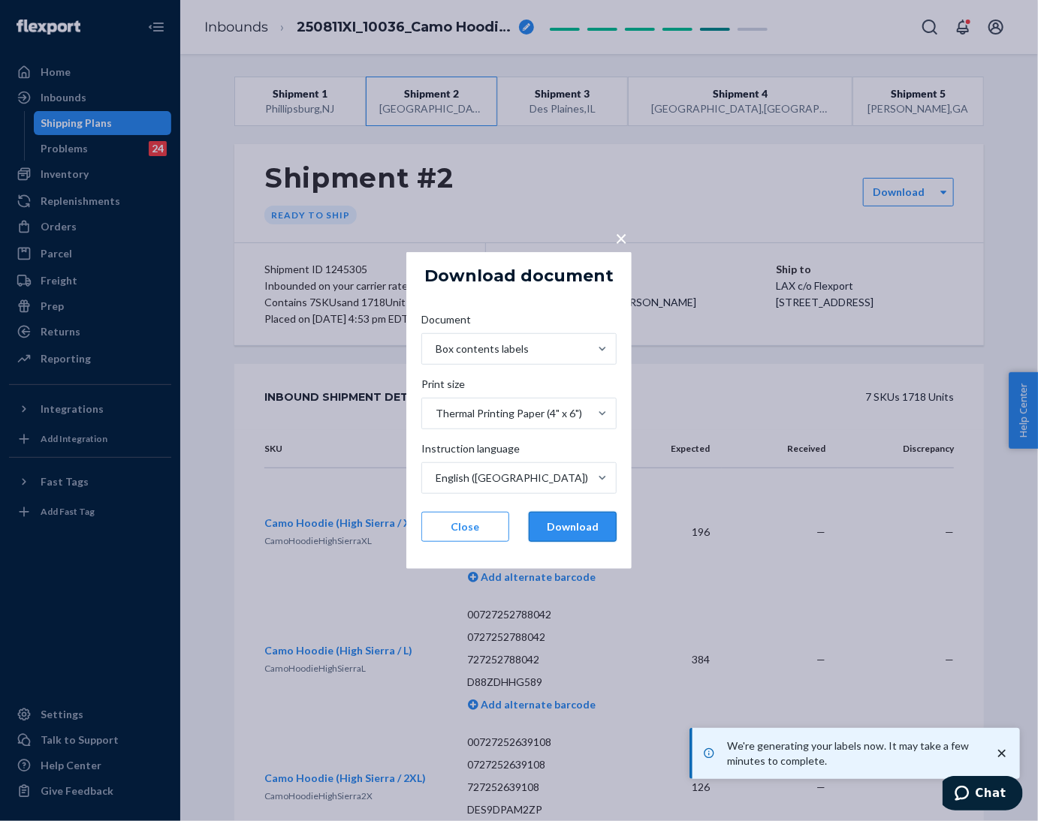
click at [567, 534] on button "Download" at bounding box center [573, 527] width 88 height 30
click at [454, 533] on button "Close" at bounding box center [465, 527] width 88 height 30
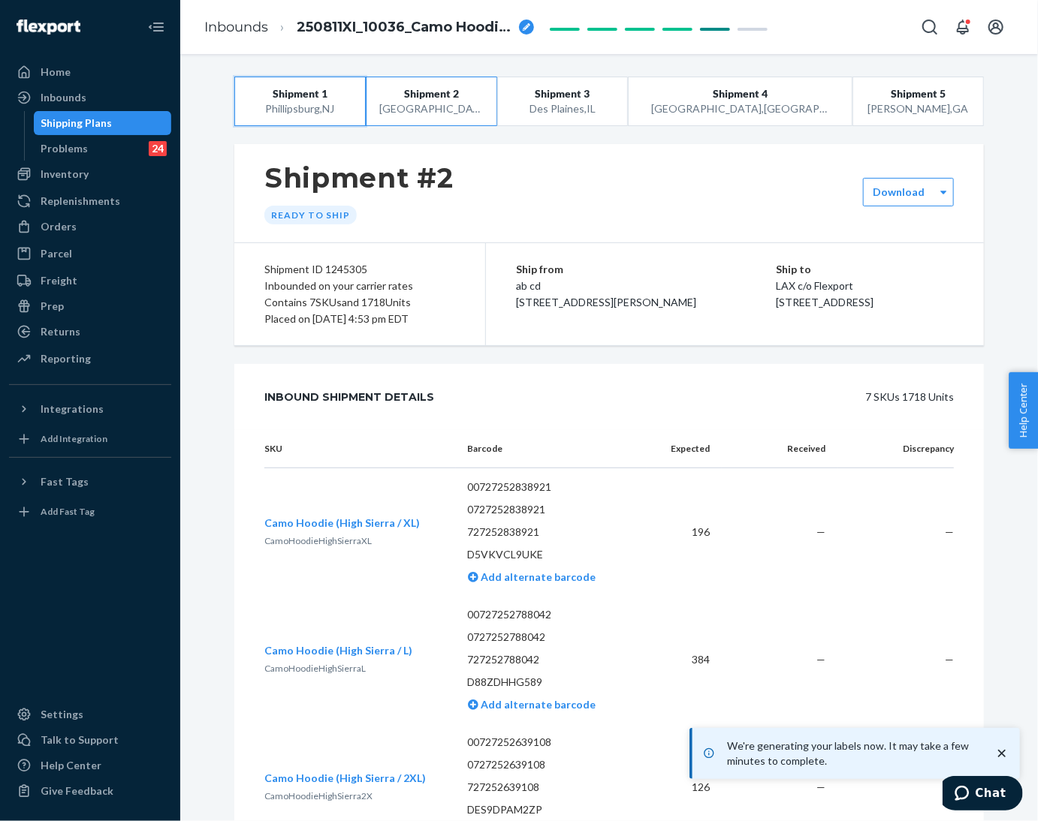
click at [314, 106] on div "[GEOGRAPHIC_DATA] , [GEOGRAPHIC_DATA]" at bounding box center [300, 108] width 104 height 15
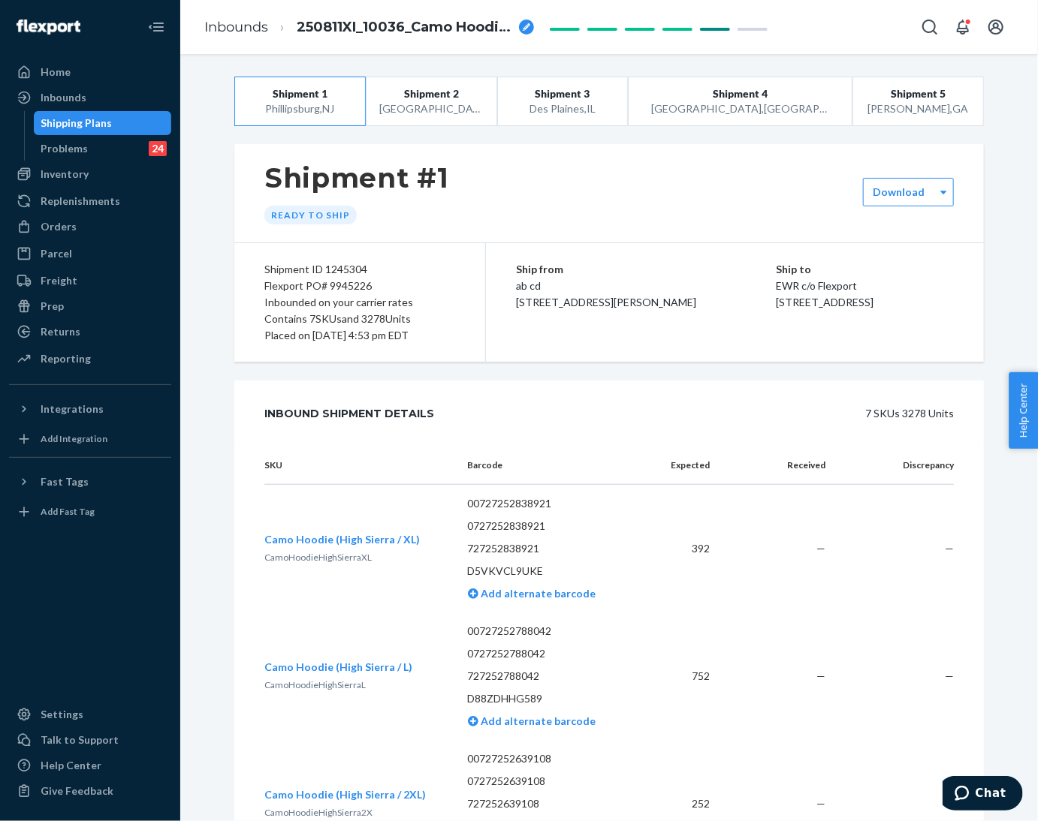
click at [864, 286] on p "EWR c/o Flexport" at bounding box center [865, 286] width 178 height 17
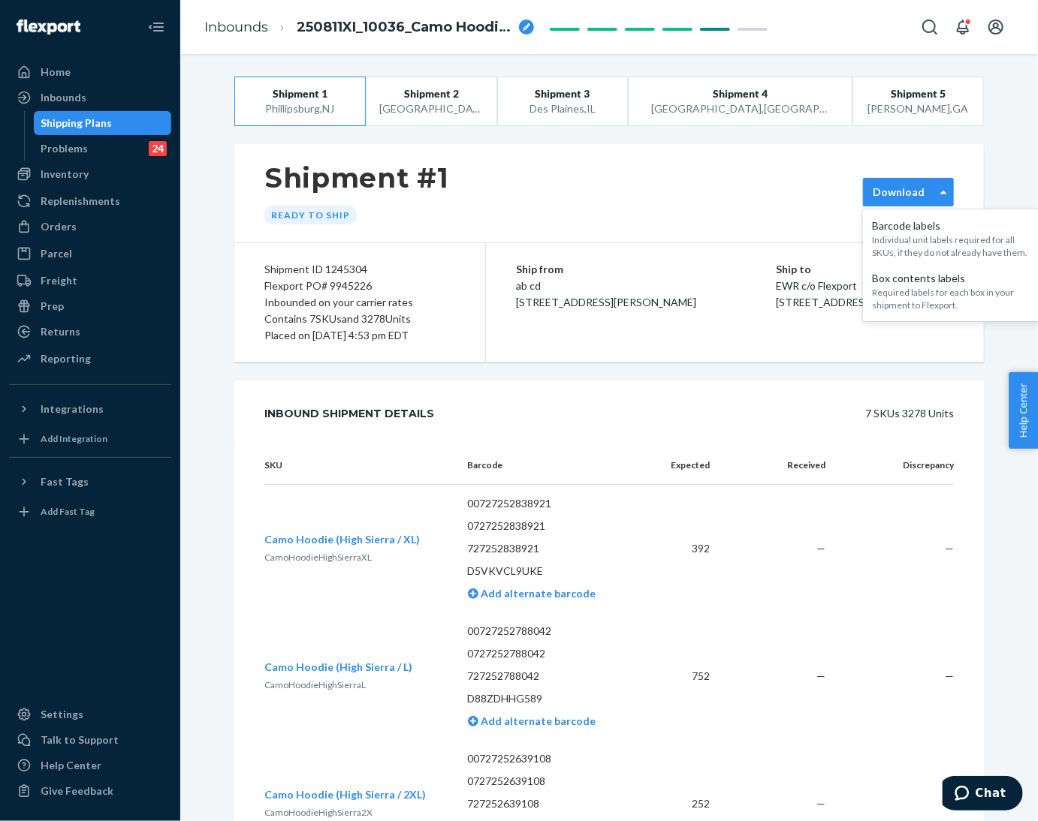
click at [894, 187] on label "Download" at bounding box center [899, 192] width 52 height 15
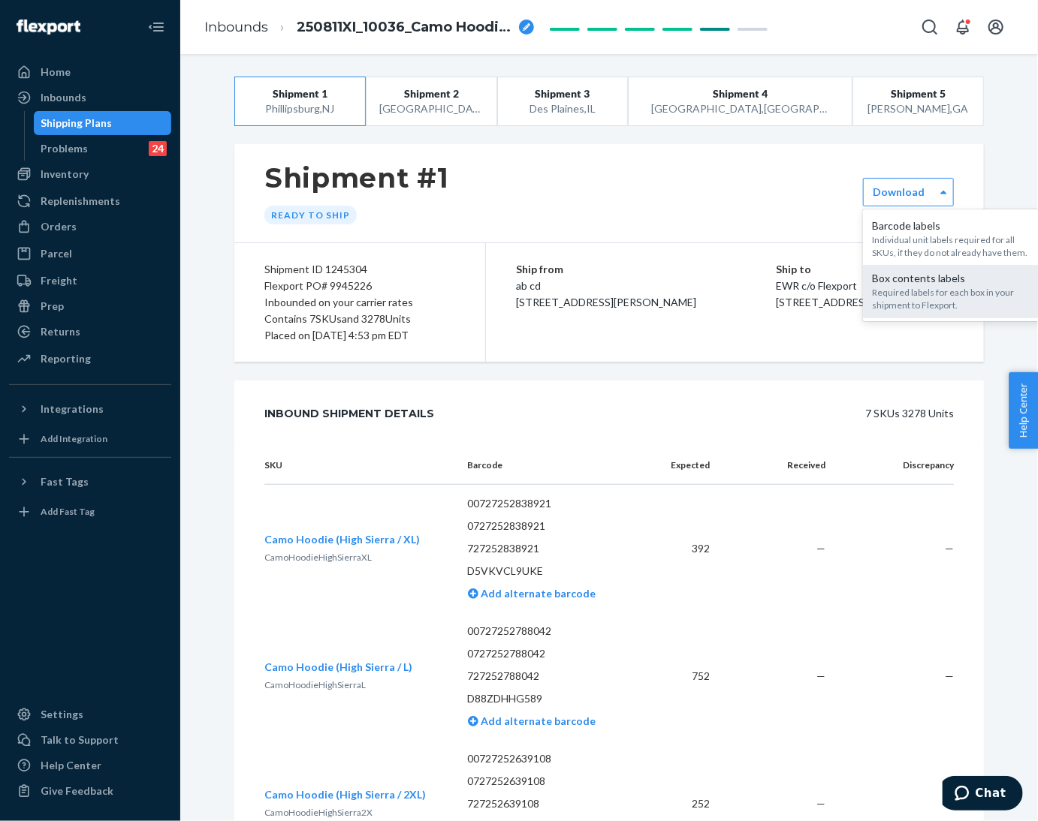
click at [876, 289] on div "Required labels for each box in your shipment to Flexport." at bounding box center [953, 299] width 162 height 26
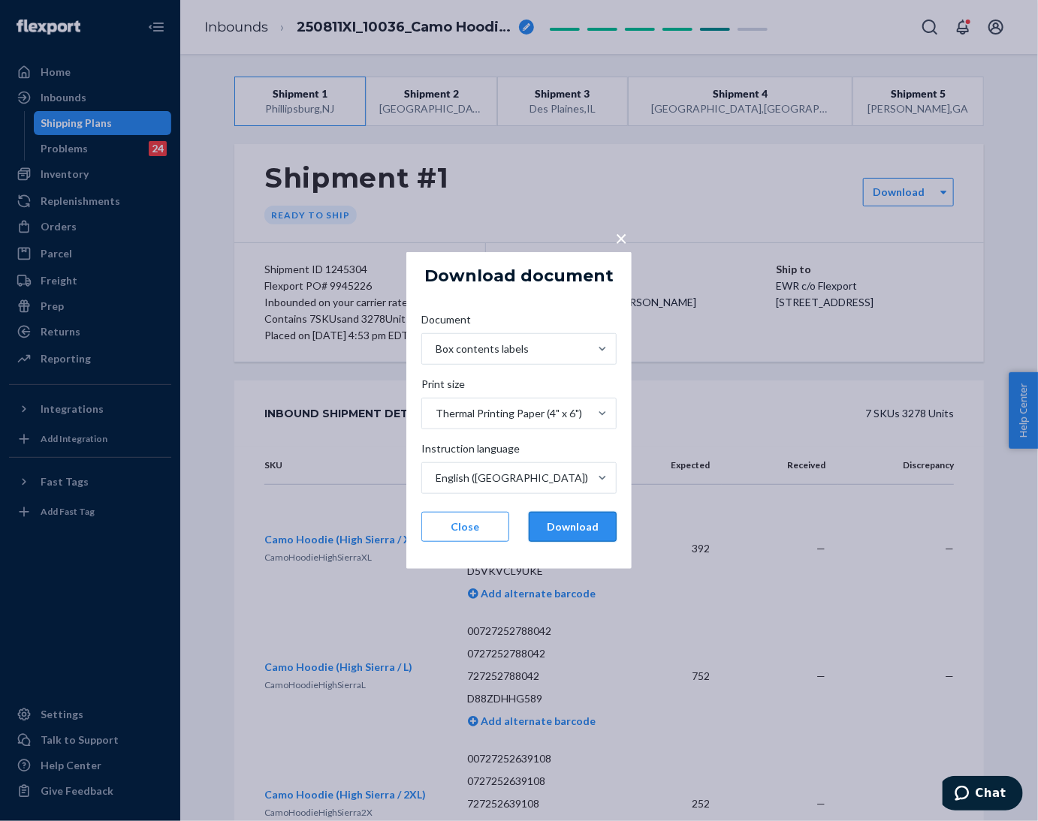
click at [575, 523] on button "Download" at bounding box center [573, 527] width 88 height 30
click at [443, 529] on button "Close" at bounding box center [465, 527] width 88 height 30
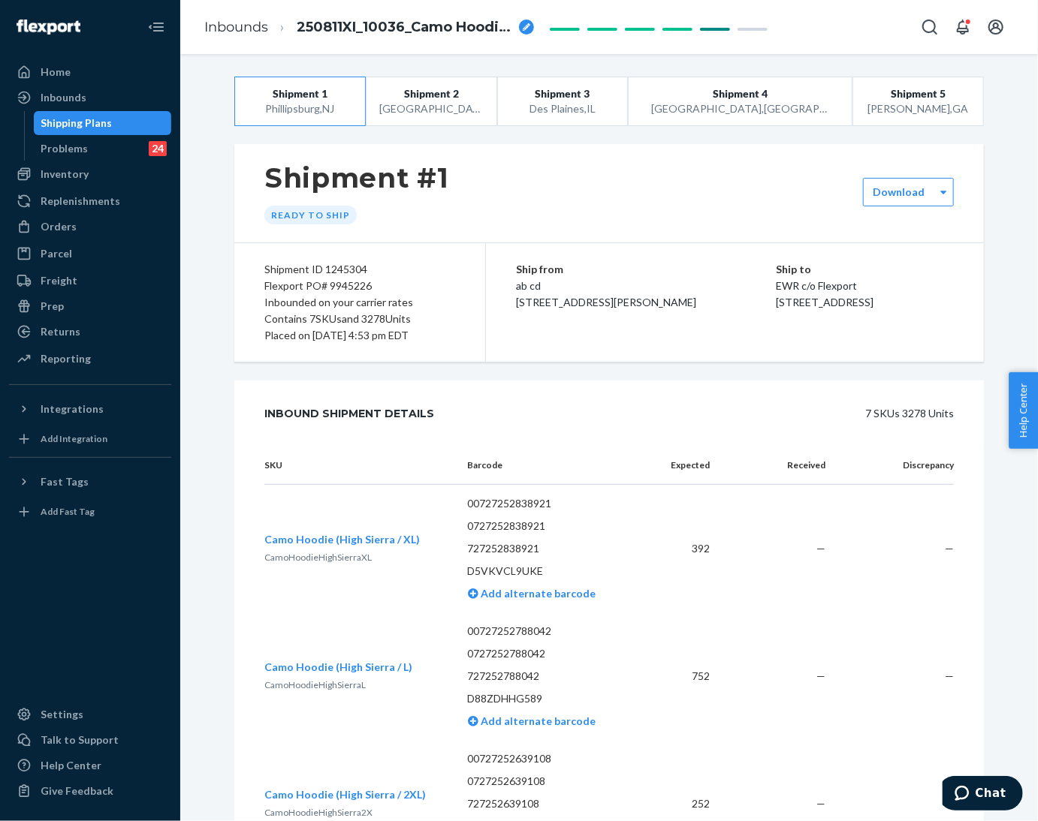
click at [534, 443] on div "Inbound Shipment Details 7 SKUs 3278 Units" at bounding box center [608, 414] width 749 height 66
click at [450, 198] on div "Shipment #1 Ready to ship" at bounding box center [608, 193] width 749 height 98
click at [219, 31] on link "Inbounds" at bounding box center [236, 27] width 64 height 17
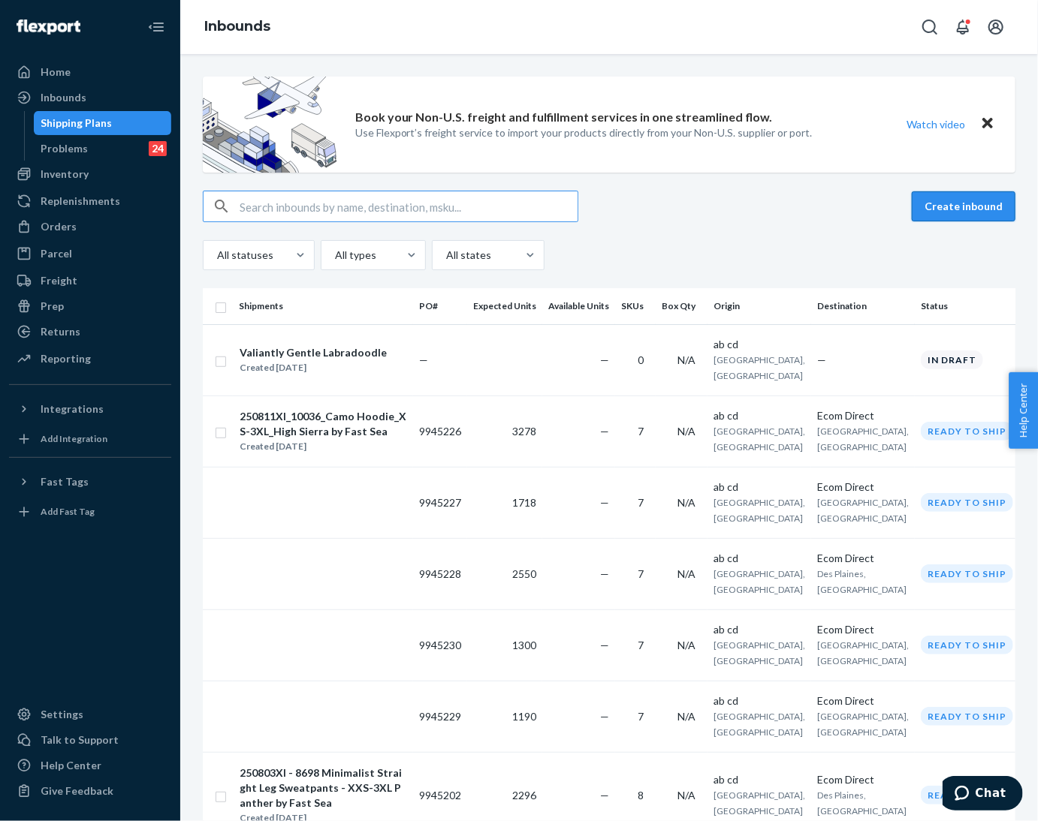
click at [927, 200] on button "Create inbound" at bounding box center [964, 206] width 104 height 30
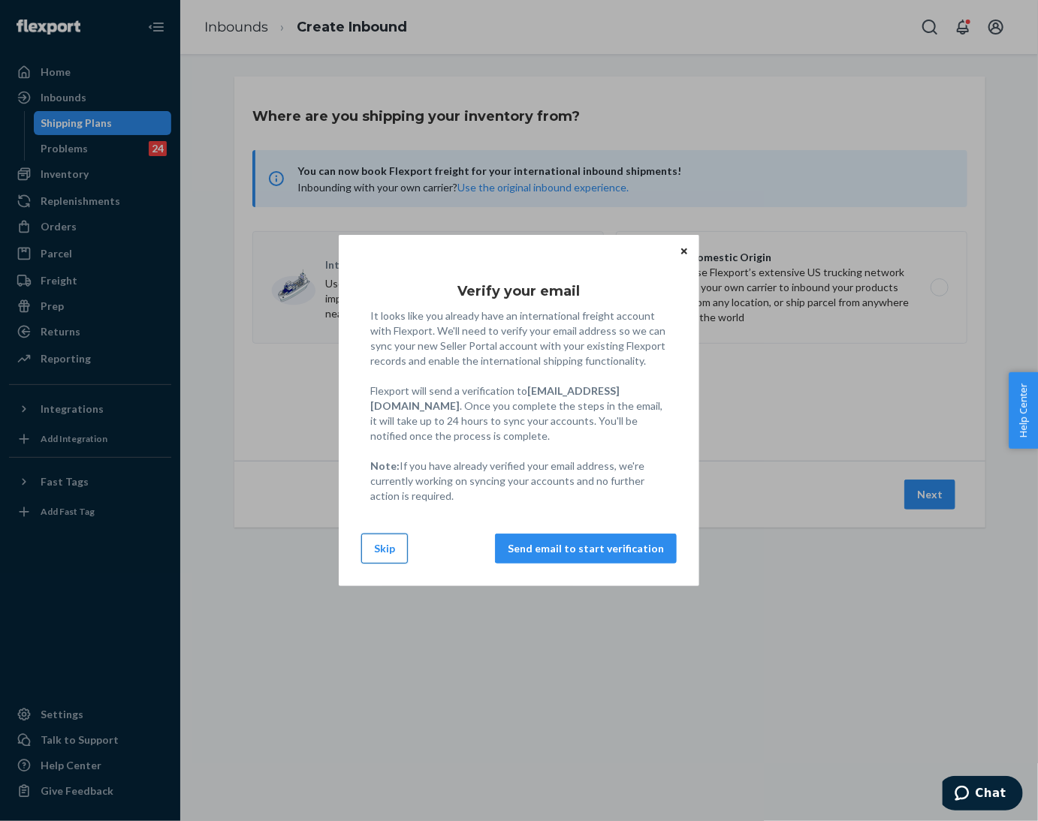
click at [376, 544] on button "Skip" at bounding box center [384, 549] width 47 height 30
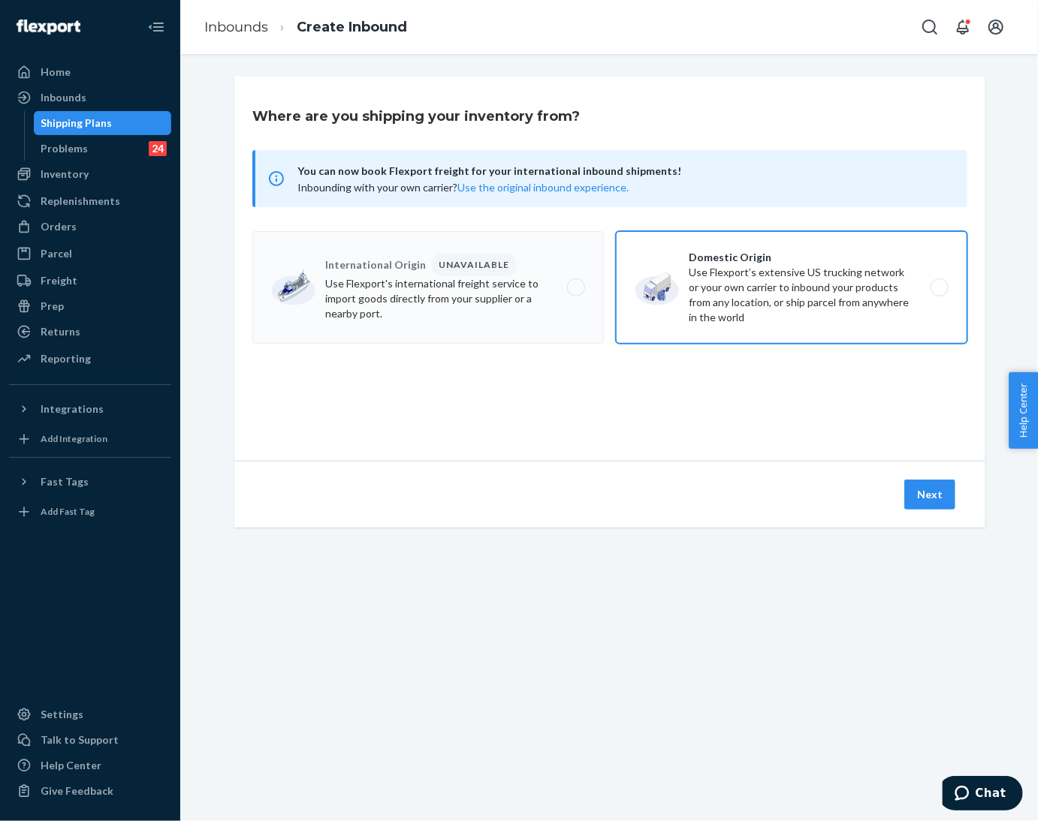
click at [724, 290] on label "Domestic Origin Use Flexport’s extensive US trucking network or your own carrie…" at bounding box center [791, 287] width 351 height 113
click at [939, 290] on input "Domestic Origin Use Flexport’s extensive US trucking network or your own carrie…" at bounding box center [944, 288] width 10 height 10
radio input "true"
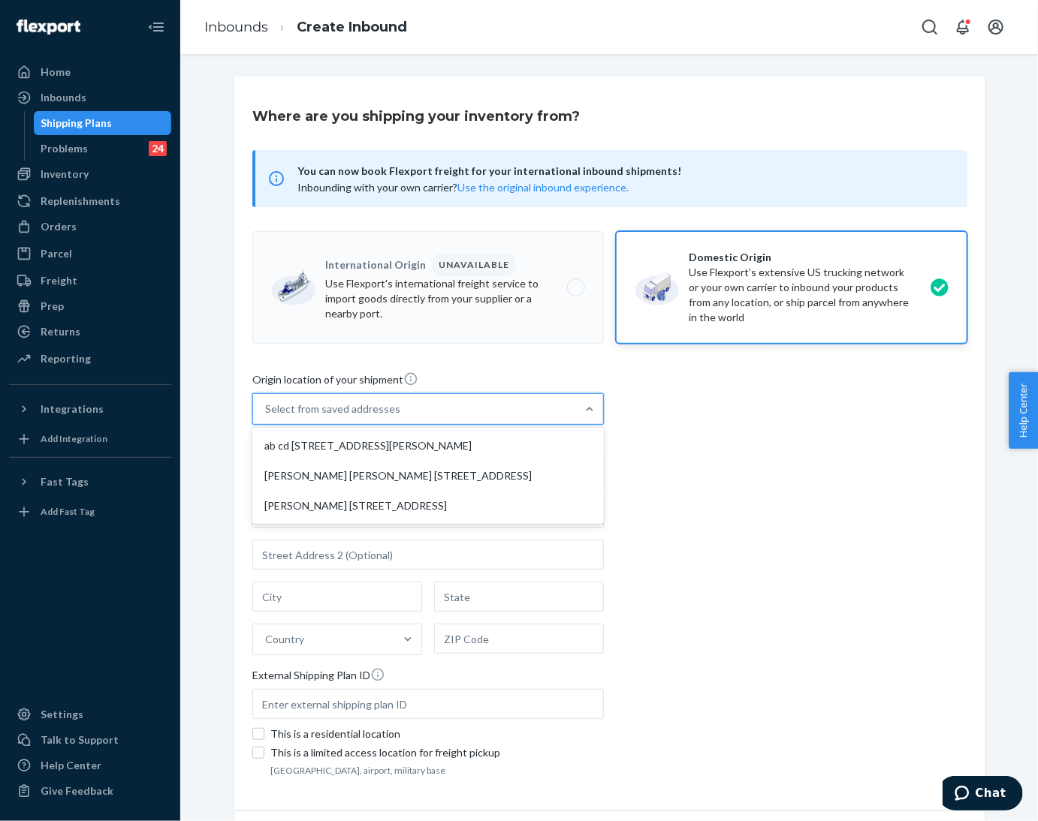
click at [429, 410] on div "Select from saved addresses" at bounding box center [414, 409] width 323 height 30
click at [267, 410] on input "option ab cd [STREET_ADDRESS][PERSON_NAME] focused, 1 of 3. 3 results available…" at bounding box center [266, 409] width 2 height 15
click at [425, 450] on div "ab cd [STREET_ADDRESS][PERSON_NAME]" at bounding box center [427, 446] width 345 height 30
click at [267, 417] on input "option ab cd [STREET_ADDRESS][PERSON_NAME] focused, 1 of 3. 3 results available…" at bounding box center [266, 409] width 2 height 15
type input "ab cd"
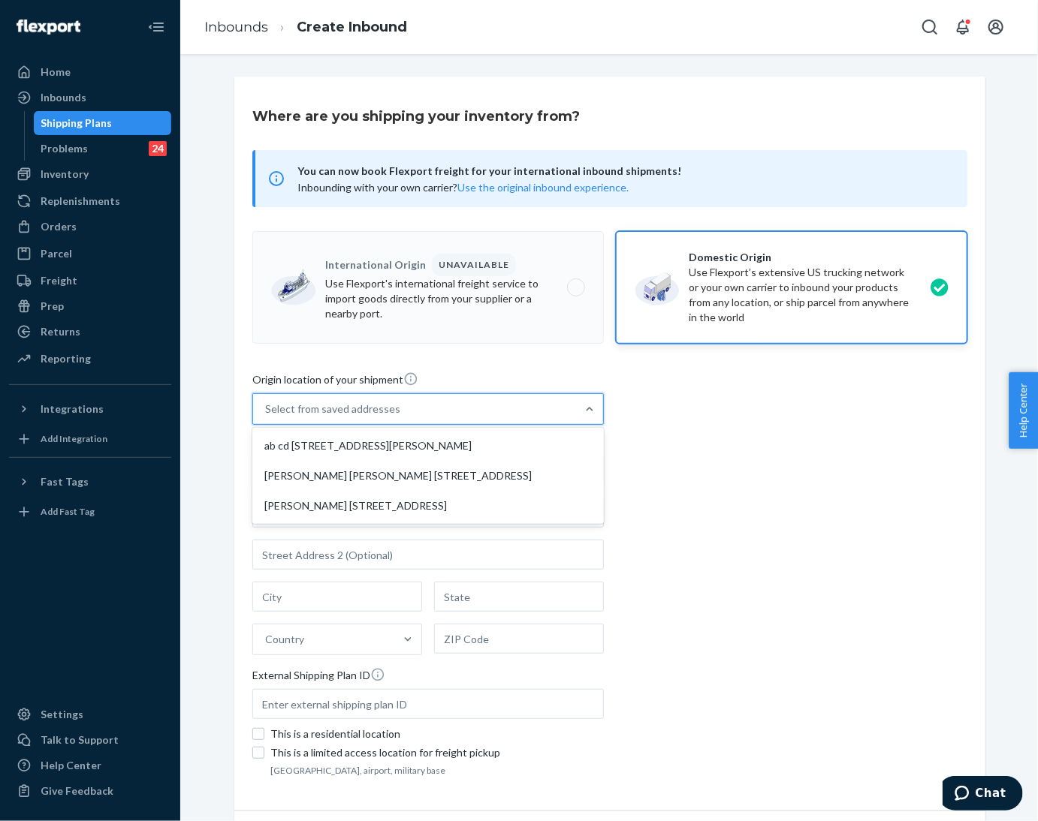
type input "[STREET_ADDRESS][PERSON_NAME]"
type input "[GEOGRAPHIC_DATA]"
type input "CA"
type input "94105"
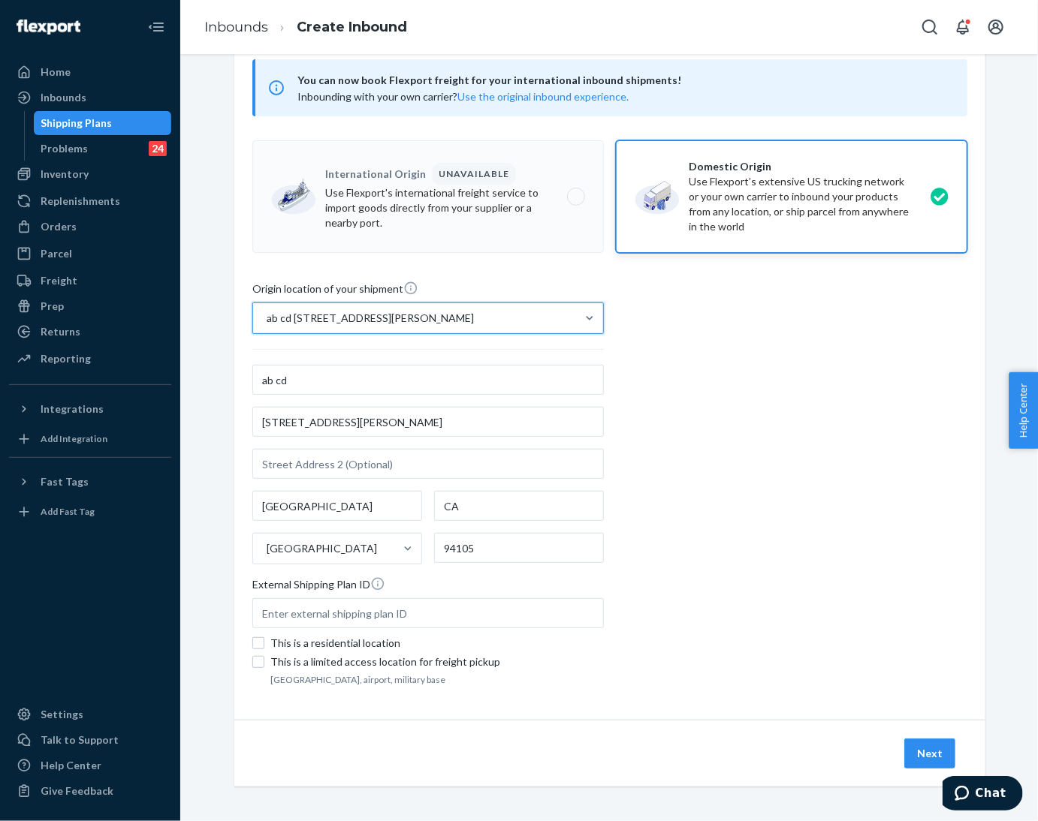
scroll to position [92, 0]
click at [912, 755] on button "Next" at bounding box center [929, 753] width 51 height 30
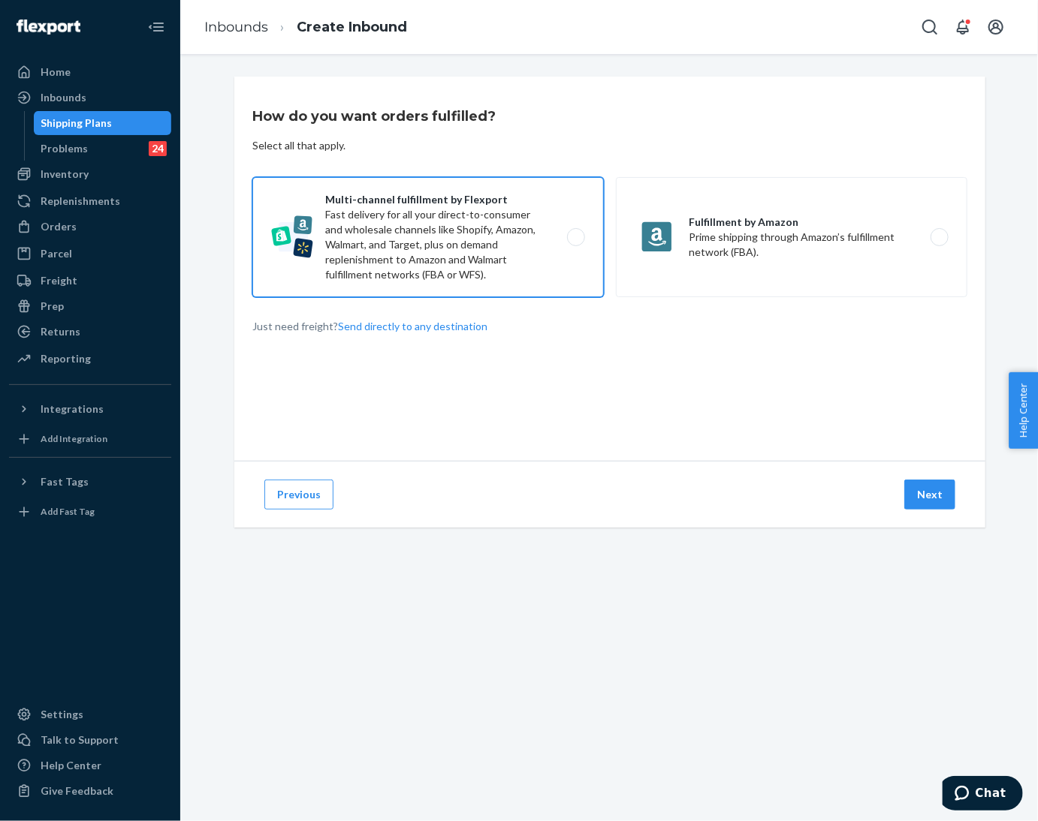
click at [381, 202] on label "Multi-channel fulfillment by Flexport Fast delivery for all your direct-to-cons…" at bounding box center [427, 237] width 351 height 120
click at [575, 233] on input "Multi-channel fulfillment by Flexport Fast delivery for all your direct-to-cons…" at bounding box center [580, 238] width 10 height 10
radio input "true"
click at [934, 502] on button "Next" at bounding box center [929, 495] width 51 height 30
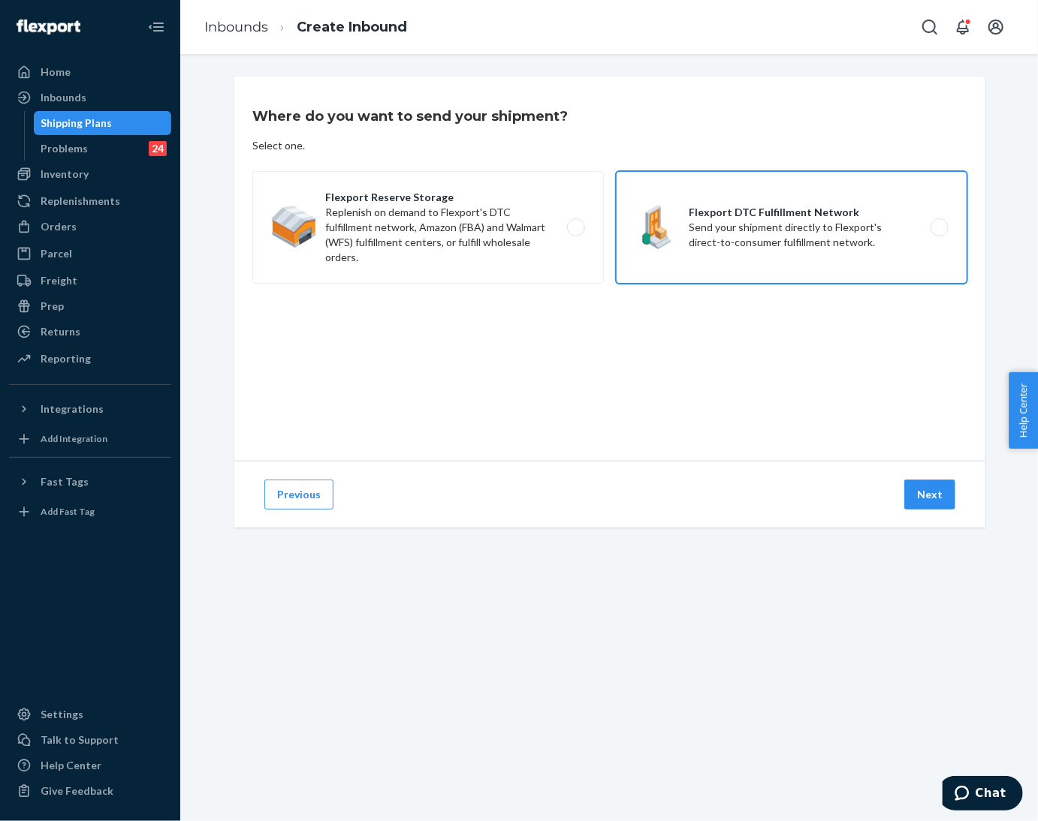
click at [800, 244] on label "Flexport DTC Fulfillment Network Send your shipment directly to Flexport's dire…" at bounding box center [791, 227] width 351 height 113
click at [939, 233] on input "Flexport DTC Fulfillment Network Send your shipment directly to Flexport's dire…" at bounding box center [944, 228] width 10 height 10
radio input "true"
click at [906, 482] on button "Next" at bounding box center [929, 495] width 51 height 30
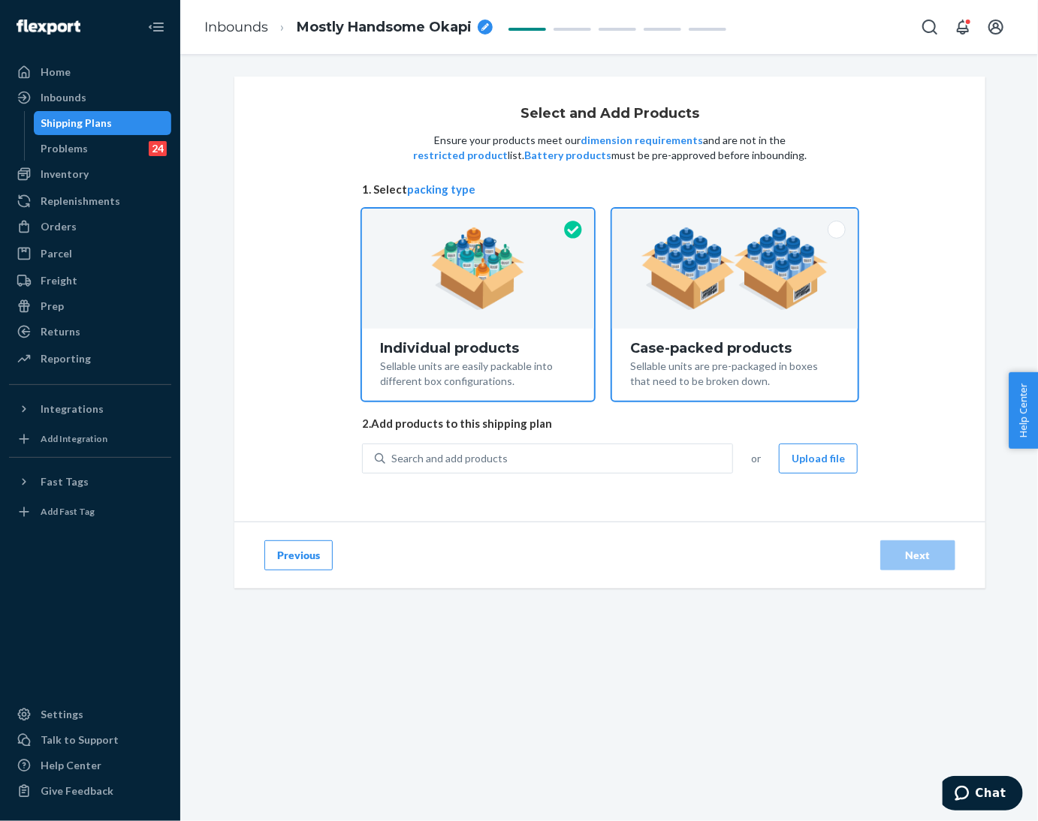
click at [746, 348] on div "Case-packed products" at bounding box center [734, 348] width 209 height 15
click at [740, 219] on input "Case-packed products Sellable units are pre-packaged in boxes that need to be b…" at bounding box center [735, 214] width 10 height 10
radio input "true"
radio input "false"
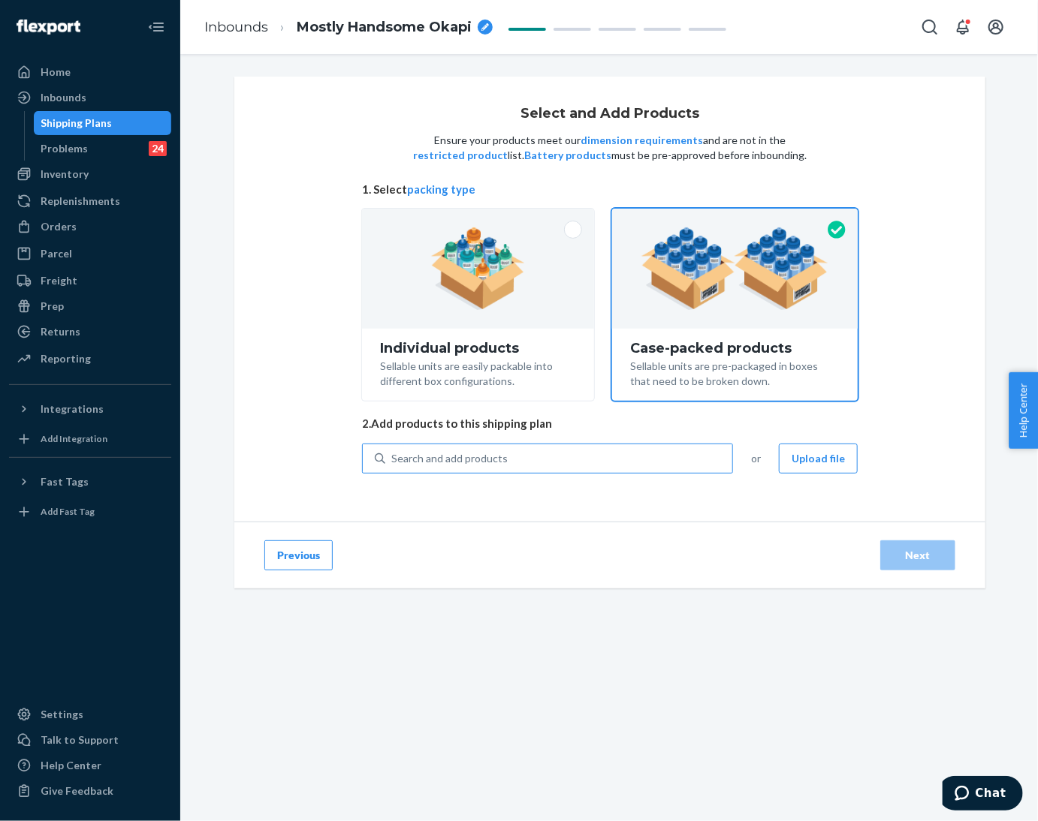
click at [551, 466] on div "Search and add products" at bounding box center [558, 458] width 347 height 27
click at [393, 466] on input "Search and add products" at bounding box center [392, 458] width 2 height 15
paste input "Camo hoodie High Sierra"
type input "Camo hoodie High Sierra"
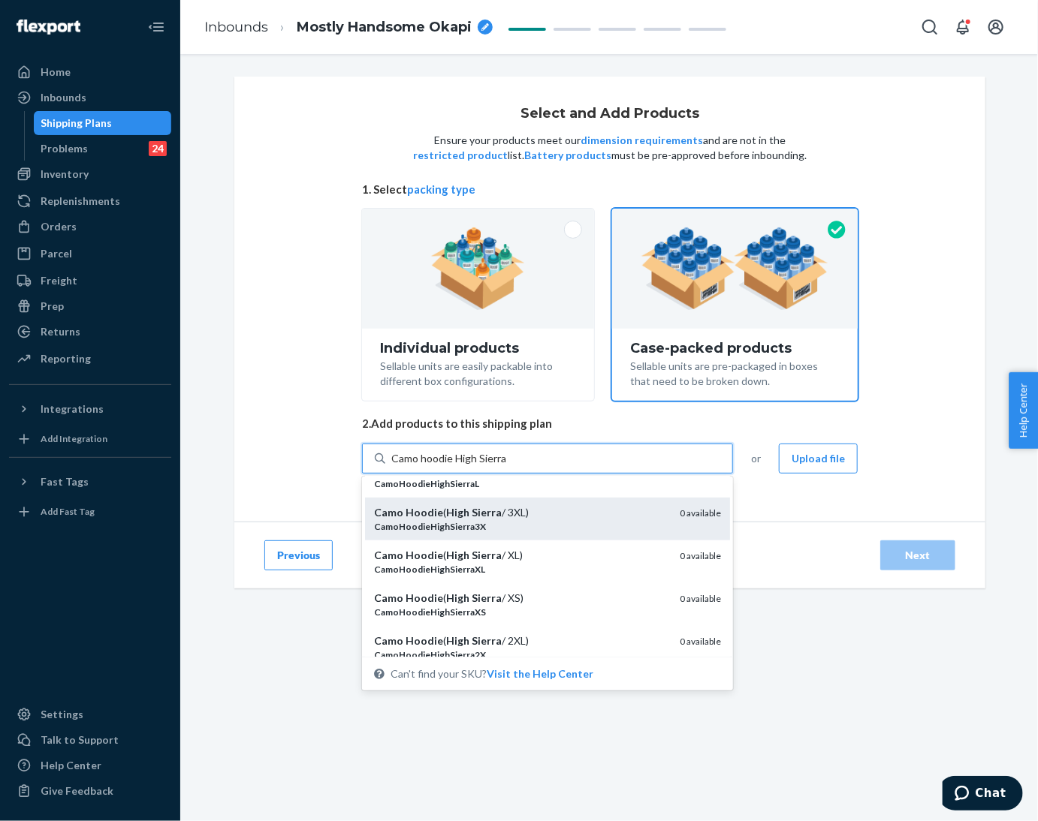
scroll to position [451, 0]
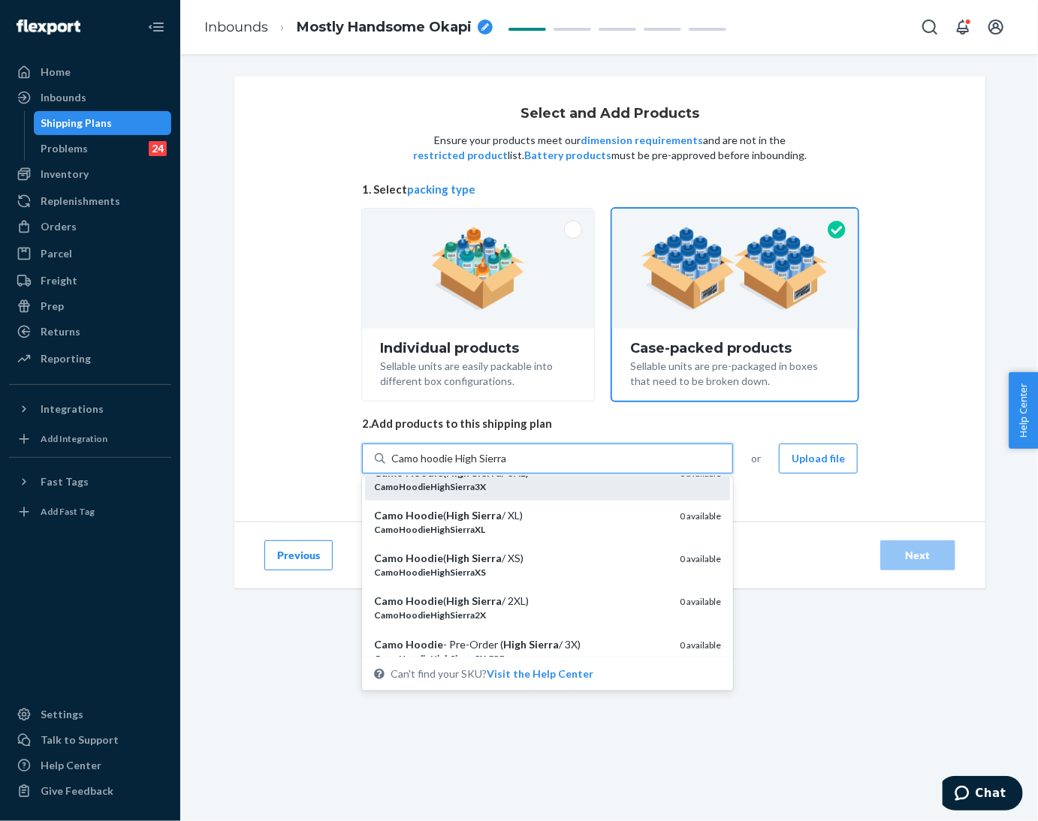
click at [543, 568] on div "CamoHoodieHighSierraXS" at bounding box center [521, 572] width 294 height 13
click at [507, 466] on input "Camo hoodie High Sierra" at bounding box center [449, 458] width 116 height 15
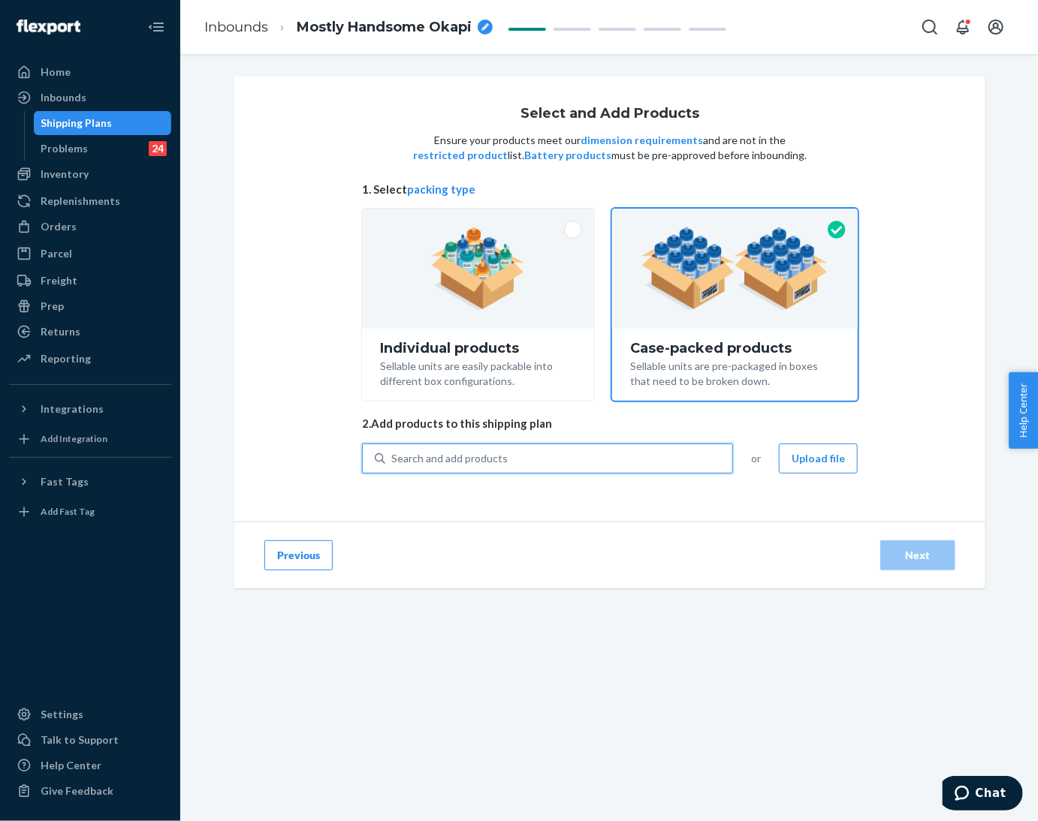
click at [534, 459] on div "Search and add products" at bounding box center [558, 458] width 347 height 27
click at [393, 459] on input "0 results available. Select is focused ,type to refine list, press Down to open…" at bounding box center [392, 458] width 2 height 15
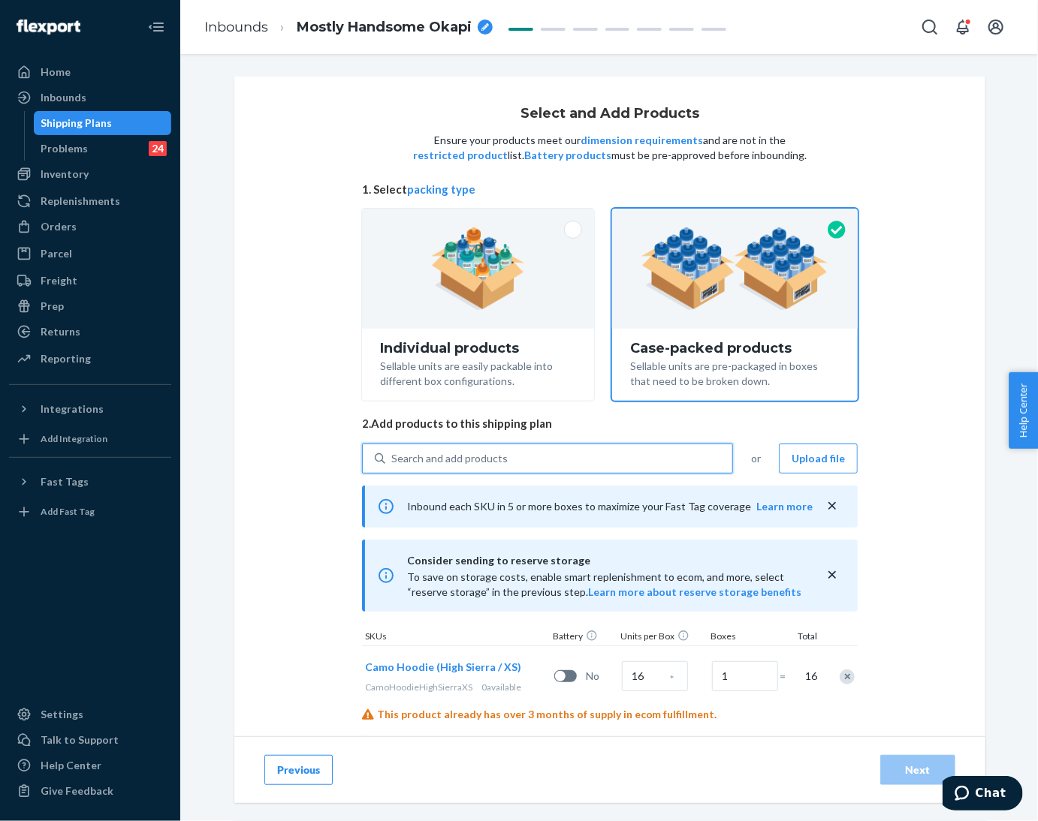
paste input "Camo hoodie High Sierra"
type input "Camo hoodie High Sierra"
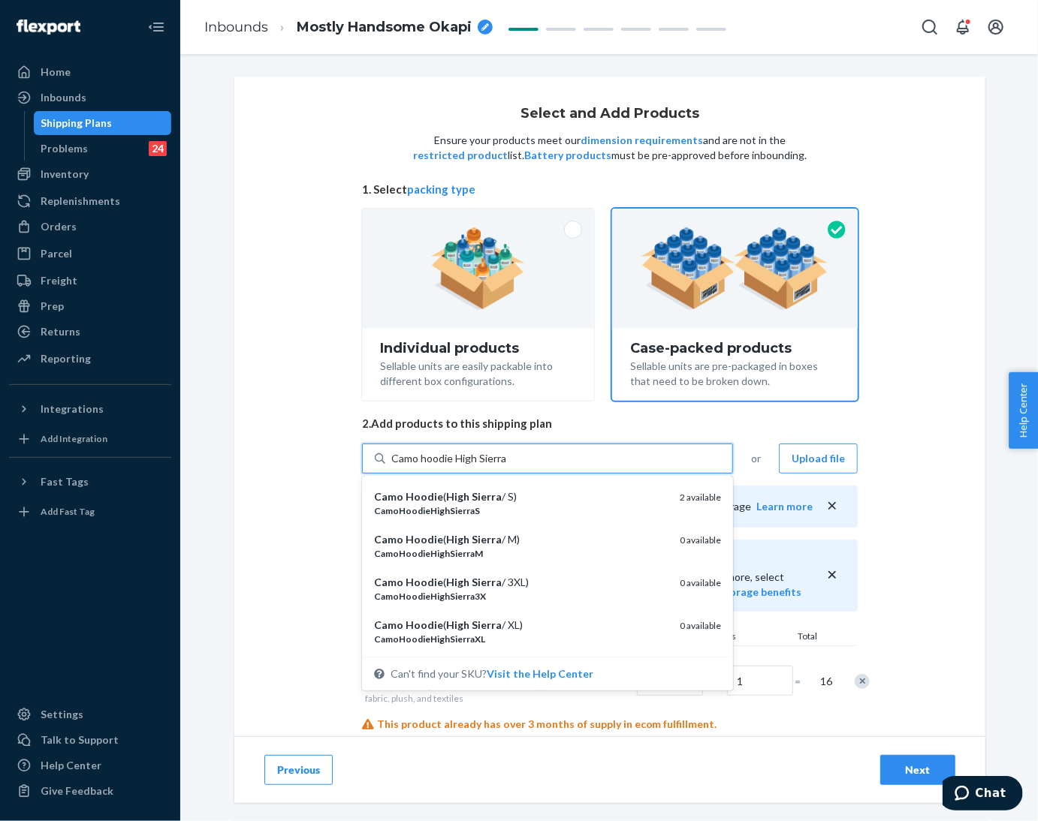
scroll to position [337, 0]
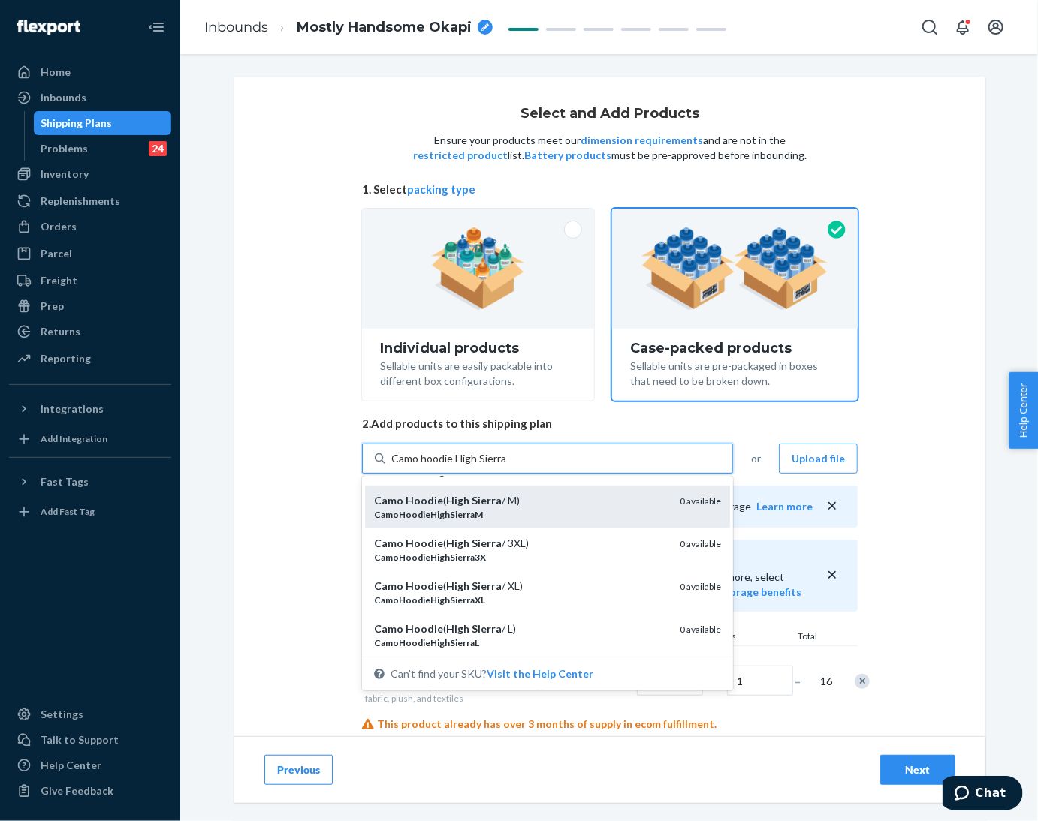
click at [544, 504] on div "Camo Hoodie ( High Sierra / M)" at bounding box center [521, 500] width 294 height 15
click at [507, 466] on input "Camo hoodie High Sierra" at bounding box center [449, 458] width 116 height 15
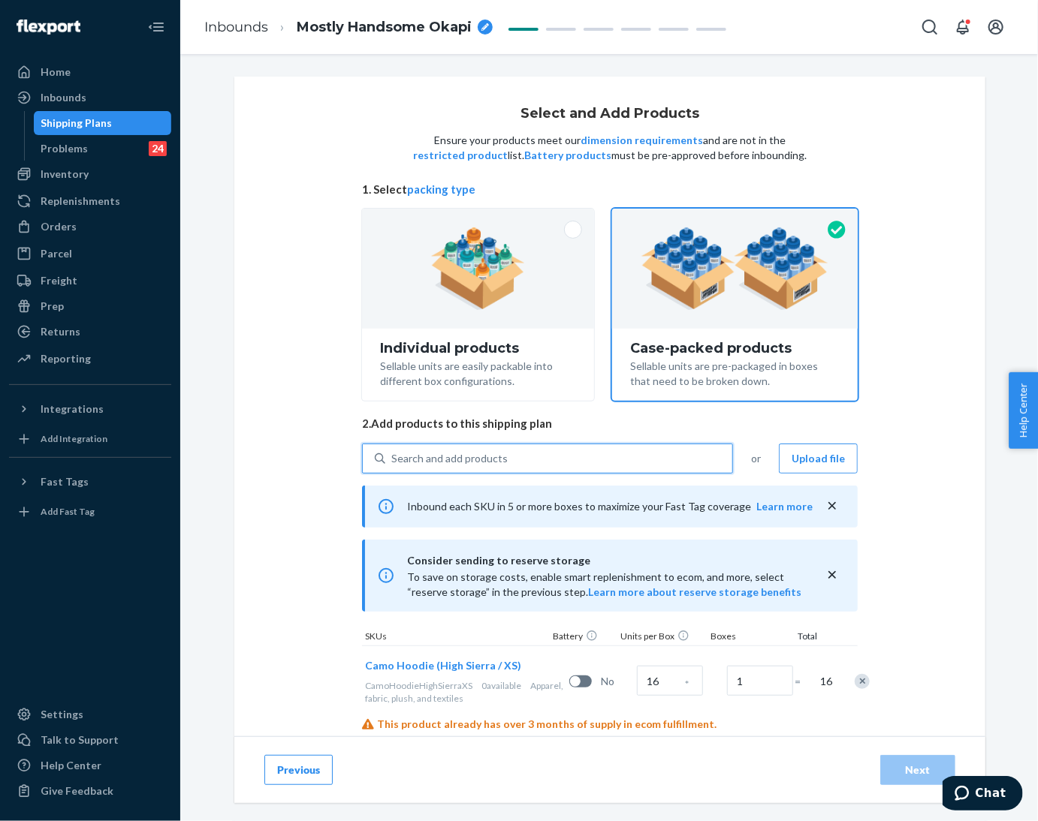
click at [530, 464] on div "Search and add products" at bounding box center [558, 458] width 347 height 27
click at [393, 464] on input "0 results available. Select is focused ,type to refine list, press Down to open…" at bounding box center [392, 458] width 2 height 15
paste input "Camo hoodie High Sierra"
type input "Camo hoodie High Sierra"
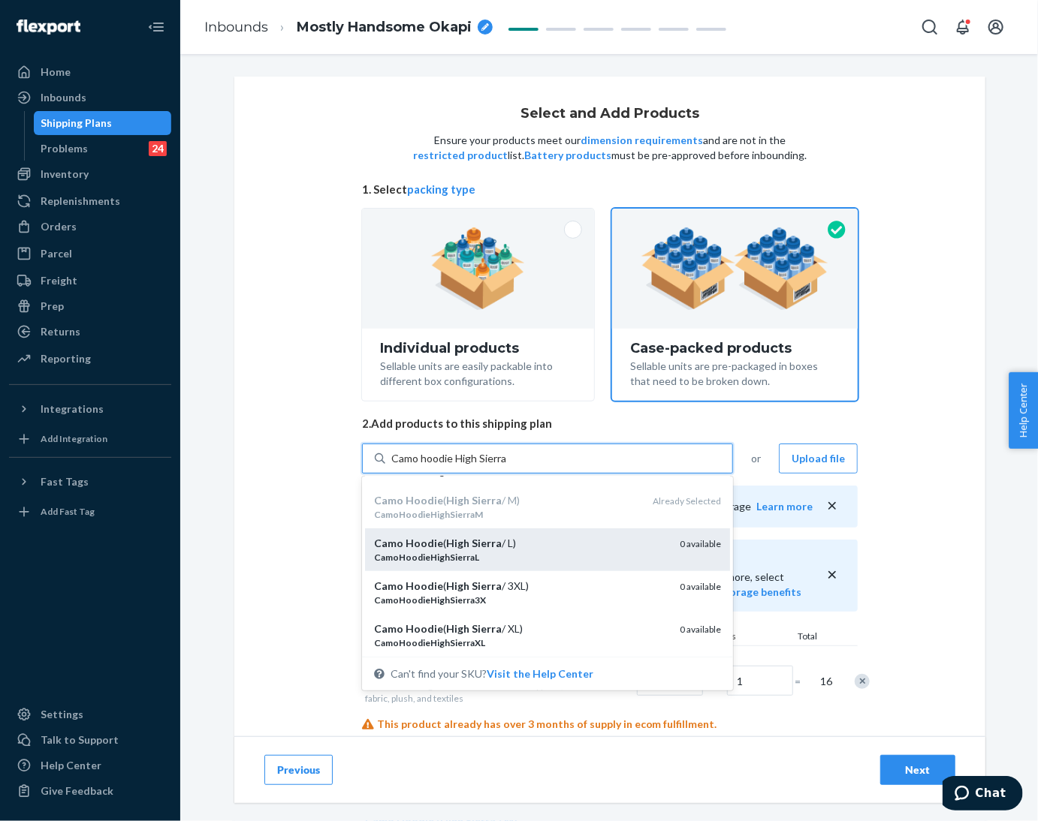
click at [530, 541] on div "Camo Hoodie ( High Sierra / L)" at bounding box center [521, 543] width 294 height 15
click at [507, 466] on input "Camo hoodie High Sierra" at bounding box center [449, 458] width 116 height 15
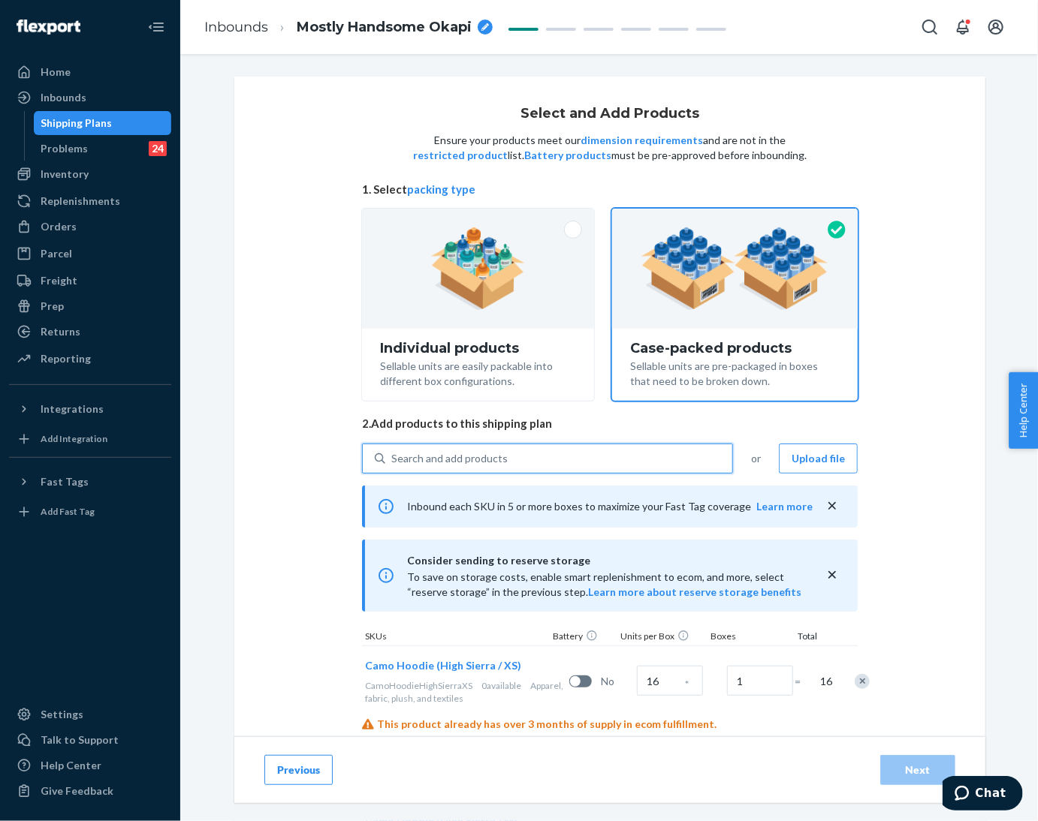
click at [517, 457] on div "Search and add products" at bounding box center [558, 458] width 347 height 27
click at [393, 457] on input "0 results available. Use Up and Down to choose options, press Enter to select t…" at bounding box center [392, 458] width 2 height 15
paste input "Camo hoodie High Sierra"
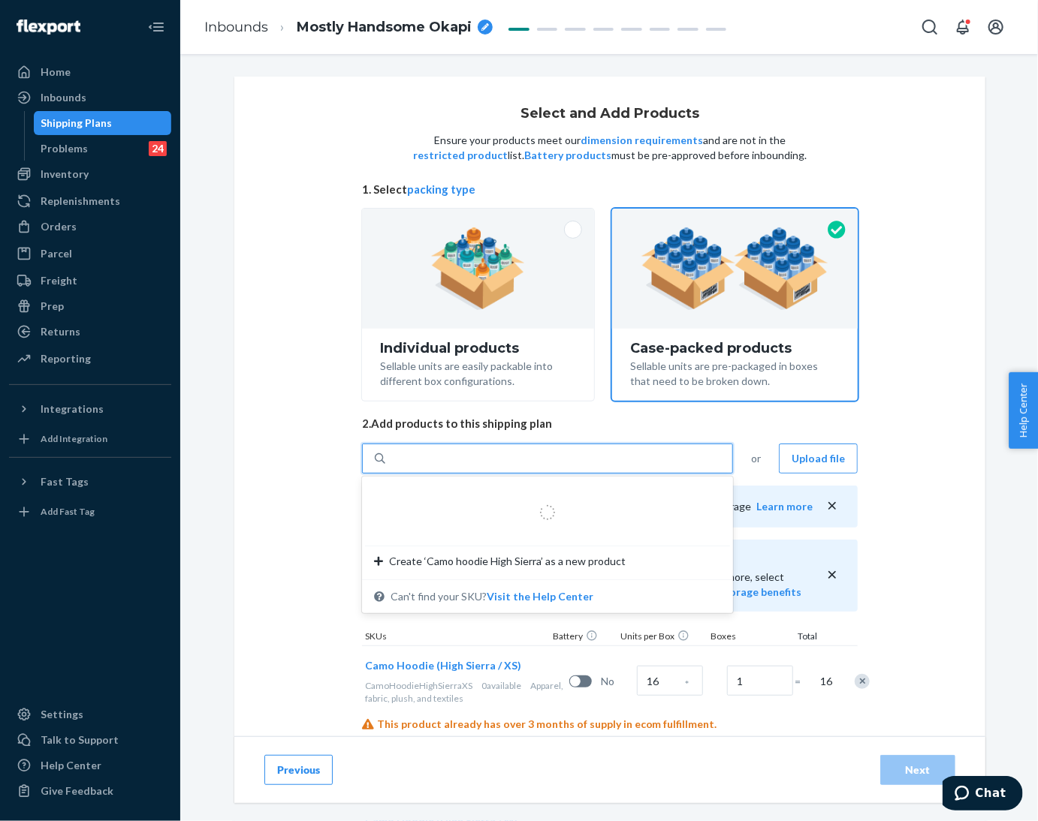
type input "Camo hoodie High Sierra"
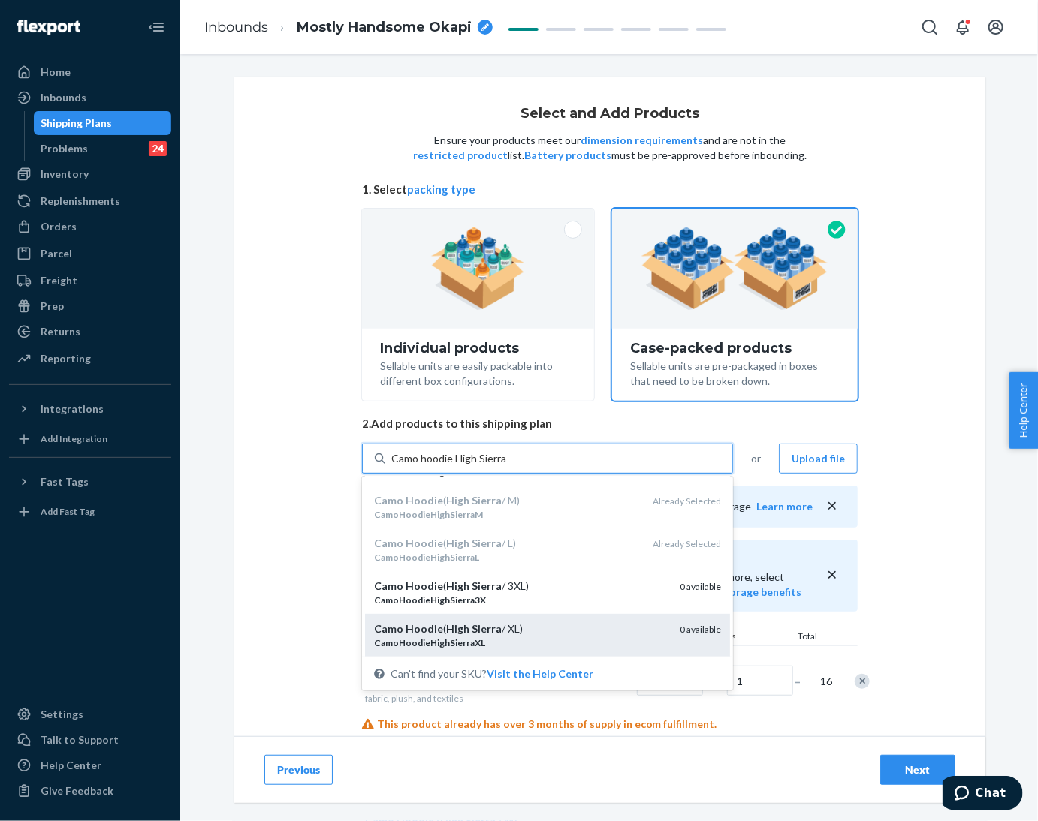
click at [530, 637] on div "CamoHoodieHighSierraXL" at bounding box center [521, 643] width 294 height 13
click at [507, 466] on input "Camo hoodie High Sierra" at bounding box center [449, 458] width 116 height 15
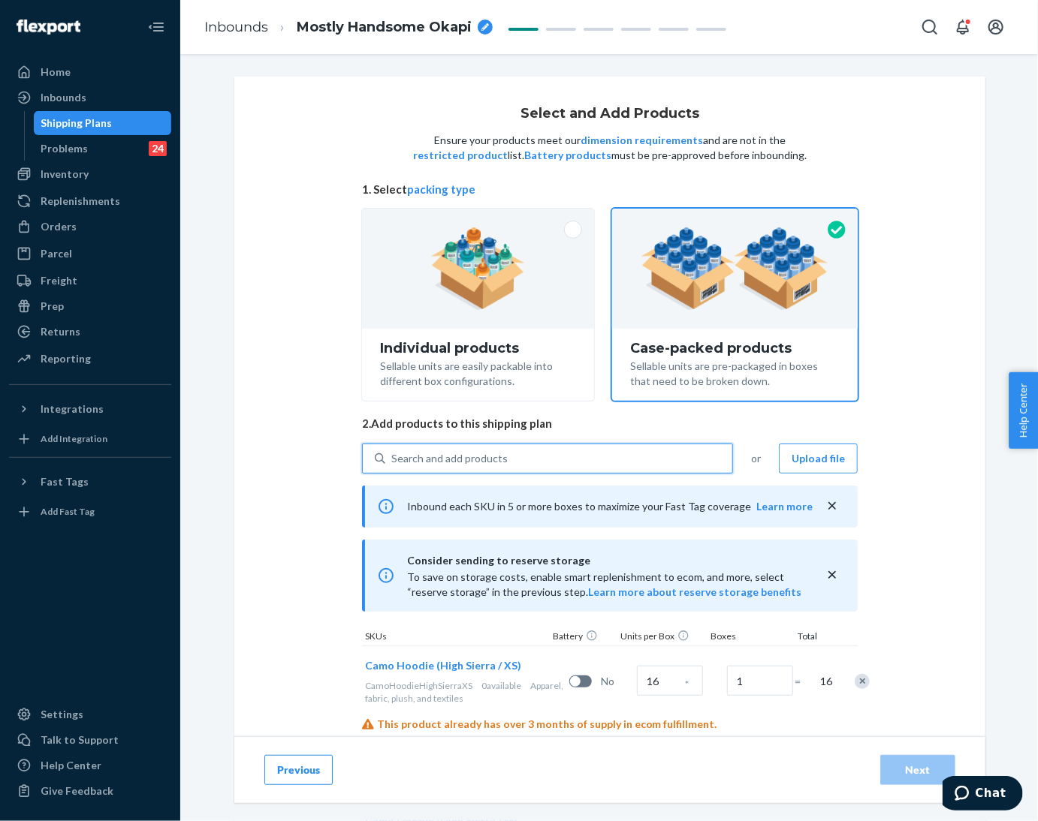
click at [528, 451] on div "Search and add products" at bounding box center [558, 458] width 347 height 27
click at [393, 451] on input "0 results available. Select is focused ,type to refine list, press Down to open…" at bounding box center [392, 458] width 2 height 15
paste input "Camo hoodie High Sierra"
type input "Camo hoodie High Sierra"
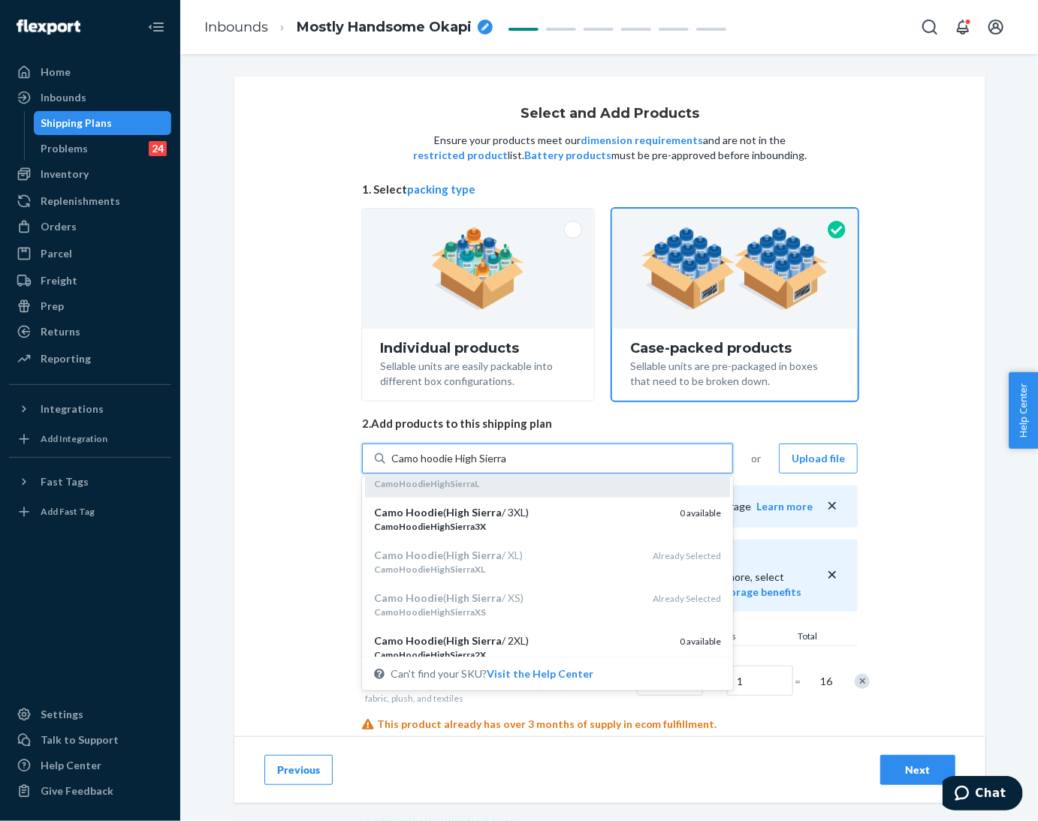
scroll to position [451, 0]
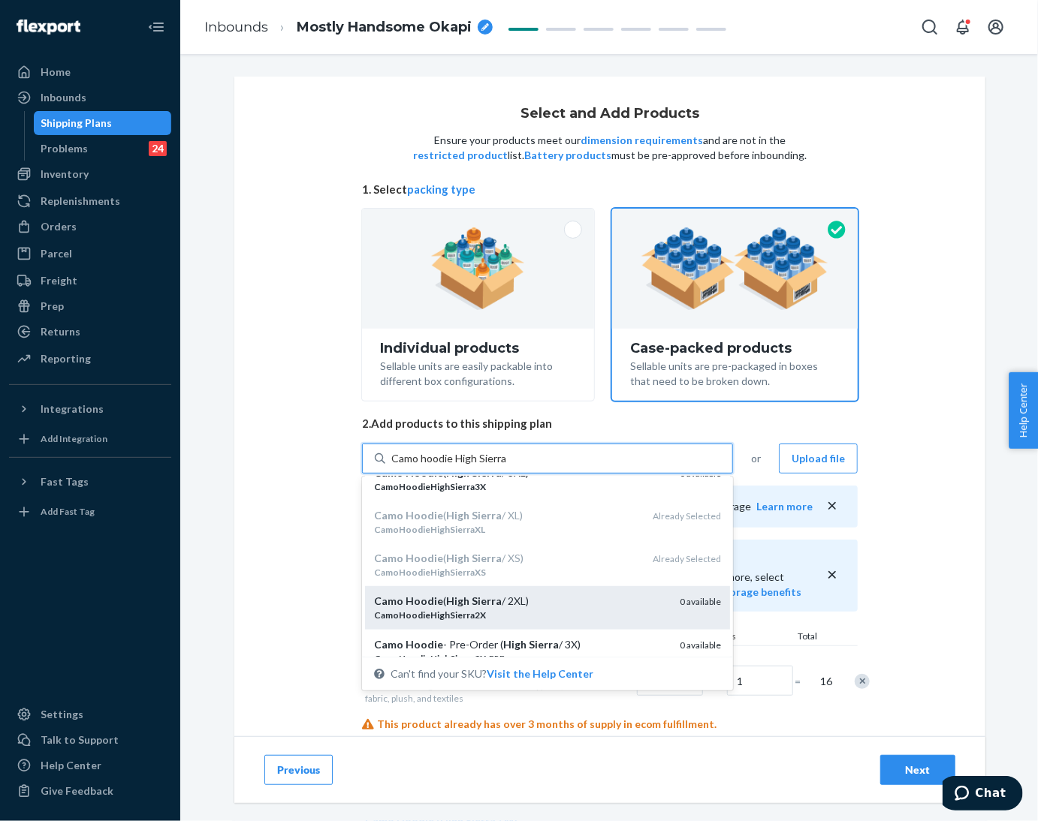
click at [524, 596] on div "Camo Hoodie ( High Sierra / 2XL)" at bounding box center [521, 601] width 294 height 15
click at [507, 466] on input "Camo hoodie High Sierra" at bounding box center [449, 458] width 116 height 15
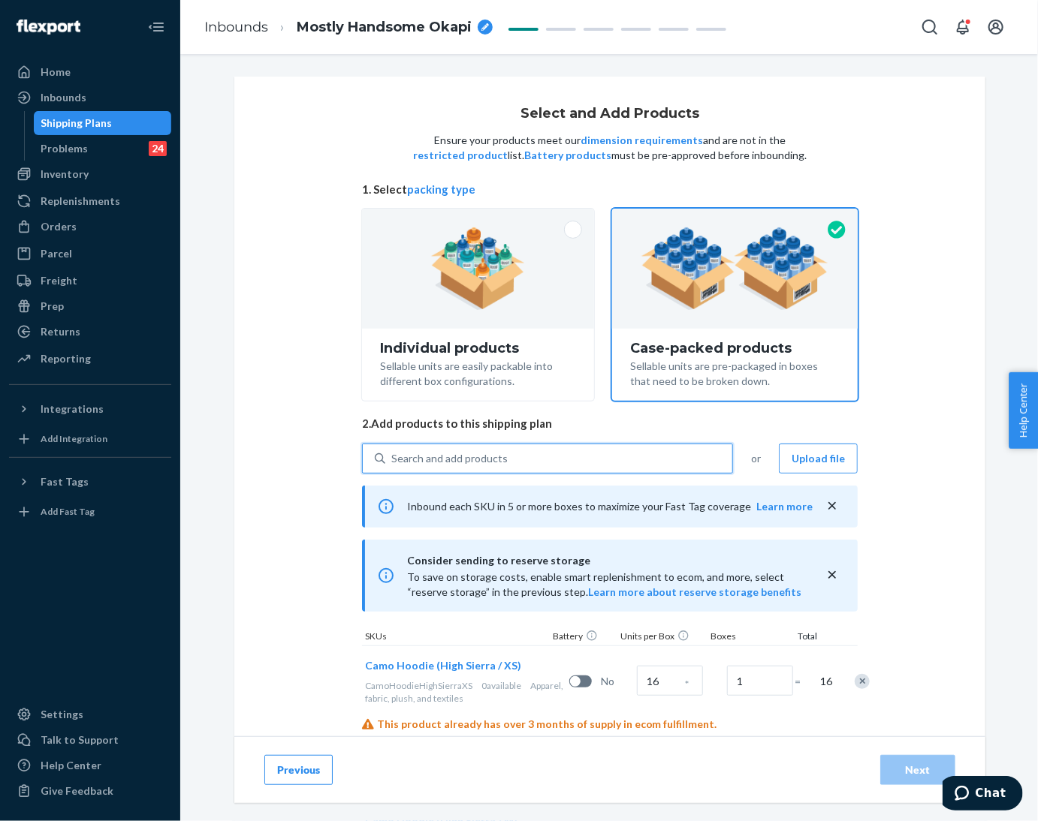
click at [512, 451] on div "Search and add products" at bounding box center [558, 458] width 347 height 27
click at [393, 451] on input "0 results available. Use Up and Down to choose options, press Enter to select t…" at bounding box center [392, 458] width 2 height 15
paste input "Camo hoodie High Sierra"
type input "Camo hoodie High Sierra"
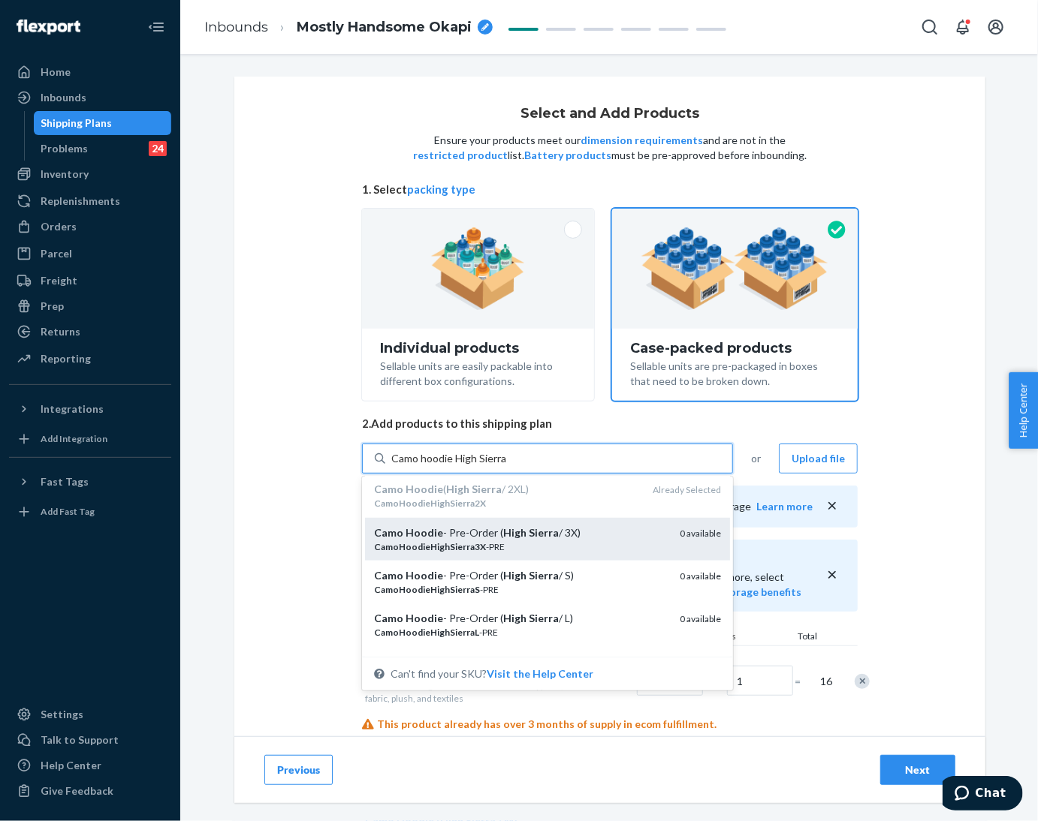
scroll to position [337, 0]
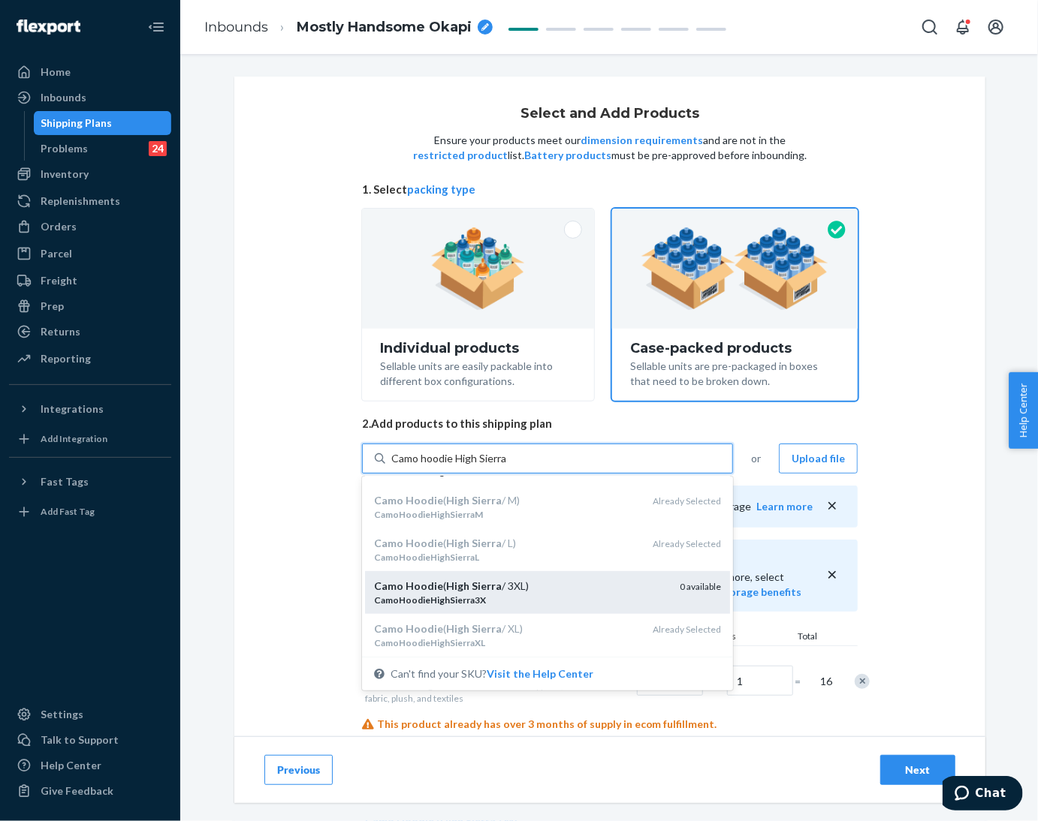
click at [529, 591] on div "Camo Hoodie ( High Sierra / 3XL)" at bounding box center [521, 586] width 294 height 15
click at [507, 466] on input "Camo hoodie High Sierra" at bounding box center [449, 458] width 116 height 15
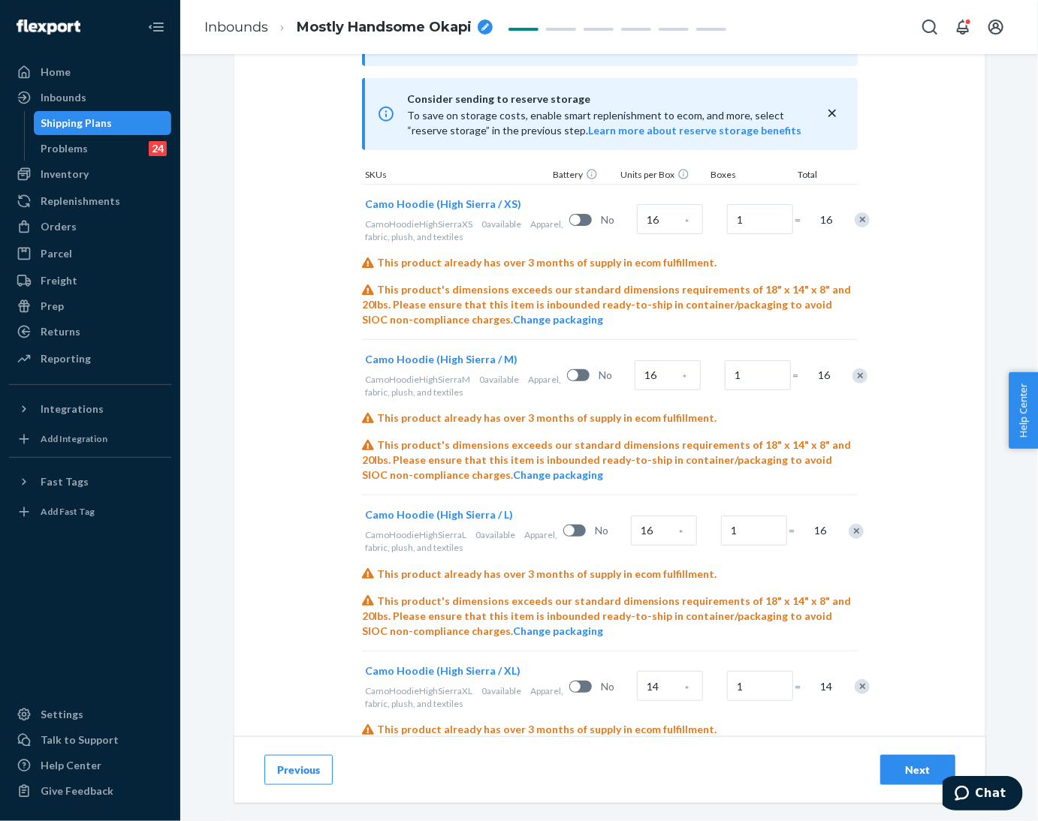
scroll to position [422, 0]
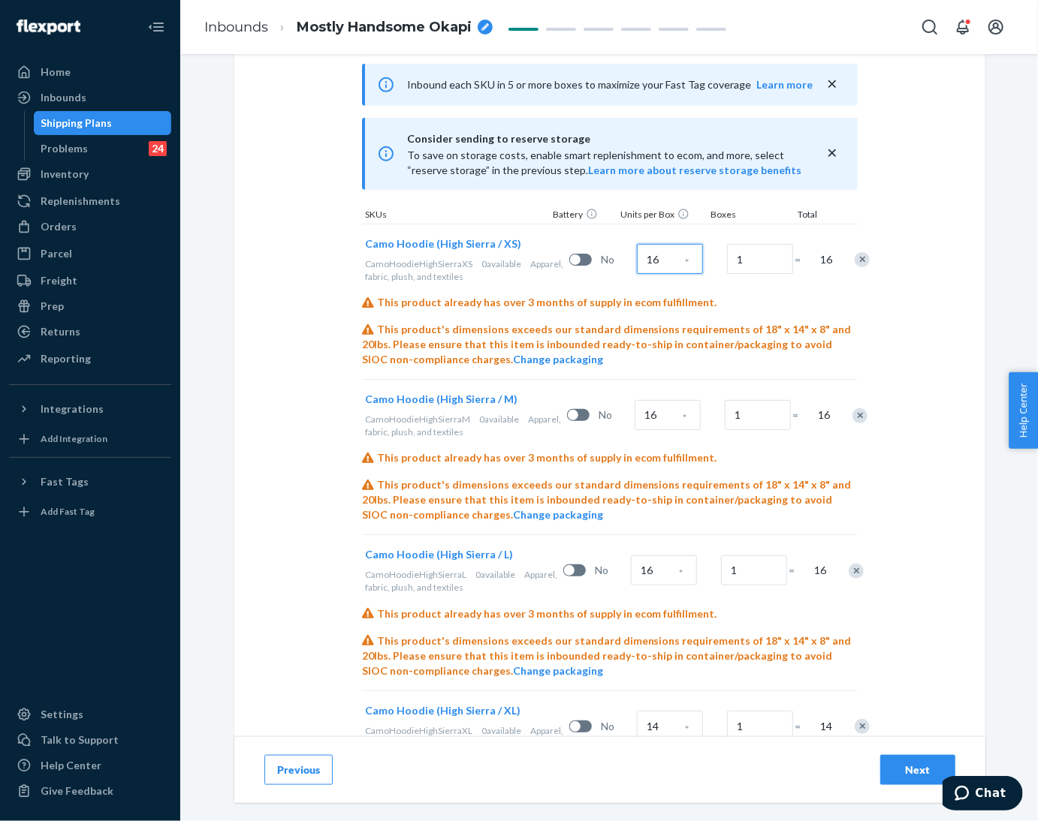
click at [640, 267] on input "16" at bounding box center [670, 259] width 66 height 30
type input "8"
click at [655, 409] on input "16" at bounding box center [667, 415] width 66 height 30
type input "13"
click at [642, 578] on input "16" at bounding box center [664, 571] width 66 height 30
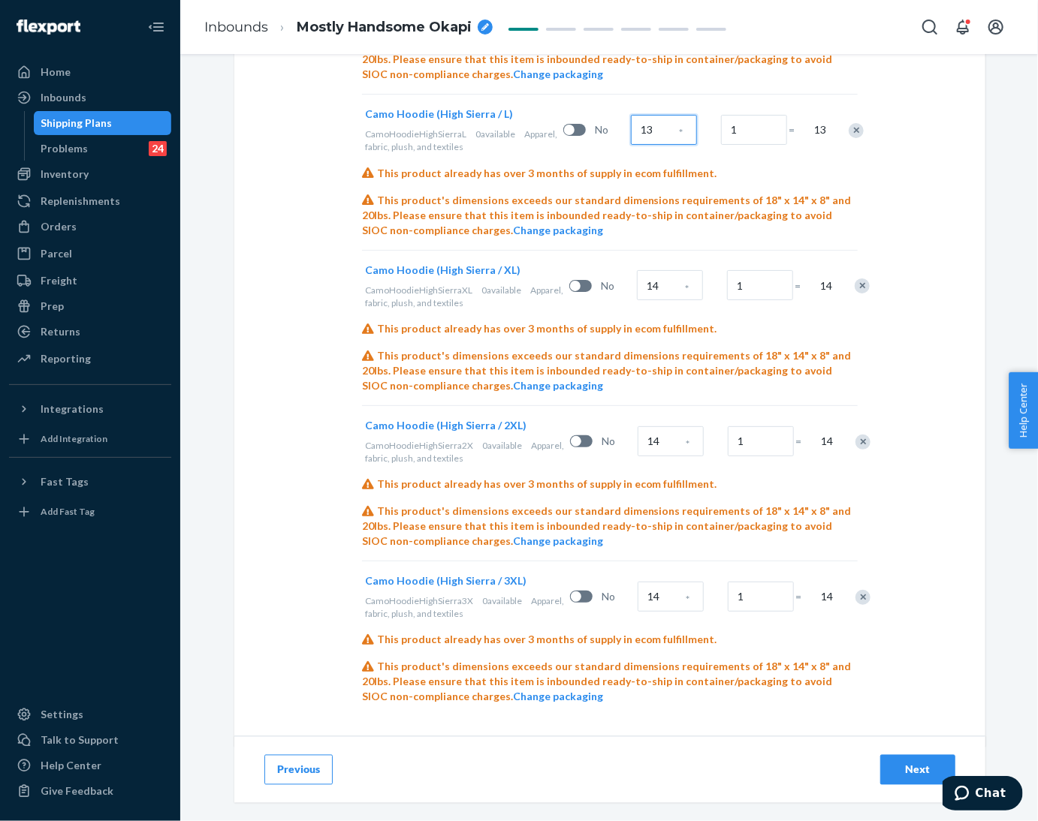
scroll to position [873, 0]
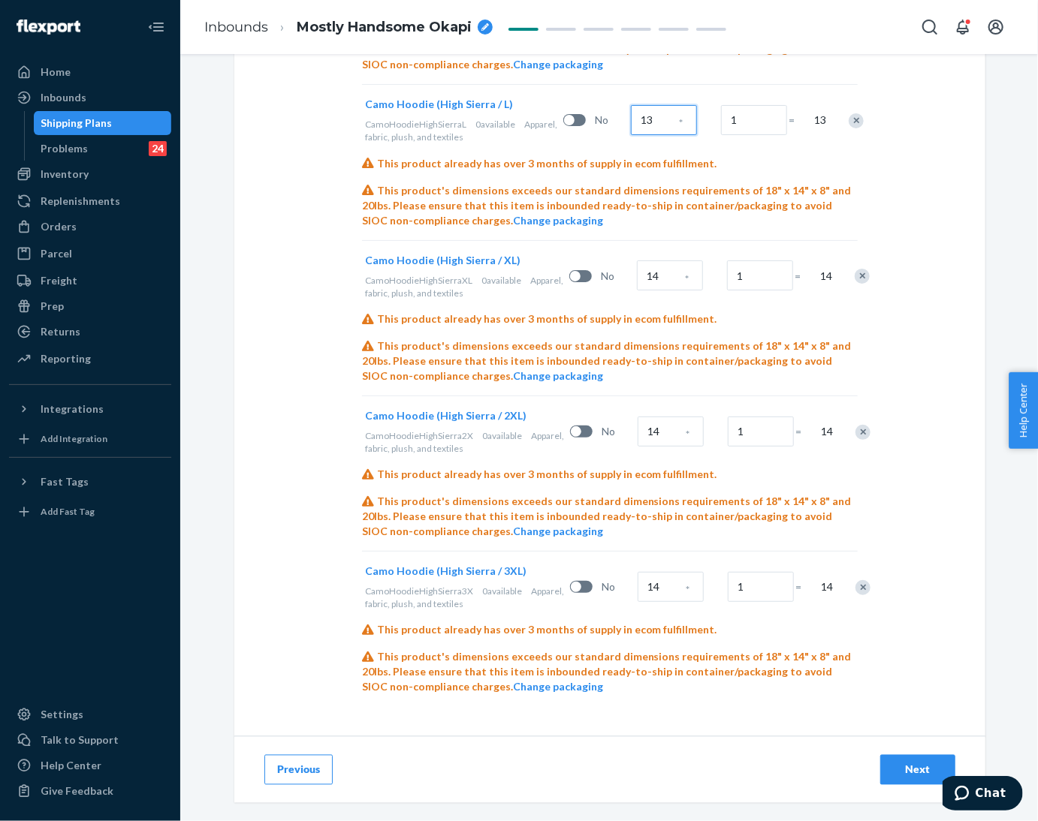
type input "13"
click at [643, 285] on input "14" at bounding box center [670, 276] width 66 height 30
type input "5"
click at [646, 428] on input "14" at bounding box center [670, 432] width 66 height 30
type input "11"
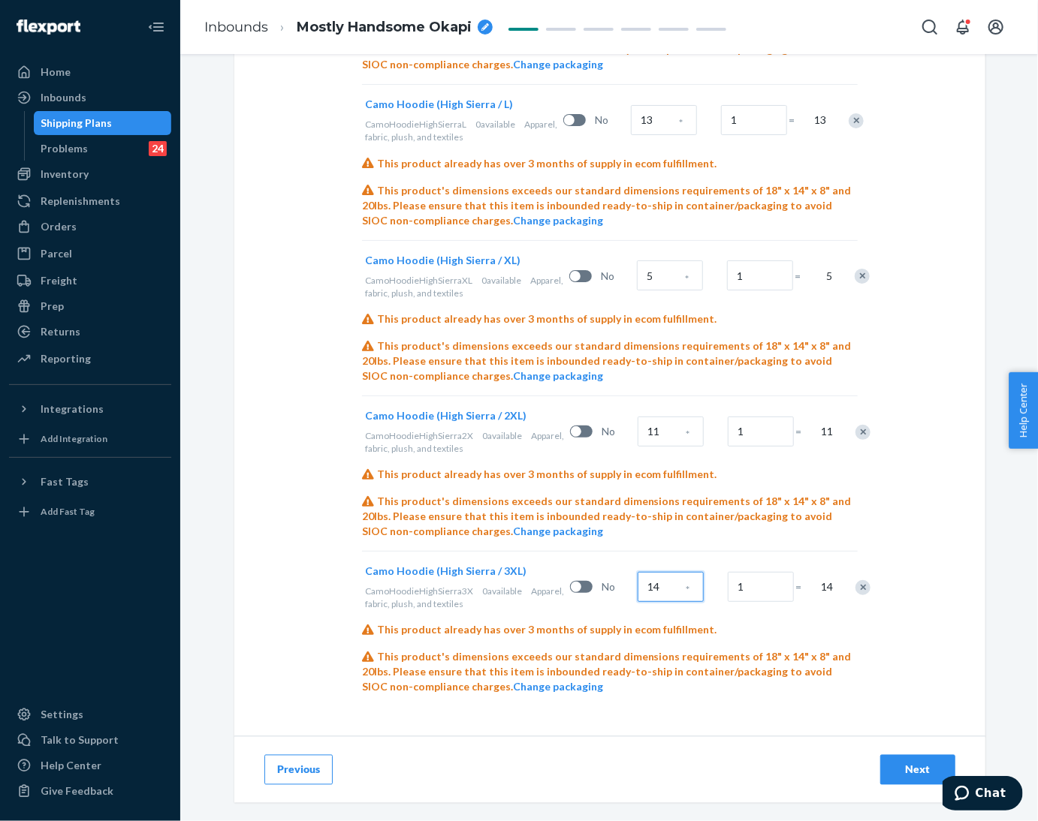
click at [649, 586] on input "14" at bounding box center [670, 587] width 66 height 30
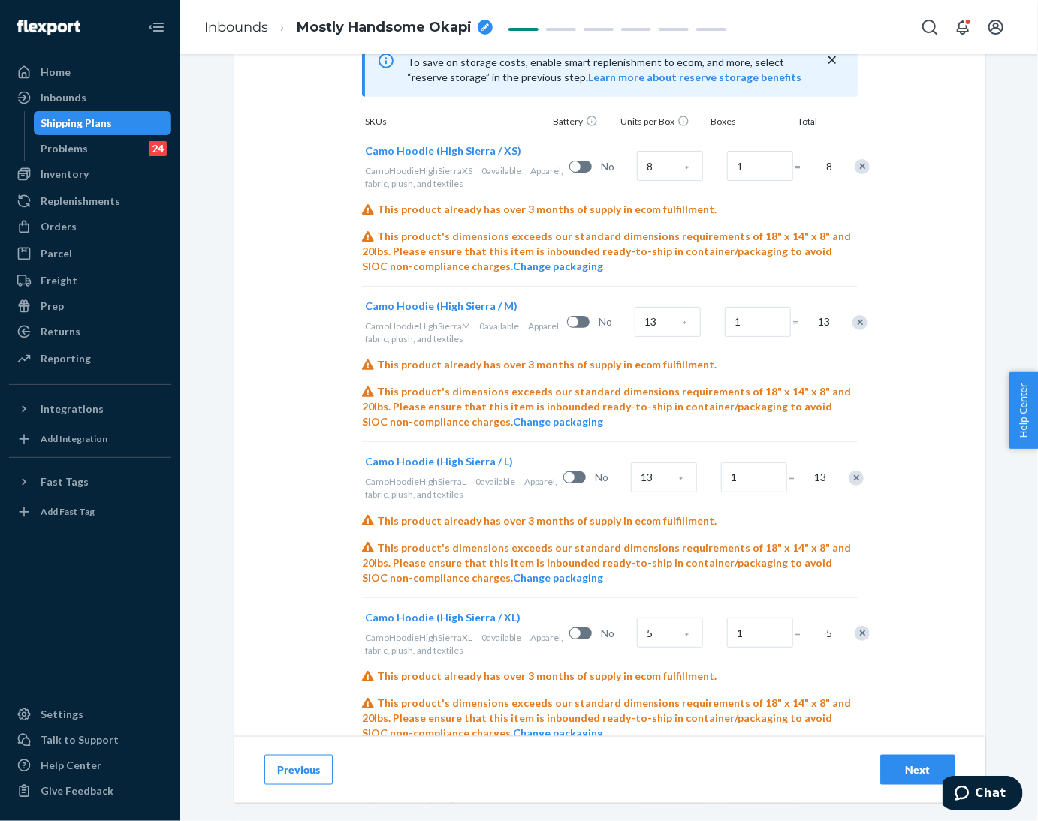
scroll to position [422, 0]
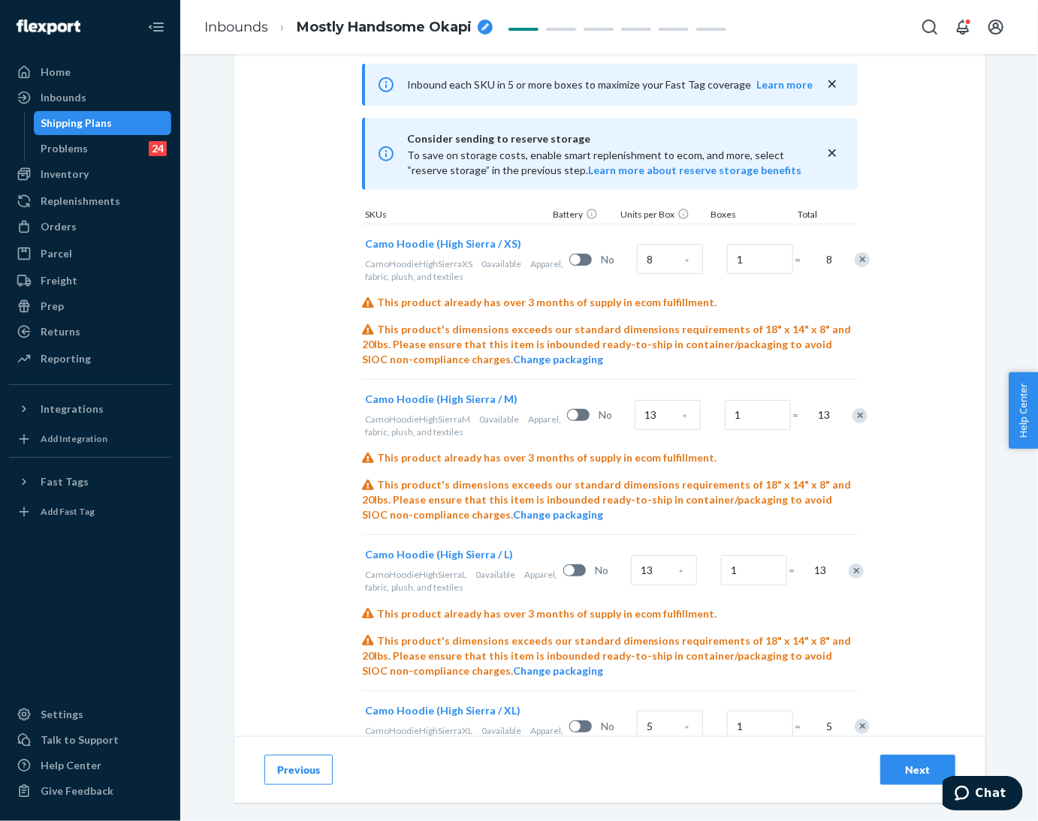
type input "11"
click at [898, 765] on div "Next" at bounding box center [918, 770] width 50 height 15
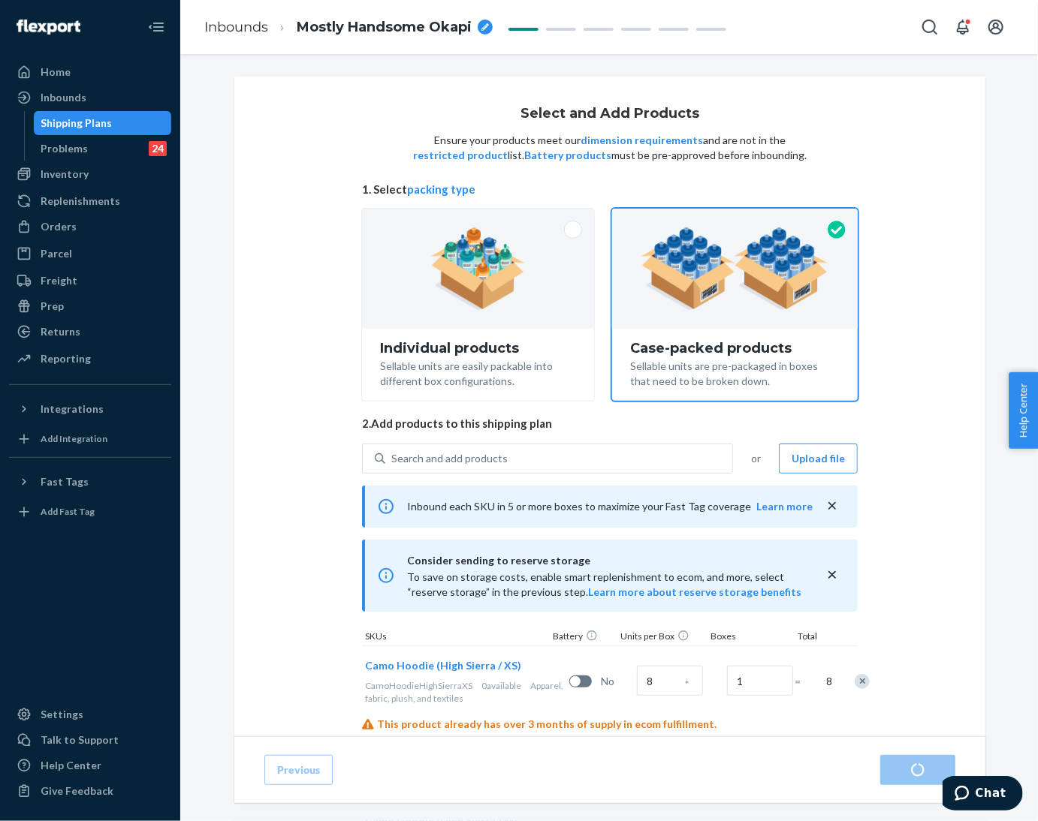
radio input "true"
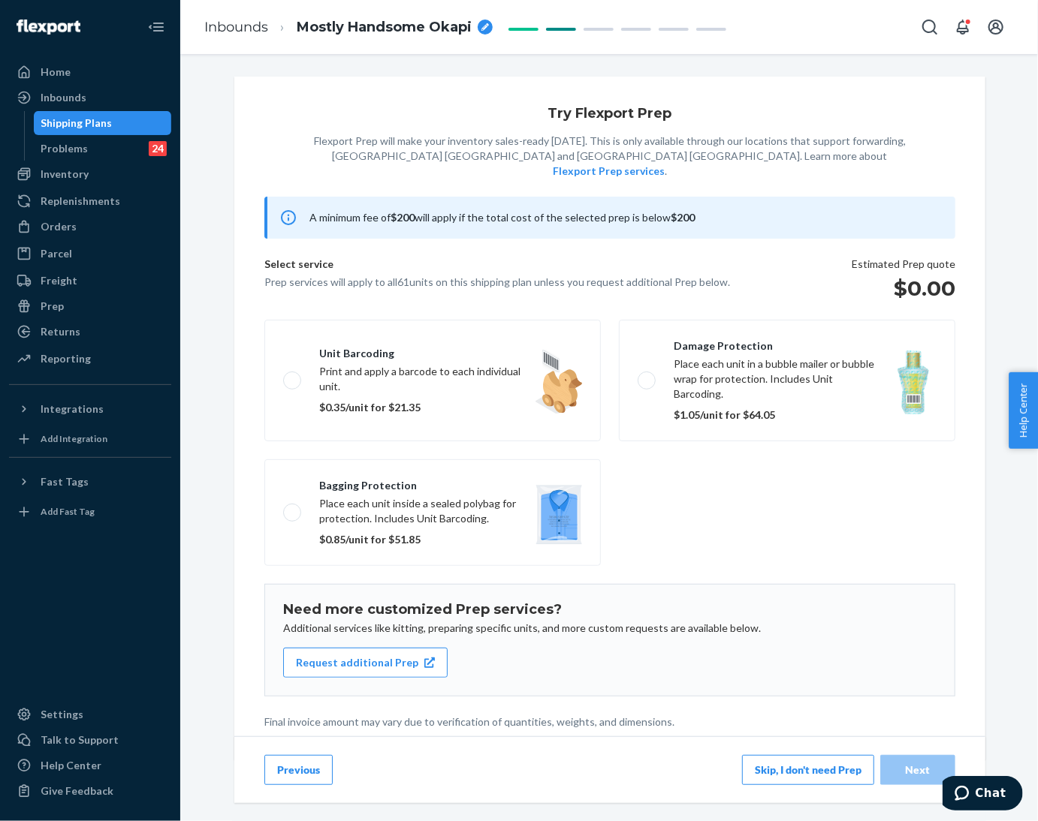
click at [781, 757] on button "Skip, I don't need Prep" at bounding box center [808, 770] width 132 height 30
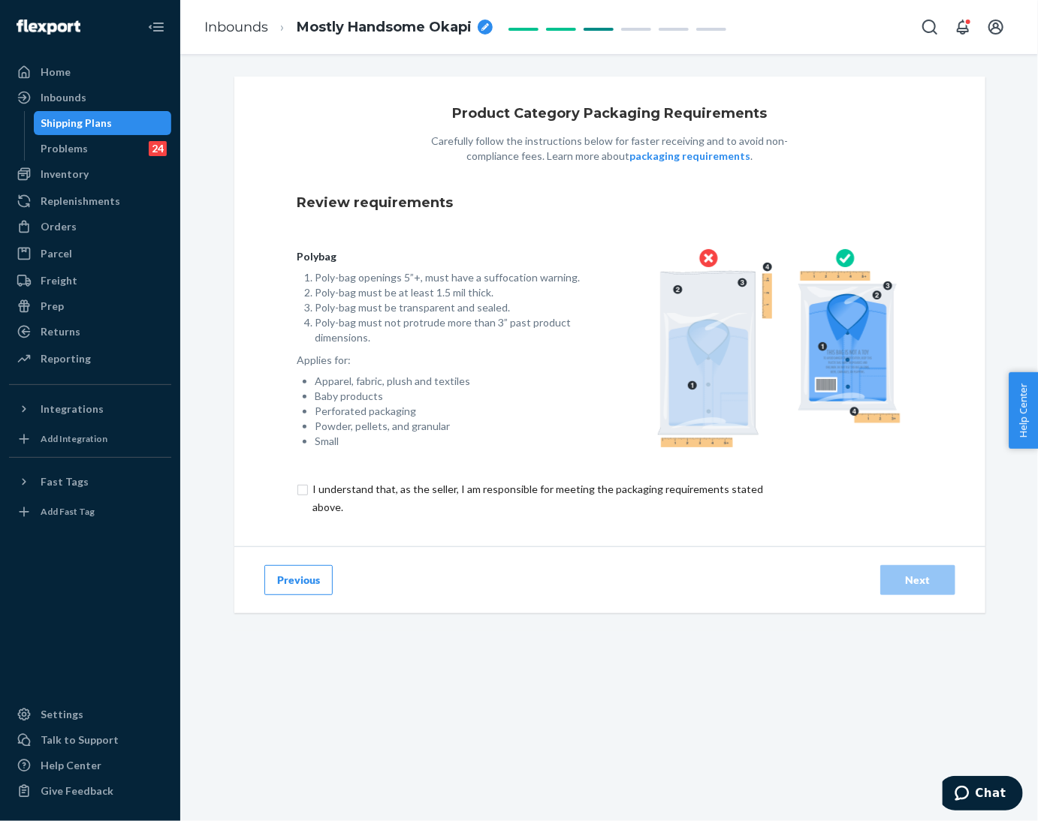
click at [299, 500] on input "checkbox" at bounding box center [546, 499] width 499 height 36
checkbox input "true"
click at [884, 589] on button "Next" at bounding box center [917, 580] width 75 height 30
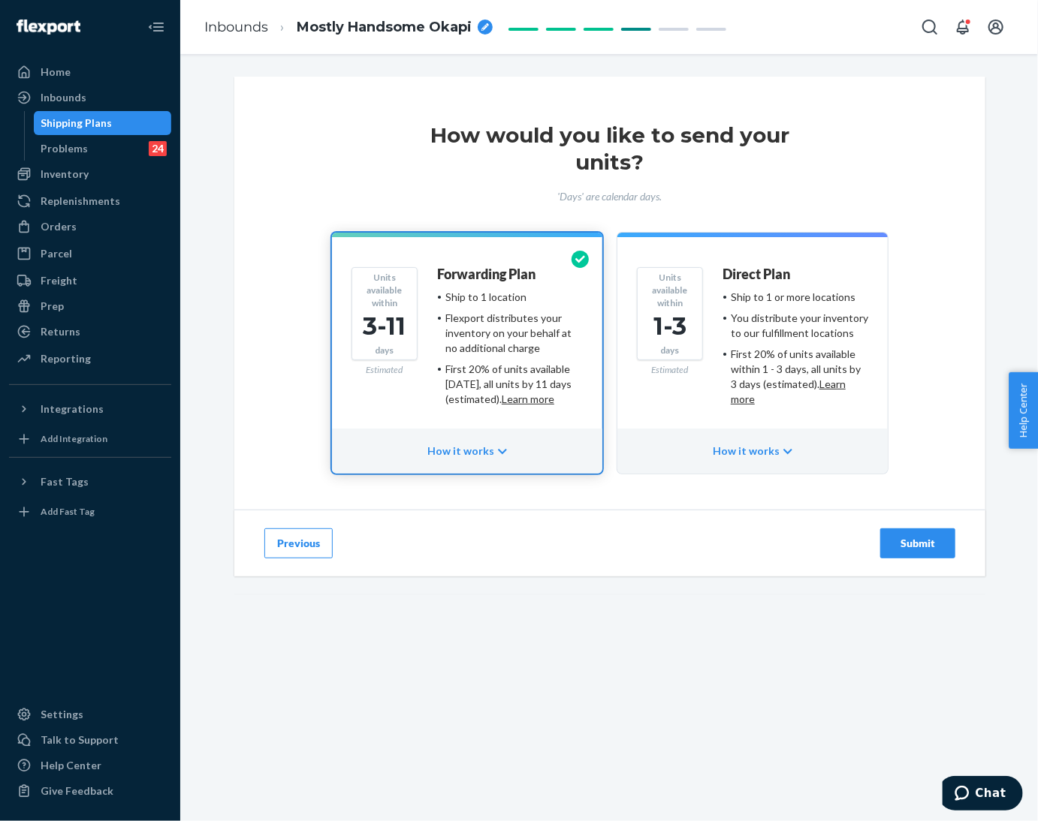
click at [722, 304] on ul "Ship to 1 or more locations You distribute your inventory to our fulfillment lo…" at bounding box center [795, 348] width 146 height 117
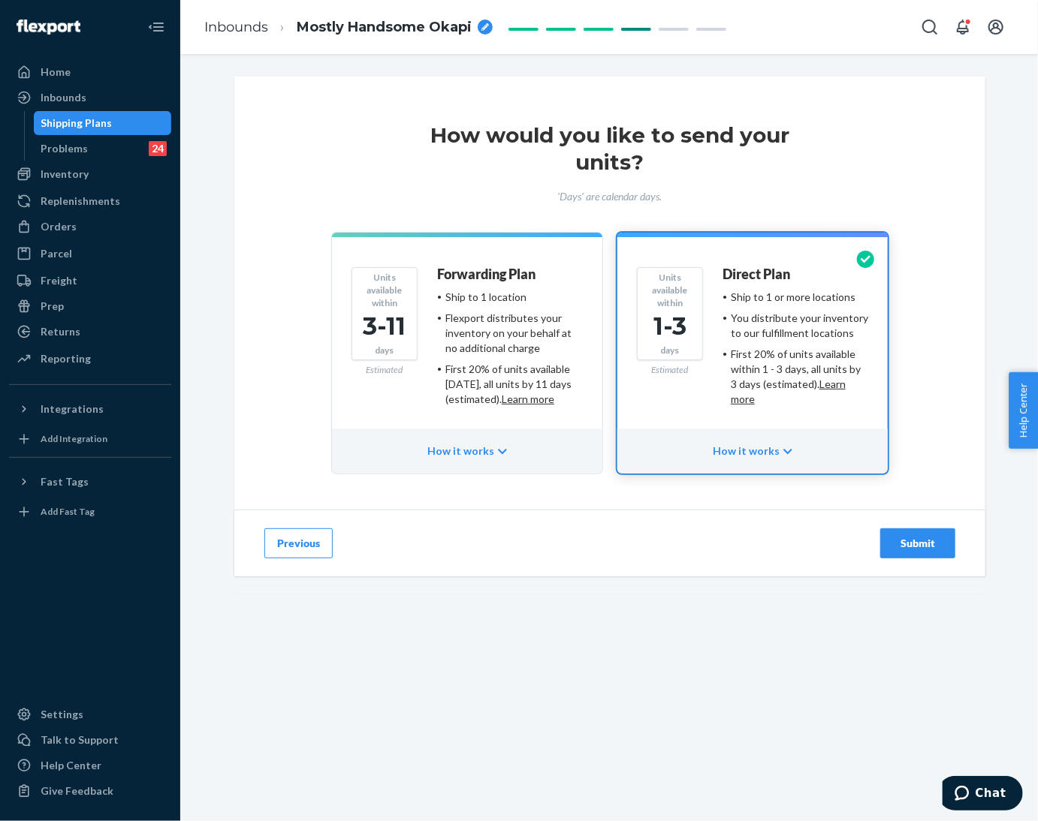
click at [895, 541] on div "Submit" at bounding box center [918, 543] width 50 height 15
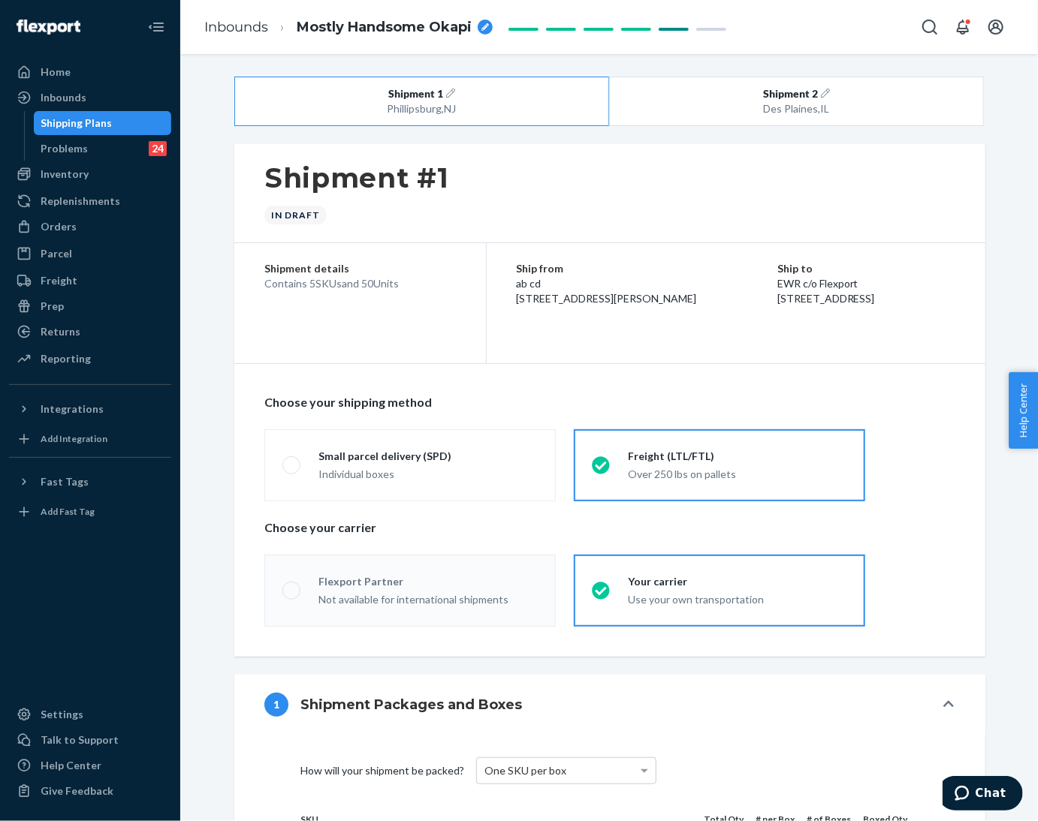
radio input "true"
radio input "false"
radio input "true"
radio input "false"
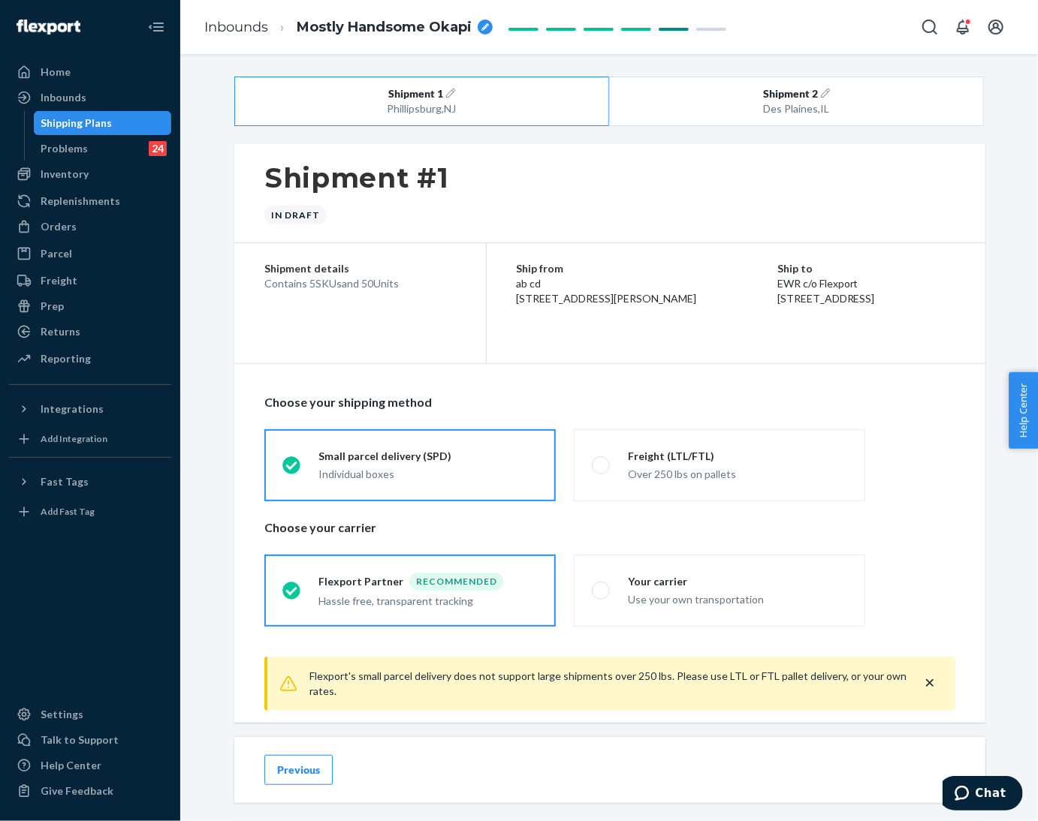
click at [340, 324] on div "Shipment details Contains 5 SKUs and 50 Units Ship from ab cd 577 Howard St San…" at bounding box center [609, 303] width 751 height 121
click at [779, 101] on div "Des Plaines , [GEOGRAPHIC_DATA]" at bounding box center [796, 108] width 299 height 15
radio input "false"
radio input "true"
radio input "false"
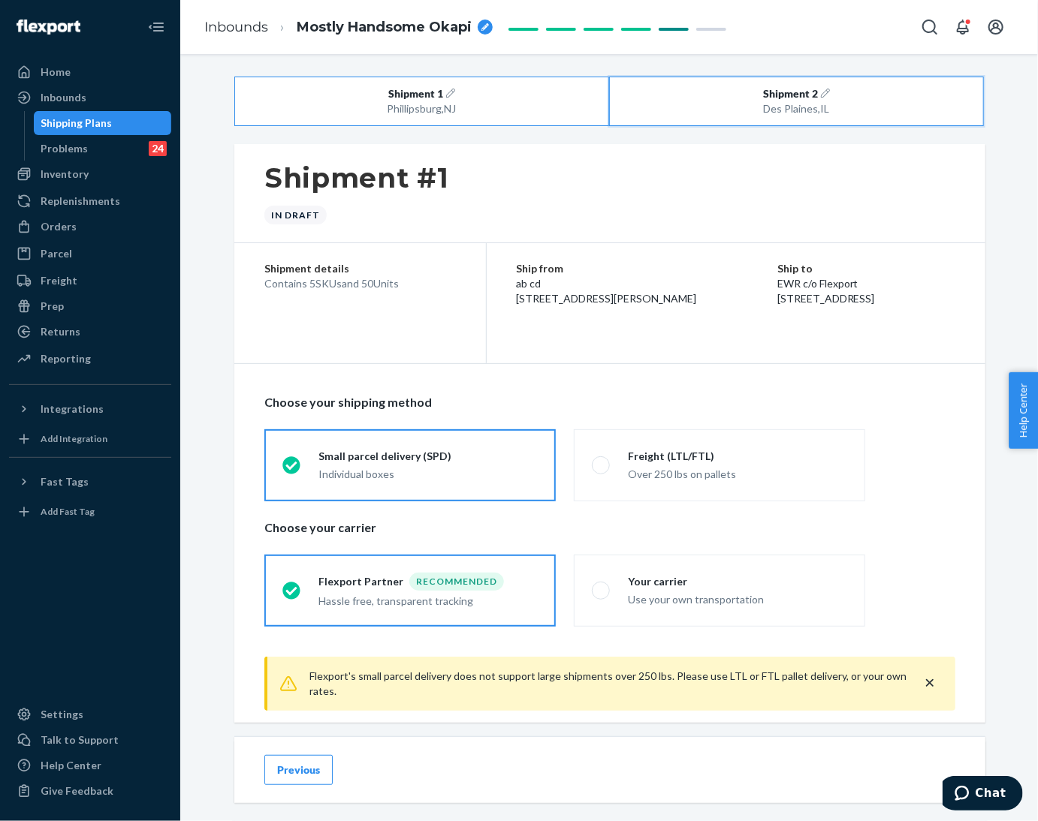
radio input "true"
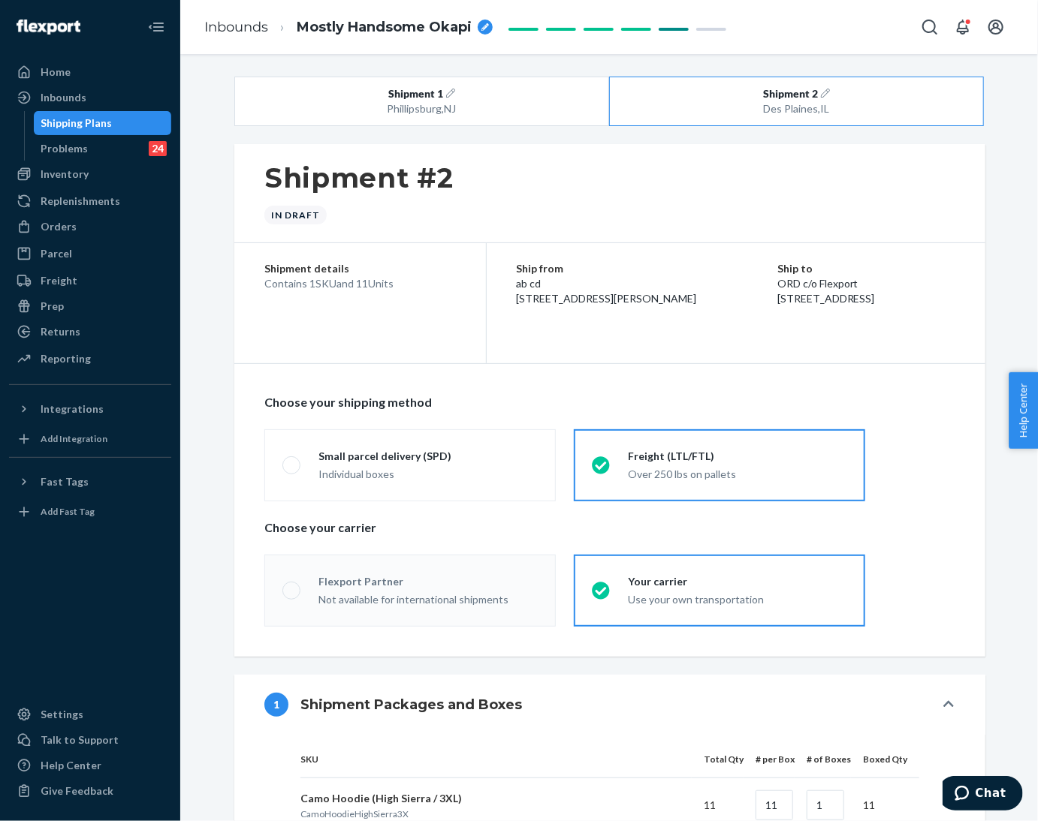
radio input "true"
radio input "false"
radio input "true"
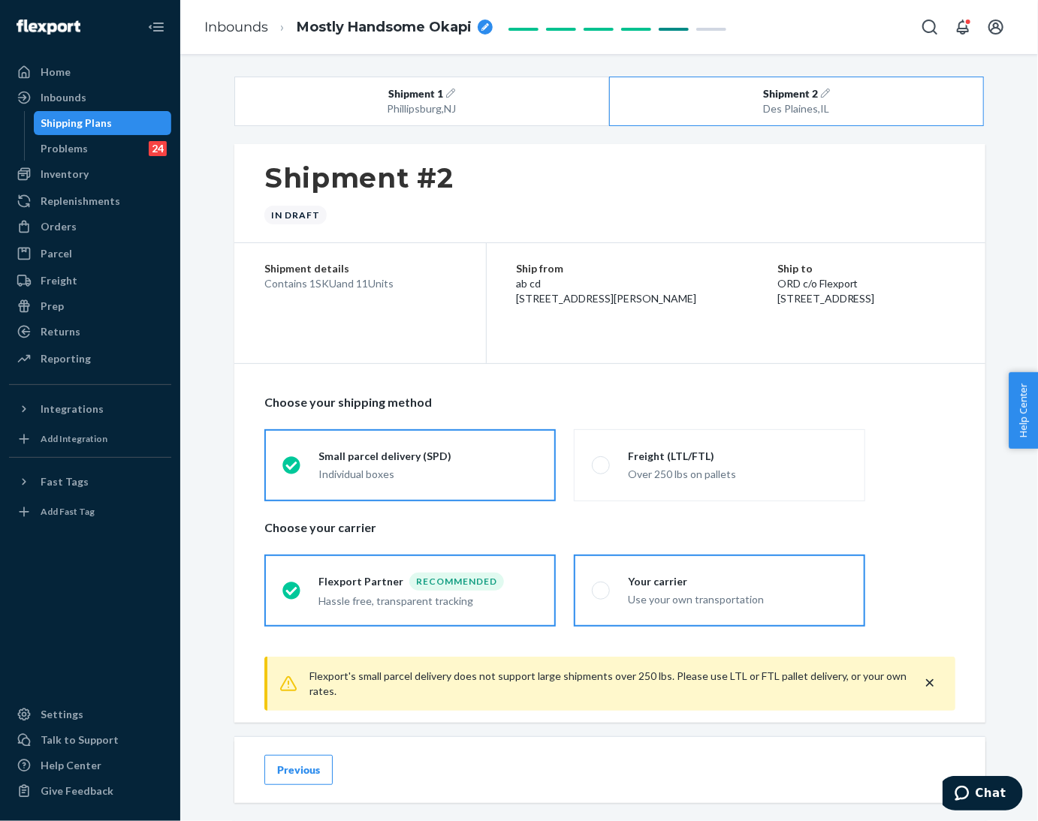
click at [592, 591] on span at bounding box center [601, 591] width 18 height 18
click at [592, 591] on input "Your carrier Use your own transportation" at bounding box center [597, 591] width 10 height 10
radio input "true"
radio input "false"
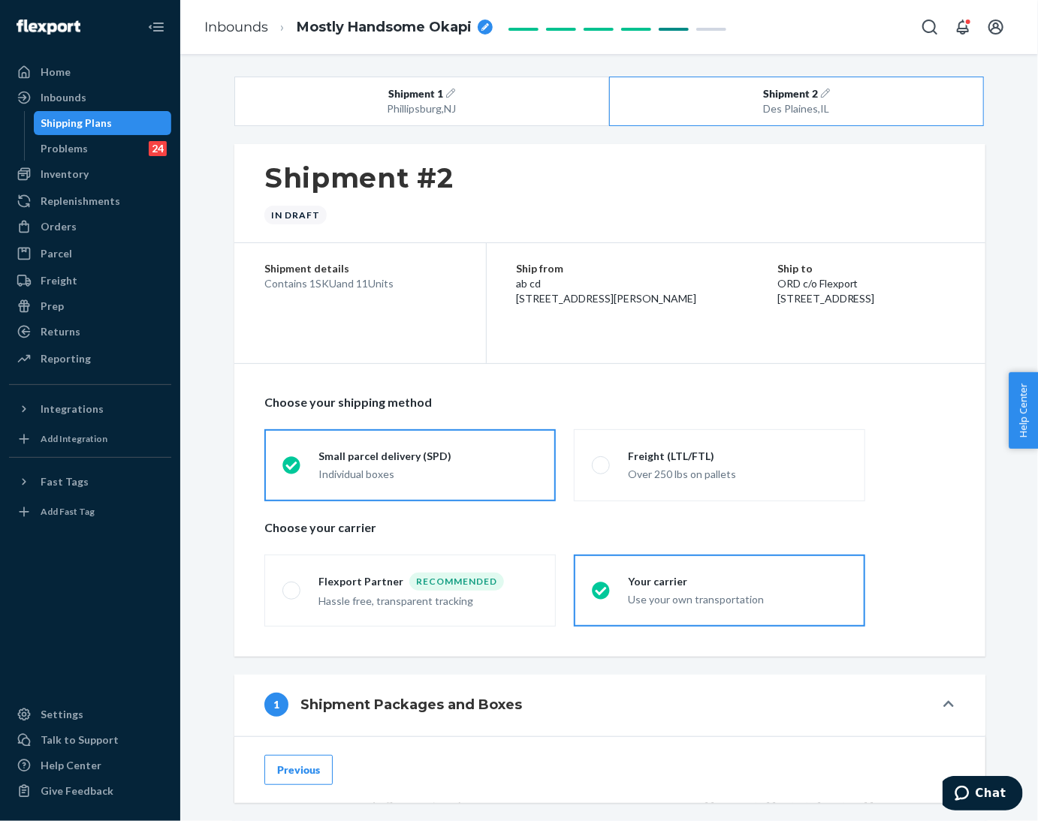
click at [487, 19] on div "Mostly Handsome Okapi" at bounding box center [395, 28] width 196 height 20
type input "250811XI_61_Camo Hoodie_XS_M-3XL_High Sierra by Fast Sea 2"
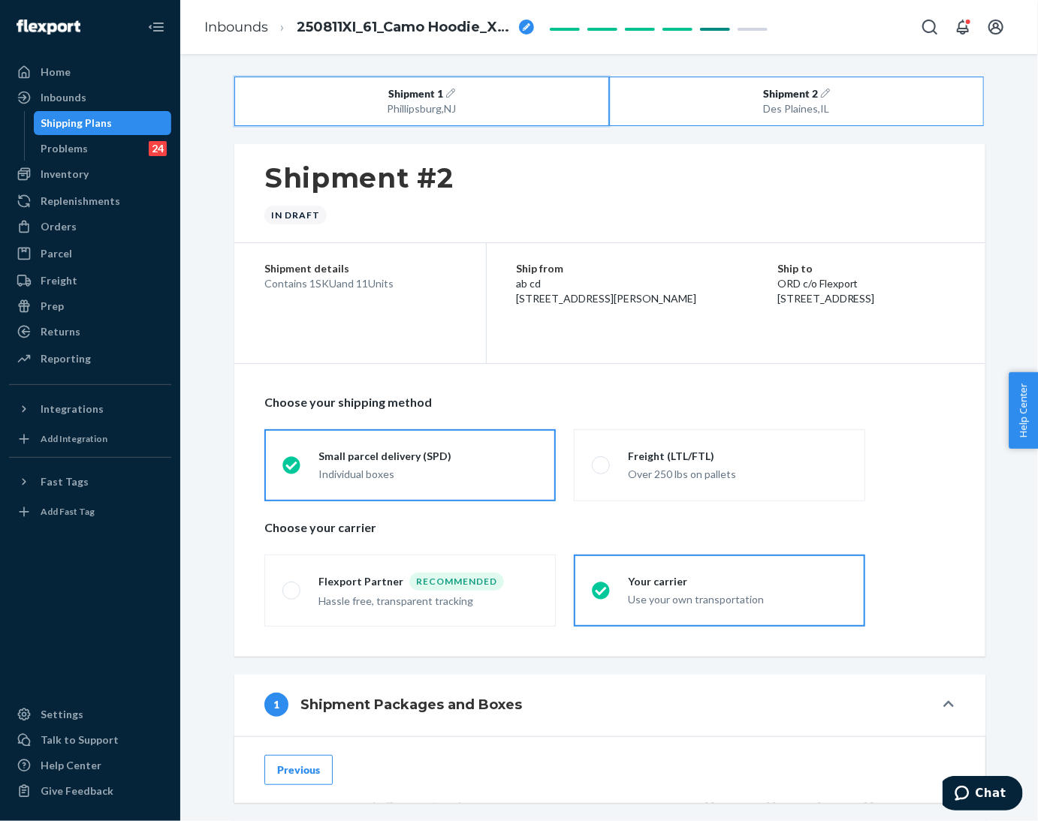
click at [439, 106] on div "[GEOGRAPHIC_DATA] , [GEOGRAPHIC_DATA]" at bounding box center [422, 108] width 299 height 15
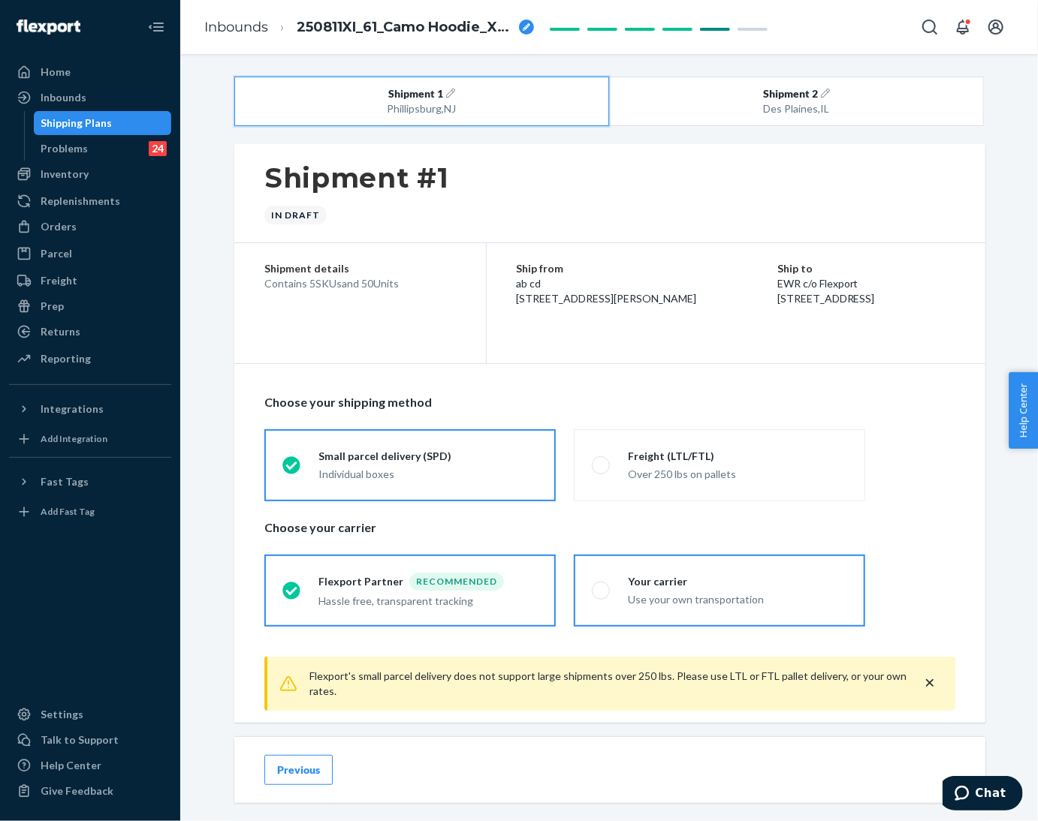
radio input "true"
click at [598, 591] on span at bounding box center [601, 591] width 18 height 18
click at [598, 591] on input "Your carrier Use your own transportation" at bounding box center [597, 591] width 10 height 10
radio input "true"
radio input "false"
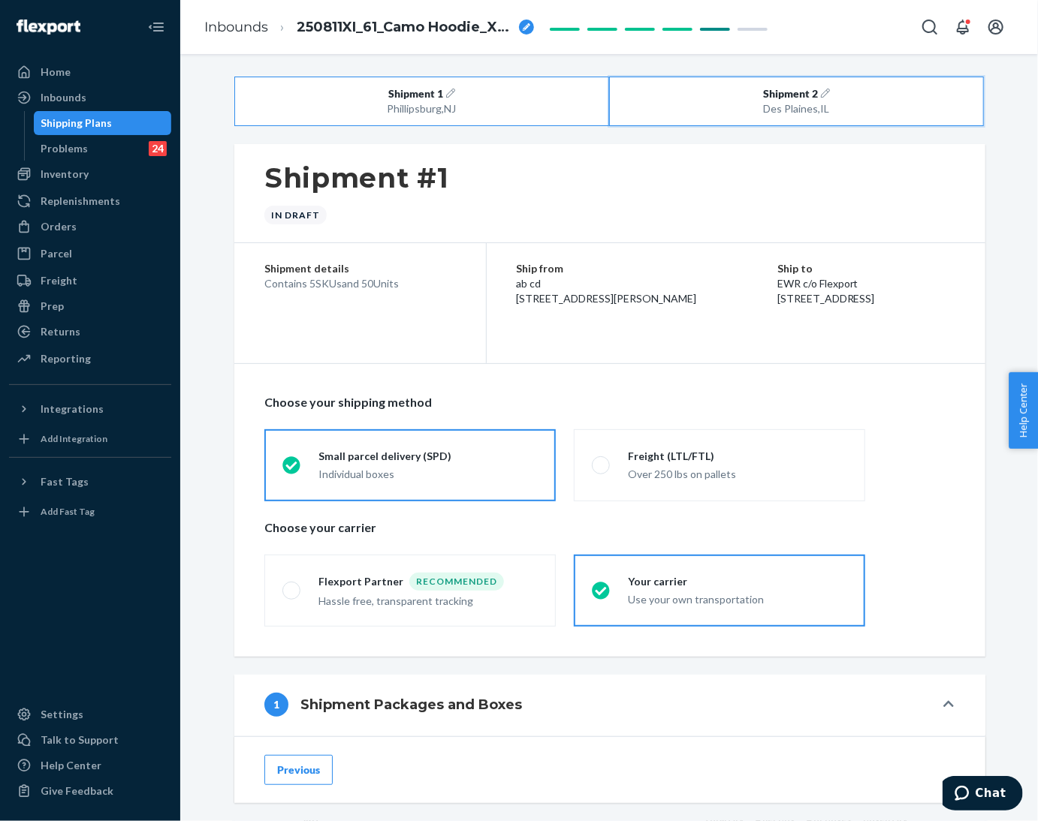
click at [722, 86] on button "Shipment 2 Des Plaines , IL" at bounding box center [796, 102] width 375 height 50
click at [471, 114] on div "[GEOGRAPHIC_DATA] , [GEOGRAPHIC_DATA]" at bounding box center [422, 108] width 299 height 15
click at [474, 107] on div "[GEOGRAPHIC_DATA] , [GEOGRAPHIC_DATA]" at bounding box center [422, 108] width 299 height 15
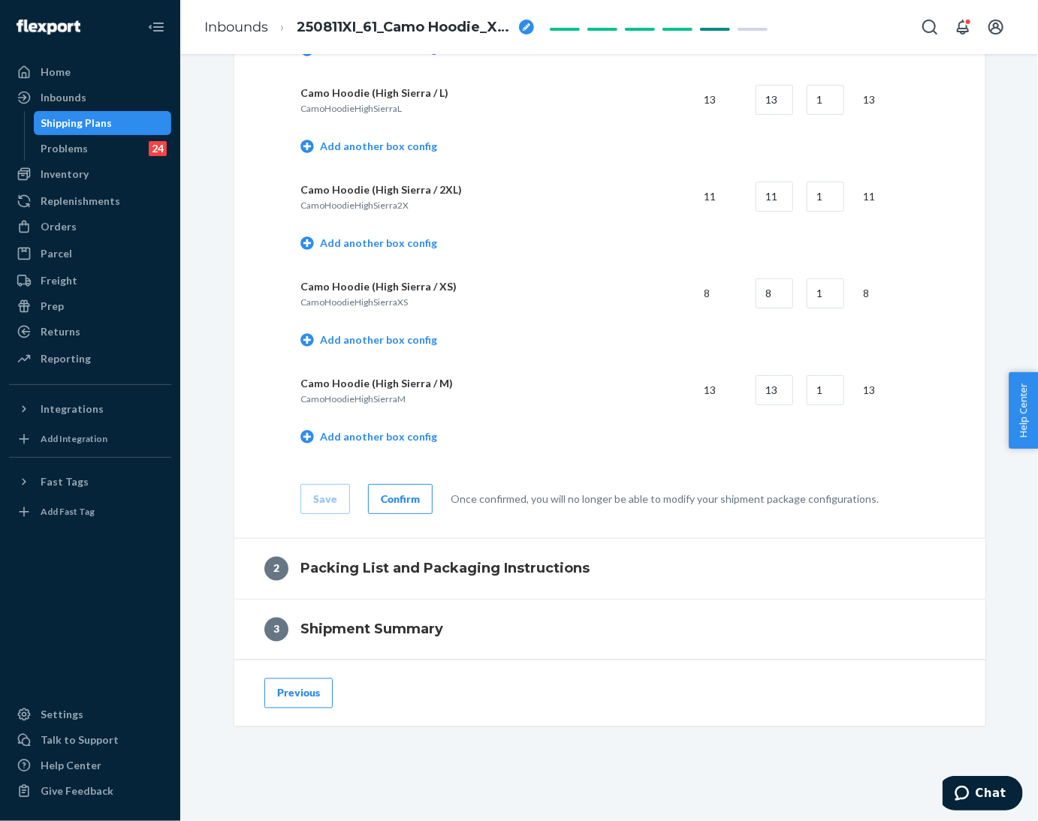
scroll to position [867, 0]
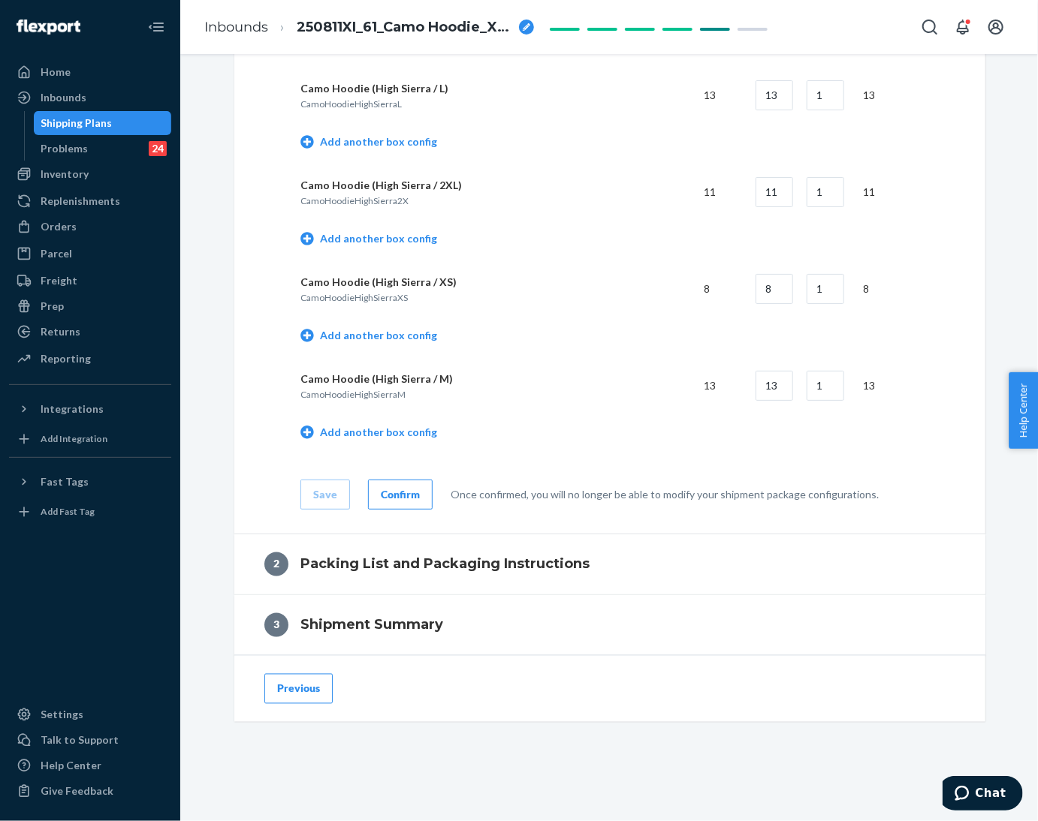
click at [382, 492] on div "Confirm" at bounding box center [400, 494] width 39 height 15
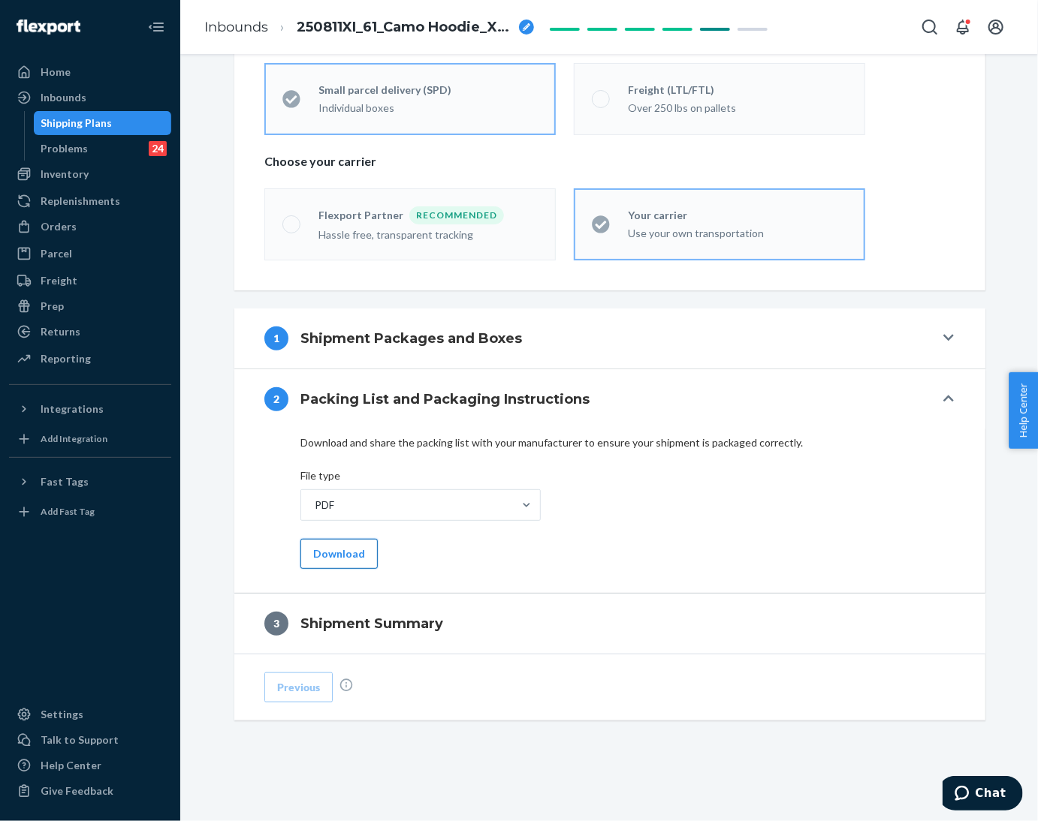
click at [300, 559] on button "Download" at bounding box center [338, 554] width 77 height 30
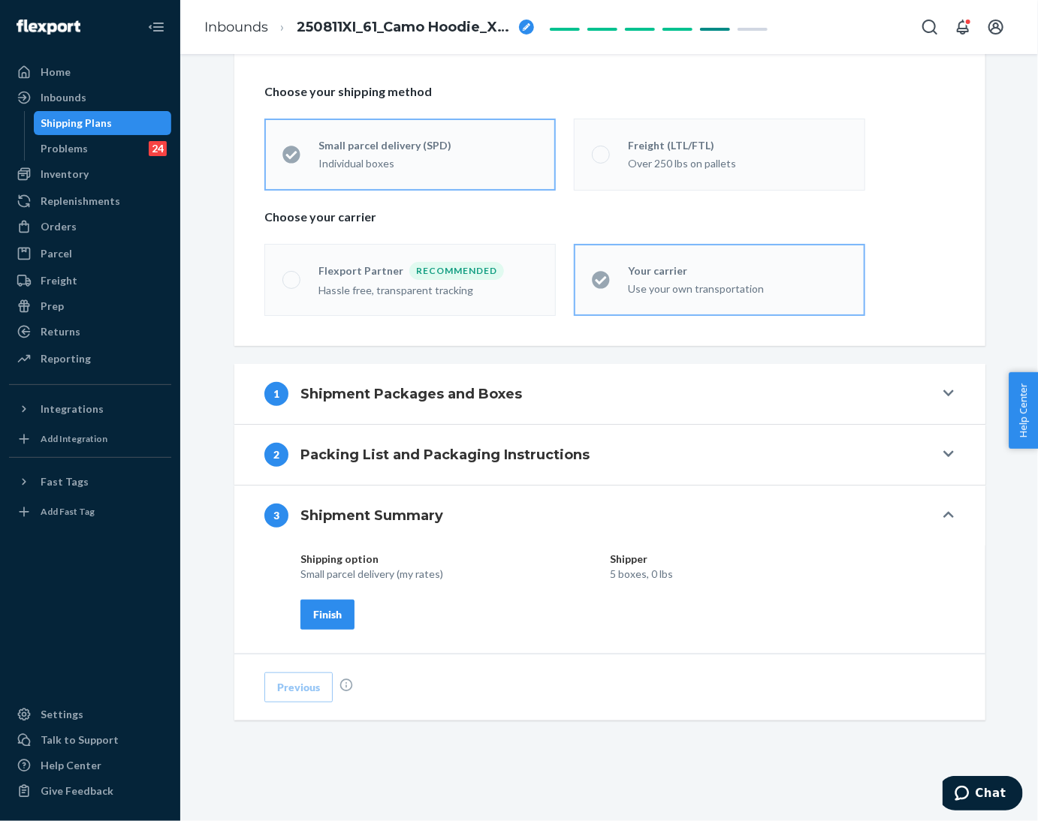
scroll to position [312, 0]
drag, startPoint x: 336, startPoint y: 615, endPoint x: 467, endPoint y: 627, distance: 131.2
click at [336, 615] on button "Finish" at bounding box center [327, 615] width 54 height 30
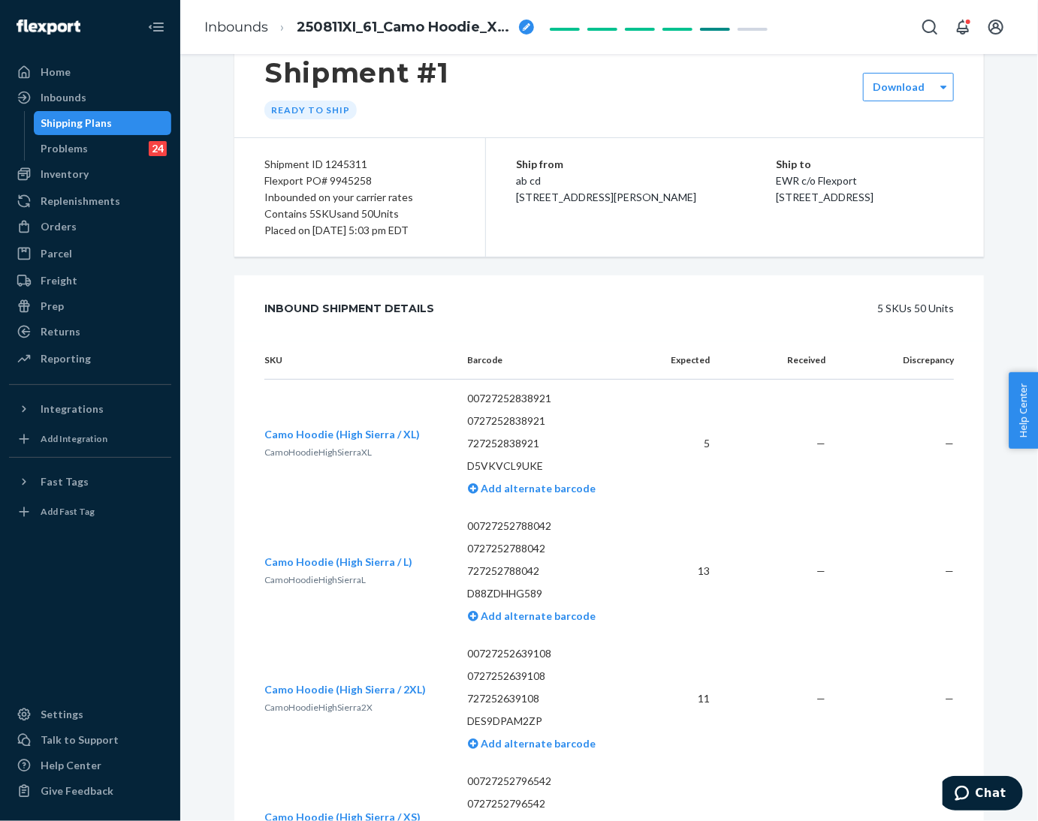
scroll to position [0, 0]
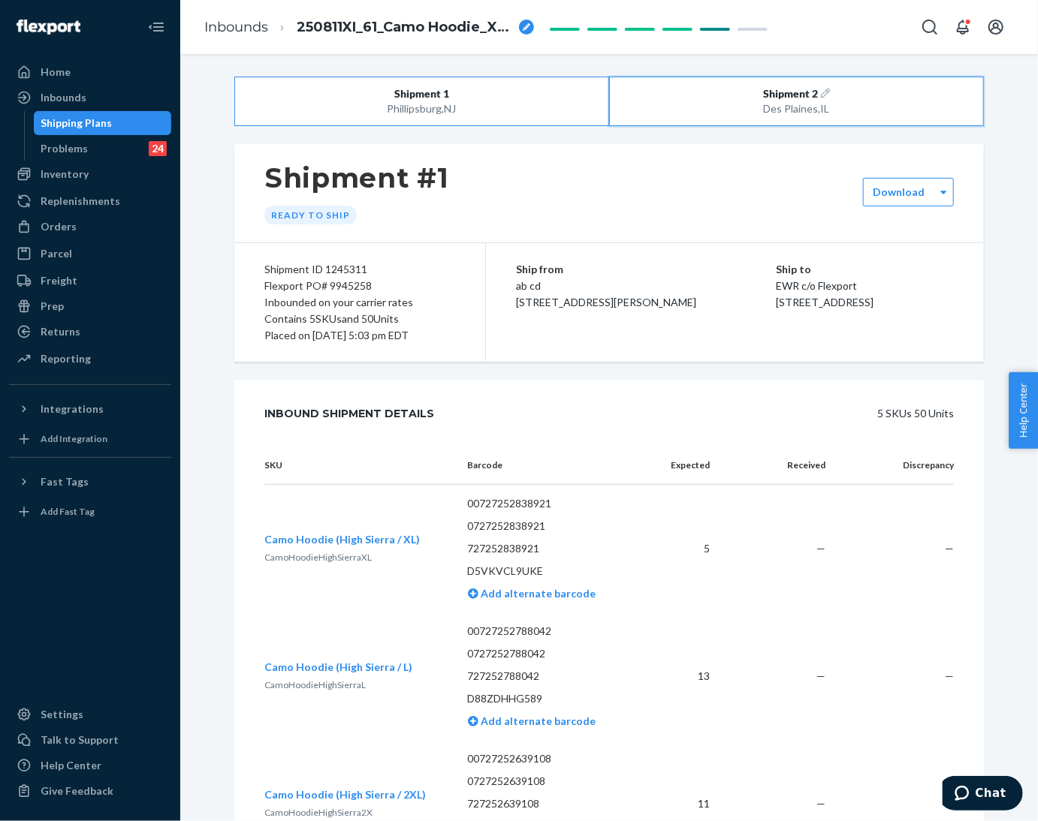
click at [737, 110] on div "Des Plaines , [GEOGRAPHIC_DATA]" at bounding box center [796, 108] width 299 height 15
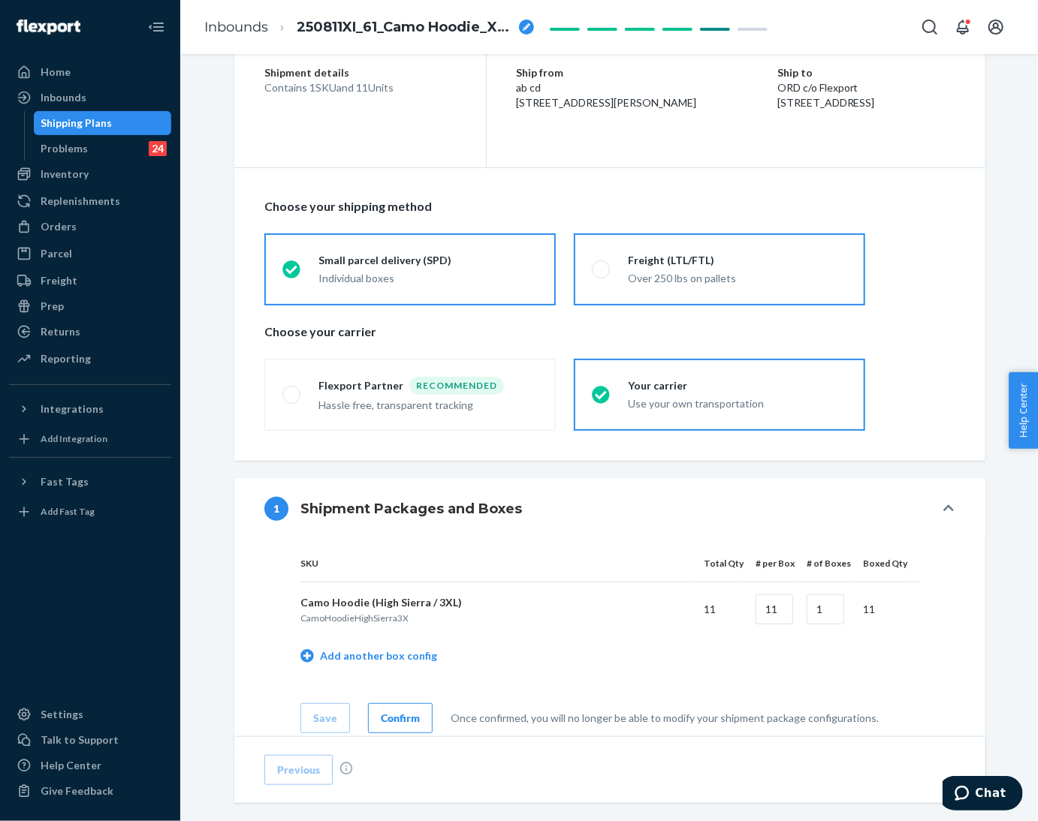
scroll to position [421, 0]
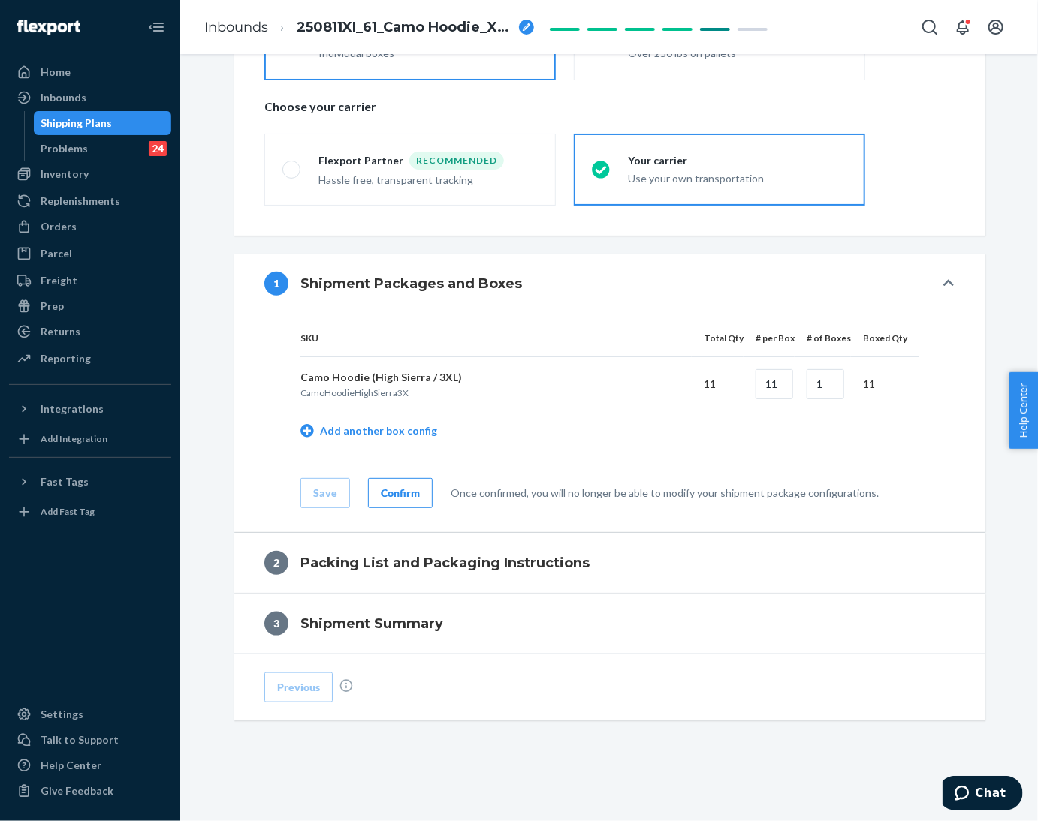
click at [397, 495] on div "Confirm" at bounding box center [400, 493] width 39 height 15
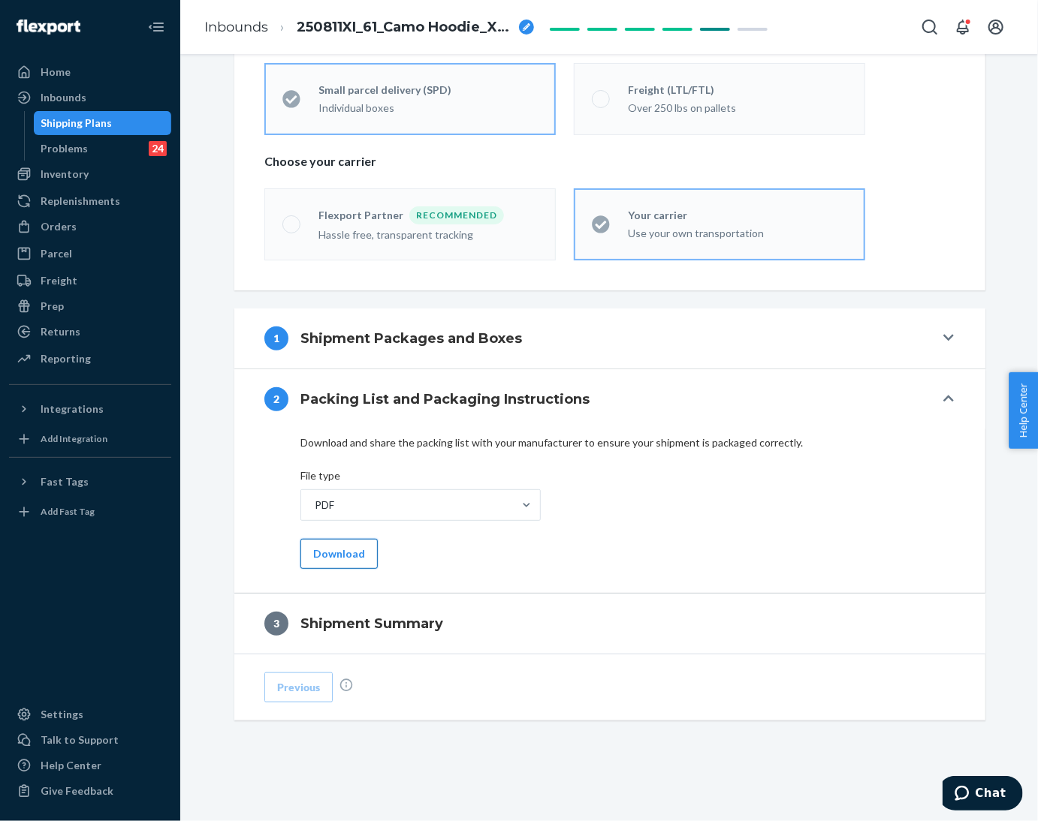
click at [343, 560] on button "Download" at bounding box center [338, 554] width 77 height 30
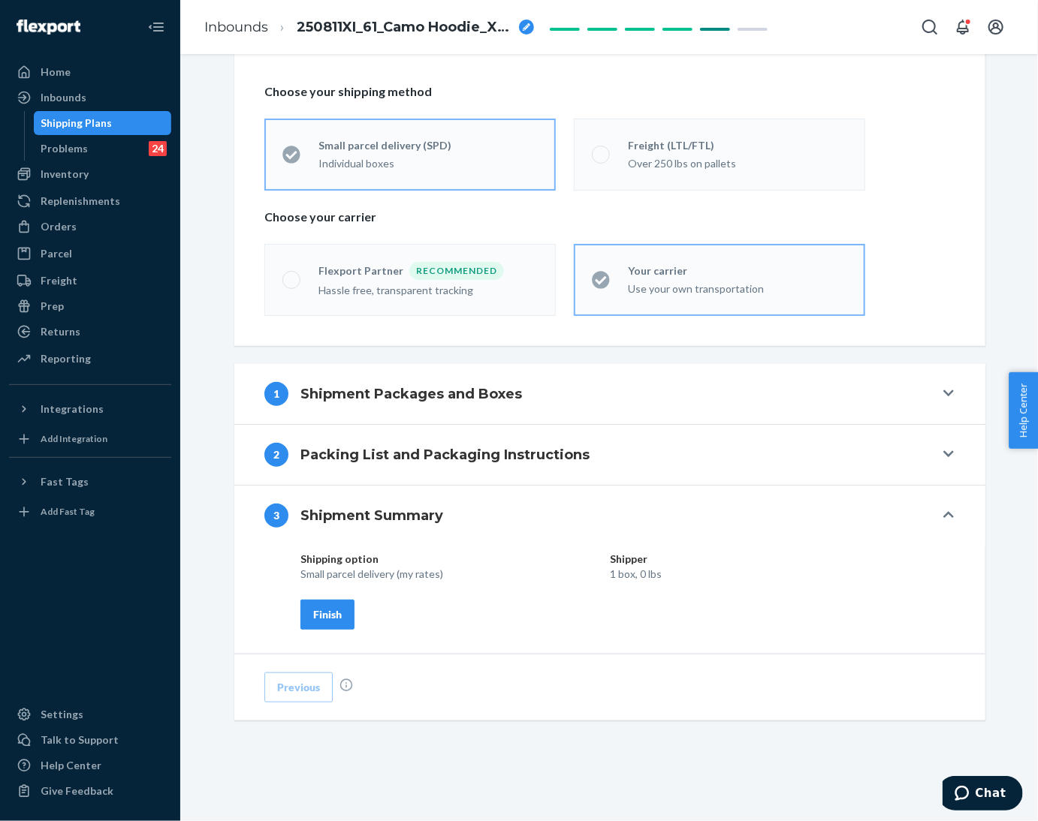
click at [325, 621] on div "Finish" at bounding box center [327, 614] width 29 height 15
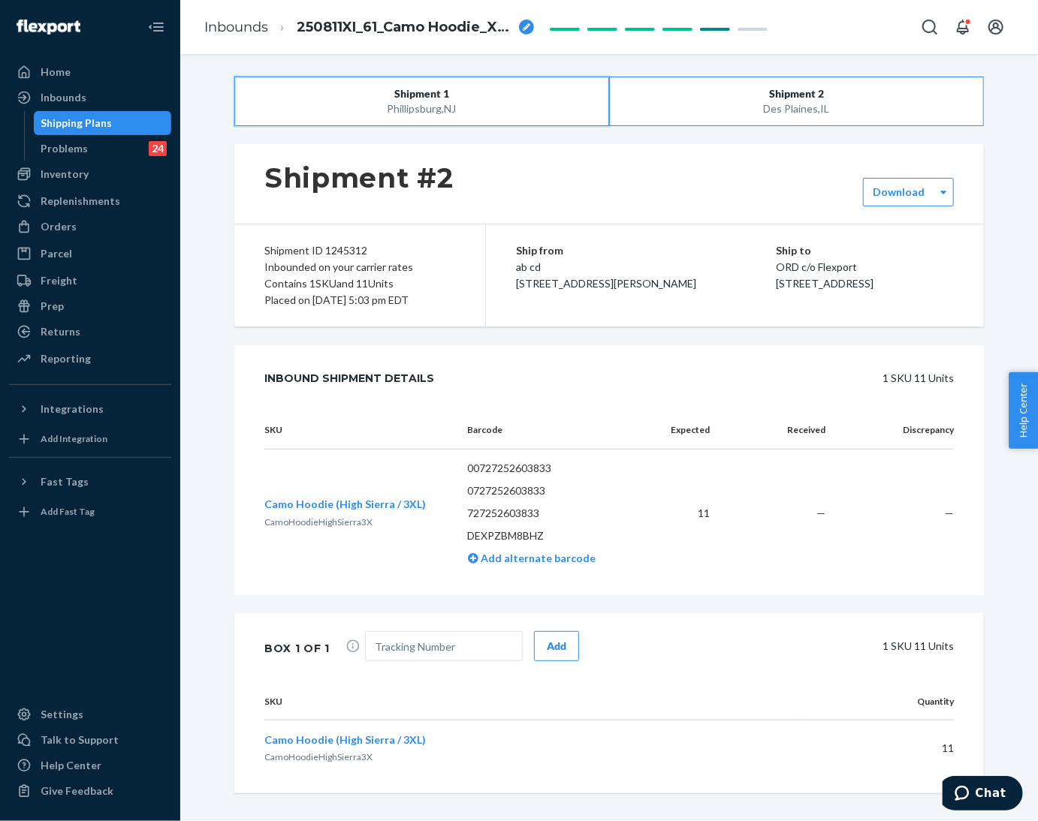
click at [499, 117] on button "Shipment 1 [GEOGRAPHIC_DATA] , [GEOGRAPHIC_DATA]" at bounding box center [421, 102] width 375 height 50
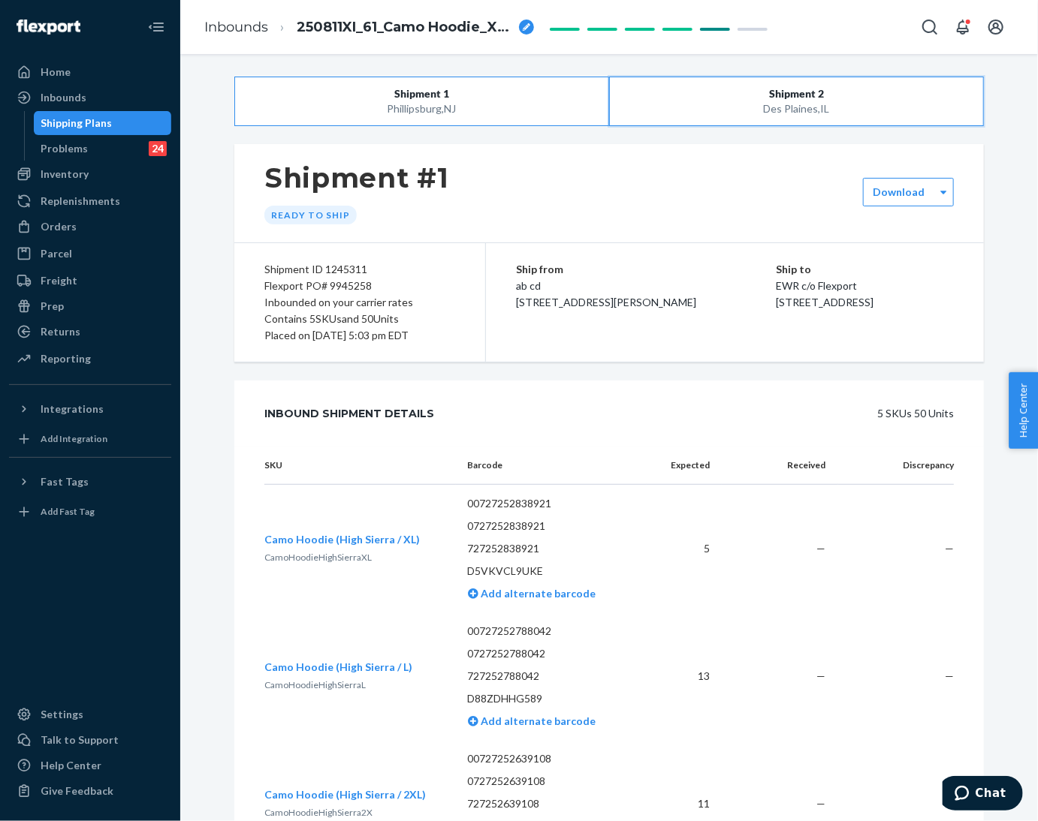
click at [866, 106] on div "Des Plaines , [GEOGRAPHIC_DATA]" at bounding box center [796, 108] width 299 height 15
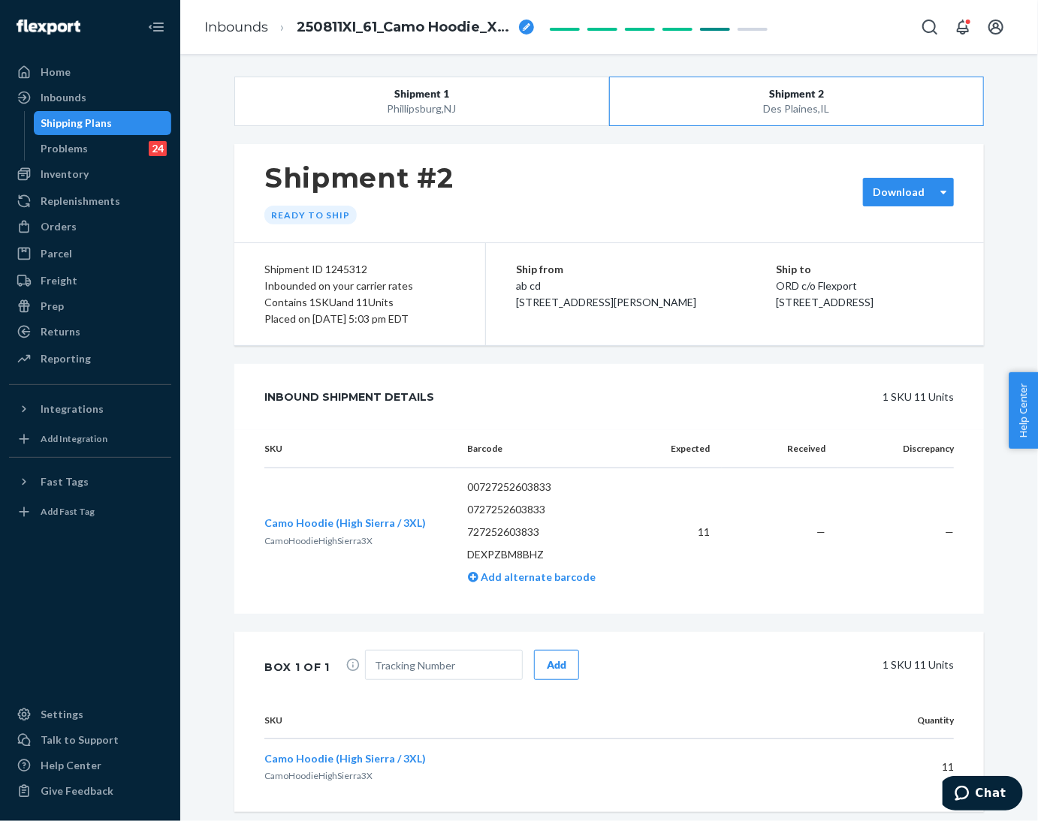
click at [886, 191] on label "Download" at bounding box center [899, 192] width 52 height 15
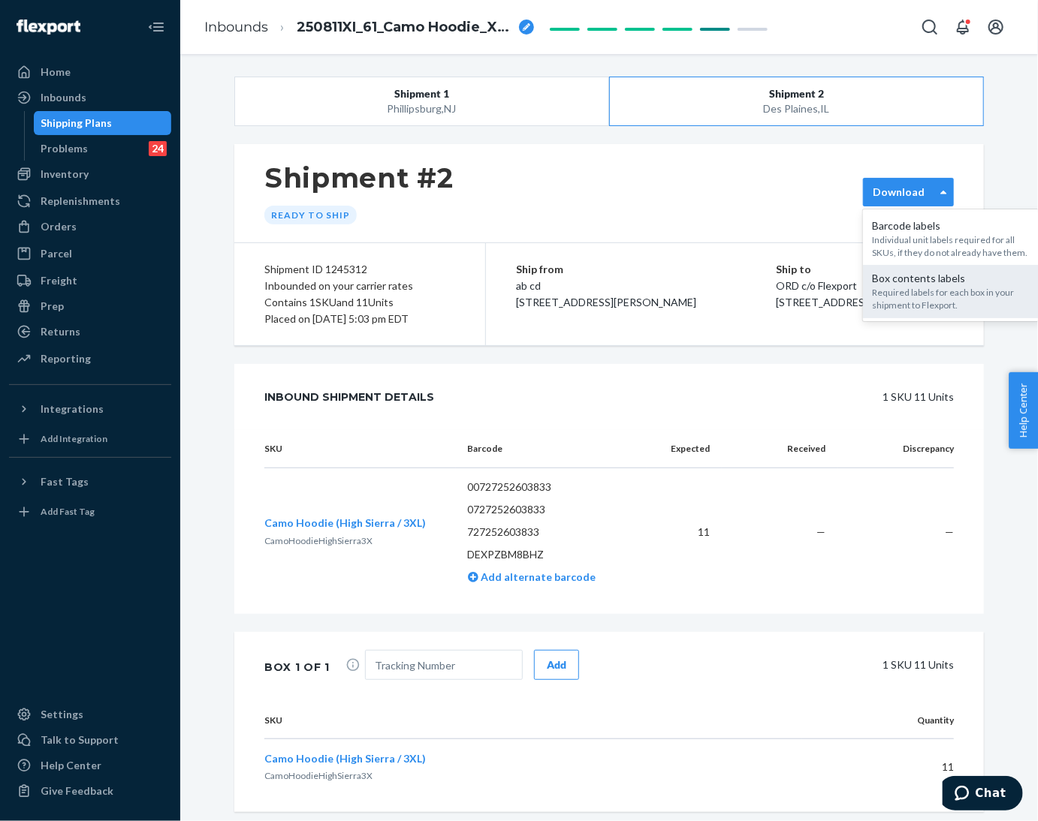
click at [877, 303] on div "Required labels for each box in your shipment to Flexport." at bounding box center [953, 299] width 162 height 26
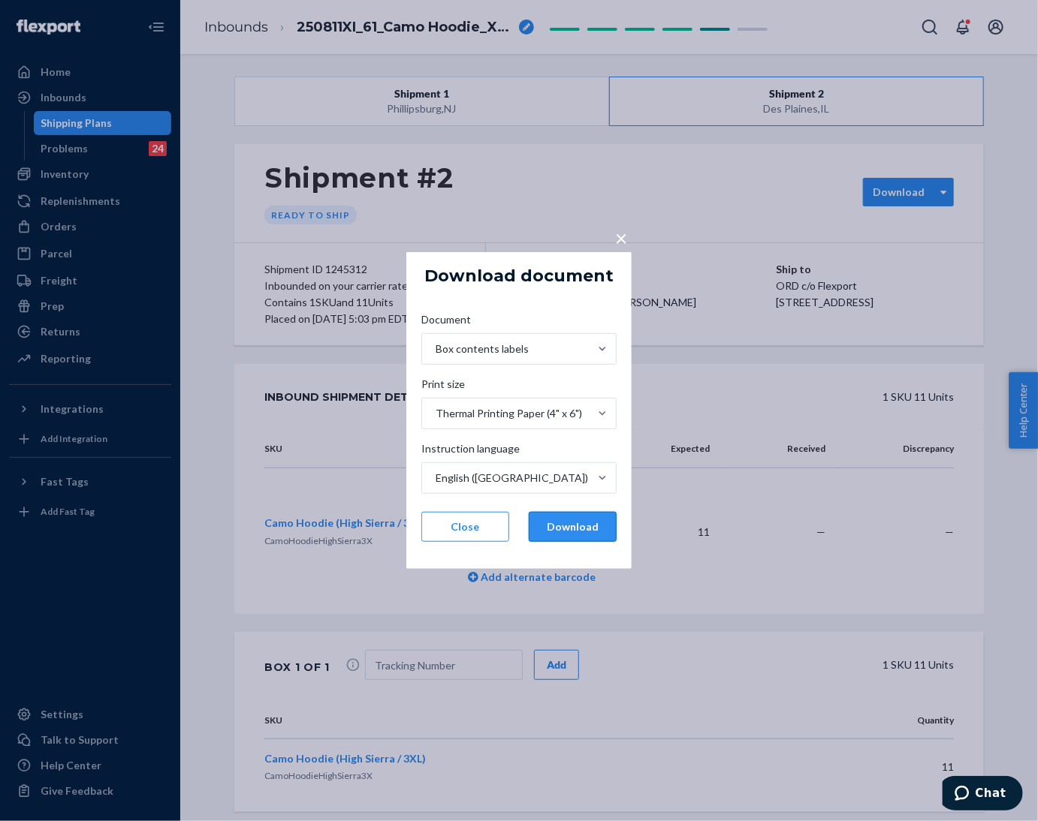
click at [558, 519] on button "Download" at bounding box center [573, 527] width 88 height 30
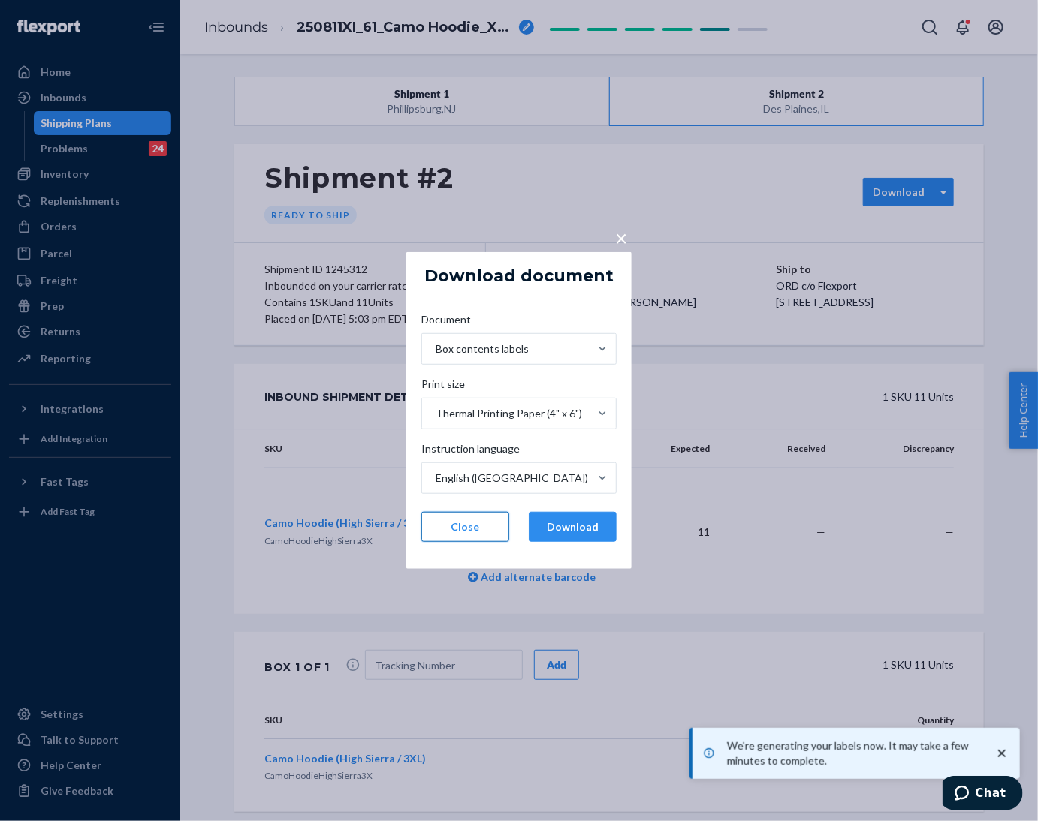
click at [467, 520] on button "Close" at bounding box center [465, 527] width 88 height 30
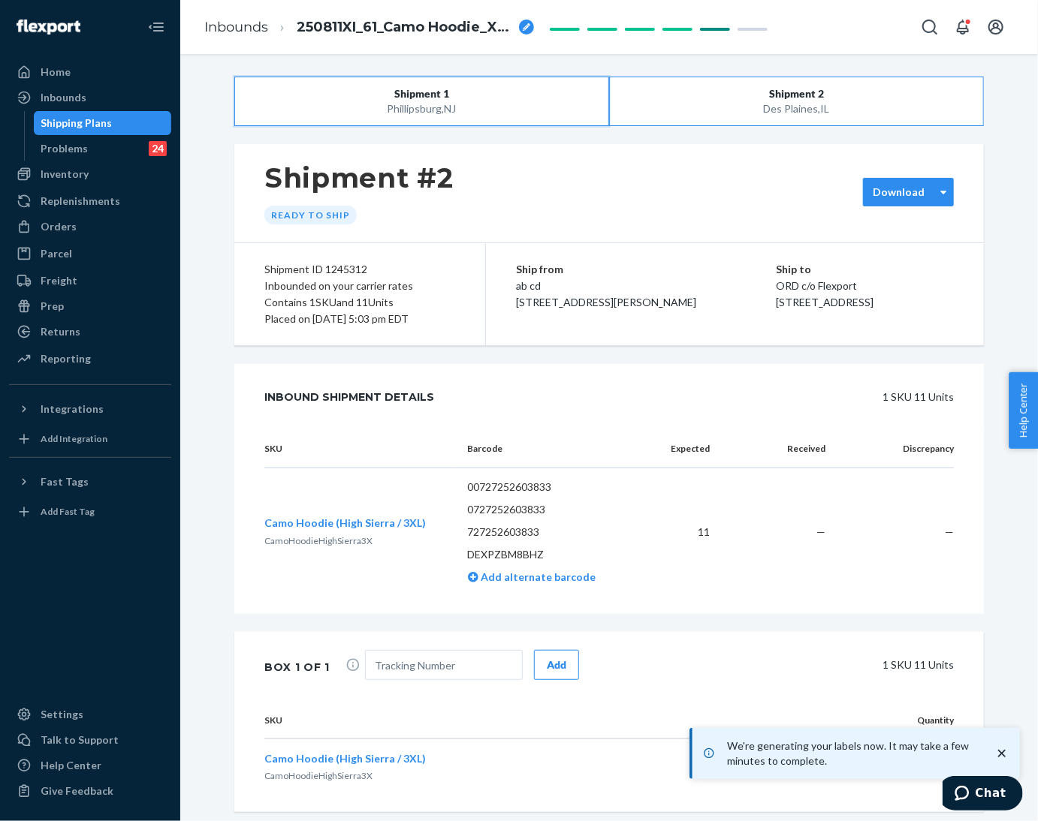
click at [429, 96] on span "Shipment 1" at bounding box center [421, 93] width 55 height 15
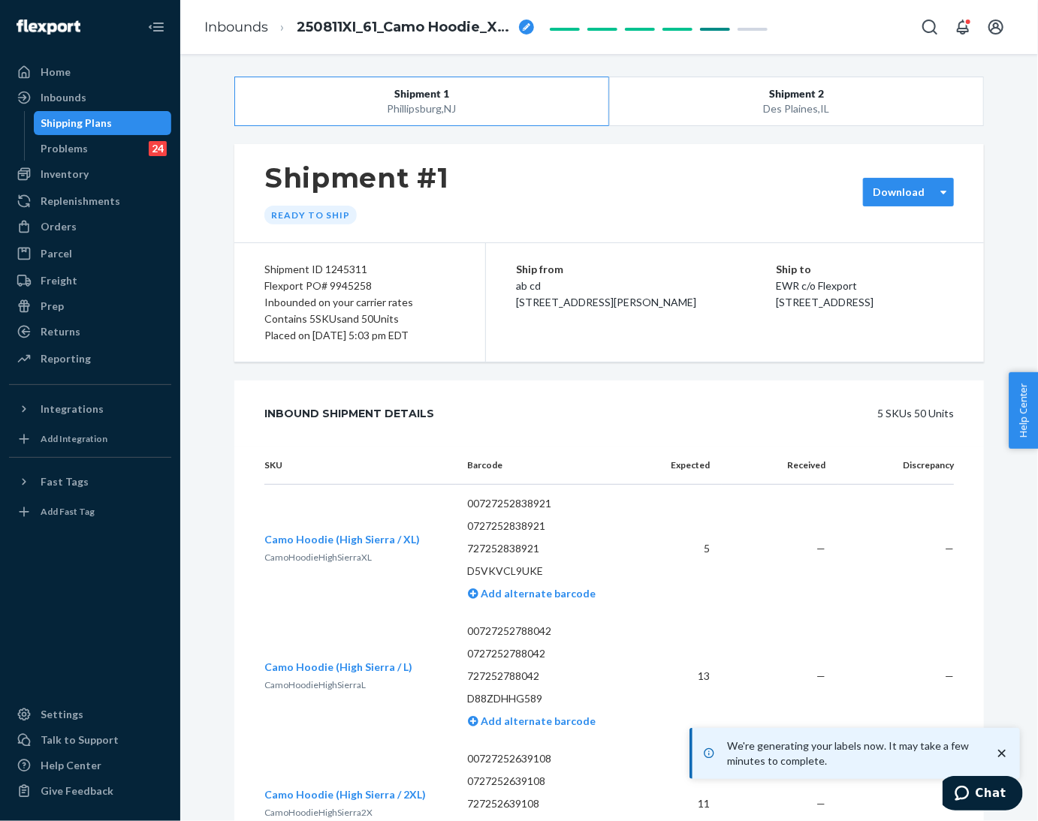
click at [908, 194] on label "Download" at bounding box center [899, 192] width 52 height 15
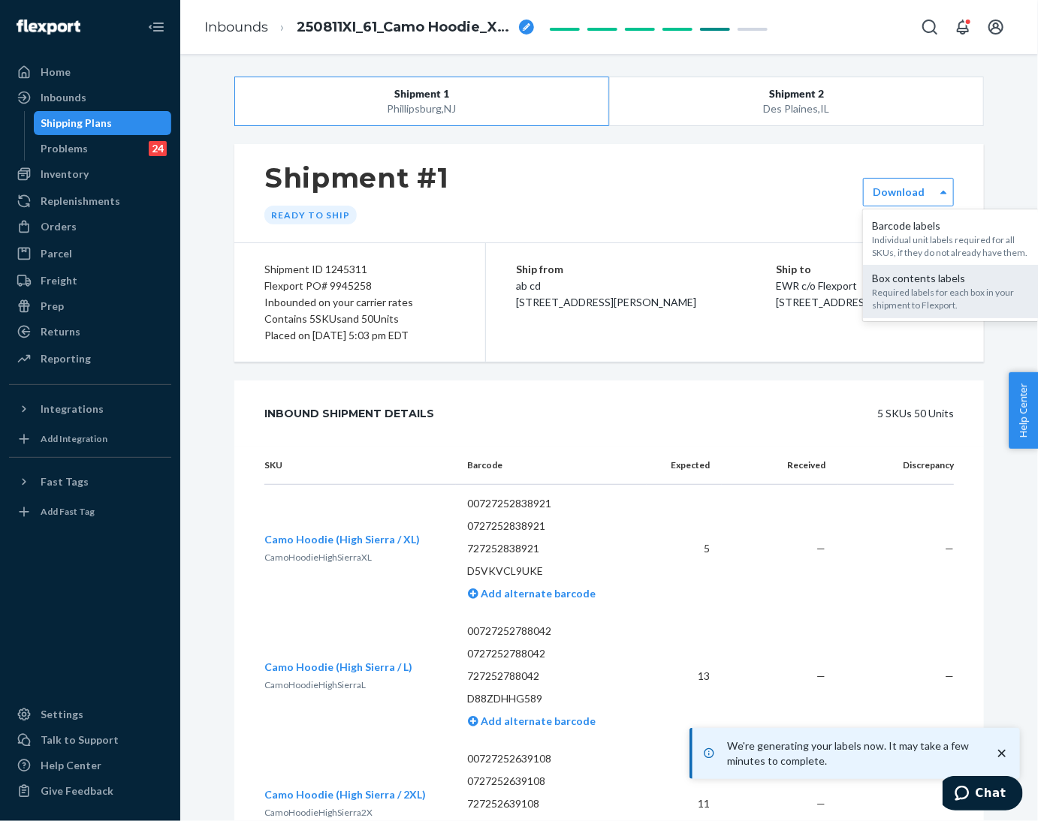
click at [903, 288] on div "Required labels for each box in your shipment to Flexport." at bounding box center [953, 299] width 162 height 26
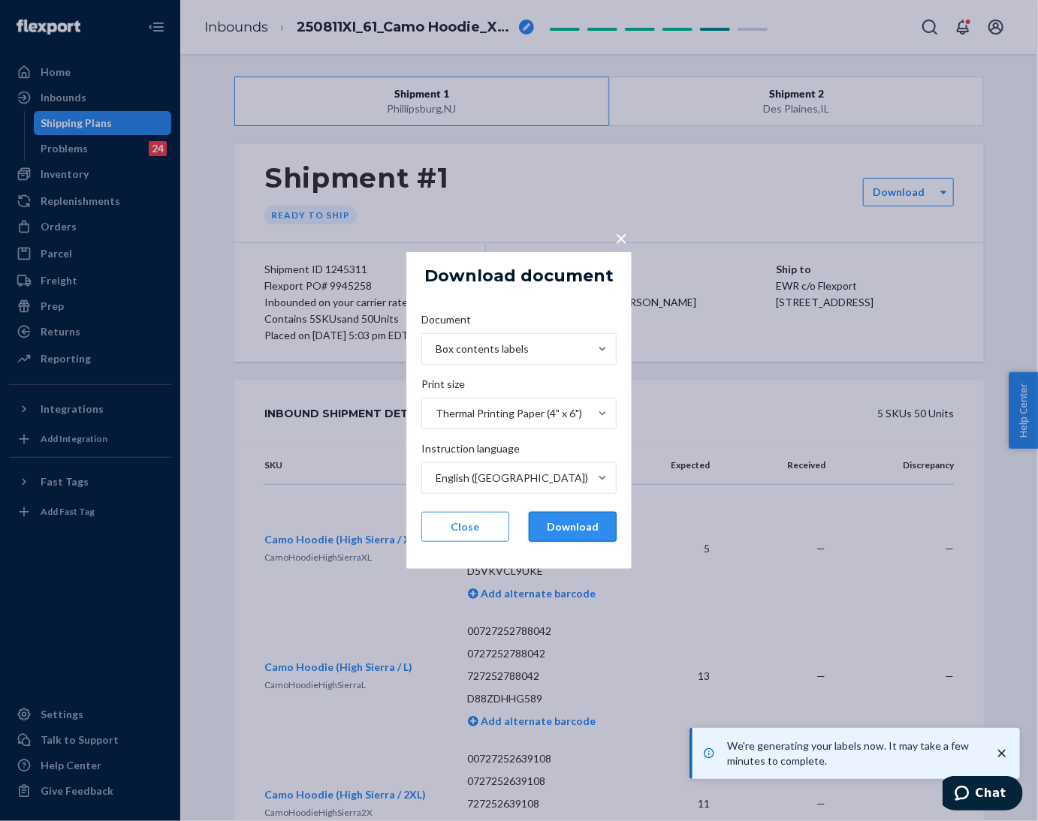
click at [574, 528] on button "Download" at bounding box center [573, 527] width 88 height 30
drag, startPoint x: 469, startPoint y: 528, endPoint x: 556, endPoint y: 552, distance: 89.6
click at [467, 528] on button "Close" at bounding box center [465, 527] width 88 height 30
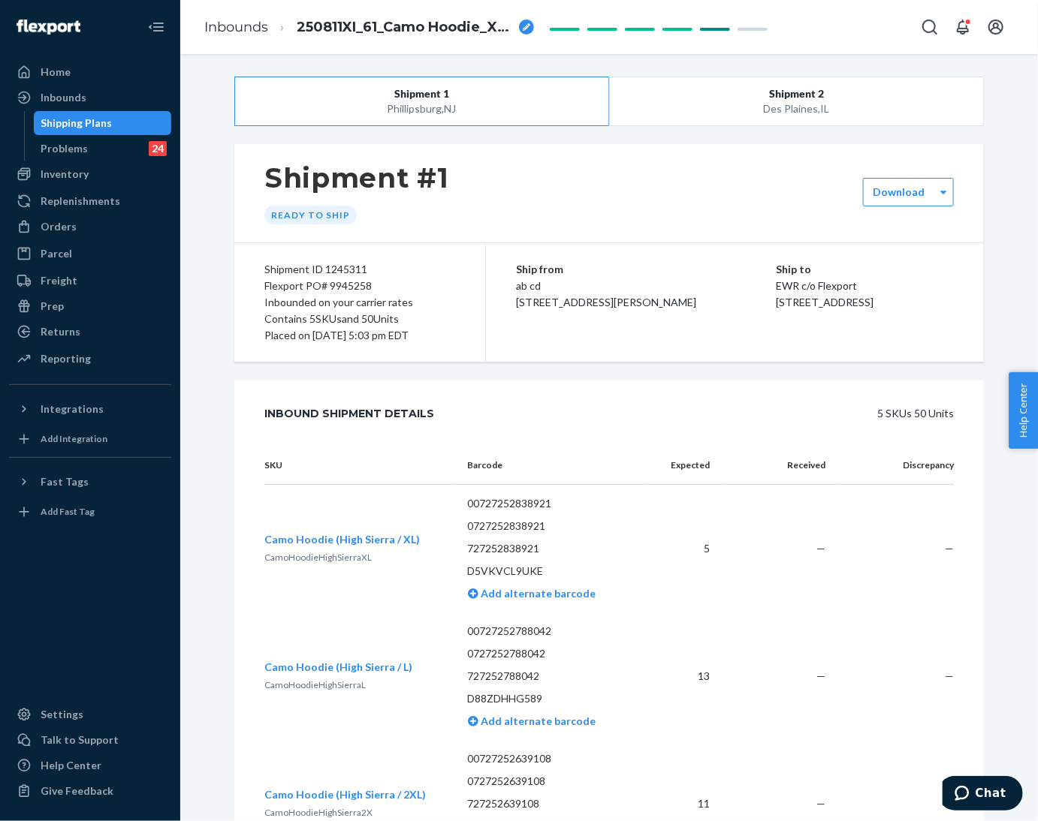
click at [453, 182] on div "Shipment #1 Ready to ship" at bounding box center [608, 193] width 749 height 98
click at [499, 167] on div "Shipment #1 Ready to ship" at bounding box center [608, 193] width 749 height 98
click at [472, 211] on div "Shipment #1 Ready to ship" at bounding box center [608, 193] width 749 height 98
click at [696, 101] on div "Des Plaines , [GEOGRAPHIC_DATA]" at bounding box center [796, 108] width 299 height 15
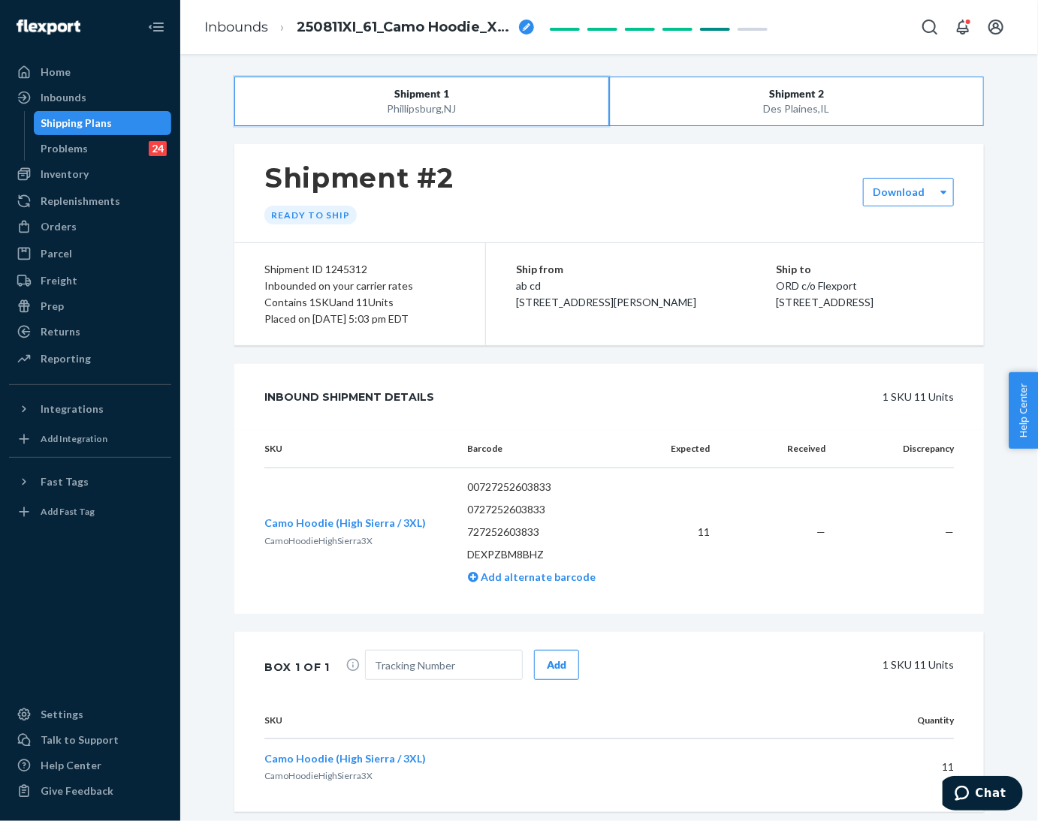
click at [501, 87] on button "Shipment 1 [GEOGRAPHIC_DATA] , [GEOGRAPHIC_DATA]" at bounding box center [421, 102] width 375 height 50
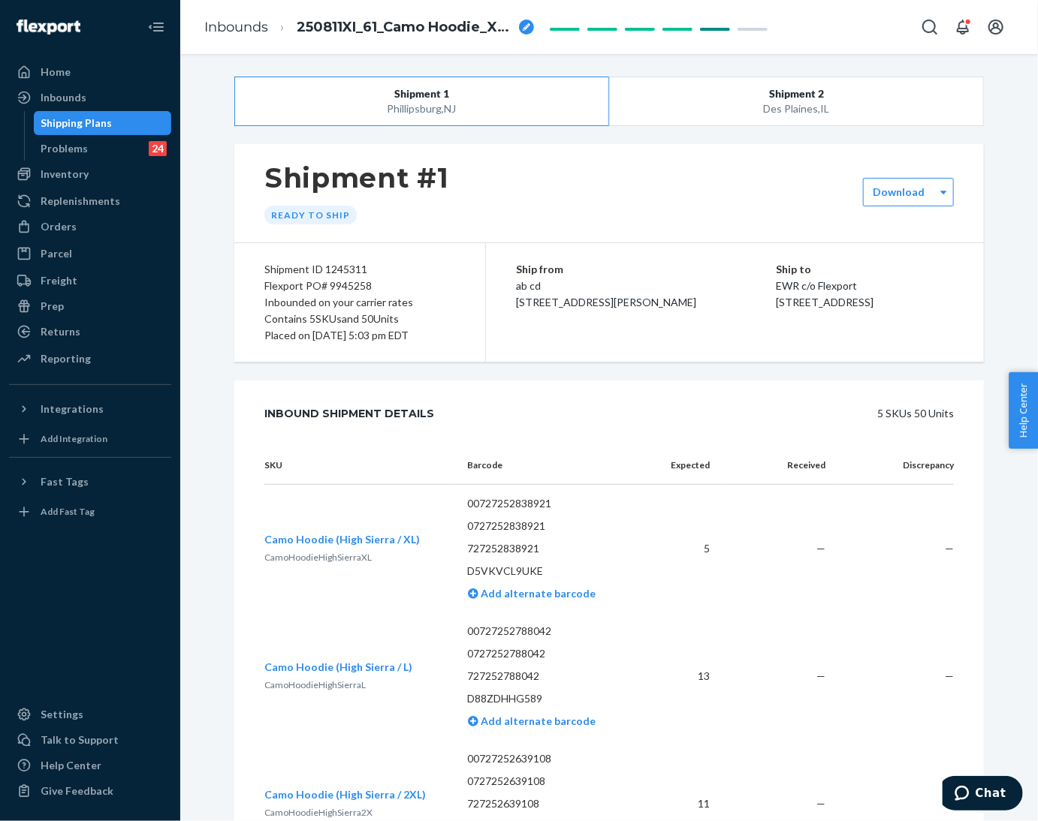
click at [532, 161] on div "Shipment #1 Ready to ship" at bounding box center [608, 193] width 749 height 98
click at [885, 184] on div "Download" at bounding box center [908, 192] width 91 height 29
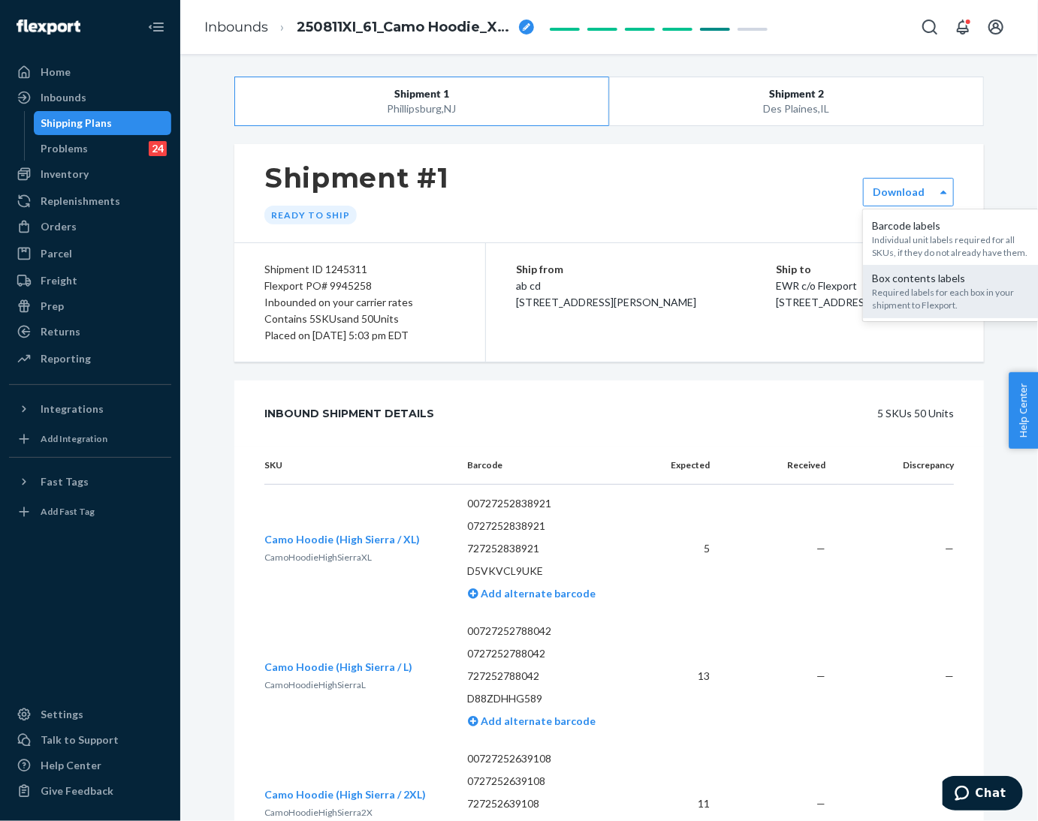
click at [900, 294] on div "Required labels for each box in your shipment to Flexport." at bounding box center [953, 299] width 162 height 26
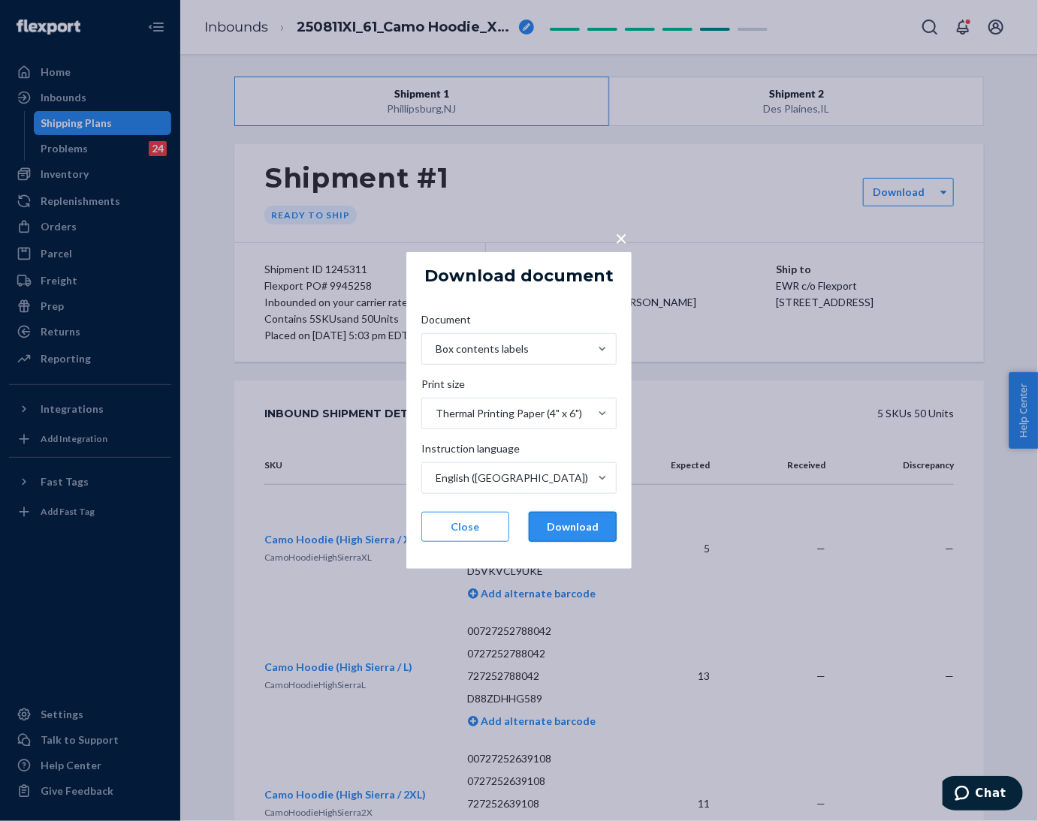
click at [562, 528] on button "Download" at bounding box center [573, 527] width 88 height 30
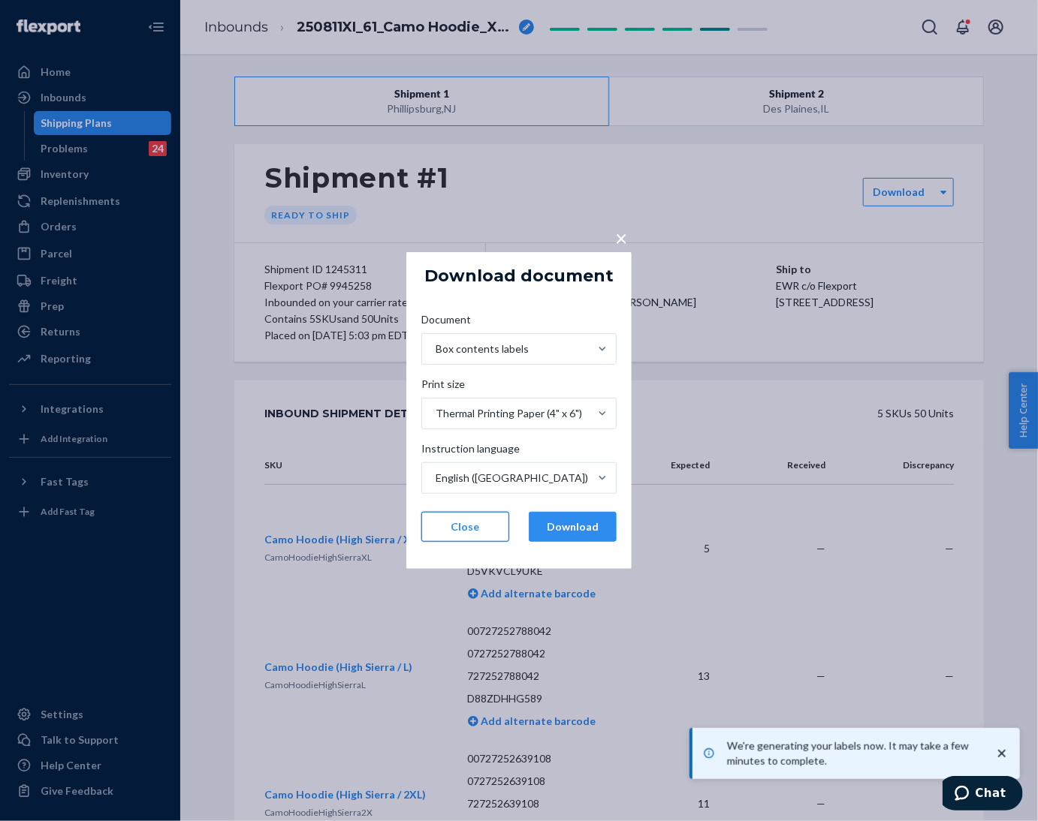
click at [480, 524] on button "Close" at bounding box center [465, 527] width 88 height 30
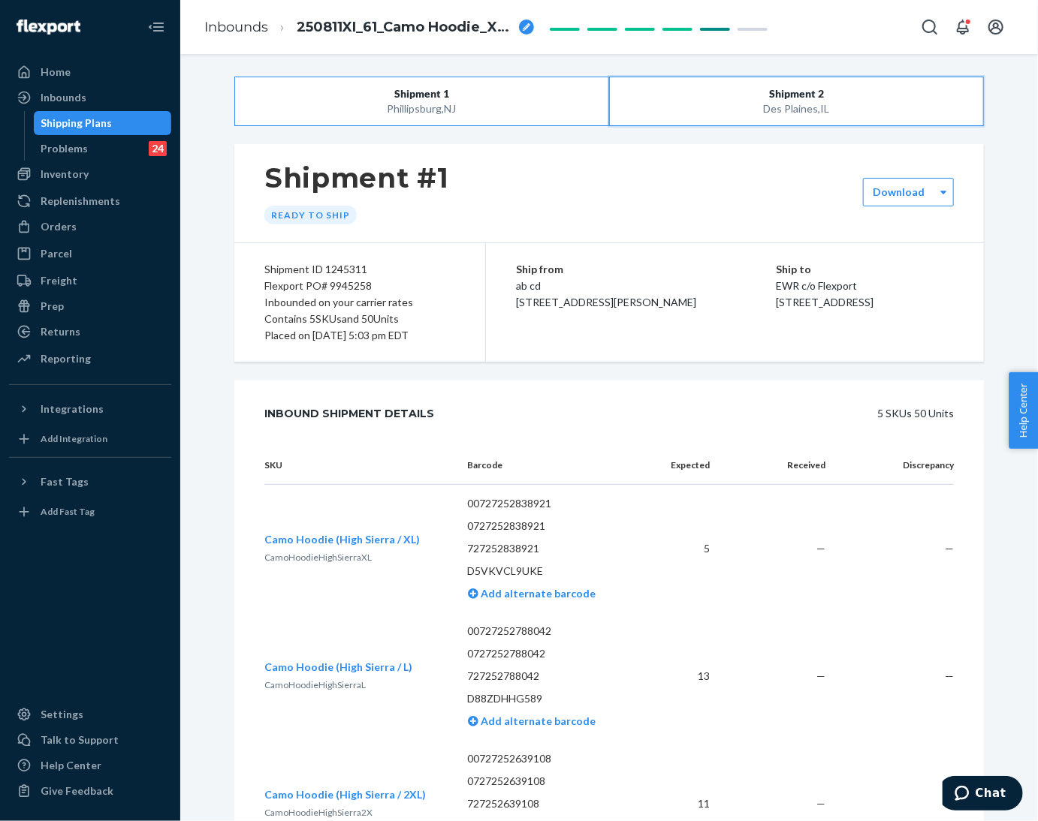
click at [719, 99] on button "Shipment 2 Des Plaines , IL" at bounding box center [796, 102] width 375 height 50
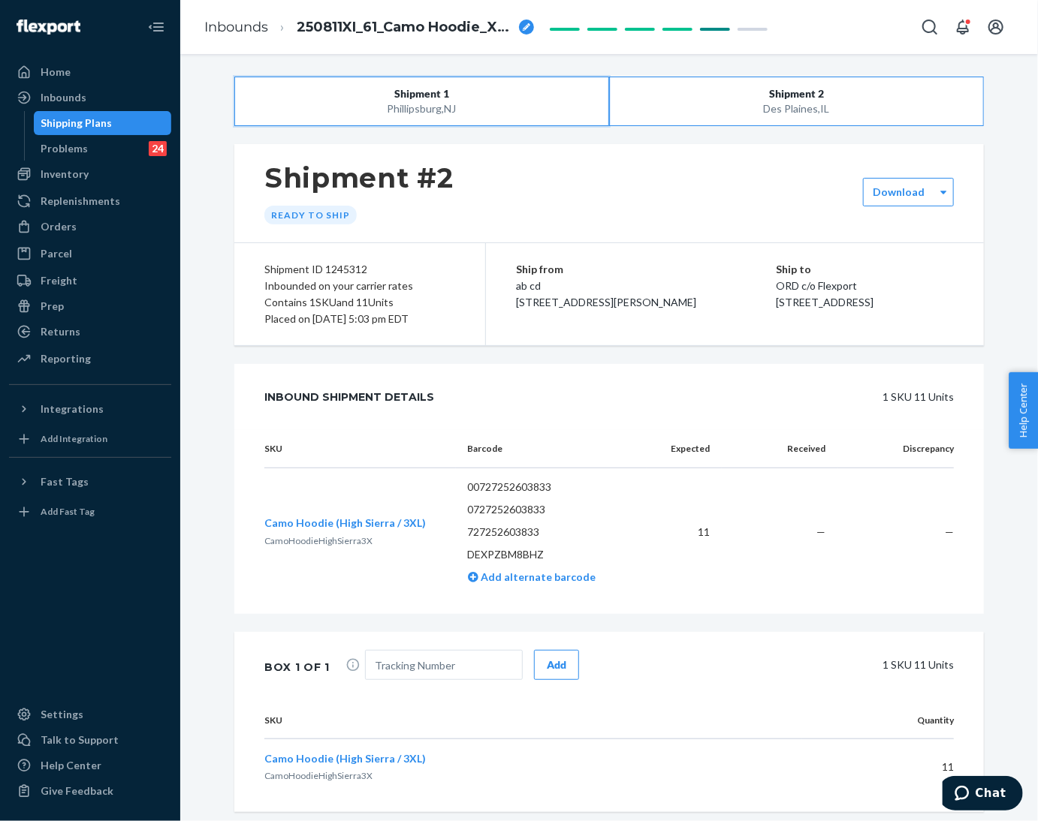
click at [453, 98] on button "Shipment 1 [GEOGRAPHIC_DATA] , [GEOGRAPHIC_DATA]" at bounding box center [421, 102] width 375 height 50
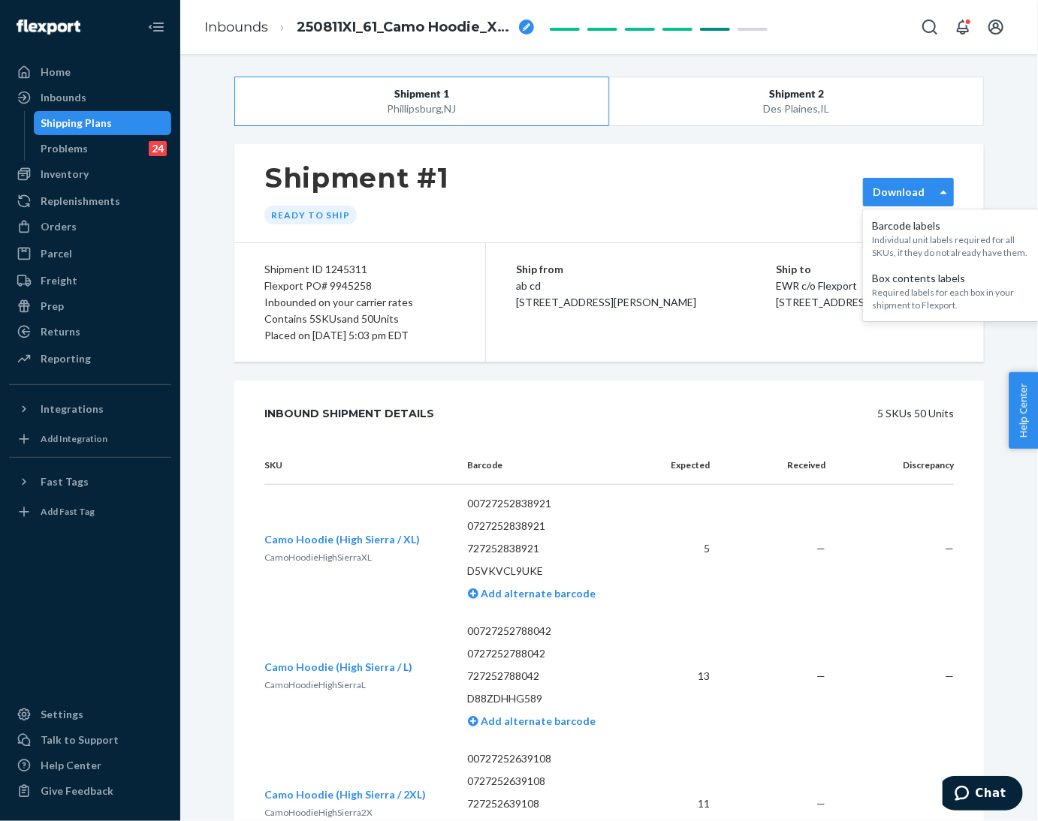
click at [873, 188] on label "Download" at bounding box center [899, 192] width 52 height 15
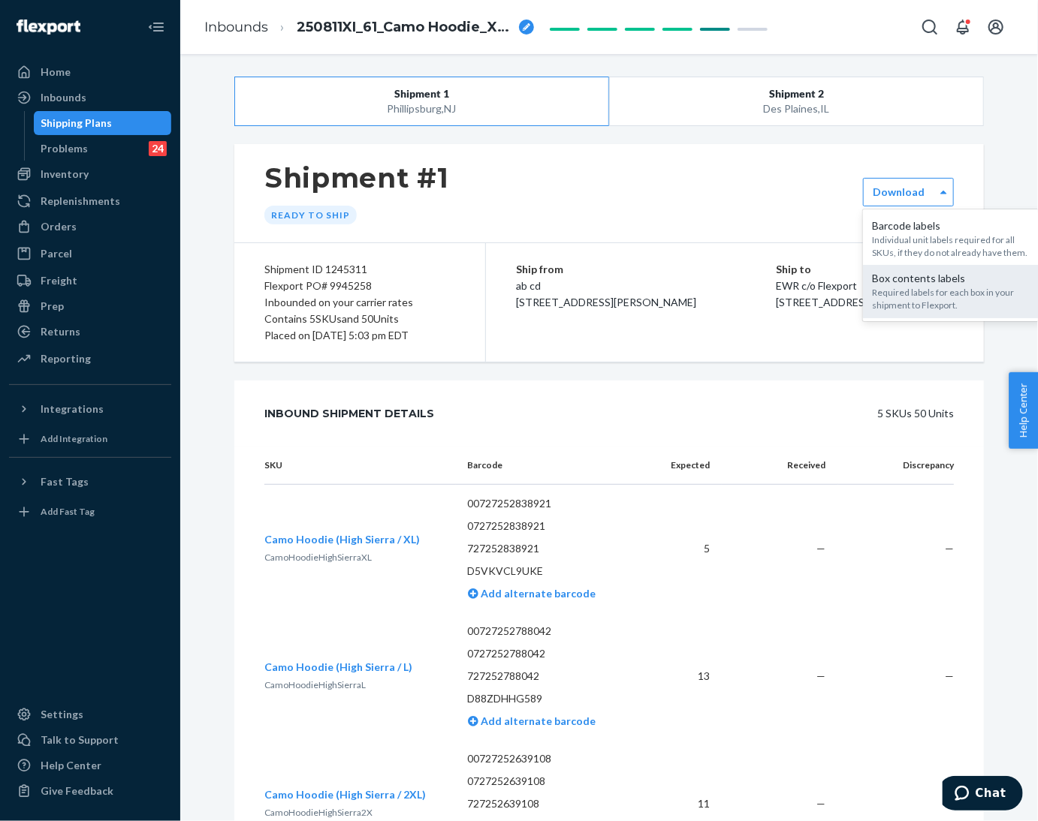
click at [895, 280] on div "Box contents labels" at bounding box center [953, 278] width 162 height 15
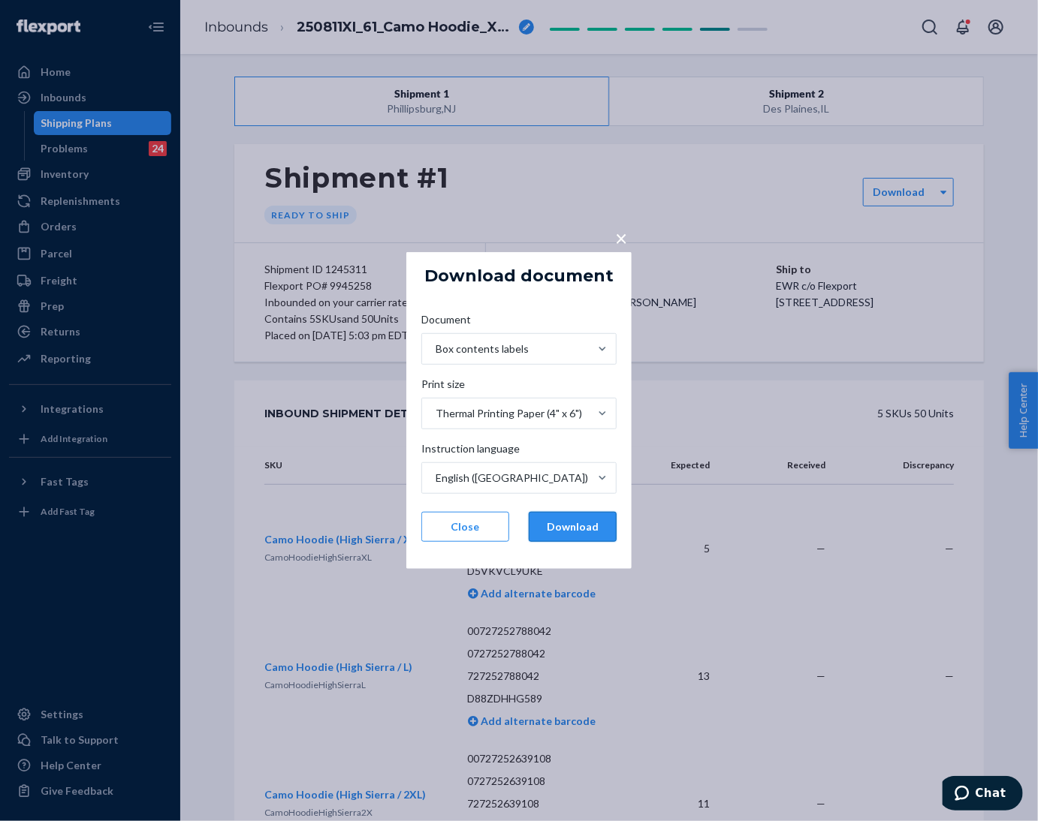
click at [569, 526] on button "Download" at bounding box center [573, 527] width 88 height 30
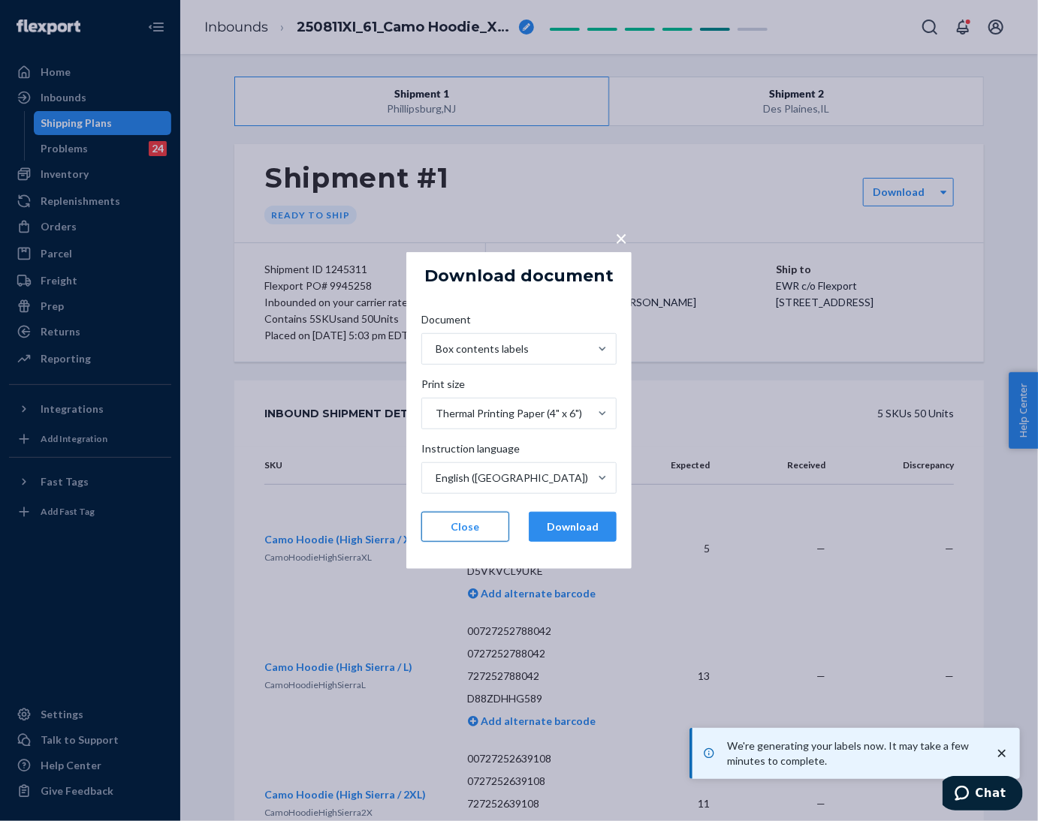
click at [466, 531] on button "Close" at bounding box center [465, 527] width 88 height 30
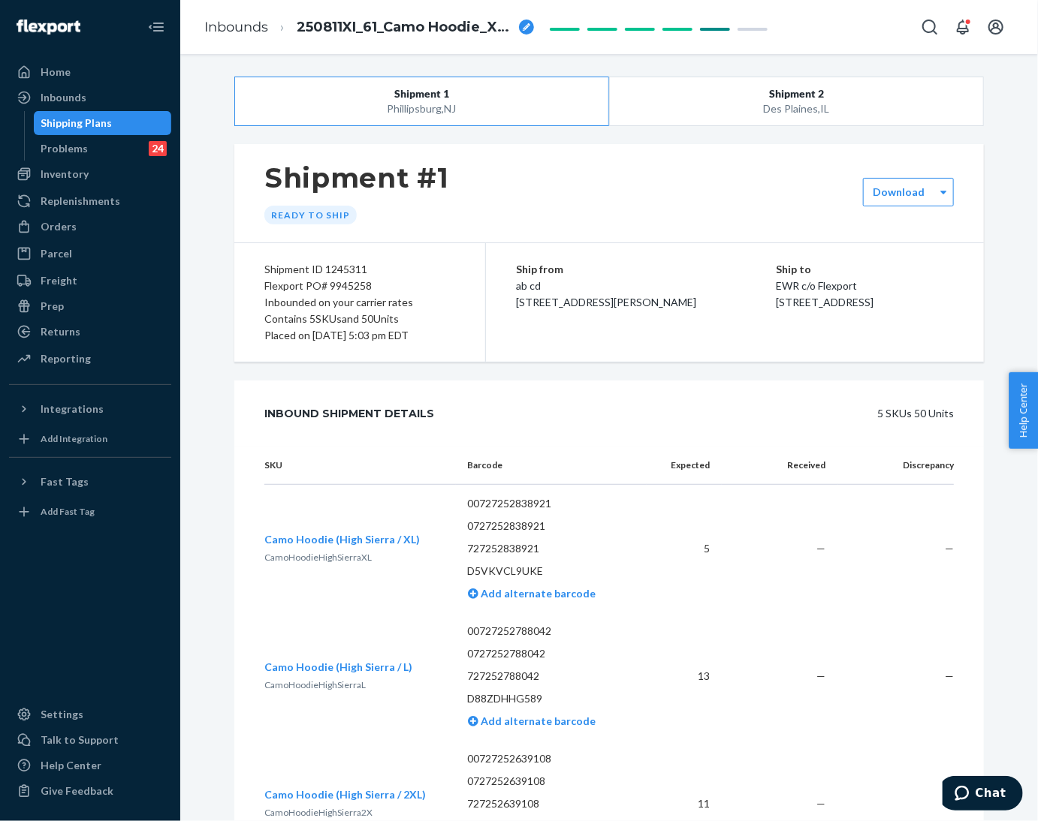
click at [520, 181] on div "Shipment #1 Ready to ship" at bounding box center [608, 193] width 749 height 98
click at [228, 29] on link "Inbounds" at bounding box center [236, 27] width 64 height 17
